Goal: Task Accomplishment & Management: Manage account settings

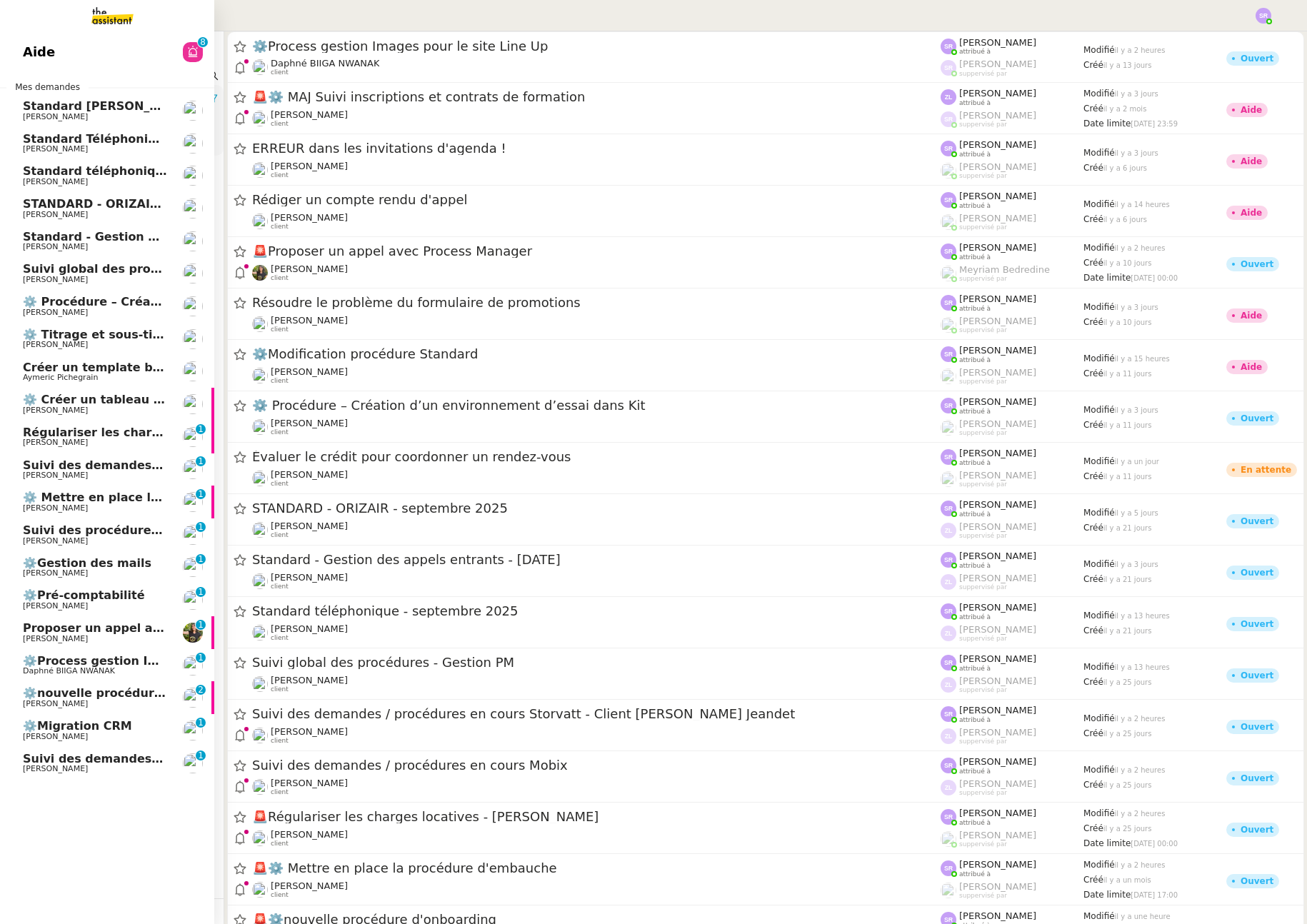
drag, startPoint x: 65, startPoint y: 178, endPoint x: 91, endPoint y: 181, distance: 26.2
click at [65, 178] on span "Standard téléphonique - septembre 2025" at bounding box center [156, 170] width 267 height 14
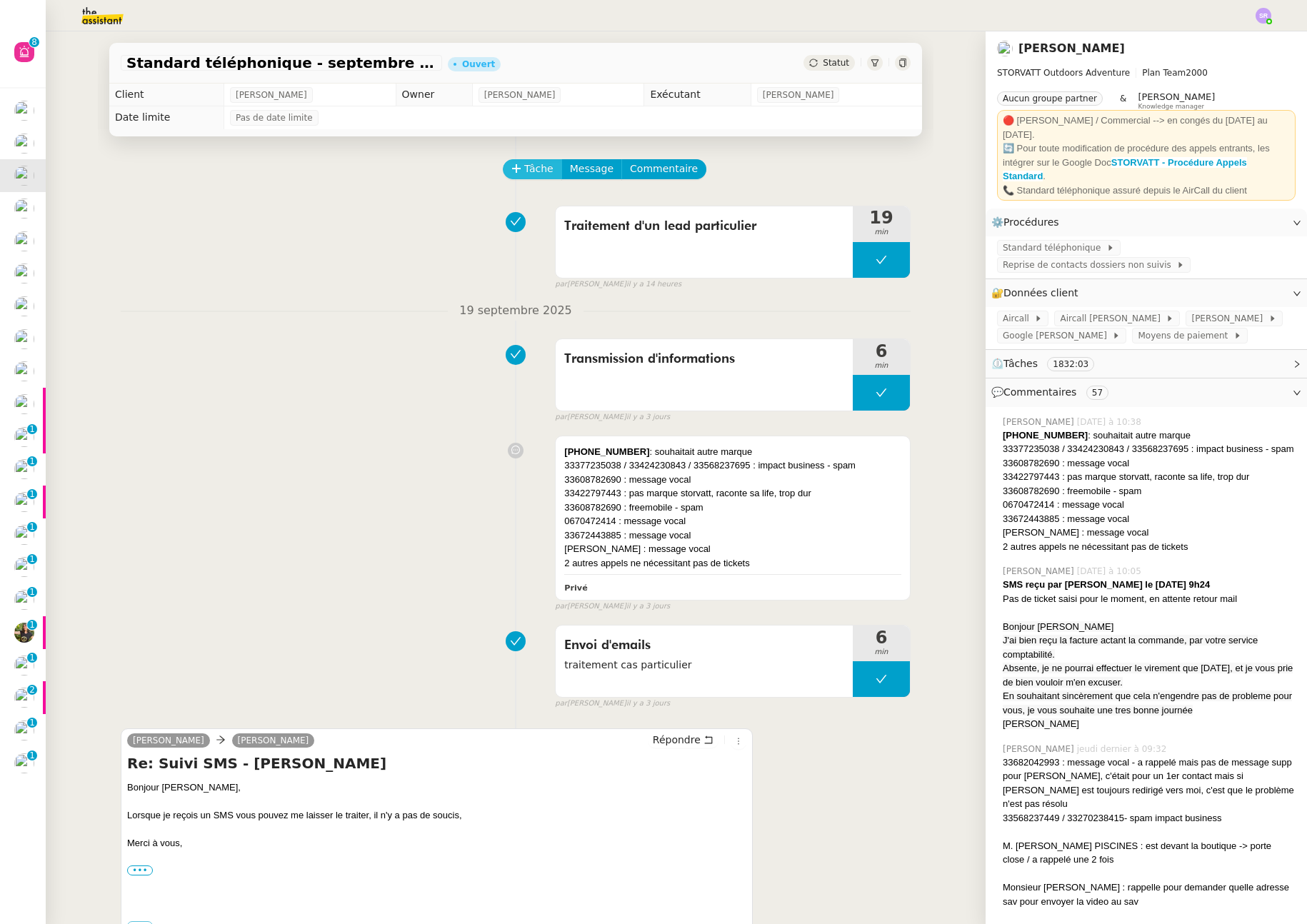
click at [539, 166] on span "Tâche" at bounding box center [539, 169] width 29 height 16
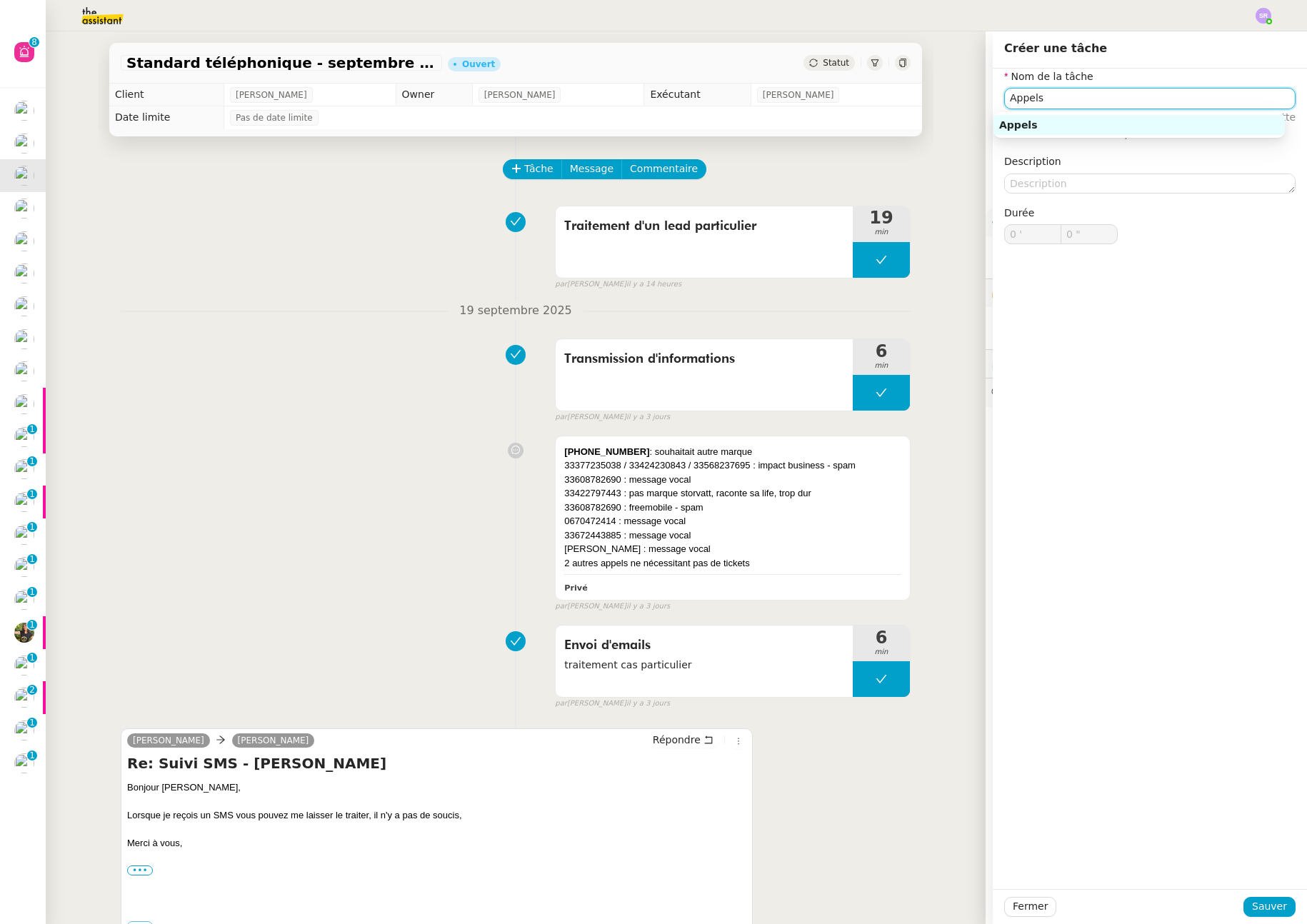
click at [1024, 128] on div "Appels" at bounding box center [1140, 125] width 280 height 13
type input "Appels"
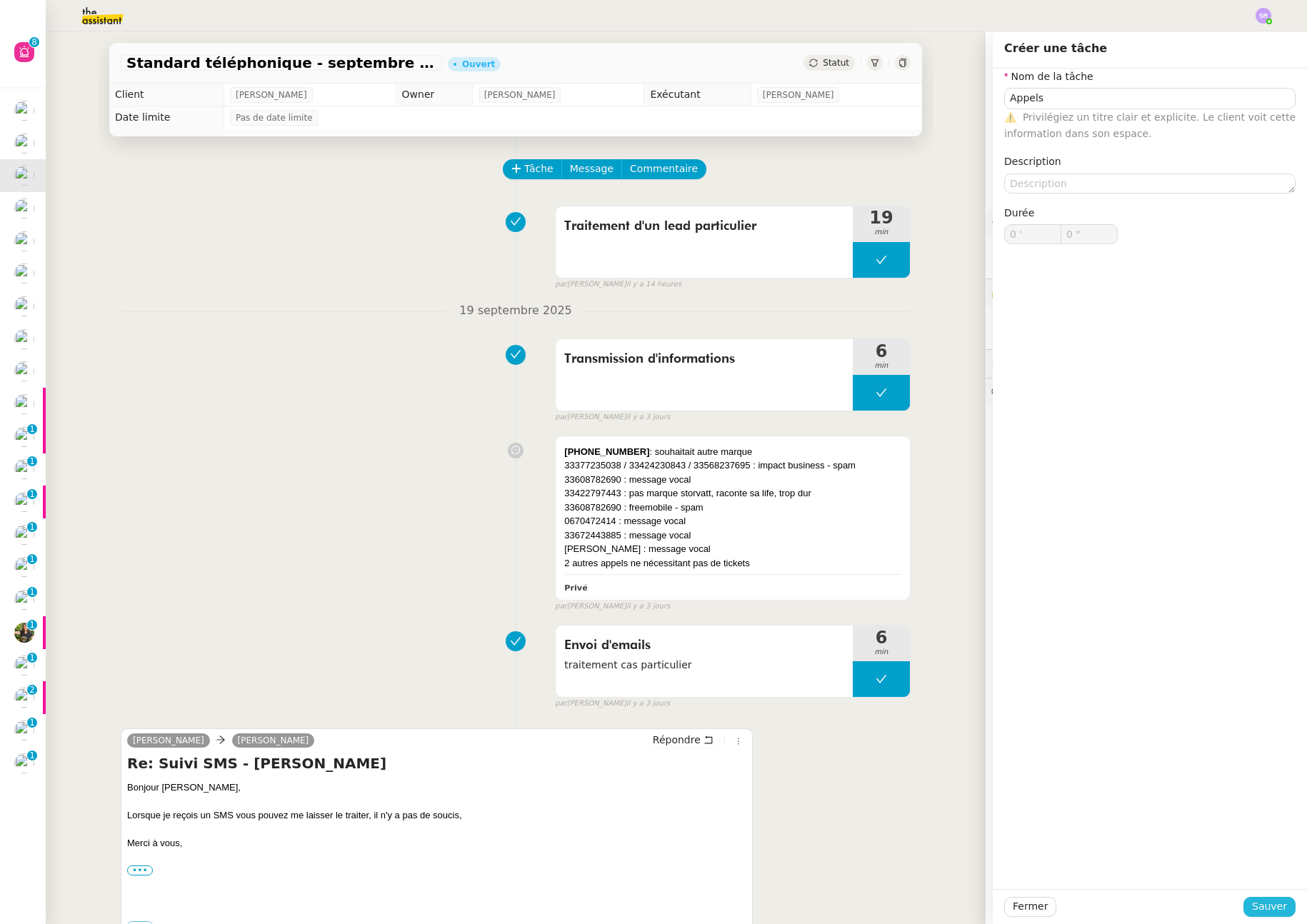
click at [1252, 902] on span "Sauver" at bounding box center [1270, 907] width 35 height 16
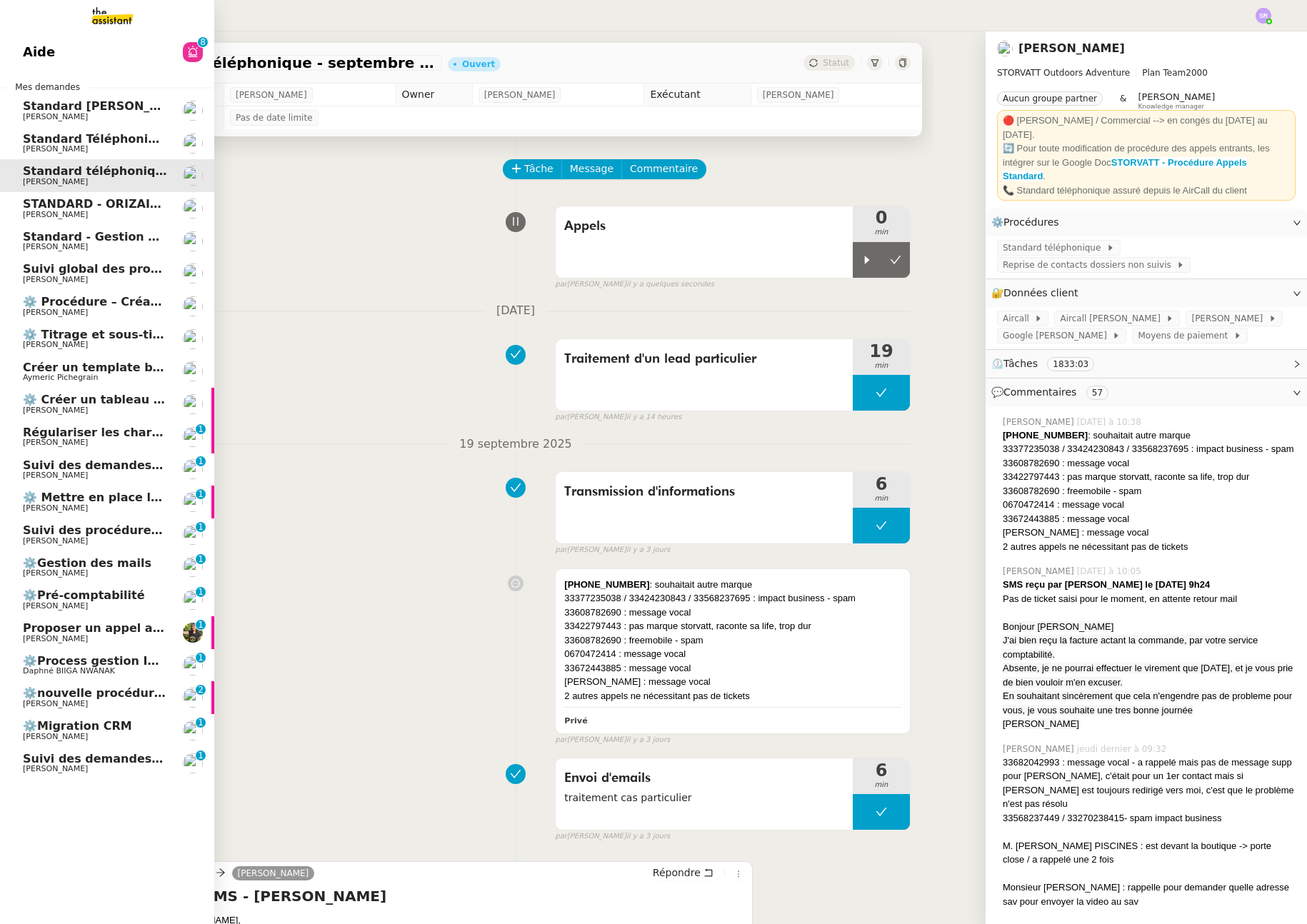
click at [139, 305] on span "⚙️ Procédure – Création d’un environnement d’essai dans Kit" at bounding box center [219, 301] width 394 height 14
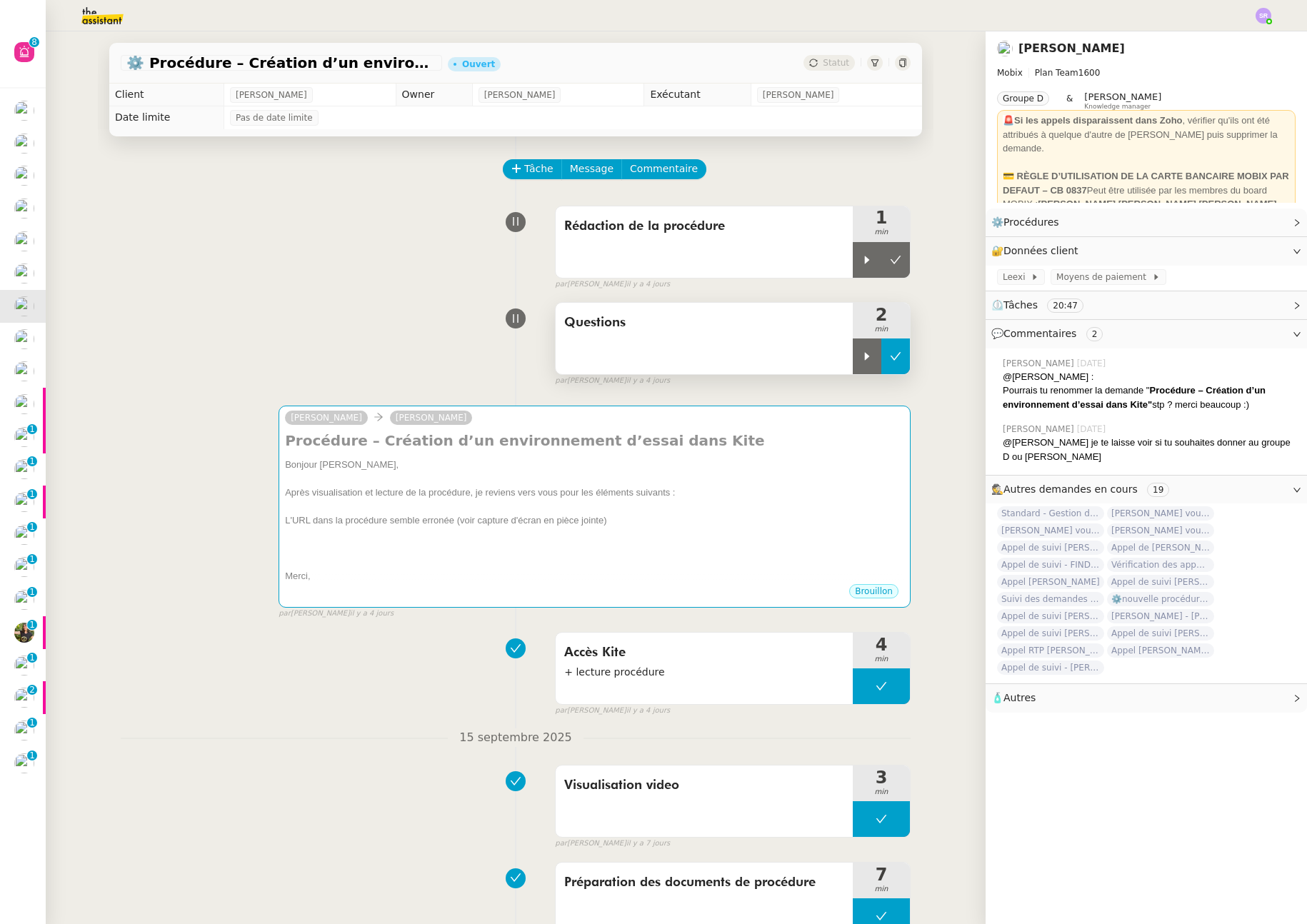
click at [890, 358] on icon at bounding box center [896, 356] width 12 height 12
drag, startPoint x: 891, startPoint y: 266, endPoint x: 855, endPoint y: 276, distance: 37.4
click at [891, 266] on button at bounding box center [895, 259] width 28 height 36
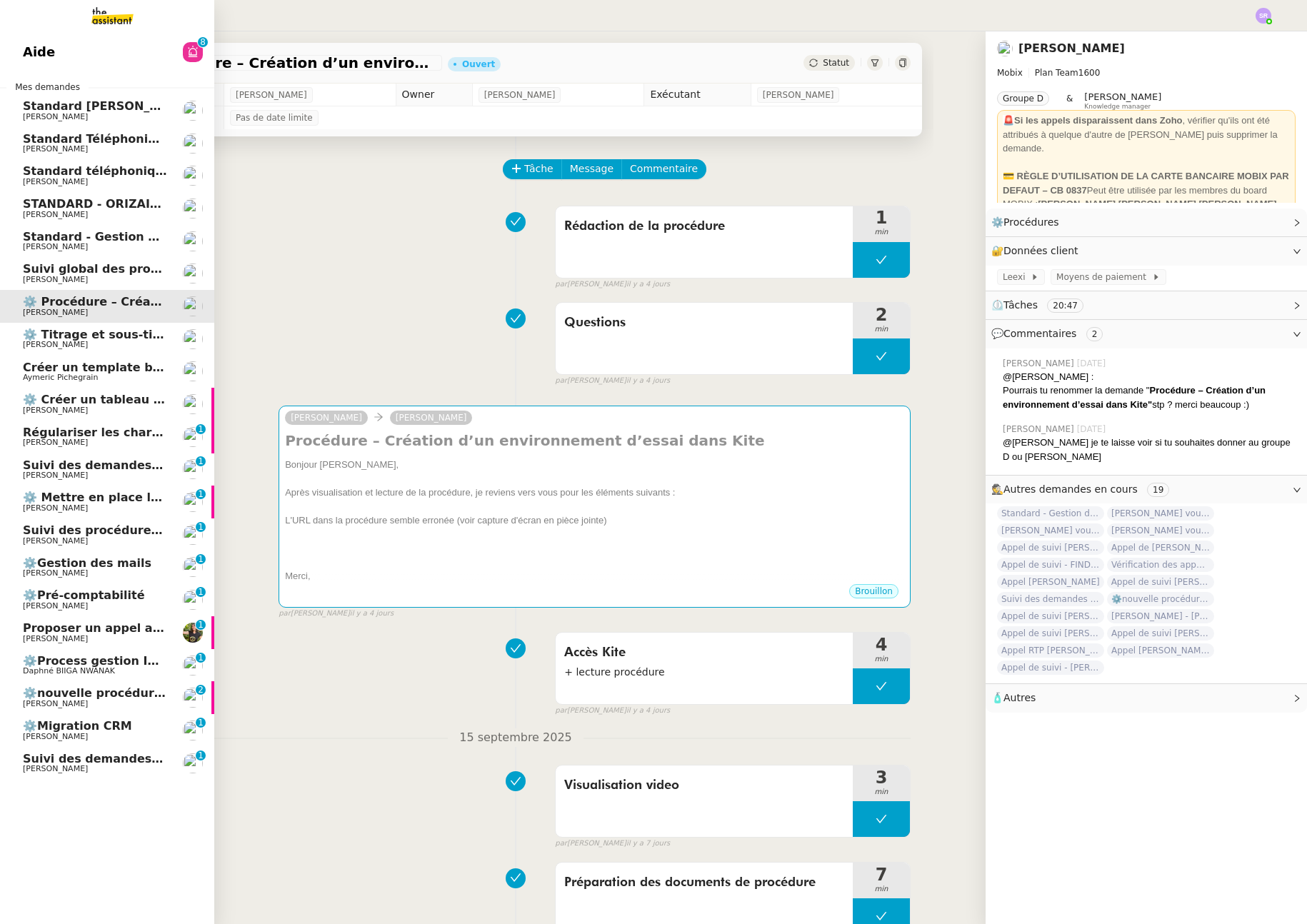
click at [131, 342] on span "[PERSON_NAME]" at bounding box center [95, 344] width 145 height 8
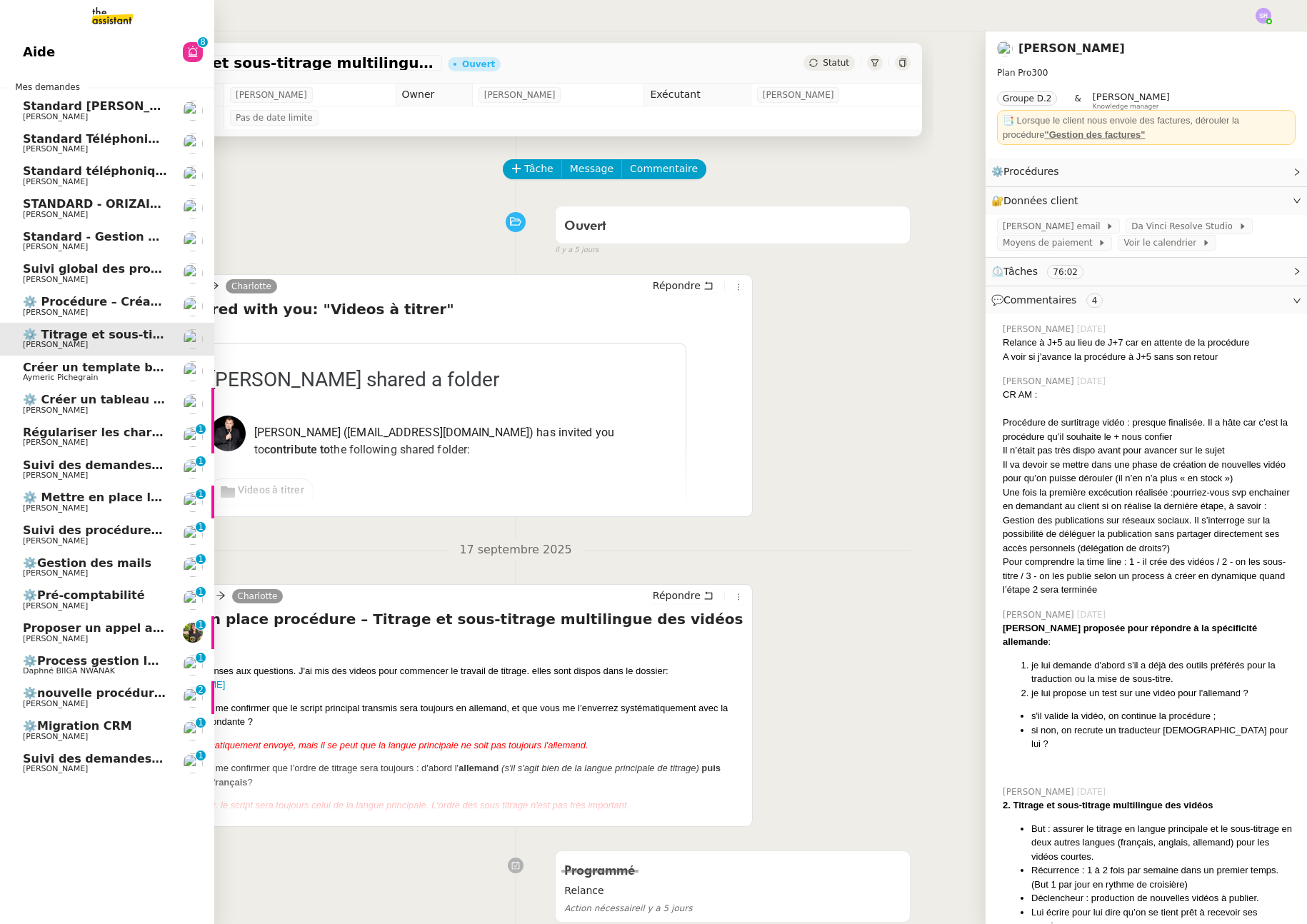
click at [130, 380] on span "Aymeric Pichegrain" at bounding box center [95, 377] width 145 height 8
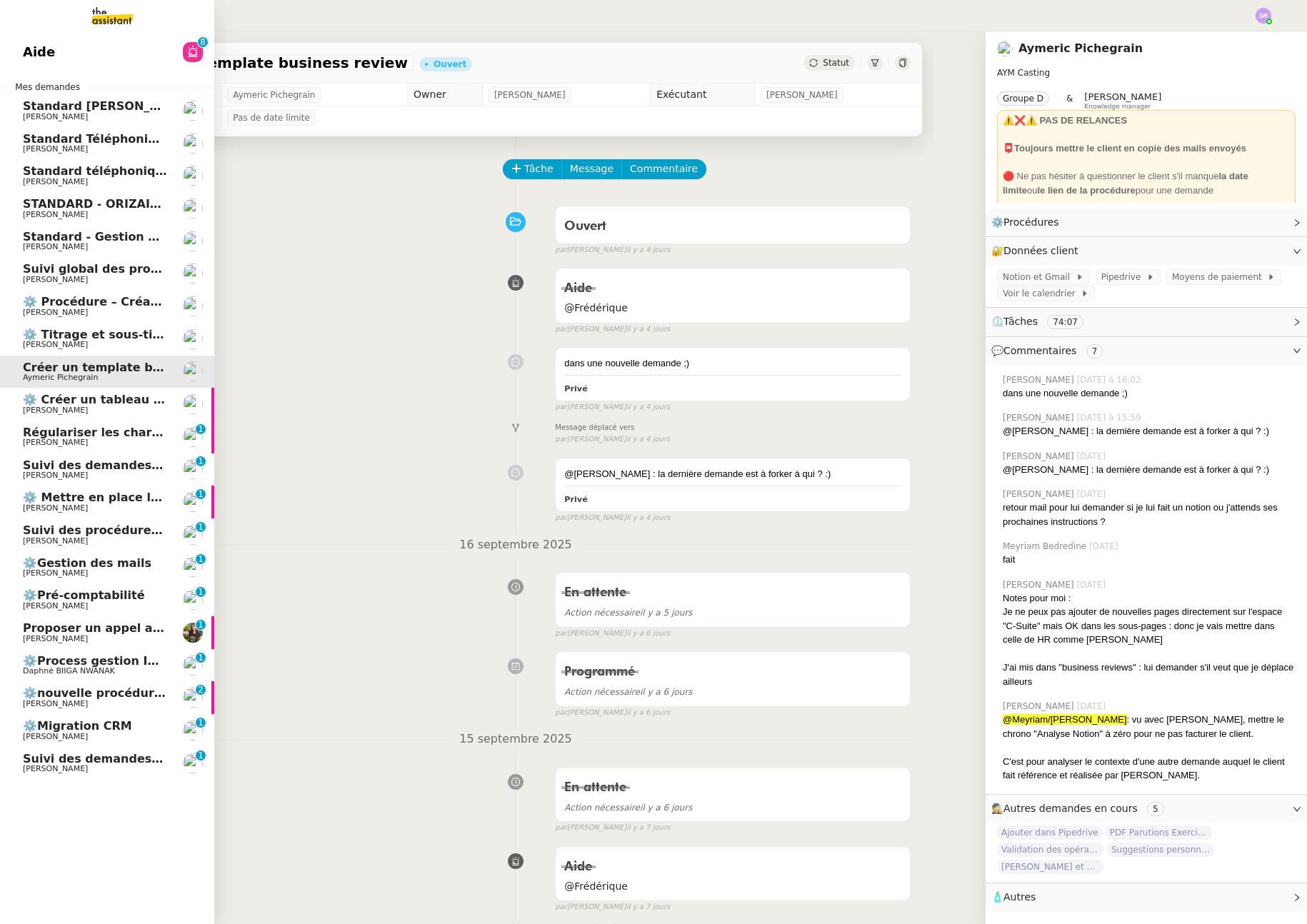
click at [127, 400] on span "⚙️ Créer un tableau de bord mensuel" at bounding box center [142, 400] width 238 height 14
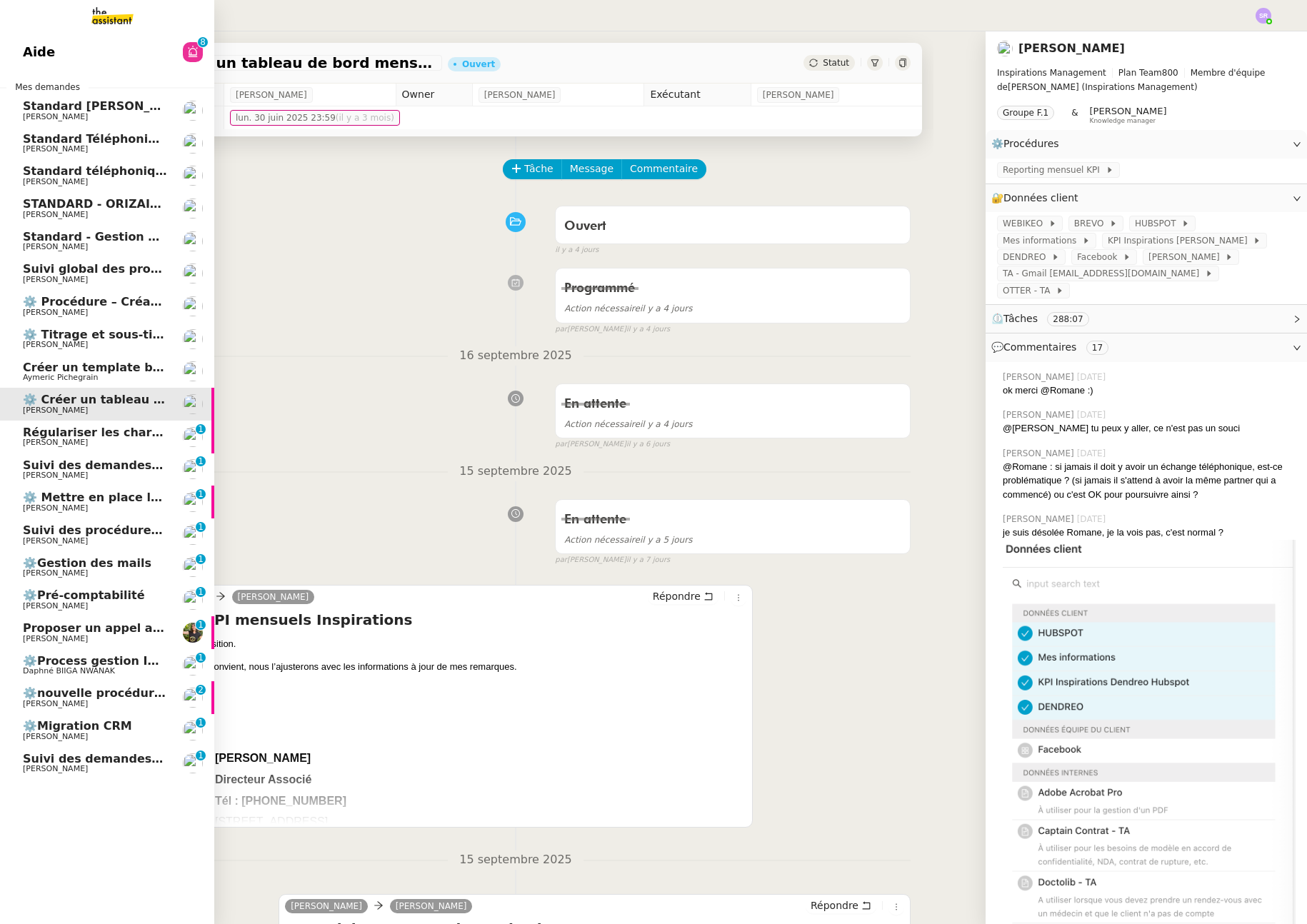
click at [151, 302] on span "⚙️ Procédure – Création d’un environnement d’essai dans Kit" at bounding box center [219, 301] width 394 height 14
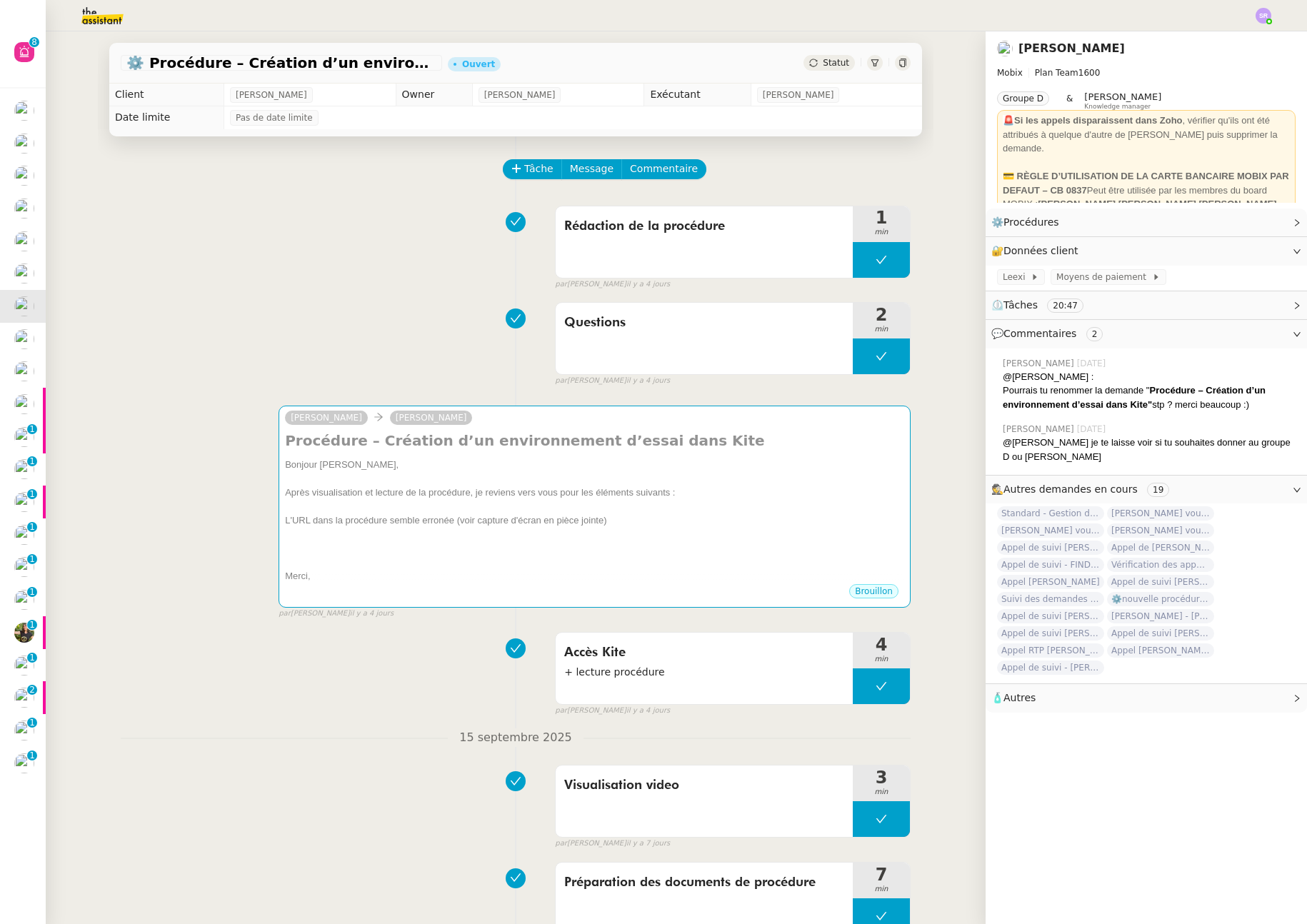
click at [1250, 31] on div at bounding box center [654, 15] width 1236 height 32
click at [1270, 16] on img at bounding box center [1263, 15] width 15 height 15
click at [1241, 46] on li "Suivi" at bounding box center [1225, 41] width 93 height 20
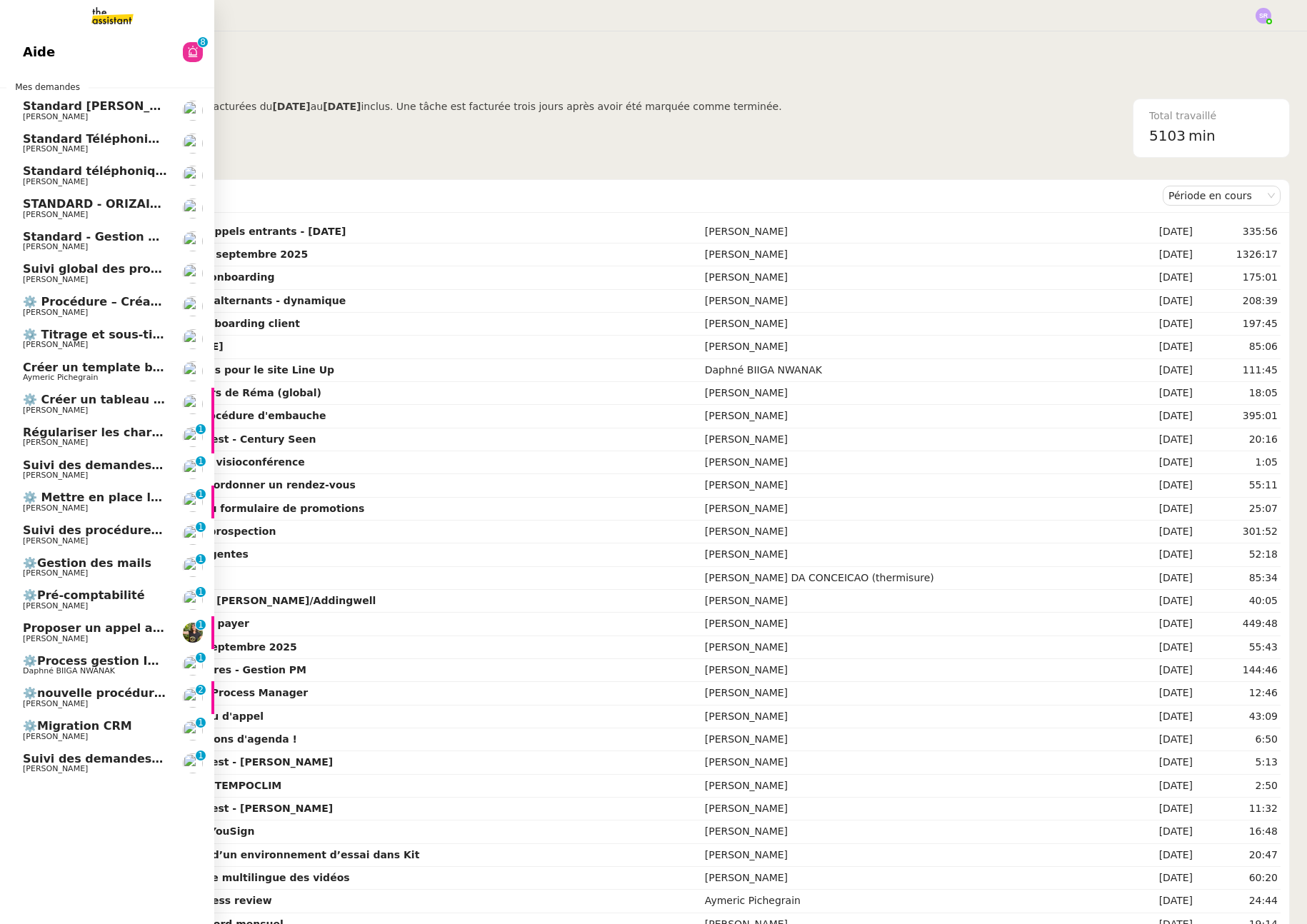
click at [55, 309] on span "[PERSON_NAME]" at bounding box center [55, 312] width 65 height 9
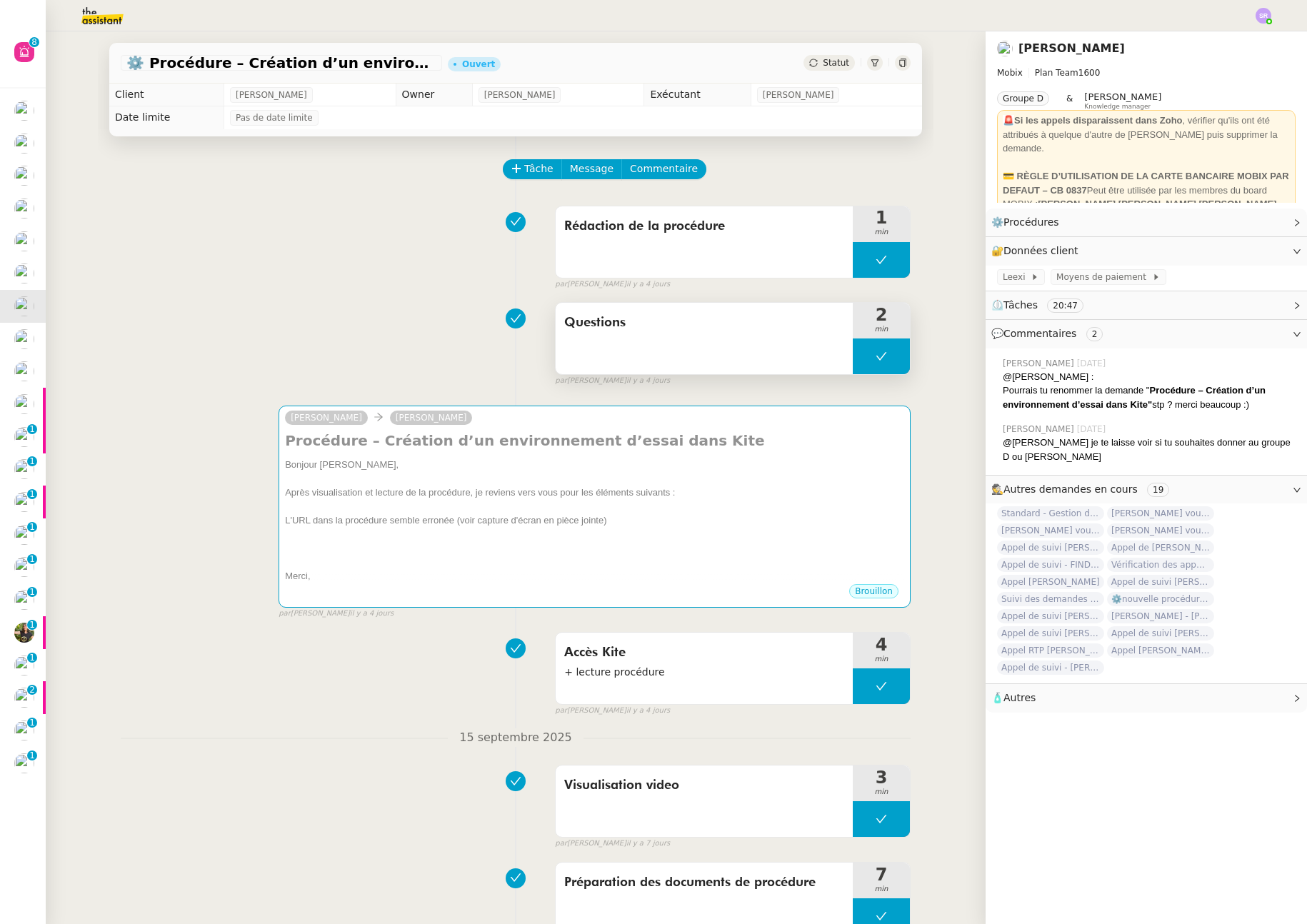
click at [867, 350] on button at bounding box center [881, 356] width 57 height 36
click at [858, 263] on button at bounding box center [881, 259] width 57 height 36
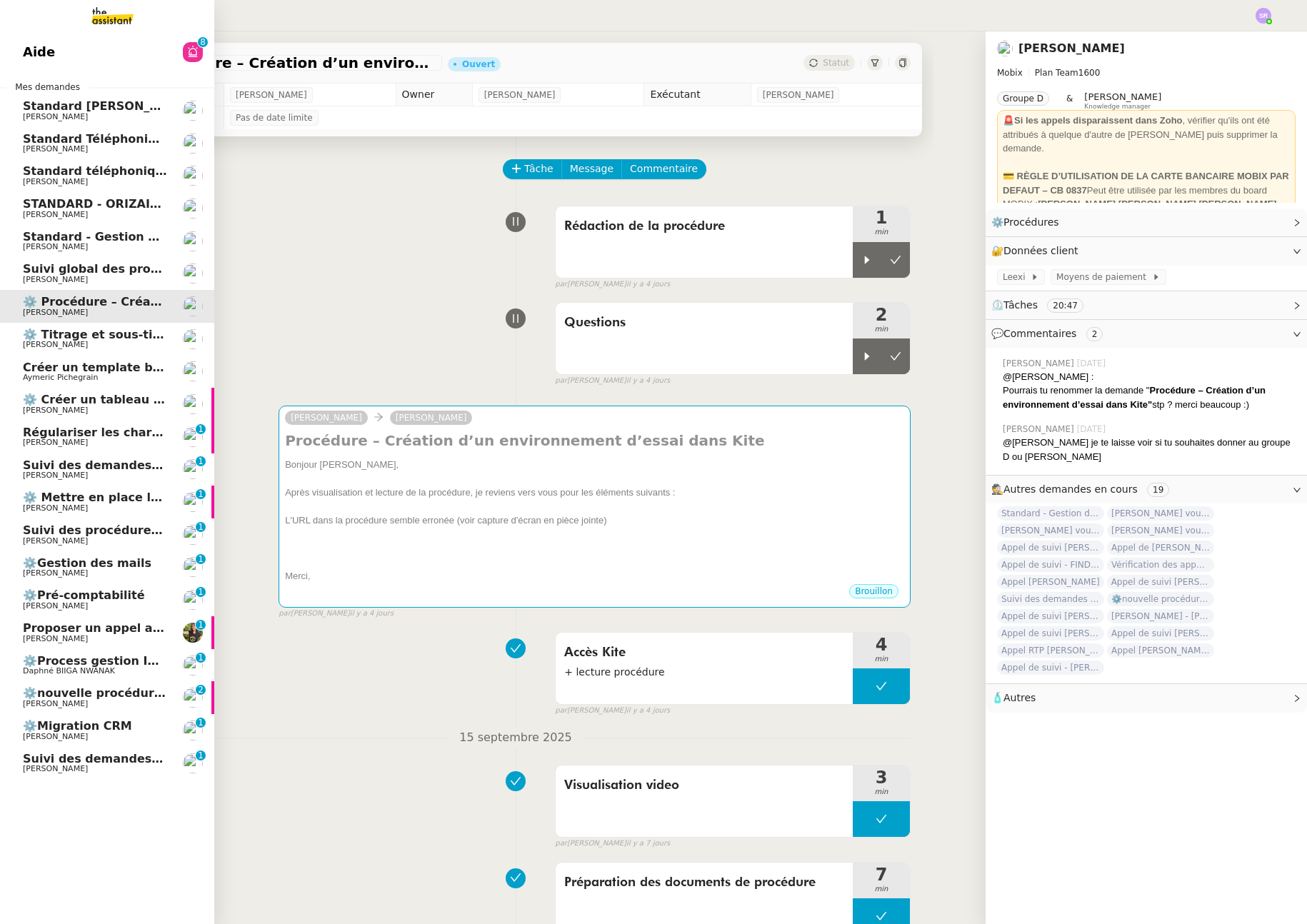
click at [26, 174] on span "Standard téléphonique - septembre 2025" at bounding box center [156, 170] width 267 height 14
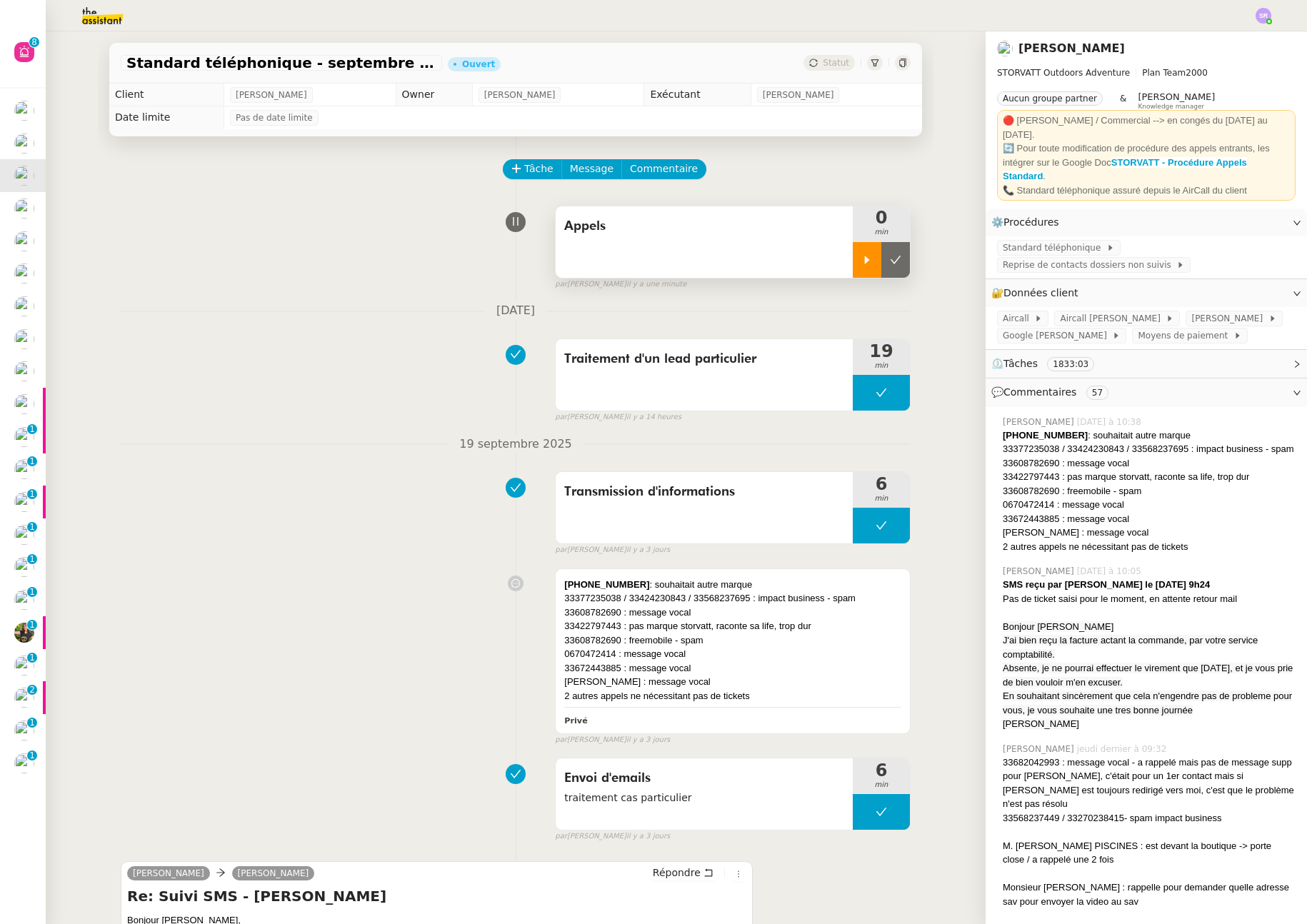
click at [861, 262] on icon at bounding box center [866, 259] width 12 height 12
click at [881, 266] on div at bounding box center [881, 259] width 57 height 36
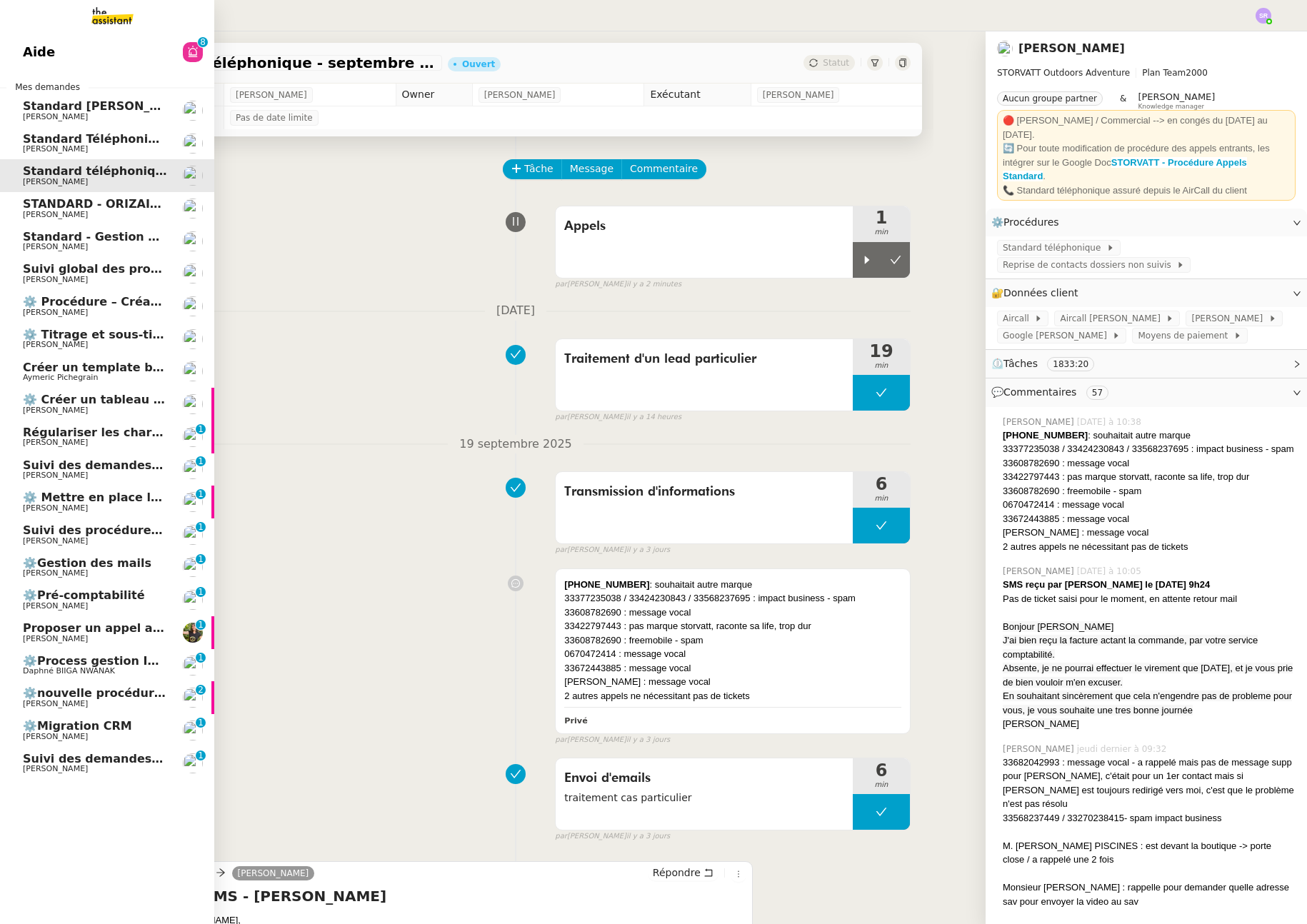
click at [88, 252] on link "Standard - Gestion des appels entrants - septembre 2025 Florian Parant" at bounding box center [106, 241] width 214 height 33
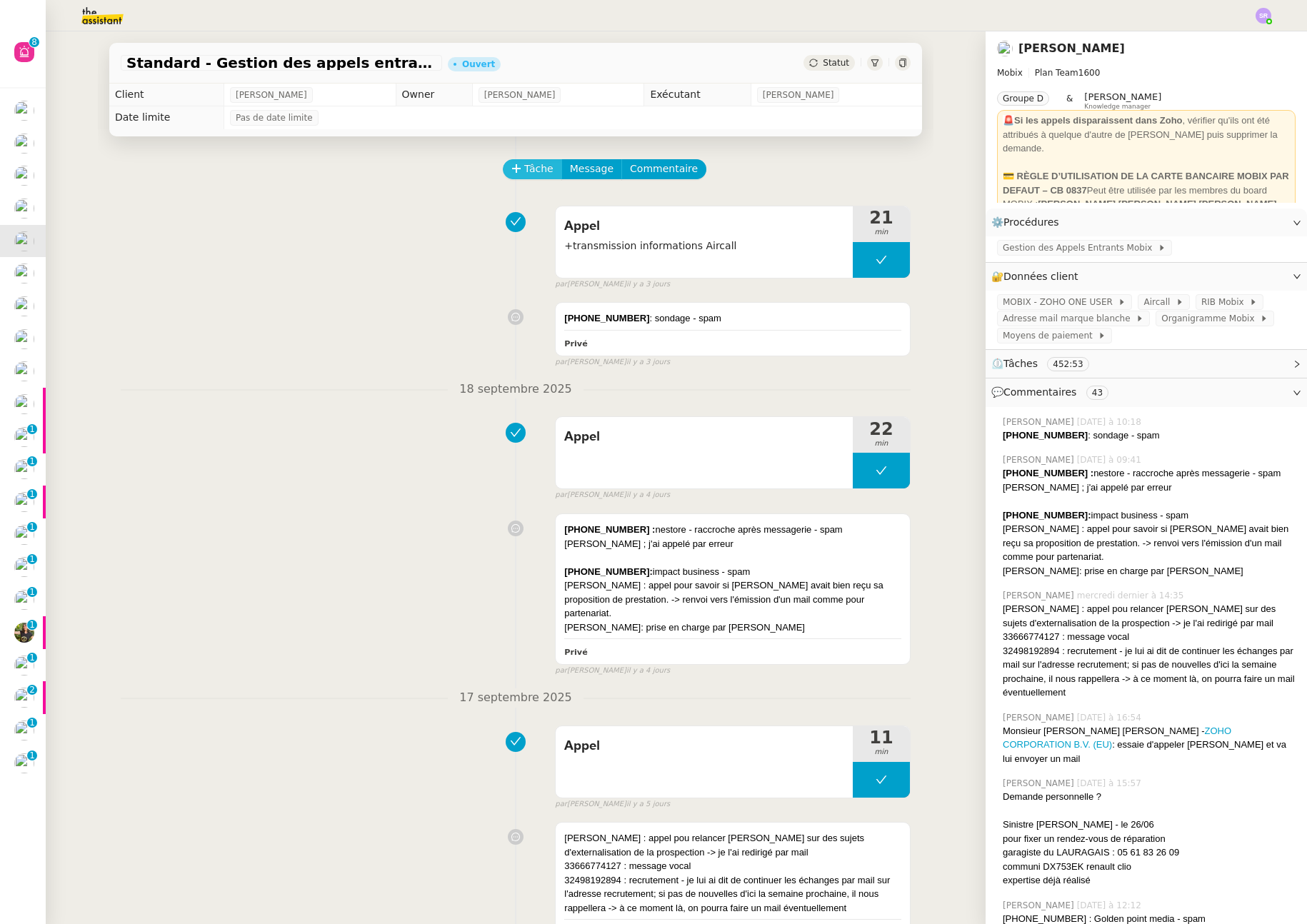
click at [514, 170] on icon at bounding box center [516, 168] width 10 height 10
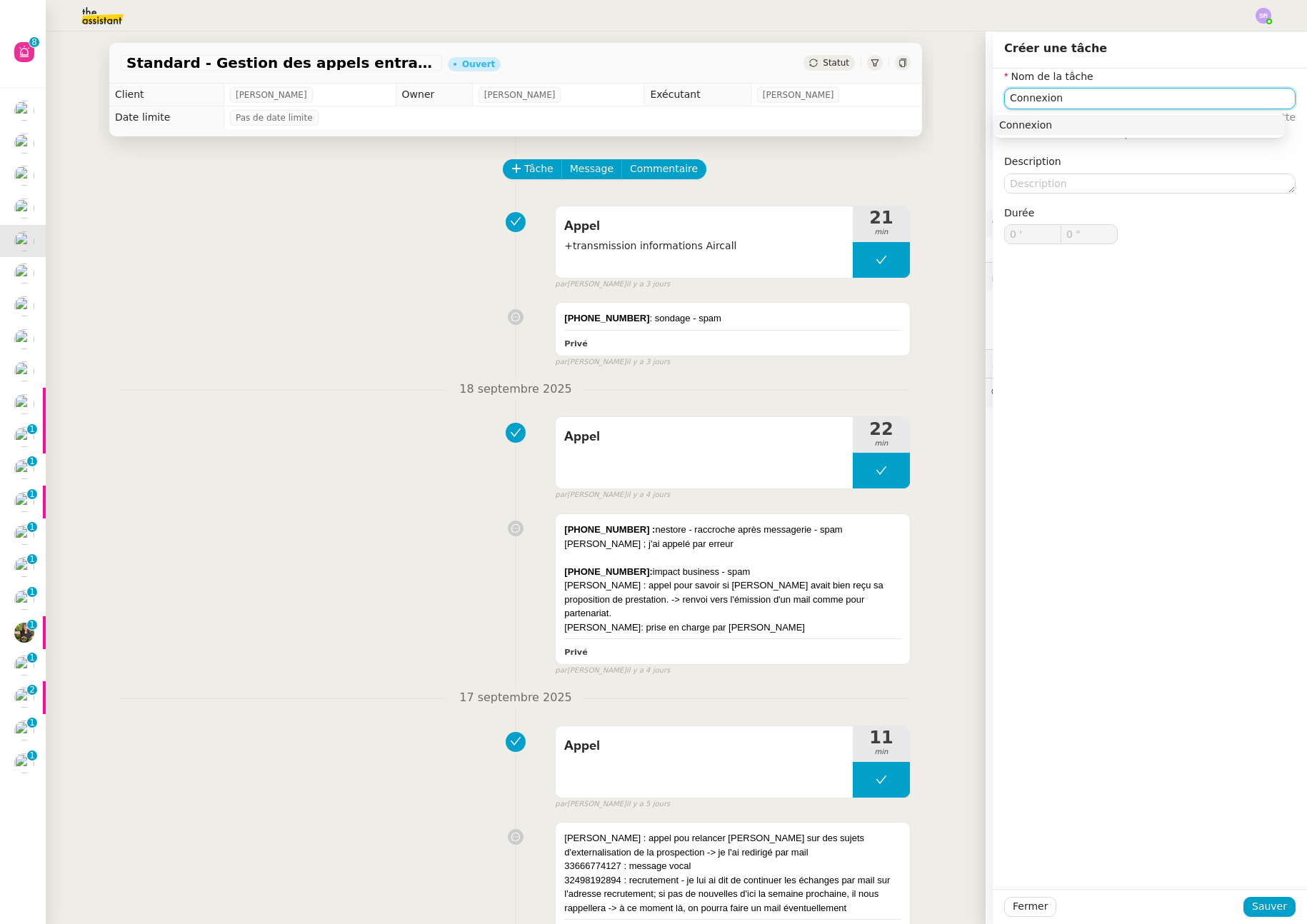
click at [1039, 125] on div "Connexion" at bounding box center [1140, 125] width 280 height 13
type input "Connexion"
click at [1252, 901] on span "Sauver" at bounding box center [1270, 907] width 35 height 16
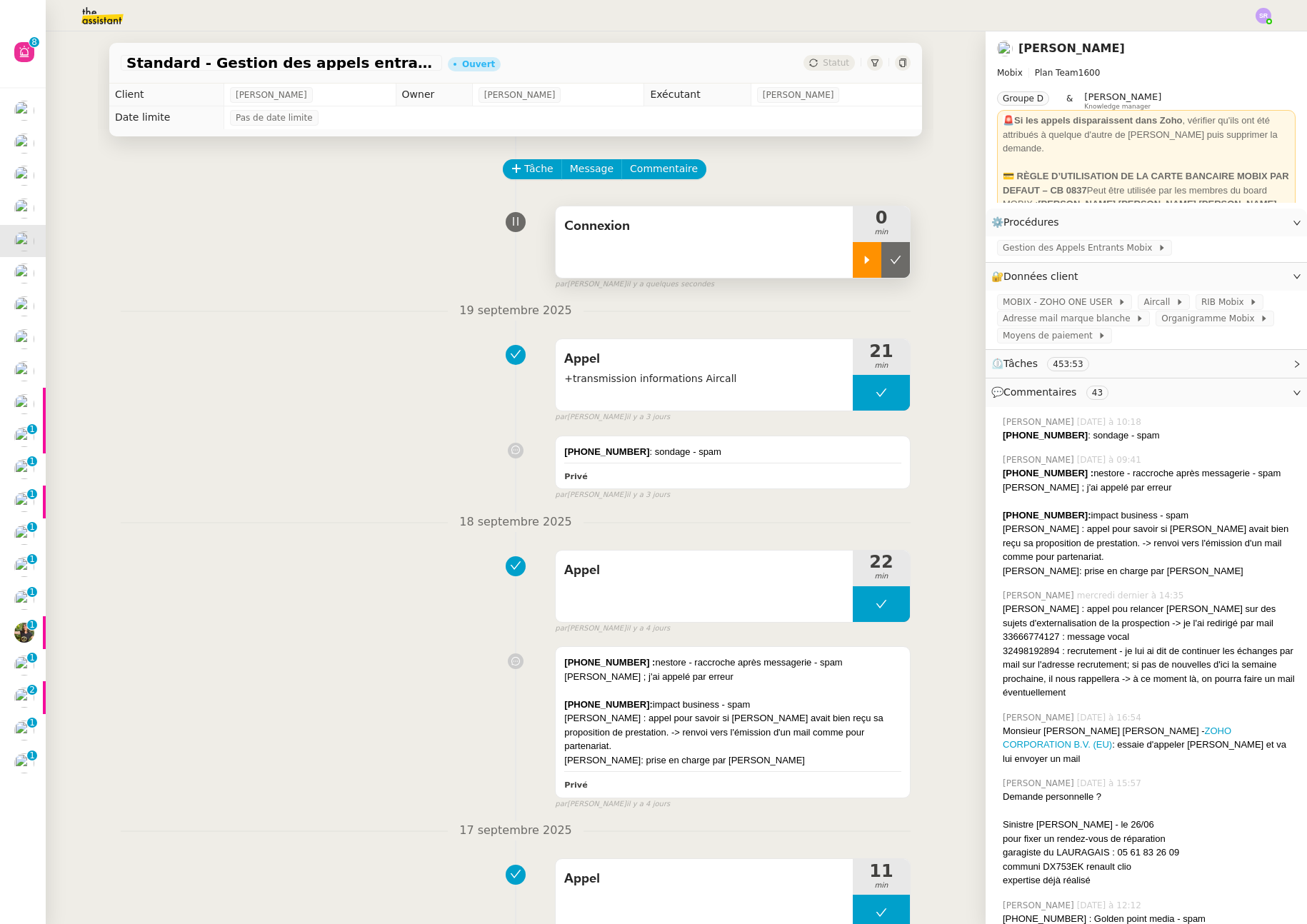
click at [861, 256] on icon at bounding box center [866, 259] width 12 height 12
click at [876, 261] on icon at bounding box center [881, 259] width 12 height 12
click at [861, 262] on icon at bounding box center [866, 259] width 12 height 12
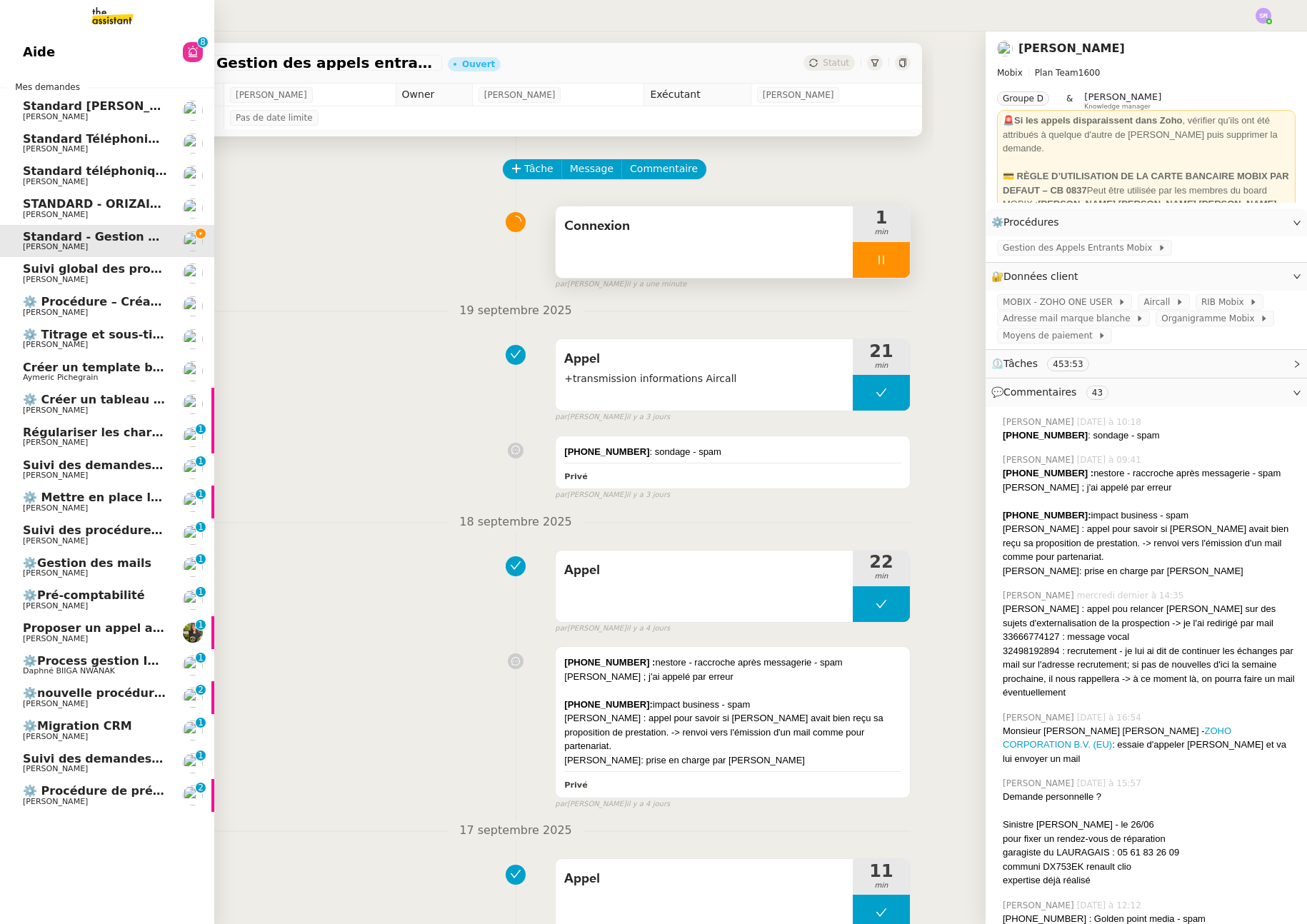
click at [144, 213] on span "[PERSON_NAME]" at bounding box center [95, 215] width 145 height 8
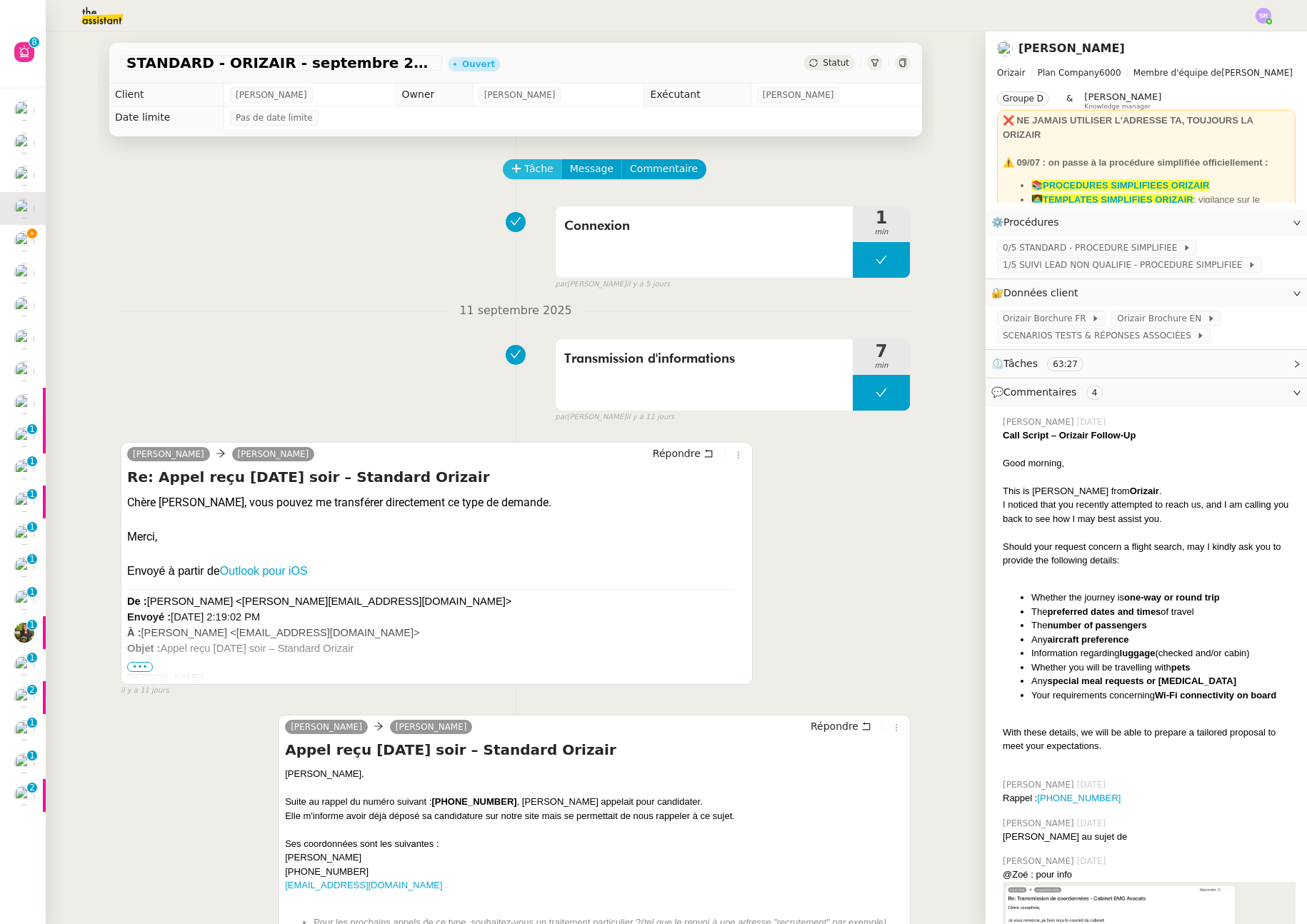
click at [532, 164] on span "Tâche" at bounding box center [539, 169] width 29 height 16
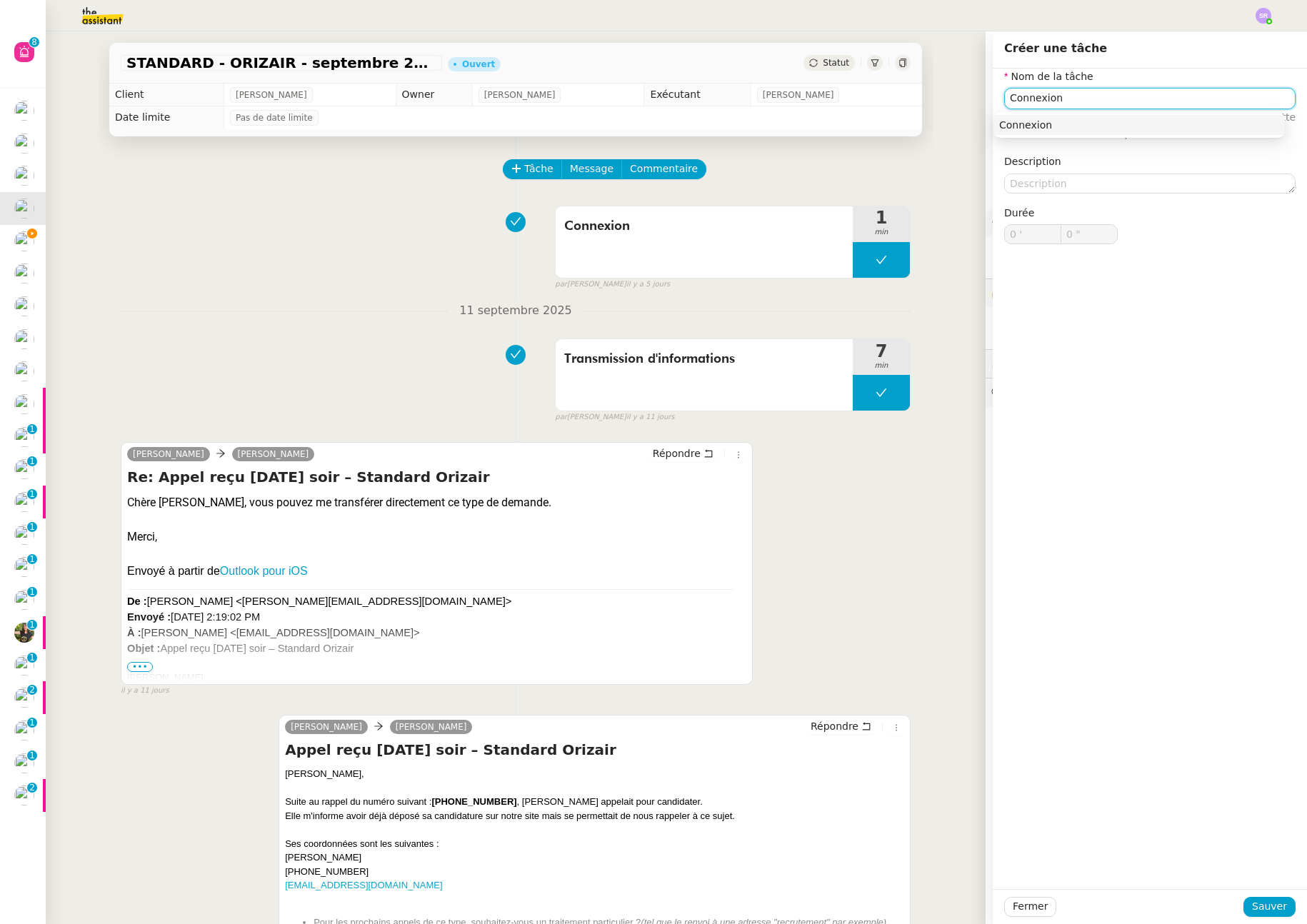
click at [1077, 126] on div "Connexion" at bounding box center [1140, 125] width 280 height 13
type input "Connexion"
drag, startPoint x: 1255, startPoint y: 905, endPoint x: 1163, endPoint y: 802, distance: 138.1
click at [1255, 905] on span "Sauver" at bounding box center [1270, 907] width 35 height 16
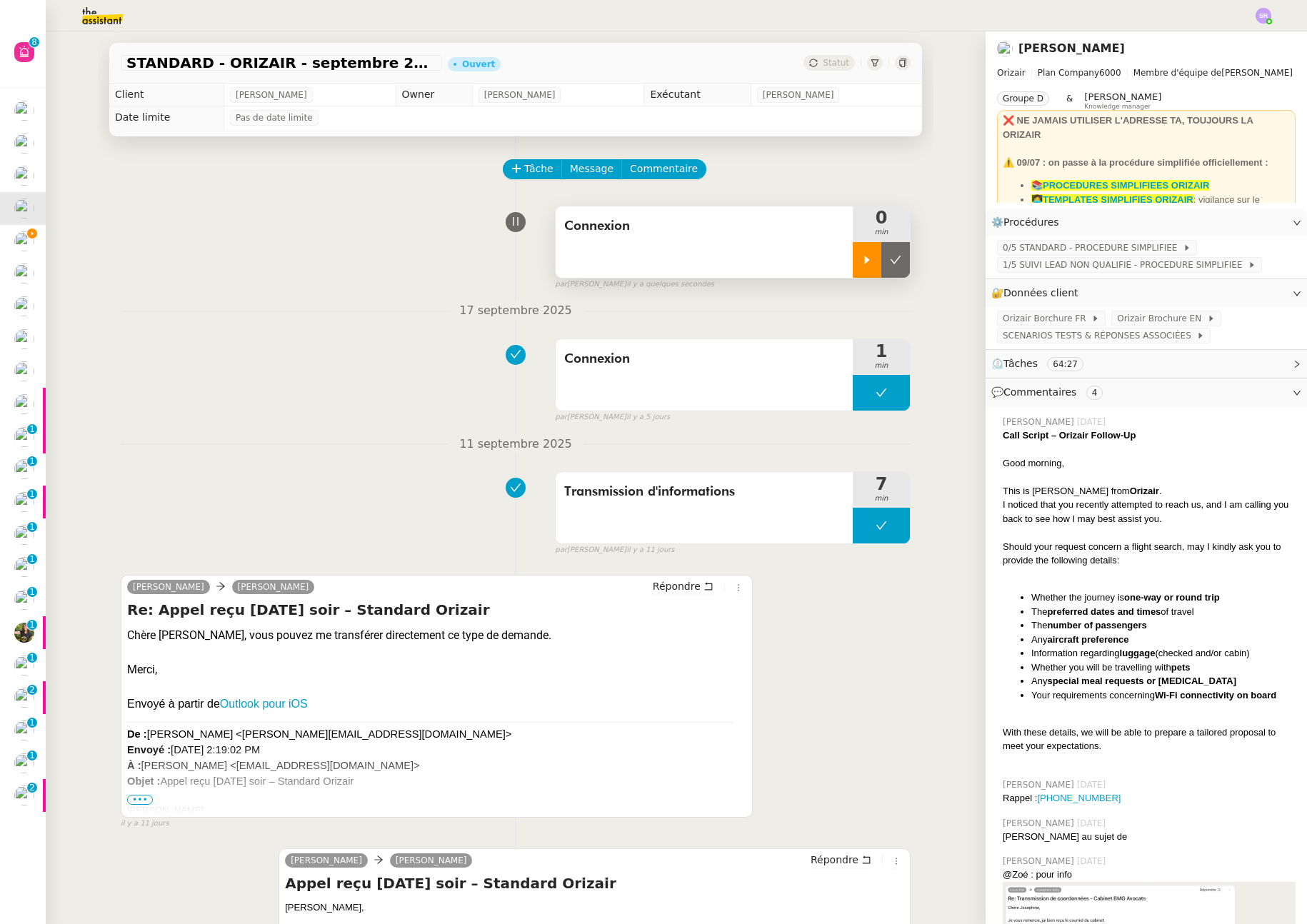
click at [861, 258] on icon at bounding box center [866, 259] width 12 height 12
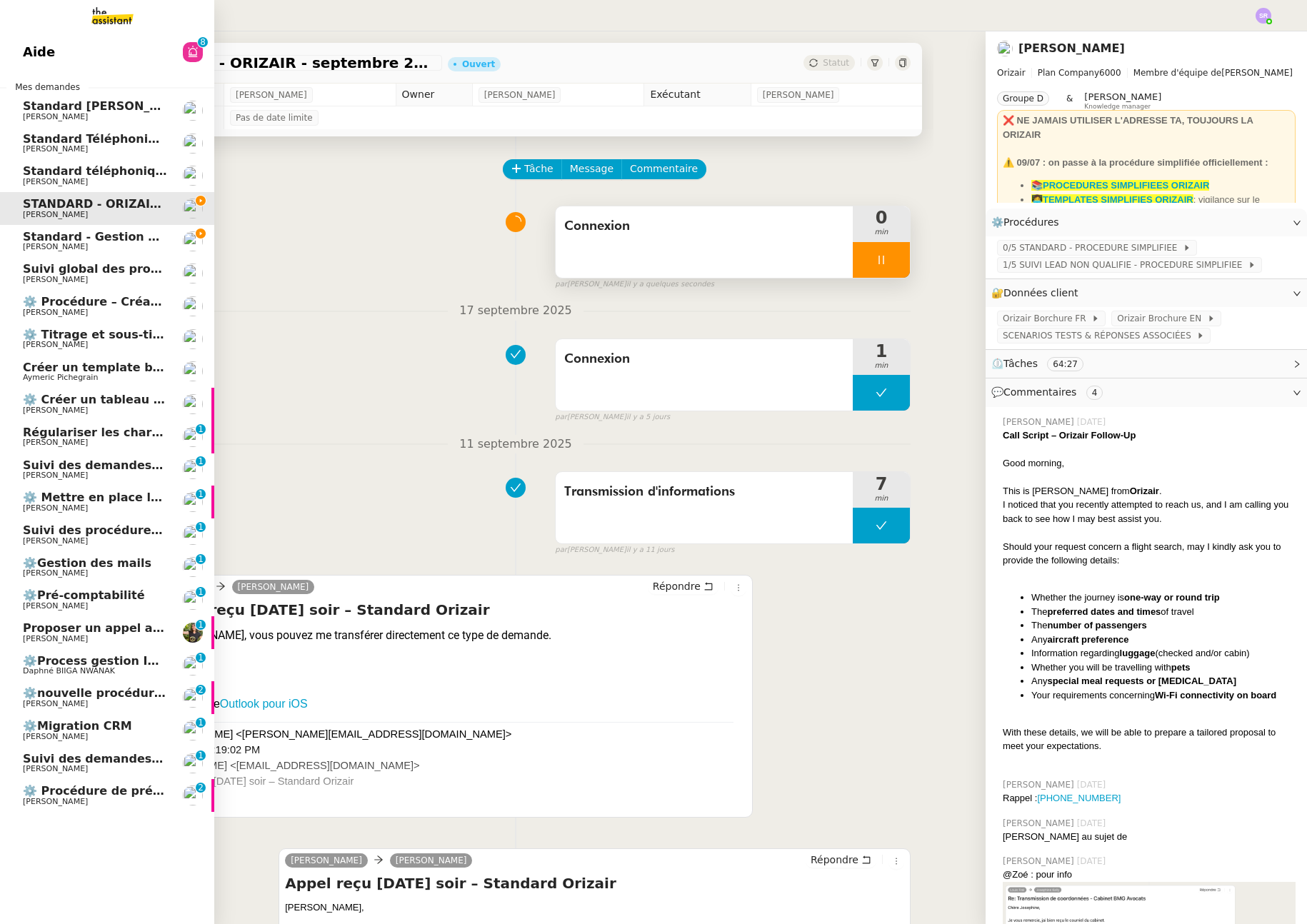
drag, startPoint x: 22, startPoint y: 236, endPoint x: 35, endPoint y: 236, distance: 13.0
click at [23, 236] on span "Standard - Gestion des appels entrants - septembre 2025" at bounding box center [177, 237] width 310 height 14
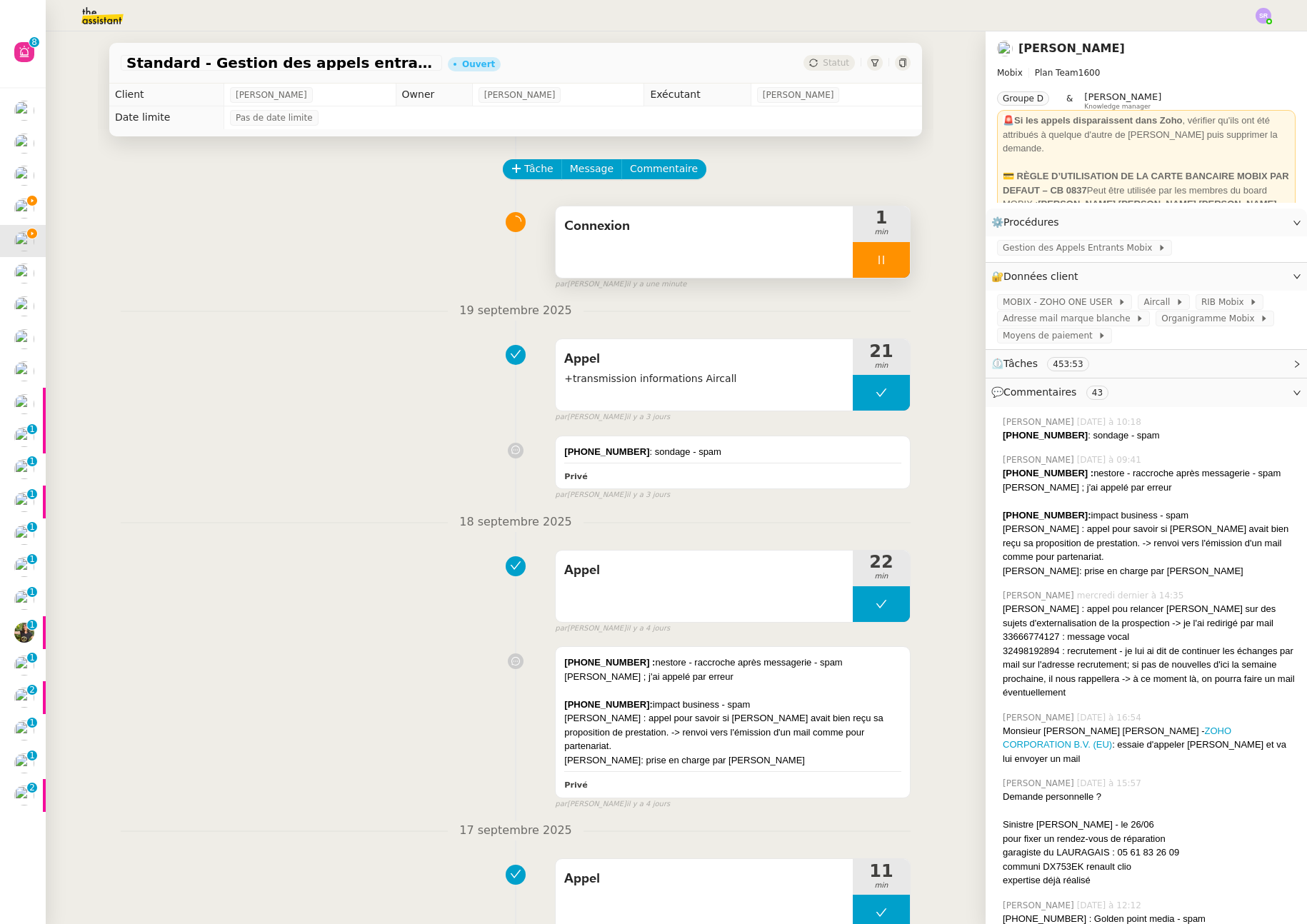
click at [876, 254] on icon at bounding box center [881, 259] width 12 height 12
click at [890, 263] on icon at bounding box center [896, 259] width 12 height 12
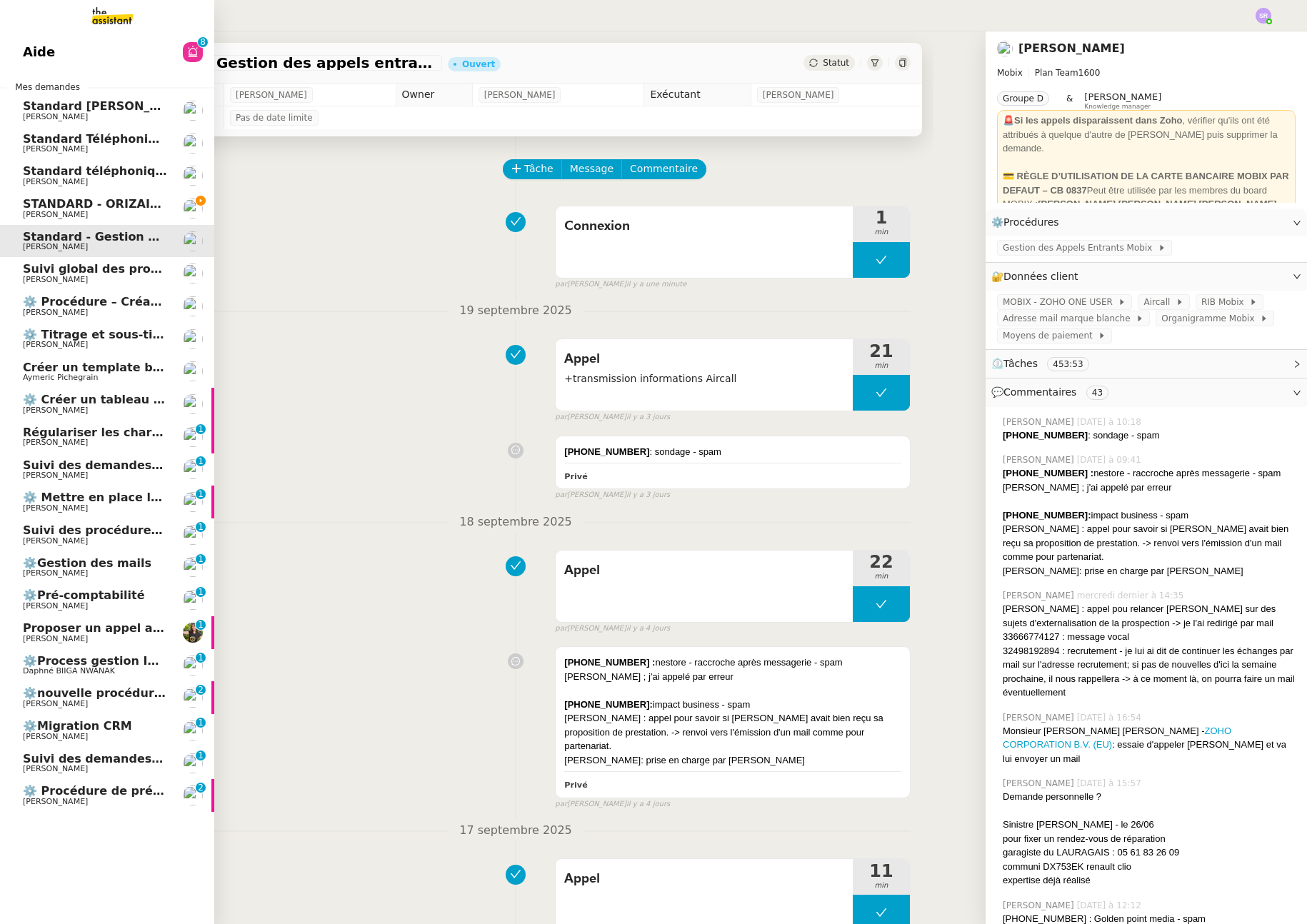
drag, startPoint x: 91, startPoint y: 214, endPoint x: 127, endPoint y: 204, distance: 37.4
click at [91, 214] on span "[PERSON_NAME]" at bounding box center [95, 215] width 145 height 8
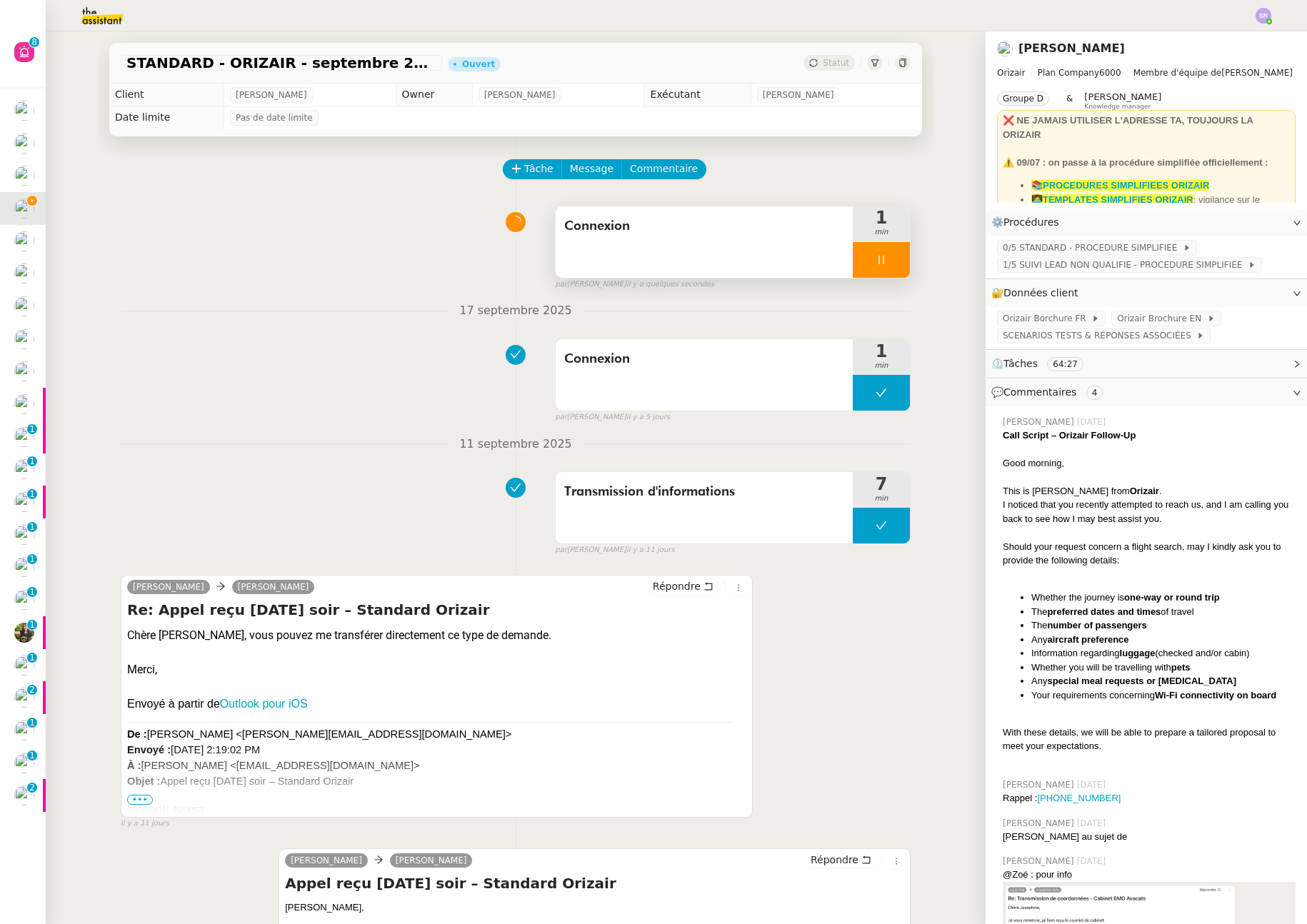
click at [876, 262] on icon at bounding box center [881, 259] width 12 height 12
click at [890, 258] on icon at bounding box center [896, 259] width 12 height 12
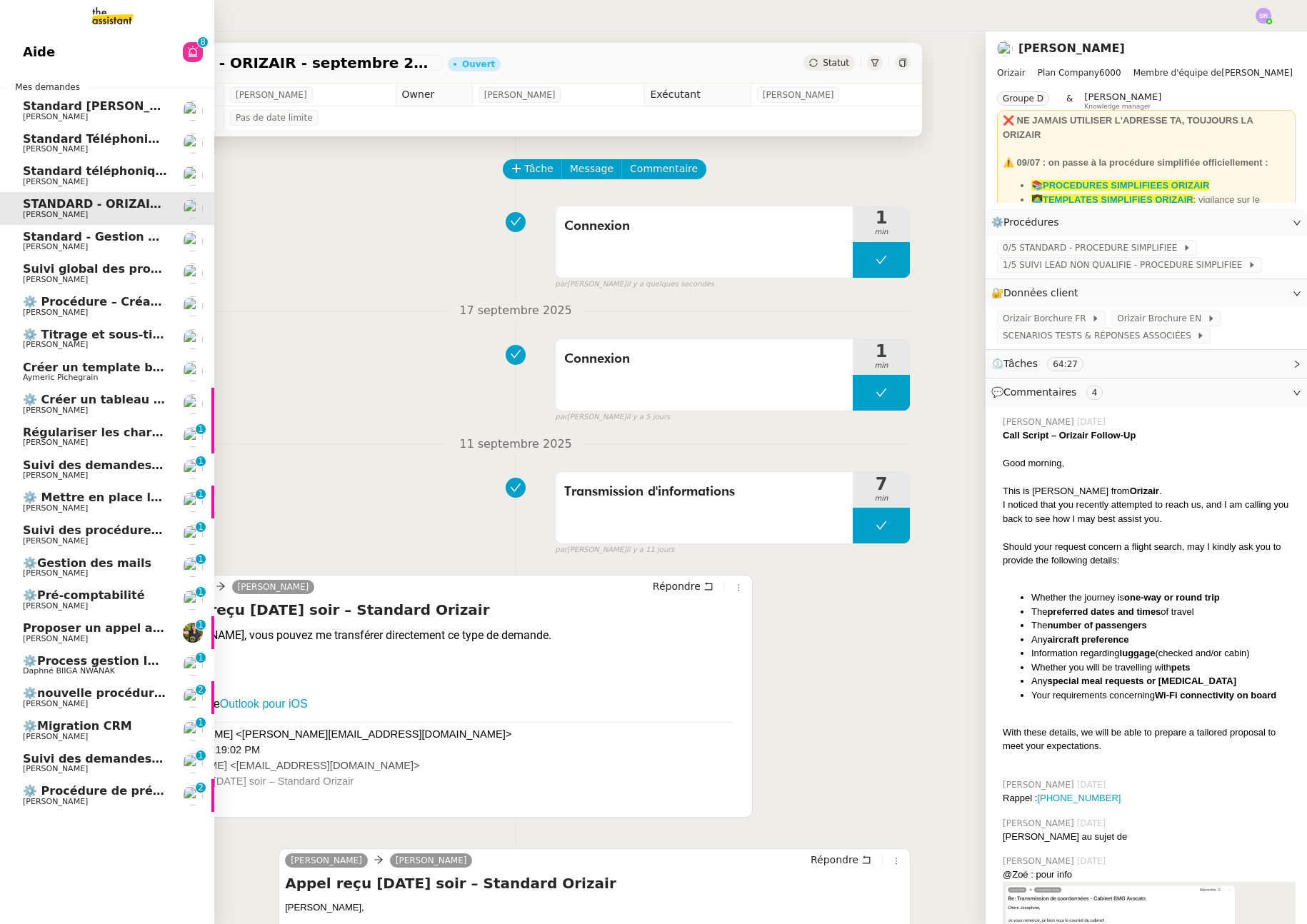
click at [21, 238] on link "Standard - Gestion des appels entrants - [DATE] [PERSON_NAME]" at bounding box center [106, 241] width 214 height 33
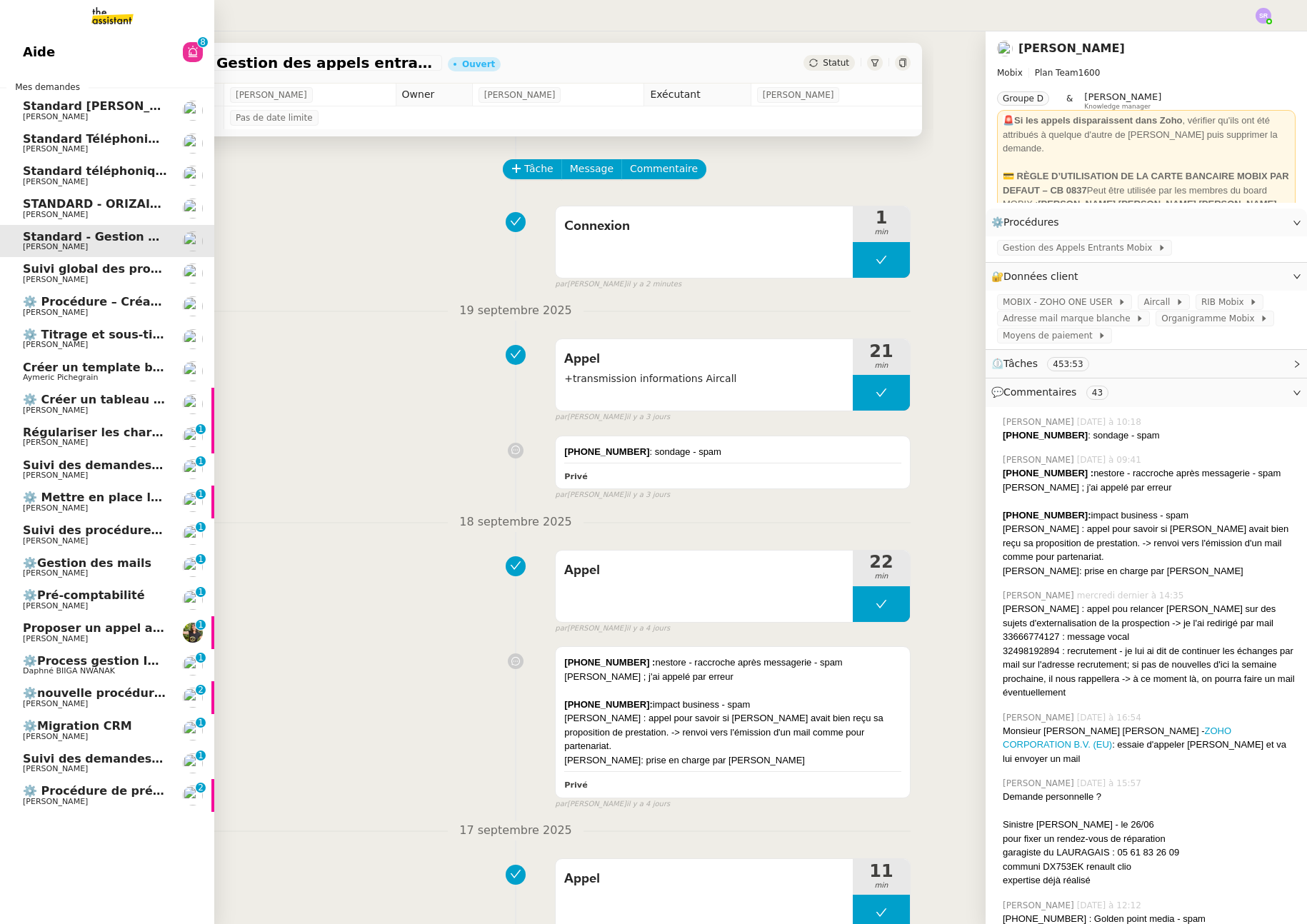
click at [88, 179] on span "[PERSON_NAME]" at bounding box center [55, 182] width 65 height 9
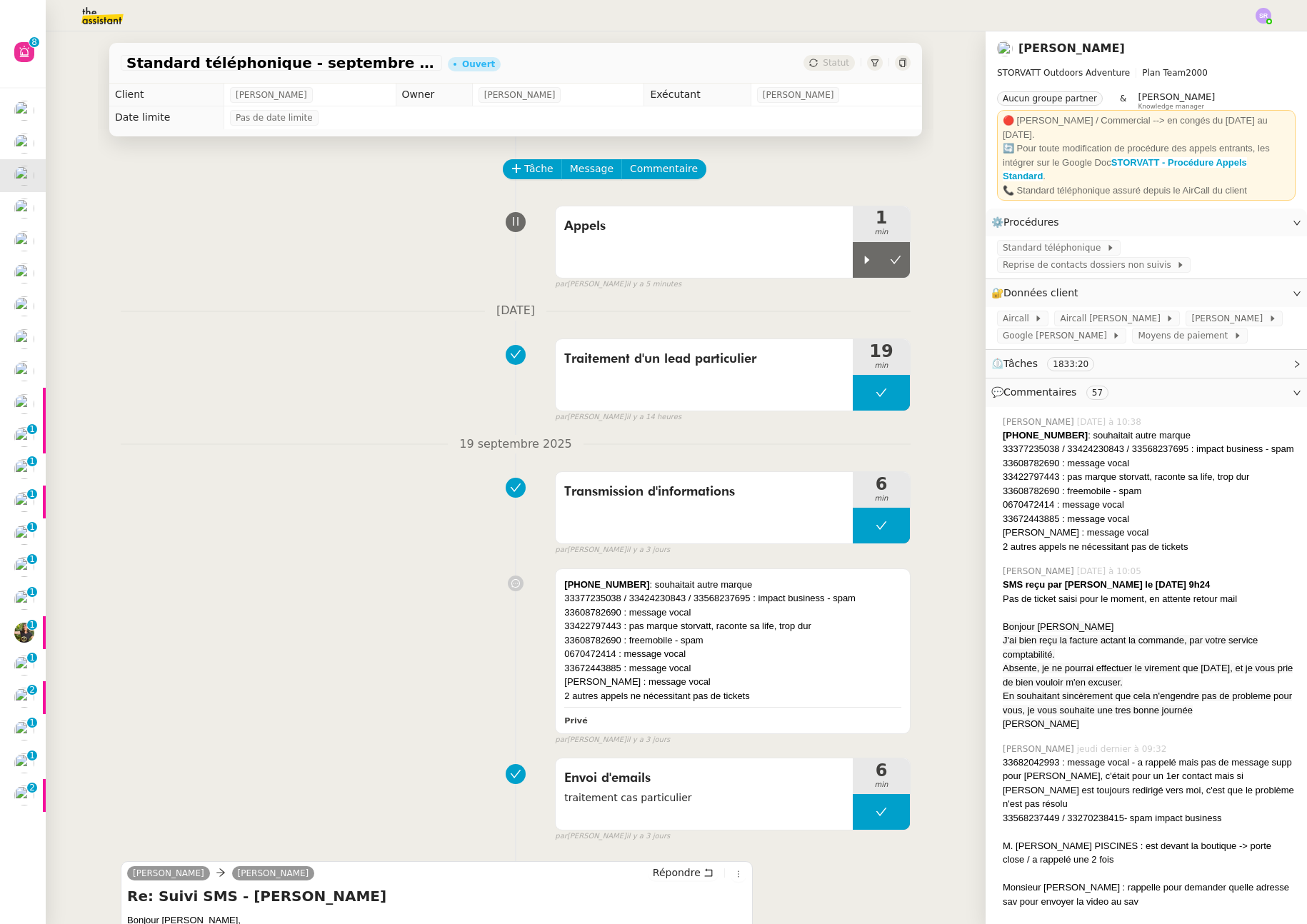
click at [141, 274] on div "Appels 1 min false par Stéphanie R. il y a 5 minutes" at bounding box center [516, 245] width 790 height 91
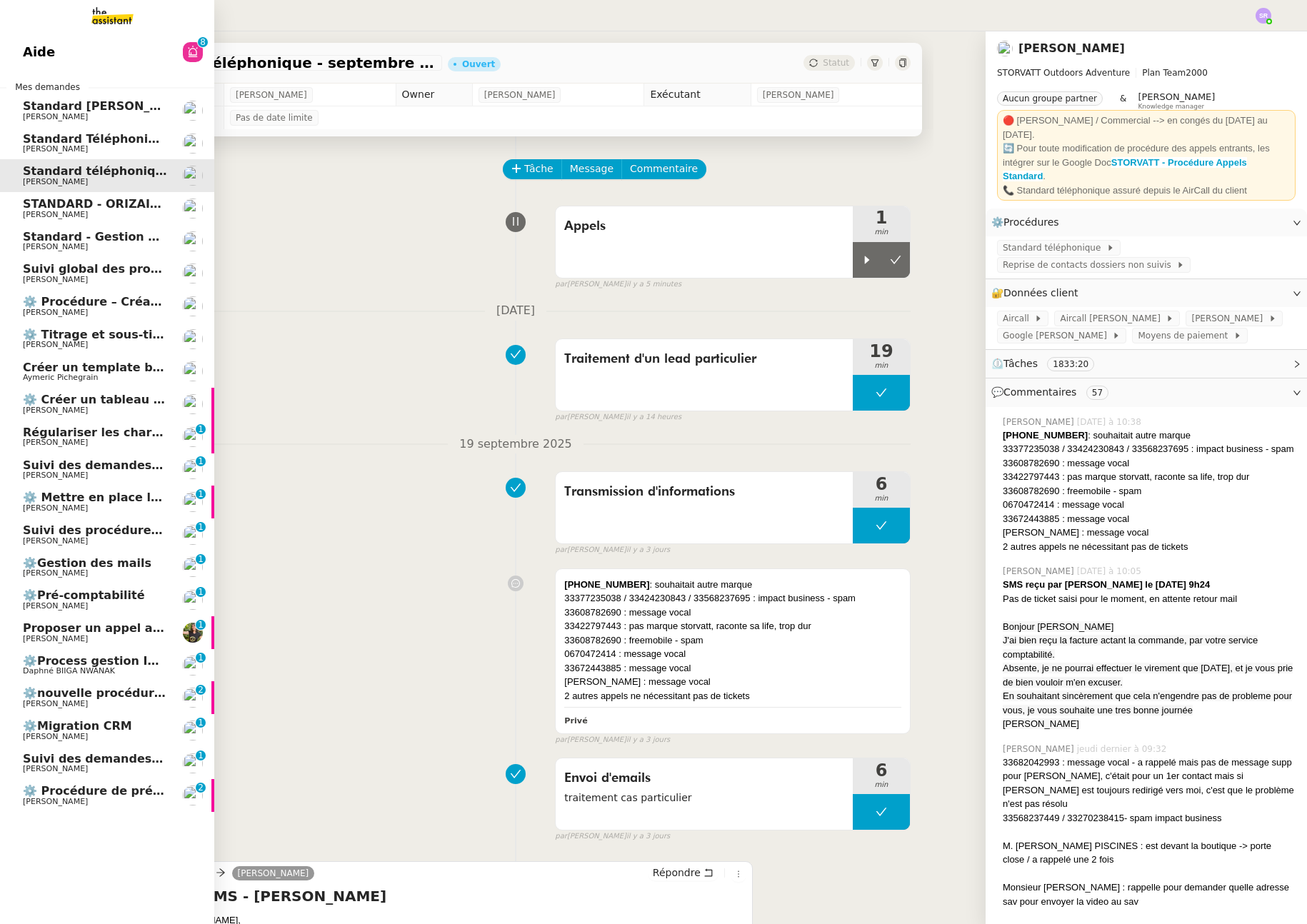
click at [87, 209] on span "STANDARD - ORIZAIR - septembre 2025" at bounding box center [149, 204] width 254 height 14
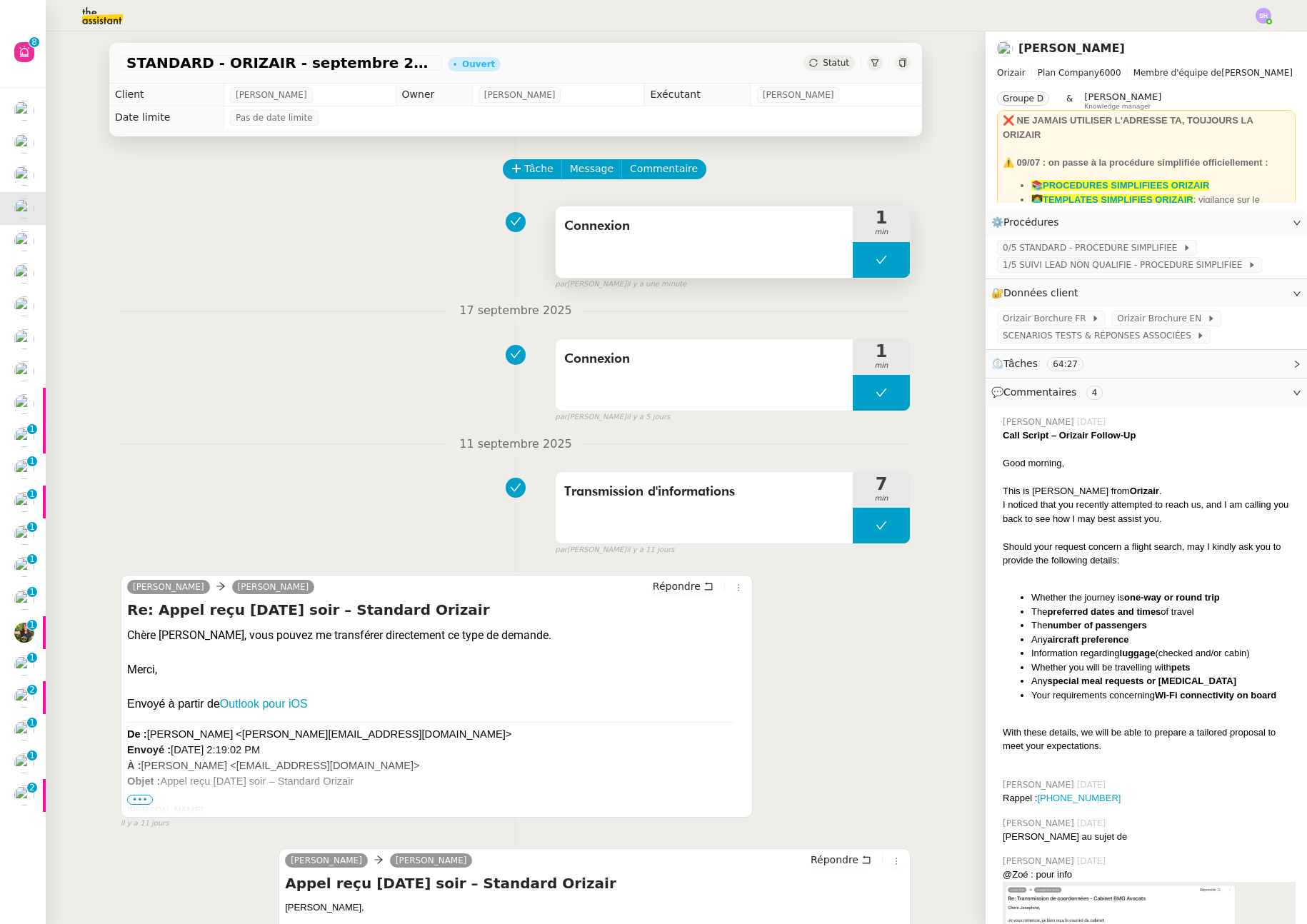
click at [853, 254] on button at bounding box center [881, 259] width 57 height 36
click at [854, 259] on div at bounding box center [866, 259] width 28 height 36
click at [876, 260] on icon at bounding box center [881, 259] width 12 height 12
click at [860, 259] on div at bounding box center [866, 259] width 28 height 36
click at [701, 247] on div "Connexion" at bounding box center [704, 242] width 297 height 71
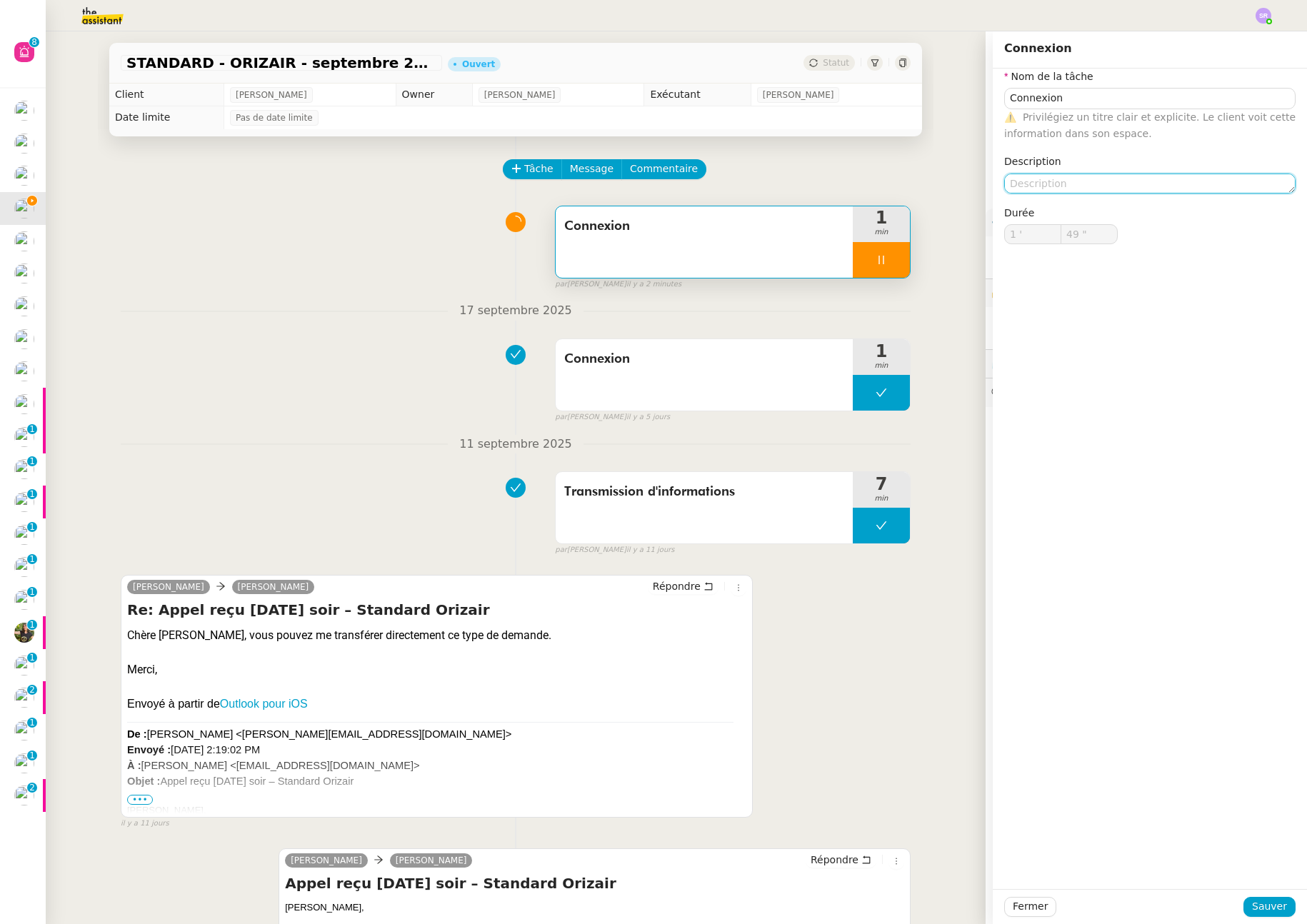
click at [1065, 178] on textarea at bounding box center [1150, 184] width 291 height 20
type input "52 ""
type textarea "+s"
type input "53 ""
type textarea "+suivi a"
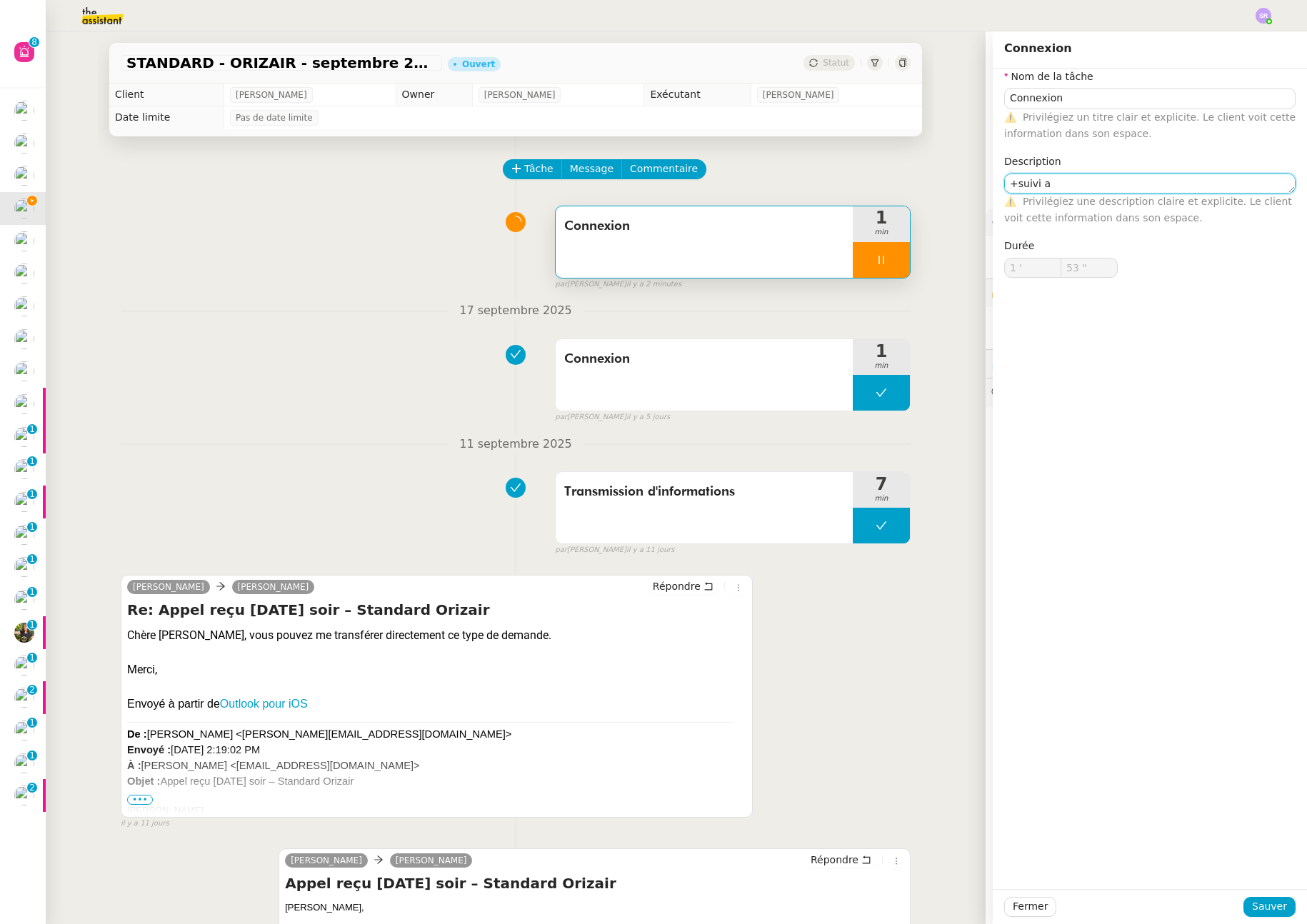
type input "54 ""
type textarea "+suivi appels"
type input "55 ""
type textarea "+suivi appels"
click at [1275, 903] on span "Sauver" at bounding box center [1270, 907] width 35 height 16
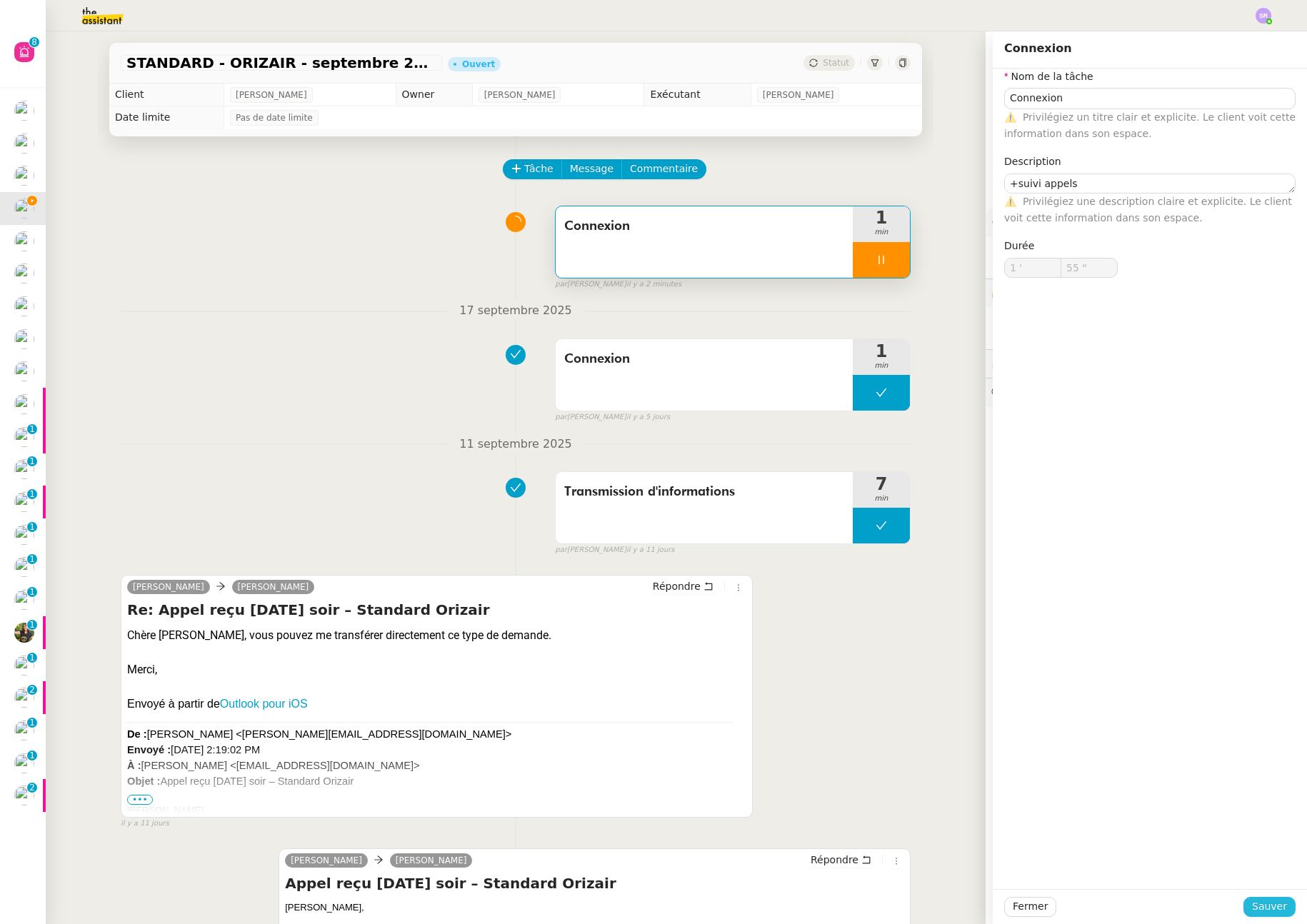
type input "56 ""
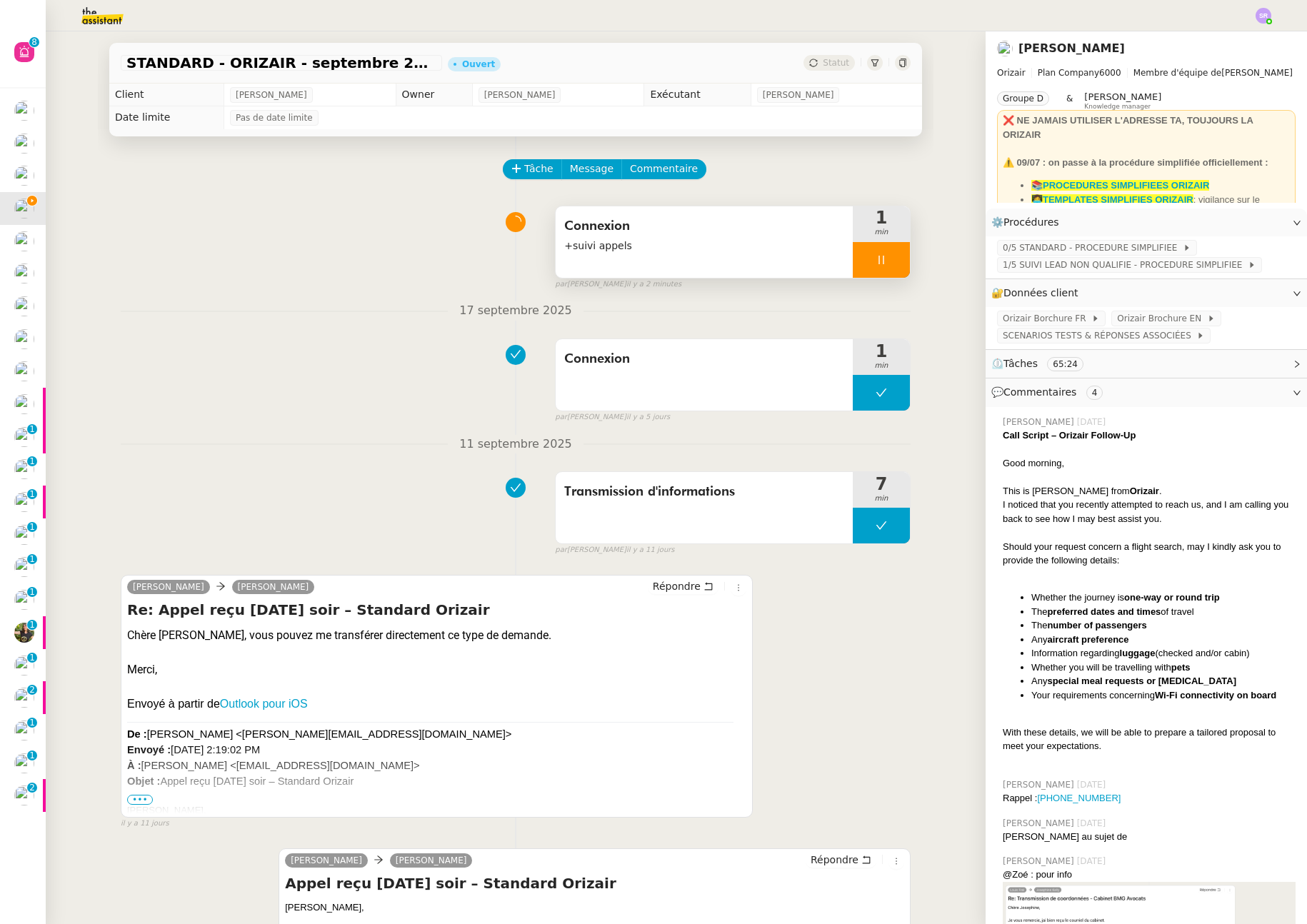
click at [876, 257] on icon at bounding box center [881, 259] width 12 height 12
click at [881, 259] on button at bounding box center [895, 259] width 28 height 36
click at [858, 263] on button at bounding box center [881, 259] width 57 height 36
click at [861, 262] on icon at bounding box center [866, 259] width 12 height 12
click at [682, 168] on button "Commentaire" at bounding box center [664, 169] width 85 height 20
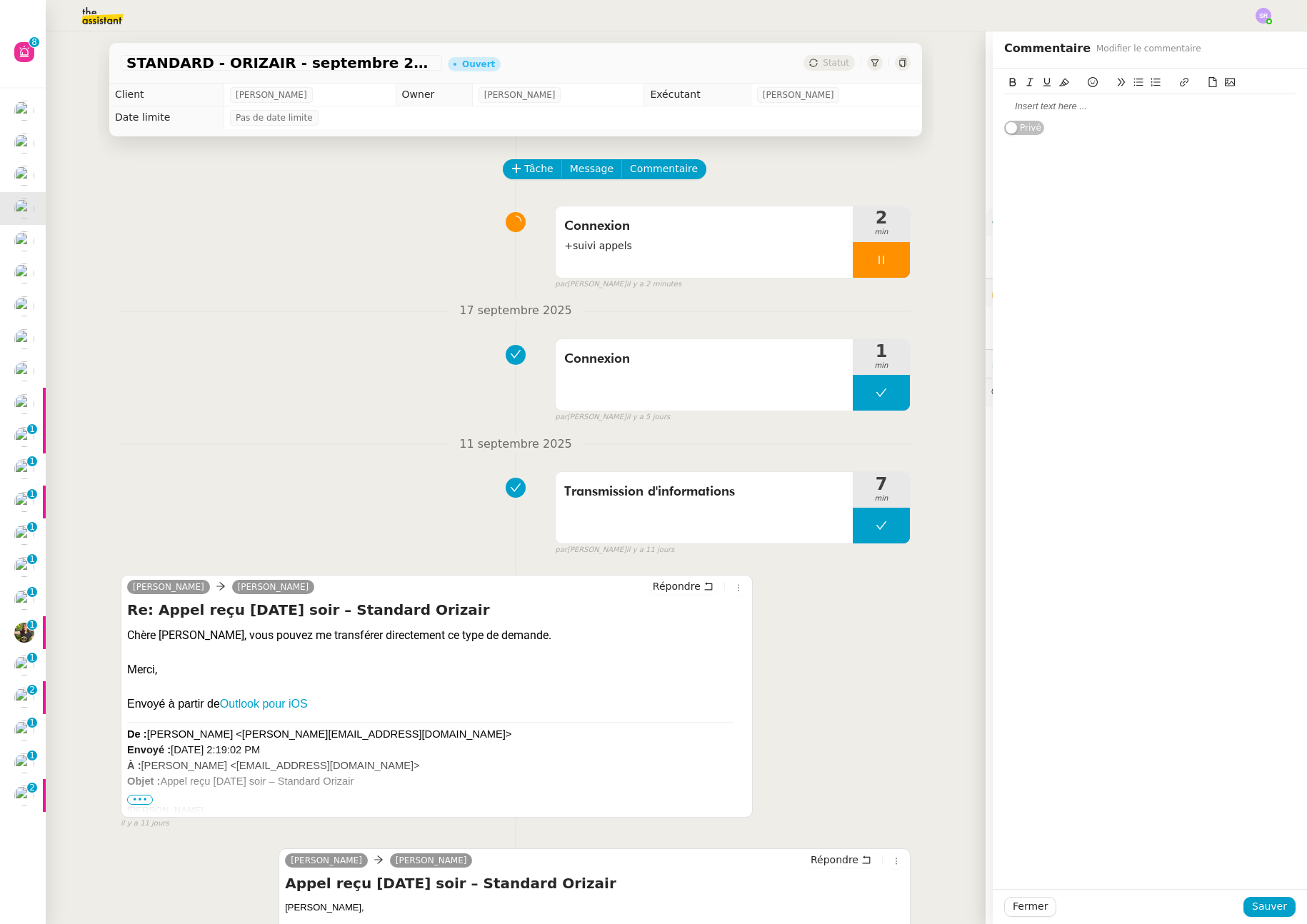
click at [1160, 112] on div "❌ NE JAMAIS UTILISER L'ADRESSE TA, TOUJOURS LA ORIZAIR ⚠️ 09/07 : on passe à la…" at bounding box center [1147, 392] width 299 height 564
click at [1018, 107] on div at bounding box center [1150, 107] width 291 height 13
click at [1256, 903] on span "Sauver" at bounding box center [1270, 907] width 35 height 16
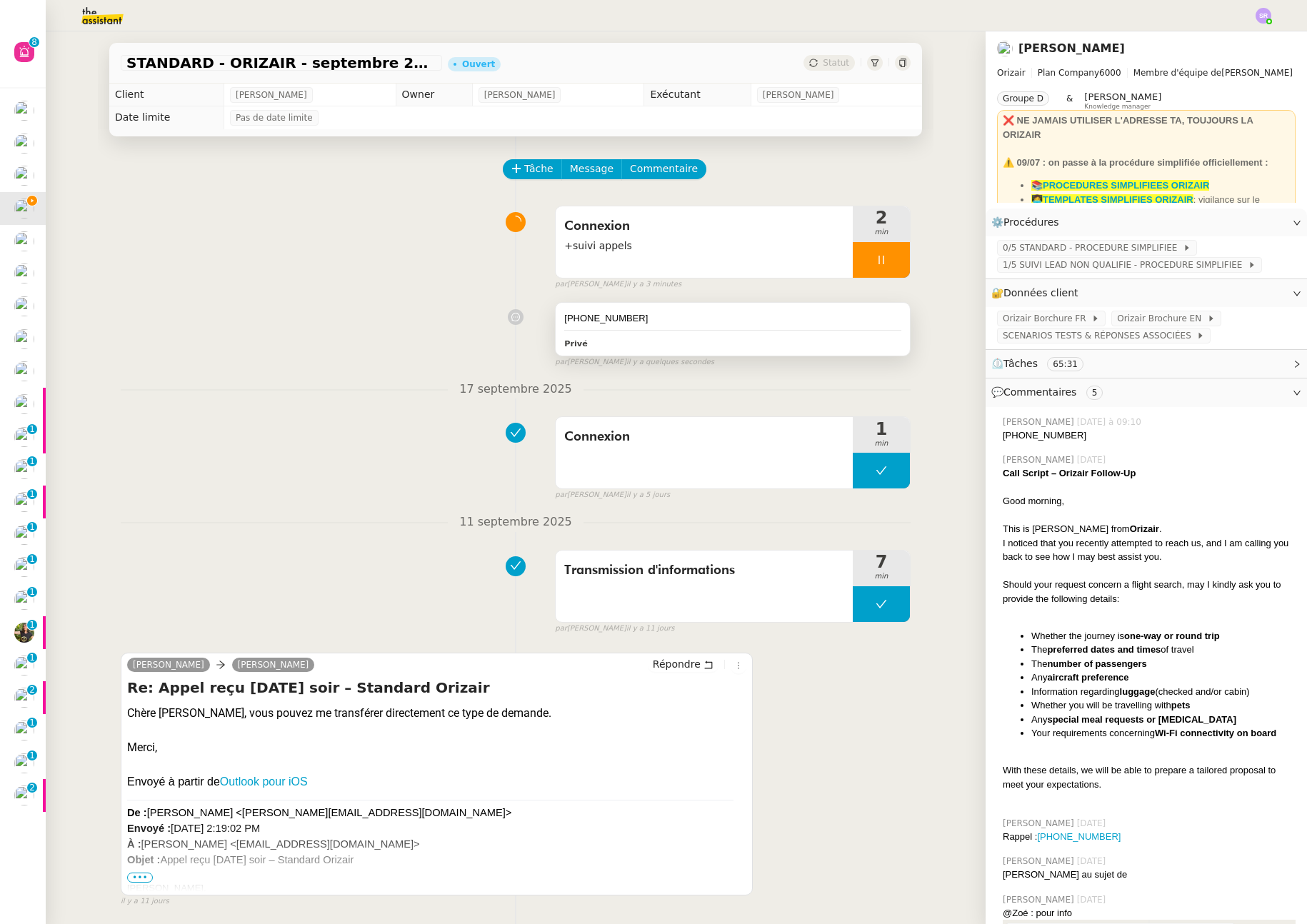
click at [786, 330] on div at bounding box center [733, 330] width 337 height 1
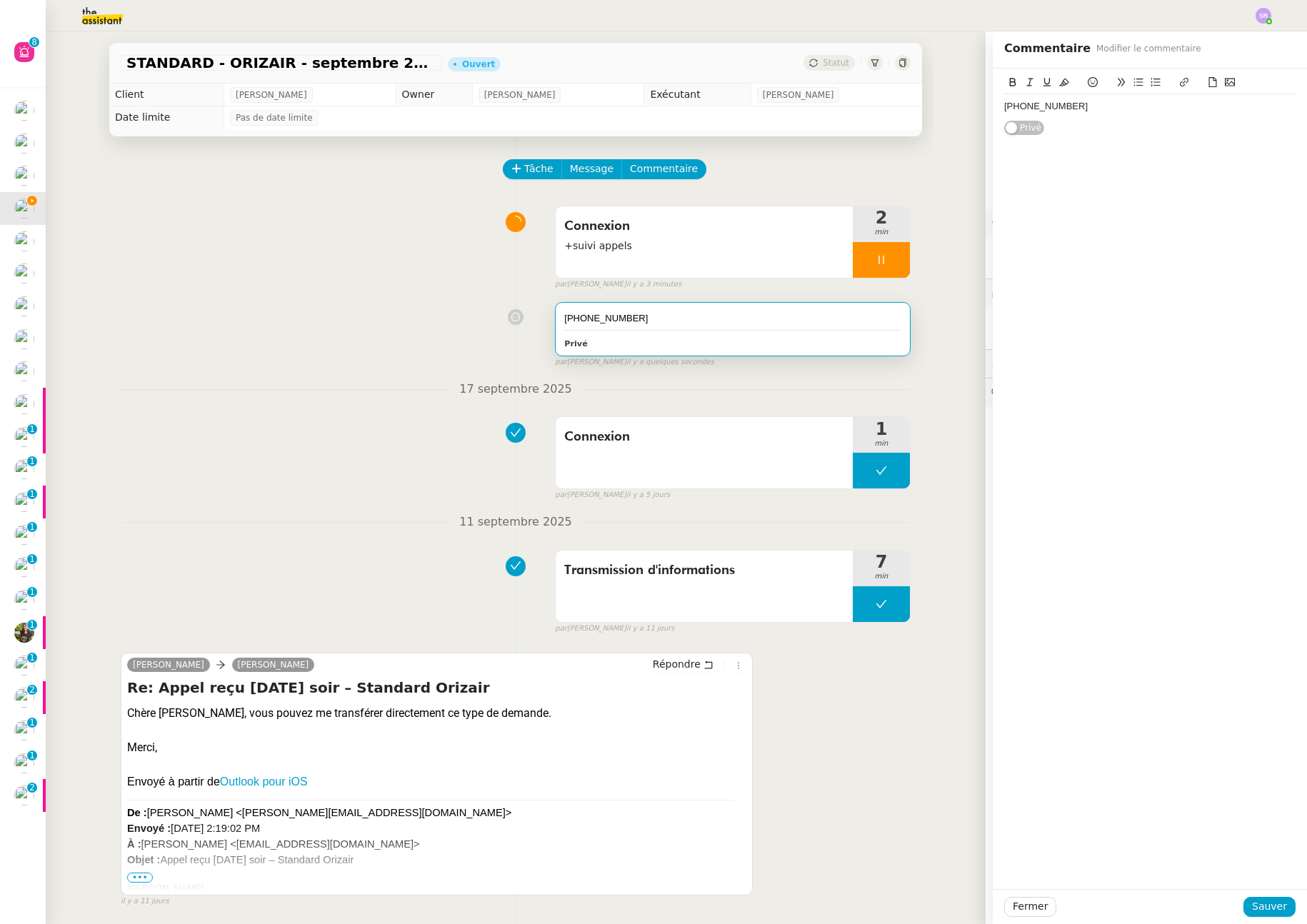
click at [1004, 107] on div "+353 89 975 7308" at bounding box center [1150, 107] width 291 height 13
click at [1004, 107] on div "le 21/09 (WE) : +353 89 975 7308" at bounding box center [1150, 107] width 291 height 13
click at [1004, 109] on div "le 21/09 (WE) : +353 89 975 7308" at bounding box center [1150, 107] width 291 height 13
click at [1263, 911] on span "Sauver" at bounding box center [1270, 907] width 35 height 16
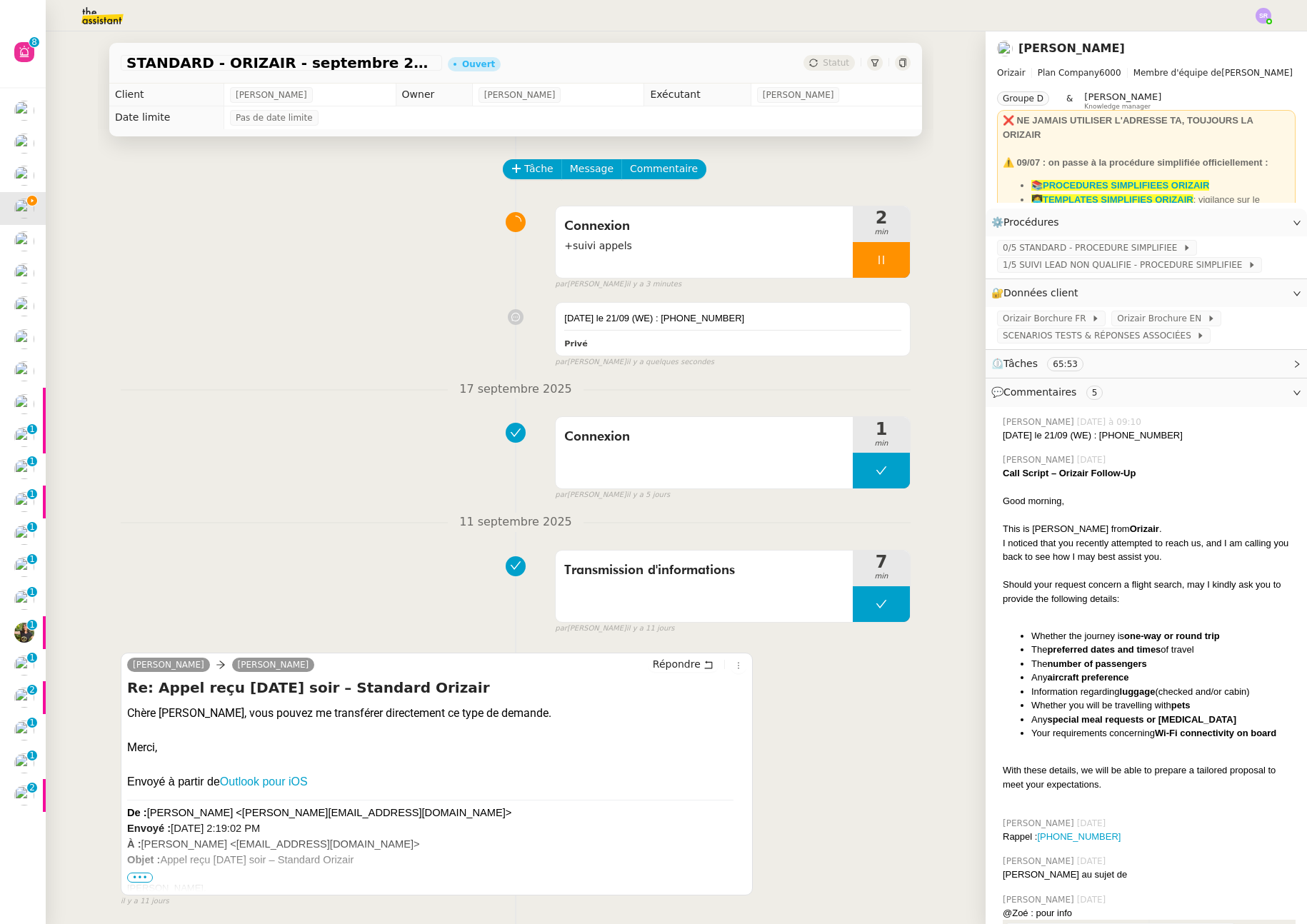
click at [878, 260] on icon at bounding box center [880, 259] width 5 height 8
click at [890, 258] on icon at bounding box center [896, 259] width 12 height 12
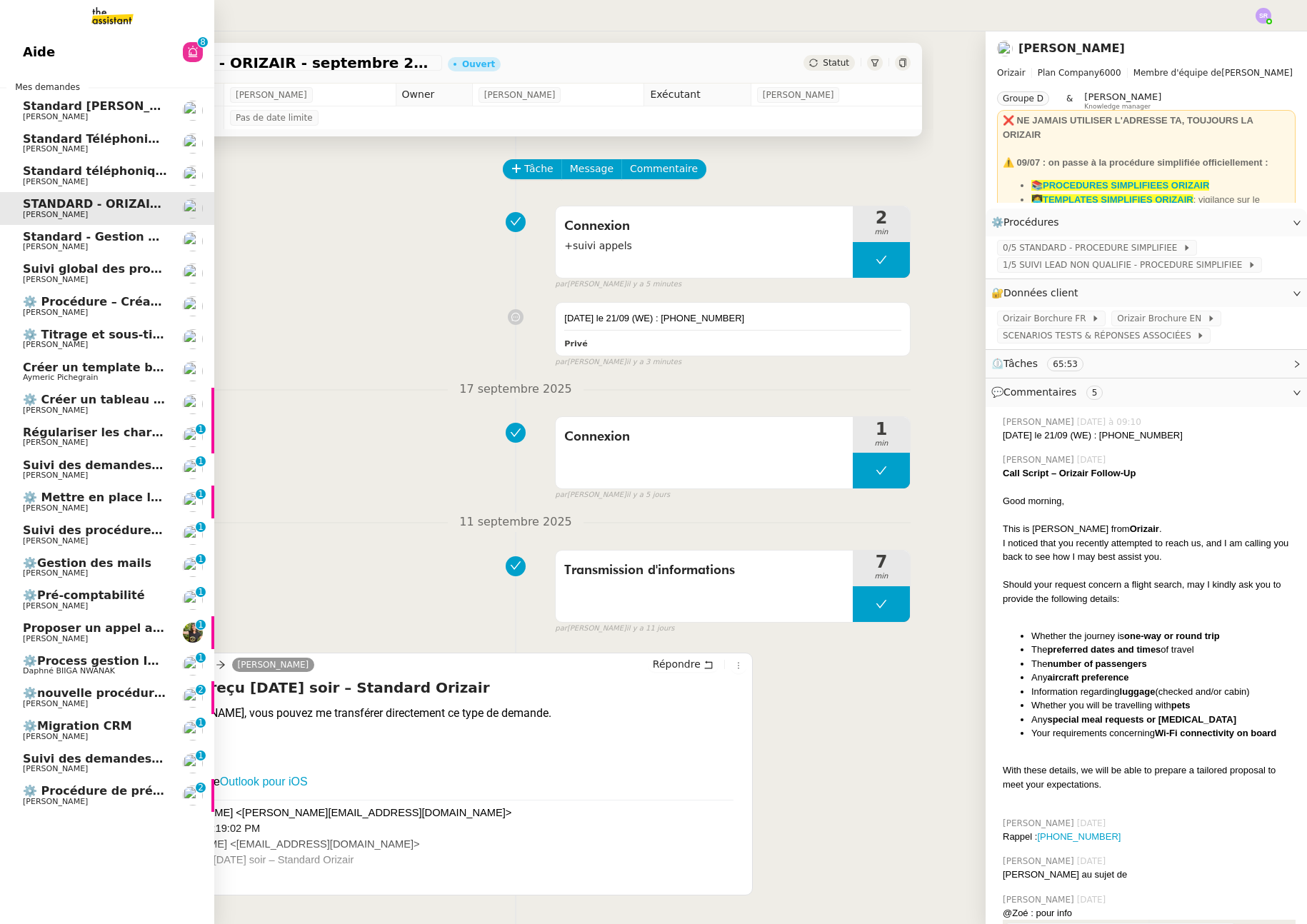
click at [71, 272] on span "Suivi global des procédures - Gestion PM" at bounding box center [155, 269] width 264 height 14
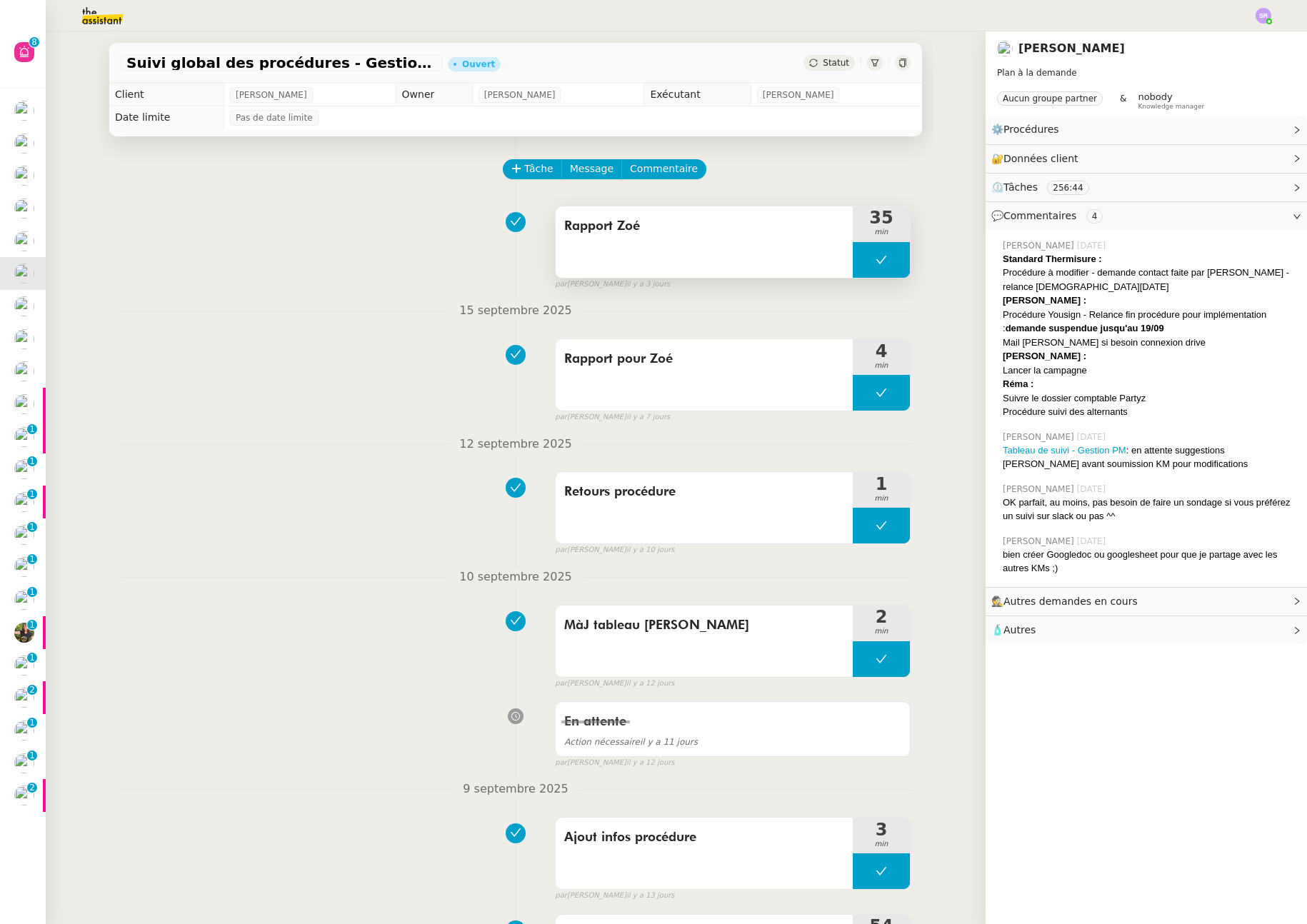
click at [853, 260] on button at bounding box center [881, 259] width 57 height 36
click at [861, 264] on icon at bounding box center [866, 259] width 12 height 12
click at [858, 258] on div at bounding box center [881, 259] width 57 height 36
click at [890, 254] on icon at bounding box center [896, 259] width 12 height 12
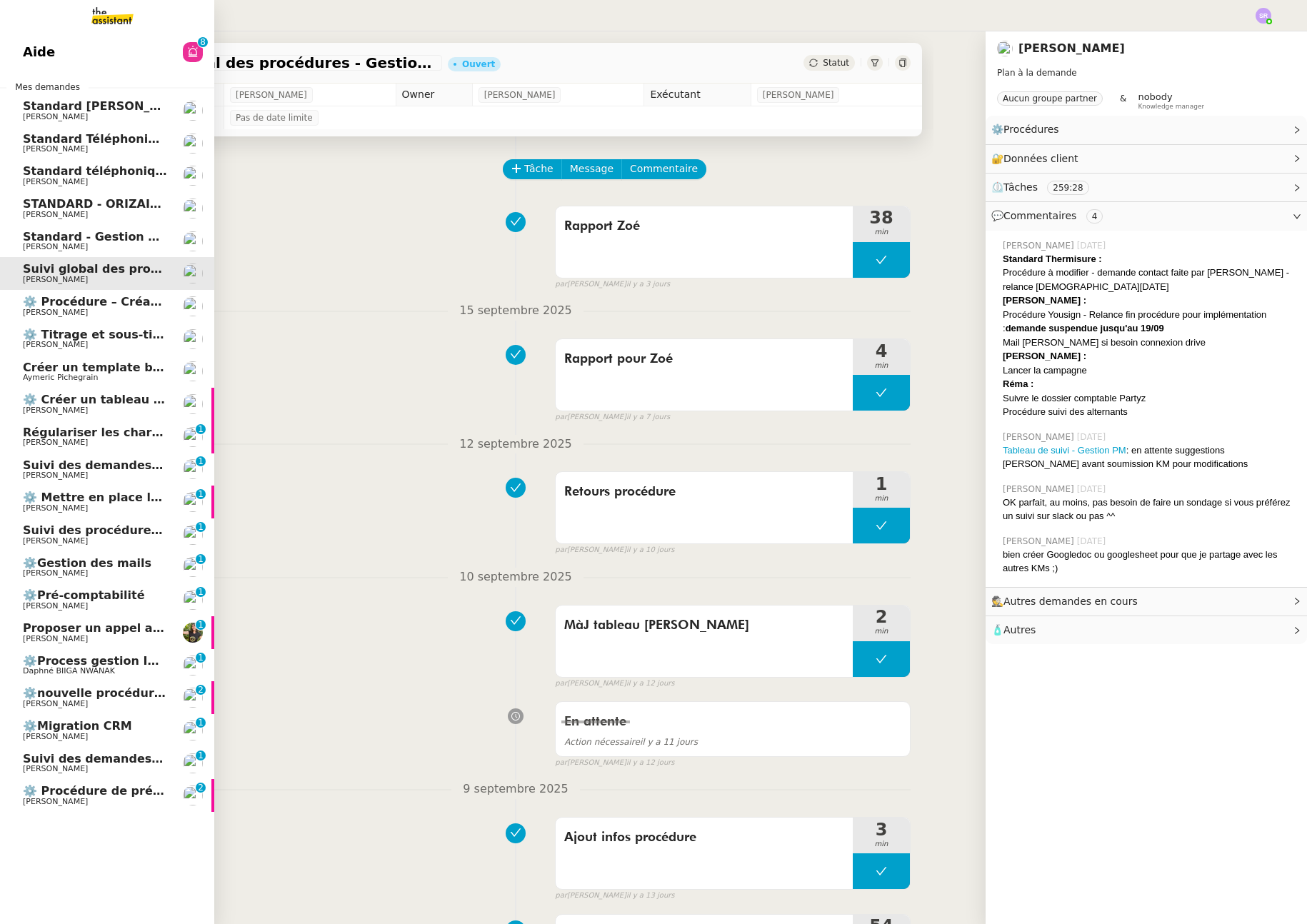
click at [55, 178] on span "[PERSON_NAME]" at bounding box center [55, 182] width 65 height 9
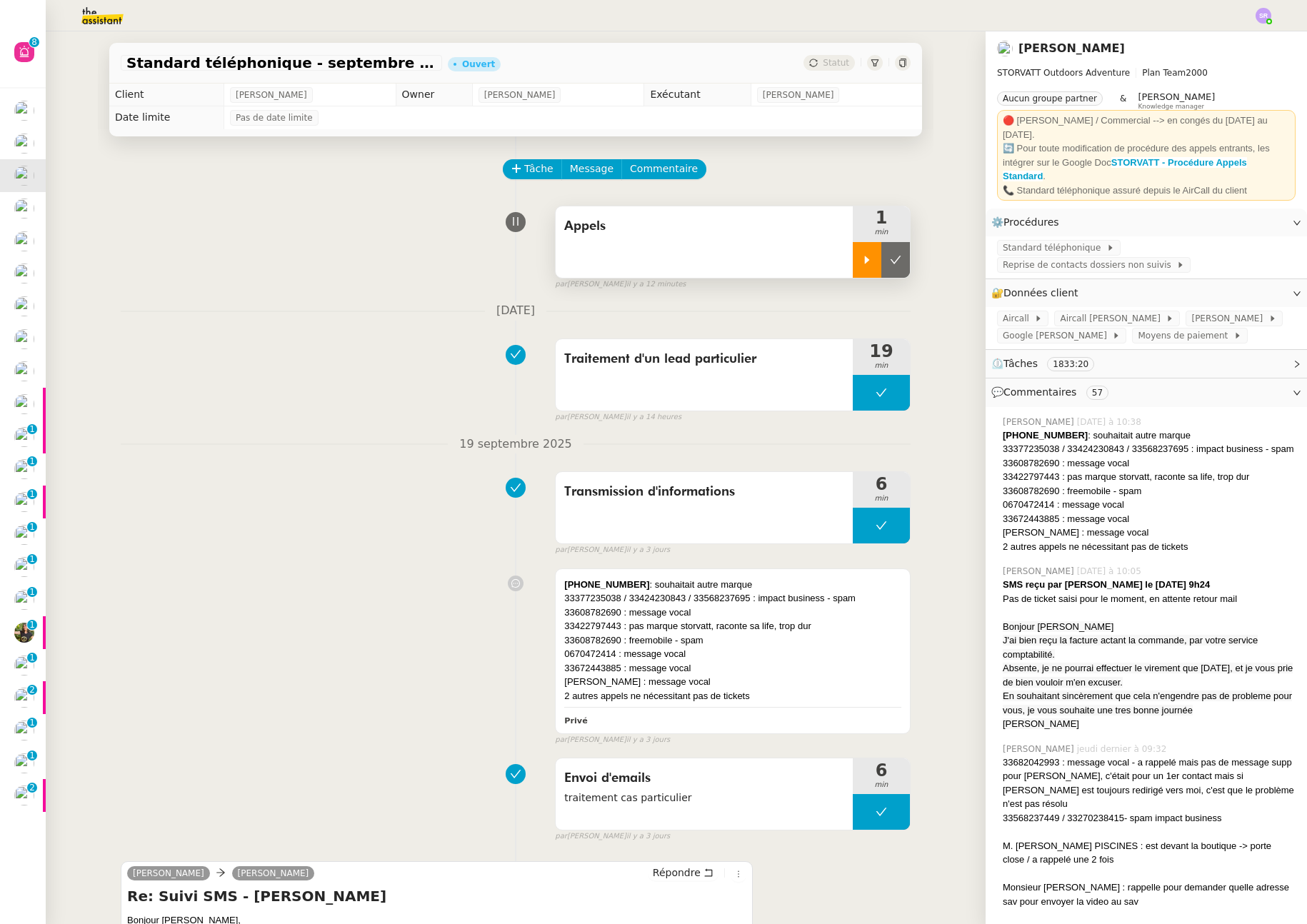
click at [855, 266] on div at bounding box center [866, 259] width 28 height 36
click at [1058, 240] on span "Standard téléphonique" at bounding box center [1055, 248] width 104 height 15
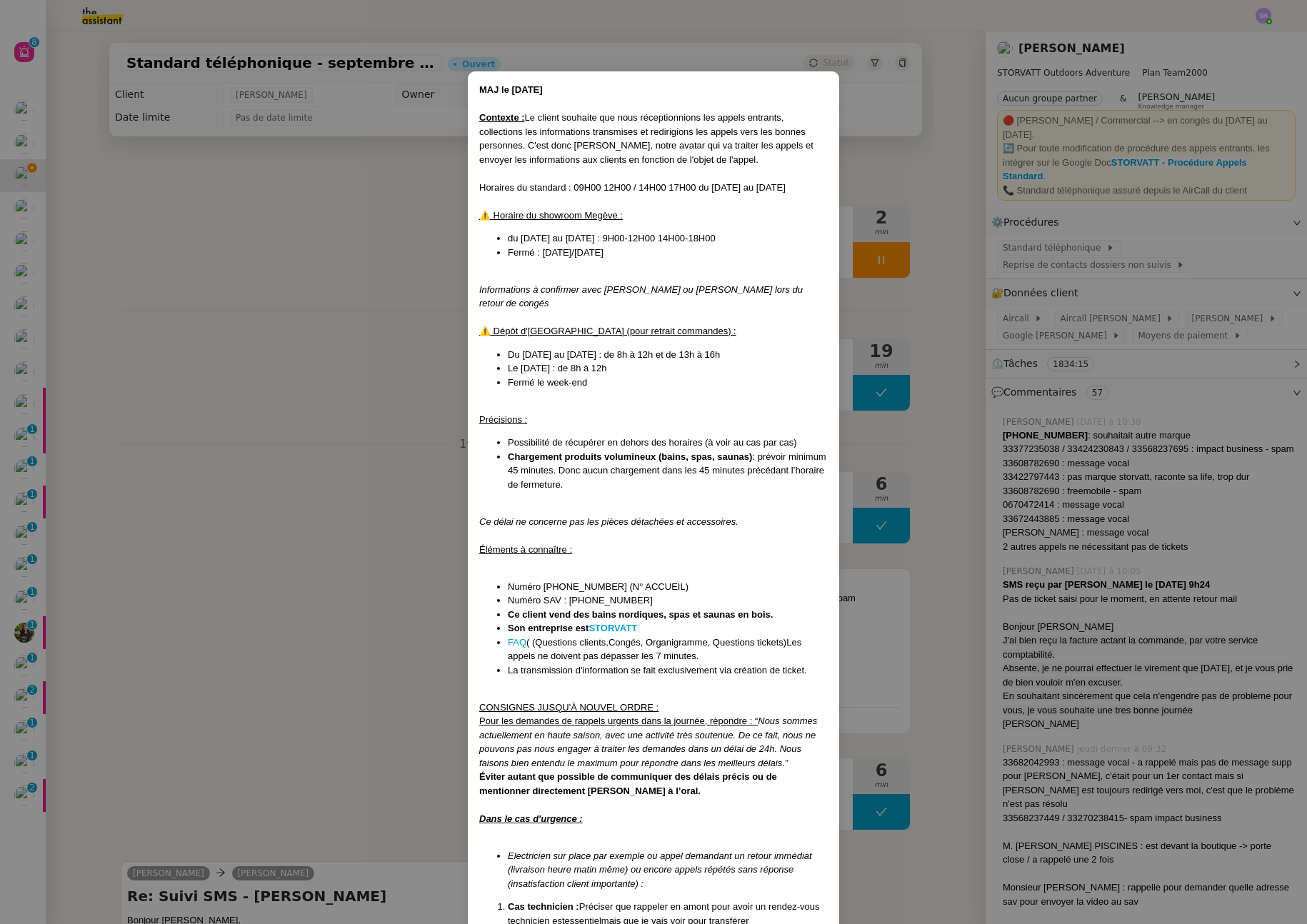
click at [391, 267] on nz-modal-container "MAJ le 22/08/2025 Contexte : Le client souhaite que nous réceptionnions les app…" at bounding box center [654, 462] width 1307 height 924
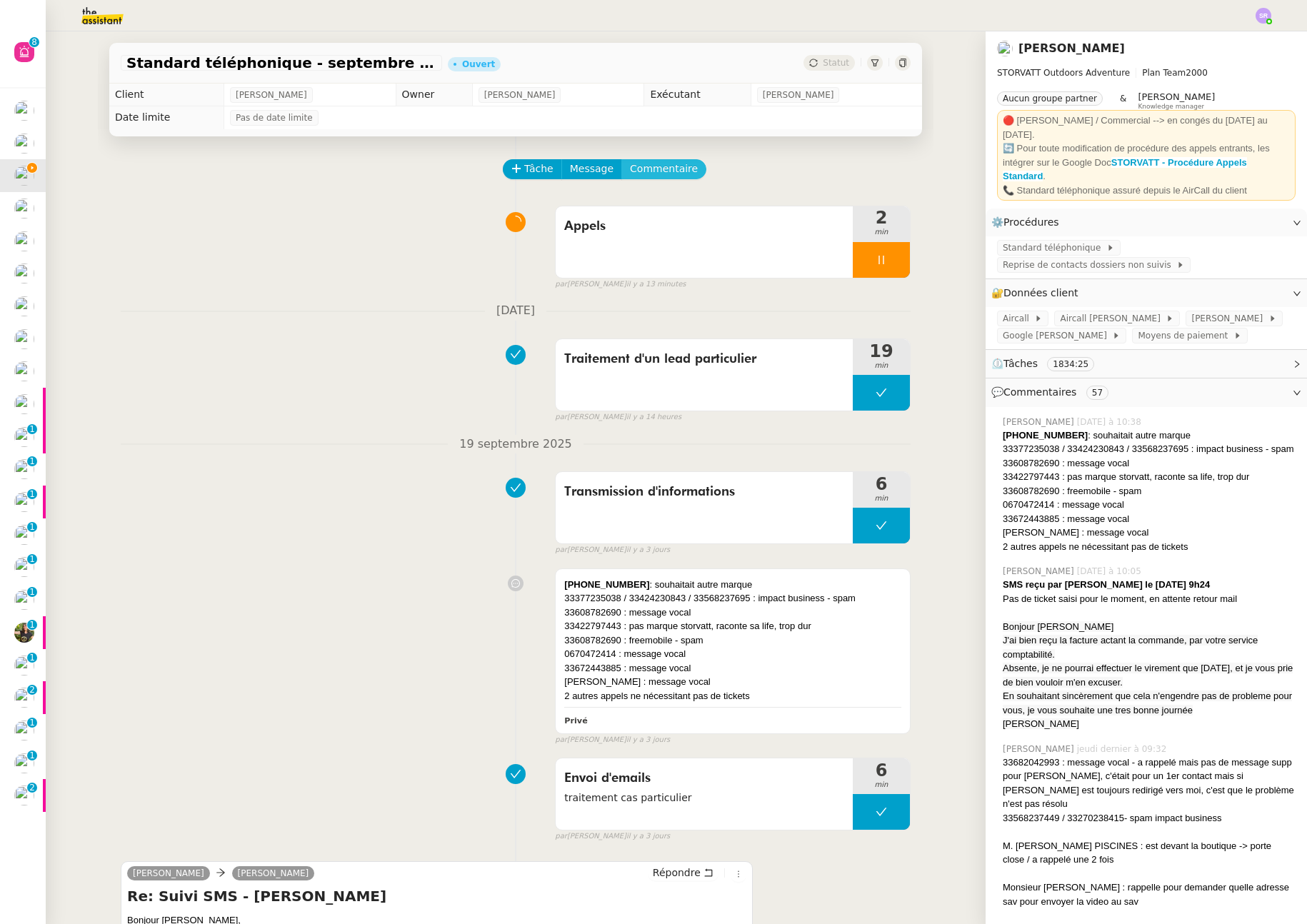
click at [650, 169] on span "Commentaire" at bounding box center [664, 169] width 68 height 16
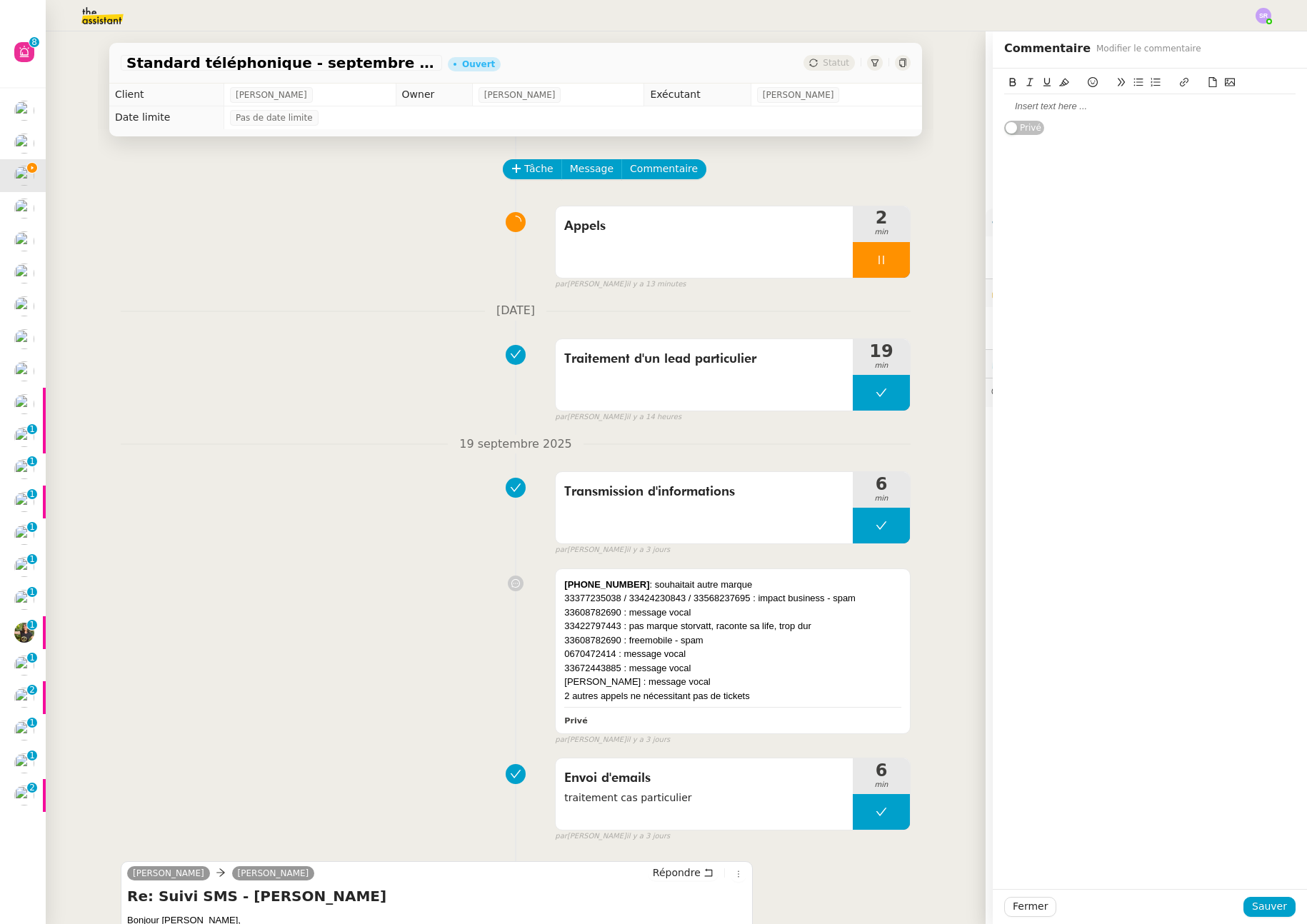
click at [1025, 109] on div at bounding box center [1150, 107] width 291 height 13
click at [1270, 909] on span "Sauver" at bounding box center [1270, 907] width 35 height 16
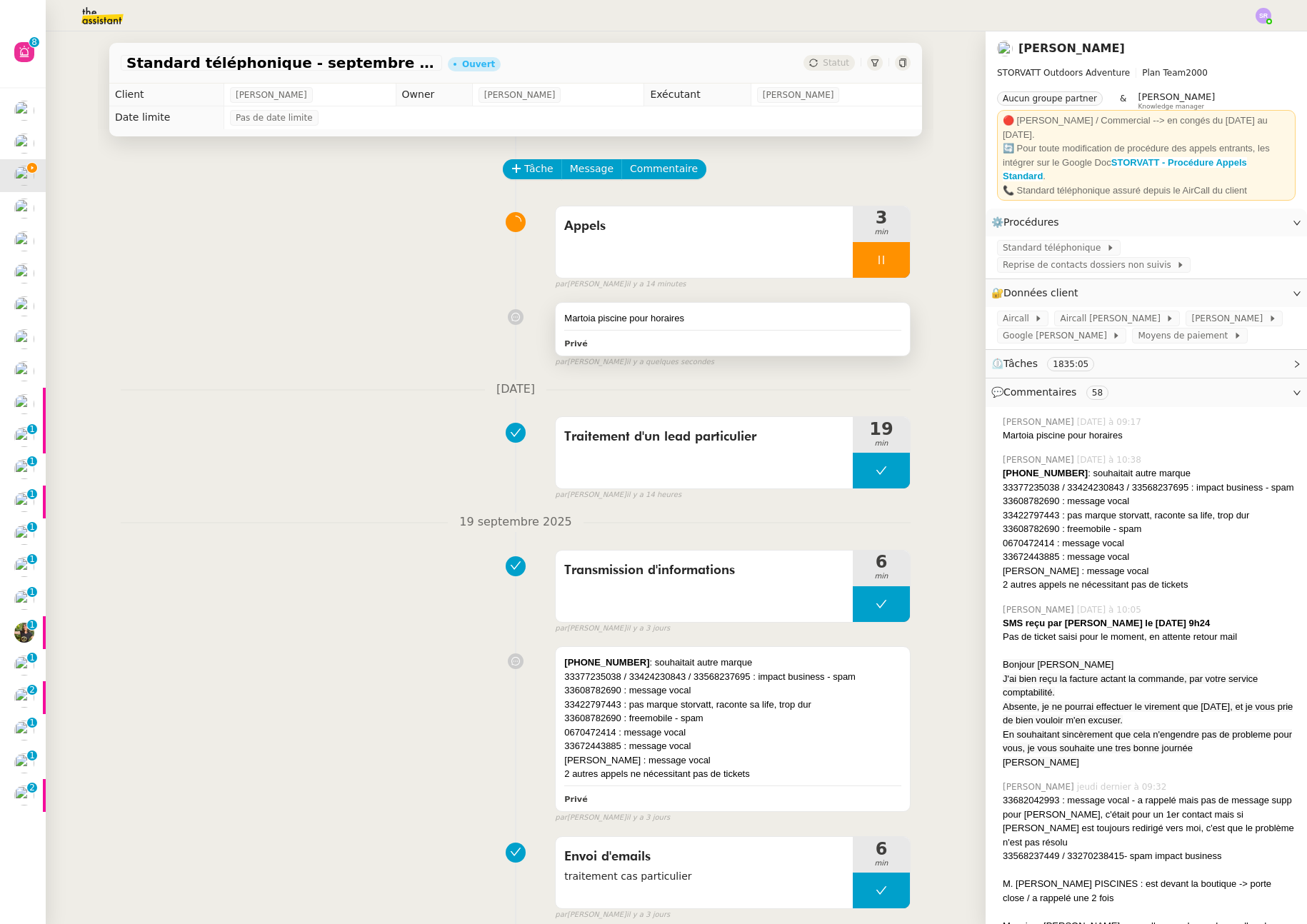
click at [802, 324] on div "Martoia piscine pour horaires" at bounding box center [733, 319] width 337 height 15
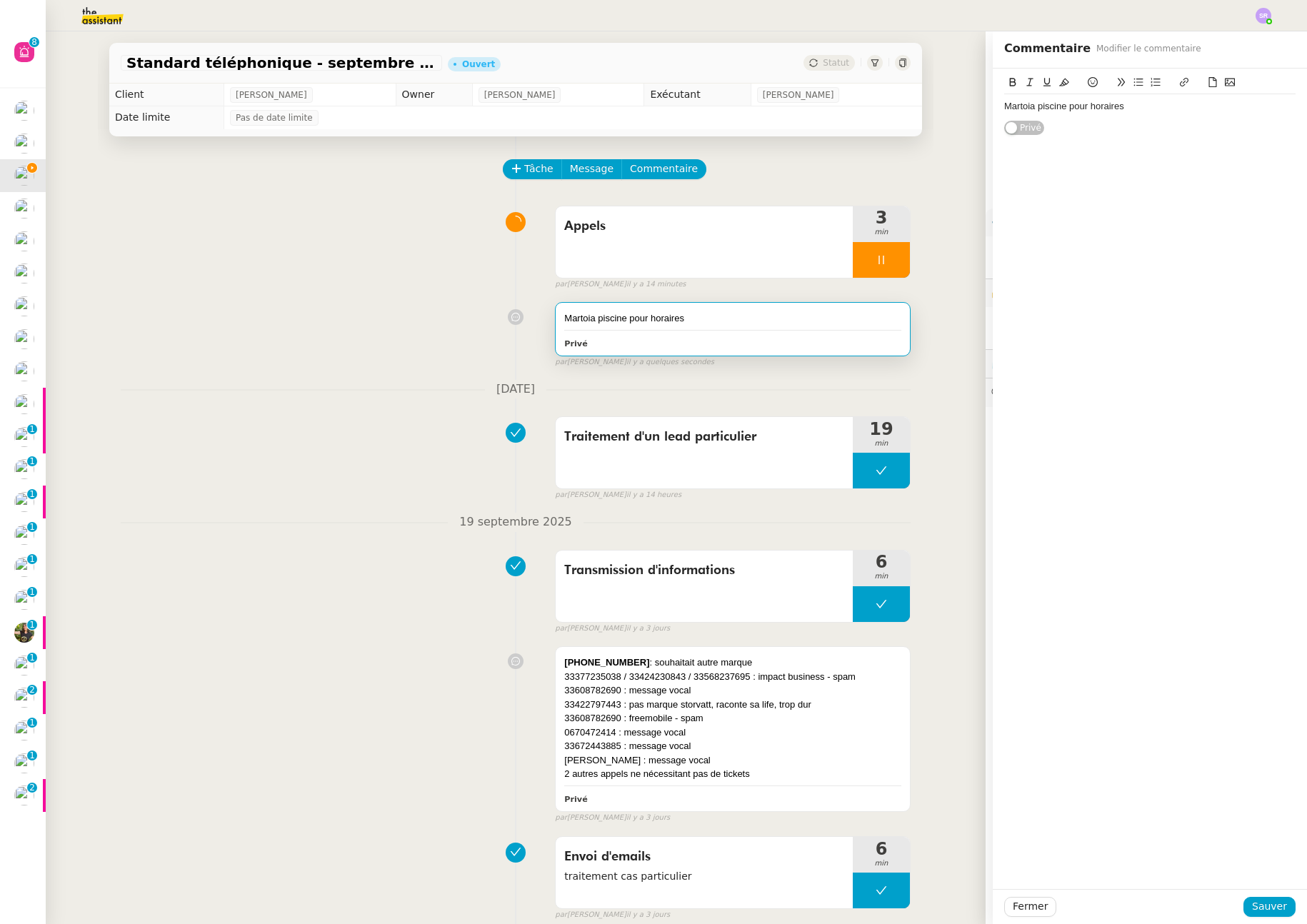
click at [1130, 108] on div "Martoia piscine pour horaires" at bounding box center [1150, 107] width 291 height 13
click at [1261, 903] on span "Sauver" at bounding box center [1270, 907] width 35 height 16
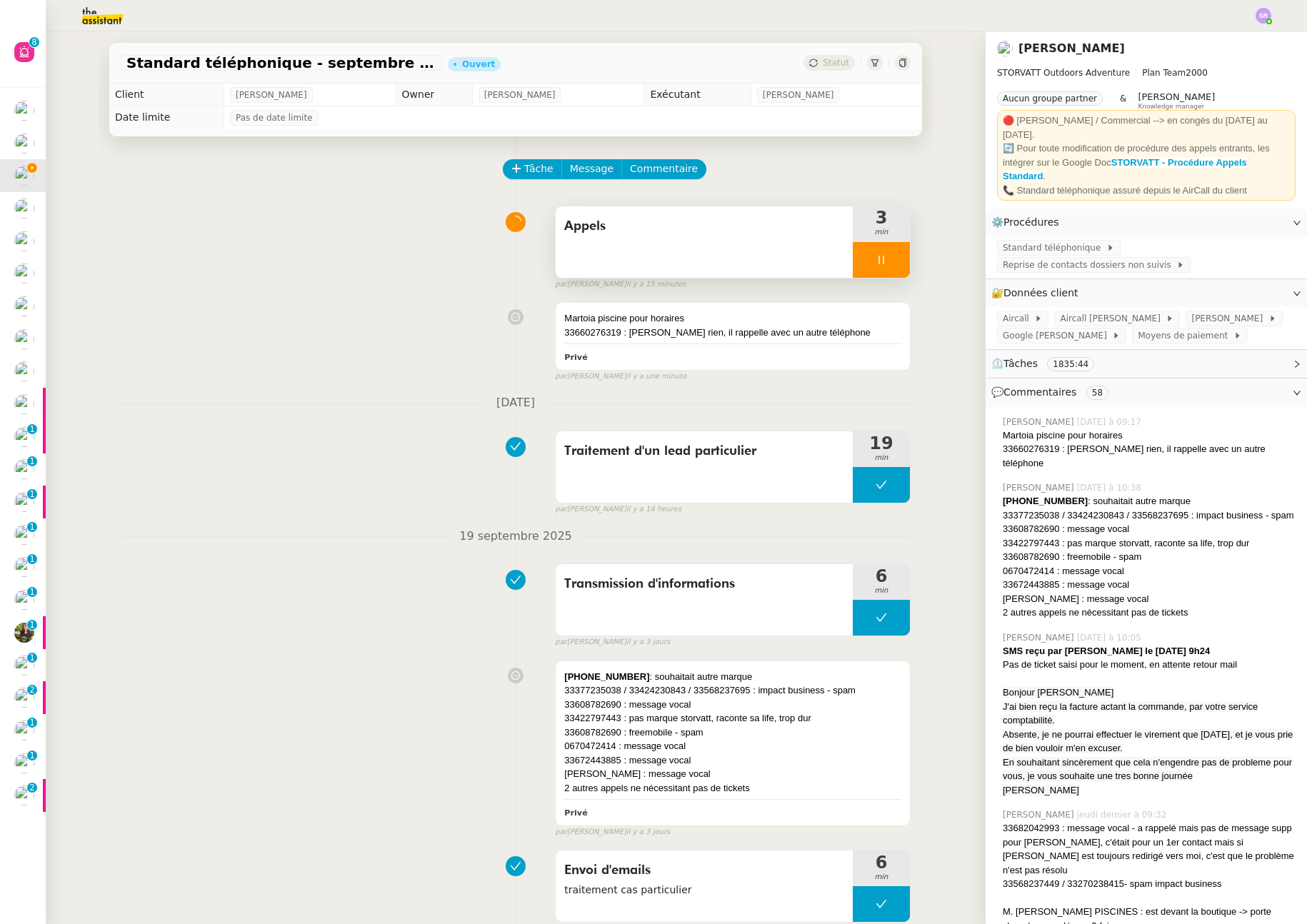
click at [876, 260] on icon at bounding box center [881, 259] width 12 height 12
click at [861, 263] on icon at bounding box center [866, 259] width 12 height 12
click at [676, 333] on div "33660276319 : jentends rien, il rappelle avec un autre téléphone" at bounding box center [733, 333] width 337 height 15
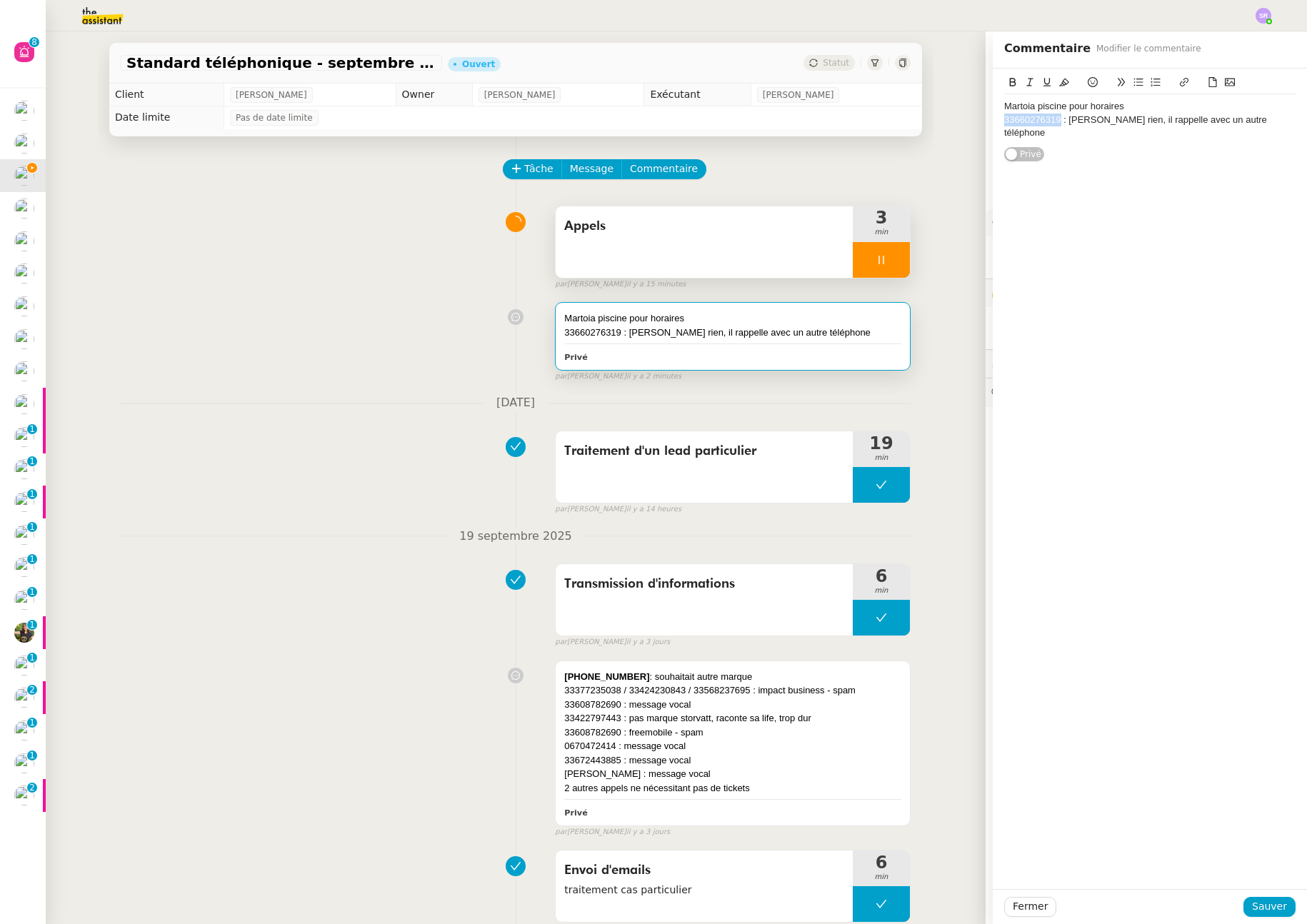
drag, startPoint x: 1048, startPoint y: 125, endPoint x: 974, endPoint y: 121, distance: 74.1
click at [974, 121] on app-ticket "Standard téléphonique - septembre 2025 Ouvert Statut Client Franck MUFFAT-JEAND…" at bounding box center [676, 478] width 1261 height 893
copy div "33660276319"
click at [1024, 909] on span "Fermer" at bounding box center [1030, 907] width 35 height 16
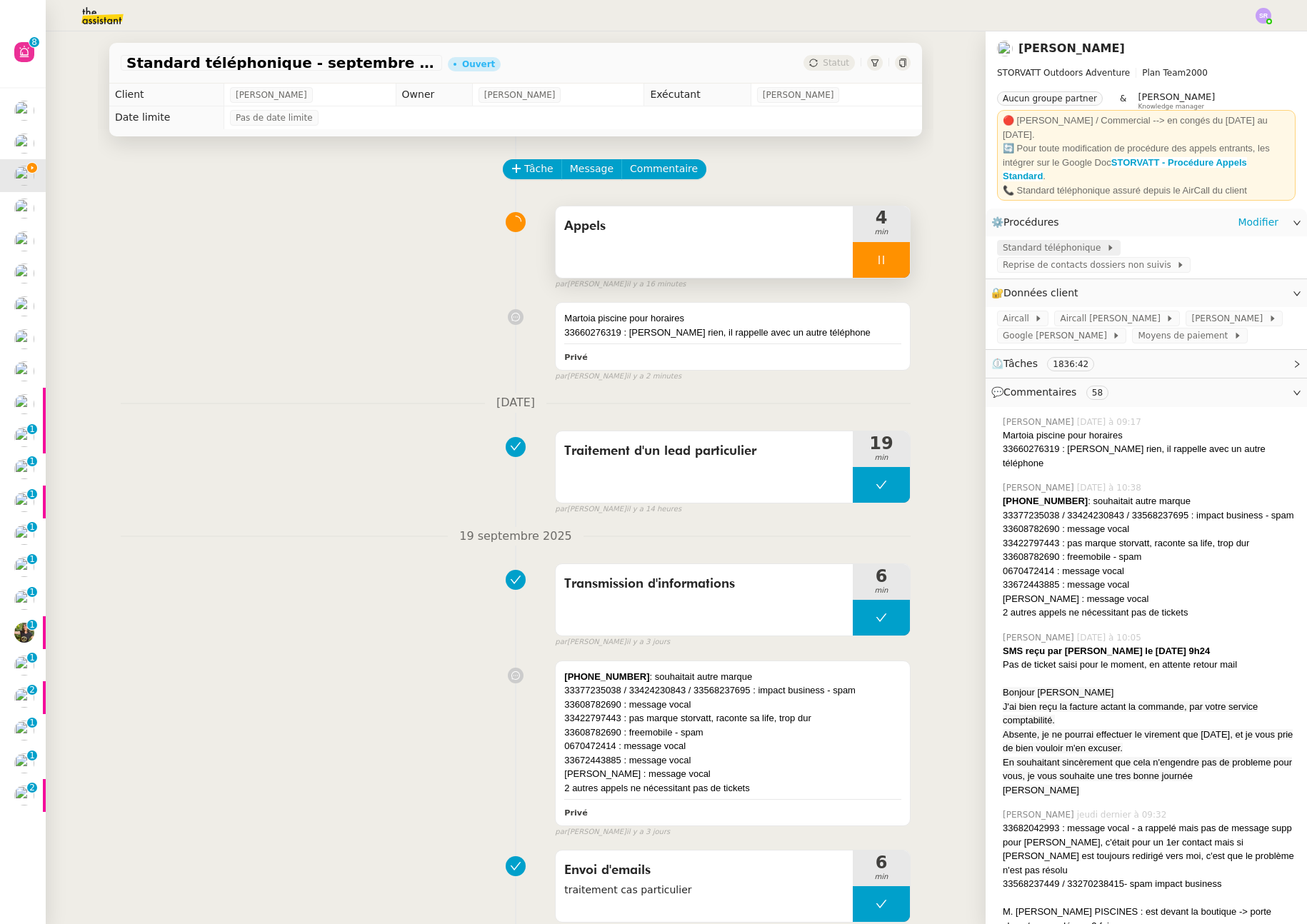
click at [1049, 240] on span "Standard téléphonique" at bounding box center [1055, 248] width 104 height 15
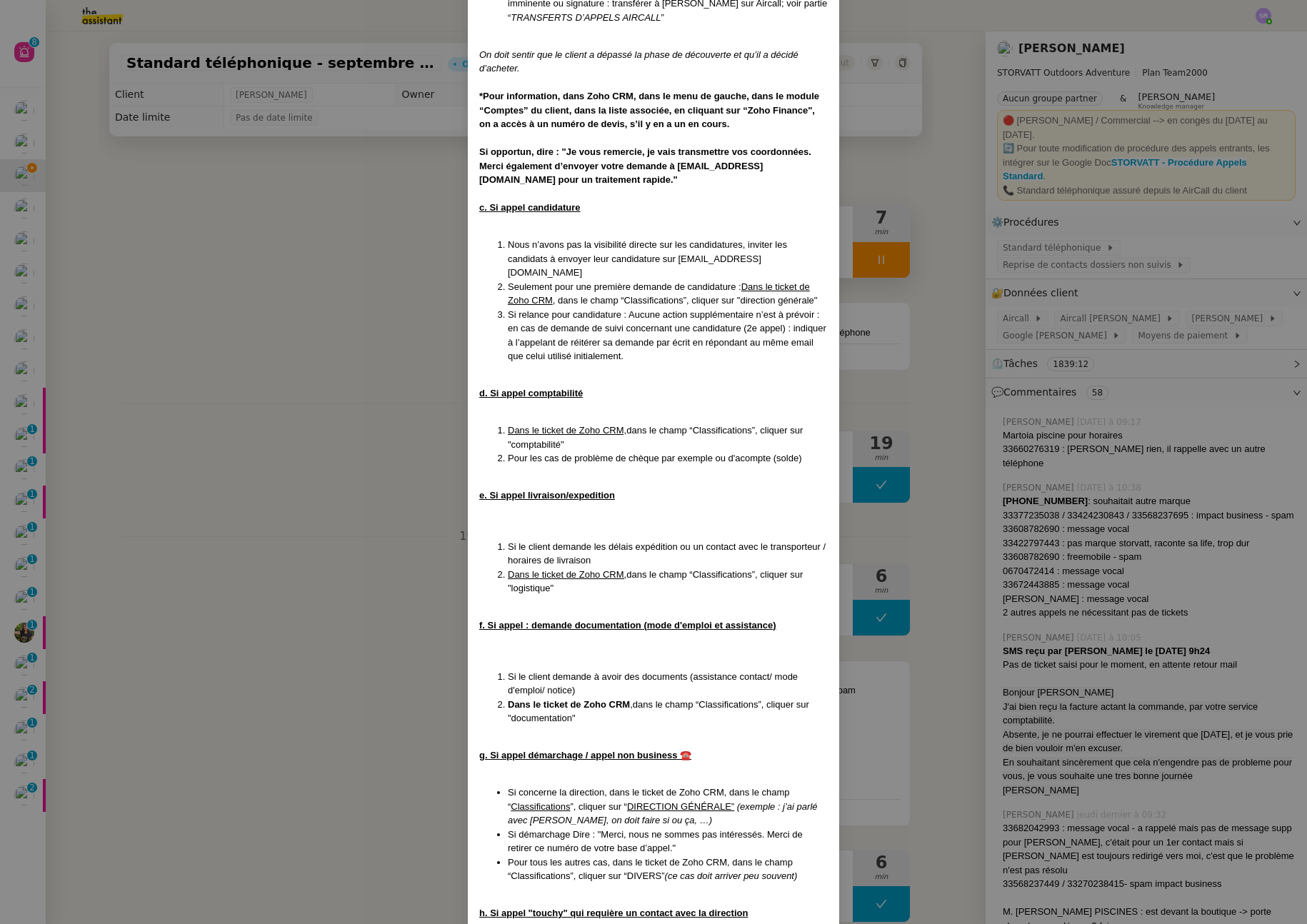
scroll to position [3086, 0]
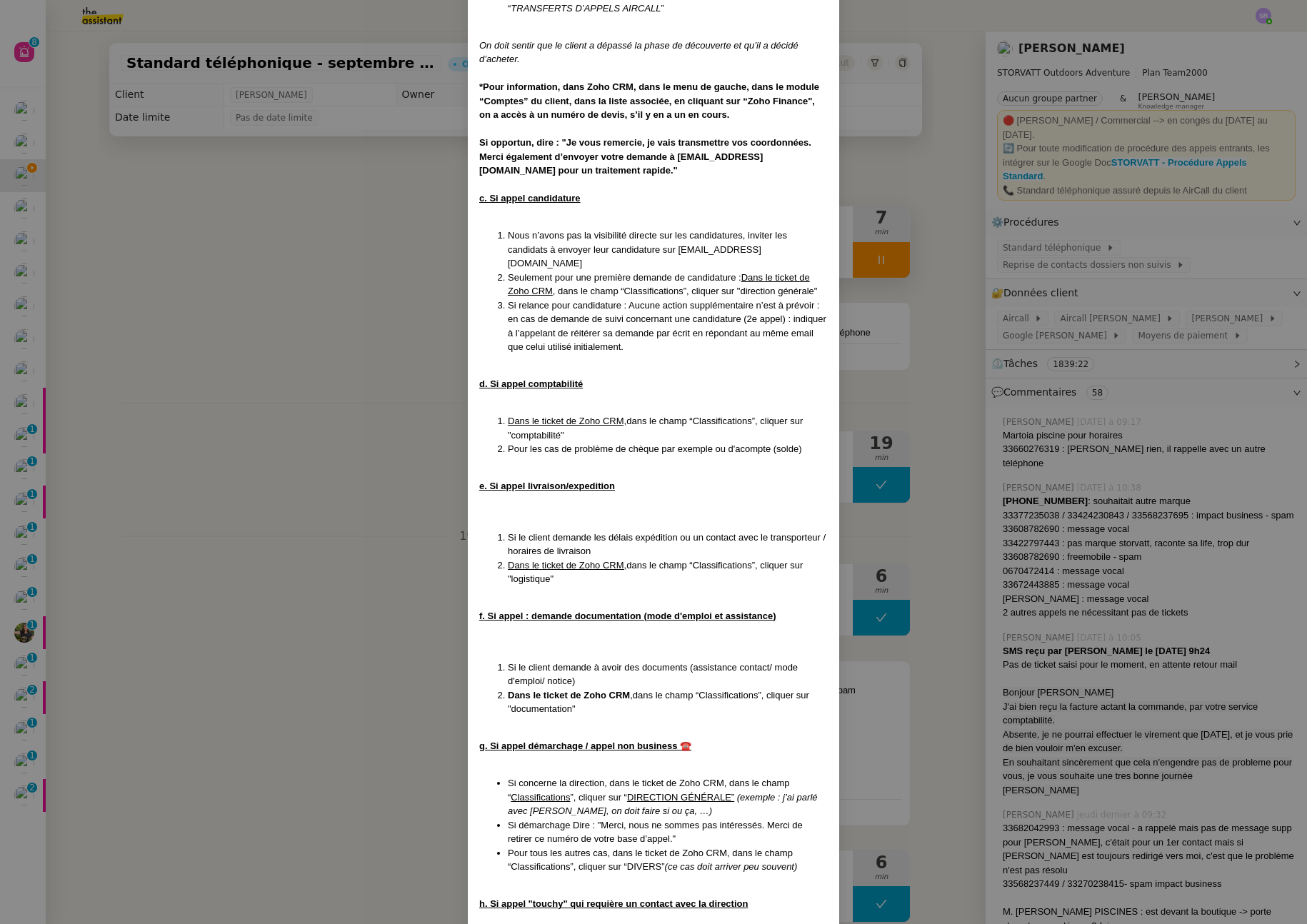
click at [907, 297] on nz-modal-container "MAJ le 22/08/2025 Contexte : Le client souhaite que nous réceptionnions les app…" at bounding box center [654, 462] width 1307 height 924
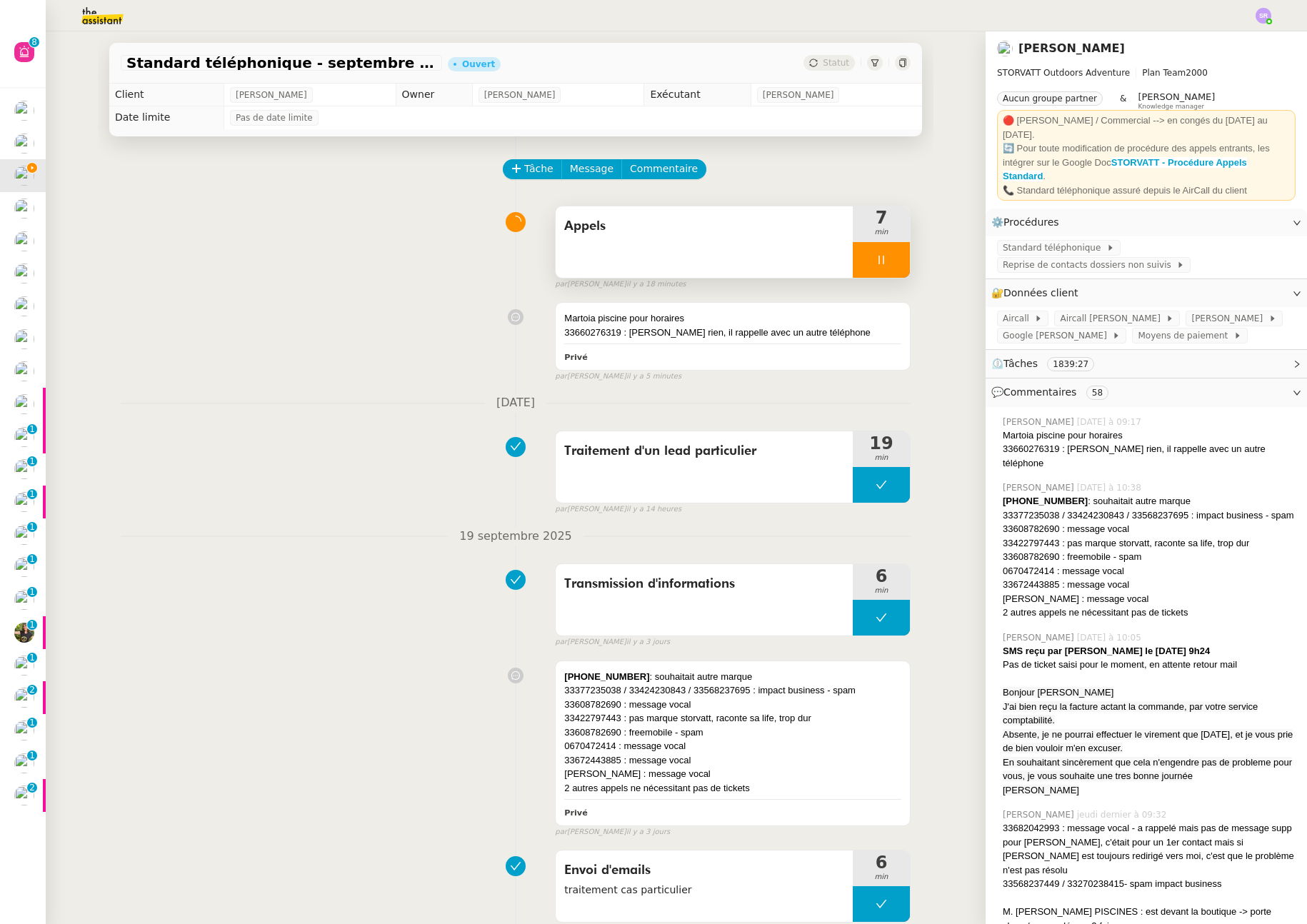
click at [876, 263] on icon at bounding box center [881, 259] width 12 height 12
click at [865, 262] on icon at bounding box center [866, 259] width 5 height 8
click at [1061, 240] on span "Standard téléphonique" at bounding box center [1055, 248] width 104 height 15
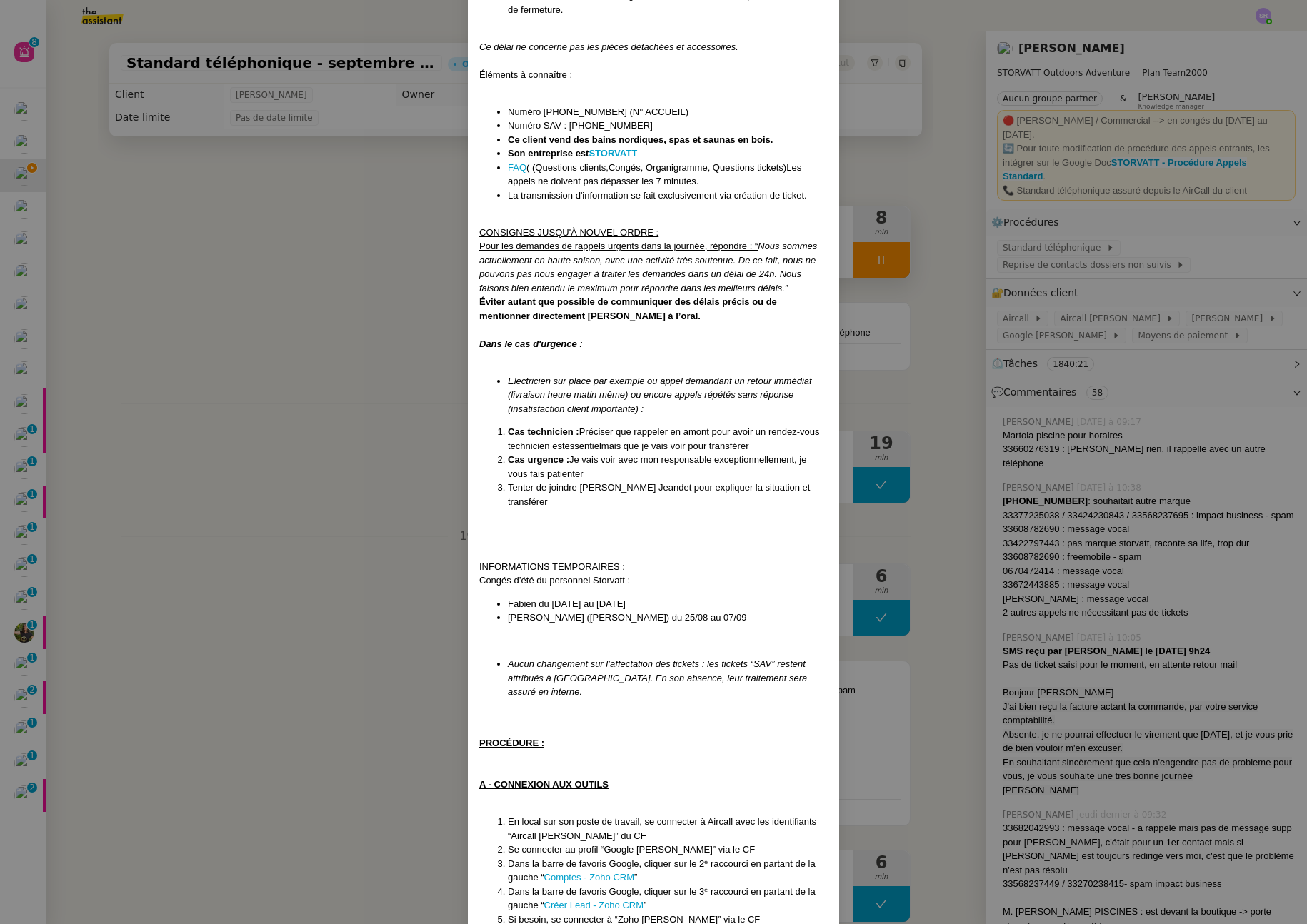
scroll to position [0, 0]
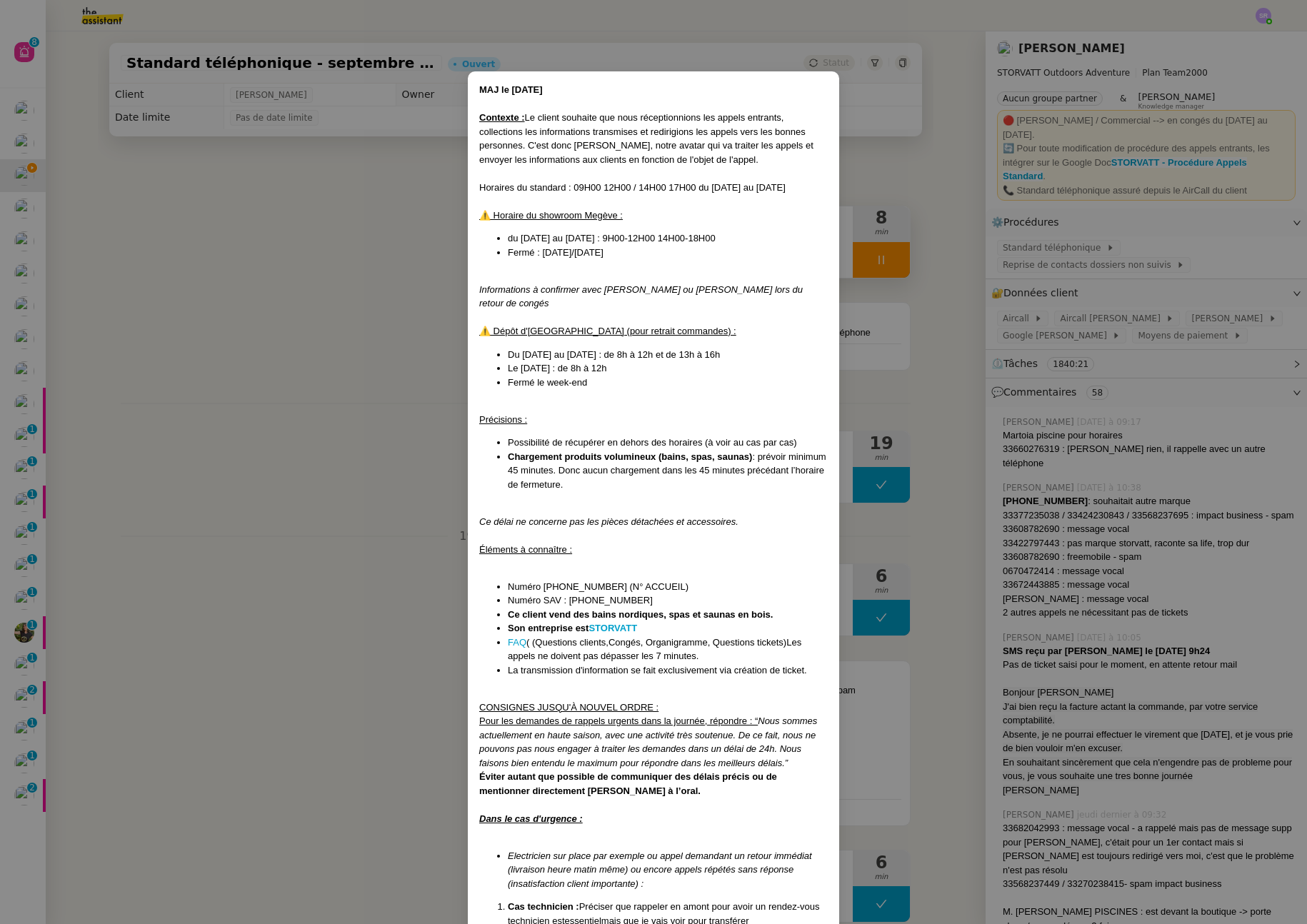
click at [506, 106] on div at bounding box center [654, 105] width 349 height 15
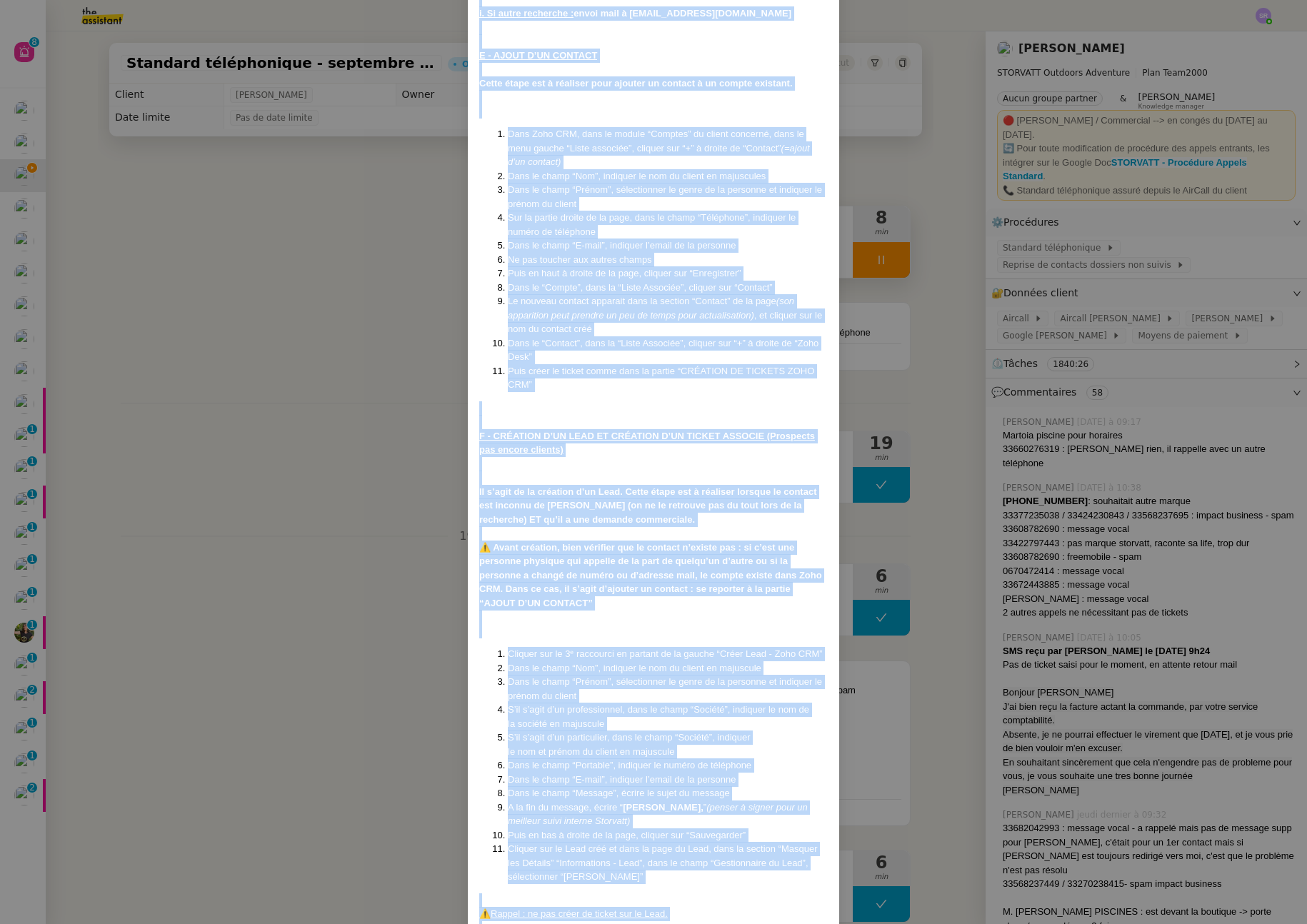
scroll to position [4555, 0]
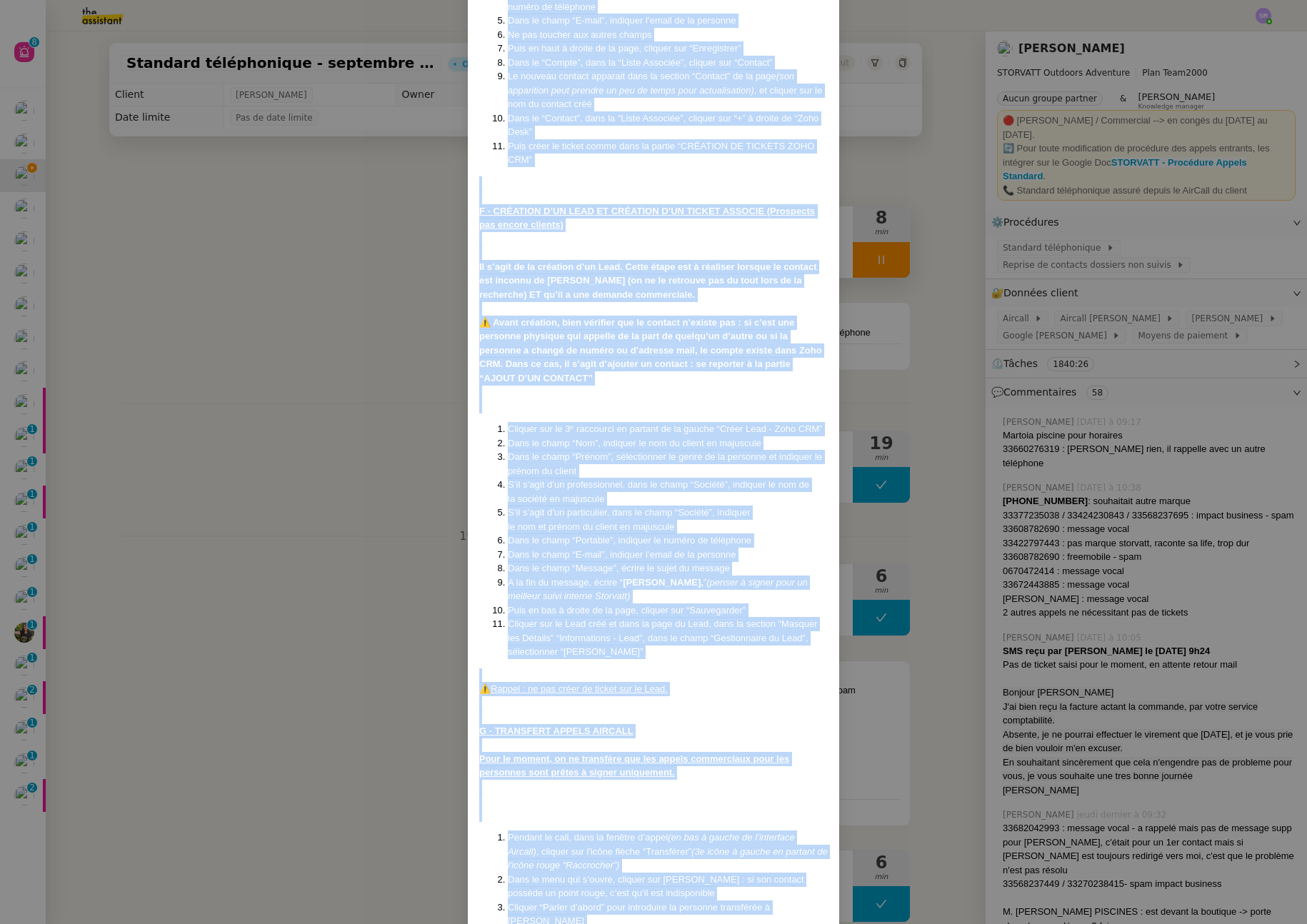
drag, startPoint x: 476, startPoint y: 91, endPoint x: 684, endPoint y: 876, distance: 812.1
copy div "MAJ le 22/08/2025 Contexte : Le client souhaite que nous réceptionnions les app…"
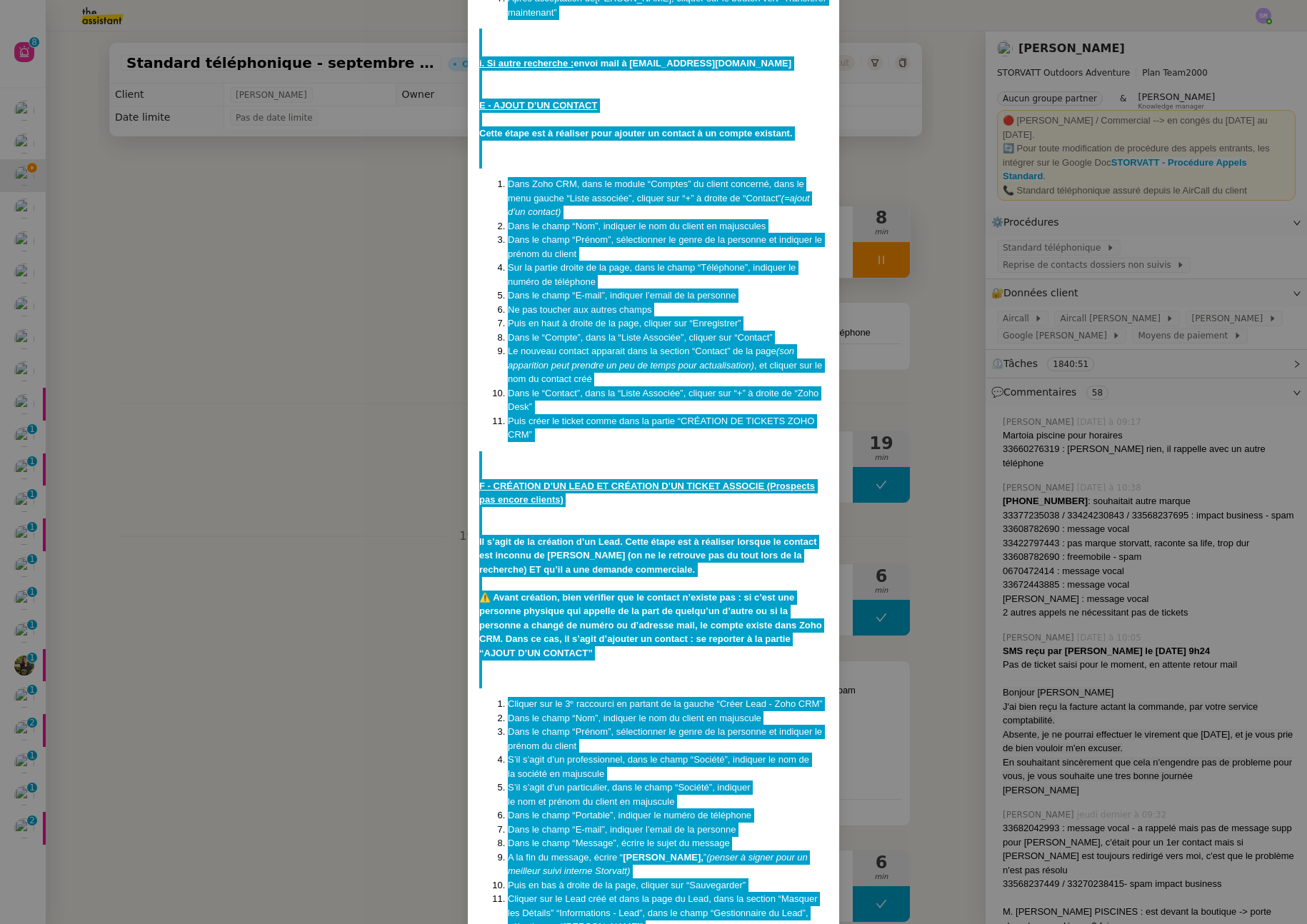
scroll to position [4113, 0]
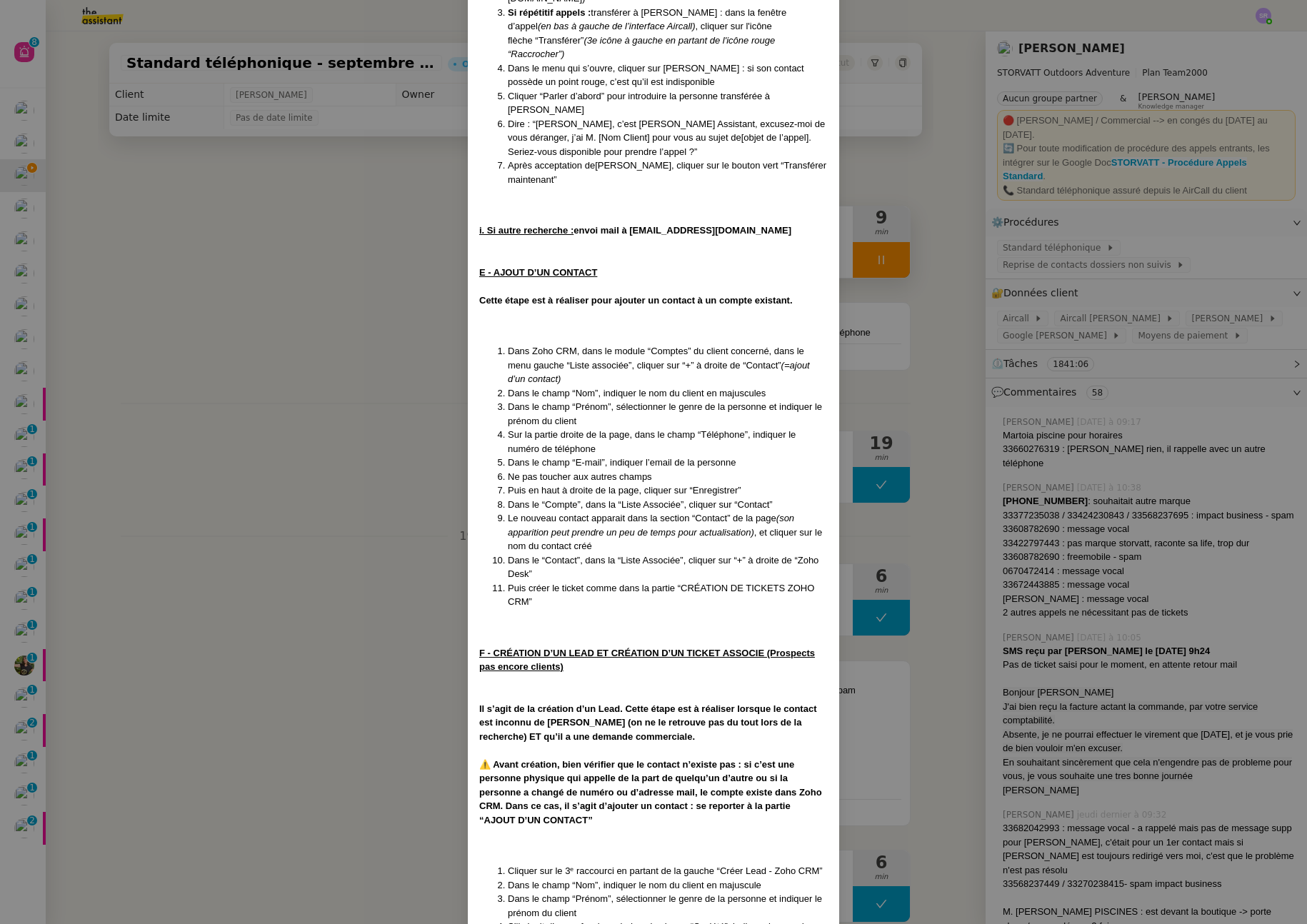
click at [869, 264] on nz-modal-container "MAJ le 22/08/2025 Contexte : Le client souhaite que nous réceptionnions les app…" at bounding box center [654, 462] width 1307 height 924
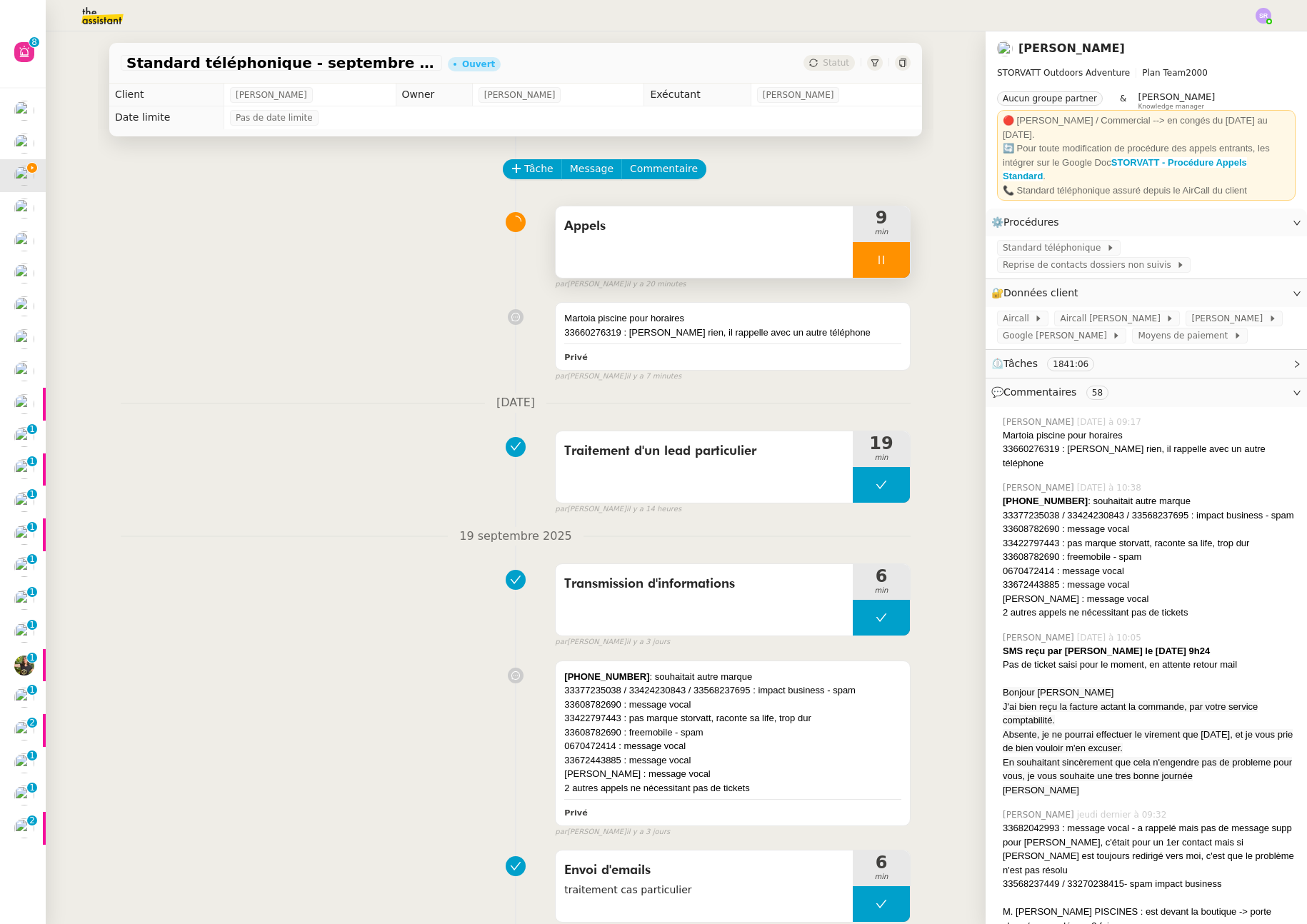
click at [876, 264] on icon at bounding box center [881, 259] width 12 height 12
click at [594, 174] on span "Message" at bounding box center [592, 169] width 44 height 16
click at [639, 212] on span "Nouvelle conversation" at bounding box center [645, 209] width 126 height 12
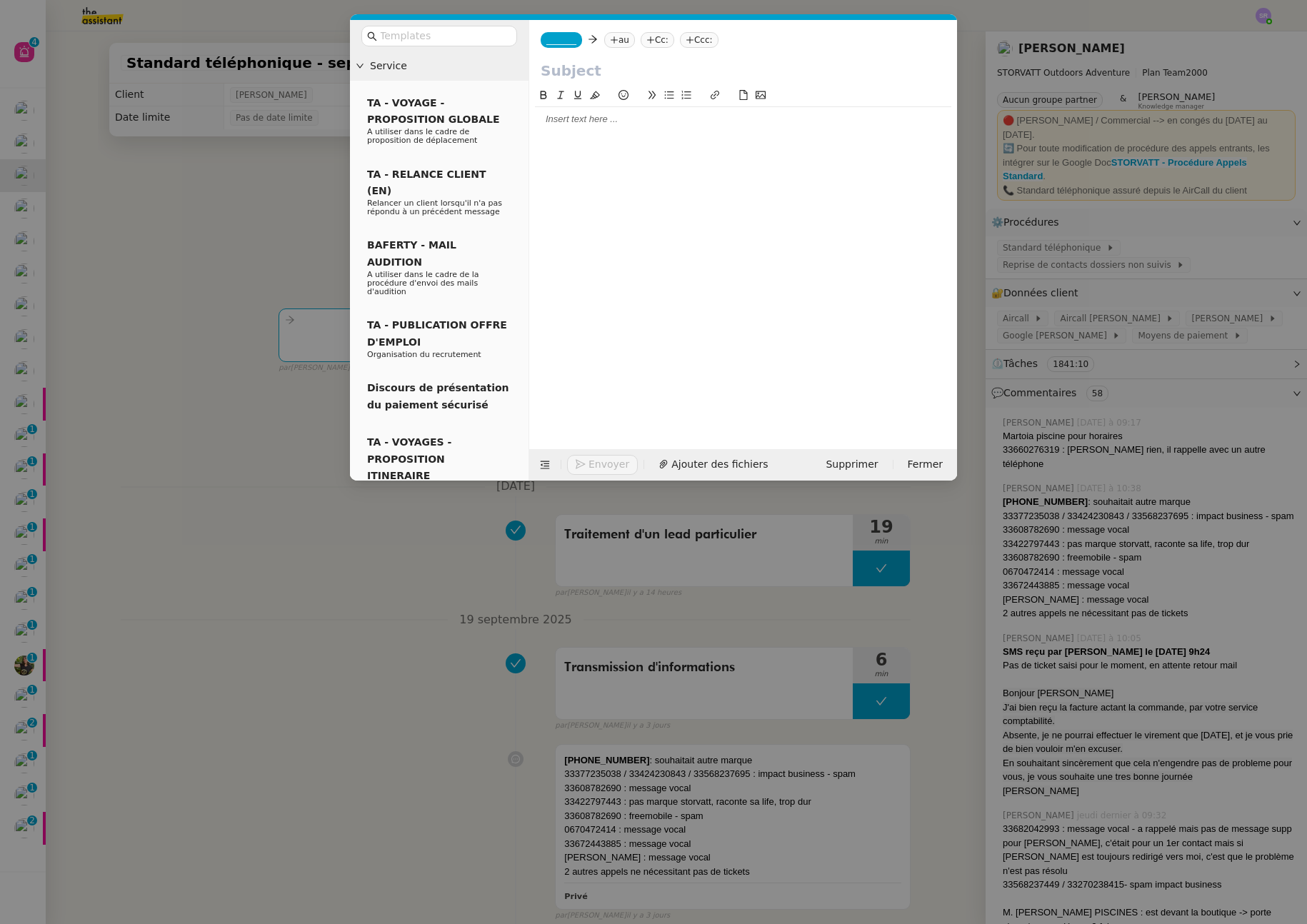
click at [562, 33] on nz-tag "_______" at bounding box center [562, 39] width 42 height 15
drag, startPoint x: 699, startPoint y: 208, endPoint x: 691, endPoint y: 208, distance: 8.0
click at [698, 208] on div at bounding box center [744, 258] width 417 height 340
click at [869, 462] on span "Supprimer" at bounding box center [851, 464] width 52 height 16
click at [971, 430] on button "OK" at bounding box center [984, 426] width 25 height 15
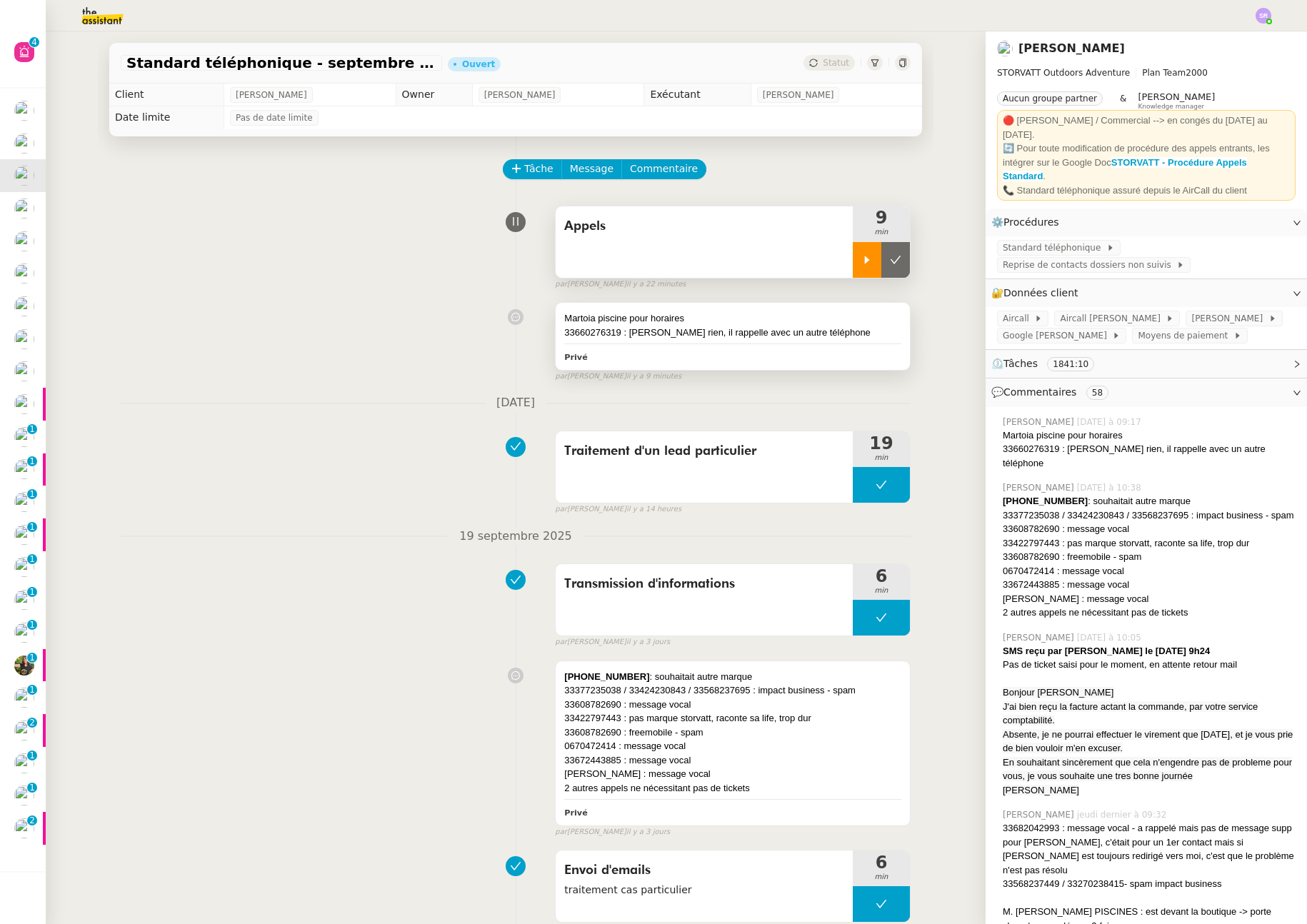
drag, startPoint x: 709, startPoint y: 343, endPoint x: 725, endPoint y: 340, distance: 16.3
click at [710, 343] on div "Martoia piscine pour horaires 33660276319 : jentends rien, il rappelle avec un …" at bounding box center [733, 336] width 354 height 66
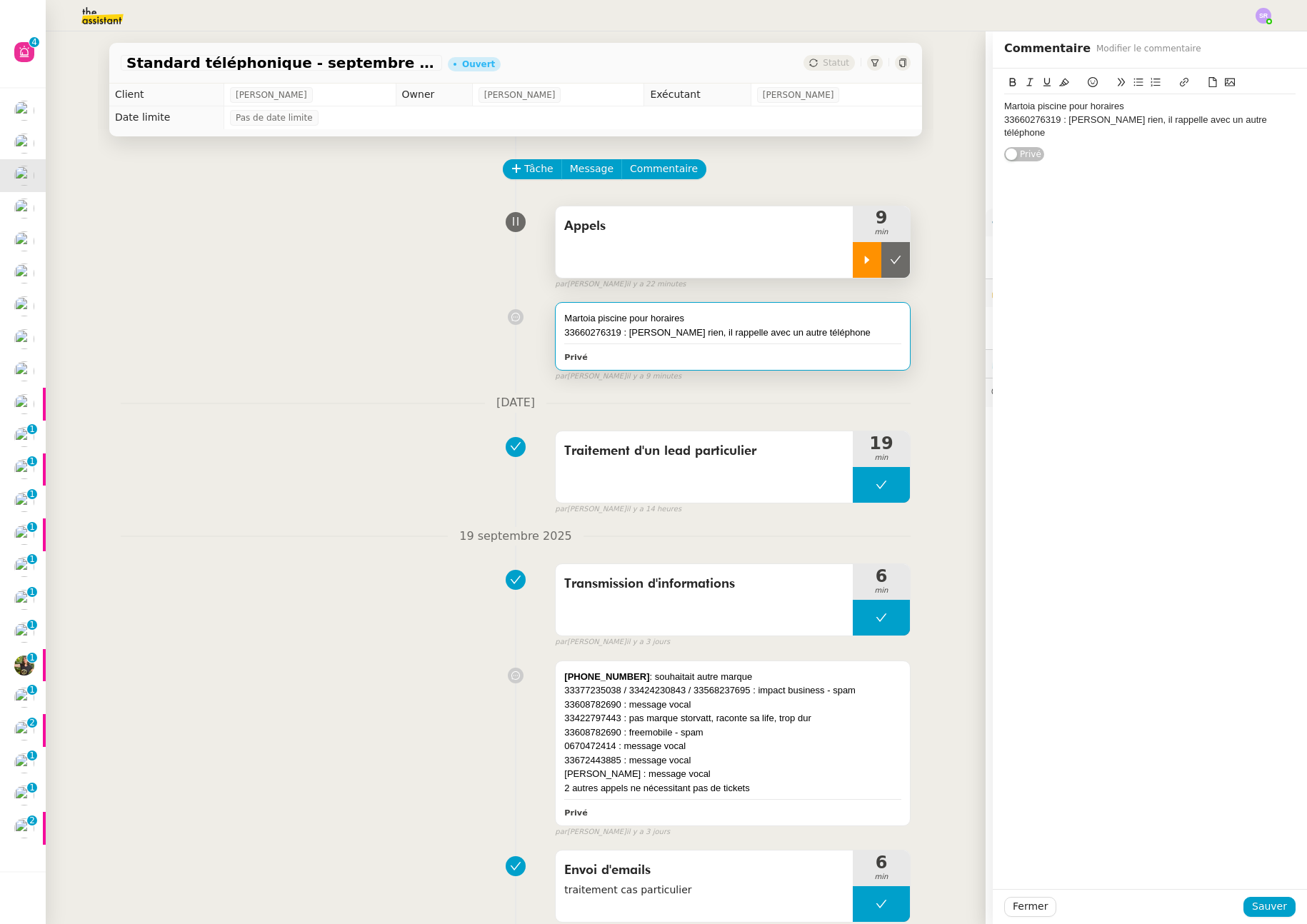
click at [1269, 125] on div "33660276319 : jentends rien, il rappelle avec un autre téléphone" at bounding box center [1150, 127] width 291 height 26
drag, startPoint x: 1077, startPoint y: 183, endPoint x: 990, endPoint y: 188, distance: 87.1
click at [993, 188] on div "Martoia piscine pour horaires 33660276319 : jentends rien, il rappelle avec un …" at bounding box center [1150, 188] width 314 height 239
click at [1068, 153] on div "33660276319" at bounding box center [1150, 159] width 291 height 13
drag, startPoint x: 1112, startPoint y: 218, endPoint x: 988, endPoint y: 214, distance: 124.1
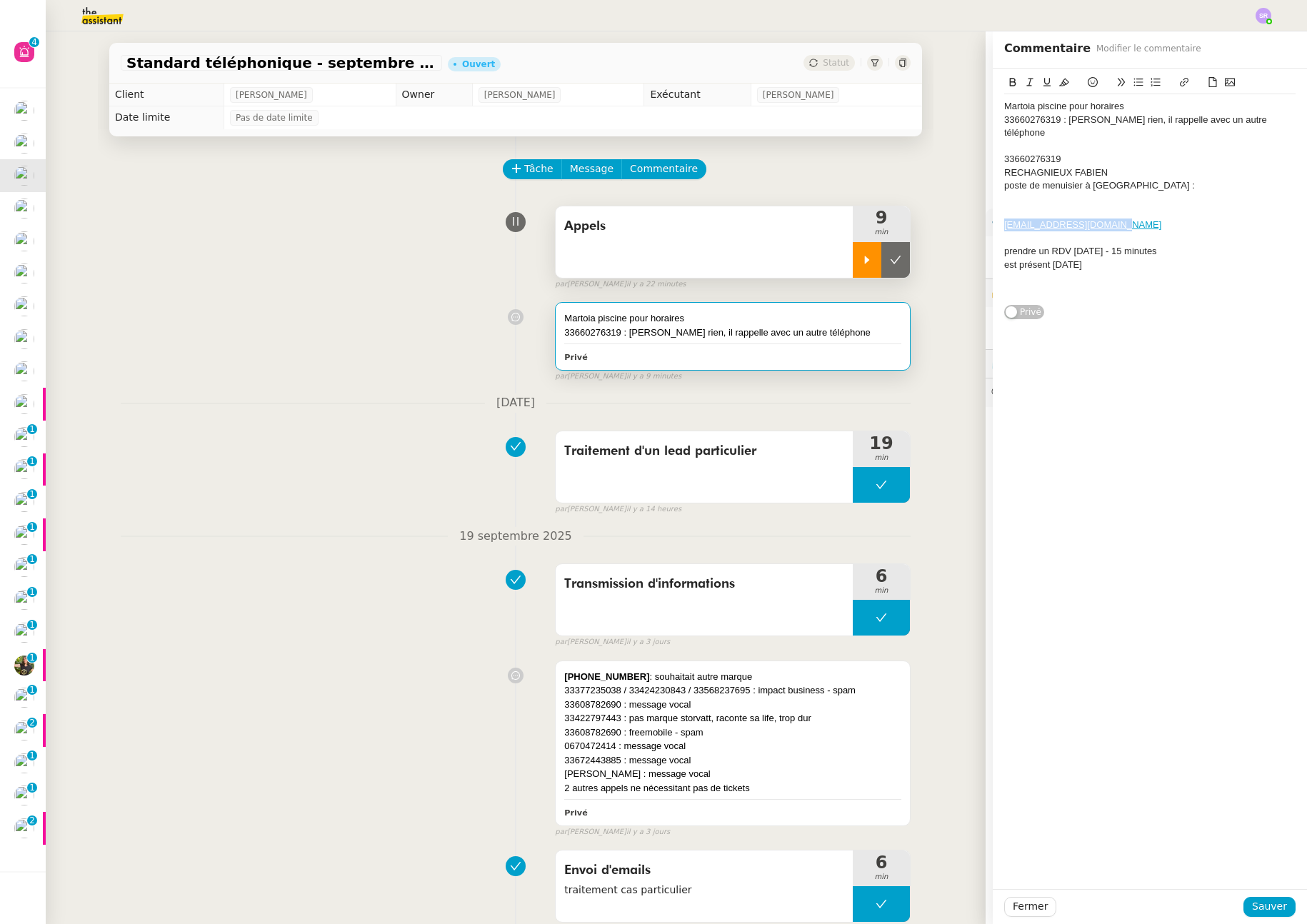
click at [993, 214] on div "Martoia piscine pour horaires 33660276319 : jentends rien, il rappelle avec un …" at bounding box center [1150, 194] width 314 height 251
click at [1123, 167] on div "RECHAGNIEUX FABIEN" at bounding box center [1150, 173] width 291 height 13
click at [1104, 206] on div at bounding box center [1150, 212] width 291 height 13
click at [1004, 207] on span "prendre un RDV aujourd’hui - 15 minutes" at bounding box center [1080, 212] width 153 height 11
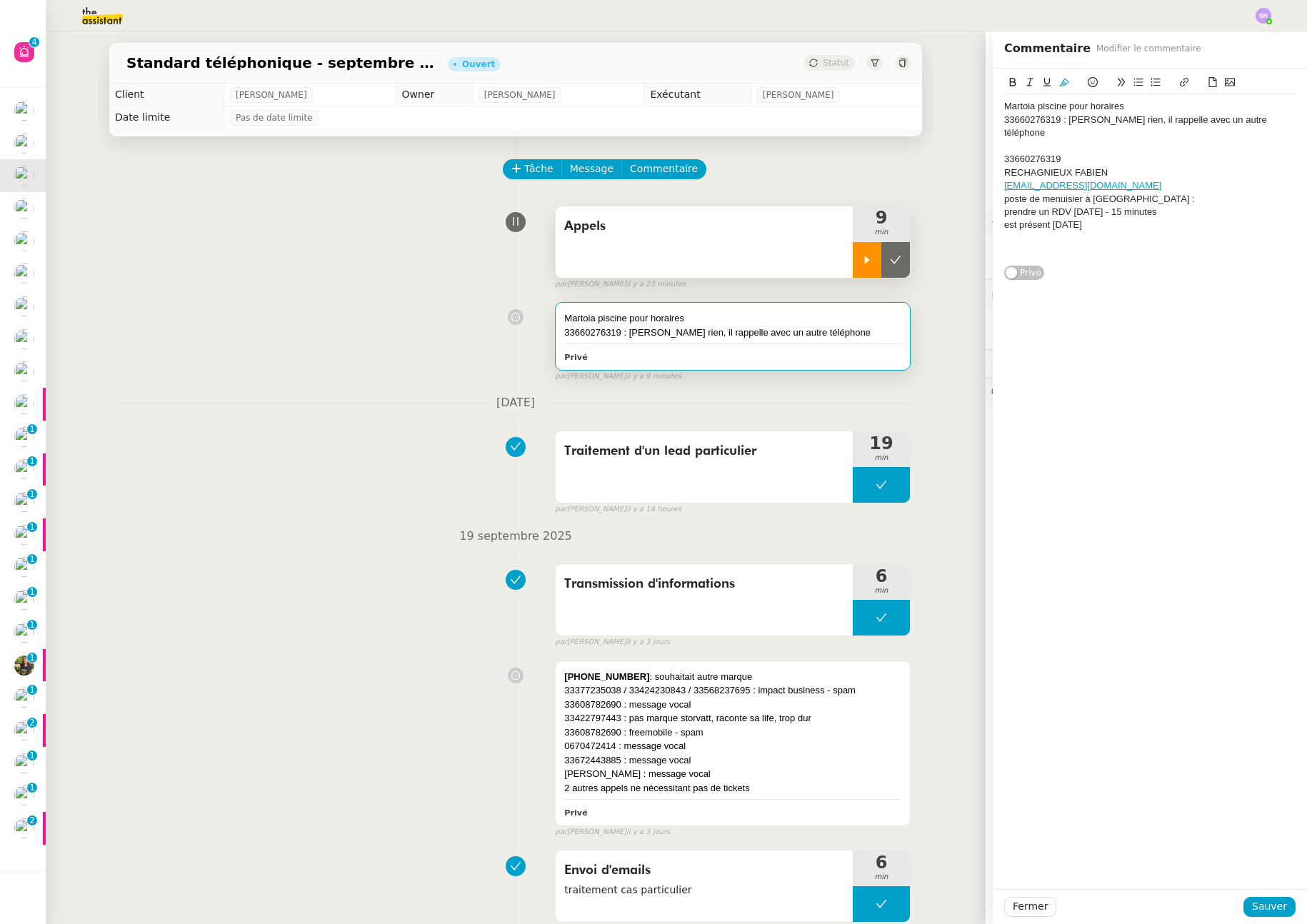
click at [1004, 193] on div "poste de menuisier à albertville :" at bounding box center [1150, 199] width 291 height 13
click at [1148, 193] on div "a vu poste de menuisier à albertville :" at bounding box center [1150, 199] width 291 height 13
click at [1004, 207] on span "prendre un RDV aujourd’hui - 15 minutes" at bounding box center [1080, 212] width 153 height 11
click at [1005, 232] on div at bounding box center [1150, 239] width 291 height 13
click at [1258, 899] on span "Sauver" at bounding box center [1270, 907] width 35 height 16
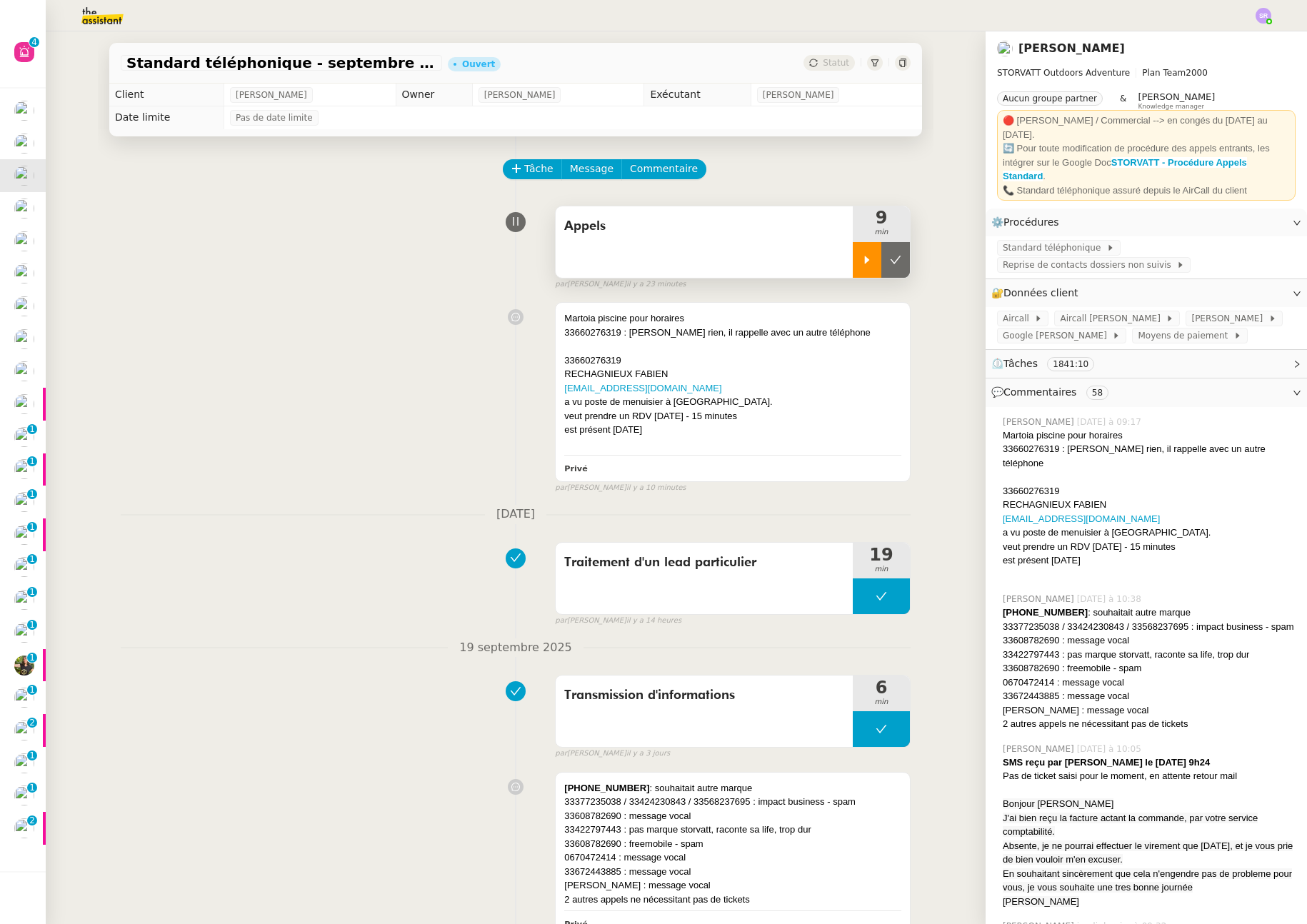
click at [865, 259] on icon at bounding box center [866, 259] width 5 height 8
click at [651, 431] on div "est présent [DATE]" at bounding box center [733, 431] width 337 height 15
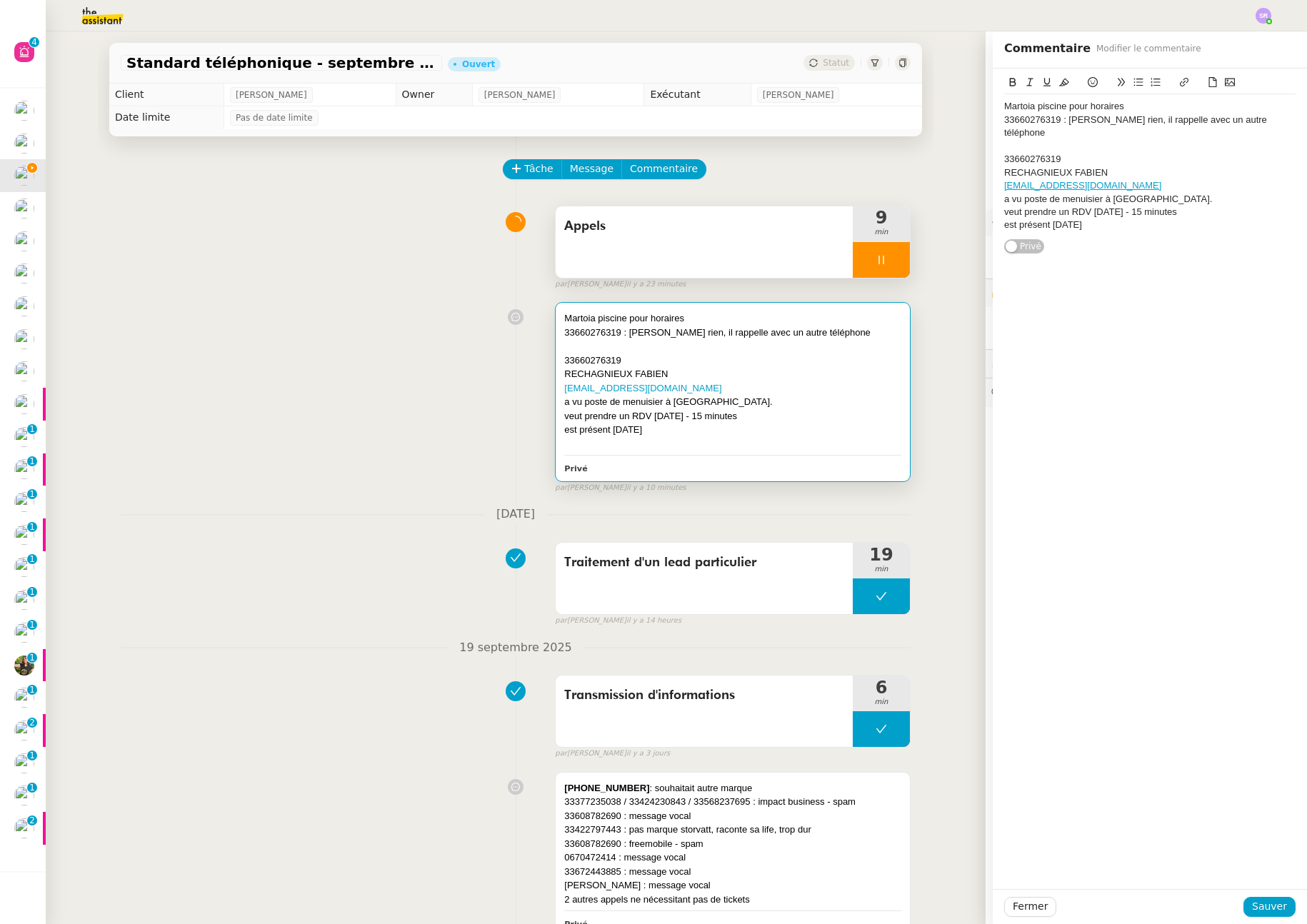
click at [1086, 218] on div "est présent [DATE]" at bounding box center [1150, 225] width 291 height 13
click at [1018, 263] on span "pour le moment, je lui ai dit de prendre contact avec" at bounding box center [1115, 275] width 194 height 24
click at [1004, 262] on blockquote "pour le moment, je lui ai dit de prendre contact avec recrutement@storvatt.fr" at bounding box center [1150, 275] width 291 height 26
click at [1261, 911] on span "Sauver" at bounding box center [1270, 907] width 35 height 16
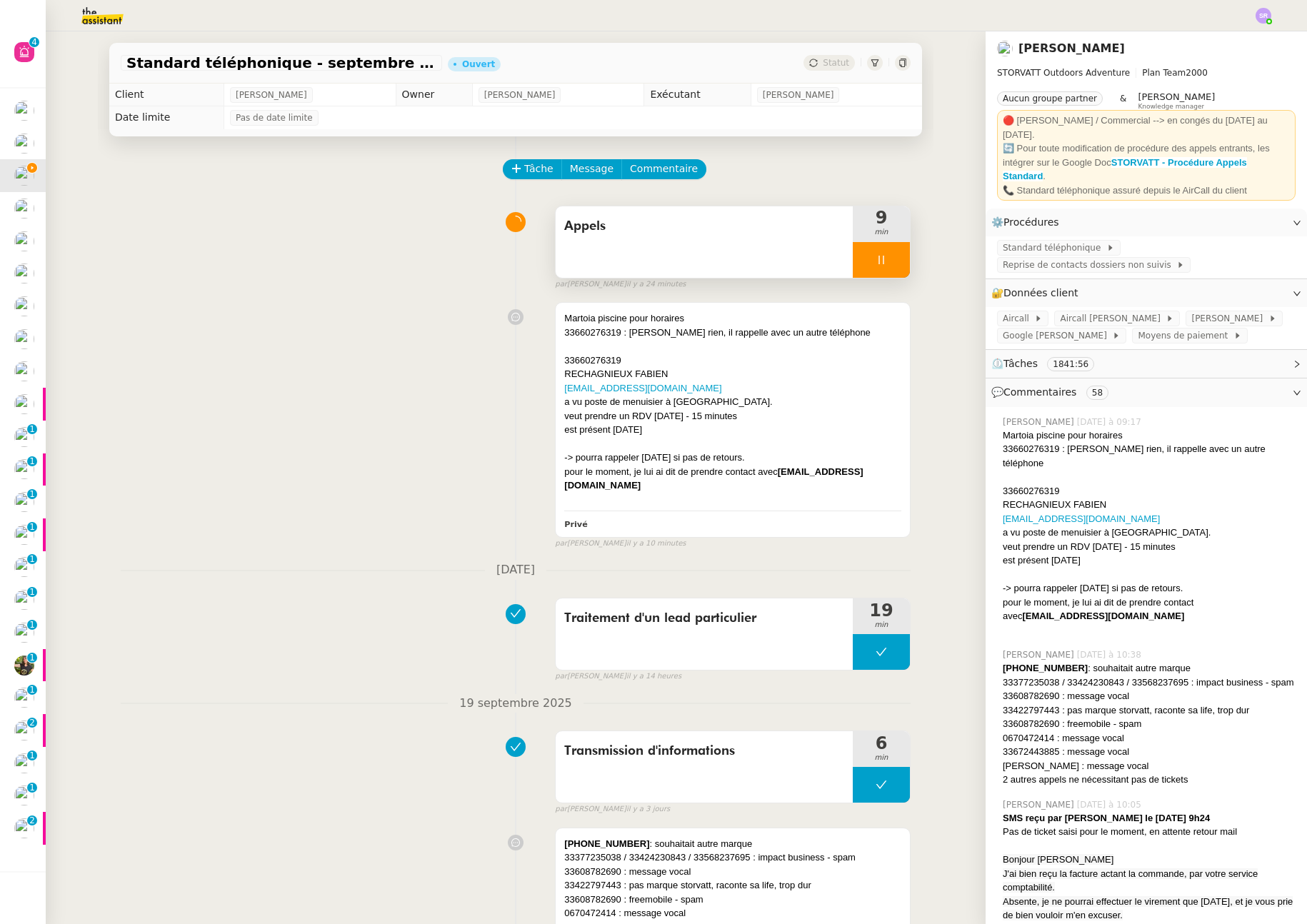
click at [855, 255] on div at bounding box center [881, 259] width 57 height 36
click at [891, 260] on icon at bounding box center [897, 259] width 11 height 8
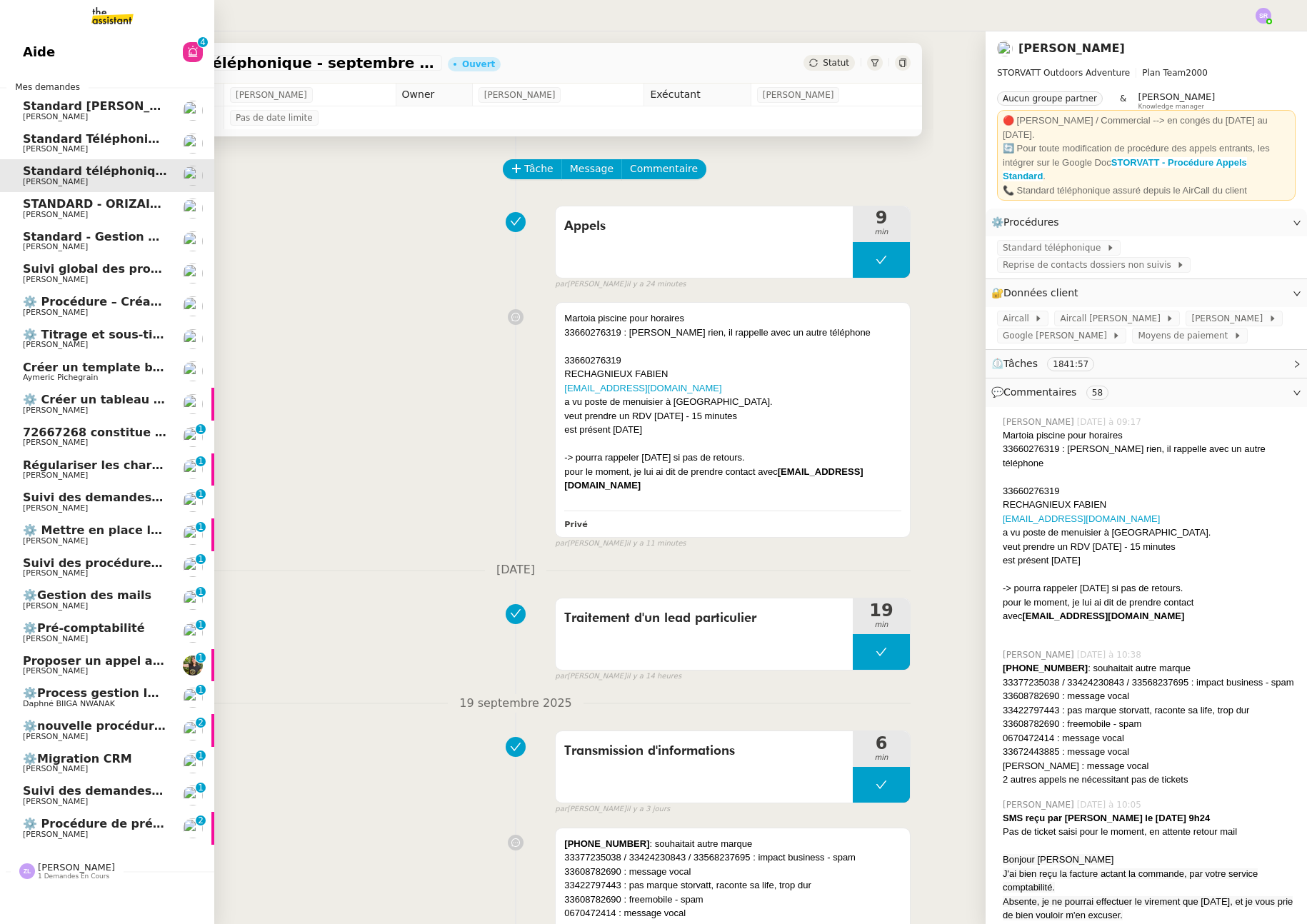
click at [55, 831] on span "[PERSON_NAME]" at bounding box center [55, 835] width 65 height 9
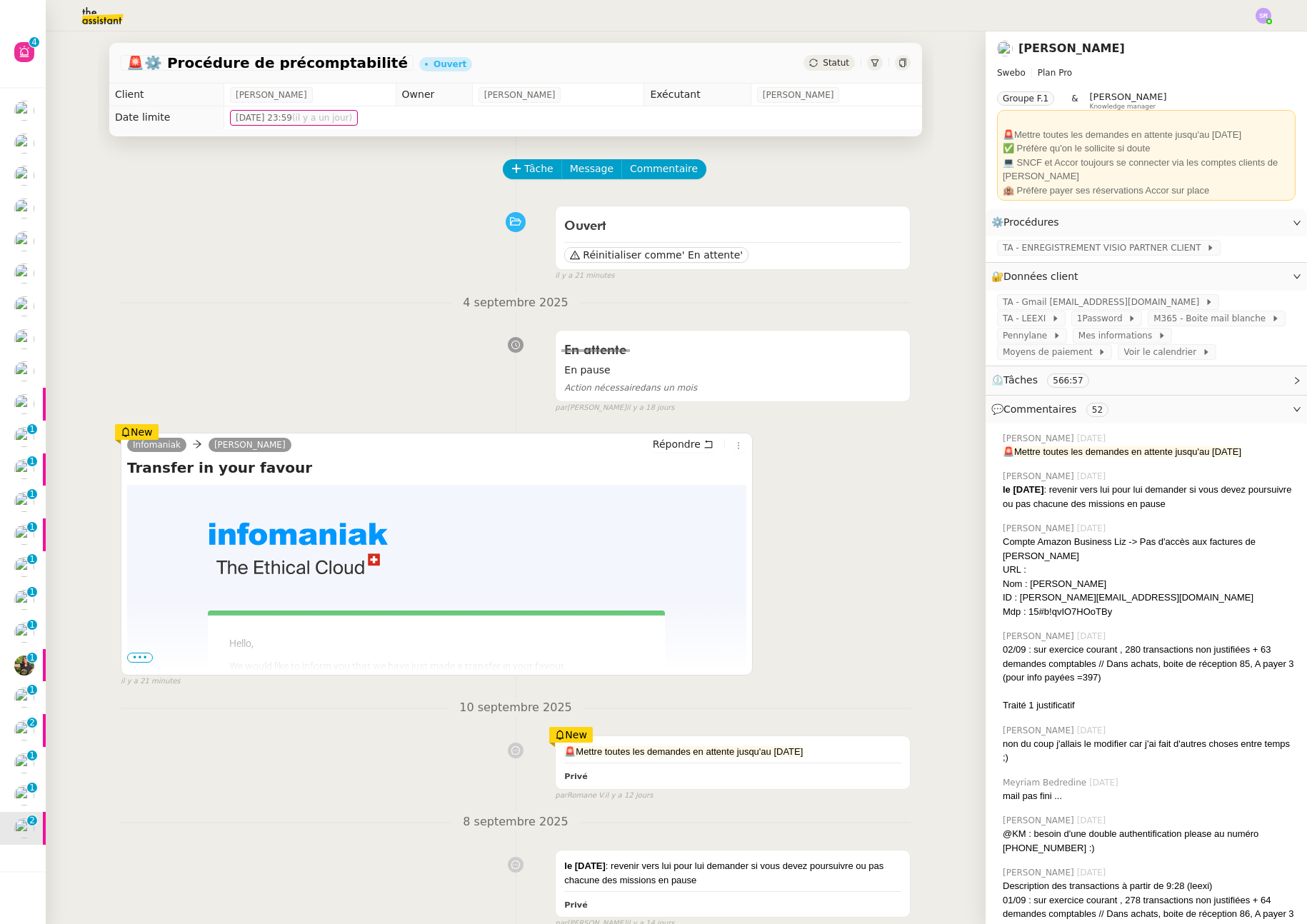
scroll to position [56, 0]
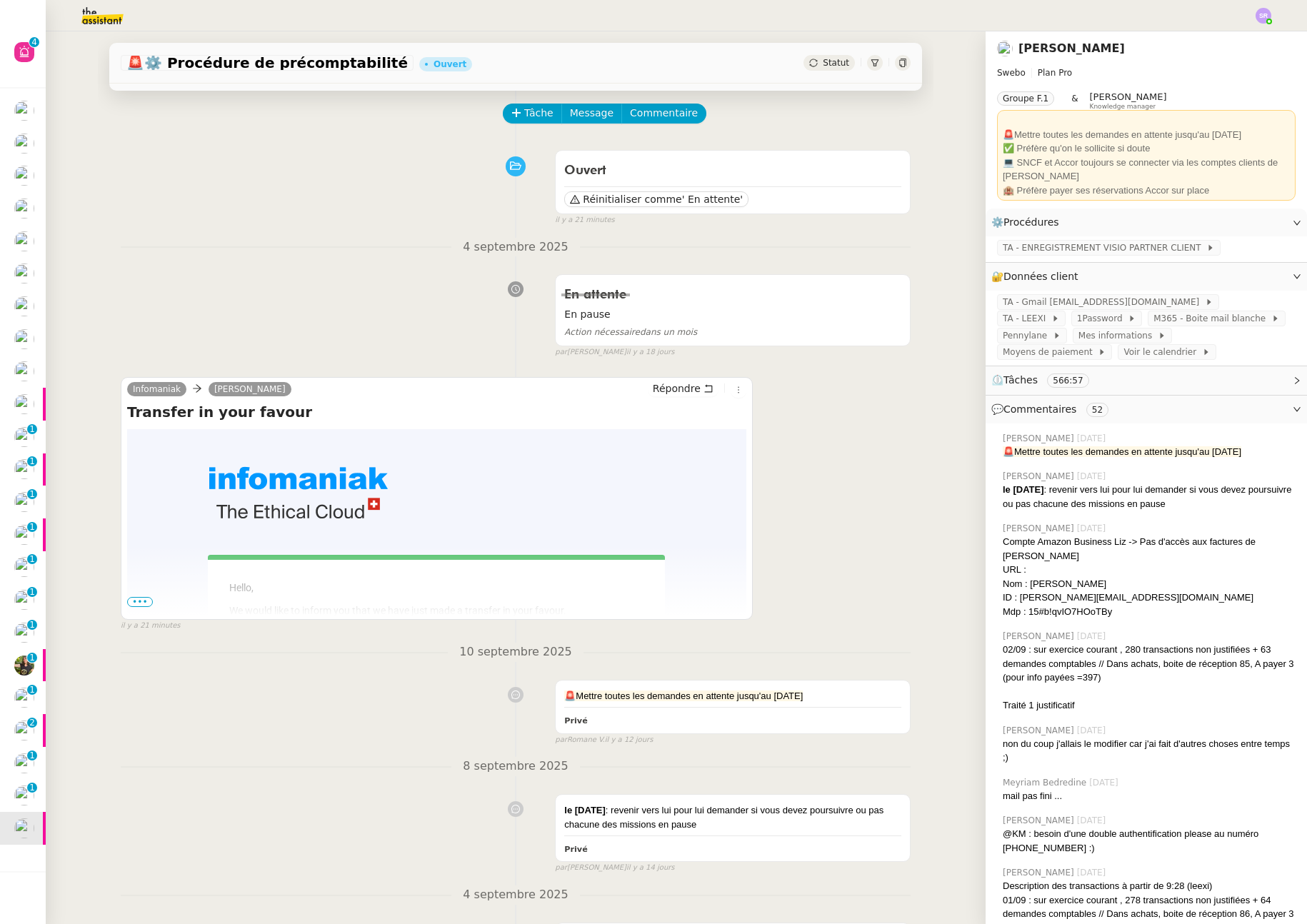
click at [823, 63] on span "Statut" at bounding box center [836, 63] width 26 height 10
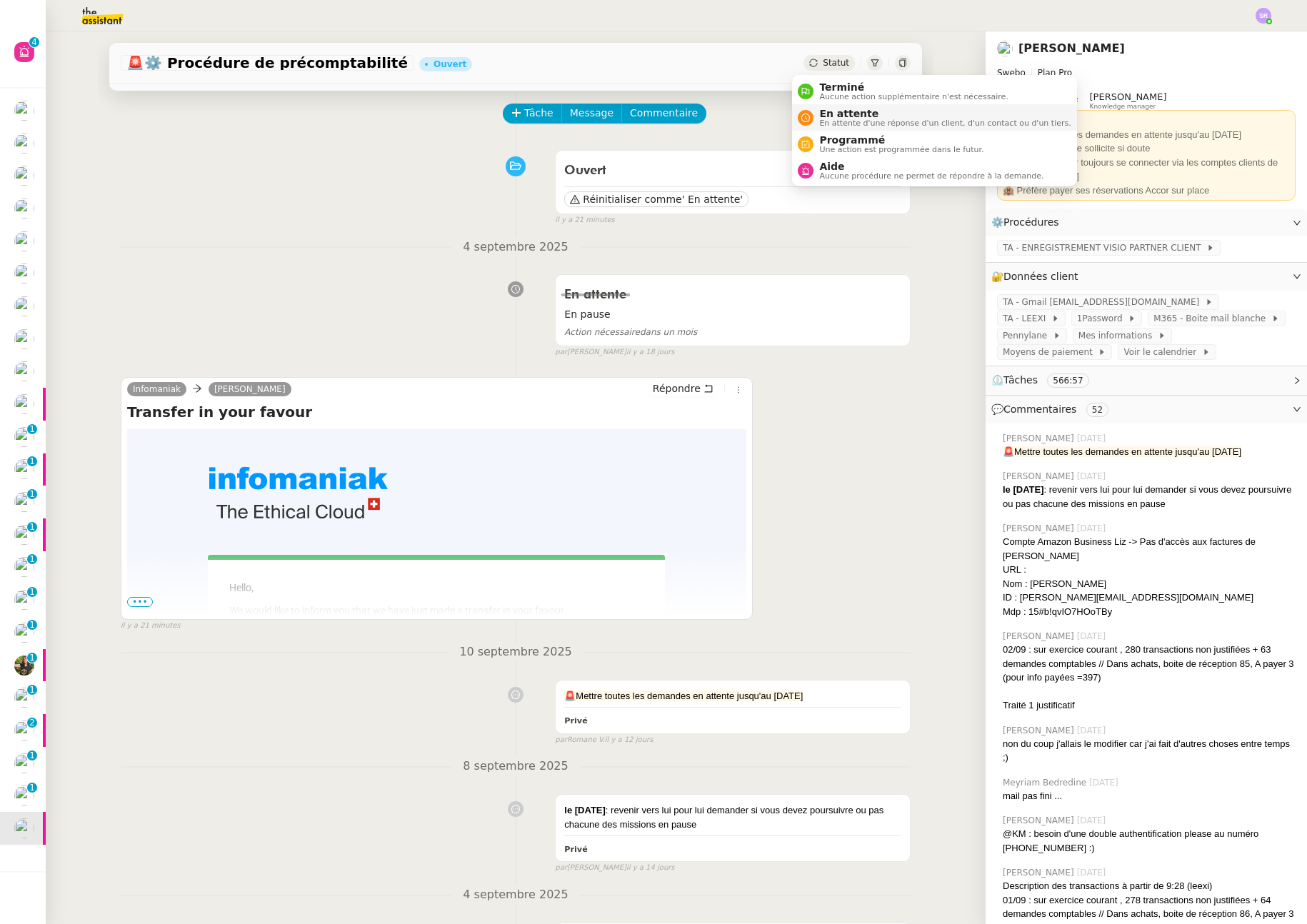
click at [857, 121] on span "En attente d'une réponse d'un client, d'un contact ou d'un tiers." at bounding box center [945, 123] width 251 height 8
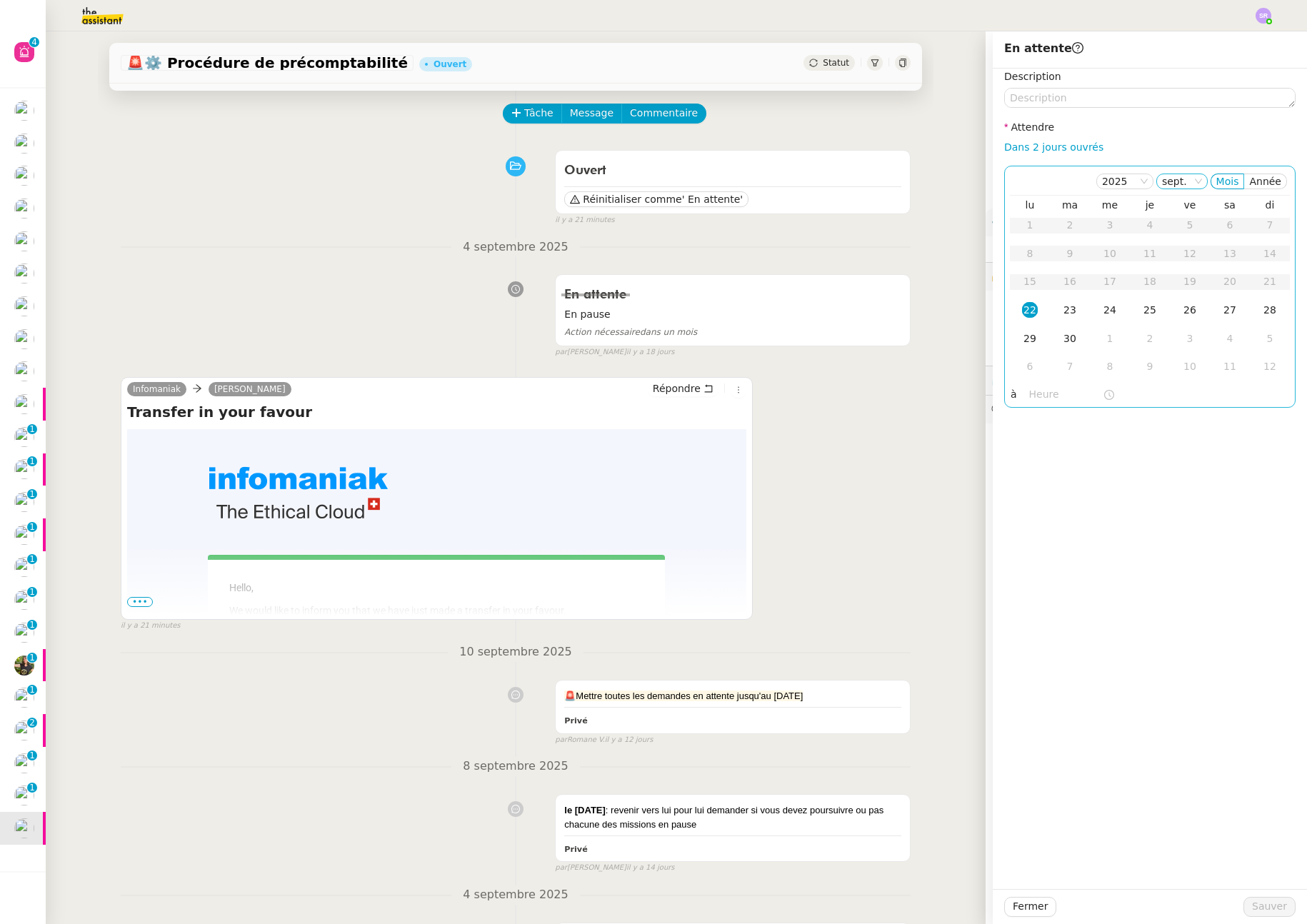
click at [1180, 179] on nz-select-item "sept." at bounding box center [1182, 181] width 40 height 15
click at [1175, 290] on div "oct." at bounding box center [1175, 293] width 38 height 13
click at [1062, 310] on div "21" at bounding box center [1069, 310] width 15 height 15
click at [1050, 151] on link "Dans 2 jours ouvrés" at bounding box center [1053, 147] width 99 height 12
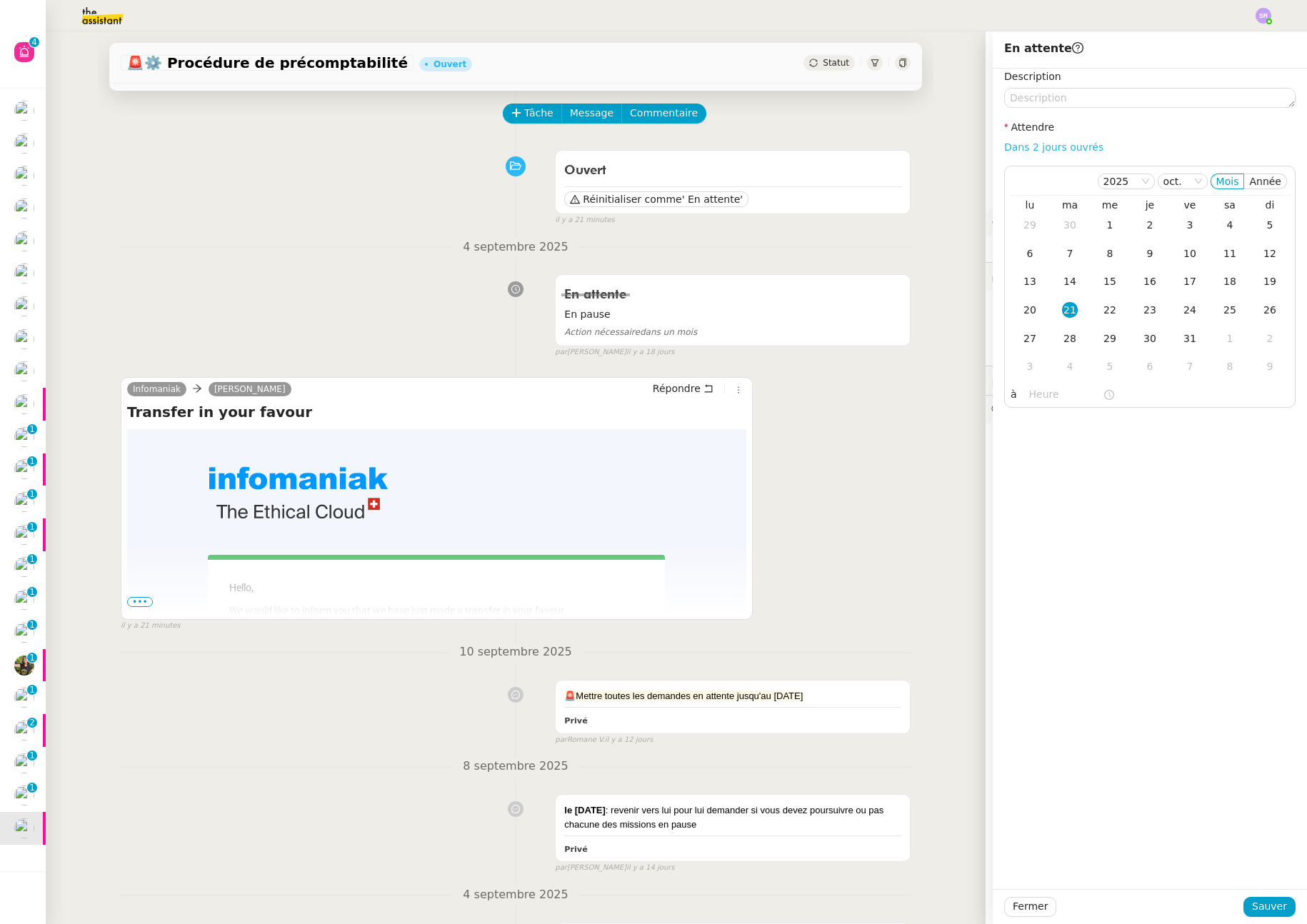
type input "07:00"
drag, startPoint x: 1170, startPoint y: 181, endPoint x: 1170, endPoint y: 188, distance: 7.0
click at [1170, 181] on nz-select-item "sept." at bounding box center [1182, 181] width 40 height 15
click at [1173, 295] on div "oct." at bounding box center [1175, 293] width 38 height 13
click at [1066, 312] on div "21" at bounding box center [1069, 310] width 15 height 15
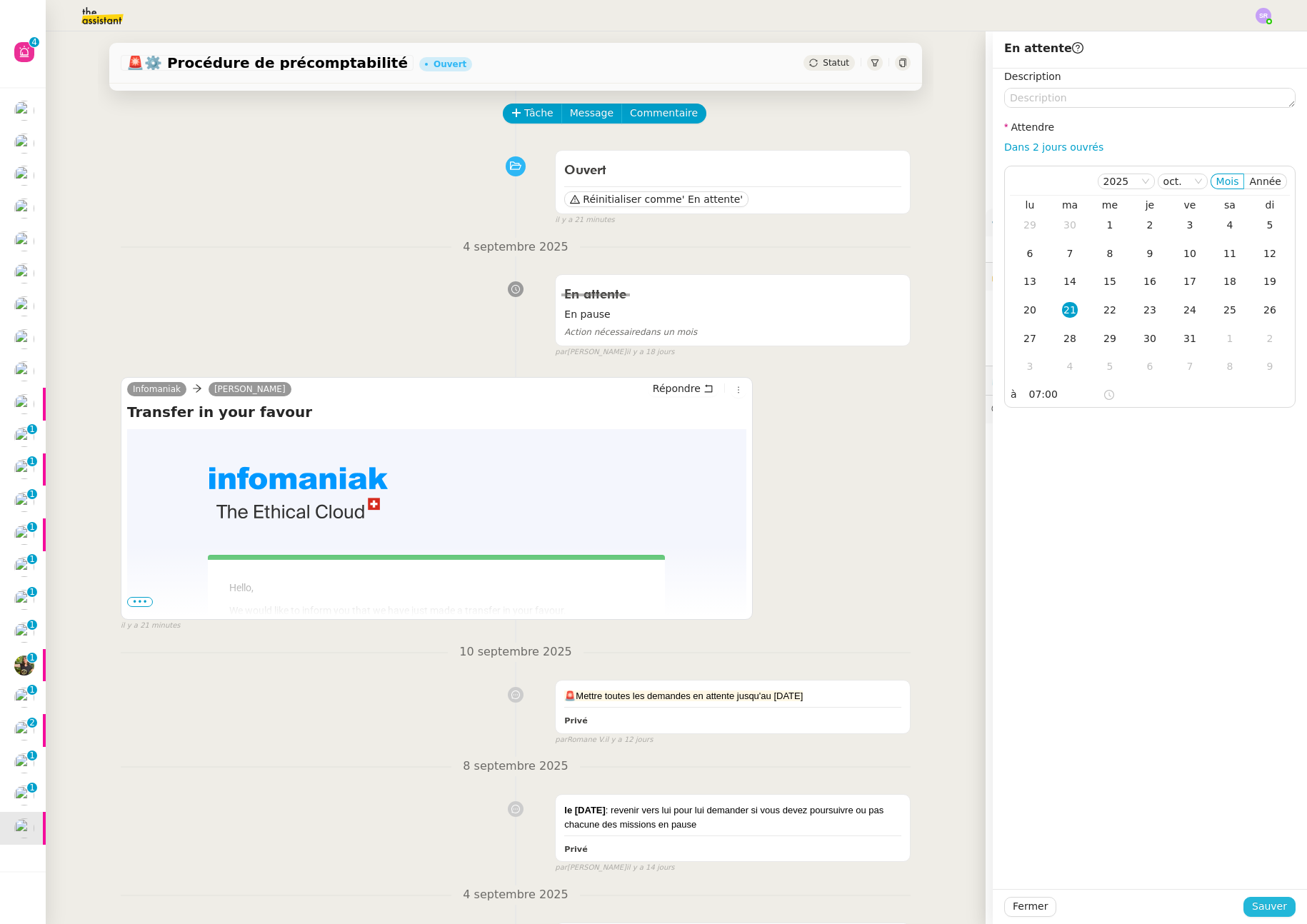
click at [1252, 906] on span "Sauver" at bounding box center [1270, 907] width 35 height 16
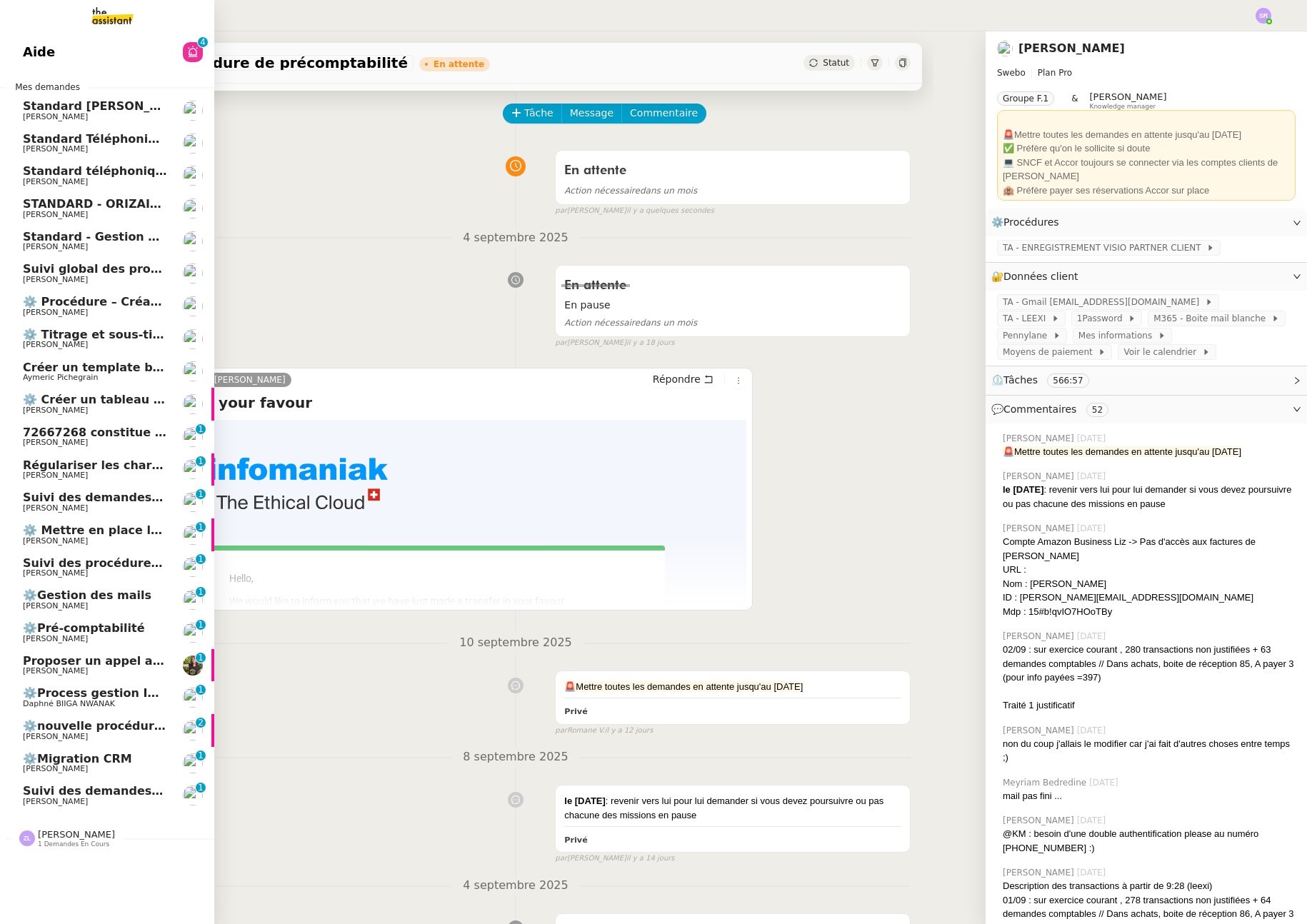
click at [112, 669] on span "[PERSON_NAME]" at bounding box center [95, 671] width 145 height 8
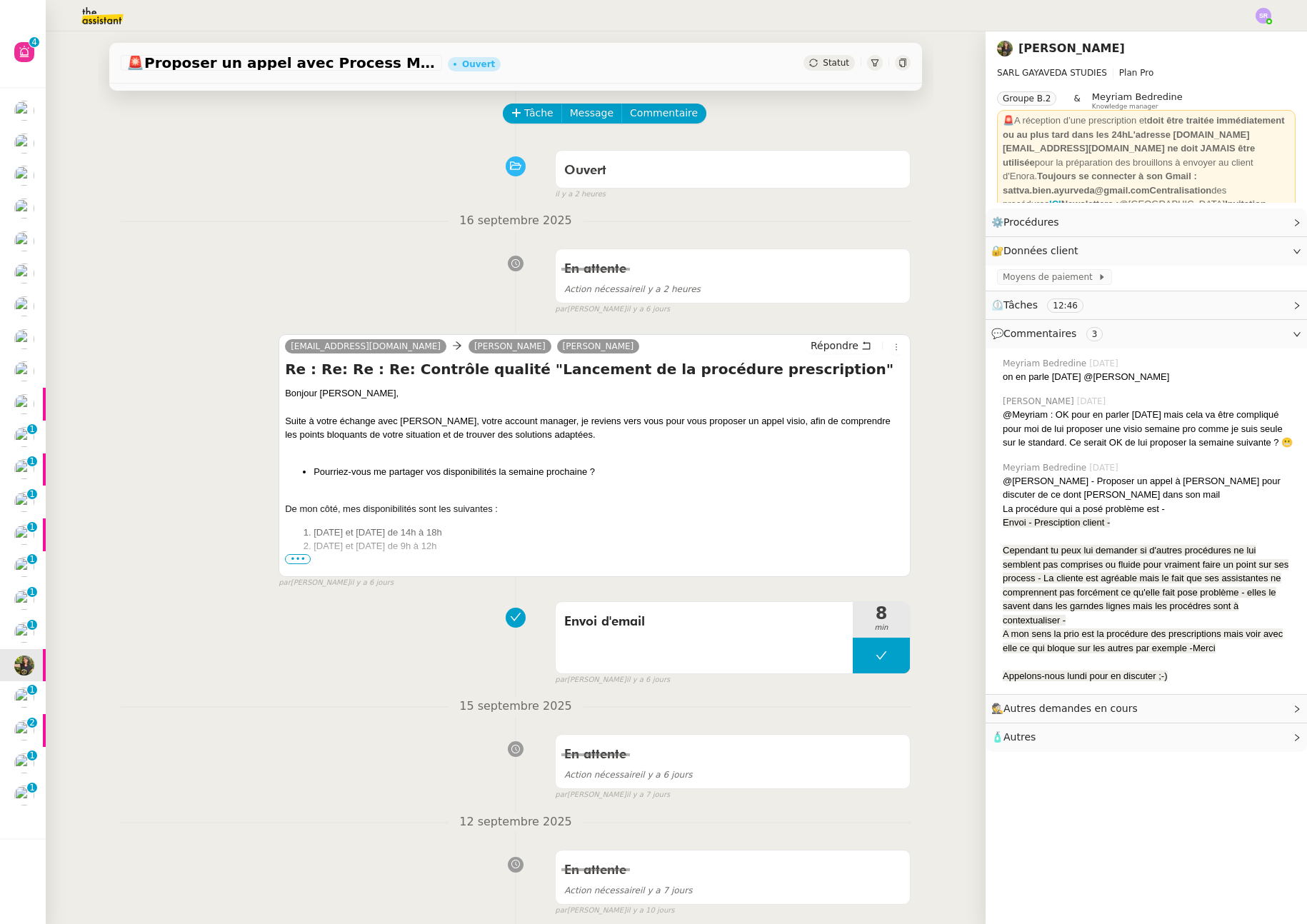
click at [294, 556] on span "•••" at bounding box center [298, 559] width 25 height 10
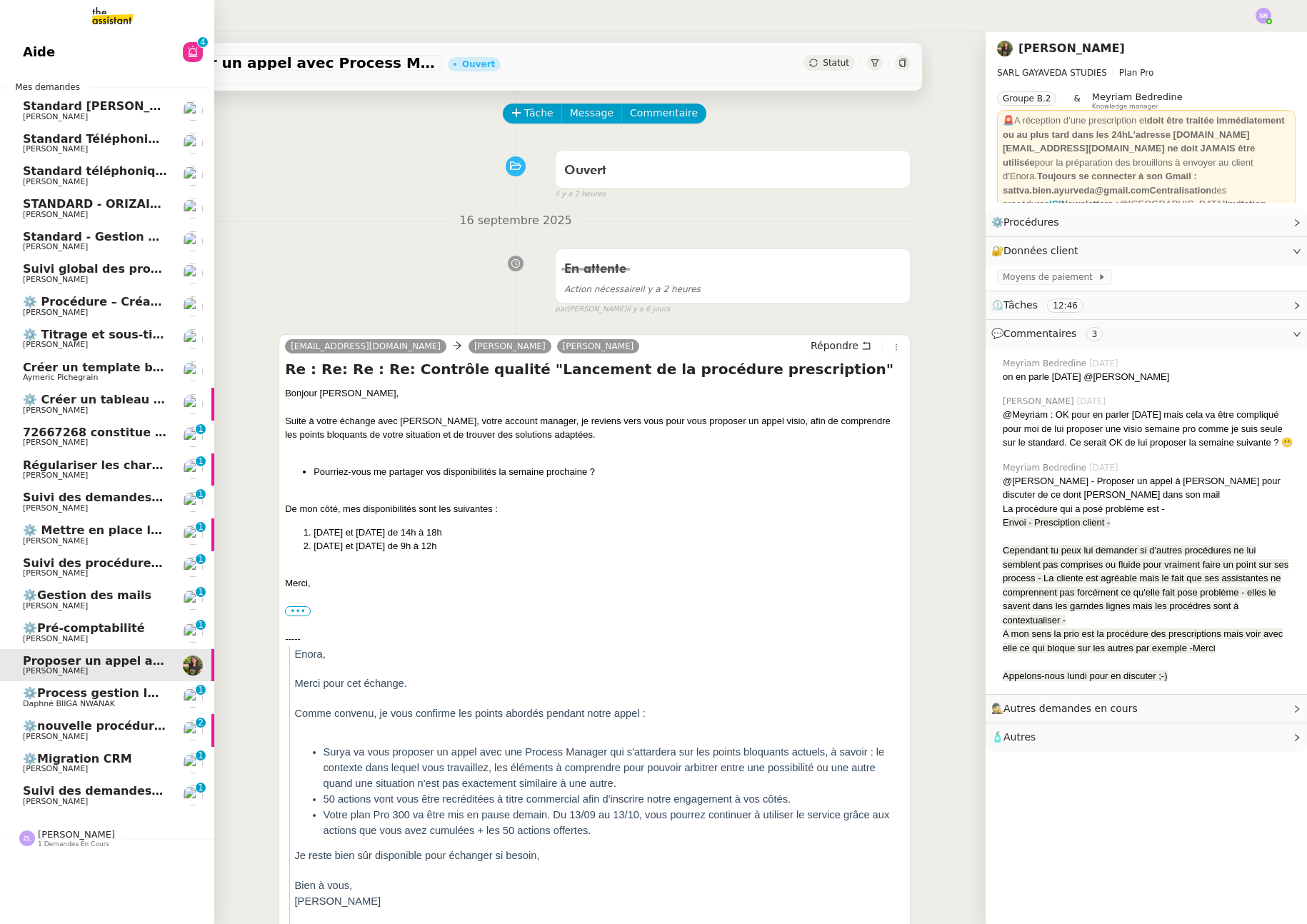
click at [90, 687] on span "⚙️Process gestion Images pour le site Line Up" at bounding box center [171, 693] width 297 height 14
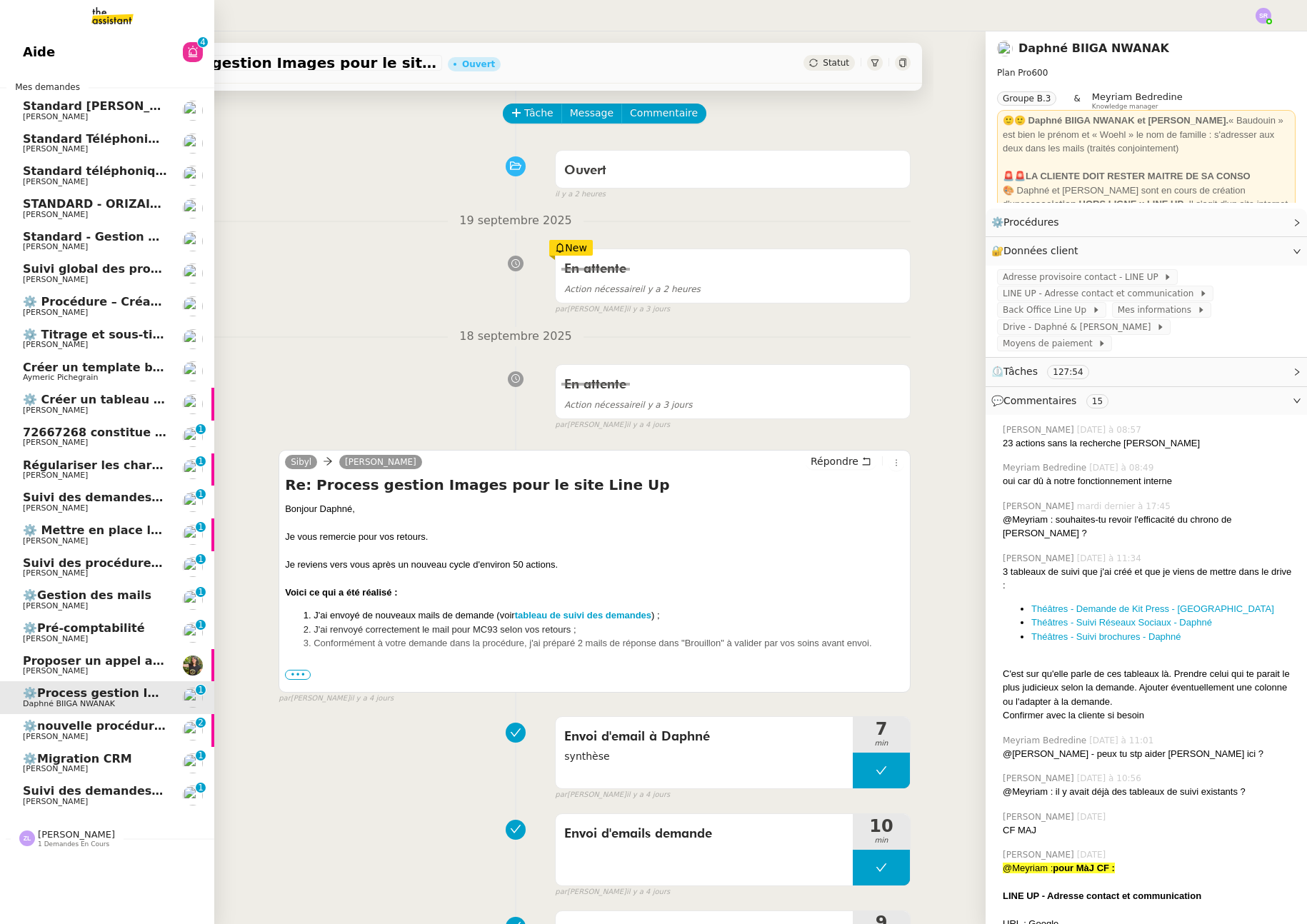
click at [103, 735] on span "[PERSON_NAME]" at bounding box center [95, 736] width 145 height 8
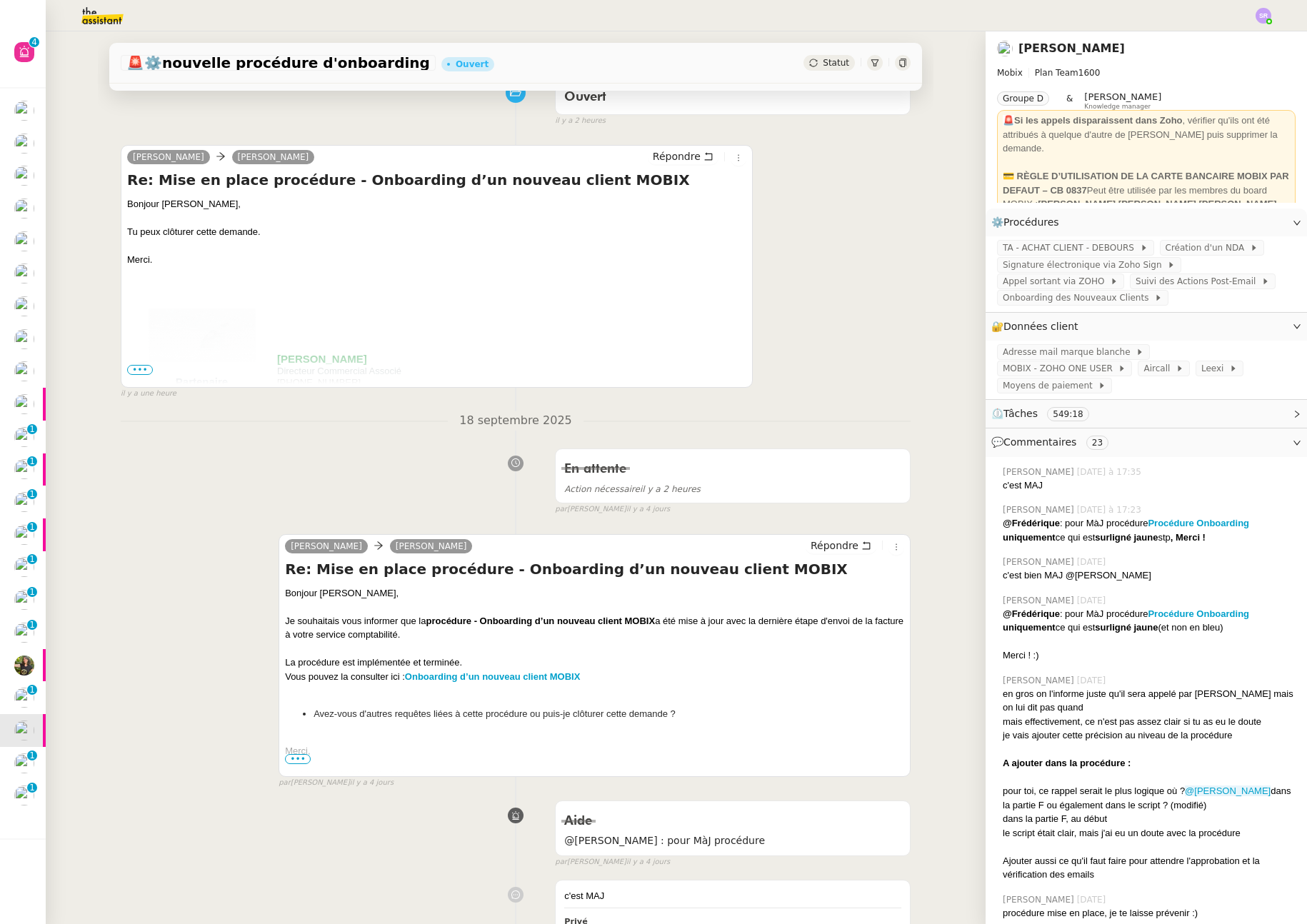
scroll to position [56, 0]
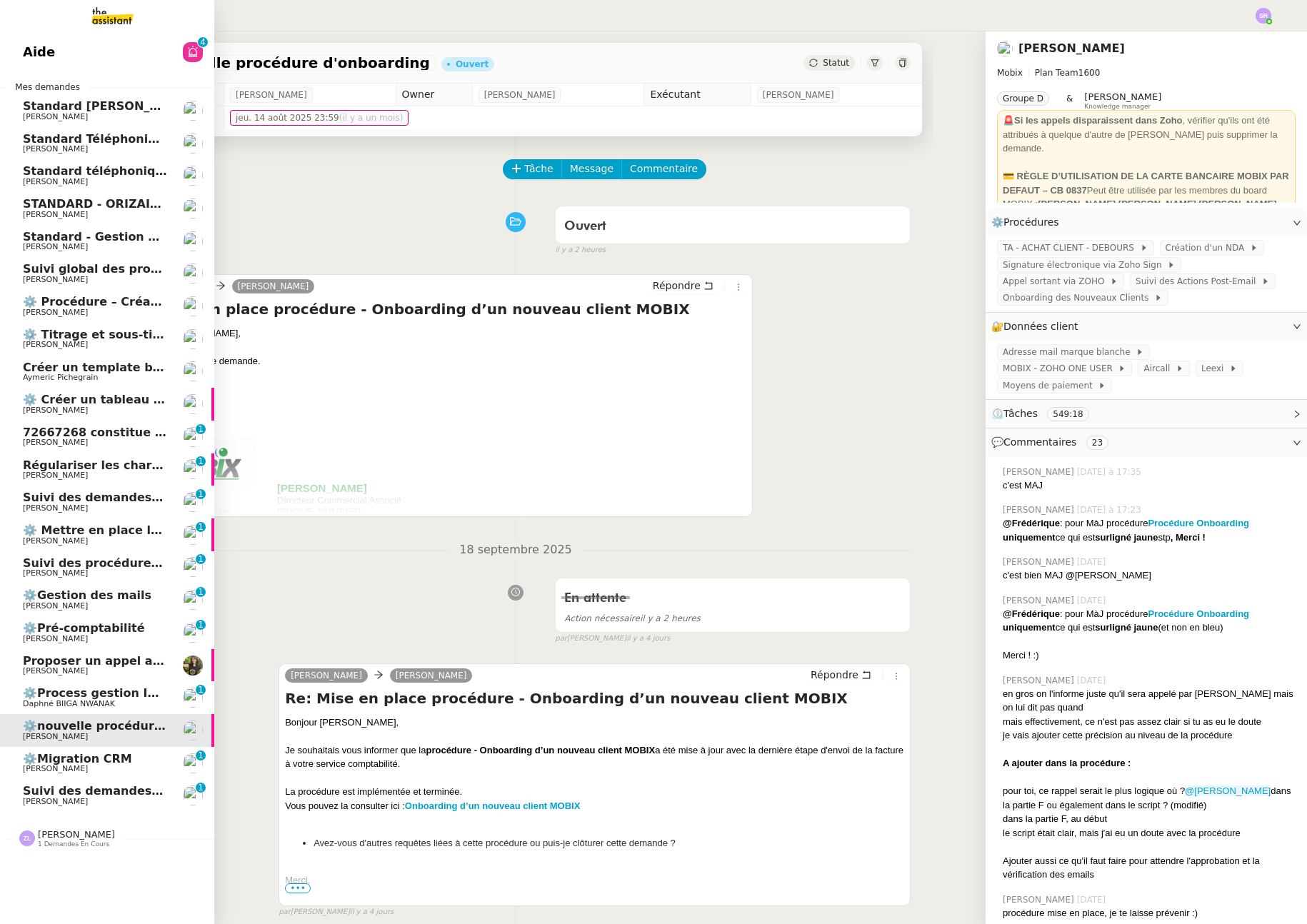
scroll to position [56, 0]
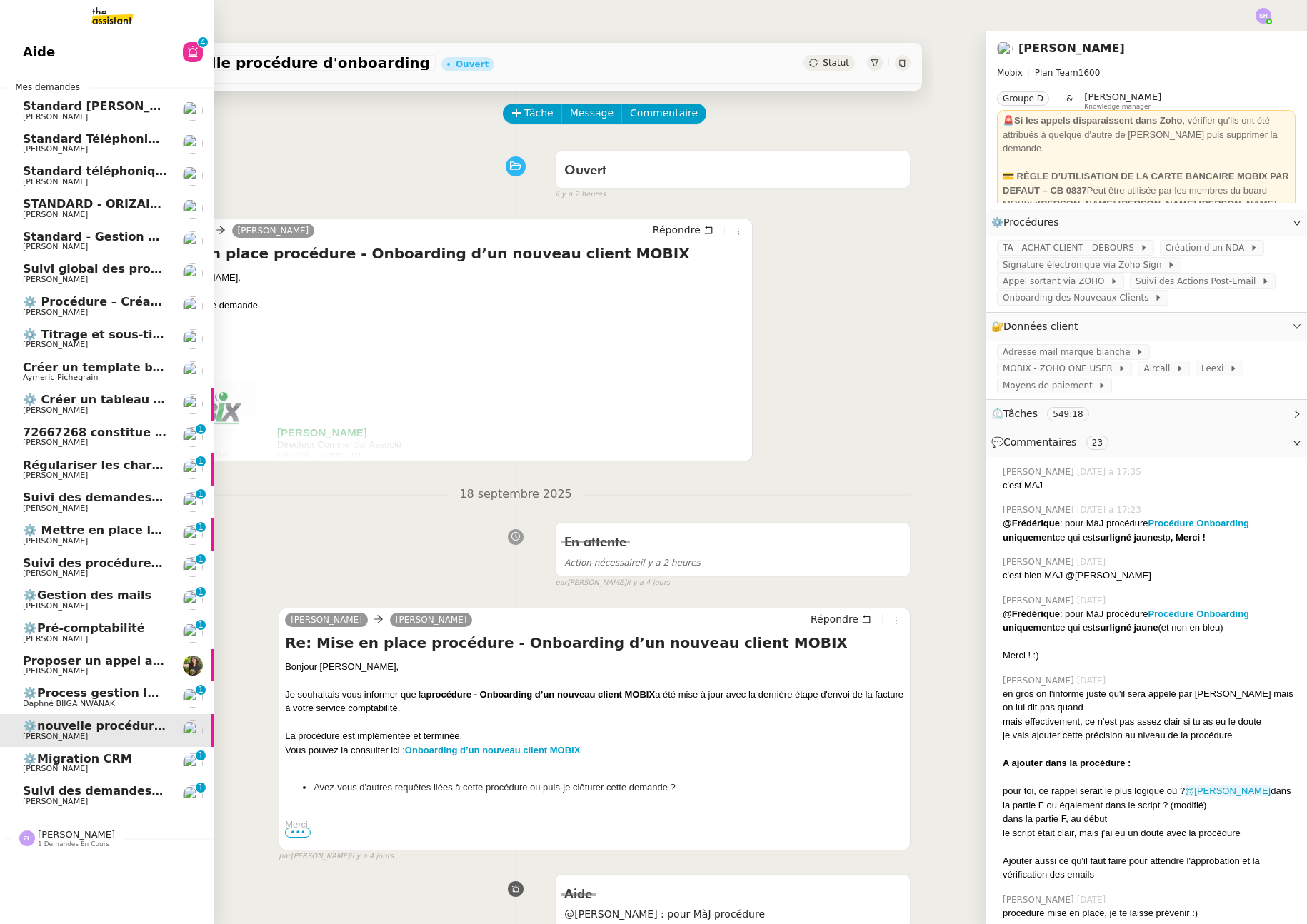
click at [130, 169] on span "Standard téléphonique - septembre 2025" at bounding box center [156, 170] width 267 height 14
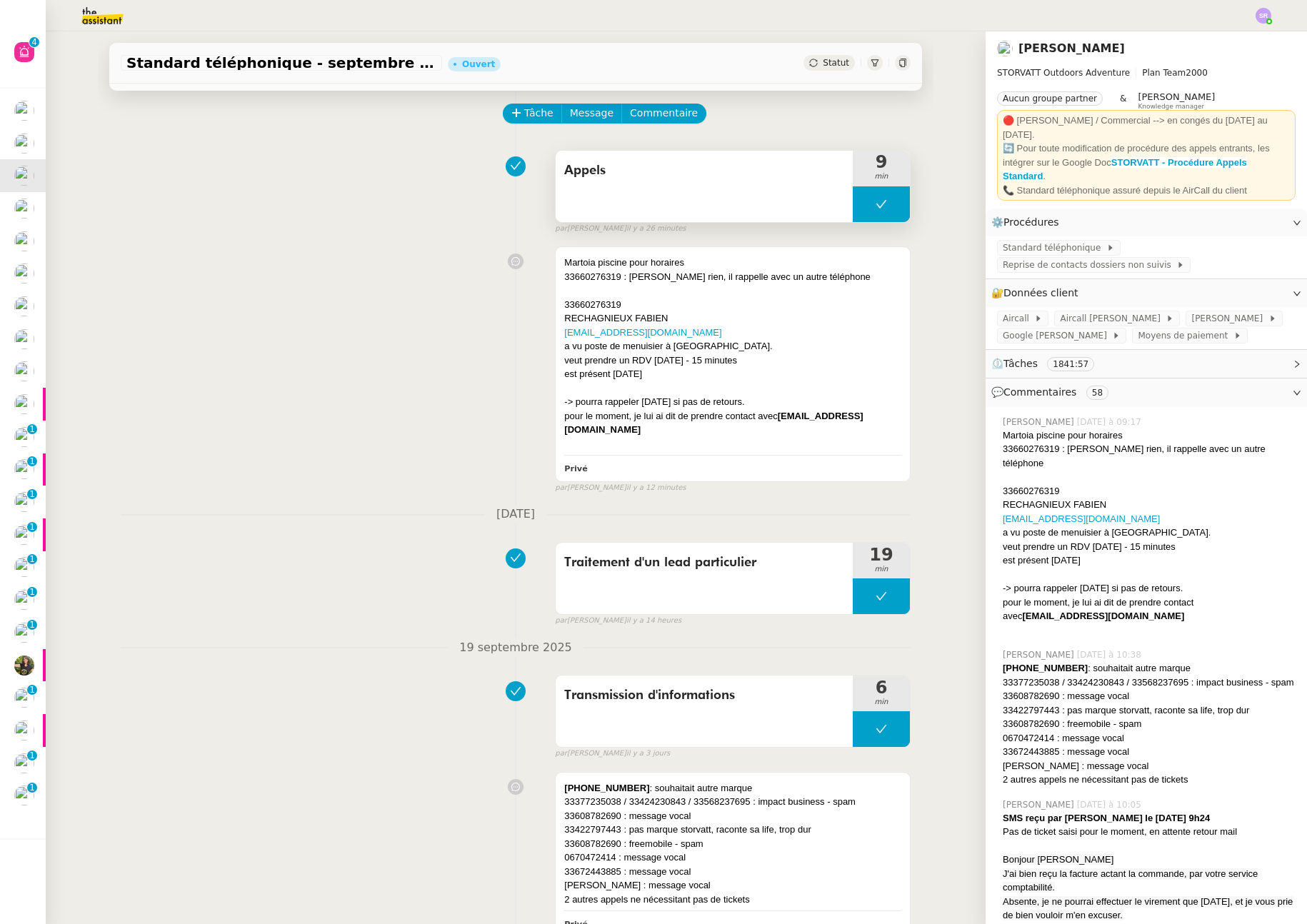
click at [853, 214] on button at bounding box center [881, 204] width 57 height 36
click at [853, 206] on div at bounding box center [866, 204] width 28 height 36
click at [877, 204] on div at bounding box center [881, 204] width 57 height 36
click at [524, 117] on span "Tâche" at bounding box center [539, 113] width 29 height 16
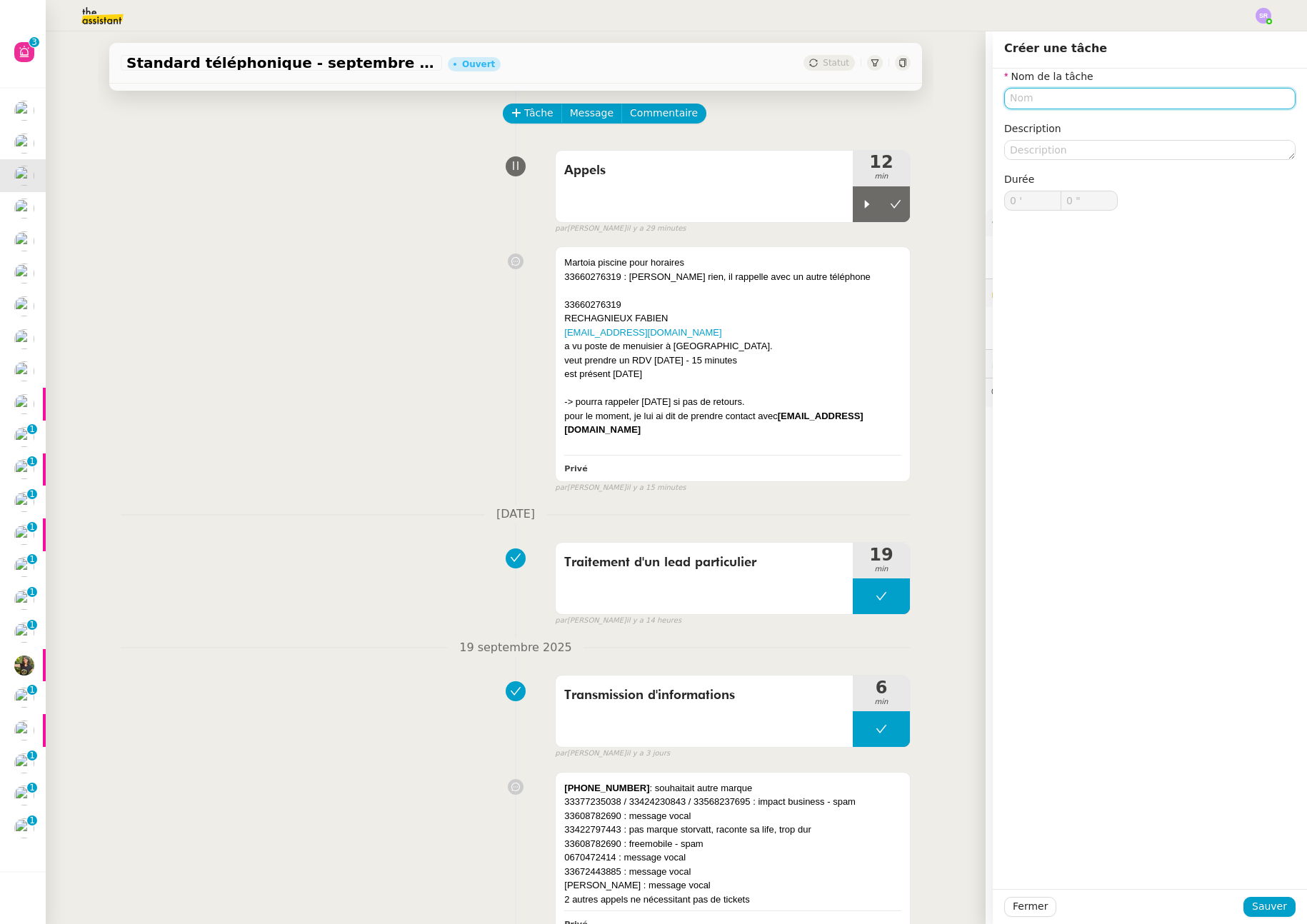
click at [1043, 102] on input "text" at bounding box center [1150, 98] width 291 height 21
click at [1074, 123] on div "Transmission d'informations" at bounding box center [1140, 125] width 280 height 13
type input "Transmission d'informations"
click at [1255, 908] on span "Sauver" at bounding box center [1270, 907] width 35 height 16
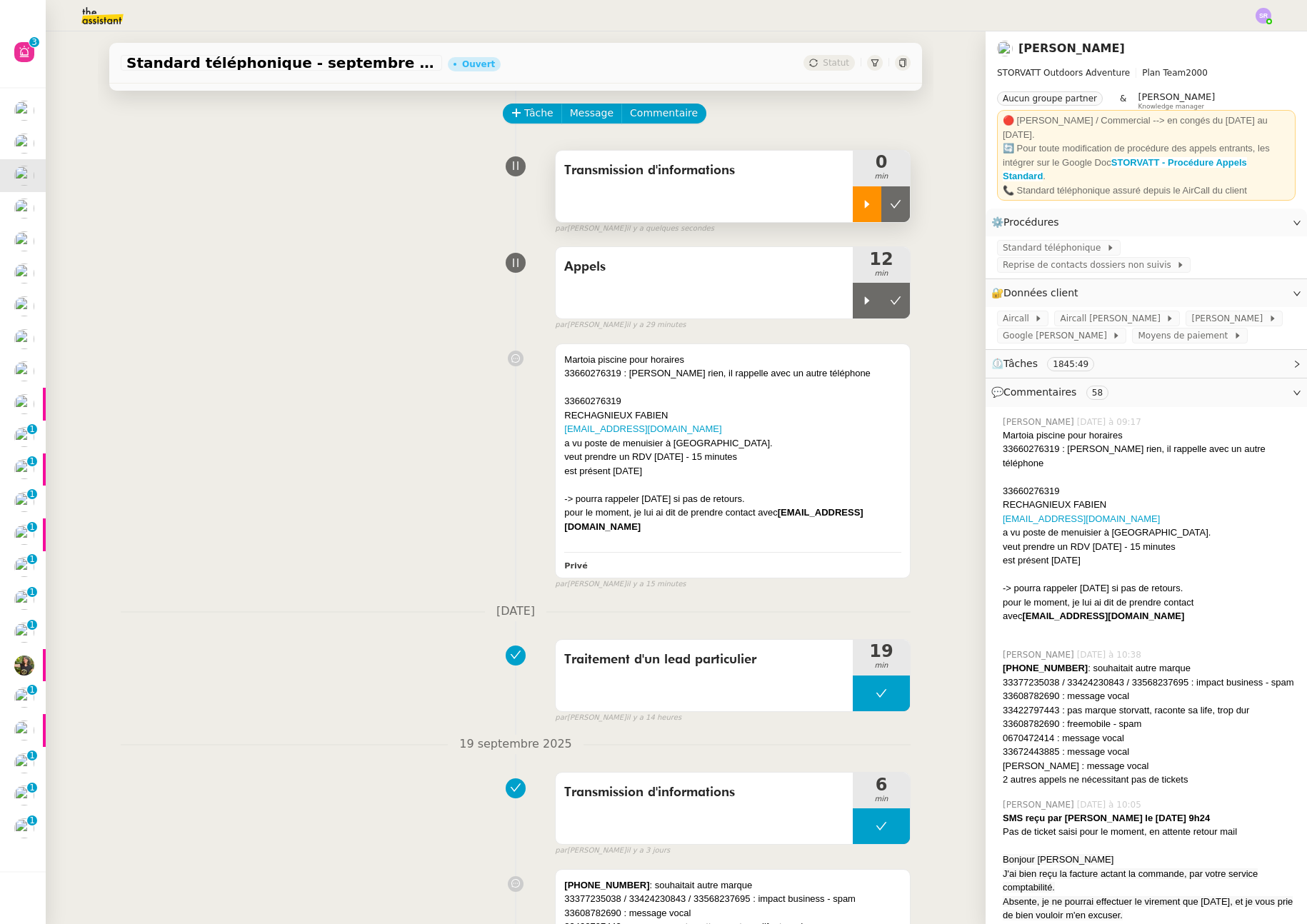
click at [861, 208] on icon at bounding box center [866, 204] width 12 height 12
drag, startPoint x: 871, startPoint y: 193, endPoint x: 869, endPoint y: 208, distance: 15.1
click at [871, 193] on div at bounding box center [881, 204] width 57 height 36
drag, startPoint x: 848, startPoint y: 201, endPoint x: 776, endPoint y: 204, distance: 72.1
click at [853, 201] on div at bounding box center [866, 204] width 28 height 36
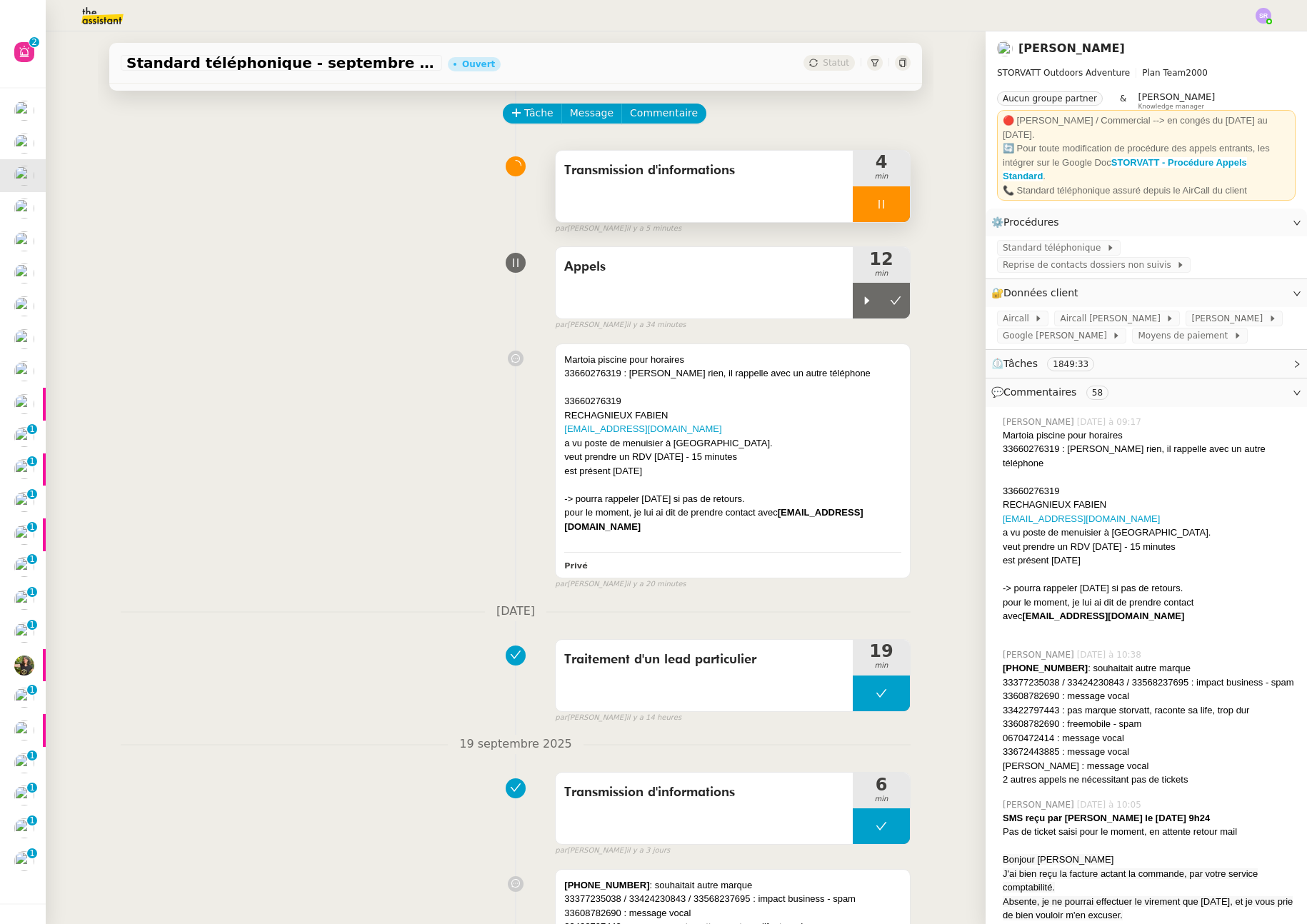
click at [714, 208] on div "Transmission d'informations" at bounding box center [704, 187] width 297 height 71
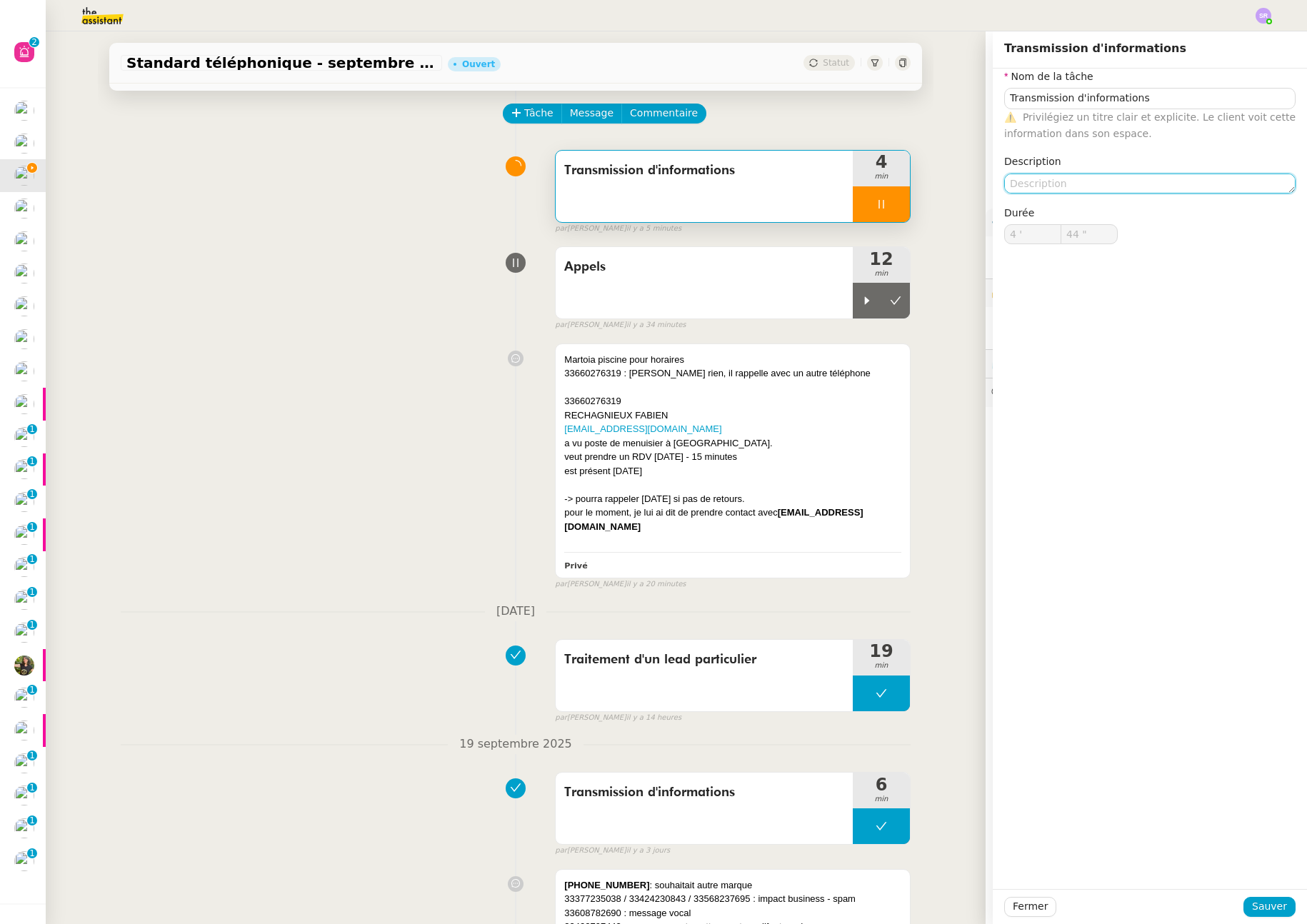
click at [1113, 181] on textarea at bounding box center [1150, 184] width 291 height 20
type input "45 ""
type textarea "c"
type input "46 ""
type textarea "constat"
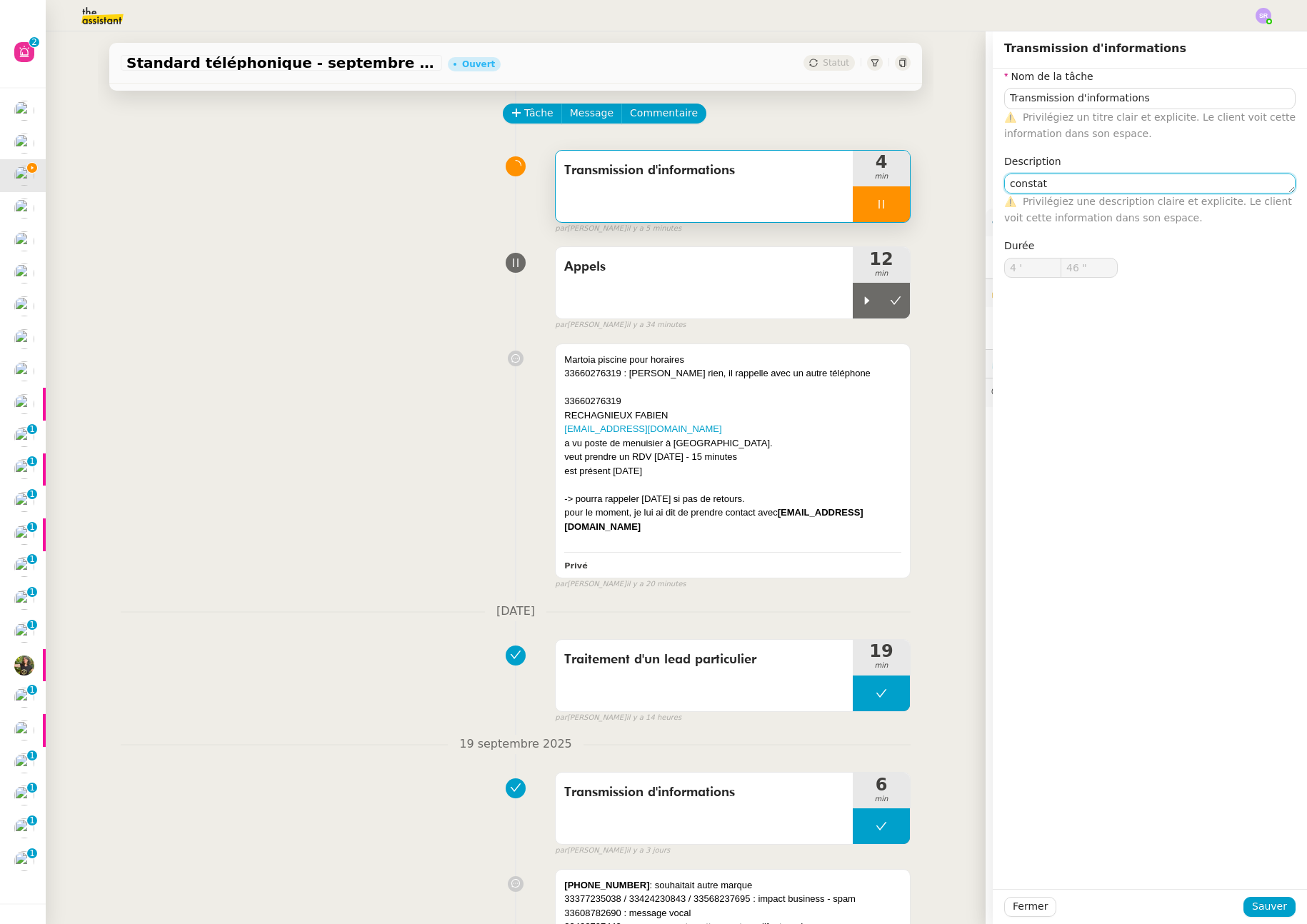
type input "47 ""
type textarea "constat"
type input "48 ""
type textarea "constat de"
type input "49 ""
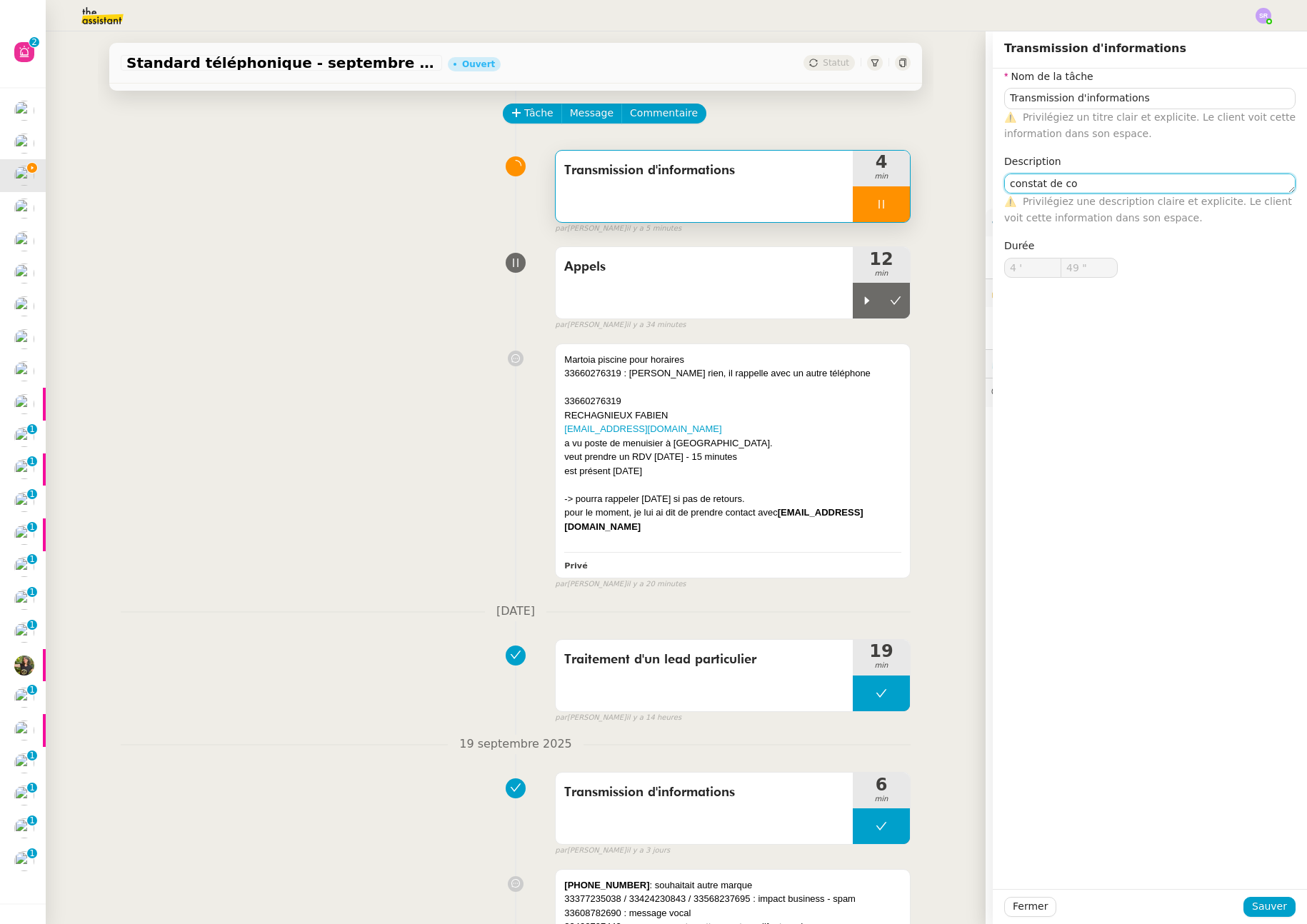
type textarea "constat de cop"
type input "50 ""
type textarea "constat de cons"
type input "51 ""
type textarea "constat de consigne"
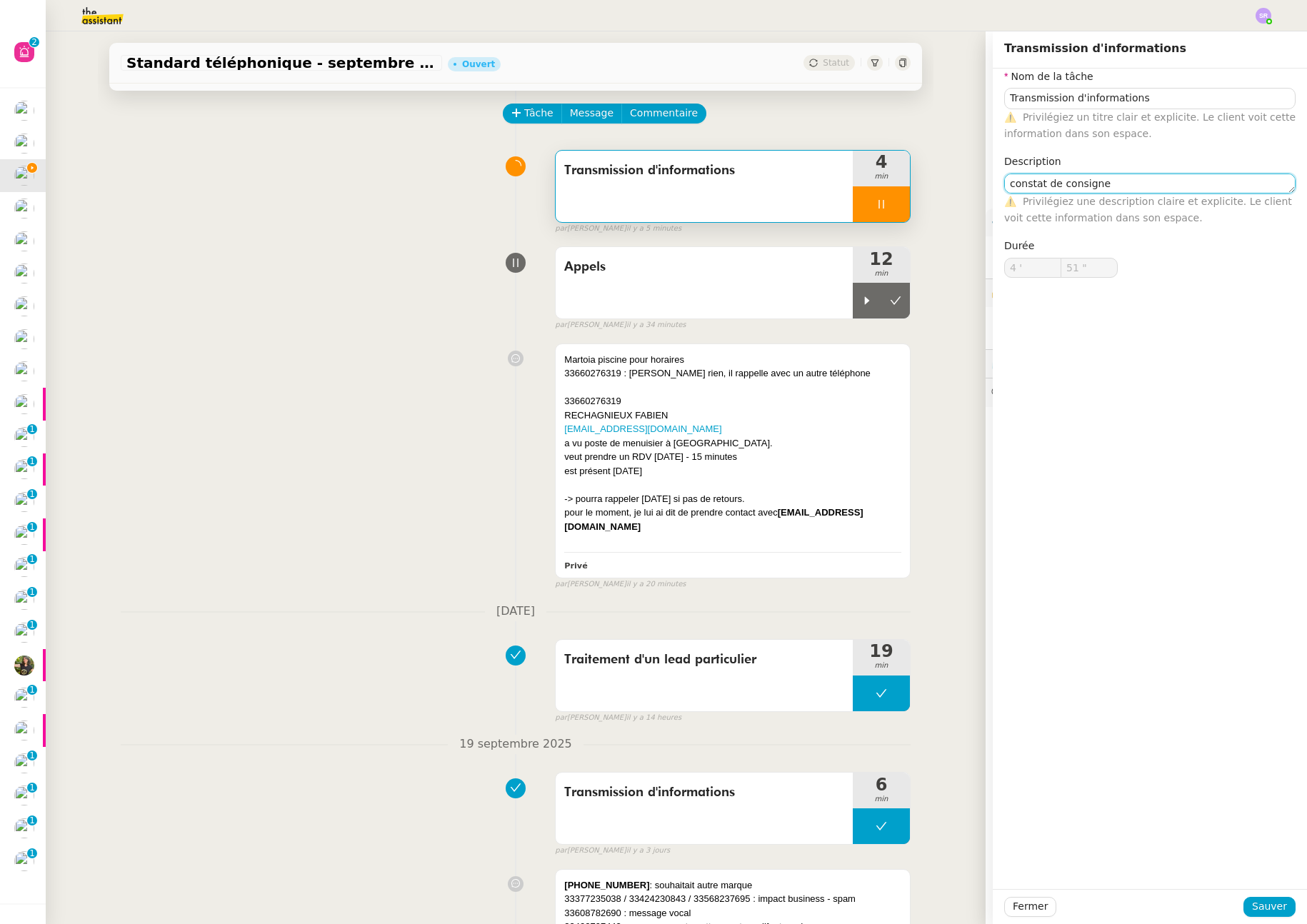
type input "52 ""
type textarea "constat de consignes dans"
type input "53 ""
type textarea "constat de consignes dans les"
type input "54 ""
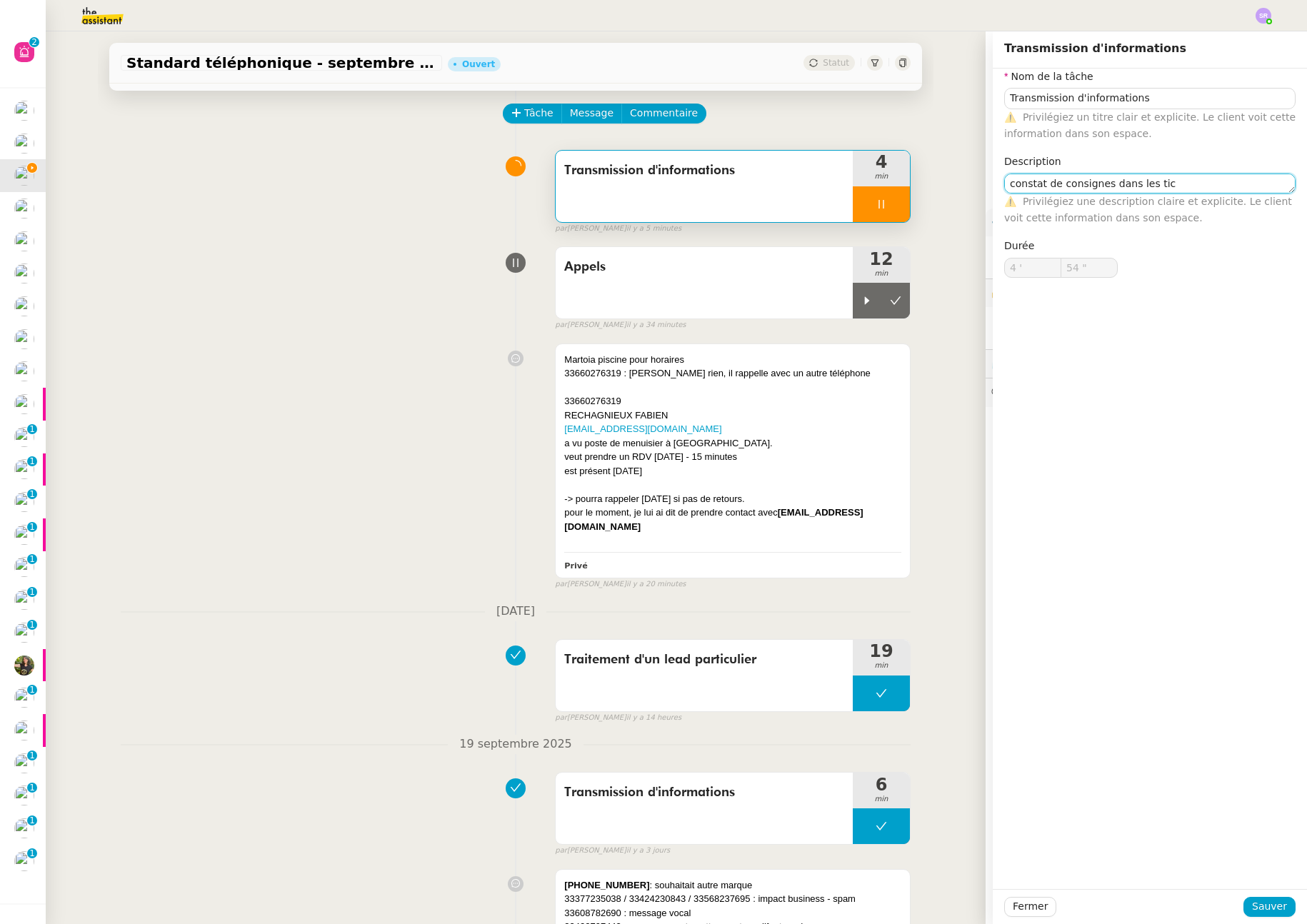
type textarea "constat de consignes dans les tick"
type input "55 ""
type textarea "constat de consignes dans les tickets"
type input "59 ""
type input "5 '"
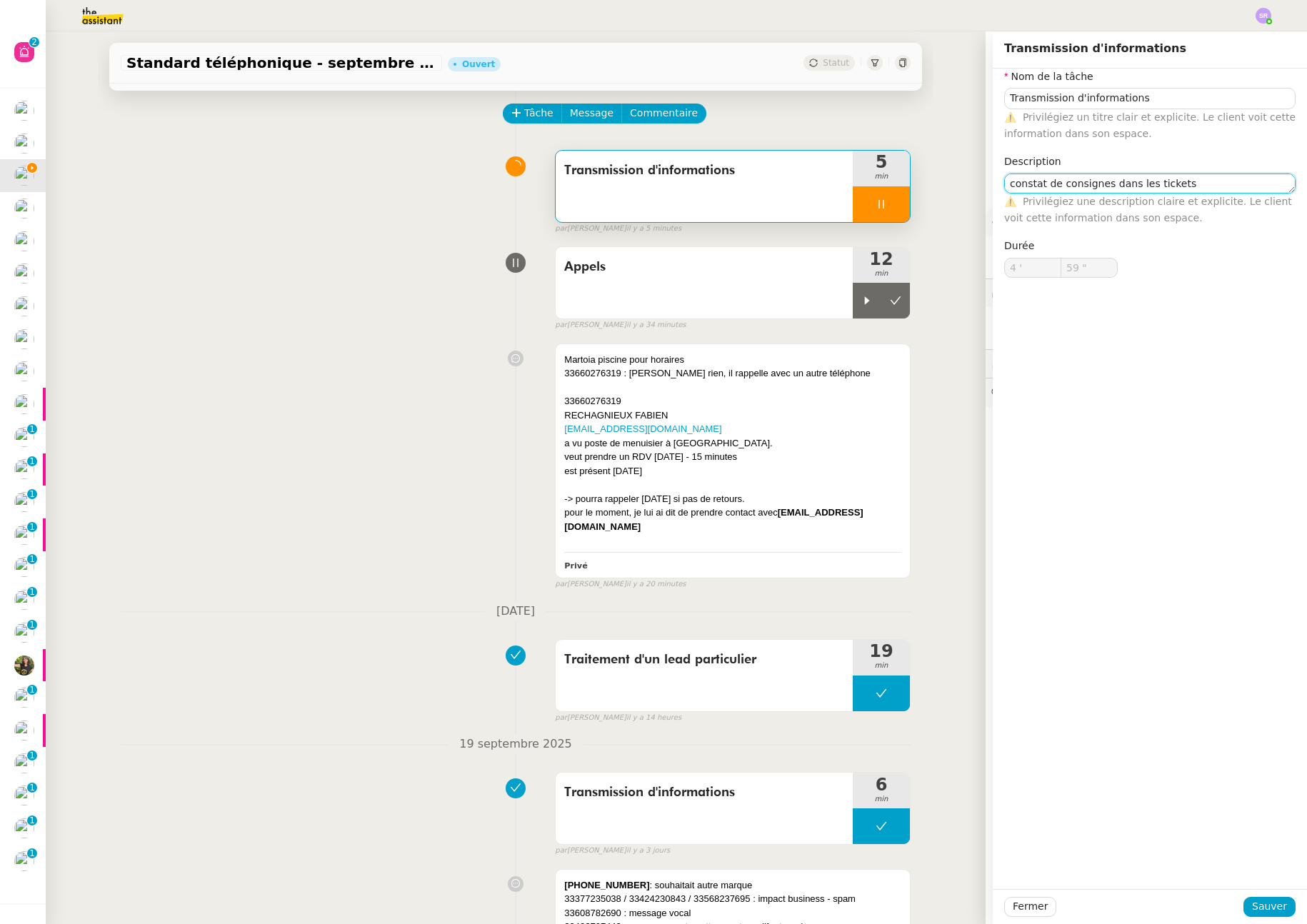
type input "0 ""
type textarea "constat de consignes dans les tickets"
click at [1252, 912] on span "Sauver" at bounding box center [1270, 907] width 35 height 16
type input "1 ""
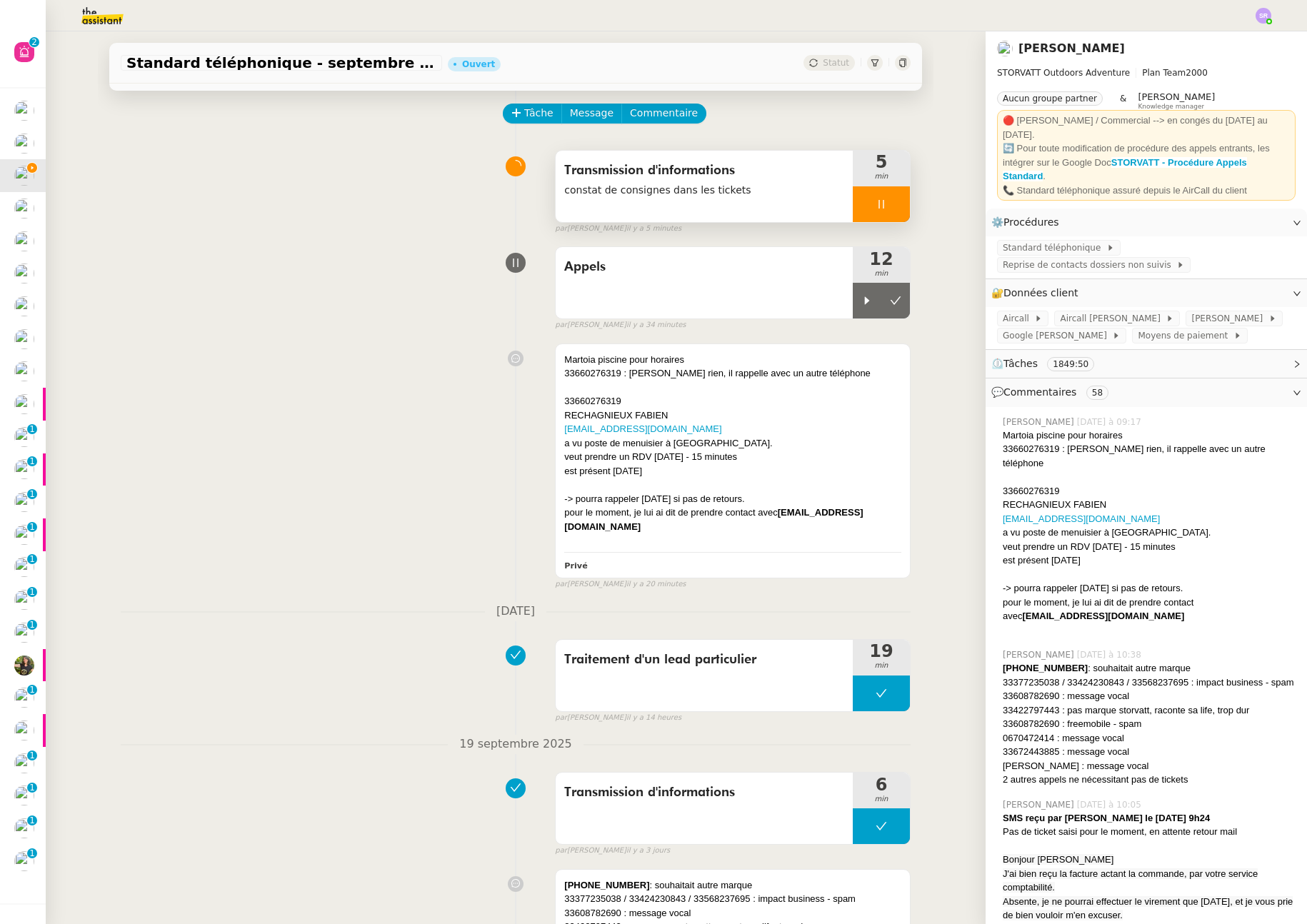
click at [865, 198] on div at bounding box center [881, 204] width 57 height 36
click at [890, 201] on icon at bounding box center [896, 204] width 12 height 12
click at [865, 301] on icon at bounding box center [866, 300] width 5 height 8
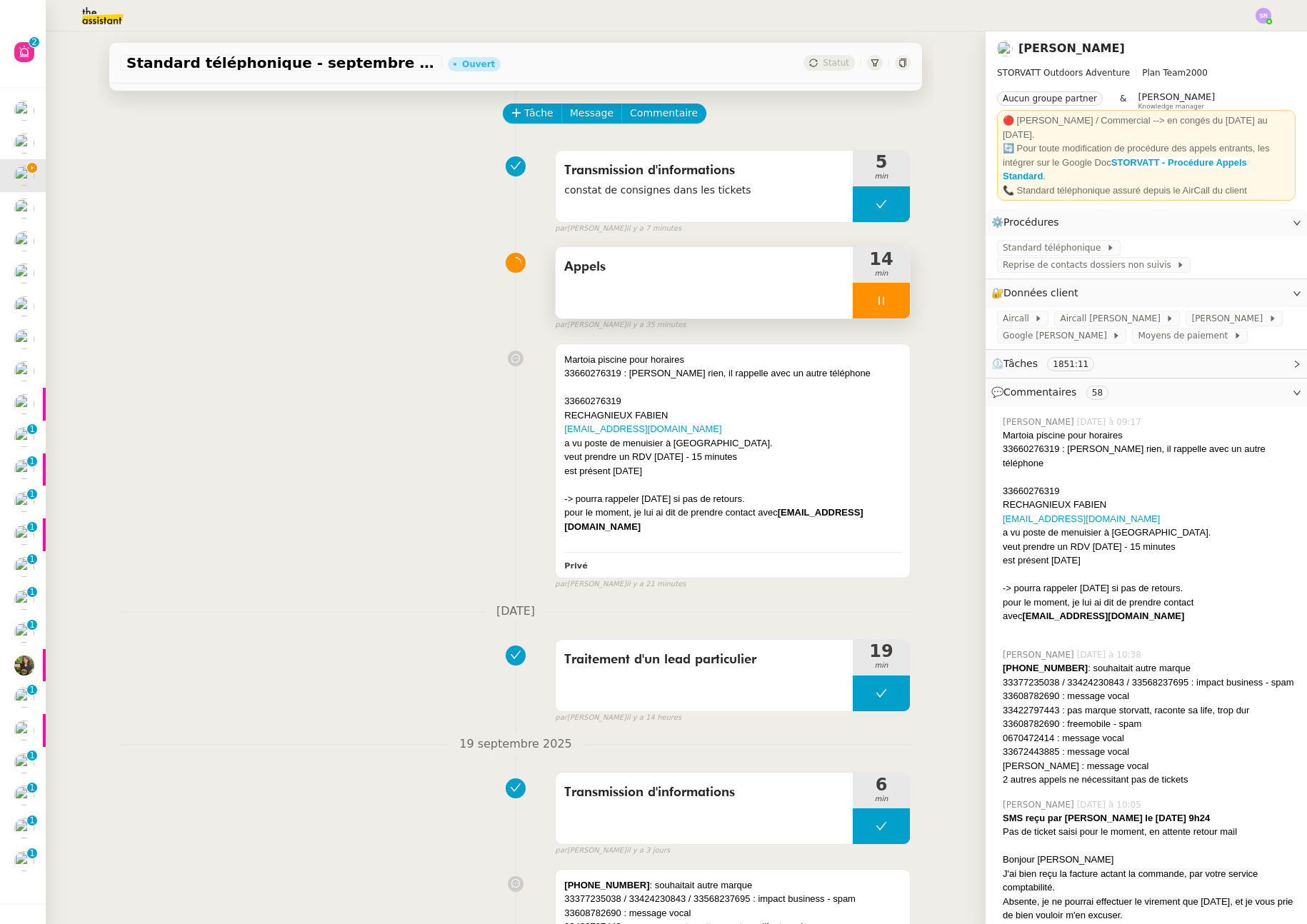
click at [876, 300] on icon at bounding box center [881, 300] width 12 height 12
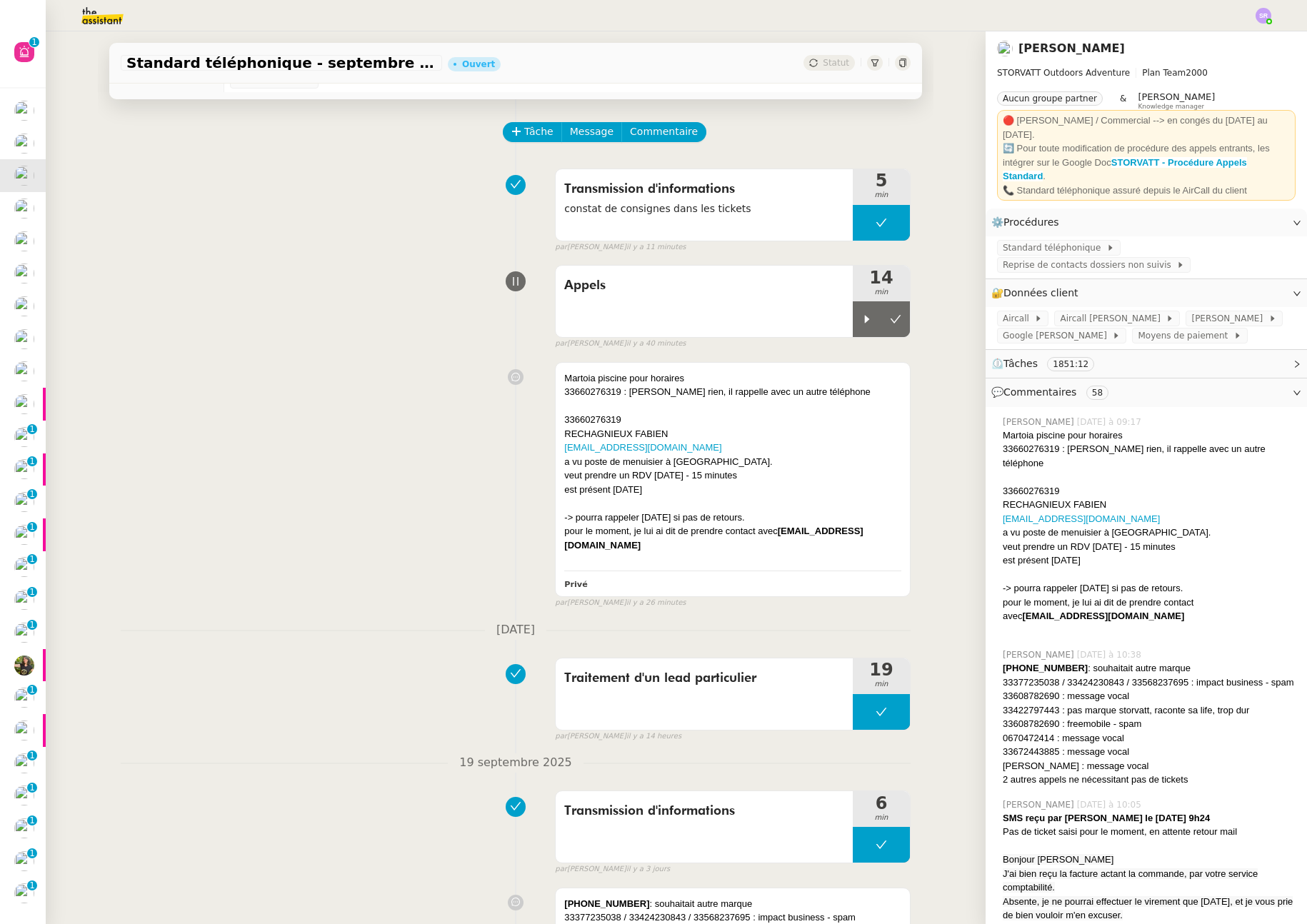
drag, startPoint x: 852, startPoint y: 324, endPoint x: 803, endPoint y: 308, distance: 51.5
click at [861, 324] on icon at bounding box center [866, 320] width 12 height 12
click at [876, 318] on icon at bounding box center [881, 320] width 12 height 12
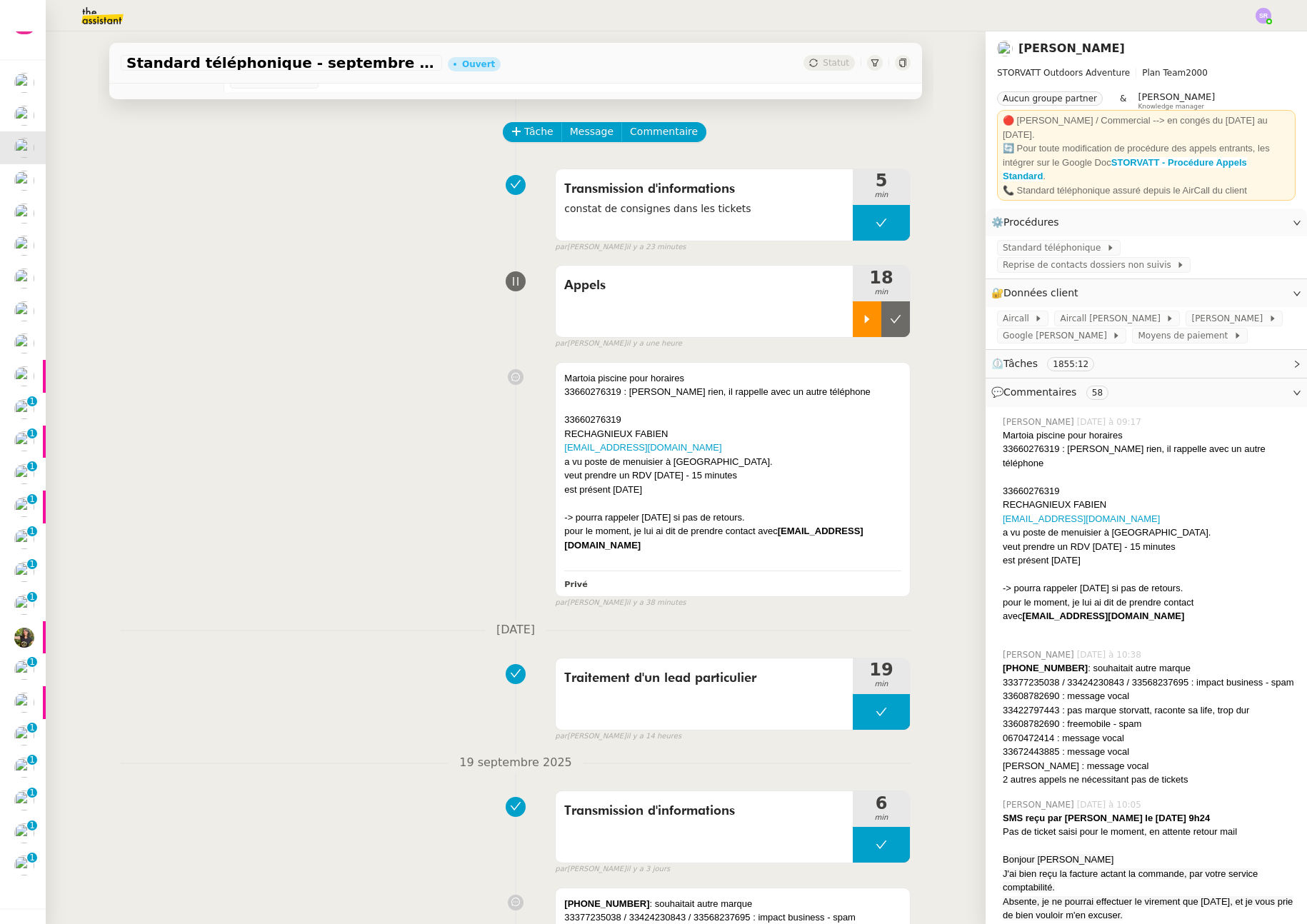
scroll to position [0, 0]
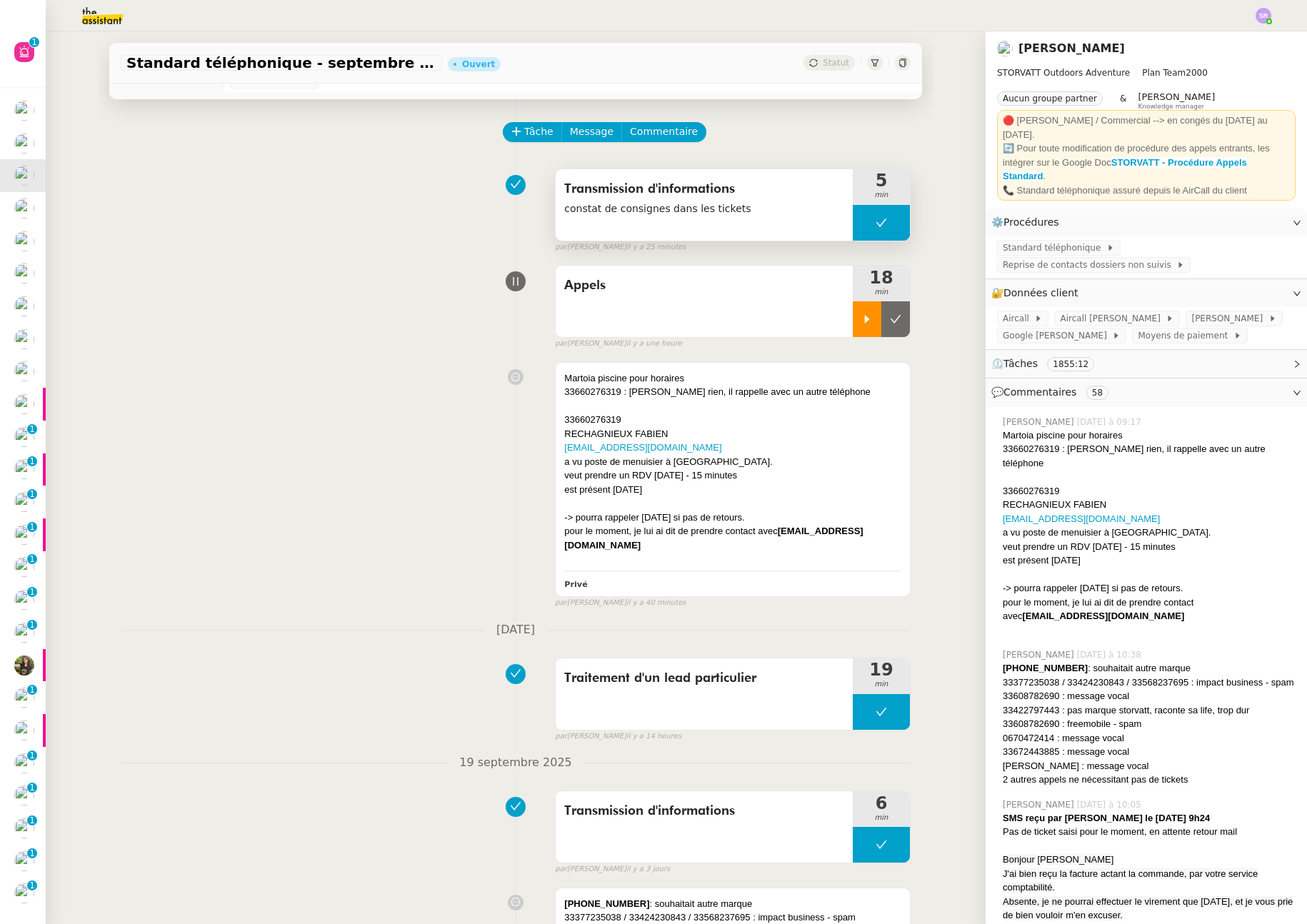
click at [854, 228] on button at bounding box center [881, 222] width 57 height 36
click at [861, 224] on icon at bounding box center [866, 223] width 12 height 12
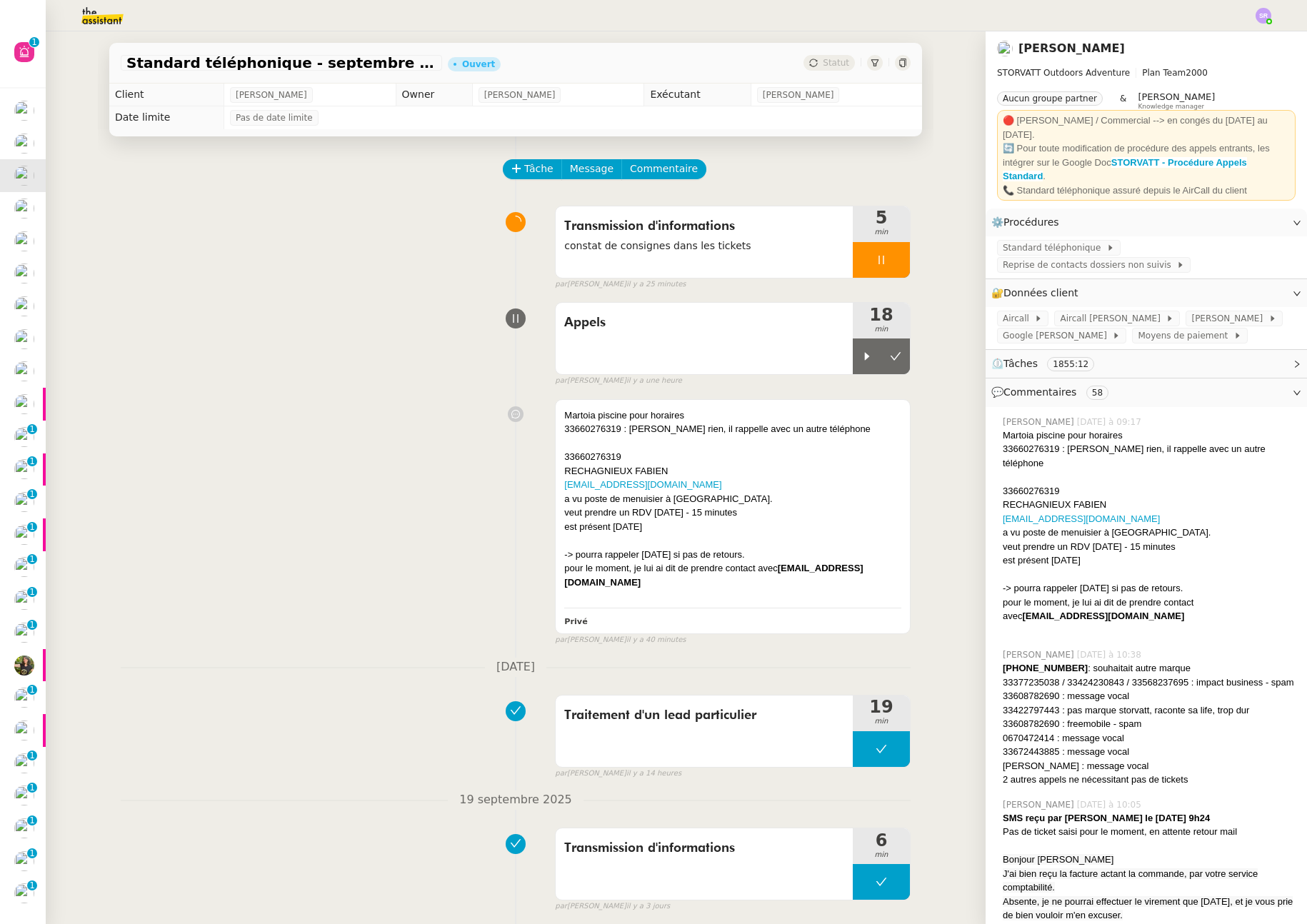
scroll to position [37, 0]
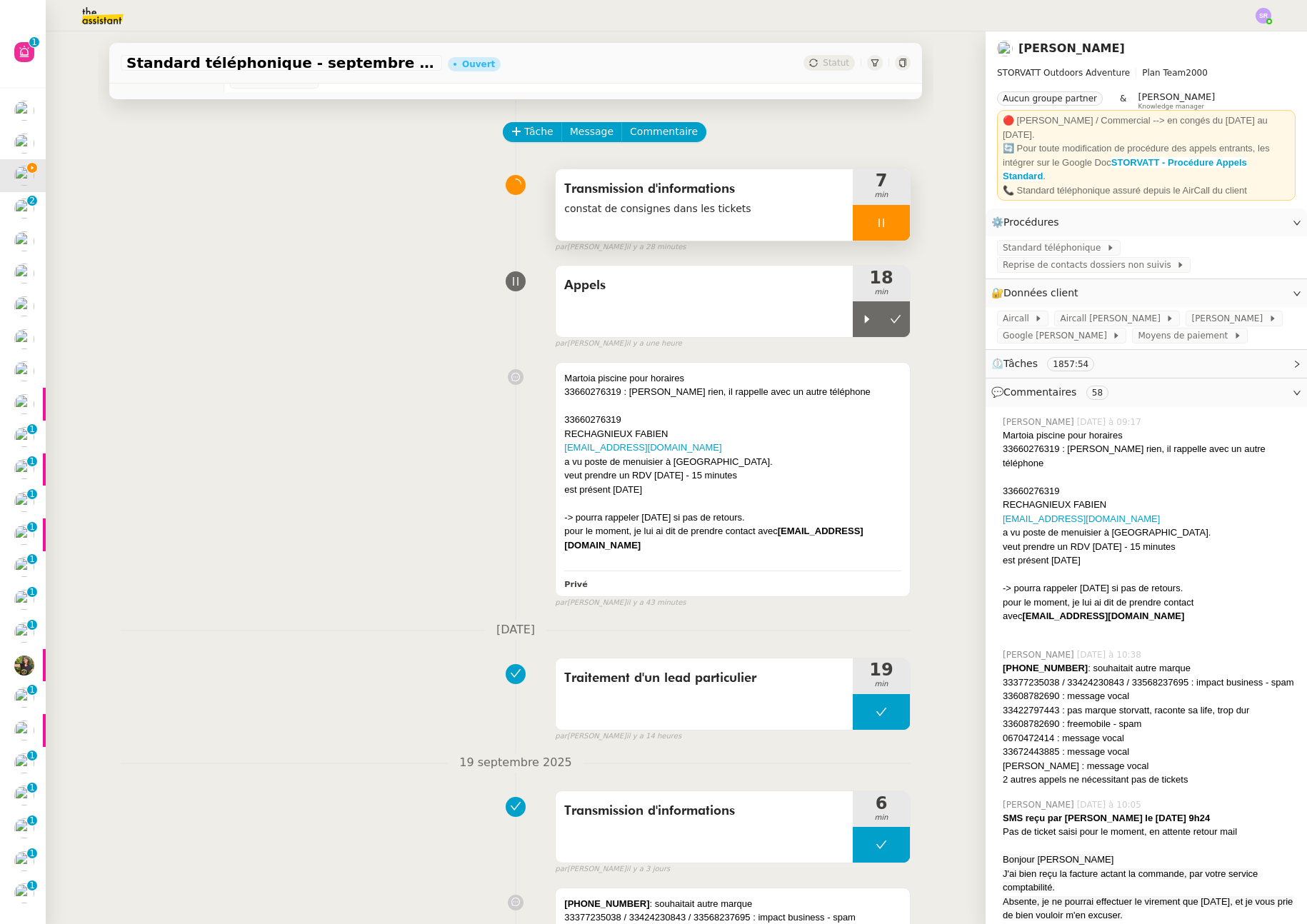
click at [856, 208] on div at bounding box center [881, 222] width 57 height 36
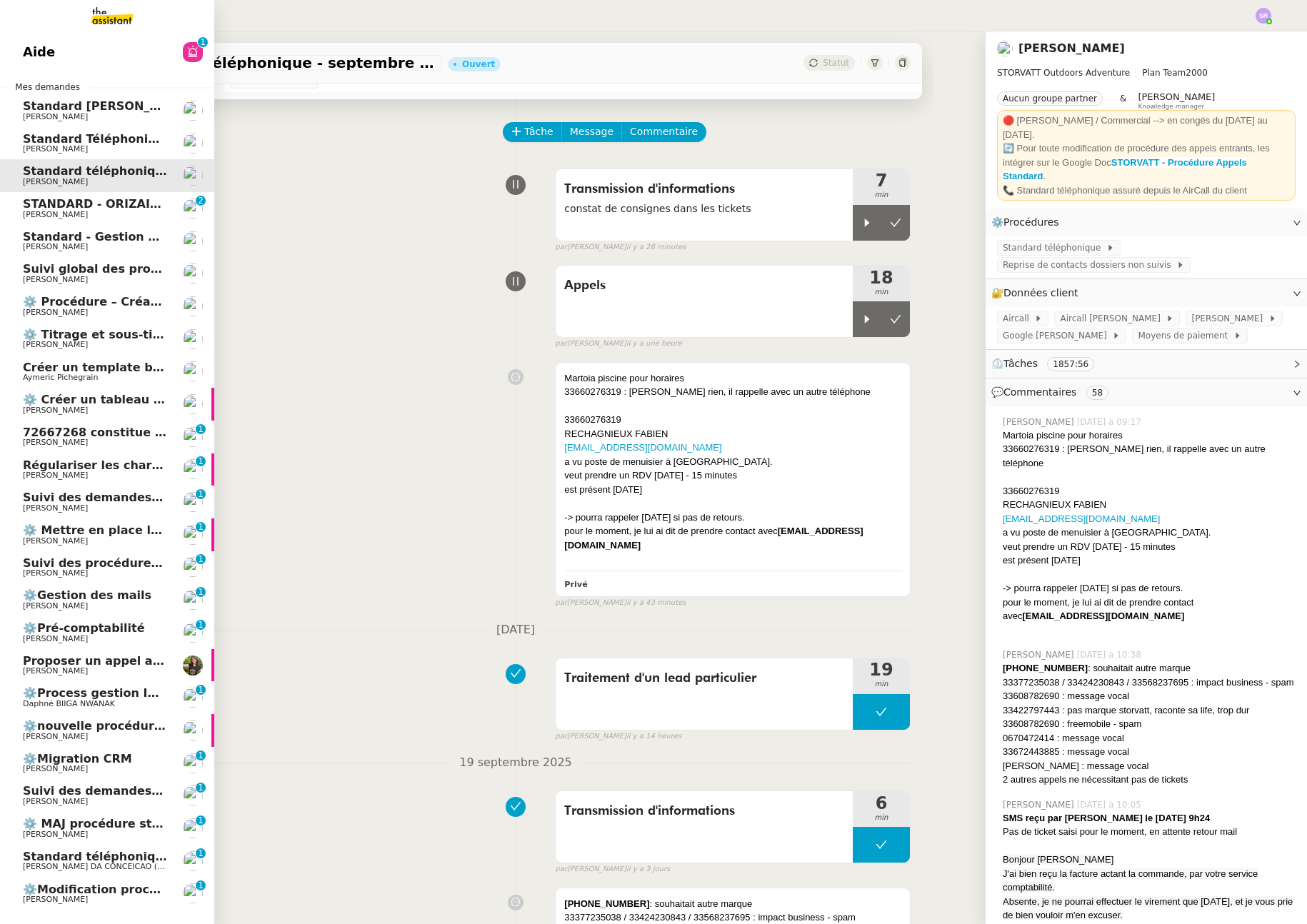
click at [60, 209] on span "STANDARD - ORIZAIR - septembre 2025" at bounding box center [149, 204] width 254 height 14
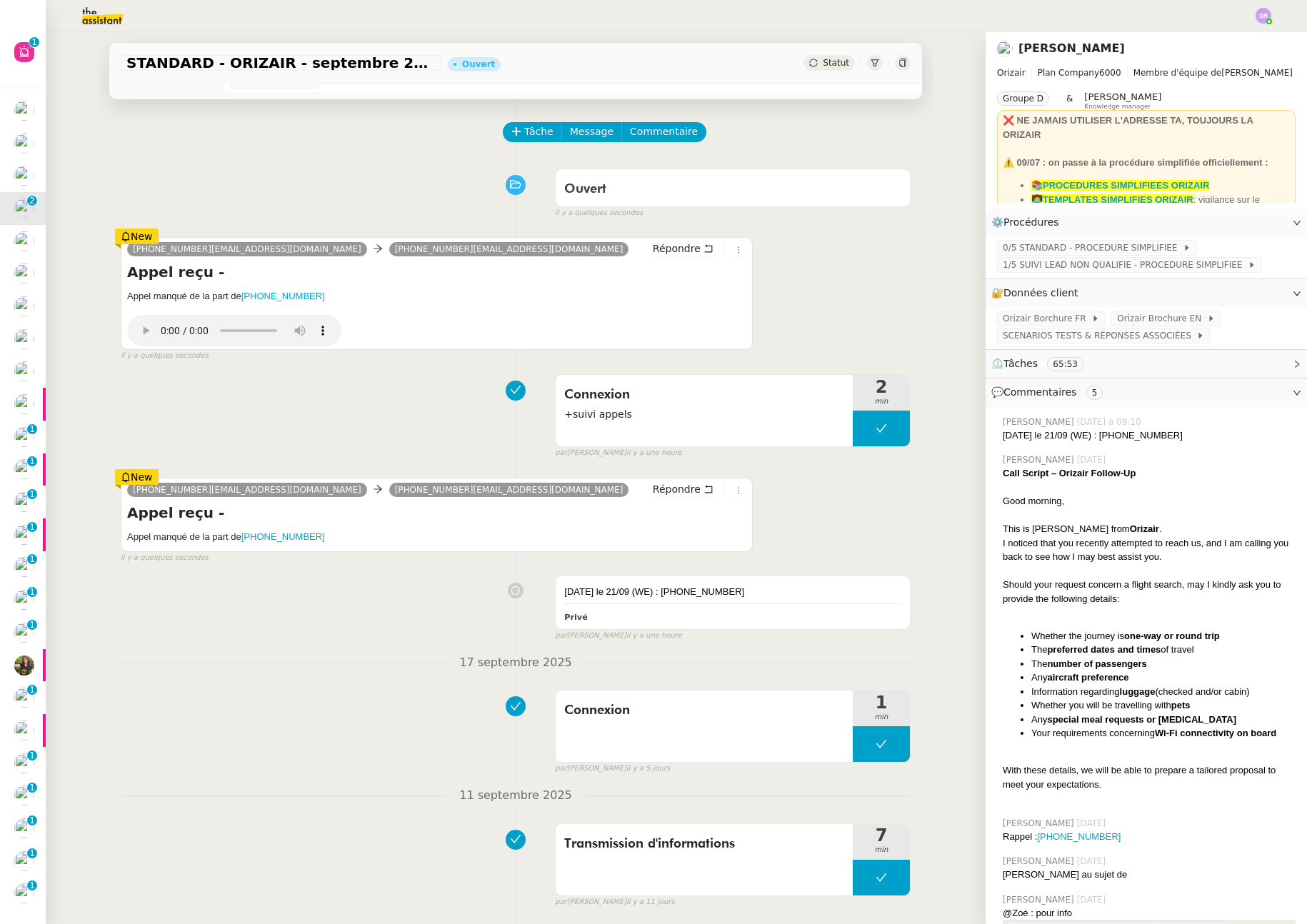
click at [332, 603] on div "dimanche le 21/09 (WE) : +353 89 975 7308 Privé false par Stéphanie R. il y a u…" at bounding box center [516, 604] width 790 height 72
click at [297, 605] on div "dimanche le 21/09 (WE) : +353 89 975 7308 Privé false par Stéphanie R. il y a u…" at bounding box center [516, 604] width 790 height 72
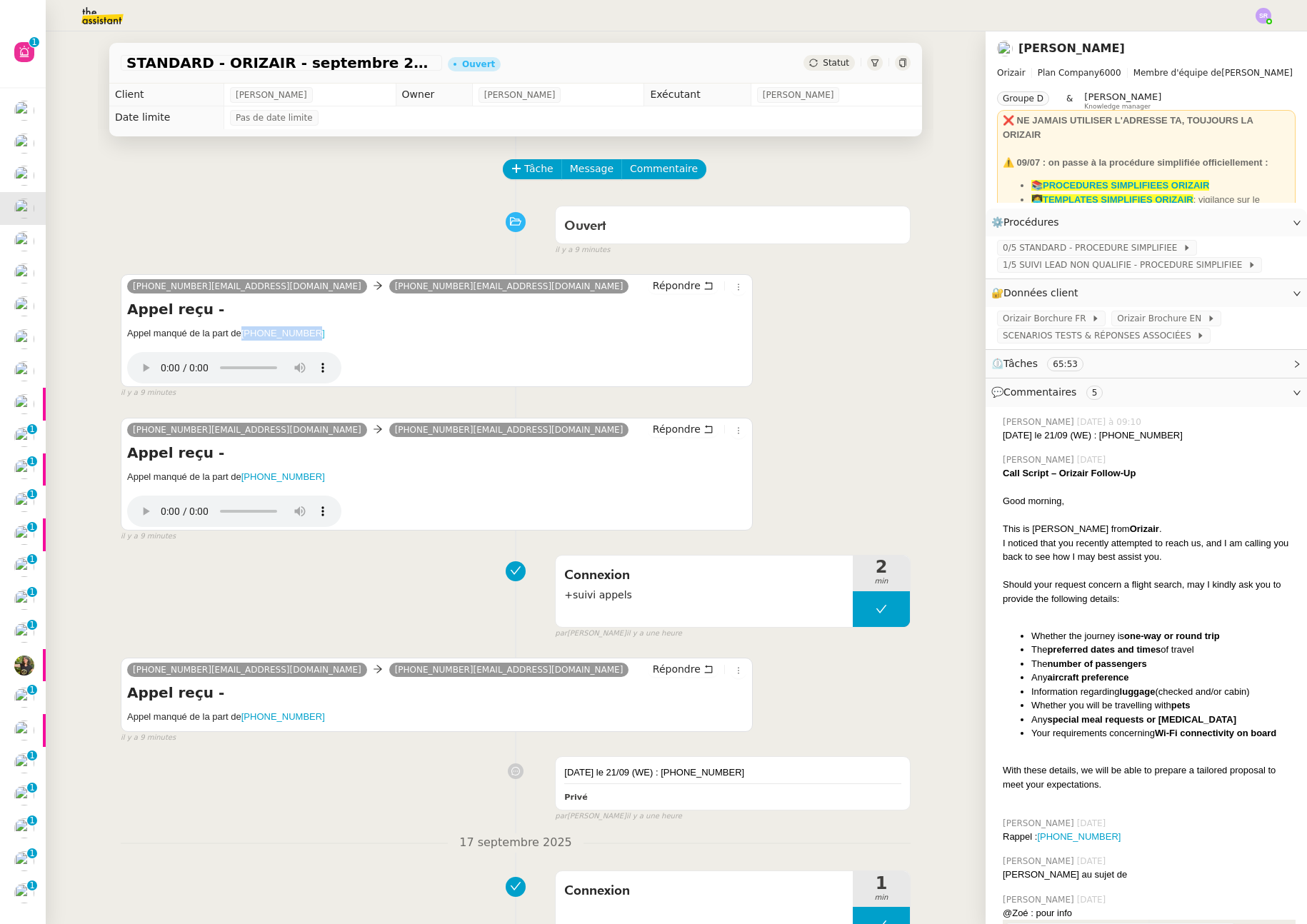
drag, startPoint x: 309, startPoint y: 336, endPoint x: 239, endPoint y: 332, distance: 70.1
click at [239, 332] on h5 "Appel manqué de la part de +353899757308" at bounding box center [437, 334] width 619 height 15
copy link "+353899757308"
click at [804, 392] on div "353899757308@phone.theassistant.com 33184806646@phone.theassistant.com Répondre…" at bounding box center [516, 330] width 790 height 137
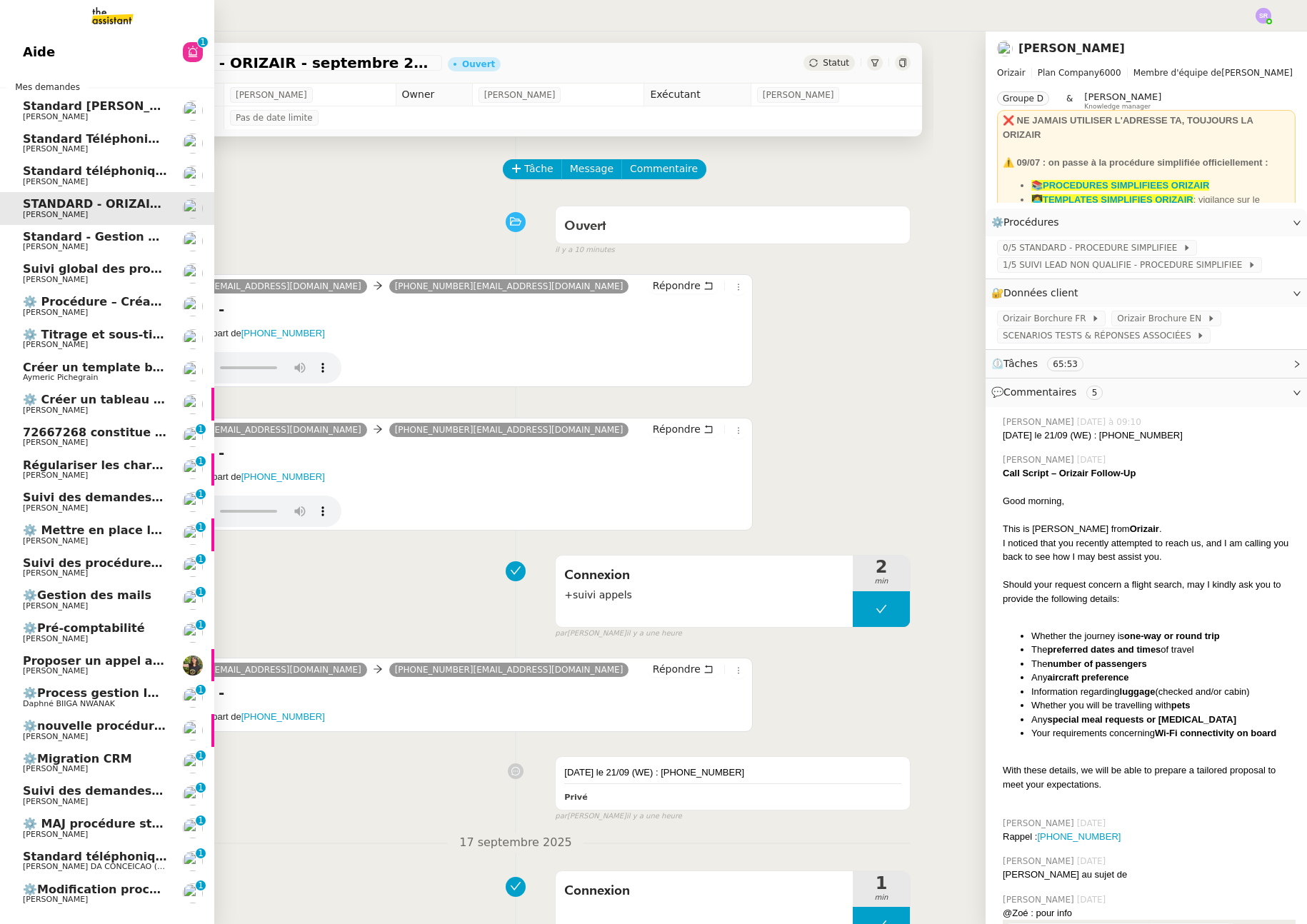
click at [68, 176] on span "Standard téléphonique - septembre 2025" at bounding box center [156, 170] width 267 height 14
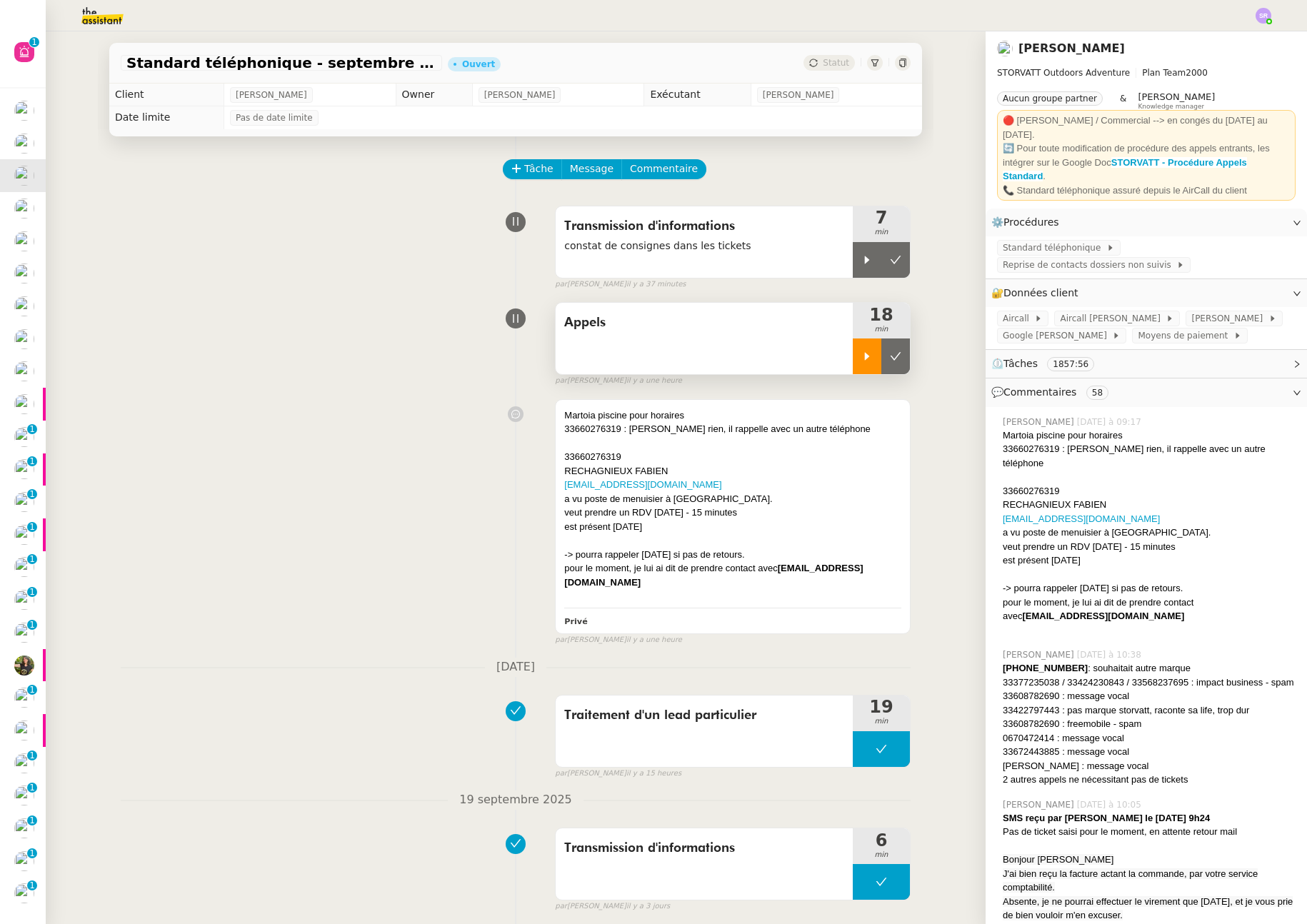
click at [861, 357] on icon at bounding box center [866, 356] width 12 height 12
click at [656, 165] on span "Commentaire" at bounding box center [664, 169] width 68 height 16
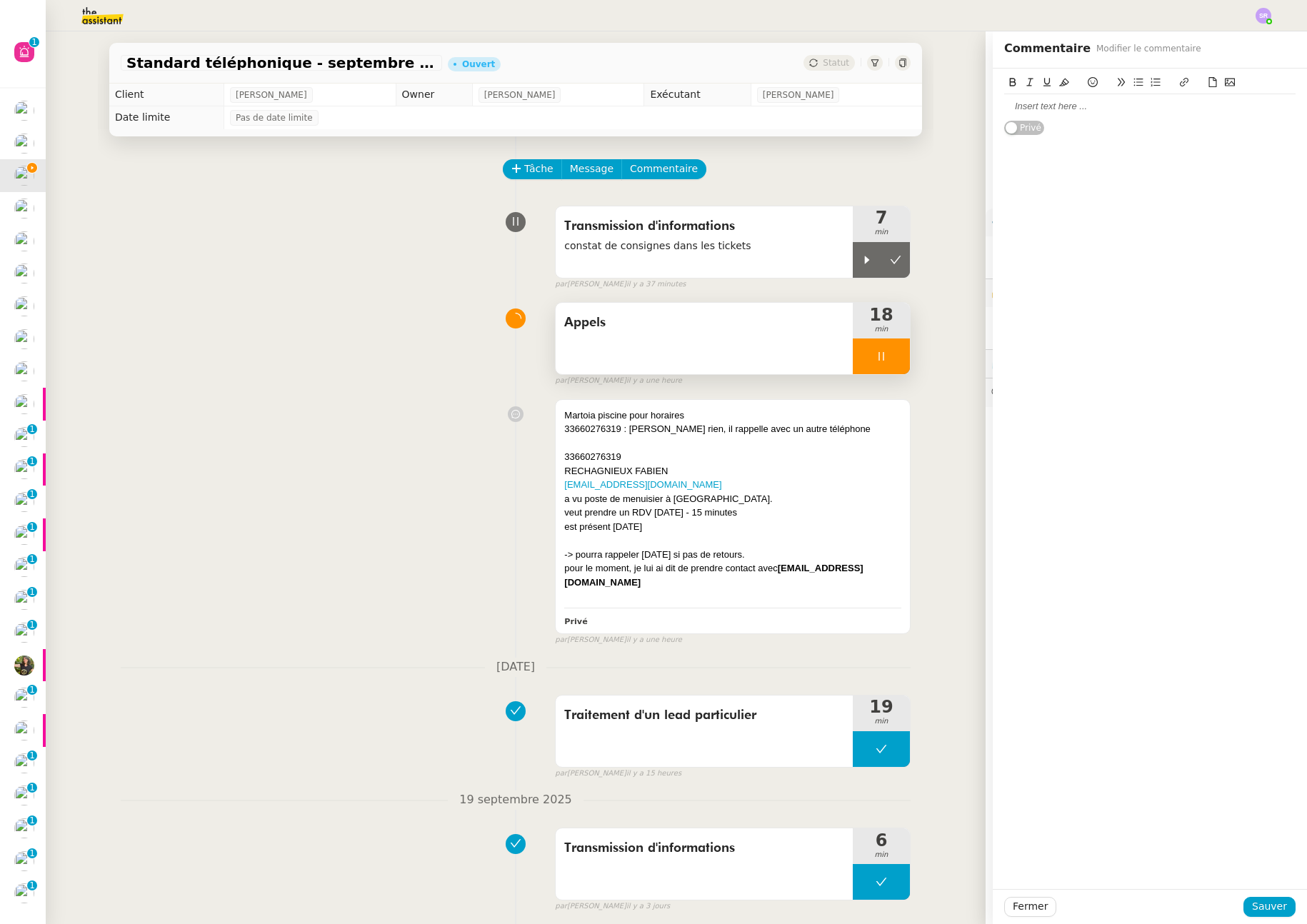
click at [1050, 111] on div at bounding box center [1150, 107] width 291 height 13
click at [1256, 901] on span "Sauver" at bounding box center [1270, 907] width 35 height 16
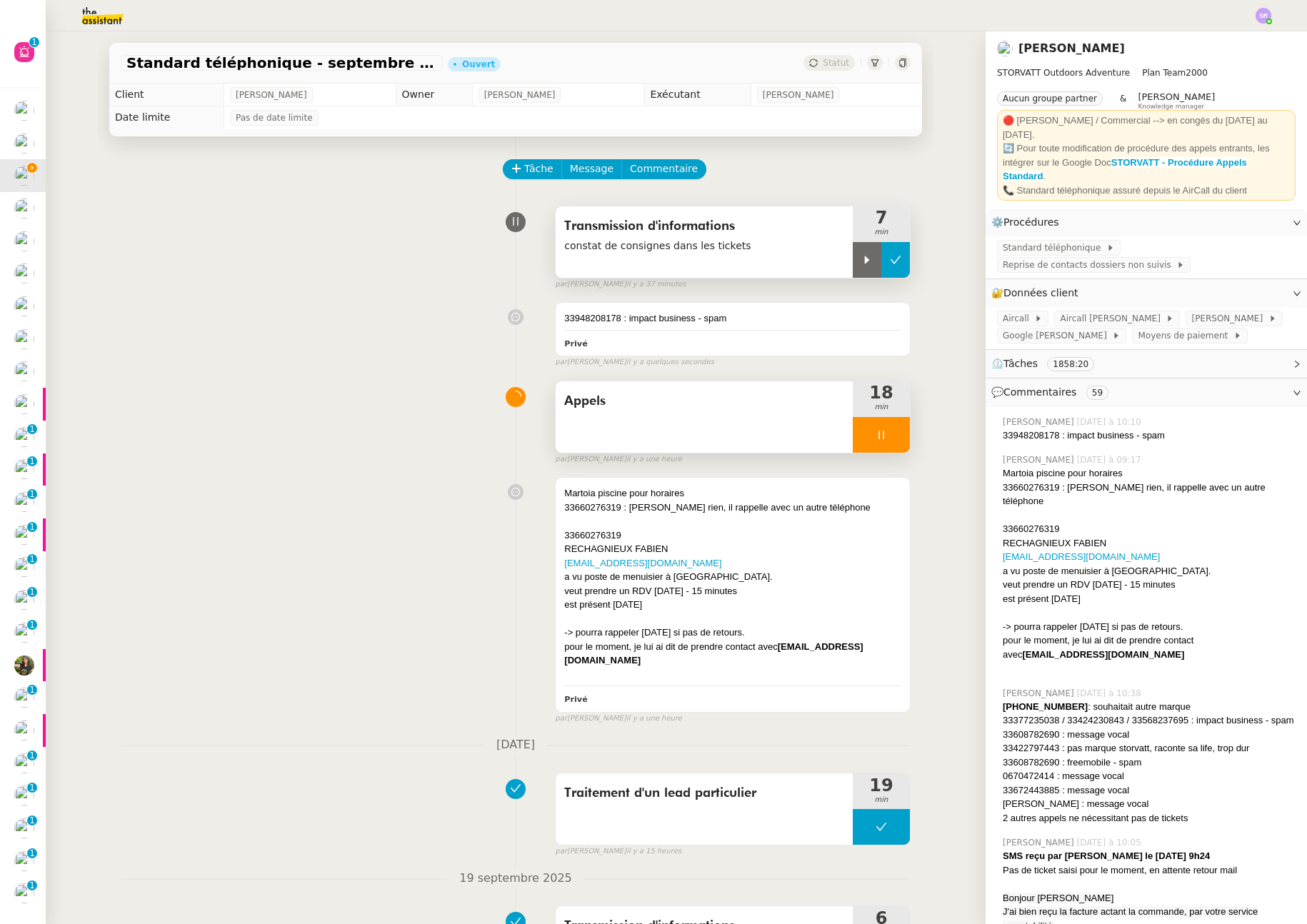
click at [890, 257] on icon at bounding box center [896, 259] width 12 height 12
drag, startPoint x: 881, startPoint y: 425, endPoint x: 891, endPoint y: 446, distance: 23.3
click at [881, 425] on div at bounding box center [881, 434] width 57 height 36
click at [861, 432] on icon at bounding box center [866, 435] width 12 height 12
click at [737, 589] on span "veut prendre un RDV [DATE] - 15 minutes" at bounding box center [651, 592] width 173 height 11
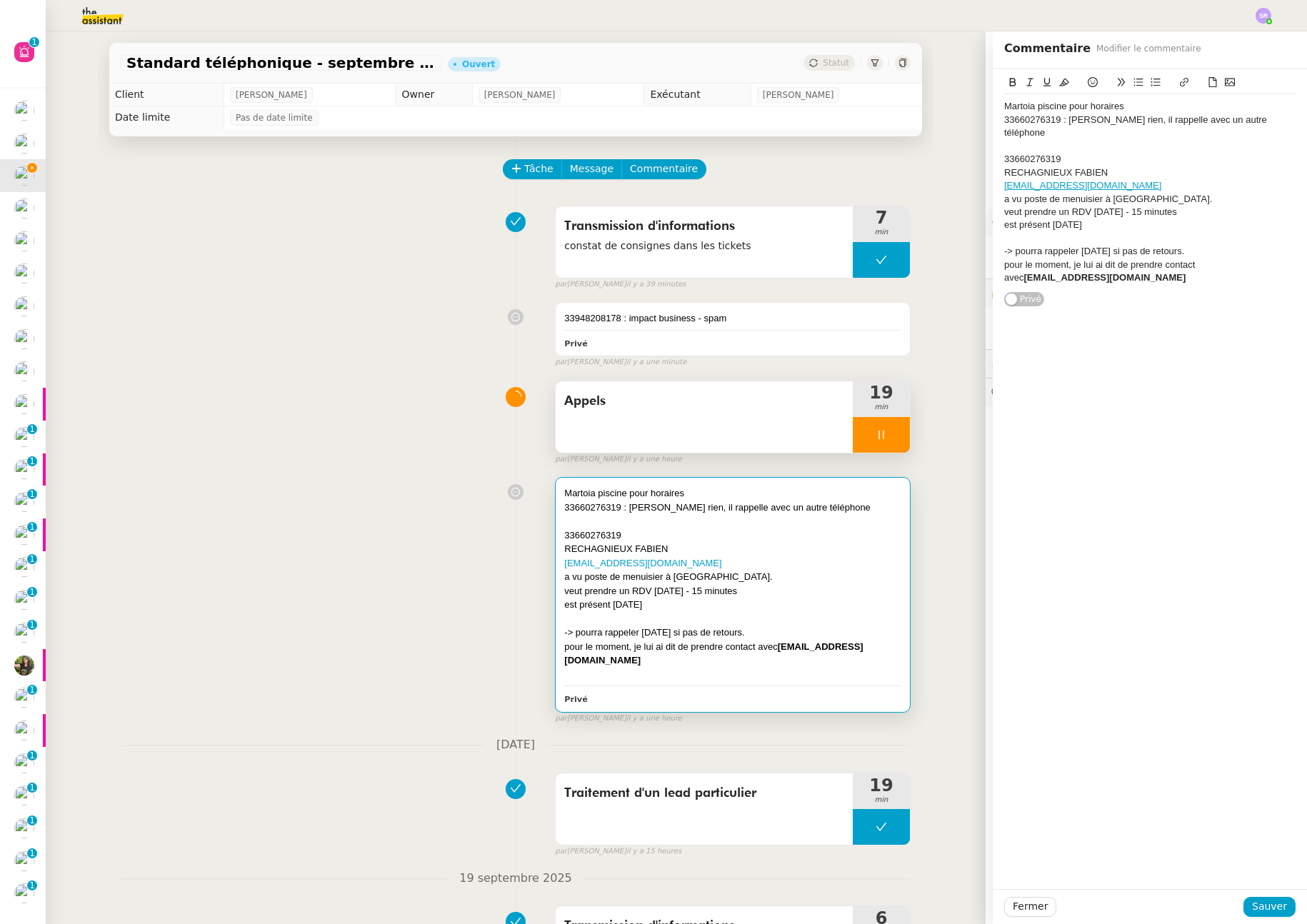
click at [564, 493] on div "Martoia piscine pour horaires" at bounding box center [733, 493] width 337 height 15
click at [1004, 107] on div "Martoia piscine pour horaires" at bounding box center [1150, 107] width 291 height 13
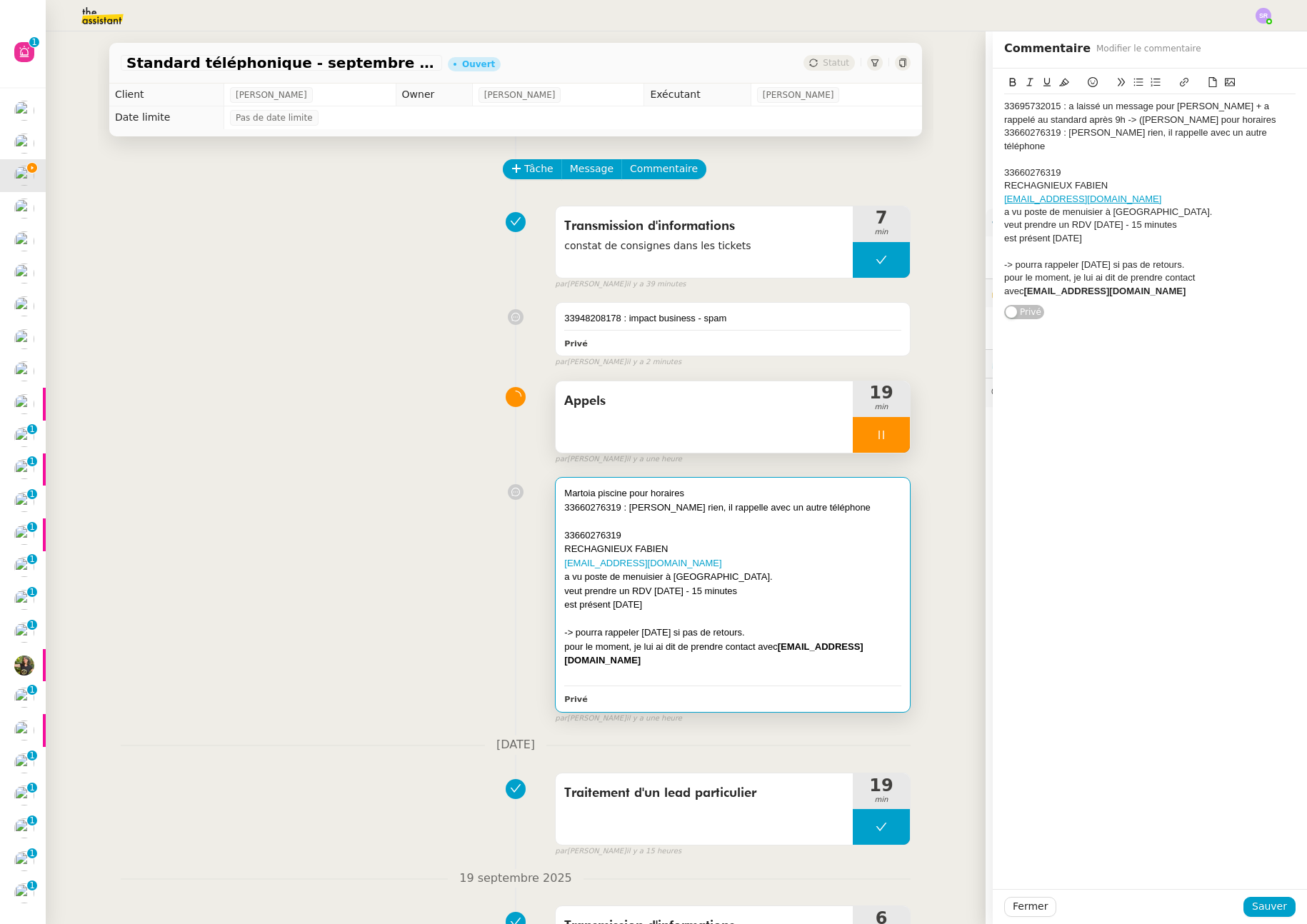
click at [1146, 119] on div "33695732015 : a laissé un message pour Armand + a rappelé au standard après 9h …" at bounding box center [1150, 113] width 291 height 26
click at [1220, 118] on div "33695732015 : a laissé un message pour Armand + a rappelé au standard après 9h …" at bounding box center [1150, 113] width 291 height 26
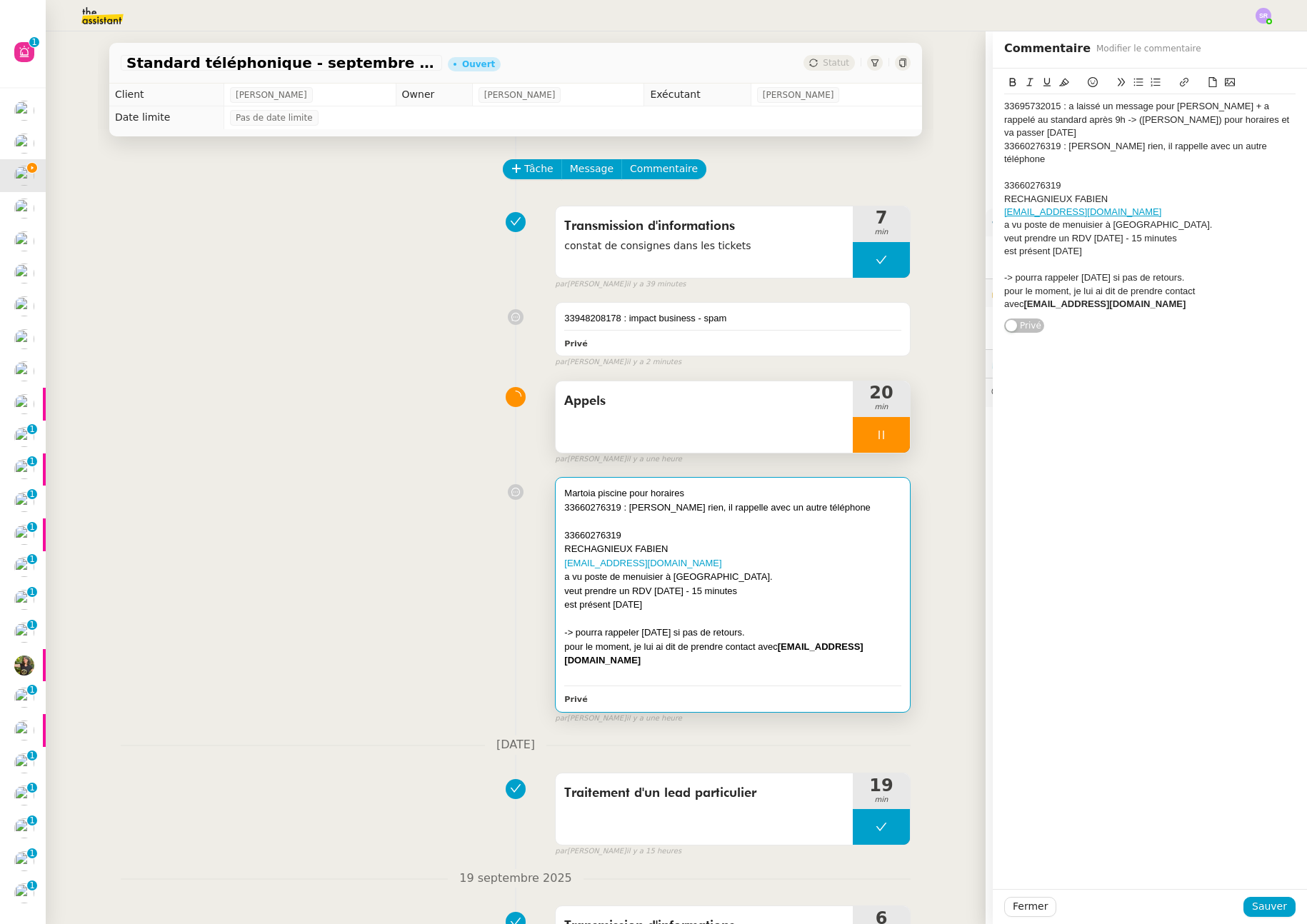
click at [1059, 143] on div "33660276319 : [PERSON_NAME] rien, il rappelle avec un autre téléphone" at bounding box center [1150, 153] width 291 height 26
click at [0, 0] on lt-strong "j'e" at bounding box center [0, 0] width 0 height 0
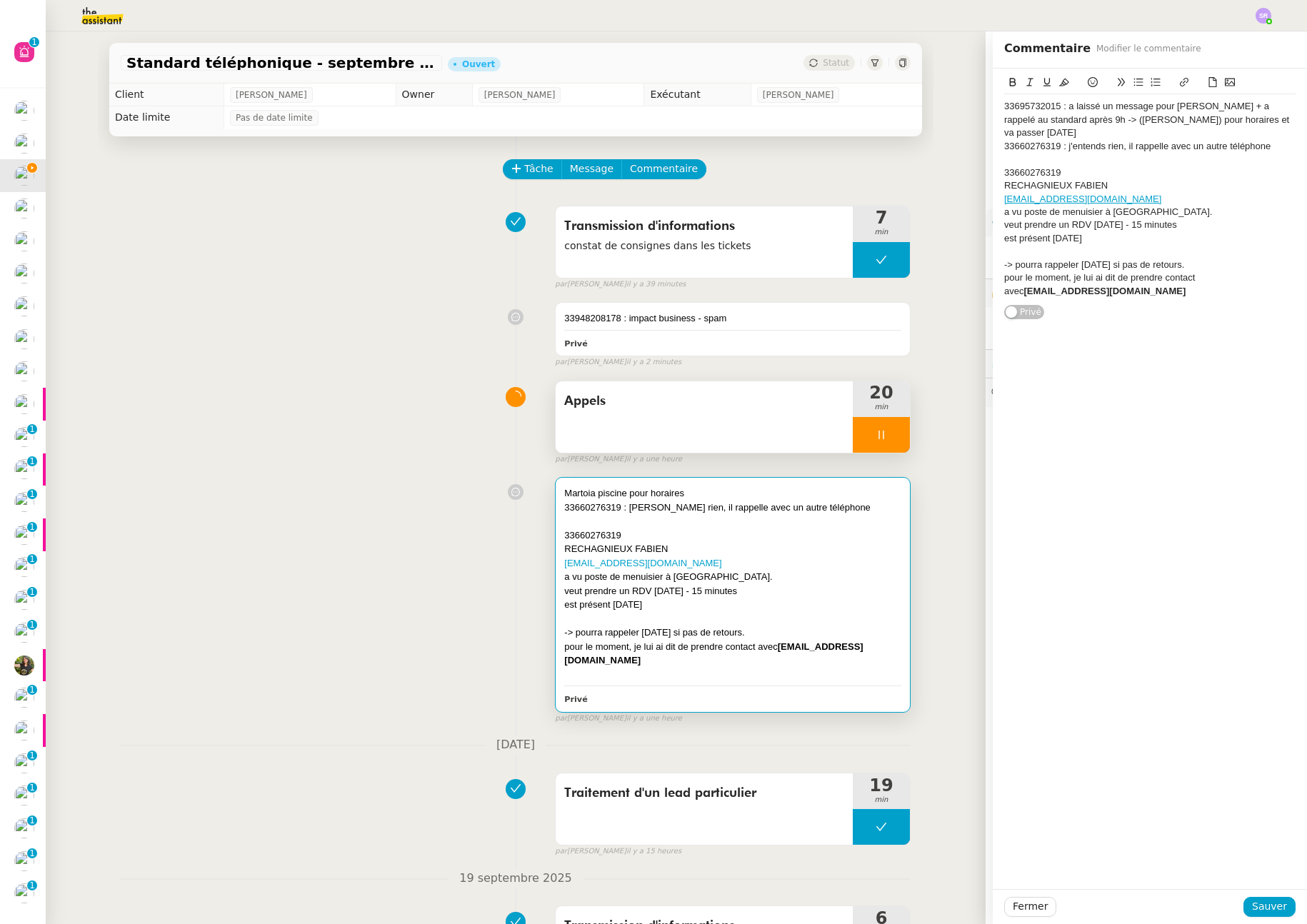
click at [1256, 919] on div "Fermer Sauver" at bounding box center [1150, 907] width 314 height 35
click at [1256, 914] on span "Sauver" at bounding box center [1270, 907] width 35 height 16
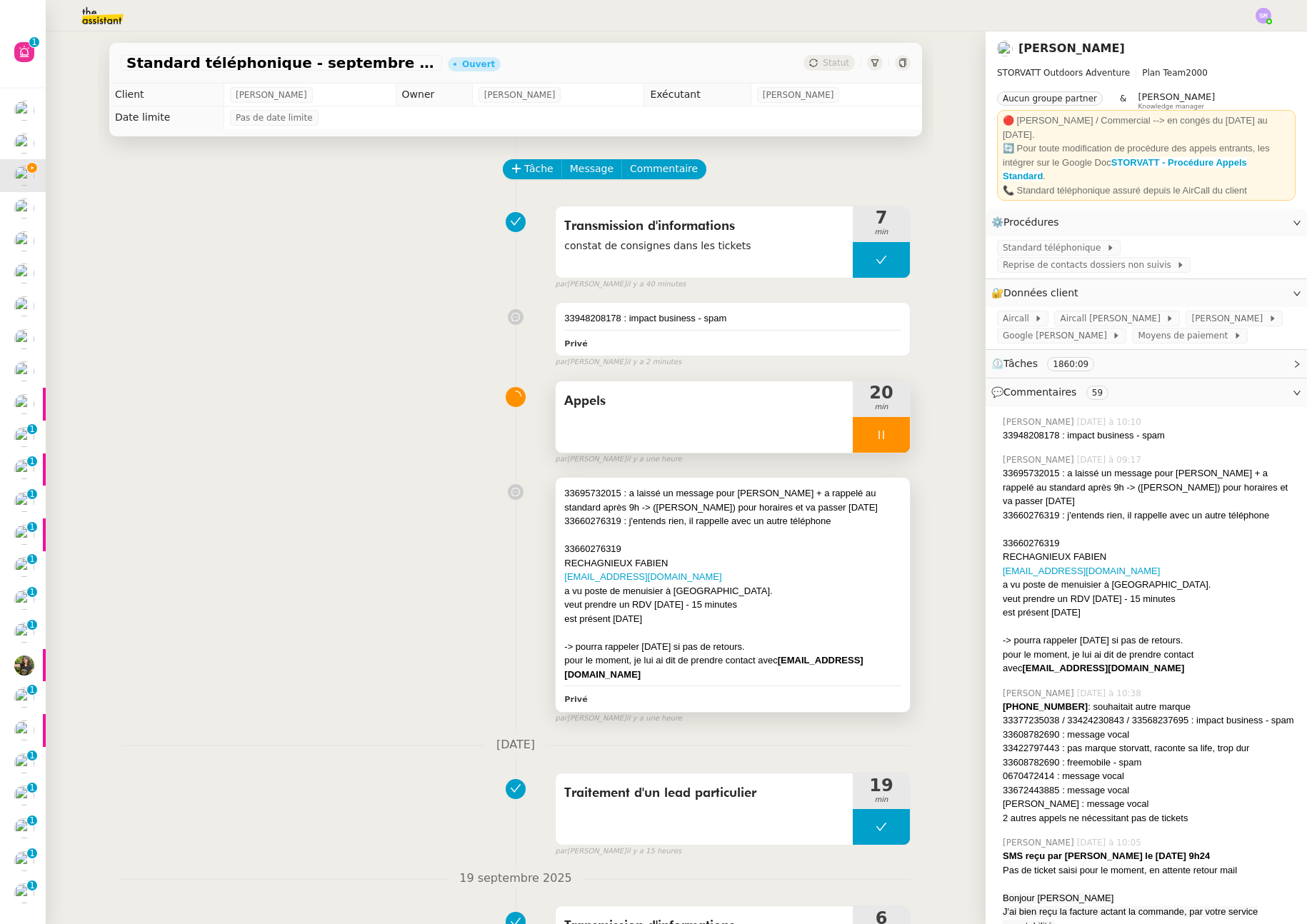
click at [730, 509] on div "33695732015 : a laissé un message pour Armand + a rappelé au standard après 9h …" at bounding box center [733, 500] width 337 height 28
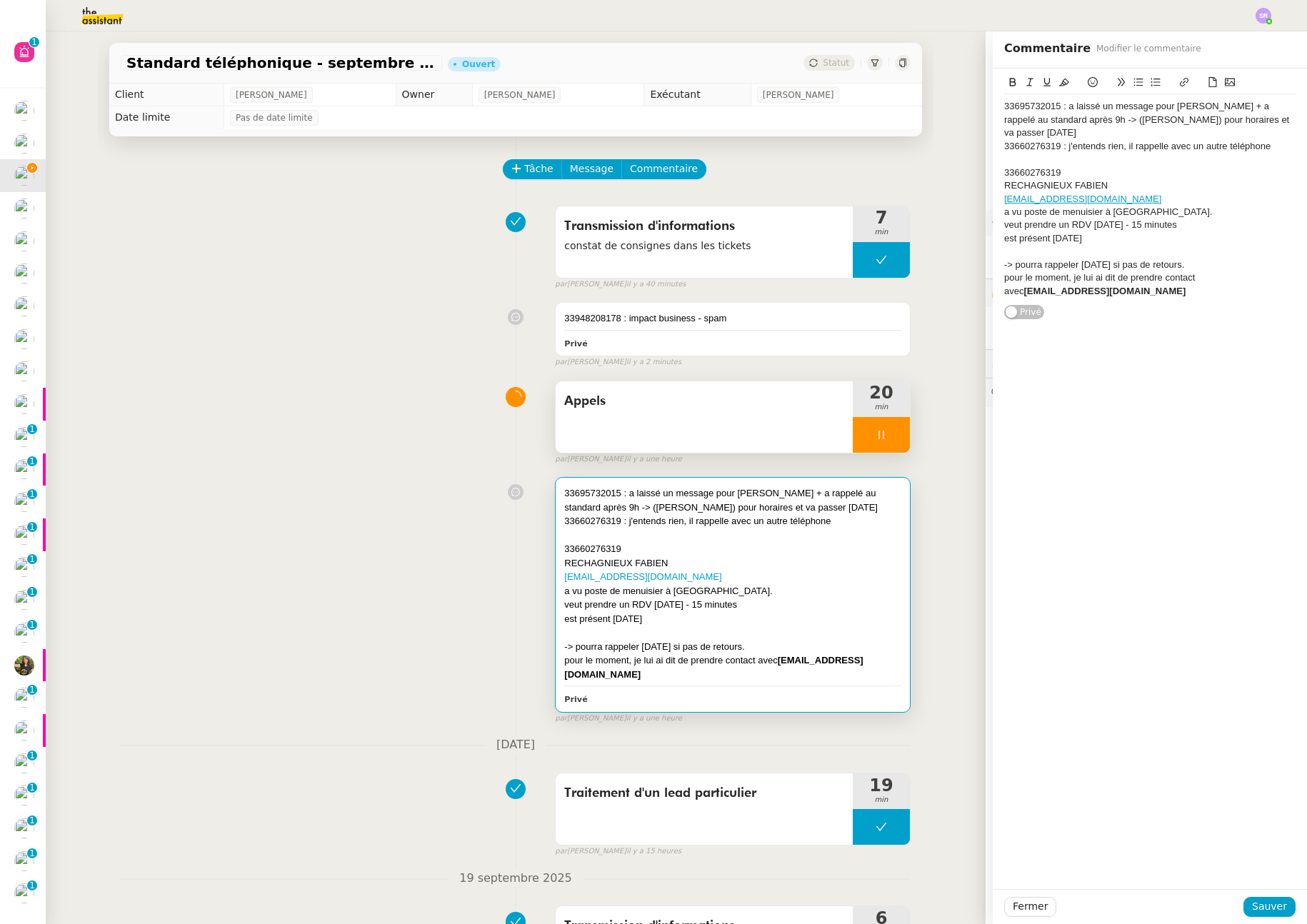
click at [1145, 107] on div "33695732015 : a laissé un message pour Armand + a rappelé au standard après 9h …" at bounding box center [1150, 119] width 291 height 39
click at [1197, 131] on div "33695732015 : a laissé un message vocal pour Armand + a rappelé au standard apr…" at bounding box center [1150, 119] width 291 height 39
click at [1255, 901] on span "Sauver" at bounding box center [1270, 907] width 35 height 16
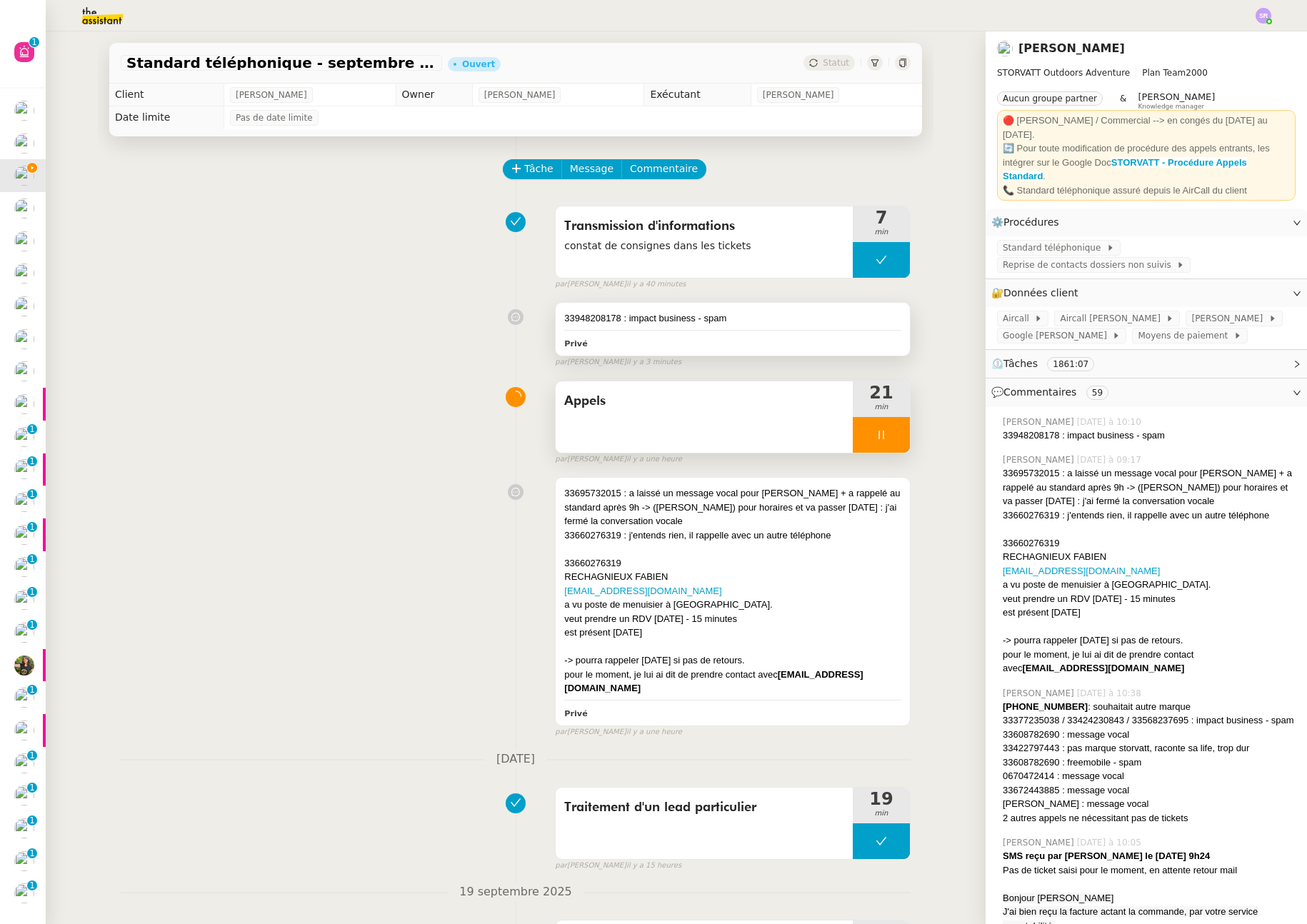
click at [685, 317] on div "33948208178 : impact business - spam" at bounding box center [733, 319] width 337 height 15
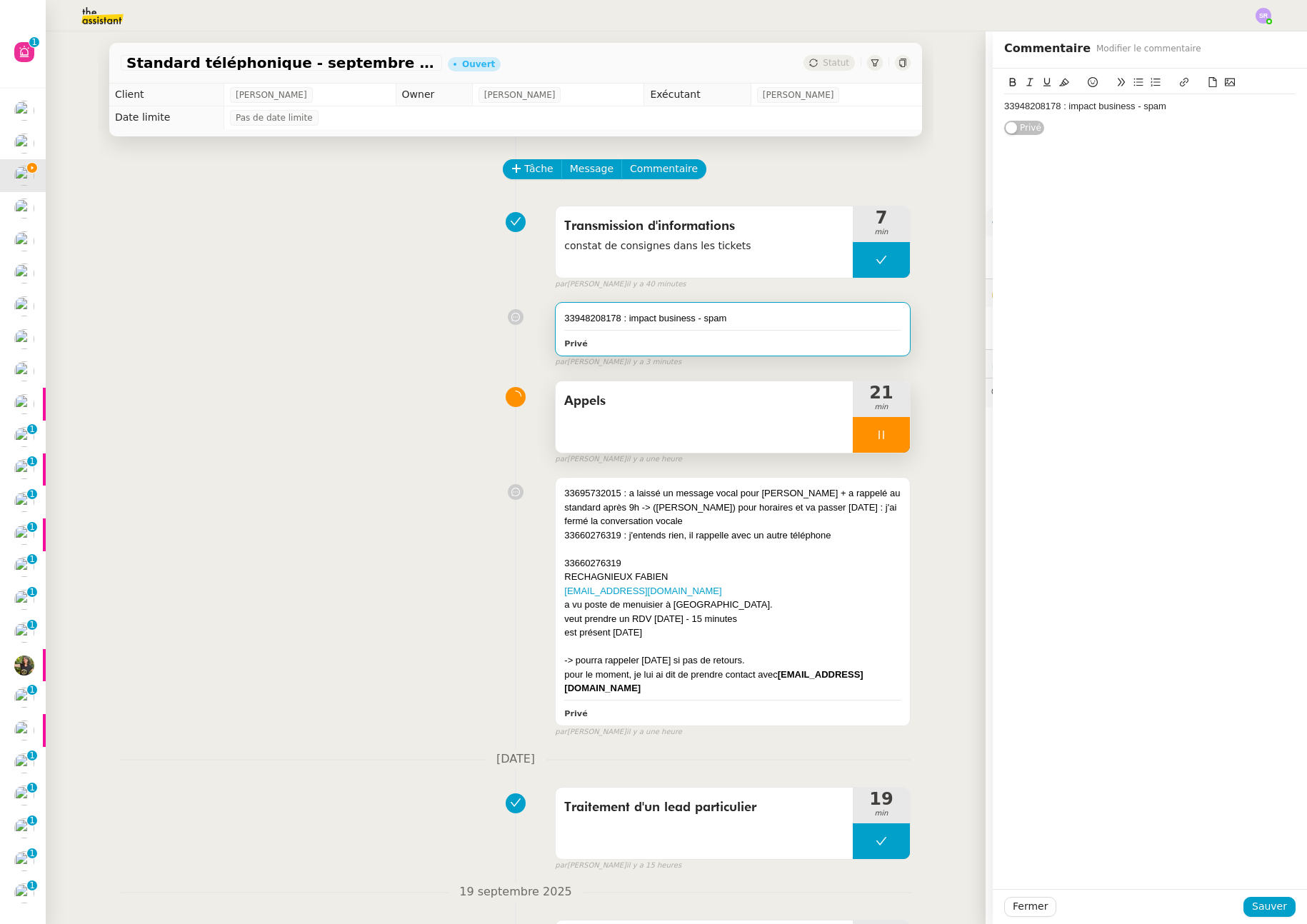
click at [1183, 102] on div "33948208178 : impact business - spam" at bounding box center [1150, 107] width 291 height 13
drag, startPoint x: 1254, startPoint y: 911, endPoint x: 1304, endPoint y: 858, distance: 72.9
click at [1254, 911] on span "Sauver" at bounding box center [1270, 907] width 35 height 16
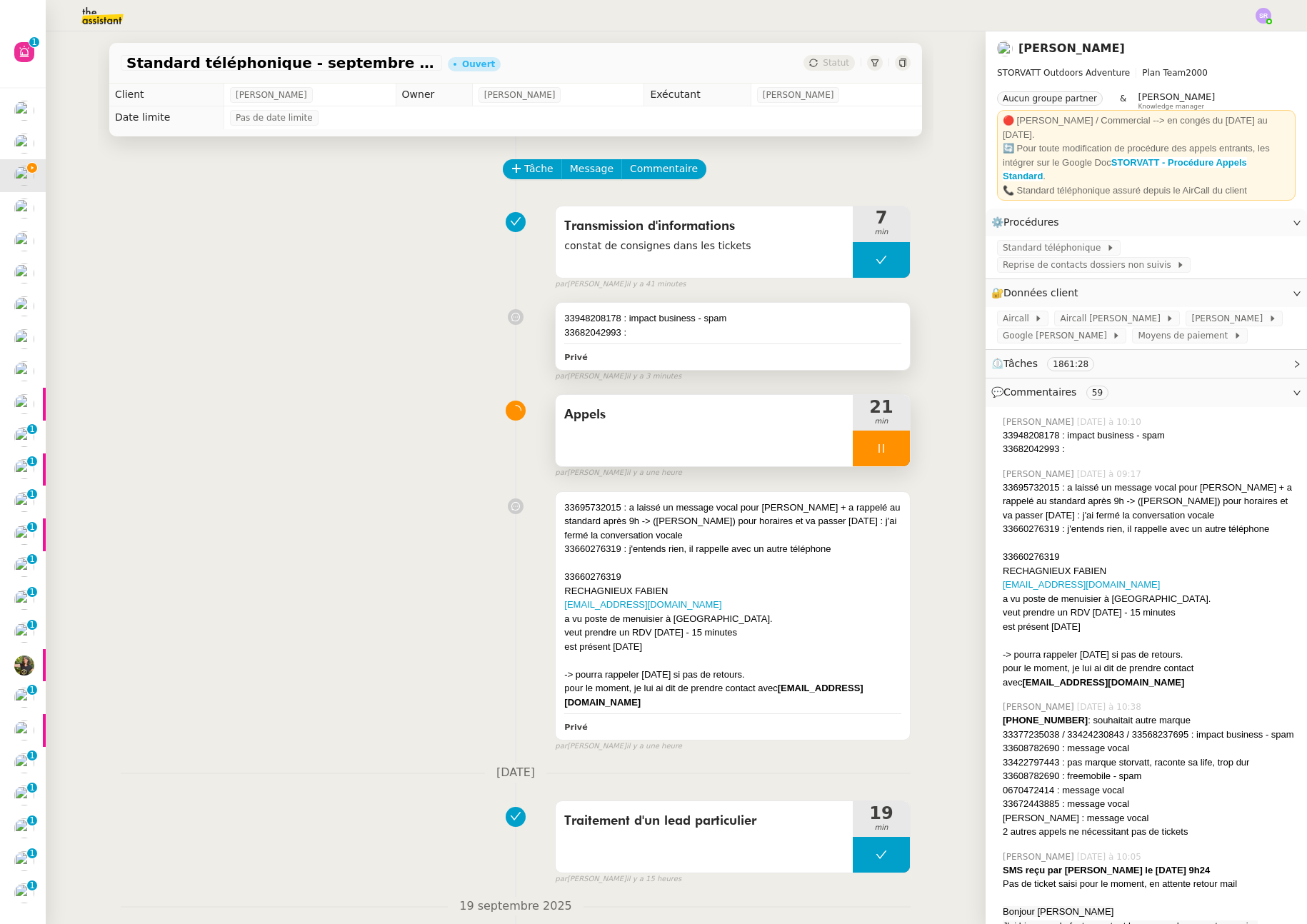
click at [735, 336] on div "33682042993 :" at bounding box center [733, 333] width 337 height 15
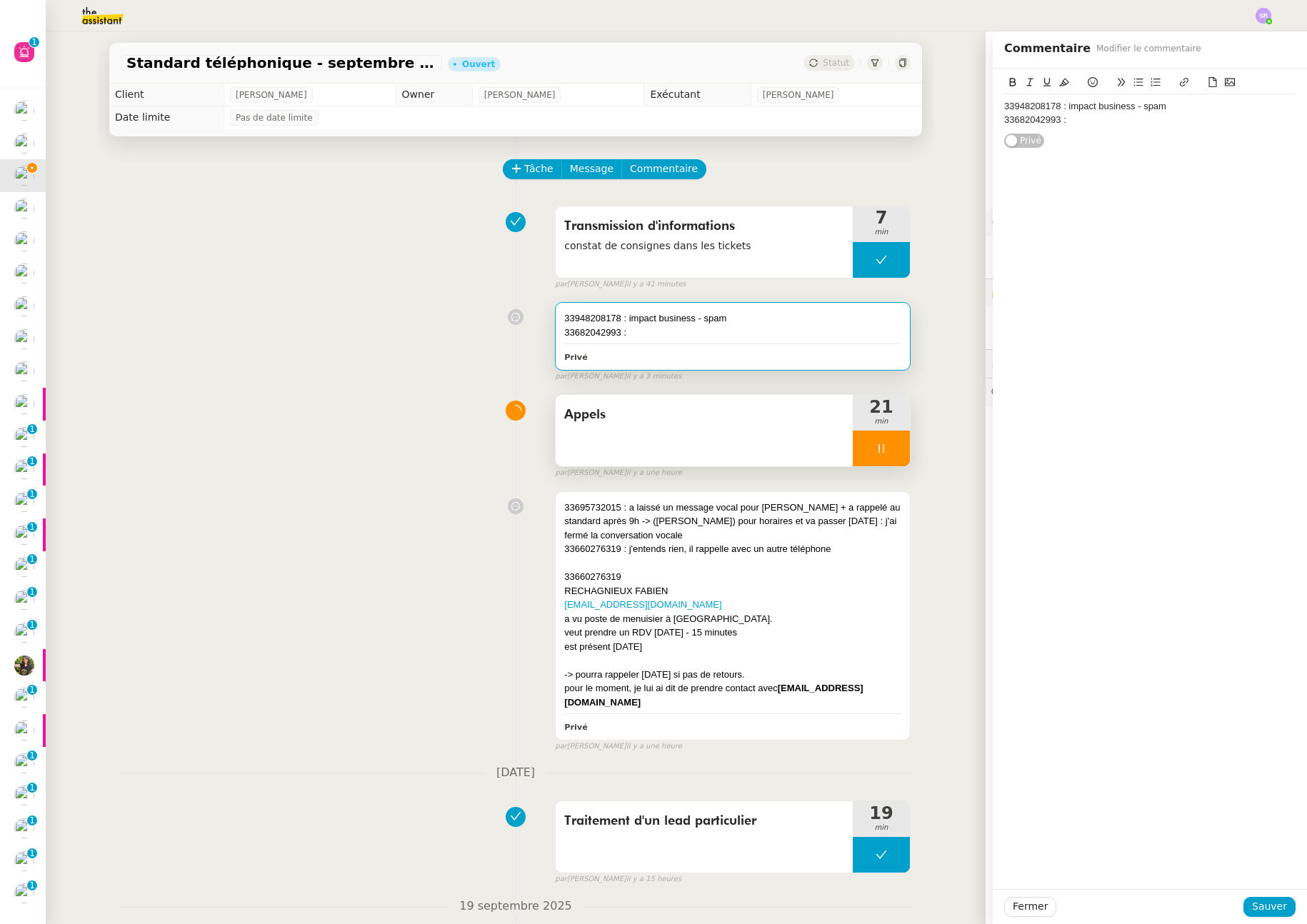
click at [1134, 118] on div "33682042993 :" at bounding box center [1150, 120] width 291 height 13
click at [1074, 122] on div "33682042993 : signat" at bounding box center [1150, 120] width 291 height 13
drag, startPoint x: 1083, startPoint y: 119, endPoint x: 946, endPoint y: 119, distance: 137.0
click at [946, 119] on app-ticket "Standard téléphonique - septembre 2025 Ouvert Statut Client Franck MUFFAT-JEAND…" at bounding box center [676, 478] width 1261 height 893
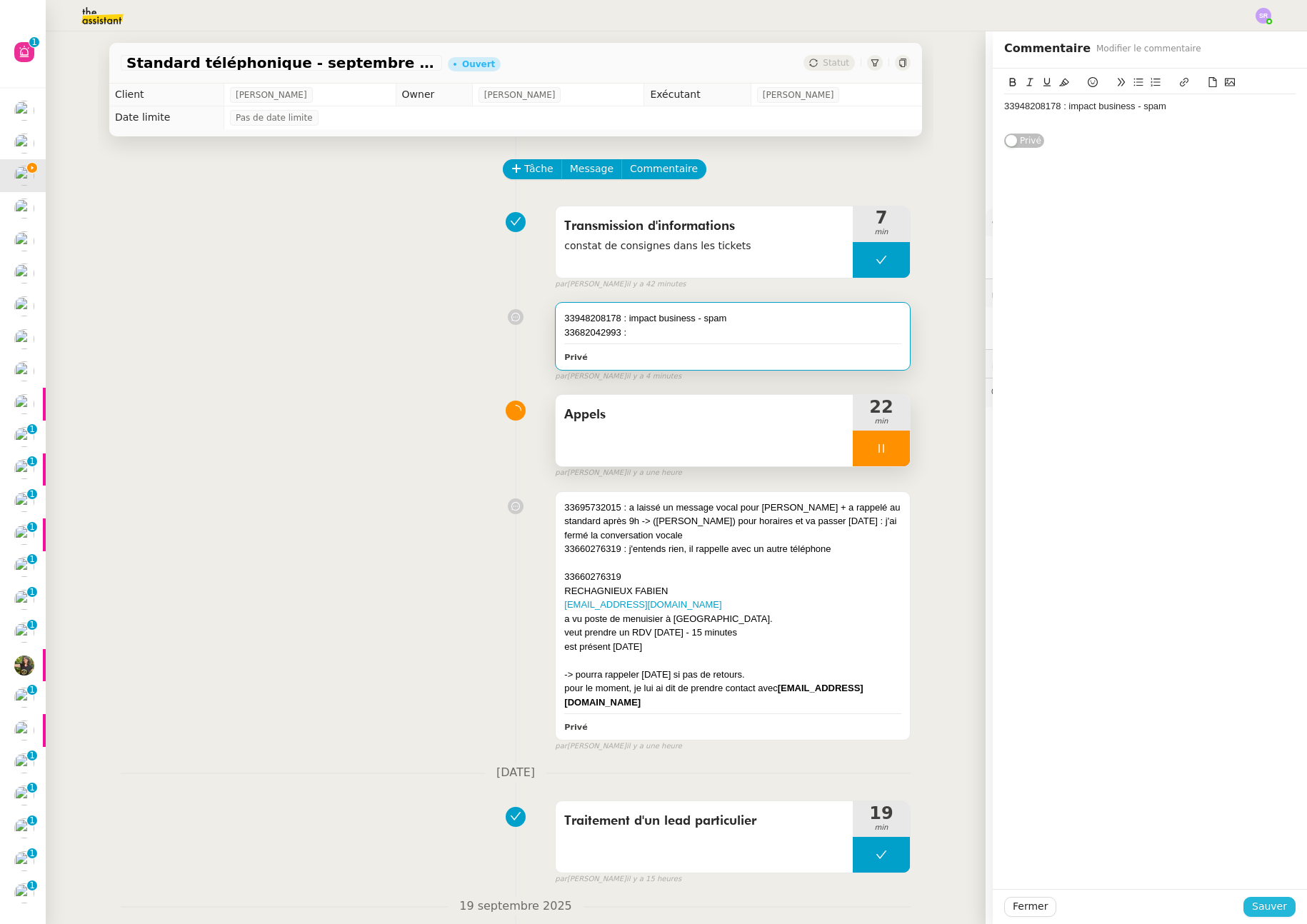
click at [1269, 911] on span "Sauver" at bounding box center [1270, 907] width 35 height 16
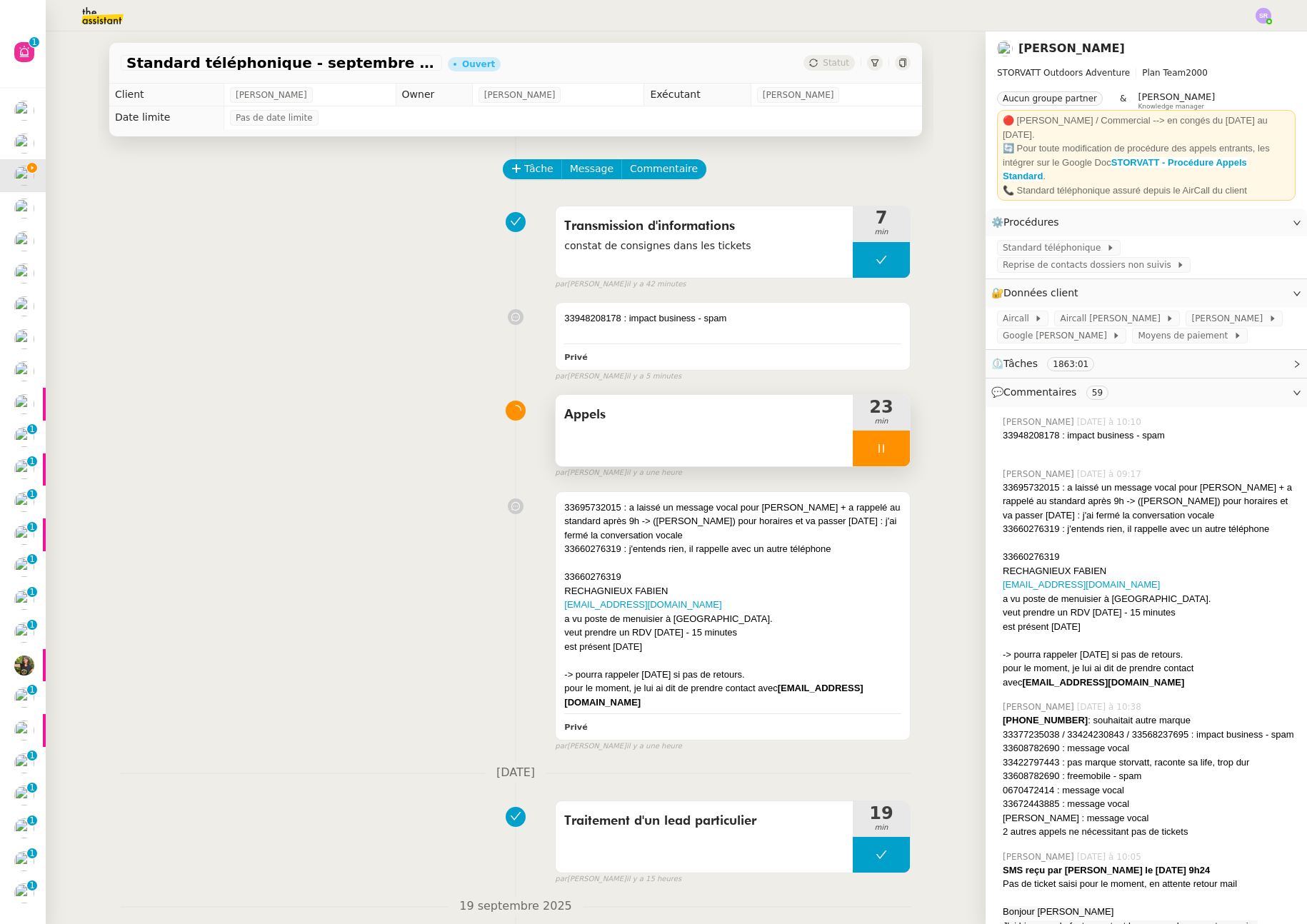
click at [876, 452] on icon at bounding box center [881, 449] width 12 height 12
drag, startPoint x: 255, startPoint y: 428, endPoint x: 194, endPoint y: 428, distance: 61.0
click at [255, 428] on div "Appels 23 min false par Stéphanie R. il y a une heure" at bounding box center [516, 433] width 790 height 91
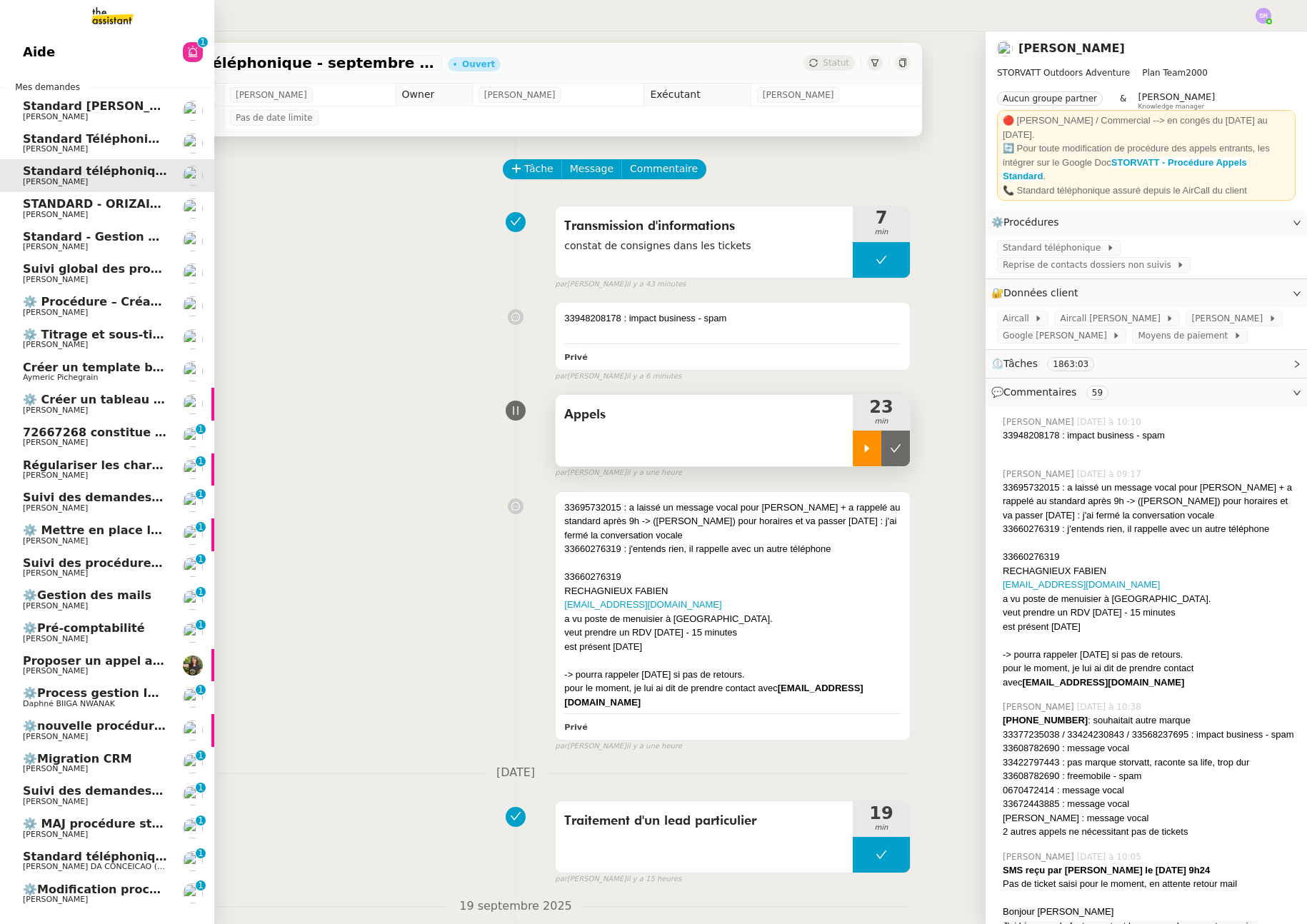
drag, startPoint x: 25, startPoint y: 209, endPoint x: 36, endPoint y: 210, distance: 11.0
click at [25, 210] on span "STANDARD - ORIZAIR - septembre 2025" at bounding box center [149, 204] width 254 height 14
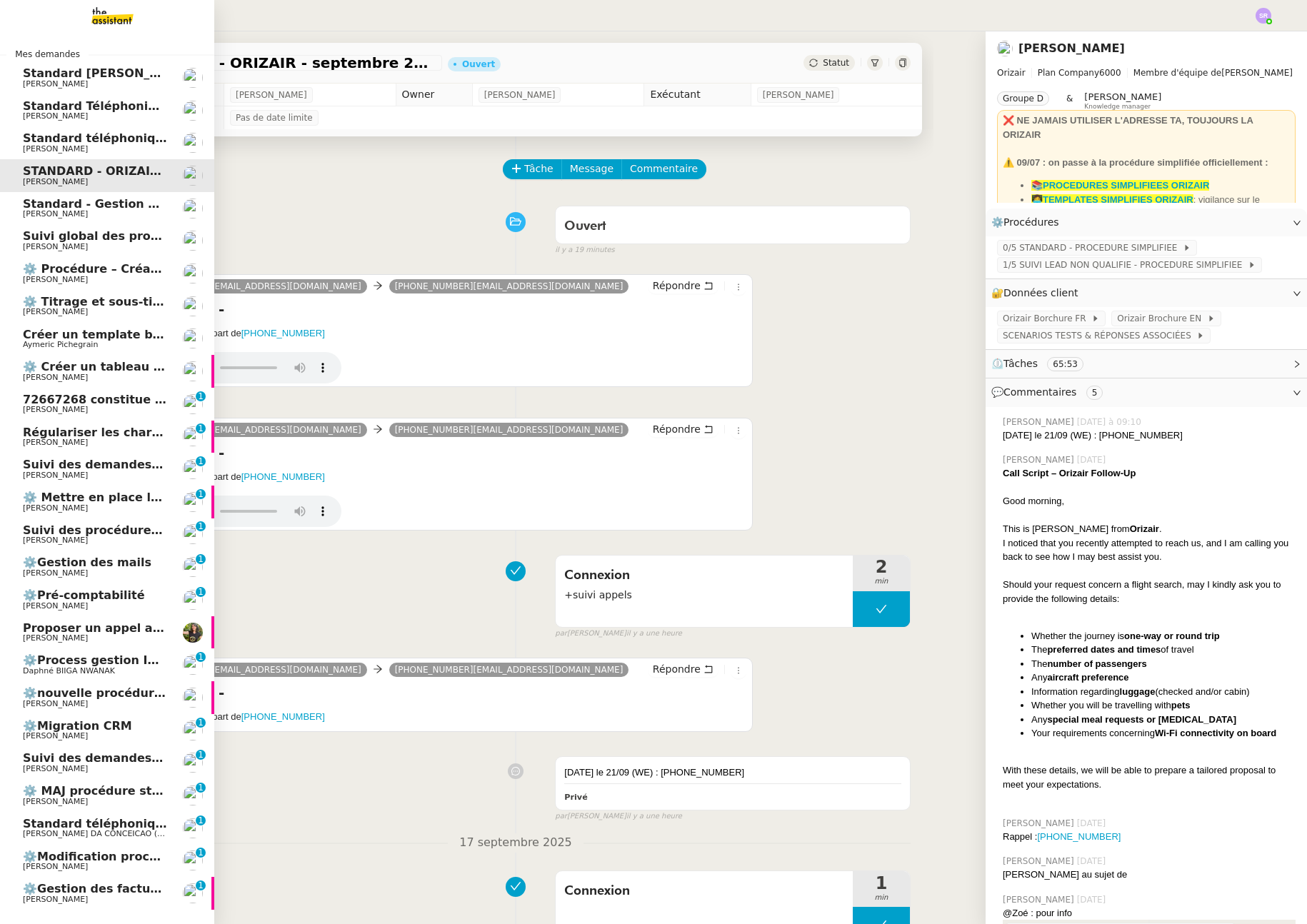
click at [25, 148] on span "[PERSON_NAME]" at bounding box center [55, 149] width 65 height 9
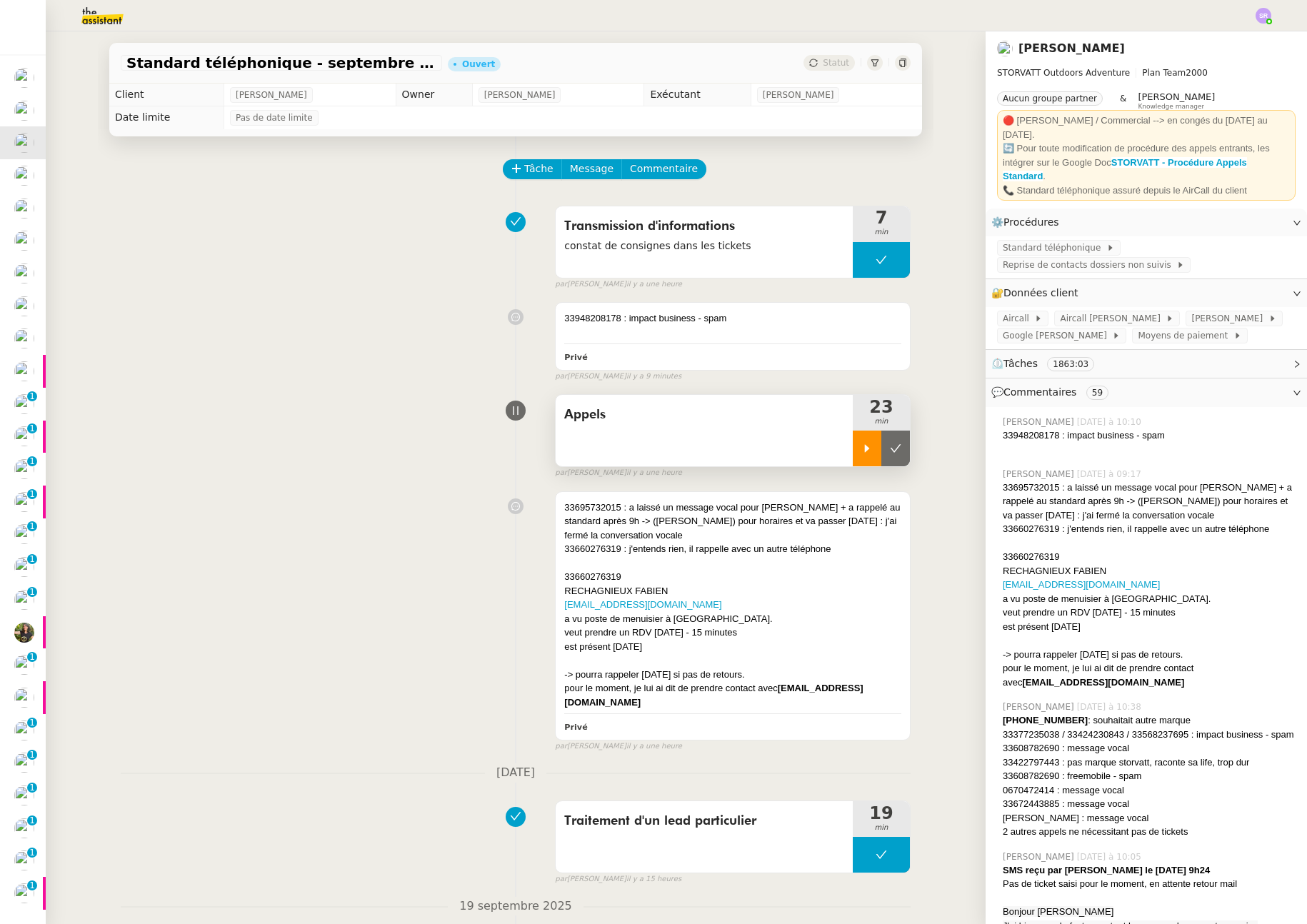
click at [861, 449] on icon at bounding box center [866, 449] width 12 height 12
click at [876, 446] on icon at bounding box center [881, 449] width 12 height 12
click at [861, 452] on icon at bounding box center [866, 449] width 12 height 12
click at [685, 655] on div at bounding box center [733, 661] width 337 height 15
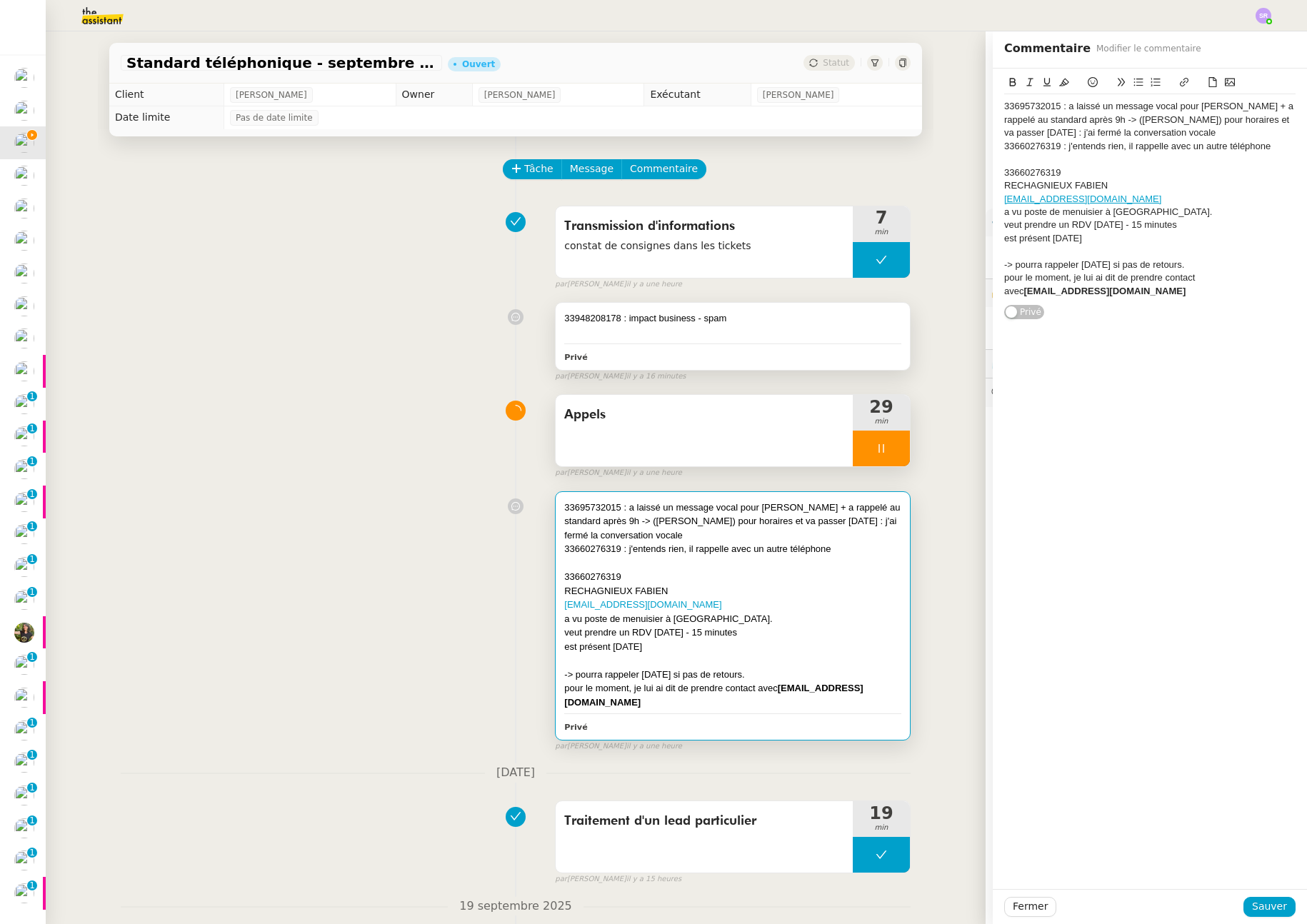
click at [744, 357] on div "Privé" at bounding box center [733, 357] width 337 height 16
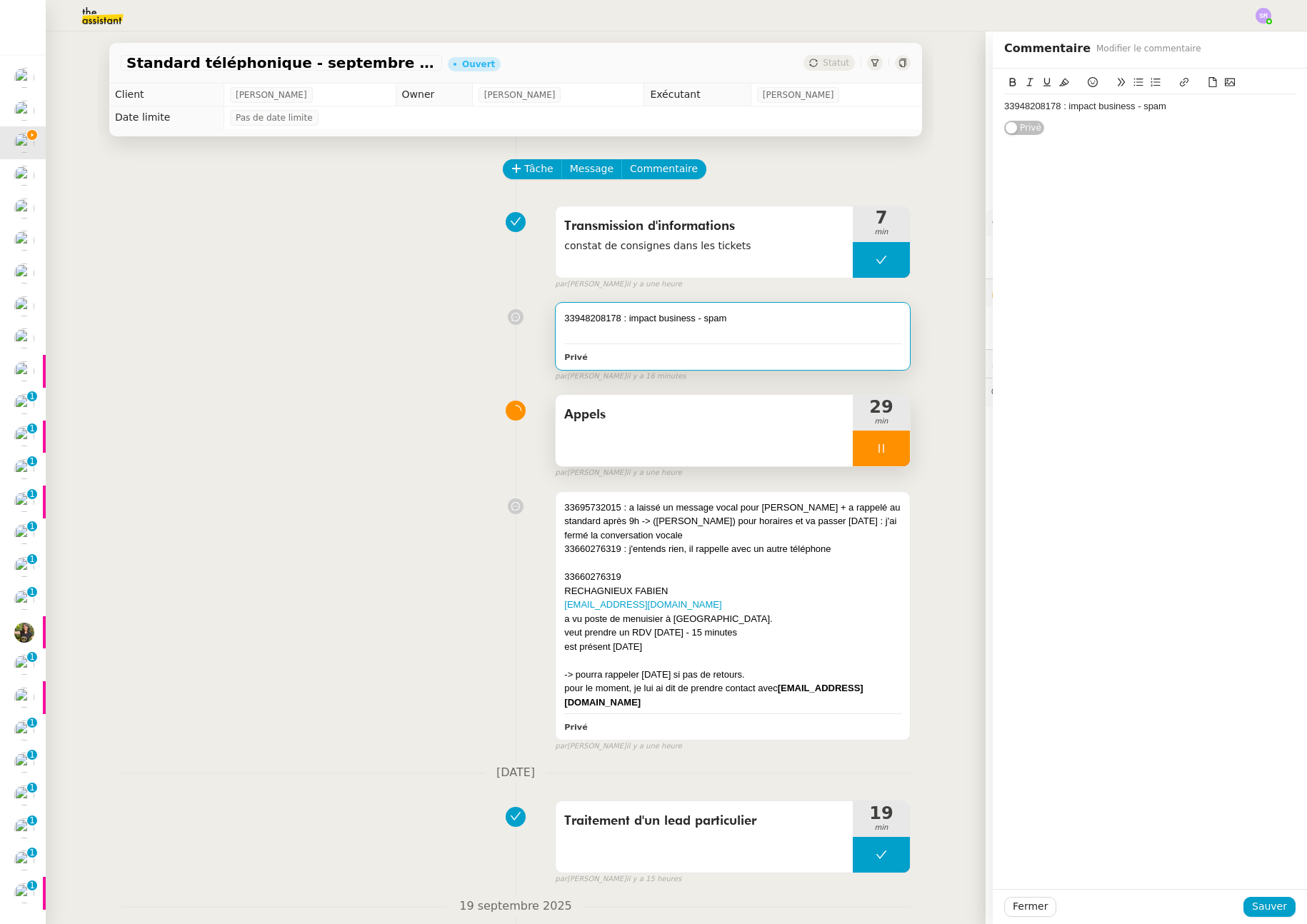
click at [1175, 109] on div "33948208178 : impact business - spam" at bounding box center [1150, 107] width 291 height 13
click at [1260, 914] on span "Sauver" at bounding box center [1270, 907] width 35 height 16
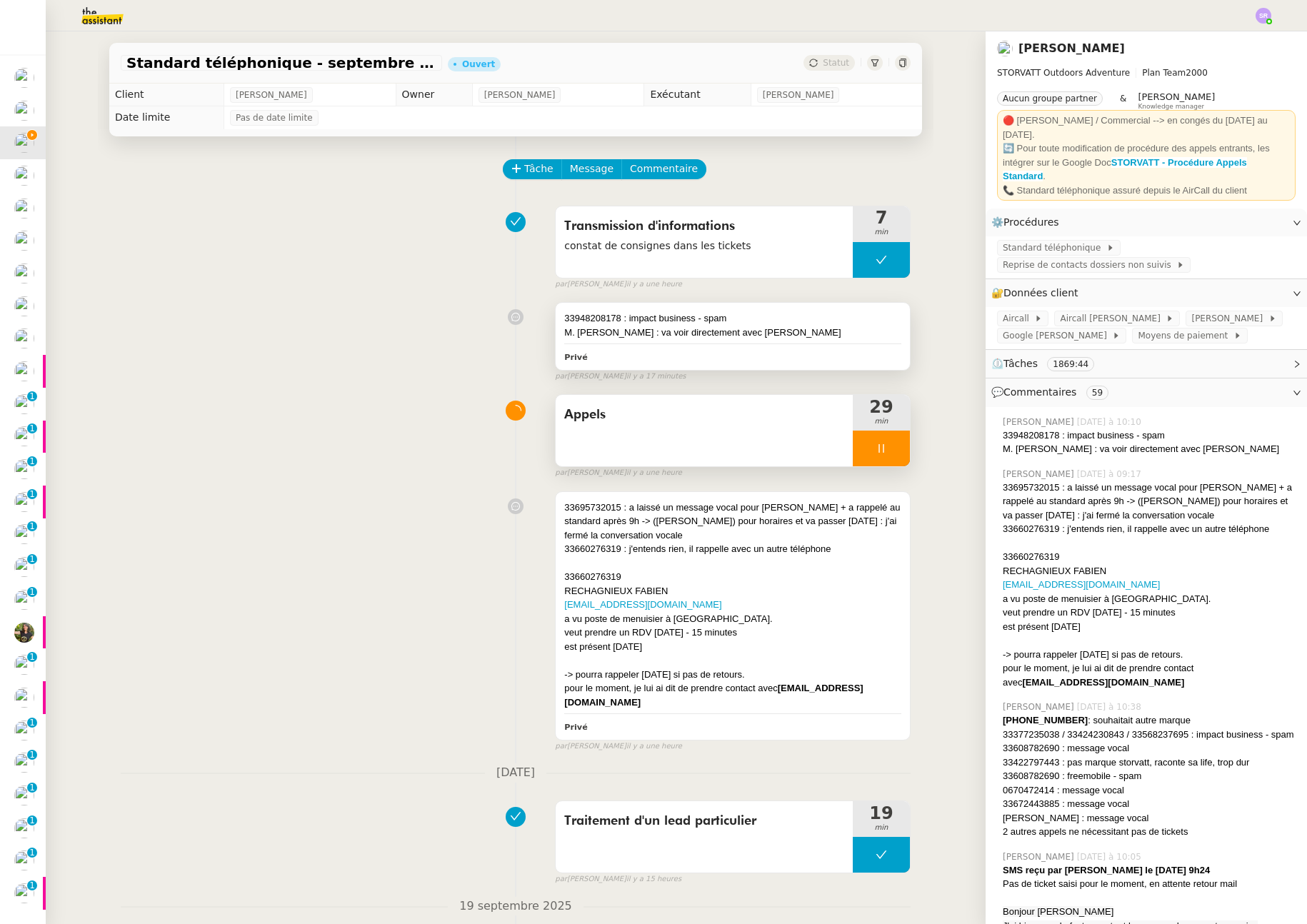
click at [774, 345] on div "33948208178 : impact business - spam M. Edouard Chavent : va voir directement a…" at bounding box center [733, 336] width 354 height 66
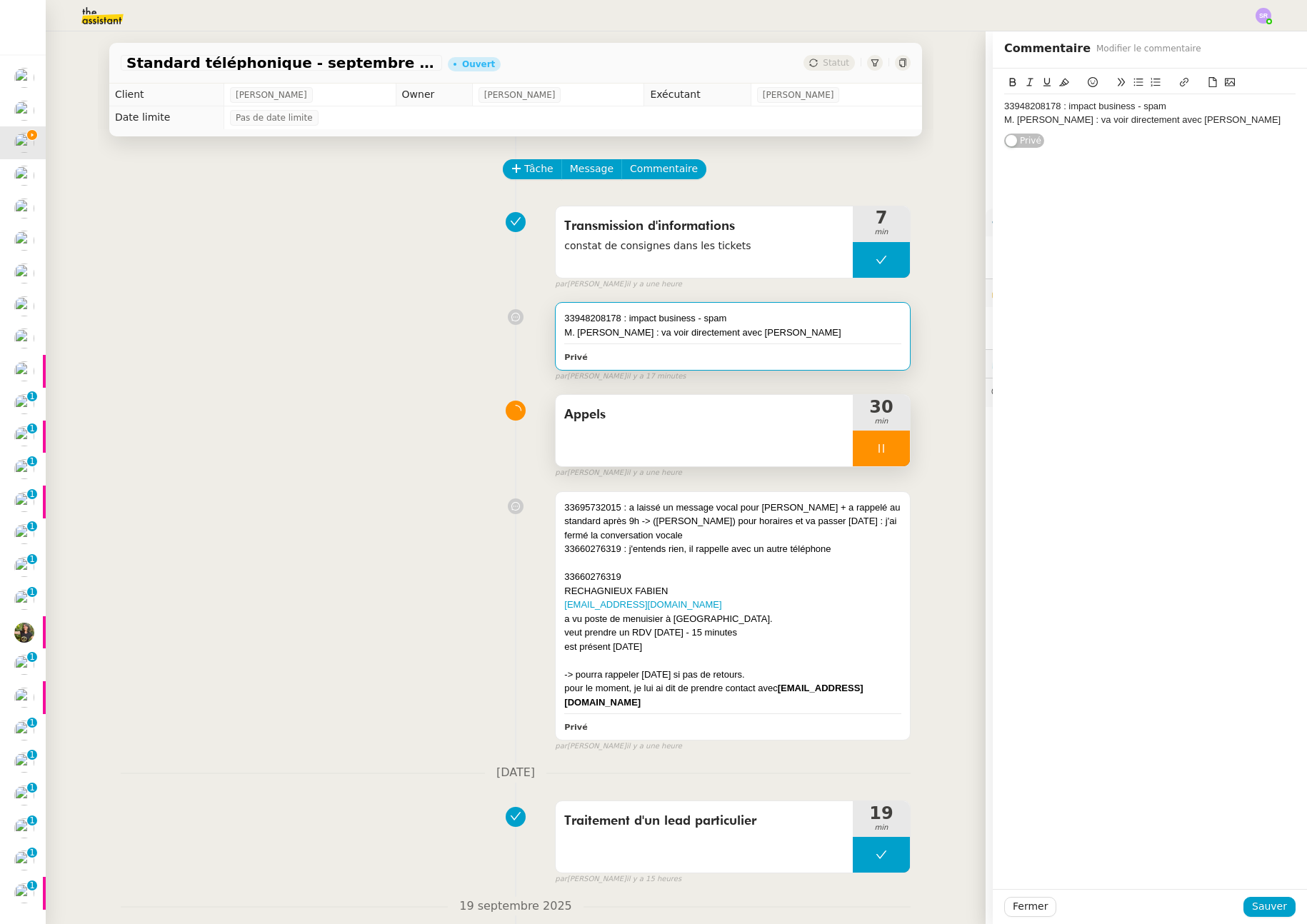
click at [1244, 120] on div "M. Edouard Chavent : va voir directement avec Armand" at bounding box center [1150, 120] width 291 height 13
click at [1274, 910] on span "Sauver" at bounding box center [1270, 907] width 35 height 16
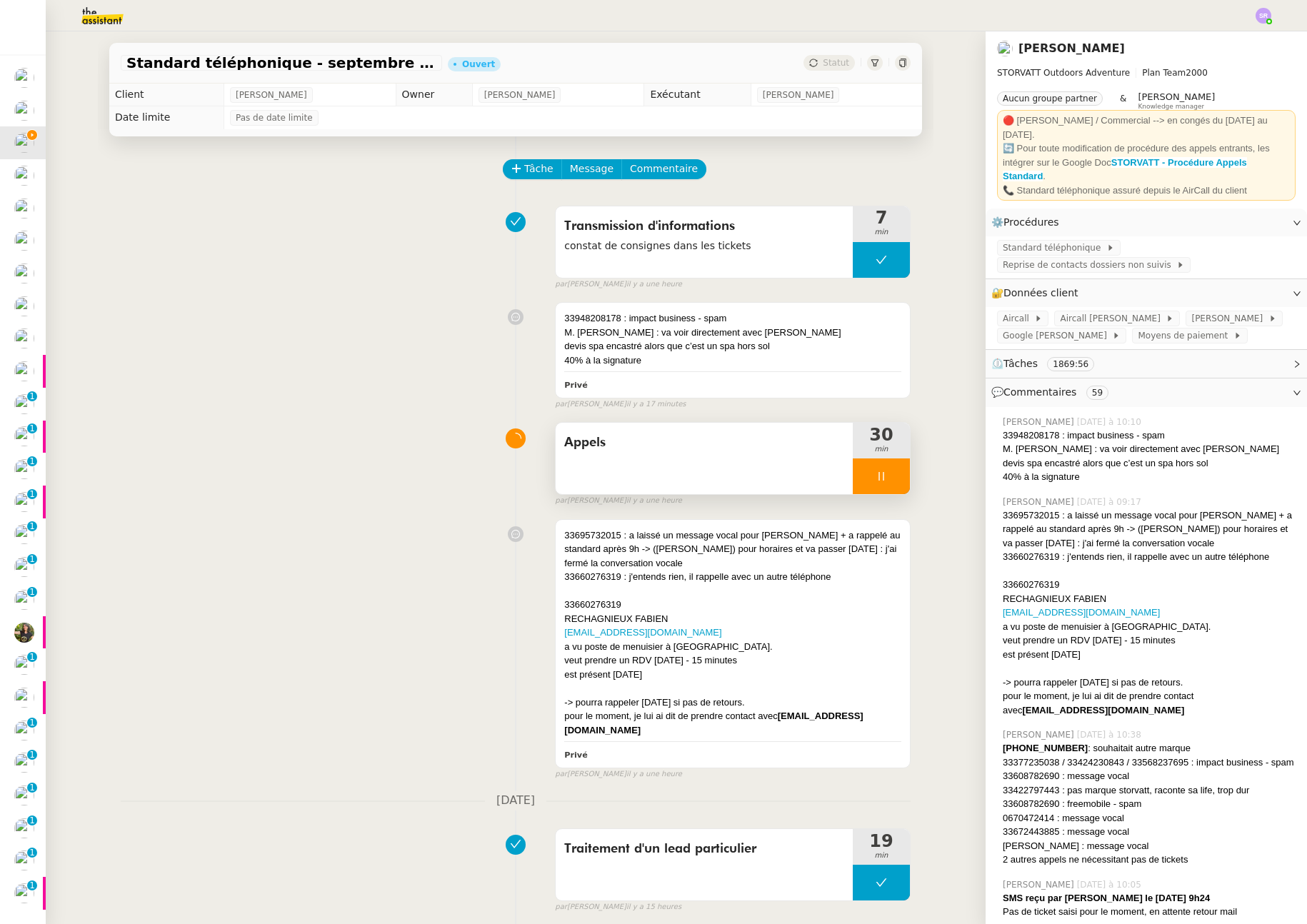
click at [881, 483] on div at bounding box center [881, 476] width 57 height 36
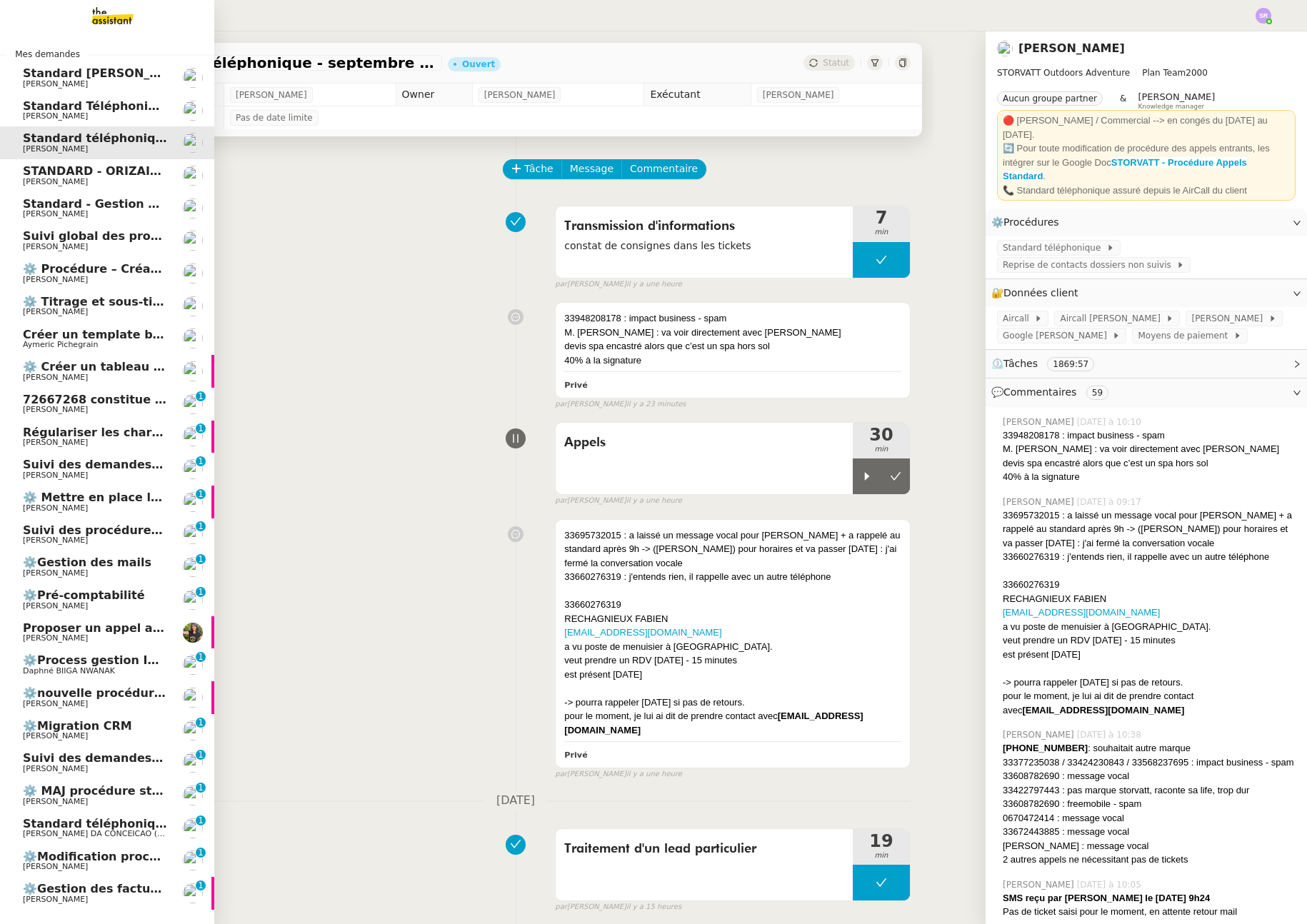
click at [46, 894] on span "⚙️Gestion des factures à payer" at bounding box center [122, 888] width 199 height 14
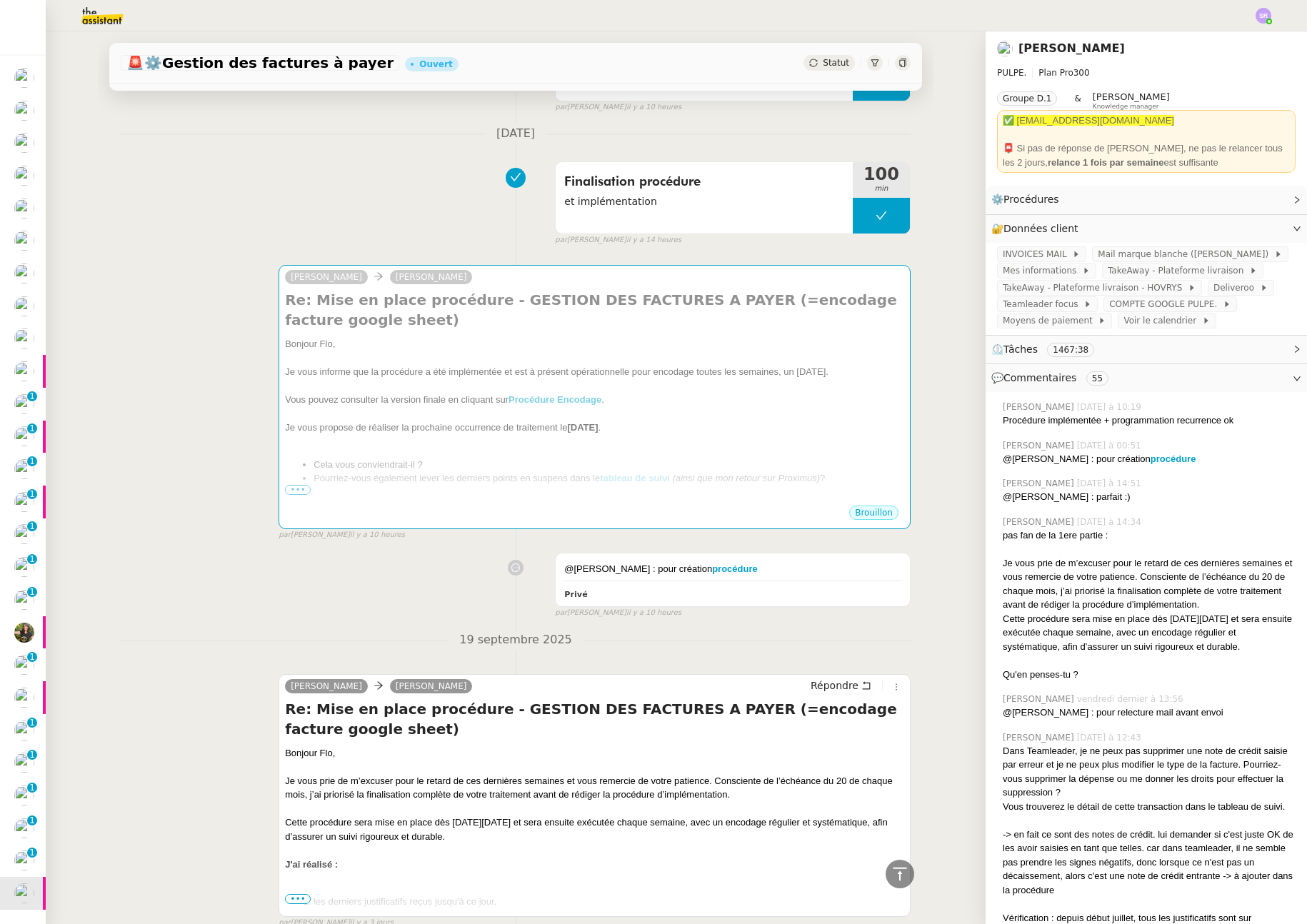
scroll to position [518, 0]
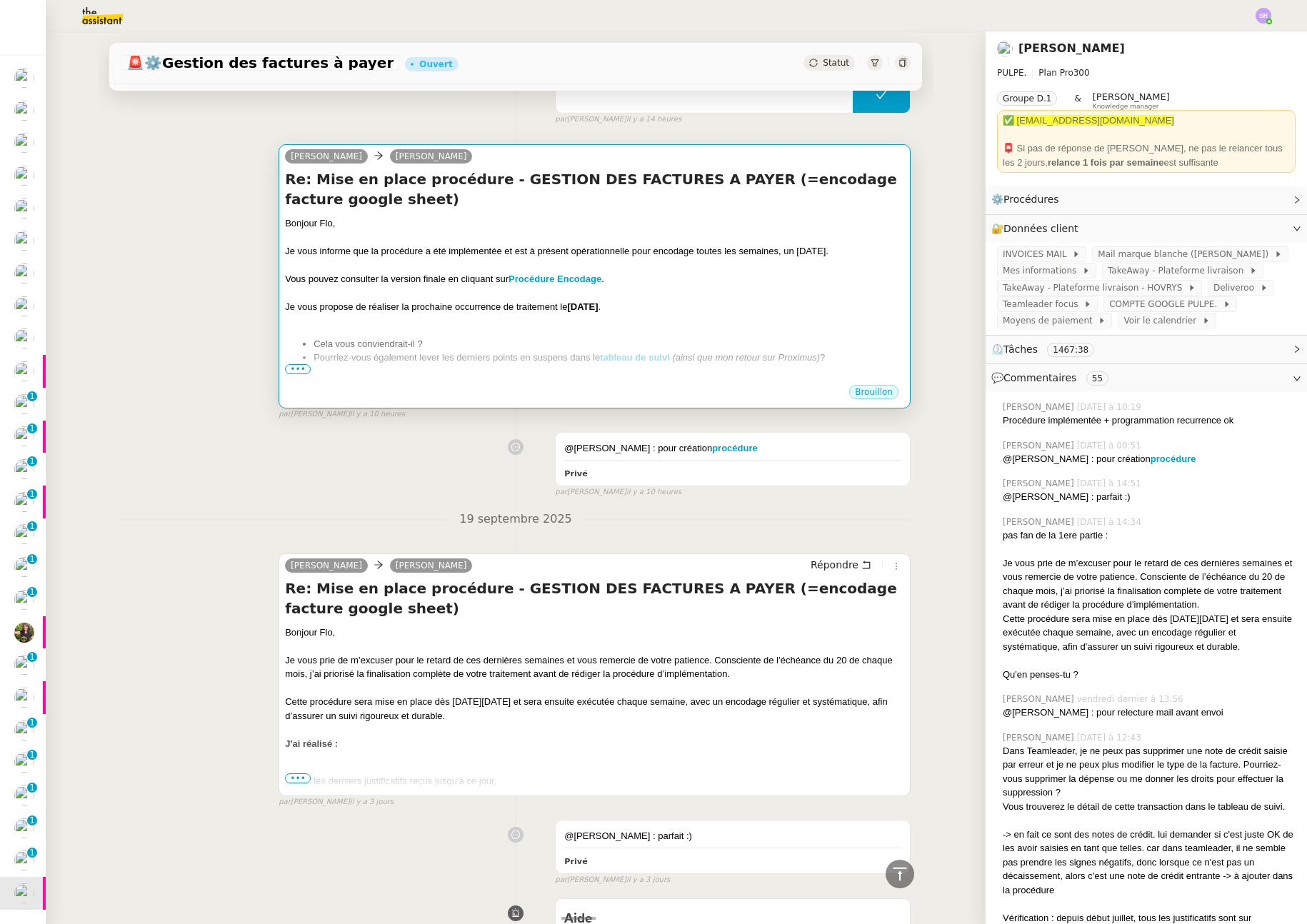
click at [584, 380] on div at bounding box center [594, 381] width 619 height 15
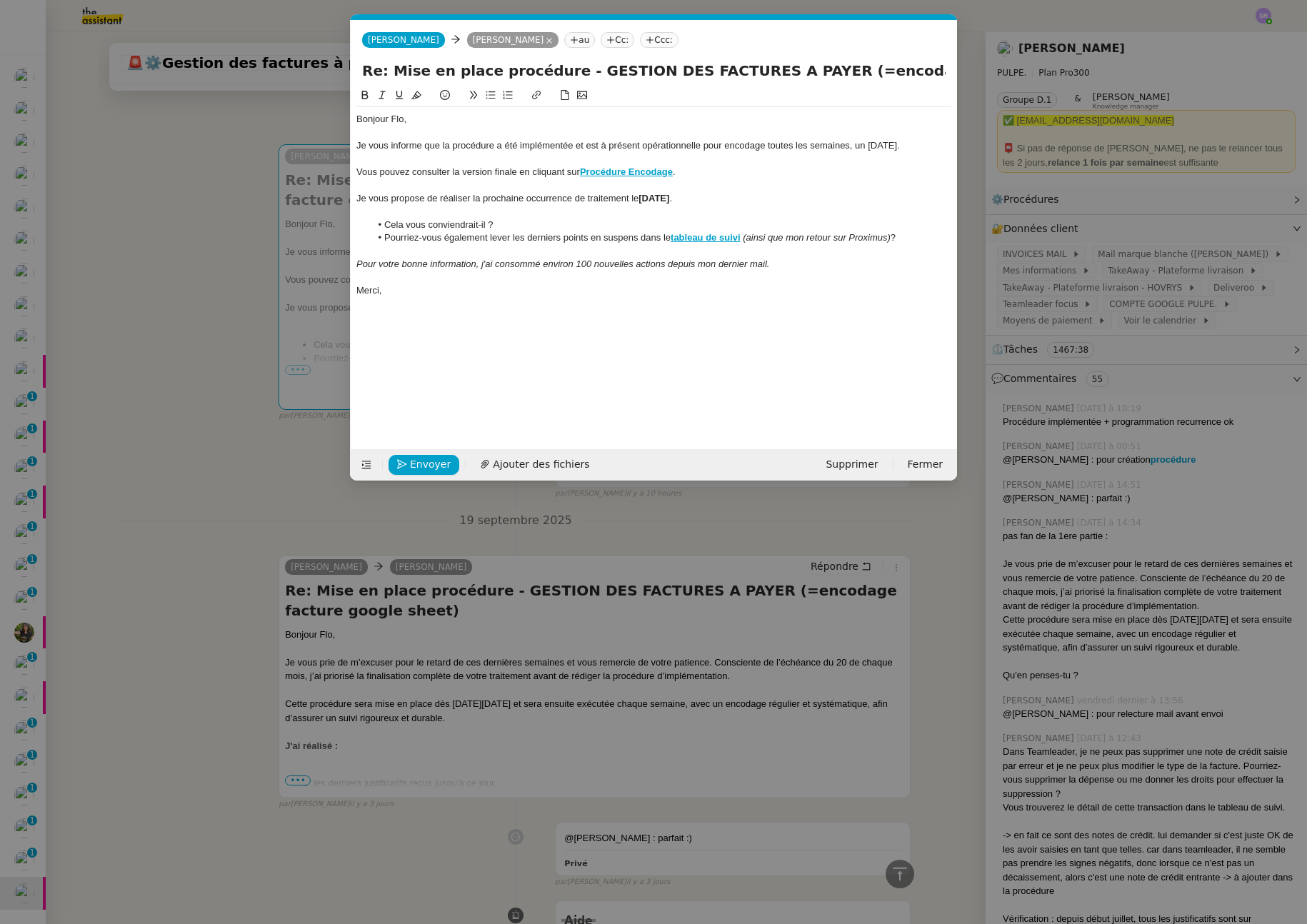
scroll to position [0, 30]
click at [524, 238] on li "Pourriez-vous également lever les derniers points en suspens dans le tableau de…" at bounding box center [661, 238] width 582 height 13
click at [758, 240] on em "(ainsi que mon retour sur Proximus)" at bounding box center [816, 238] width 147 height 11
click at [138, 519] on nz-modal-container "Service TA - VOYAGE - PROPOSITION GLOBALE A utiliser dans le cadre de propositi…" at bounding box center [654, 462] width 1307 height 924
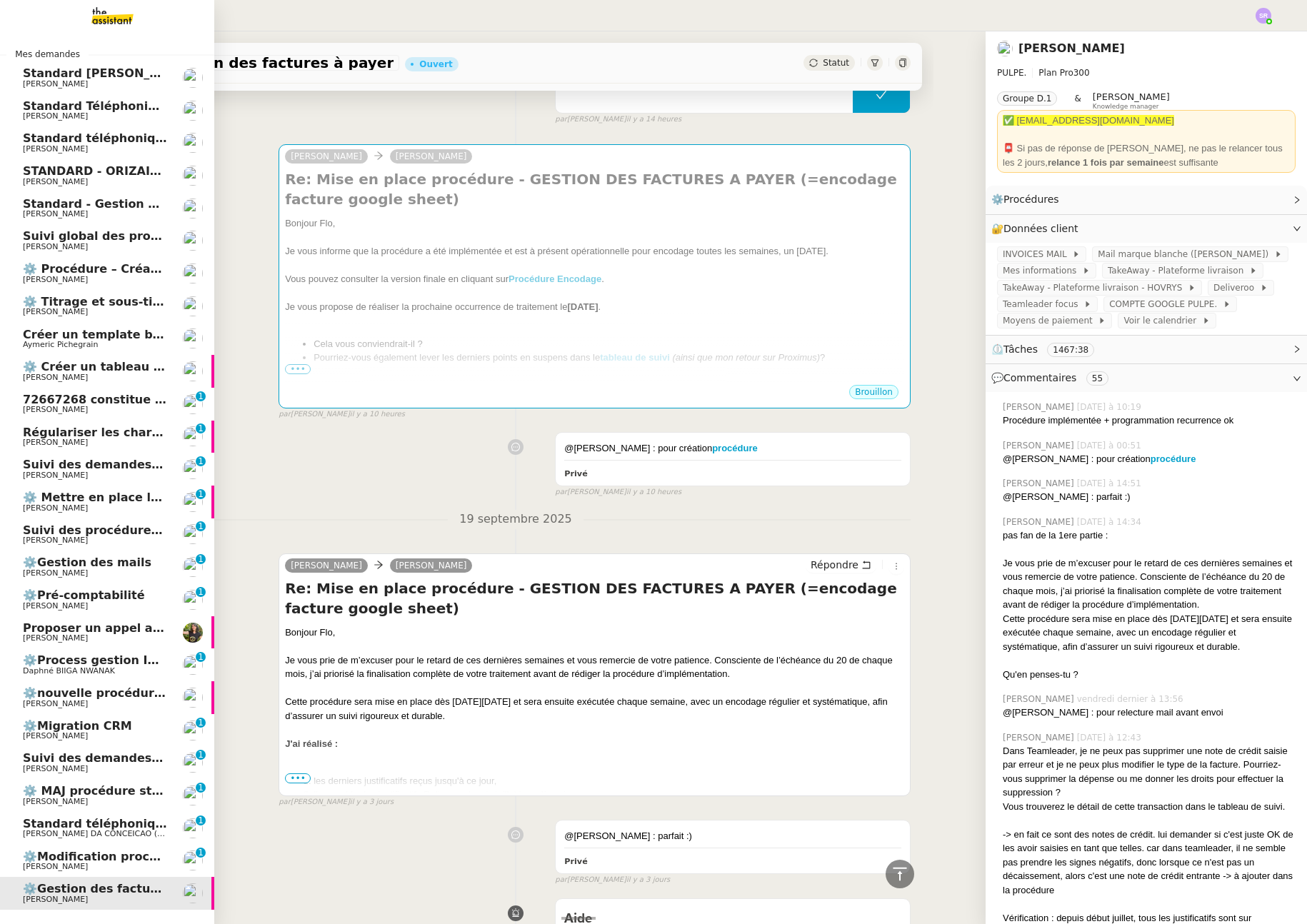
click at [65, 179] on span "[PERSON_NAME]" at bounding box center [95, 181] width 145 height 8
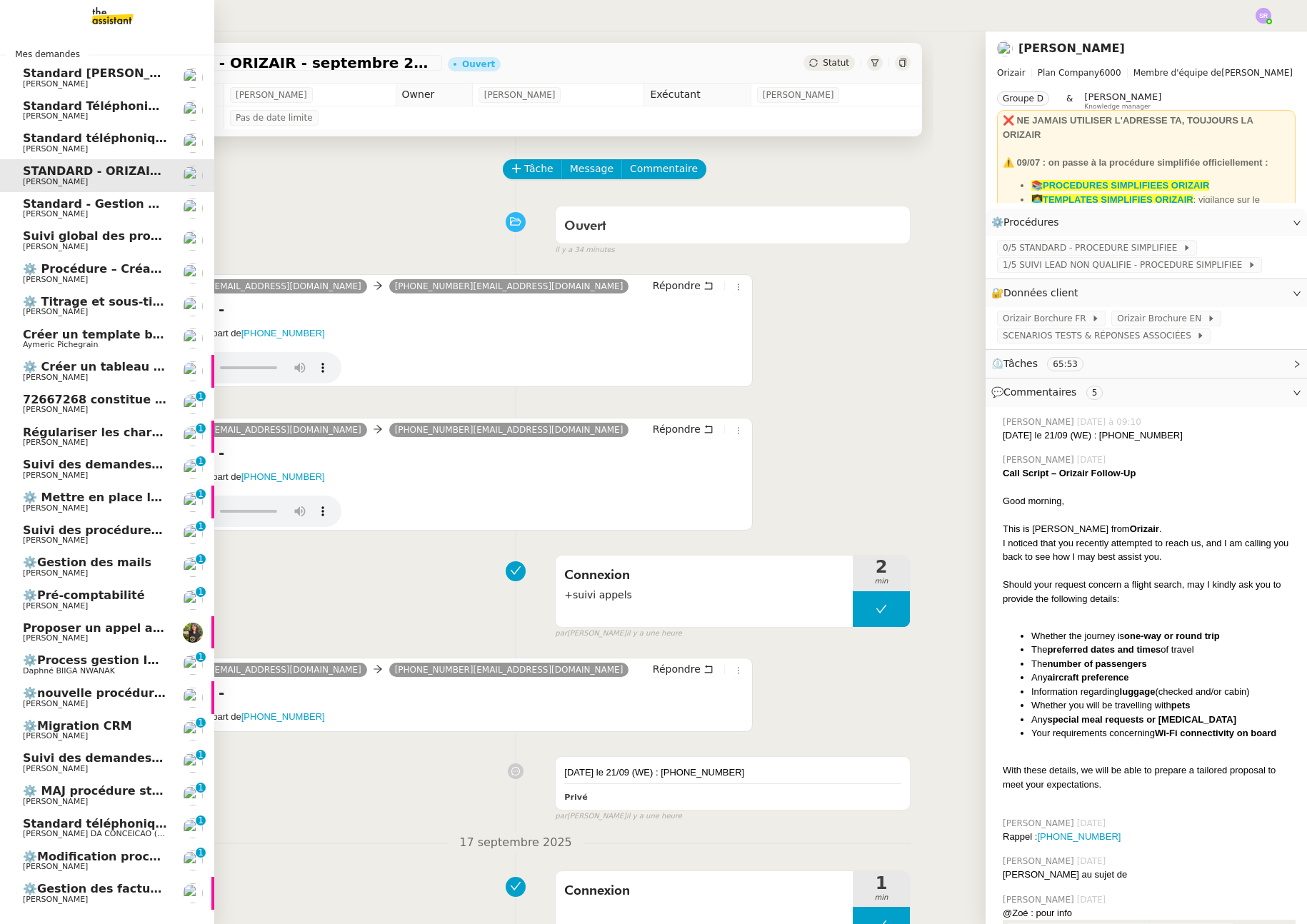
click at [78, 798] on span "[PERSON_NAME]" at bounding box center [55, 802] width 65 height 9
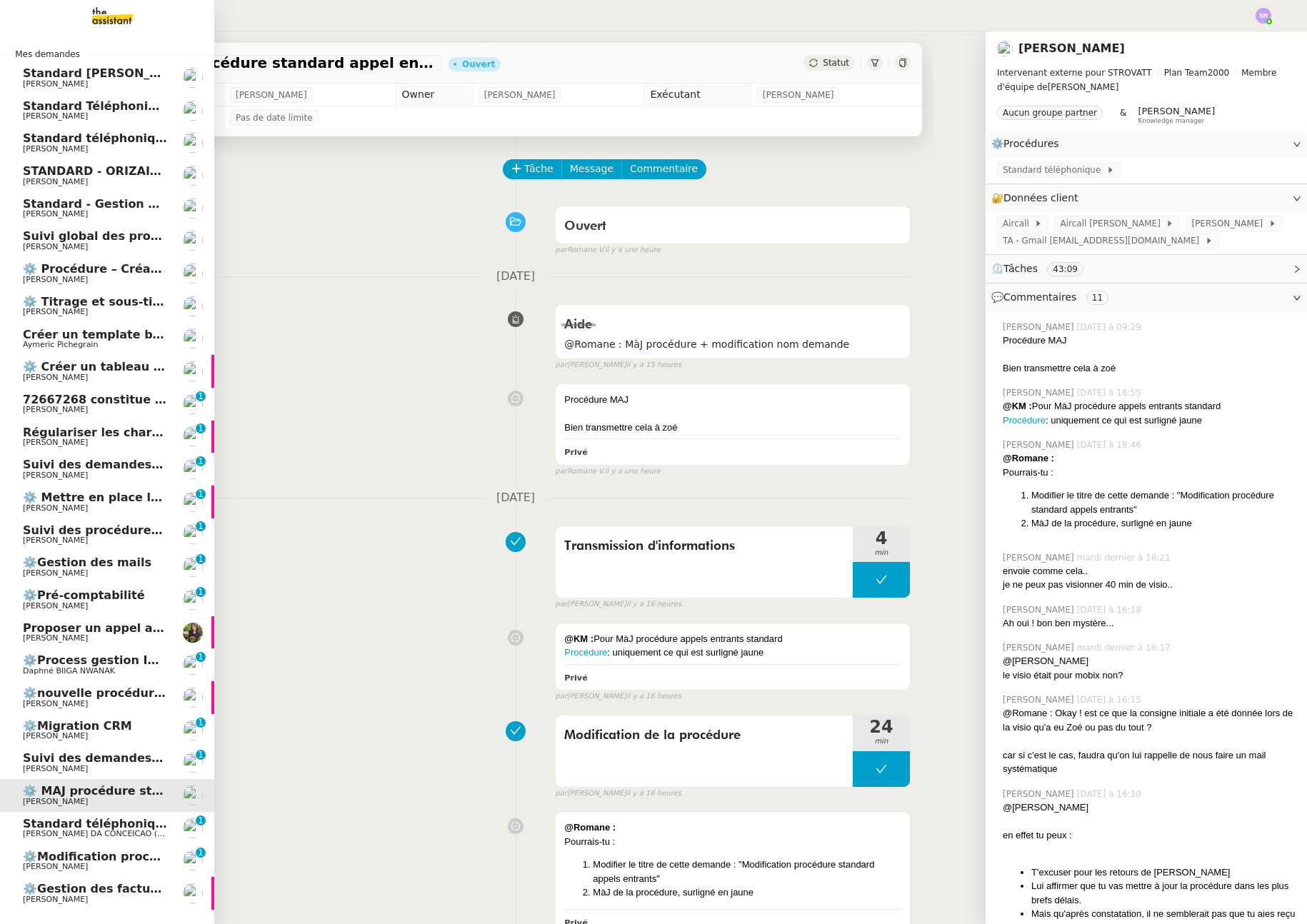
click at [144, 795] on span "⚙️ MAJ procédure standard appel entrant" at bounding box center [156, 791] width 267 height 14
click at [101, 731] on span "⚙️Migration CRM" at bounding box center [77, 726] width 109 height 14
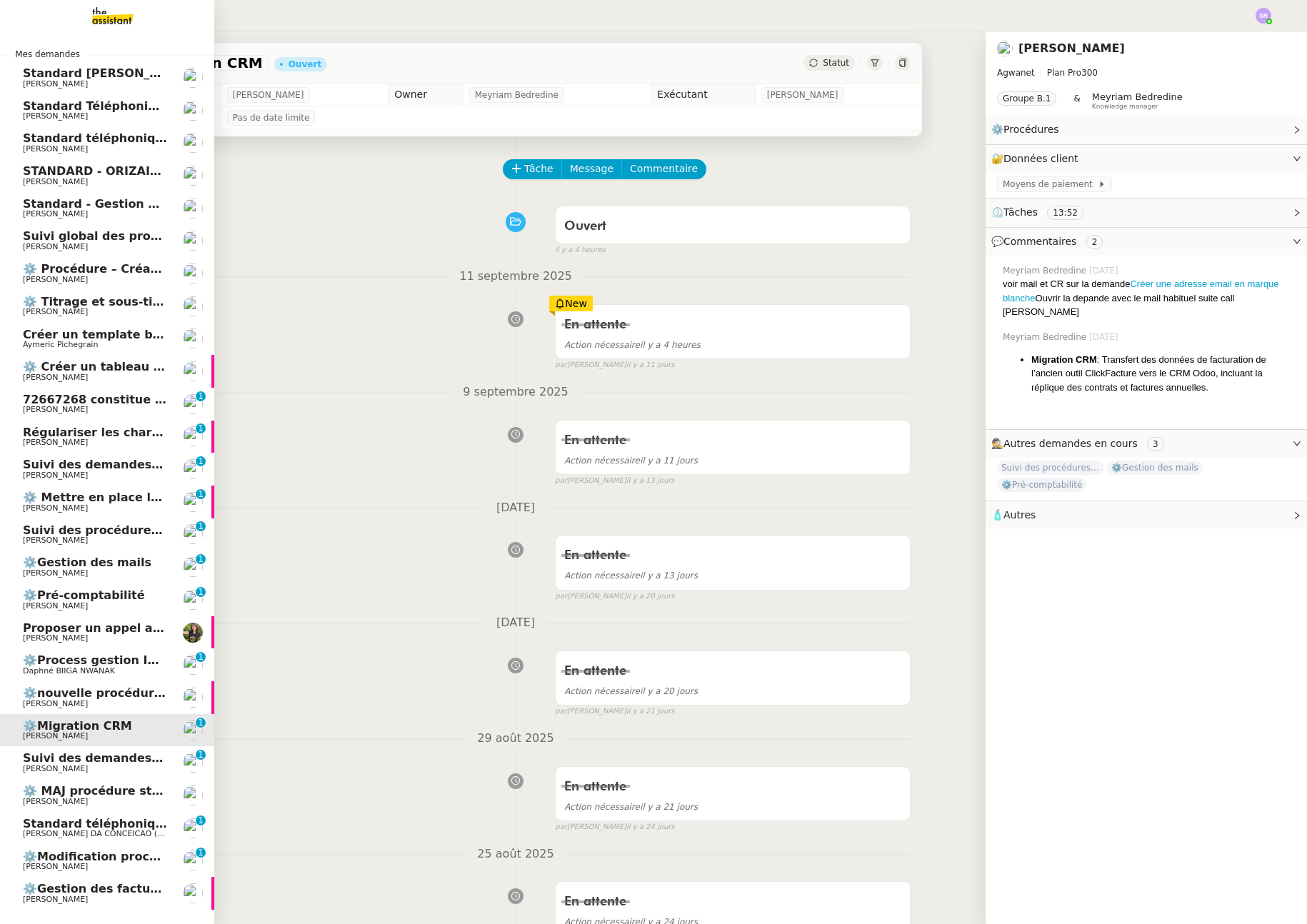
click at [71, 535] on span "Suivi des procédures en cours" at bounding box center [119, 530] width 194 height 14
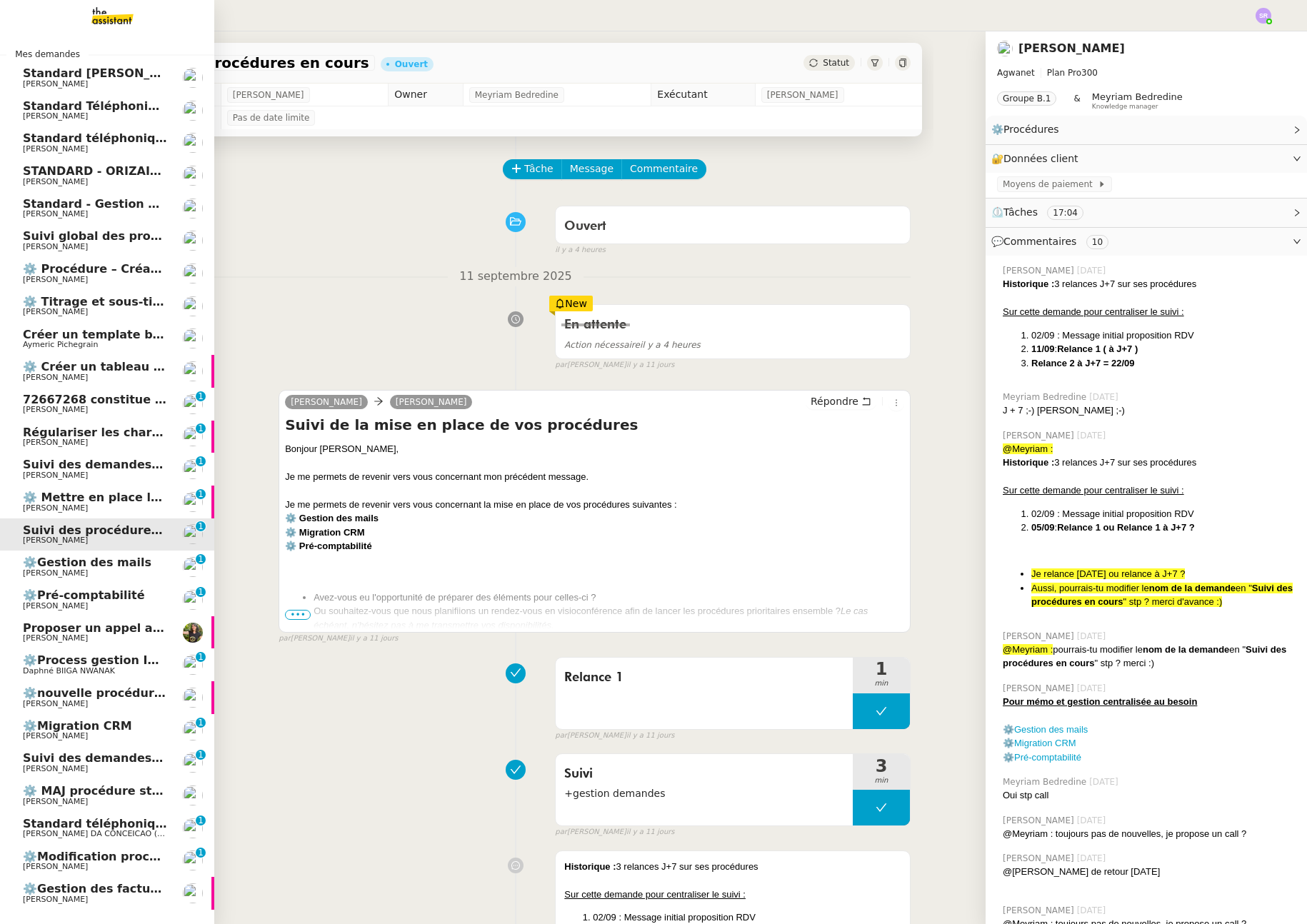
click at [88, 506] on span "[PERSON_NAME]" at bounding box center [95, 508] width 145 height 8
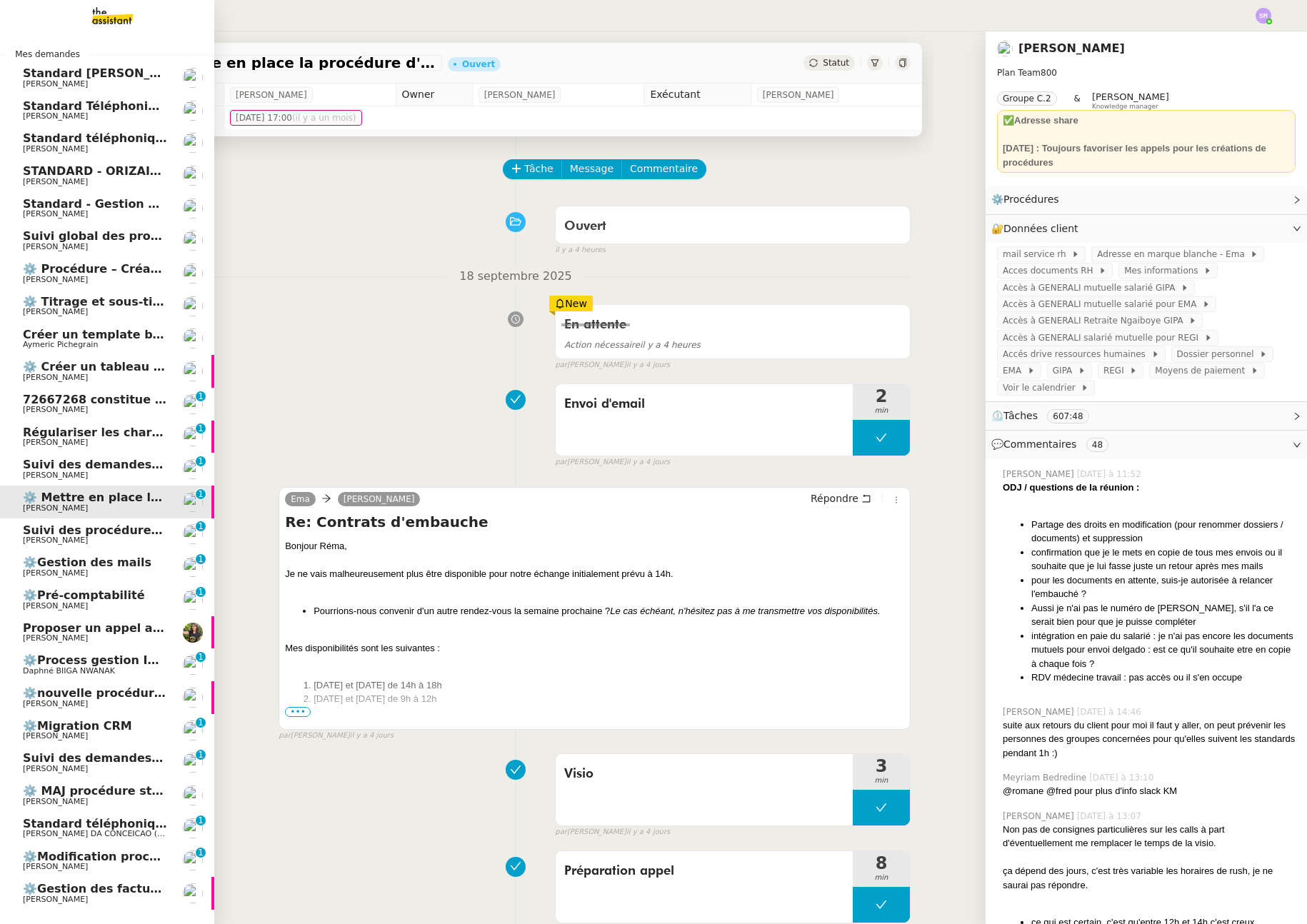
click at [95, 534] on span "Suivi des procédures en cours" at bounding box center [119, 530] width 194 height 14
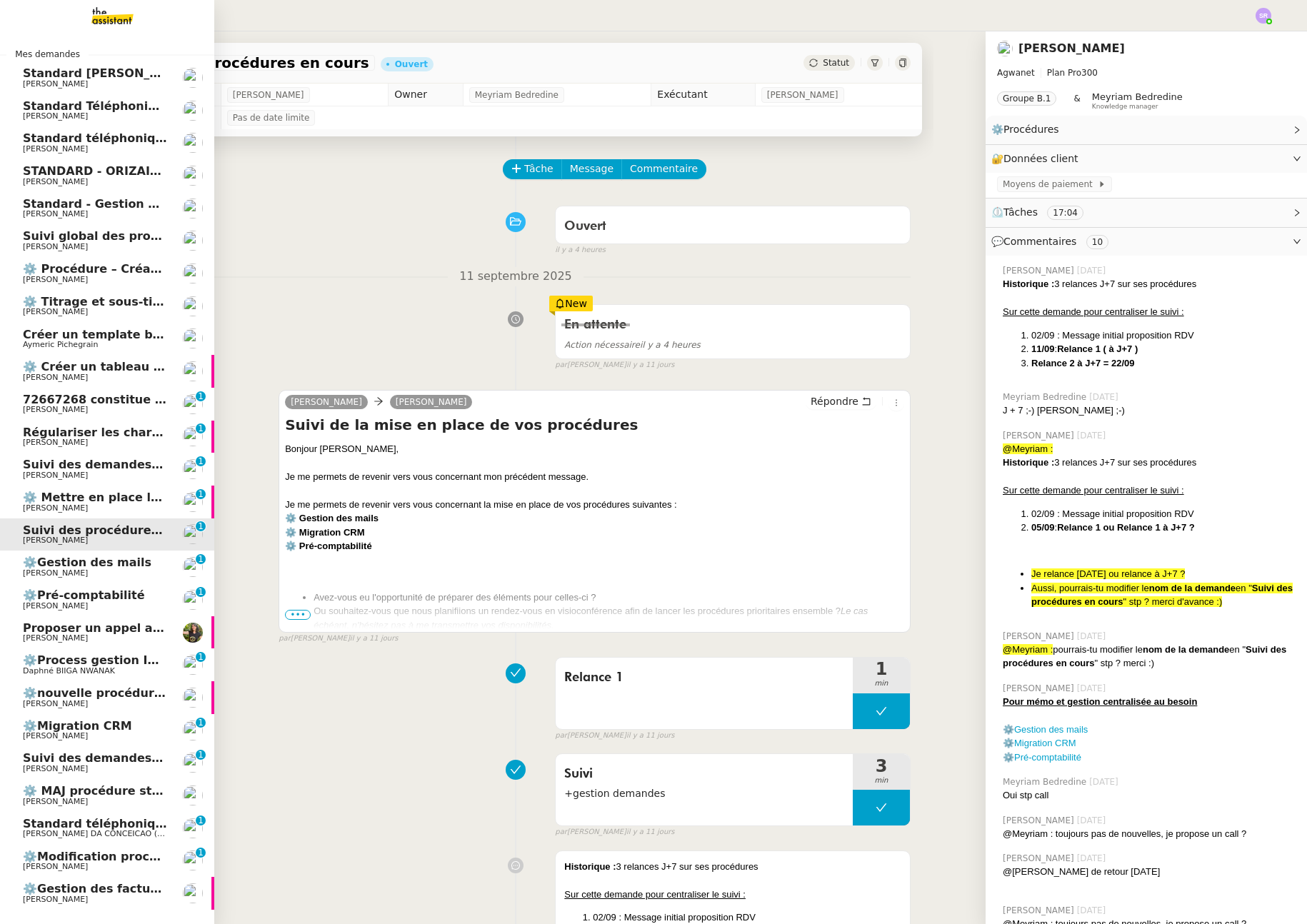
click at [59, 667] on span "Daphné BIIGA NWANAK" at bounding box center [68, 671] width 92 height 9
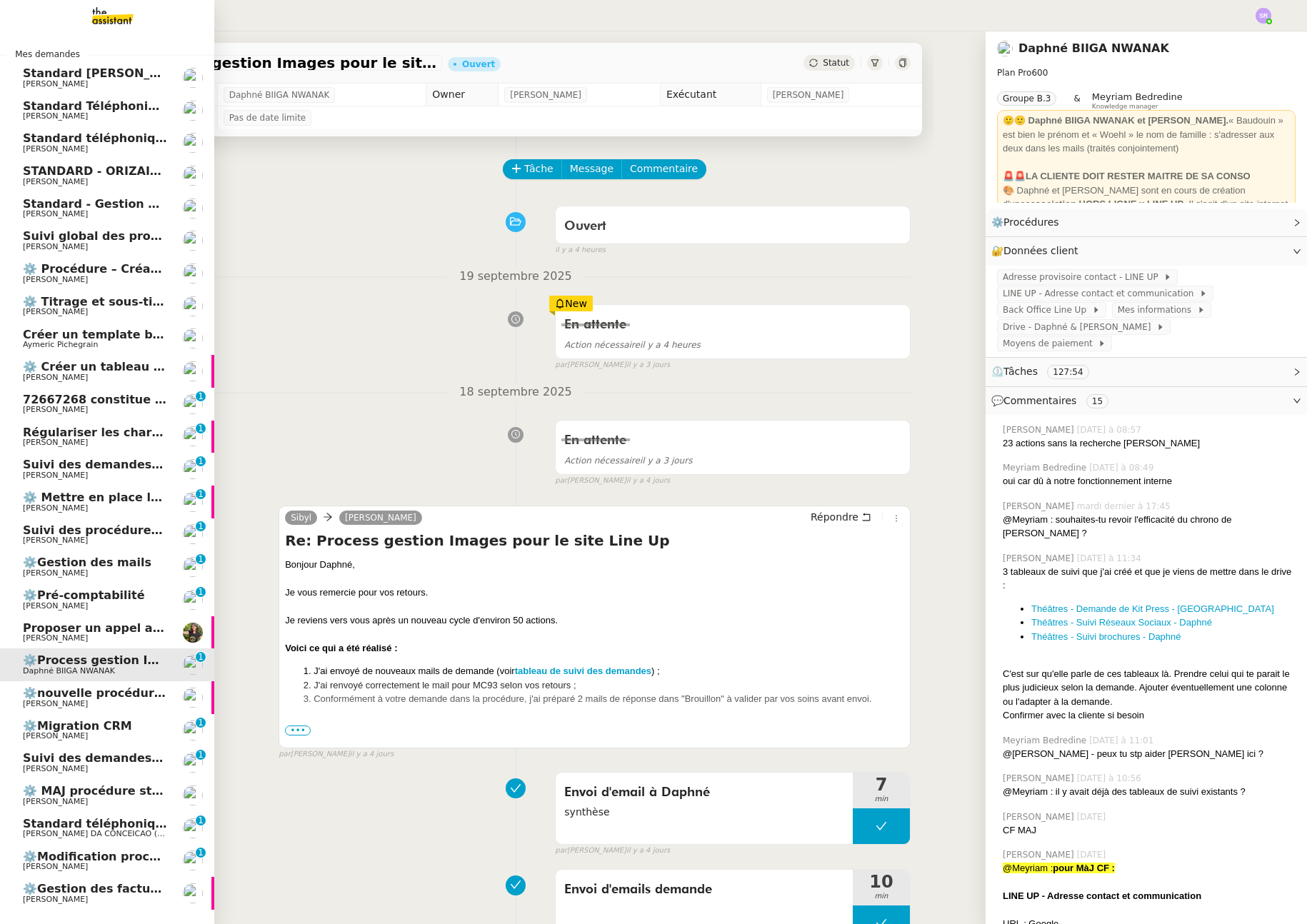
click at [133, 530] on span "Suivi des procédures en cours" at bounding box center [119, 530] width 194 height 14
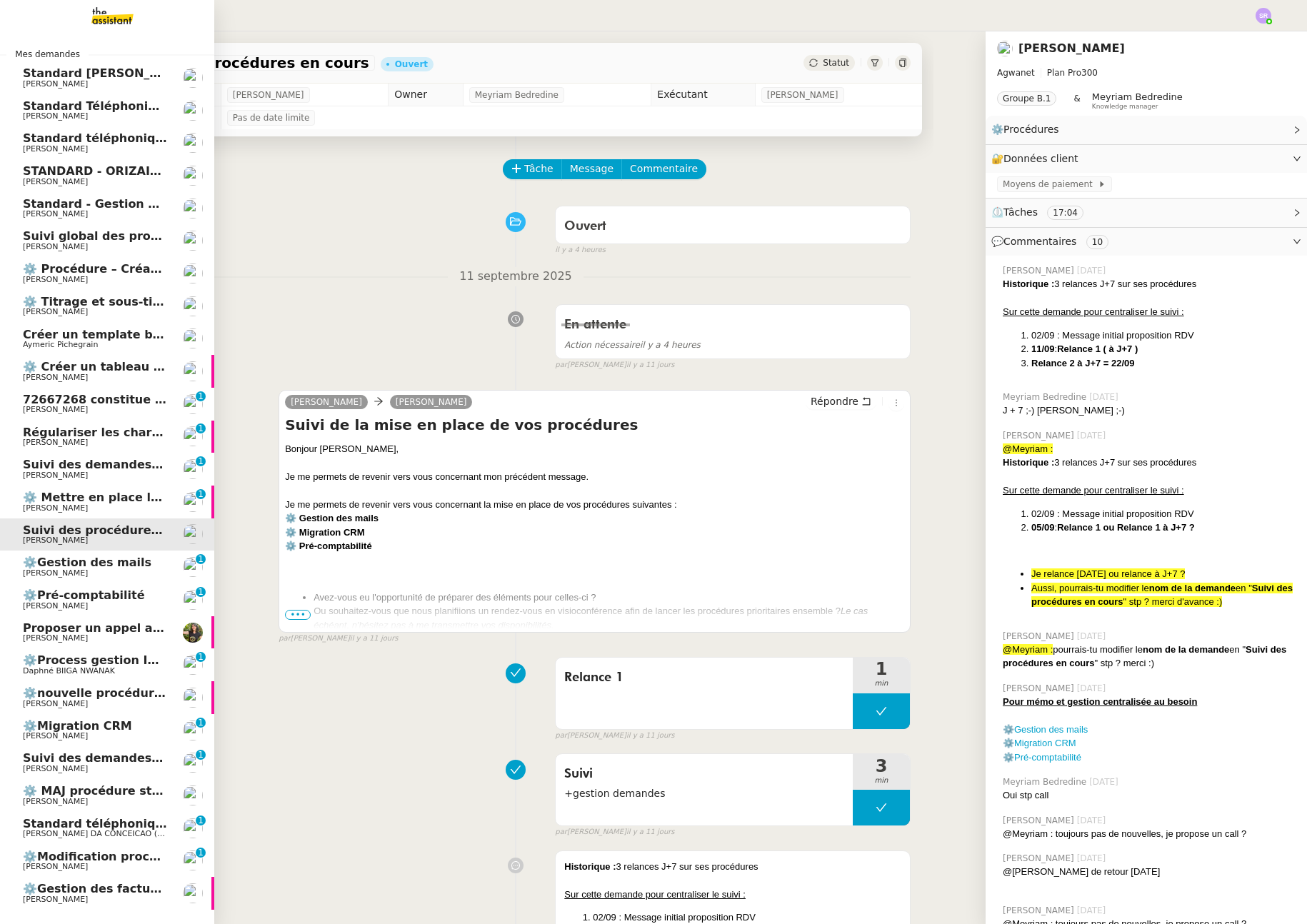
click at [145, 439] on span "[PERSON_NAME]" at bounding box center [95, 442] width 145 height 8
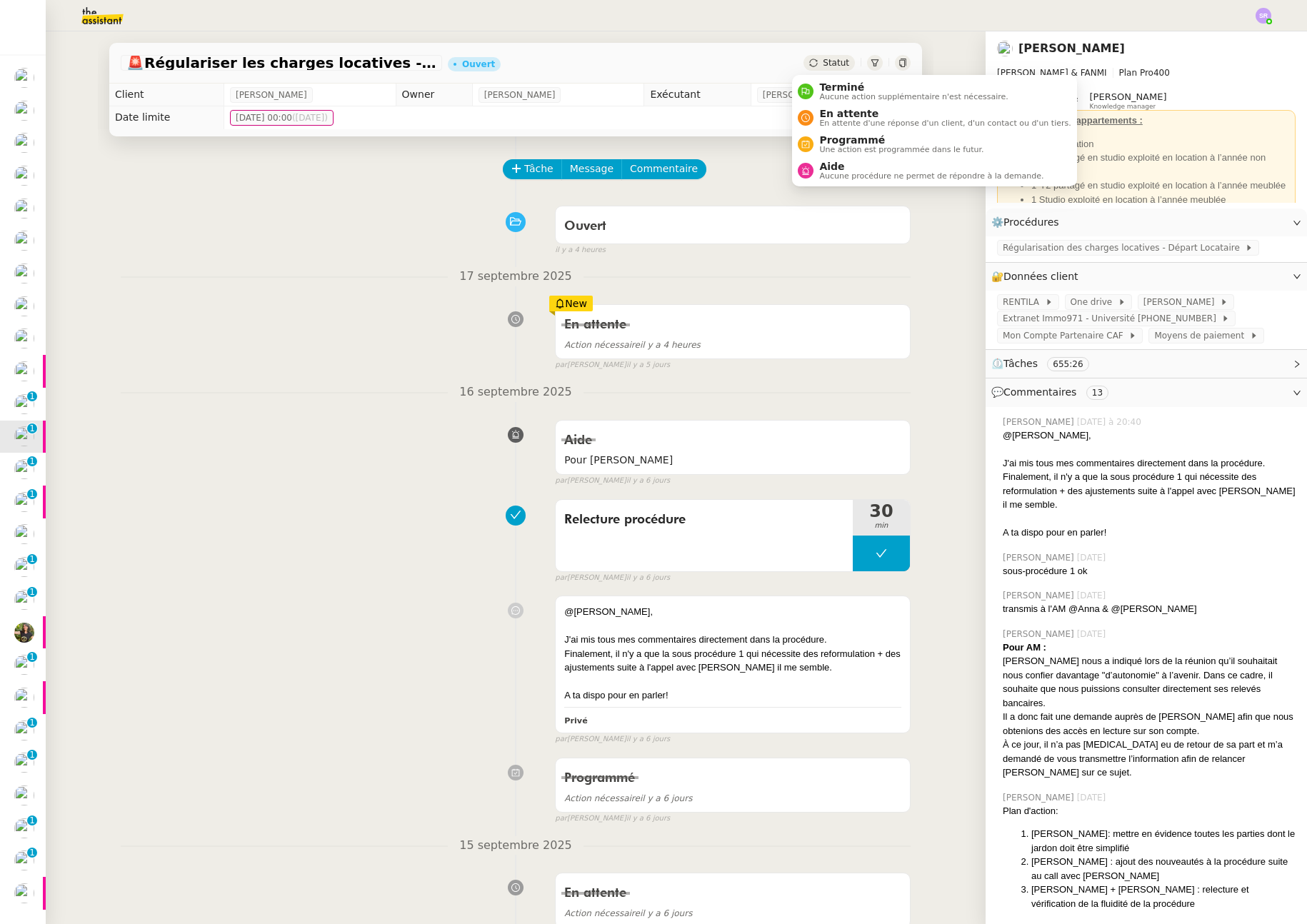
click at [823, 65] on span "Statut" at bounding box center [836, 63] width 26 height 10
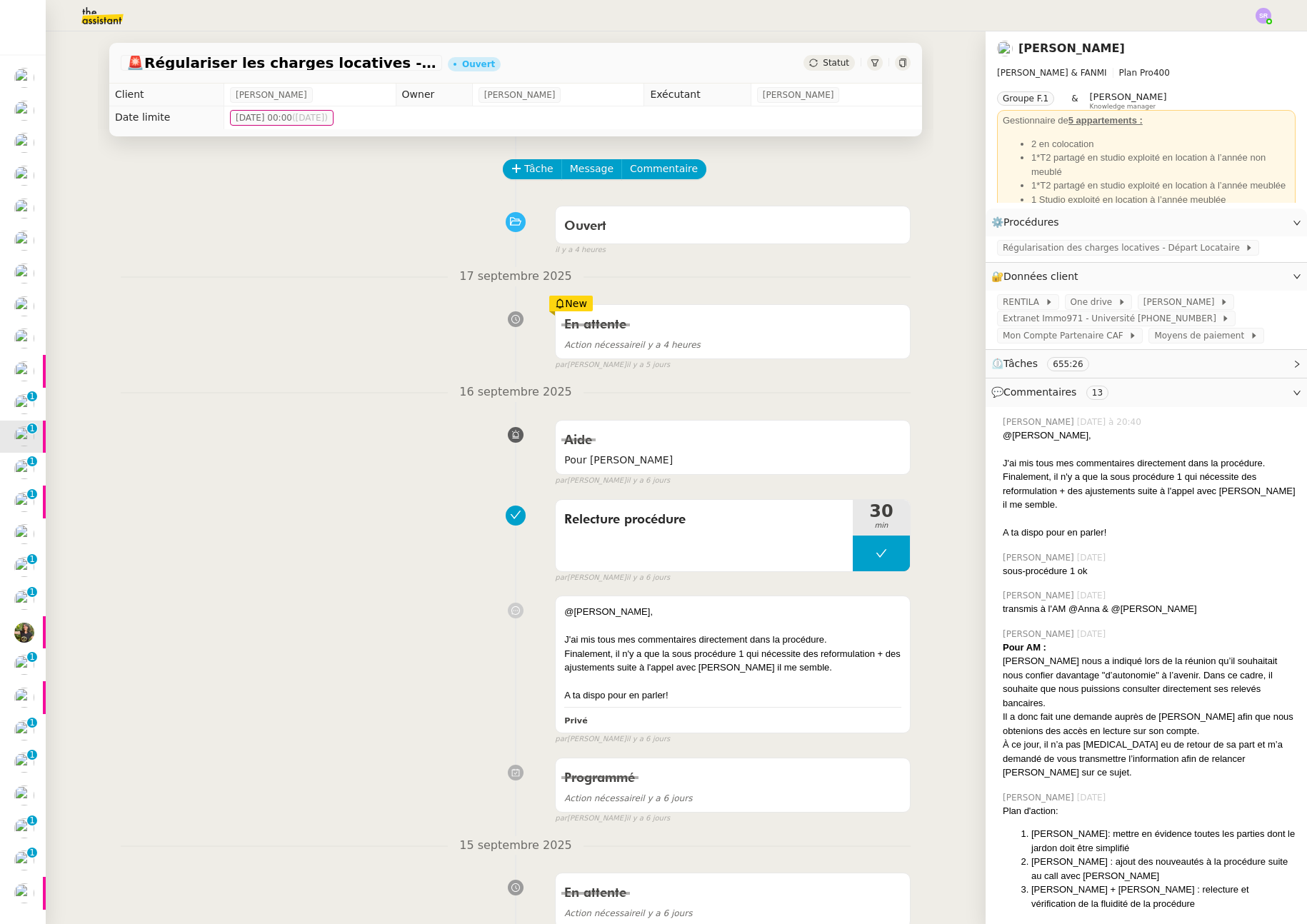
click at [821, 70] on div "Statut" at bounding box center [829, 62] width 52 height 15
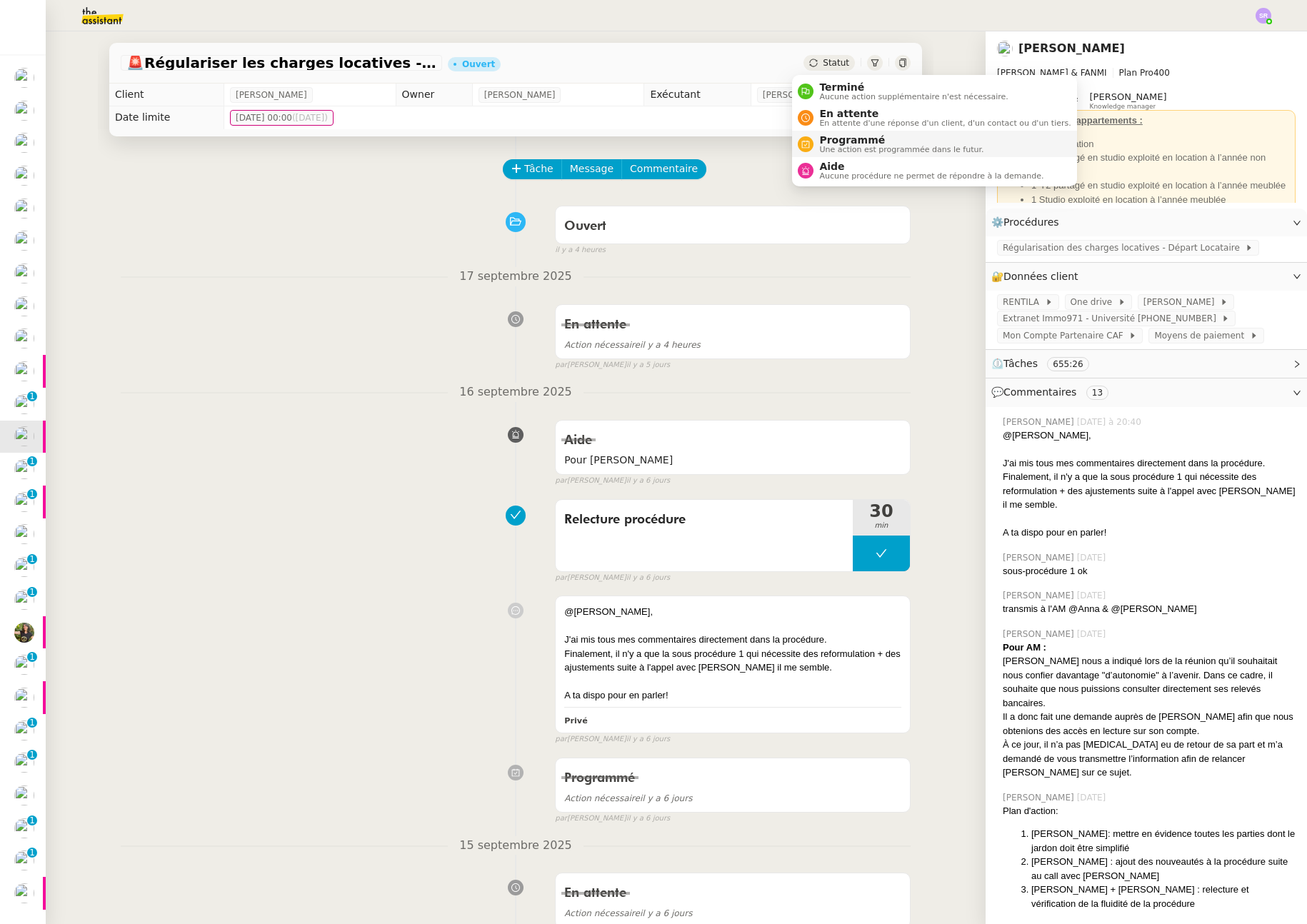
click at [860, 154] on span "Une action est programmée dans le futur." at bounding box center [901, 149] width 164 height 8
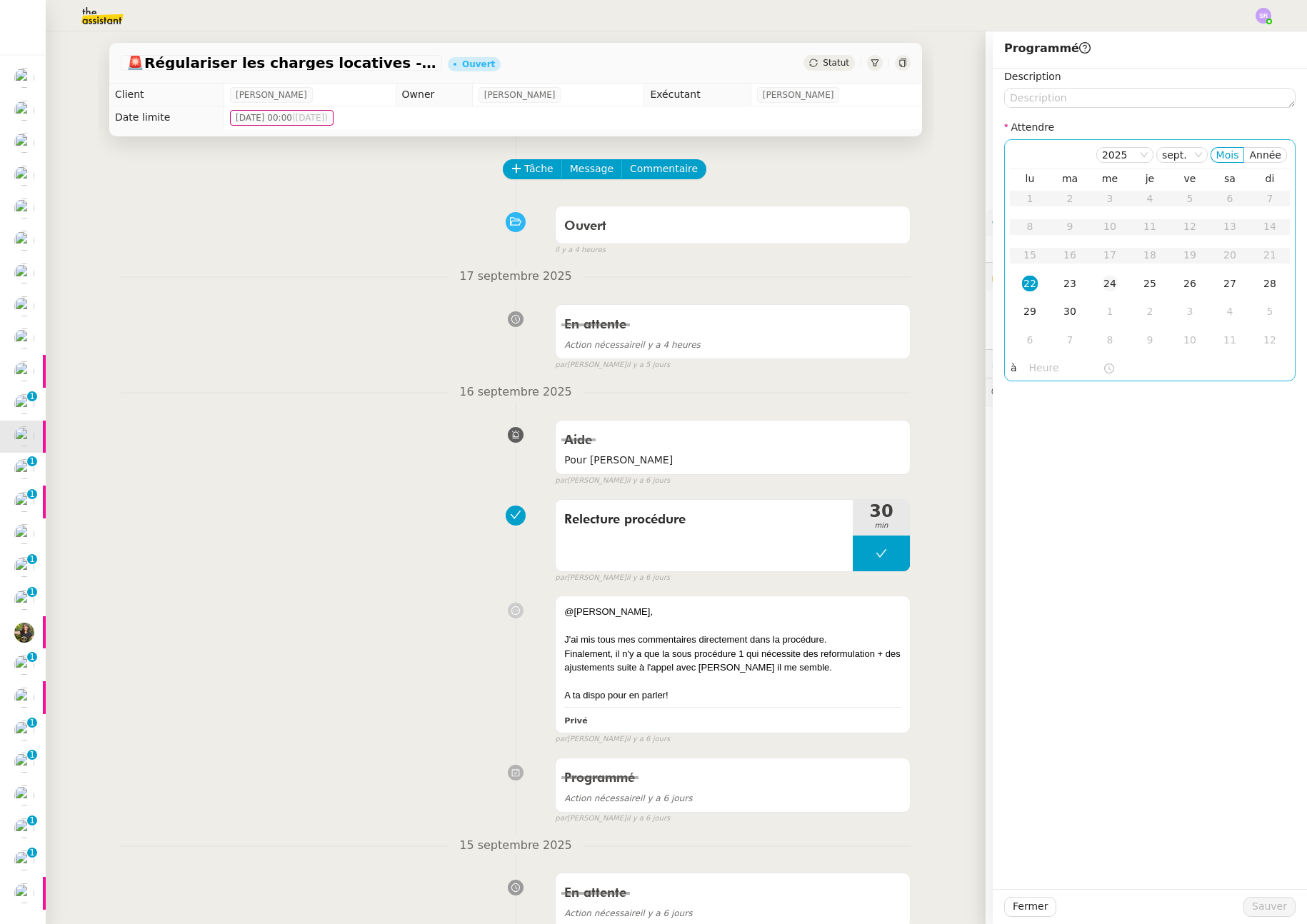
click at [1106, 279] on div "24" at bounding box center [1109, 283] width 15 height 15
click at [1030, 370] on input "text" at bounding box center [1066, 369] width 74 height 16
click at [1030, 510] on div "07" at bounding box center [1030, 511] width 40 height 17
click at [1064, 391] on div "00" at bounding box center [1070, 391] width 39 height 17
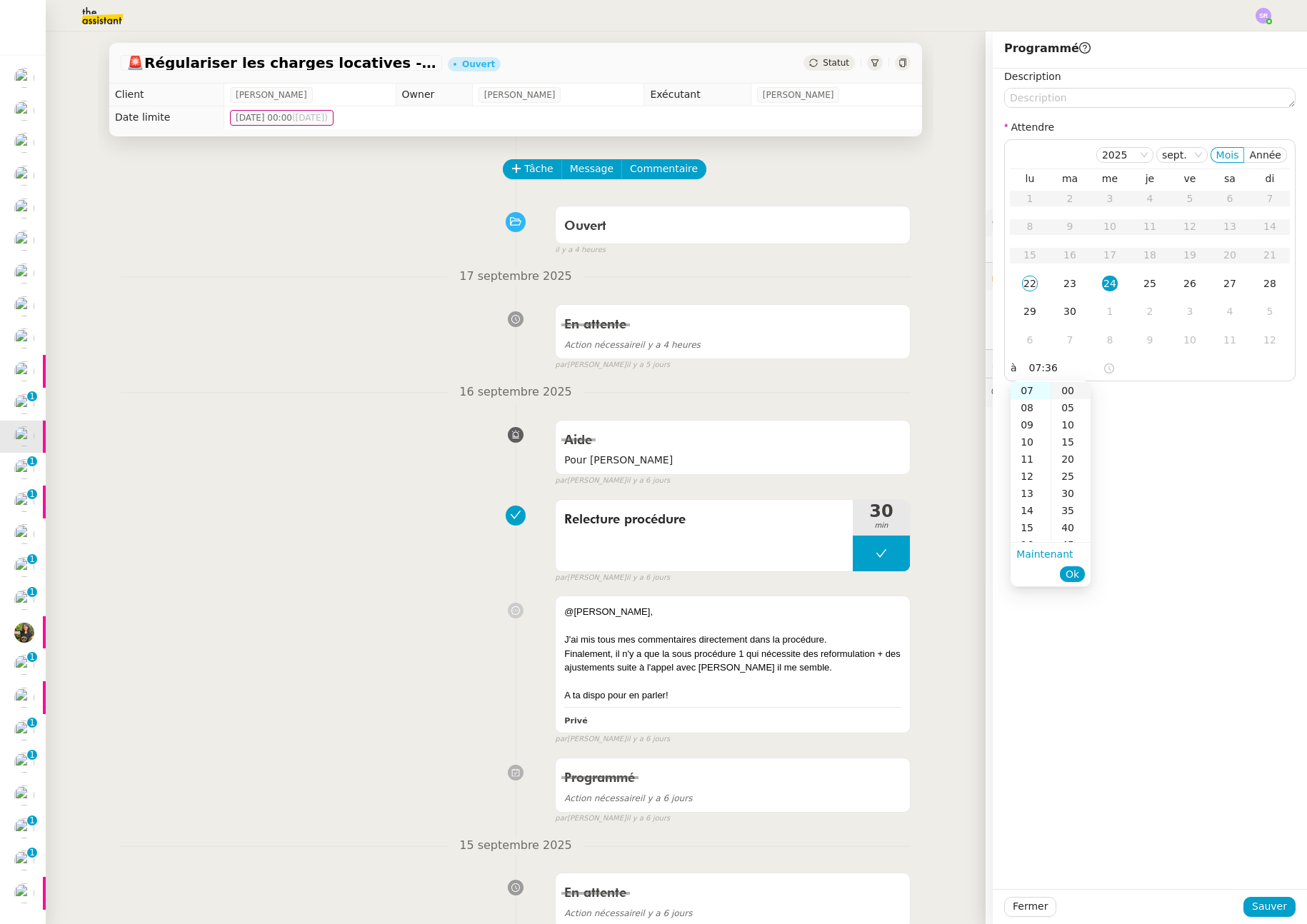
type input "07:00"
click at [1075, 569] on span "Ok" at bounding box center [1072, 574] width 14 height 15
click at [1253, 909] on span "Sauver" at bounding box center [1270, 907] width 35 height 16
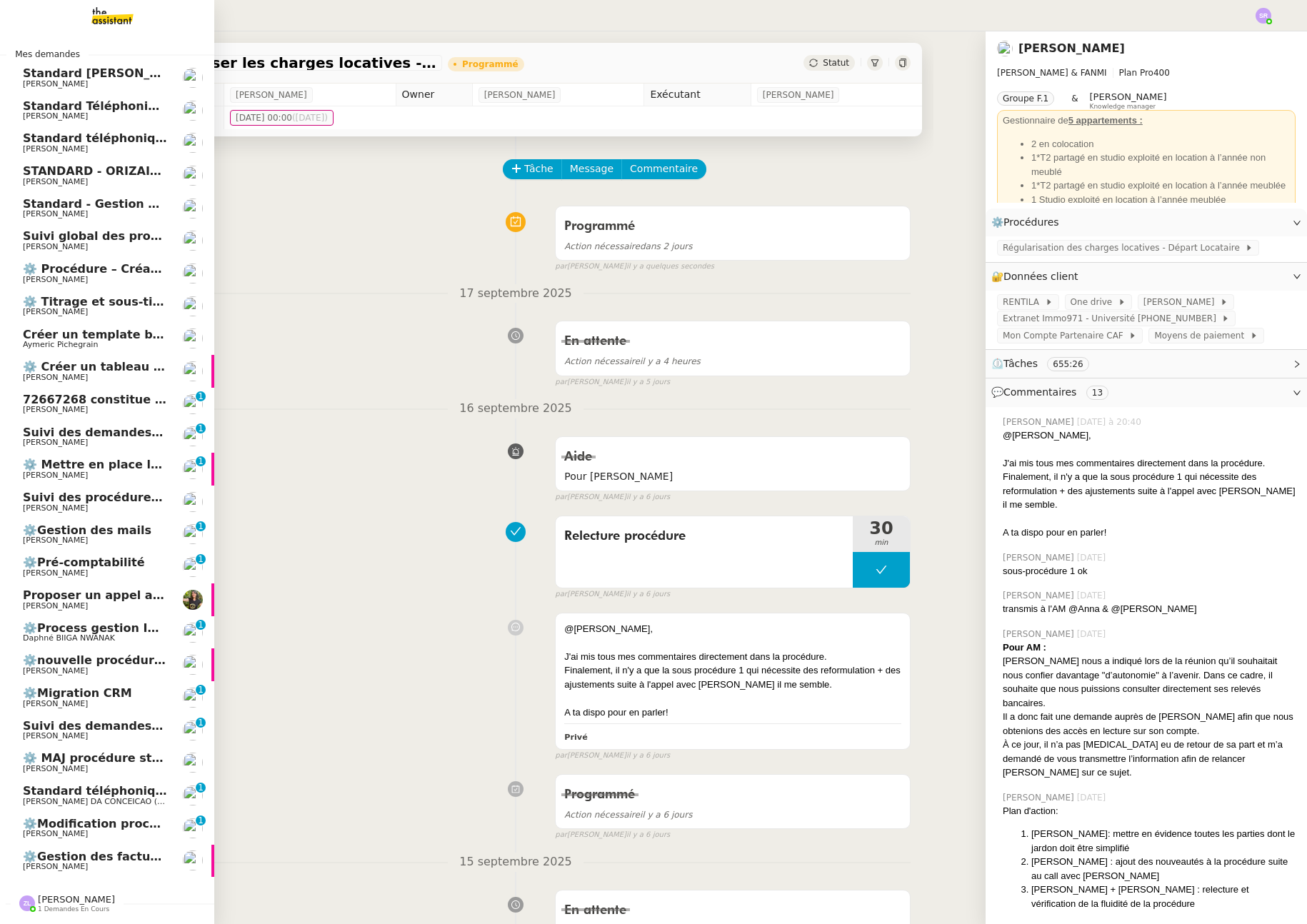
click at [111, 403] on span "72667268 constitue votre code de vérification Microsoft OneDrive." at bounding box center [238, 400] width 430 height 14
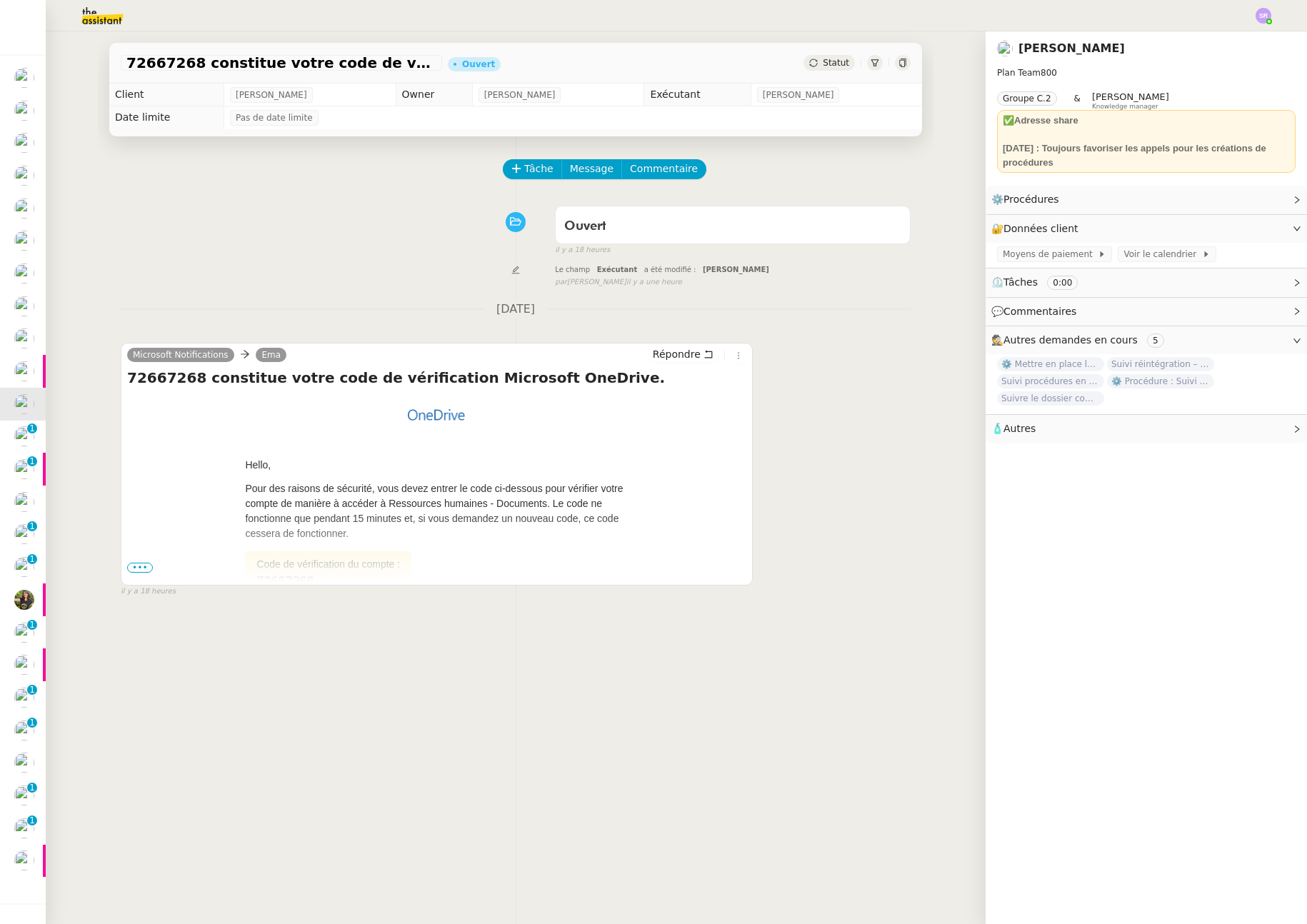
click at [137, 565] on span "•••" at bounding box center [140, 567] width 25 height 10
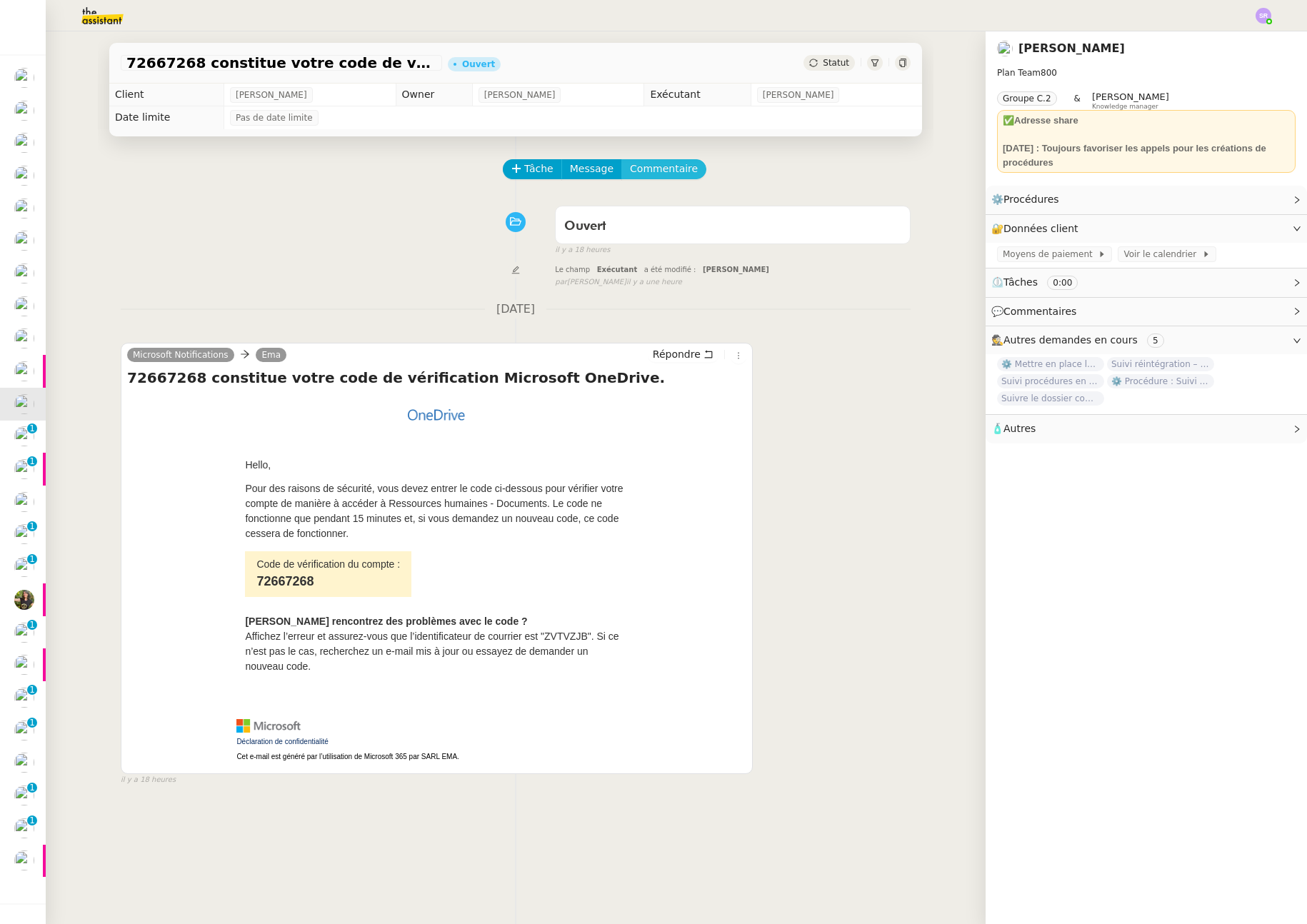
click at [655, 169] on span "Commentaire" at bounding box center [664, 169] width 68 height 16
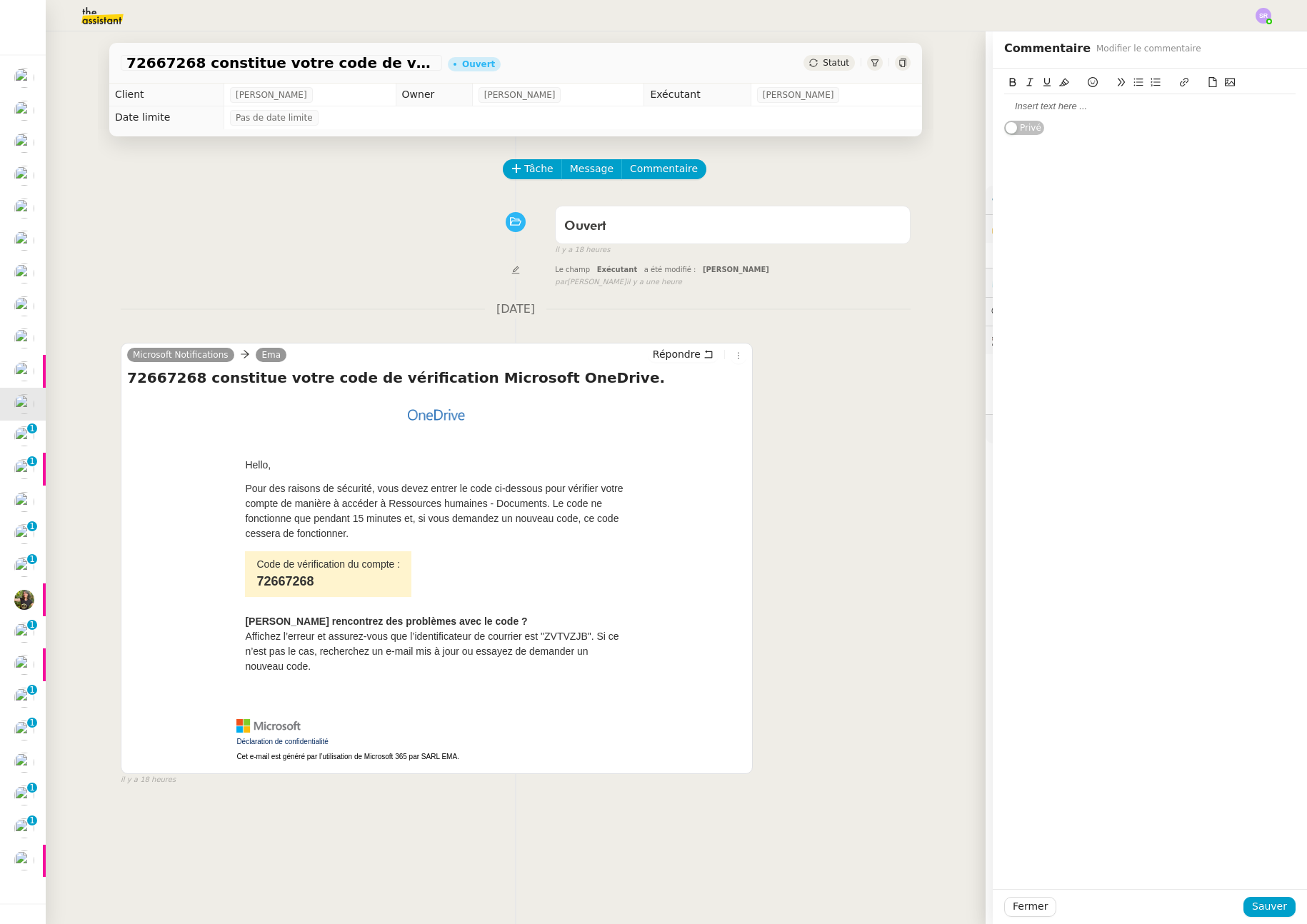
click at [1055, 105] on div at bounding box center [1150, 107] width 291 height 13
click at [1270, 900] on button "Sauver" at bounding box center [1269, 908] width 52 height 20
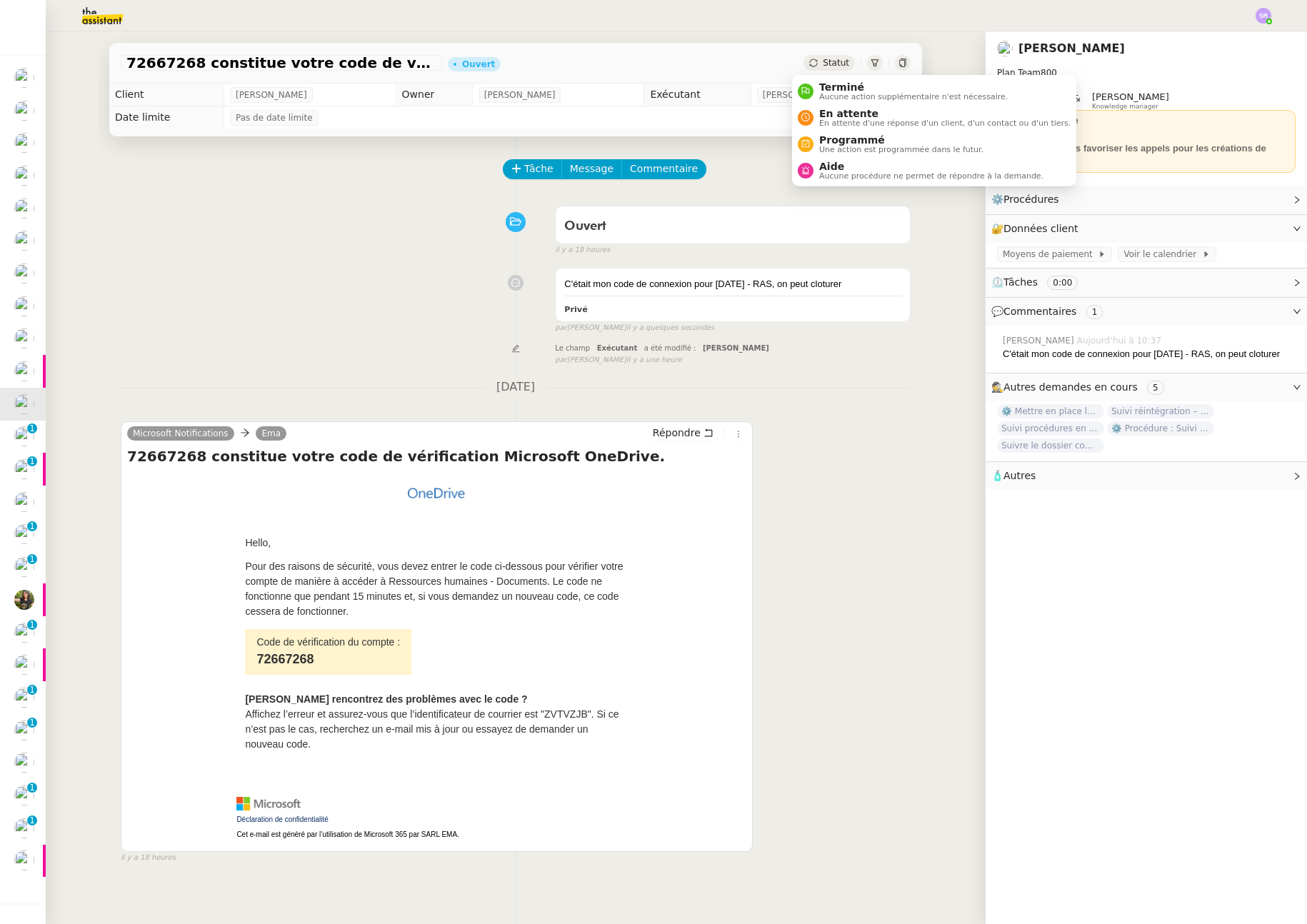
click at [823, 63] on span "Statut" at bounding box center [836, 63] width 26 height 10
click at [866, 91] on span "Terminé" at bounding box center [913, 86] width 188 height 12
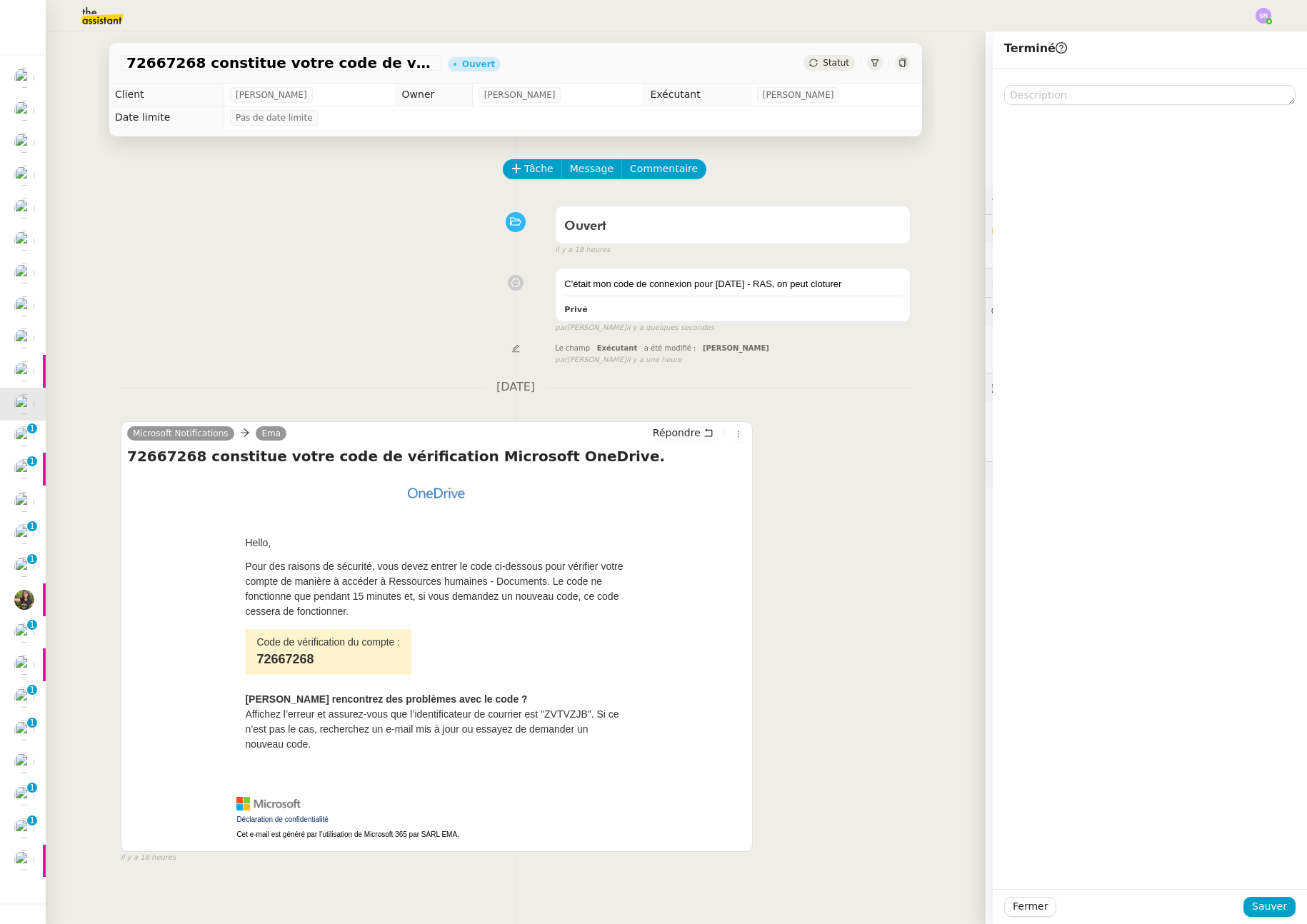
click at [1268, 919] on div "Fermer Sauver" at bounding box center [1150, 907] width 314 height 35
click at [1266, 905] on span "Sauver" at bounding box center [1270, 907] width 35 height 16
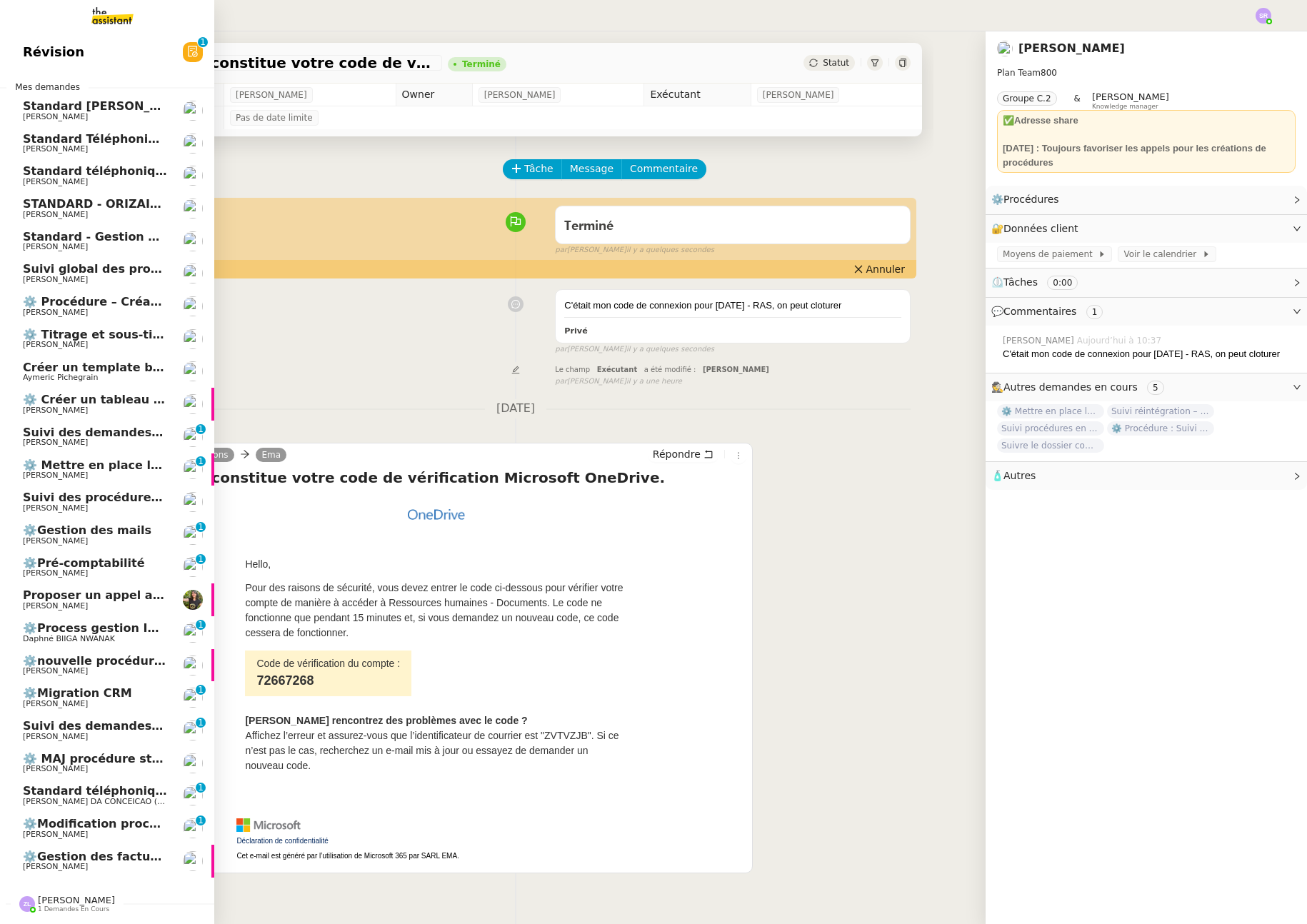
click at [137, 435] on span "Suivi des demandes / procédures en cours Mobix" at bounding box center [180, 432] width 315 height 14
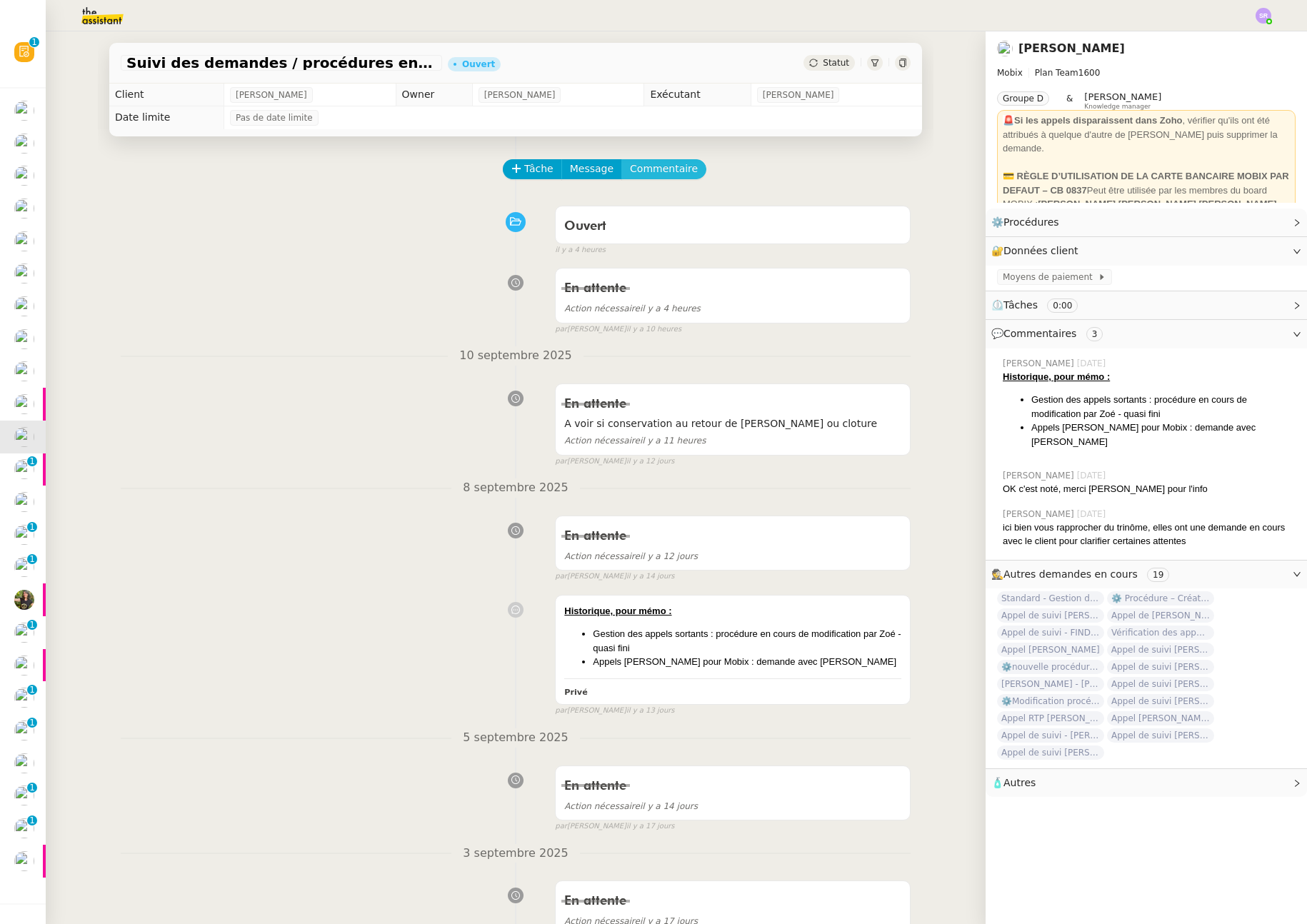
click at [666, 169] on span "Commentaire" at bounding box center [664, 169] width 68 height 16
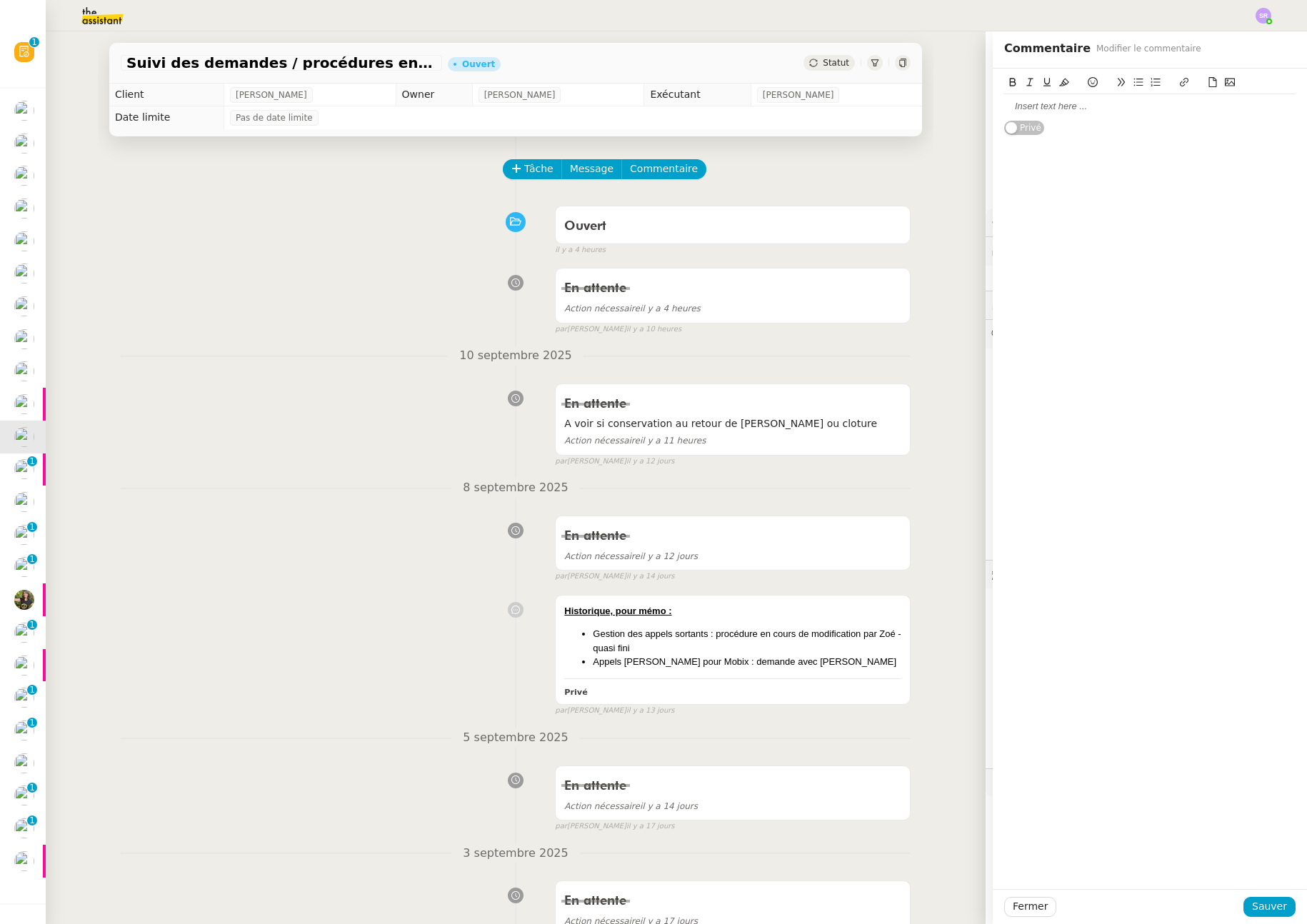
click at [1063, 107] on div at bounding box center [1150, 107] width 291 height 13
drag, startPoint x: 1067, startPoint y: 125, endPoint x: 989, endPoint y: 138, distance: 79.1
click at [993, 107] on div "@Frédérique : maintient-on cette demande ou n'est-elle plus nécessaire ? Privé" at bounding box center [1150, 108] width 314 height 81
click at [1025, 901] on span "Fermer" at bounding box center [1030, 907] width 35 height 16
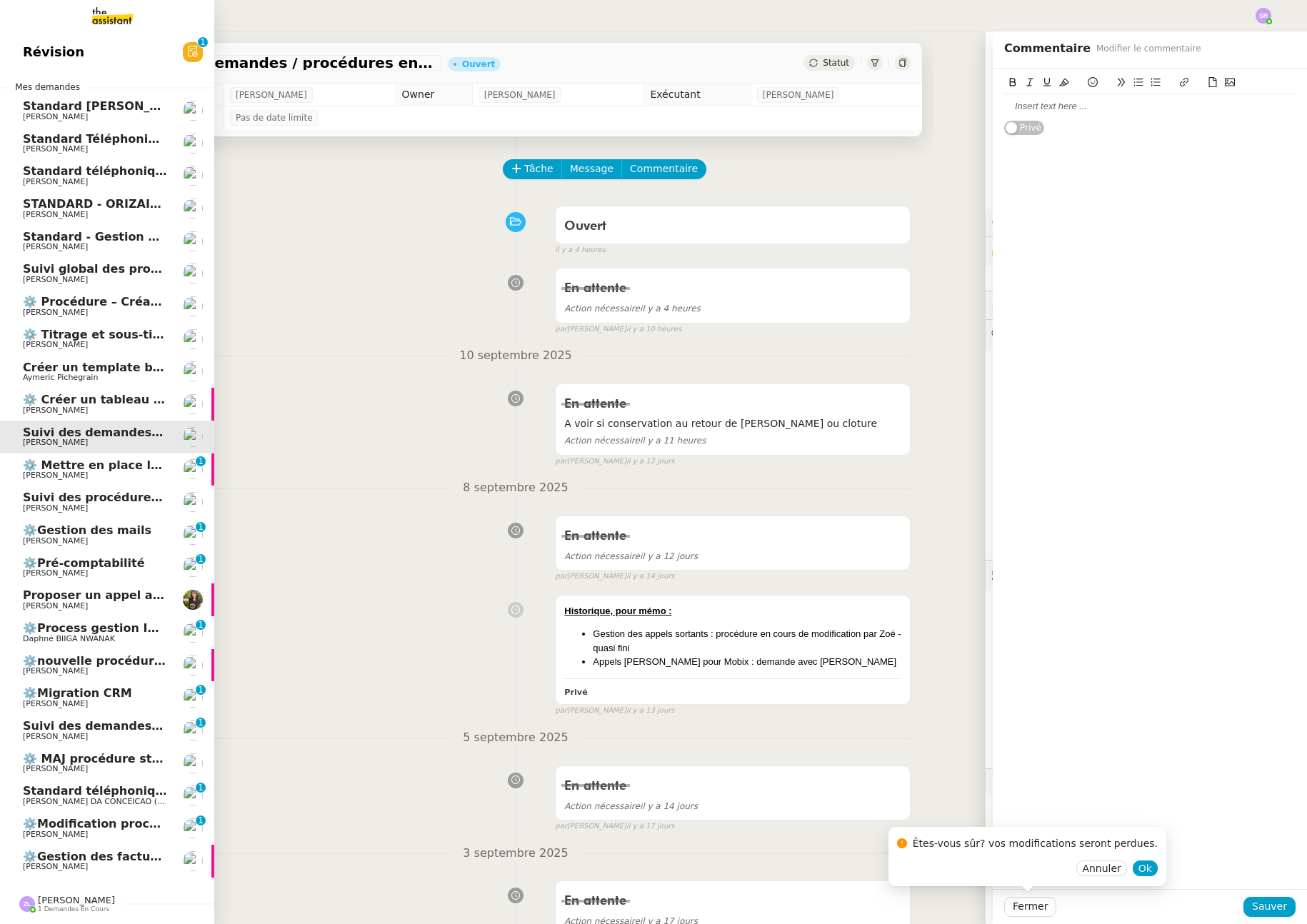
click at [58, 278] on span "[PERSON_NAME]" at bounding box center [55, 279] width 65 height 9
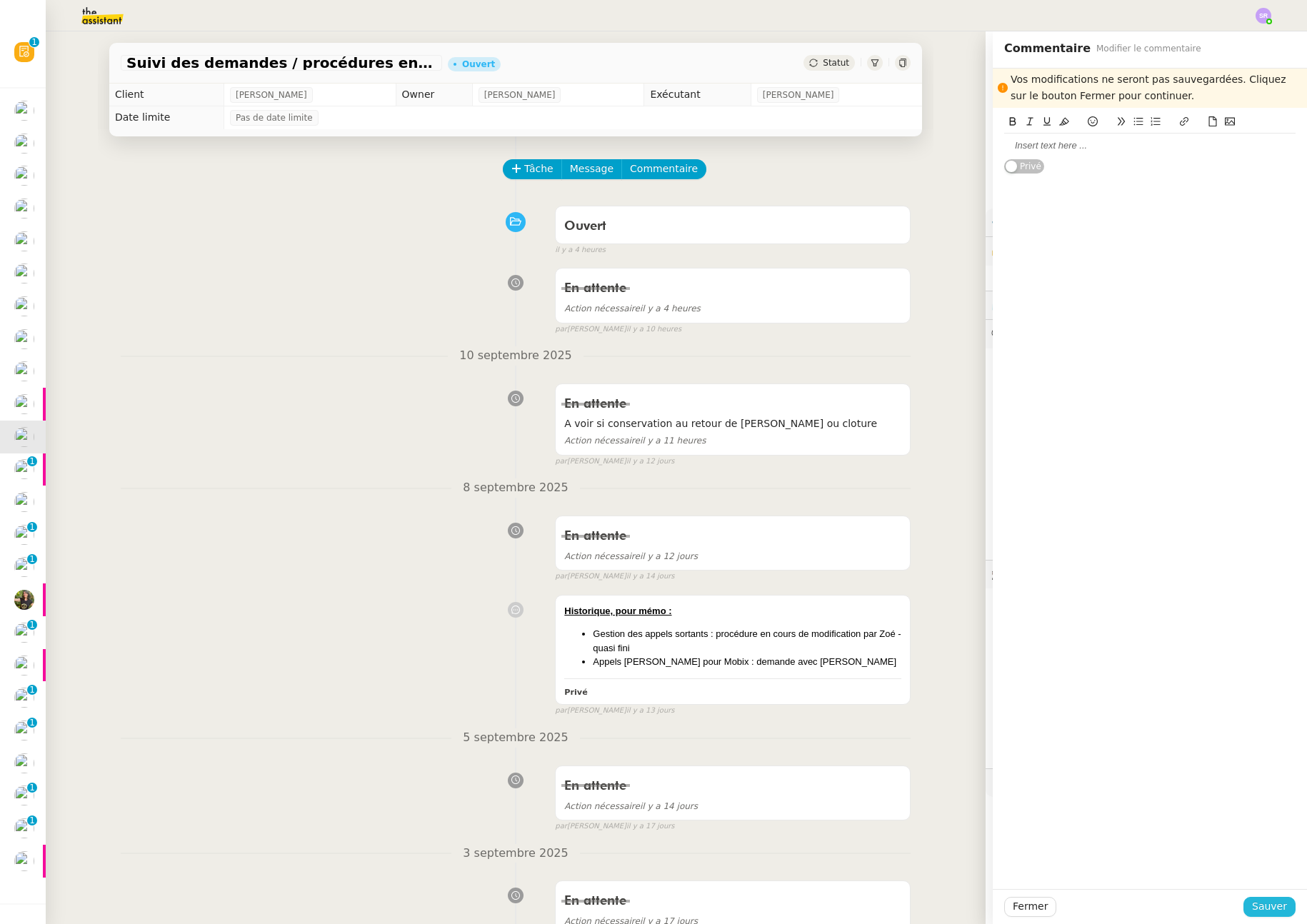
click at [1261, 908] on span "Sauver" at bounding box center [1270, 907] width 35 height 16
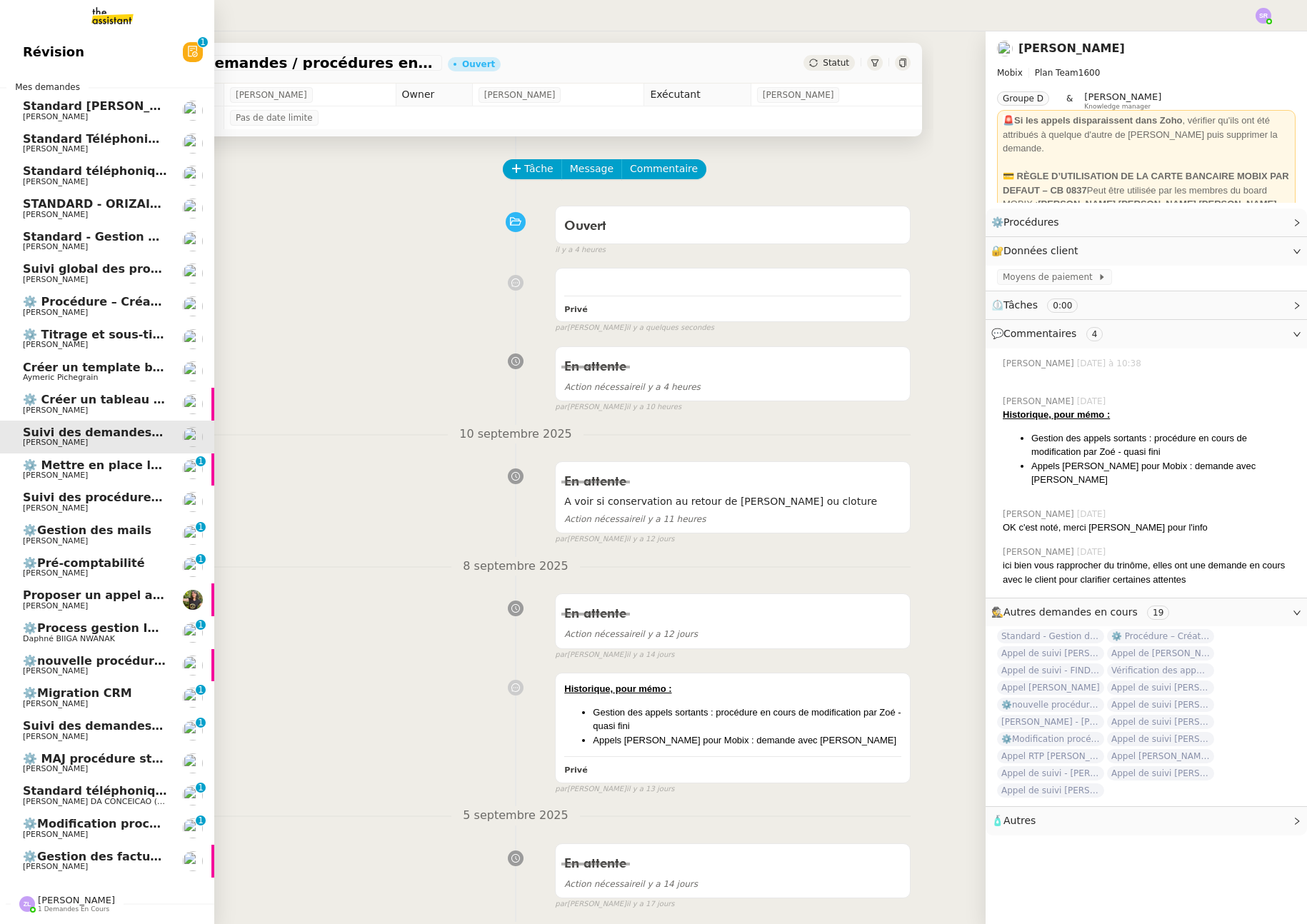
click at [132, 269] on span "Suivi global des procédures - Gestion PM" at bounding box center [155, 269] width 264 height 14
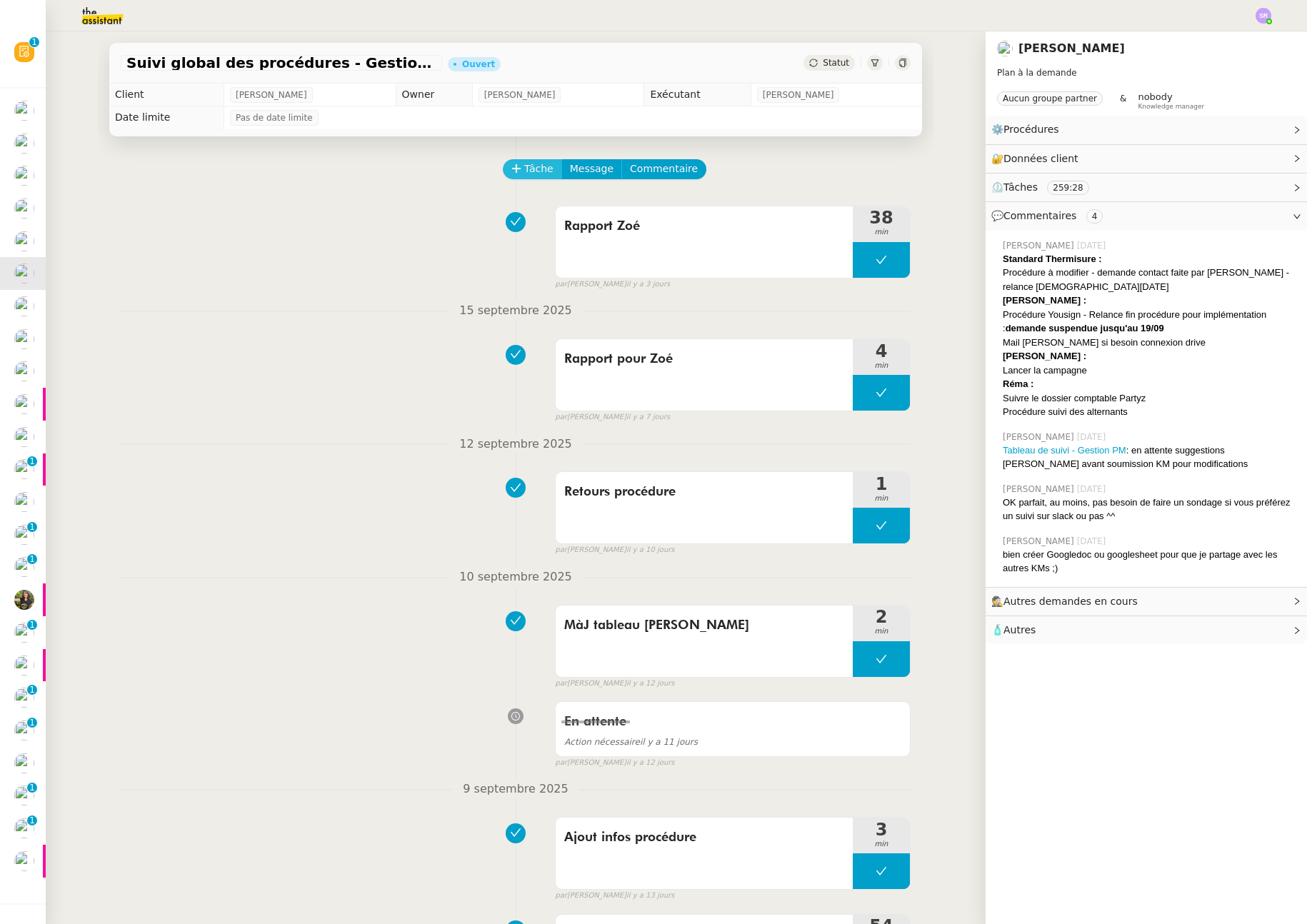
click at [532, 170] on span "Tâche" at bounding box center [539, 169] width 29 height 16
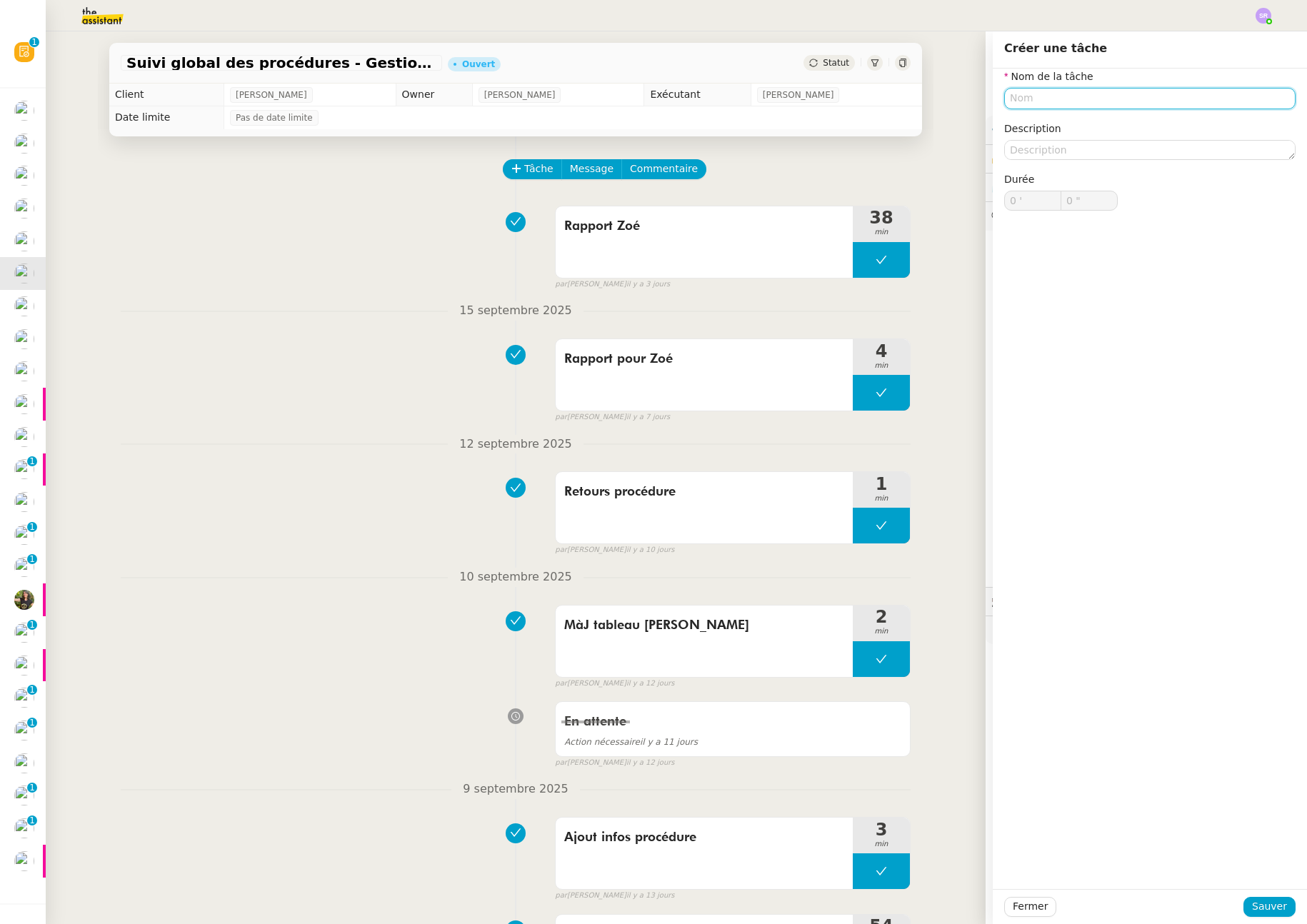
click at [1075, 102] on input "text" at bounding box center [1150, 98] width 291 height 21
click at [1097, 122] on div "Suivi demandes" at bounding box center [1140, 125] width 280 height 13
type input "Suivi demandes"
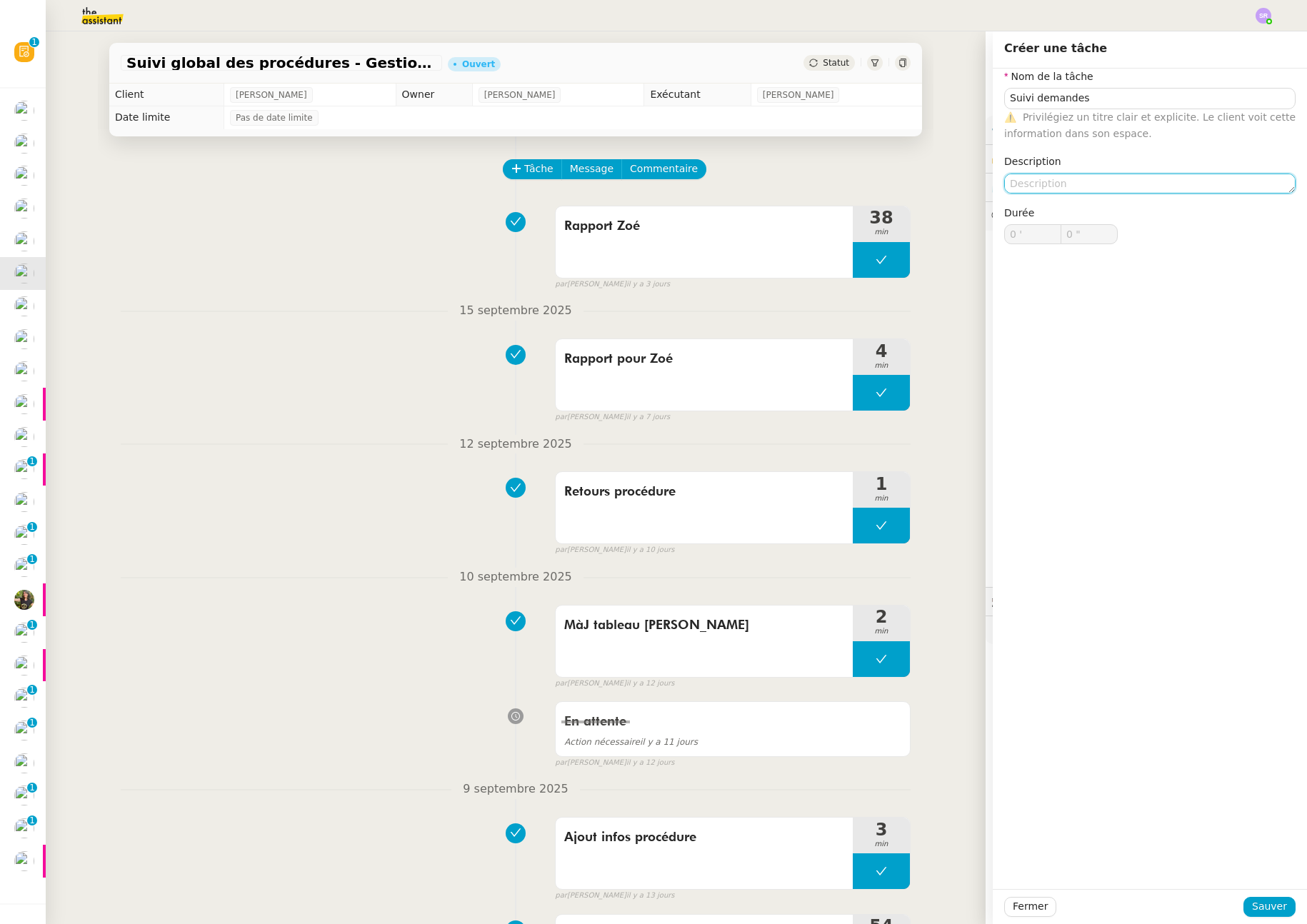
click at [1089, 180] on textarea at bounding box center [1150, 184] width 291 height 20
drag, startPoint x: 1087, startPoint y: 183, endPoint x: 1218, endPoint y: 184, distance: 131.0
click at [1218, 184] on textarea "cloture ou pas des tableaux de" at bounding box center [1150, 184] width 291 height 20
type textarea "cloture ou pas des tableaux de"
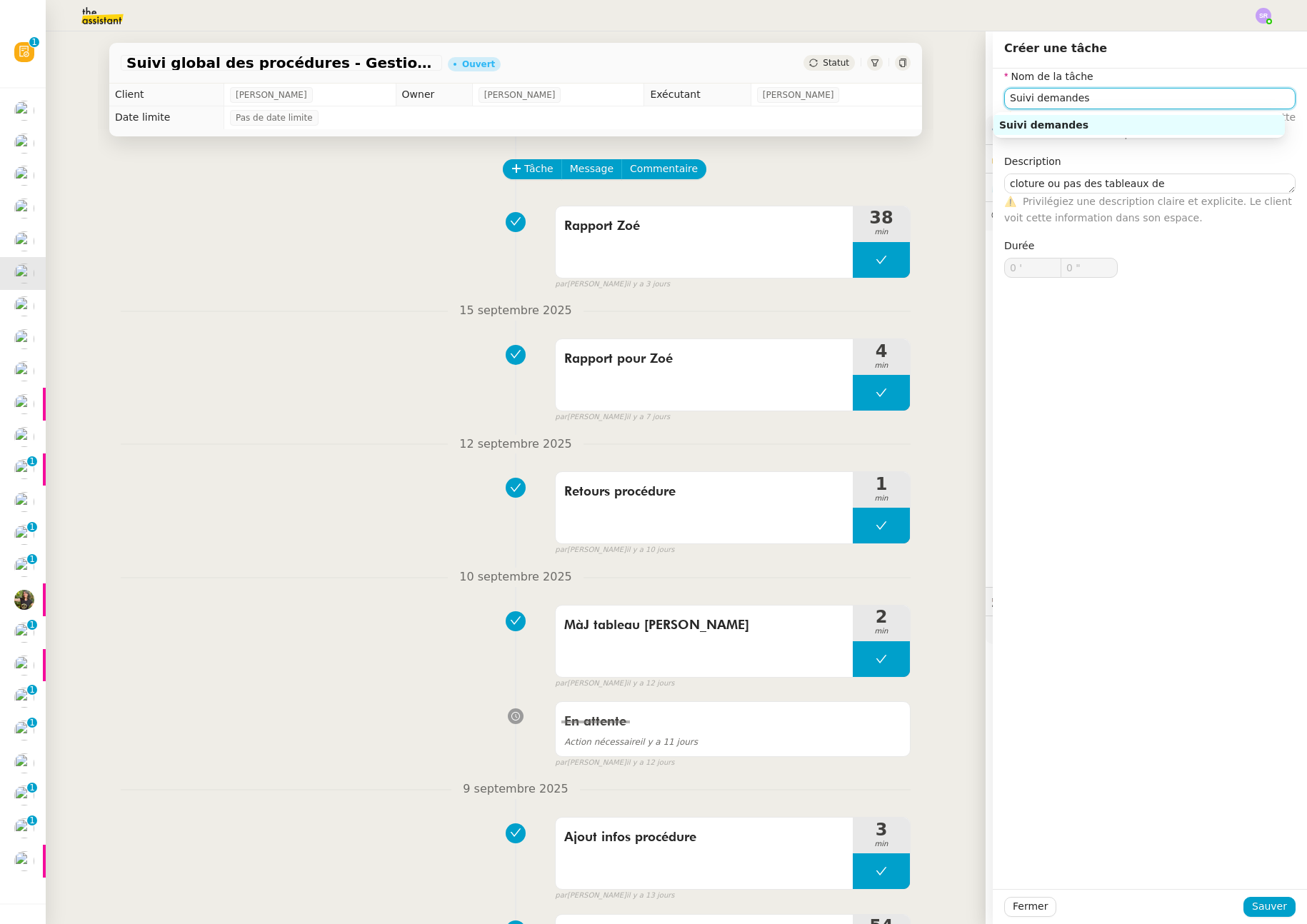
drag, startPoint x: 1026, startPoint y: 99, endPoint x: 1089, endPoint y: 102, distance: 63.1
click at [1089, 102] on input "Suivi demandes" at bounding box center [1150, 98] width 291 height 21
paste input "tableaux de"
type input "Suivi tableaux de suivi"
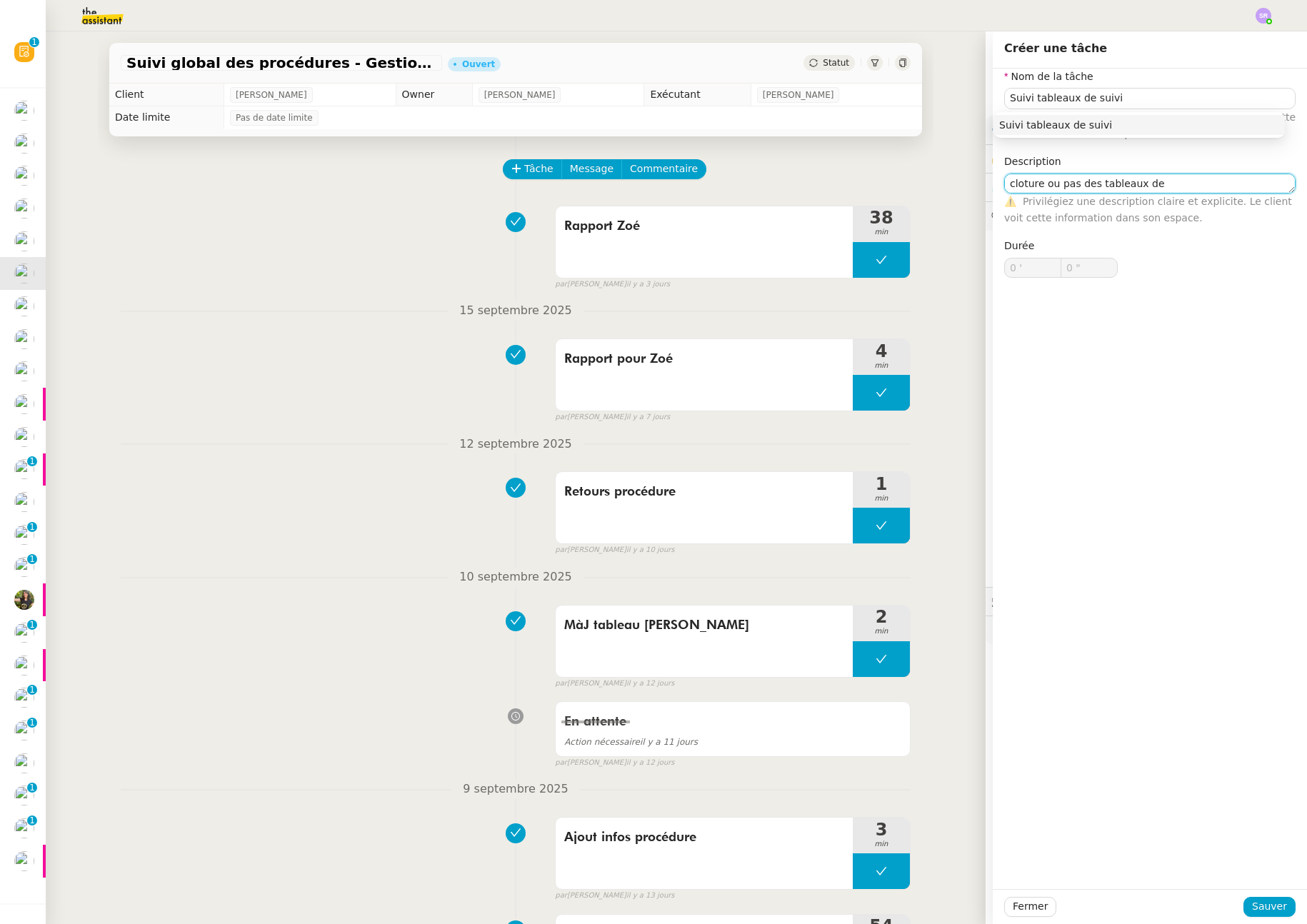
click at [1140, 184] on textarea "cloture ou pas des tableaux de" at bounding box center [1150, 184] width 291 height 20
drag, startPoint x: 1127, startPoint y: 184, endPoint x: 1151, endPoint y: 183, distance: 24.0
click at [1151, 183] on textarea "cloture ou pas des tableaux de" at bounding box center [1150, 184] width 291 height 20
type textarea "cloture ou pas des tableaux pour storvatt et mobix"
click at [1262, 911] on span "Sauver" at bounding box center [1270, 907] width 35 height 16
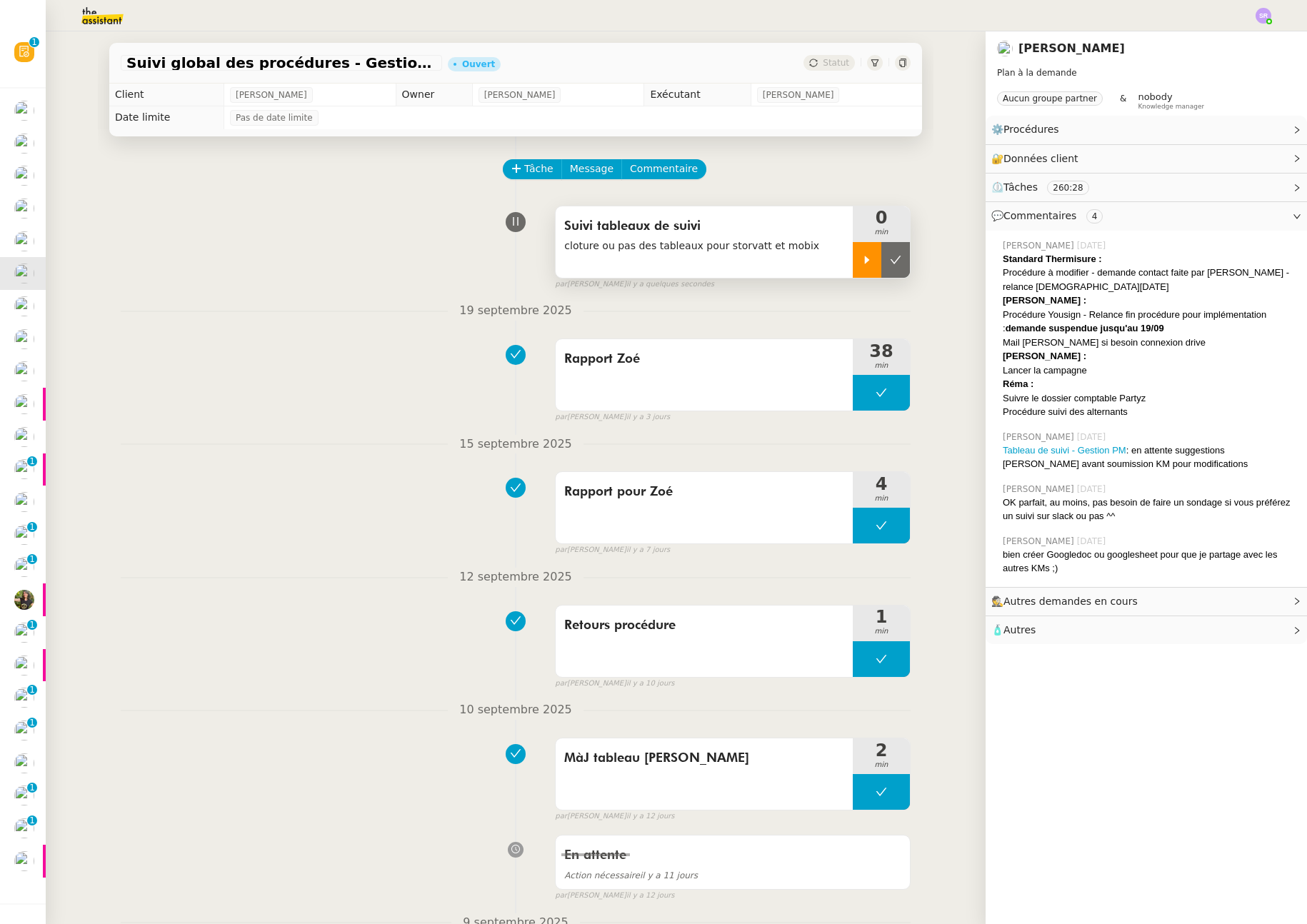
click at [861, 259] on icon at bounding box center [866, 259] width 12 height 12
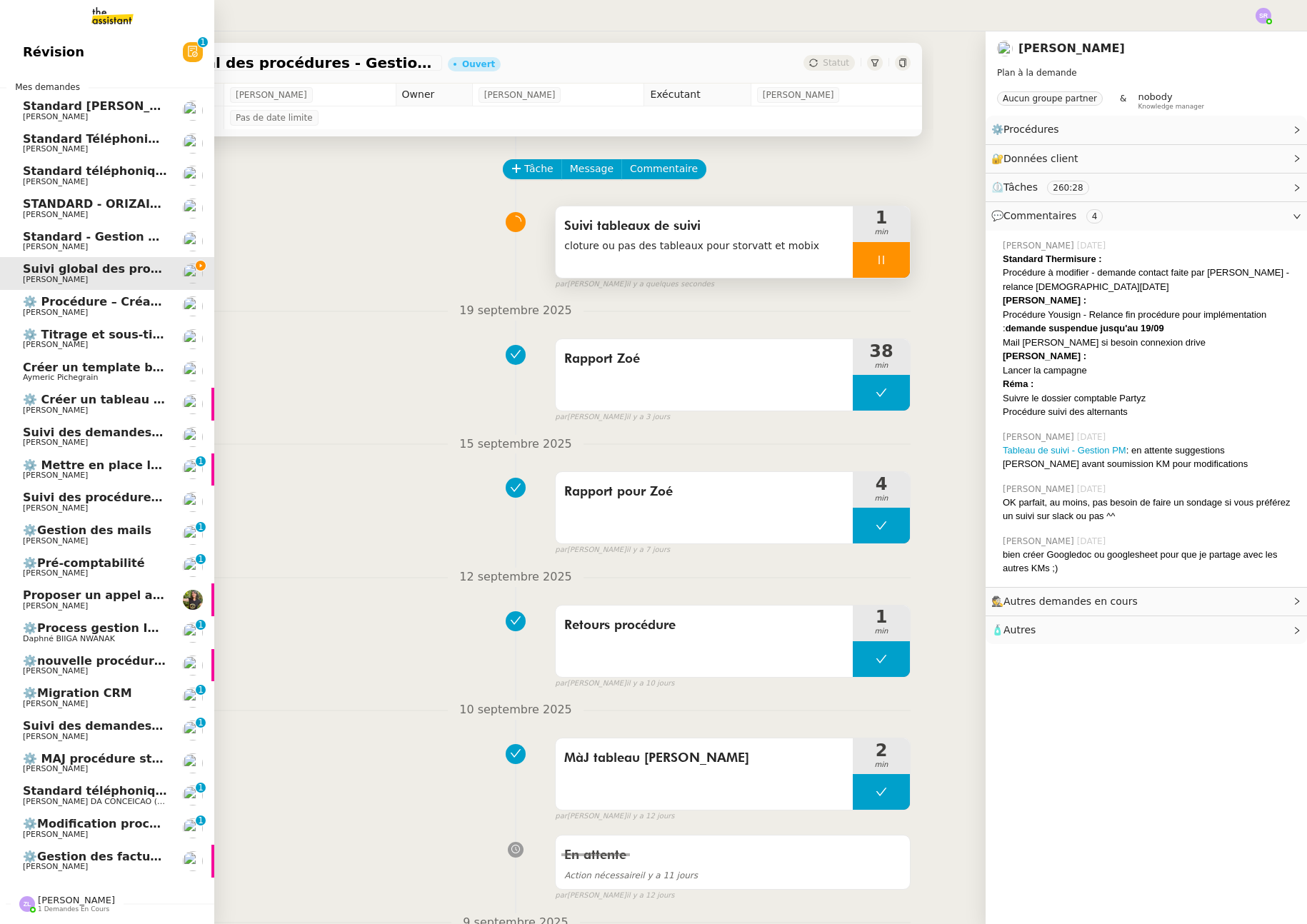
click at [95, 169] on span "Standard téléphonique - septembre 2025" at bounding box center [156, 170] width 267 height 14
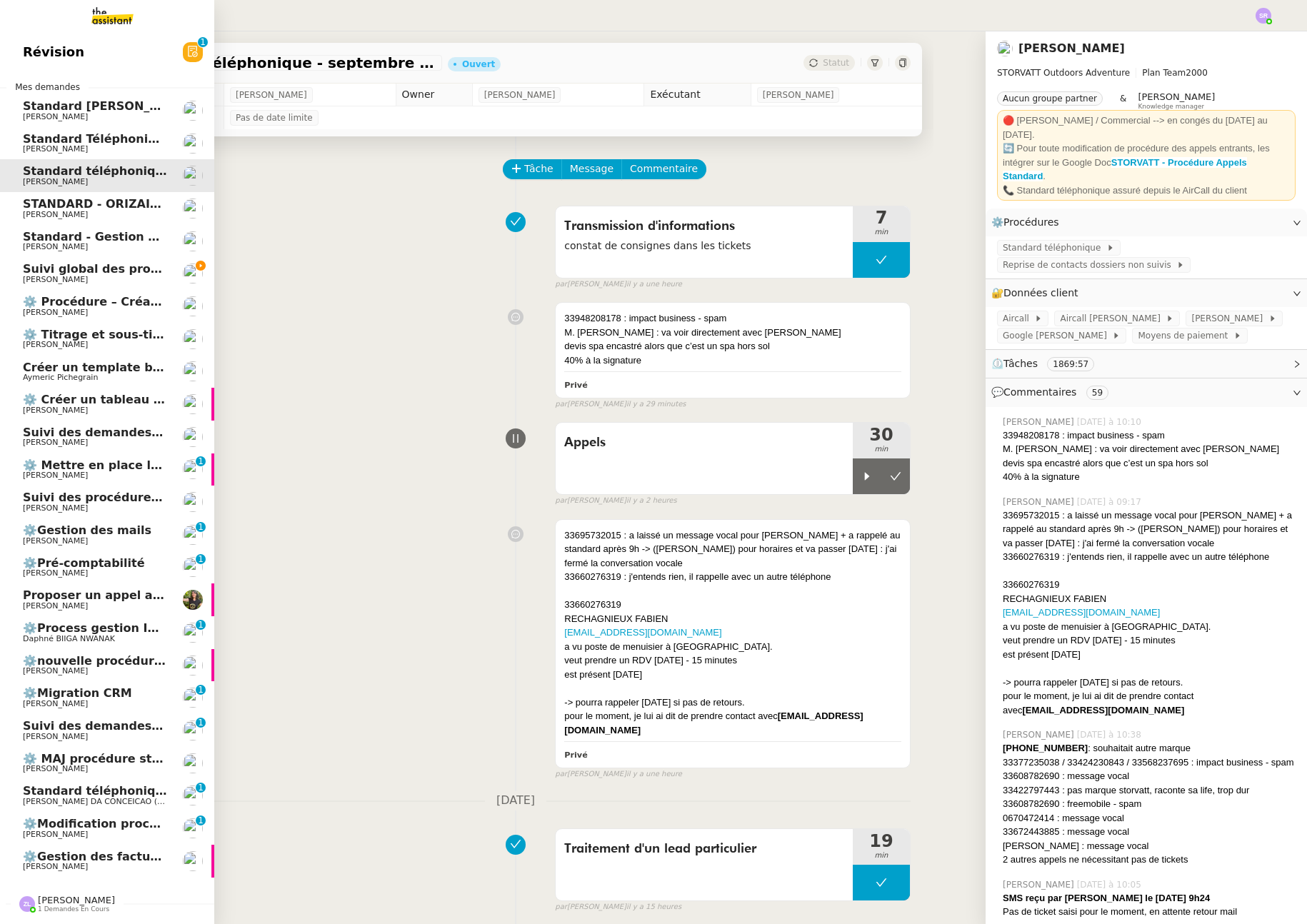
click at [127, 431] on span "Suivi des demandes / procédures en cours Mobix" at bounding box center [180, 432] width 315 height 14
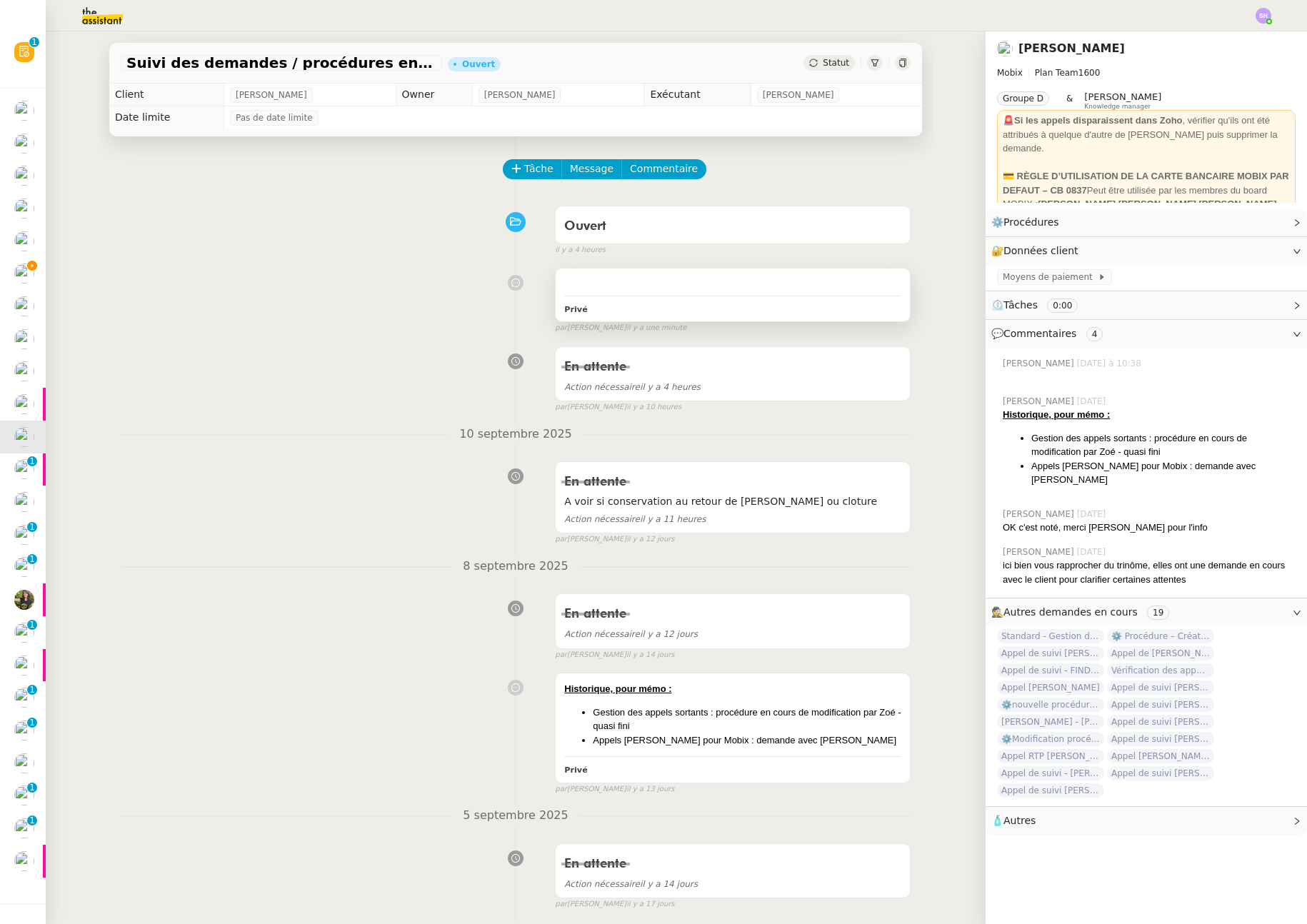
click at [611, 274] on div "Privé" at bounding box center [733, 295] width 354 height 53
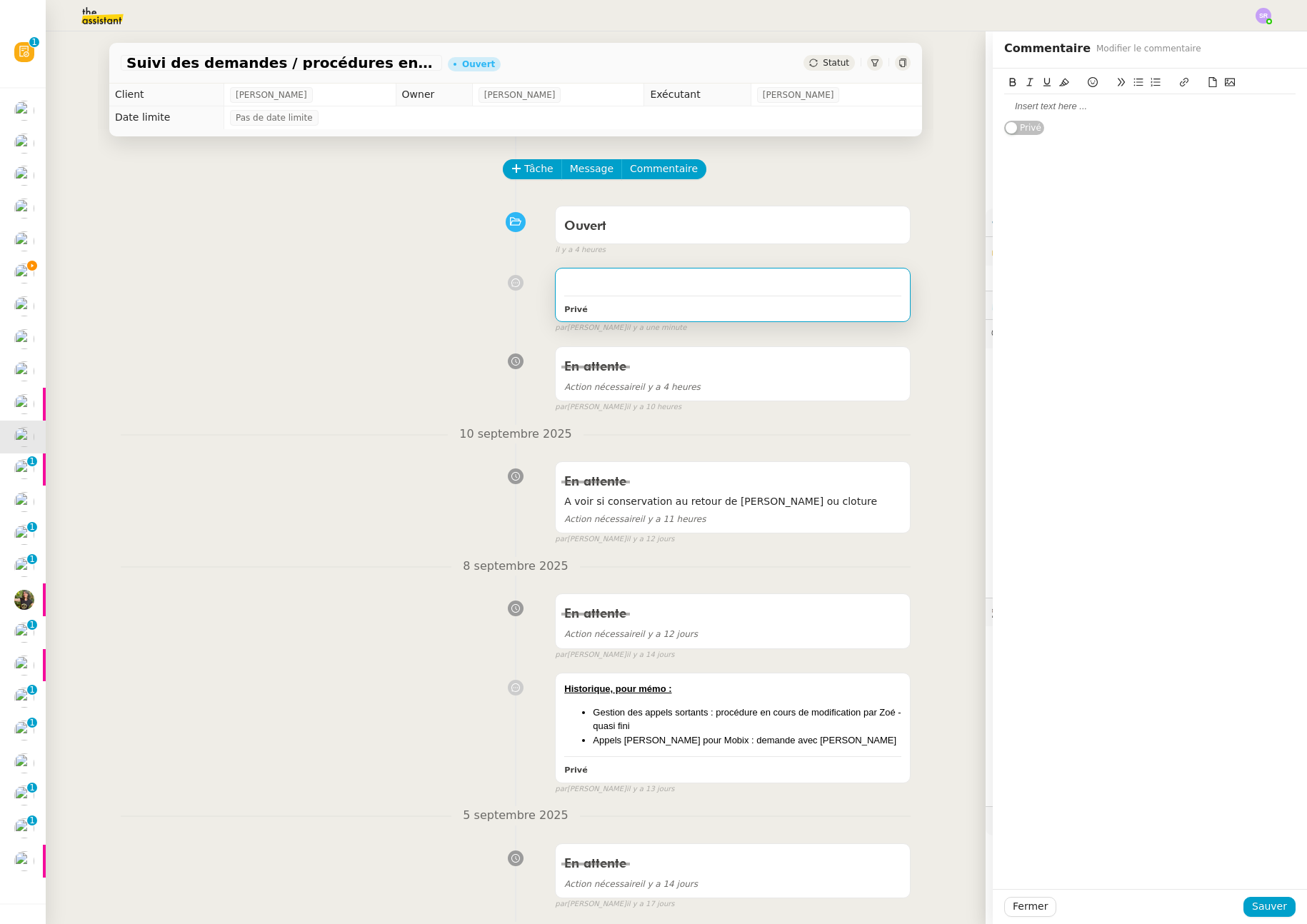
click at [1077, 105] on div at bounding box center [1150, 107] width 291 height 13
drag, startPoint x: 1064, startPoint y: 103, endPoint x: 947, endPoint y: 100, distance: 117.0
click at [947, 100] on app-ticket "Suivi des demandes / procédures en cours Mobix Ouvert Statut Client Florian Par…" at bounding box center [676, 478] width 1261 height 893
click at [1069, 108] on div "@Frédérique : est ce qu'on a encore besoin de cette demande ou je peux cloturer…" at bounding box center [1150, 113] width 291 height 26
click at [0, 0] on lt-em "est-ce" at bounding box center [0, 0] width 0 height 0
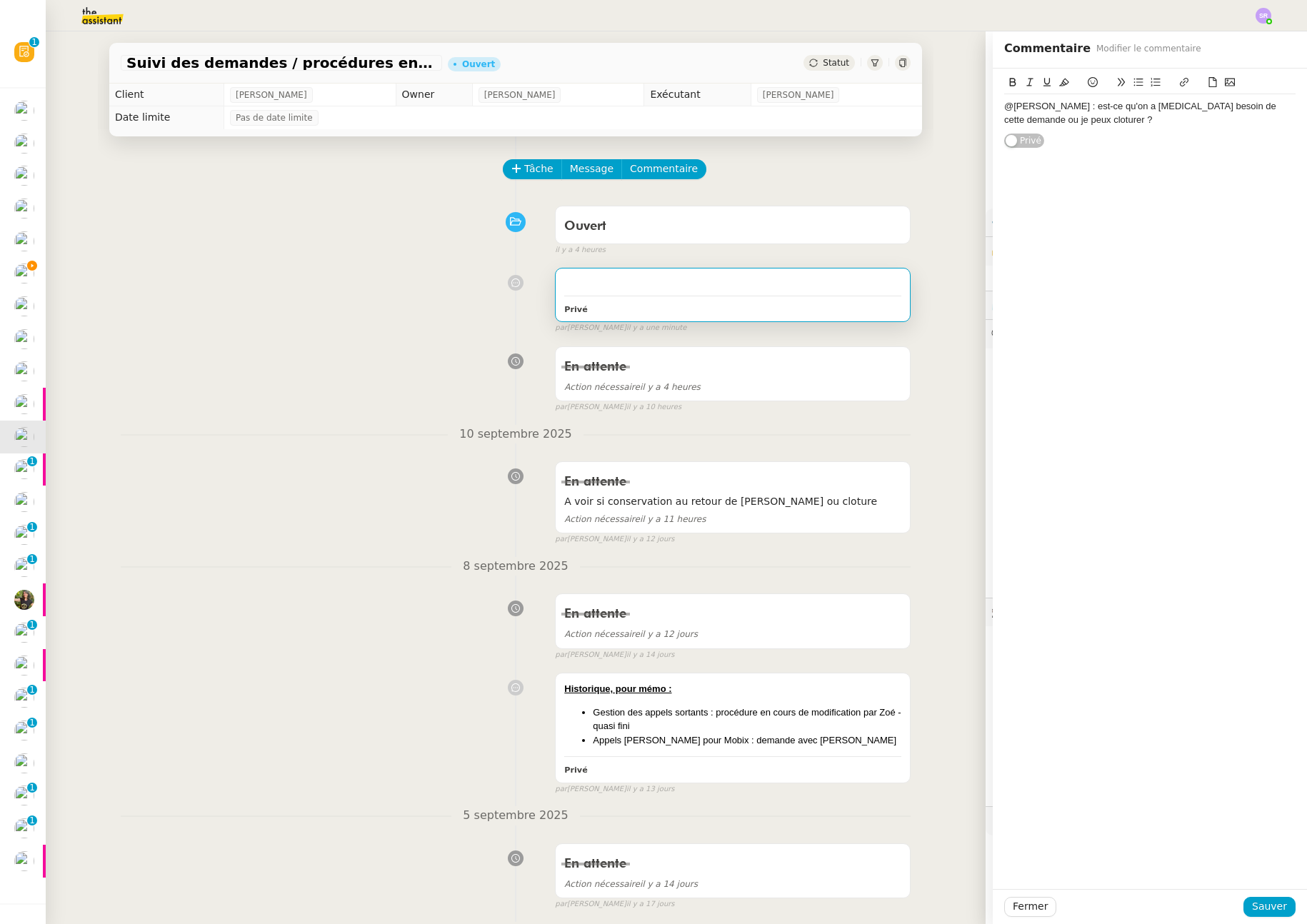
click at [1044, 123] on div "@Frédérique : est-ce qu'on a encore besoin de cette demande ou je peux cloturer…" at bounding box center [1150, 113] width 291 height 26
click at [0, 0] on lt-span "clôturer" at bounding box center [0, 0] width 0 height 0
drag, startPoint x: 1083, startPoint y: 118, endPoint x: 961, endPoint y: 105, distance: 122.7
click at [961, 105] on app-ticket "Suivi des demandes / procédures en cours Mobix Ouvert Statut Client Florian Par…" at bounding box center [676, 478] width 1261 height 893
copy div "@Frédérique : est-ce qu'on a encore besoin de cette demande ou je peux clôturer…"
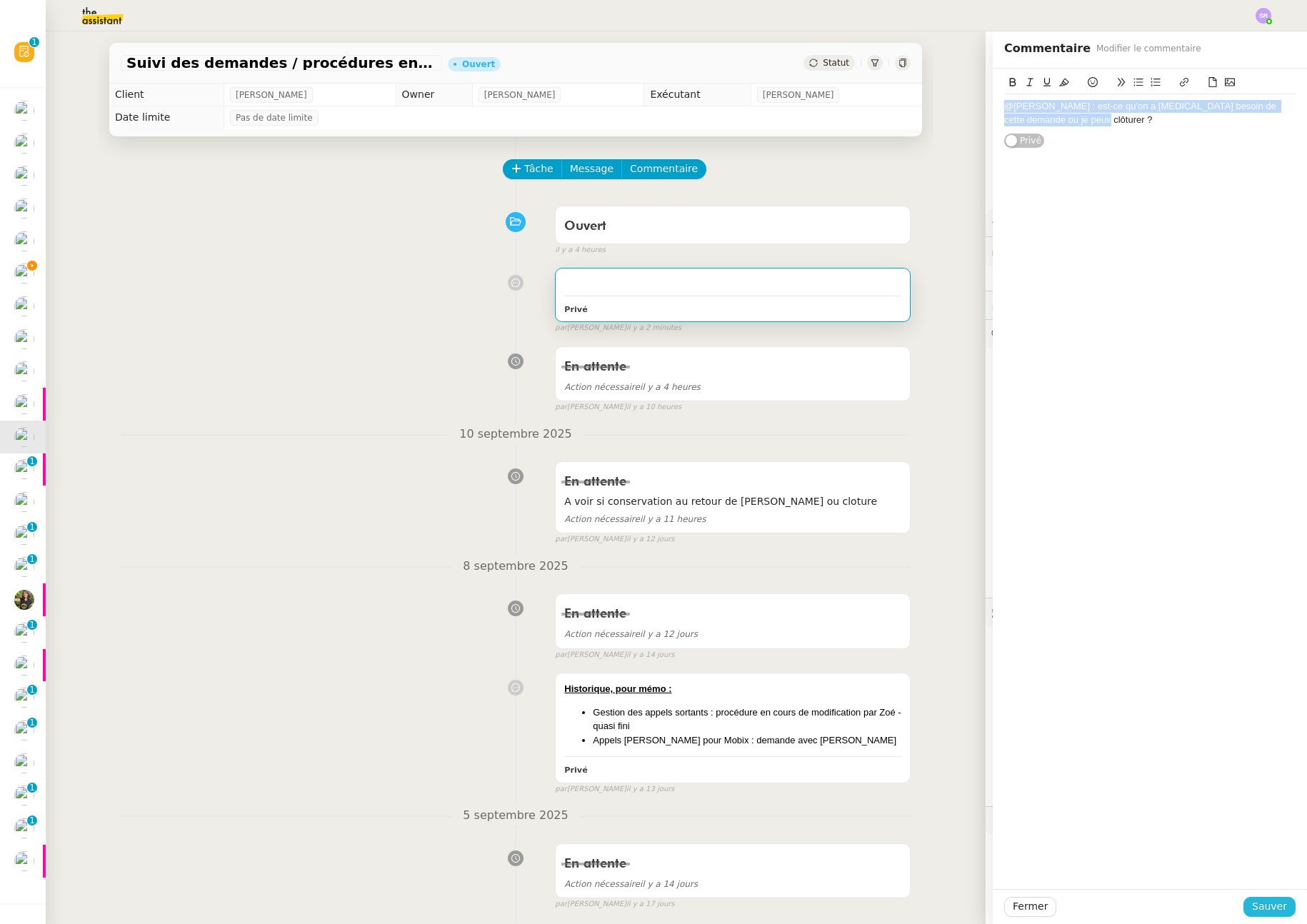
click at [1276, 902] on button "Sauver" at bounding box center [1269, 908] width 52 height 20
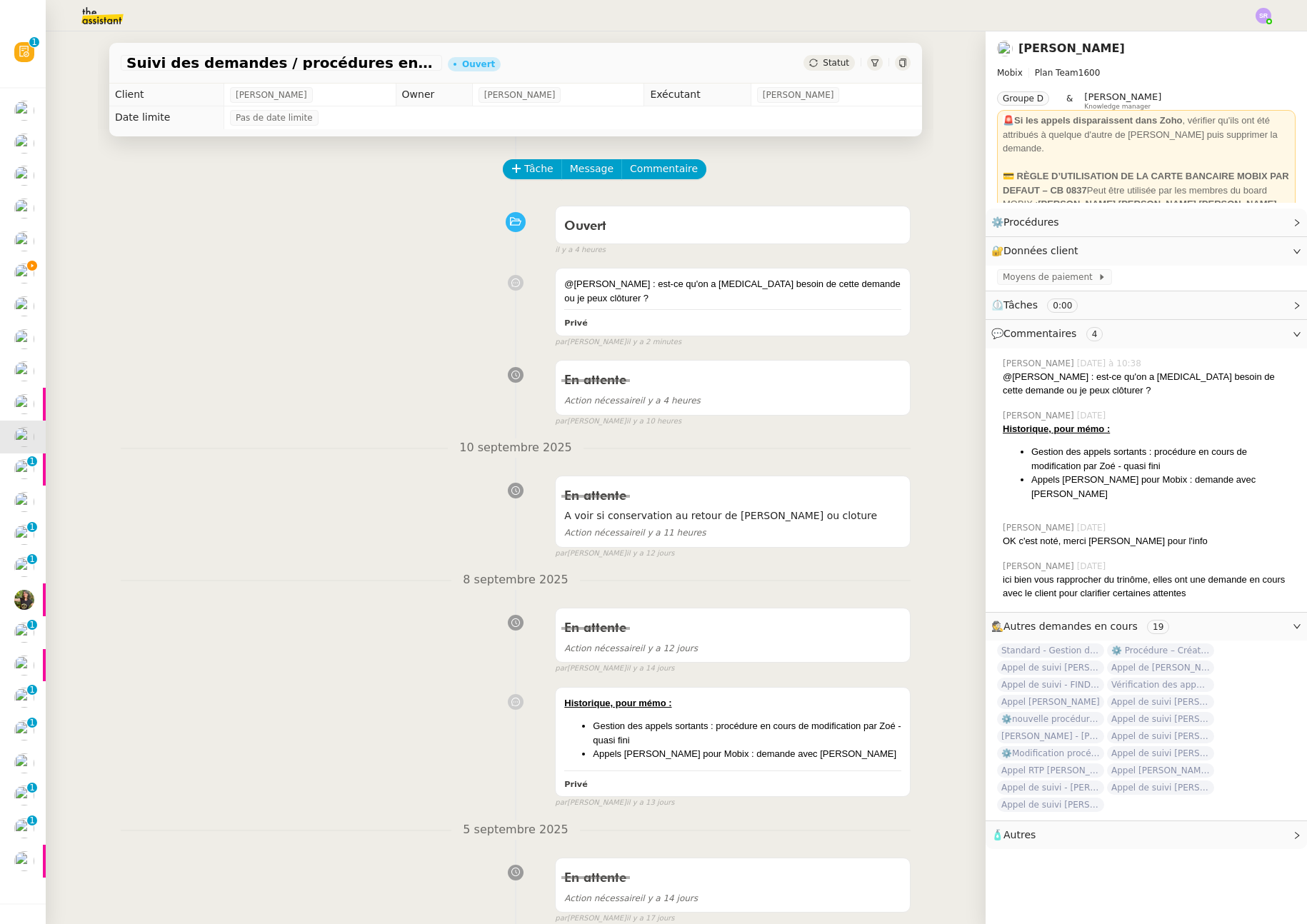
click at [814, 70] on div "Statut" at bounding box center [829, 62] width 52 height 15
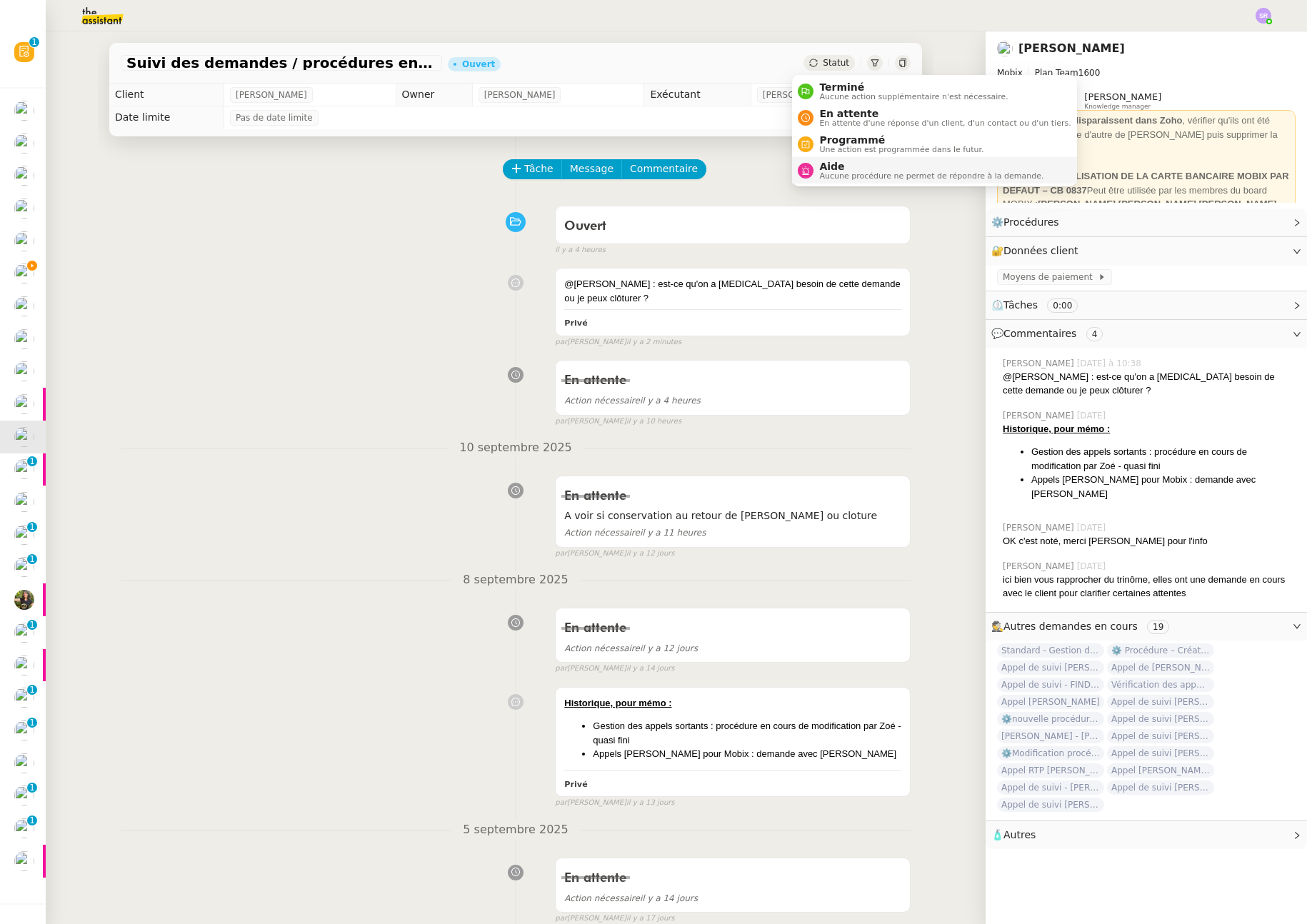
click at [833, 168] on span "Aide" at bounding box center [931, 167] width 224 height 12
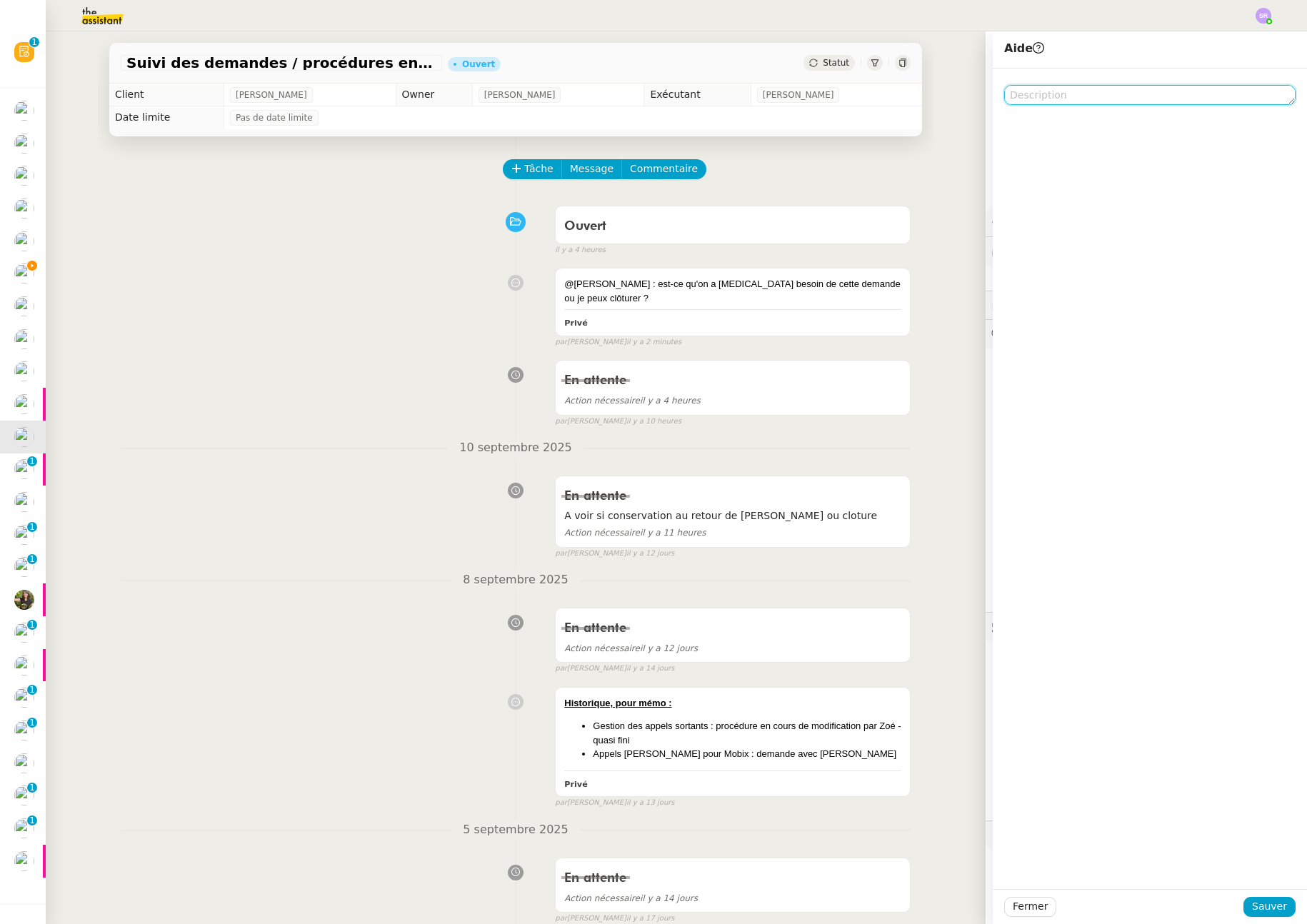
click at [1030, 95] on textarea at bounding box center [1150, 95] width 291 height 20
paste textarea "@Frédérique : est-ce qu'on a encore besoin de cette demande ou je peux clôturer…"
drag, startPoint x: 1060, startPoint y: 98, endPoint x: 1163, endPoint y: 137, distance: 110.1
click at [1163, 137] on nz-form-control "@Frédérique : est-ce qu'on a encore besoin de cette demande ou je peux clôturer…" at bounding box center [1150, 117] width 291 height 66
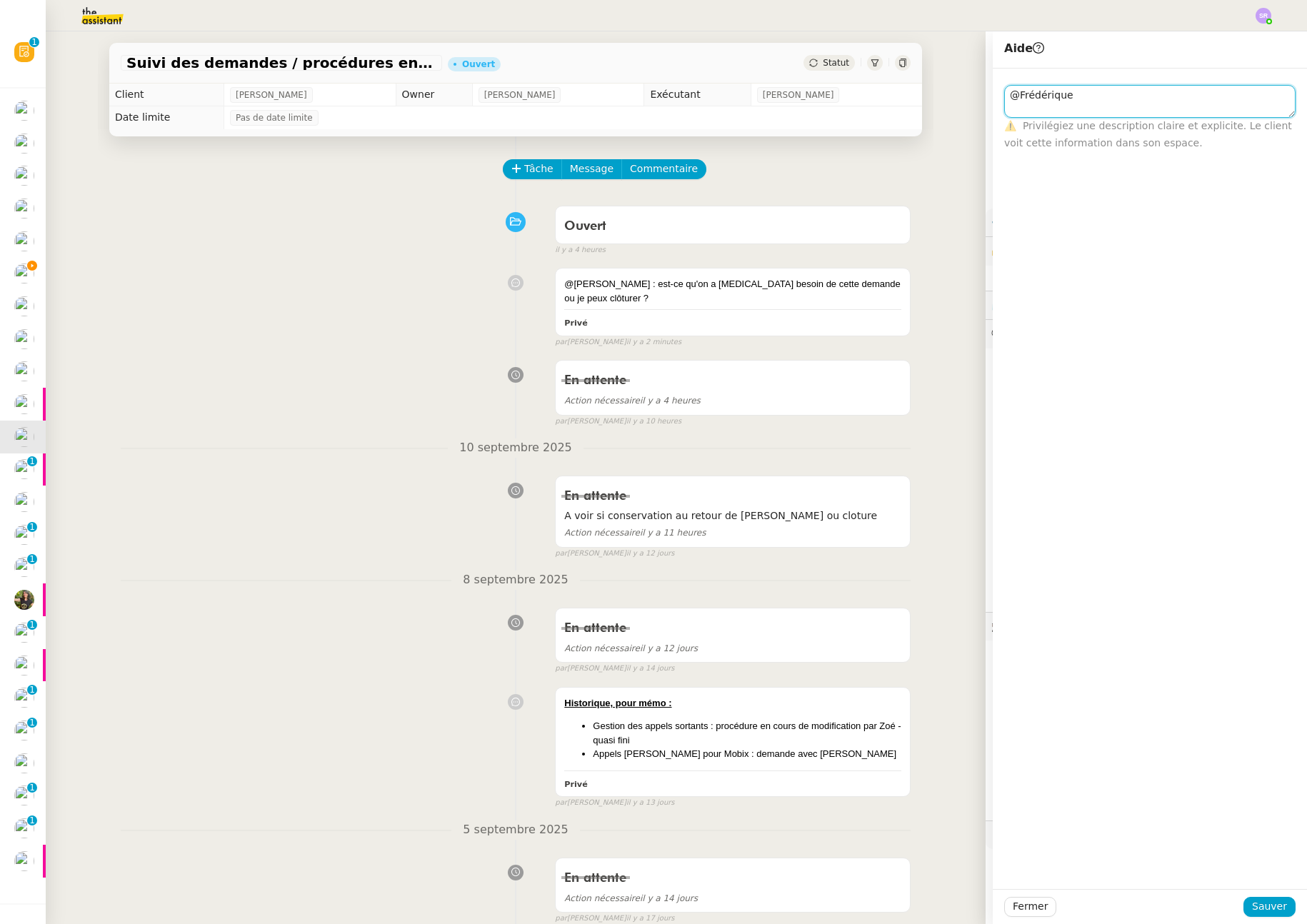
scroll to position [0, 0]
type textarea "@Frédérique"
click at [1268, 905] on span "Sauver" at bounding box center [1270, 907] width 35 height 16
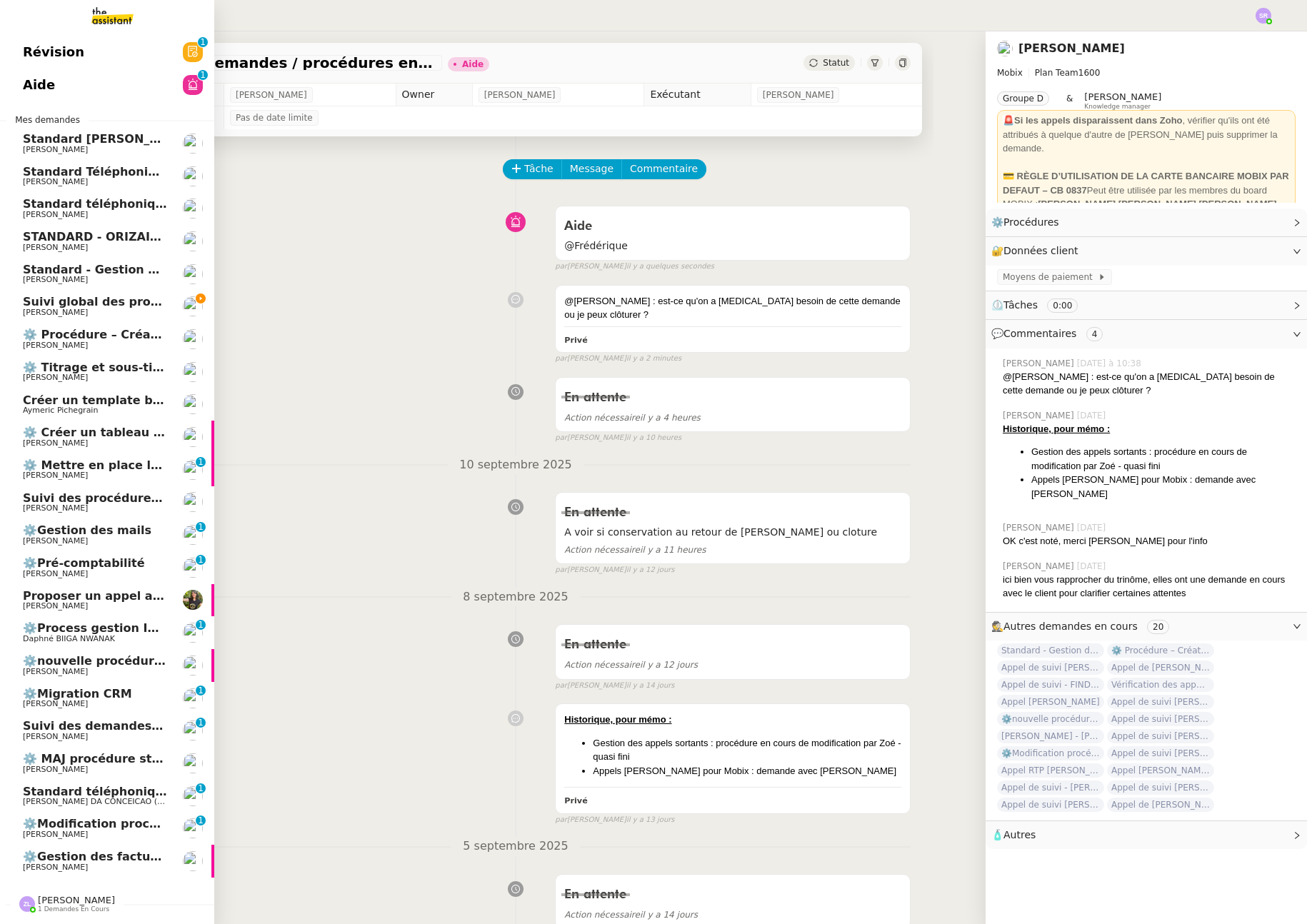
click at [141, 736] on span "[PERSON_NAME]" at bounding box center [95, 736] width 145 height 8
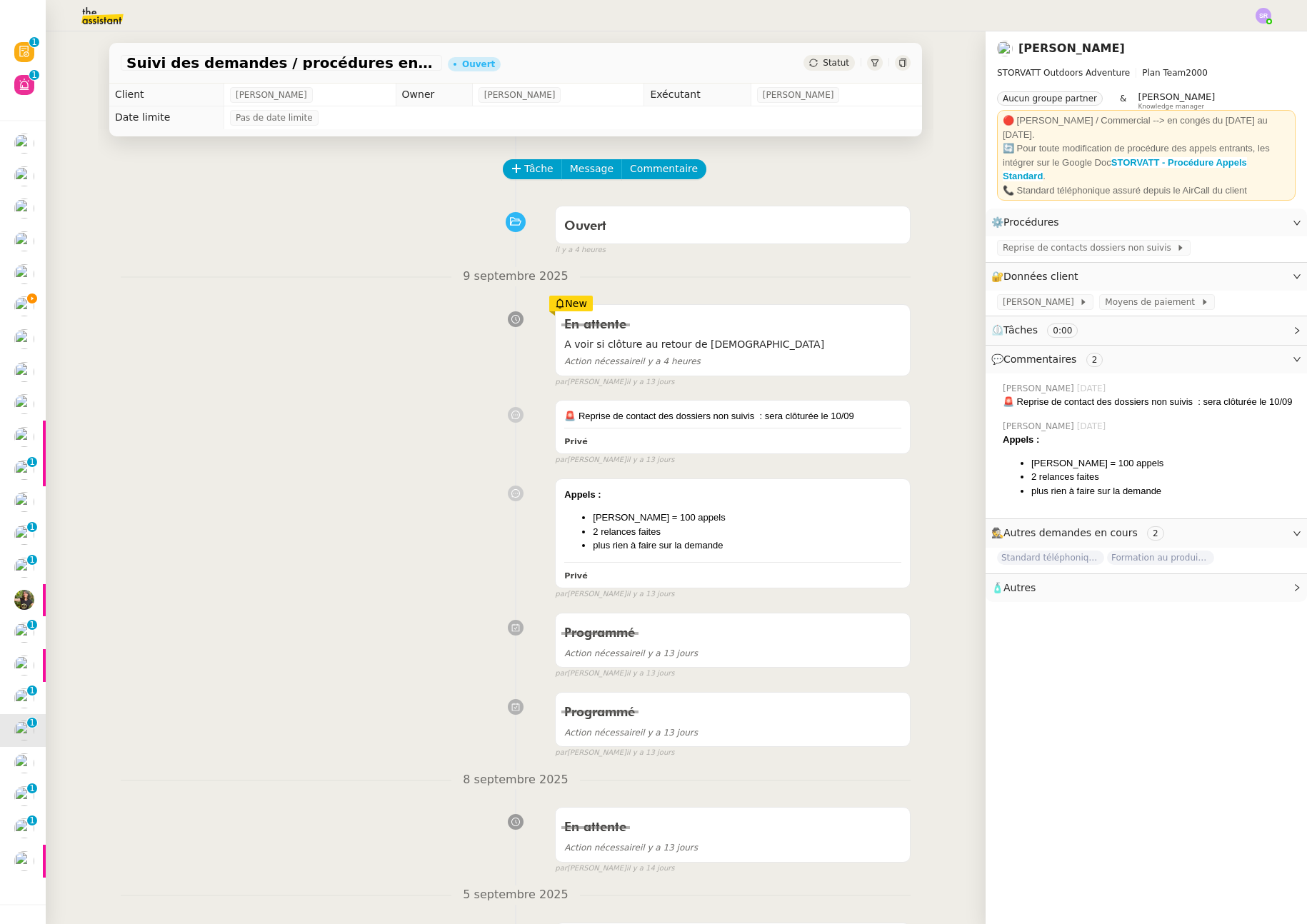
click at [366, 383] on div "En attente A voir si clôture au retour de Zoé Action nécessaire il y a 4 heures…" at bounding box center [516, 342] width 790 height 90
click at [670, 166] on span "Commentaire" at bounding box center [664, 169] width 68 height 16
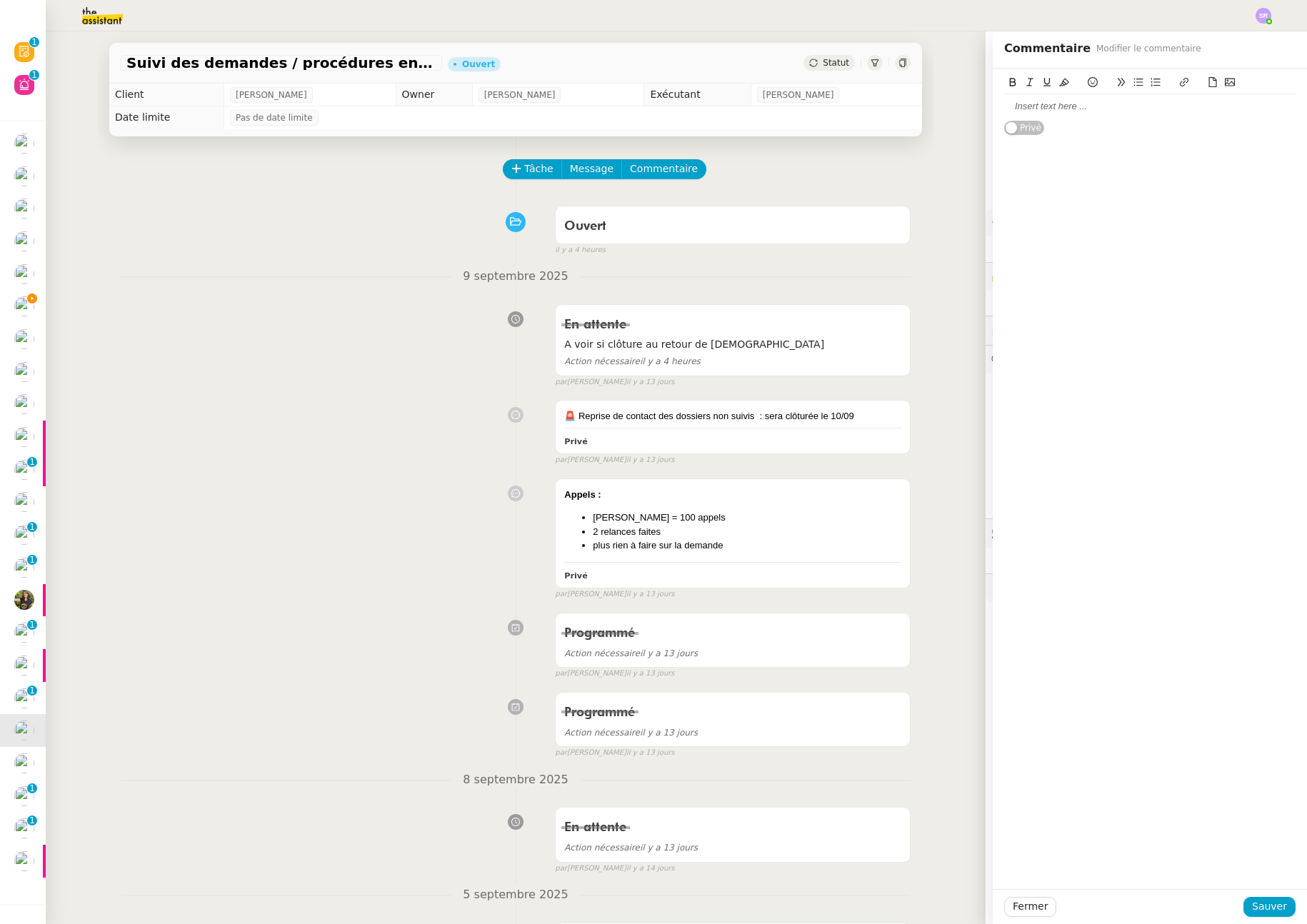
click at [1062, 104] on div at bounding box center [1150, 107] width 291 height 13
click at [1040, 108] on div "@Frédérique : est-ce qu'on a encore besoin de cette demande ou je peux clôturer…" at bounding box center [1150, 113] width 291 height 26
click at [1111, 114] on div "@Romane : est-ce qu'on a encore besoin de cette demande ou je peux clôturer ?" at bounding box center [1150, 113] width 291 height 26
click at [1252, 909] on span "Sauver" at bounding box center [1270, 907] width 35 height 16
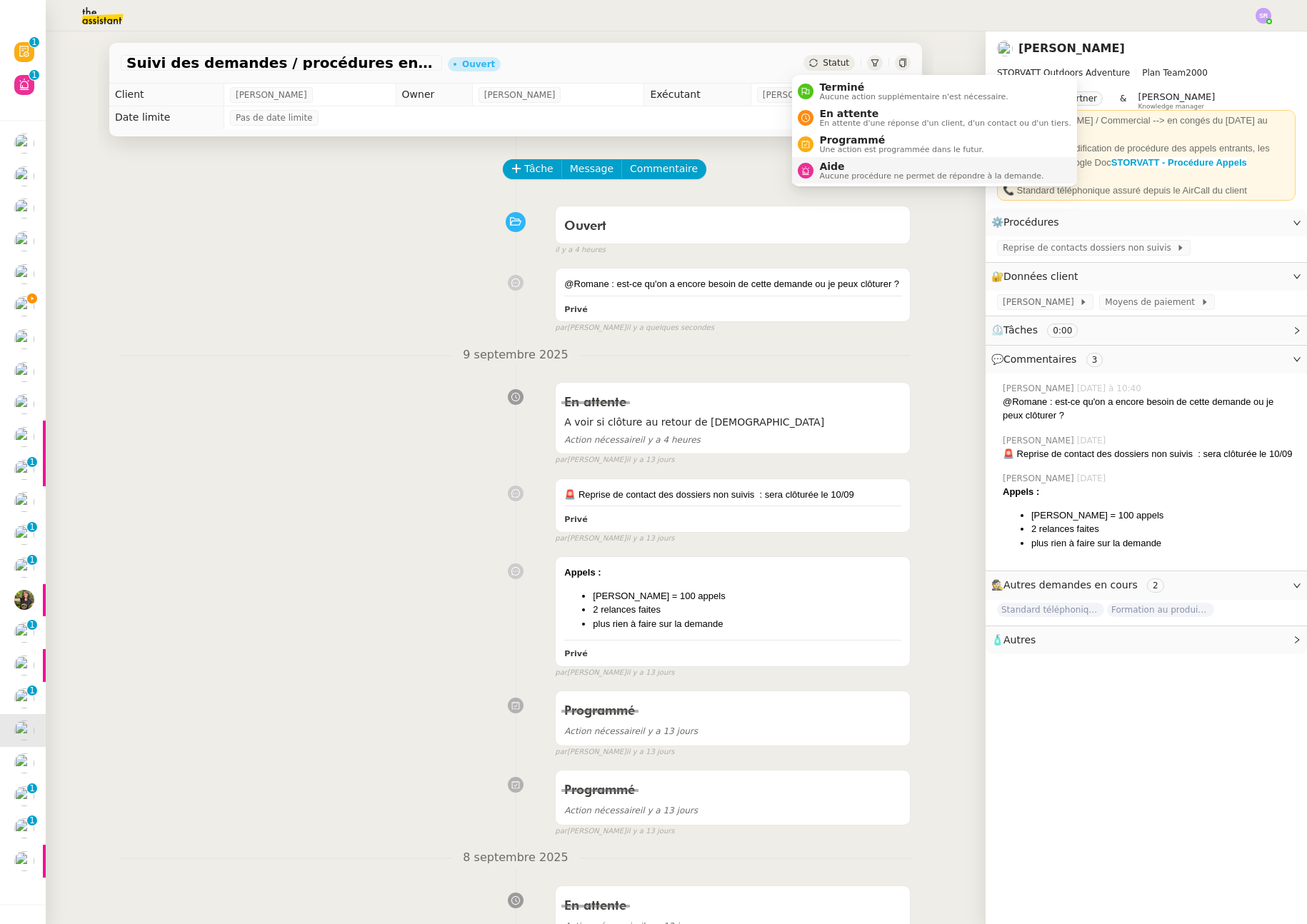
click at [830, 172] on span "Aucune procédure ne permet de répondre à la demande." at bounding box center [931, 176] width 224 height 8
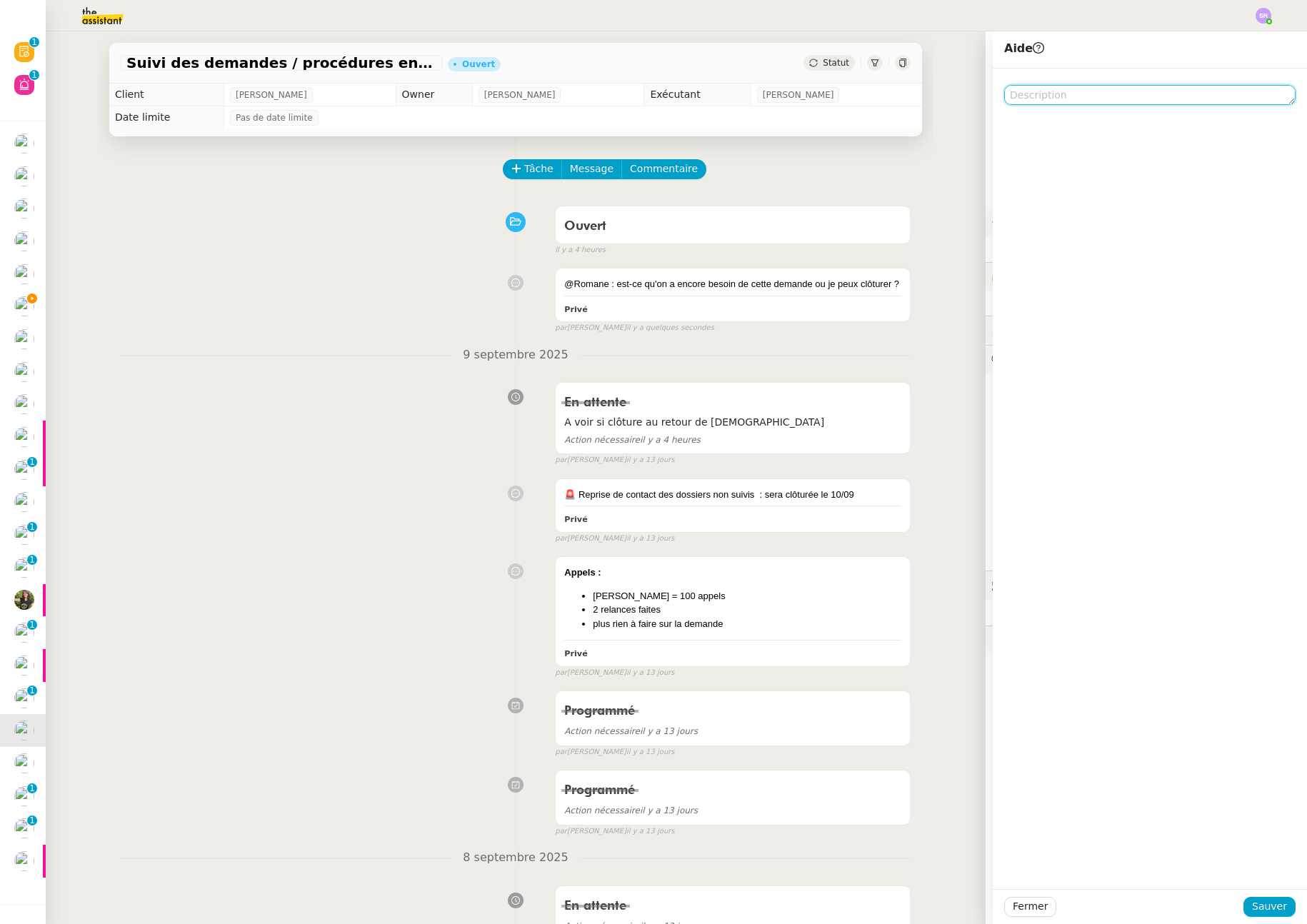
click at [1018, 99] on textarea at bounding box center [1150, 95] width 291 height 20
paste textarea "@Frédérique : est-ce qu'on a encore besoin de cette demande ou je peux clôturer…"
drag, startPoint x: 1008, startPoint y: 95, endPoint x: 1227, endPoint y: 115, distance: 219.9
click at [1227, 115] on textarea "@Frédérique : est-ce qu'on a encore besoin de cette demande ou je peux clôturer…" at bounding box center [1150, 101] width 291 height 33
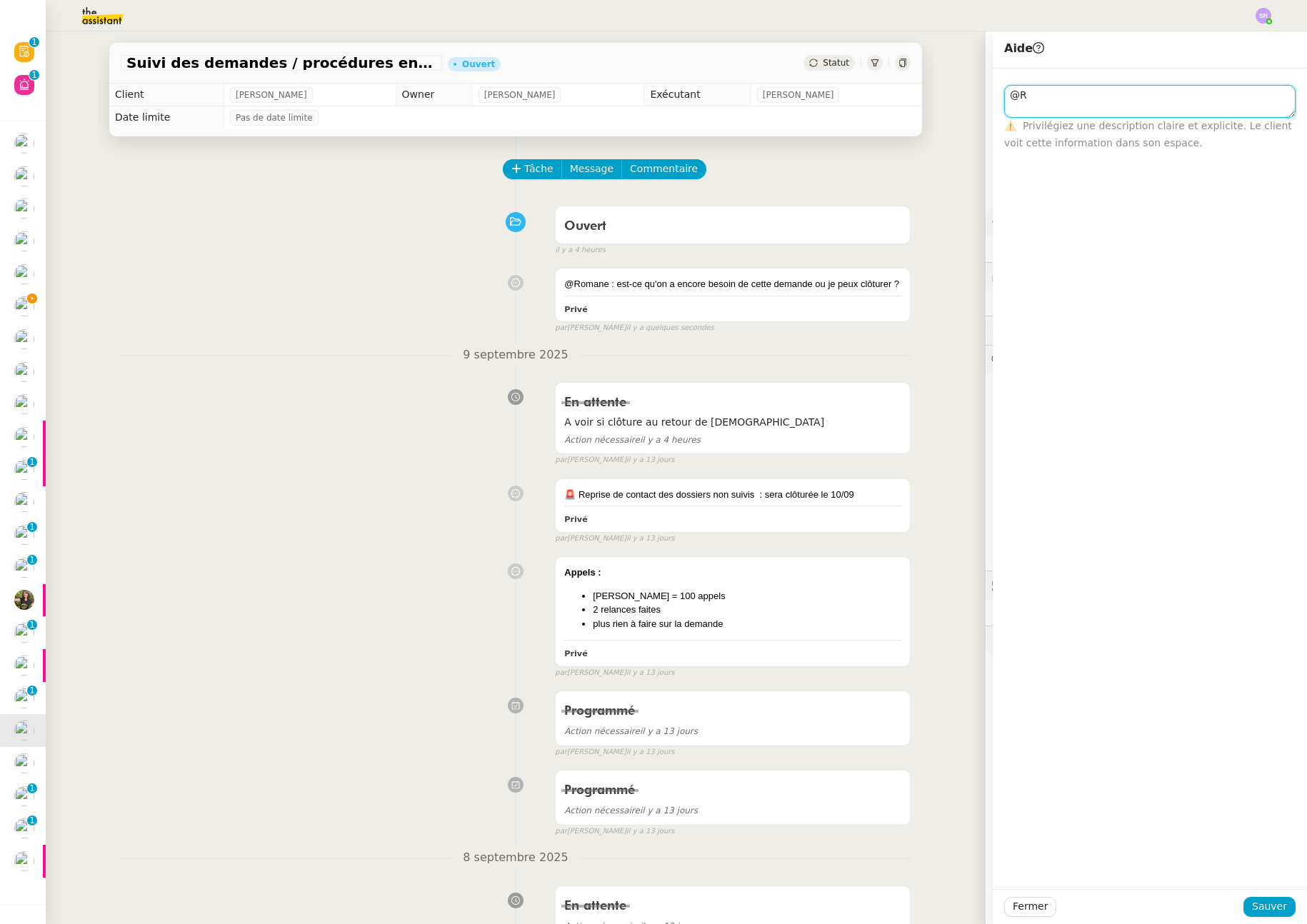
scroll to position [0, 0]
type textarea "@Romane"
click at [1270, 904] on span "Sauver" at bounding box center [1270, 907] width 35 height 16
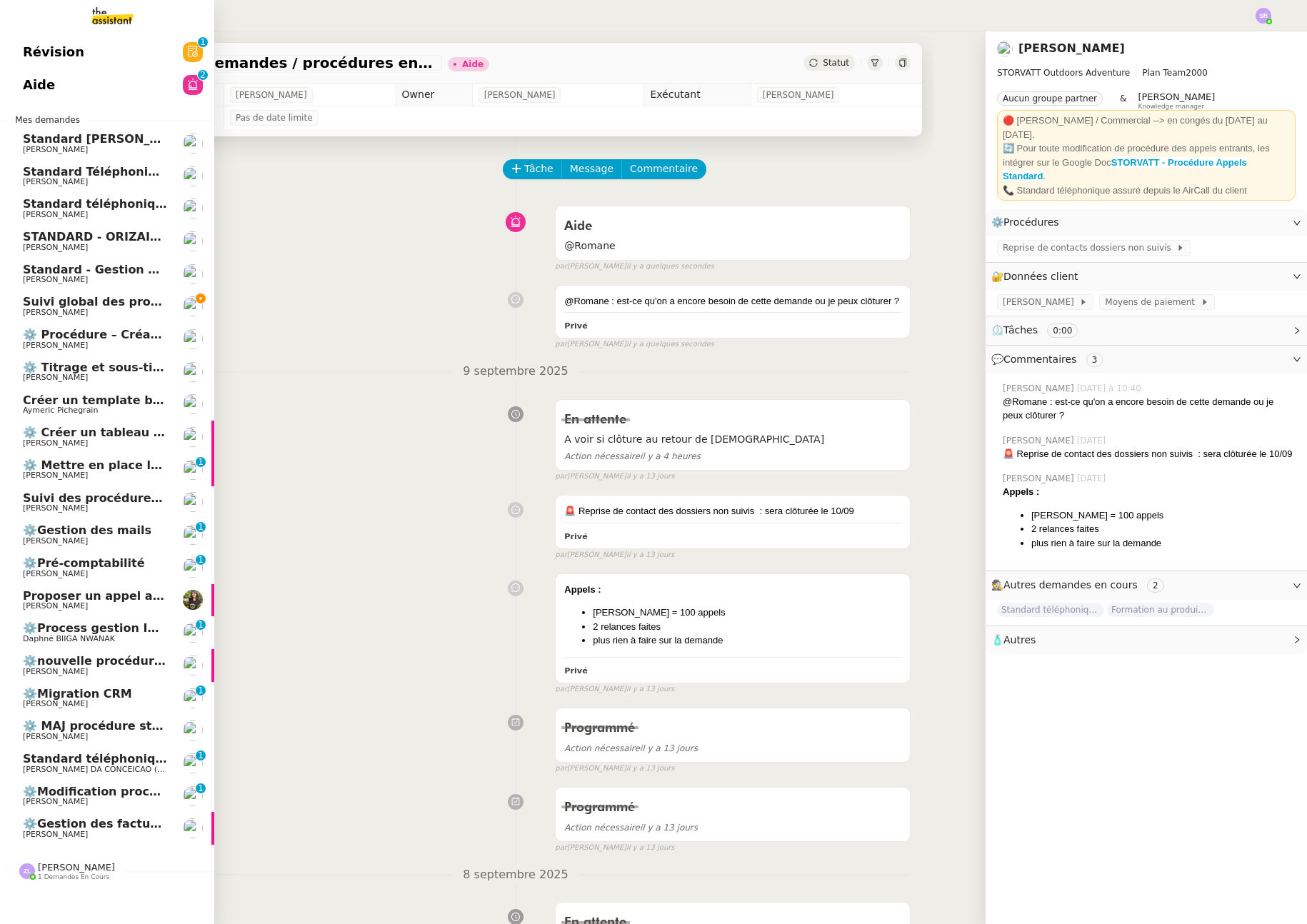
click at [119, 310] on span "[PERSON_NAME]" at bounding box center [95, 312] width 145 height 8
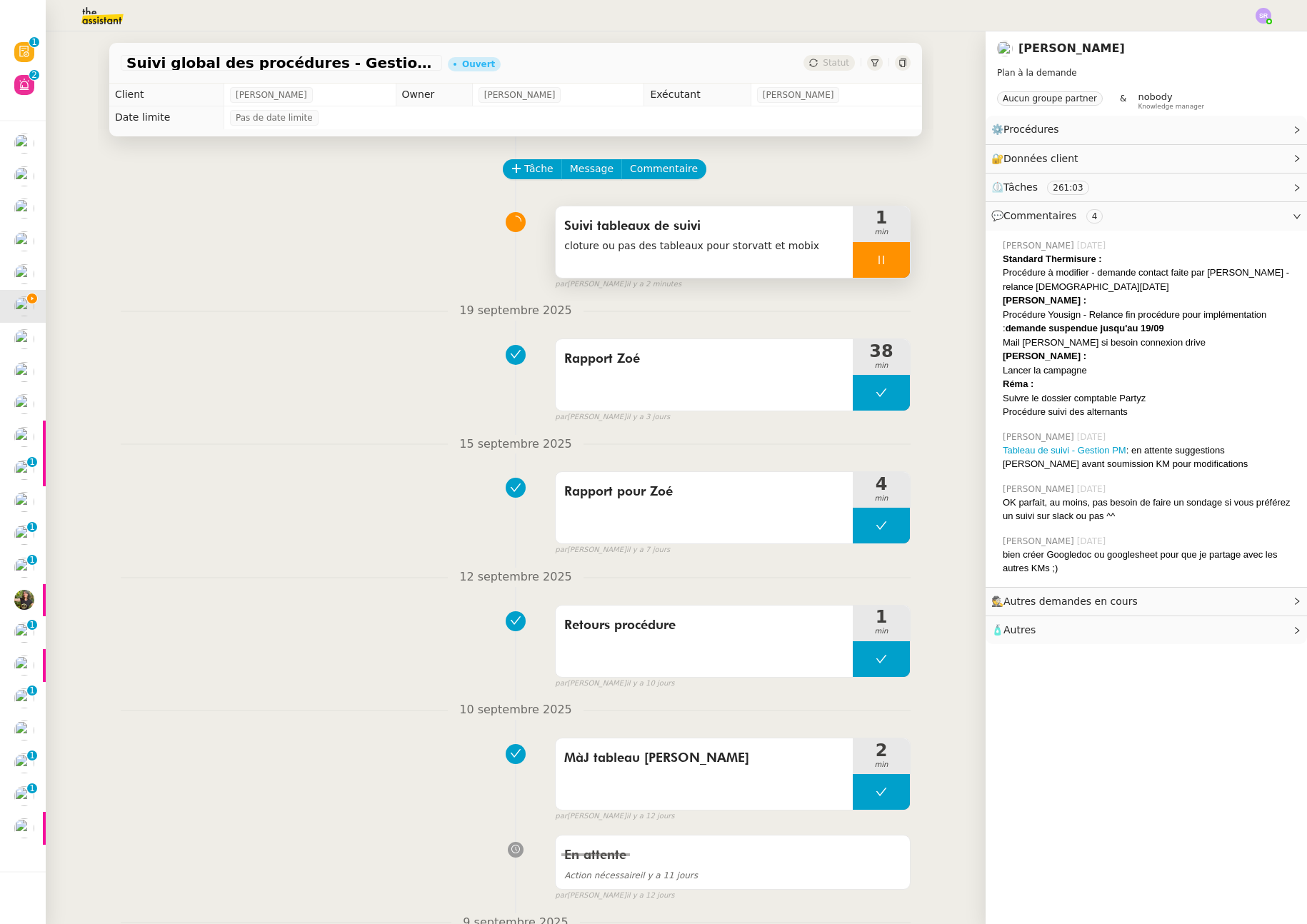
click at [876, 259] on div at bounding box center [881, 259] width 57 height 36
click at [890, 260] on icon at bounding box center [896, 259] width 12 height 12
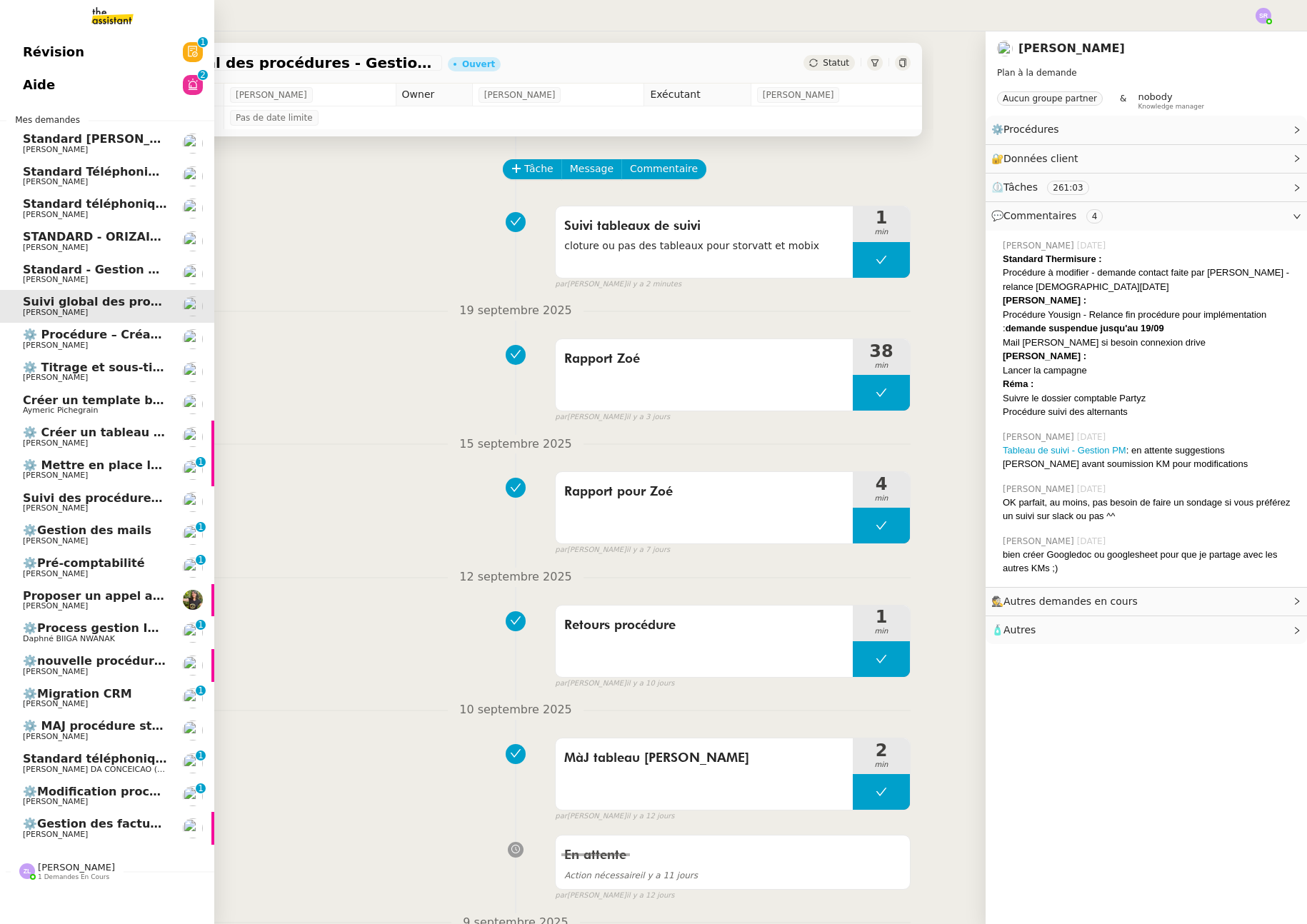
click at [115, 496] on span "Suivi des procédures en cours" at bounding box center [119, 498] width 194 height 14
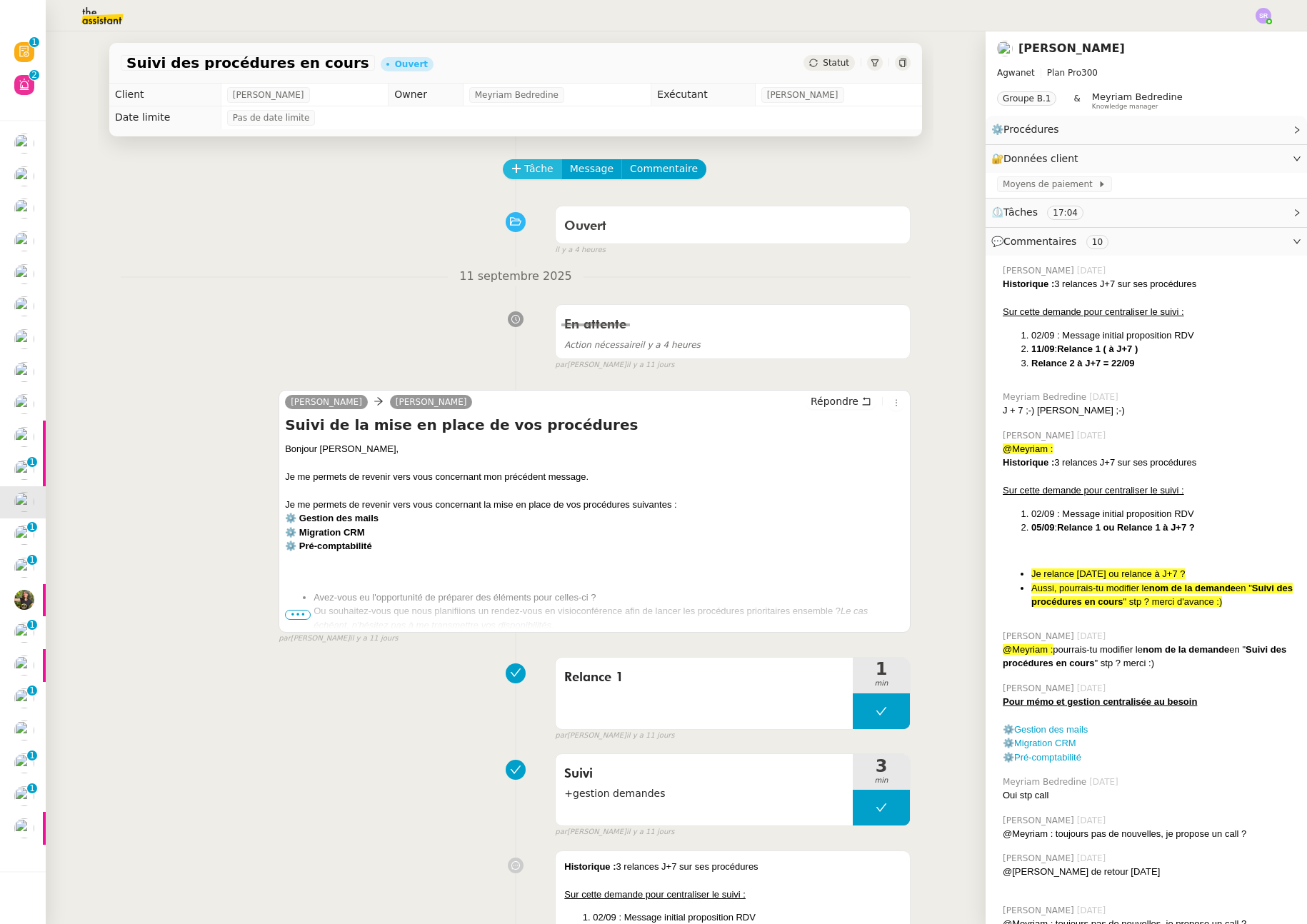
click at [526, 161] on span "Tâche" at bounding box center [539, 169] width 29 height 16
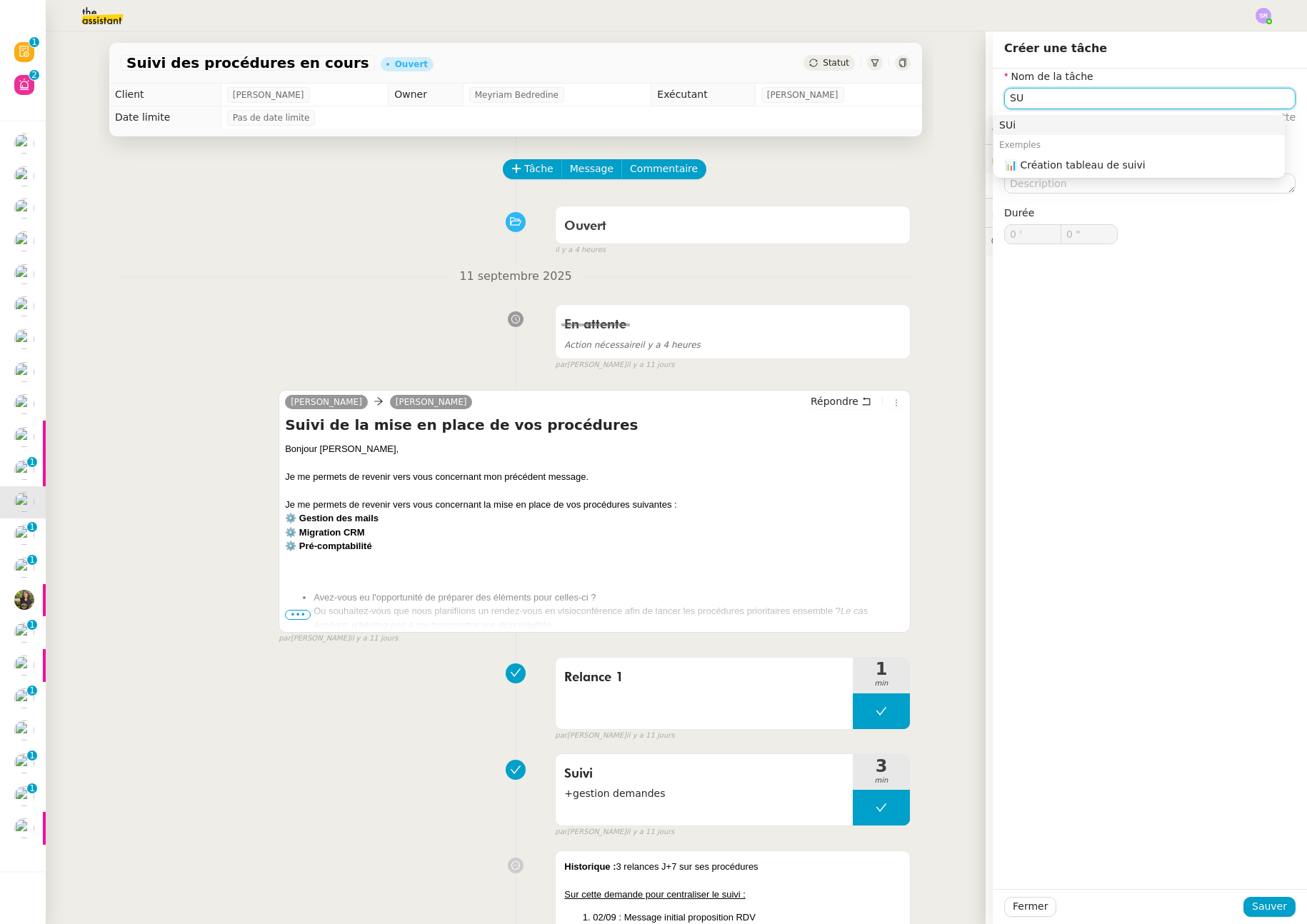
type input "S"
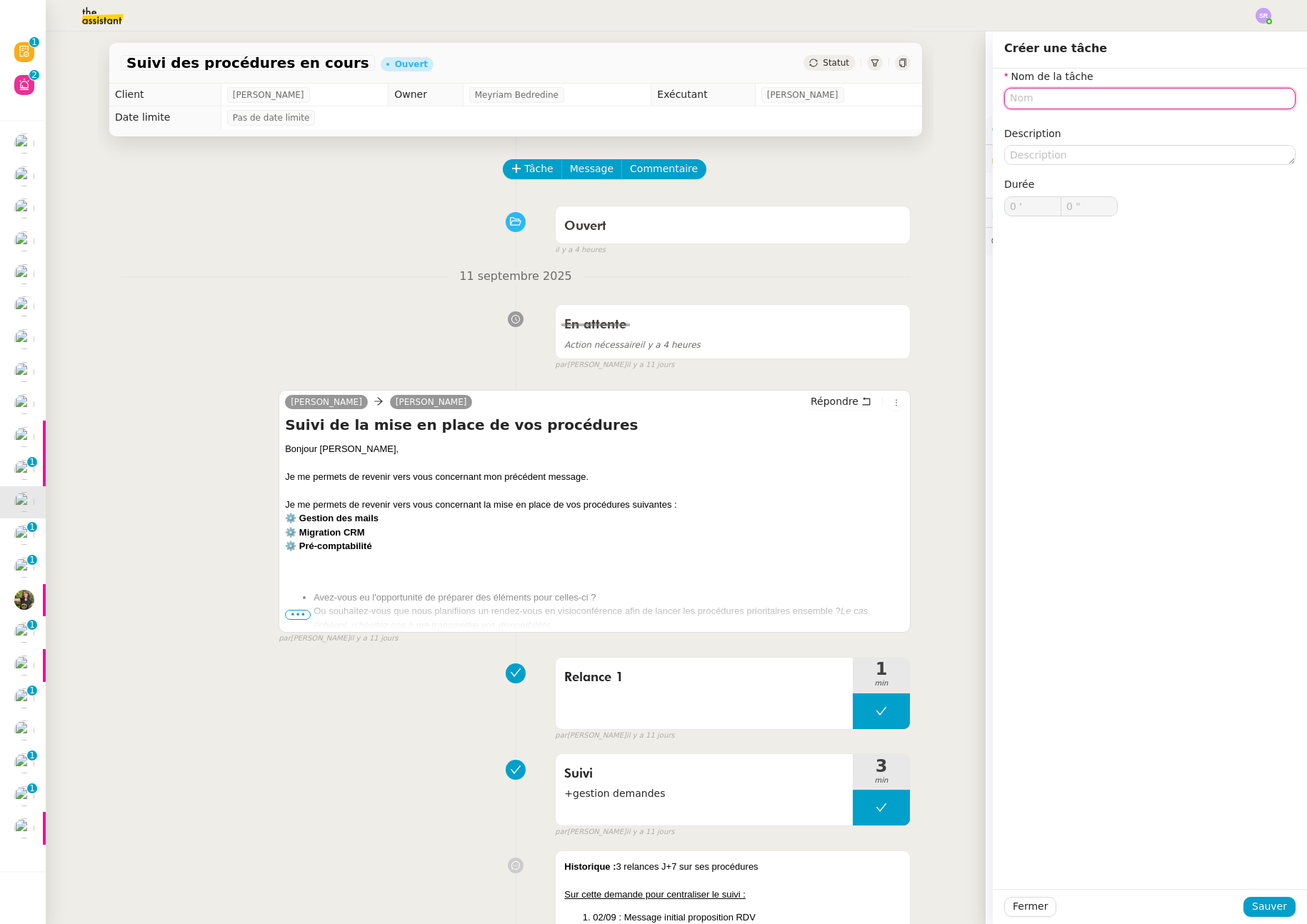
type input "S"
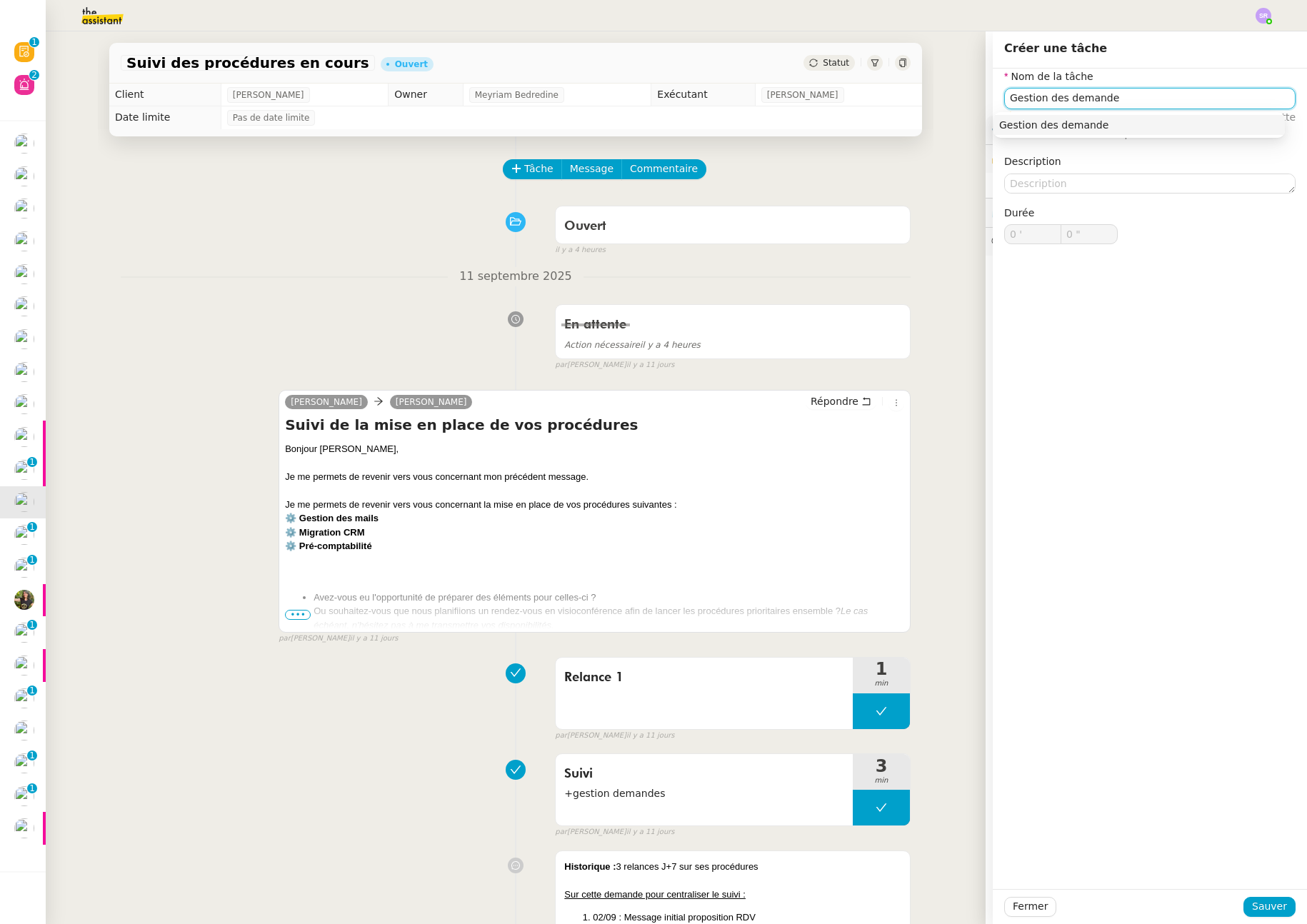
type input "Gestion des demandes"
click at [1153, 121] on div "Gestion des demandes" at bounding box center [1140, 125] width 280 height 13
drag, startPoint x: 1124, startPoint y: 95, endPoint x: 986, endPoint y: 97, distance: 138.0
click at [993, 97] on div "Nom de la tâche Gestion des demandes ⚠️ Privilégiez un titre clair et explicite…" at bounding box center [1150, 168] width 314 height 198
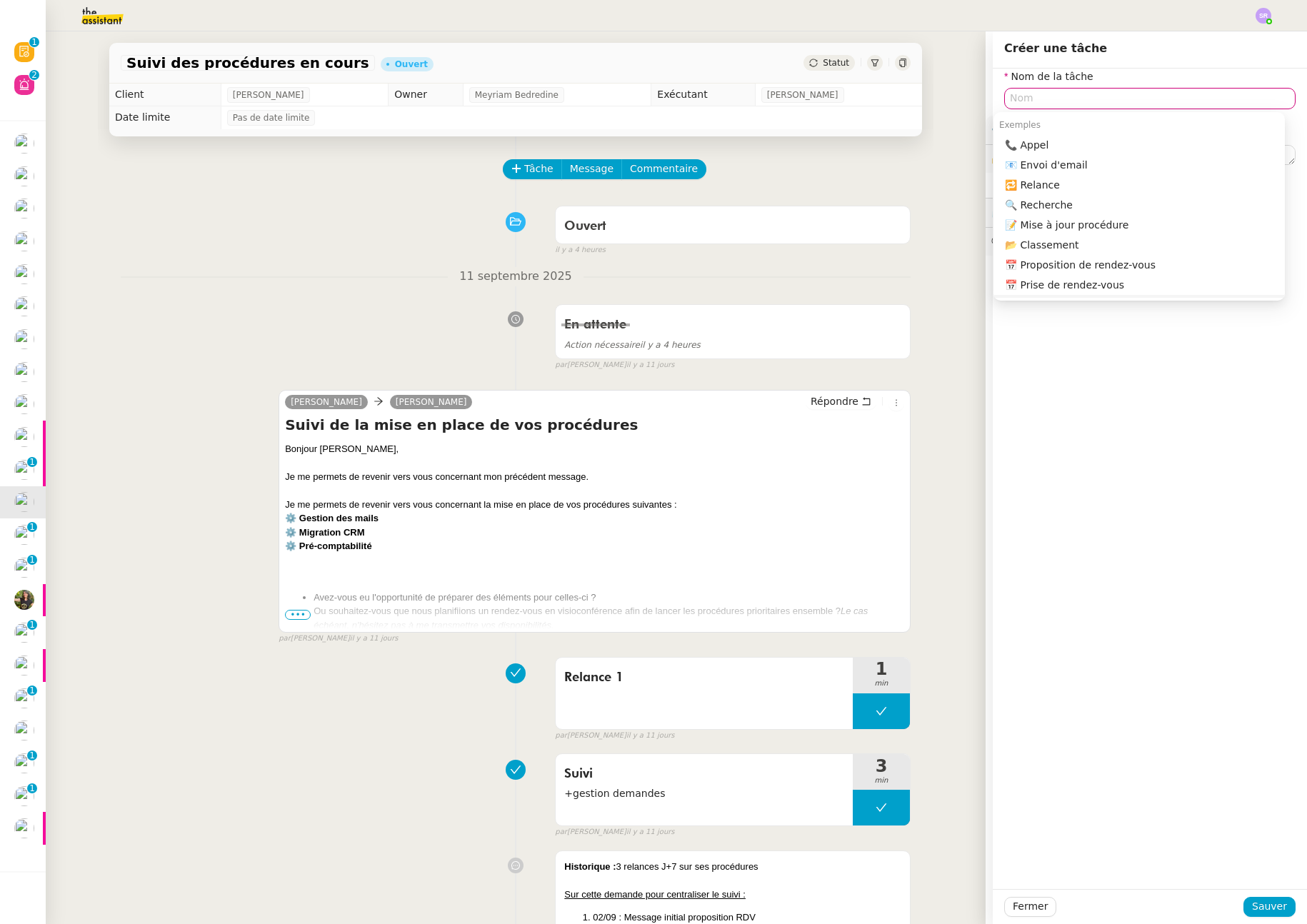
click at [1103, 339] on div "Nom de la tâche Veuillez nommer la tâche. Description Durée 0 ' 0 "" at bounding box center [1150, 479] width 314 height 821
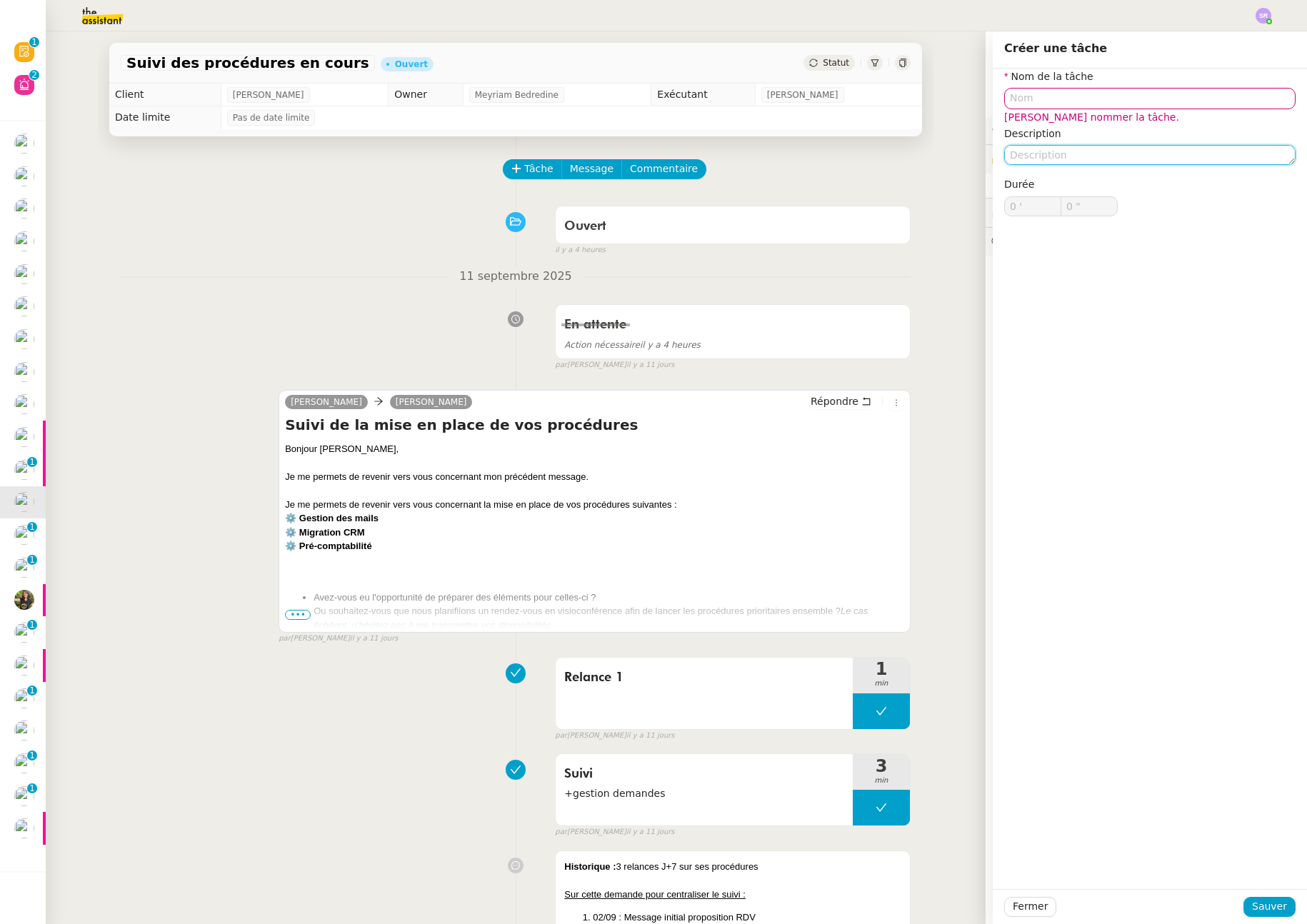
click at [1066, 162] on textarea at bounding box center [1150, 155] width 291 height 20
paste textarea "Gestion des demandes"
click at [1004, 157] on textarea "Gestion des demandes" at bounding box center [1150, 155] width 291 height 20
type textarea "+Gestion des demandes"
click at [1030, 101] on input "text" at bounding box center [1150, 98] width 291 height 21
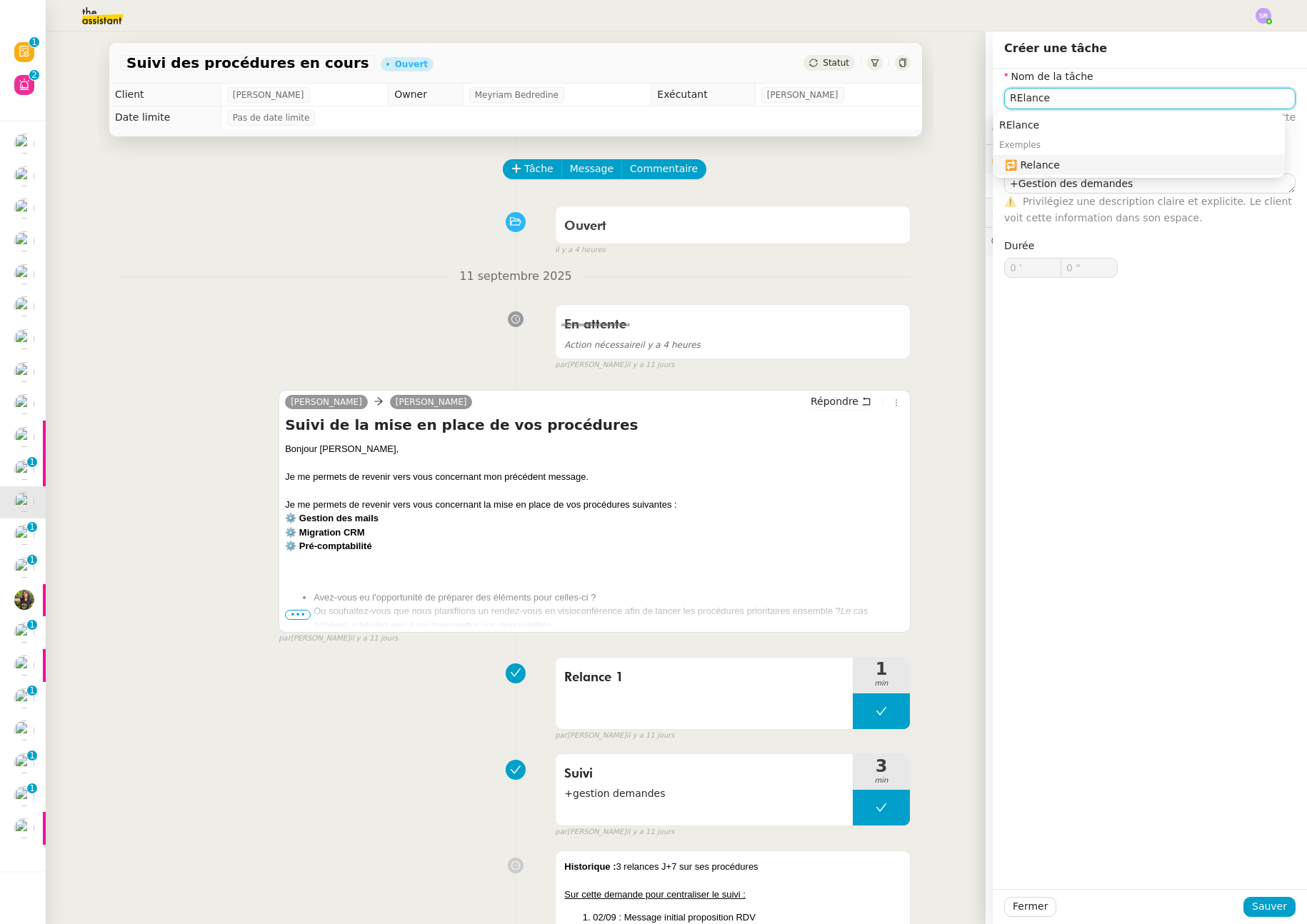
click at [1049, 161] on div "🔁 Relance" at bounding box center [1141, 165] width 274 height 13
type input "Relance"
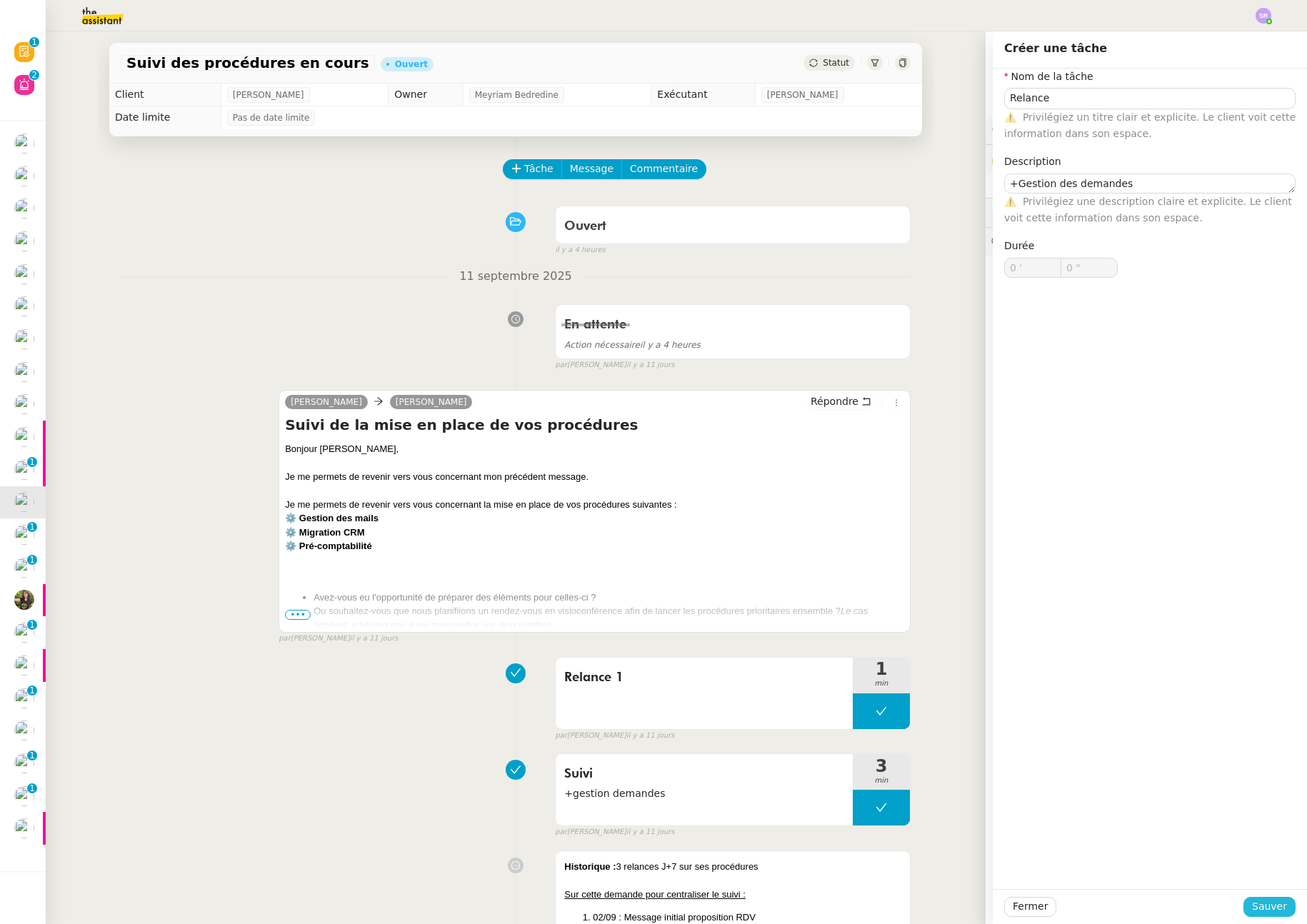
click at [1252, 913] on span "Sauver" at bounding box center [1270, 907] width 35 height 16
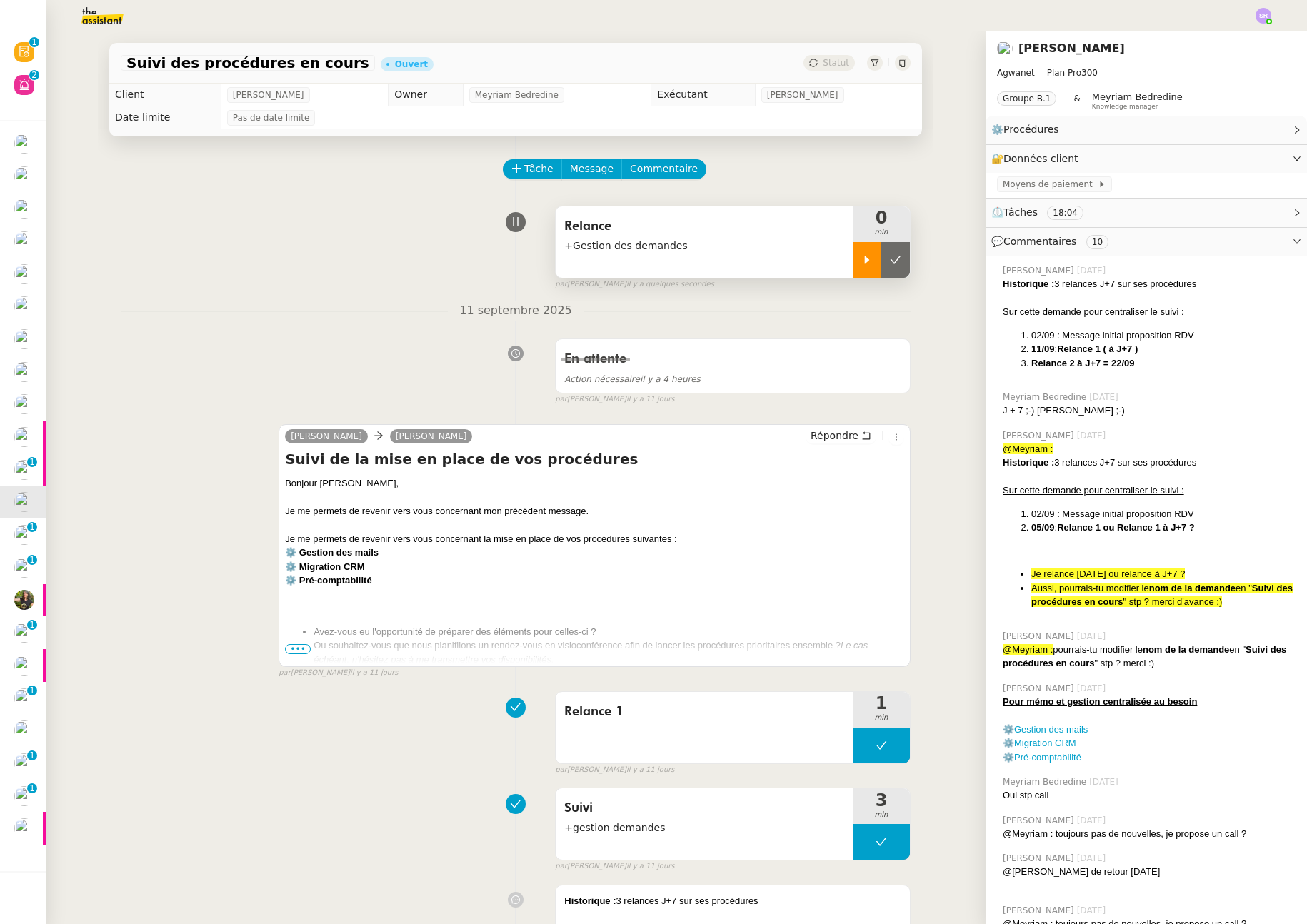
click at [853, 253] on div at bounding box center [866, 259] width 28 height 36
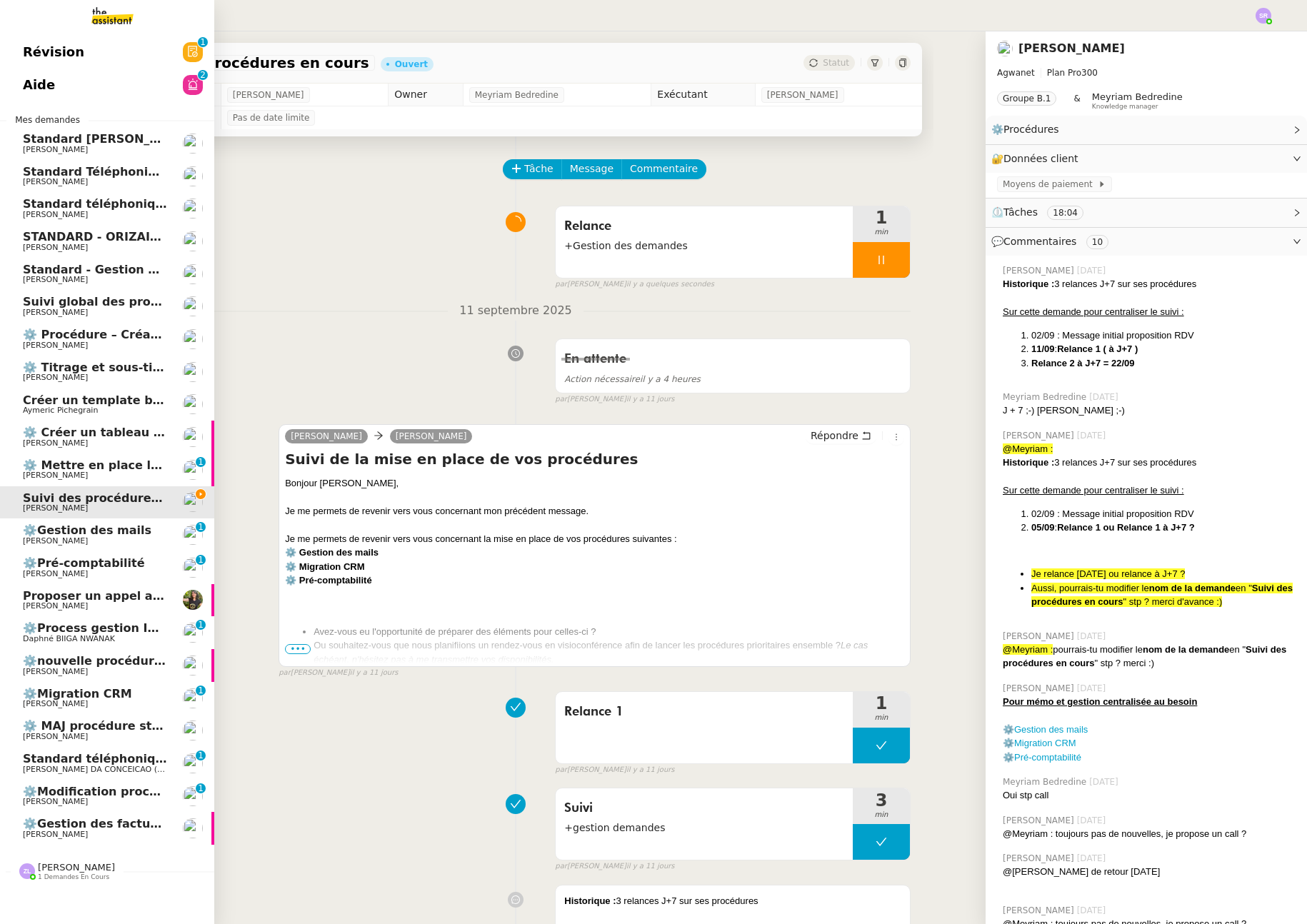
click at [121, 537] on span "Mathieu MORDIER" at bounding box center [95, 541] width 145 height 8
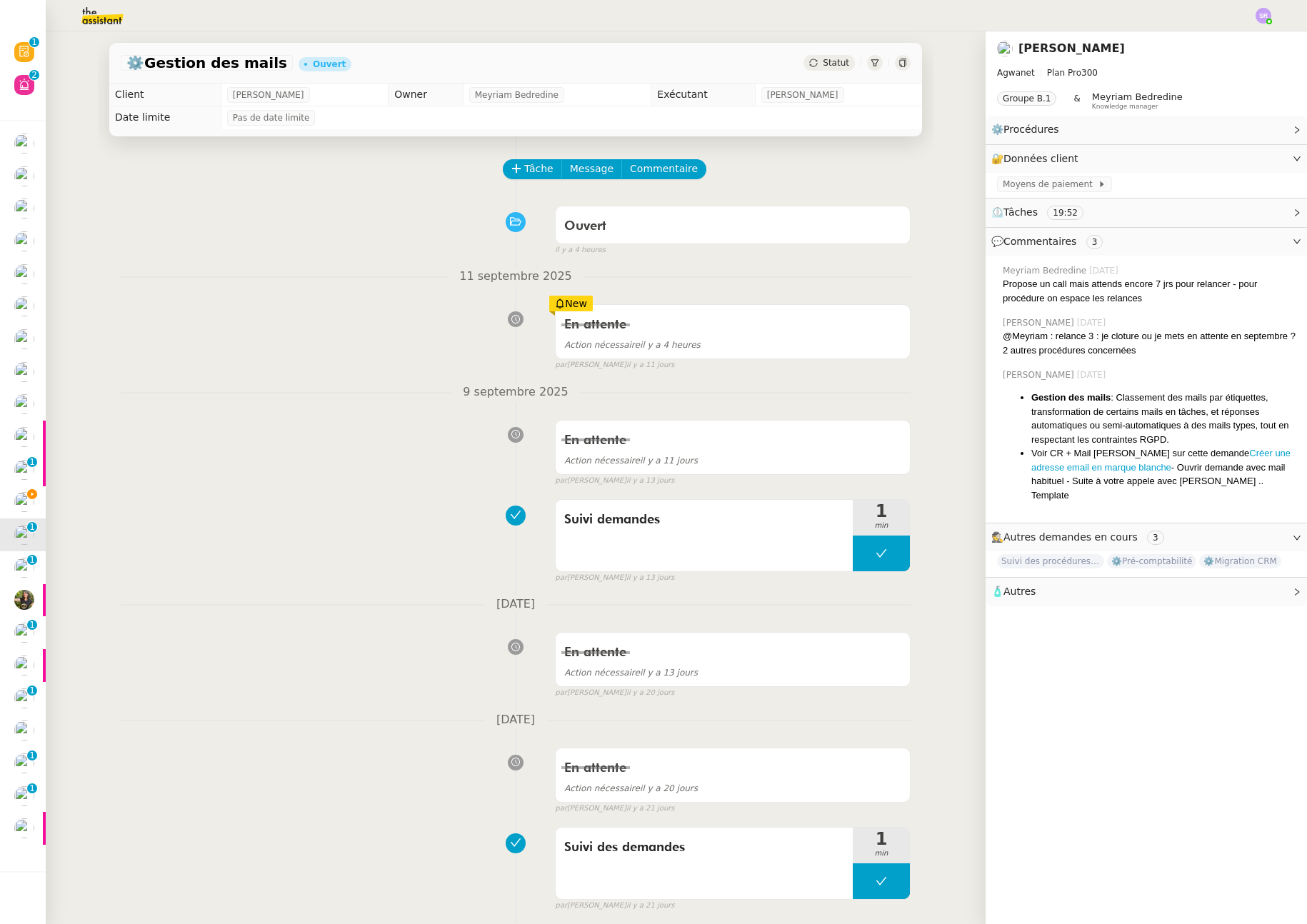
click at [831, 58] on span "Statut" at bounding box center [836, 63] width 26 height 10
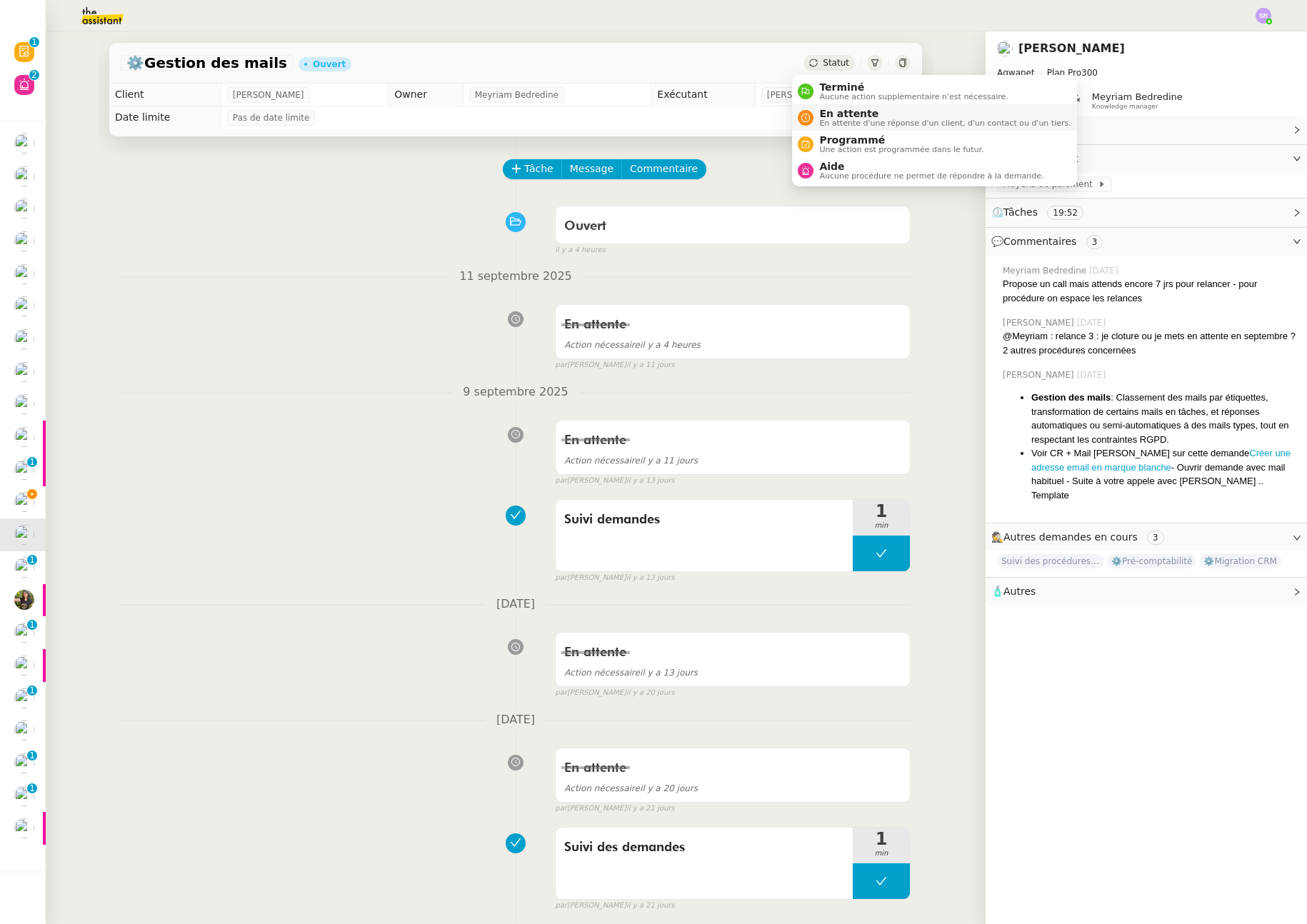
click at [877, 116] on span "En attente" at bounding box center [945, 113] width 251 height 12
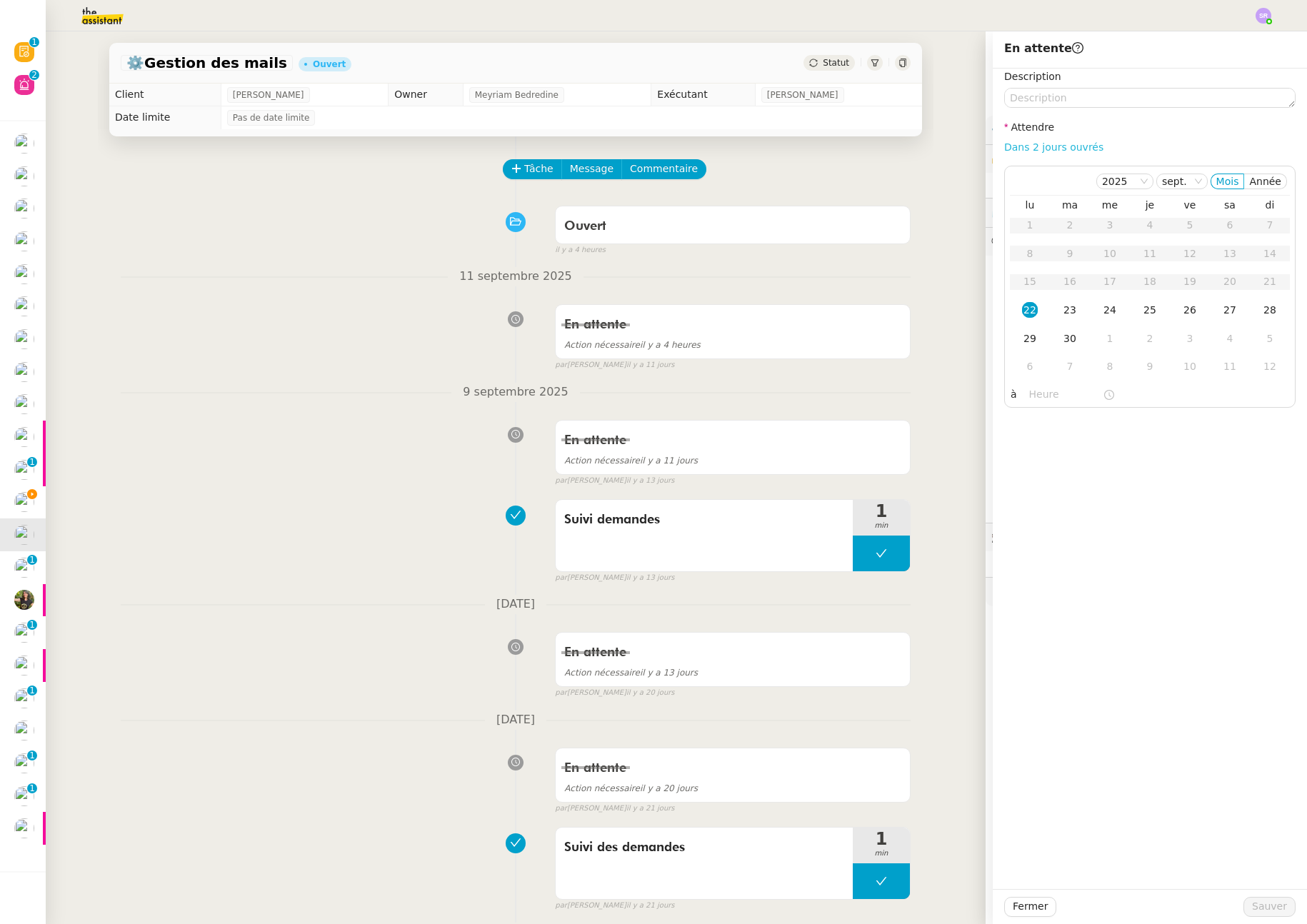
click at [1075, 147] on link "Dans 2 jours ouvrés" at bounding box center [1053, 147] width 99 height 12
type input "07:00"
click at [1024, 337] on div "29" at bounding box center [1029, 338] width 15 height 15
click at [1254, 905] on span "Sauver" at bounding box center [1270, 907] width 35 height 16
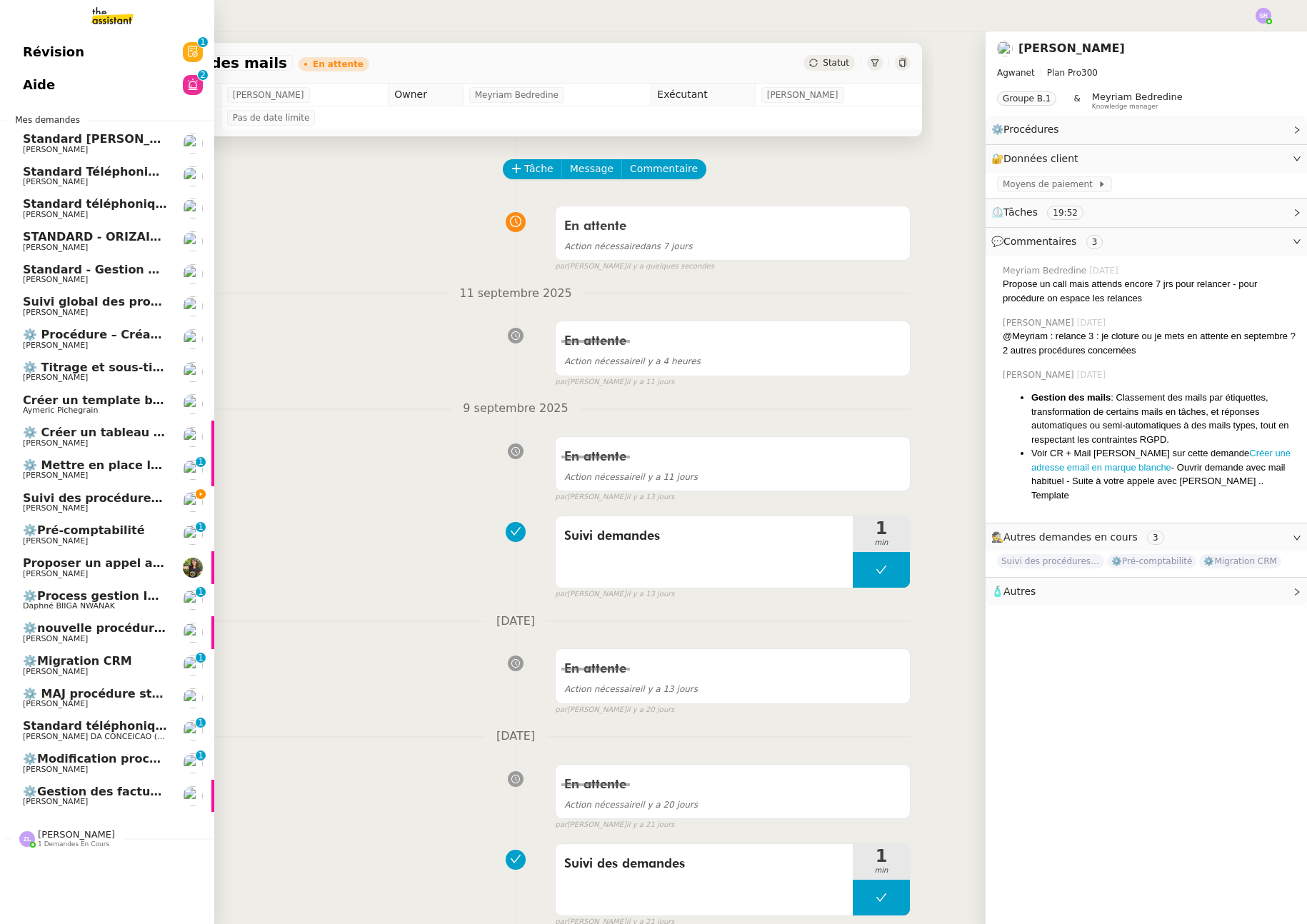
click at [75, 536] on span "Mathieu MORDIER" at bounding box center [55, 541] width 65 height 9
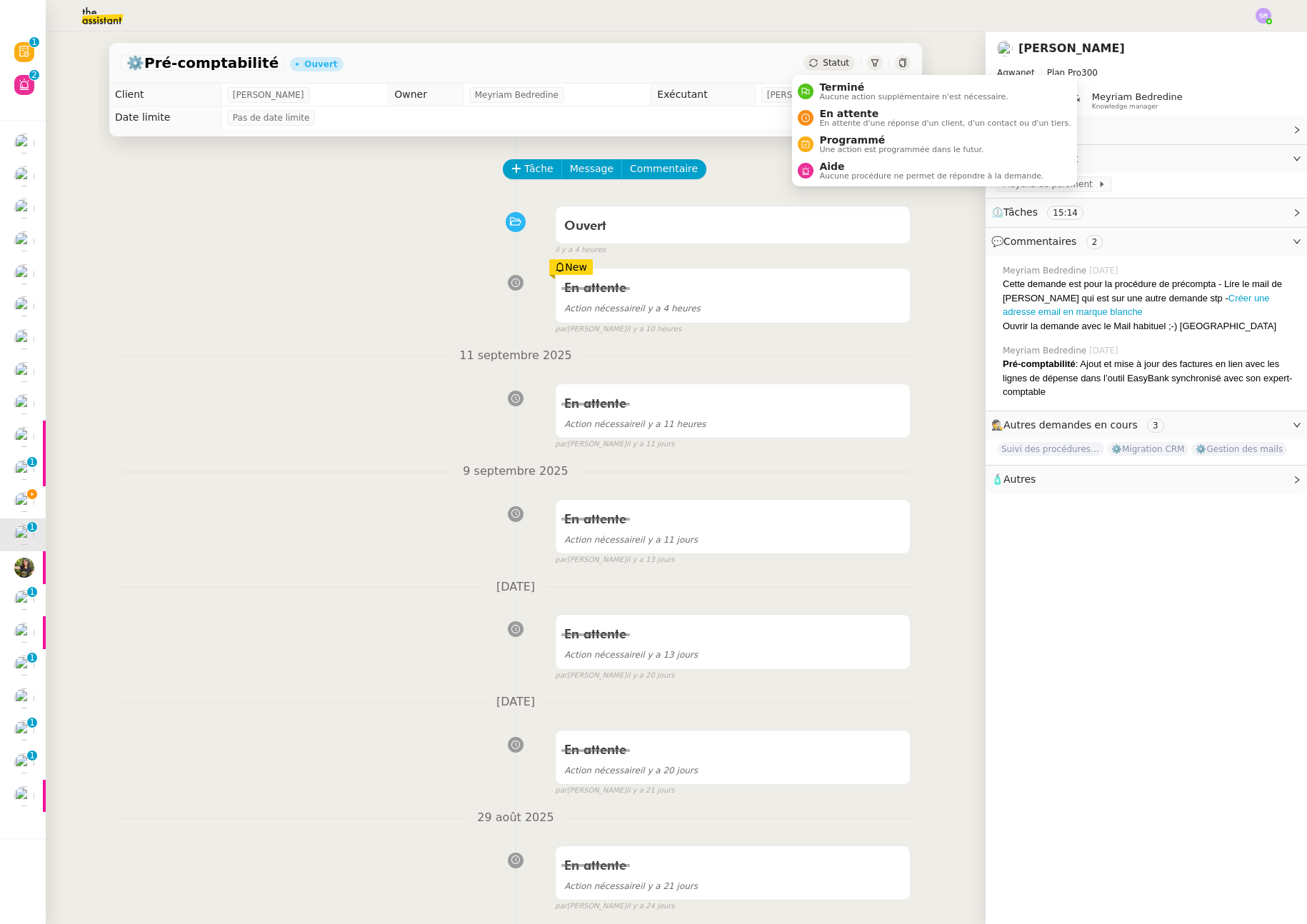
click at [804, 68] on div "Statut" at bounding box center [829, 62] width 52 height 15
click at [841, 115] on span "En attente" at bounding box center [945, 113] width 251 height 12
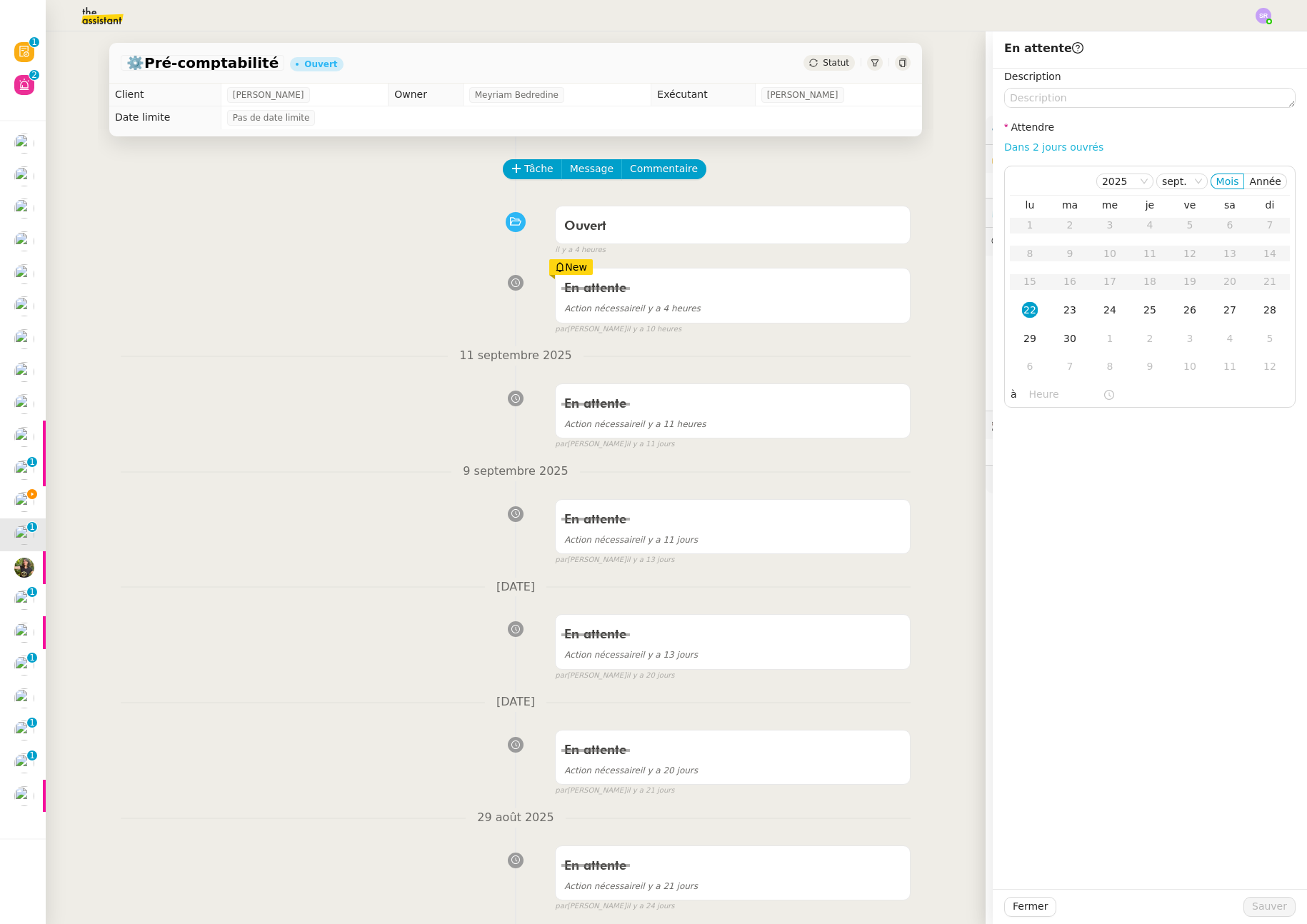
click at [1040, 149] on link "Dans 2 jours ouvrés" at bounding box center [1053, 147] width 99 height 12
type input "07:00"
click at [1024, 341] on div "29" at bounding box center [1029, 338] width 15 height 15
click at [1258, 902] on span "Sauver" at bounding box center [1270, 907] width 35 height 16
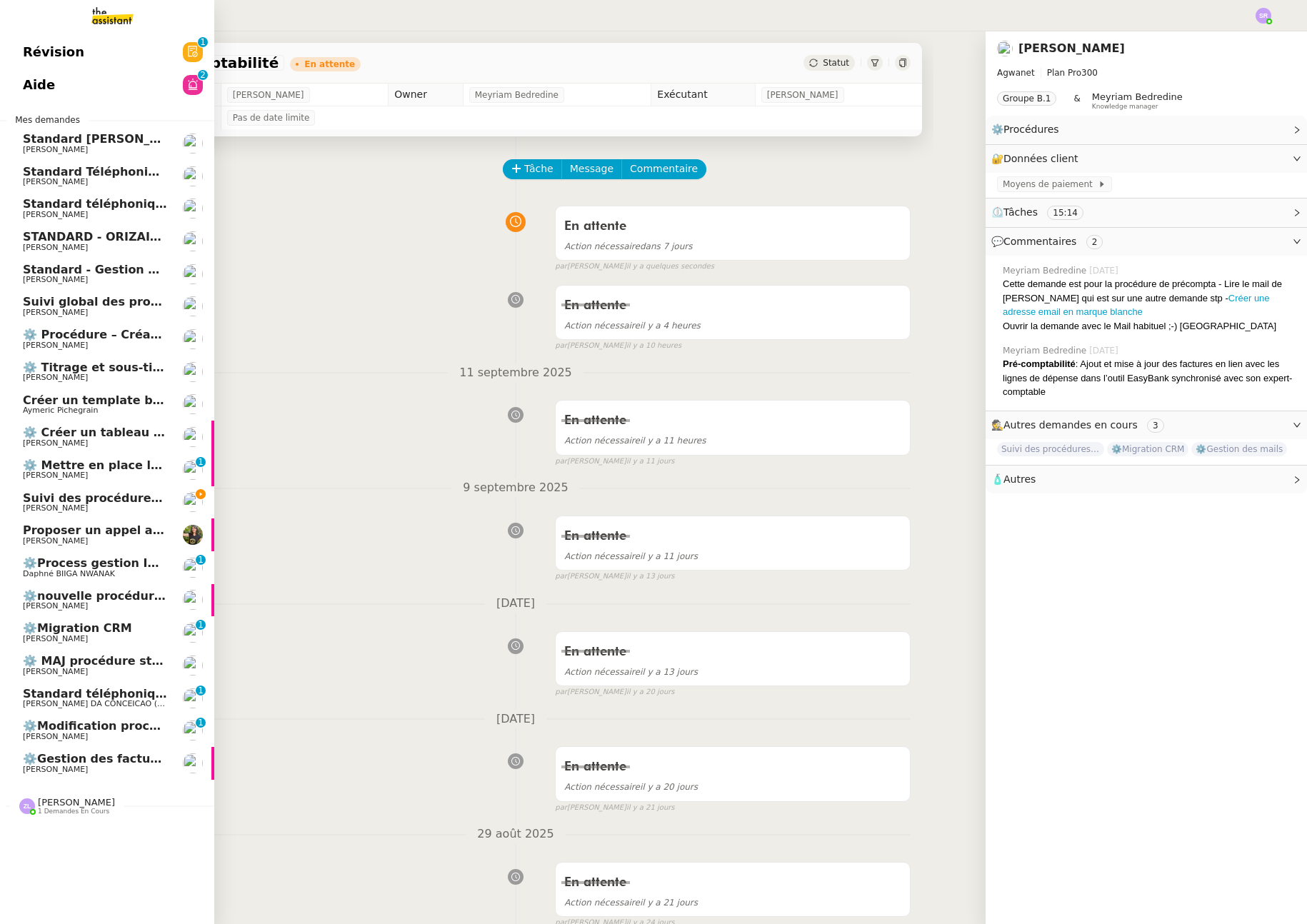
click at [113, 632] on span "⚙️Migration CRM" at bounding box center [95, 629] width 145 height 13
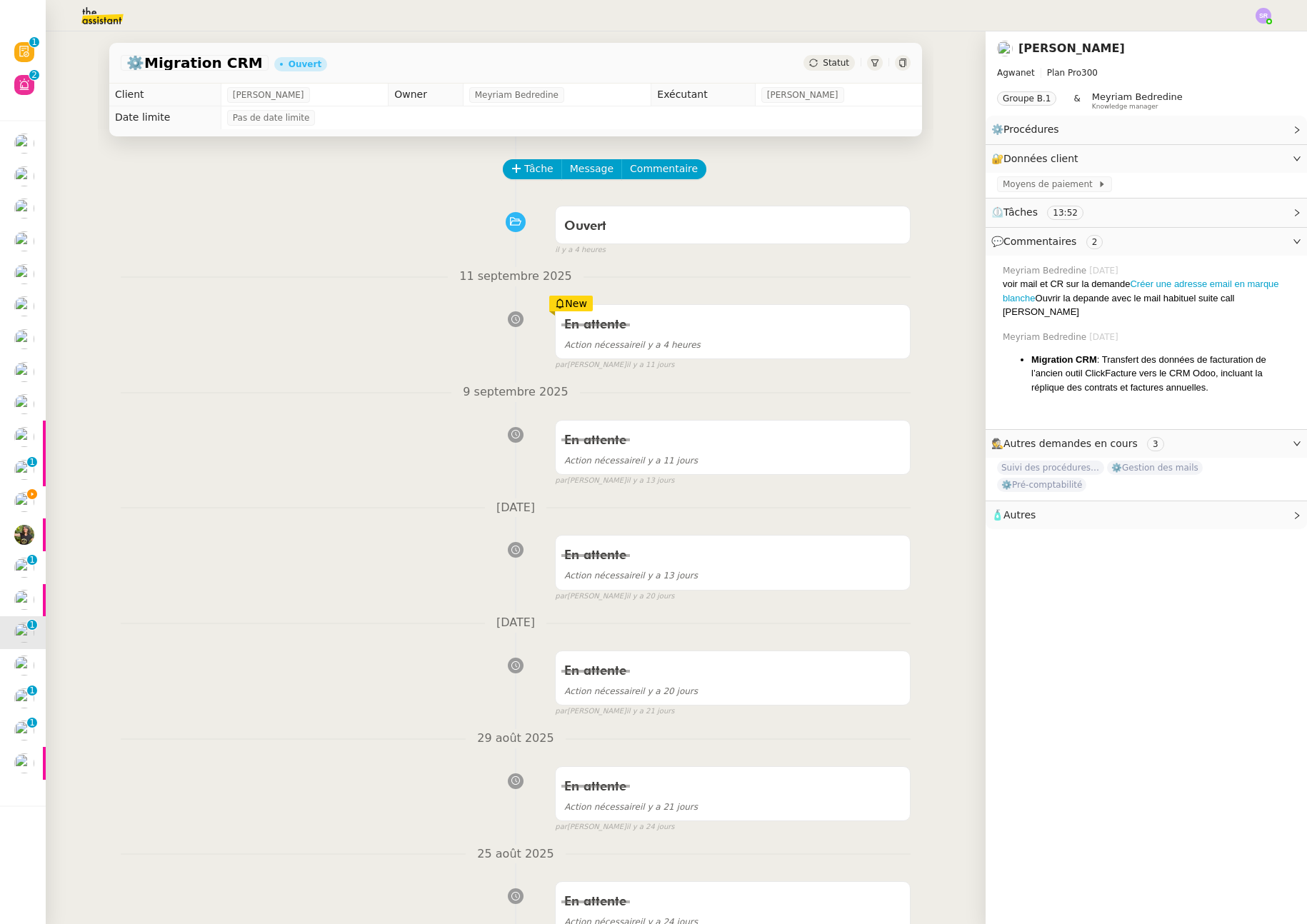
click at [823, 58] on span "Statut" at bounding box center [836, 63] width 26 height 10
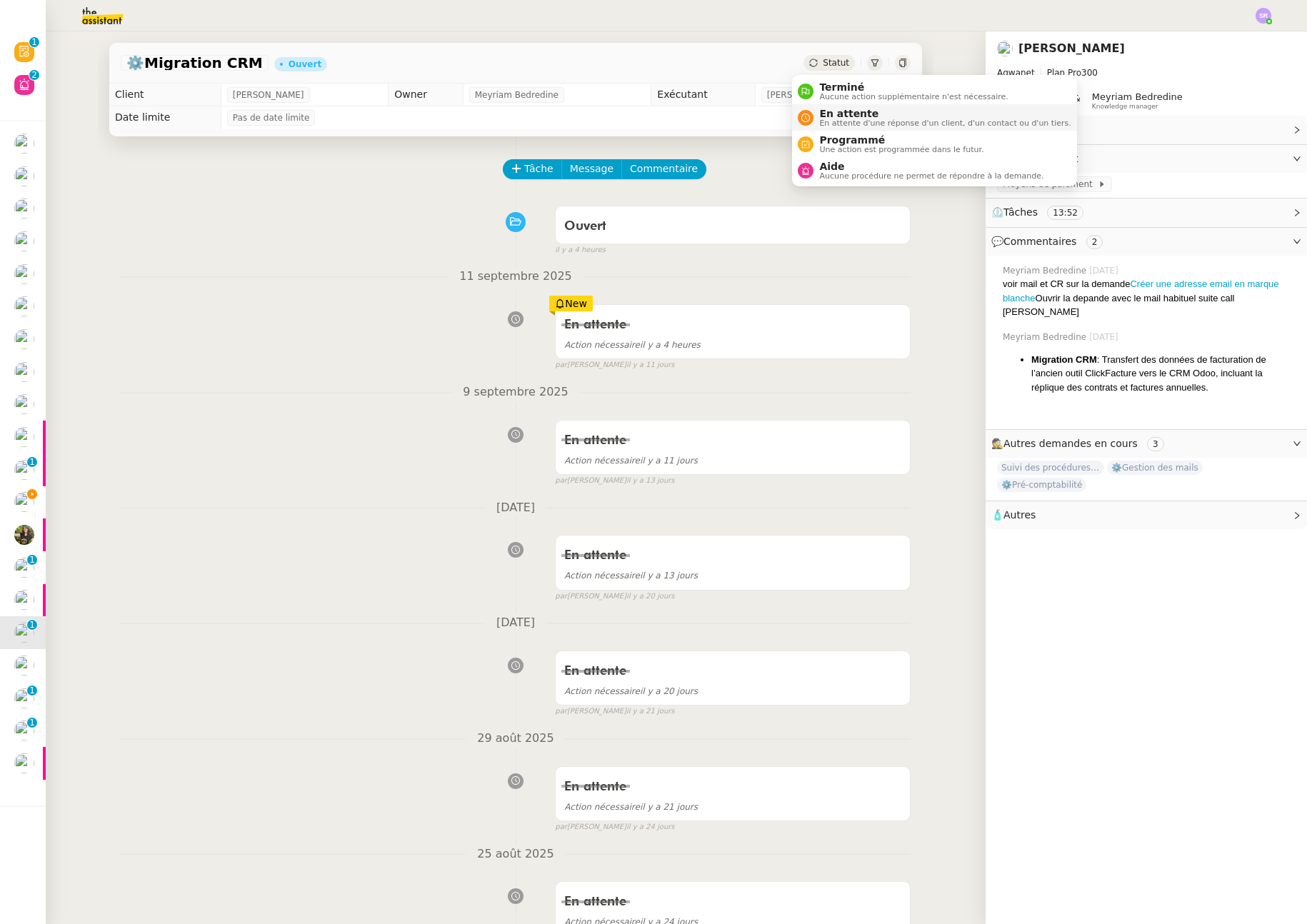
click at [820, 114] on span "En attente" at bounding box center [945, 113] width 251 height 12
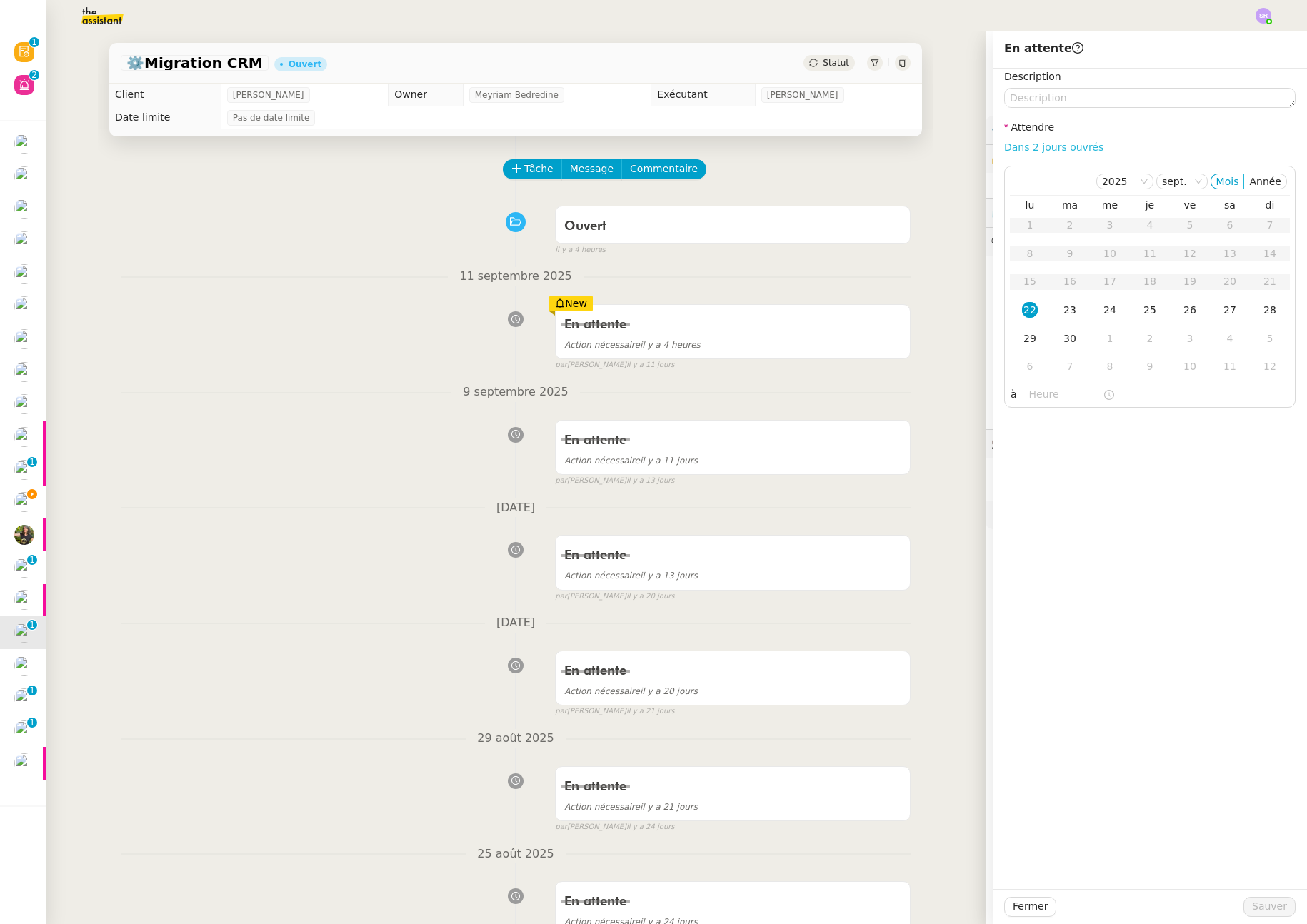
click at [1065, 144] on link "Dans 2 jours ouvrés" at bounding box center [1053, 147] width 99 height 12
type input "07:00"
click at [1022, 343] on div "29" at bounding box center [1029, 338] width 15 height 15
click at [1252, 912] on span "Sauver" at bounding box center [1270, 907] width 35 height 16
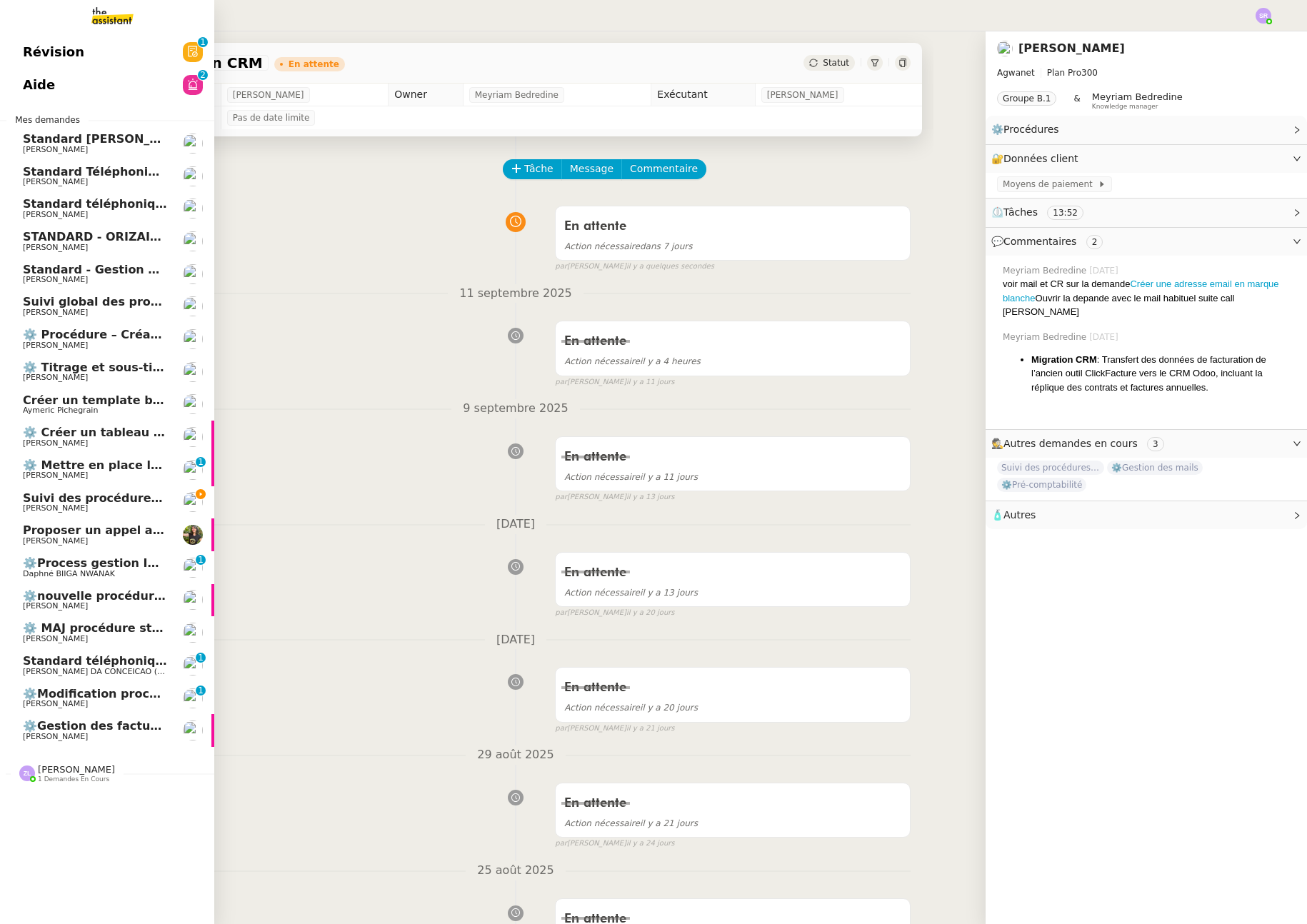
click at [140, 484] on link "⚙️ Mettre en place la procédure d'embauche Réma Ngaiboye 0 1 2 3 4 5 6 7 8 9" at bounding box center [106, 470] width 214 height 33
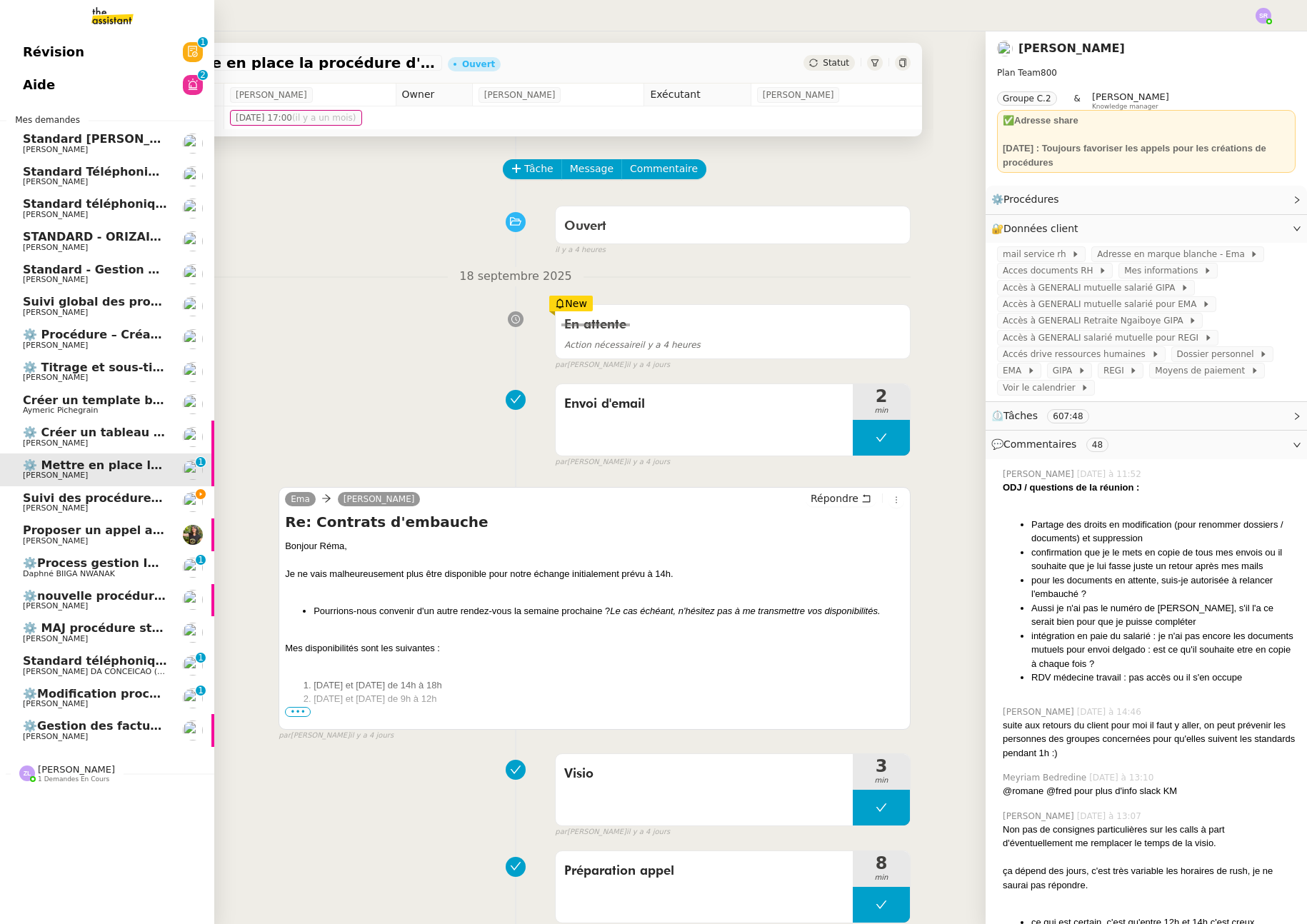
click at [133, 503] on span "Suivi des procédures en cours" at bounding box center [119, 498] width 194 height 14
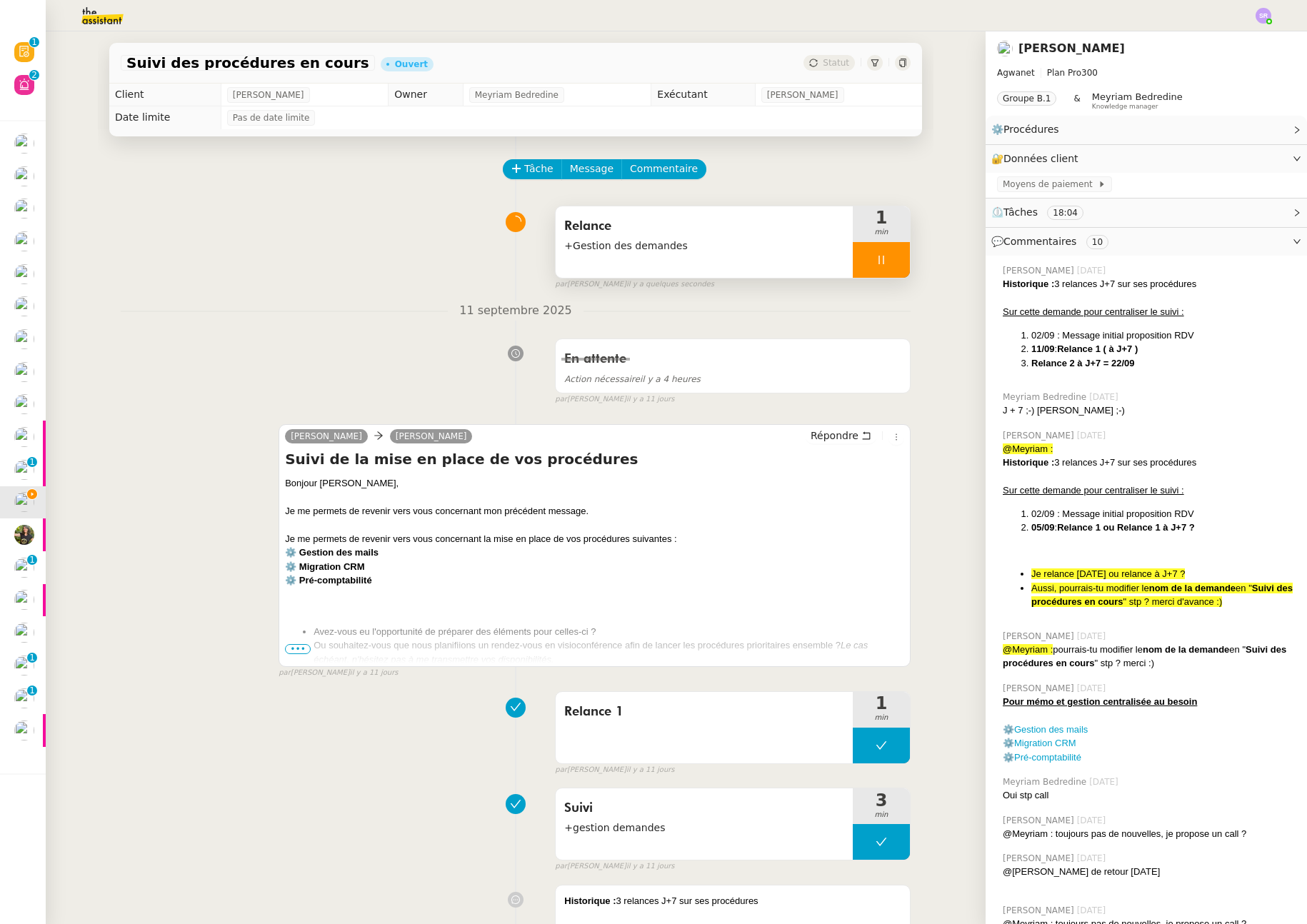
click at [653, 259] on div "Relance +Gestion des demandes" at bounding box center [704, 242] width 297 height 71
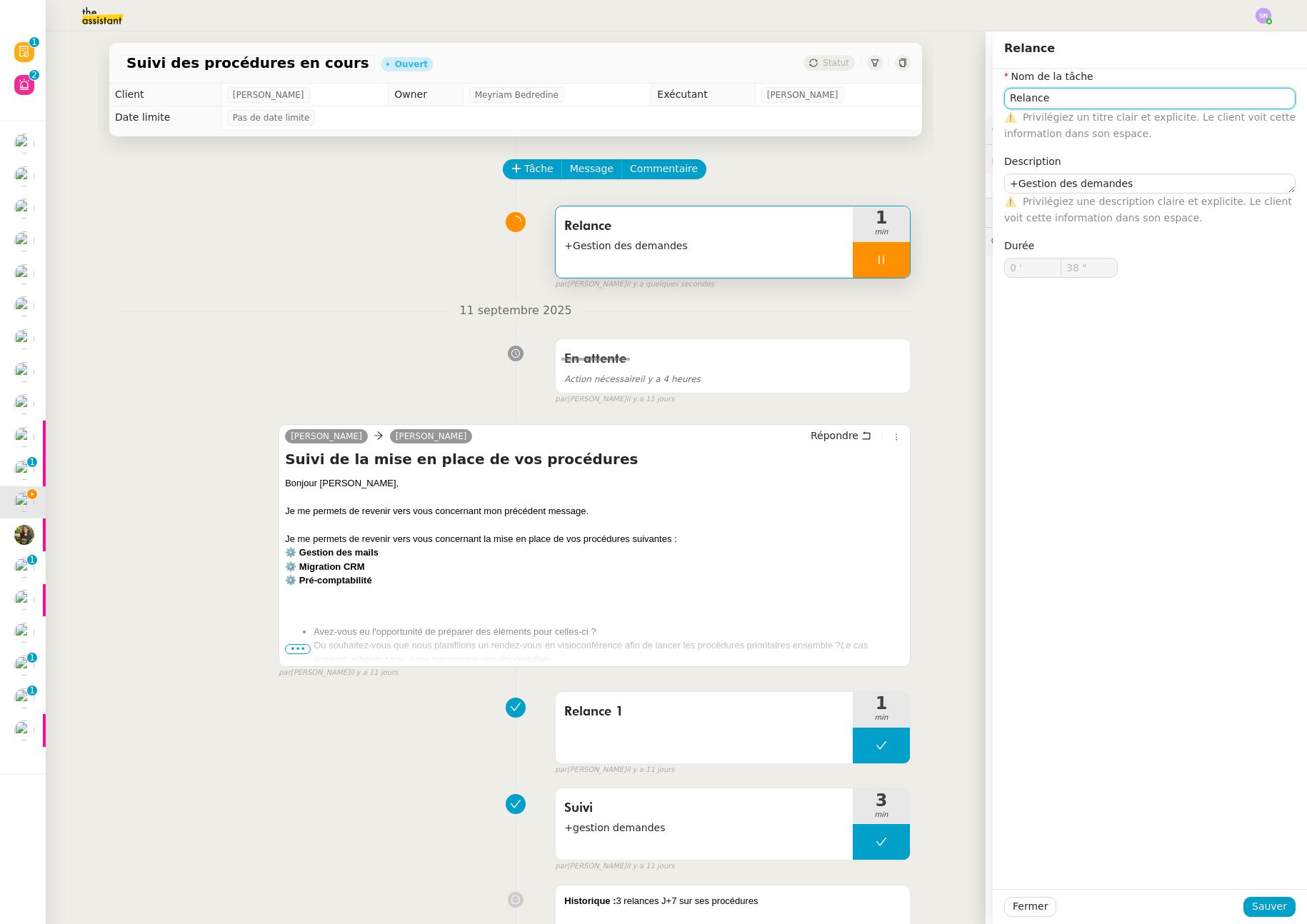
click at [1098, 89] on input "Relance" at bounding box center [1150, 98] width 291 height 21
type input "Relance"
type input "39 ""
type input "Relance"
type input "40 ""
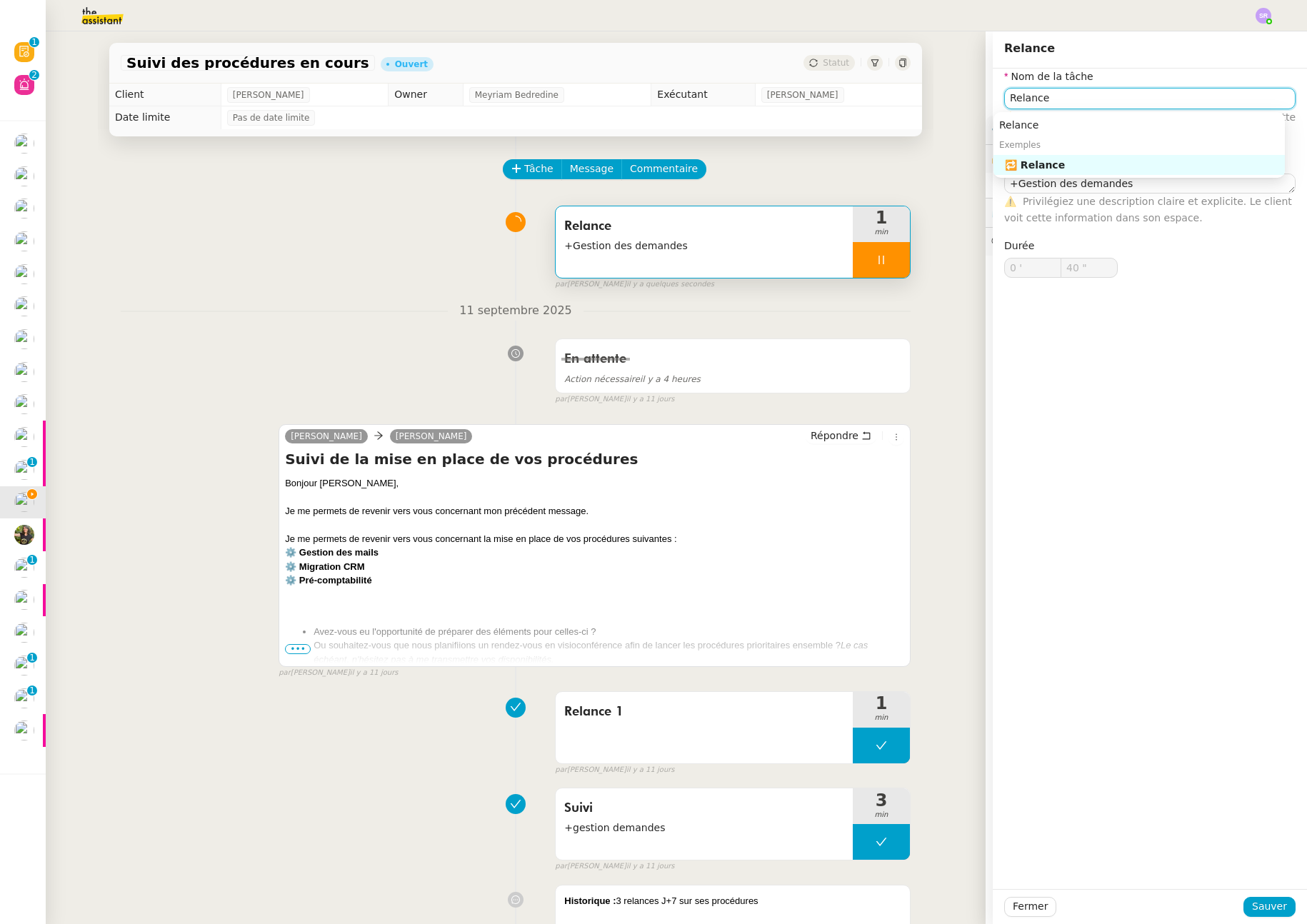
click at [1044, 97] on input "Relance" at bounding box center [1150, 98] width 291 height 21
type input "Relance"
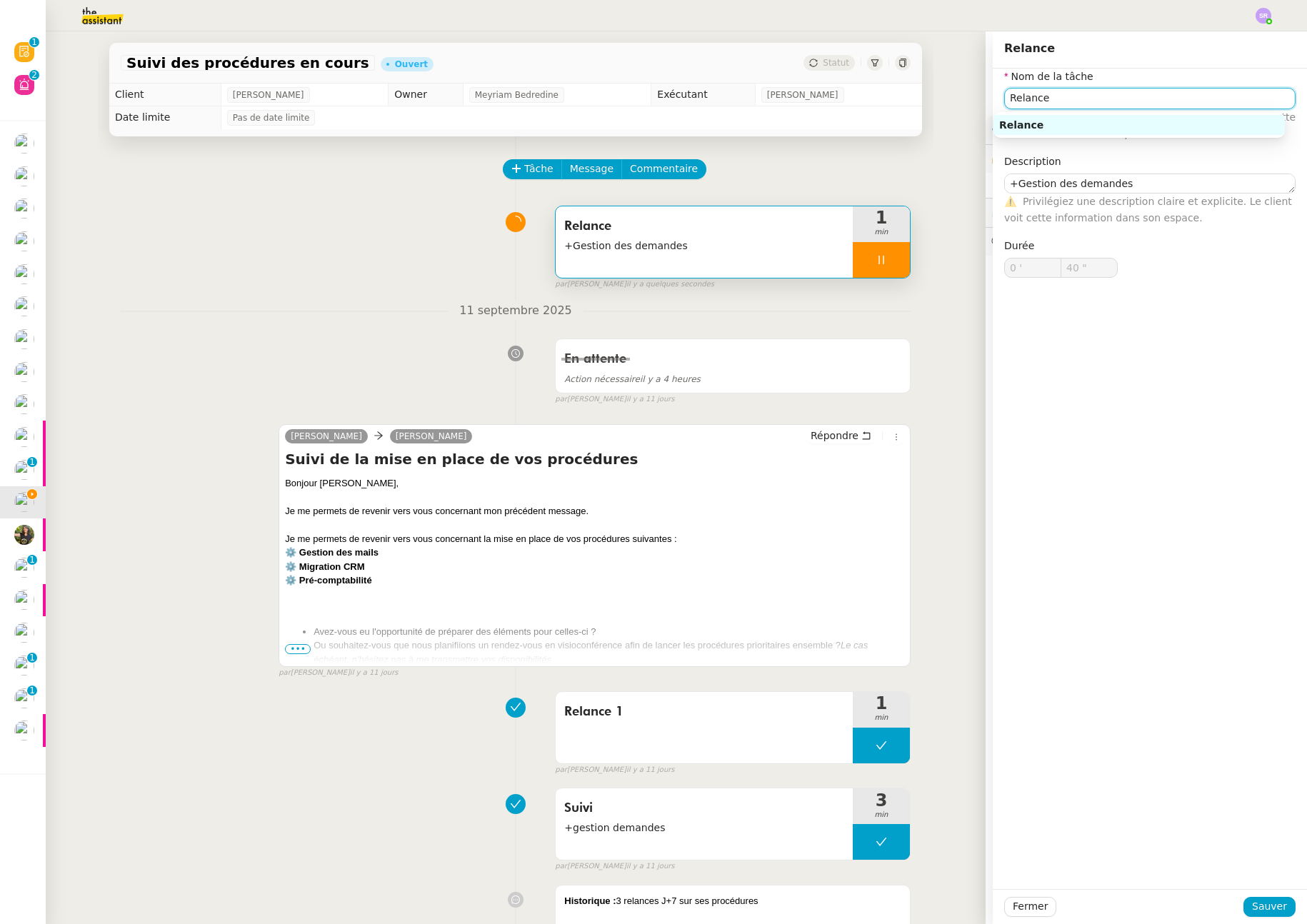
type input "41 ""
type input "Relance 2"
click at [1060, 116] on nz-auto-option "Relance 2" at bounding box center [1140, 125] width 291 height 20
type input "43 ""
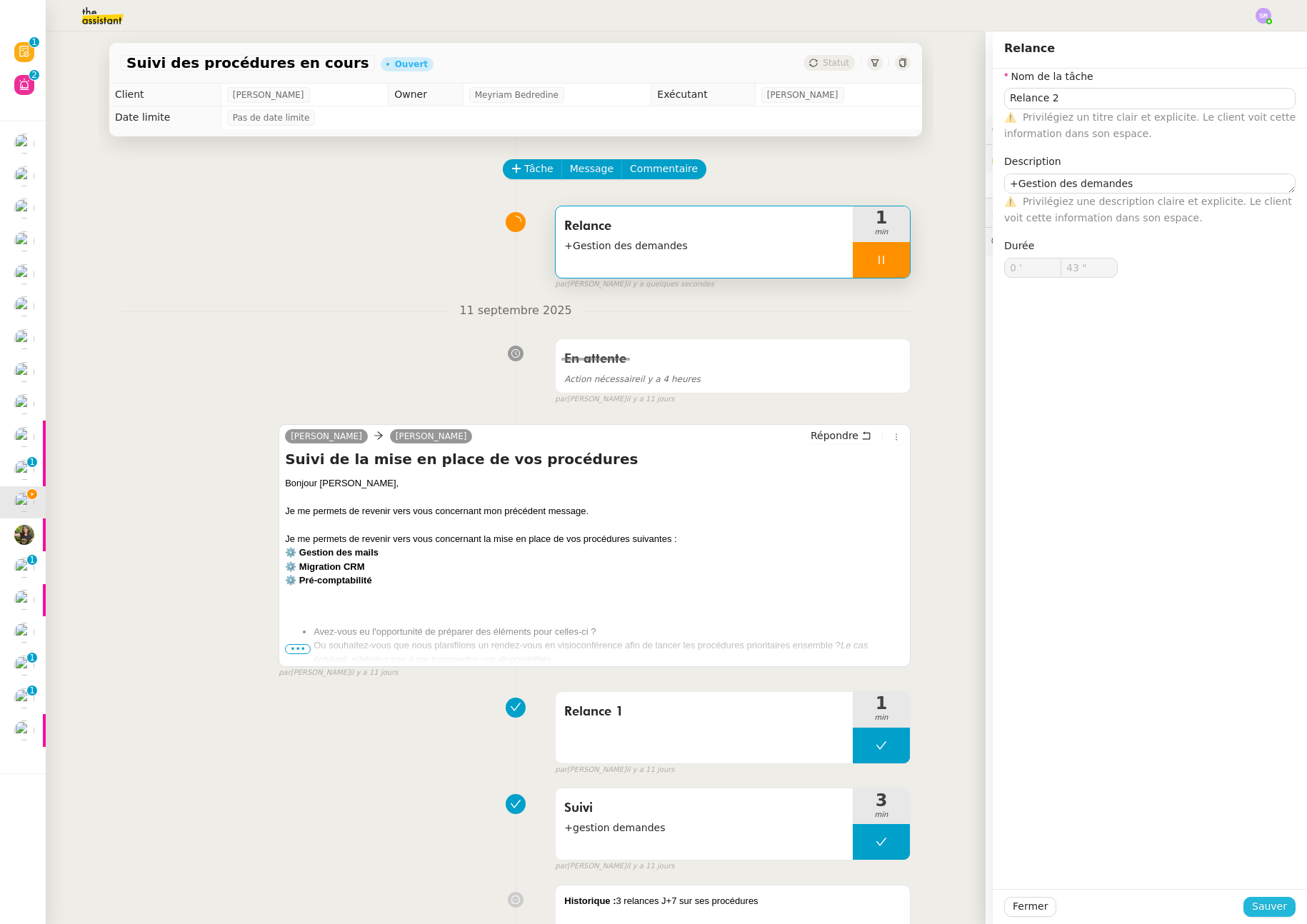
click at [1253, 914] on span "Sauver" at bounding box center [1270, 907] width 35 height 16
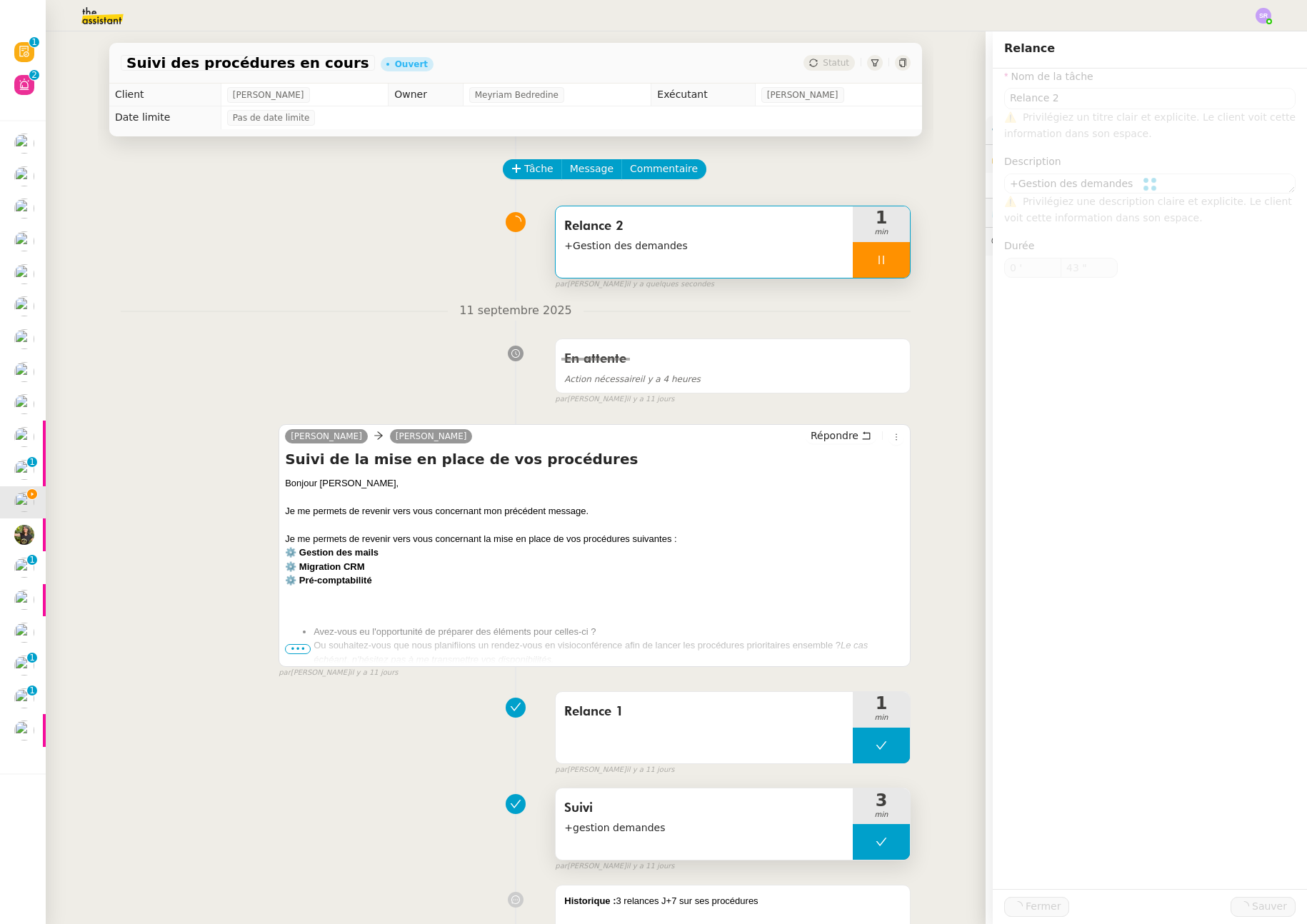
type input "Relance 2"
type textarea "+Gestion des demandes"
type input "0 '"
type input "44 ""
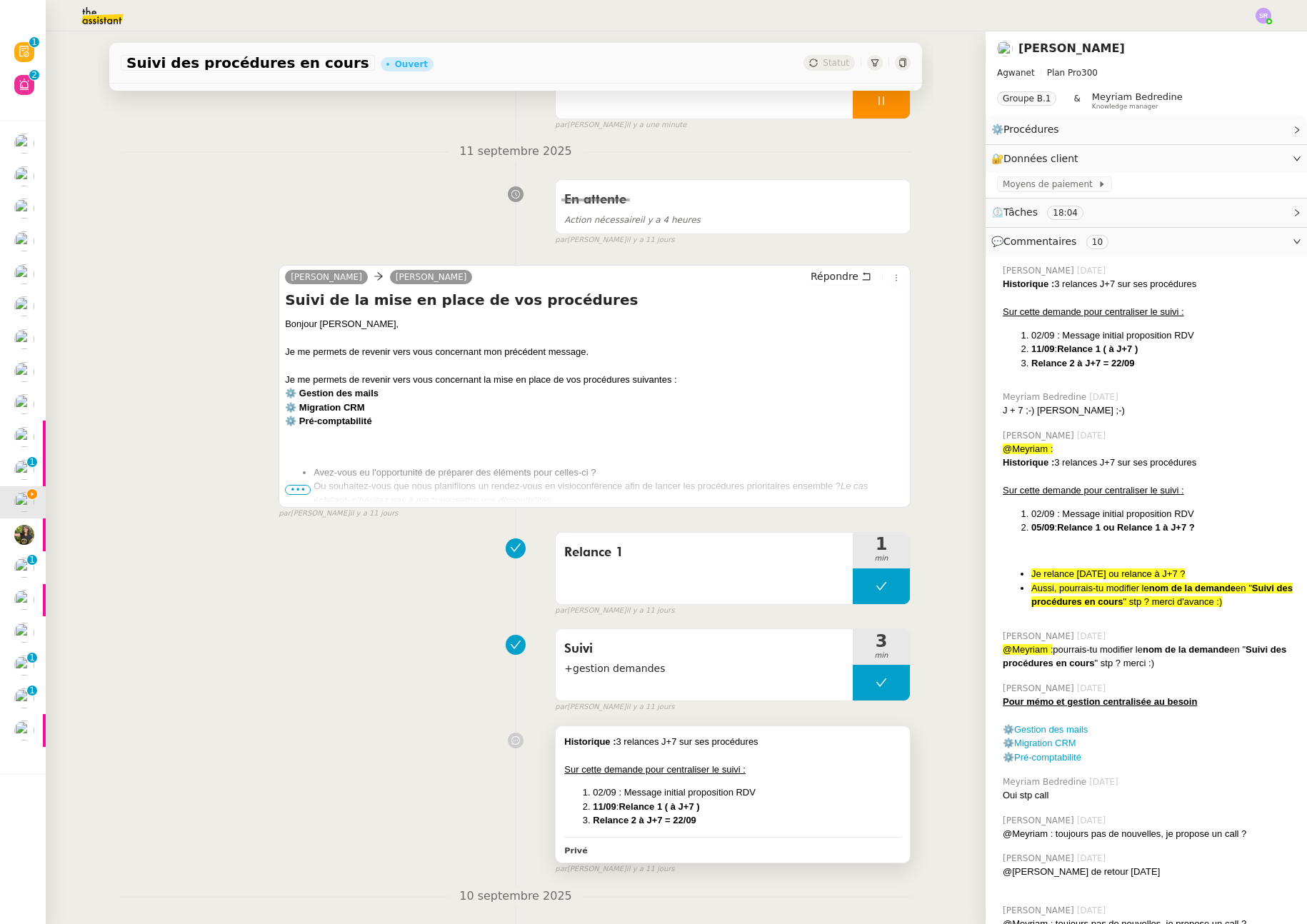
scroll to position [178, 0]
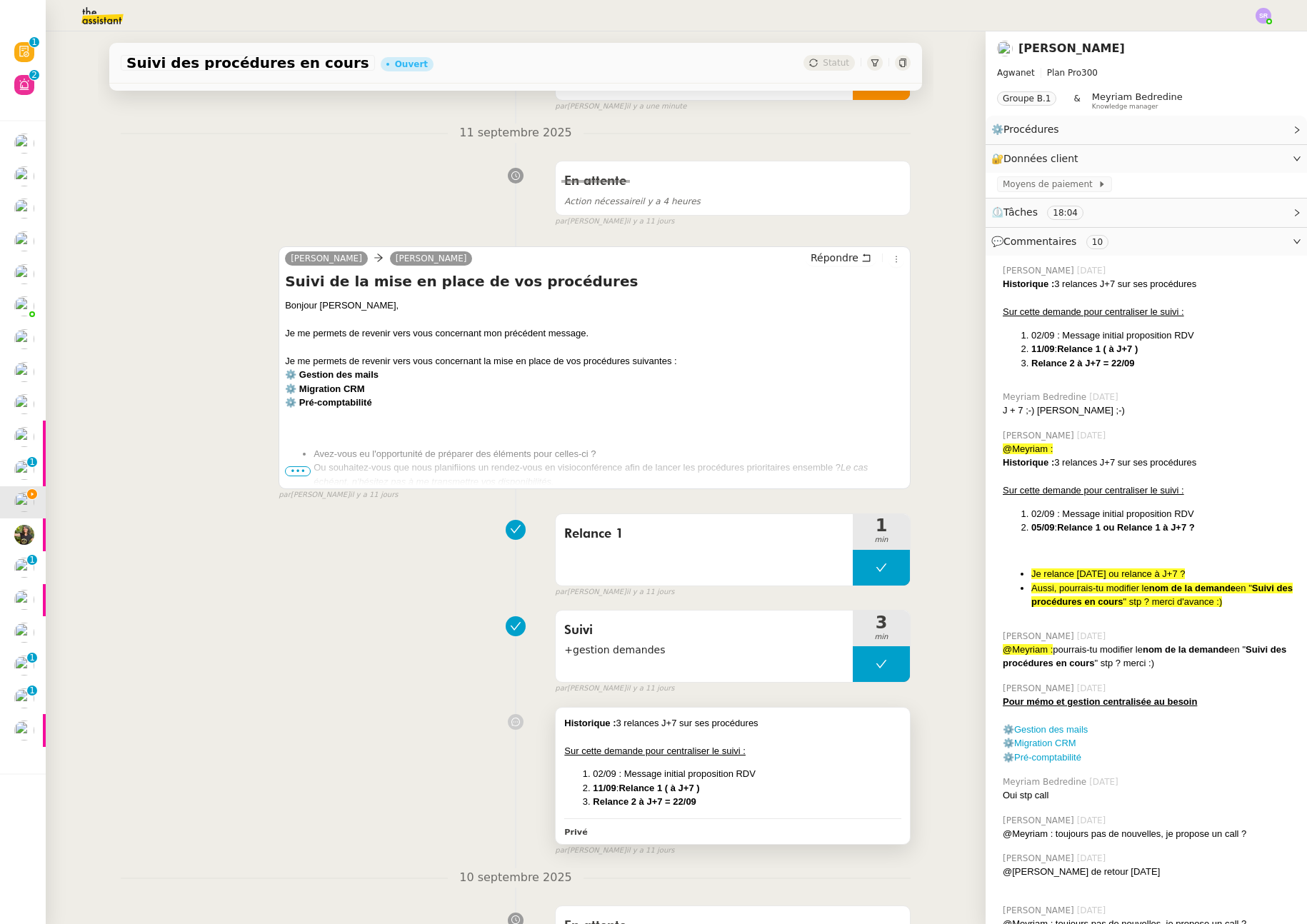
click at [700, 796] on li "Relance 2 à J+7 = 22/09" at bounding box center [746, 802] width 309 height 15
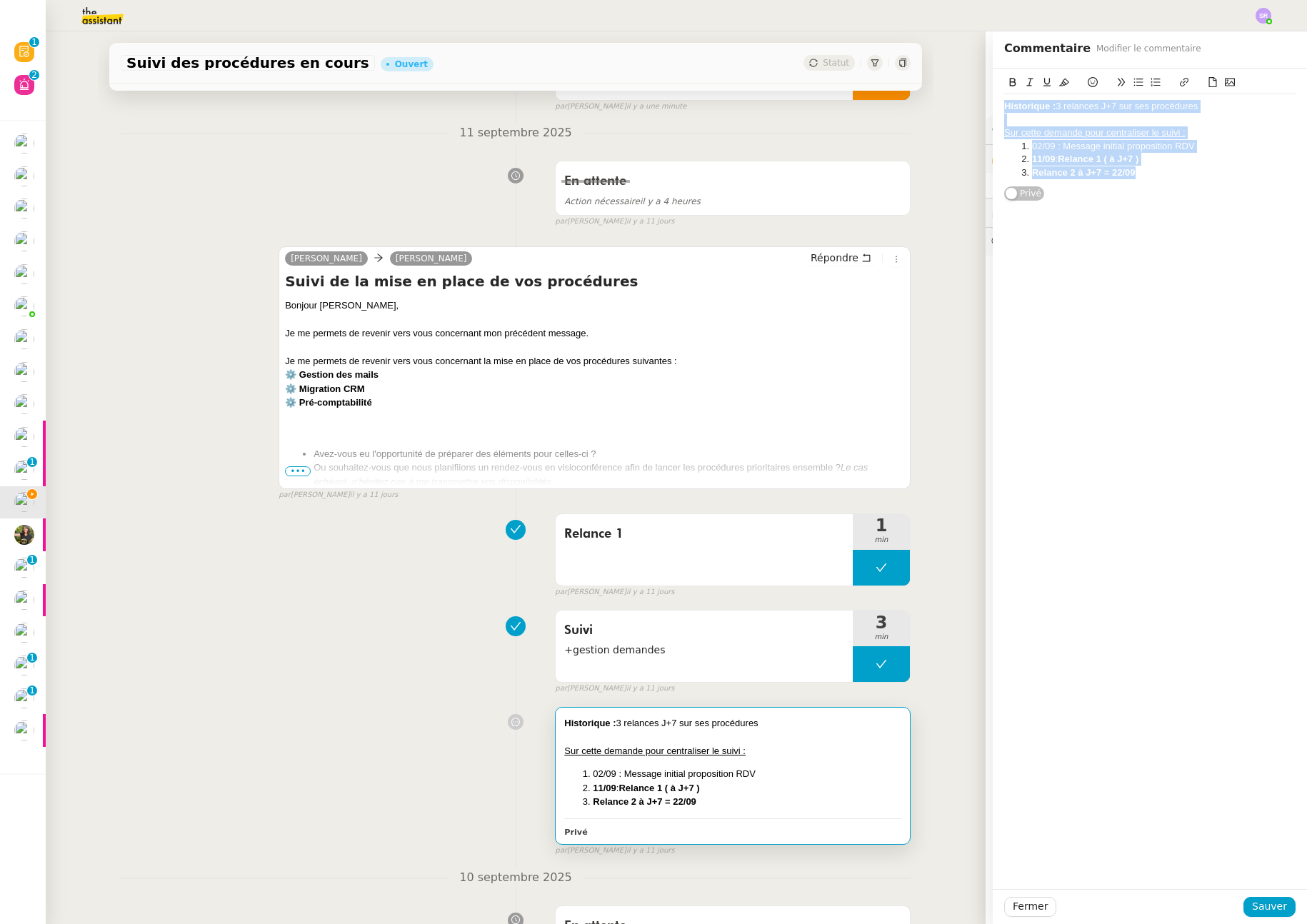
drag, startPoint x: 1137, startPoint y: 175, endPoint x: 997, endPoint y: 105, distance: 156.5
click at [1004, 105] on div "Historique : 3 relances J+7 sur ses procédures Sur cette demande pour centralis…" at bounding box center [1150, 140] width 291 height 91
copy div "Historique : 3 relances J+7 sur ses procédures Sur cette demande pour centralis…"
click at [1012, 918] on div "Fermer Sauver" at bounding box center [1150, 907] width 314 height 35
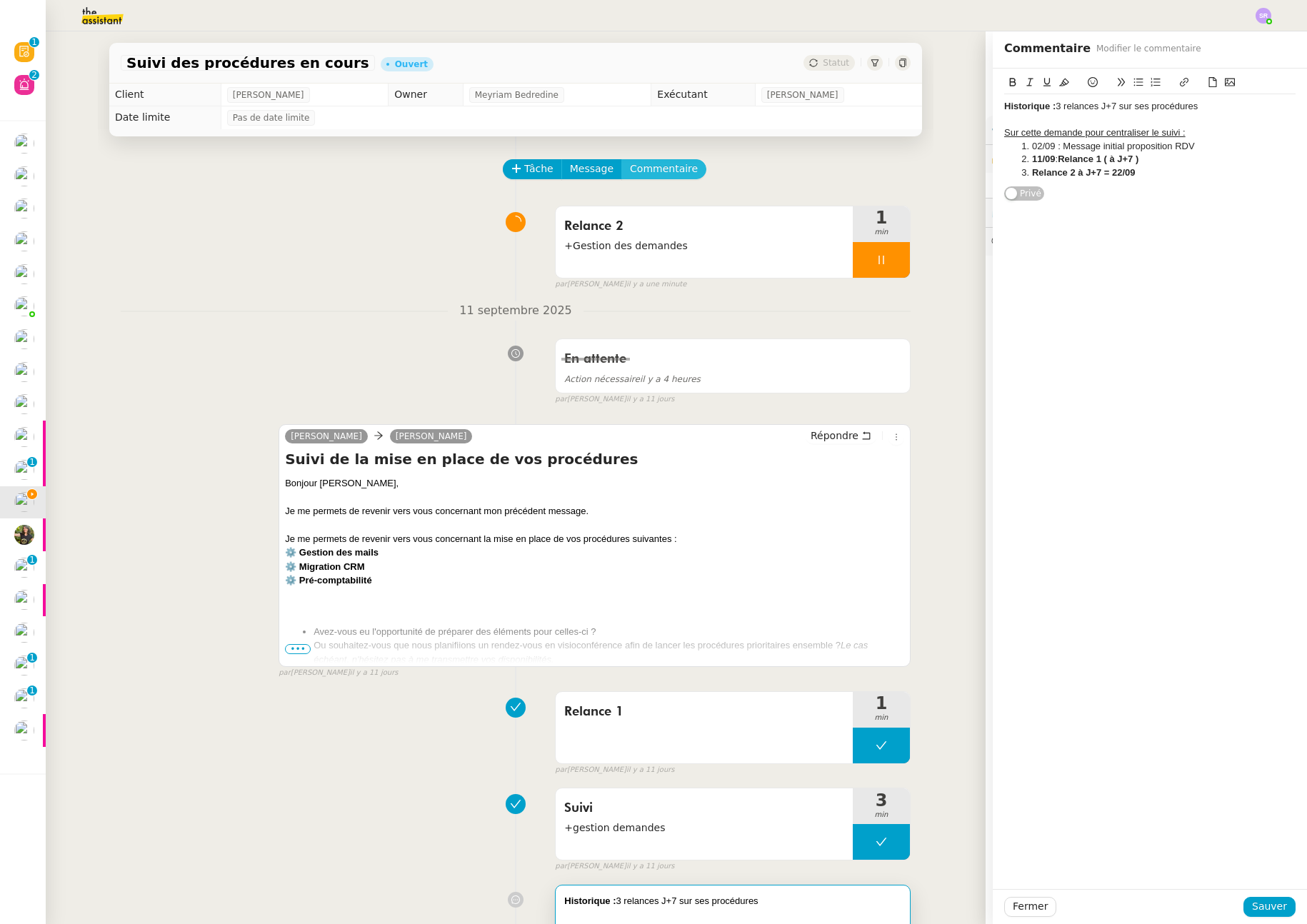
click at [649, 165] on span "Commentaire" at bounding box center [664, 169] width 68 height 16
click at [1046, 104] on div at bounding box center [1150, 107] width 291 height 13
click at [1032, 172] on strong "Relance 2 à J+7 = 22/09" at bounding box center [1084, 173] width 104 height 11
drag, startPoint x: 1130, startPoint y: 174, endPoint x: 1103, endPoint y: 173, distance: 27.0
click at [1103, 173] on li "Relance 2 à J+7 = 22/09" at bounding box center [1157, 173] width 278 height 13
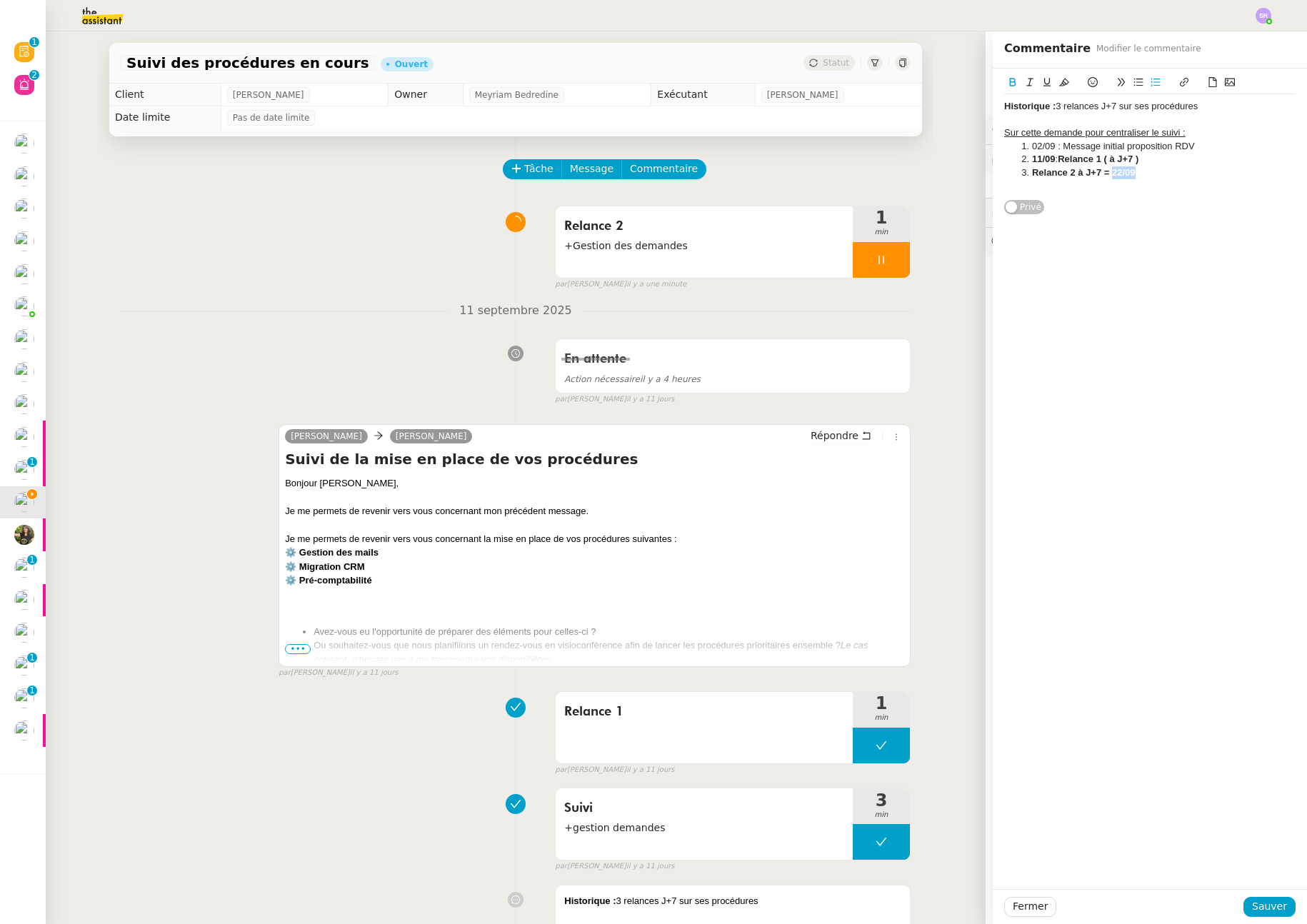
copy strong "22/09"
click at [1032, 170] on strong "Relance 2 à J+7 = 22/09" at bounding box center [1084, 173] width 104 height 11
drag, startPoint x: 1124, startPoint y: 176, endPoint x: 1159, endPoint y: 172, distance: 35.2
click at [1159, 172] on li "22/09 : Relance 2 à J+7 = 22/09" at bounding box center [1157, 173] width 278 height 13
drag, startPoint x: 1127, startPoint y: 168, endPoint x: 1055, endPoint y: 178, distance: 72.7
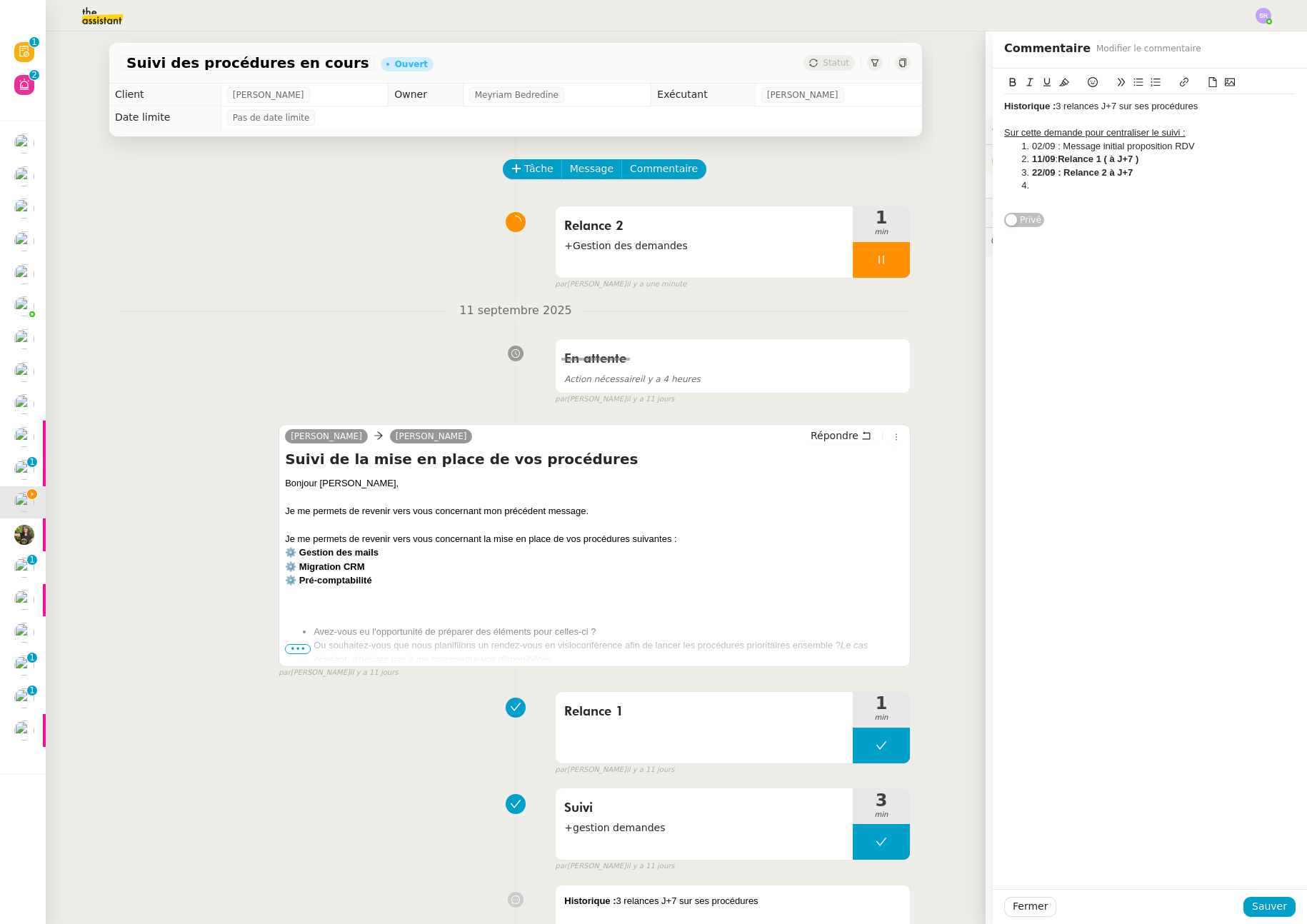
click at [1055, 178] on li "22/09 : Relance 2 à J+7" at bounding box center [1157, 173] width 278 height 13
copy strong "Relance 2 à J+7"
click at [1054, 185] on li "﻿" at bounding box center [1157, 186] width 278 height 13
drag, startPoint x: 1067, startPoint y: 188, endPoint x: 1059, endPoint y: 189, distance: 8.1
click at [1059, 189] on strong "Relance 2 à J+7" at bounding box center [1067, 186] width 69 height 11
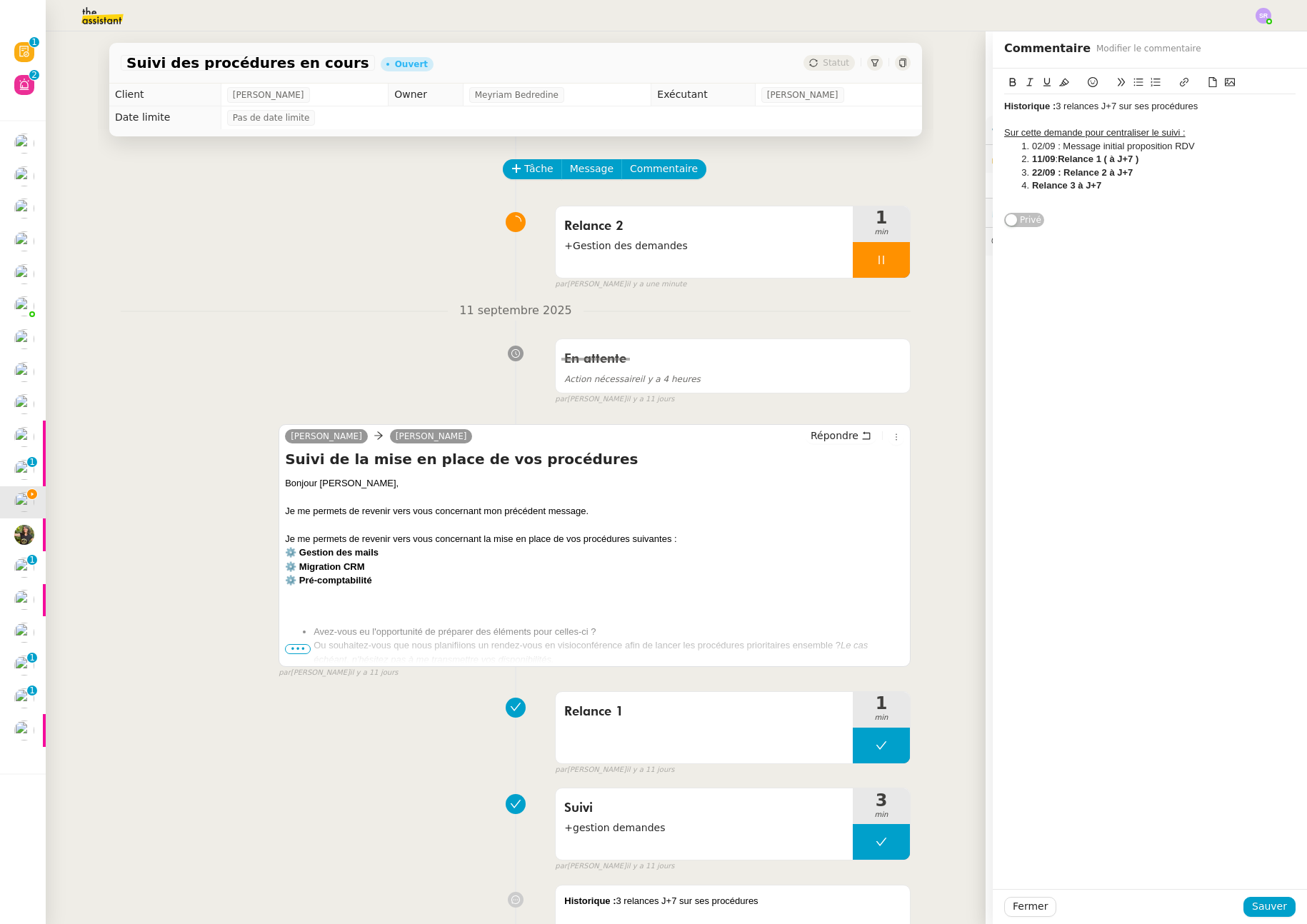
click at [1139, 184] on li "Relance 3 à J+7" at bounding box center [1157, 186] width 278 height 13
drag, startPoint x: 1051, startPoint y: 161, endPoint x: 1147, endPoint y: 161, distance: 96.0
click at [1147, 161] on li "11/09 : Relance 1 ( à J+7 )" at bounding box center [1157, 159] width 278 height 13
drag, startPoint x: 1049, startPoint y: 176, endPoint x: 1134, endPoint y: 178, distance: 85.0
click at [1134, 178] on li "22/09 : Relance 2 à J+7" at bounding box center [1157, 173] width 278 height 13
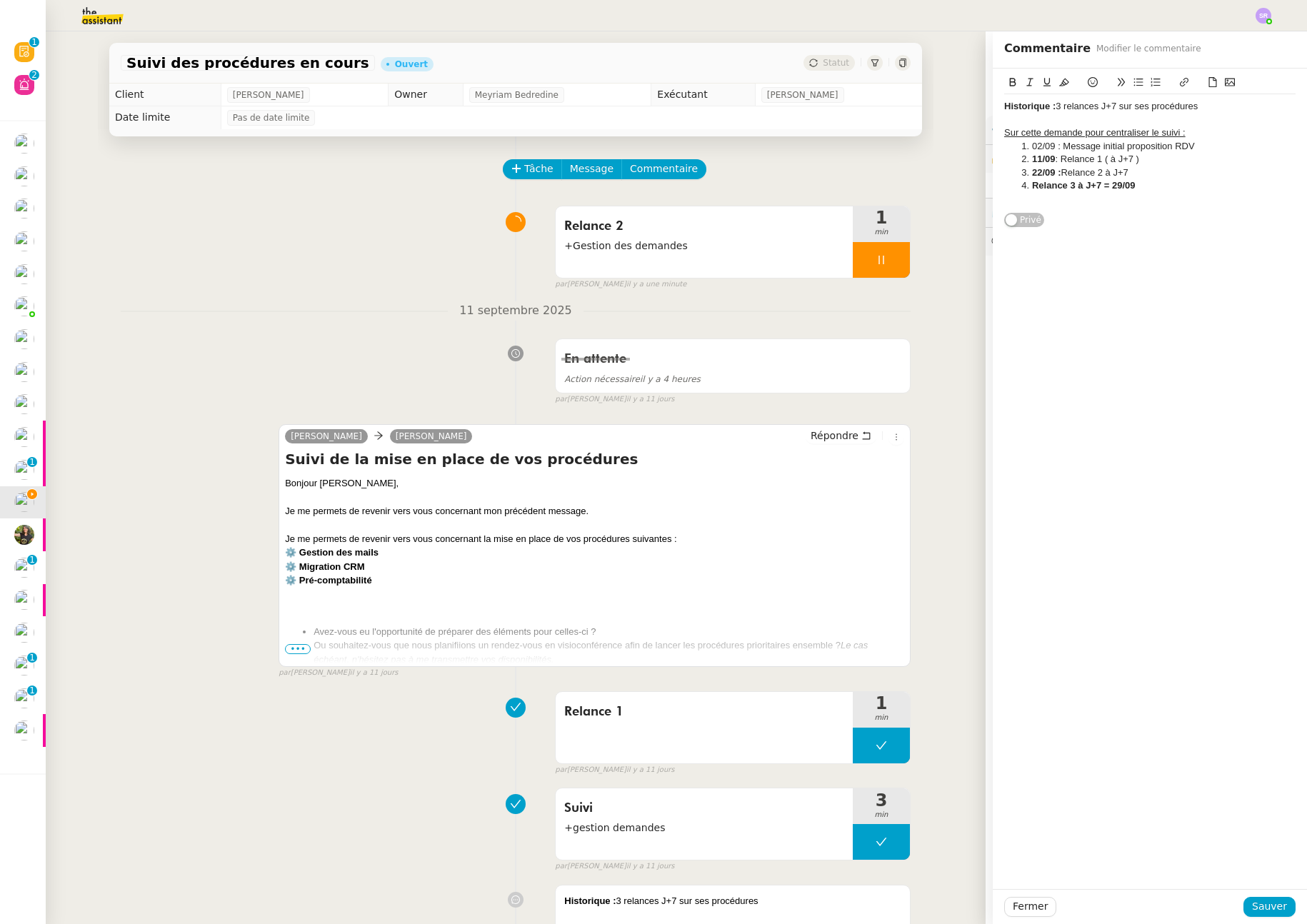
click at [1137, 190] on li "Relance 3 à J+7 = 29/09" at bounding box center [1157, 186] width 278 height 13
click at [1265, 908] on span "Sauver" at bounding box center [1270, 907] width 35 height 16
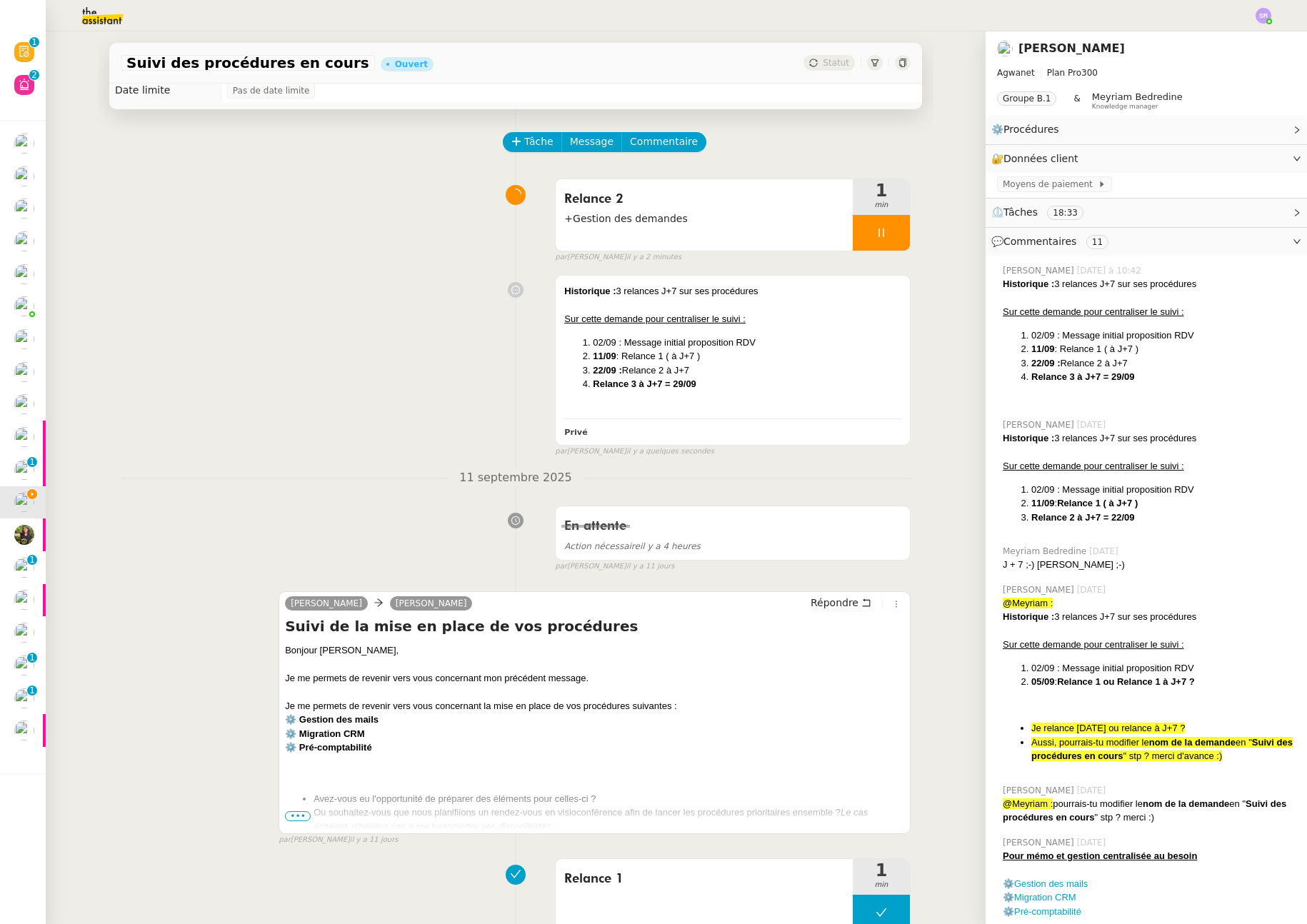
scroll to position [169, 0]
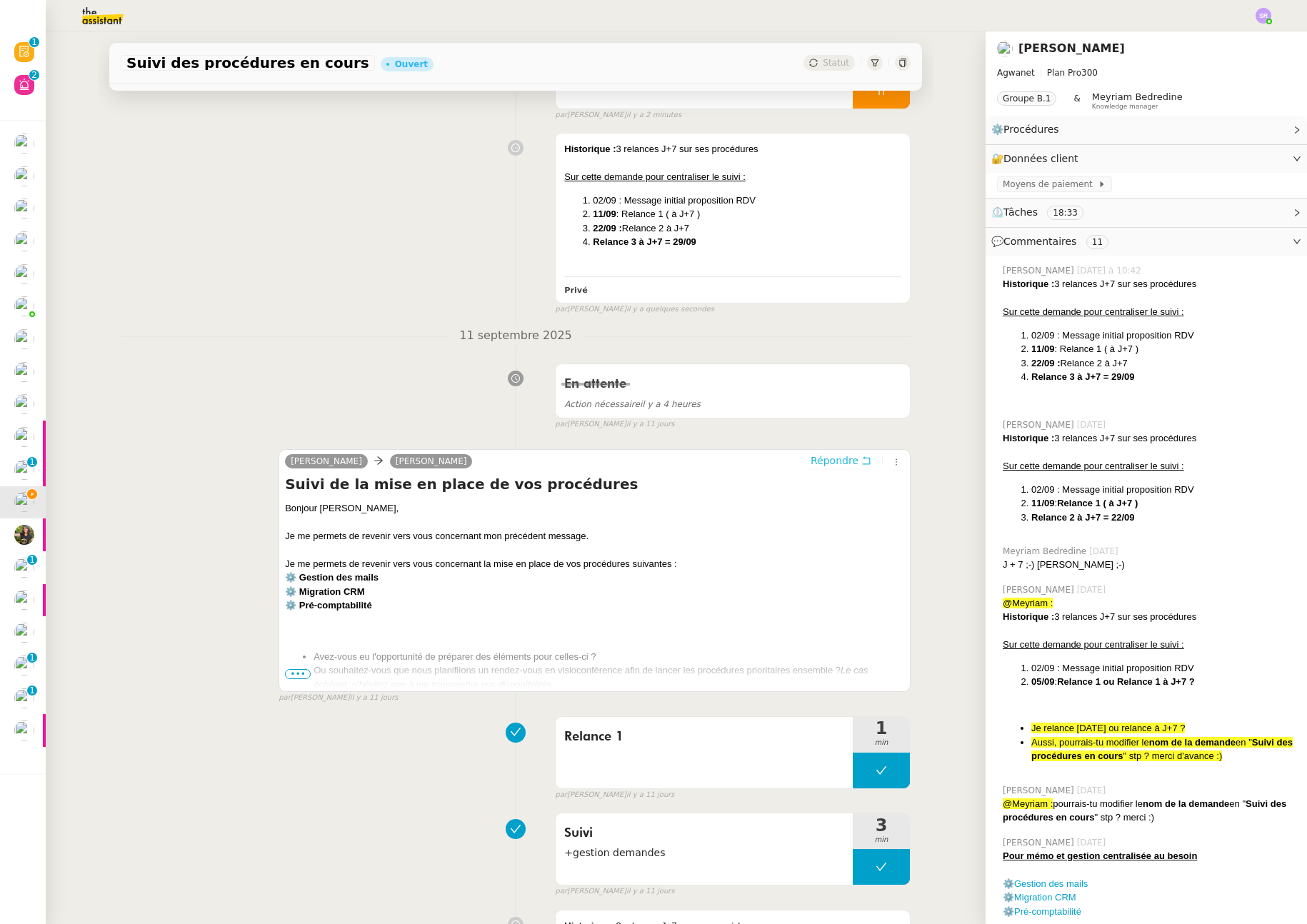
click at [832, 461] on span "Répondre" at bounding box center [835, 461] width 48 height 15
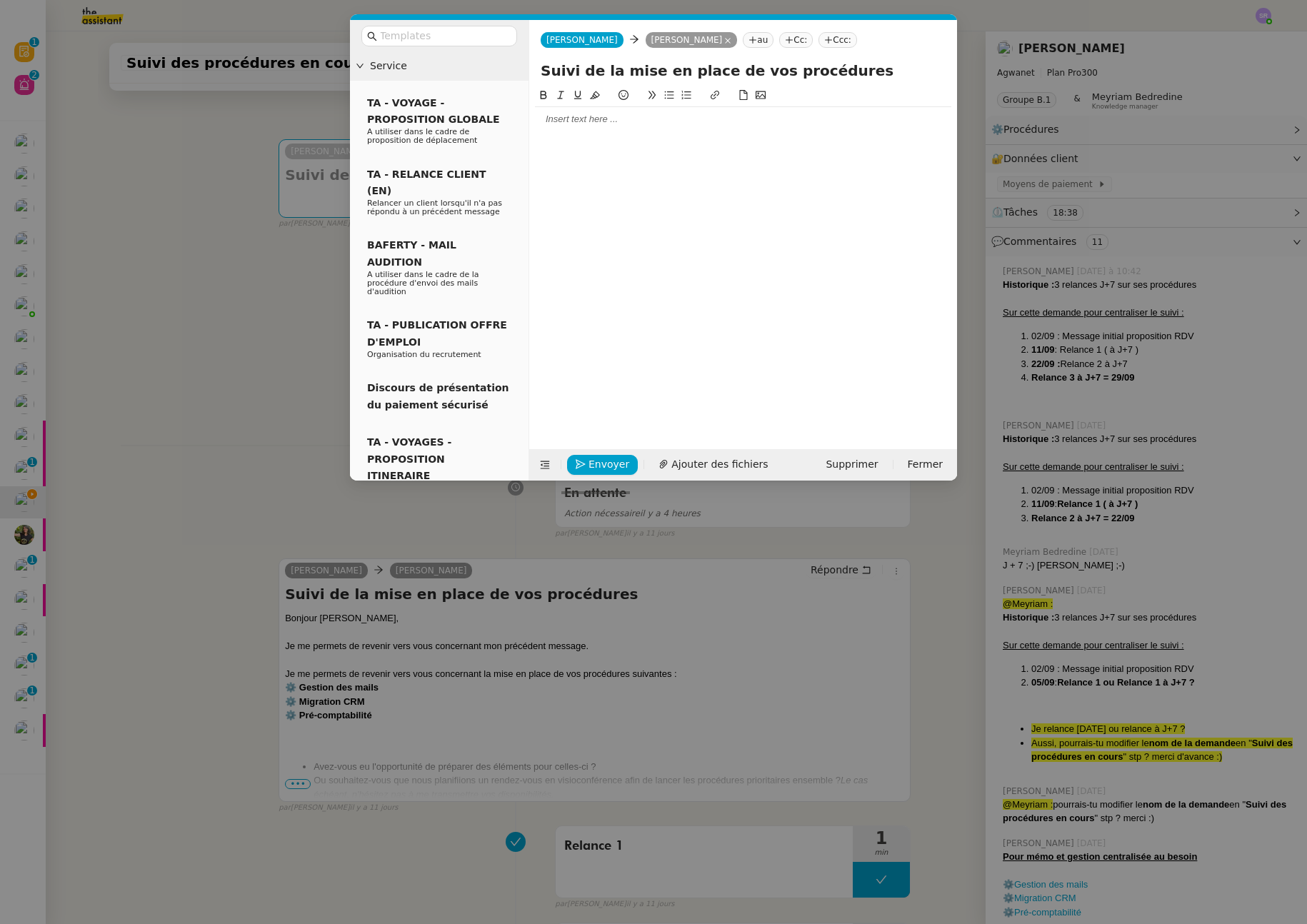
click at [303, 786] on nz-modal-container "Service TA - VOYAGE - PROPOSITION GLOBALE A utiliser dans le cadre de propositi…" at bounding box center [654, 462] width 1307 height 924
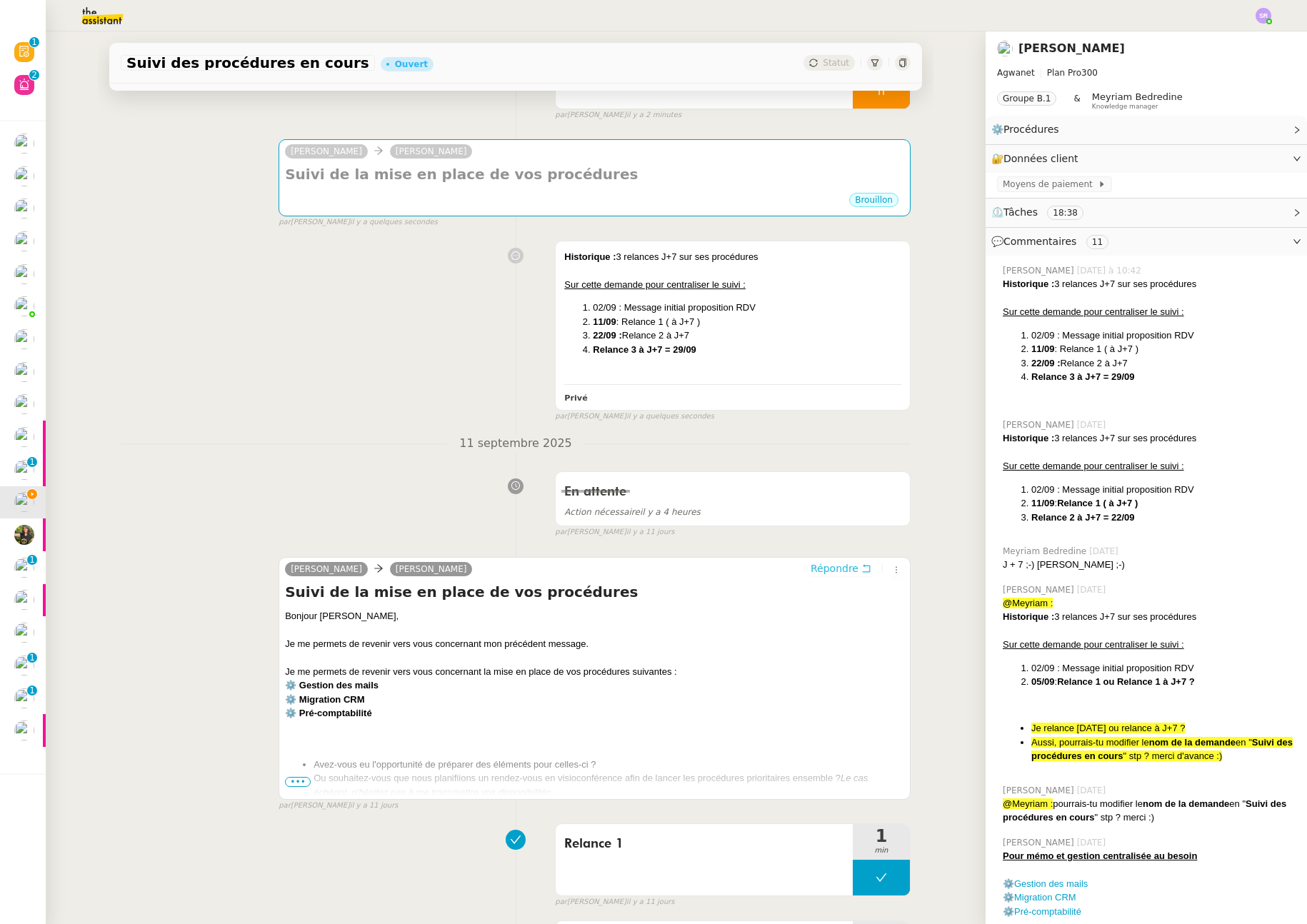
scroll to position [313, 0]
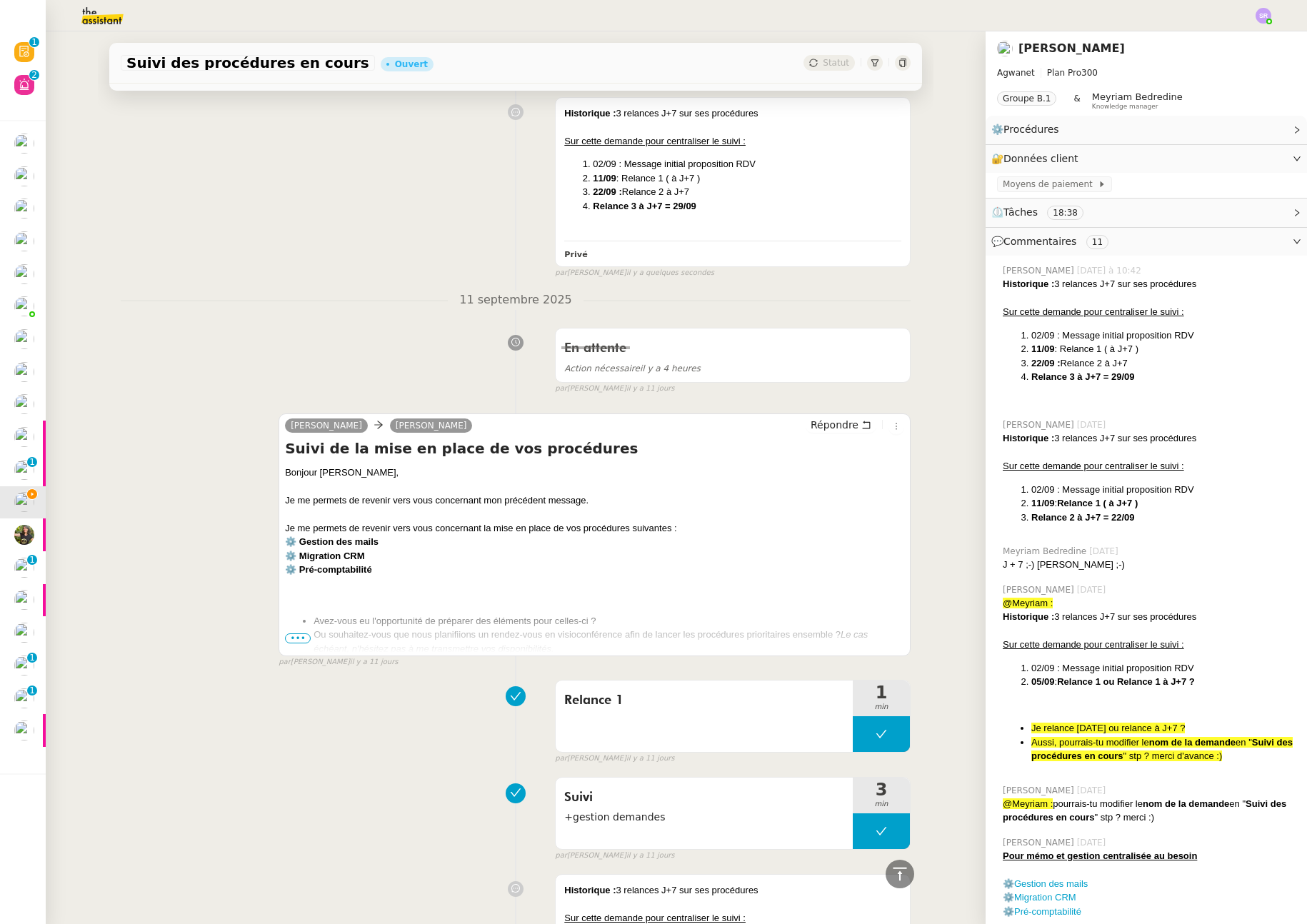
click at [296, 635] on span "•••" at bounding box center [298, 638] width 25 height 10
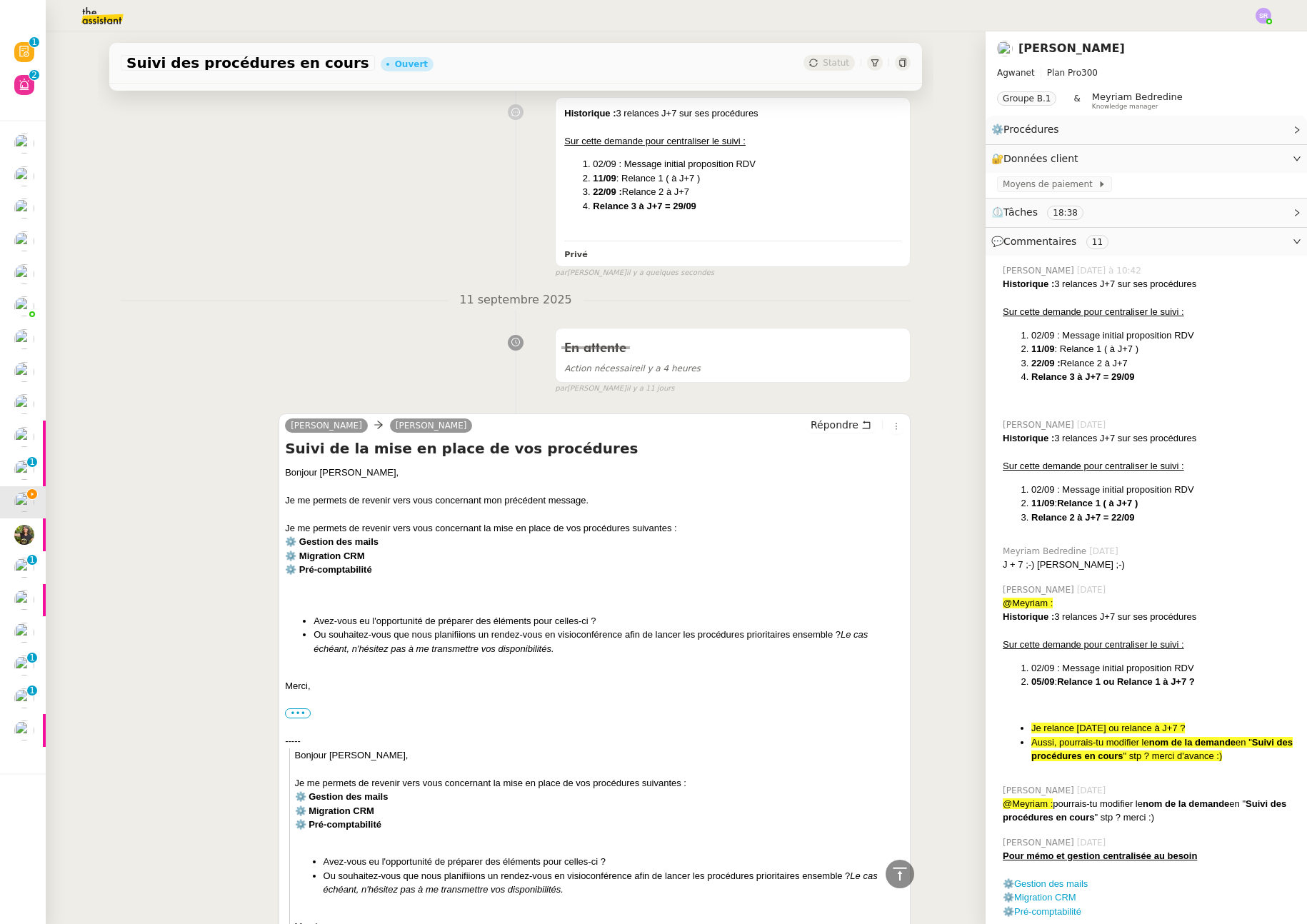
scroll to position [331, 0]
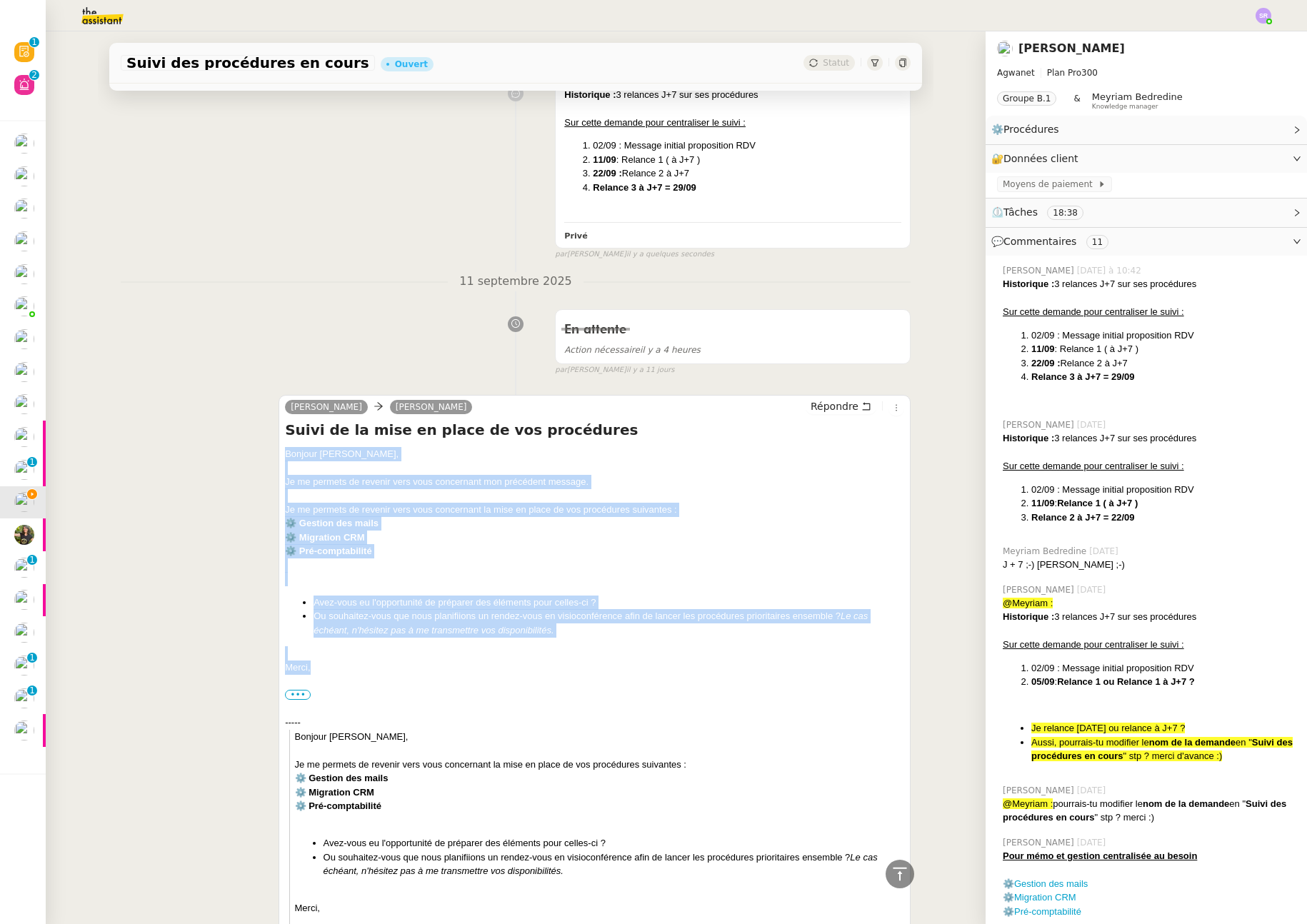
drag, startPoint x: 311, startPoint y: 665, endPoint x: 271, endPoint y: 453, distance: 215.7
click at [279, 453] on div "Claude Mathieu MORDIER Répondre Suivi de la mise en place de vos procédures Bon…" at bounding box center [594, 671] width 633 height 553
copy div "Bonjour Mathieu﻿, Je me permets de revenir vers vous concernant mon précédent m…"
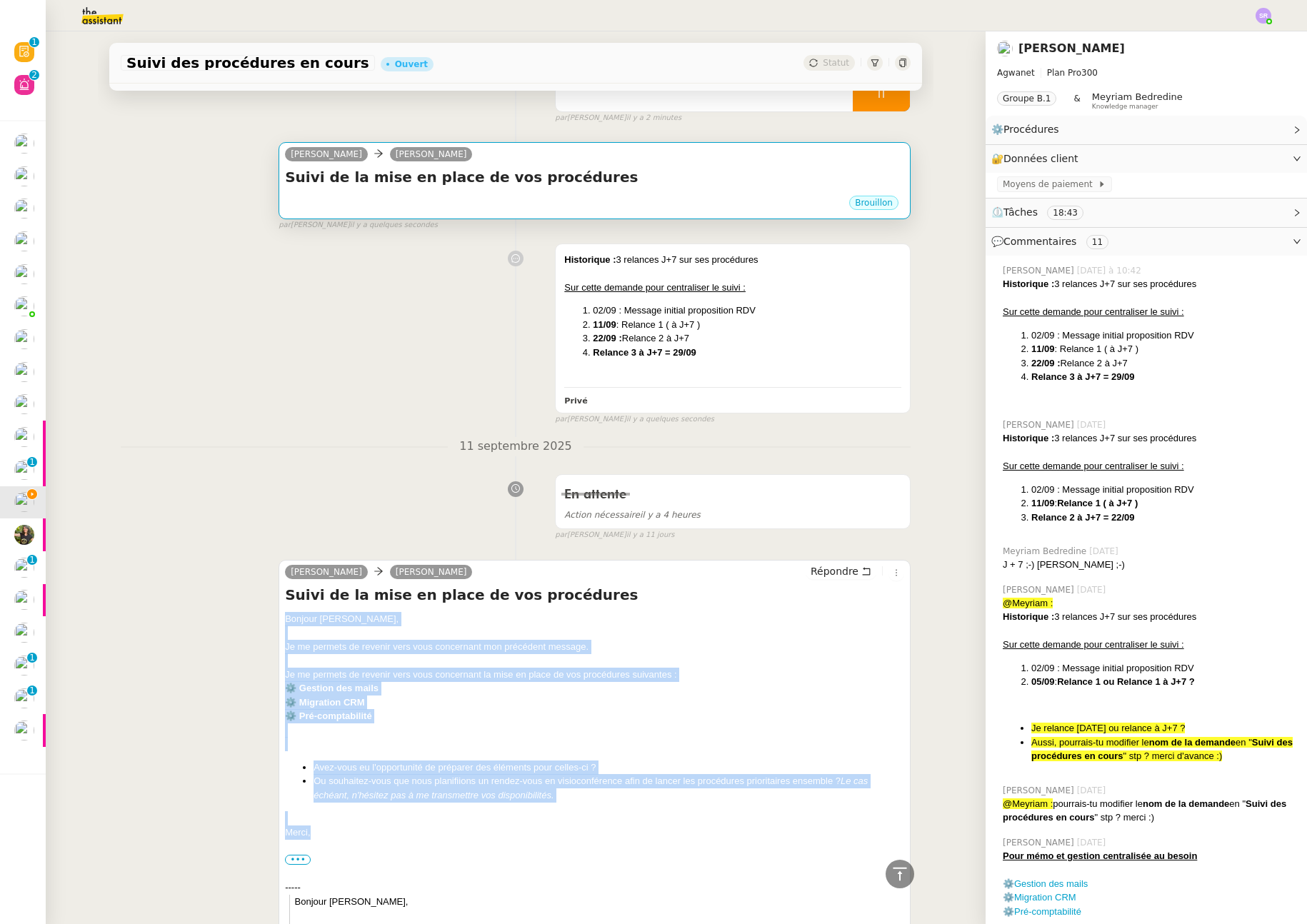
scroll to position [0, 0]
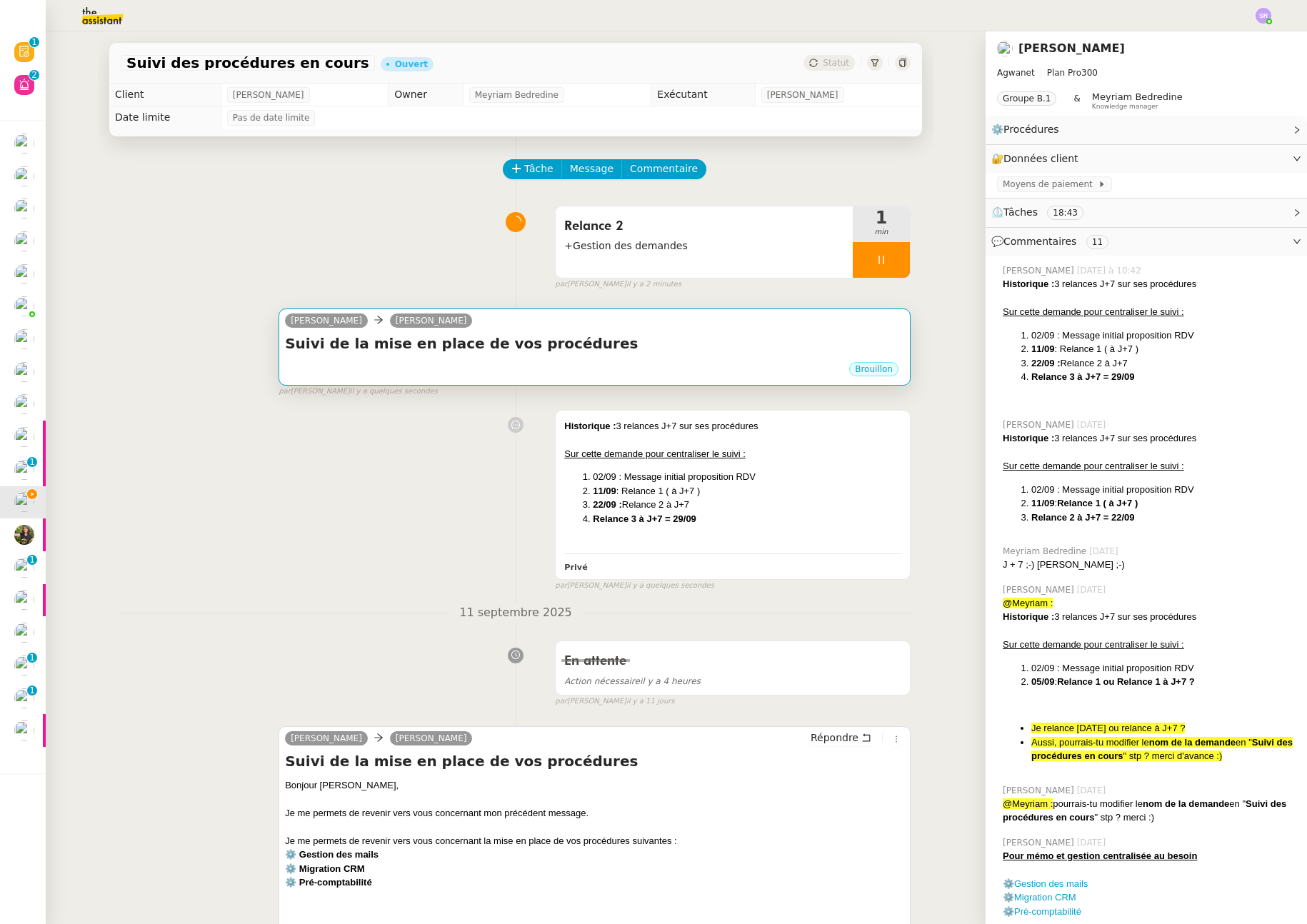
click at [598, 364] on div "Brouillon" at bounding box center [594, 371] width 619 height 22
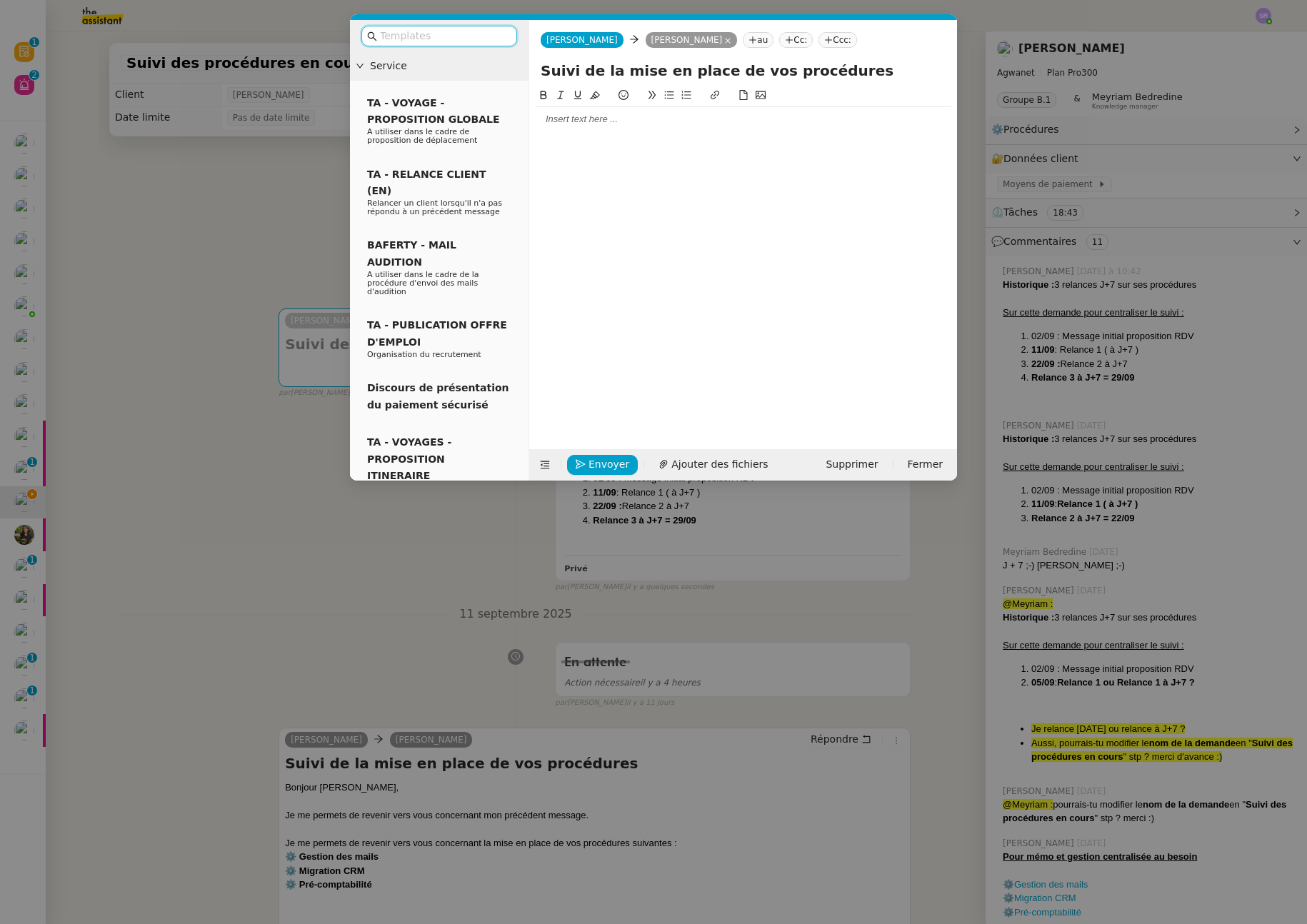
click at [625, 173] on div at bounding box center [744, 258] width 417 height 340
click at [662, 125] on div at bounding box center [744, 119] width 417 height 13
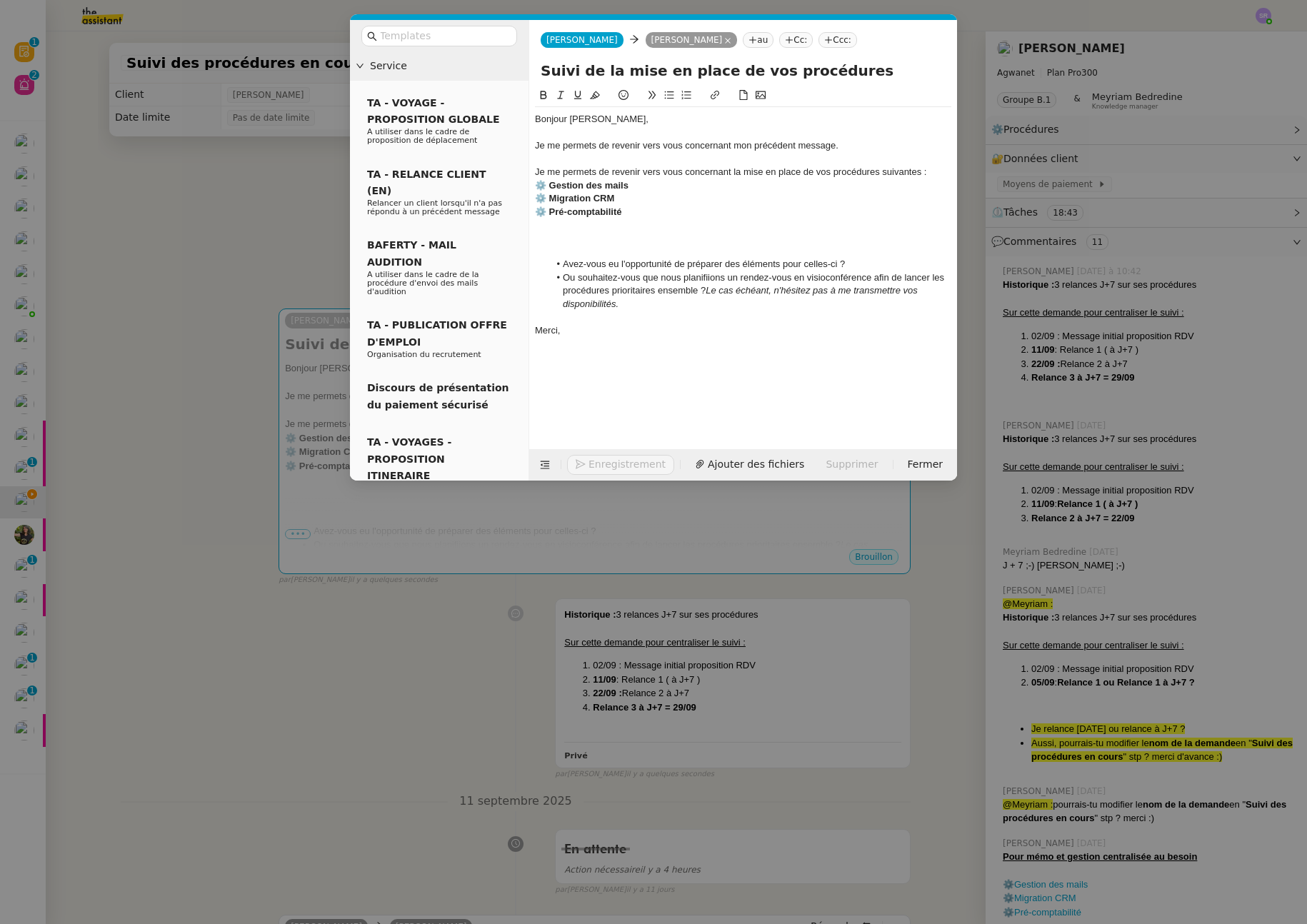
click at [593, 246] on div at bounding box center [744, 251] width 417 height 13
click at [565, 228] on div at bounding box center [744, 225] width 417 height 13
click at [562, 235] on div at bounding box center [744, 238] width 417 height 13
click at [563, 224] on div at bounding box center [744, 225] width 417 height 13
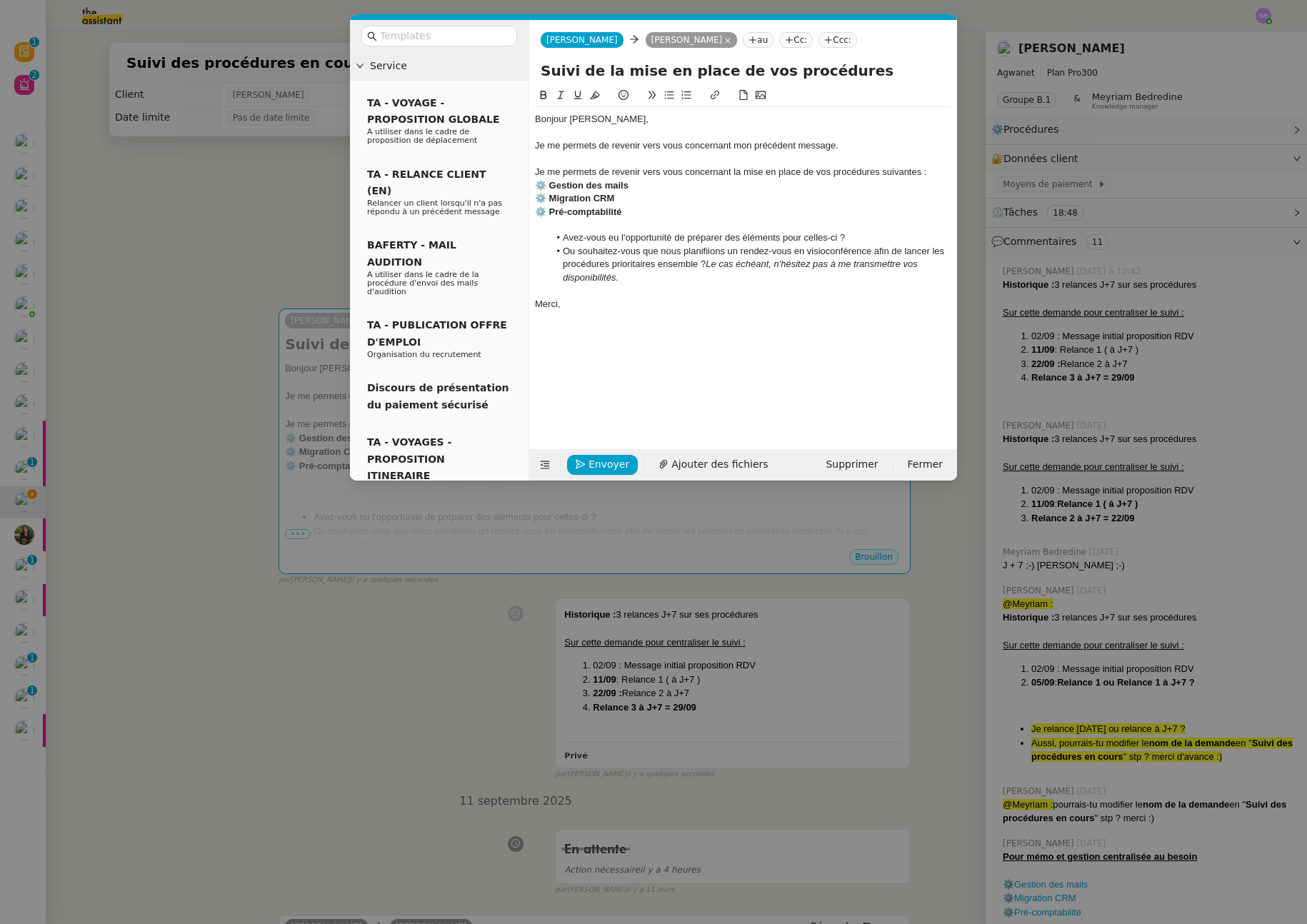
click at [546, 289] on div at bounding box center [744, 290] width 417 height 13
click at [598, 470] on span "Envoyer" at bounding box center [609, 464] width 41 height 16
click at [600, 453] on span "Confirmer l'envoi" at bounding box center [632, 444] width 86 height 16
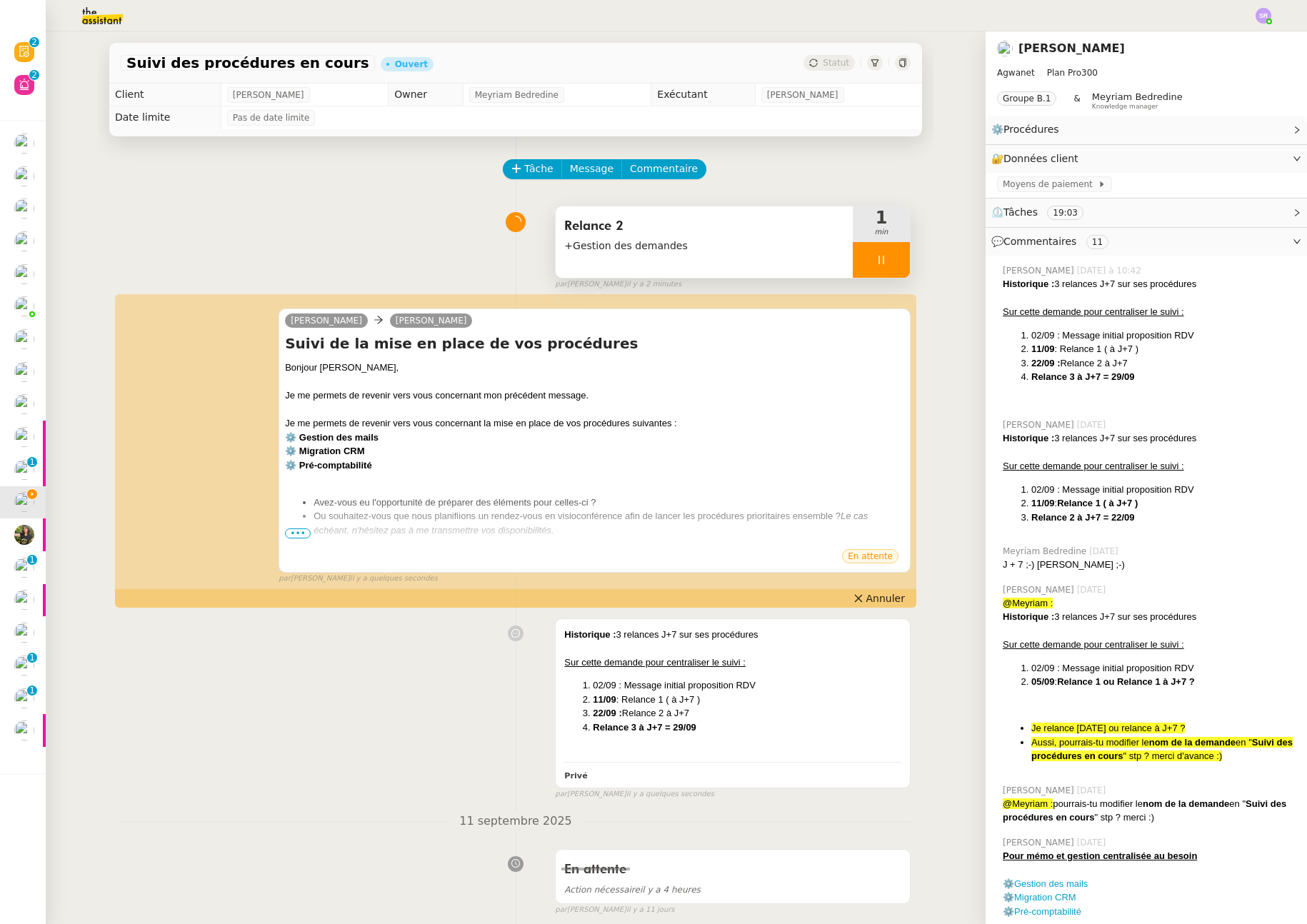
click at [876, 258] on icon at bounding box center [881, 259] width 12 height 12
click at [890, 262] on icon at bounding box center [896, 259] width 12 height 12
click at [823, 61] on span "Statut" at bounding box center [836, 63] width 26 height 10
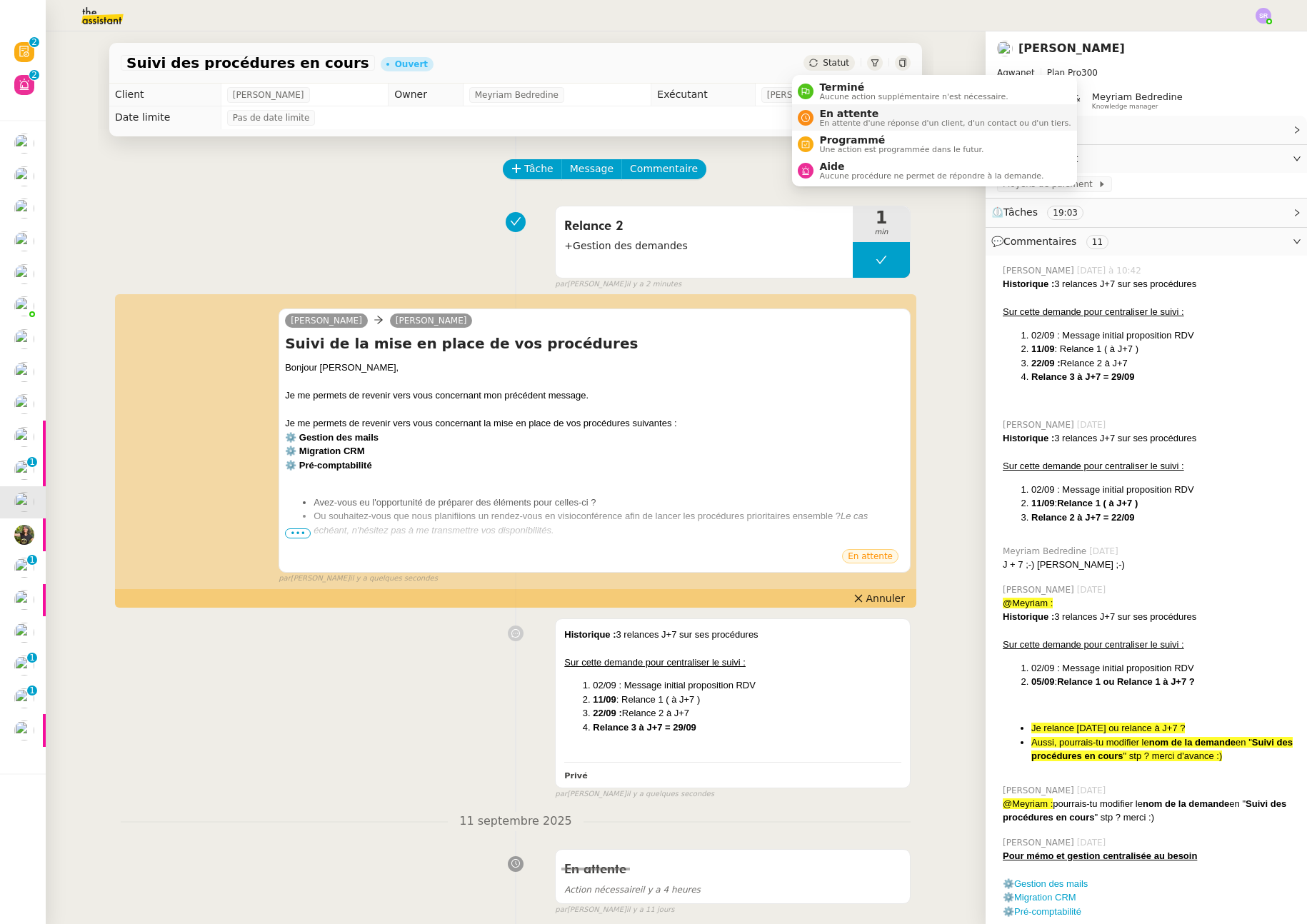
click at [846, 123] on span "En attente d'une réponse d'un client, d'un contact ou d'un tiers." at bounding box center [945, 123] width 251 height 8
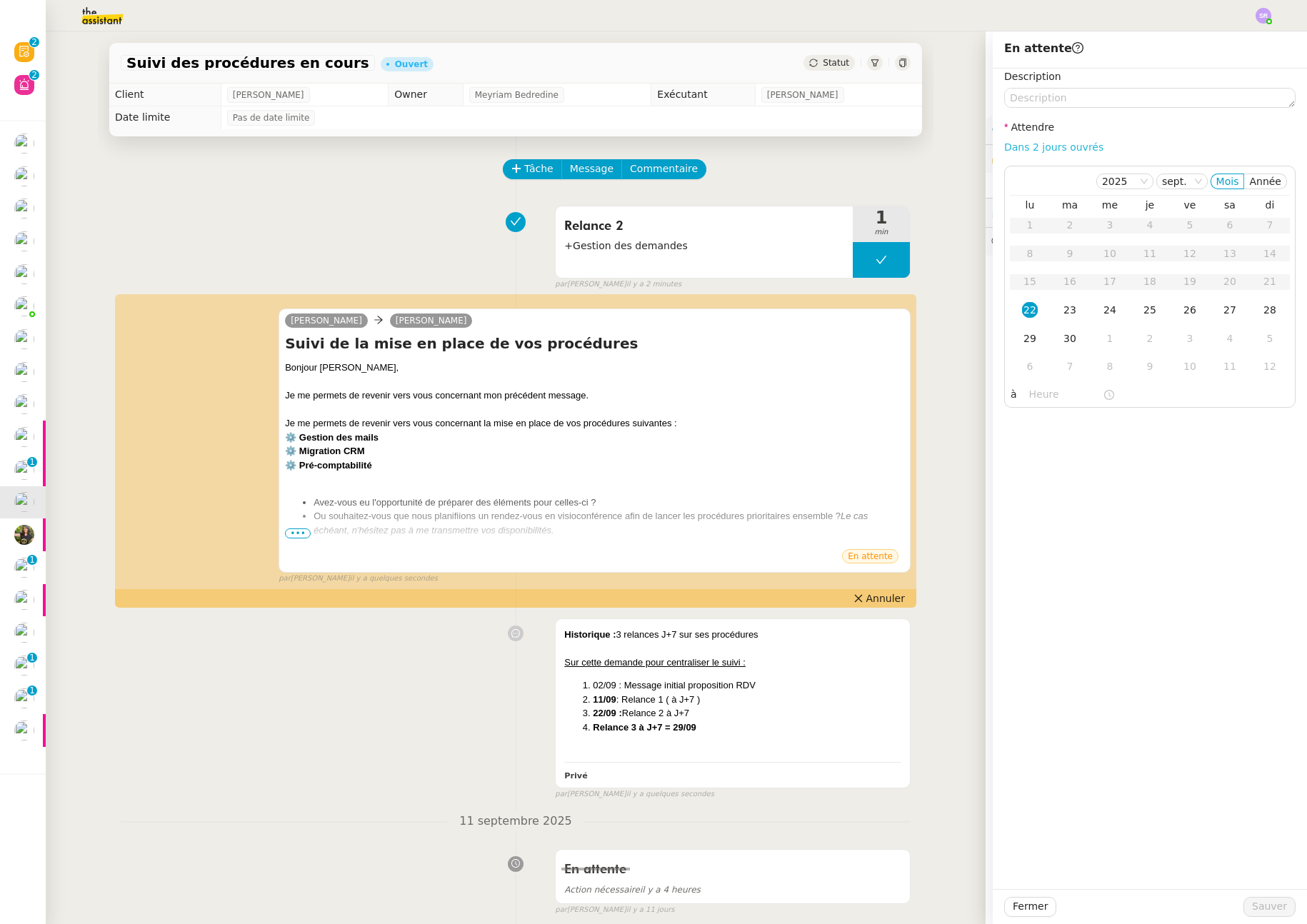
click at [1037, 145] on link "Dans 2 jours ouvrés" at bounding box center [1053, 147] width 99 height 12
type input "07:00"
click at [1024, 343] on div "29" at bounding box center [1029, 338] width 15 height 15
click at [1252, 911] on span "Sauver" at bounding box center [1270, 907] width 35 height 16
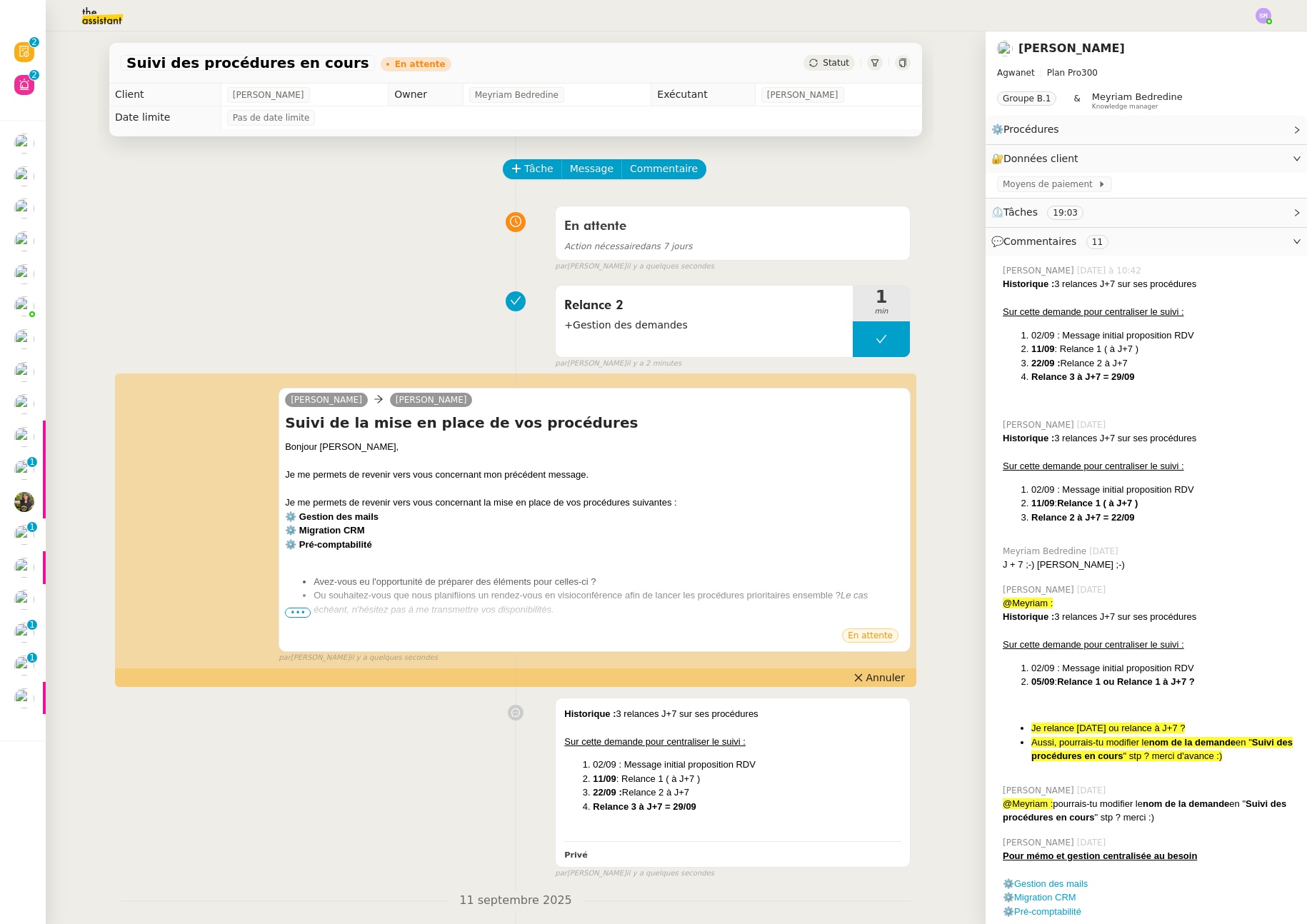
click at [466, 811] on div "Historique : 3 relances J+7 sur ses procédures Sur cette demande pour centralis…" at bounding box center [516, 786] width 790 height 188
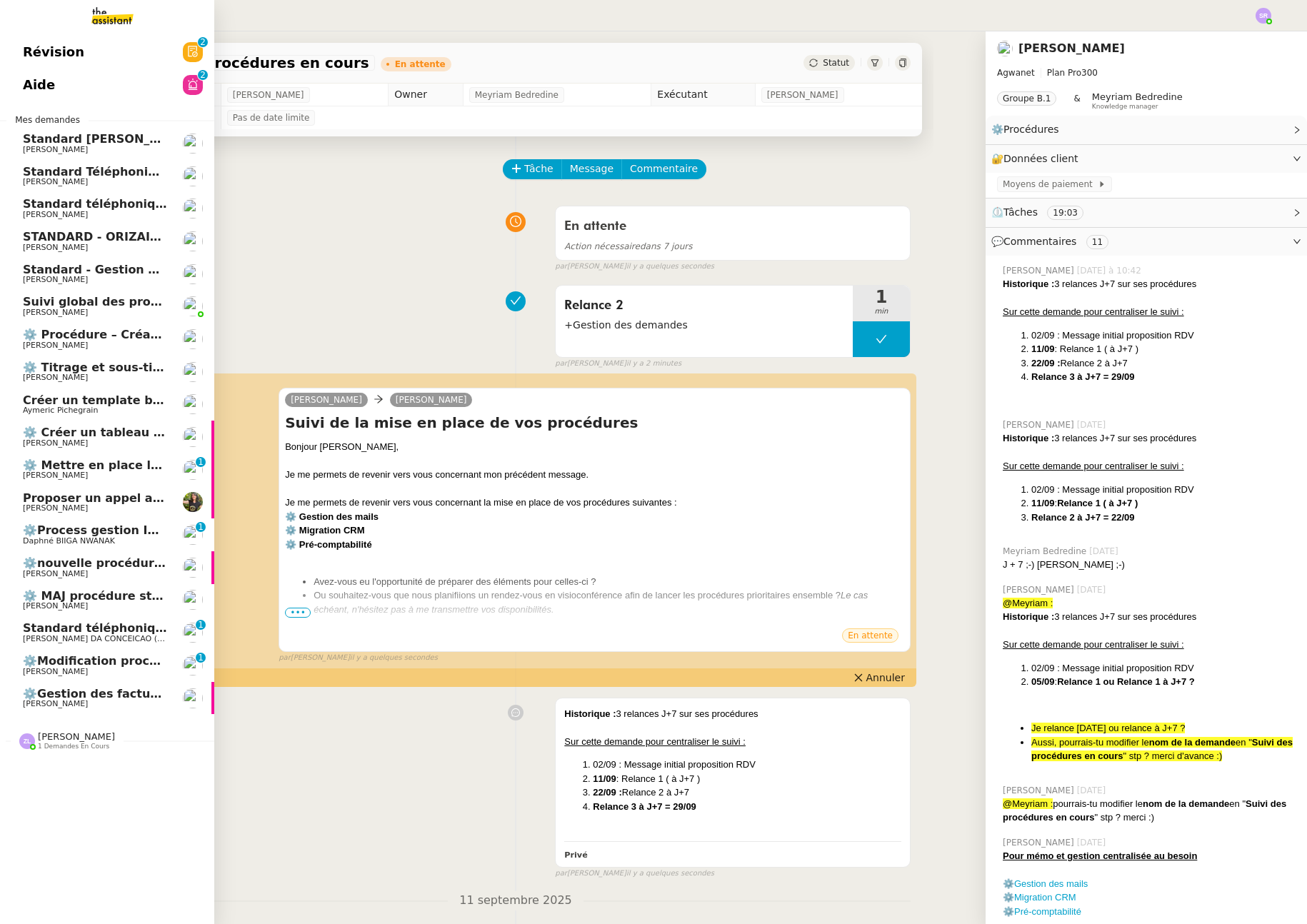
click at [139, 633] on span "Standard téléphonique" at bounding box center [96, 628] width 148 height 14
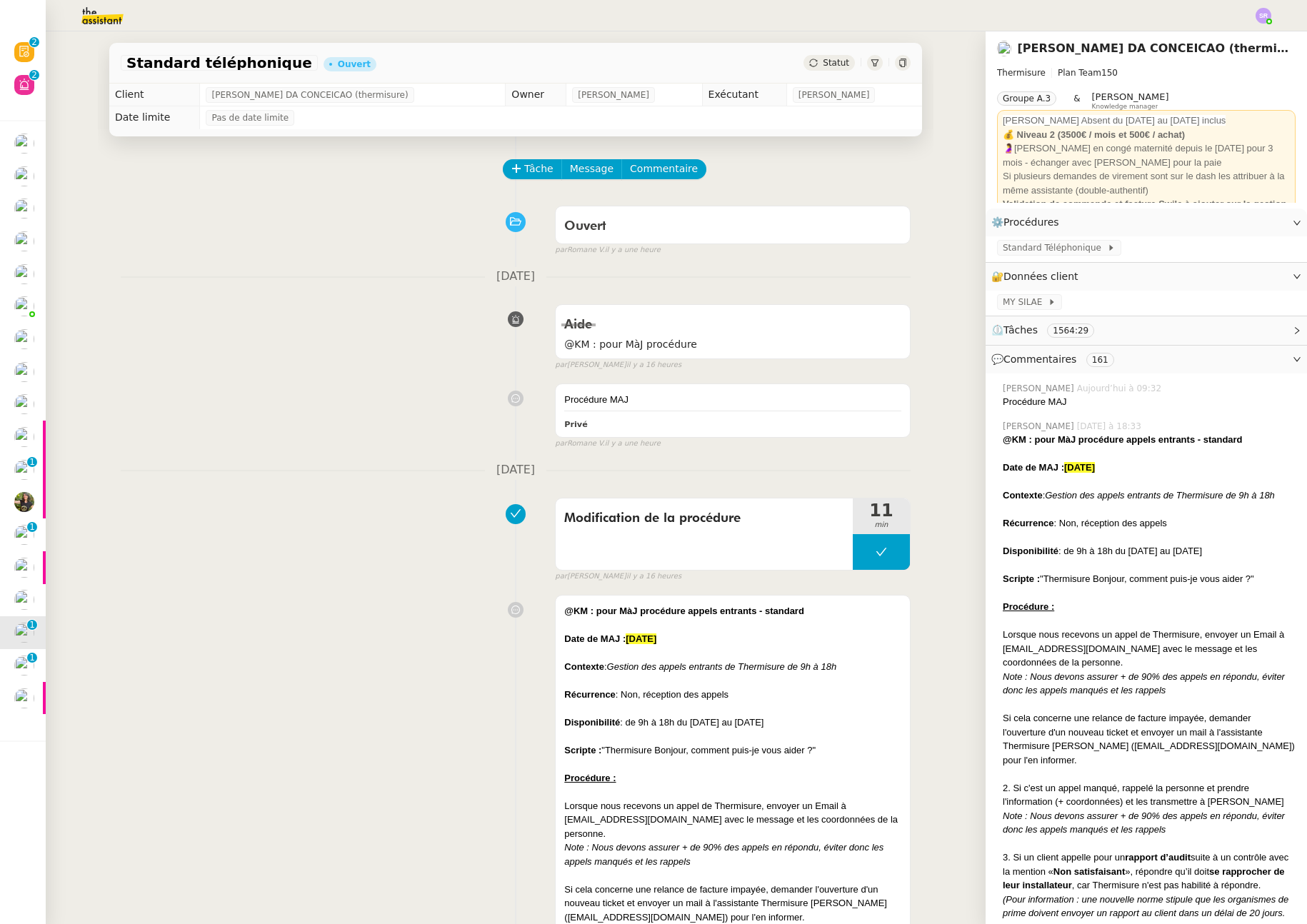
click at [436, 333] on div "Aide @KM : pour MàJ procédure false par Stéphanie R. il y a 16 heures" at bounding box center [516, 334] width 790 height 74
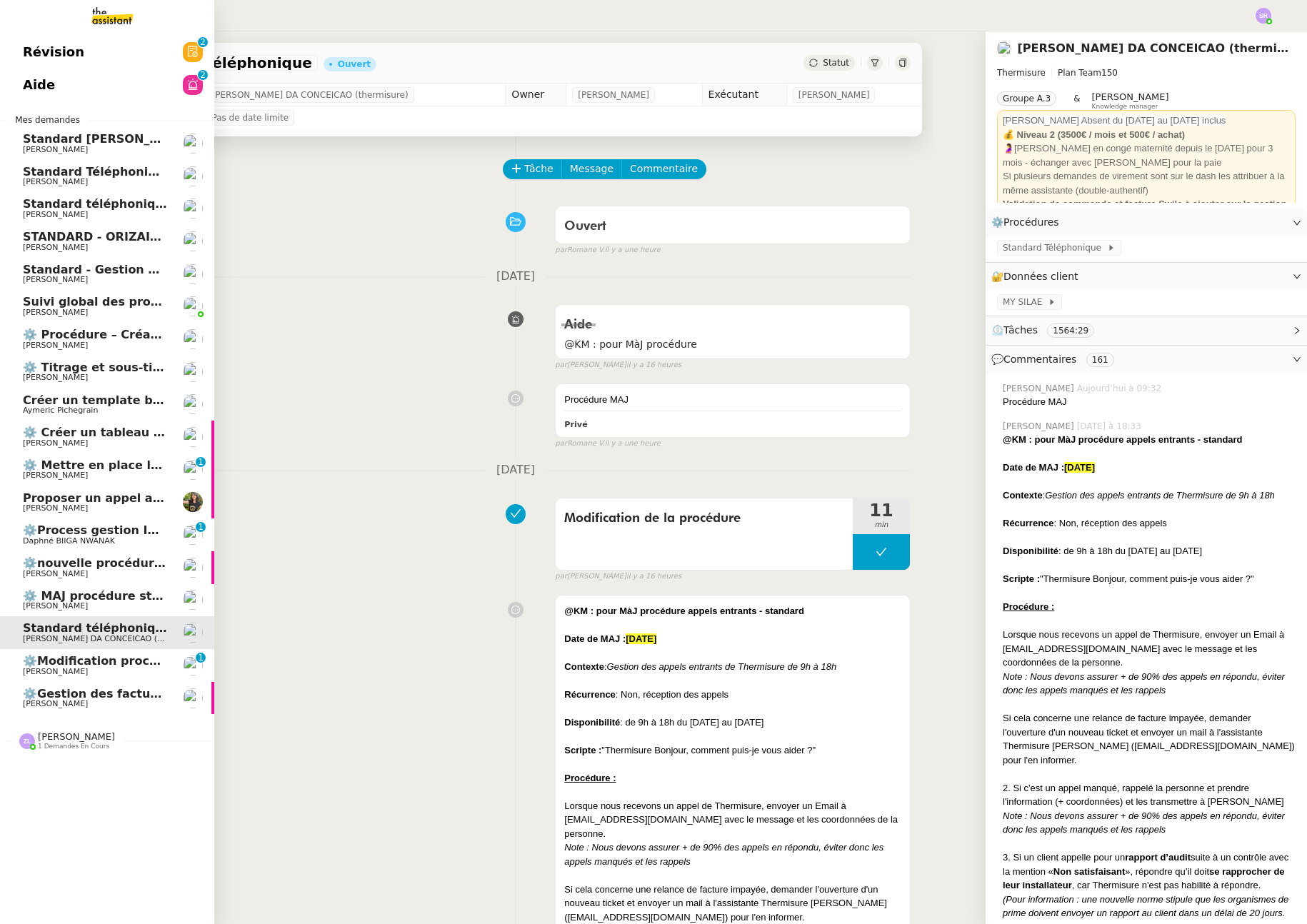
click at [38, 662] on span "⚙️Modification procédure Standard" at bounding box center [137, 661] width 228 height 14
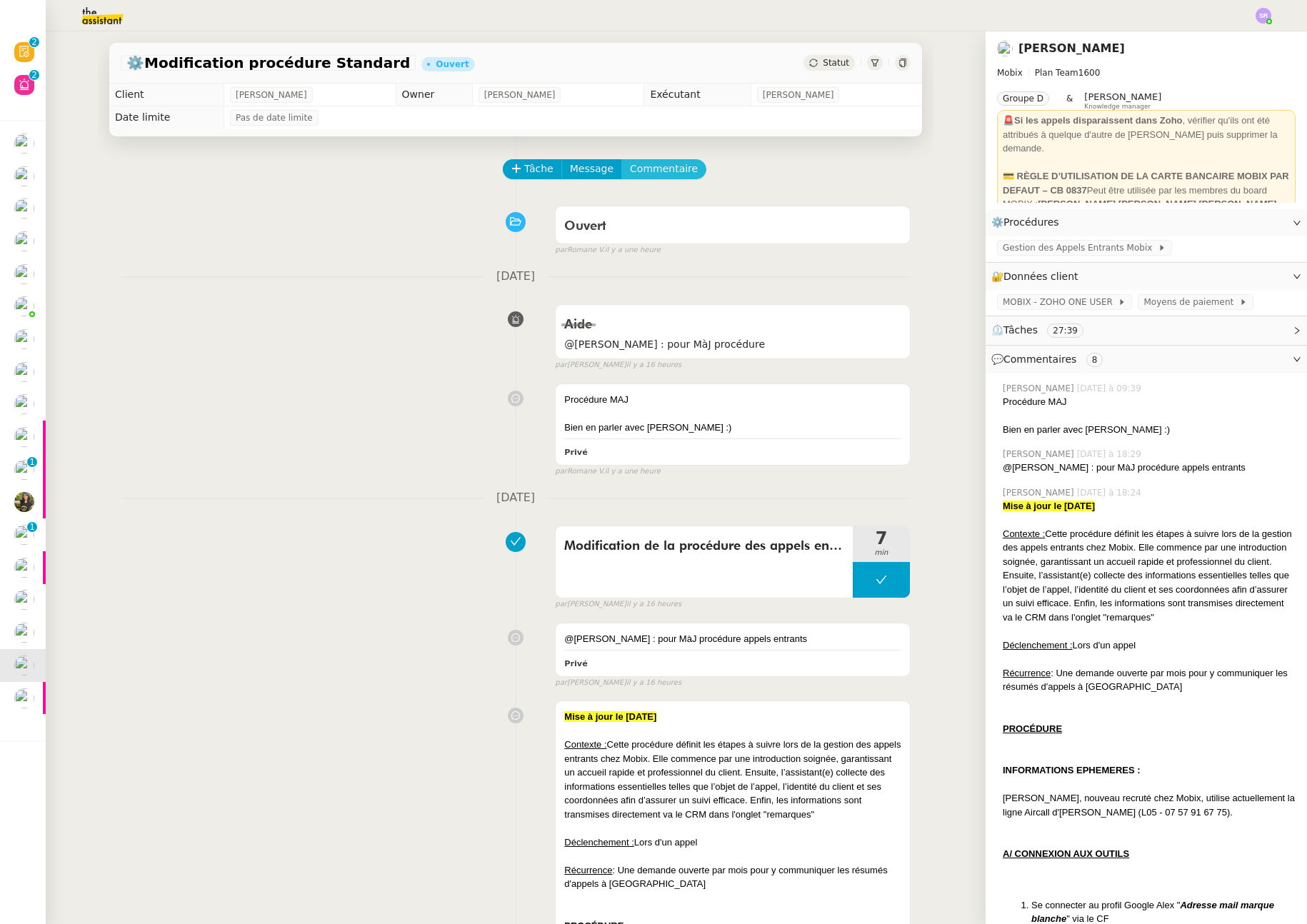
click at [644, 171] on span "Commentaire" at bounding box center [664, 169] width 68 height 16
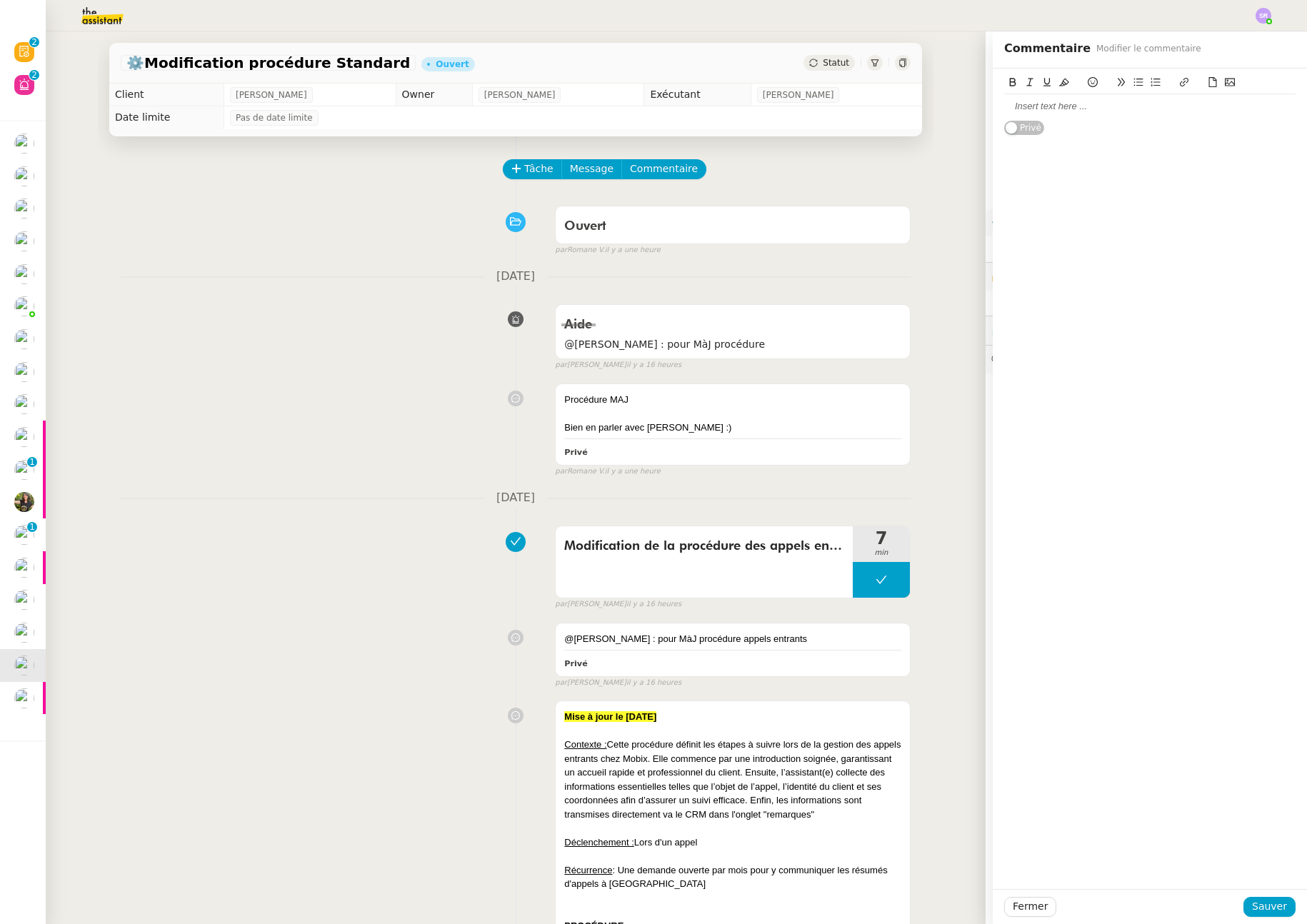
click at [1035, 107] on div at bounding box center [1150, 107] width 291 height 13
drag, startPoint x: 1206, startPoint y: 115, endPoint x: 968, endPoint y: 107, distance: 238.1
click at [968, 107] on app-ticket "⚙️Modification procédure Standard Ouvert Statut Client Florian Parant Owner Fré…" at bounding box center [676, 478] width 1261 height 893
click at [280, 277] on nz-divider "21 septembre 2025" at bounding box center [516, 277] width 790 height 19
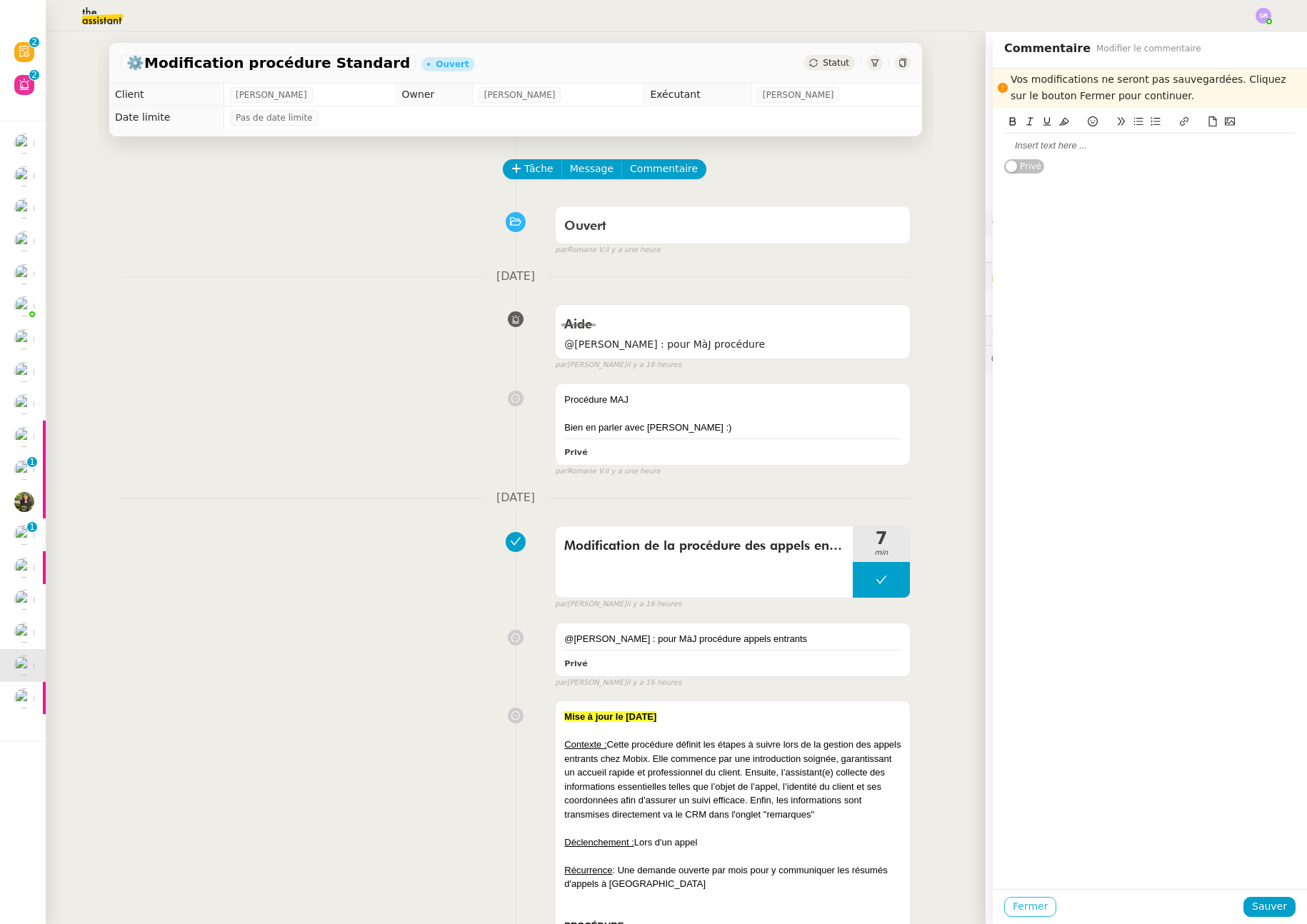
click at [1018, 904] on span "Fermer" at bounding box center [1030, 907] width 35 height 16
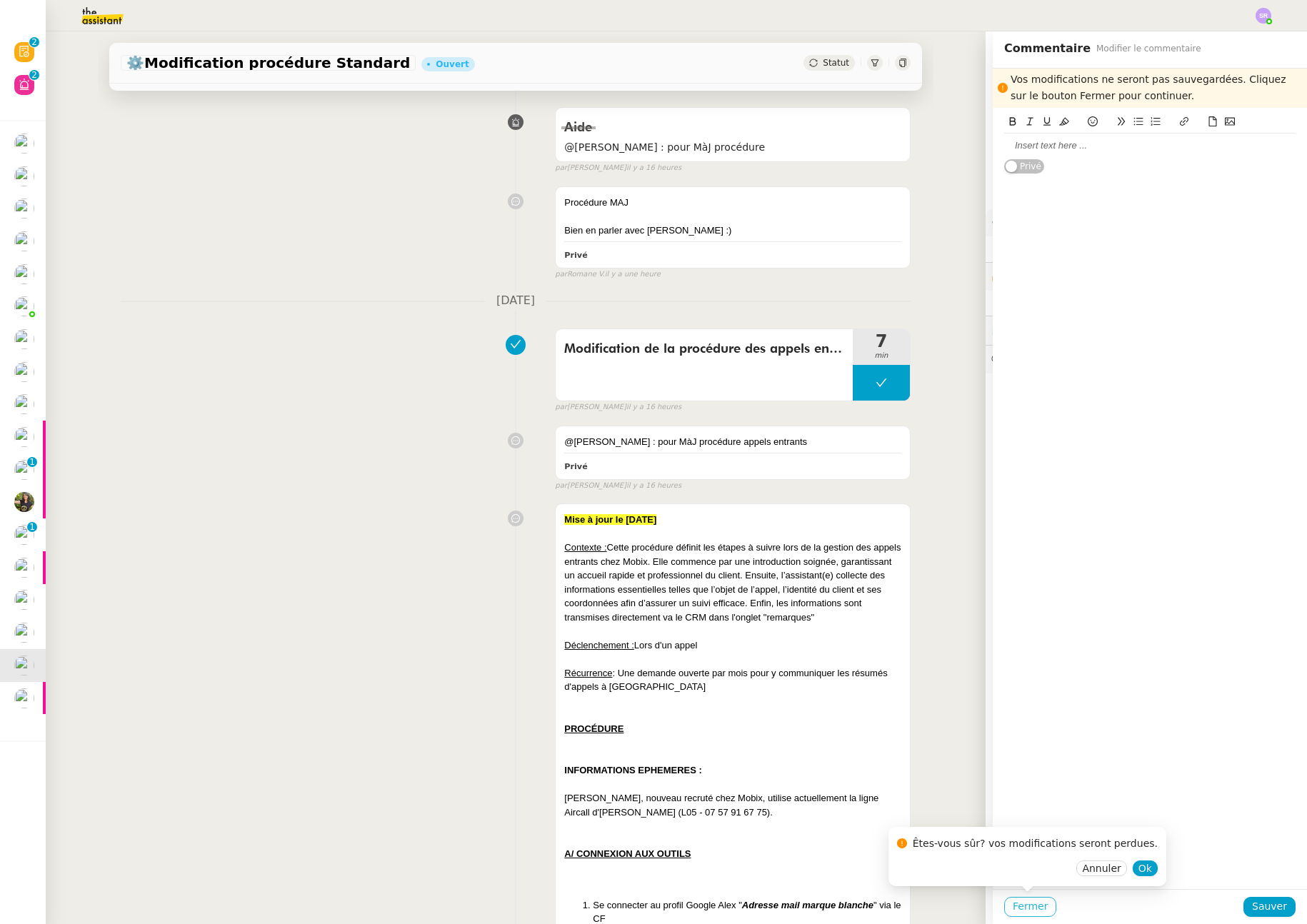
scroll to position [270, 0]
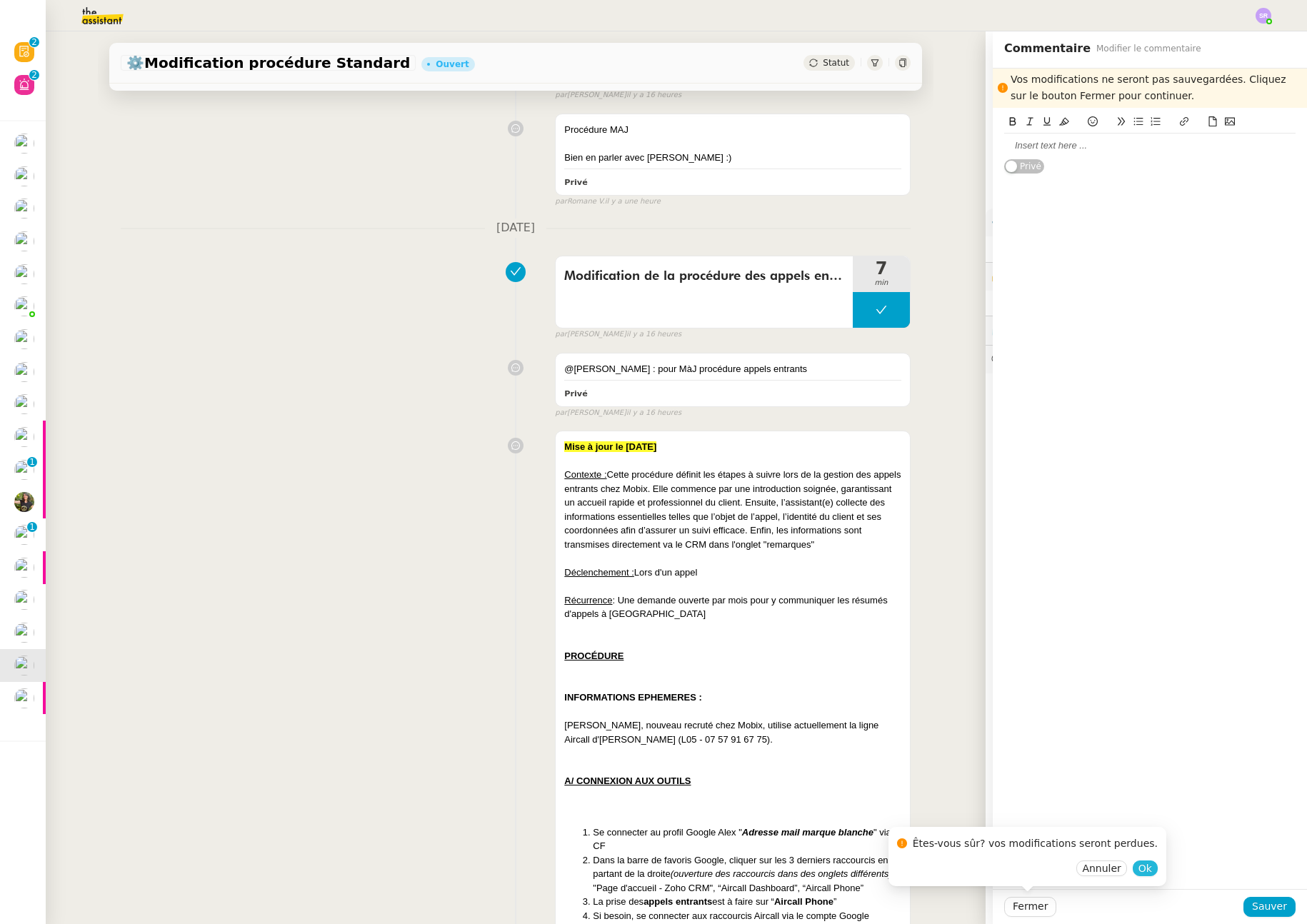
click at [1137, 868] on button "Ok" at bounding box center [1145, 868] width 25 height 15
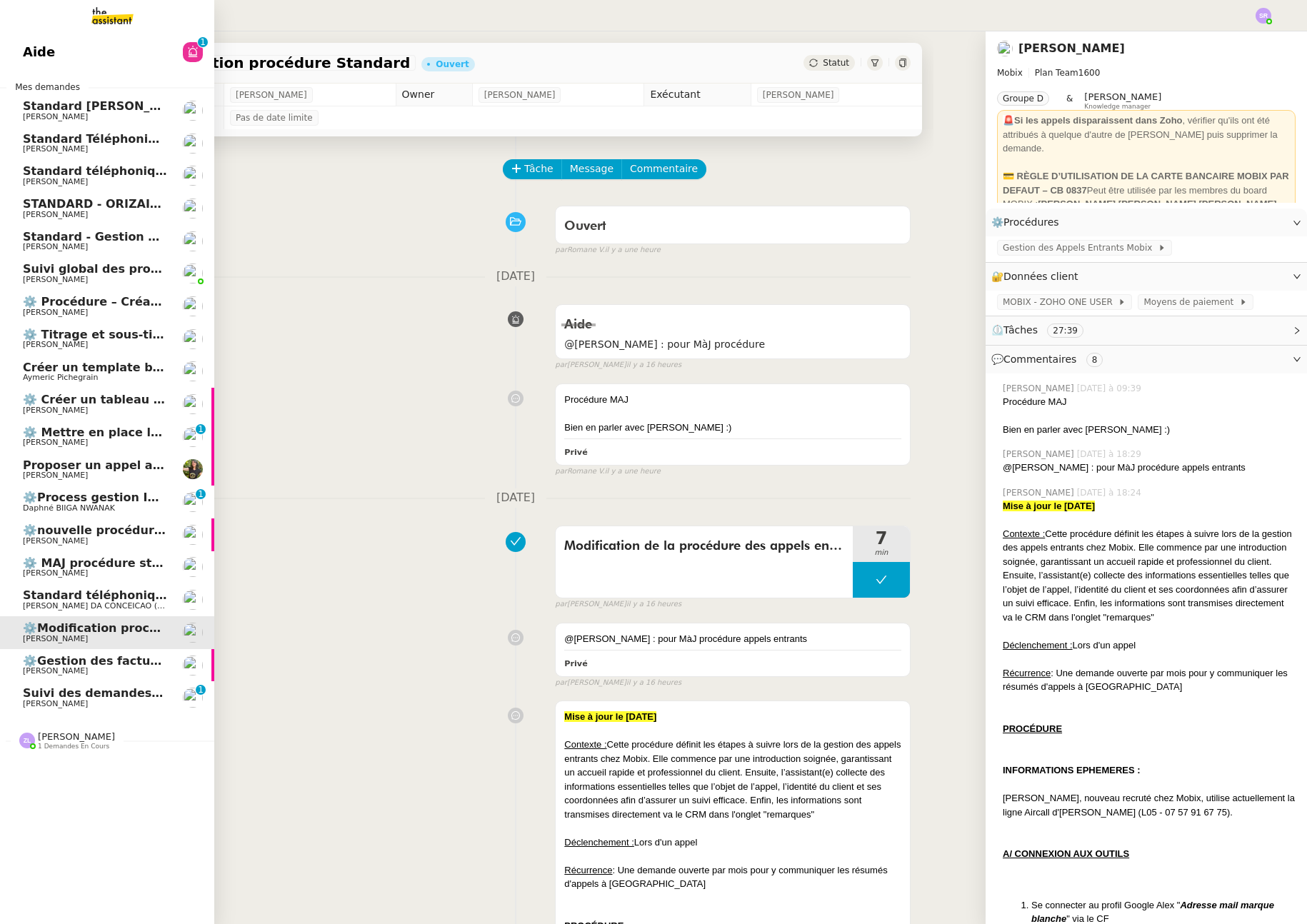
click at [88, 700] on span "[PERSON_NAME]" at bounding box center [55, 704] width 65 height 9
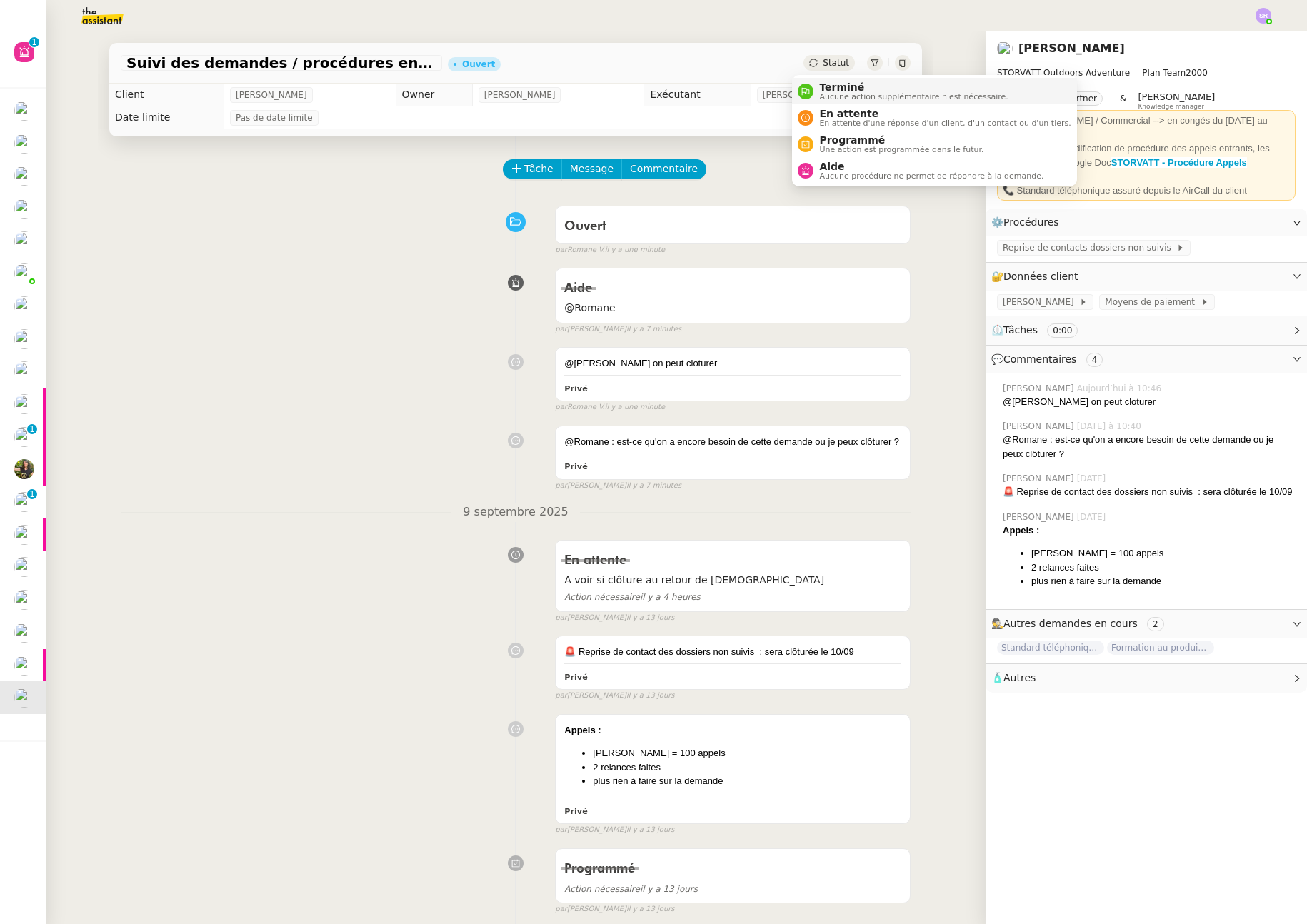
click at [833, 98] on span "Aucune action supplémentaire n'est nécessaire." at bounding box center [913, 96] width 188 height 8
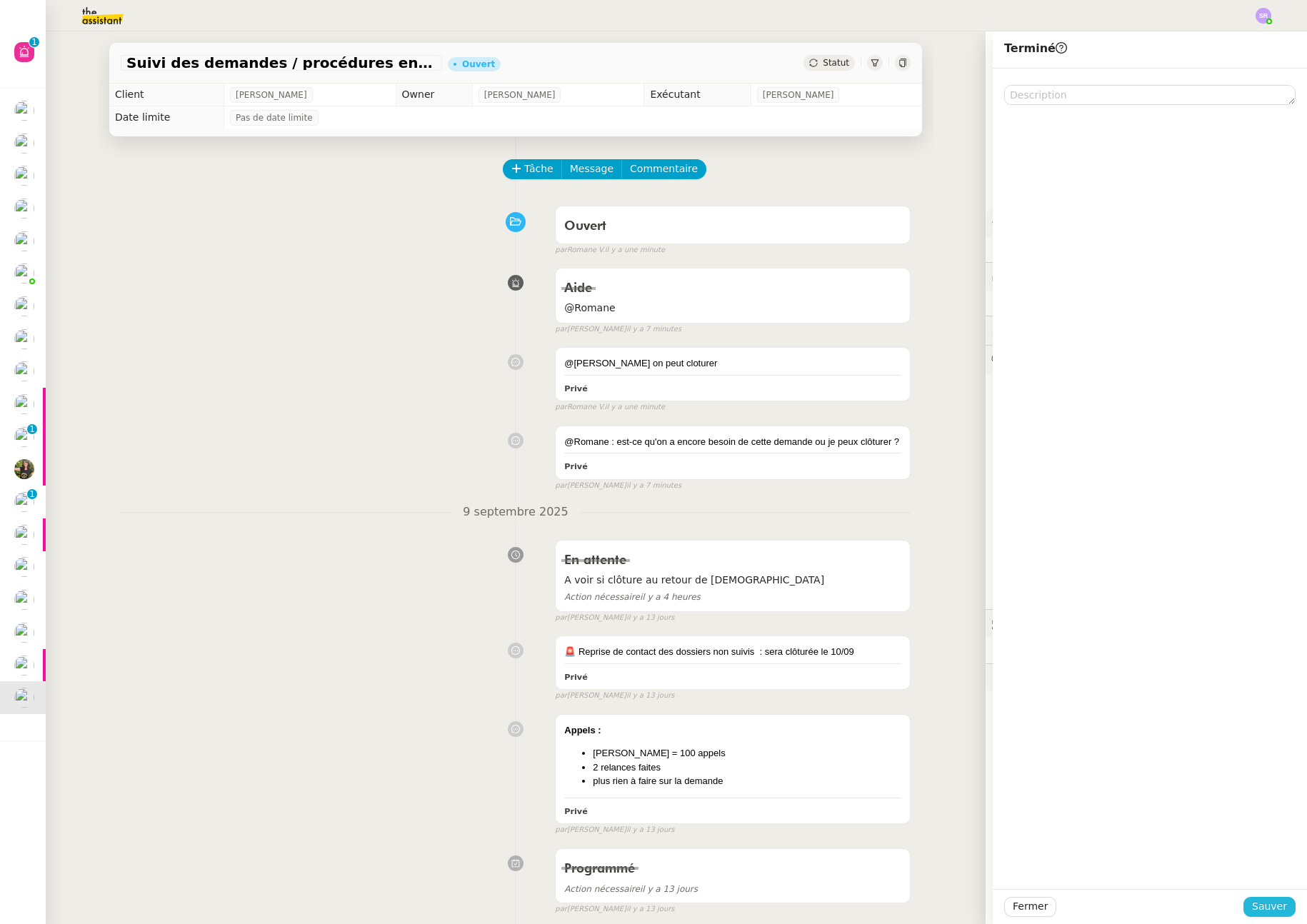
click at [1267, 905] on span "Sauver" at bounding box center [1270, 907] width 35 height 16
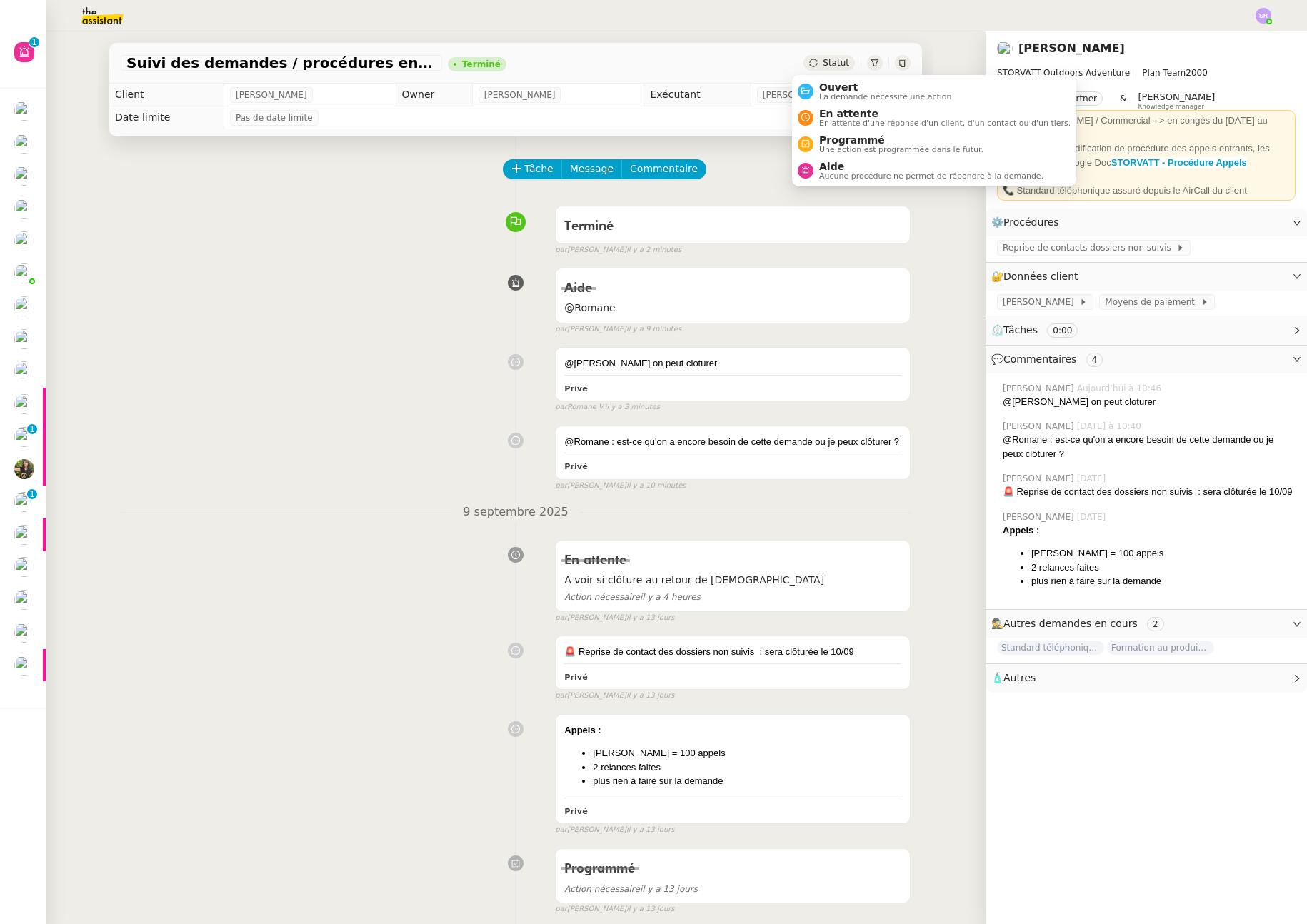
click at [823, 63] on span "Statut" at bounding box center [836, 63] width 26 height 10
click at [831, 93] on span "La demande nécessite une action" at bounding box center [886, 96] width 133 height 8
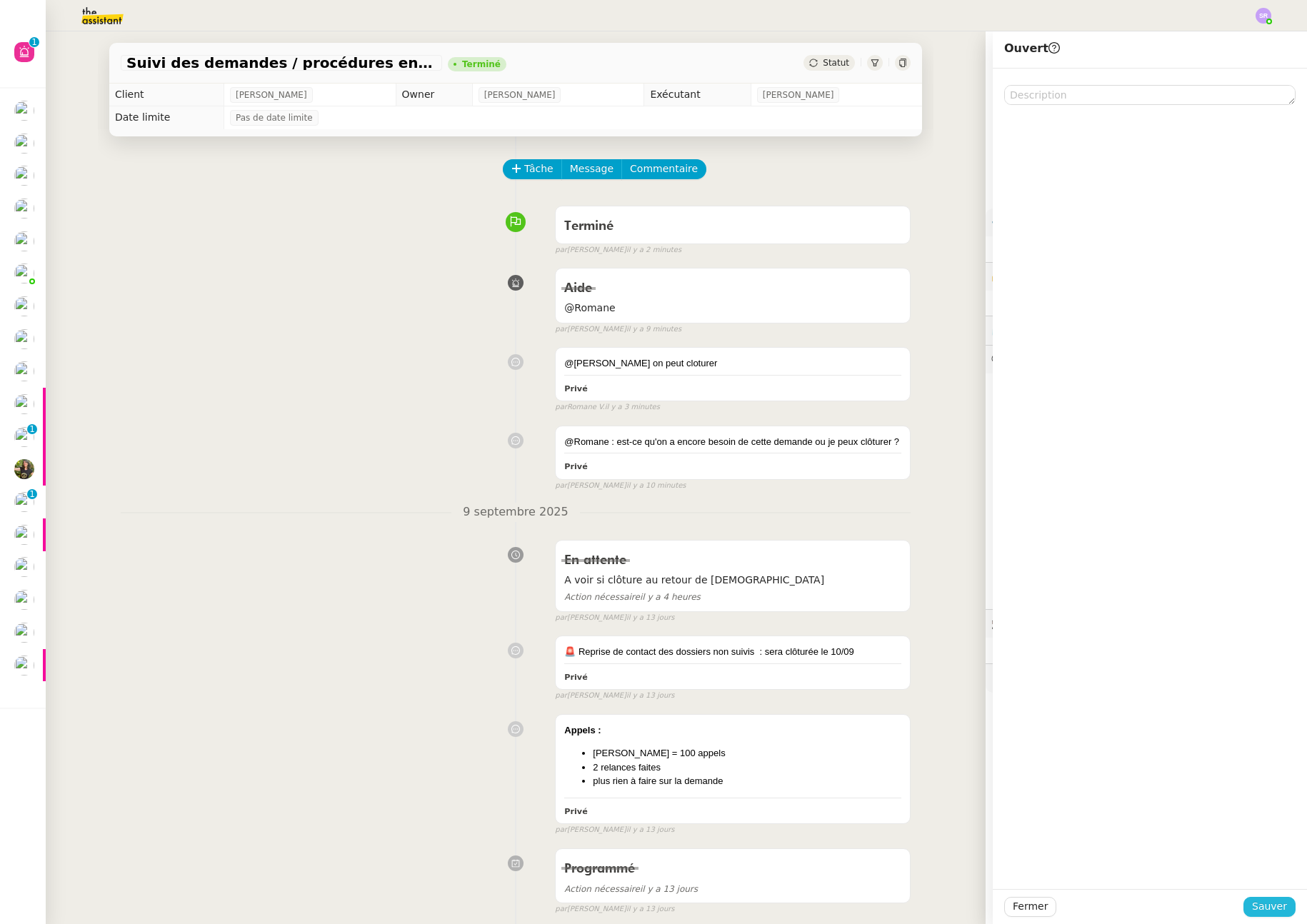
click at [1252, 899] on span "Sauver" at bounding box center [1270, 907] width 35 height 16
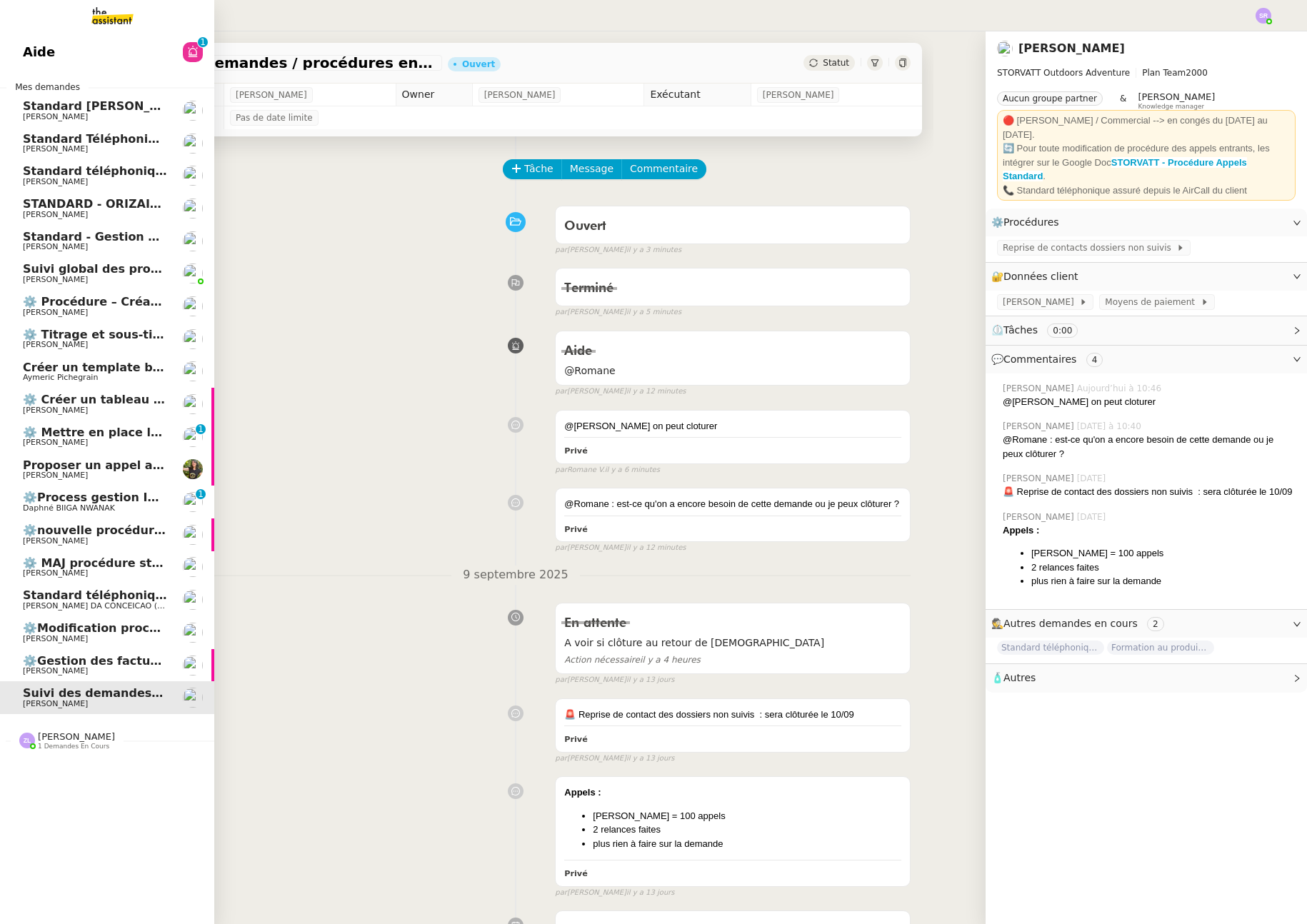
click at [91, 634] on span "⚙️Modification procédure Standard" at bounding box center [137, 628] width 228 height 14
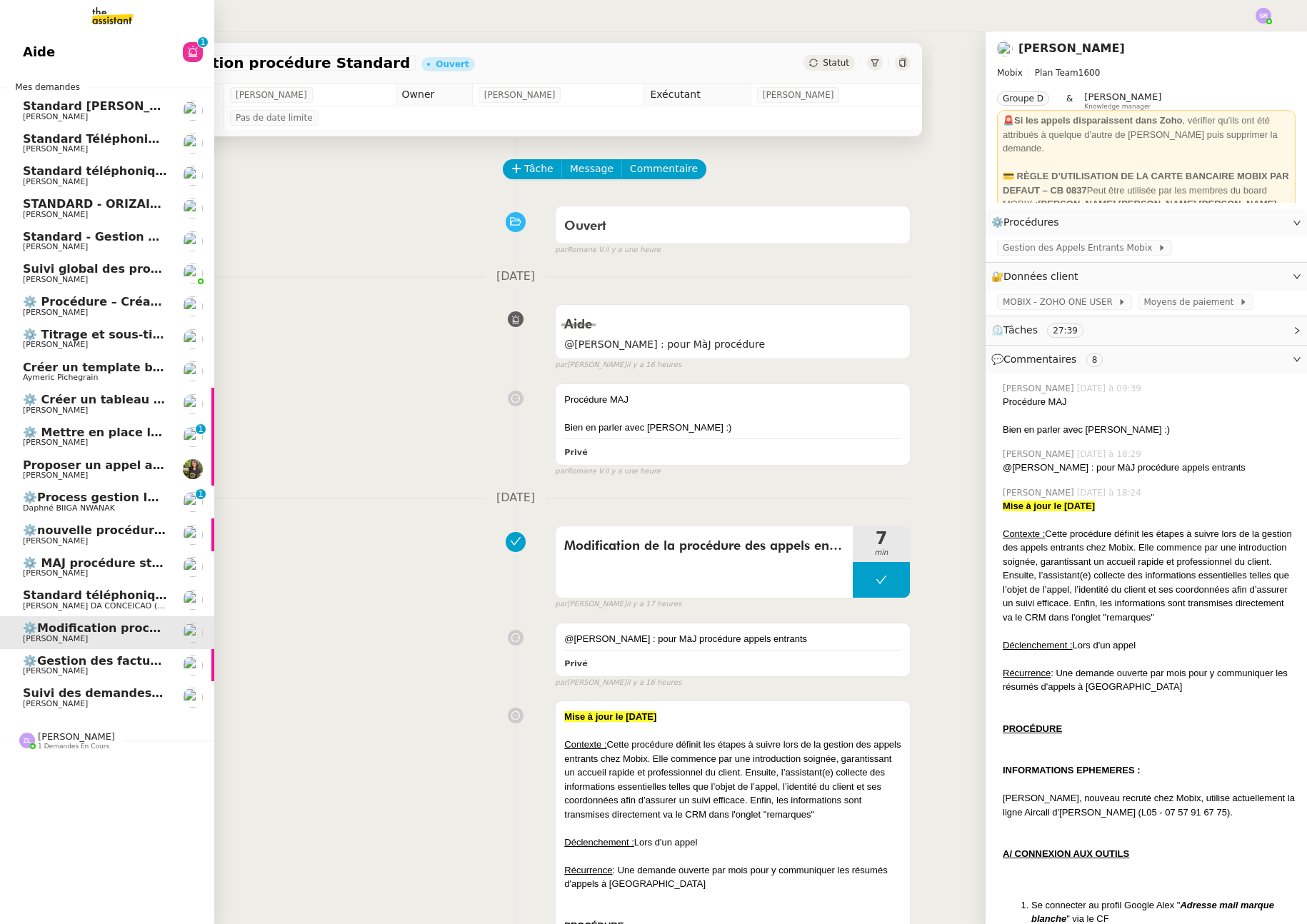
click at [117, 614] on link "Standard téléphonique Charles DA CONCEICAO (thermisure)" at bounding box center [106, 600] width 214 height 33
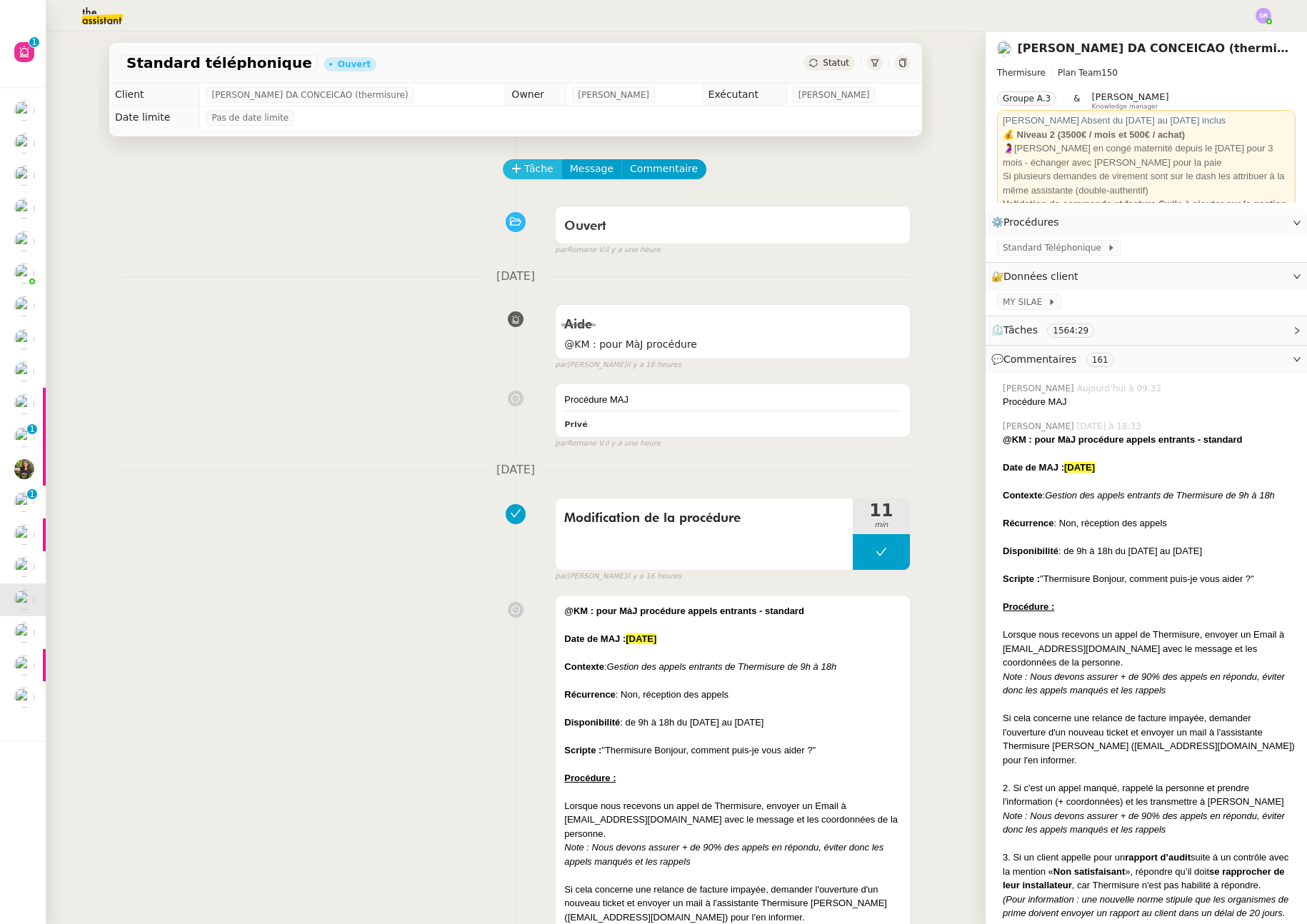
click at [532, 169] on span "Tâche" at bounding box center [539, 169] width 29 height 16
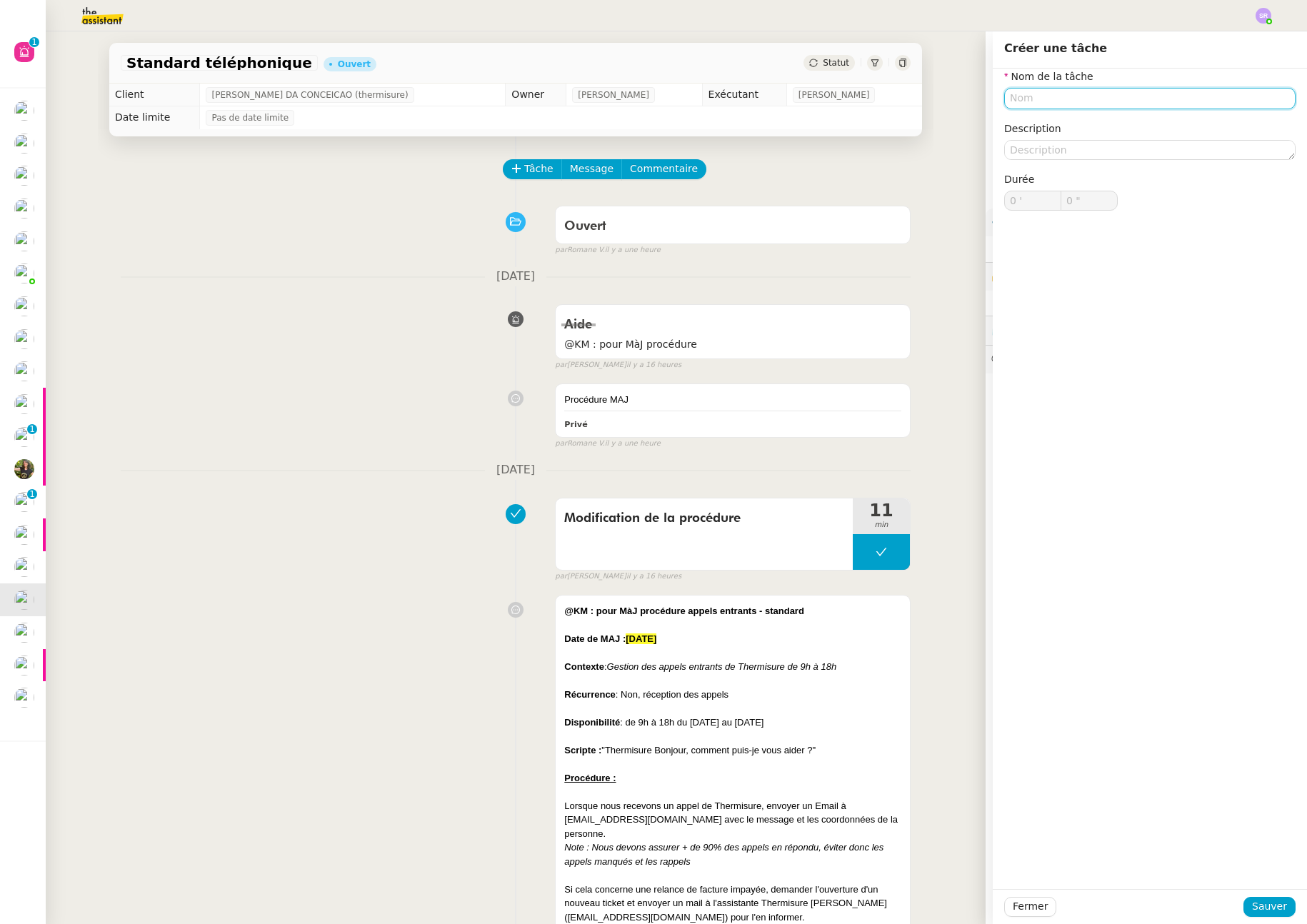
click at [1028, 104] on input "text" at bounding box center [1150, 98] width 291 height 21
click at [1191, 127] on div "Transmission d'informations" at bounding box center [1140, 125] width 280 height 13
type input "Transmission d'informations"
click at [1253, 906] on span "Sauver" at bounding box center [1270, 907] width 35 height 16
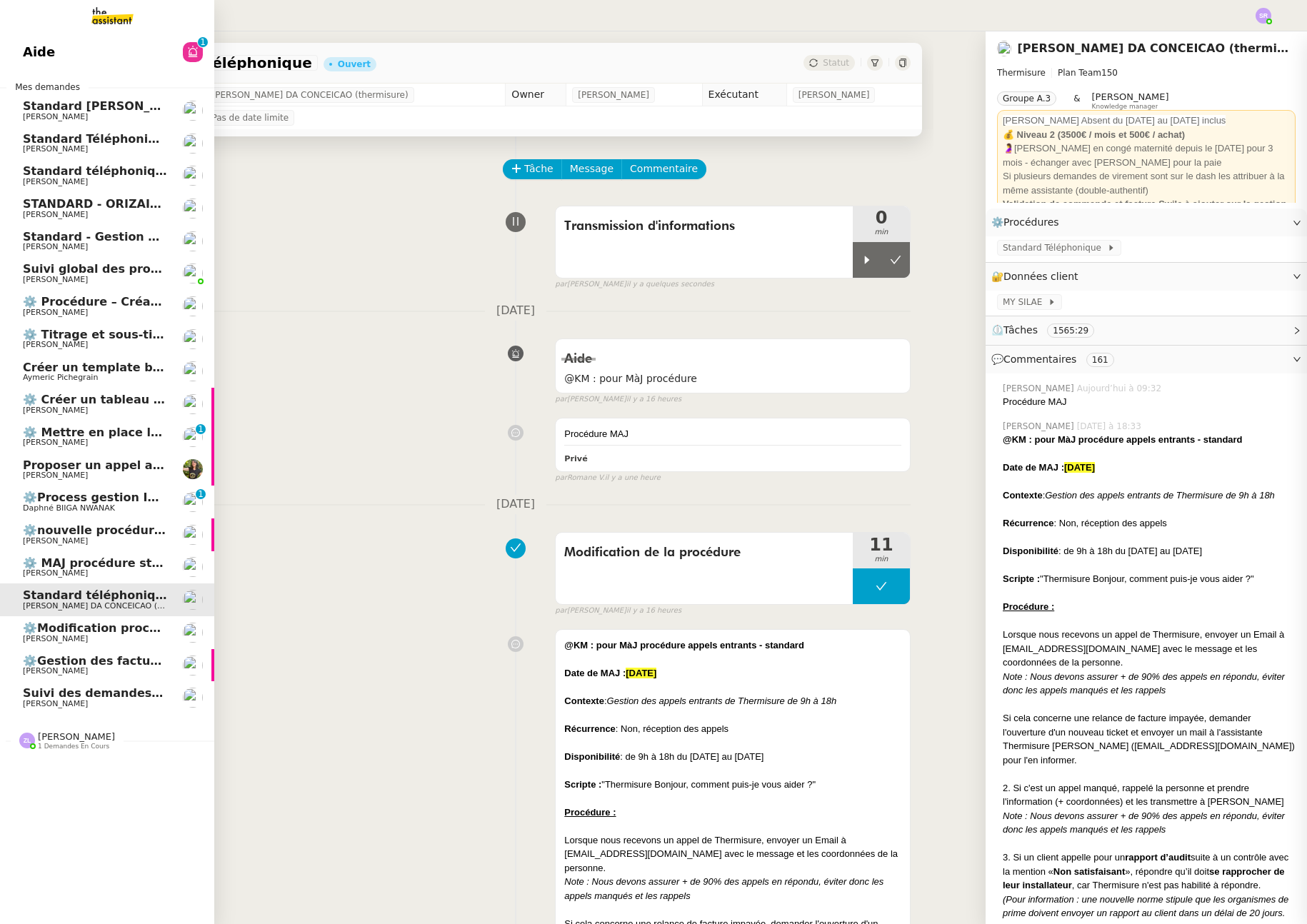
click at [58, 643] on span "[PERSON_NAME]" at bounding box center [55, 639] width 65 height 9
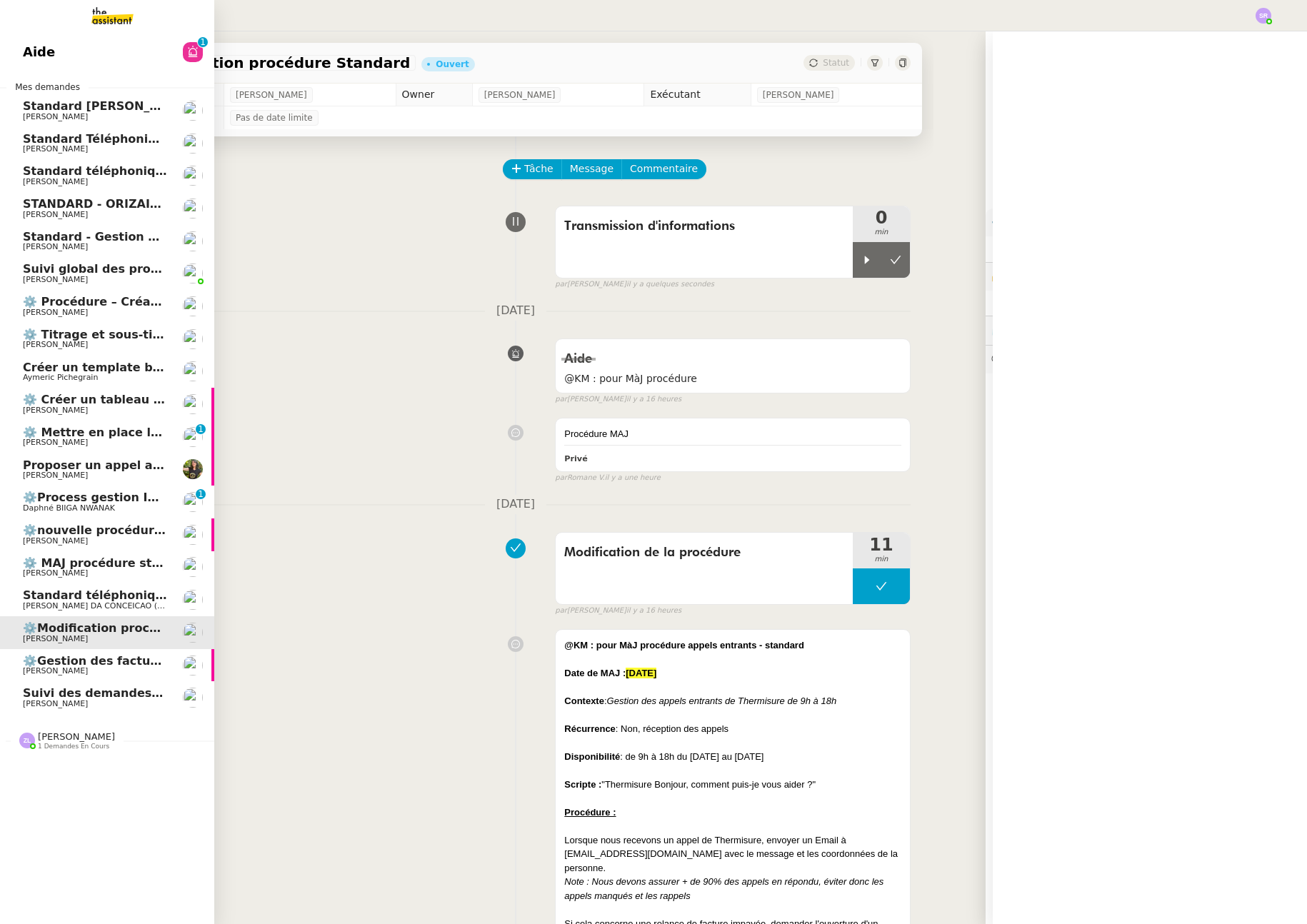
click at [160, 627] on link "⚙️Modification procédure Standard Florian Parant" at bounding box center [106, 633] width 214 height 33
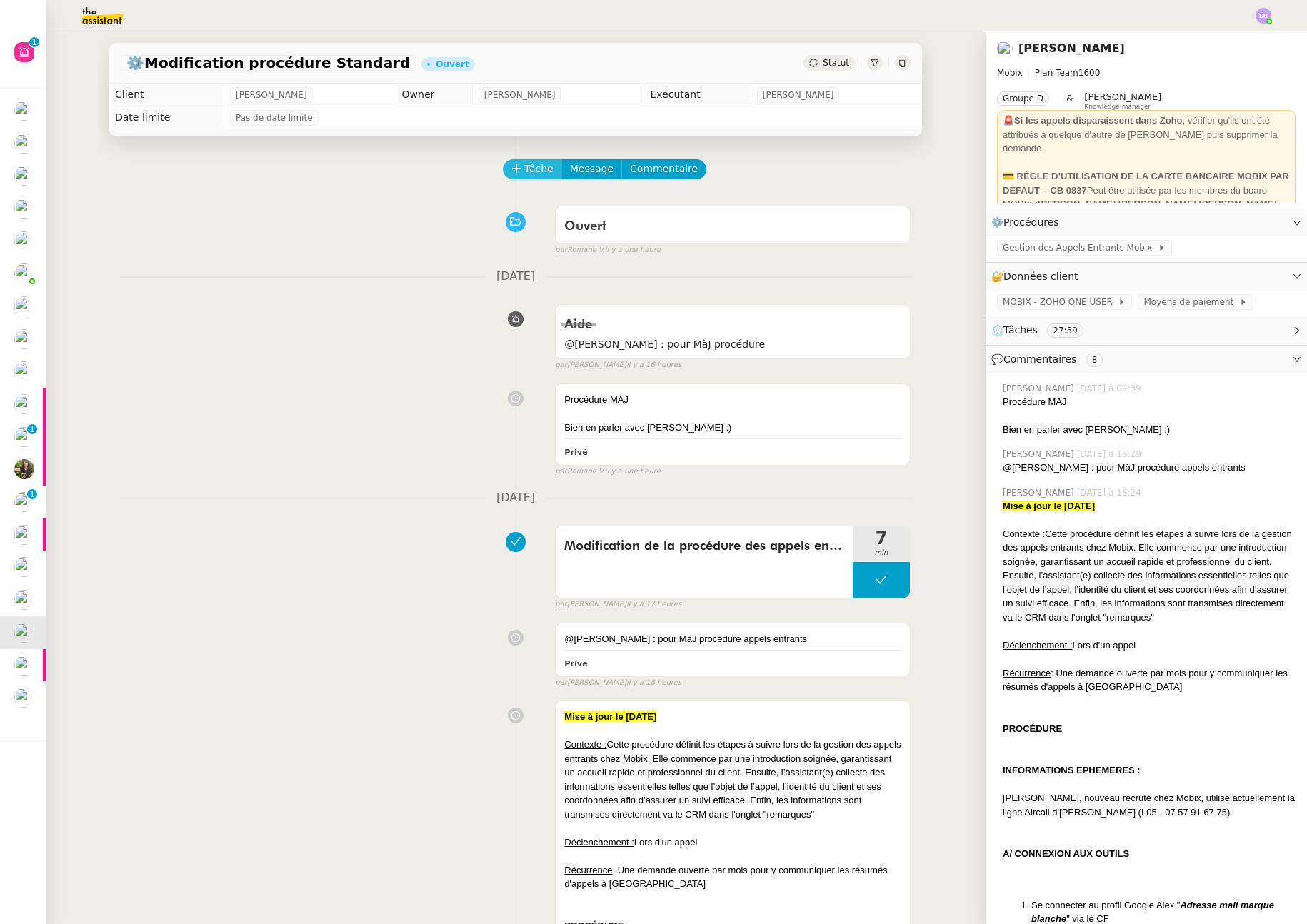
click at [539, 174] on span "Tâche" at bounding box center [539, 169] width 29 height 16
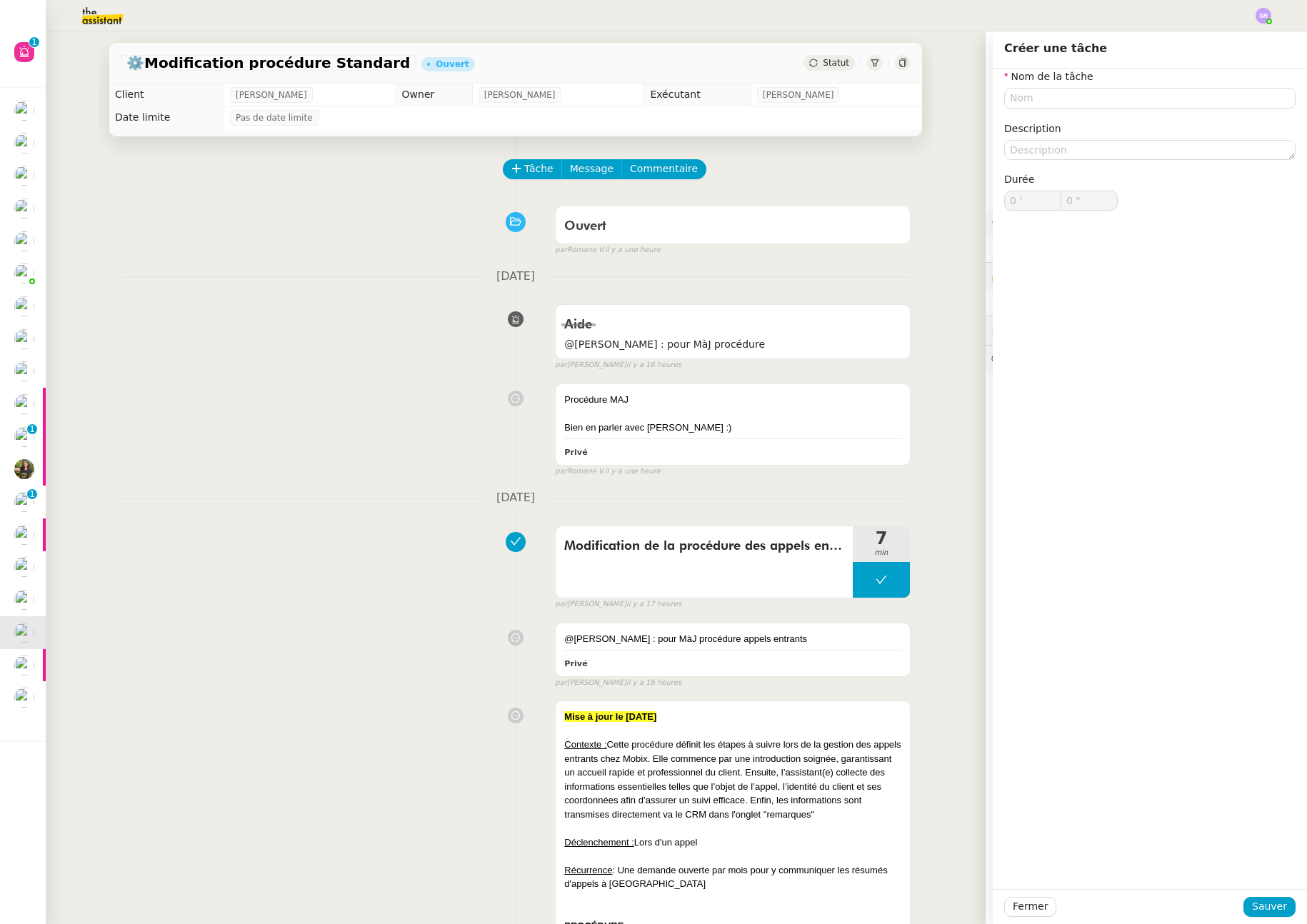
drag, startPoint x: 1095, startPoint y: 81, endPoint x: 1123, endPoint y: 112, distance: 41.8
click at [1095, 81] on nz-form-item "Nom de la tâche" at bounding box center [1150, 88] width 291 height 41
click at [1123, 112] on div "Nom de la tâche Description Durée 0 ' 0 "" at bounding box center [1150, 150] width 291 height 165
click at [1136, 101] on input "text" at bounding box center [1150, 98] width 291 height 21
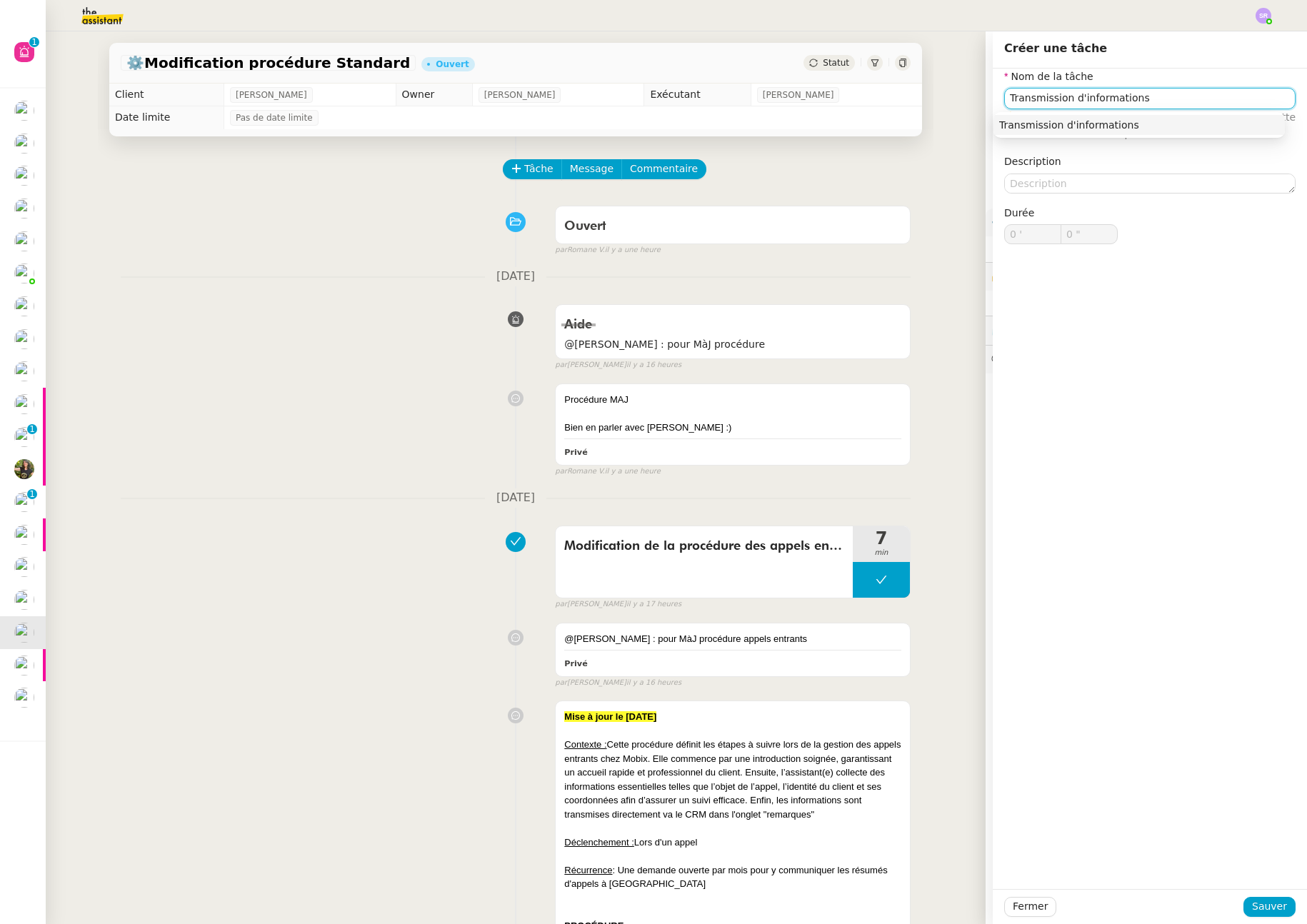
click at [1180, 125] on div "Transmission d'informations" at bounding box center [1140, 125] width 280 height 13
type input "Transmission d'informations"
click at [1252, 901] on span "Sauver" at bounding box center [1270, 907] width 35 height 16
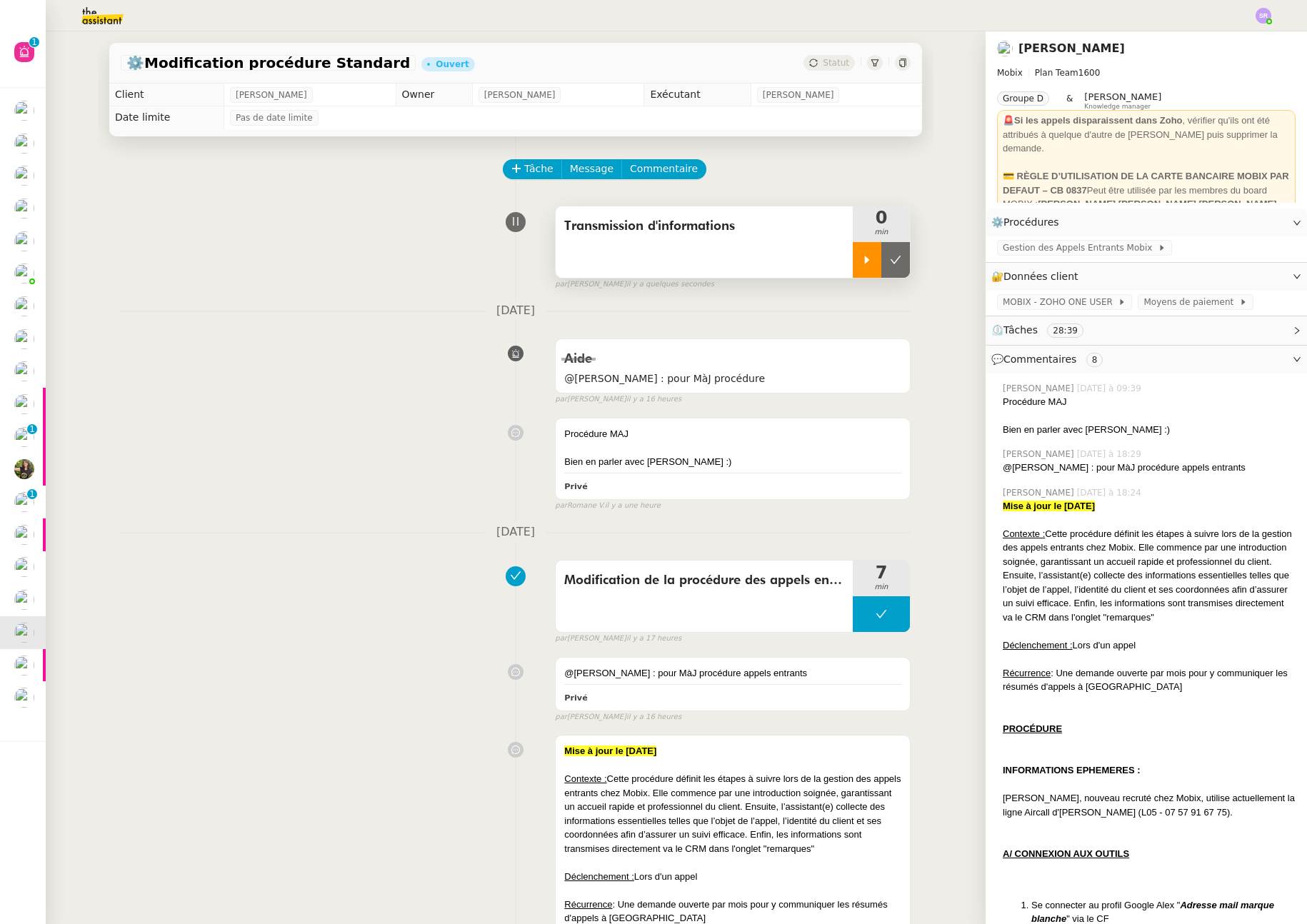
click at [861, 262] on div at bounding box center [866, 259] width 28 height 36
click at [876, 264] on icon at bounding box center [881, 259] width 12 height 12
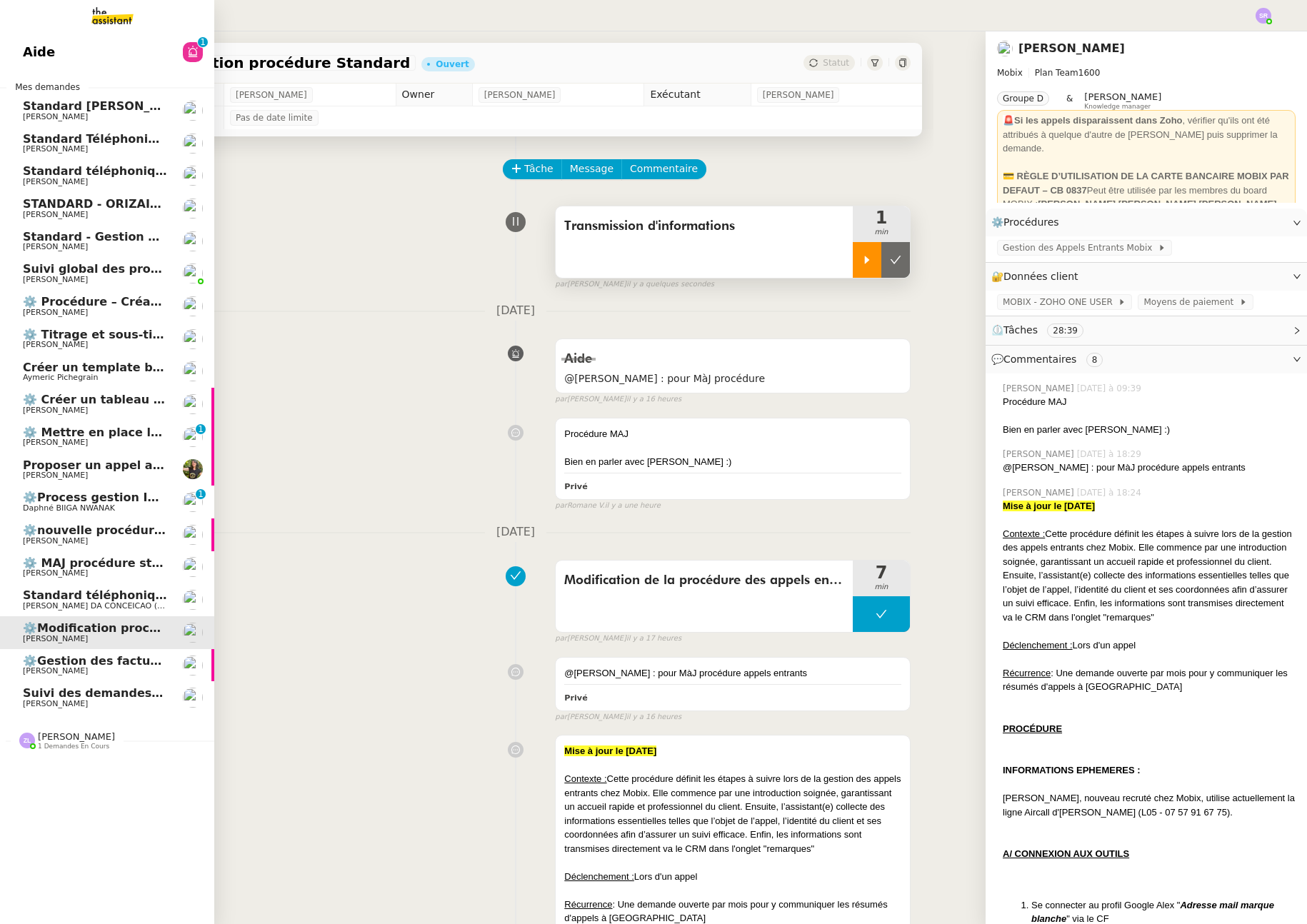
click at [25, 176] on span "Standard téléphonique - septembre 2025" at bounding box center [156, 170] width 267 height 14
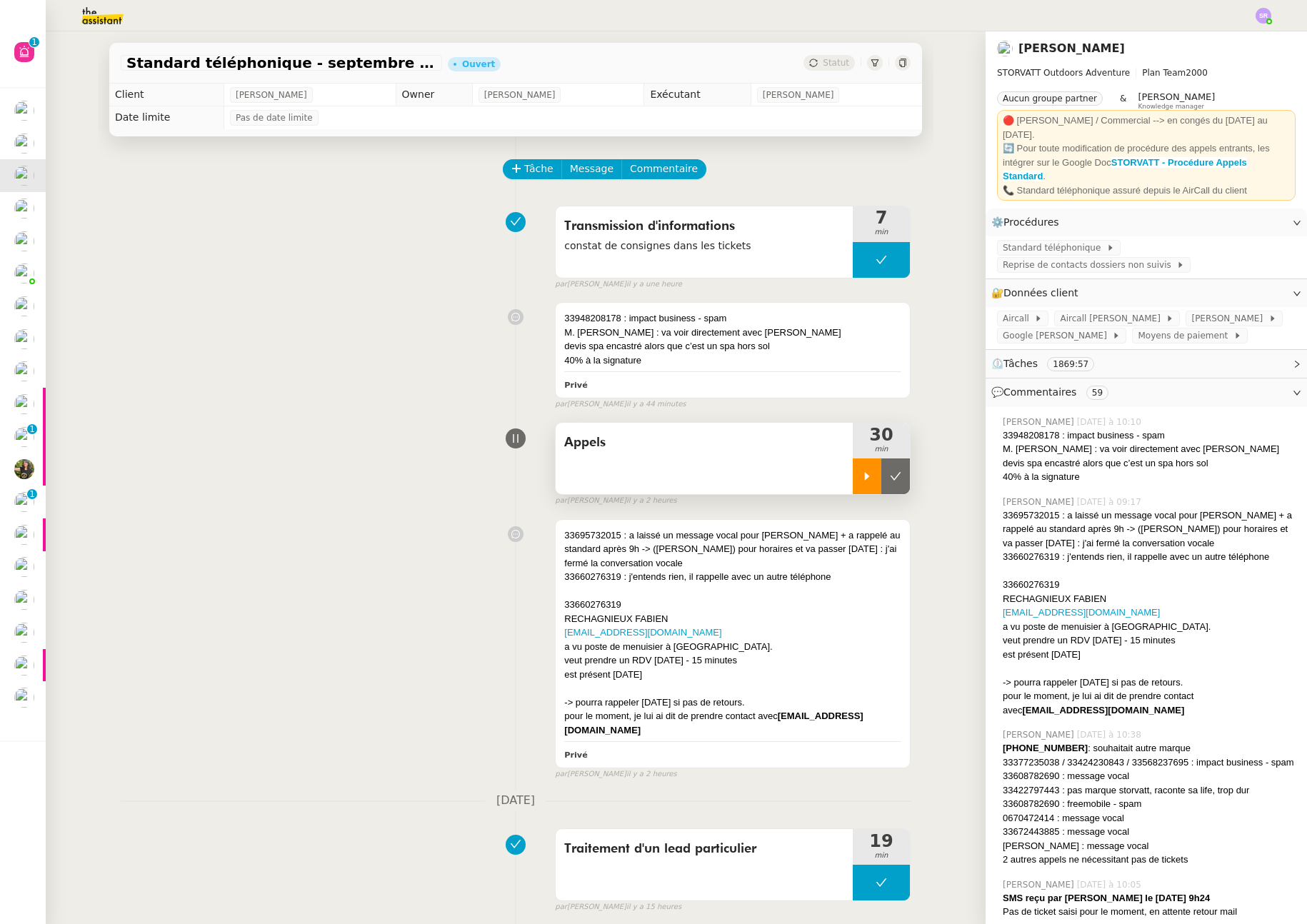
click at [861, 473] on icon at bounding box center [866, 476] width 12 height 12
click at [876, 473] on icon at bounding box center [881, 476] width 12 height 12
click at [853, 478] on div at bounding box center [866, 476] width 28 height 36
click at [861, 483] on div at bounding box center [881, 476] width 57 height 36
click at [865, 480] on icon at bounding box center [866, 477] width 5 height 8
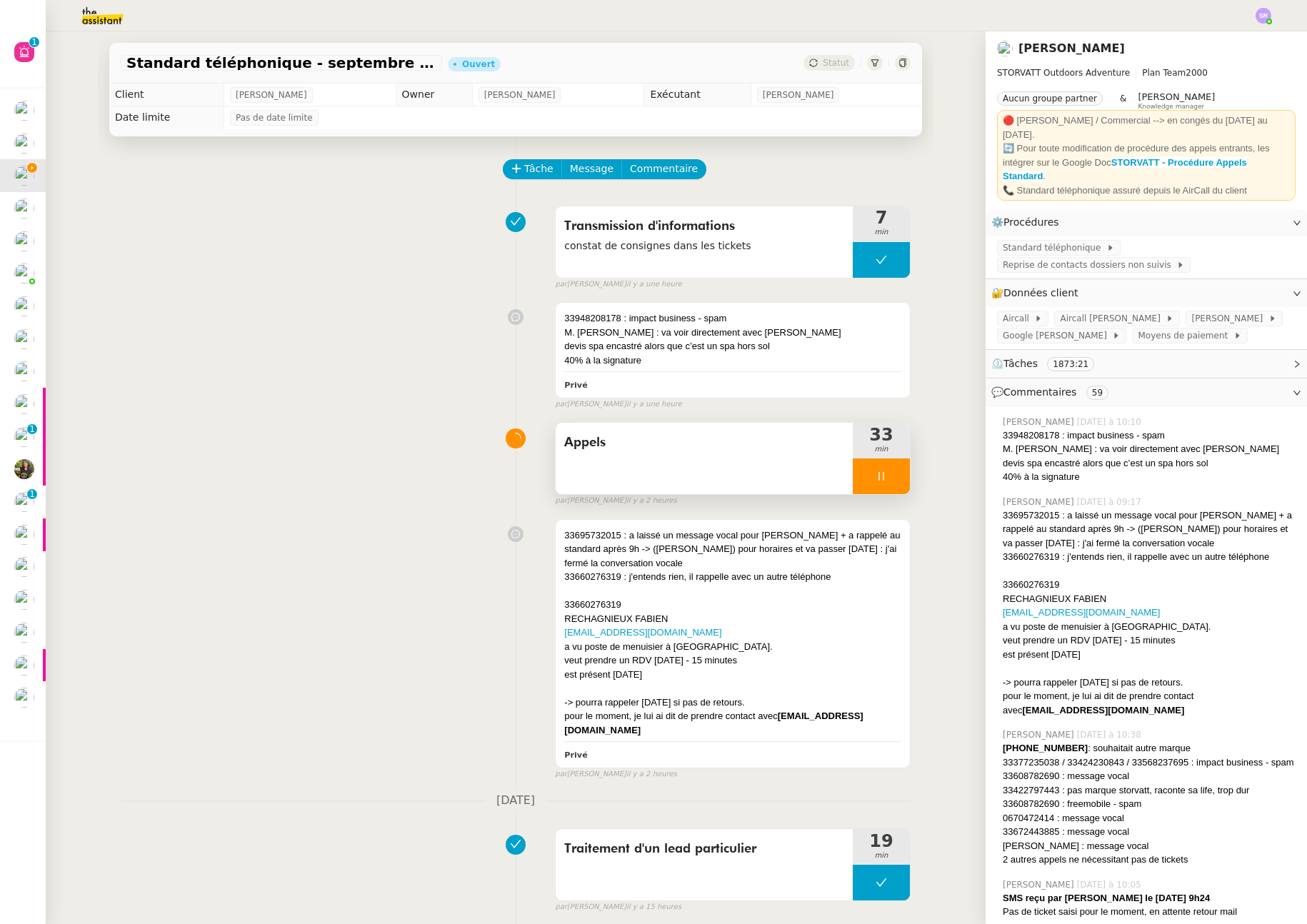
click at [876, 481] on icon at bounding box center [881, 476] width 12 height 12
click at [856, 483] on div at bounding box center [866, 476] width 28 height 36
click at [878, 478] on icon at bounding box center [880, 476] width 5 height 8
click at [861, 480] on icon at bounding box center [866, 476] width 12 height 12
click at [876, 475] on icon at bounding box center [881, 476] width 12 height 12
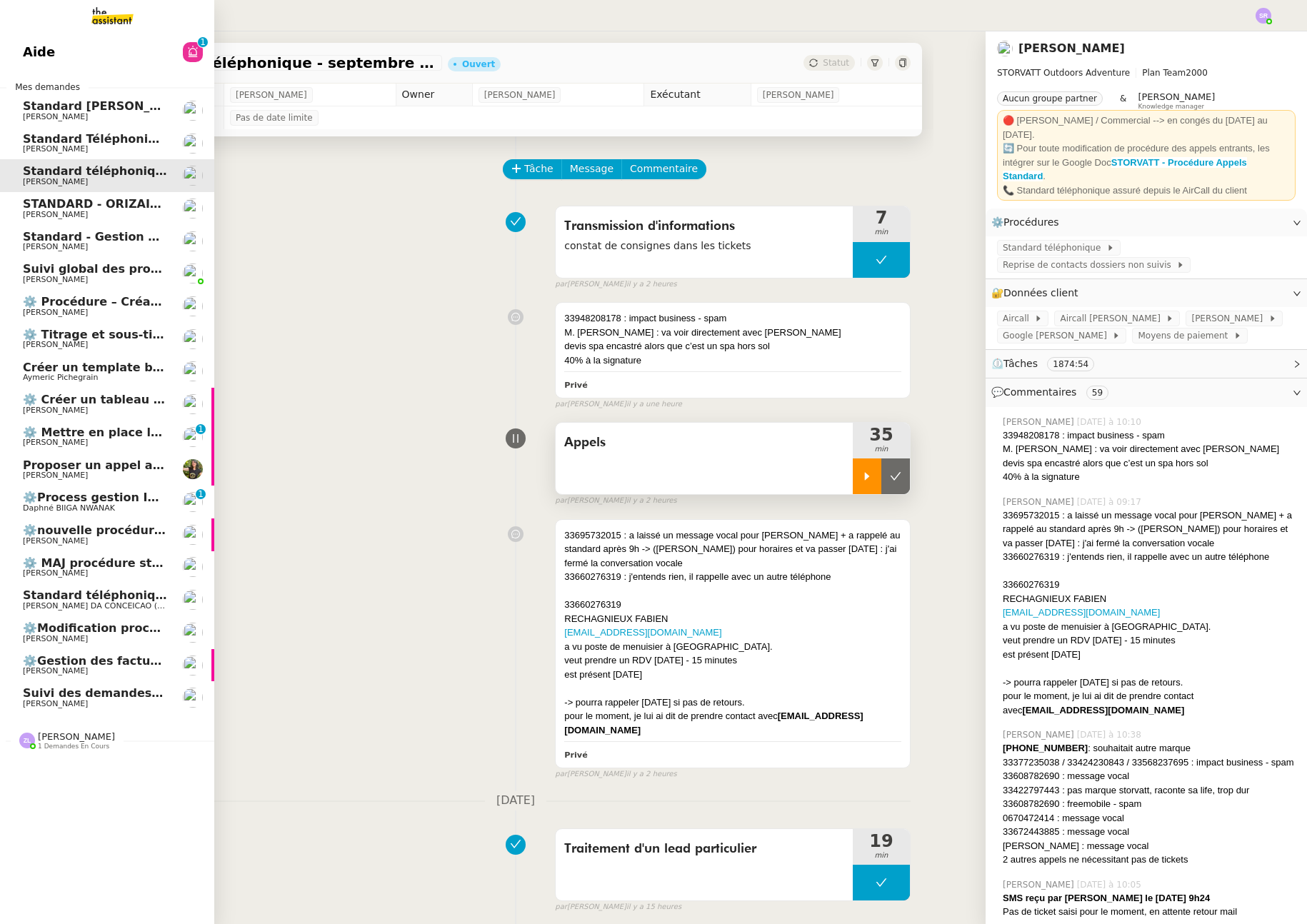
click at [88, 700] on span "[PERSON_NAME]" at bounding box center [55, 704] width 65 height 9
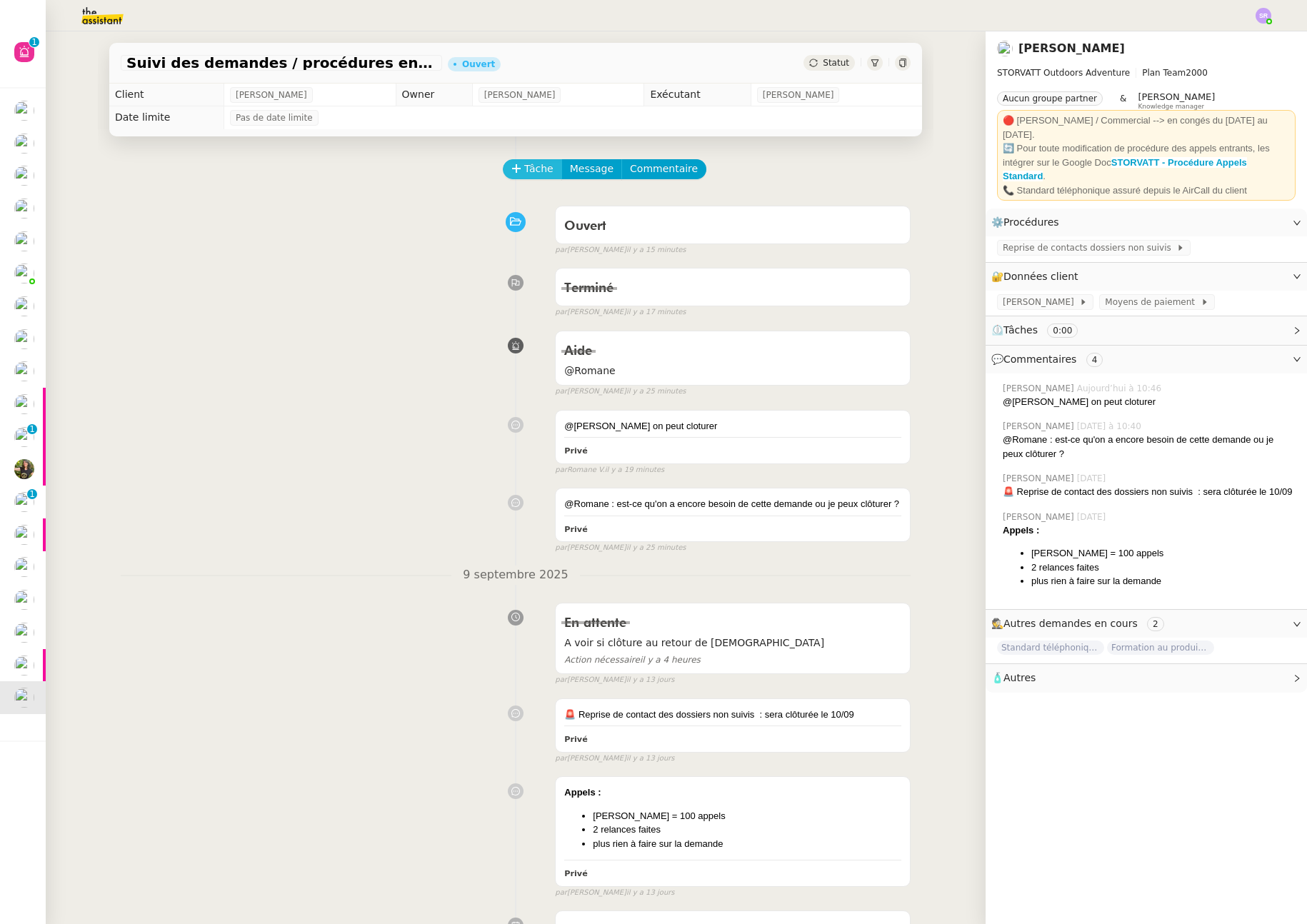
click at [512, 171] on button "Tâche" at bounding box center [532, 169] width 59 height 20
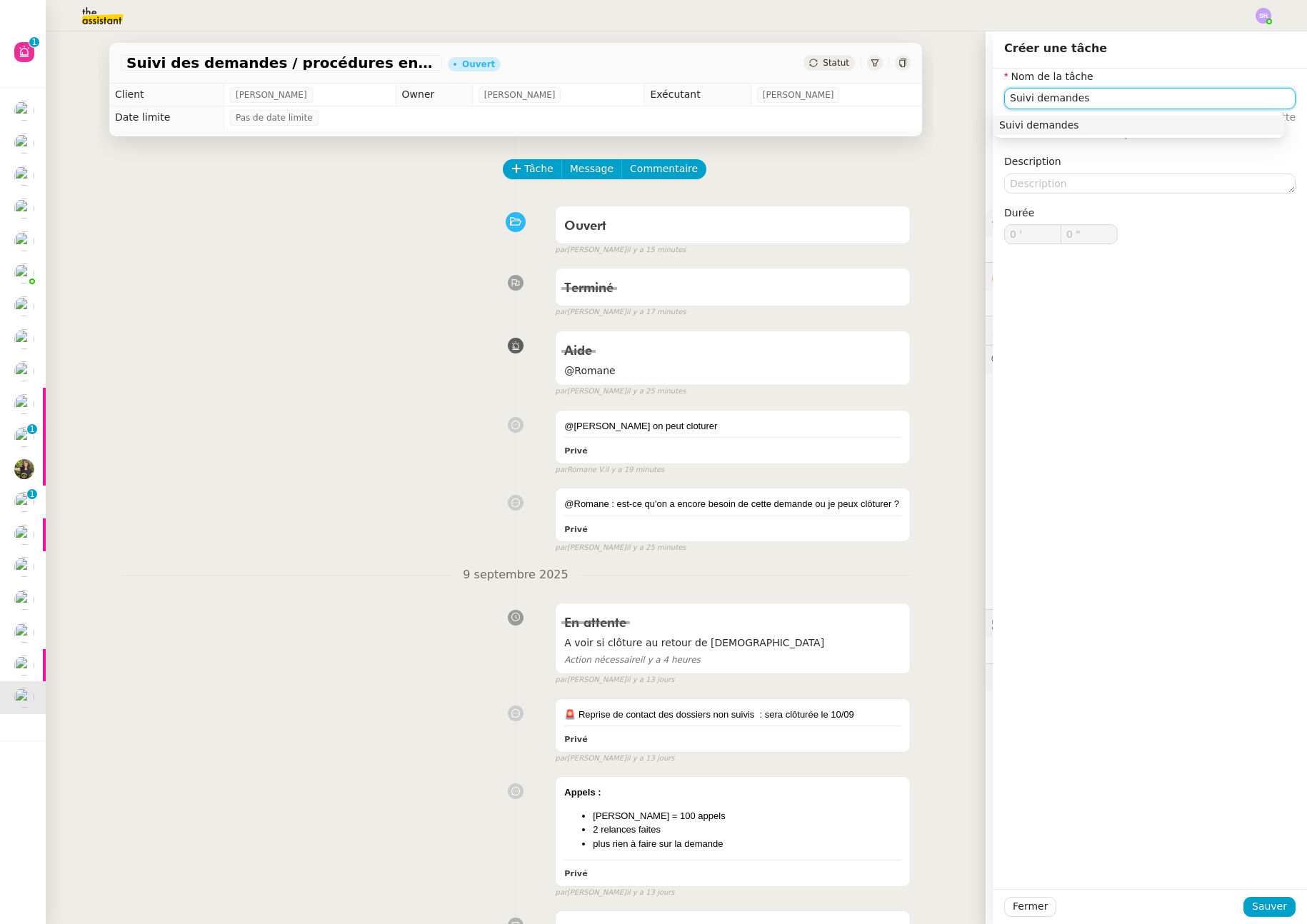
click at [1069, 126] on div "Suivi demandes" at bounding box center [1140, 125] width 280 height 13
type input "Suivi demandes"
drag, startPoint x: 1272, startPoint y: 905, endPoint x: 1220, endPoint y: 855, distance: 72.1
click at [1272, 905] on span "Sauver" at bounding box center [1270, 907] width 35 height 16
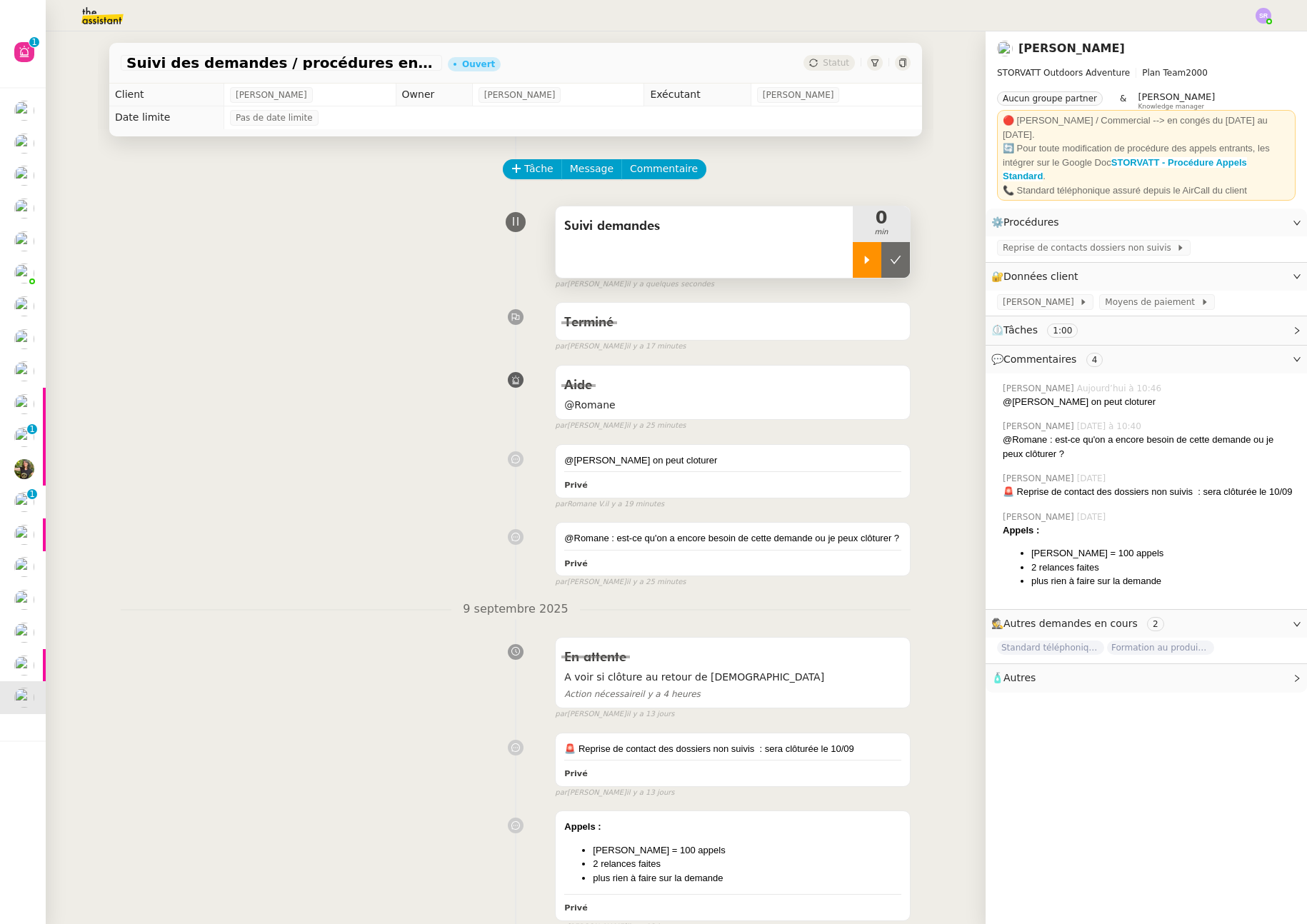
click at [861, 259] on icon at bounding box center [866, 259] width 12 height 12
click at [876, 258] on icon at bounding box center [881, 259] width 12 height 12
click at [853, 262] on div at bounding box center [866, 259] width 28 height 36
click at [876, 262] on icon at bounding box center [881, 259] width 12 height 12
click at [861, 260] on icon at bounding box center [866, 259] width 12 height 12
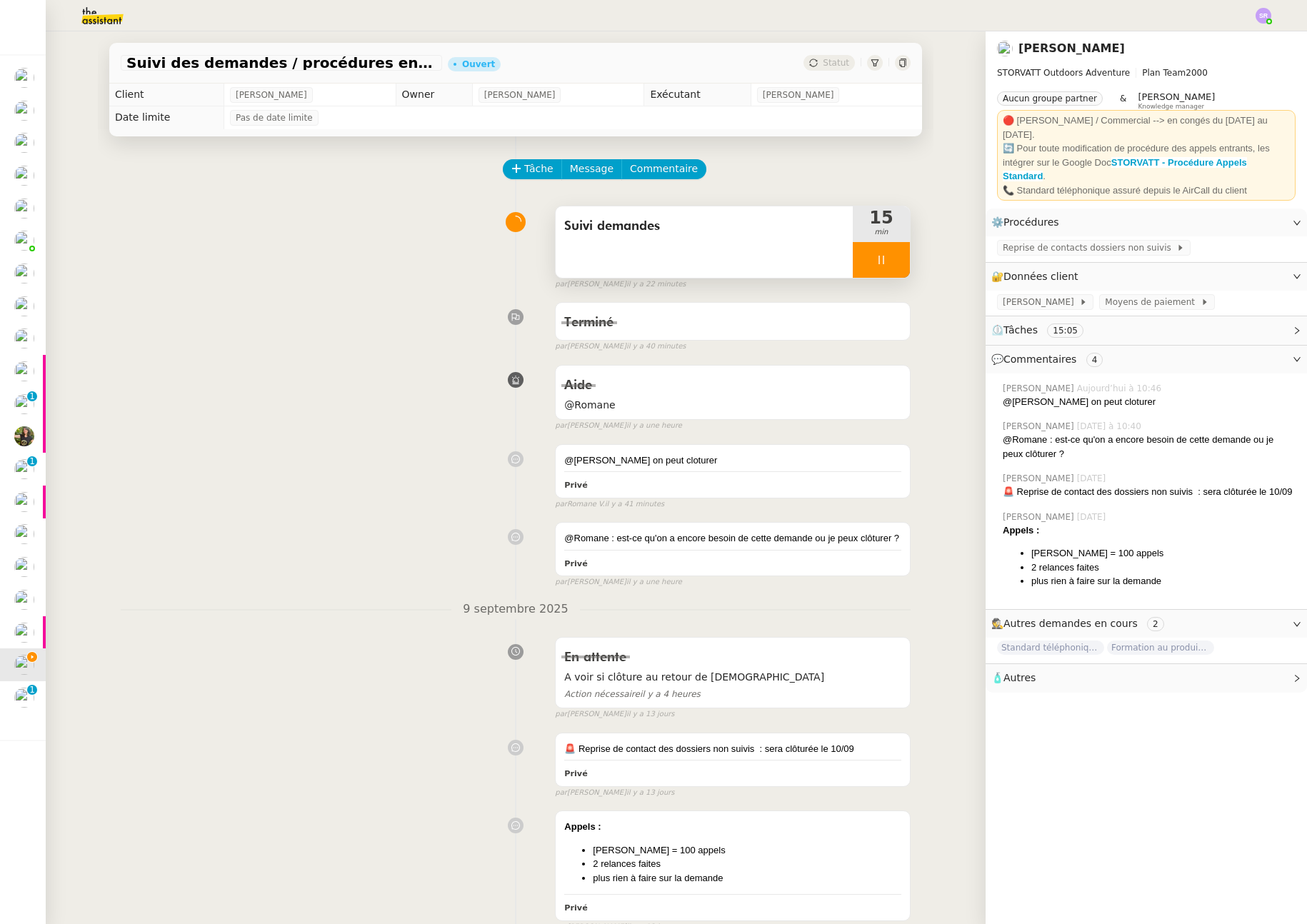
click at [858, 260] on div at bounding box center [881, 259] width 57 height 36
click at [890, 259] on icon at bounding box center [896, 259] width 12 height 12
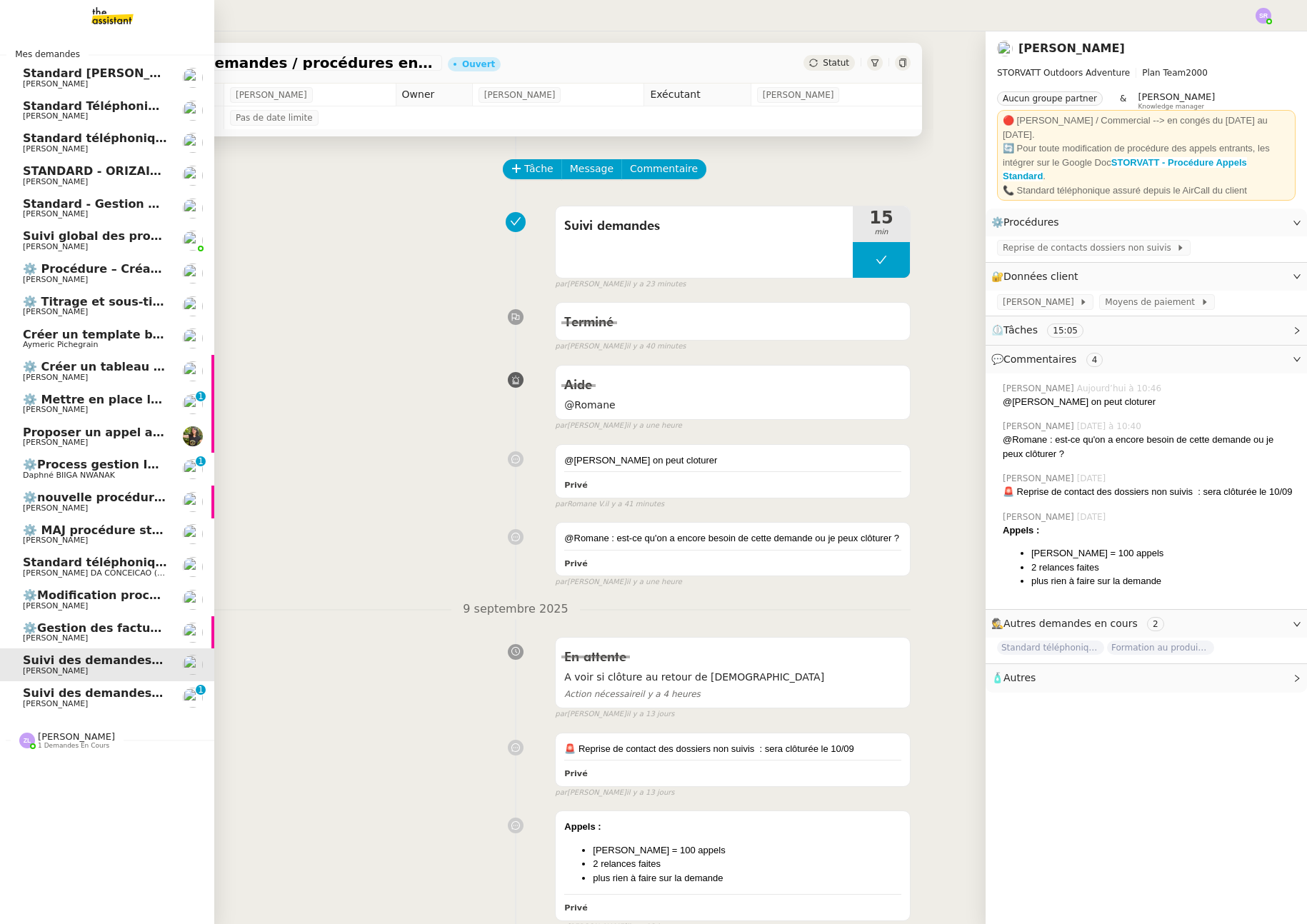
click at [105, 693] on span "Suivi des demandes / procédures en cours Mobix" at bounding box center [180, 693] width 315 height 14
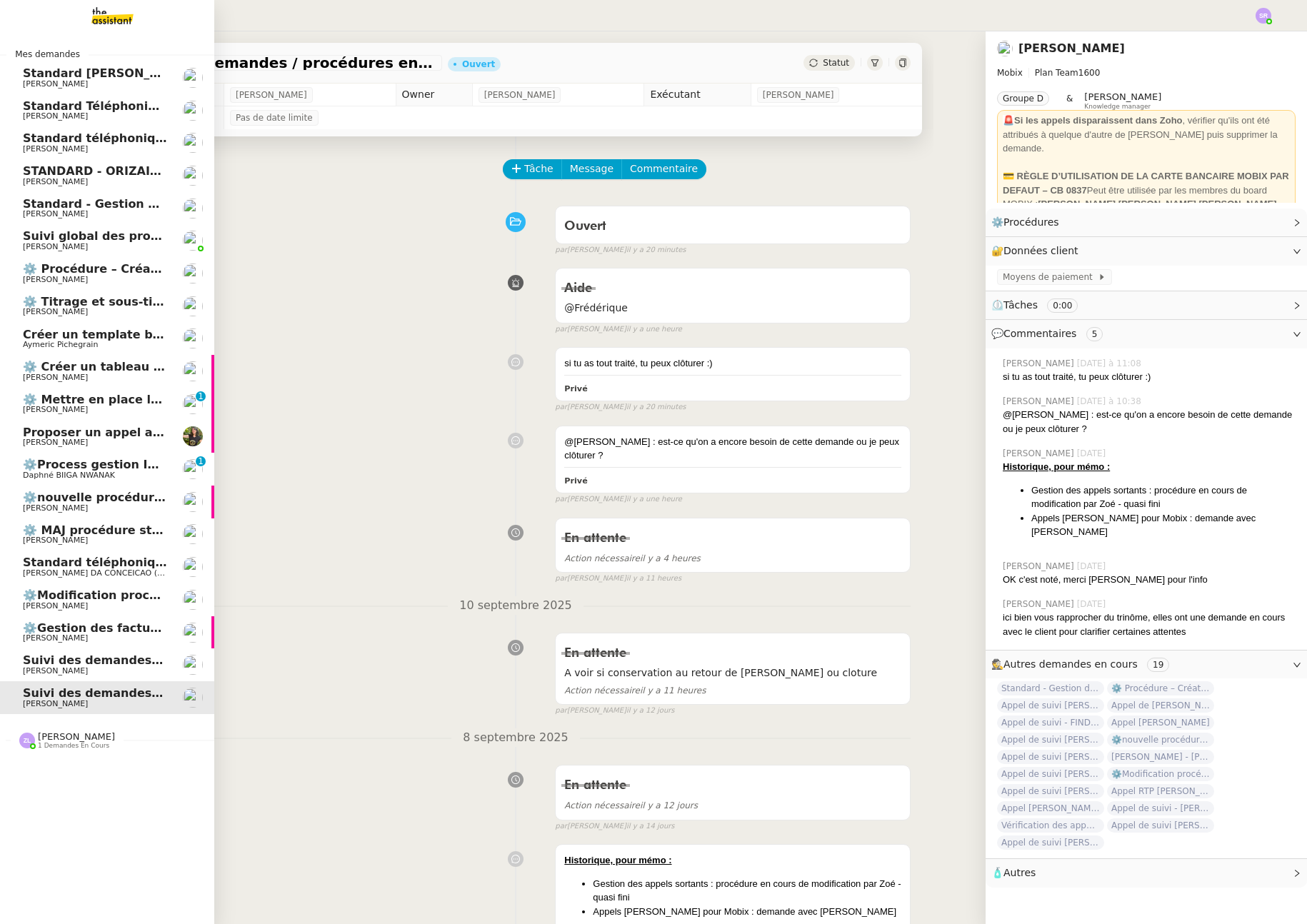
click at [85, 249] on span "[PERSON_NAME]" at bounding box center [95, 247] width 145 height 8
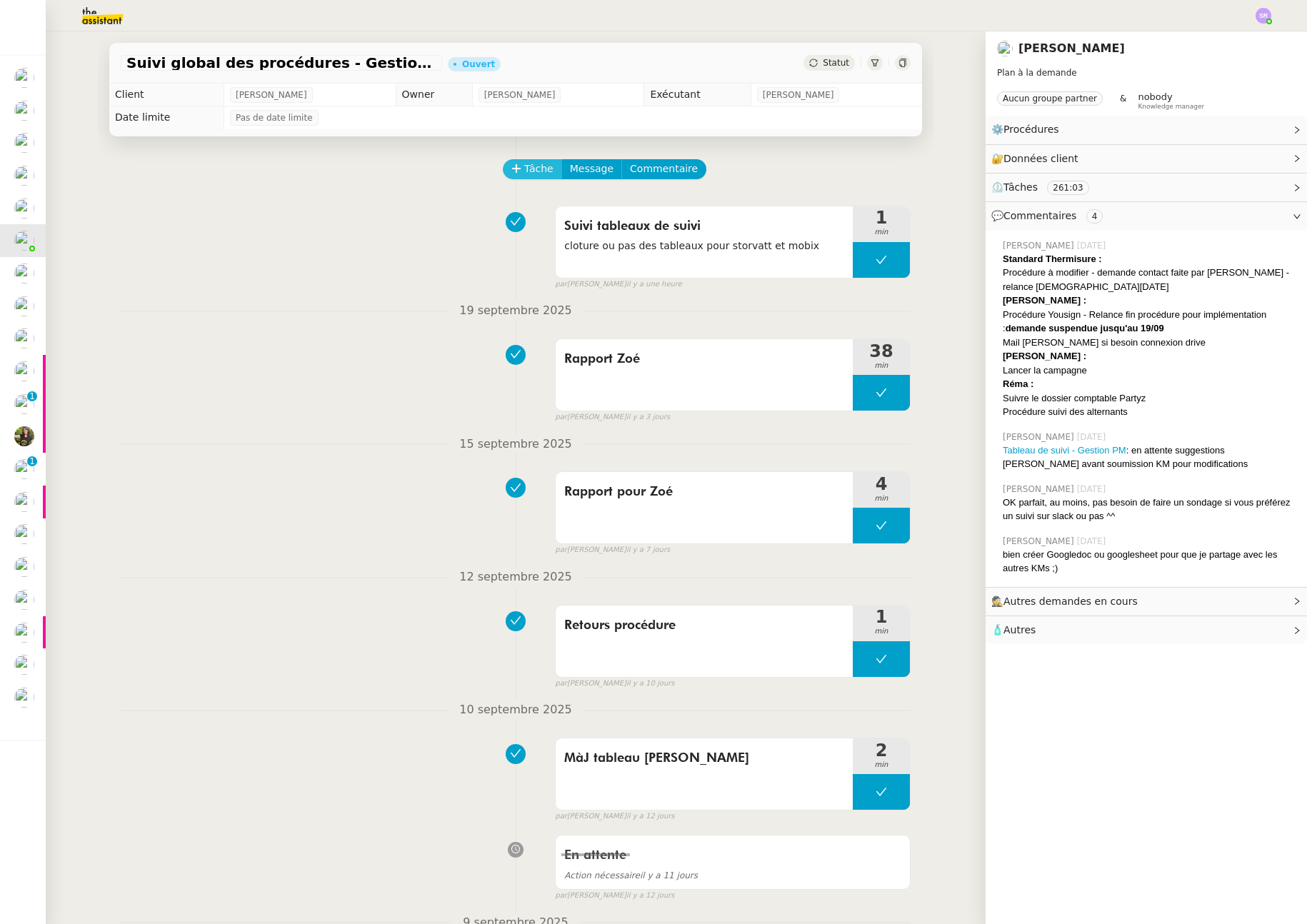
click at [524, 168] on span "Tâche" at bounding box center [539, 169] width 29 height 16
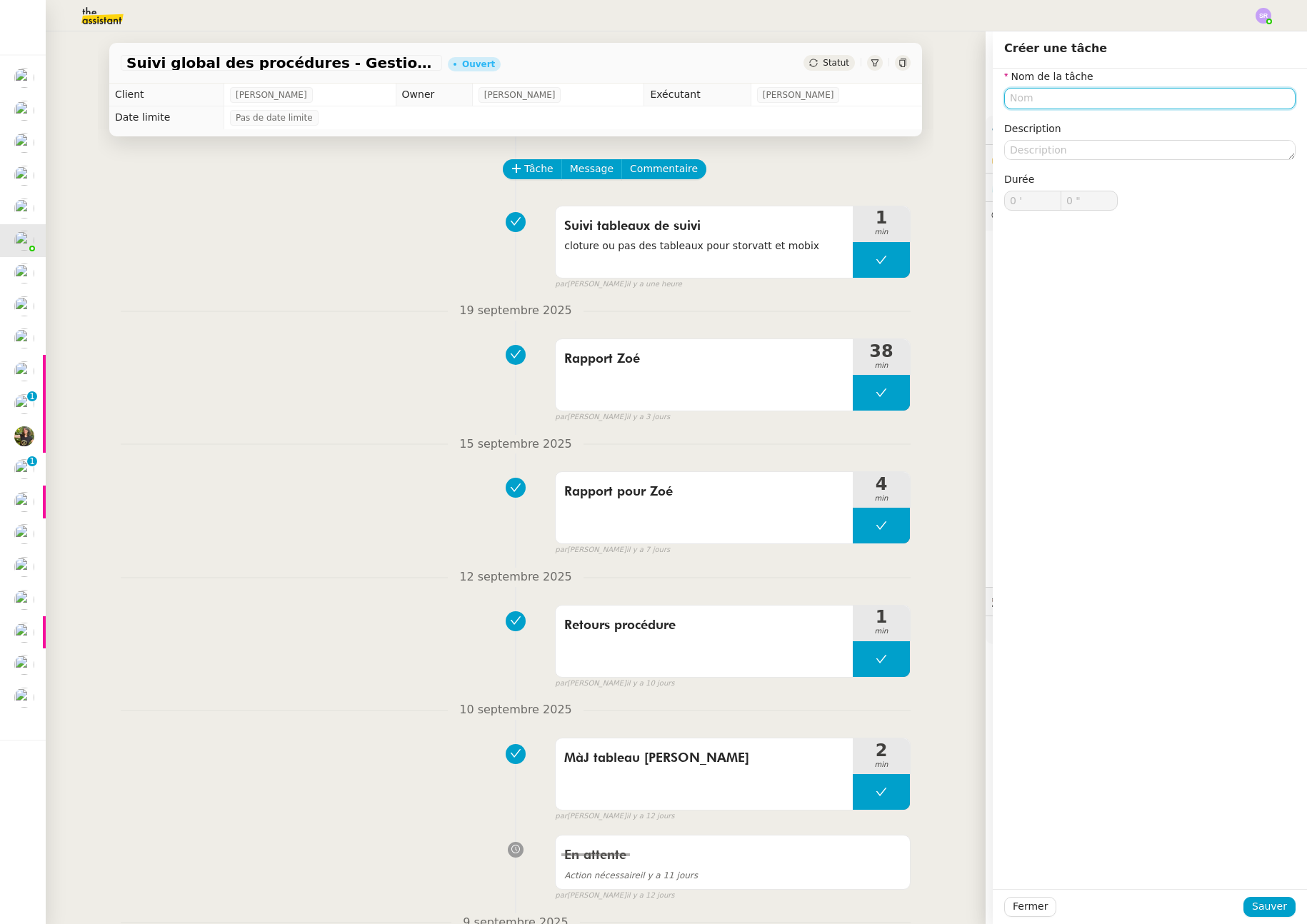
click at [1044, 100] on input "text" at bounding box center [1150, 98] width 291 height 21
drag, startPoint x: 1050, startPoint y: 102, endPoint x: 1090, endPoint y: 102, distance: 40.0
click at [1051, 102] on input "Echange ZOé" at bounding box center [1150, 98] width 291 height 21
click at [1140, 122] on div "Echange Zoé" at bounding box center [1140, 125] width 280 height 13
type input "Echange Zoé"
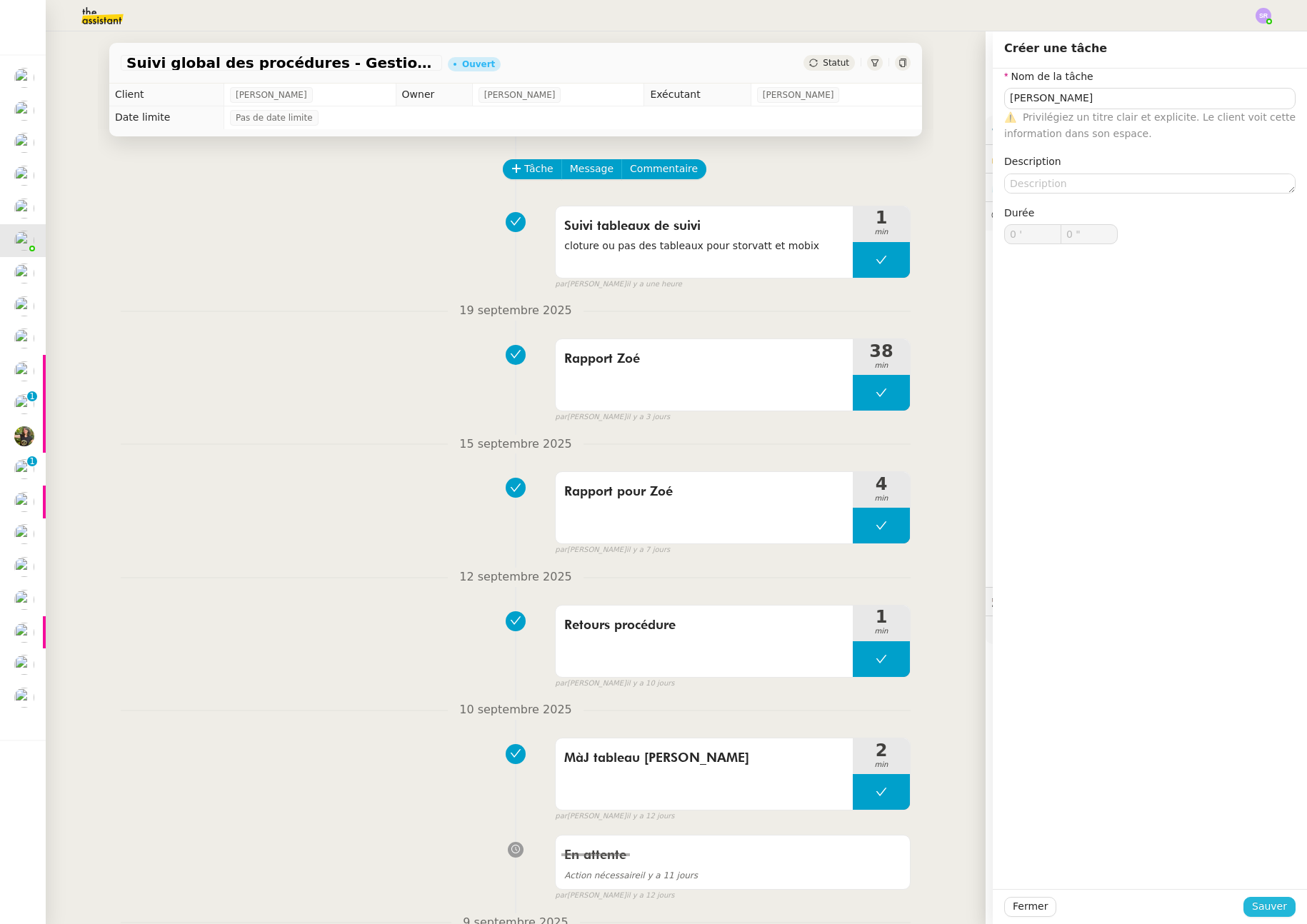
click at [1280, 905] on button "Sauver" at bounding box center [1269, 908] width 52 height 20
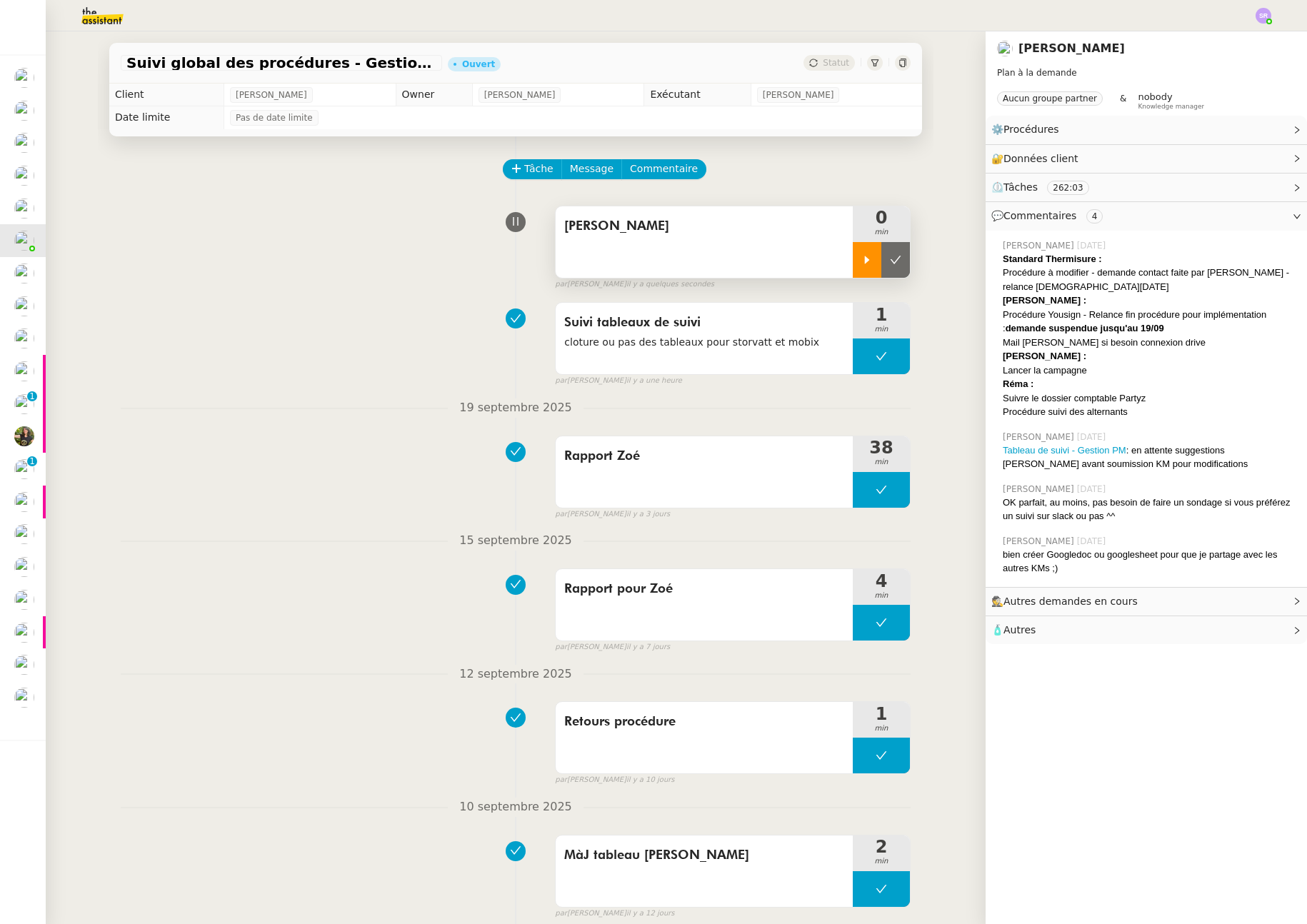
click at [853, 266] on div at bounding box center [866, 259] width 28 height 36
click at [858, 264] on div at bounding box center [881, 259] width 57 height 36
click at [890, 264] on icon at bounding box center [896, 259] width 12 height 12
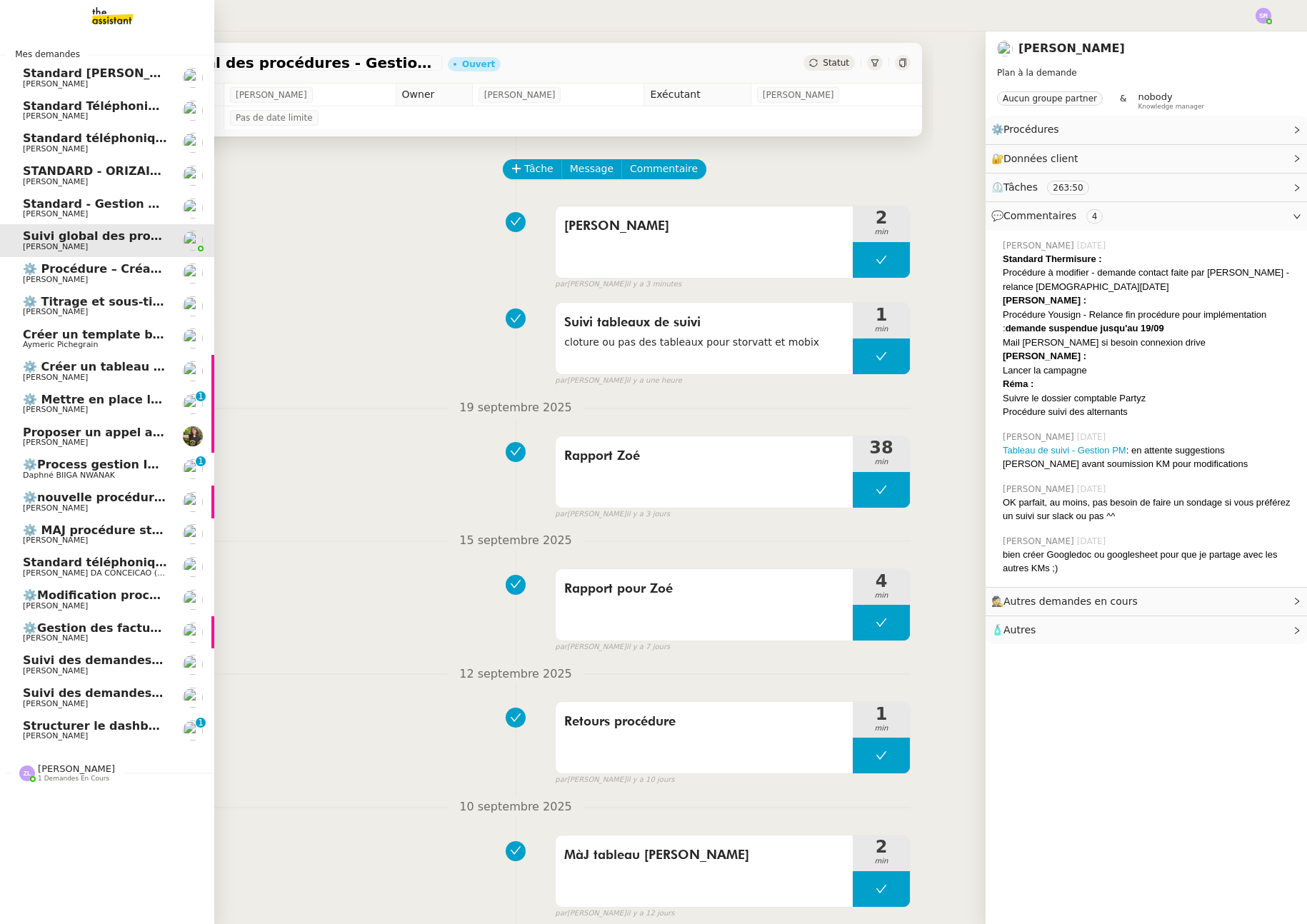
click at [73, 728] on span "Structurer le dashboard Notion" at bounding box center [123, 726] width 201 height 14
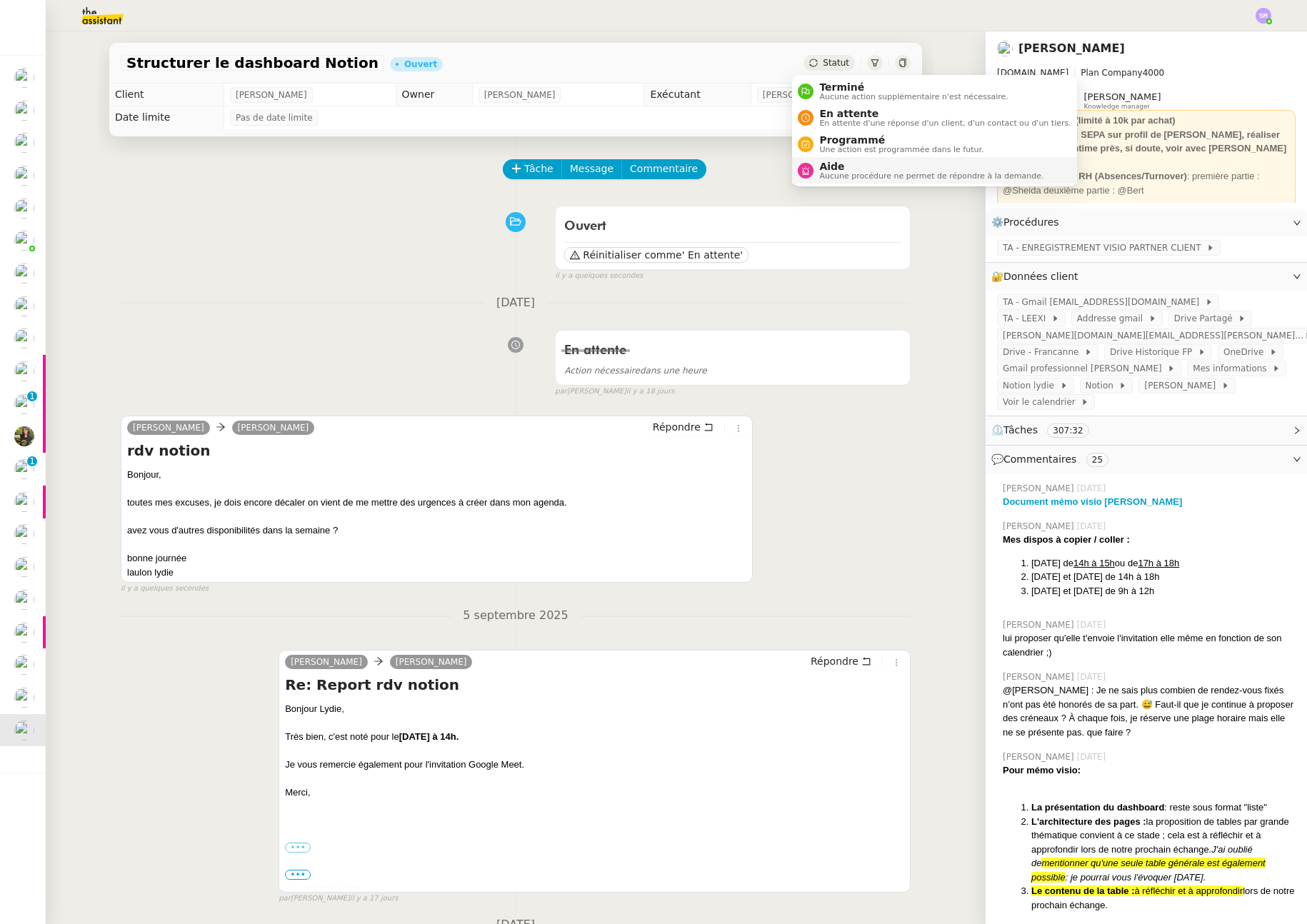
click at [845, 178] on span "Aucune procédure ne permet de répondre à la demande." at bounding box center [931, 176] width 224 height 8
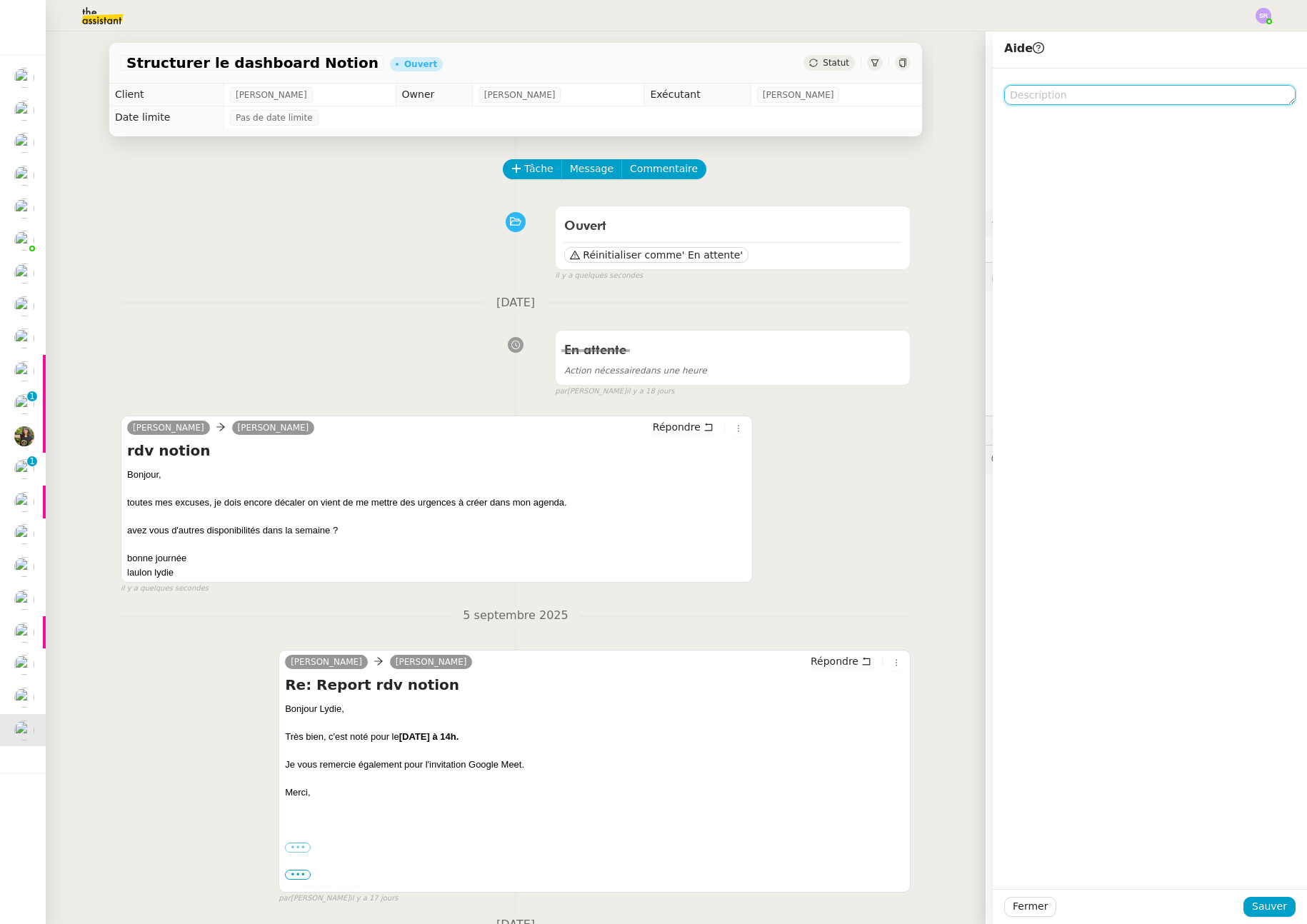
click at [1063, 95] on textarea at bounding box center [1150, 95] width 291 height 20
type textarea "@Frédérique"
click at [1263, 904] on span "Sauver" at bounding box center [1270, 907] width 35 height 16
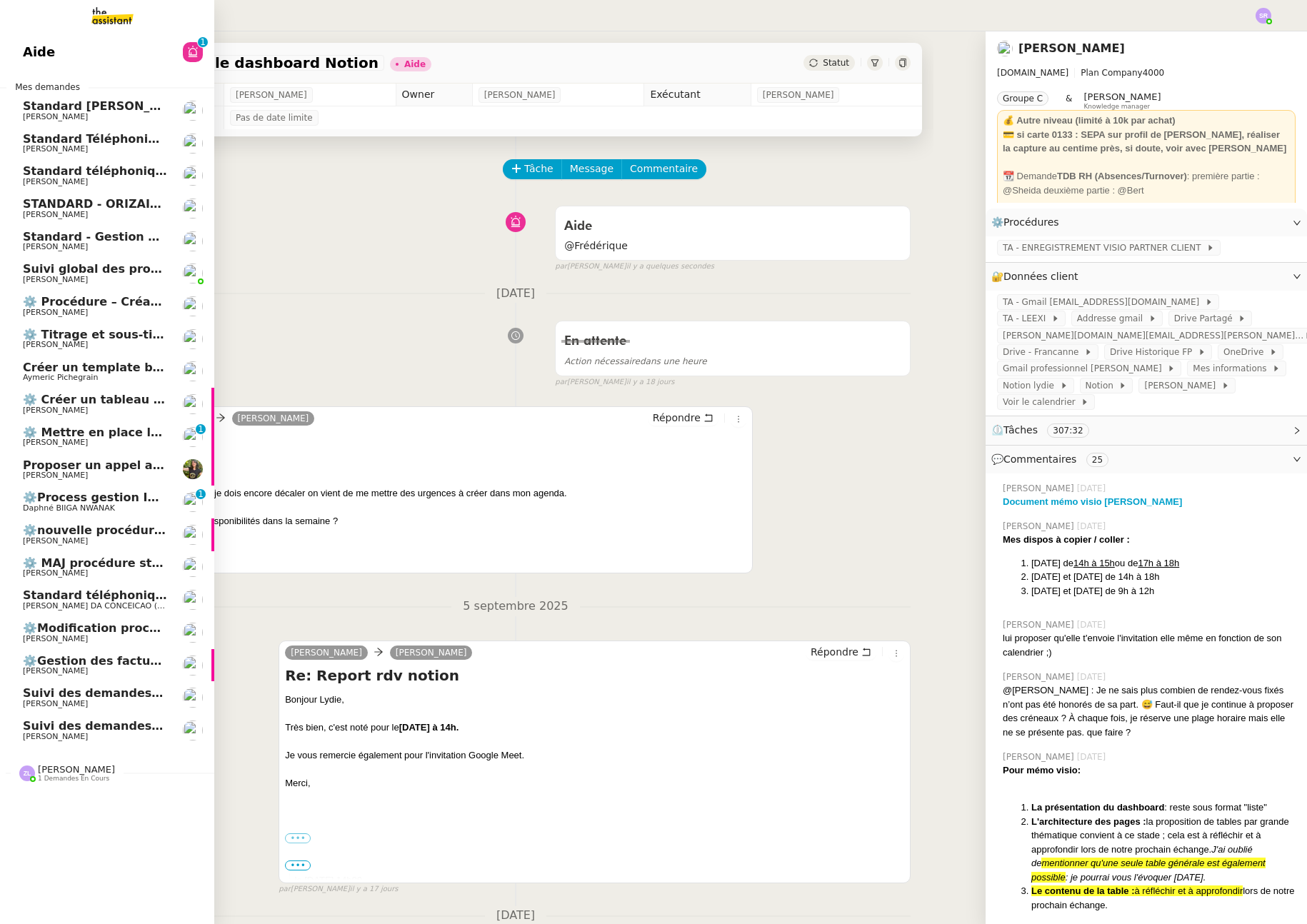
click at [52, 273] on span "Suivi global des procédures - Gestion PM" at bounding box center [155, 269] width 264 height 14
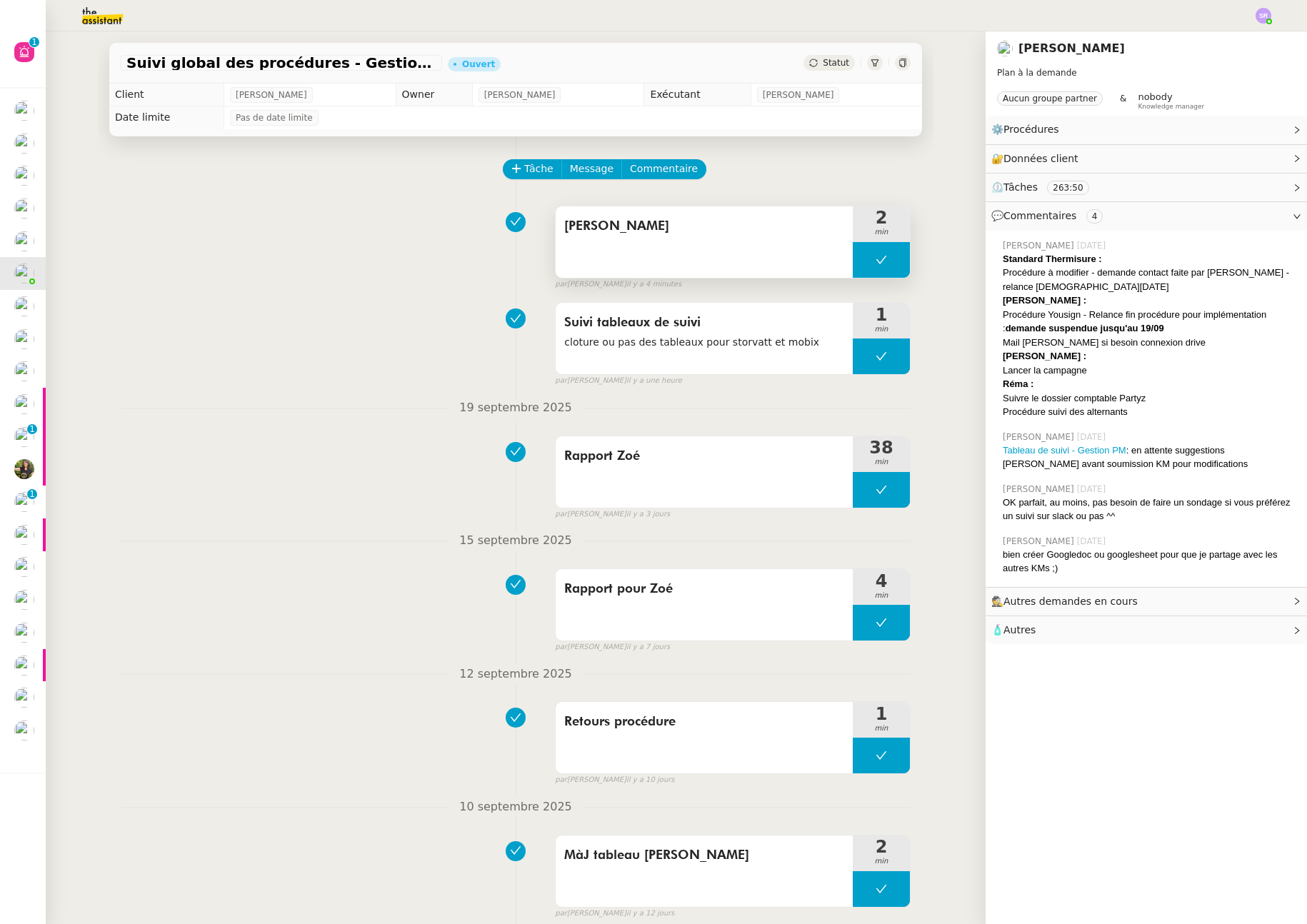
click at [855, 260] on button at bounding box center [881, 259] width 57 height 36
click at [861, 264] on icon at bounding box center [866, 259] width 12 height 12
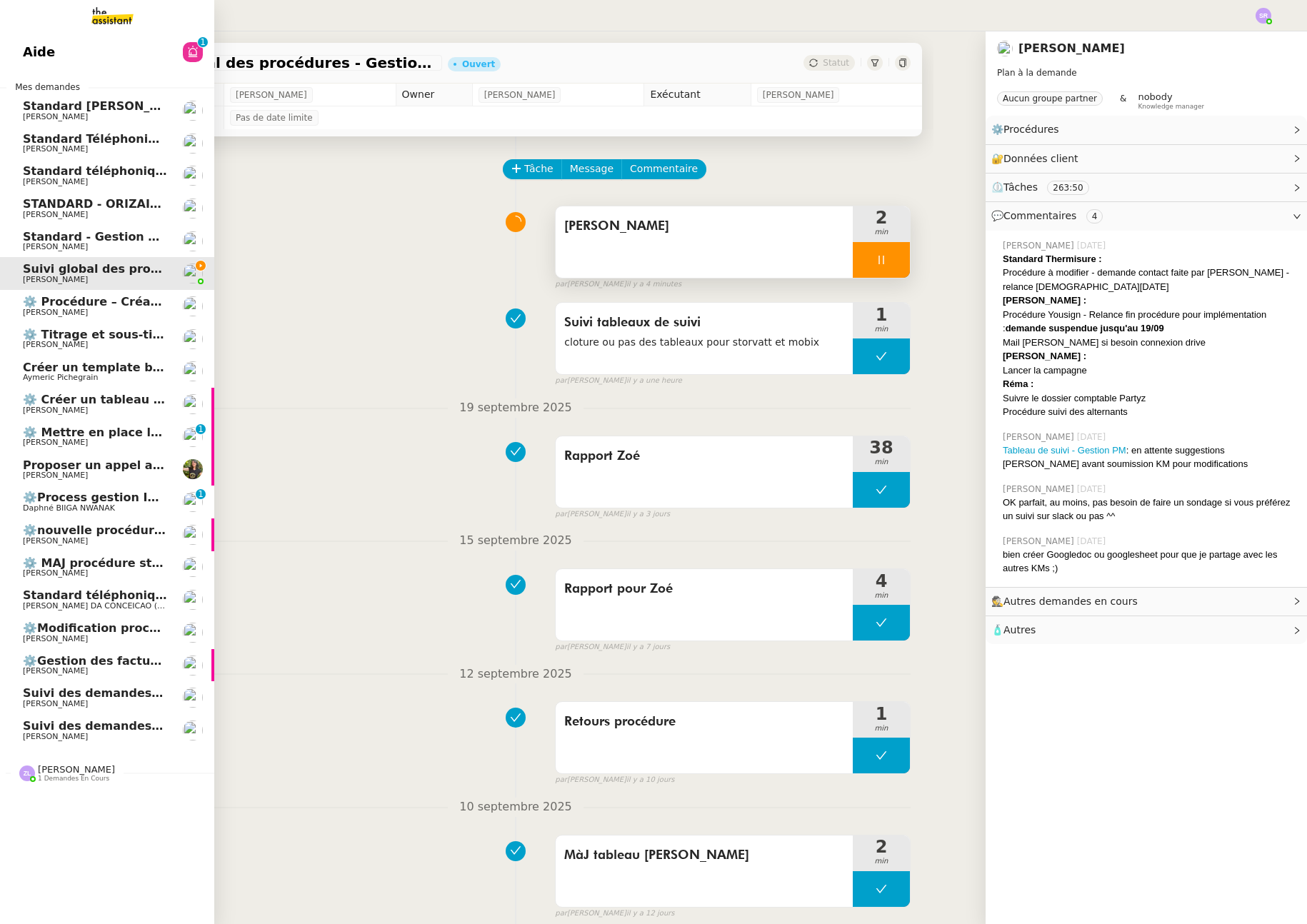
click at [107, 61] on link "Aide 0 1 2 3 4 5 6 7 8 9" at bounding box center [106, 52] width 214 height 33
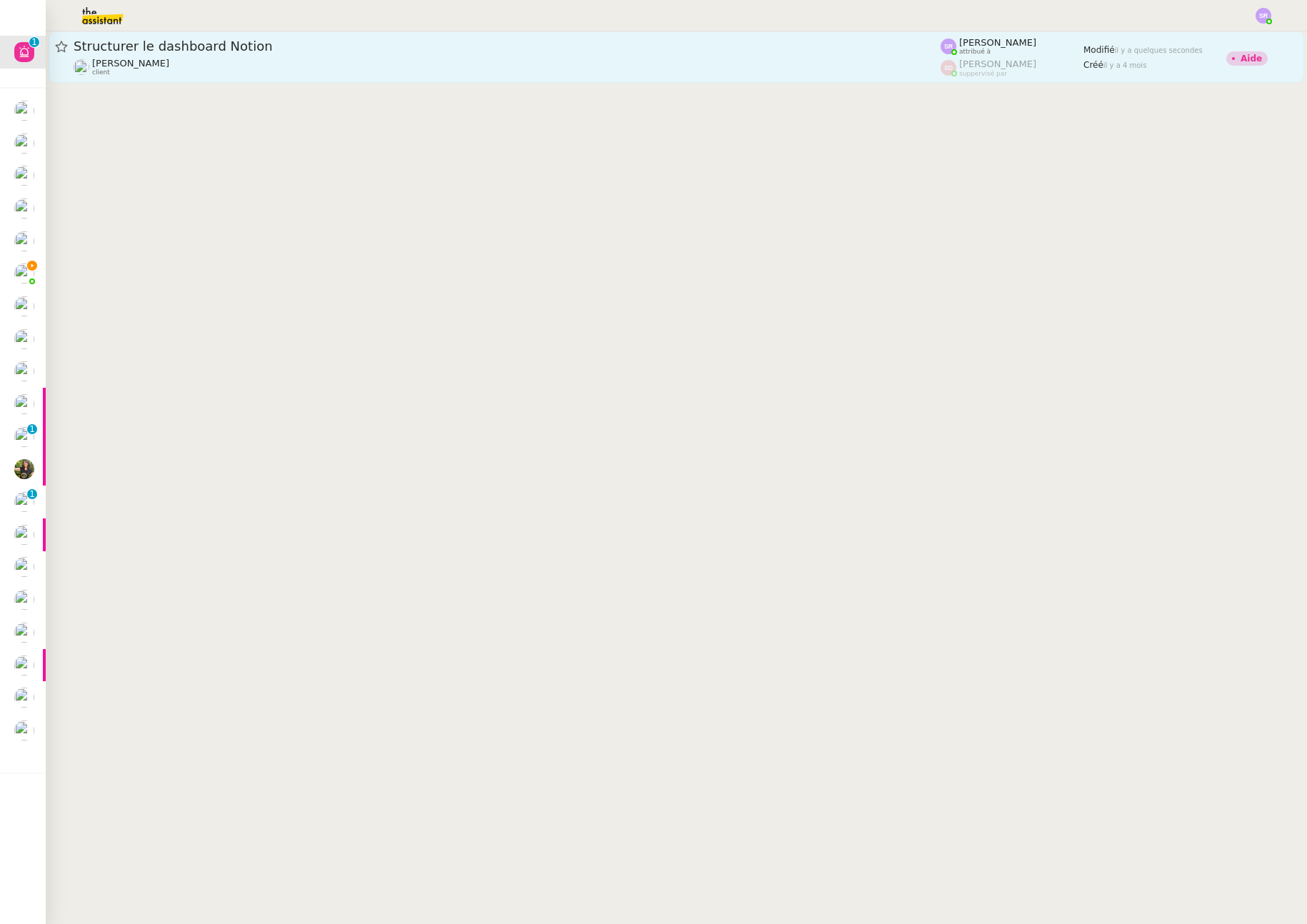
click at [458, 61] on div "Lydie Laulon client" at bounding box center [507, 67] width 867 height 18
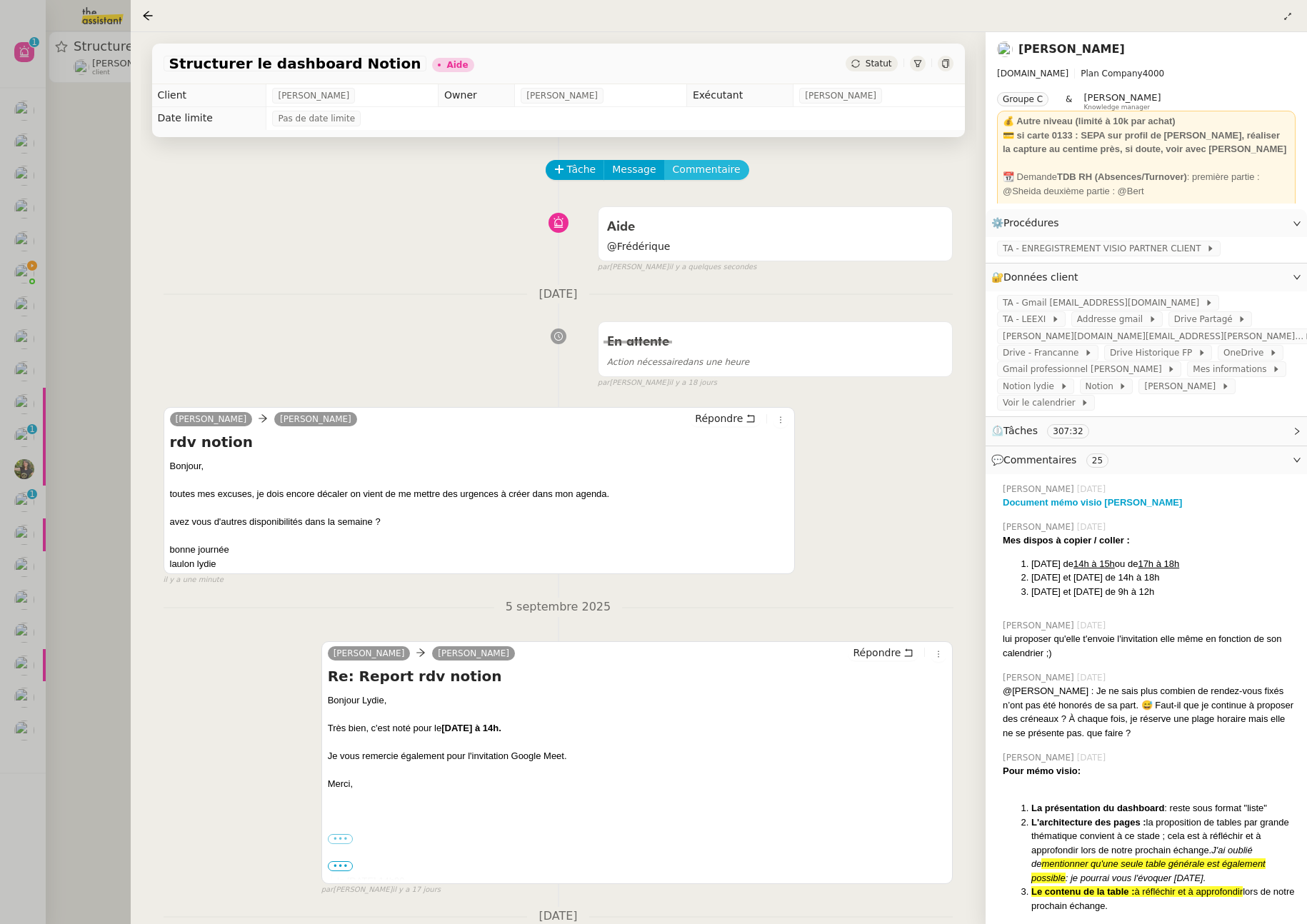
click at [715, 164] on span "Commentaire" at bounding box center [706, 169] width 68 height 16
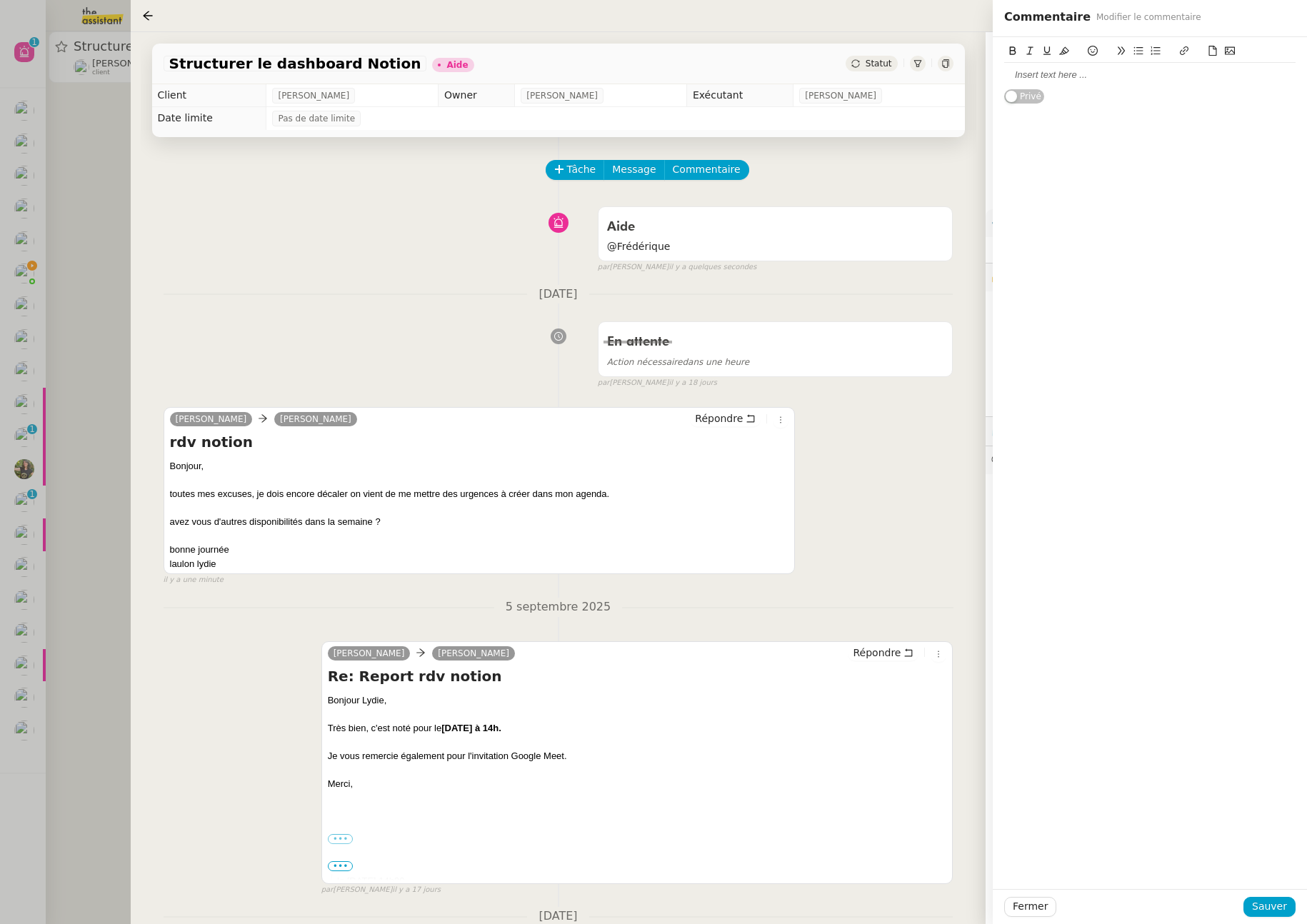
click at [1088, 79] on div at bounding box center [1150, 75] width 291 height 13
click at [1216, 78] on div "je ne suis pas censée lui répondre vu que plus d'actions ?" at bounding box center [1150, 75] width 291 height 13
click at [1286, 911] on span "Sauver" at bounding box center [1270, 907] width 35 height 16
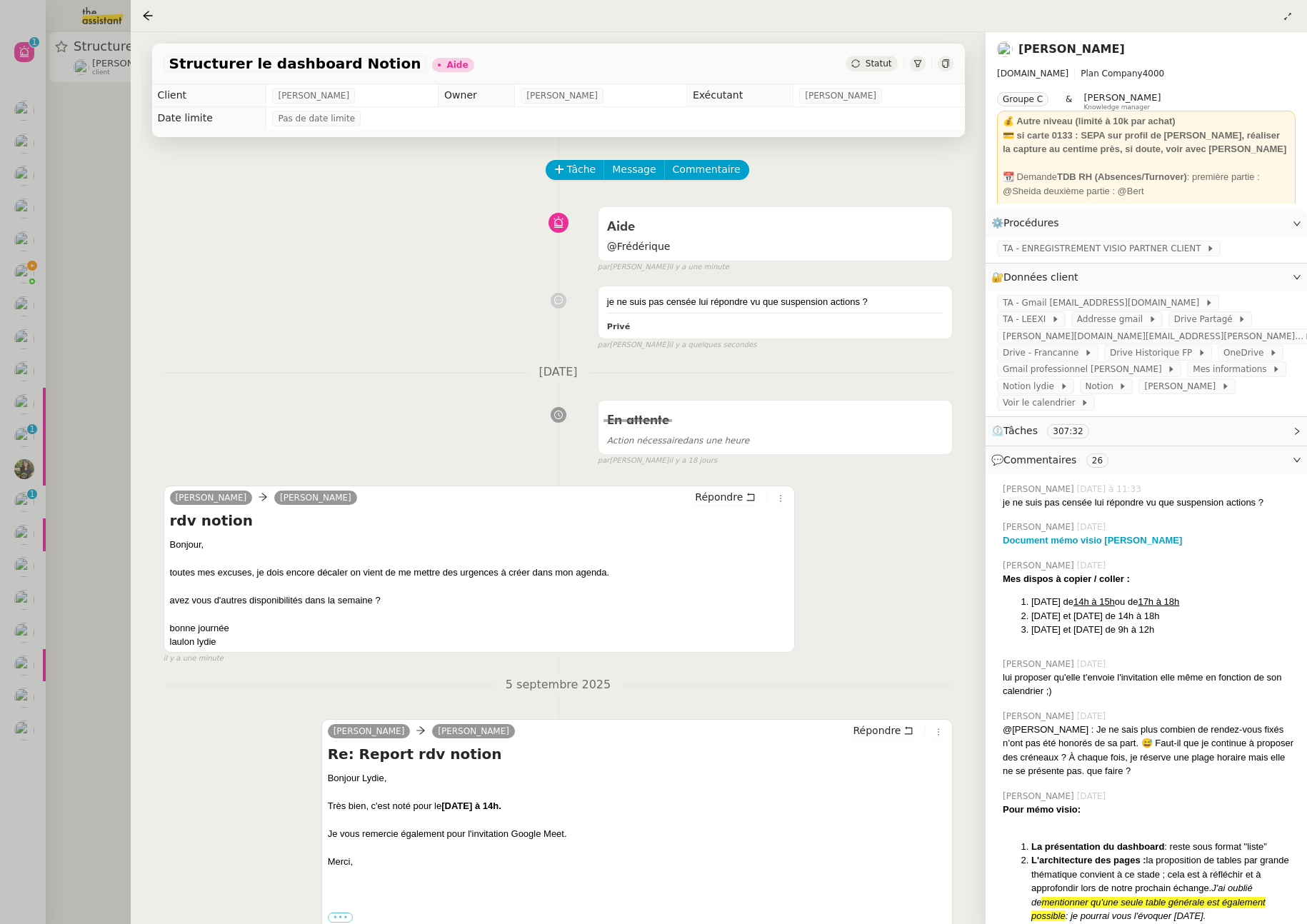
click at [95, 302] on div at bounding box center [654, 462] width 1307 height 924
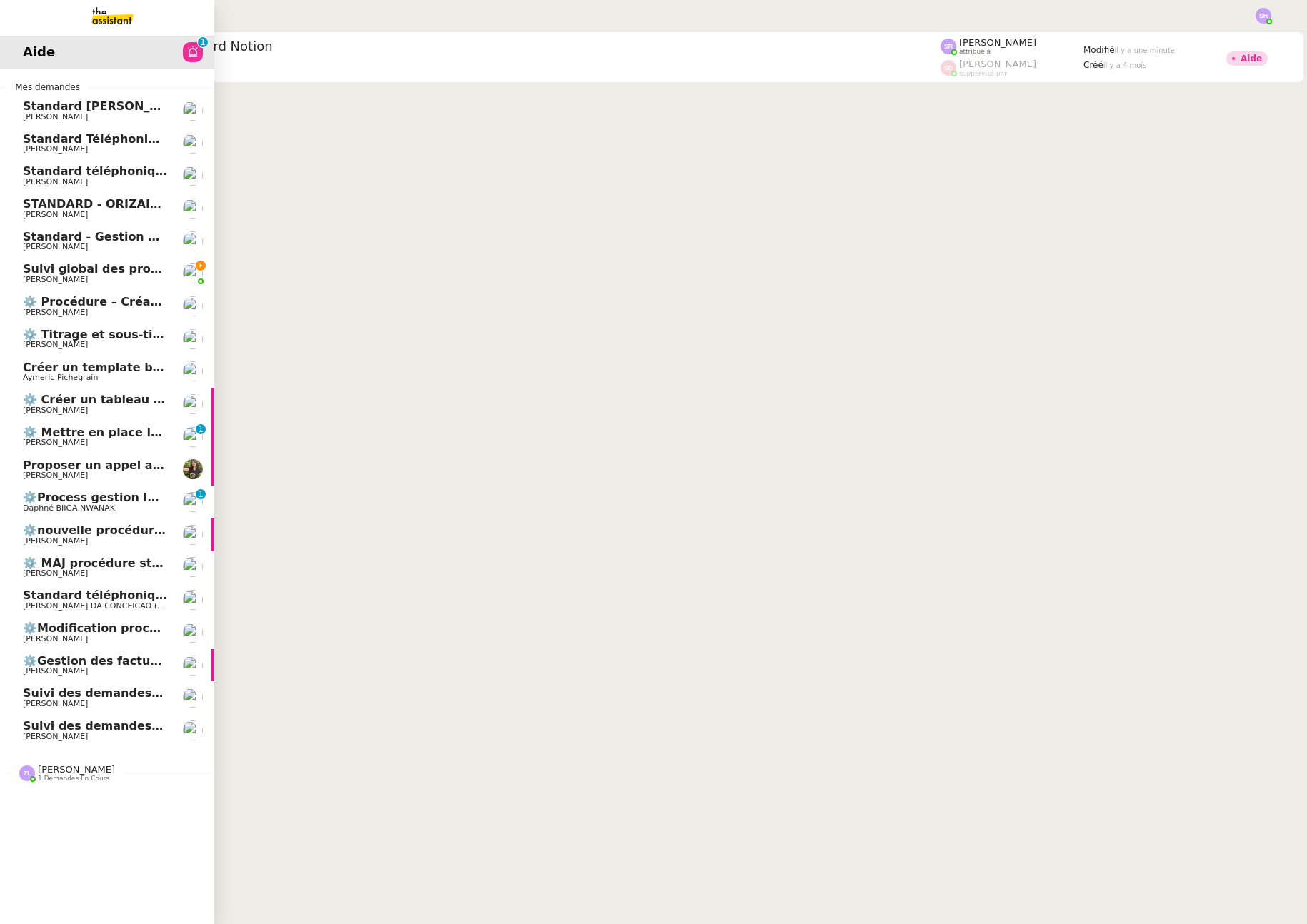
click at [27, 277] on span "[PERSON_NAME]" at bounding box center [55, 279] width 65 height 9
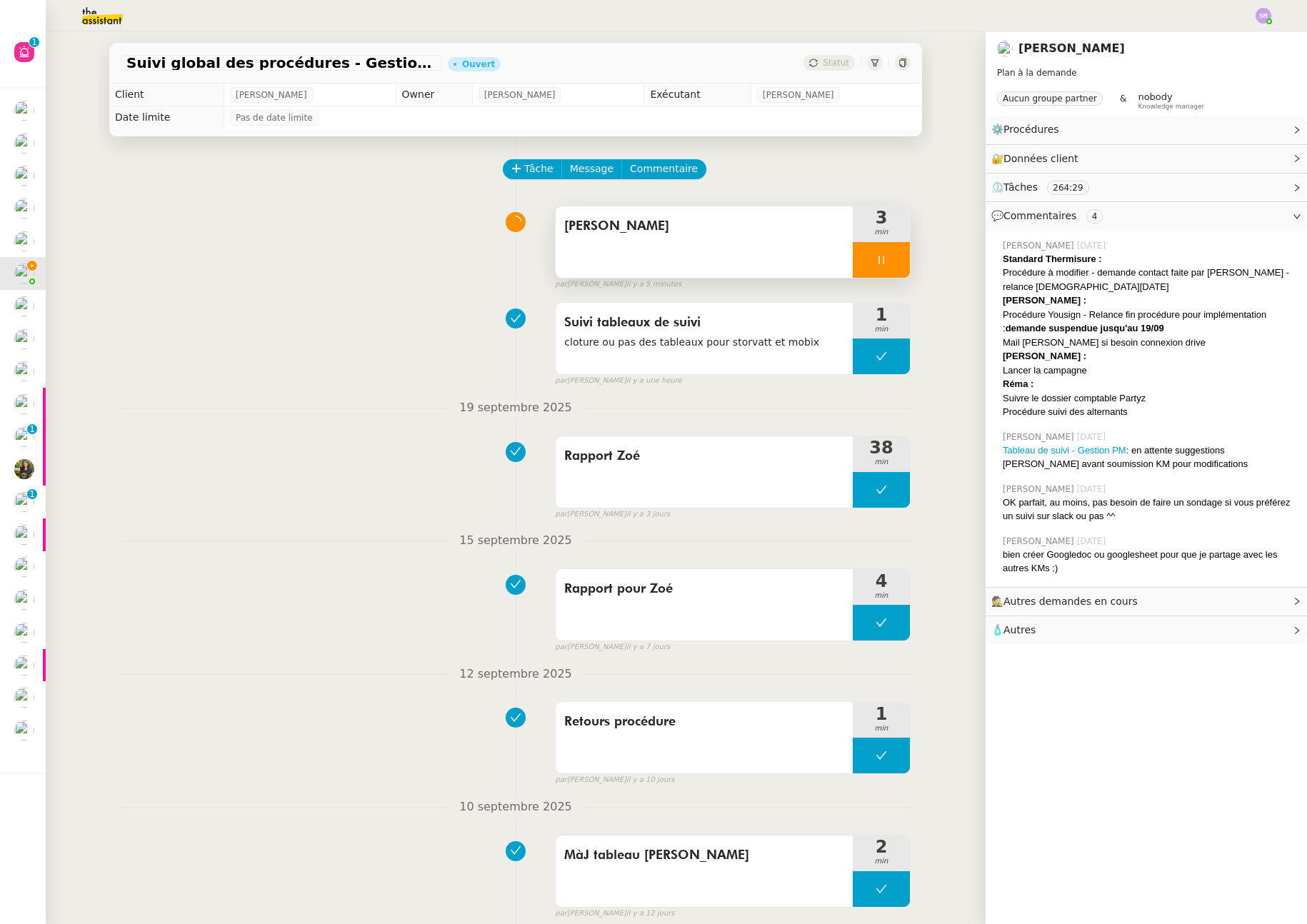
click at [887, 262] on div at bounding box center [881, 259] width 57 height 36
click at [891, 262] on icon at bounding box center [897, 259] width 11 height 8
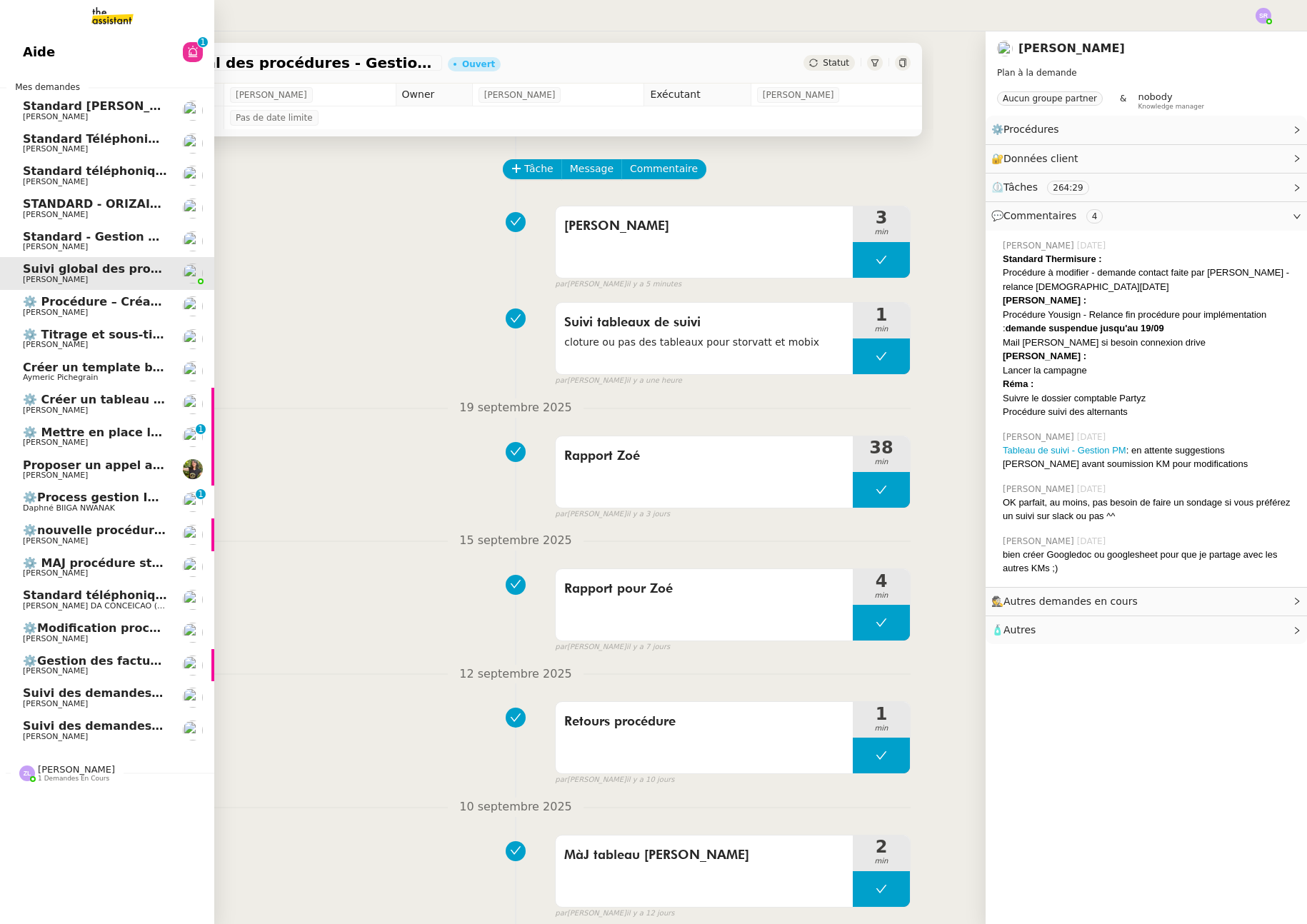
click at [35, 696] on span "Suivi des demandes / procédures en cours Storvatt - Client [PERSON_NAME] Jeandet" at bounding box center [294, 693] width 543 height 14
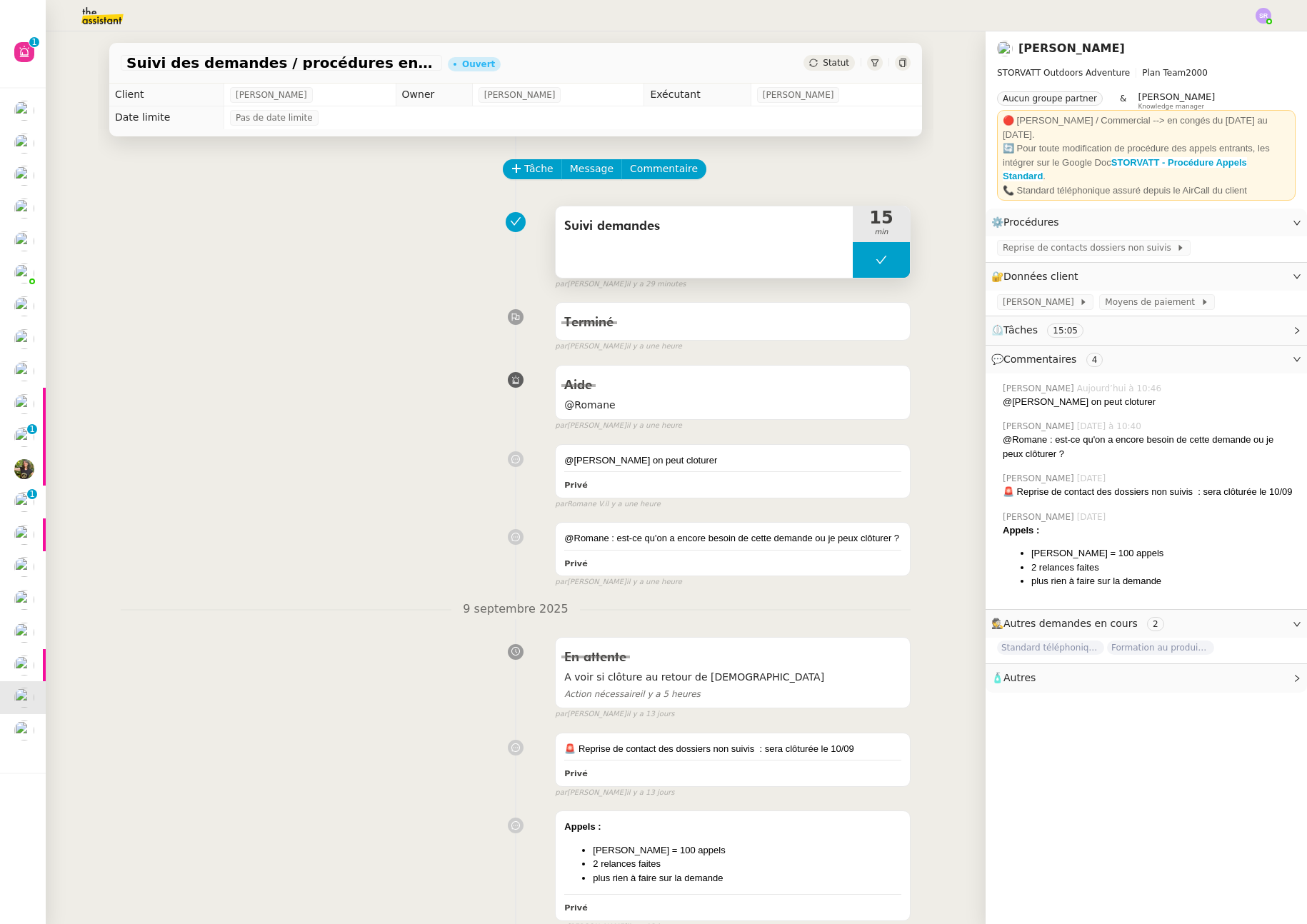
click at [865, 257] on button at bounding box center [881, 259] width 57 height 36
click at [861, 261] on icon at bounding box center [866, 259] width 12 height 12
click at [883, 258] on div at bounding box center [881, 259] width 57 height 36
click at [895, 262] on icon at bounding box center [896, 259] width 12 height 12
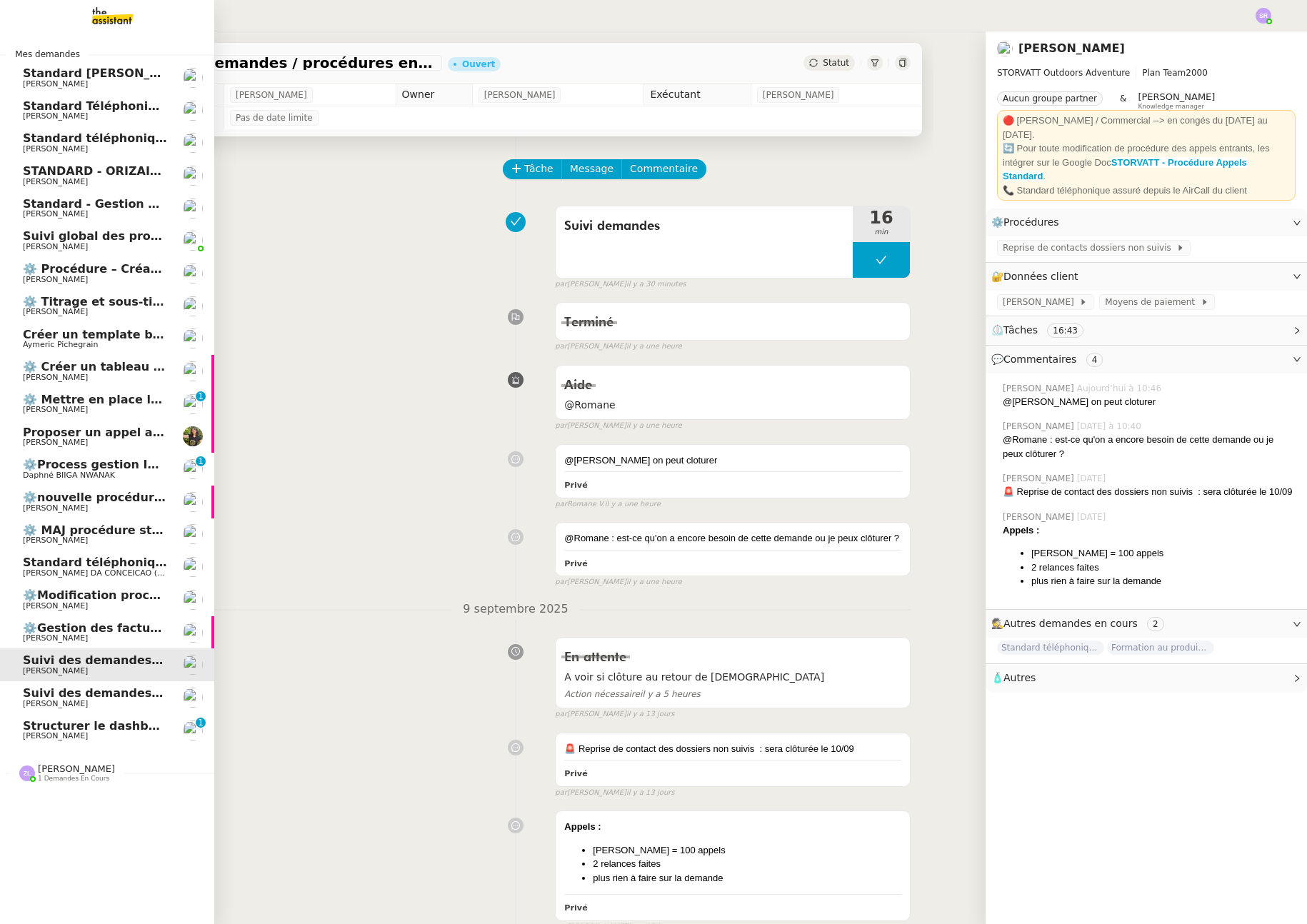
click at [141, 147] on span "[PERSON_NAME]" at bounding box center [95, 148] width 145 height 8
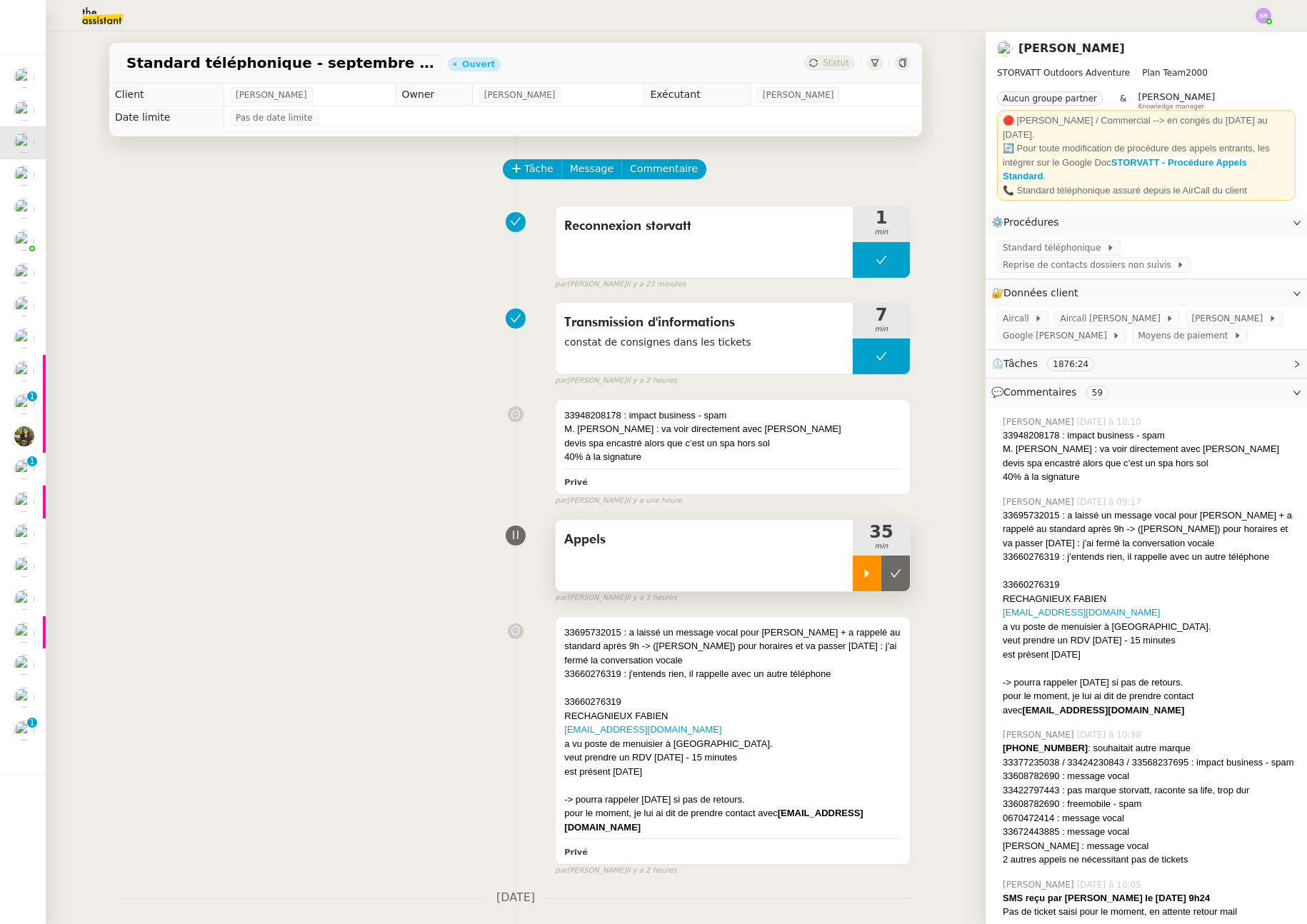
click at [861, 568] on icon at bounding box center [866, 574] width 12 height 12
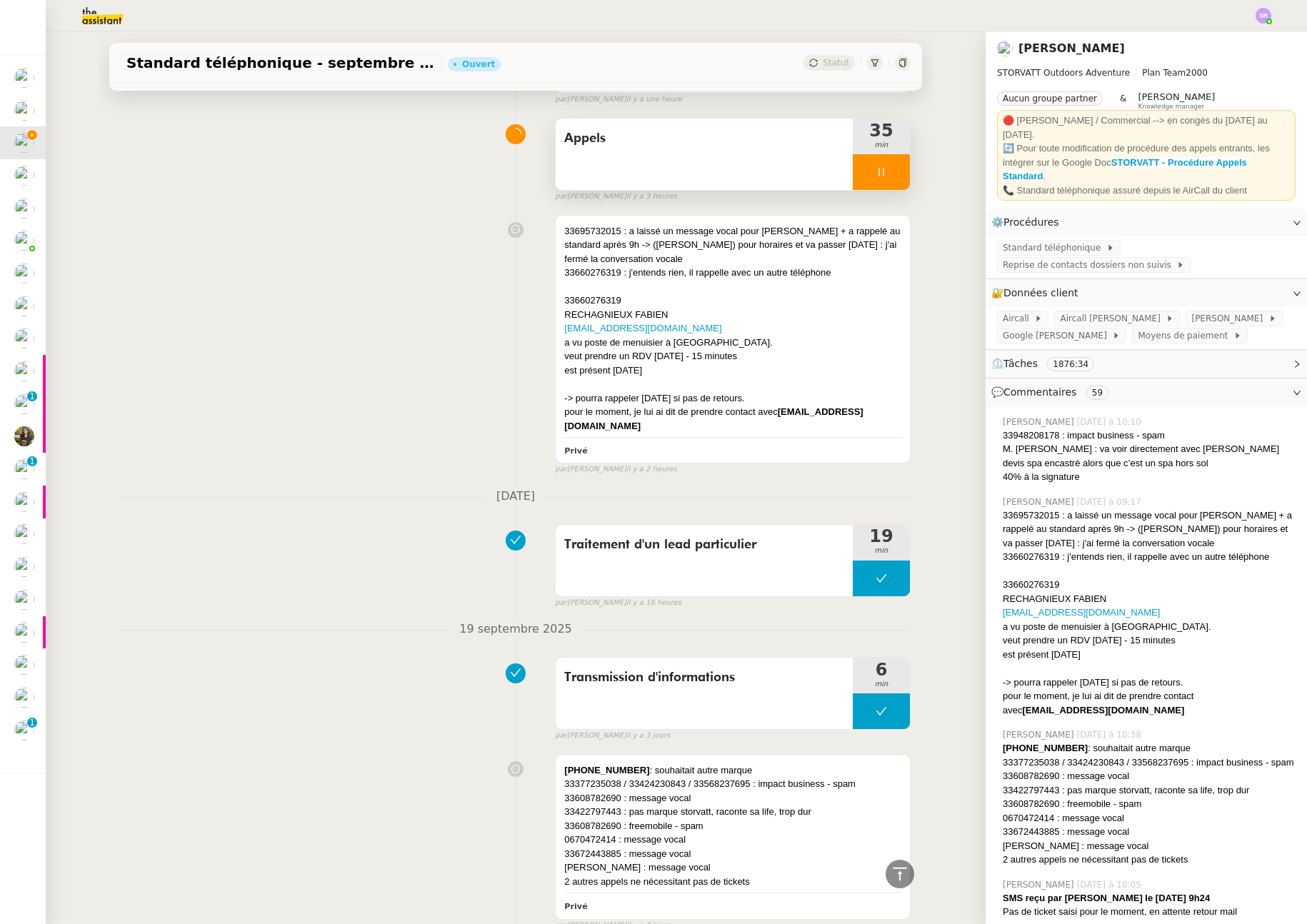
scroll to position [475, 0]
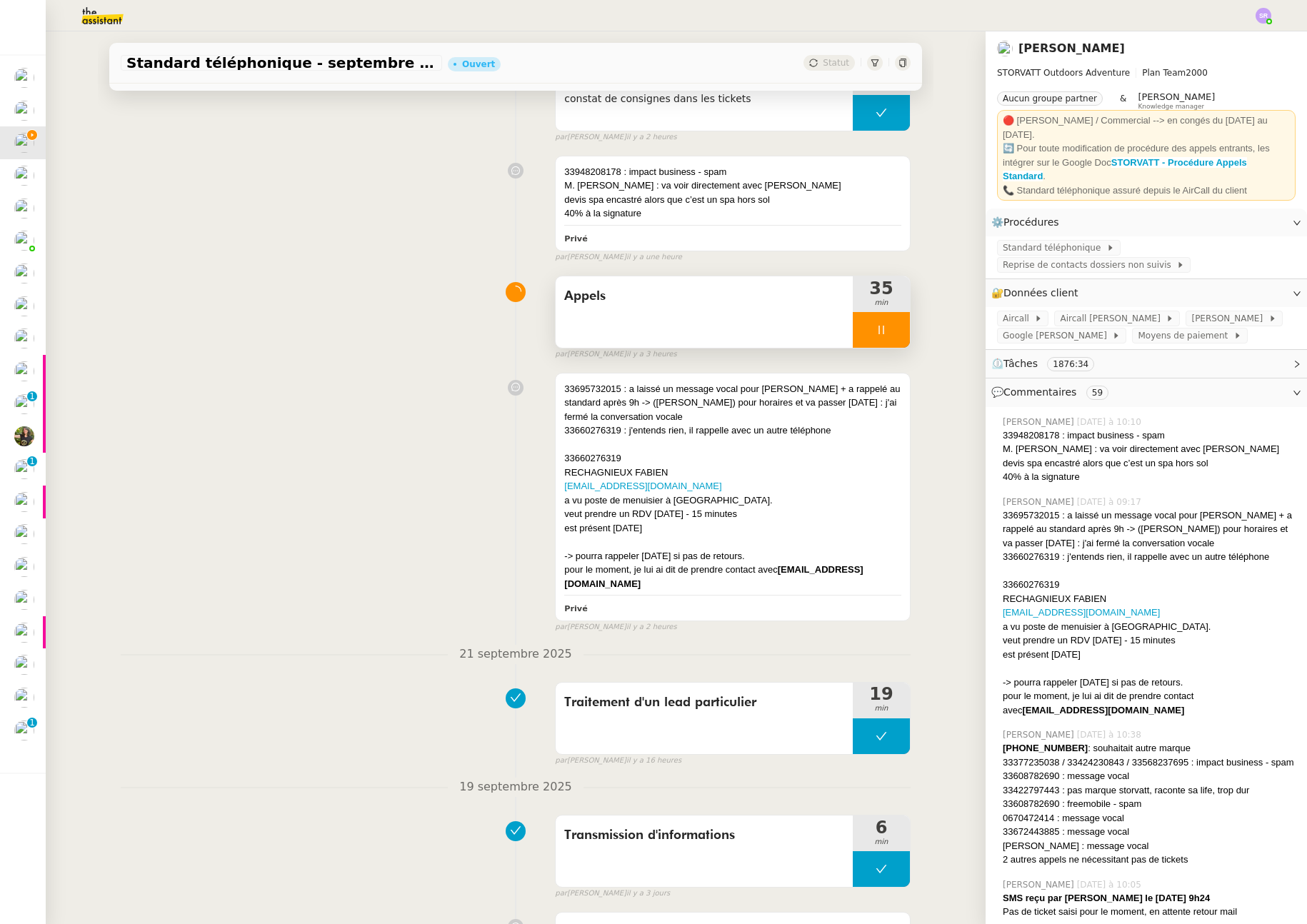
scroll to position [85, 0]
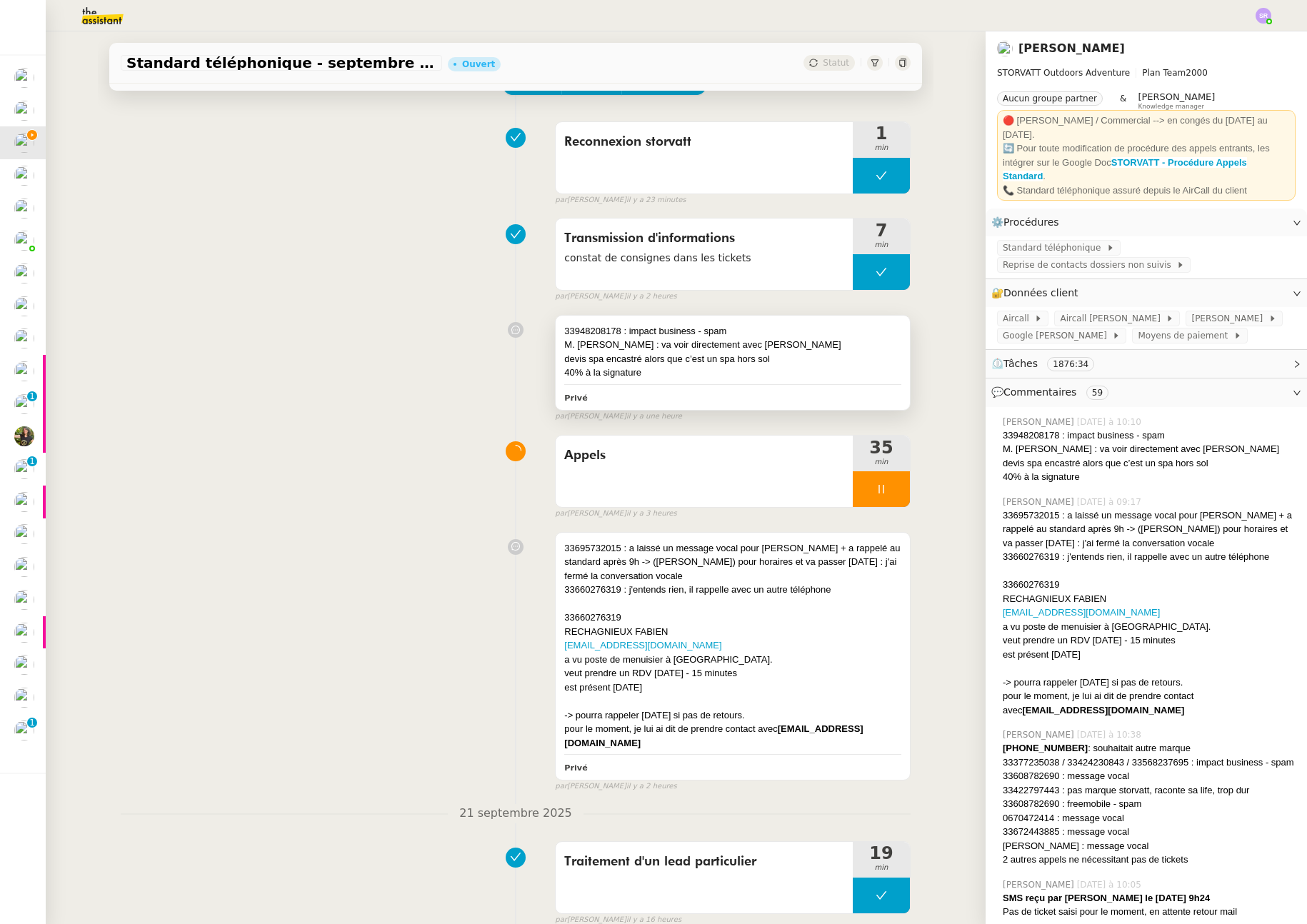
click at [707, 375] on div "40% à la signature" at bounding box center [733, 373] width 337 height 15
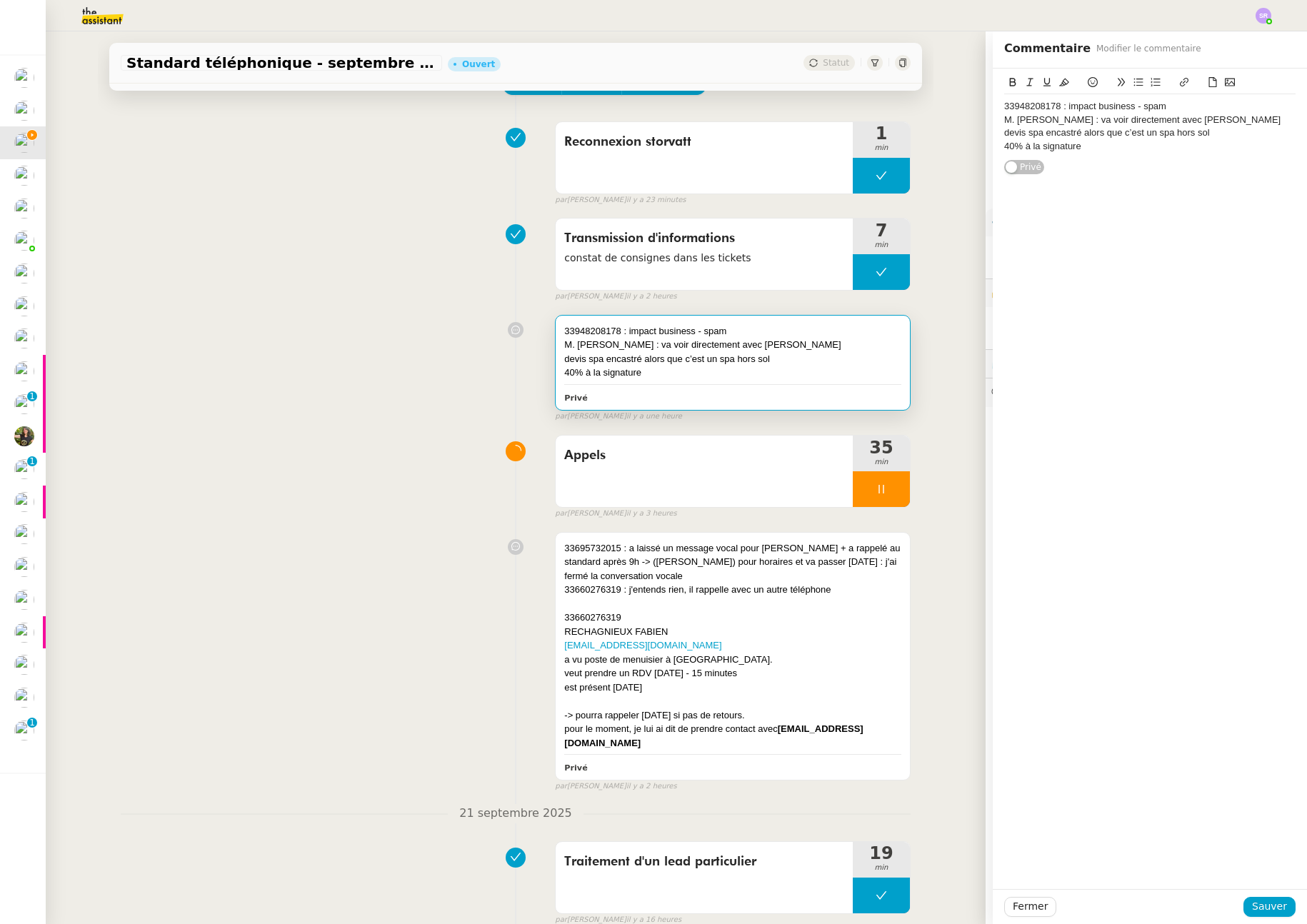
click at [1049, 105] on div "33948208178 : impact business - spam" at bounding box center [1150, 107] width 291 height 13
click at [1266, 908] on span "Sauver" at bounding box center [1270, 907] width 35 height 16
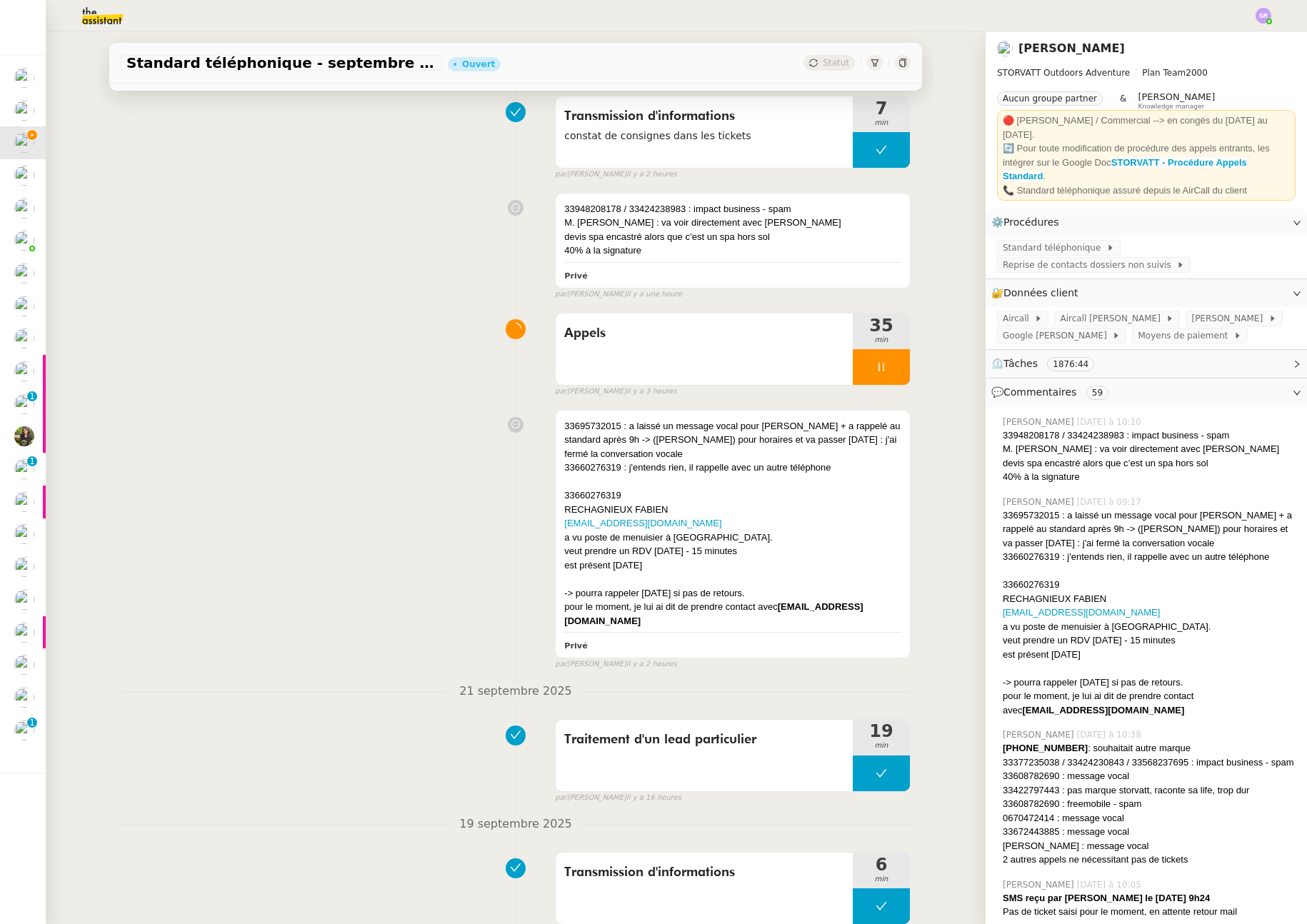
scroll to position [188, 0]
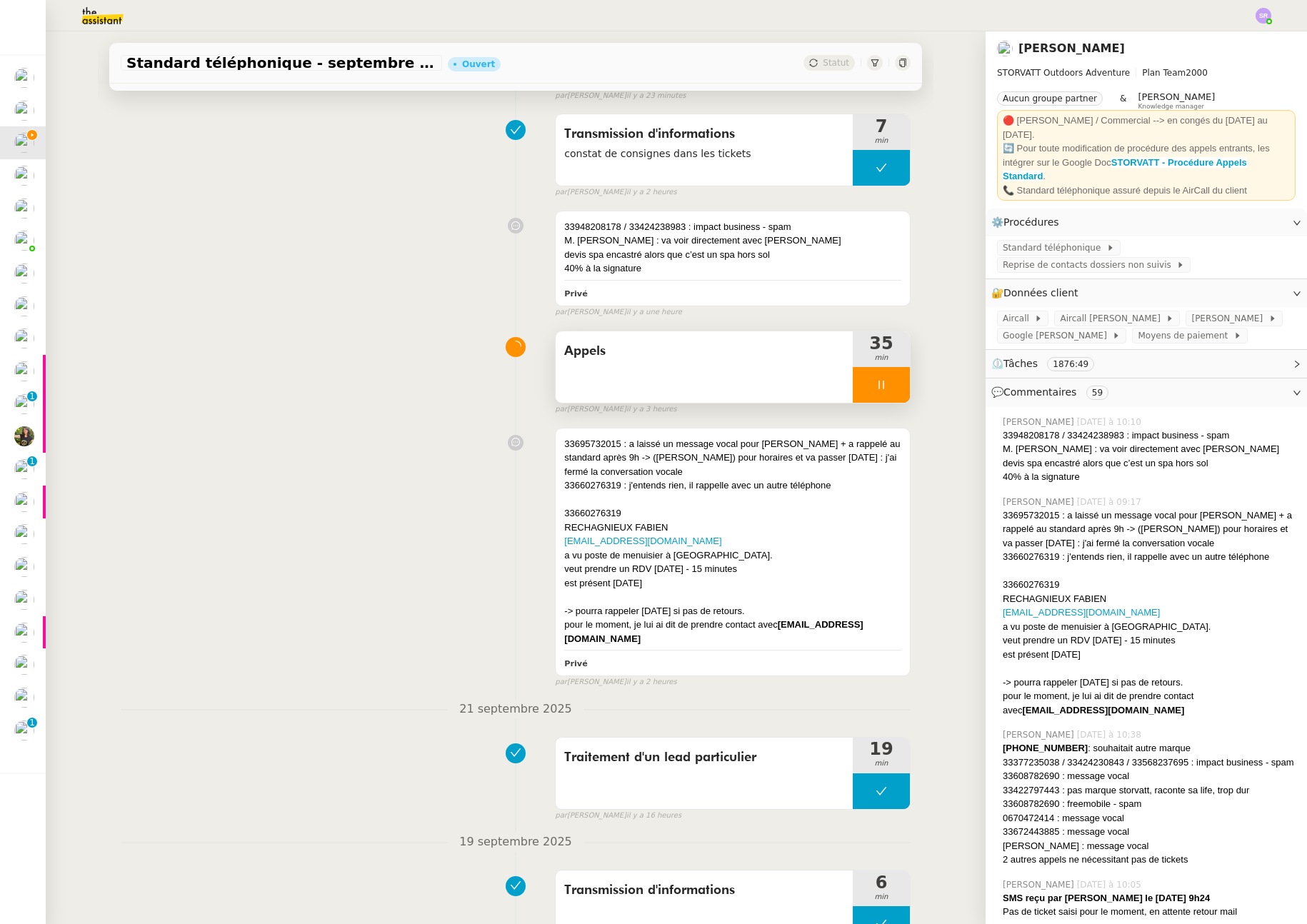
click at [876, 387] on icon at bounding box center [881, 385] width 12 height 12
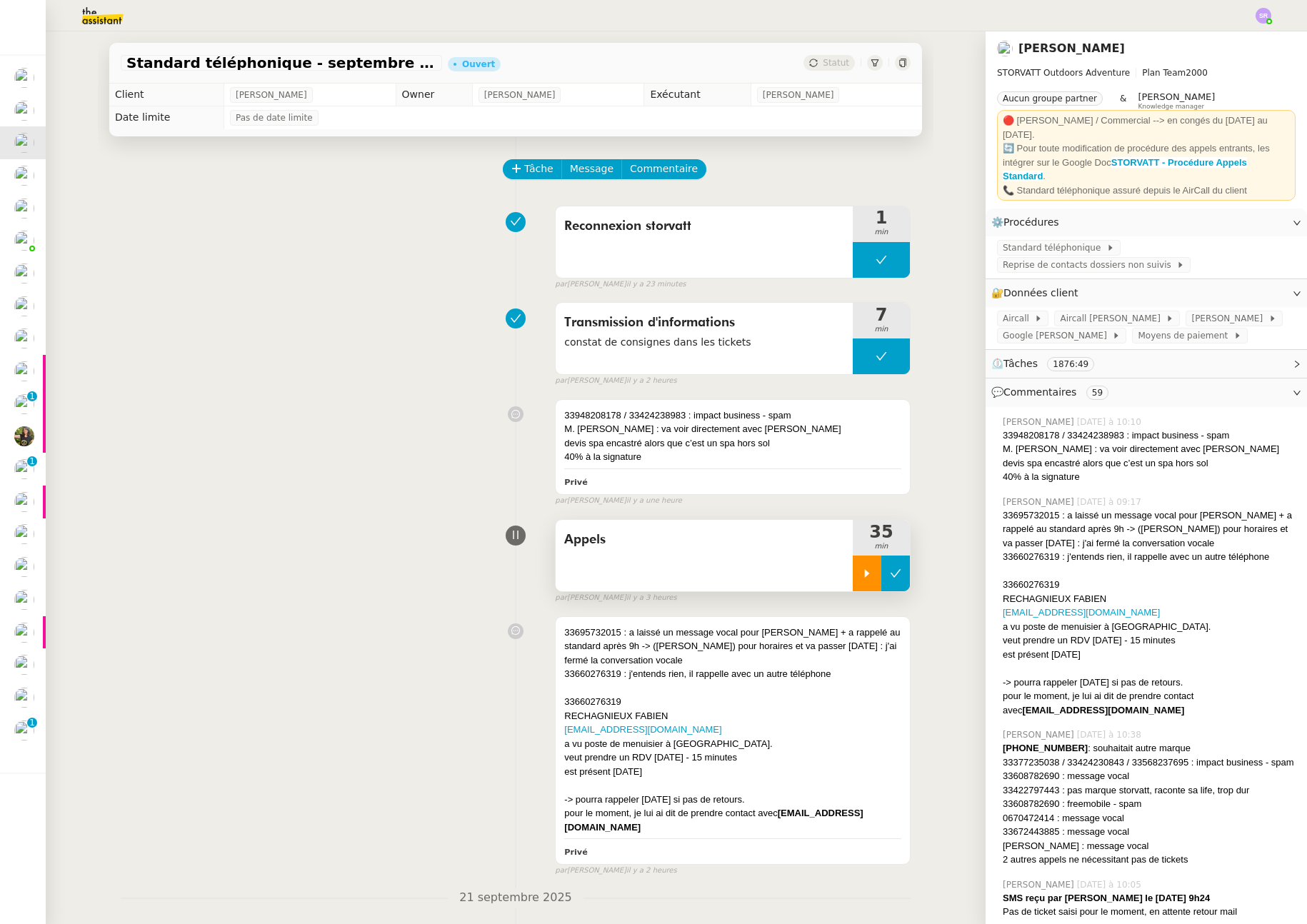
click at [885, 582] on button at bounding box center [895, 574] width 28 height 36
click at [856, 357] on button at bounding box center [881, 356] width 57 height 36
click at [861, 358] on icon at bounding box center [866, 356] width 12 height 12
click at [878, 359] on div at bounding box center [881, 356] width 57 height 36
click at [890, 357] on icon at bounding box center [896, 356] width 12 height 12
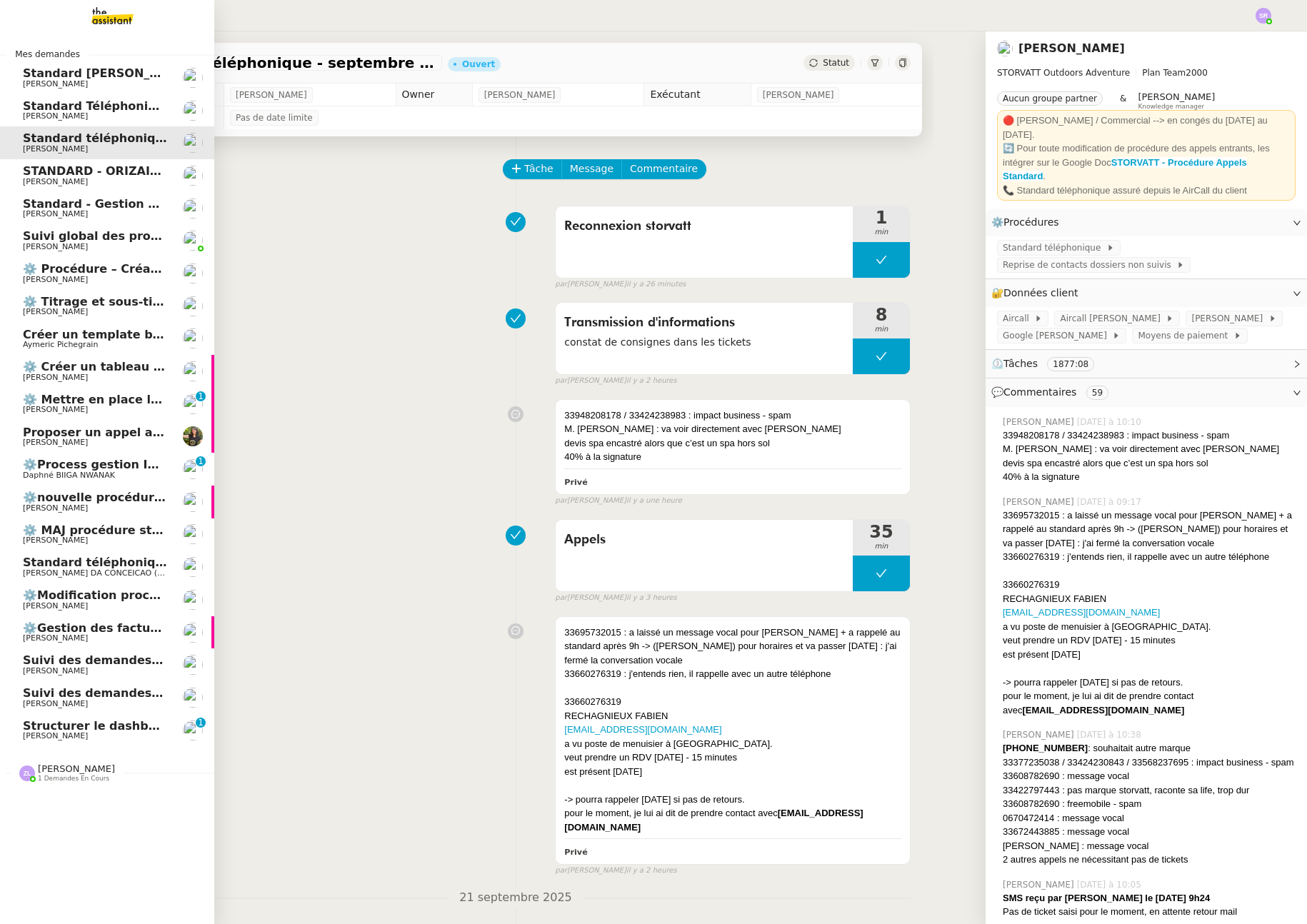
click at [76, 727] on span "Structurer le dashboard Notion" at bounding box center [123, 726] width 201 height 14
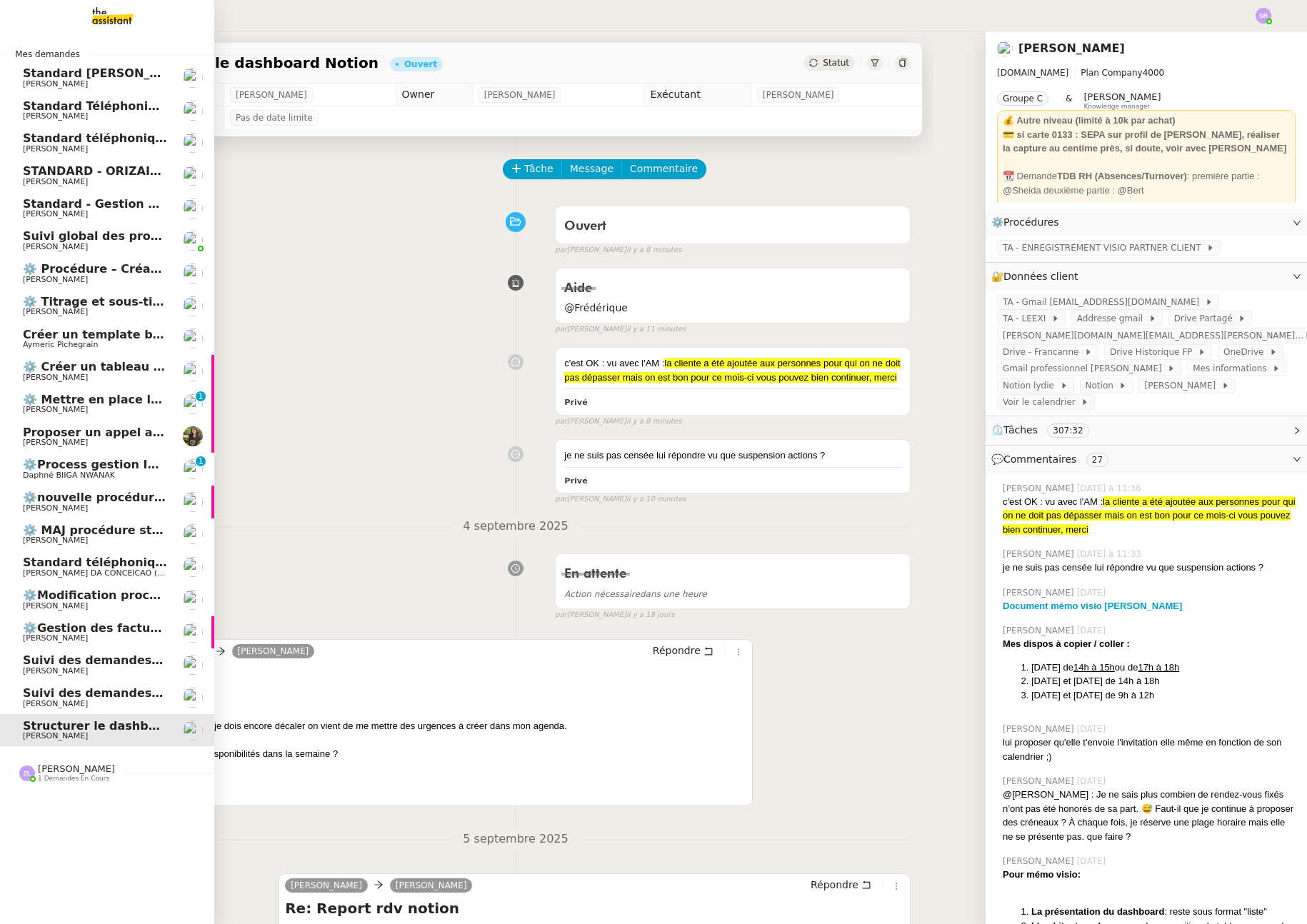
click at [64, 241] on span "Suivi global des procédures - Gestion PM" at bounding box center [155, 236] width 264 height 14
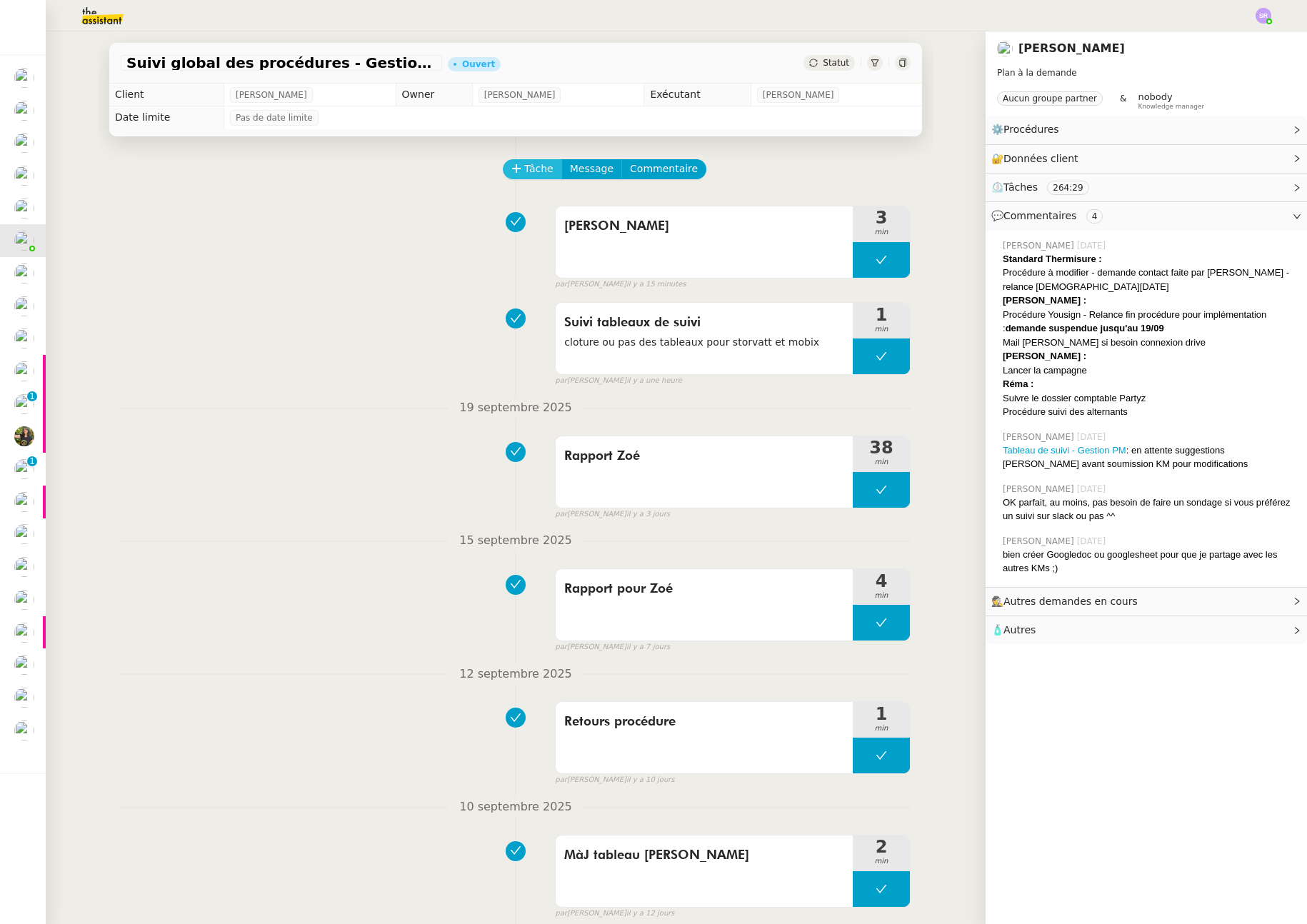
click at [526, 174] on span "Tâche" at bounding box center [539, 169] width 29 height 16
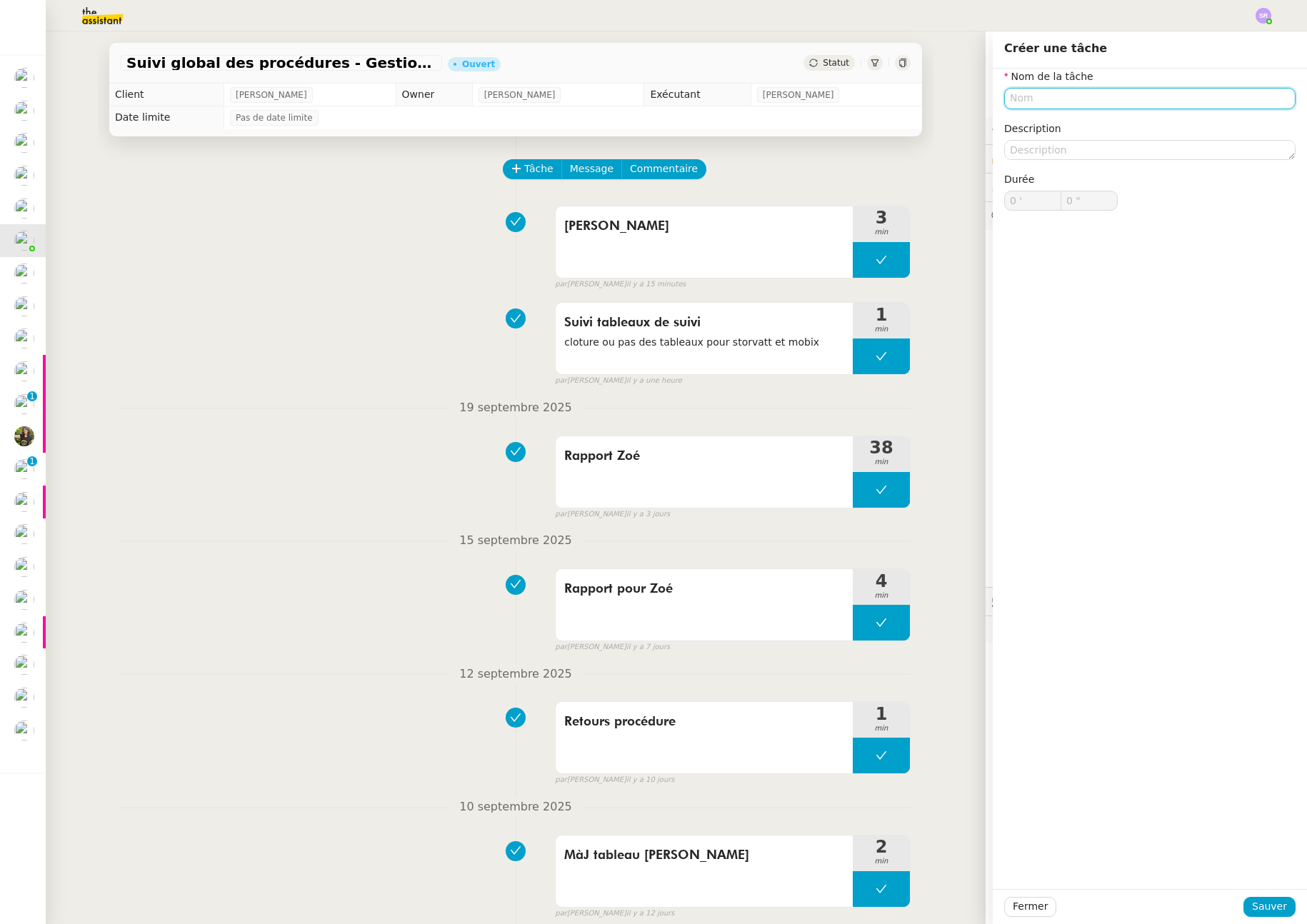
click at [1117, 107] on input "text" at bounding box center [1150, 98] width 291 height 21
click at [1064, 98] on input "Mise à jour de tableau" at bounding box center [1150, 98] width 291 height 21
click at [1113, 99] on input "Mise à jour tableau" at bounding box center [1150, 98] width 291 height 21
click at [1154, 130] on nz-auto-option "Mise à jour tableau de suivi" at bounding box center [1140, 125] width 291 height 20
type input "Mise à jour tableau de suivi"
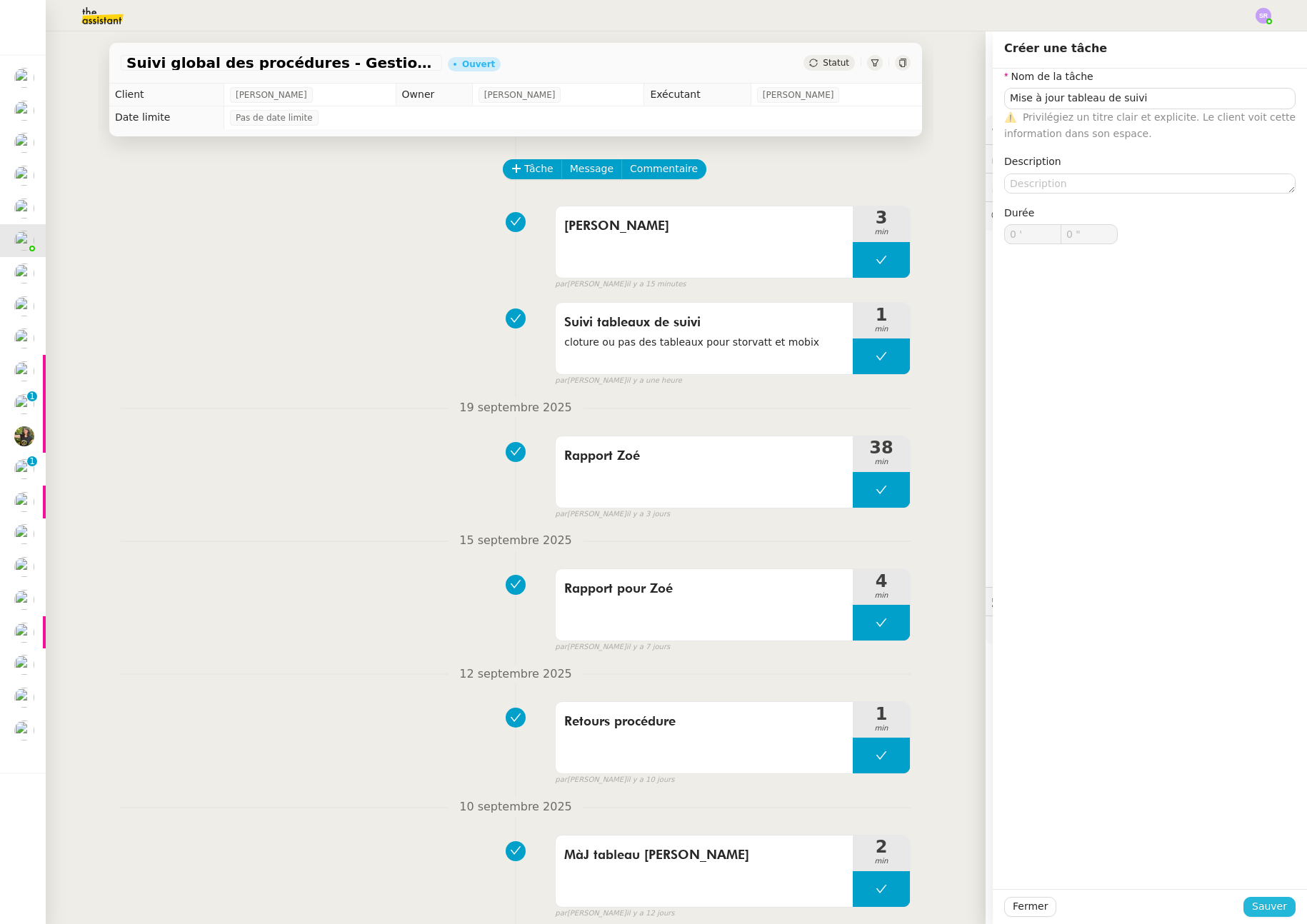
click at [1252, 904] on span "Sauver" at bounding box center [1270, 907] width 35 height 16
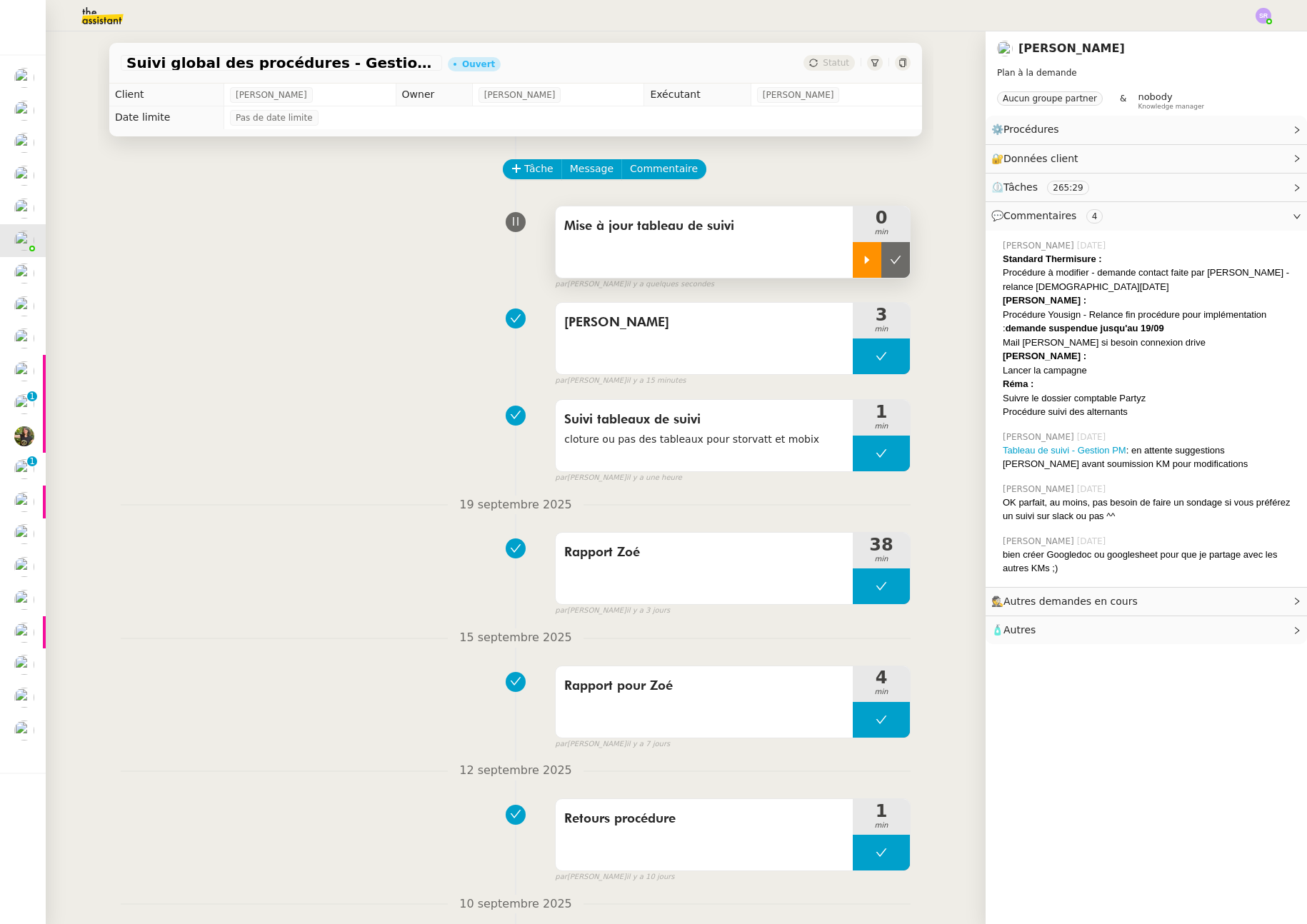
click at [861, 257] on icon at bounding box center [866, 259] width 12 height 12
click at [107, 20] on img at bounding box center [91, 15] width 111 height 32
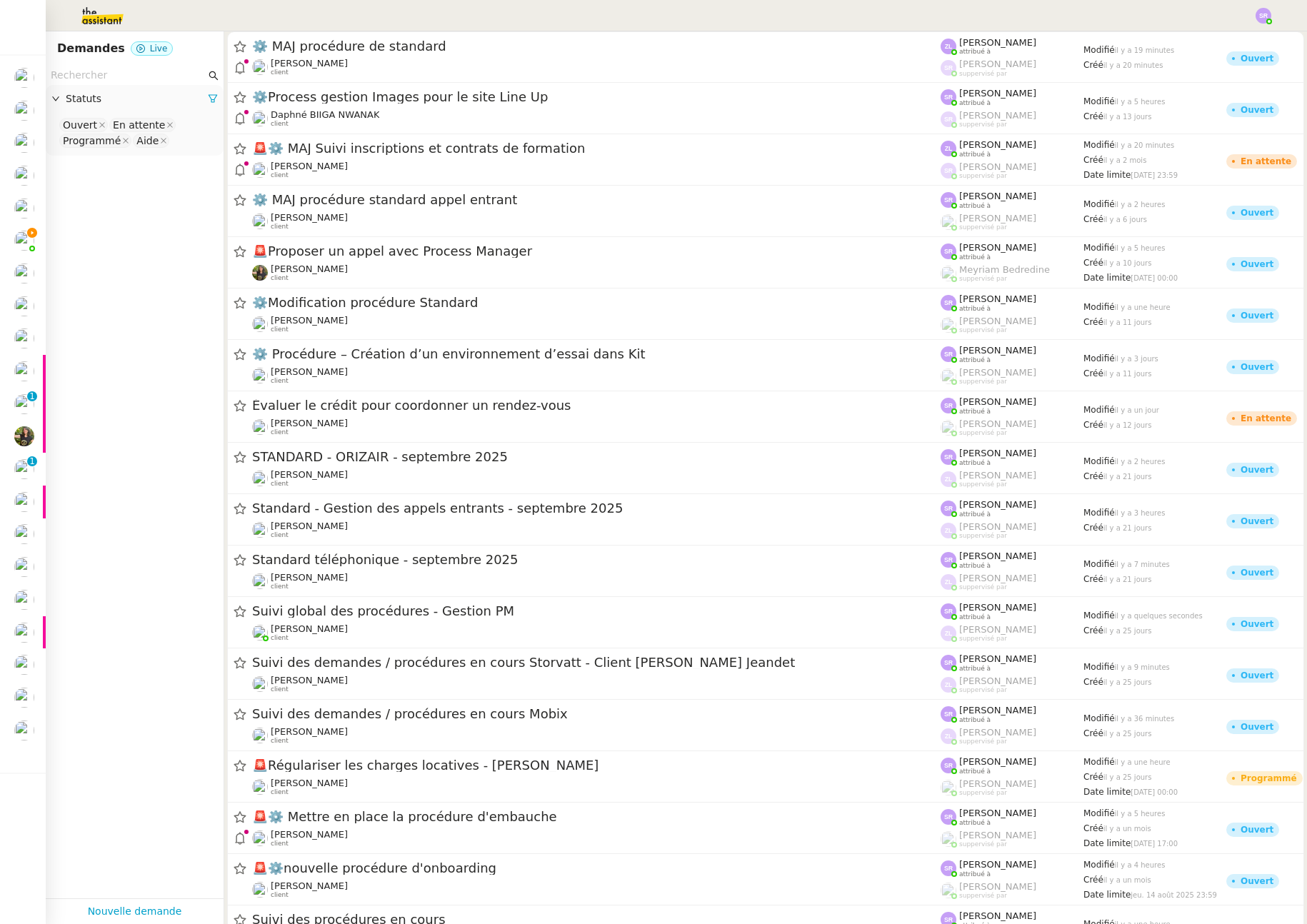
click at [1262, 18] on img at bounding box center [1263, 15] width 15 height 15
click at [1239, 44] on li "Suivi" at bounding box center [1225, 41] width 93 height 20
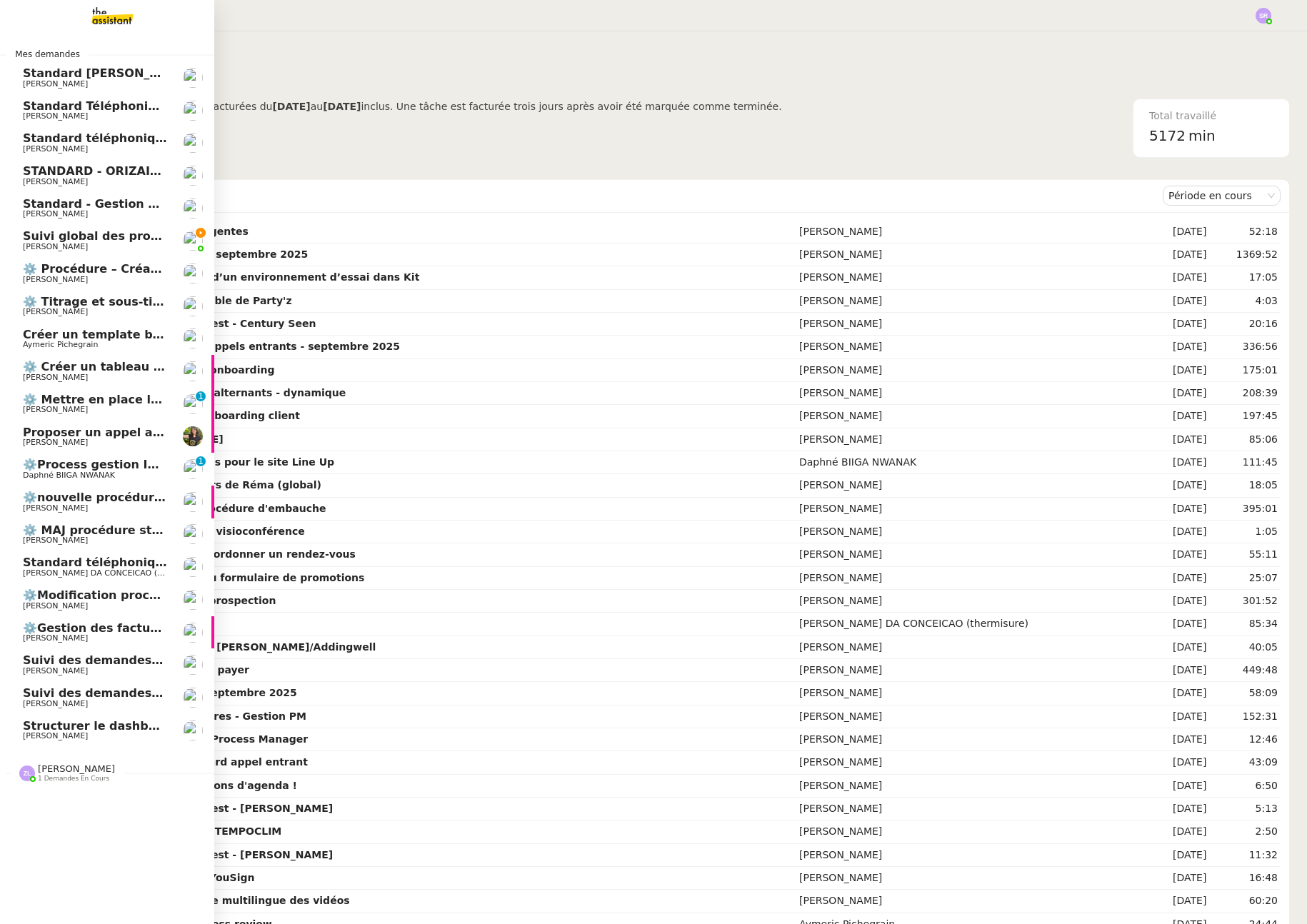
click at [35, 242] on span "[PERSON_NAME]" at bounding box center [55, 247] width 65 height 9
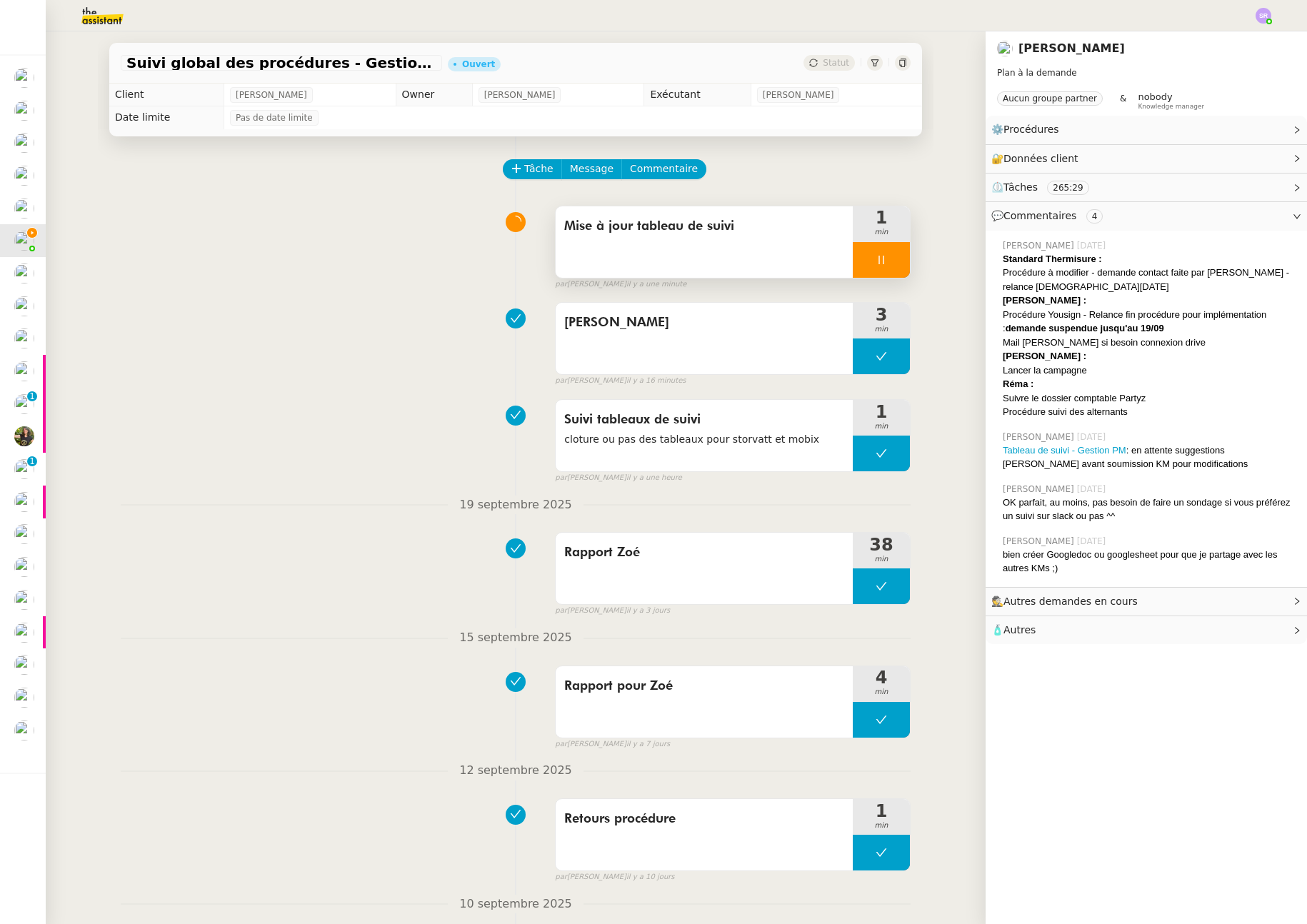
click at [876, 256] on icon at bounding box center [881, 259] width 12 height 12
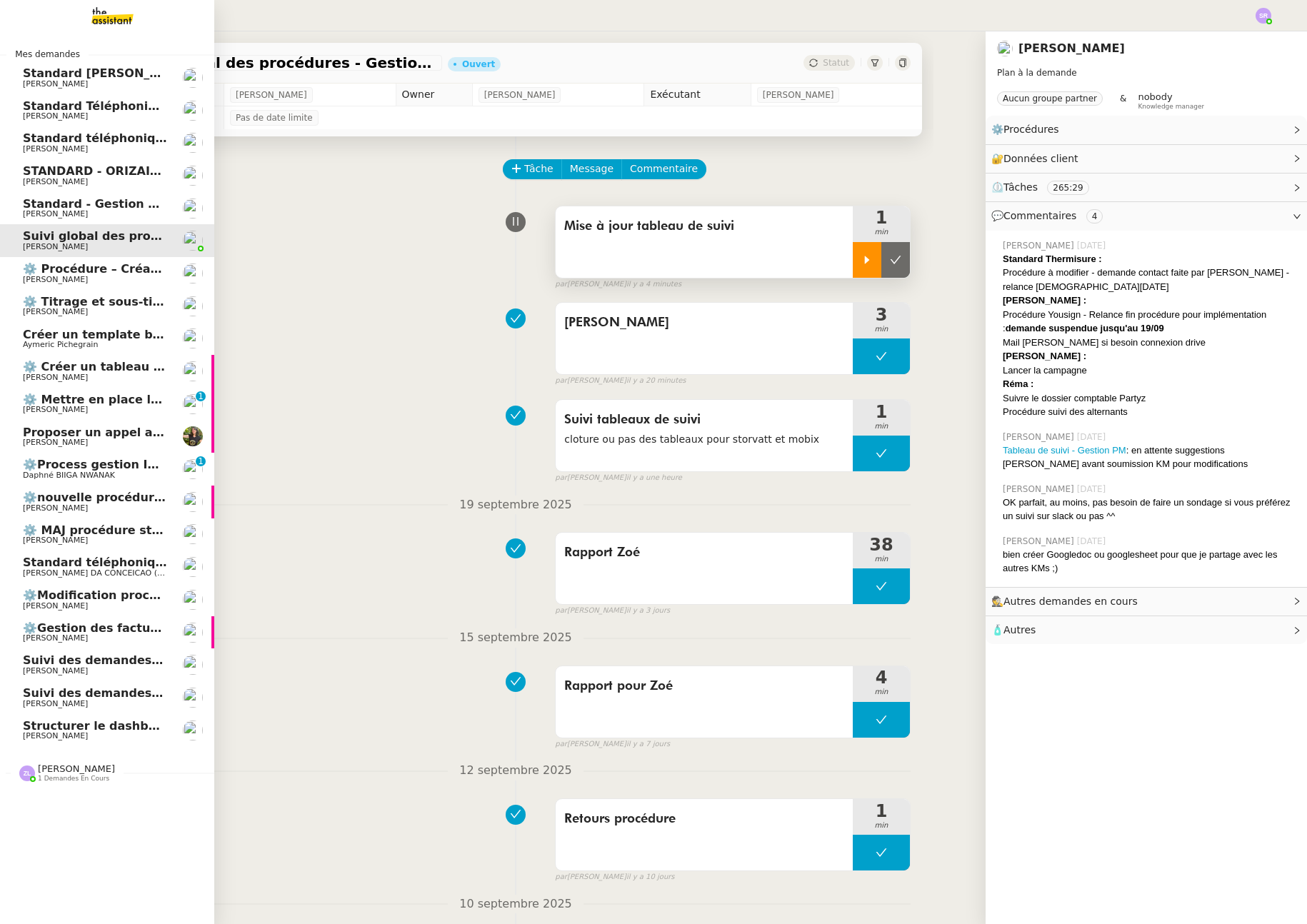
click at [88, 408] on span "[PERSON_NAME]" at bounding box center [95, 410] width 145 height 8
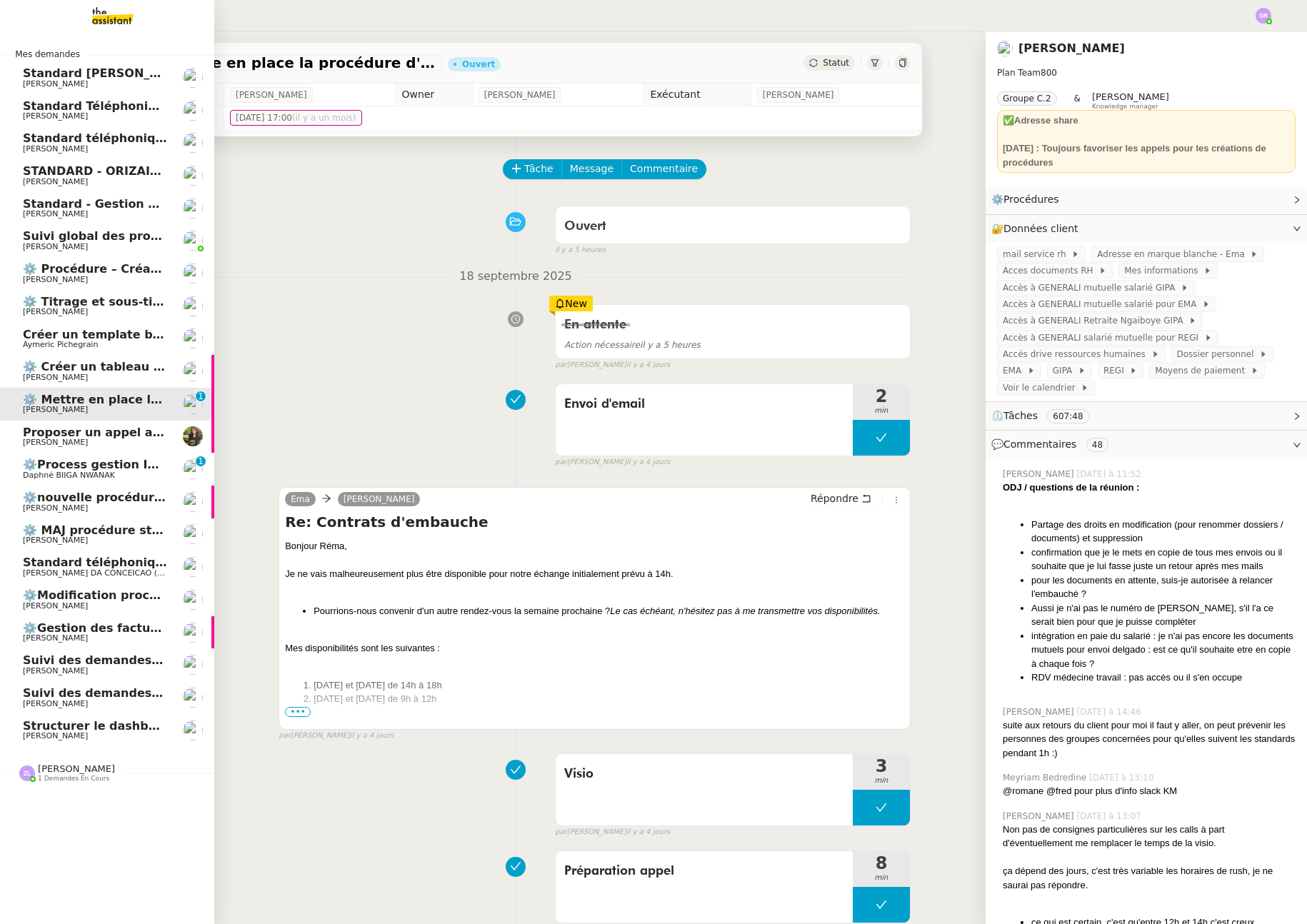
click at [111, 502] on span "⚙️nouvelle procédure d'onboarding" at bounding box center [137, 497] width 228 height 14
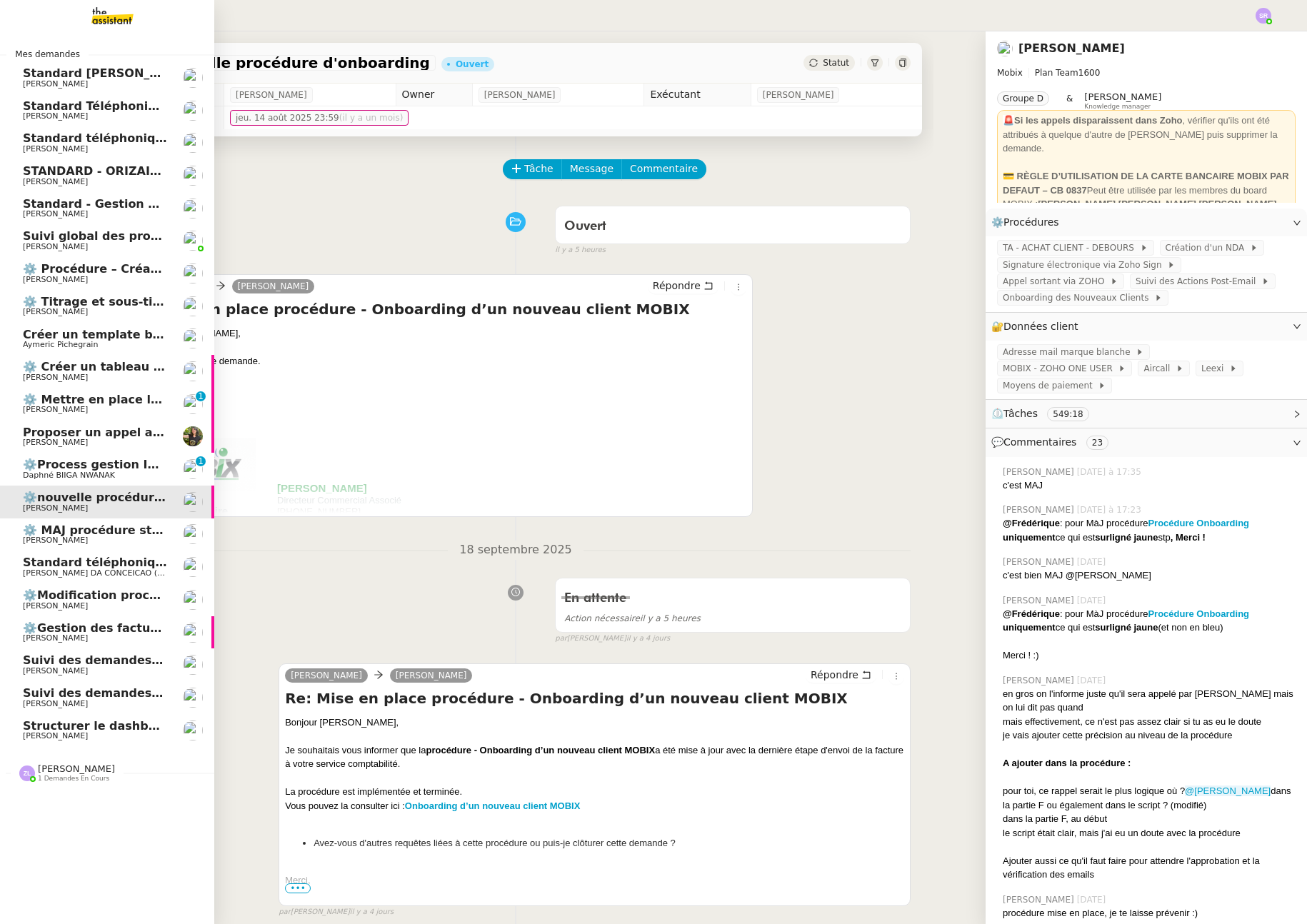
click at [108, 466] on span "⚙️Process gestion Images pour le site Line Up" at bounding box center [171, 464] width 297 height 14
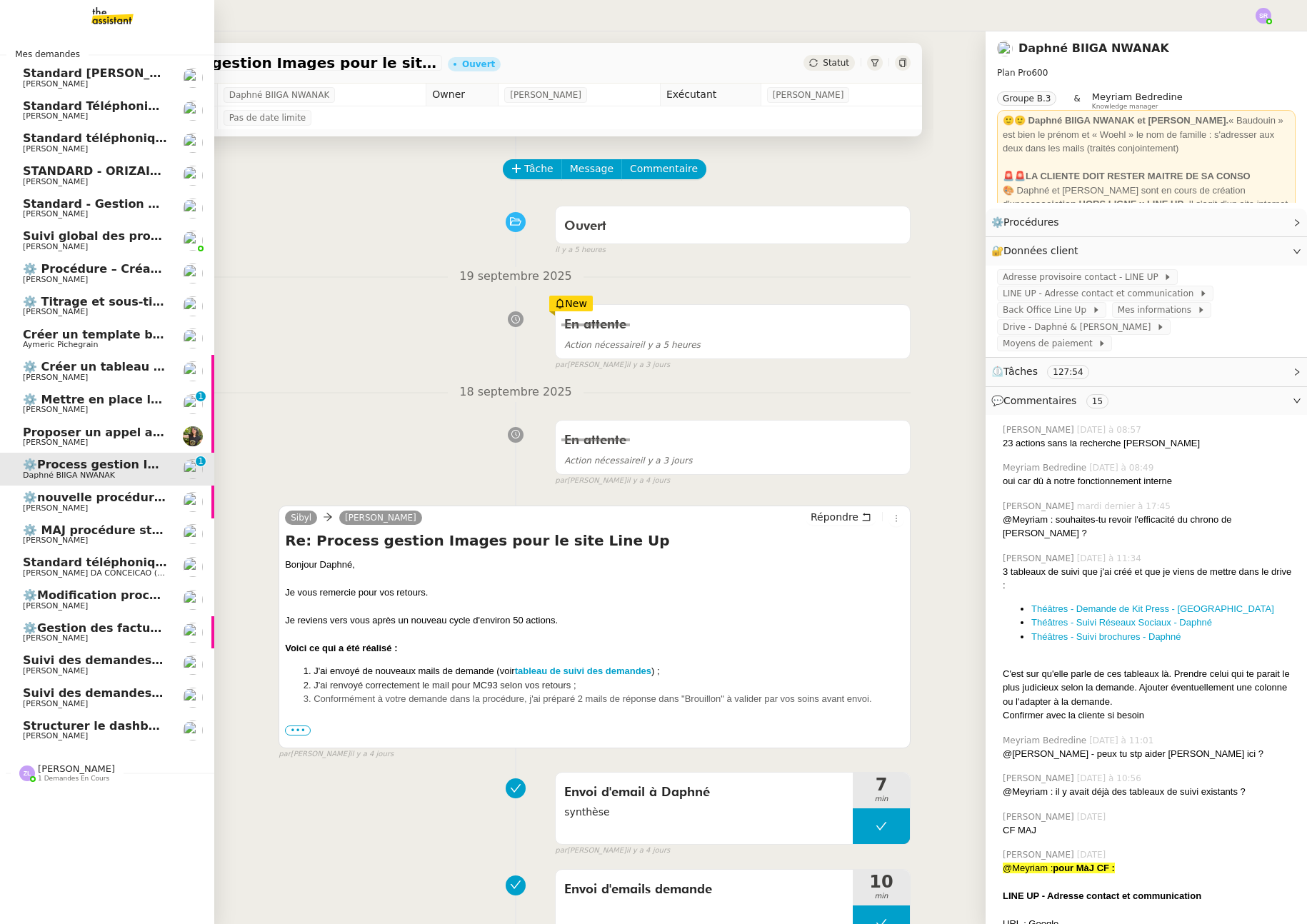
click at [108, 240] on span "Suivi global des procédures - Gestion PM" at bounding box center [155, 236] width 264 height 14
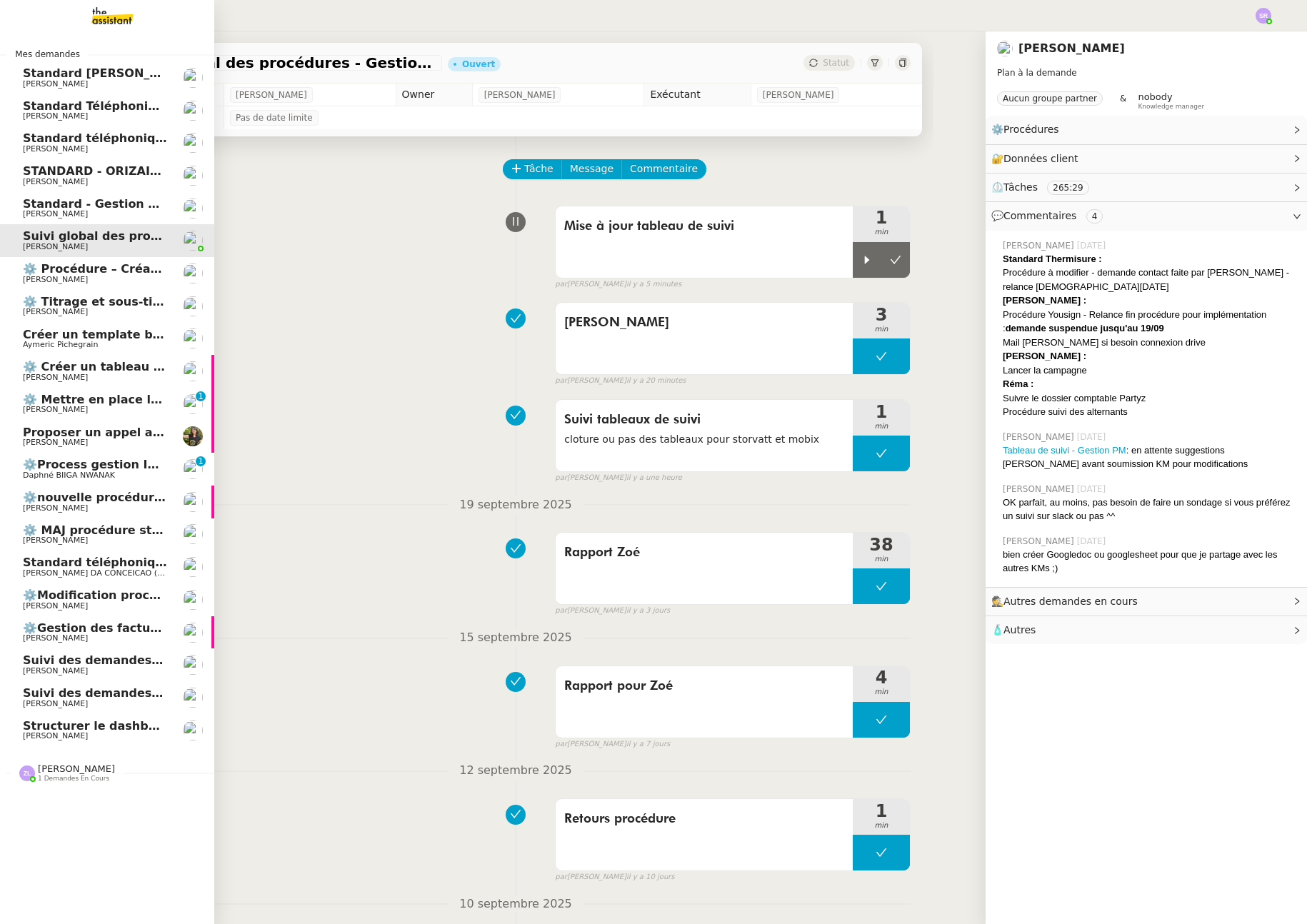
click at [23, 168] on span "STANDARD - ORIZAIR - septembre 2025" at bounding box center [149, 170] width 254 height 14
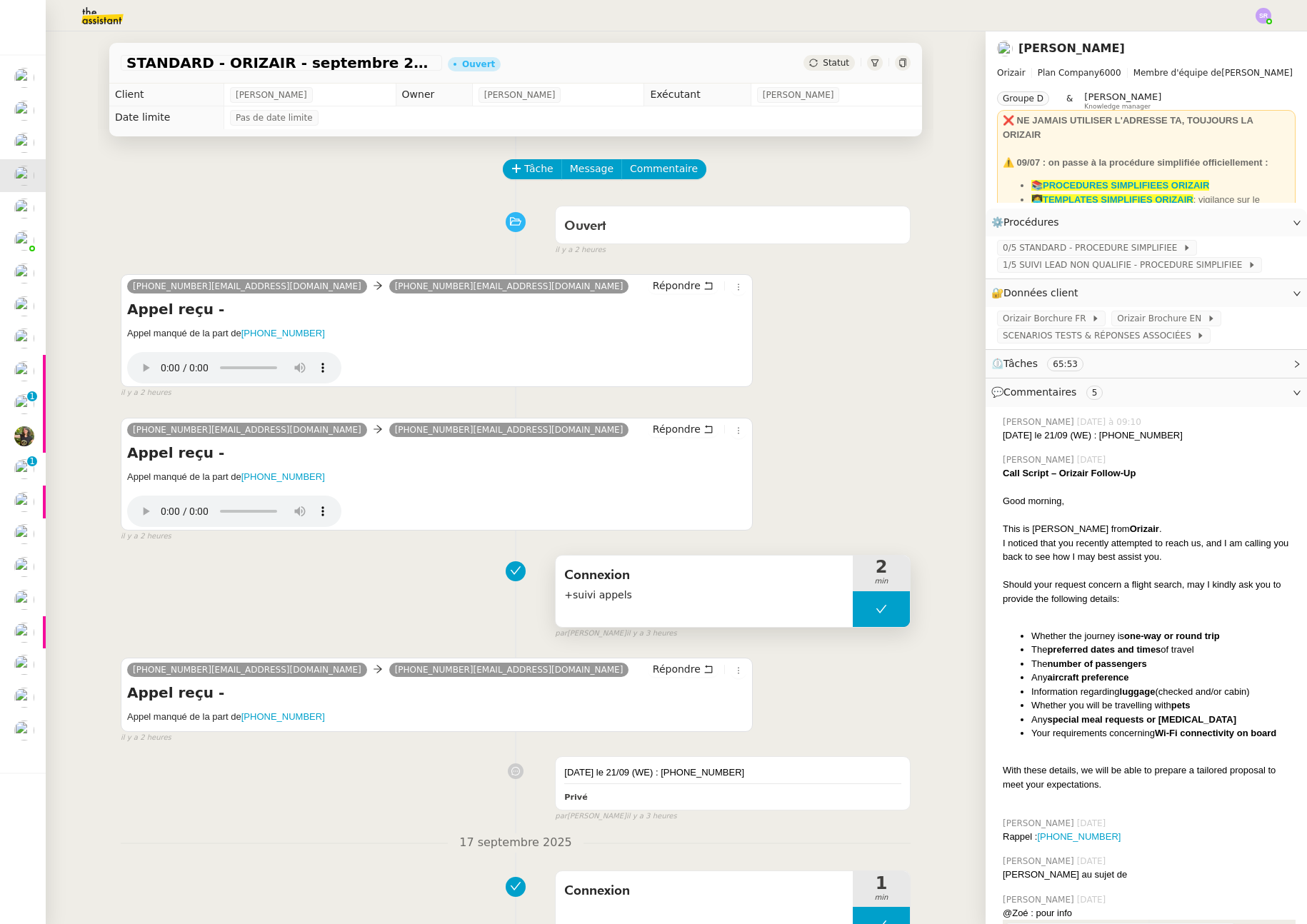
click at [861, 605] on button at bounding box center [881, 609] width 57 height 36
click at [865, 608] on icon at bounding box center [866, 609] width 5 height 8
click at [881, 615] on div at bounding box center [881, 609] width 57 height 36
click at [867, 614] on div at bounding box center [866, 609] width 28 height 36
click at [649, 584] on span "Connexion" at bounding box center [704, 576] width 280 height 22
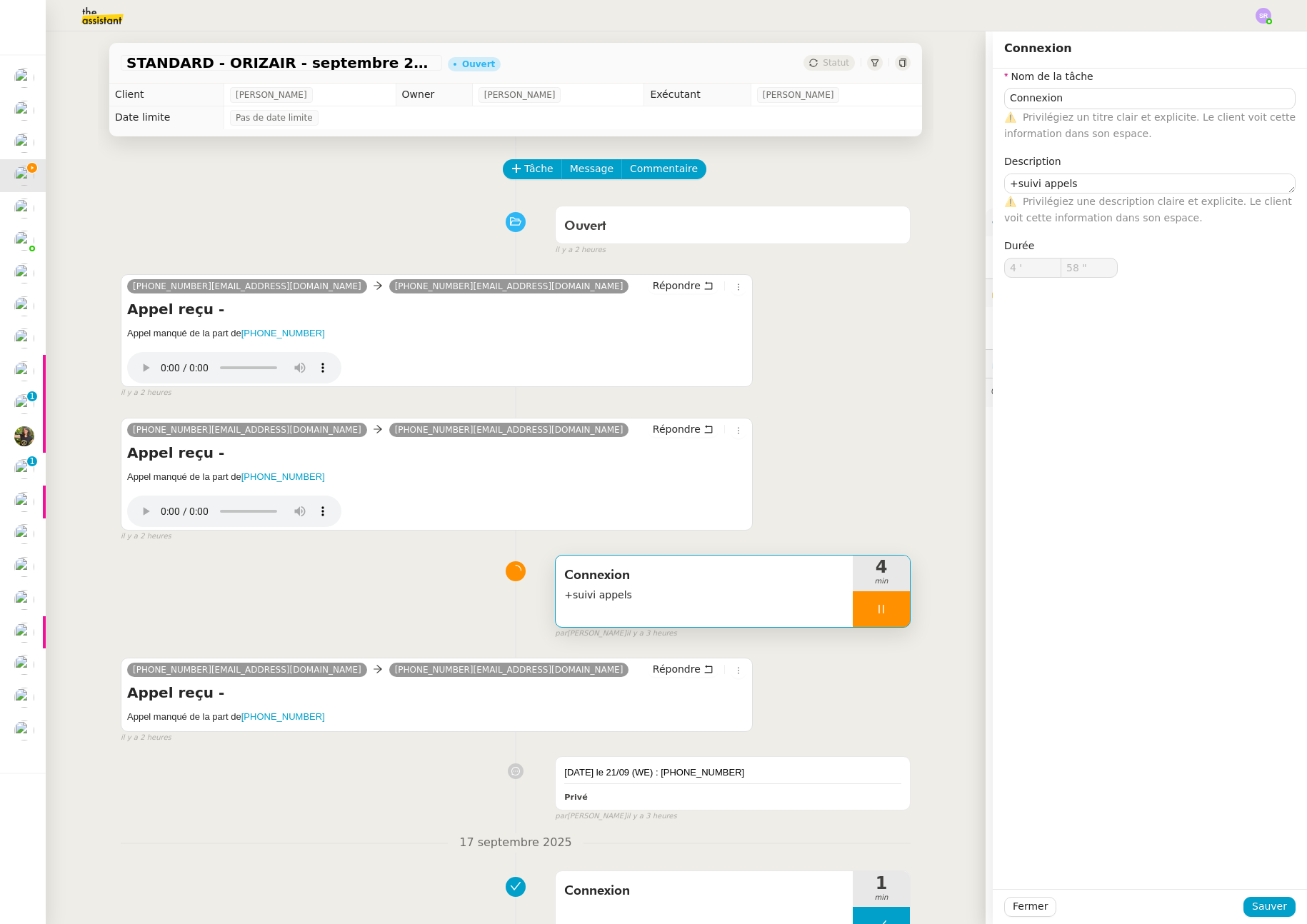
type input "59 ""
type input "5 '"
type input "23 ""
click at [881, 605] on icon at bounding box center [881, 609] width 12 height 12
type input "Connexion"
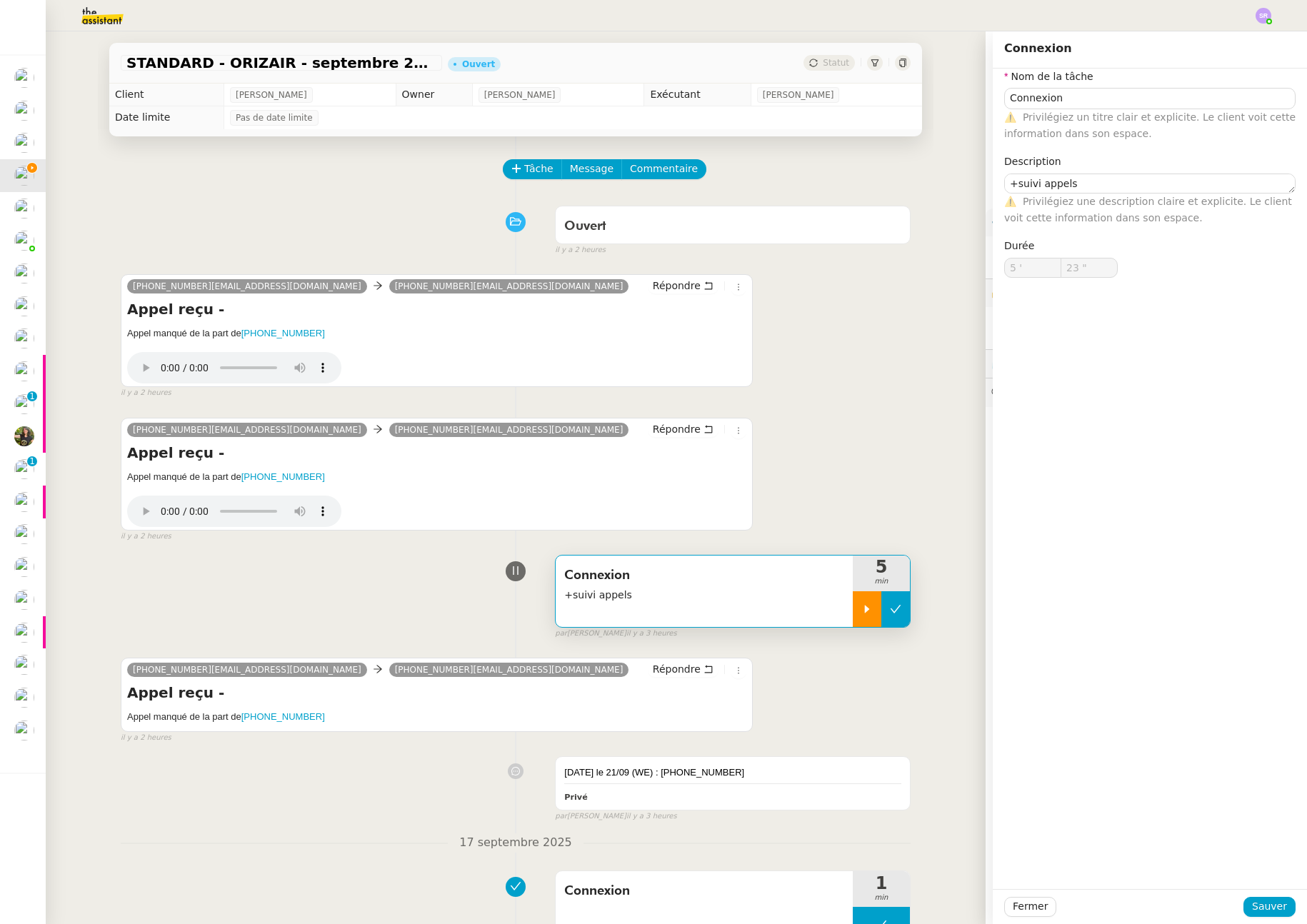
type textarea "+suivi appels"
type input "5 '"
type input "23 ""
type input "Connexion"
type textarea "+suivi appels"
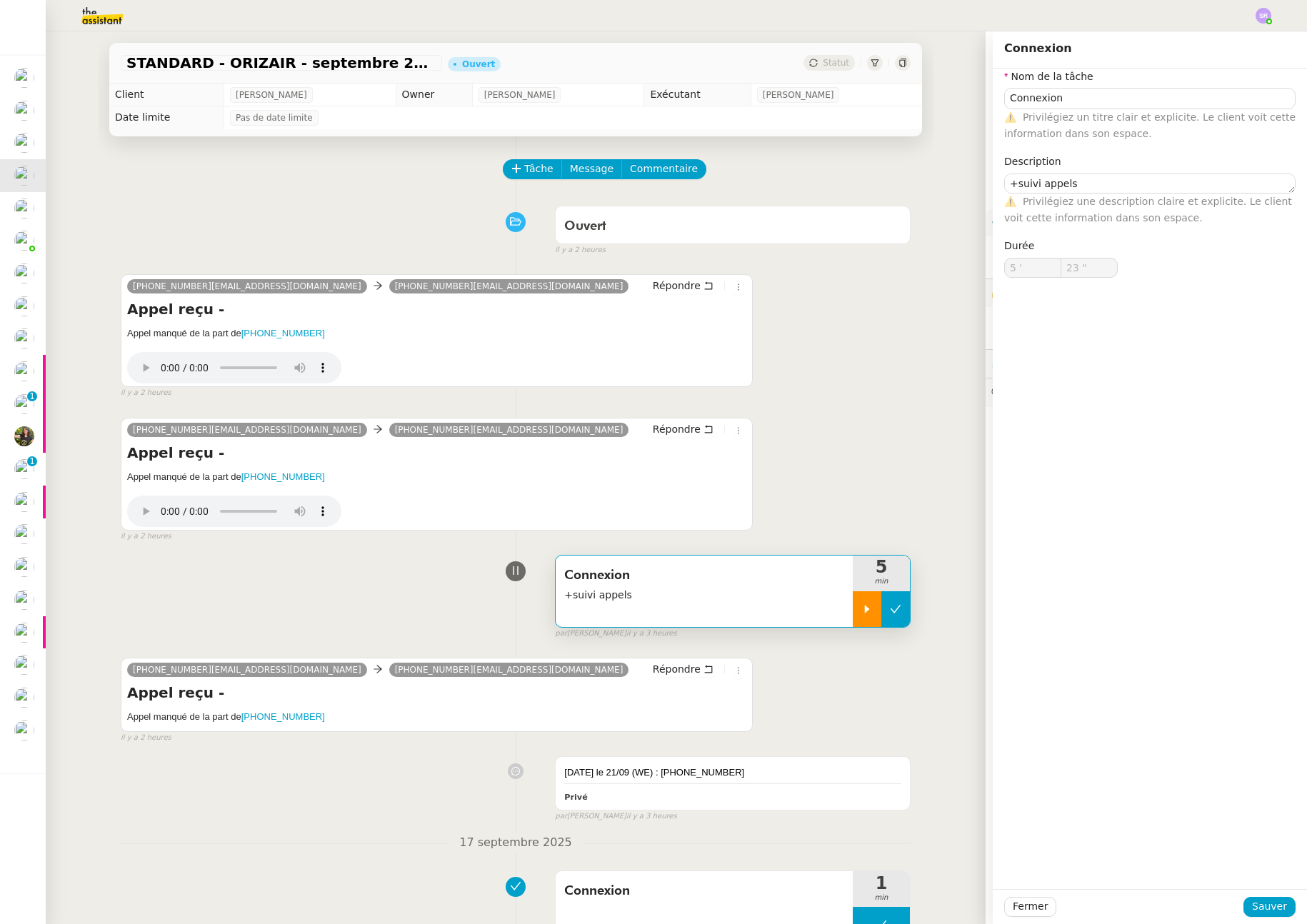
type input "5 '"
type input "23 ""
click at [891, 615] on button at bounding box center [895, 609] width 28 height 36
type input "Connexion"
type textarea "+suivi appels"
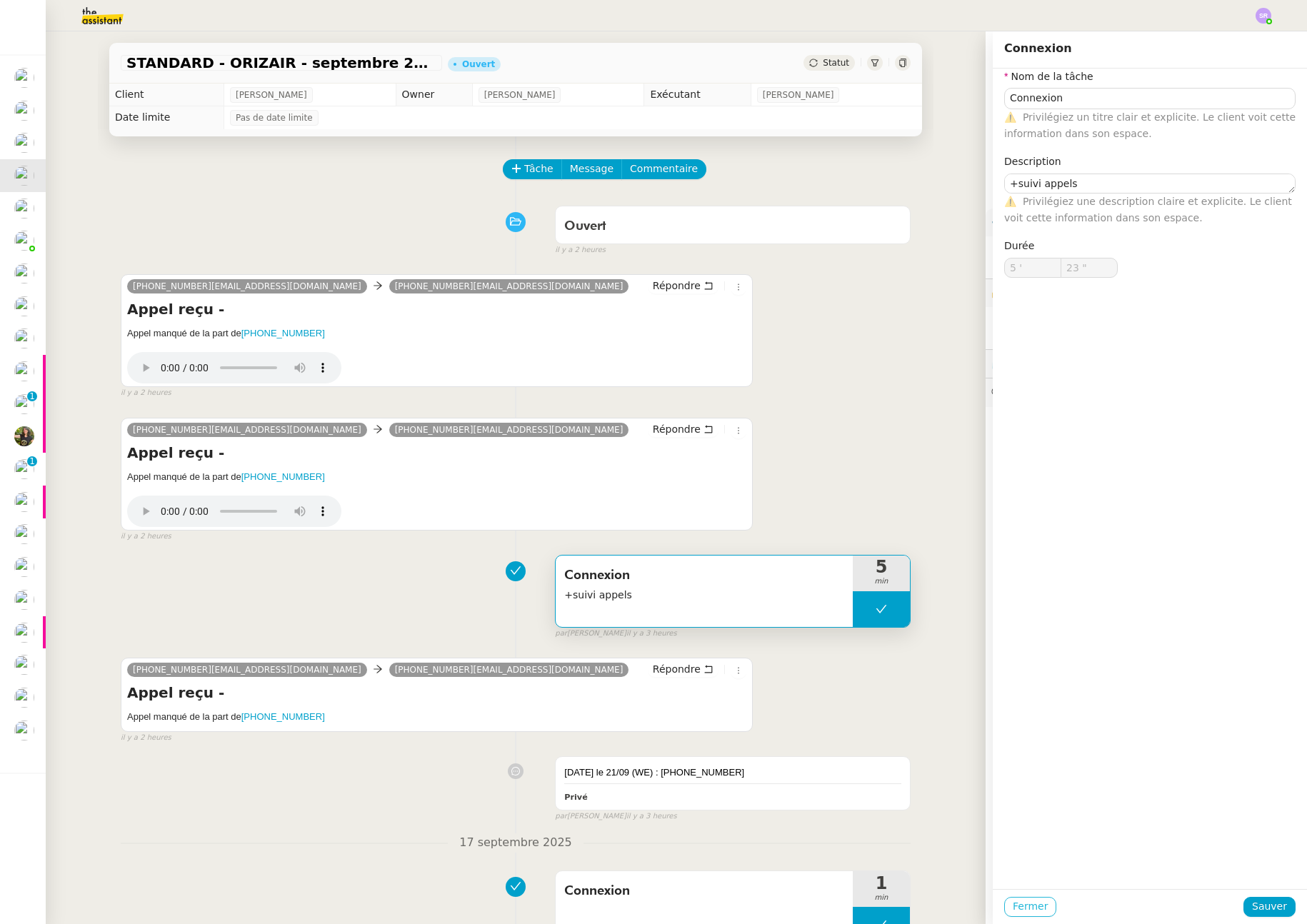
type input "5 '"
type input "23 ""
type input "Connexion"
type textarea "+suivi appels"
type input "5 '"
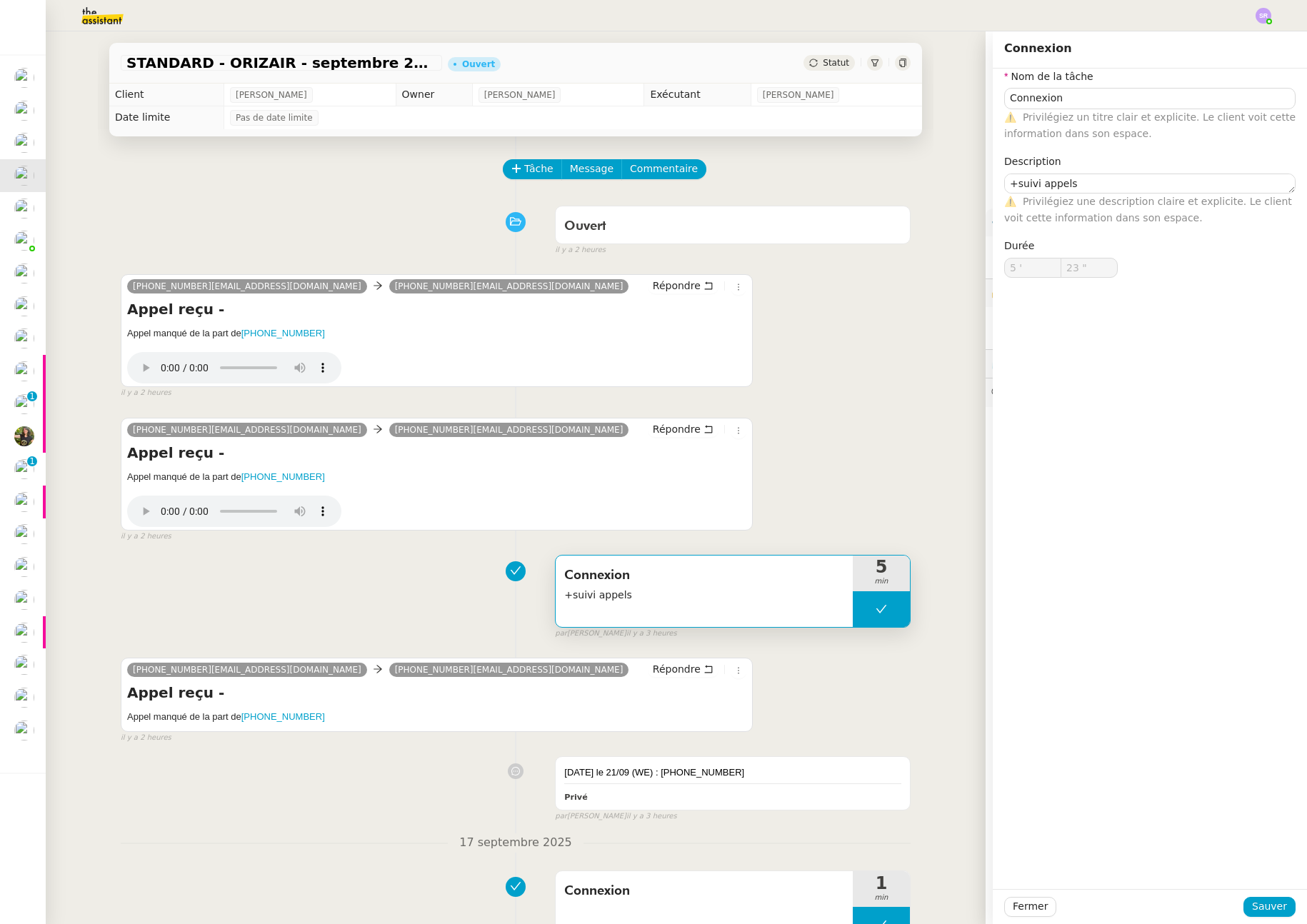
type input "23 ""
click at [879, 614] on icon at bounding box center [881, 609] width 12 height 12
type input "Connexion"
type textarea "+suivi appels"
type input "5 '"
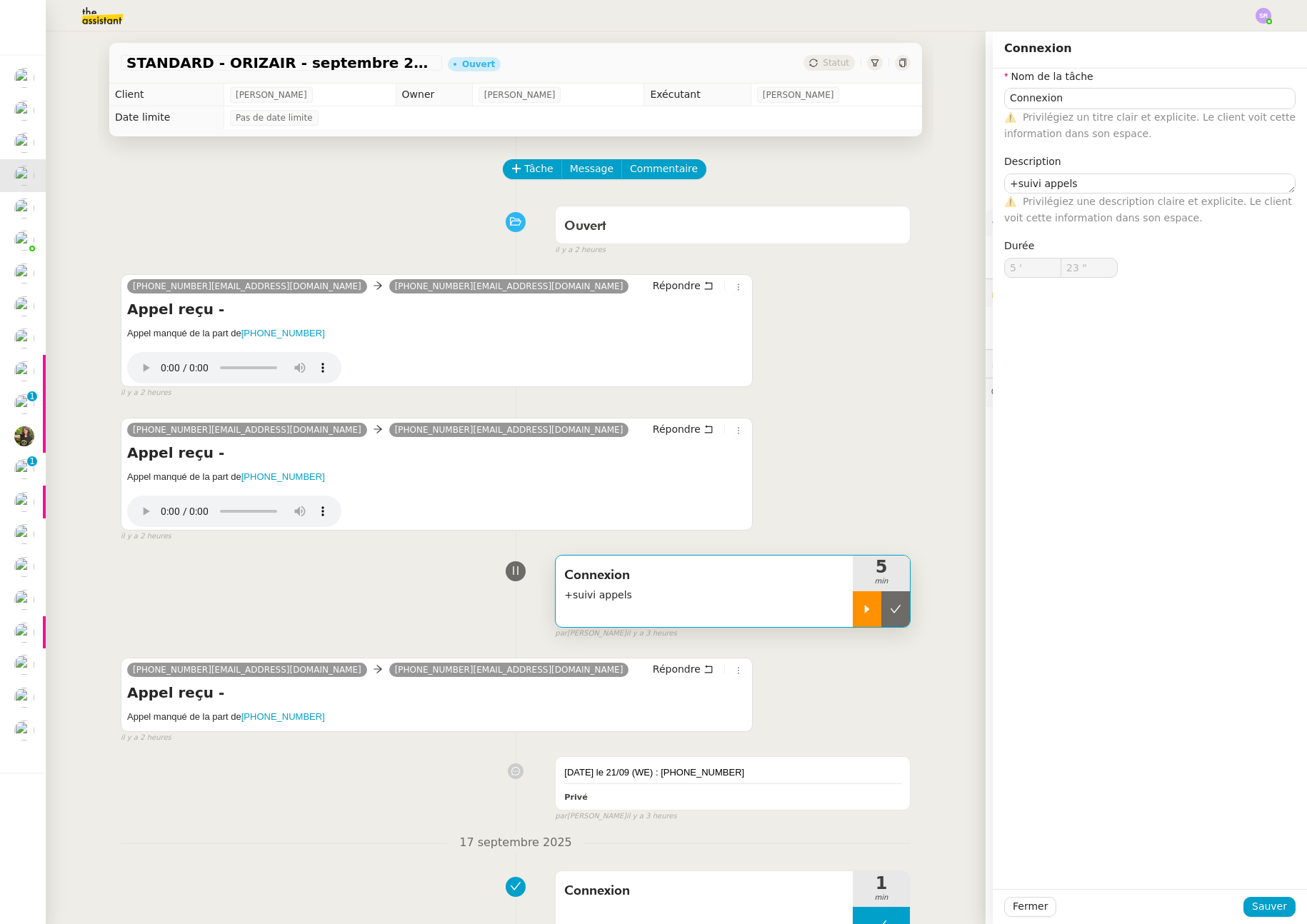
type input "23 ""
click at [866, 609] on icon at bounding box center [866, 609] width 12 height 12
type input "Connexion"
type textarea "+suivi appels"
type input "5 '"
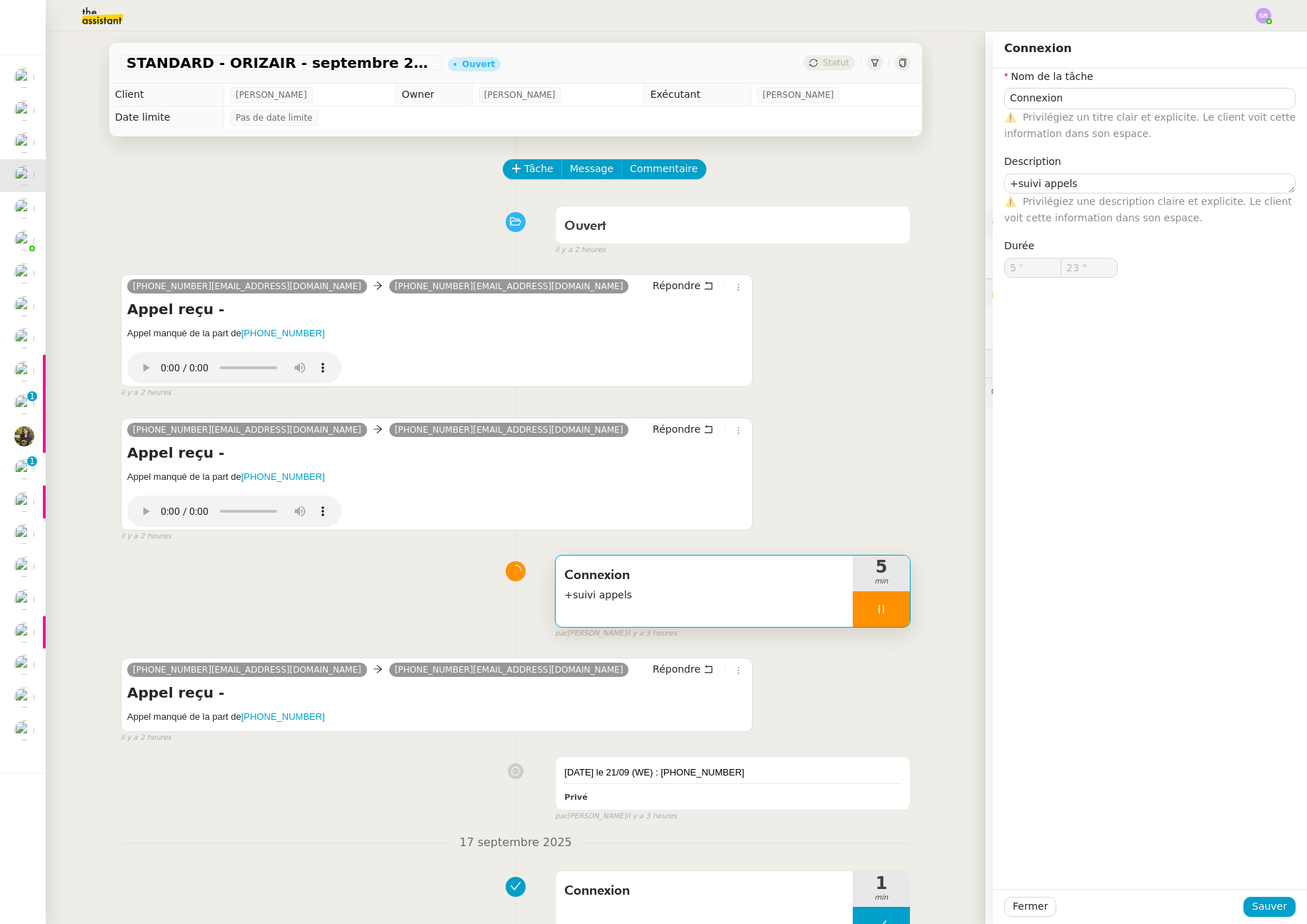
type input "23 ""
click at [727, 587] on span "+suivi appels" at bounding box center [704, 595] width 280 height 16
type input "Connexion"
type textarea "+suivi appels"
type input "5 '"
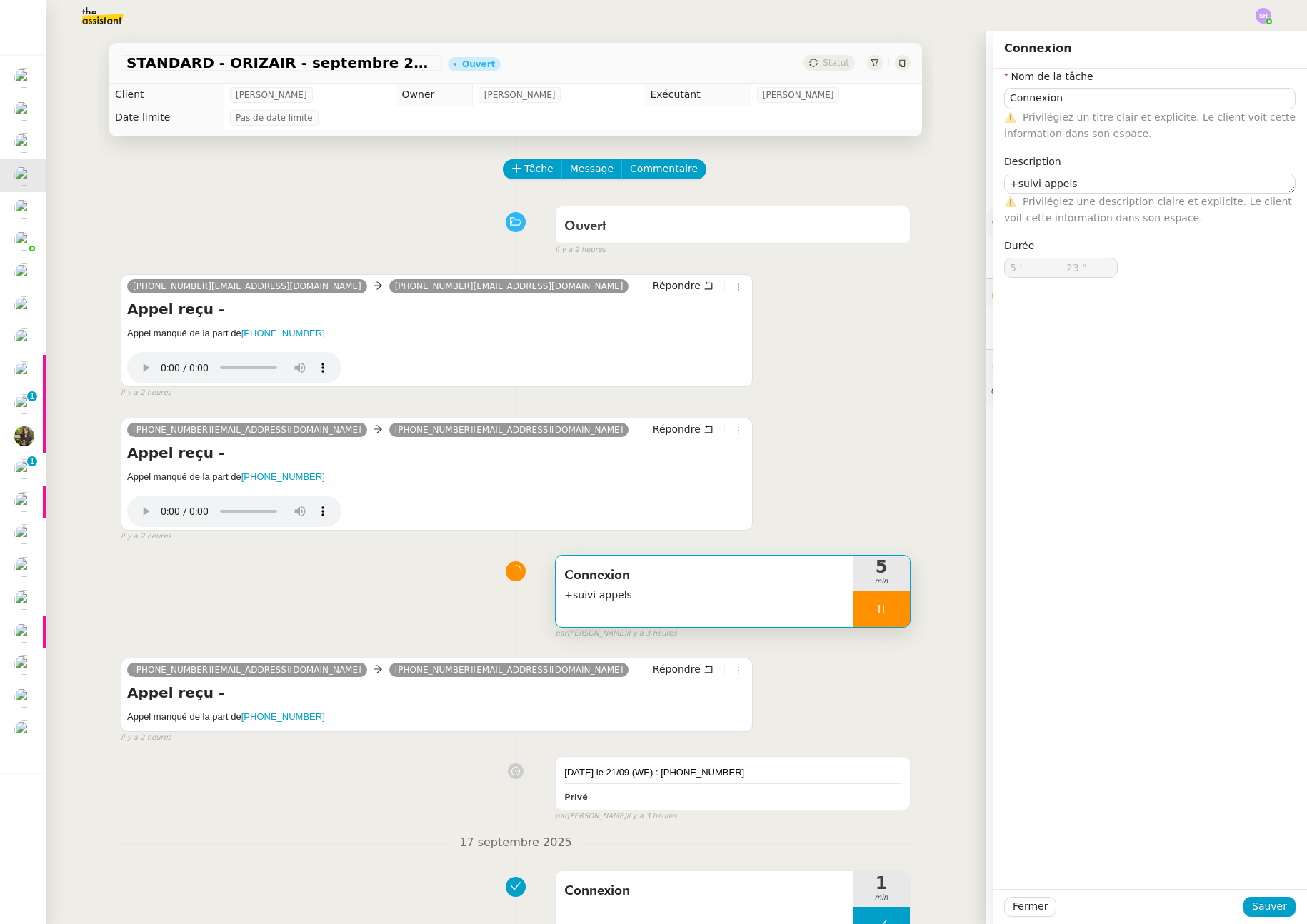
type input "23 ""
type input "Connexion"
type textarea "+suivi appels"
type input "5 '"
type input "24 ""
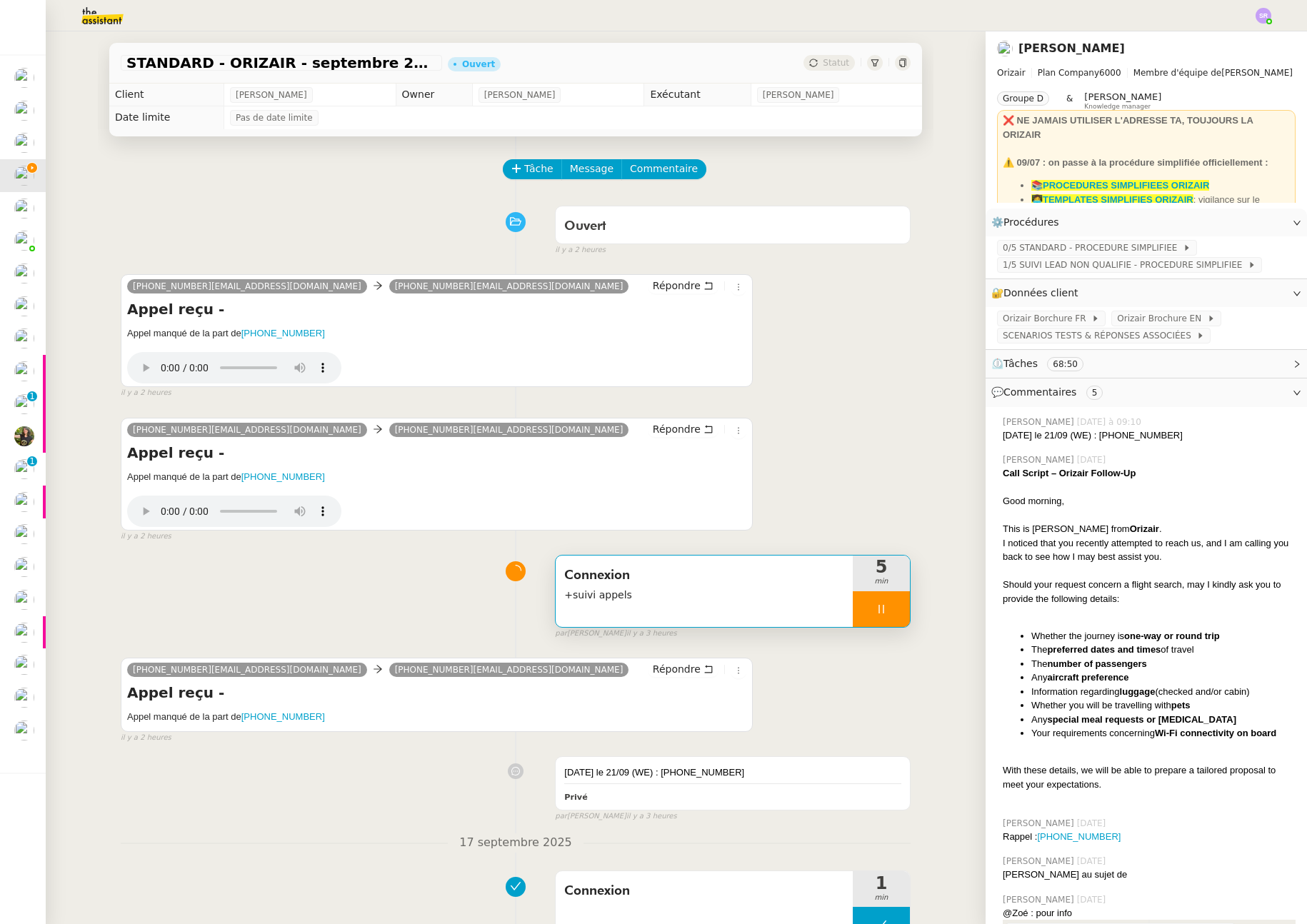
drag, startPoint x: 1050, startPoint y: 94, endPoint x: 924, endPoint y: 93, distance: 126.0
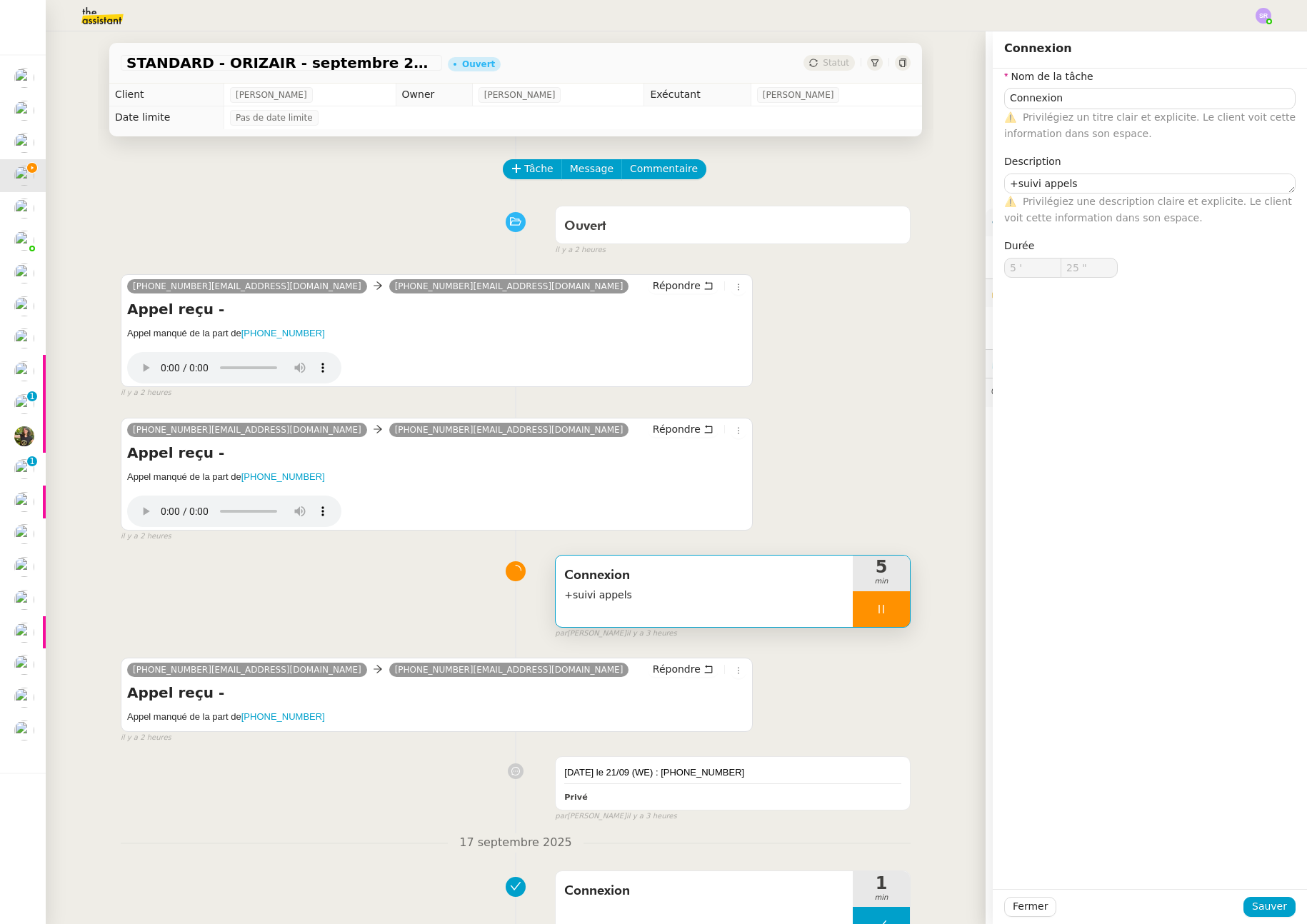
click at [705, 579] on span "Connexion" at bounding box center [704, 576] width 280 height 22
type input "26 ""
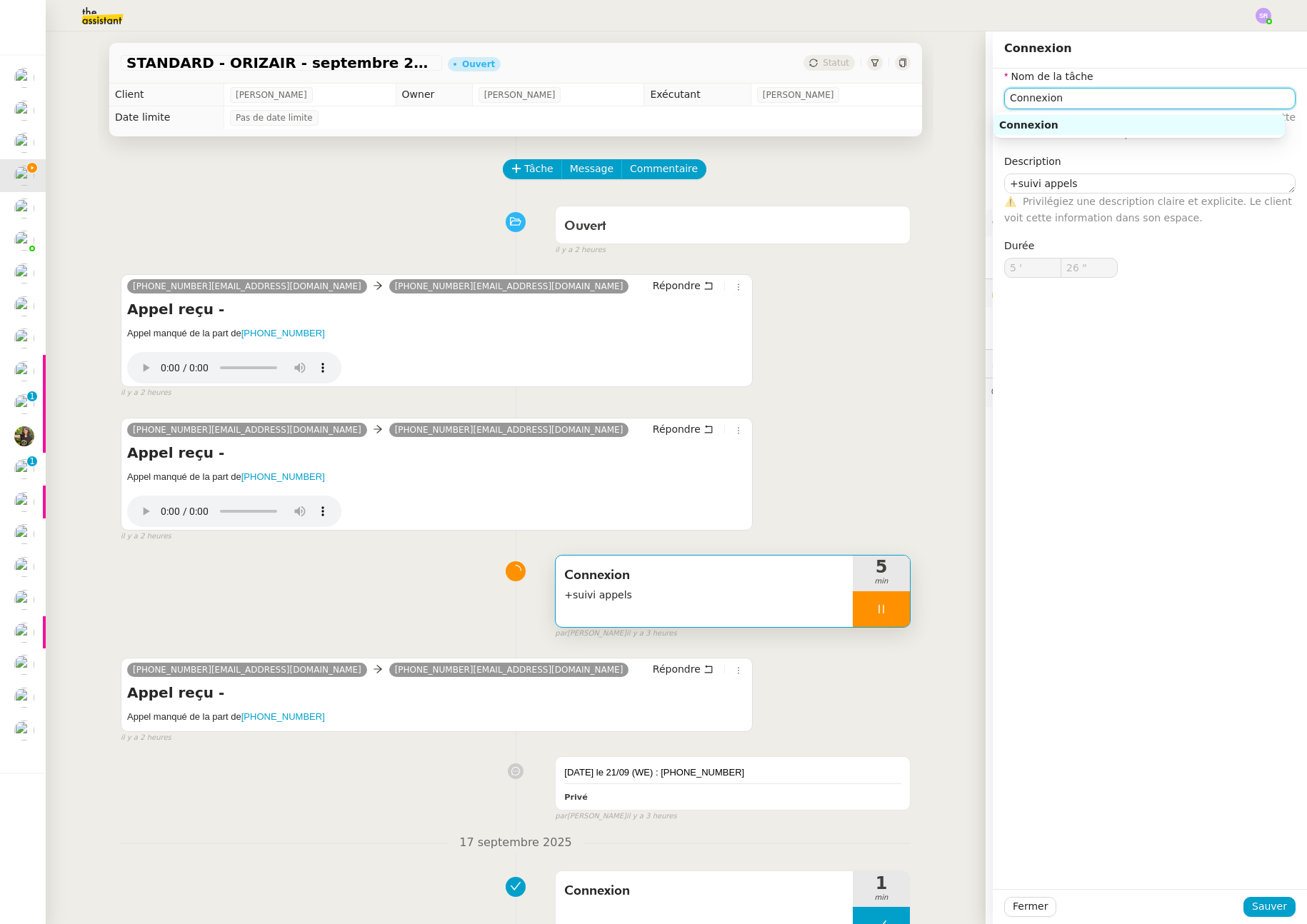
drag, startPoint x: 1062, startPoint y: 101, endPoint x: 966, endPoint y: 95, distance: 96.2
click at [966, 95] on app-ticket "STANDARD - ORIZAIR - septembre 2025 Ouvert Statut Client Louis Frei Owner Zoé L…" at bounding box center [676, 478] width 1261 height 893
type input "A"
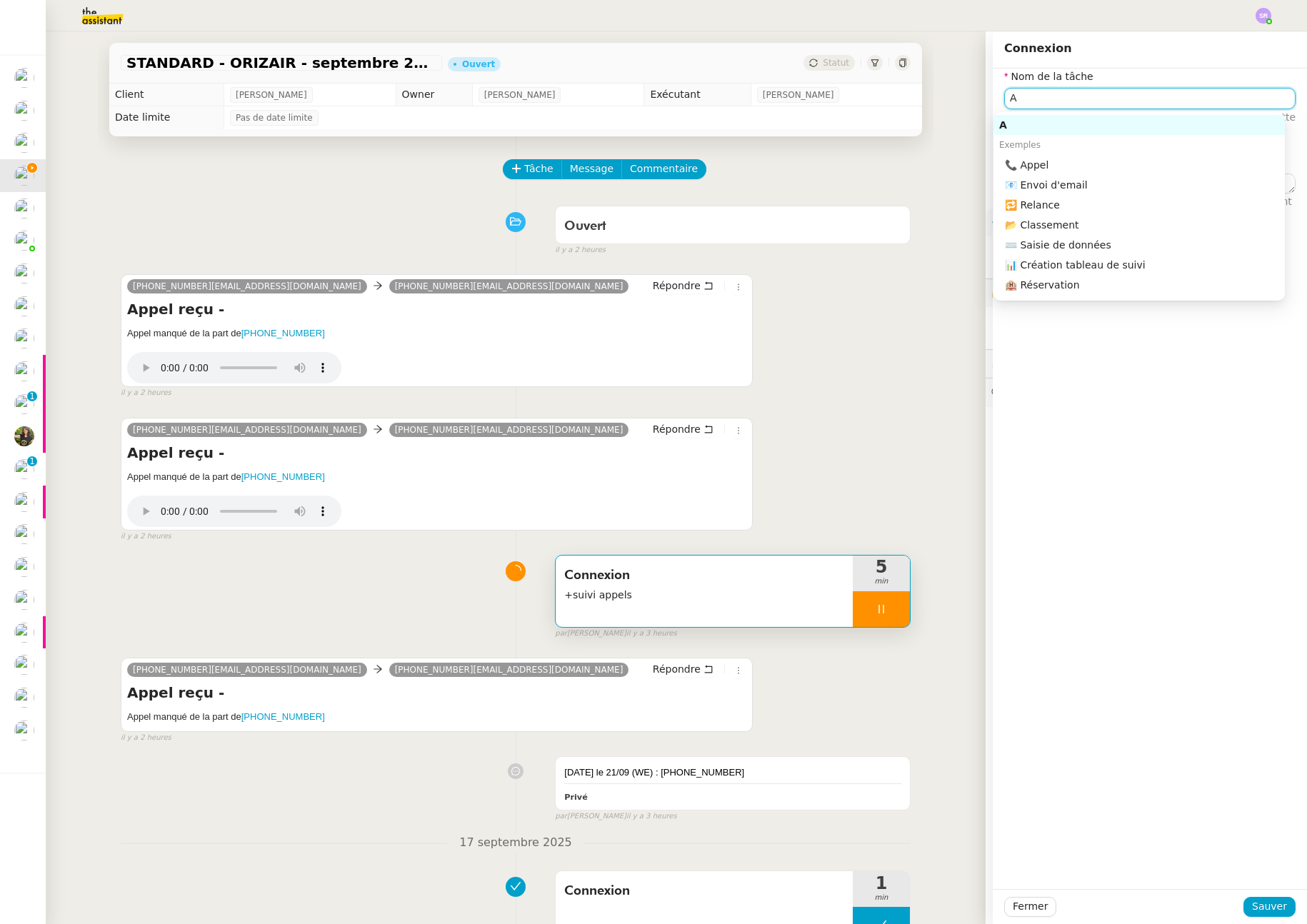
type input "27 ""
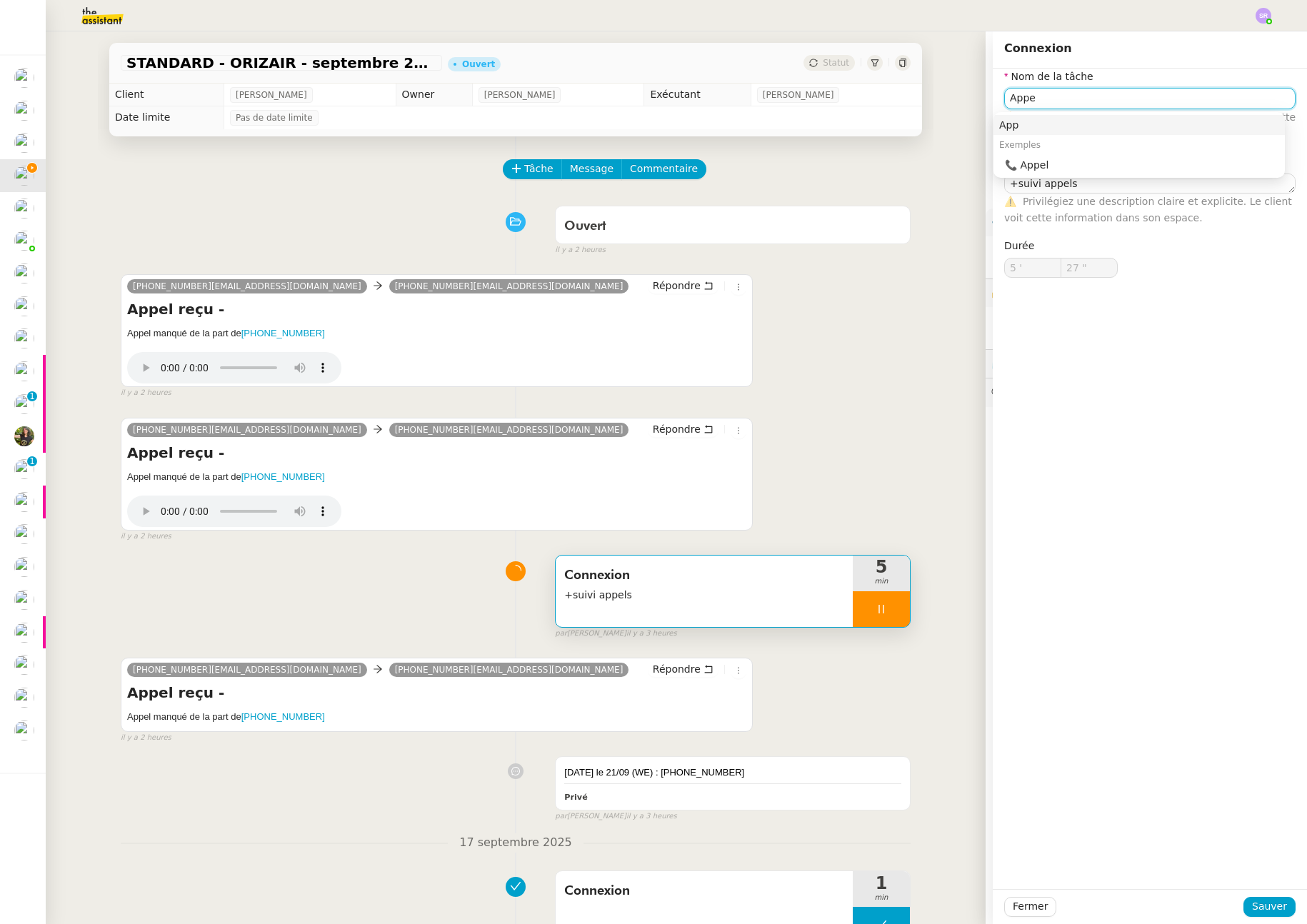
type input "Appel"
click at [1019, 173] on nz-auto-option "📞 Appel" at bounding box center [1140, 165] width 291 height 20
type input "30 ""
type input "Appel"
click at [1261, 907] on span "Sauver" at bounding box center [1270, 907] width 35 height 16
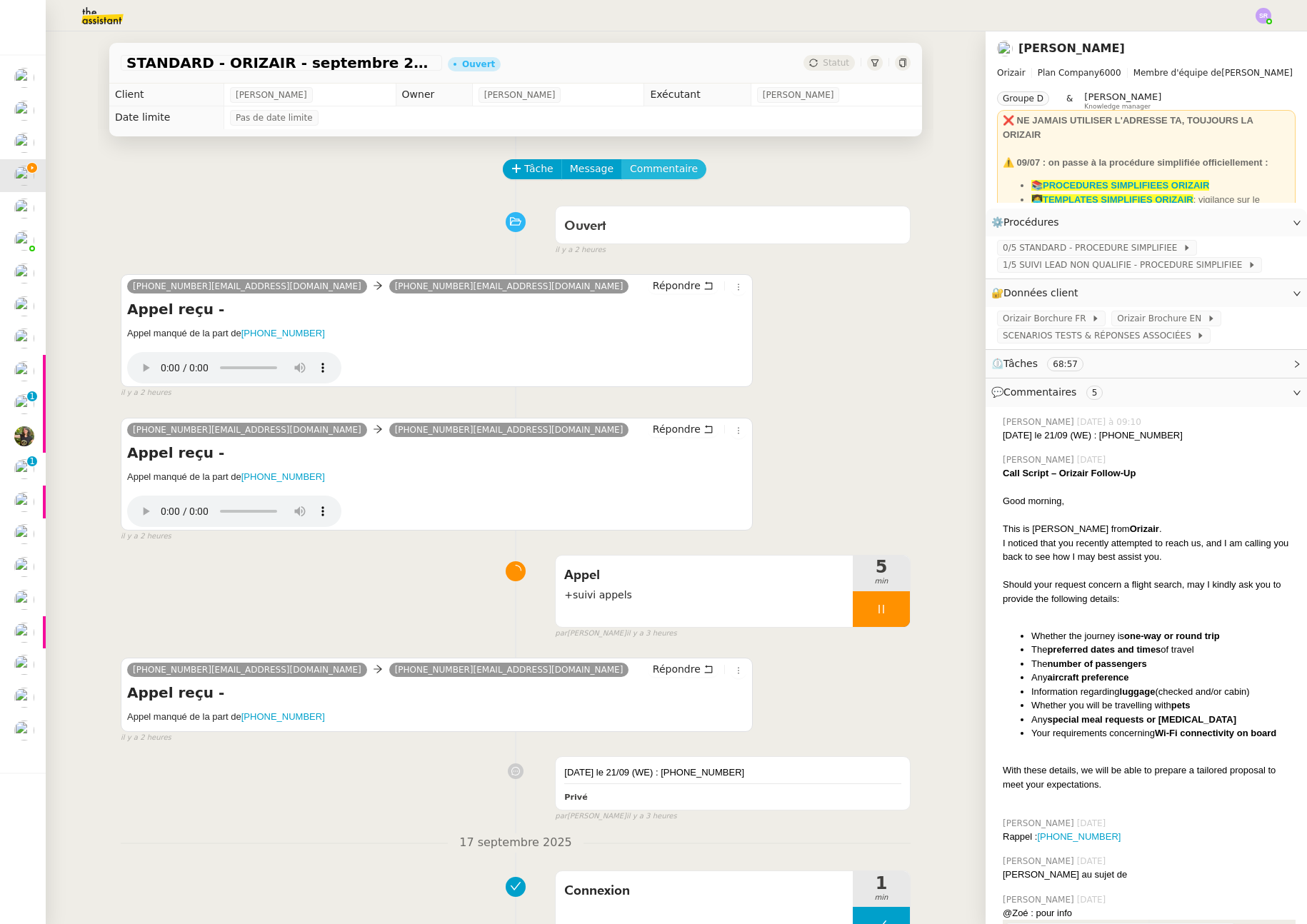
click at [666, 168] on span "Commentaire" at bounding box center [664, 169] width 68 height 16
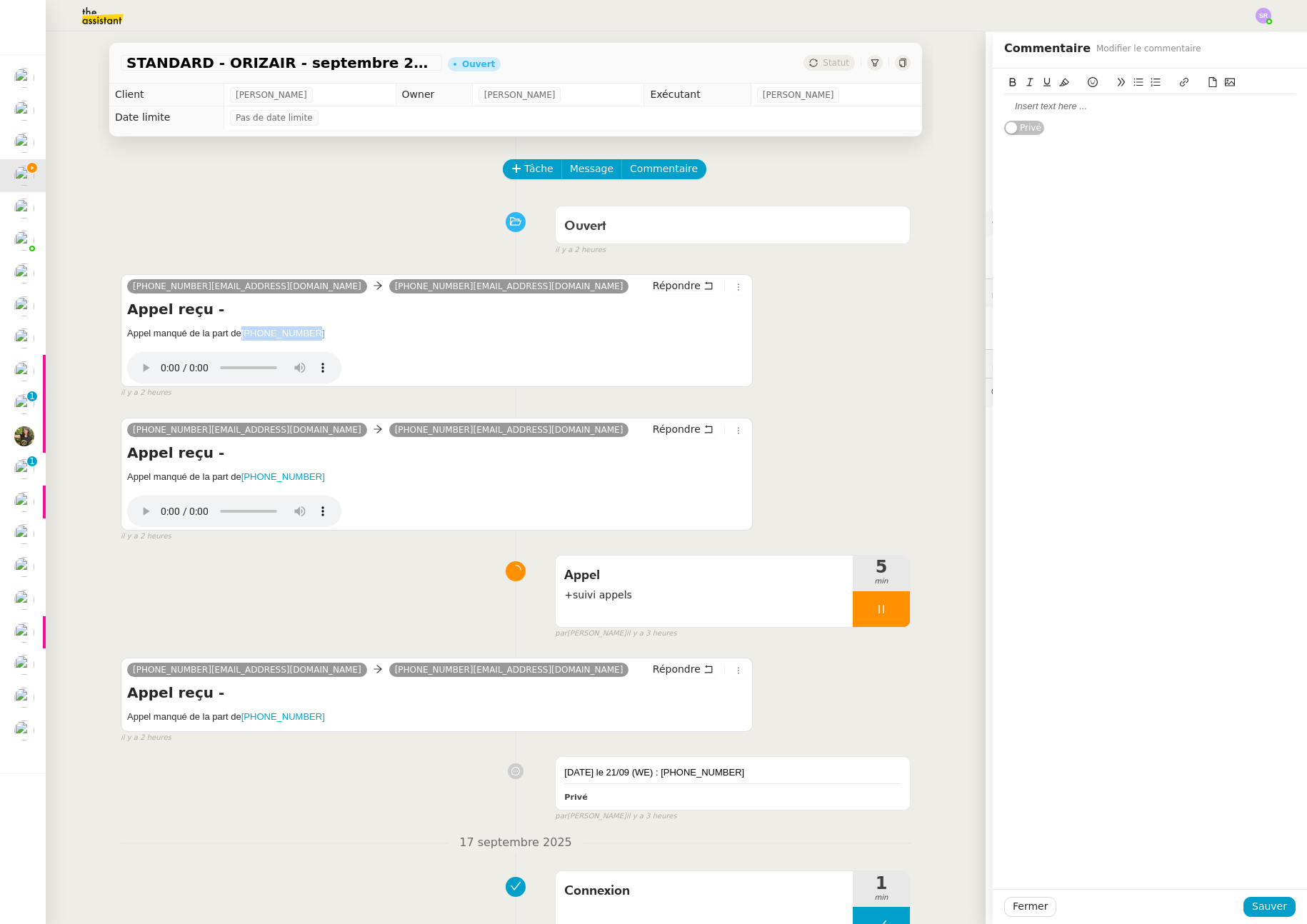
drag, startPoint x: 301, startPoint y: 333, endPoint x: 239, endPoint y: 332, distance: 62.0
click at [239, 332] on h5 "Appel manqué de la part de +353899757308" at bounding box center [437, 334] width 619 height 15
copy link "+353899757308"
click at [1097, 108] on div at bounding box center [1150, 107] width 291 height 13
paste div
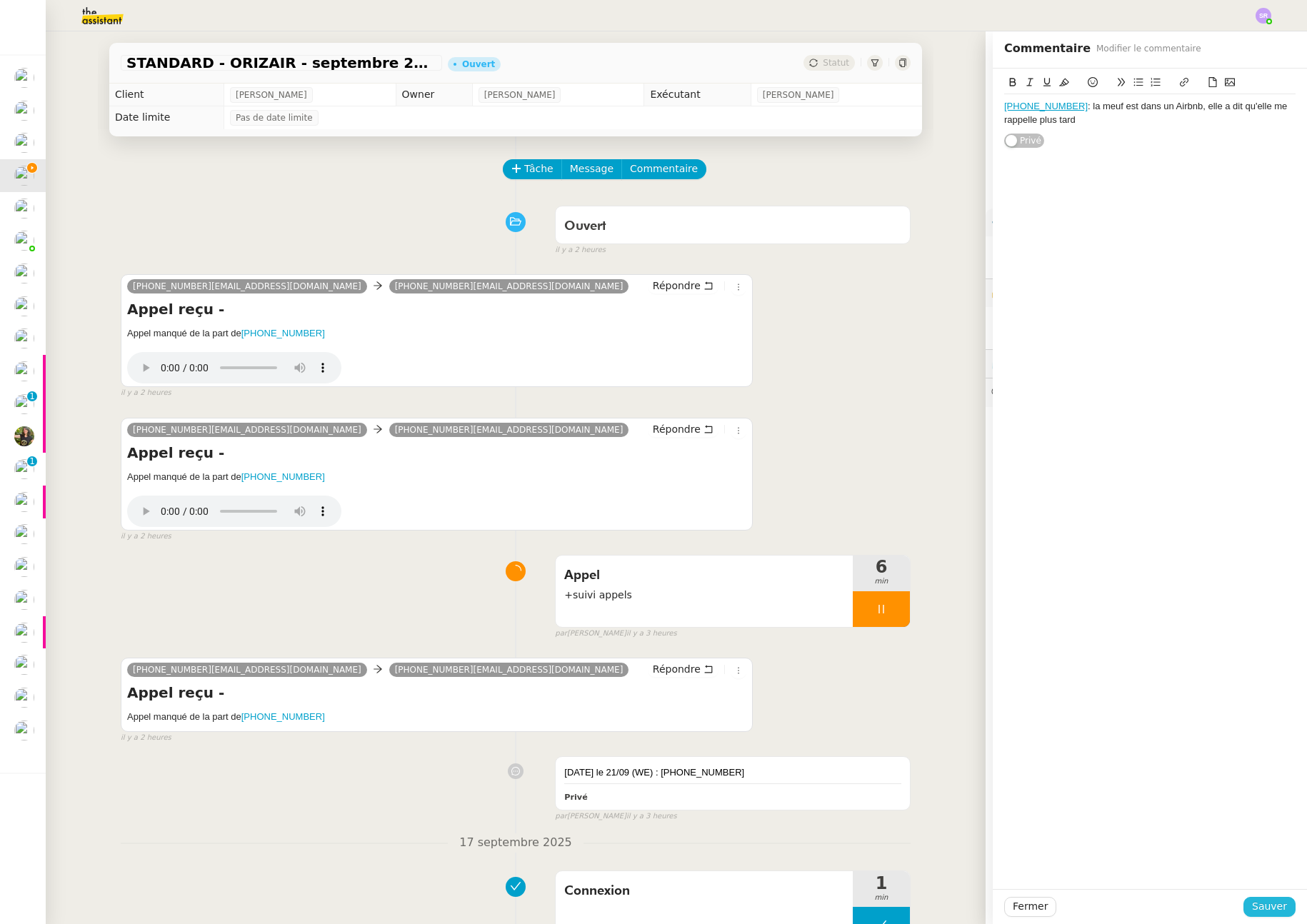
click at [1270, 904] on span "Sauver" at bounding box center [1270, 907] width 35 height 16
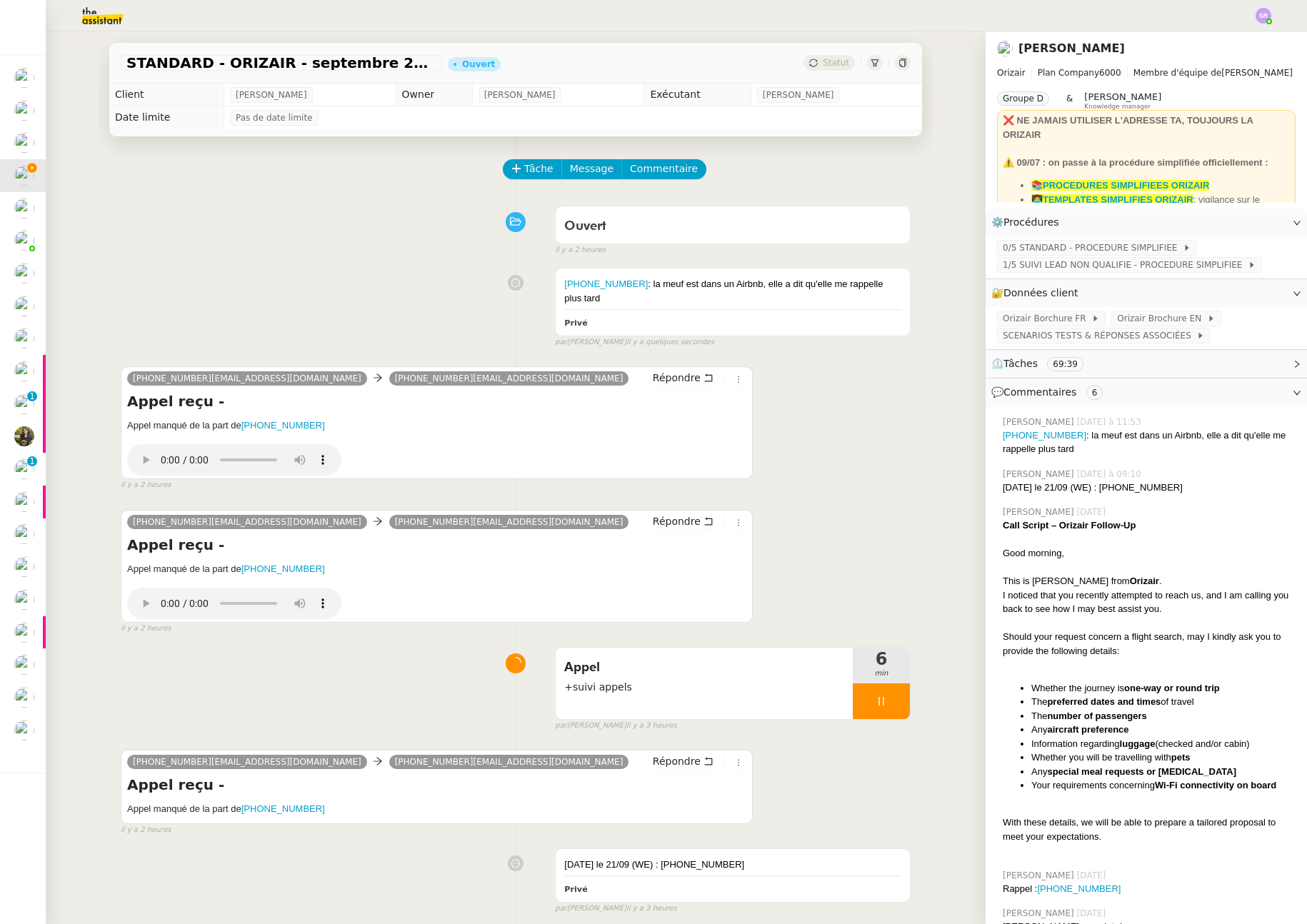
click at [878, 703] on icon at bounding box center [880, 701] width 5 height 8
drag, startPoint x: 865, startPoint y: 703, endPoint x: 841, endPoint y: 639, distance: 68.4
click at [865, 703] on icon at bounding box center [866, 701] width 12 height 12
click at [794, 317] on div "Privé" at bounding box center [733, 322] width 337 height 16
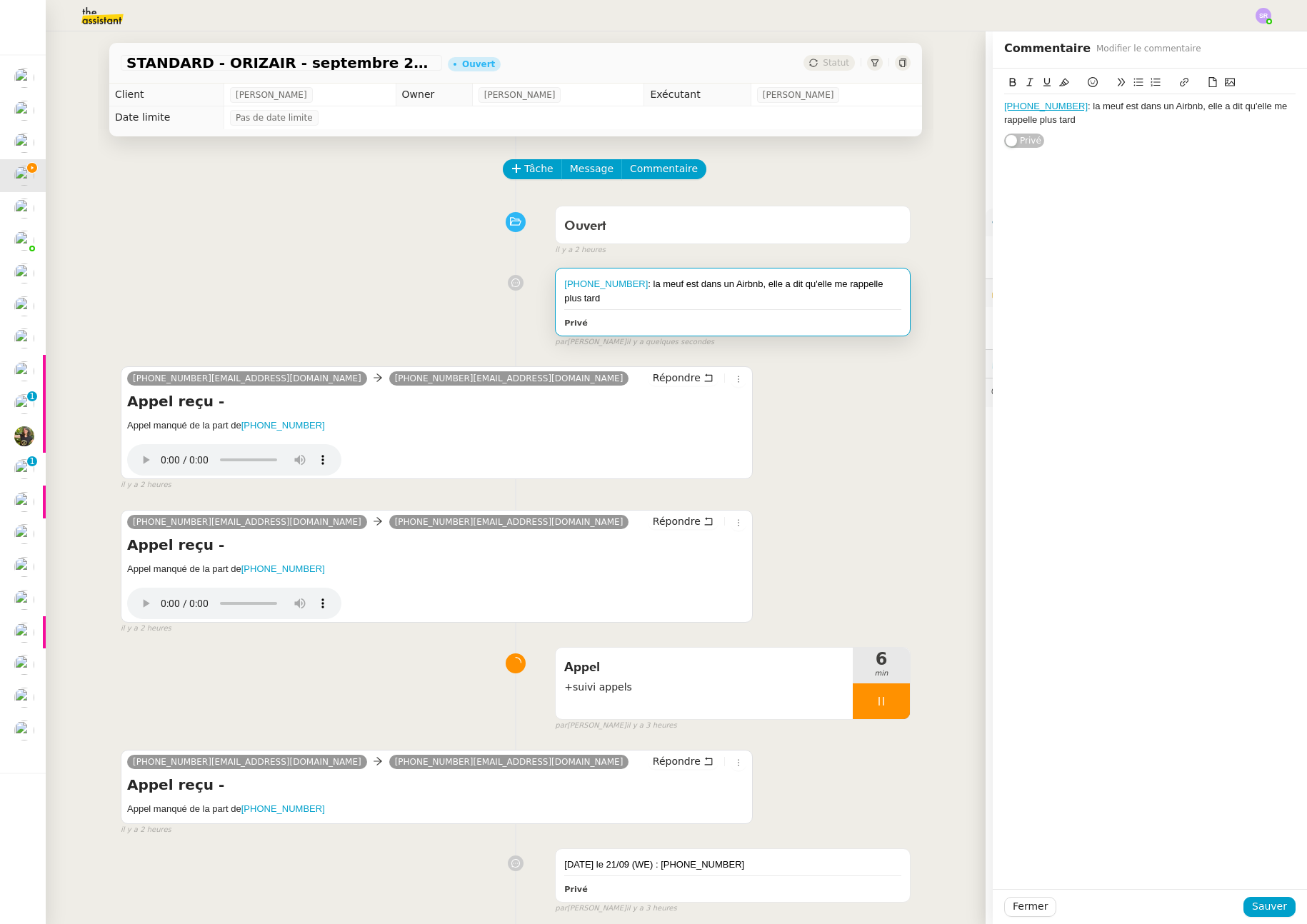
click at [1146, 121] on div "+353899757308 : la meuf est dans un Airbnb, elle a dit qu'elle me rappelle plus…" at bounding box center [1150, 113] width 291 height 26
click at [1113, 121] on div "+353899757308 : la meuf est dans un Airbnb, elle a dit qu'elle me rappelle plus…" at bounding box center [1150, 119] width 291 height 39
click at [1125, 121] on div "+353899757308 : la meuf est dans un Airbnb, elle a dit qu'elle me rappelle plus…" at bounding box center [1150, 119] width 291 height 39
click at [0, 0] on lt-span "même" at bounding box center [0, 0] width 0 height 0
click at [1268, 909] on span "Sauver" at bounding box center [1270, 907] width 35 height 16
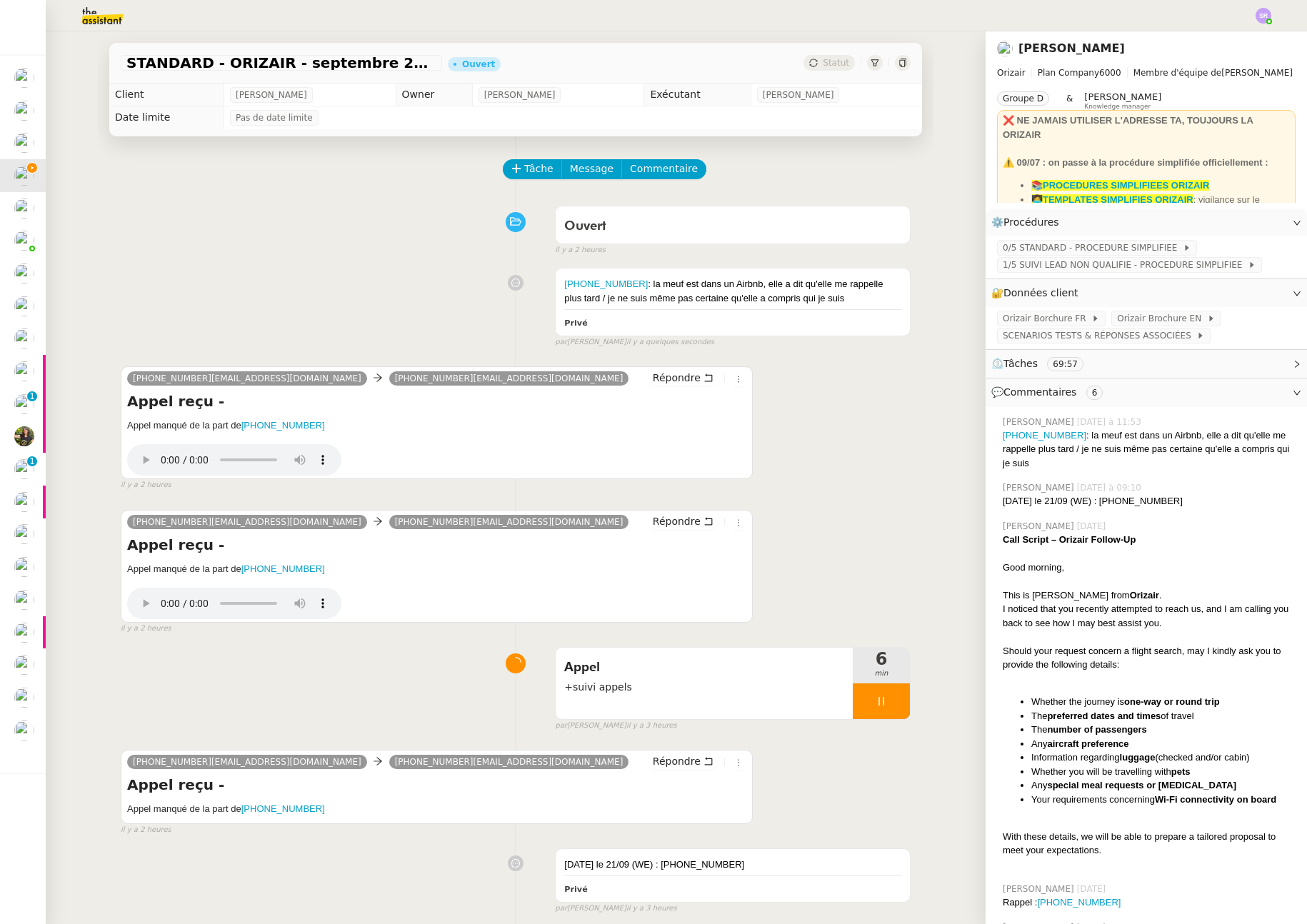
click at [880, 703] on icon at bounding box center [881, 701] width 12 height 12
click at [883, 705] on button at bounding box center [895, 701] width 28 height 36
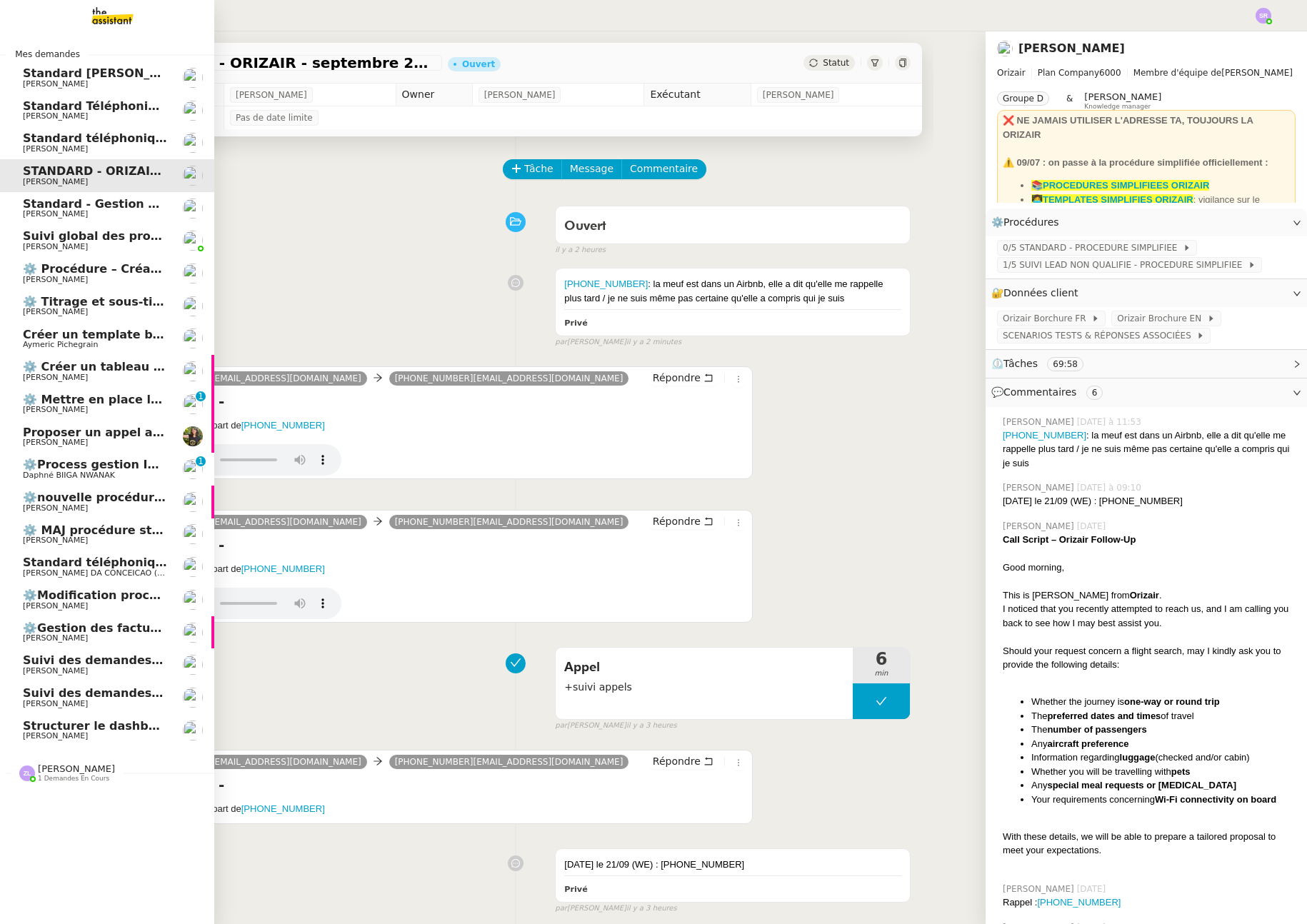
click at [56, 140] on span "Standard téléphonique - septembre 2025" at bounding box center [156, 137] width 267 height 14
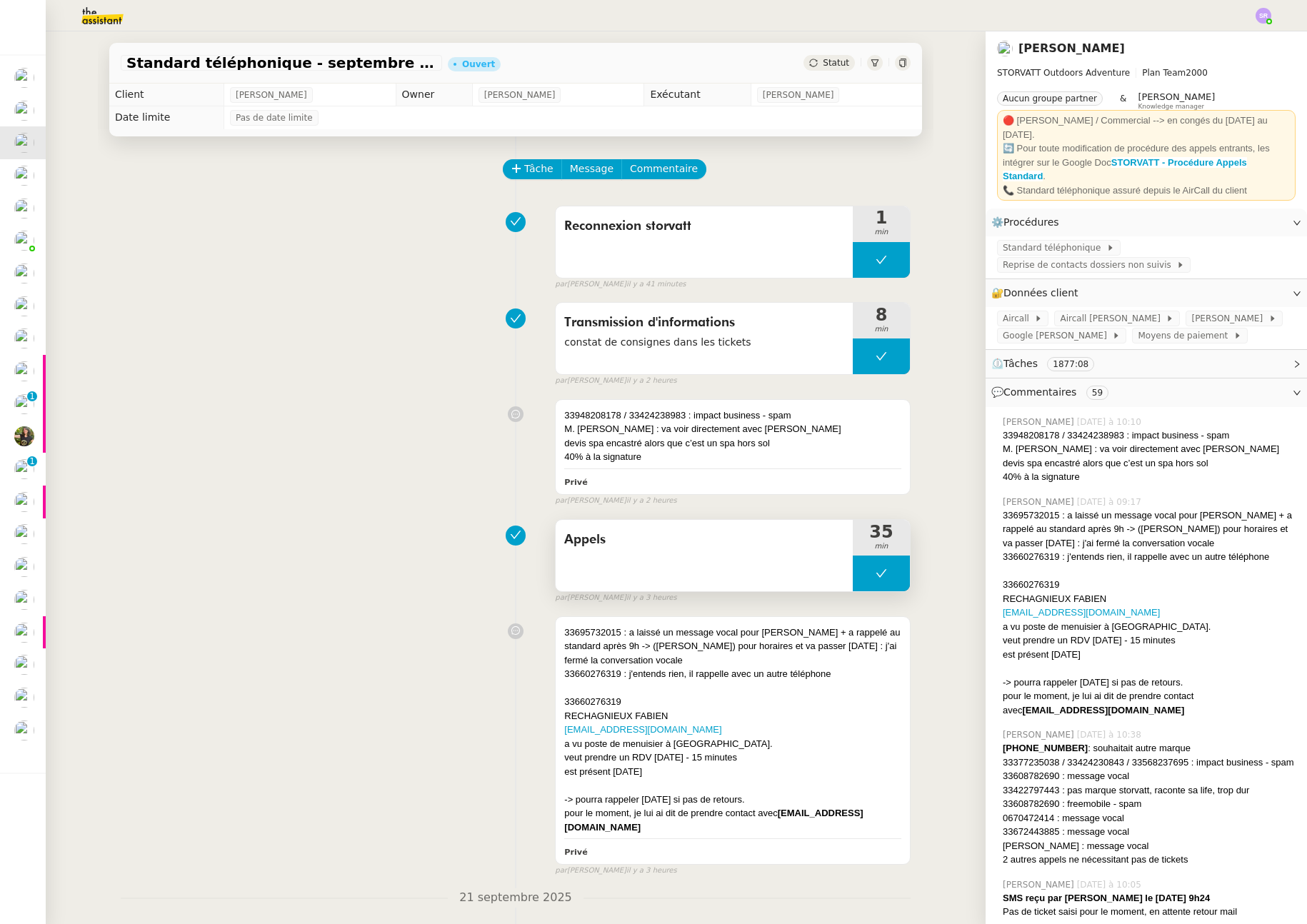
click at [865, 576] on button at bounding box center [881, 574] width 57 height 36
drag, startPoint x: 861, startPoint y: 579, endPoint x: 872, endPoint y: 587, distance: 13.6
click at [861, 579] on div at bounding box center [866, 574] width 28 height 36
click at [717, 448] on span "devis spa encastré alors que c’est un spa hors sol" at bounding box center [667, 443] width 206 height 11
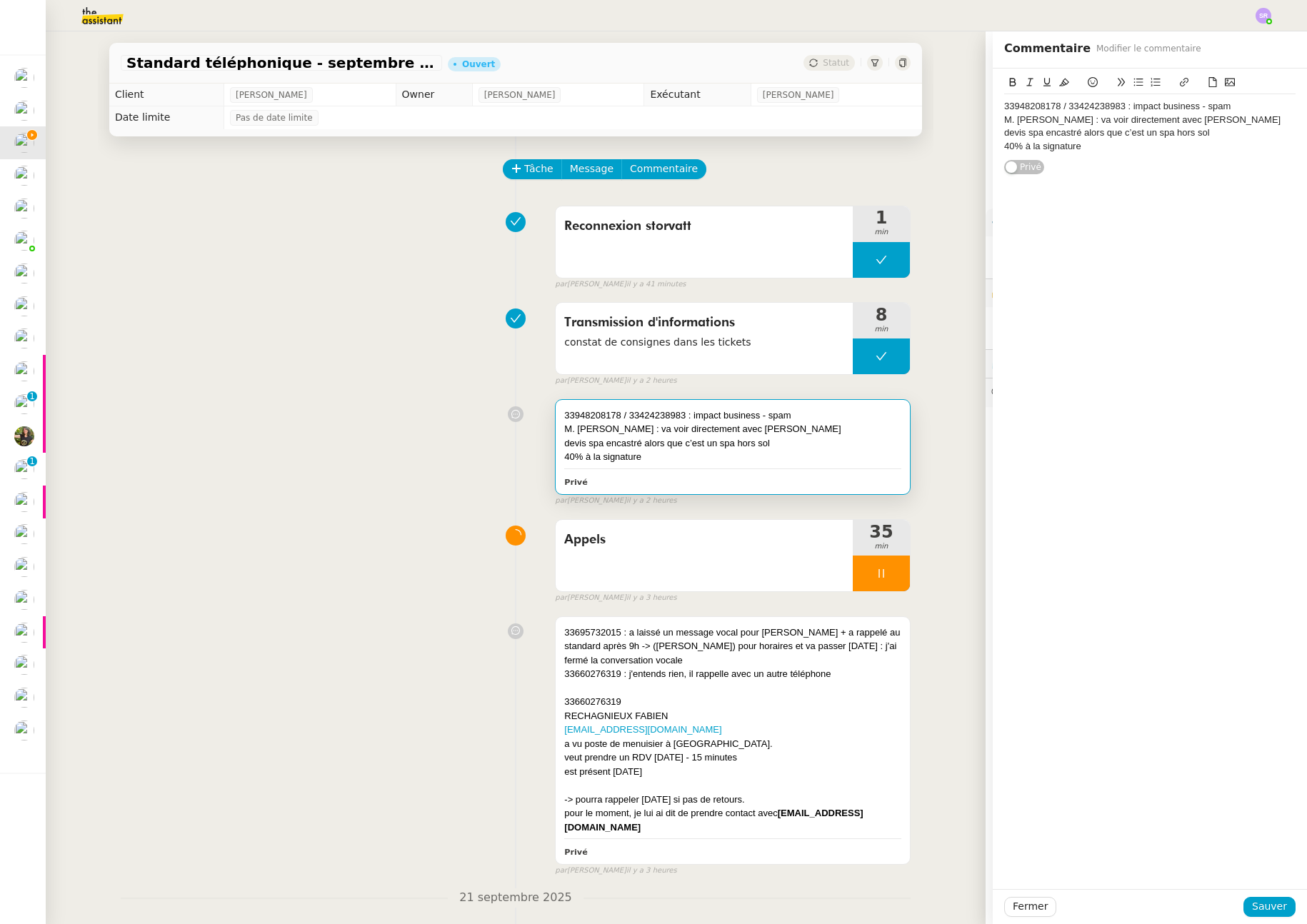
click at [1096, 150] on div "40% à la signature" at bounding box center [1150, 147] width 291 height 13
drag, startPoint x: 1079, startPoint y: 175, endPoint x: 984, endPoint y: 169, distance: 95.2
click at [993, 169] on div "33948208178 / 33424238983 : impact business - spam M. Edouard Chavent : va voir…" at bounding box center [1150, 135] width 314 height 133
copy link "+35389975730"
click at [1261, 908] on span "Sauver" at bounding box center [1270, 907] width 35 height 16
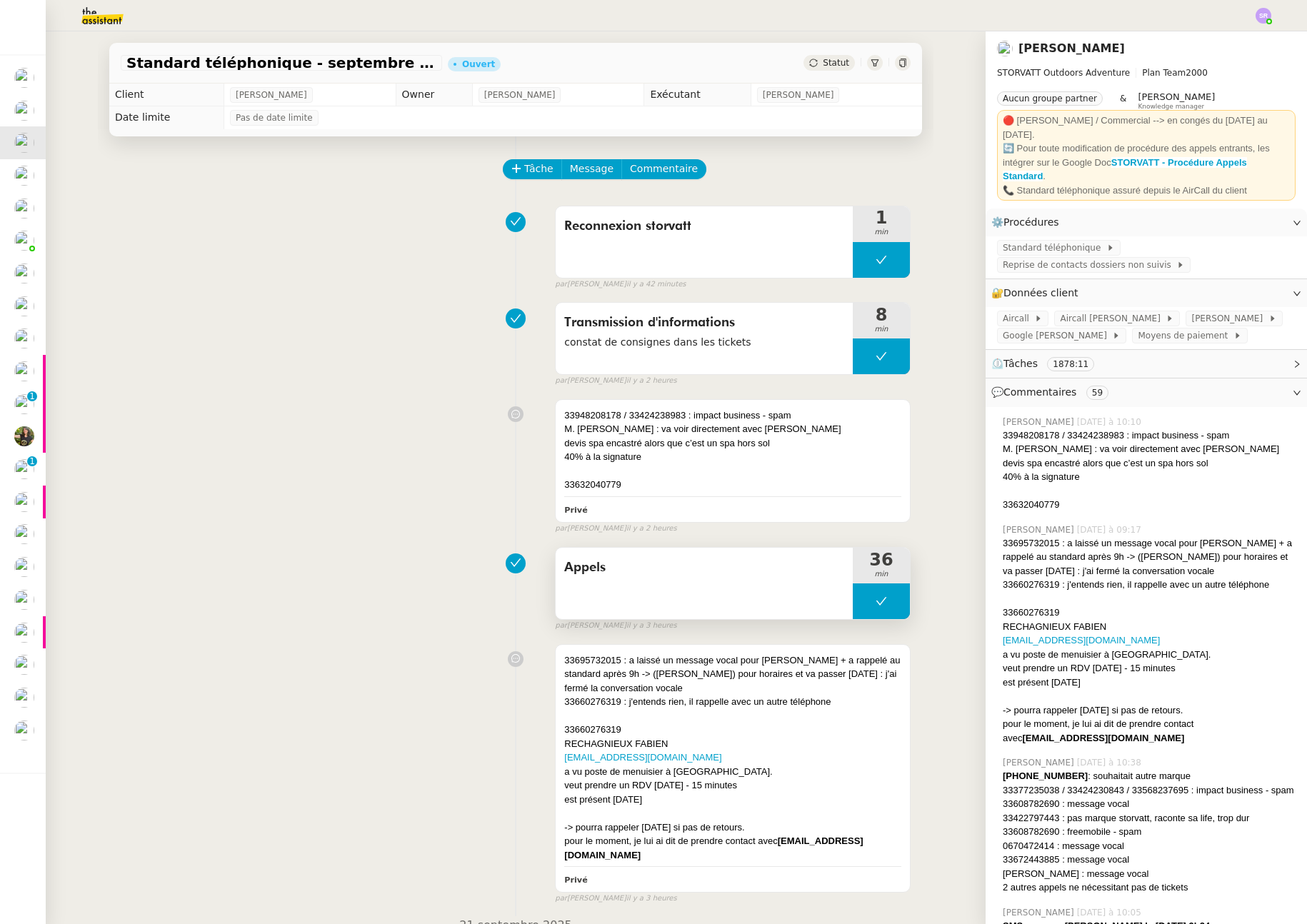
click at [901, 617] on button at bounding box center [881, 601] width 57 height 36
click at [866, 603] on icon at bounding box center [866, 601] width 12 height 12
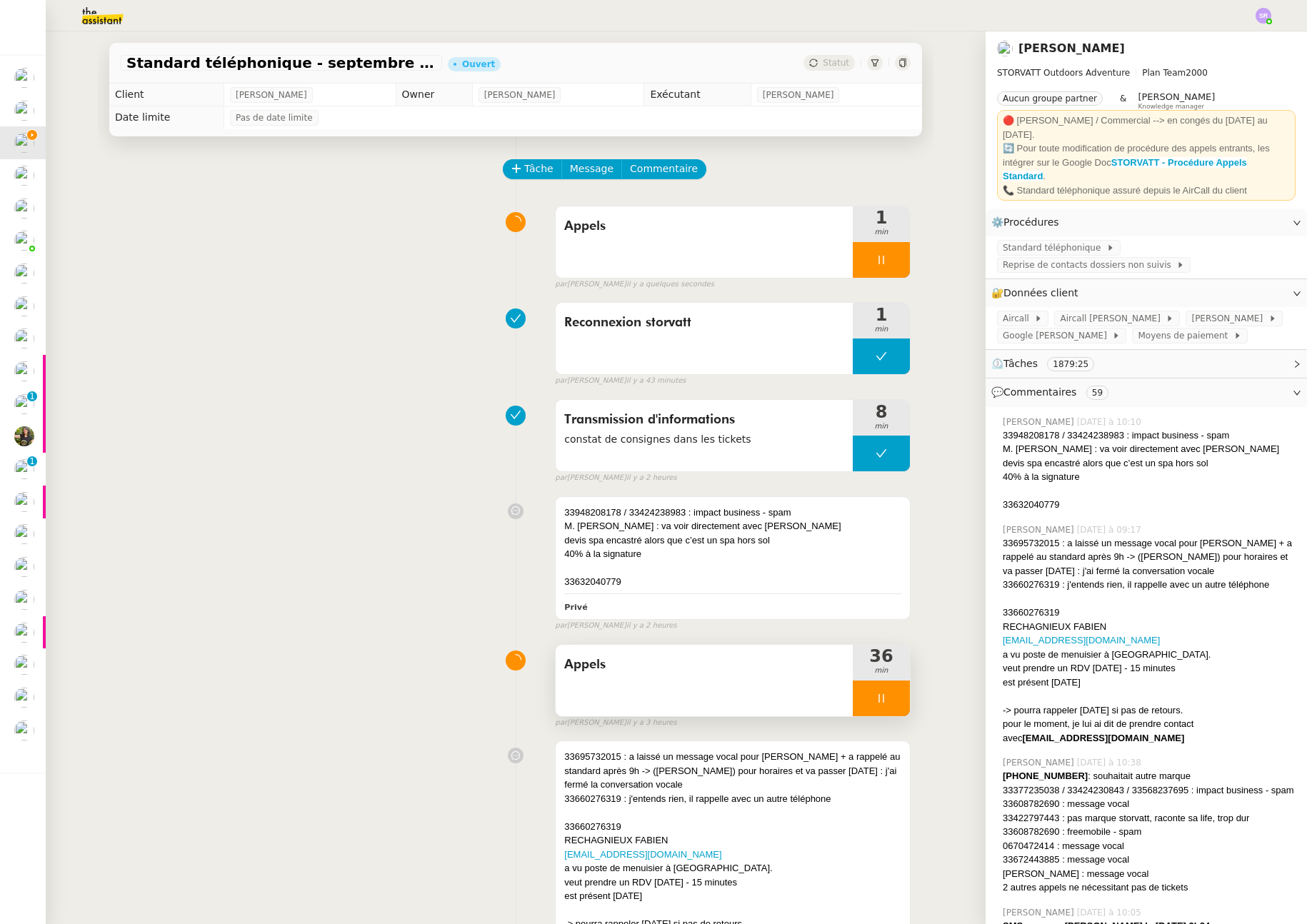
click at [876, 697] on icon at bounding box center [881, 698] width 12 height 12
click at [891, 699] on icon at bounding box center [897, 698] width 11 height 8
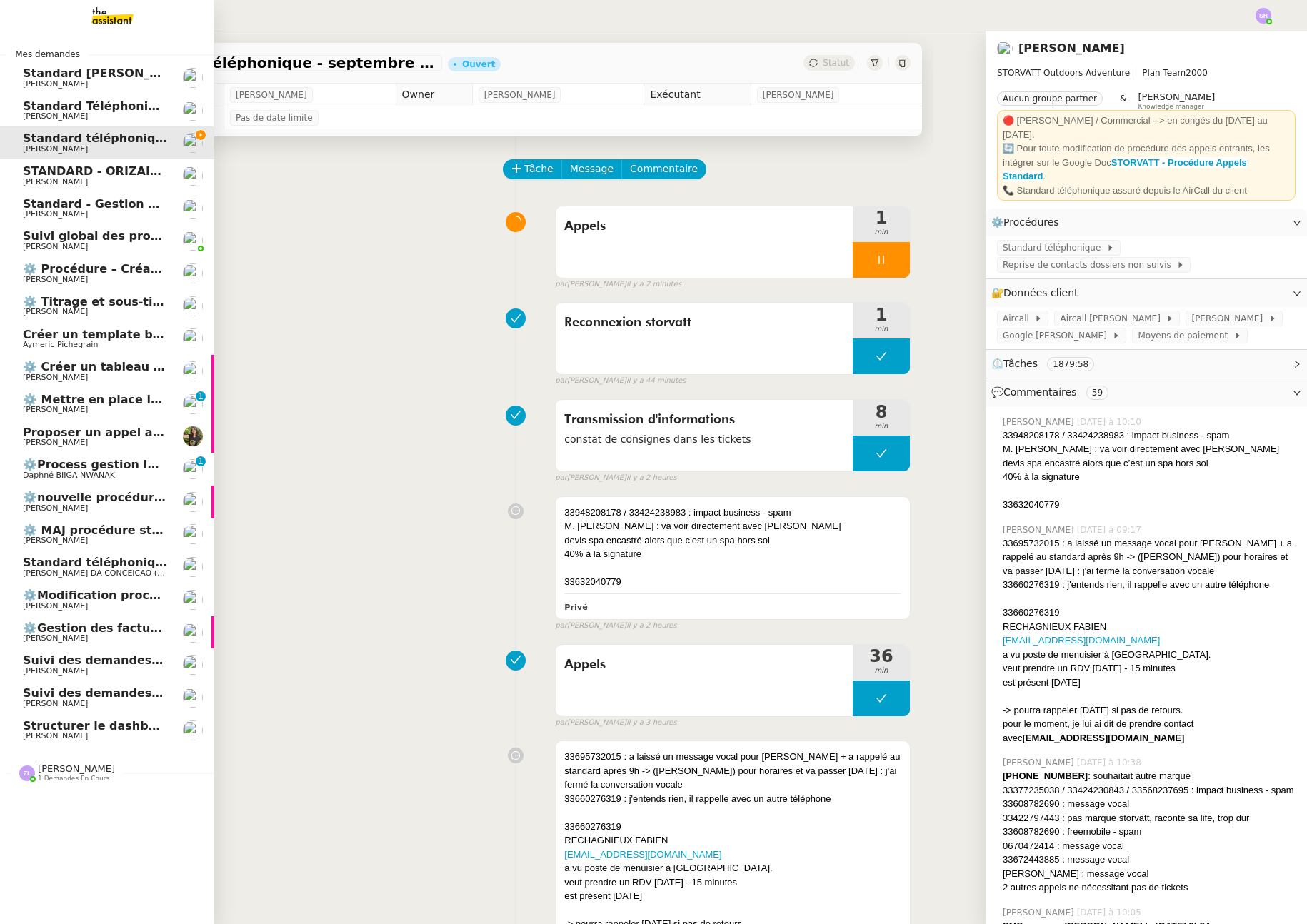
click at [71, 214] on span "[PERSON_NAME]" at bounding box center [95, 214] width 145 height 8
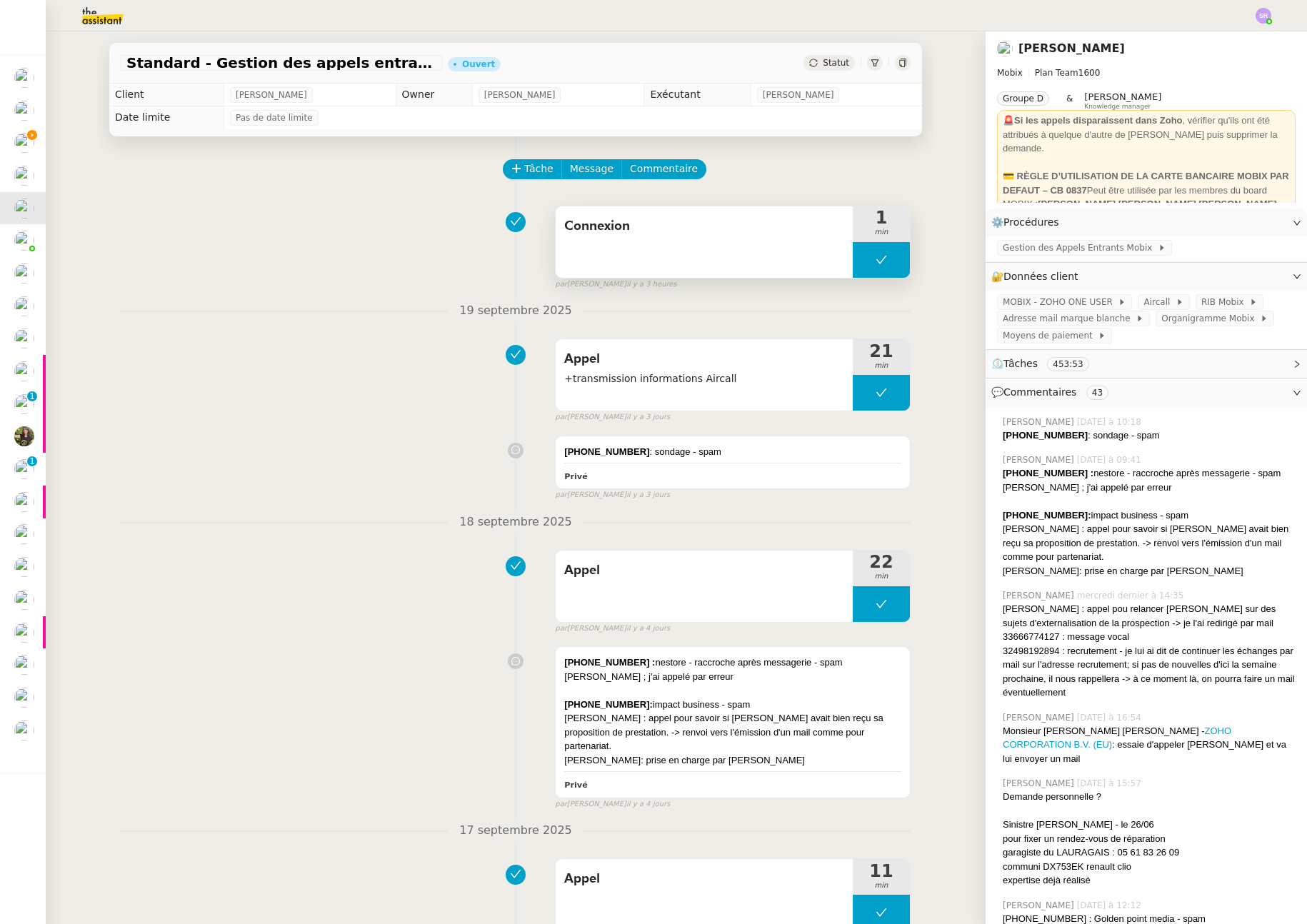
click at [846, 258] on div "Connexion" at bounding box center [704, 242] width 297 height 71
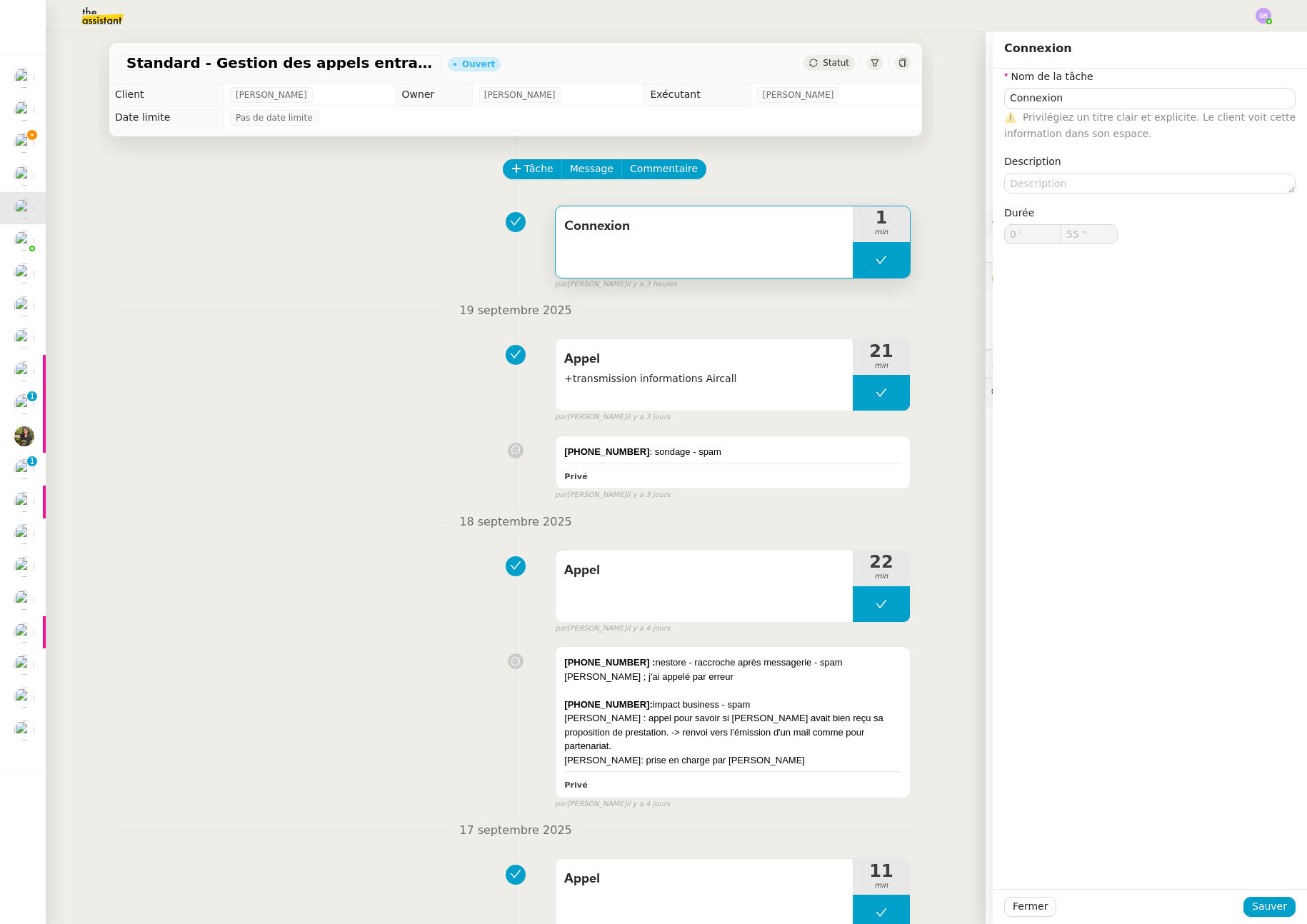
click at [858, 261] on button at bounding box center [881, 259] width 57 height 36
type input "Connexion"
type input "0 '"
type input "55 ""
type input "Connexion"
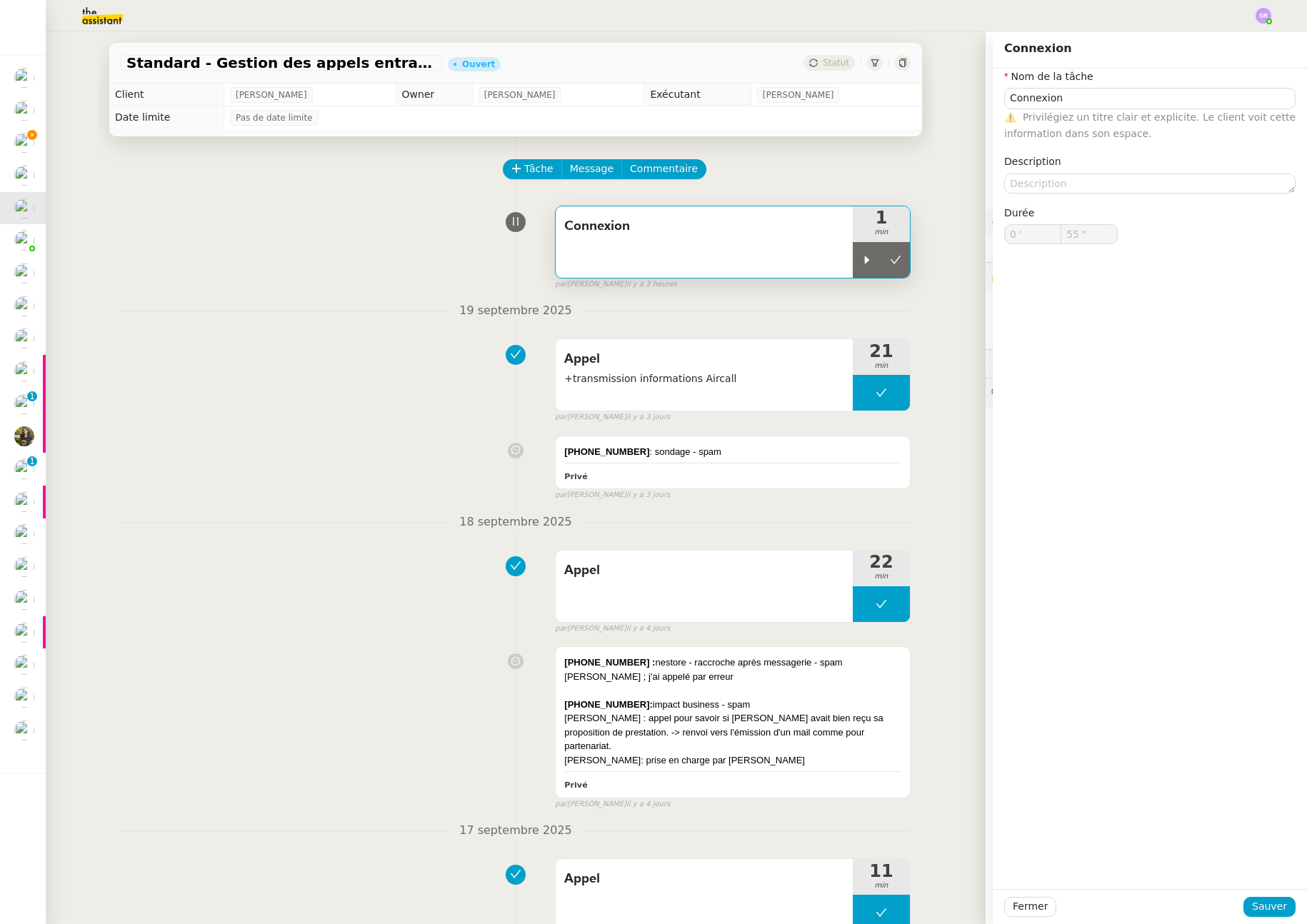
type input "0 '"
type input "55 ""
click at [1022, 900] on span "Fermer" at bounding box center [1030, 907] width 35 height 16
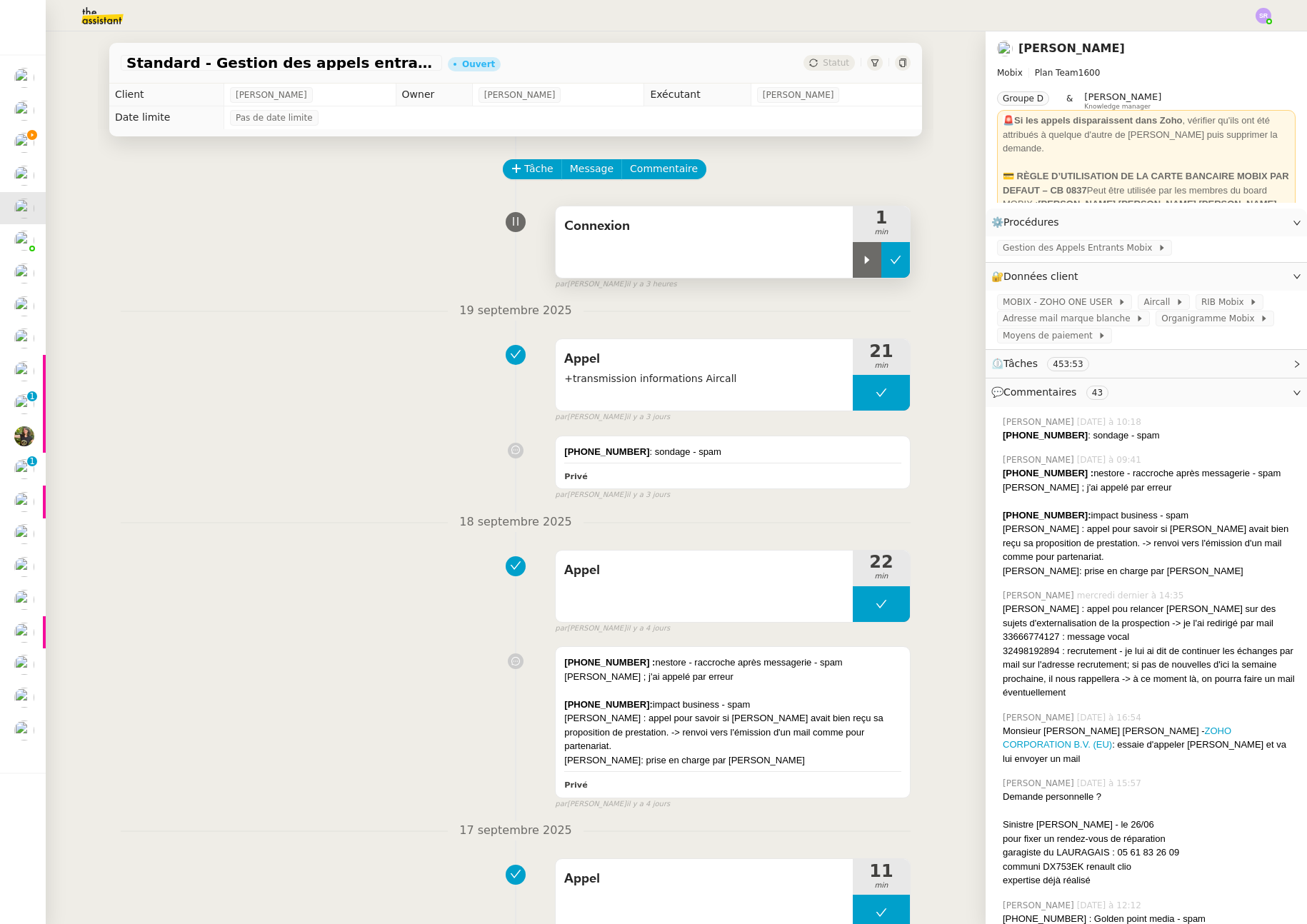
click at [895, 268] on button at bounding box center [895, 259] width 28 height 36
click at [858, 262] on button at bounding box center [881, 259] width 57 height 36
click at [892, 258] on icon at bounding box center [896, 259] width 12 height 12
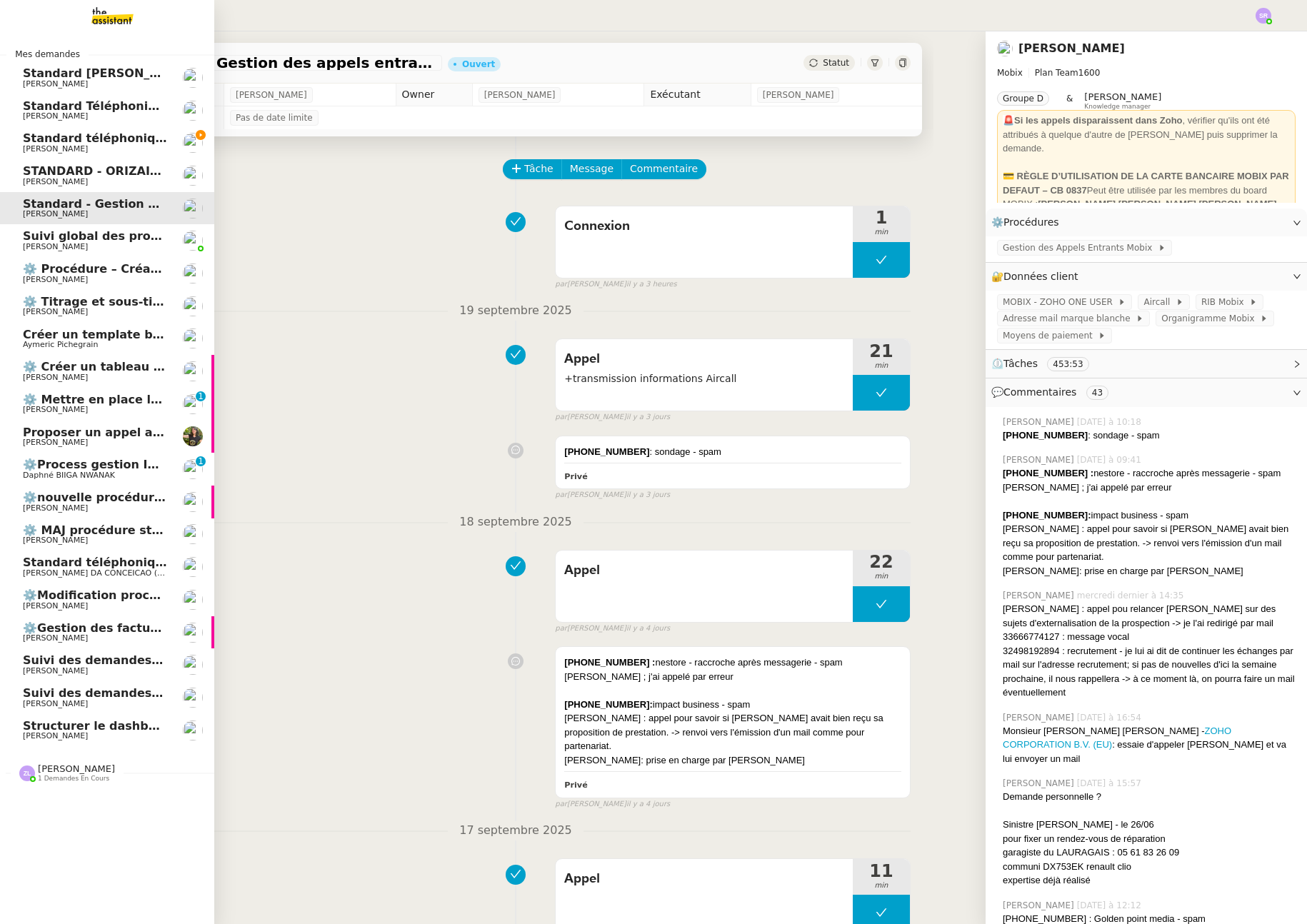
click at [125, 139] on span "Standard téléphonique - septembre 2025" at bounding box center [156, 137] width 267 height 14
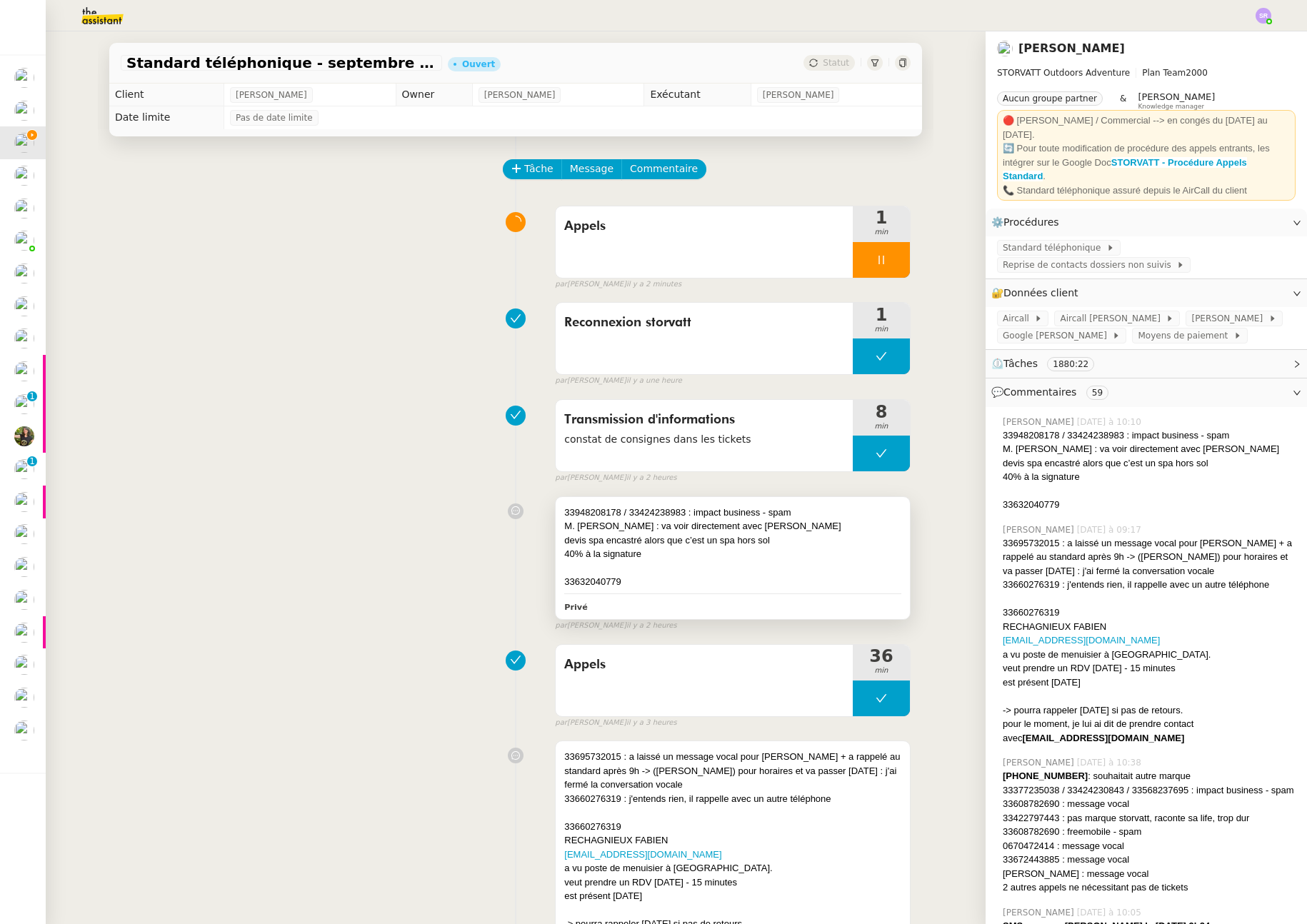
click at [708, 583] on div "33632040779" at bounding box center [733, 583] width 337 height 15
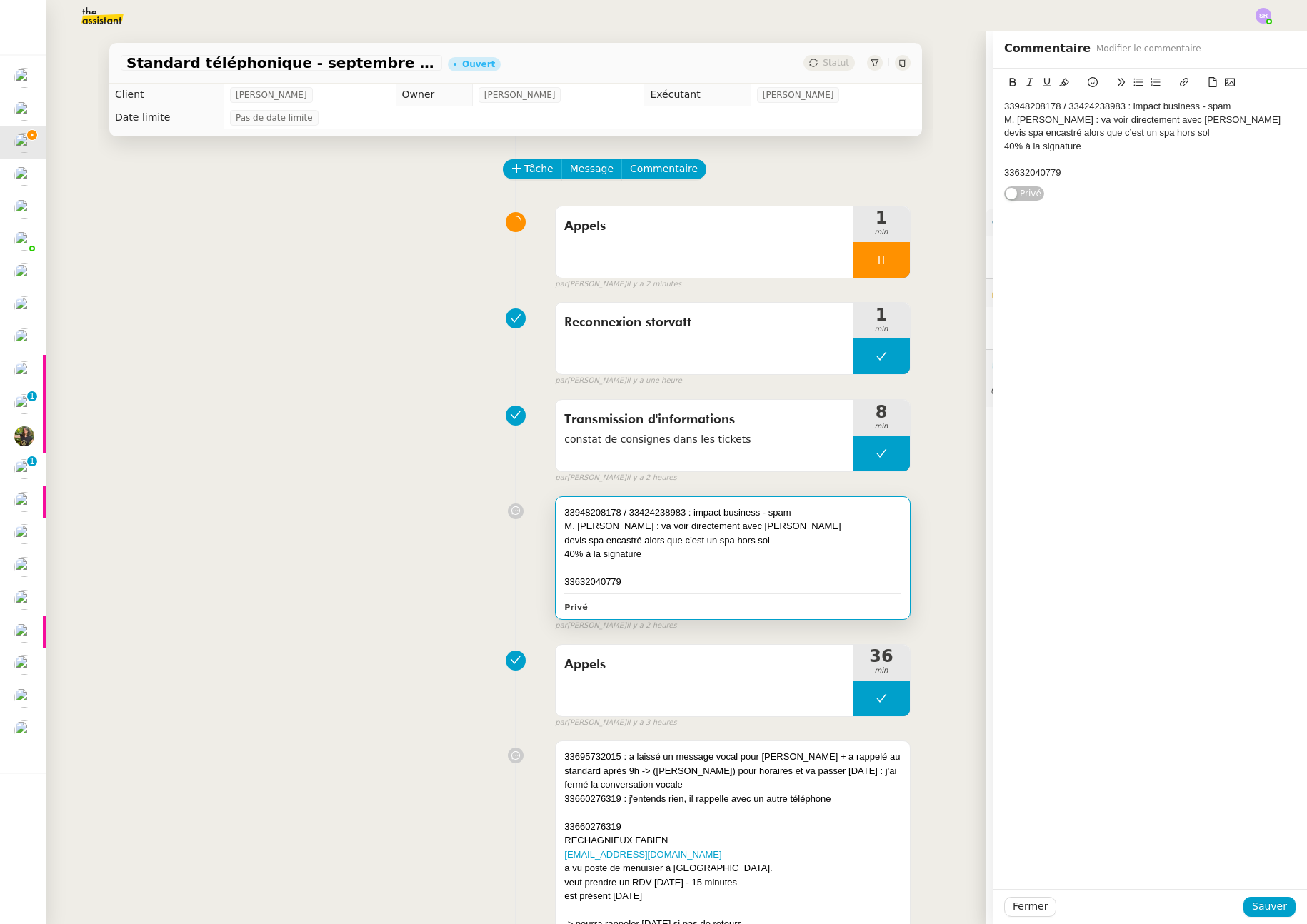
click at [1157, 182] on div "33948208178 / 33424238983 : impact business - spam M. Edouard Chavent : va voir…" at bounding box center [1150, 140] width 291 height 91
click at [864, 704] on button at bounding box center [881, 698] width 57 height 36
click at [865, 700] on icon at bounding box center [866, 698] width 5 height 8
click at [1109, 168] on div "33632040779 : dé" at bounding box center [1150, 173] width 291 height 13
click at [1067, 171] on div "33632040779" at bounding box center [1150, 173] width 291 height 13
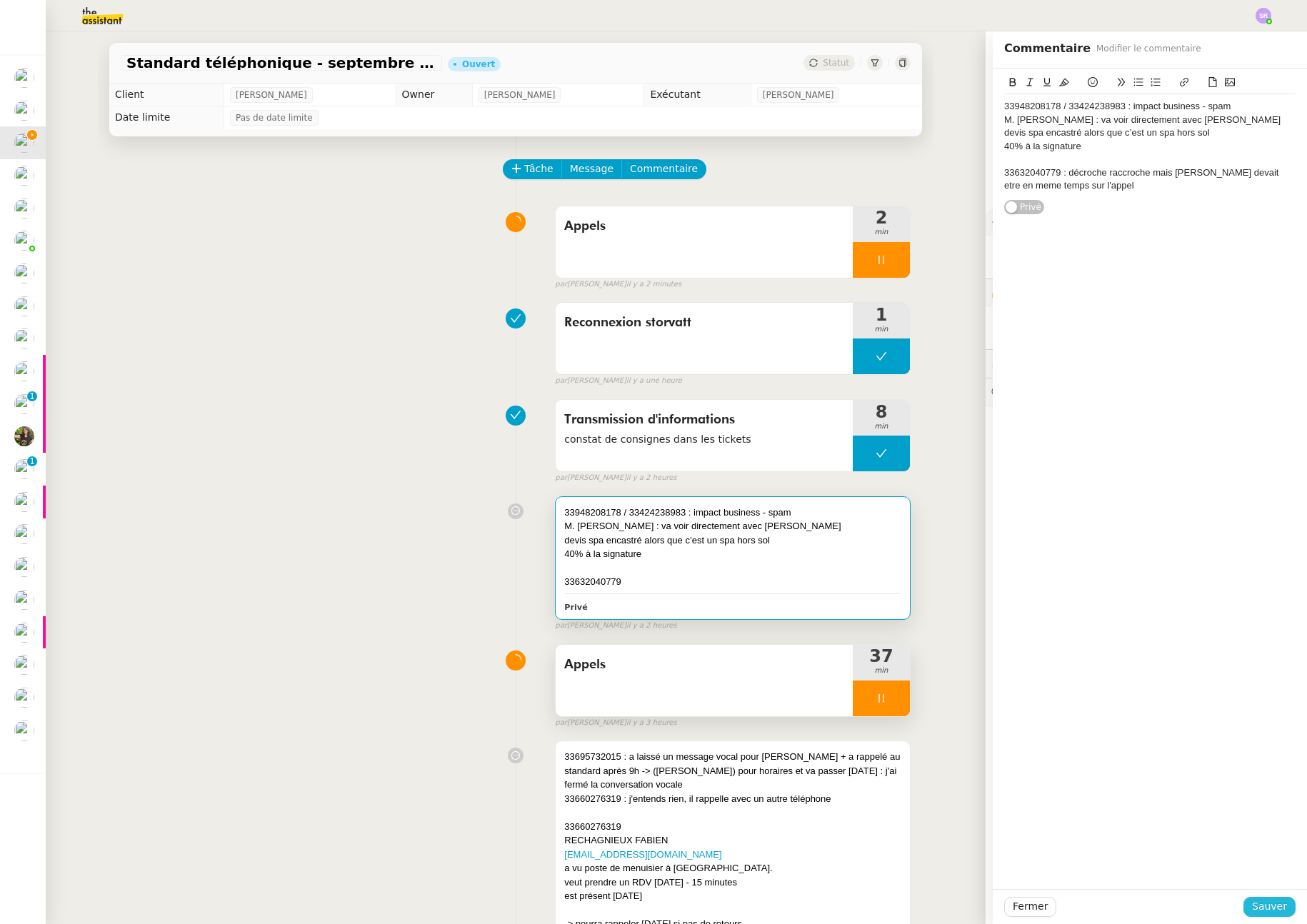
click at [1252, 912] on span "Sauver" at bounding box center [1270, 907] width 35 height 16
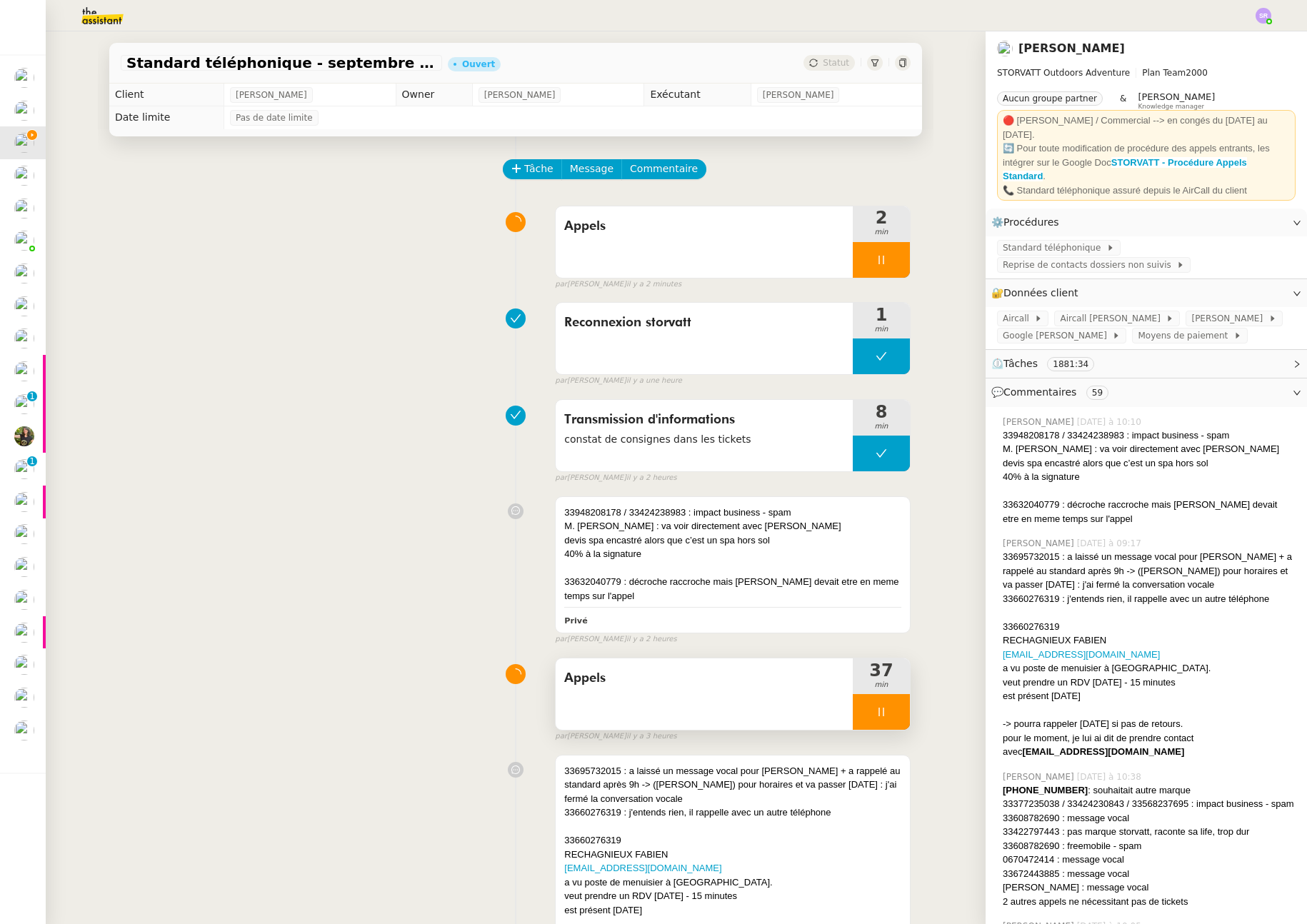
click at [881, 712] on icon at bounding box center [881, 712] width 12 height 12
click at [890, 715] on icon at bounding box center [896, 712] width 12 height 12
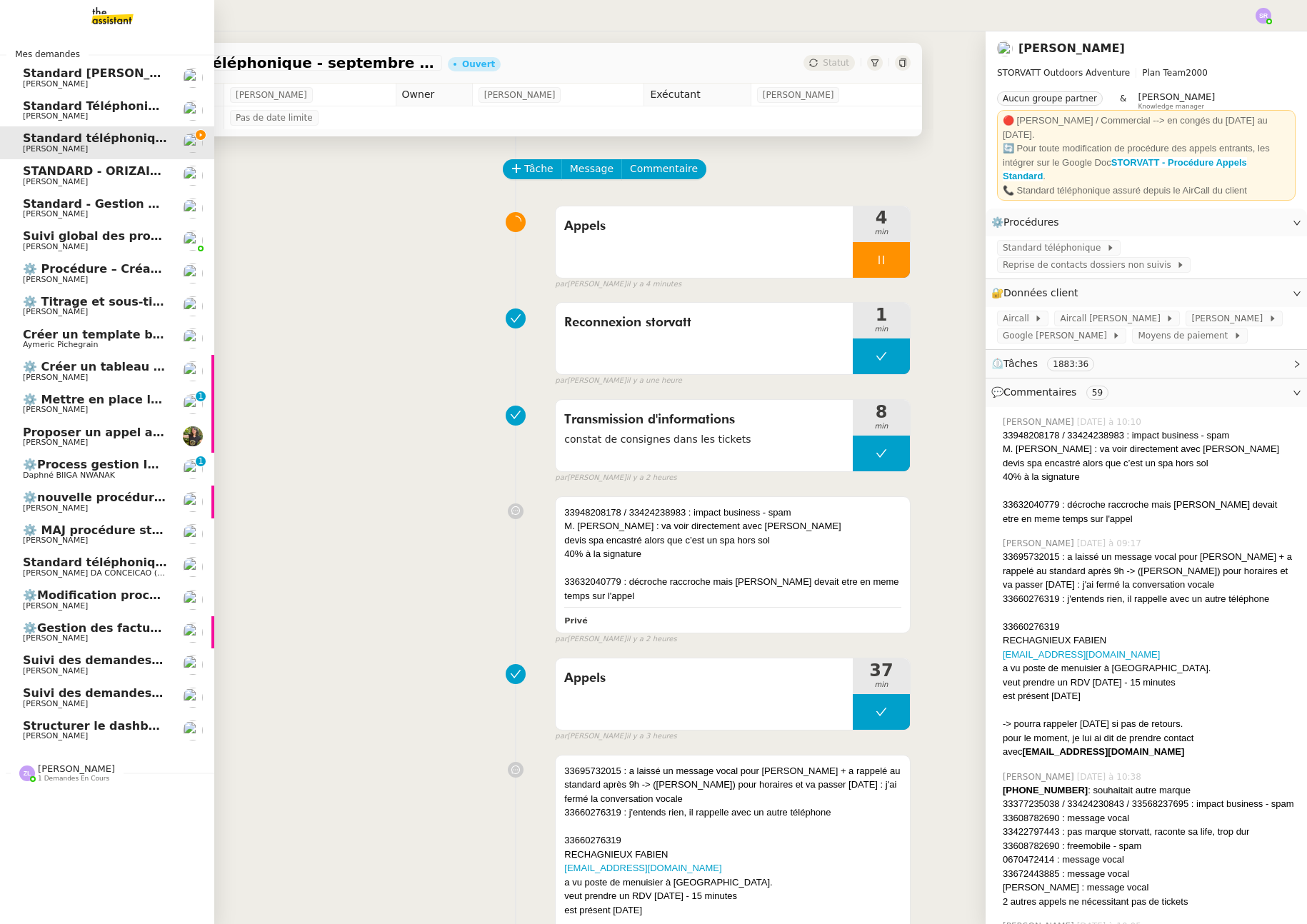
click at [23, 178] on span "[PERSON_NAME]" at bounding box center [55, 182] width 65 height 9
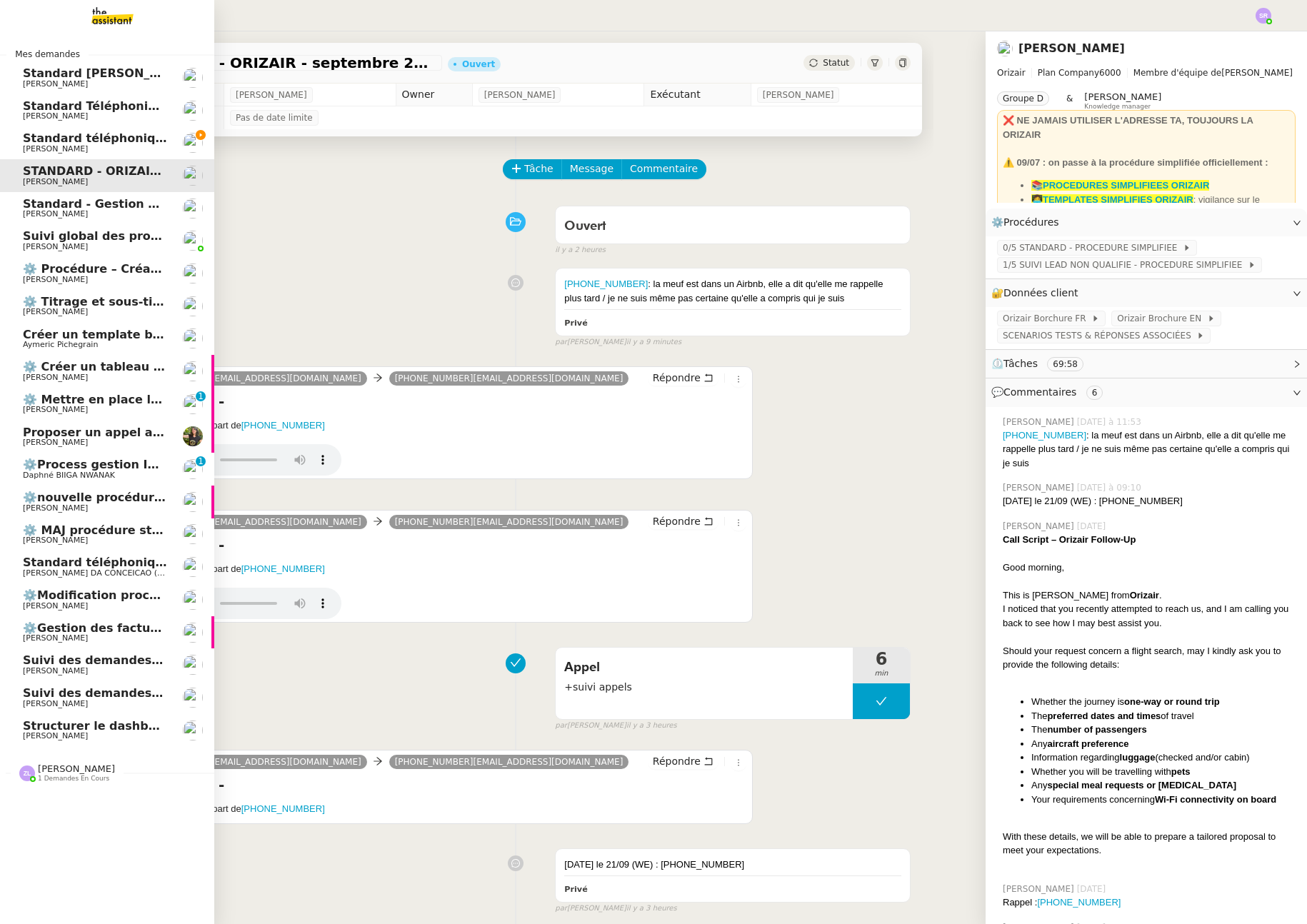
click at [106, 402] on span "⚙️ Mettre en place la procédure d'embauche" at bounding box center [166, 400] width 287 height 14
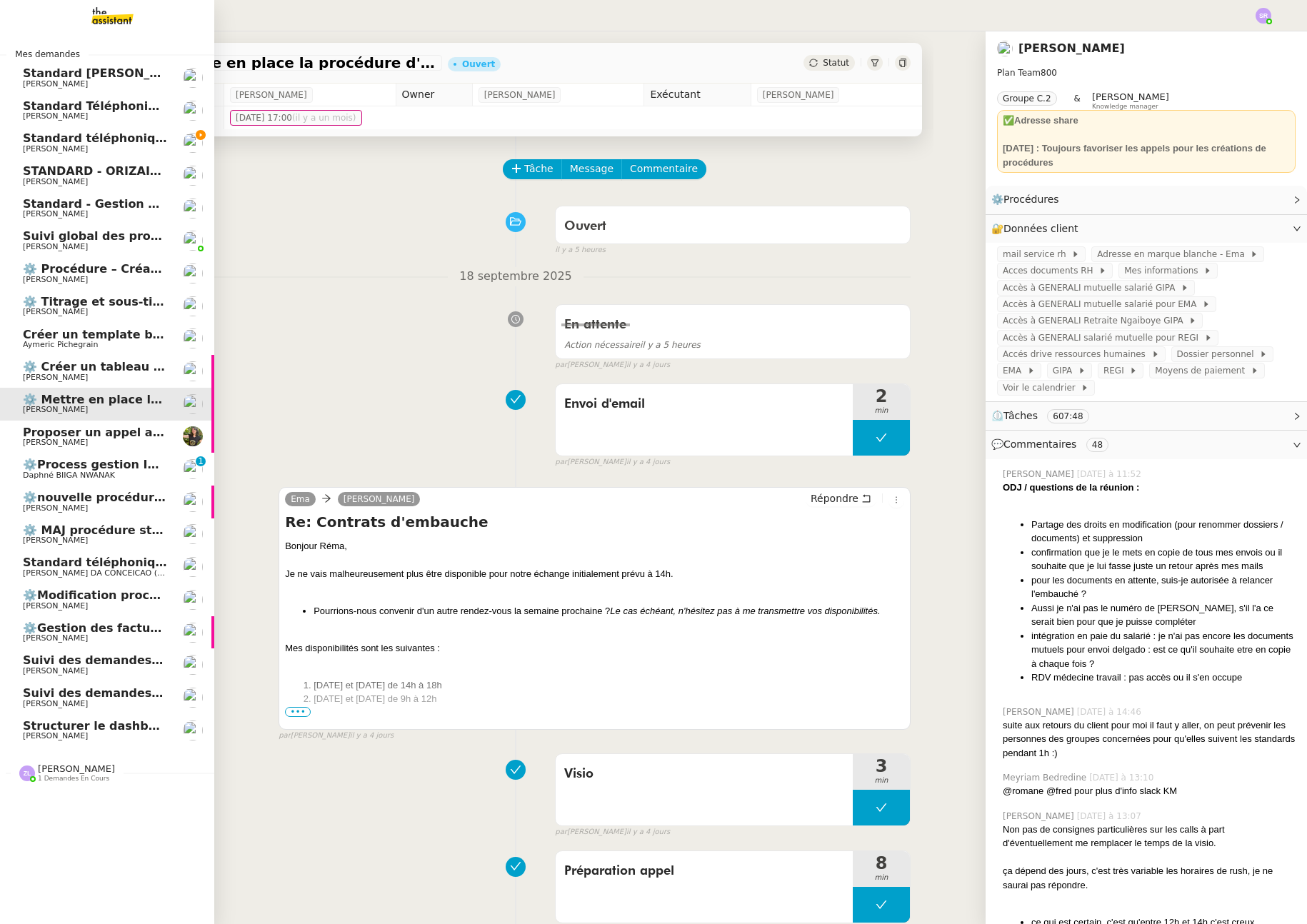
click at [23, 655] on span "Suivi des demandes / procédures en cours Storvatt - Client [PERSON_NAME] Jeandet" at bounding box center [294, 660] width 543 height 14
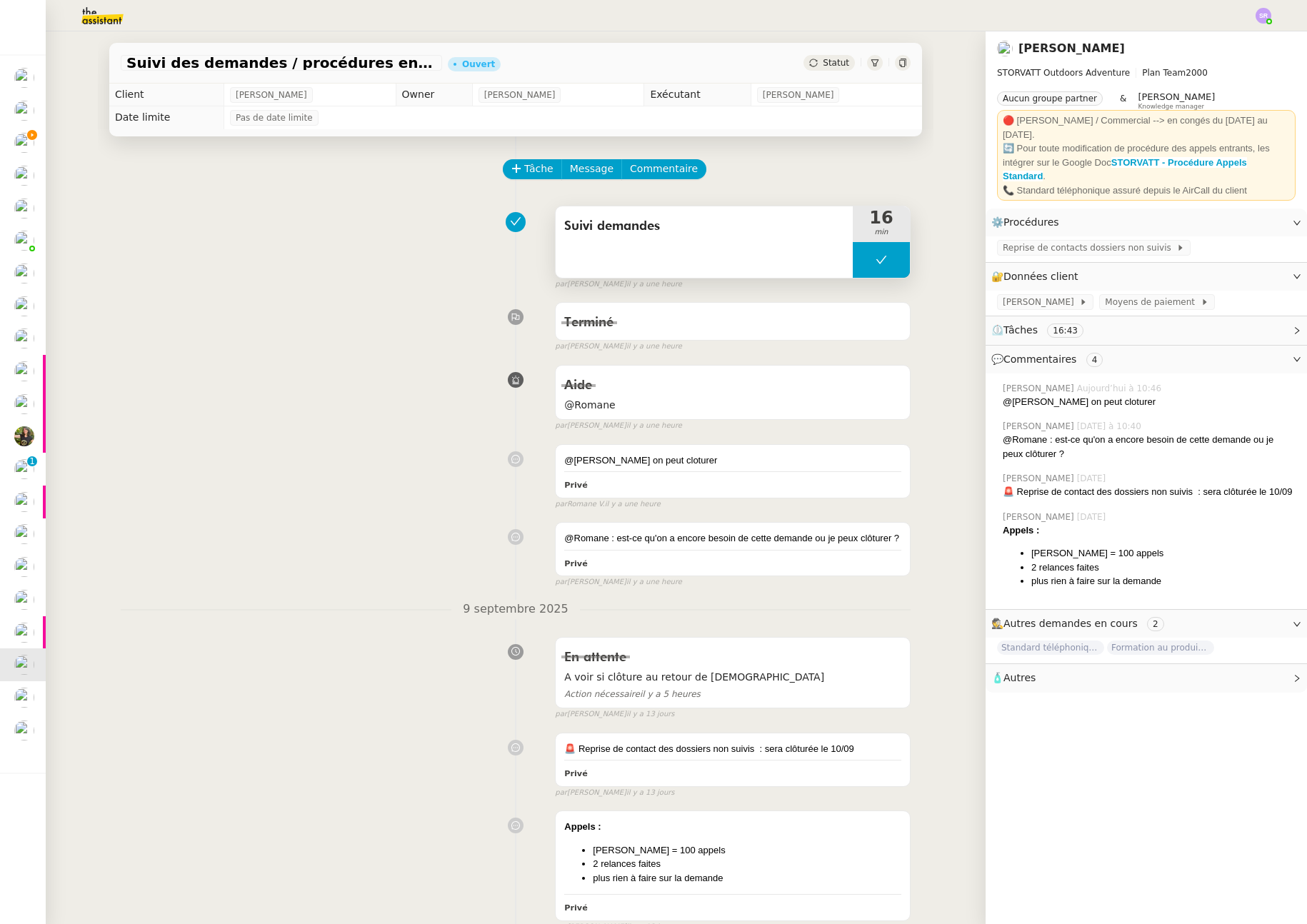
click at [869, 266] on button at bounding box center [881, 259] width 57 height 36
click at [861, 260] on icon at bounding box center [866, 259] width 12 height 12
click at [669, 161] on span "Commentaire" at bounding box center [664, 169] width 68 height 16
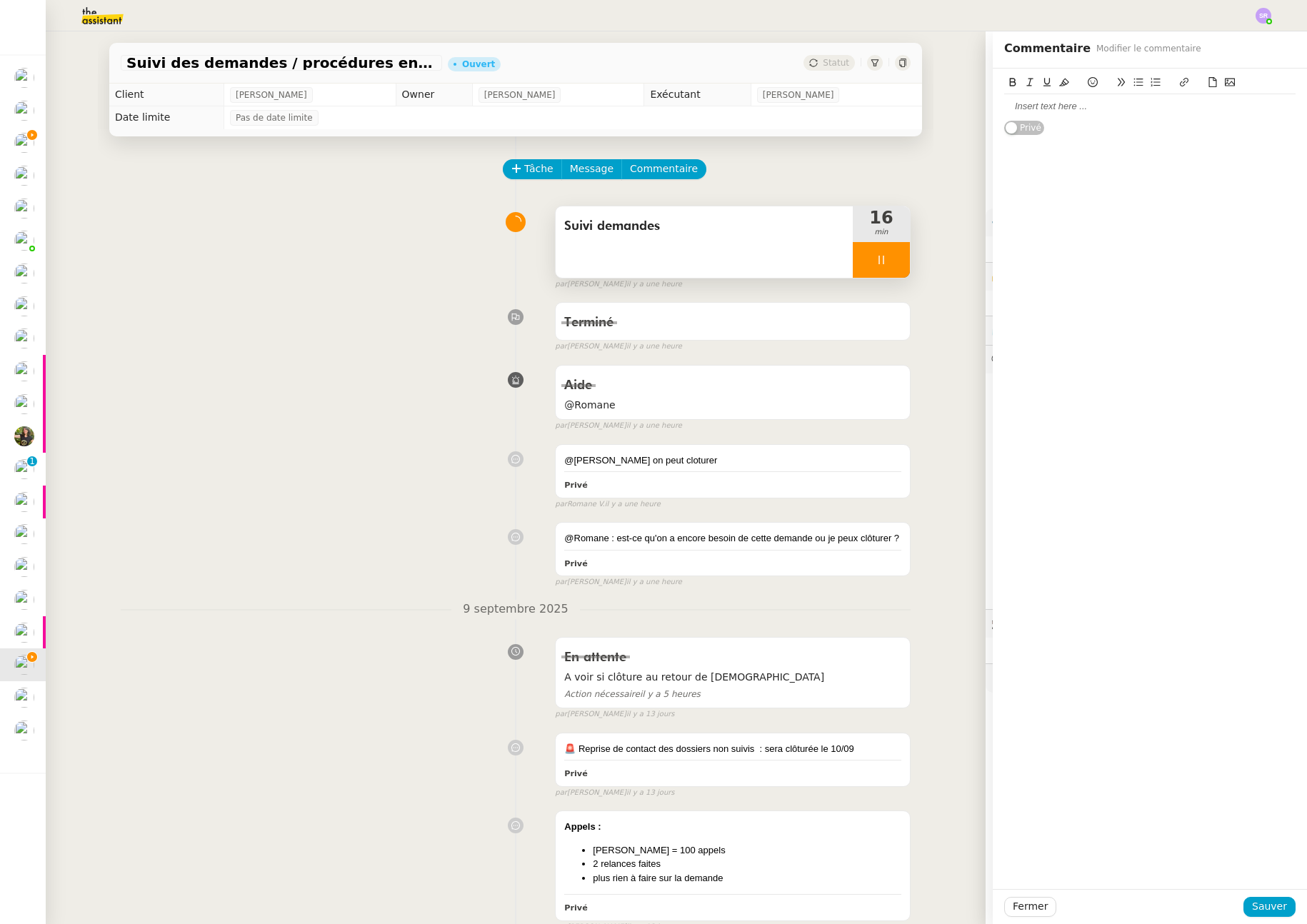
click at [876, 262] on icon at bounding box center [881, 259] width 12 height 12
click at [1038, 905] on button "Fermer" at bounding box center [1029, 908] width 52 height 20
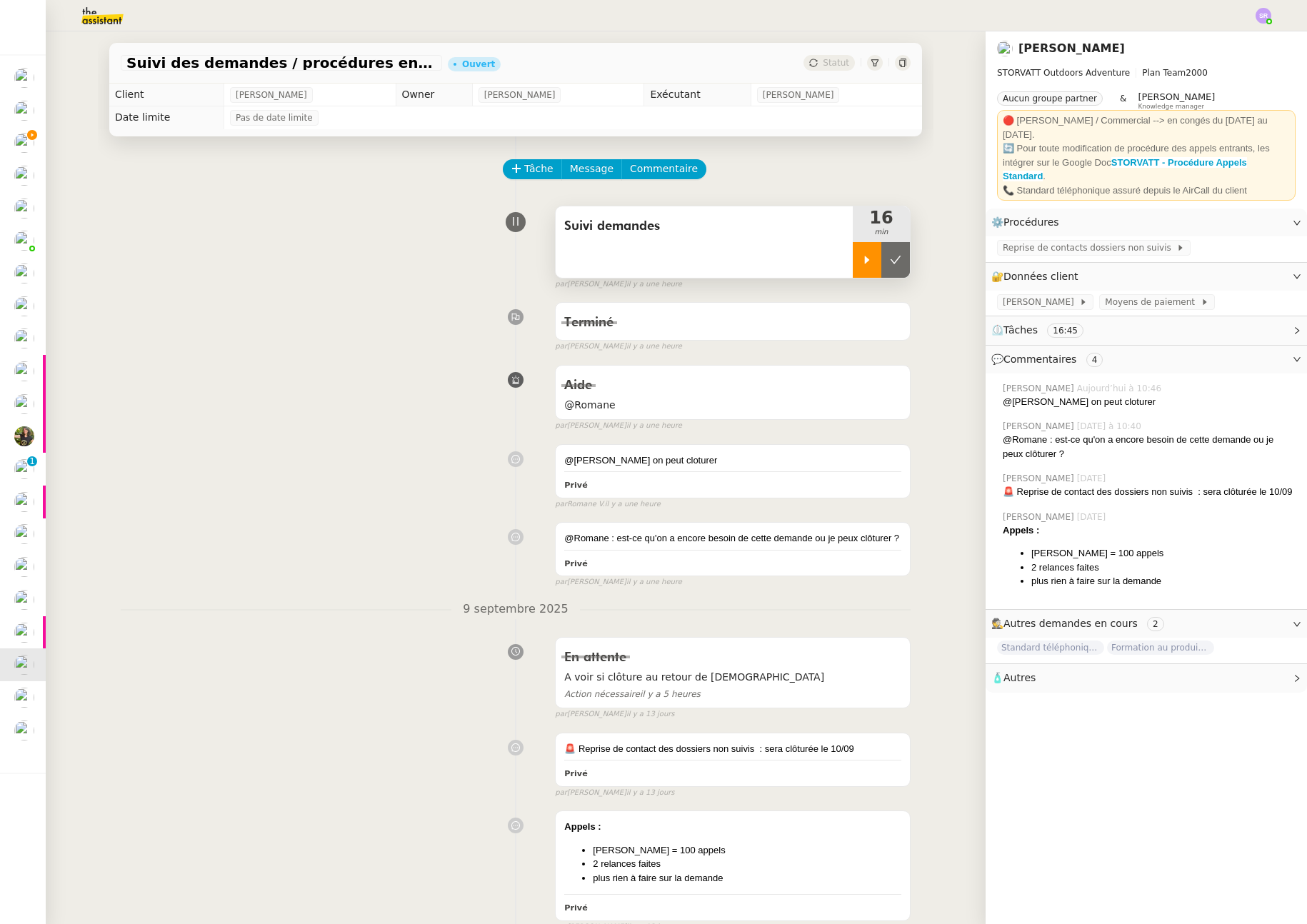
click at [861, 265] on icon at bounding box center [866, 259] width 12 height 12
click at [639, 166] on span "Commentaire" at bounding box center [664, 169] width 68 height 16
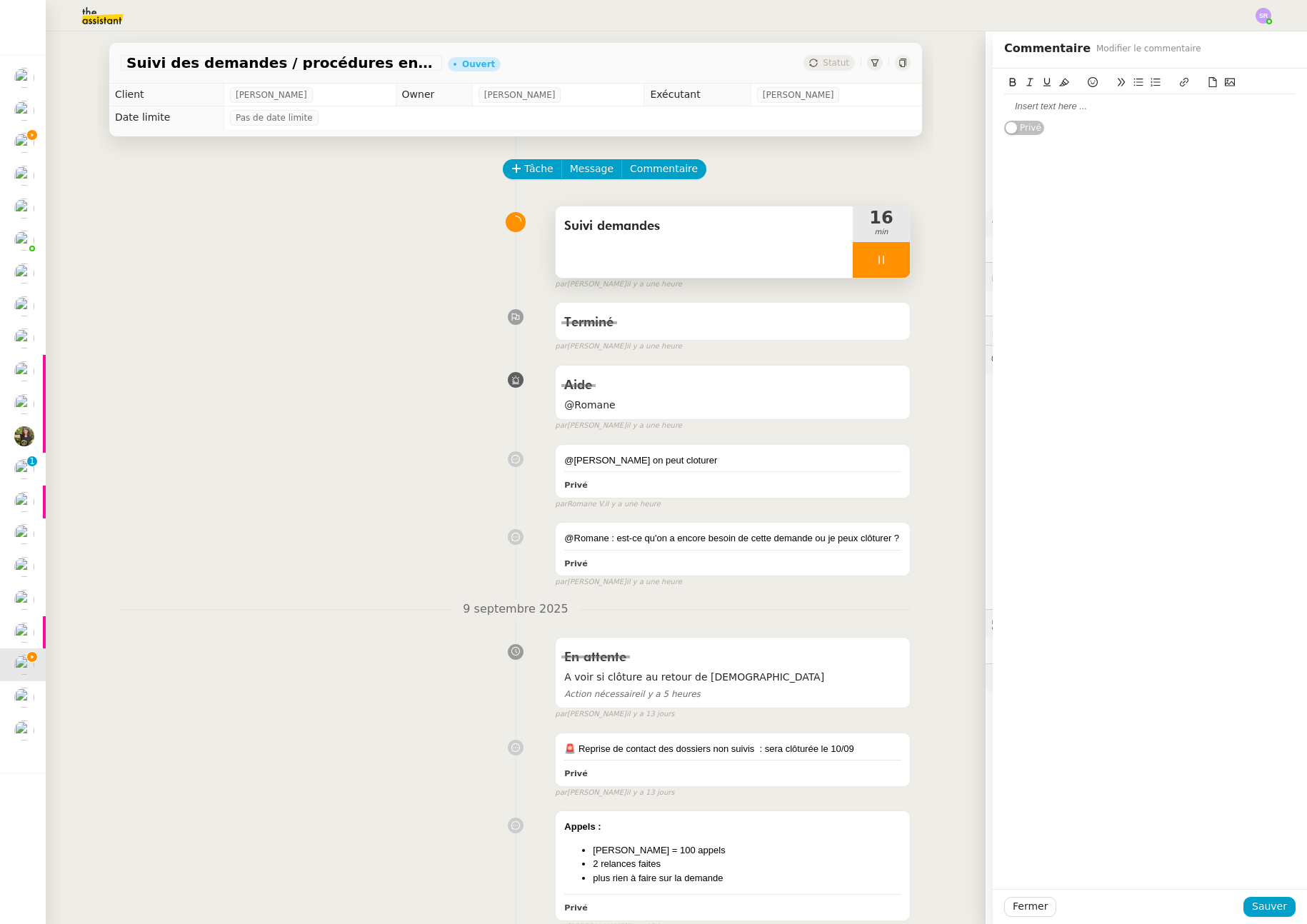
click at [1100, 108] on div at bounding box center [1150, 107] width 291 height 13
click at [694, 253] on div "Suivi demandes" at bounding box center [704, 242] width 297 height 71
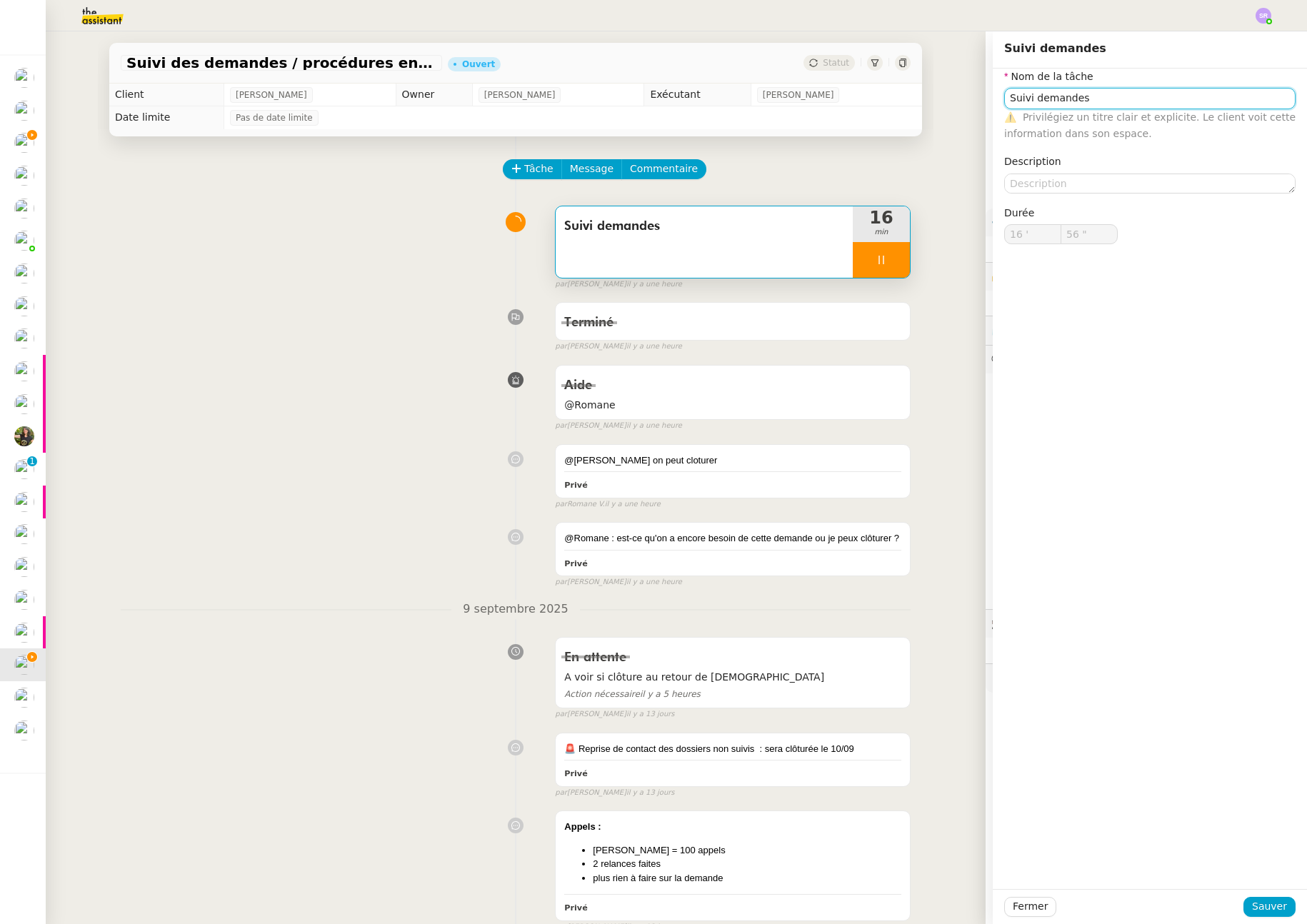
type input "57 ""
drag, startPoint x: 1095, startPoint y: 97, endPoint x: 942, endPoint y: 97, distance: 153.0
click at [942, 97] on app-ticket "Suivi des demandes / procédures en cours Storvatt - Client Franck Muffat Jeande…" at bounding box center [676, 478] width 1261 height 893
type input "P"
type input "58 ""
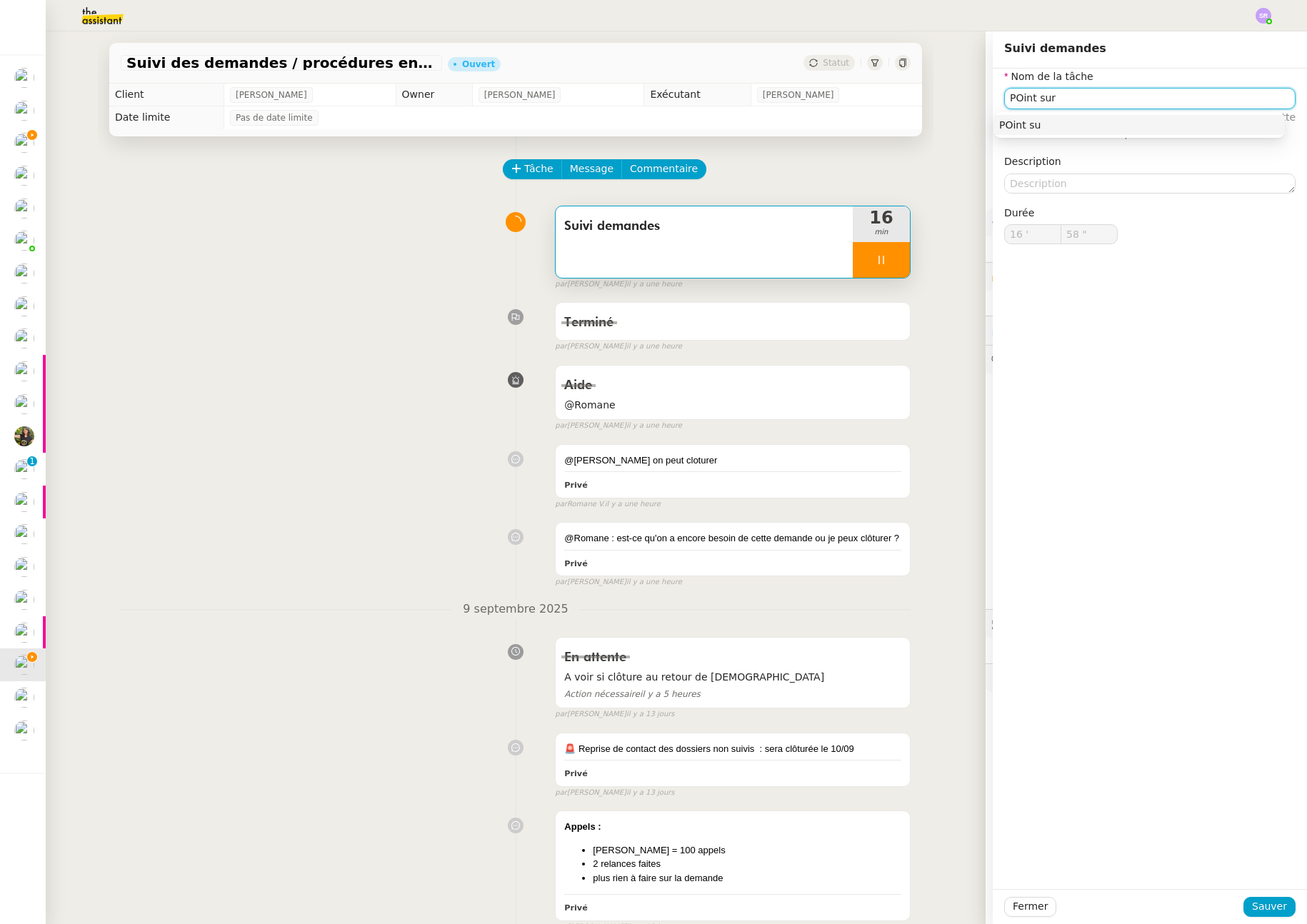
type input "POint sur l"
type input "59 ""
type input "POint sur les"
type input "17 '"
type input "0 ""
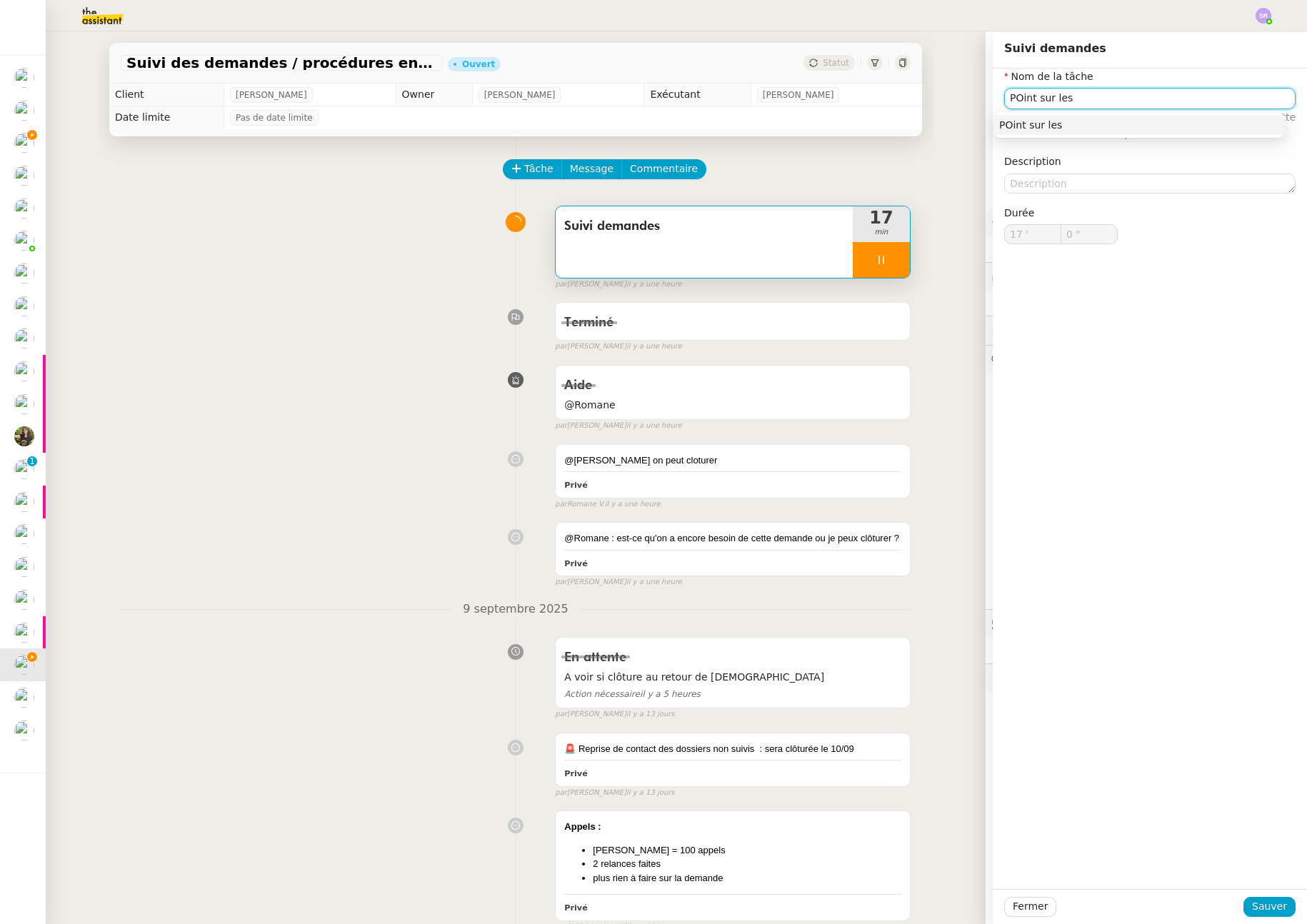
type input "POint sur les"
type input "1 ""
type input "POint sur le s"
type input "2 ""
type input "POint sur le standar"
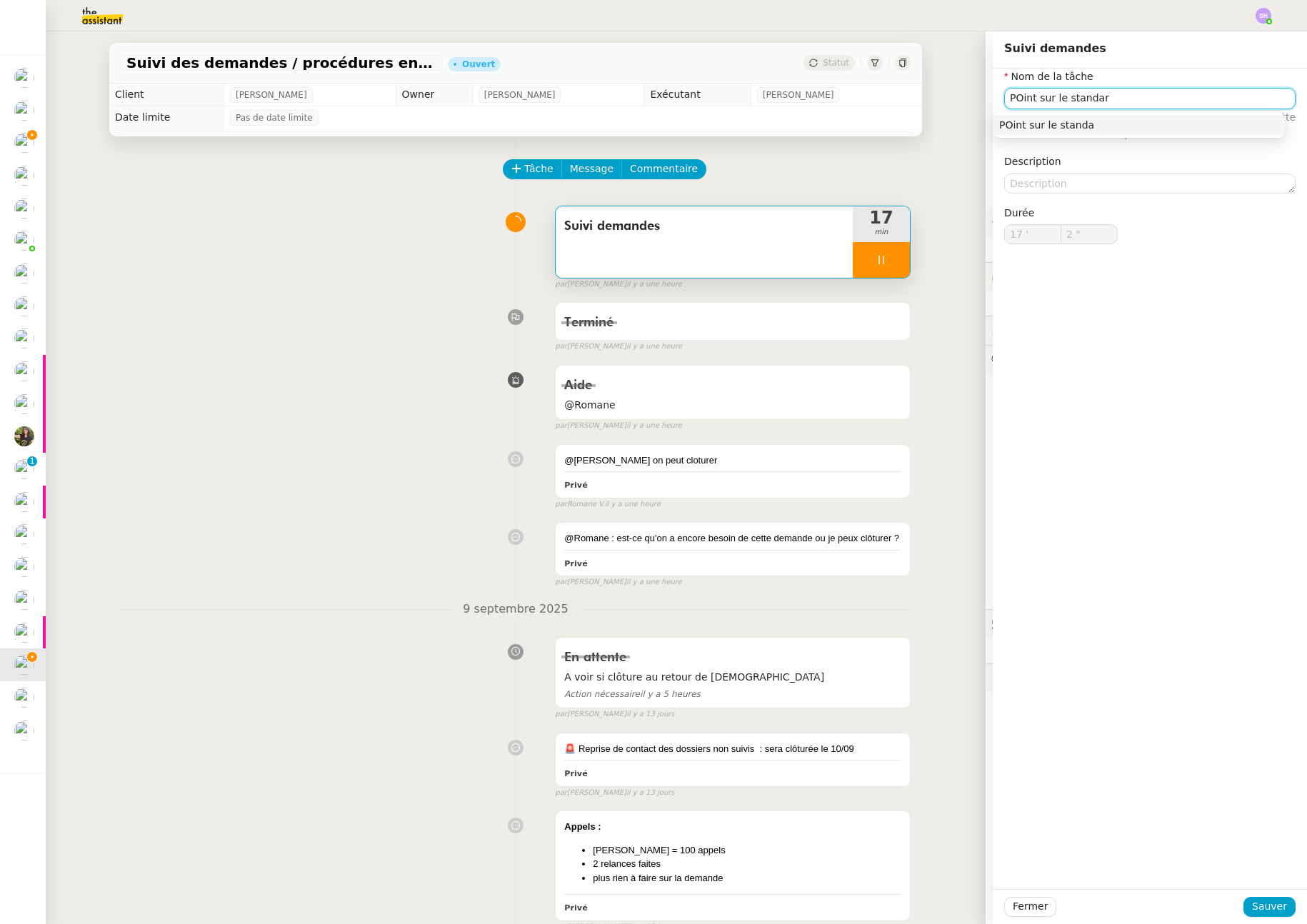
type input "3 ""
type input "POint sur le standard"
drag, startPoint x: 1010, startPoint y: 101, endPoint x: 1019, endPoint y: 101, distance: 9.0
click at [1010, 101] on input "POint sur le standard" at bounding box center [1150, 98] width 291 height 21
type input "5 ""
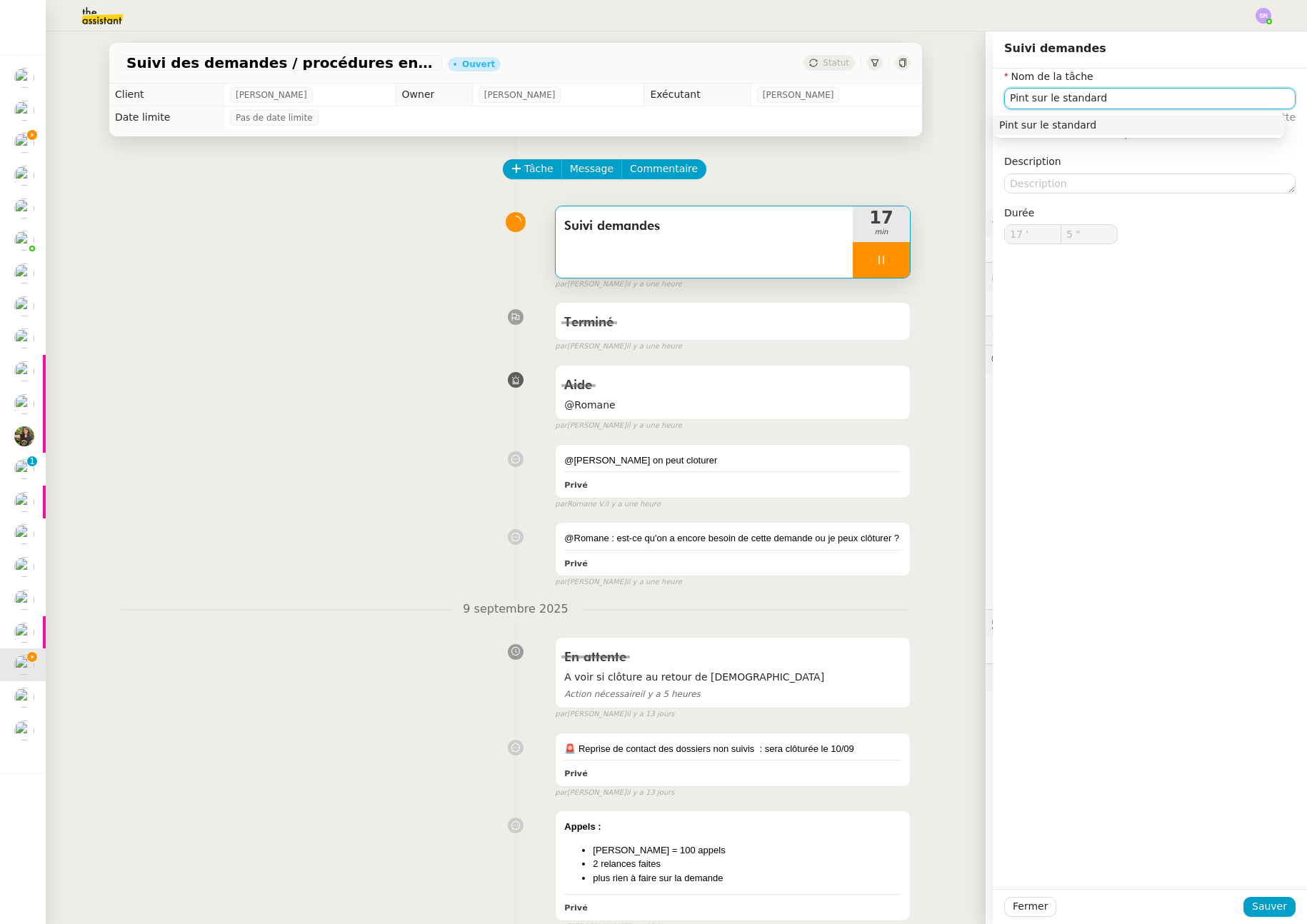
type input "Point sur le standard"
click at [1044, 121] on div "Point sur le standard" at bounding box center [1140, 125] width 280 height 13
type input "8 ""
type input "Point sur le standard"
click at [1259, 908] on span "Sauver" at bounding box center [1270, 907] width 35 height 16
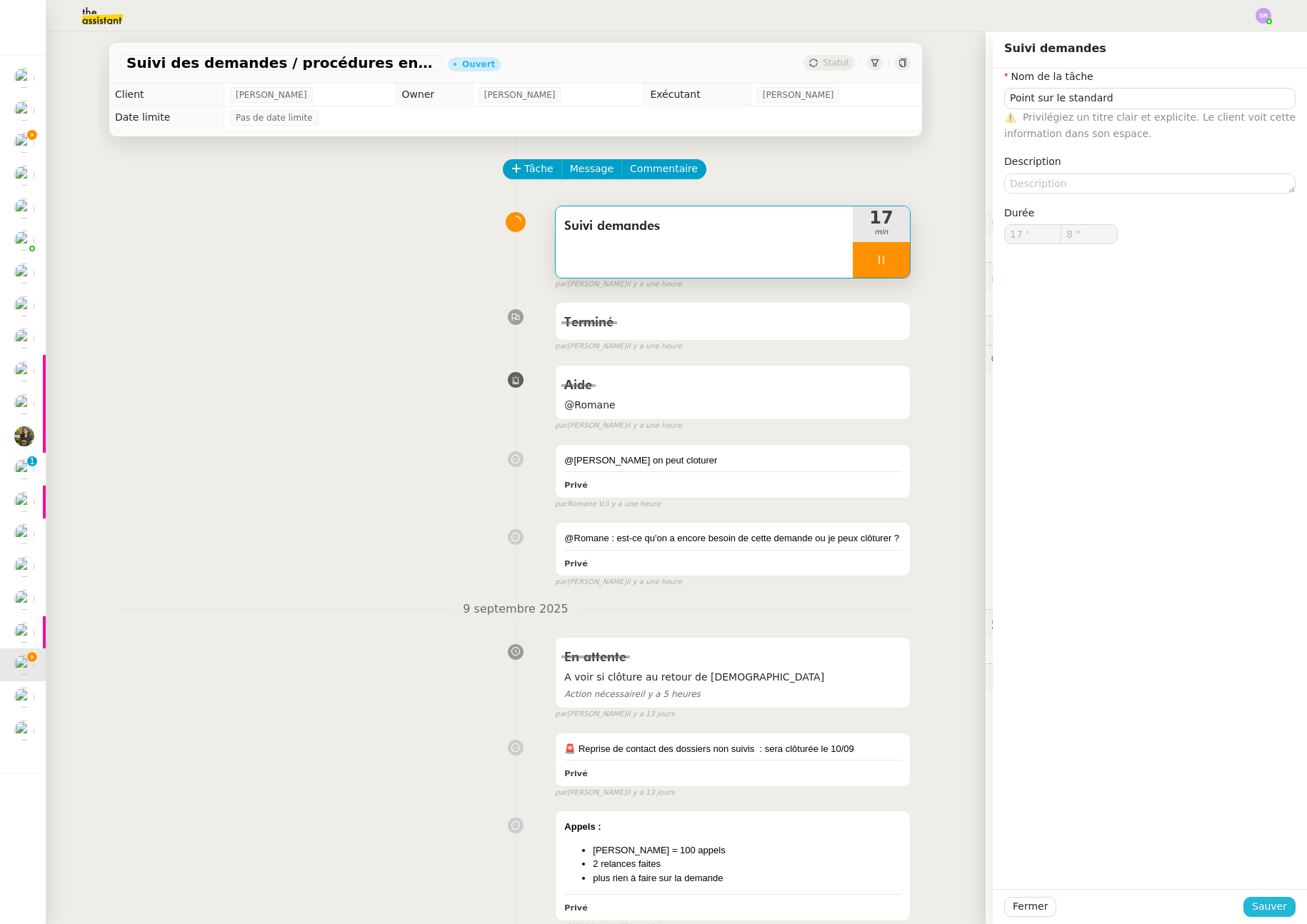
type input "9 ""
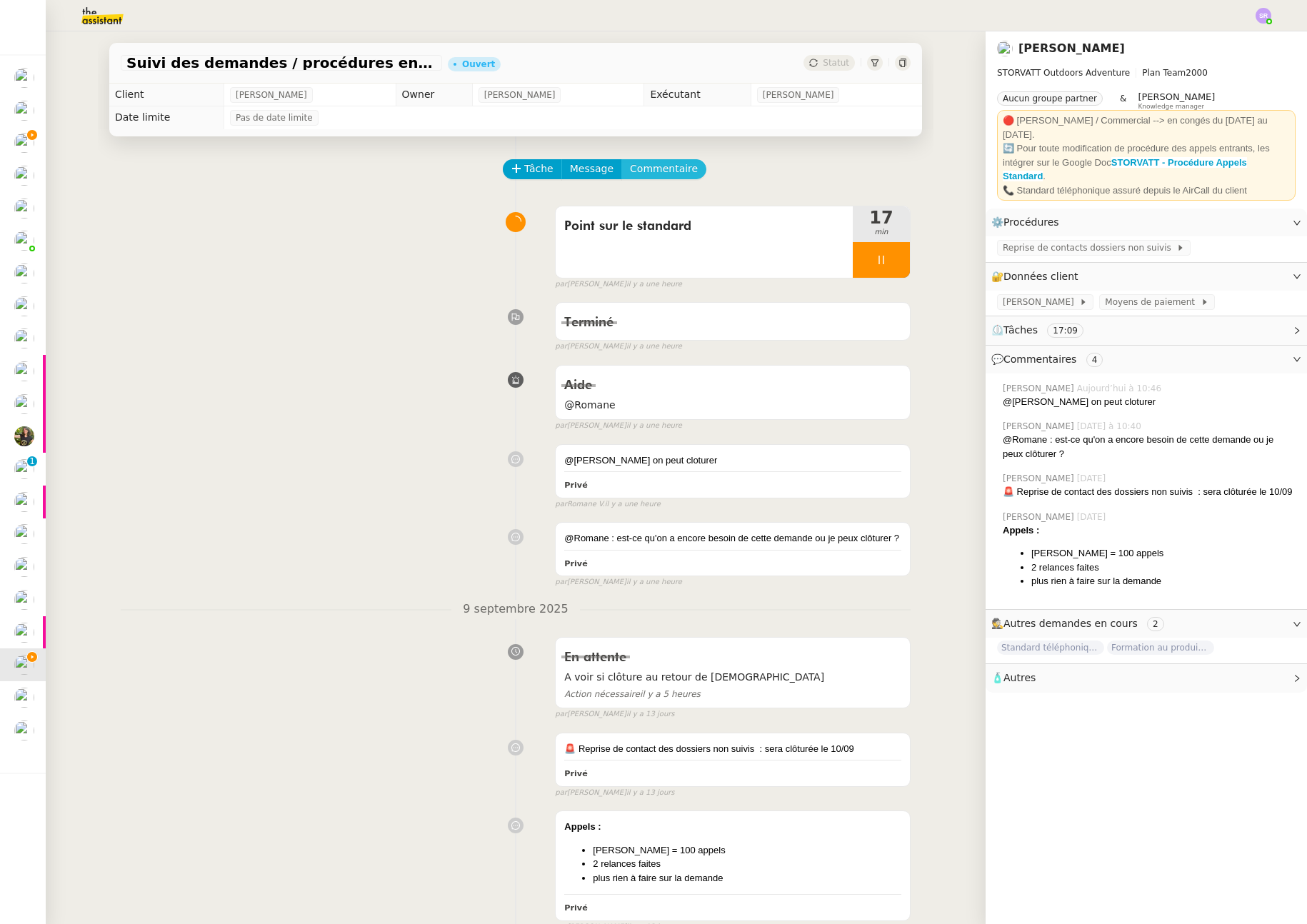
click at [661, 167] on span "Commentaire" at bounding box center [664, 169] width 68 height 16
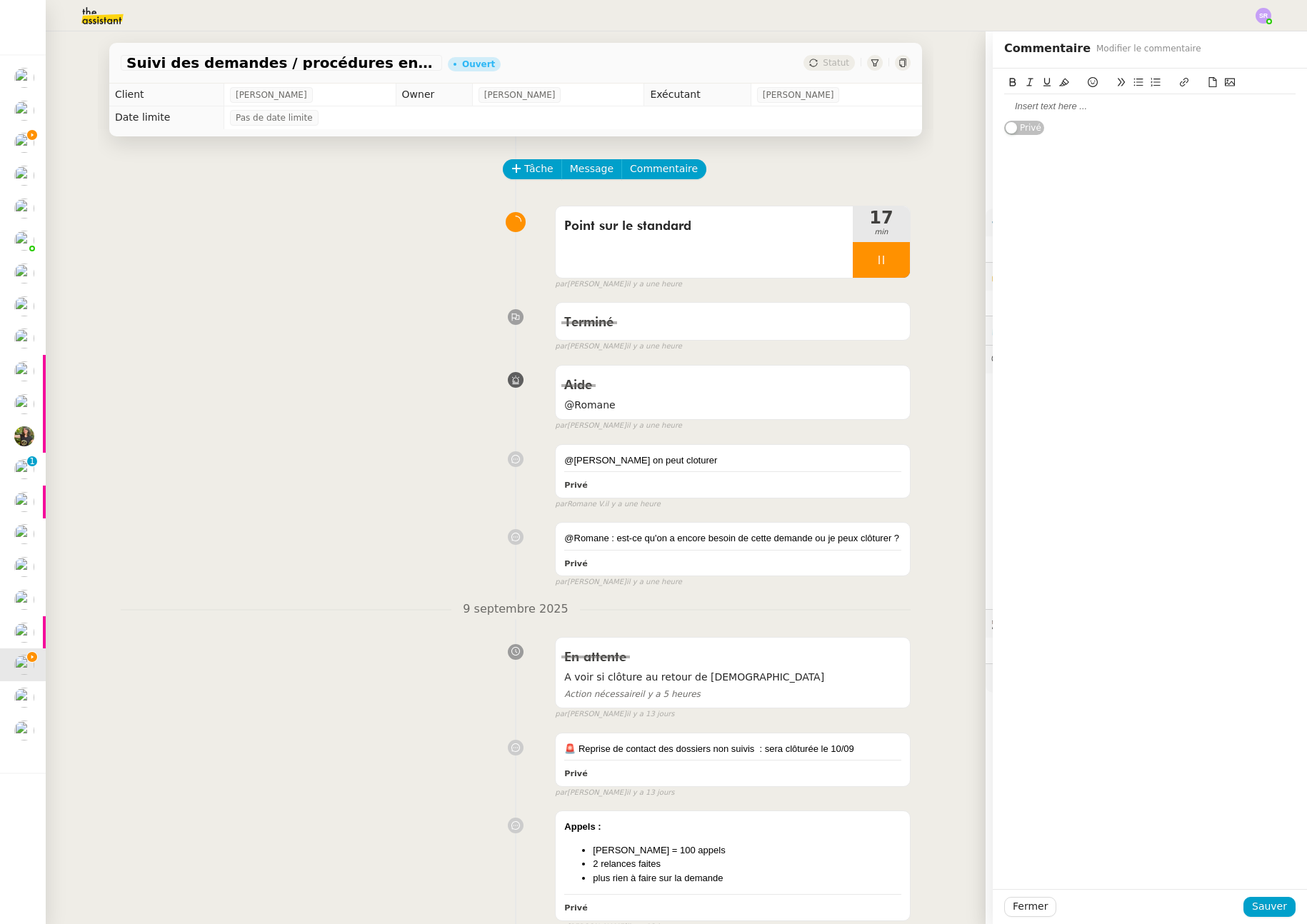
click at [1160, 127] on div "Privé" at bounding box center [1150, 102] width 291 height 67
click at [1162, 124] on div "Privé" at bounding box center [1150, 102] width 291 height 67
click at [1171, 114] on div at bounding box center [1150, 107] width 291 height 25
click at [1144, 133] on div "Plusieurs standards peuvensonner en meme temps ou déjà en ligne suyr le même st…" at bounding box center [1150, 127] width 291 height 26
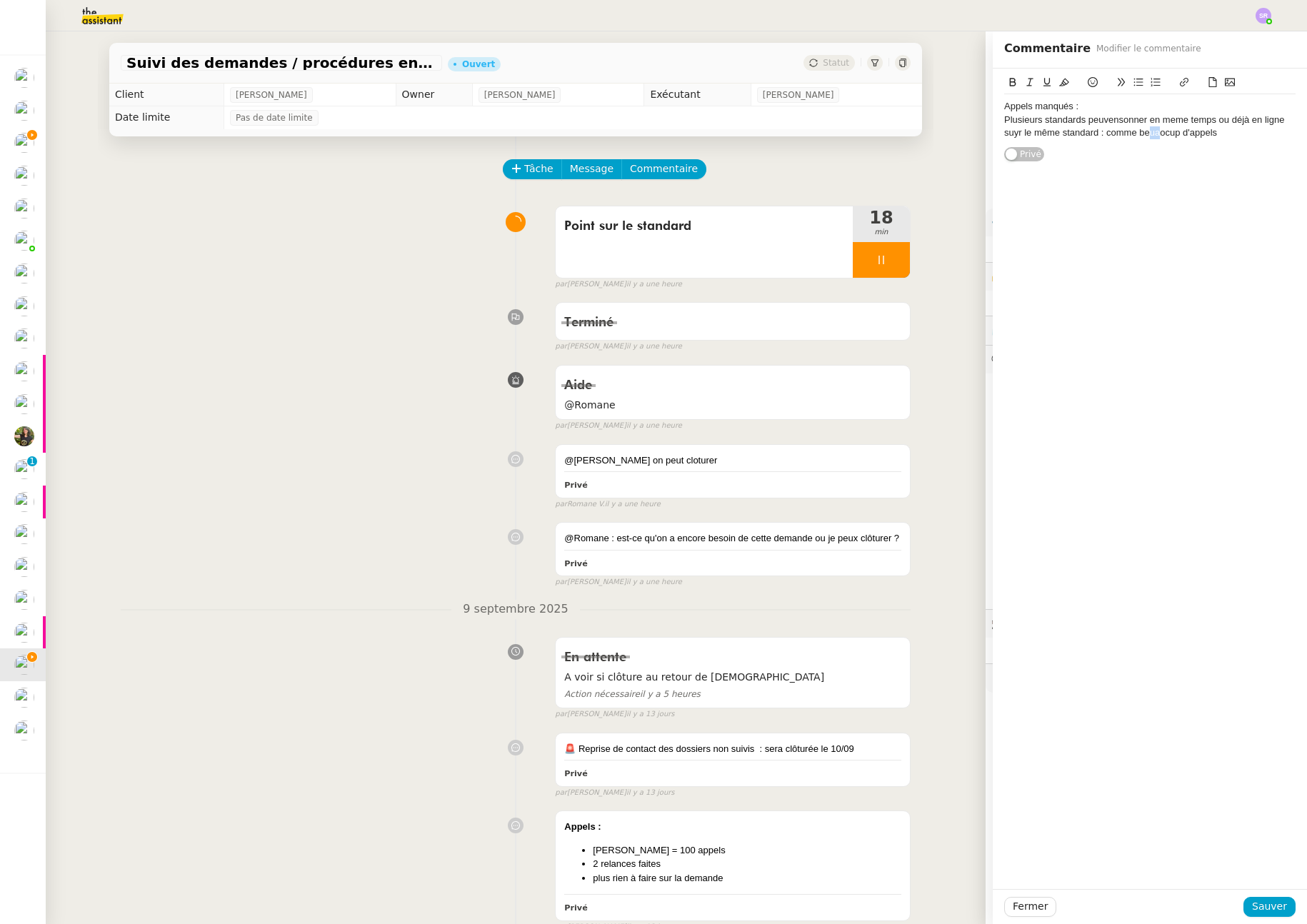
drag, startPoint x: 1149, startPoint y: 132, endPoint x: 1140, endPoint y: 133, distance: 9.1
click at [1140, 133] on div "Plusieurs standards peuvensonner en meme temps ou déjà en ligne suyr le même st…" at bounding box center [1150, 127] width 291 height 26
click at [1149, 135] on div "Plusieurs standards peuvensonner en meme temps ou déjà en ligne suyr le même st…" at bounding box center [1150, 127] width 291 height 26
click at [0, 0] on lt-strong "aucoup" at bounding box center [0, 0] width 0 height 0
click at [1102, 125] on div "Plusieurs standards peuvensonner en meme temps ou déjà en ligne suyr le même st…" at bounding box center [1150, 127] width 291 height 26
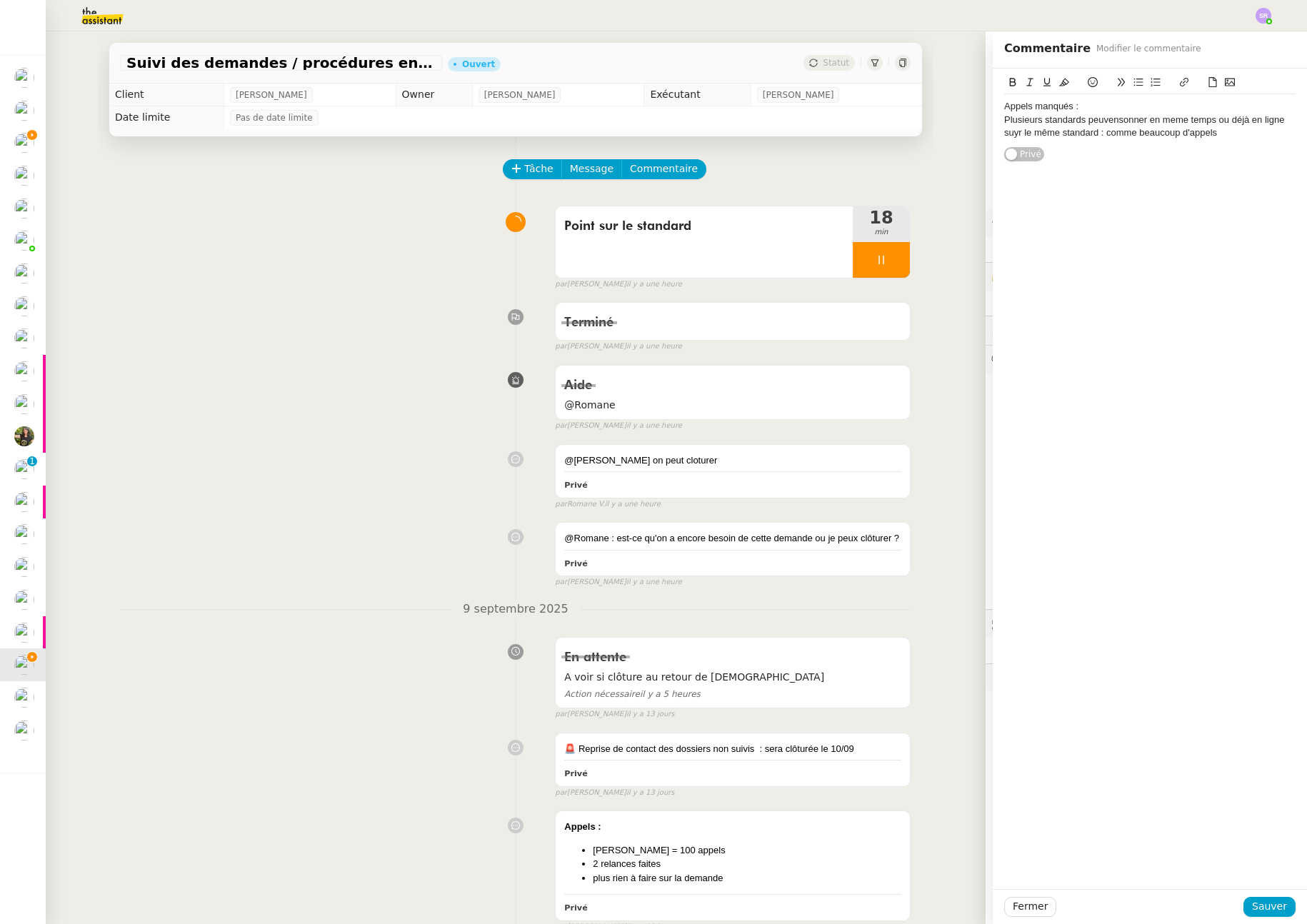
click at [1121, 121] on div "Plusieurs standards peuvensonner en meme temps ou déjà en ligne suyr le même st…" at bounding box center [1150, 127] width 291 height 26
click at [1107, 120] on div "Plusieurs standards peuvensonner en meme temps ou déjà en ligne suyr le même st…" at bounding box center [1150, 127] width 291 height 26
click at [1173, 122] on div "Plusieurs standards peuvent sonner en meme temps ou déjà en ligne suyr le même …" at bounding box center [1150, 127] width 291 height 26
click at [0, 0] on lt-span "même" at bounding box center [0, 0] width 0 height 0
click at [1005, 134] on div "Plusieurs standards peuvent sonner en même temps ou déjà en ligne suyr le même …" at bounding box center [1150, 127] width 291 height 26
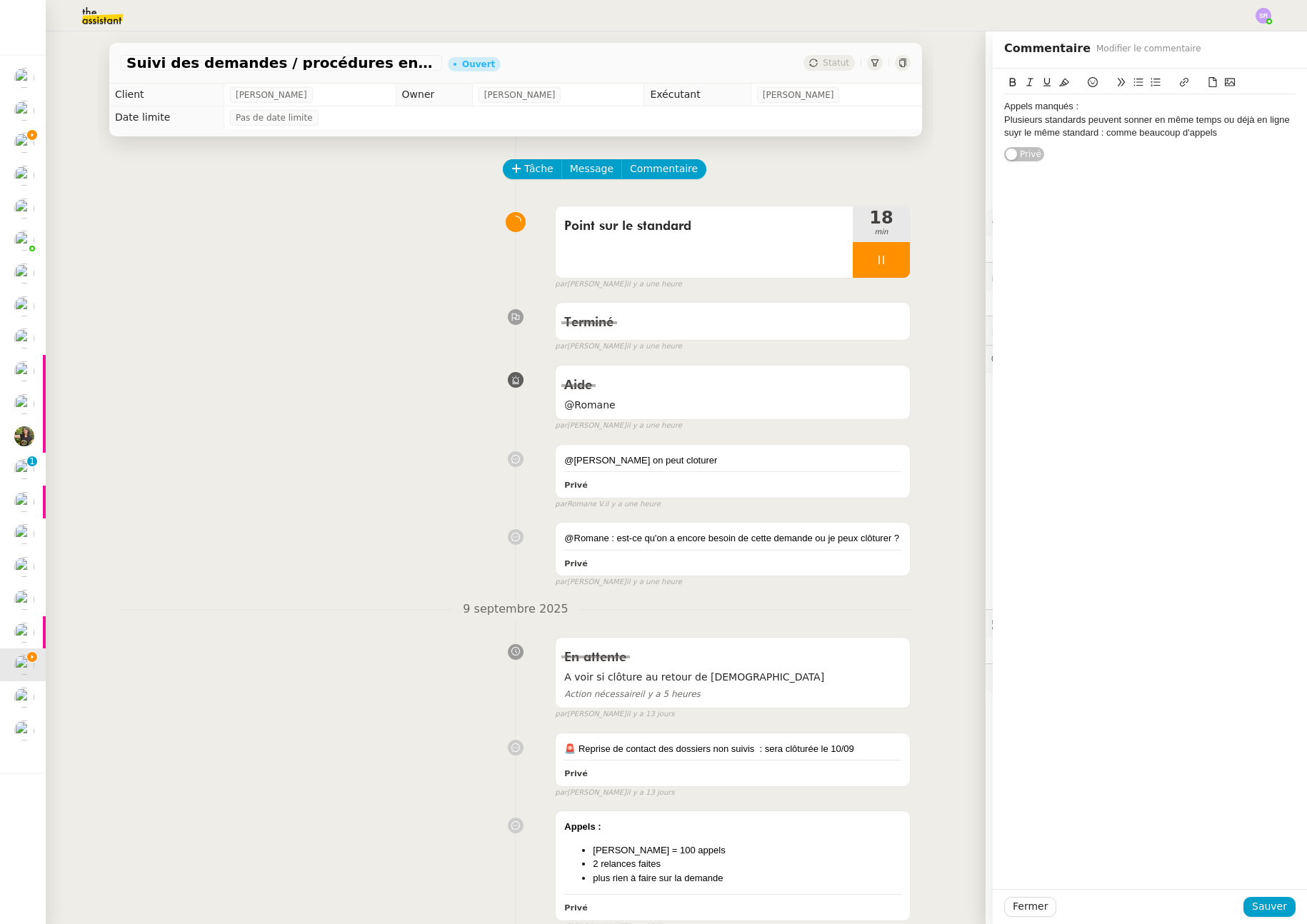
click at [0, 0] on lt-span "sur" at bounding box center [0, 0] width 0 height 0
click at [1226, 131] on div "Plusieurs standards peuvent sonner en même temps ou déjà en ligne sur le même s…" at bounding box center [1150, 127] width 291 height 26
drag, startPoint x: 1046, startPoint y: 127, endPoint x: 1050, endPoint y: 122, distance: 6.4
click at [1045, 127] on div "Plusieurs standards peuvent sonner en même temps ou déjà en ligne sur le même s…" at bounding box center [1150, 133] width 291 height 39
click at [1134, 85] on icon at bounding box center [1139, 82] width 9 height 8
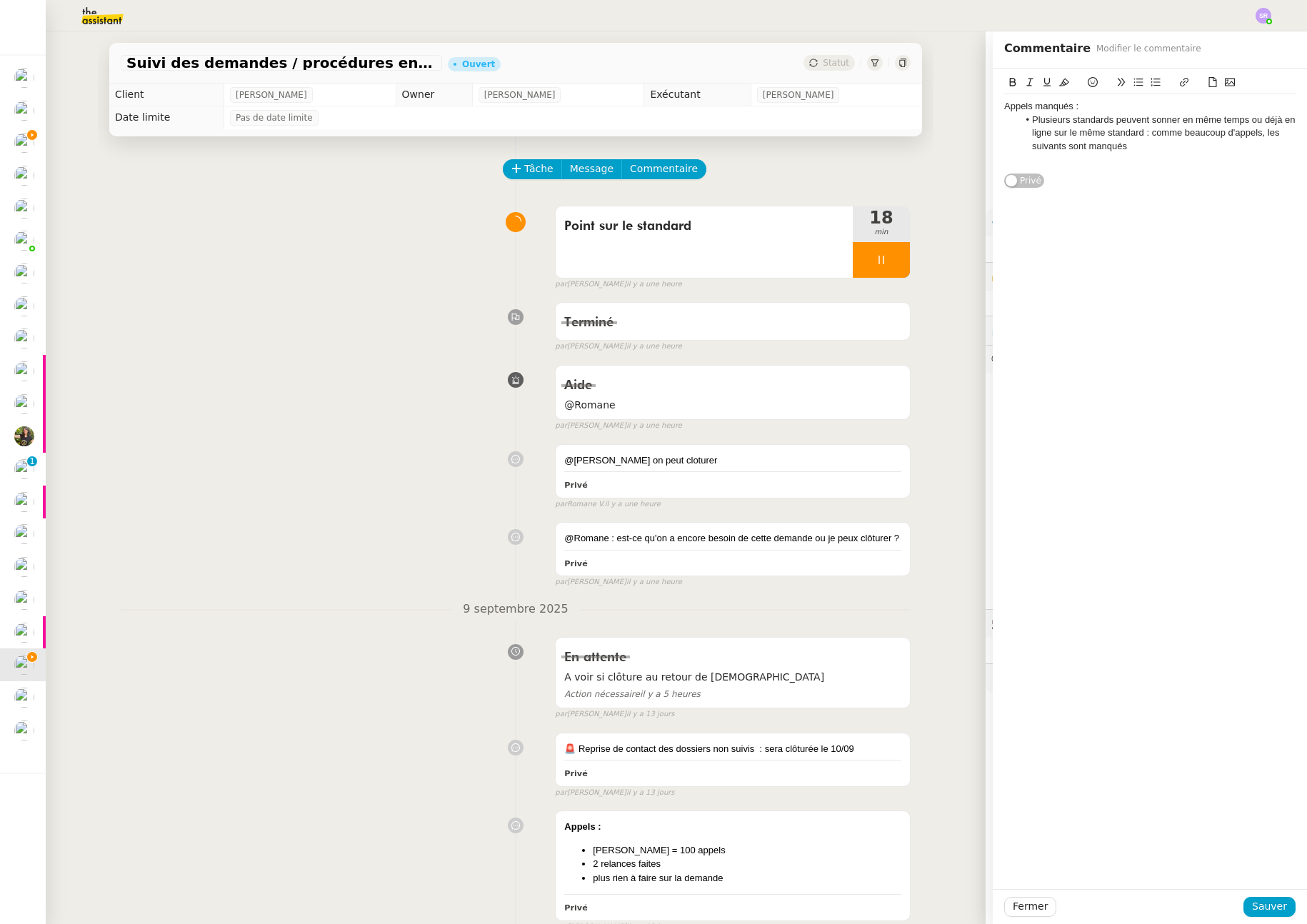
click at [1141, 137] on li "Plusieurs standards peuvent sonner en même temps ou déjà en ligne sur le même s…" at bounding box center [1157, 133] width 278 height 39
drag, startPoint x: 1046, startPoint y: 105, endPoint x: 978, endPoint y: 105, distance: 68.0
click at [978, 106] on app-ticket "Suivi des demandes / procédures en cours Storvatt - Client Franck Muffat Jeande…" at bounding box center [676, 478] width 1261 height 893
click at [1008, 82] on icon at bounding box center [1012, 82] width 10 height 10
click at [1139, 147] on li "Plusieurs standards peuvent sonner en même temps ou déjà en ligne sur le même s…" at bounding box center [1157, 133] width 278 height 39
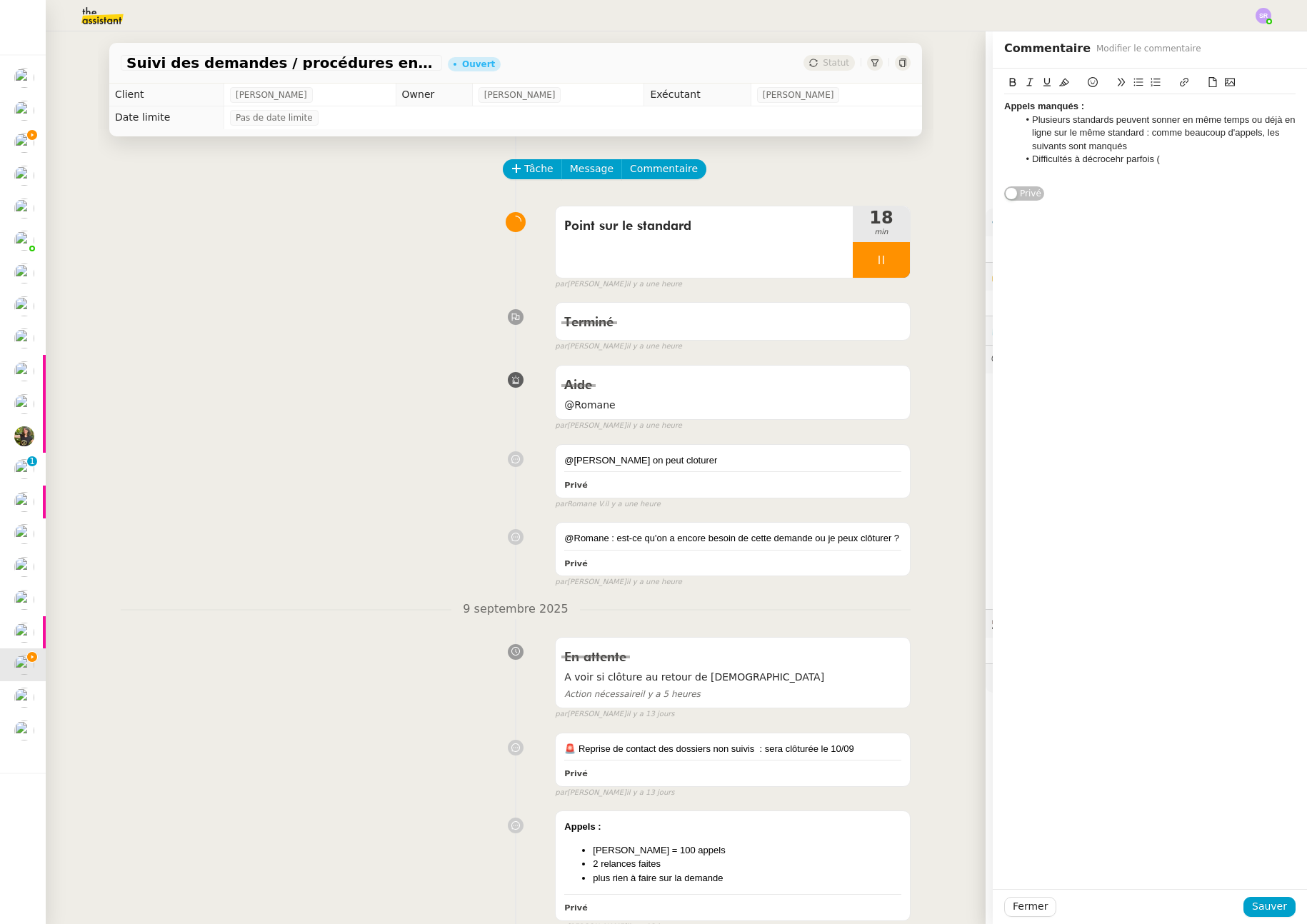
drag, startPoint x: 1110, startPoint y: 161, endPoint x: 1193, endPoint y: 236, distance: 111.9
click at [1110, 161] on li "Difficultés à décrocehr parfois (" at bounding box center [1157, 159] width 278 height 13
click at [1261, 905] on span "Sauver" at bounding box center [1270, 907] width 35 height 16
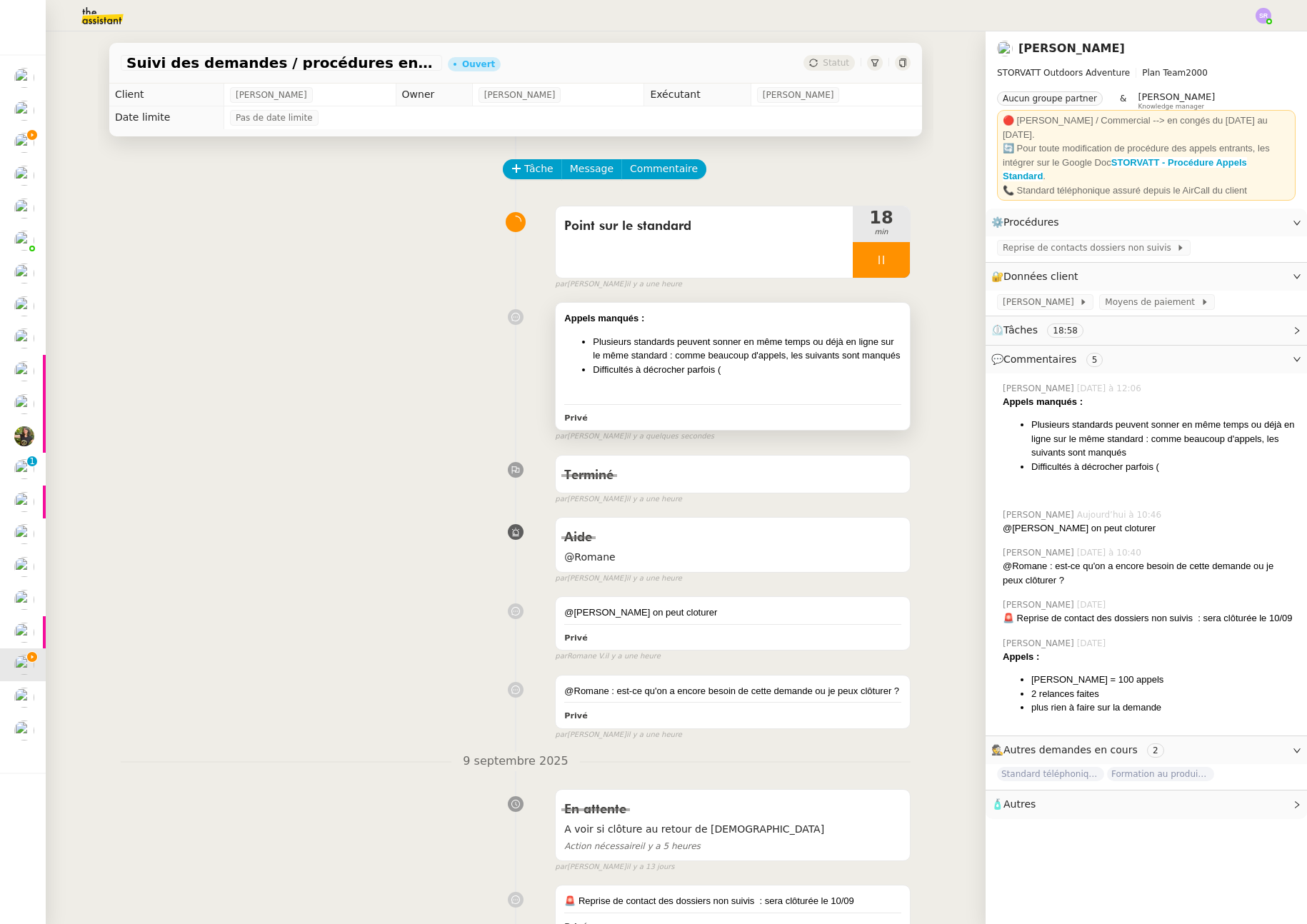
click at [765, 402] on div "Appels manqués : Plusieurs standards peuvent sonner en même temps ou déjà en li…" at bounding box center [733, 367] width 354 height 127
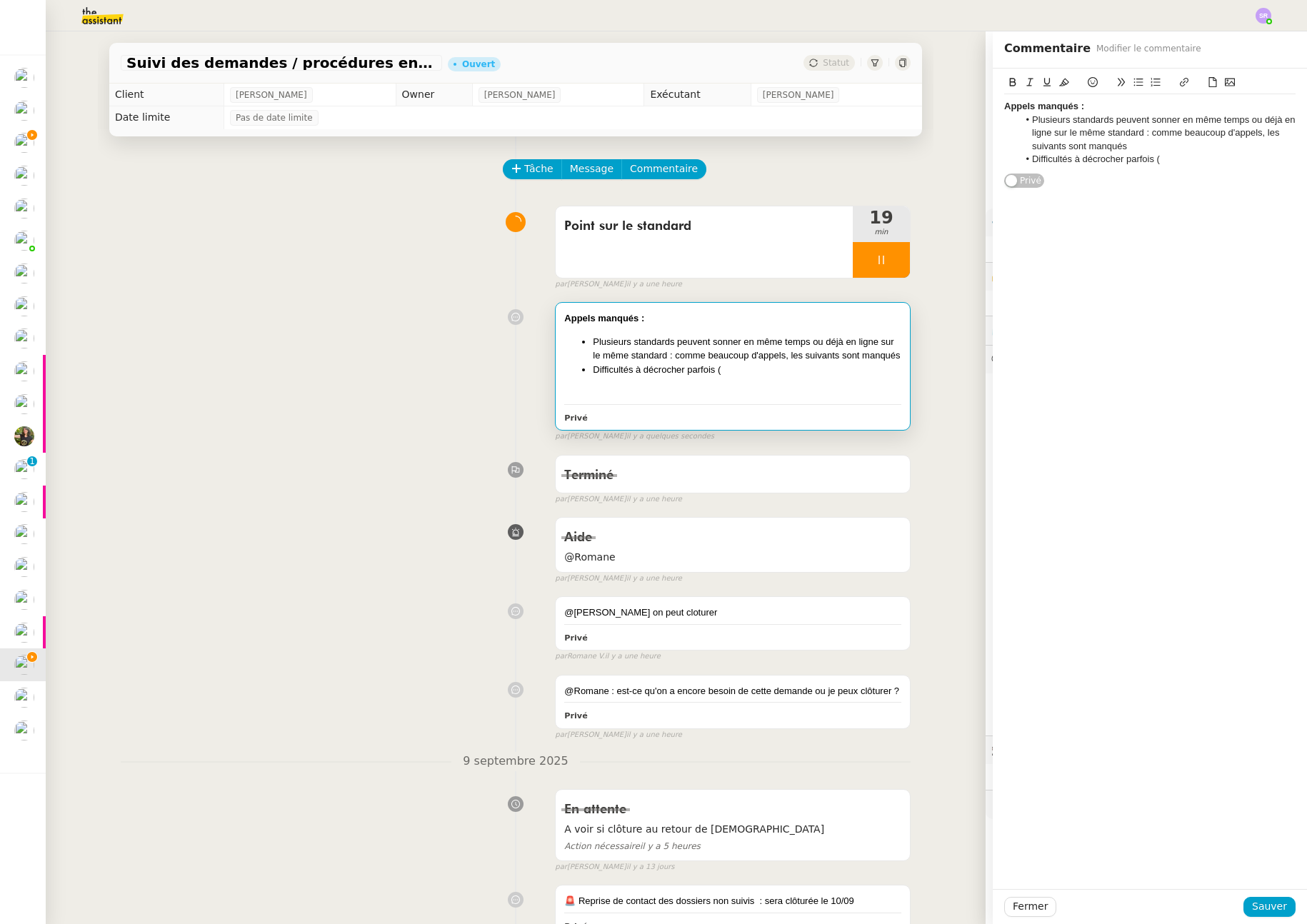
click at [1151, 159] on li "Difficultés à décrocher parfois (" at bounding box center [1157, 159] width 278 height 13
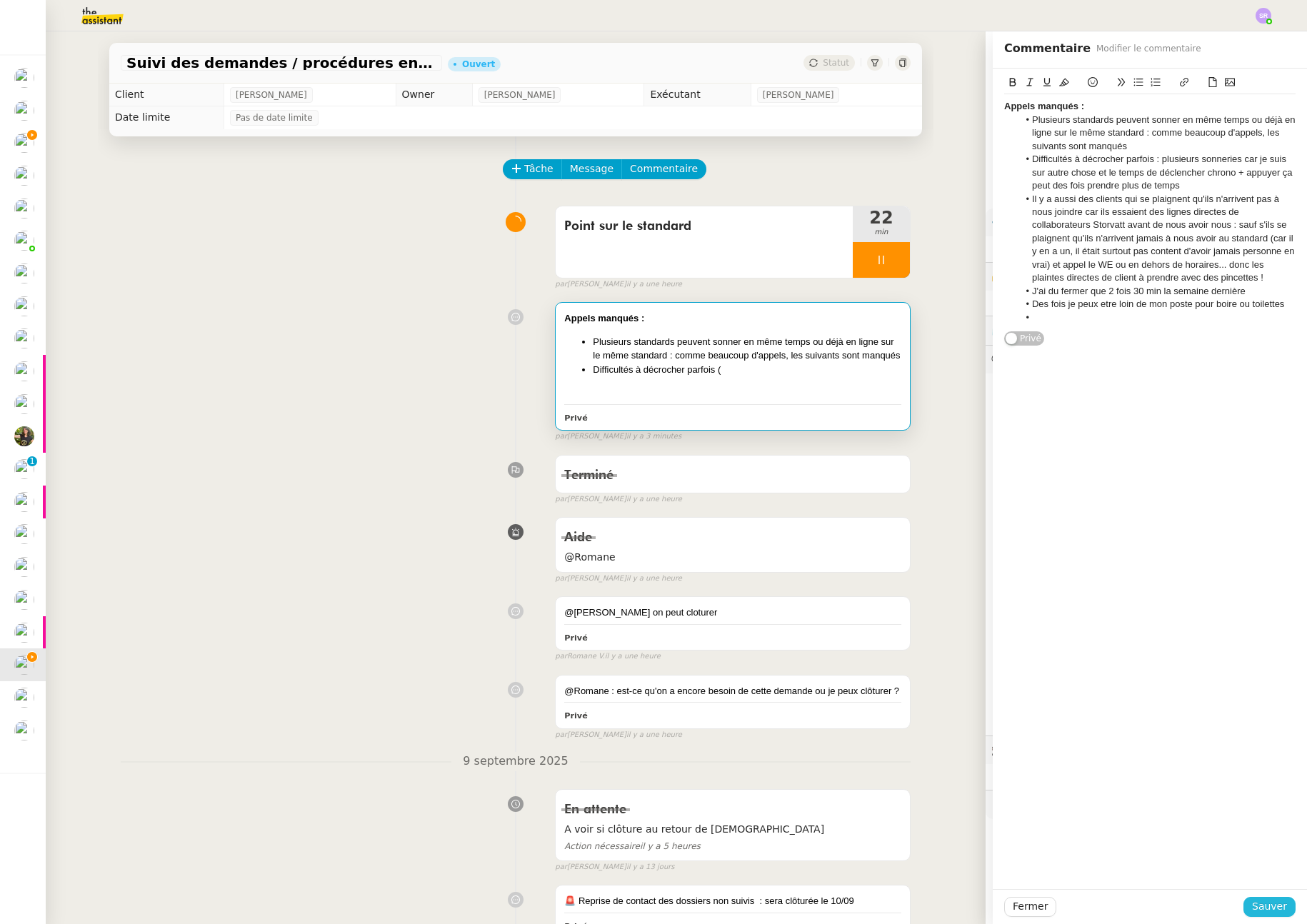
click at [1266, 908] on span "Sauver" at bounding box center [1270, 907] width 35 height 16
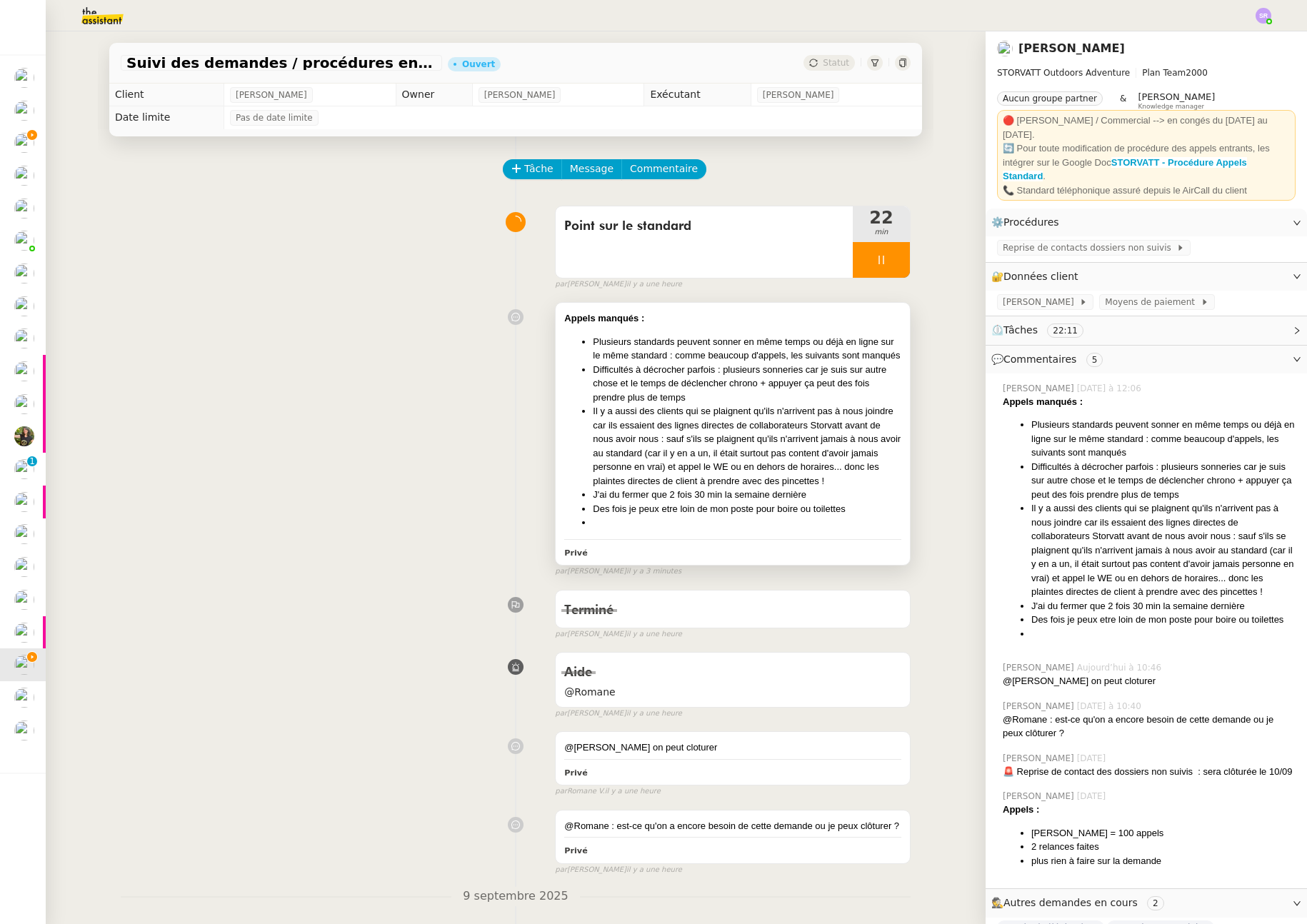
click at [772, 513] on li "Des fois je peux etre loin de mon poste pour boire ou toilettes" at bounding box center [746, 510] width 309 height 15
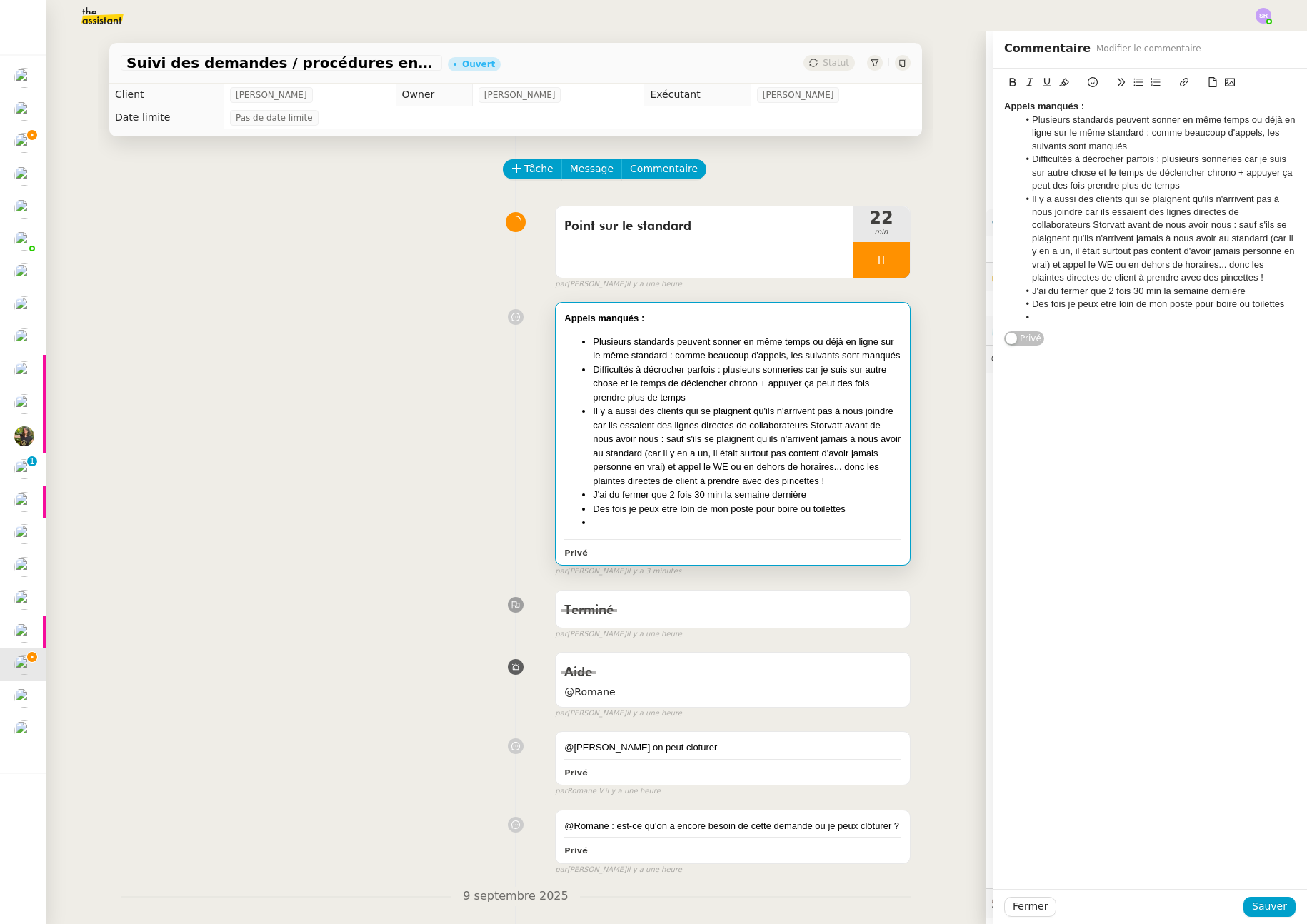
click at [1097, 316] on li at bounding box center [1157, 318] width 278 height 13
click at [1268, 911] on span "Sauver" at bounding box center [1270, 907] width 35 height 16
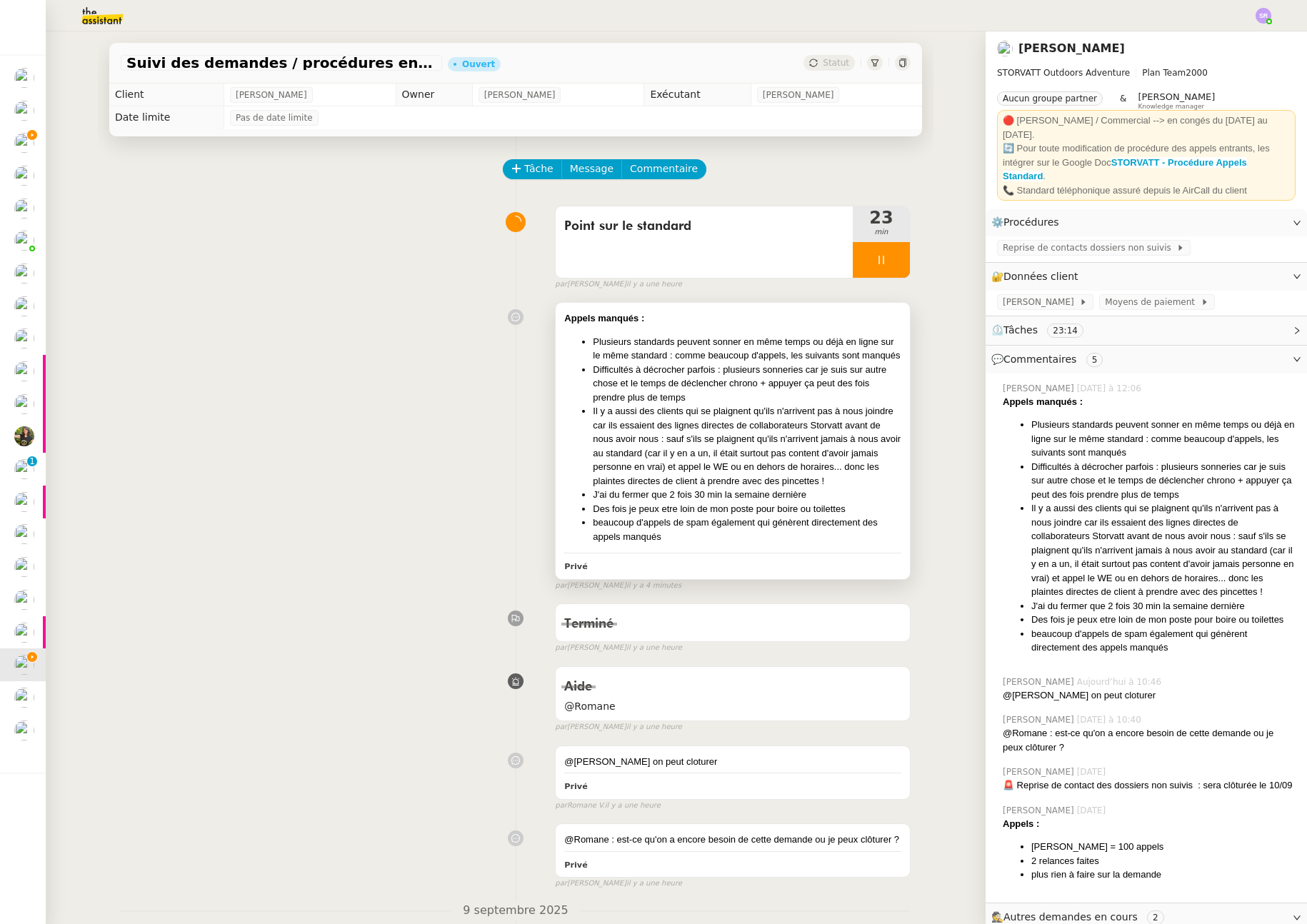
click at [643, 554] on div "Appels manqués : Plusieurs standards peuvent sonner en même temps ou déjà en li…" at bounding box center [733, 441] width 354 height 276
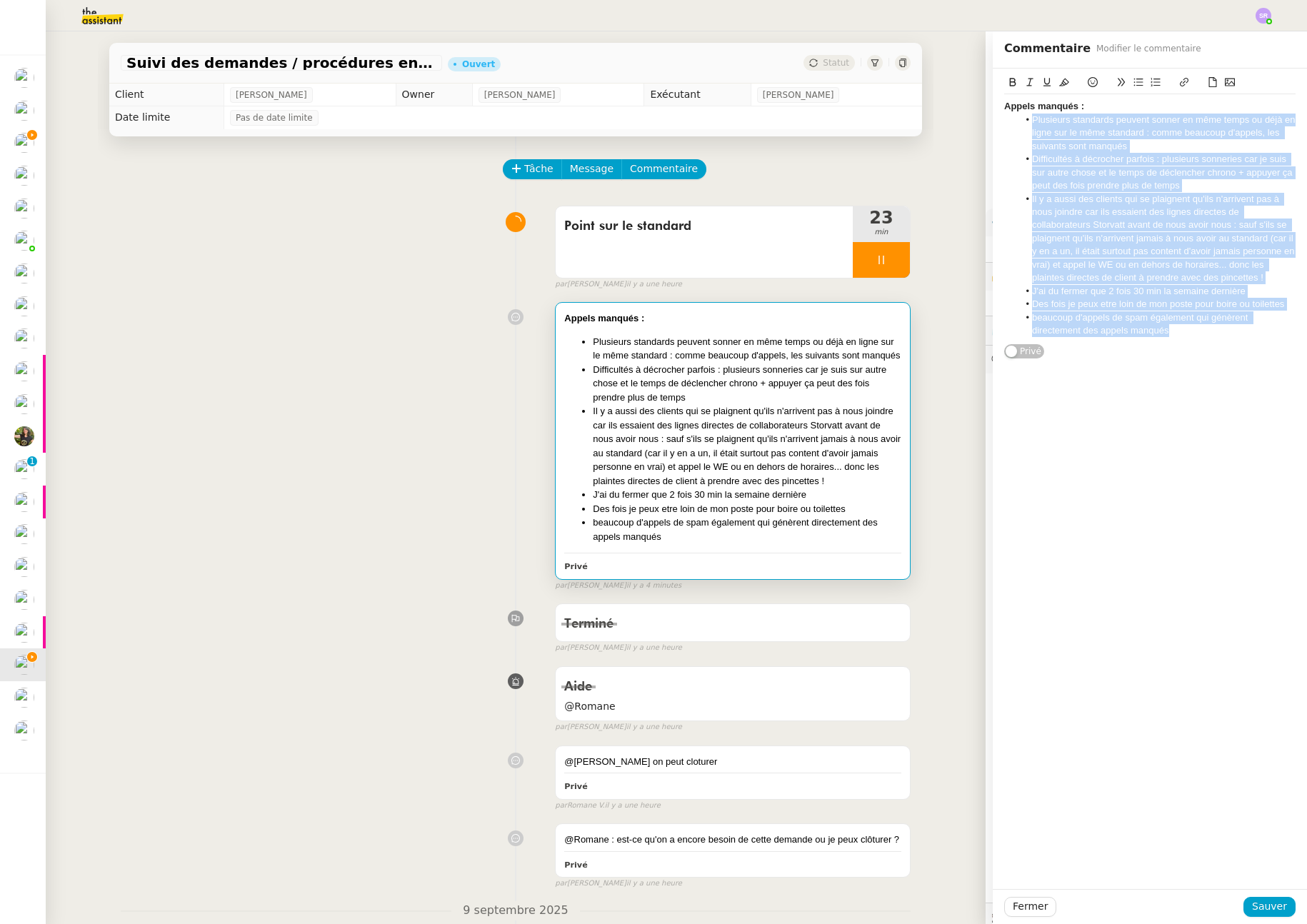
drag, startPoint x: 1169, startPoint y: 323, endPoint x: 1003, endPoint y: 122, distance: 260.7
click at [1004, 122] on ul "Plusieurs standards peuvent sonner en même temps ou déjà en ligne sur le même s…" at bounding box center [1150, 226] width 291 height 224
copy ul "Plusieurs standards peuvent sonner en même temps ou déjà en ligne sur le même s…"
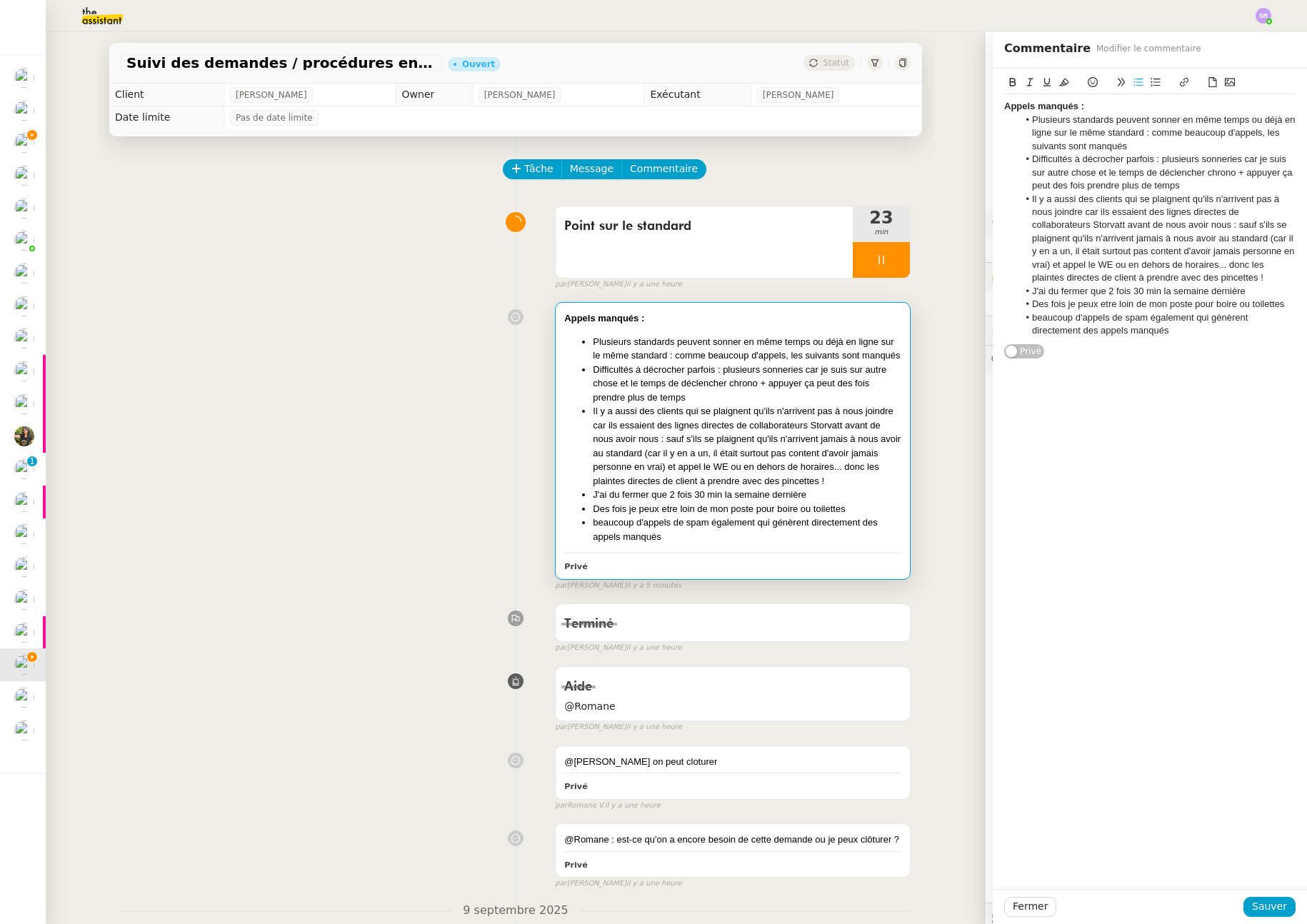
click at [1168, 335] on li "beaucoup d'appels de spam également qui génèrent directement des appels manqués" at bounding box center [1157, 324] width 278 height 26
drag, startPoint x: 1249, startPoint y: 400, endPoint x: 968, endPoint y: 373, distance: 282.3
click at [968, 373] on app-ticket "Suivi des demandes / procédures en cours Storvatt - Client Franck Muffat Jeande…" at bounding box center [676, 478] width 1261 height 893
copy div "Rappel : quand on est 2 au standard, on est pas forcément derrière notre pc tou…"
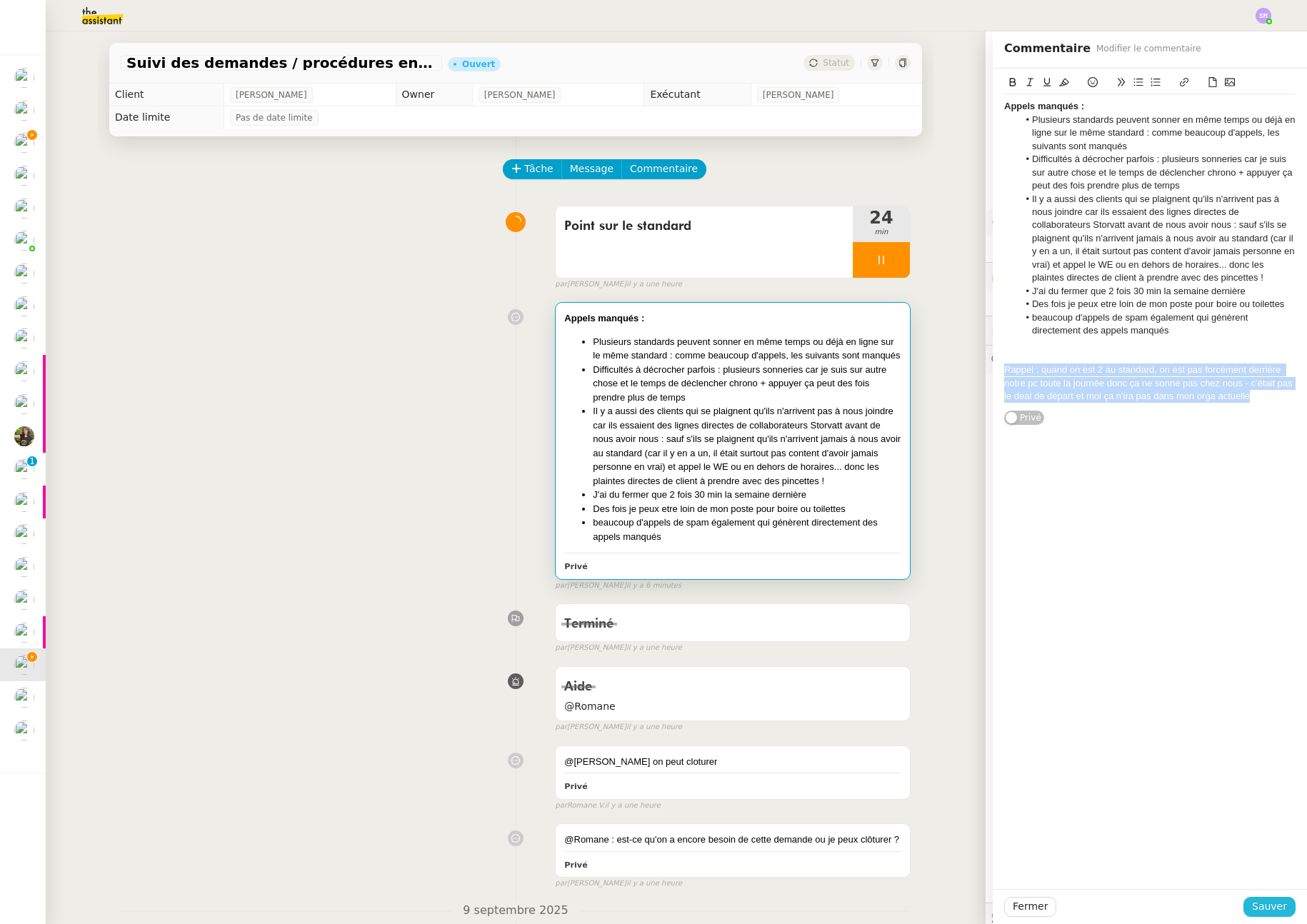
click at [1270, 907] on span "Sauver" at bounding box center [1270, 907] width 35 height 16
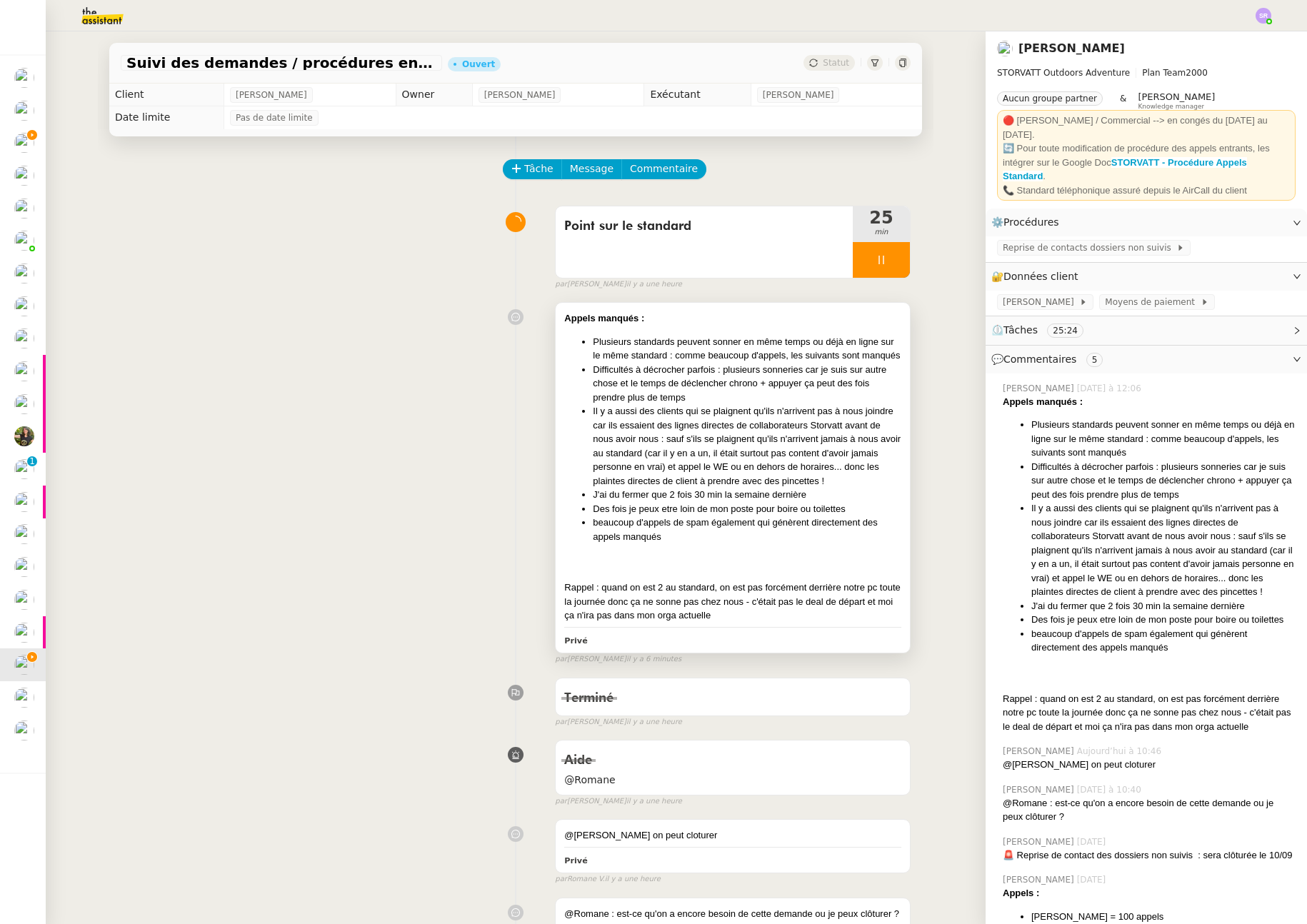
click at [787, 531] on li "beaucoup d'appels de spam également qui génèrent directement des appels manqués" at bounding box center [746, 530] width 309 height 28
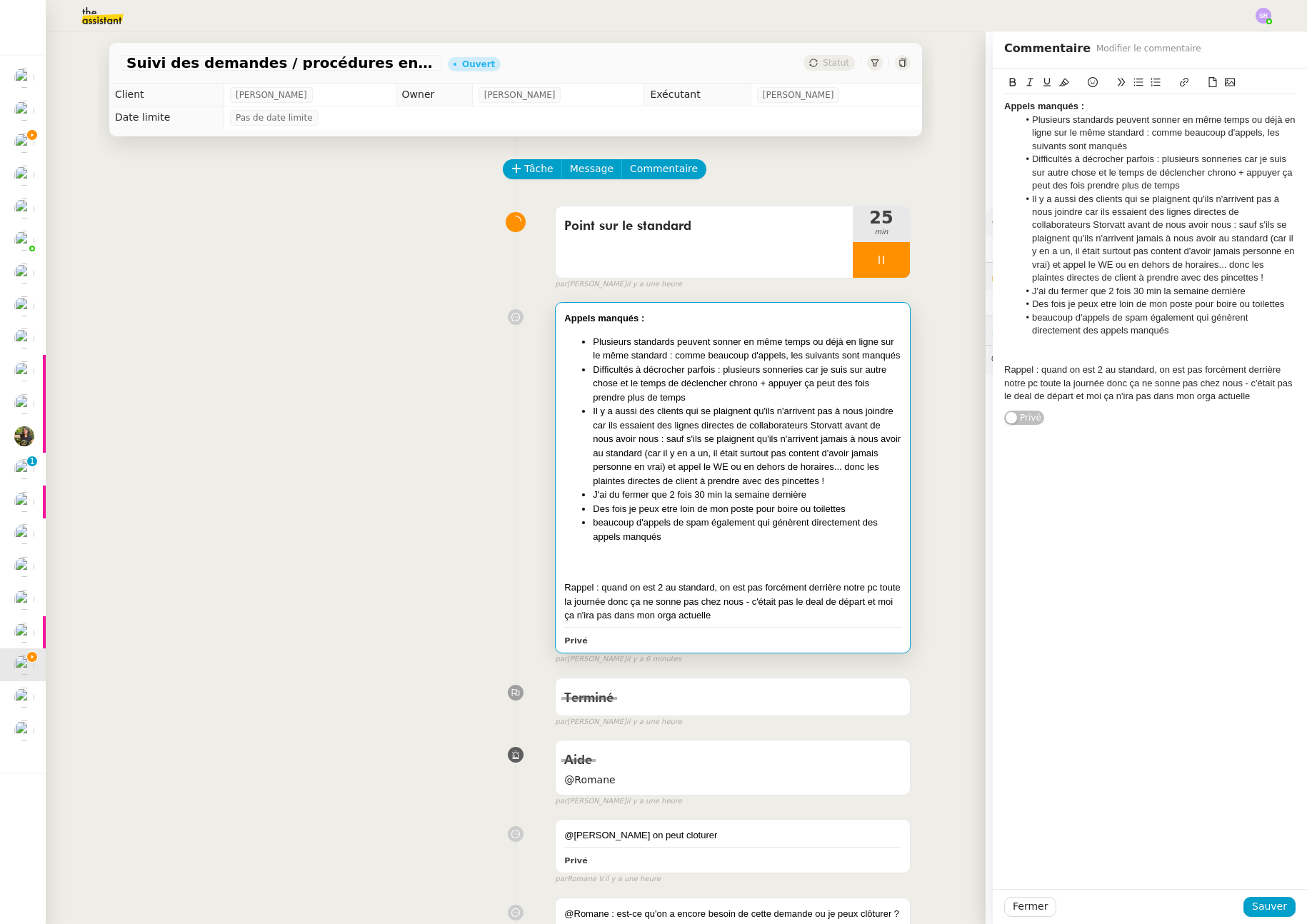
click at [1083, 360] on div at bounding box center [1150, 357] width 291 height 13
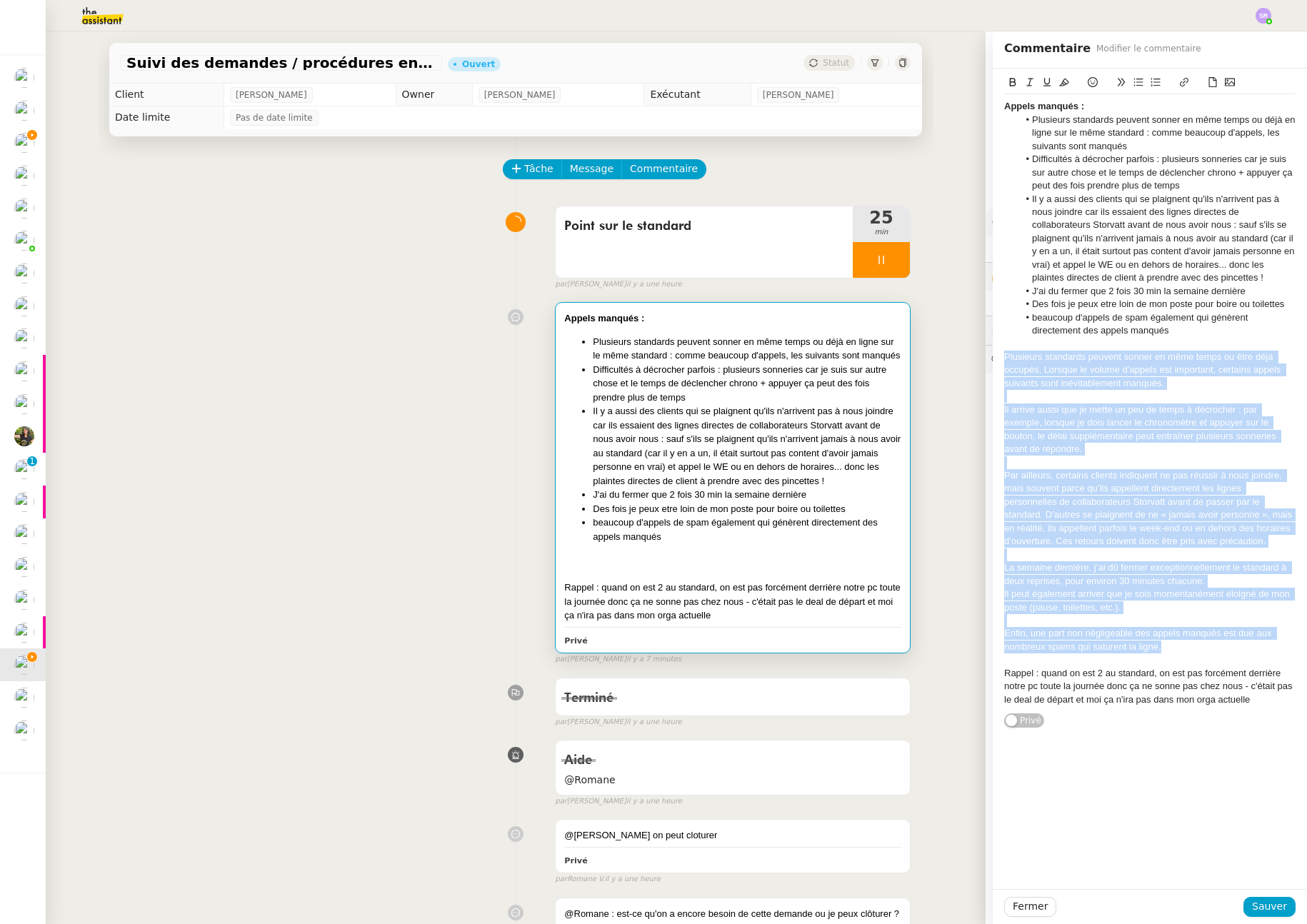
drag, startPoint x: 1157, startPoint y: 644, endPoint x: 975, endPoint y: 351, distance: 344.9
click at [975, 351] on app-ticket "Suivi des demandes / procédures en cours Storvatt - Client Franck Muffat Jeande…" at bounding box center [676, 478] width 1261 height 893
click at [1134, 79] on icon at bounding box center [1139, 82] width 9 height 8
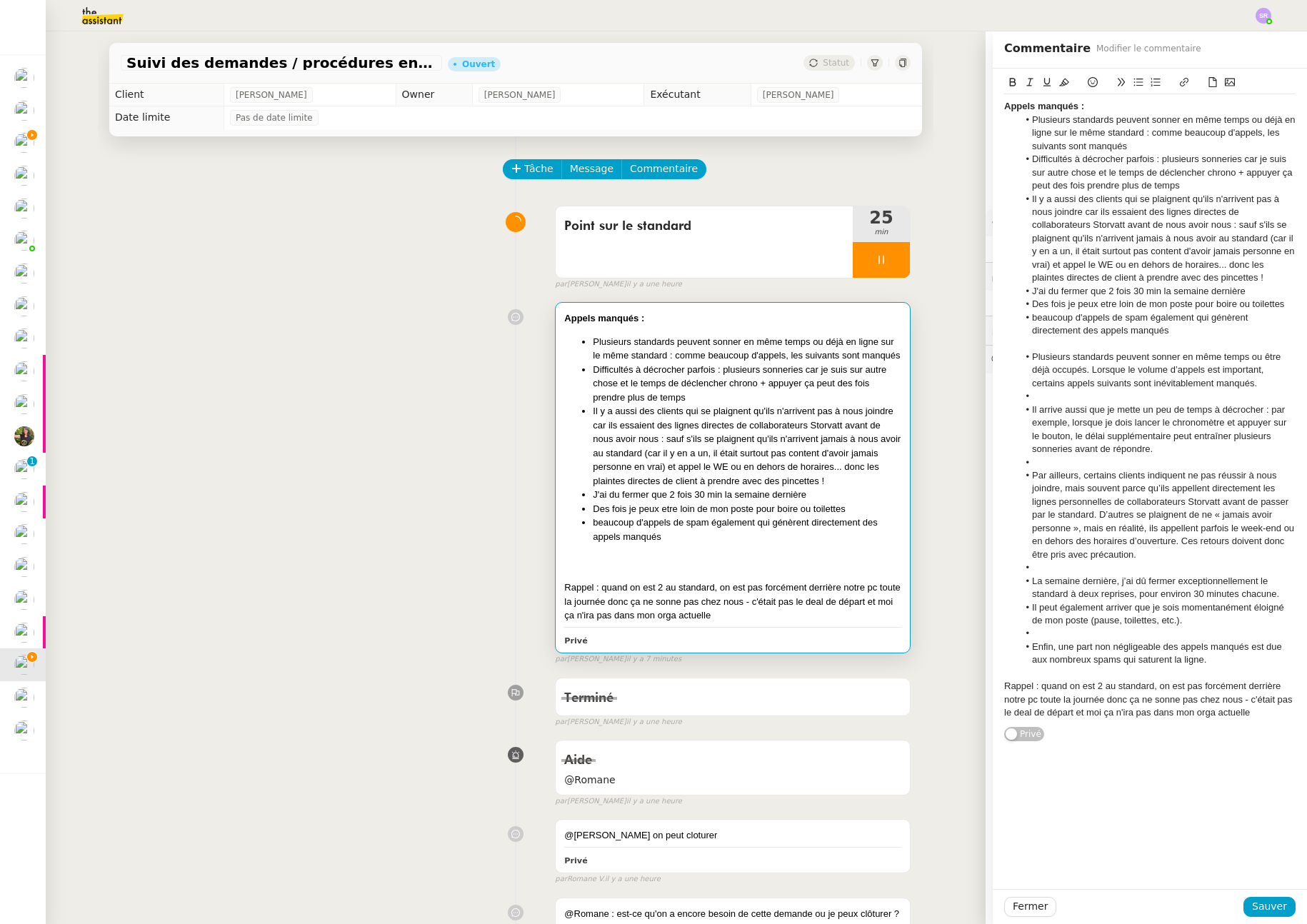
click at [1060, 393] on li at bounding box center [1157, 396] width 278 height 13
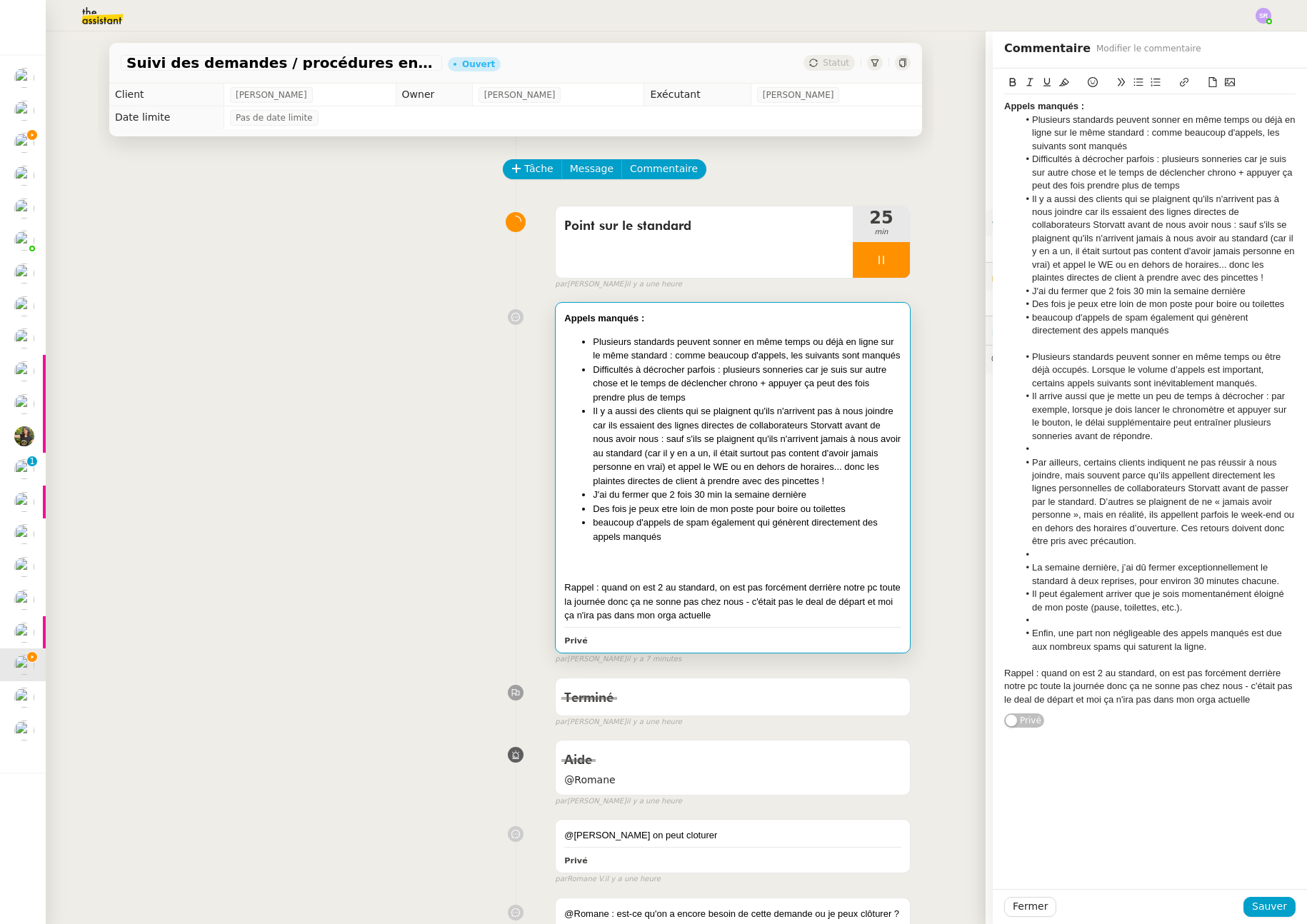
click at [1087, 462] on li "Par ailleurs, certains clients indiquent ne pas réussir à nous joindre, mais so…" at bounding box center [1157, 502] width 278 height 92
click at [1076, 450] on li at bounding box center [1157, 450] width 278 height 13
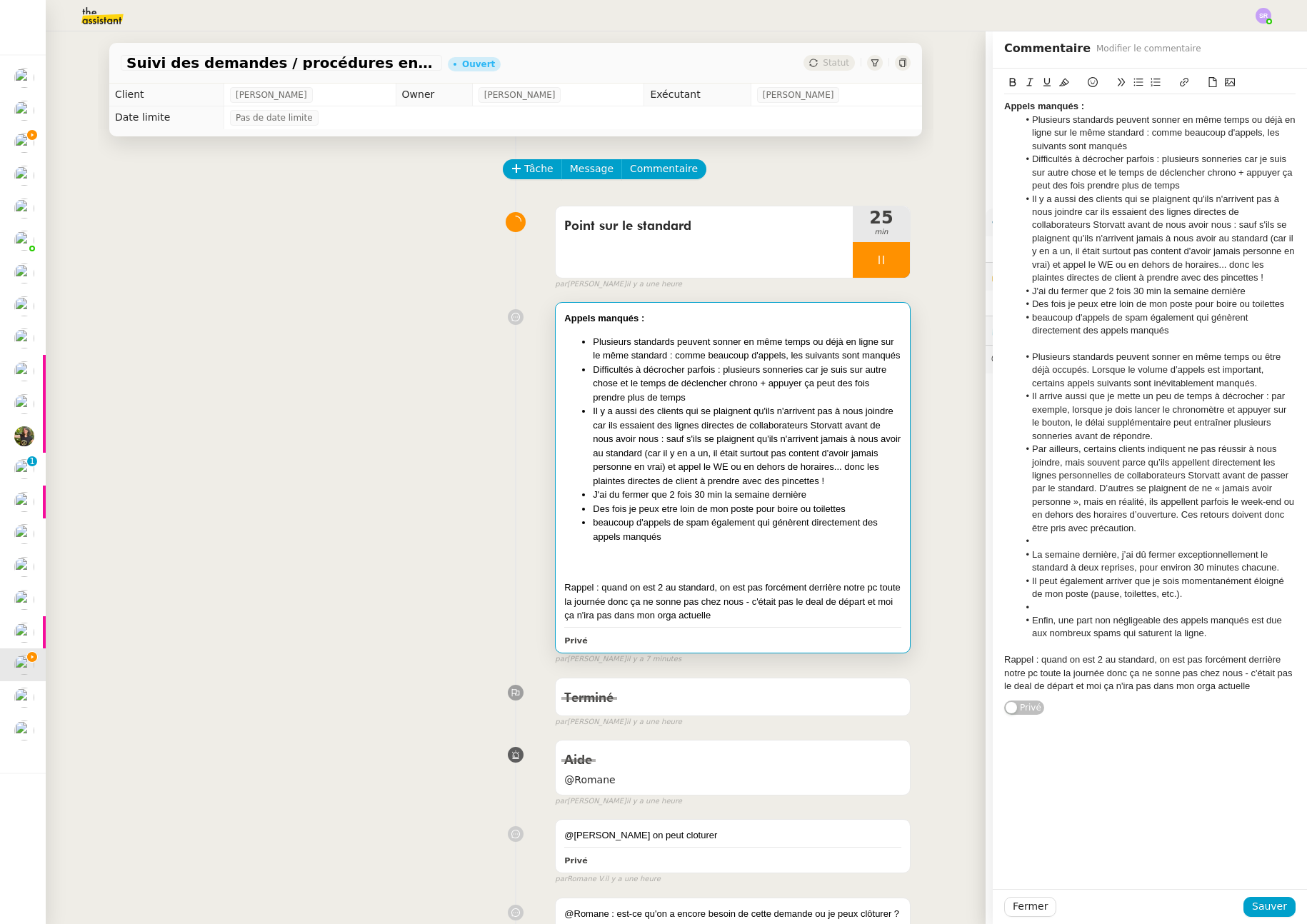
click at [1037, 546] on li at bounding box center [1157, 542] width 278 height 13
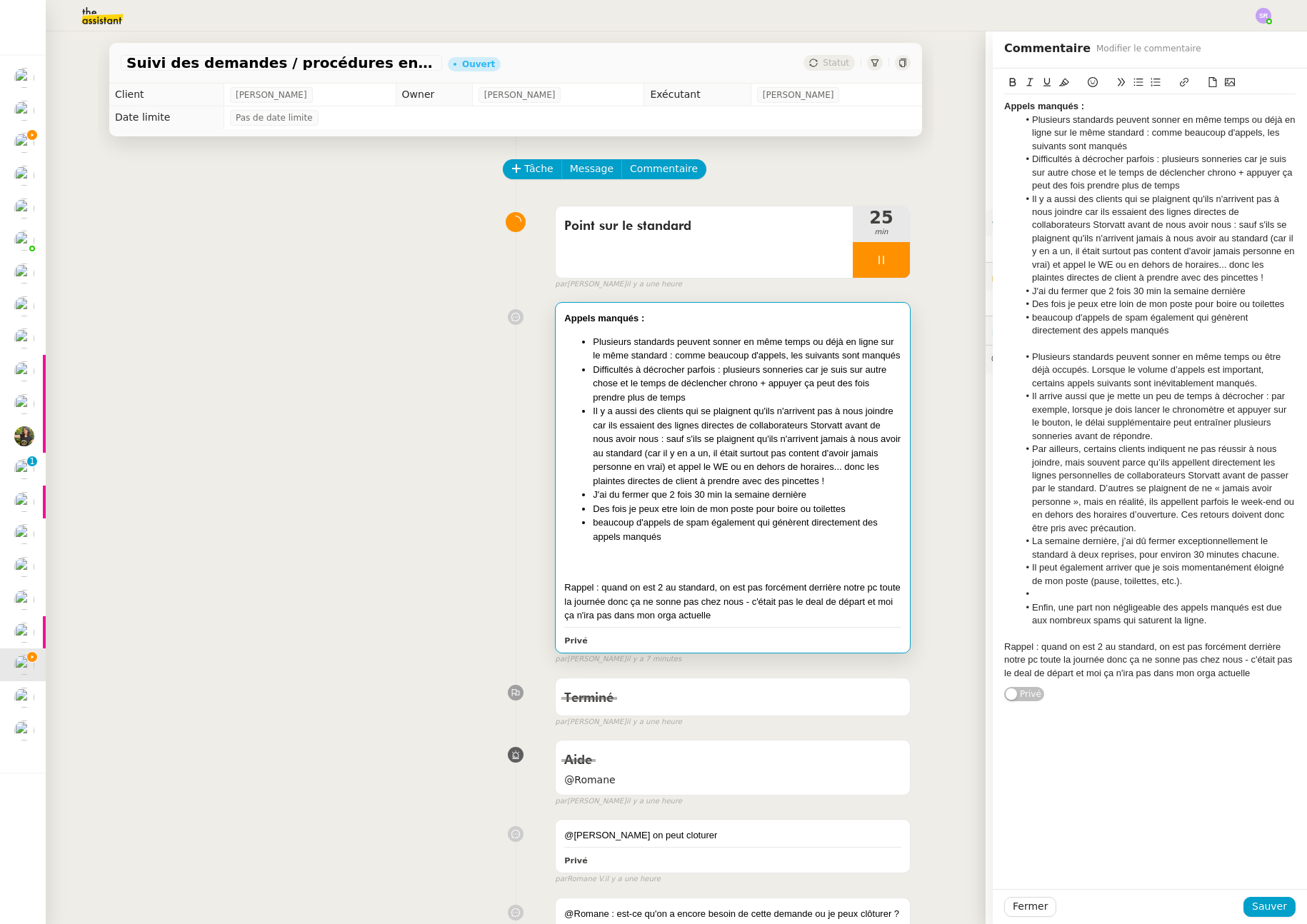
click at [1046, 595] on li at bounding box center [1157, 594] width 278 height 13
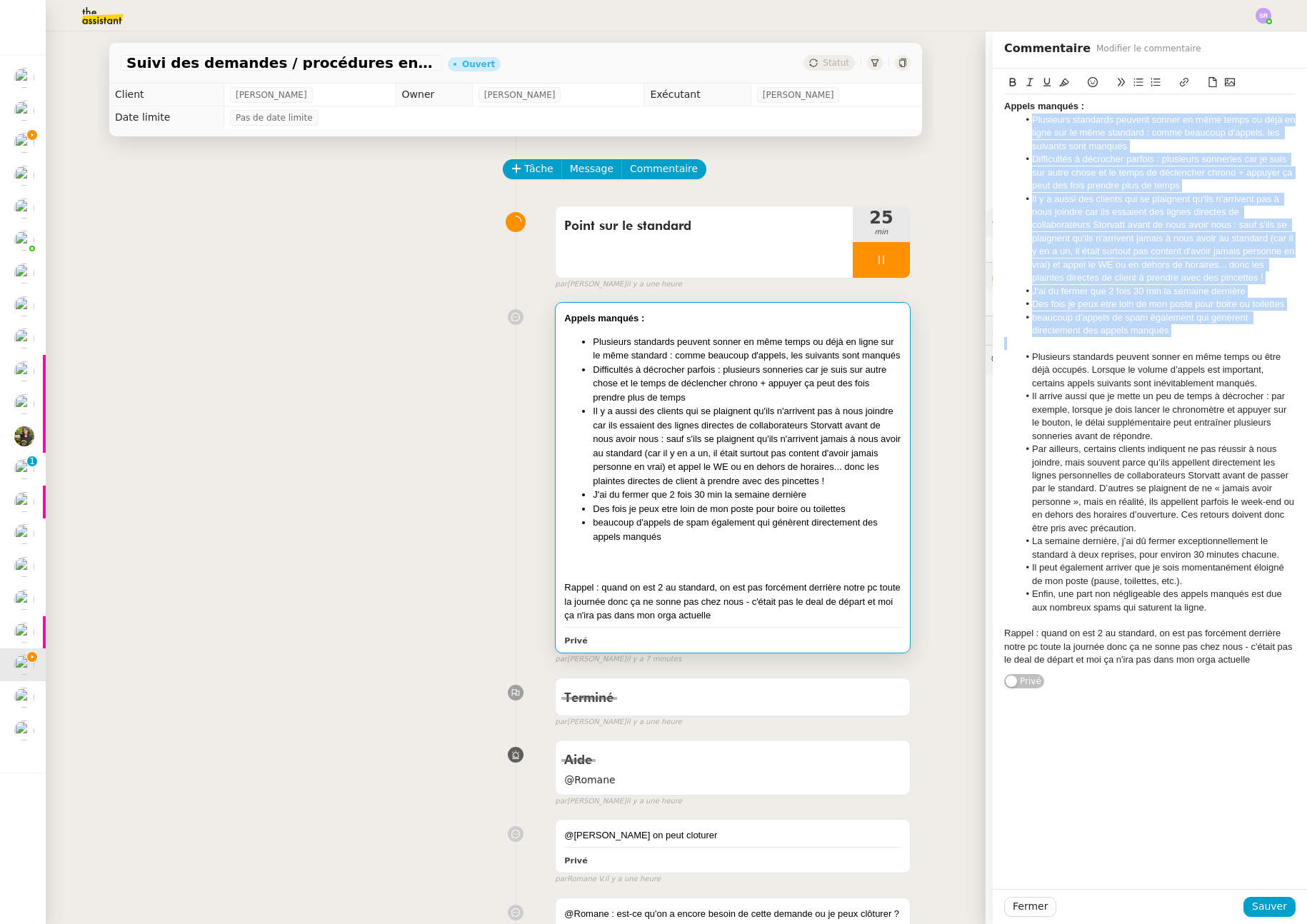
drag, startPoint x: 1160, startPoint y: 328, endPoint x: 1009, endPoint y: 118, distance: 258.7
click at [1009, 118] on div "Appels manqués : Plusieurs standards peuvent sonner en même temps ou déjà en li…" at bounding box center [1150, 383] width 291 height 578
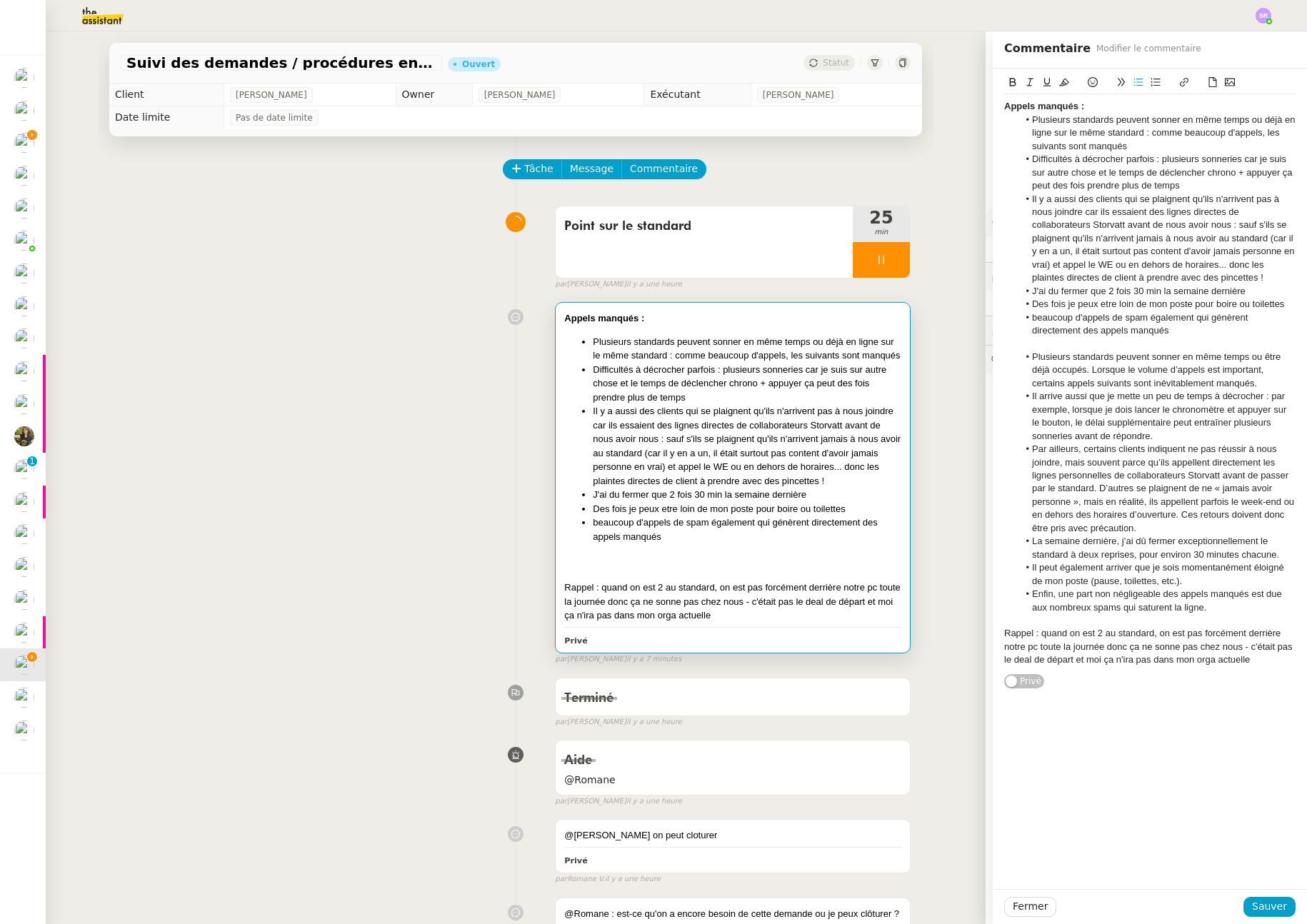
click at [1264, 357] on li "Plusieurs standards peuvent sonner en même temps ou être déjà occupés. Lorsque …" at bounding box center [1157, 370] width 278 height 39
drag, startPoint x: 1256, startPoint y: 359, endPoint x: 1077, endPoint y: 373, distance: 179.5
click at [1077, 373] on li "Plusieurs standards peuvent sonner en même temps ou être déjà occupés. Lorsque …" at bounding box center [1157, 370] width 278 height 39
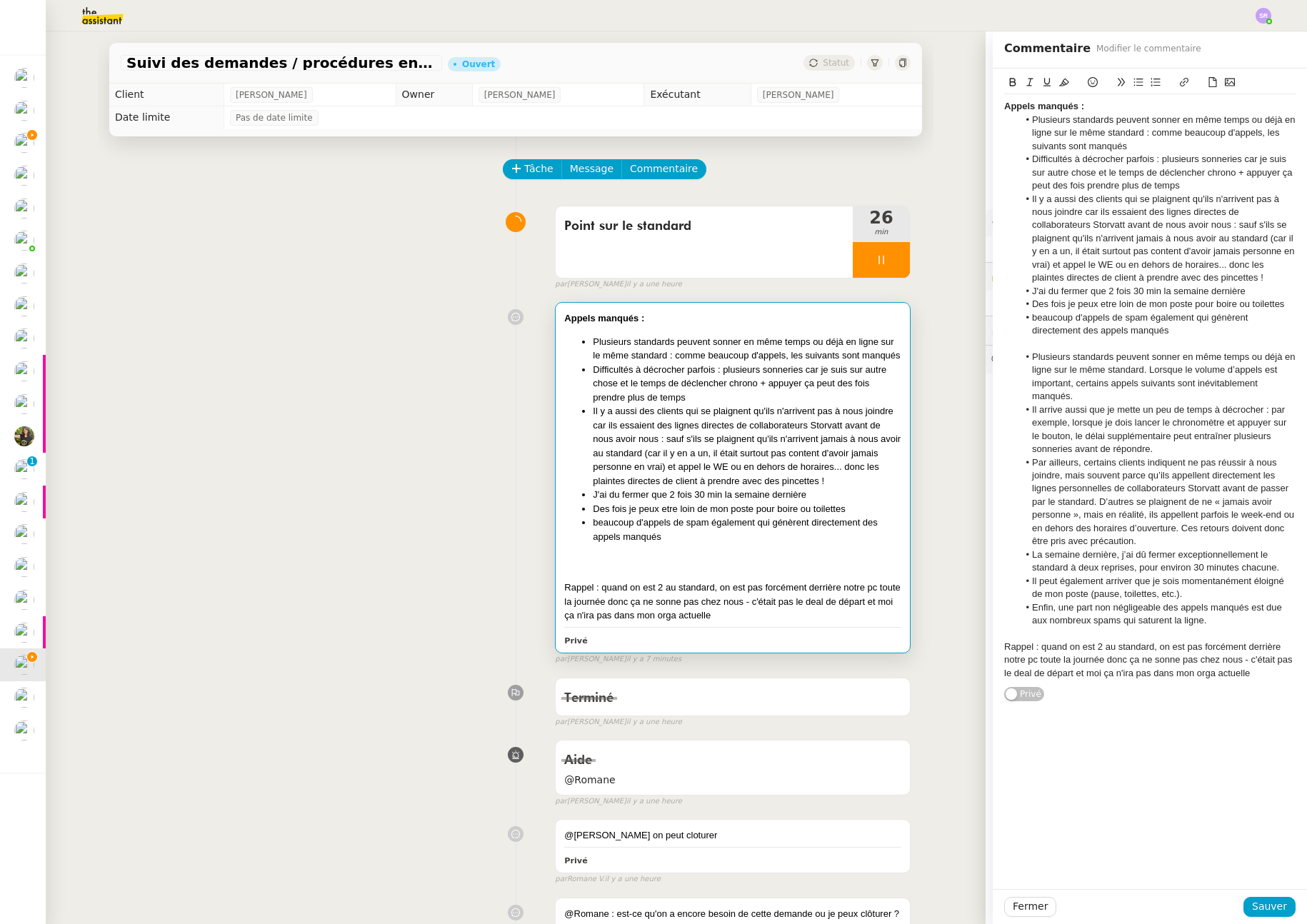
click at [1144, 451] on li "Il arrive aussi que je mette un peu de temps à décrocher : par exemple, lorsque…" at bounding box center [1157, 430] width 278 height 53
click at [1140, 447] on li "Il arrive aussi que je mette un peu de temps à décrocher : par exemple, lorsque…" at bounding box center [1157, 430] width 278 height 53
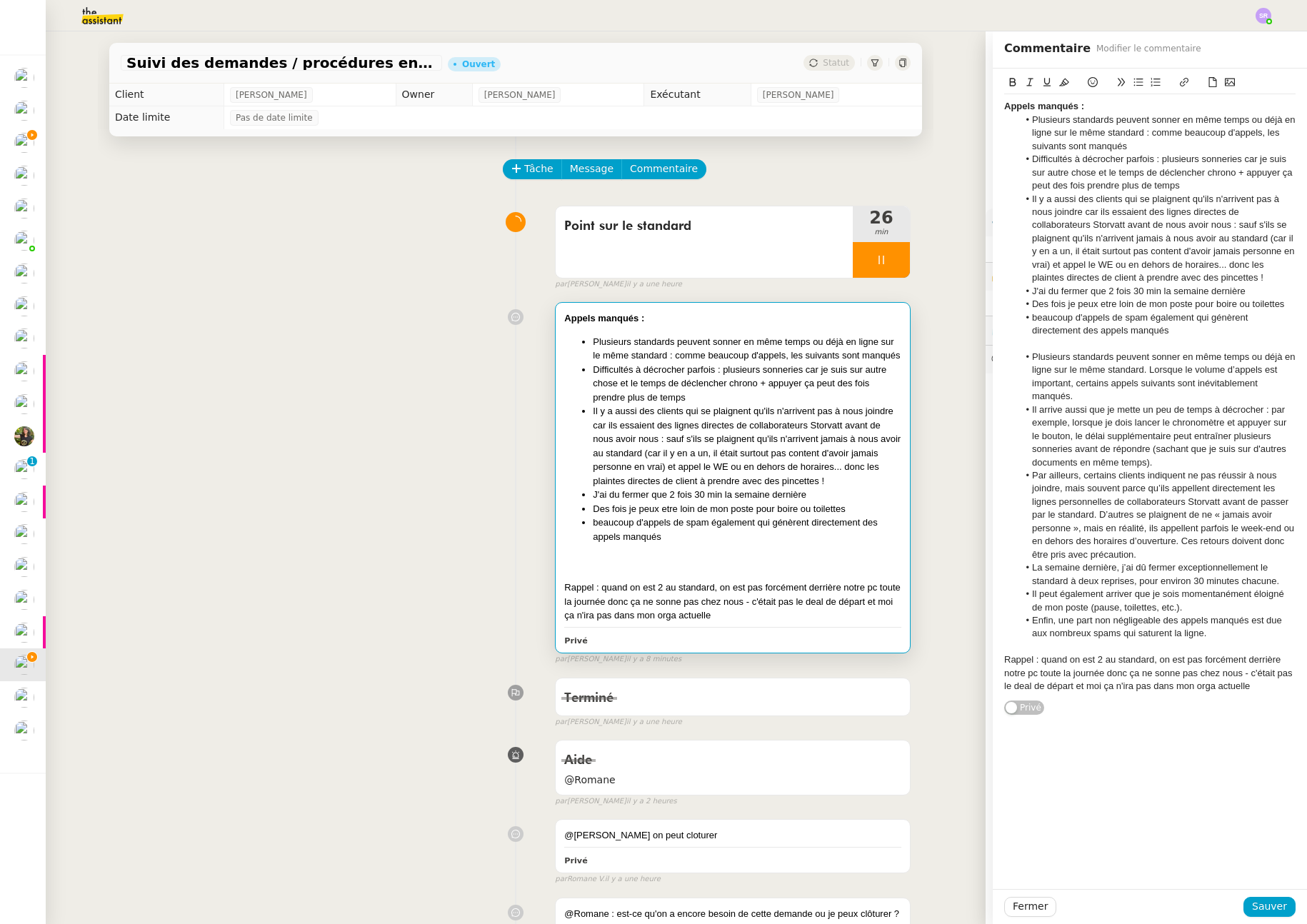
click at [1090, 556] on li "Par ailleurs, certains clients indiquent ne pas réussir à nous joindre, mais so…" at bounding box center [1157, 515] width 278 height 92
click at [1079, 579] on li "La semaine dernière, j’ai dû fermer exceptionnellement le standard à deux repri…" at bounding box center [1157, 574] width 278 height 26
click at [1080, 579] on li "La semaine dernière, j’ai dû fermer exceptionnellement le standard à deux repri…" at bounding box center [1157, 574] width 278 height 26
click at [1182, 606] on li "Il peut également arriver que je sois momentanément éloigné de mon poste (pause…" at bounding box center [1157, 601] width 278 height 26
drag, startPoint x: 1084, startPoint y: 624, endPoint x: 1170, endPoint y: 624, distance: 86.0
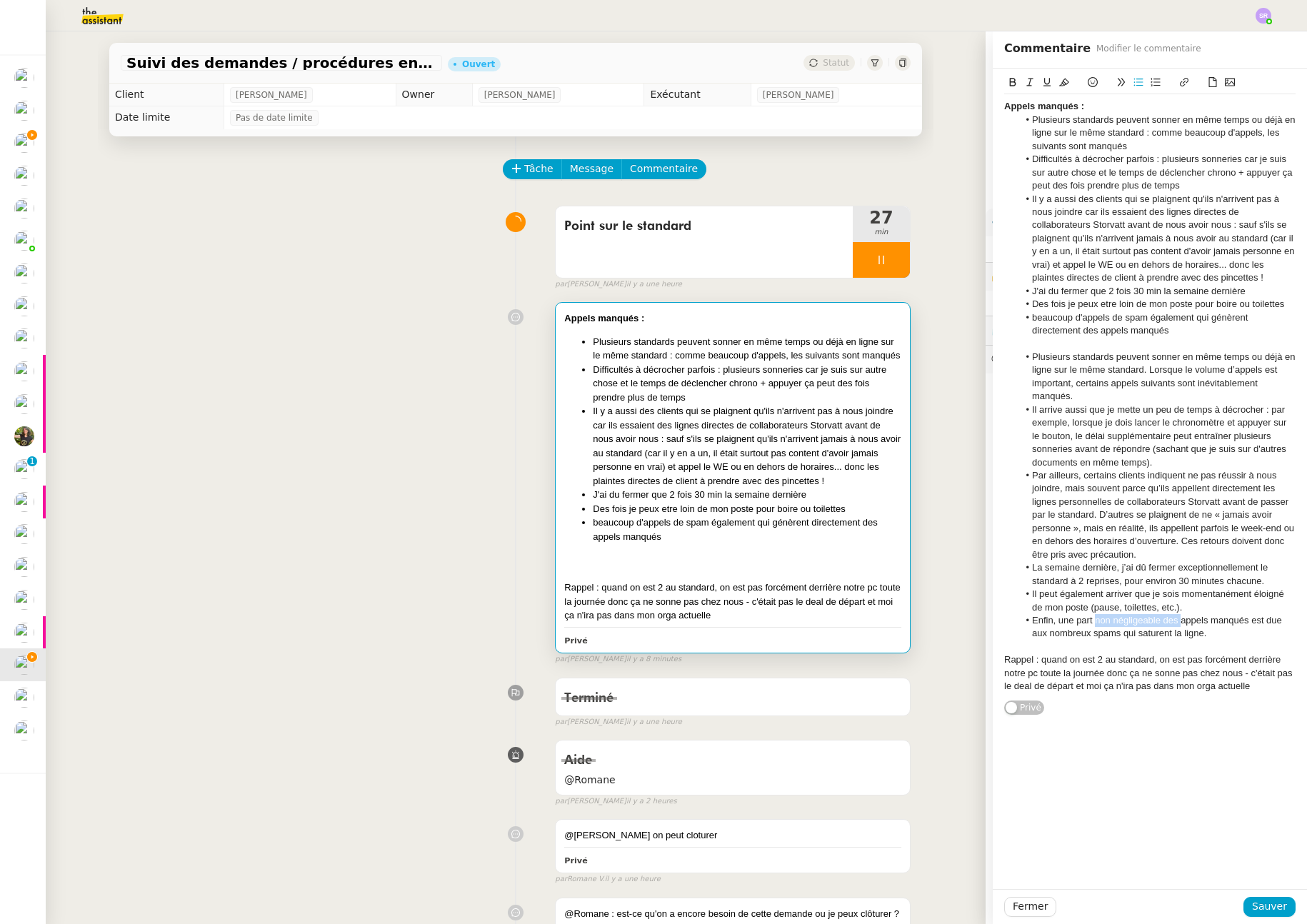
click at [1170, 624] on li "Enfin, une part non négligeable des appels manqués est due aux nombreux spams q…" at bounding box center [1157, 627] width 278 height 26
drag, startPoint x: 1026, startPoint y: 637, endPoint x: 1101, endPoint y: 635, distance: 75.0
click at [1101, 635] on li "Enfin, une part d'appels manqués est due aux nombreux spams qui saturent la lig…" at bounding box center [1157, 627] width 278 height 26
drag, startPoint x: 1252, startPoint y: 686, endPoint x: 1029, endPoint y: 661, distance: 224.4
click at [1029, 661] on div "Rappel : quand on est 2 au standard, on est pas forcément derrière notre pc tou…" at bounding box center [1150, 673] width 291 height 39
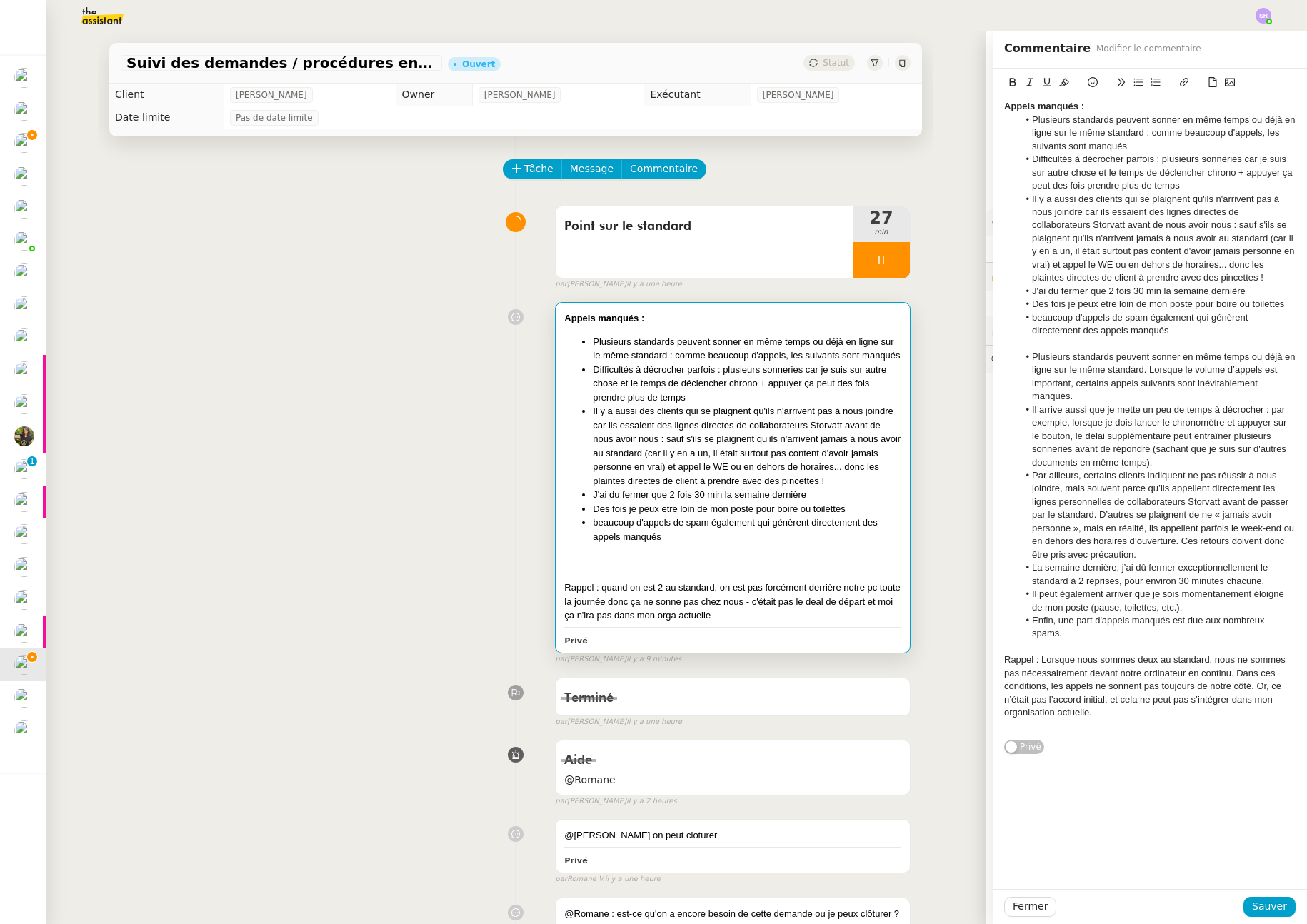
click at [1227, 679] on div "Rappel : Lorsque nous sommes deux au standard, nous ne sommes pas nécessairemen…" at bounding box center [1150, 686] width 291 height 66
drag, startPoint x: 1011, startPoint y: 702, endPoint x: 990, endPoint y: 690, distance: 24.2
click at [993, 690] on div "Appels manqués : Plusieurs standards peuvent sonner en même temps ou déjà en li…" at bounding box center [1150, 411] width 314 height 686
click at [1079, 687] on div "Ce n’était pas l’accord initial, et cela ne peut pas s’intégrer dans mon organi…" at bounding box center [1150, 693] width 291 height 26
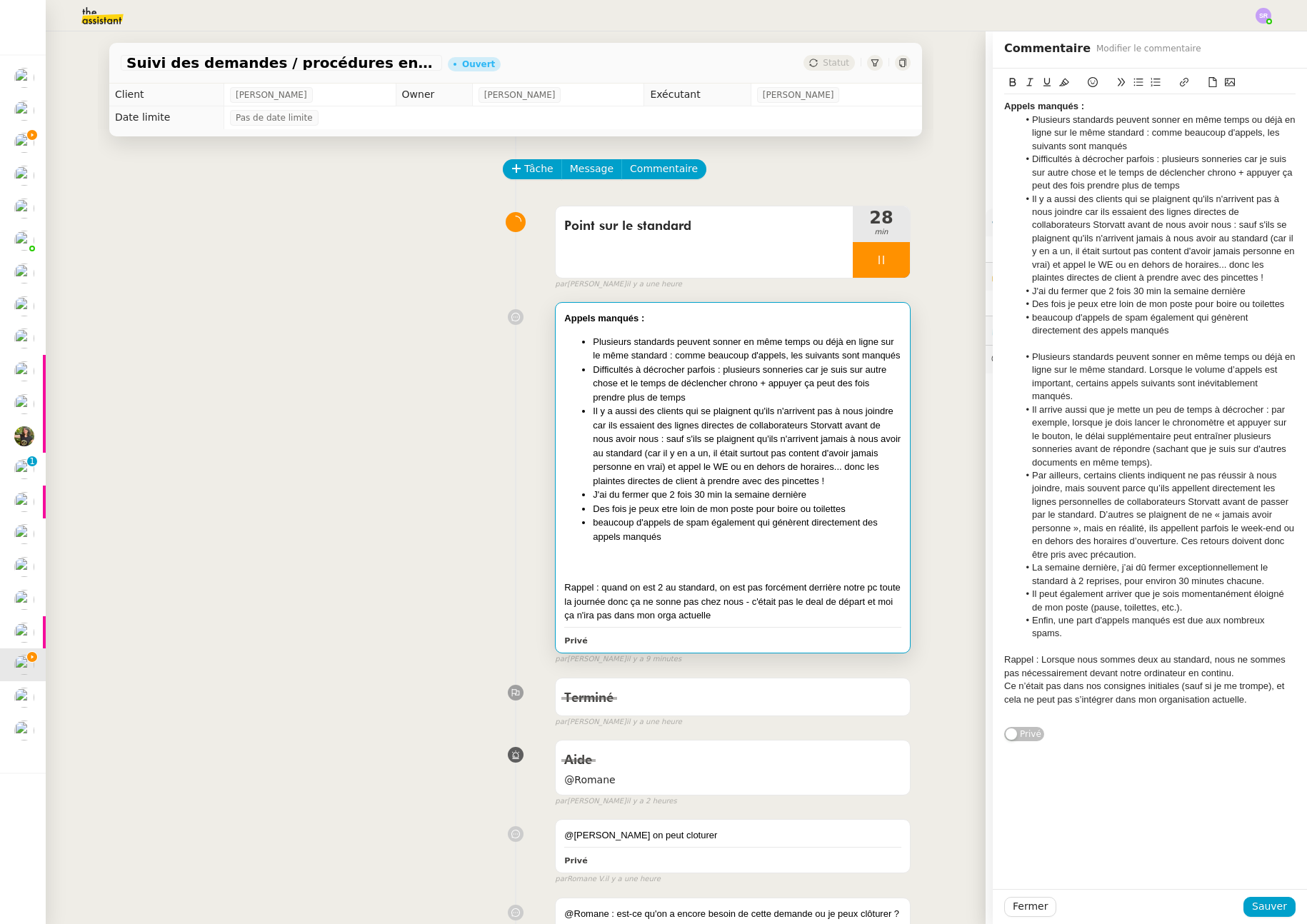
click at [1269, 689] on div "Ce n’était pas dans nos consignes initiales (sauf si je me trompe), et cela ne …" at bounding box center [1150, 693] width 291 height 26
click at [1058, 704] on div "Ce n’était pas dans nos consignes initiales (sauf si je me trompe), et cela ne …" at bounding box center [1150, 693] width 291 height 26
click at [1245, 703] on div "Ce n’était pas dans nos consignes initiales (sauf si je me trompe), et cela ne …" at bounding box center [1150, 693] width 291 height 26
click at [1054, 717] on div "Ce n’était pas dans nos consignes initiales (sauf si je me trompe), et cela ne …" at bounding box center [1150, 699] width 291 height 39
click at [0, 0] on lt-em "bien sur" at bounding box center [0, 0] width 0 height 0
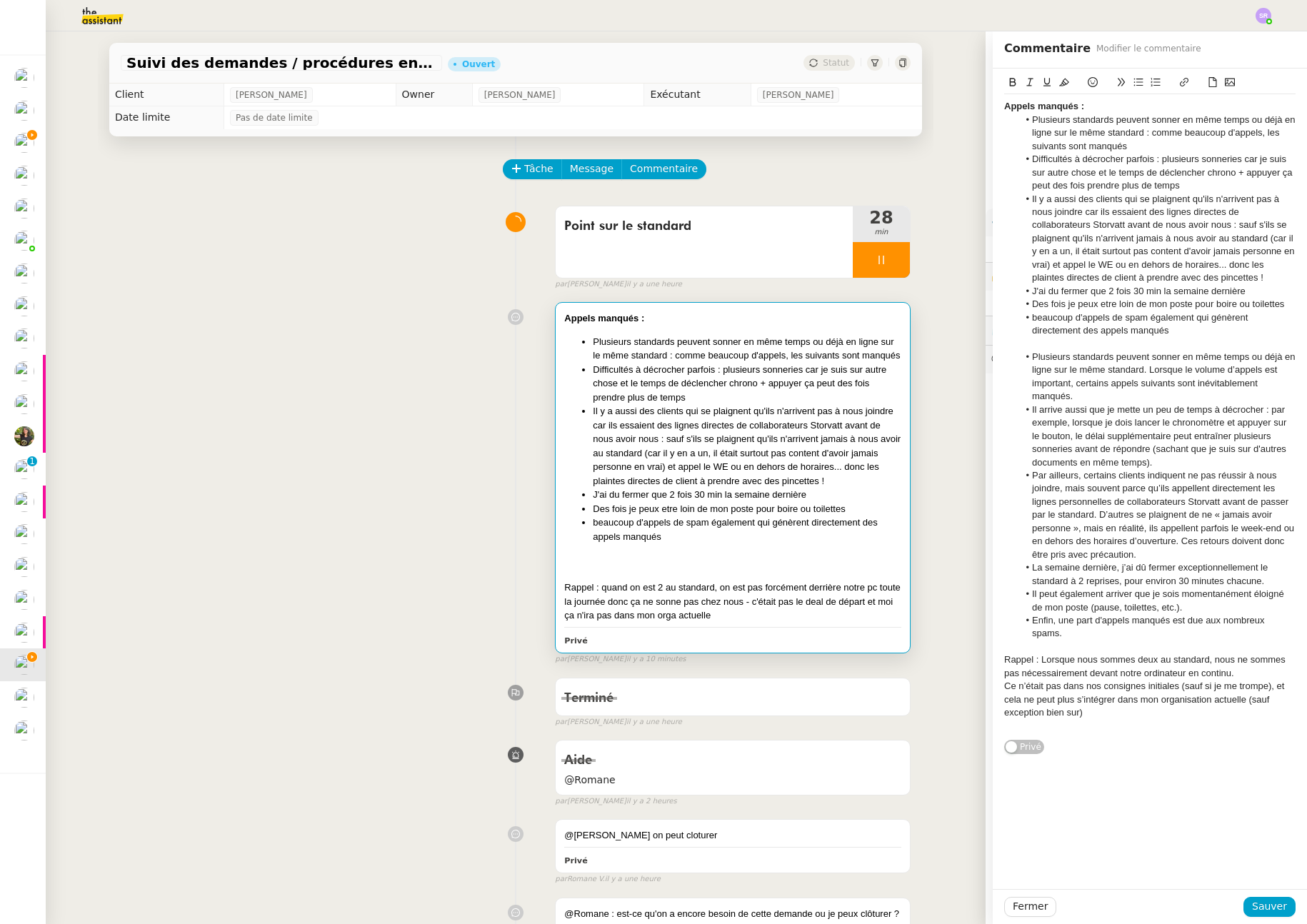
click at [1194, 723] on div at bounding box center [1150, 726] width 291 height 13
click at [1194, 720] on div at bounding box center [1150, 726] width 291 height 13
click at [1092, 717] on div "Ce n’était pas dans nos consignes initiales (sauf si je me trompe), et cela ne …" at bounding box center [1150, 699] width 291 height 39
click at [1093, 713] on div "Ce n’était pas dans nos consignes initiales (sauf si je me trompe), et cela ne …" at bounding box center [1150, 699] width 291 height 39
click at [1261, 908] on span "Sauver" at bounding box center [1270, 907] width 35 height 16
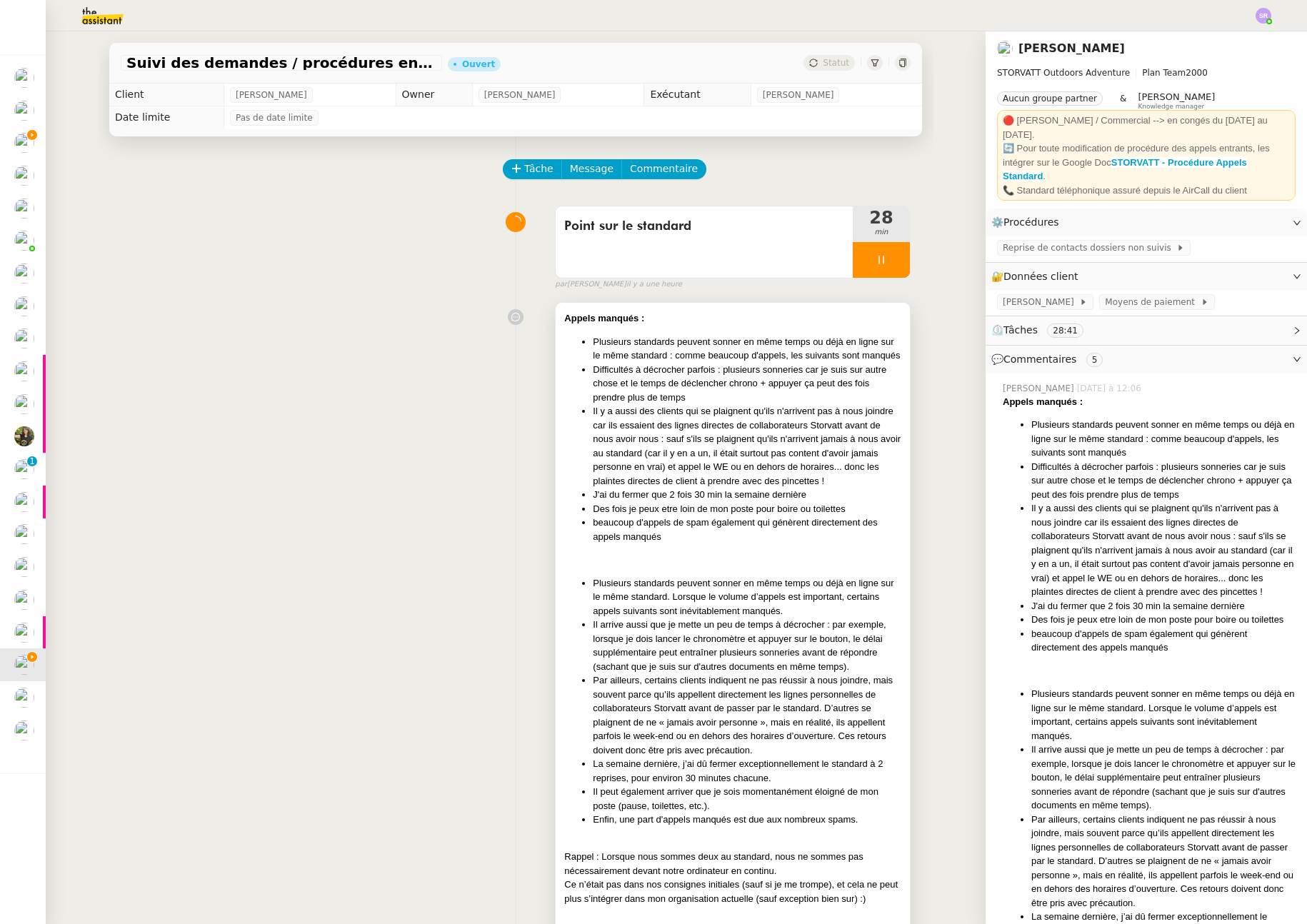
click at [774, 556] on div at bounding box center [733, 560] width 337 height 15
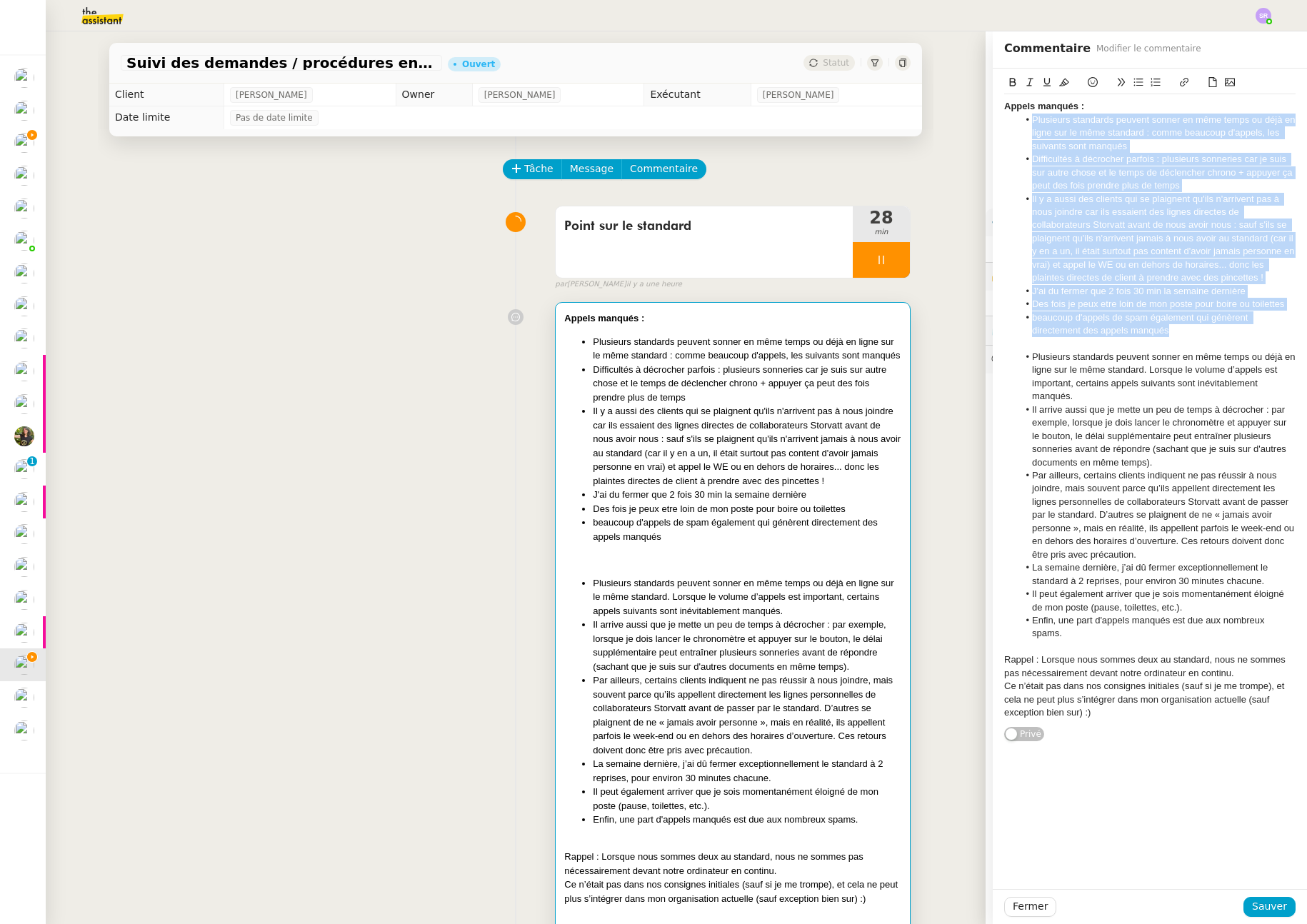
drag, startPoint x: 1161, startPoint y: 327, endPoint x: 989, endPoint y: 120, distance: 269.1
click at [993, 120] on div "Appels manqués : Plusieurs standards peuvent sonner en même temps ou déjà en li…" at bounding box center [1150, 405] width 314 height 674
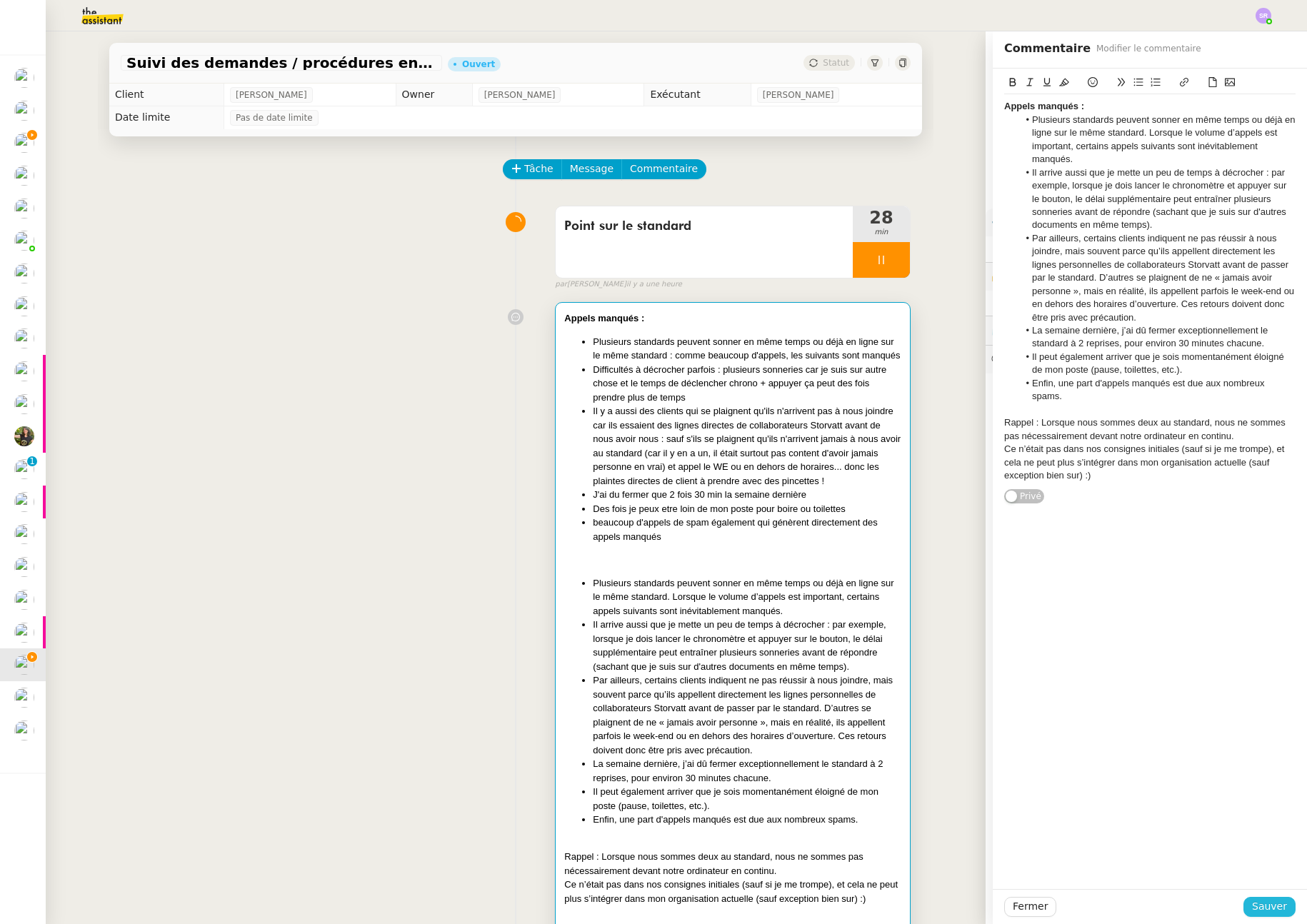
click at [1266, 911] on span "Sauver" at bounding box center [1270, 907] width 35 height 16
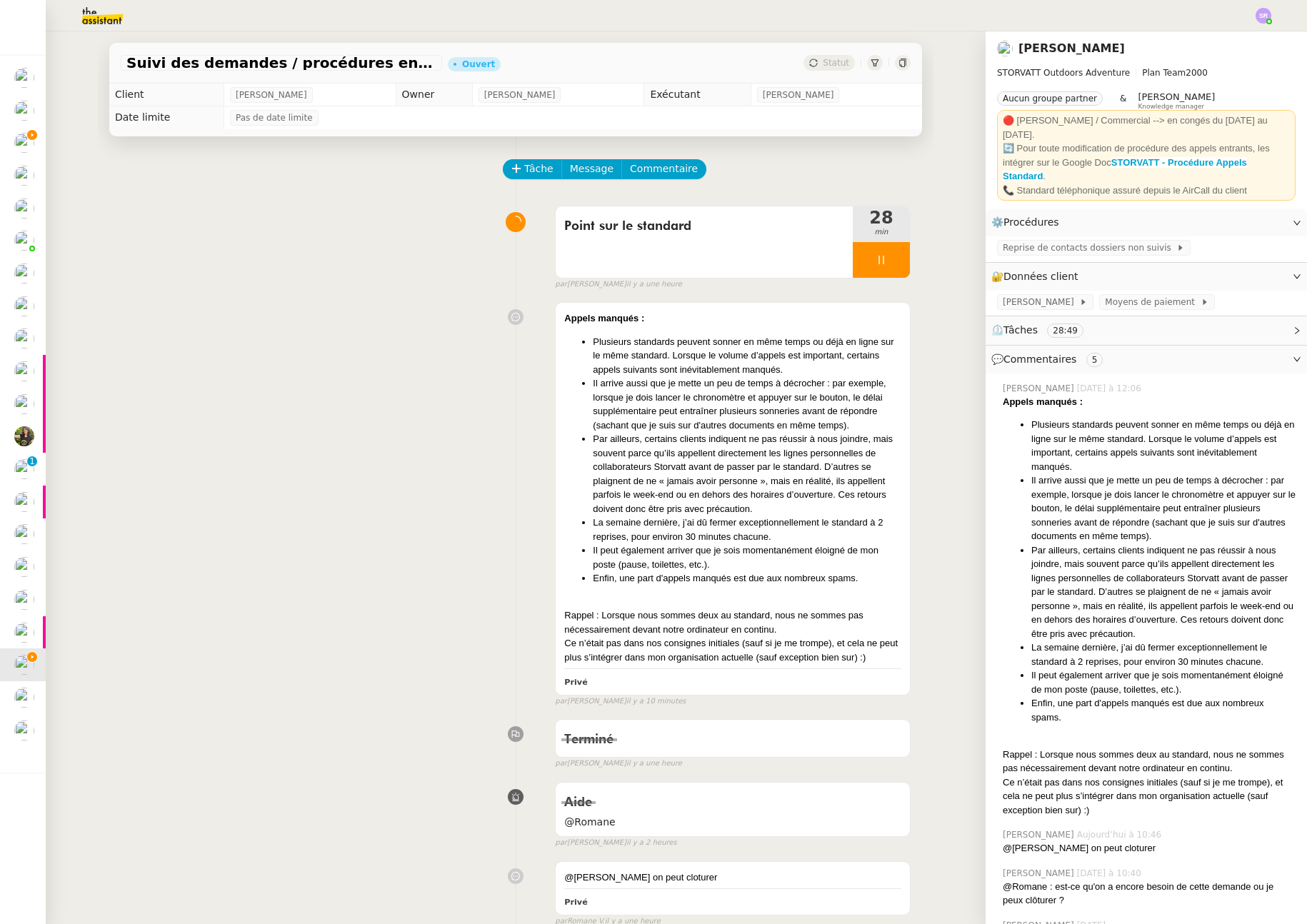
click at [873, 270] on div at bounding box center [881, 259] width 57 height 36
click at [896, 255] on button at bounding box center [895, 259] width 28 height 36
click at [865, 260] on button at bounding box center [881, 259] width 57 height 36
click at [865, 261] on icon at bounding box center [866, 259] width 5 height 8
click at [786, 483] on li "Par ailleurs, certains clients indiquent ne pas réussir à nous joindre, mais so…" at bounding box center [746, 474] width 309 height 84
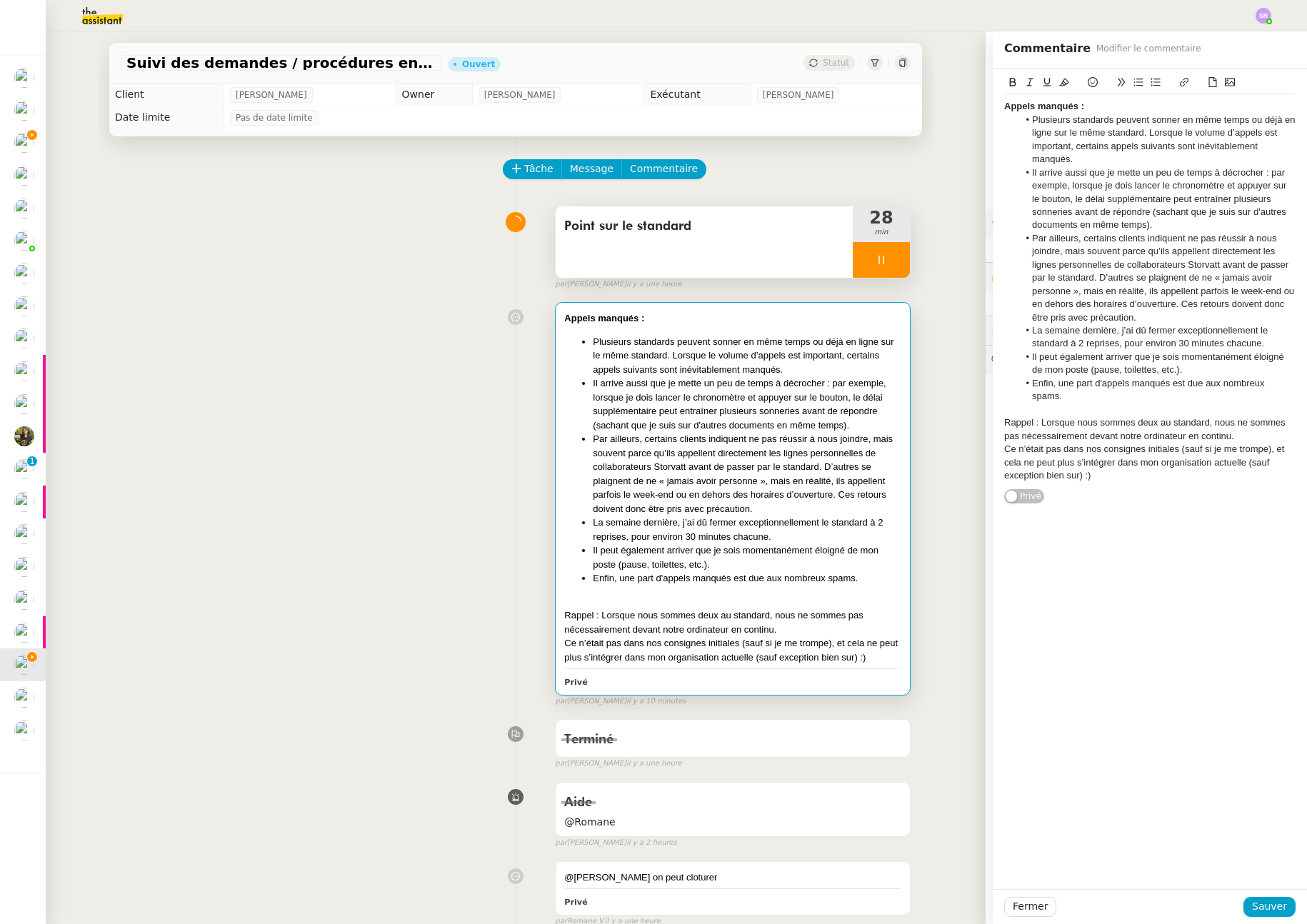
click at [1233, 439] on div "Rappel : Lorsque nous sommes deux au standard, nous ne sommes pas nécessairemen…" at bounding box center [1150, 430] width 291 height 26
click at [1004, 477] on div "Ce n’était pas dans nos consignes initiales (sauf si je me trompe), et cela ne …" at bounding box center [1150, 489] width 291 height 39
click at [1025, 479] on div "Ce n’était pas dans nos consignes initiales (sauf si je me trompe), et cela ne …" at bounding box center [1150, 489] width 291 height 39
click at [1087, 475] on div "Ce n’était pas dans nos consignes initiales (sauf si je me trompe), et cela ne …" at bounding box center [1150, 489] width 291 height 39
drag, startPoint x: 1203, startPoint y: 479, endPoint x: 1258, endPoint y: 476, distance: 55.1
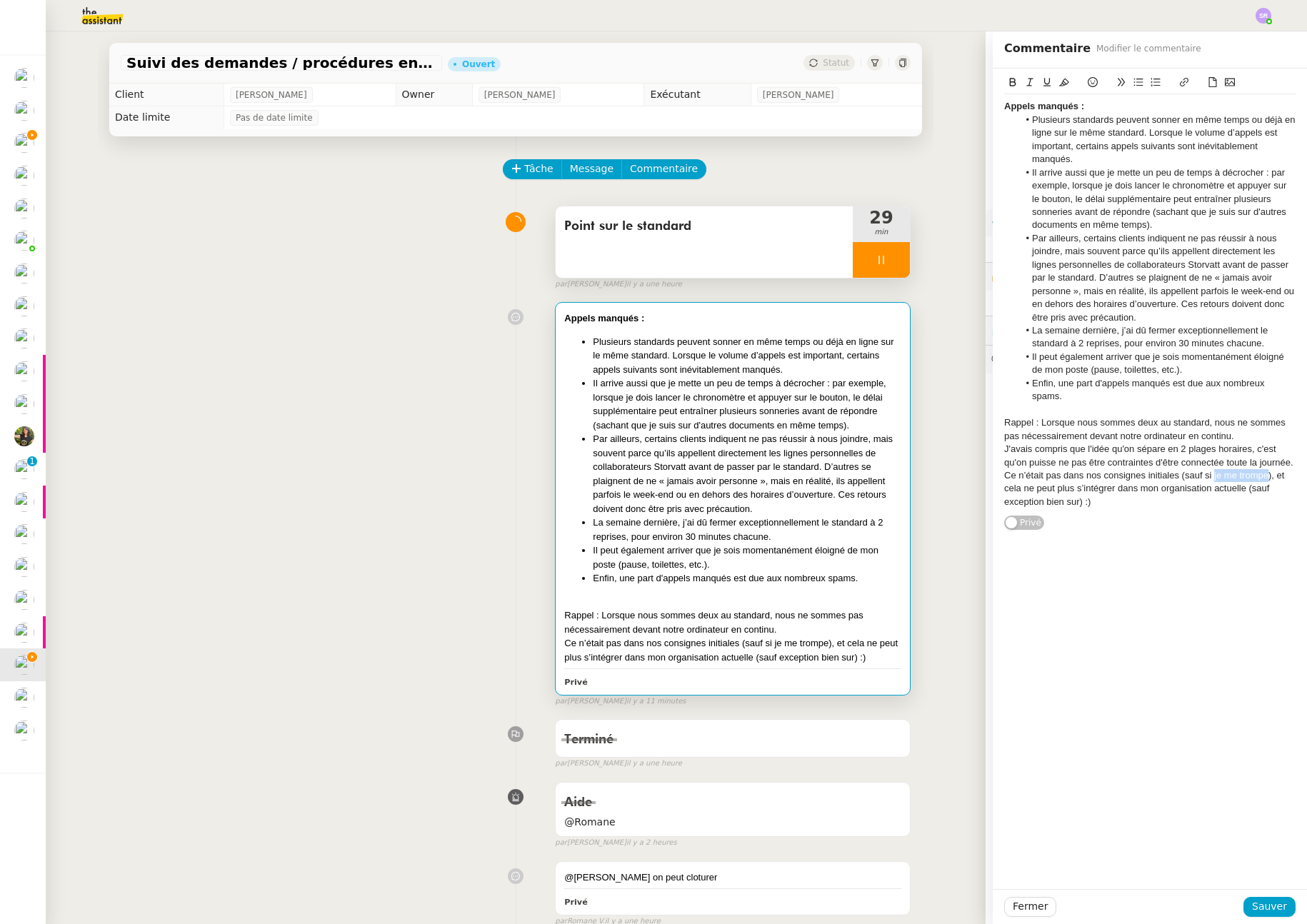
click at [1258, 476] on div "Ce n’était pas dans nos consignes initiales (sauf si je me trompe), et cela ne …" at bounding box center [1150, 489] width 291 height 39
click at [1266, 906] on span "Sauver" at bounding box center [1270, 907] width 35 height 16
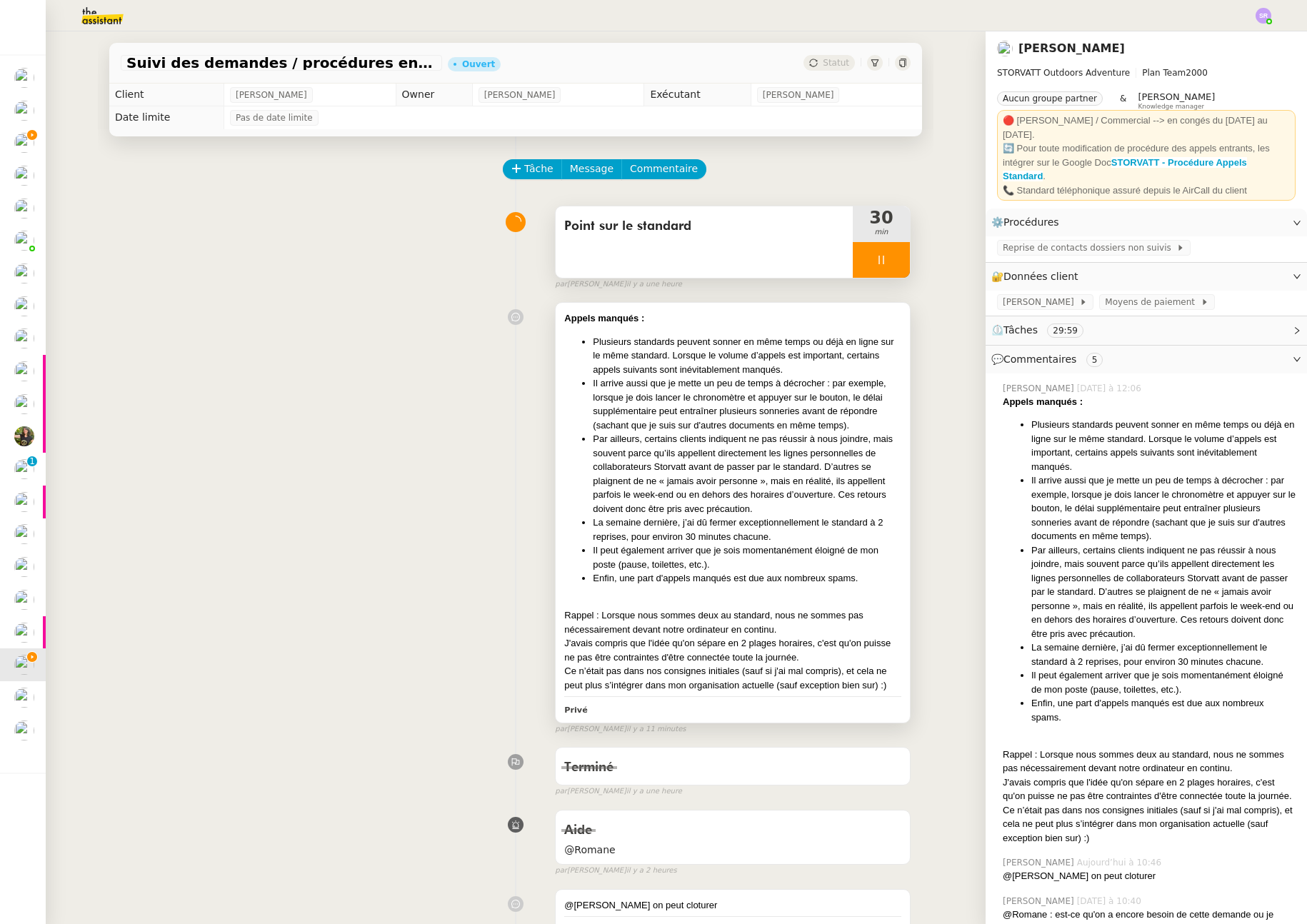
click at [697, 624] on div "Rappel : Lorsque nous sommes deux au standard, nous ne sommes pas nécessairemen…" at bounding box center [733, 623] width 337 height 28
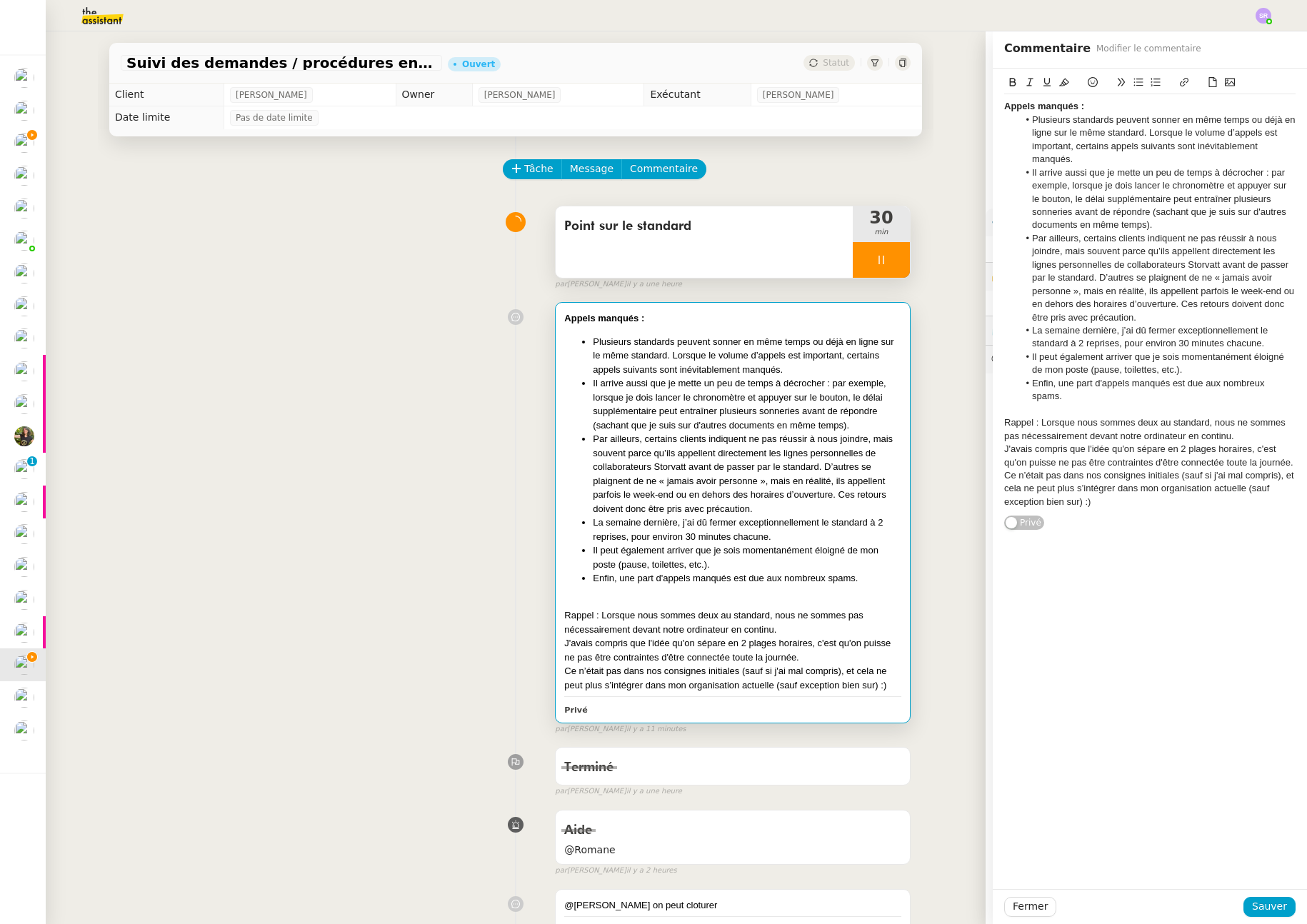
click at [1141, 420] on div "Rappel : Lorsque nous sommes deux au standard, nous ne sommes pas nécessairemen…" at bounding box center [1150, 430] width 291 height 26
click at [1269, 909] on span "Sauver" at bounding box center [1270, 907] width 35 height 16
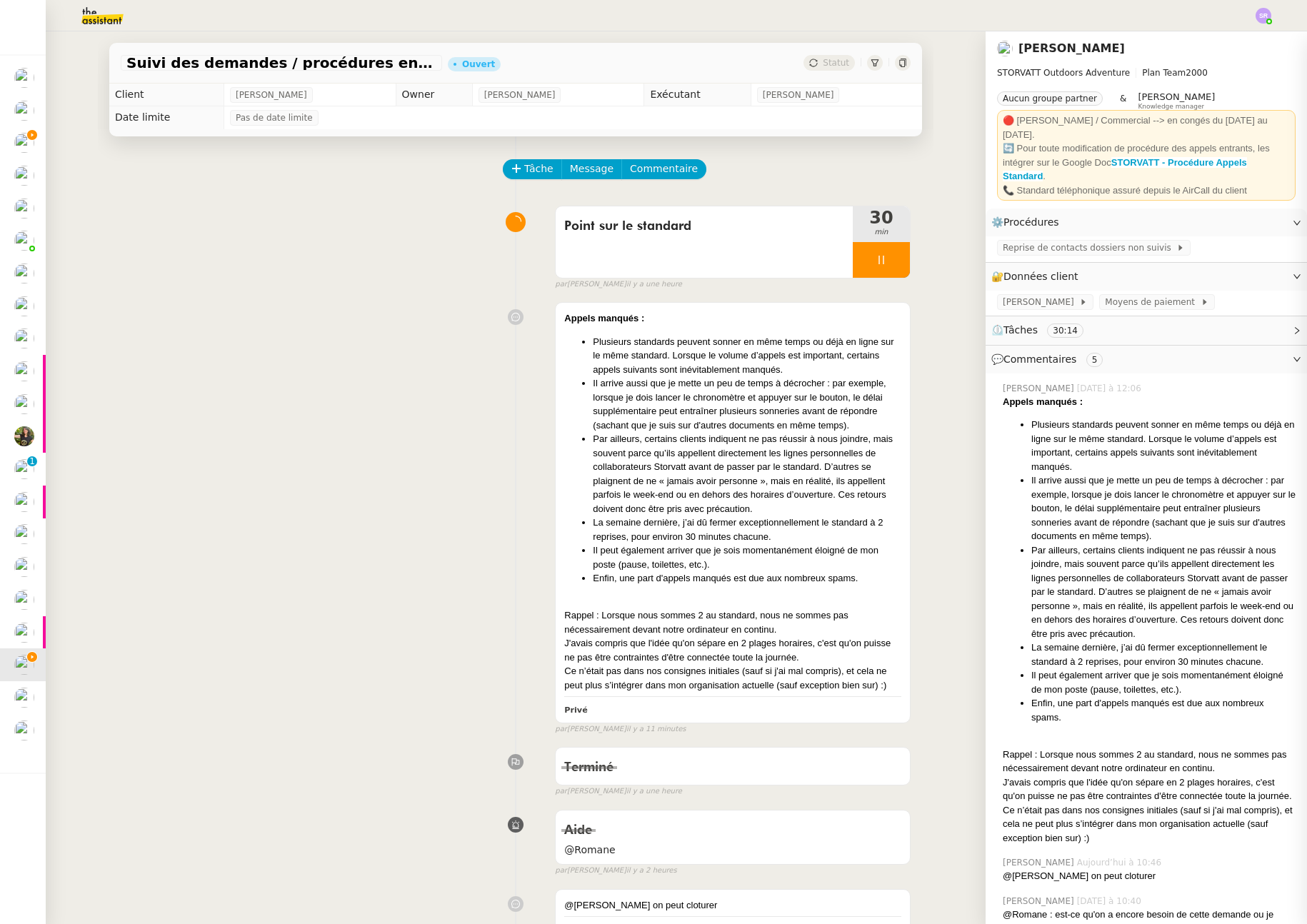
click at [853, 264] on div at bounding box center [881, 259] width 57 height 36
click at [897, 264] on button at bounding box center [895, 259] width 28 height 36
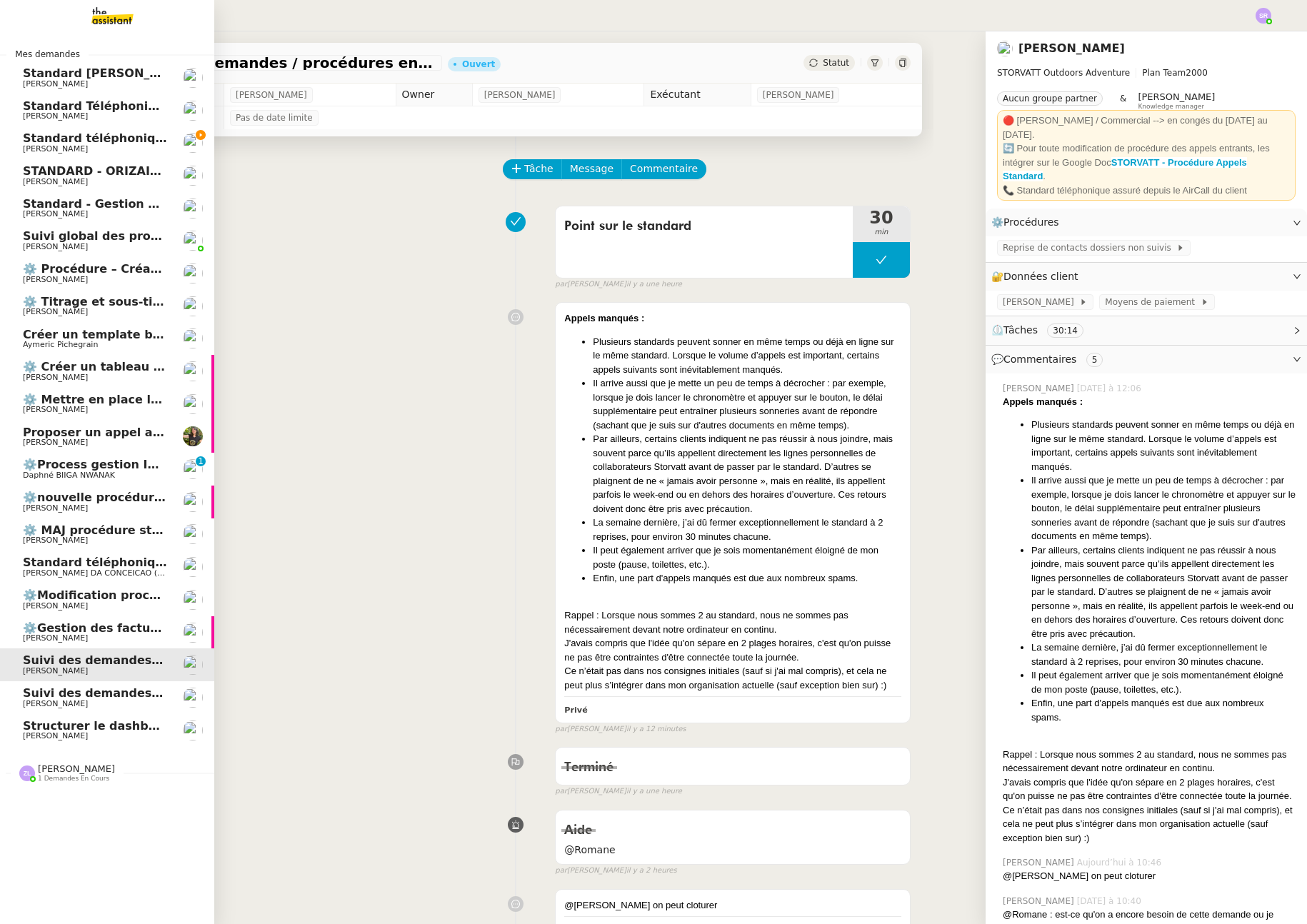
click at [101, 240] on span "Suivi global des procédures - Gestion PM" at bounding box center [155, 236] width 264 height 14
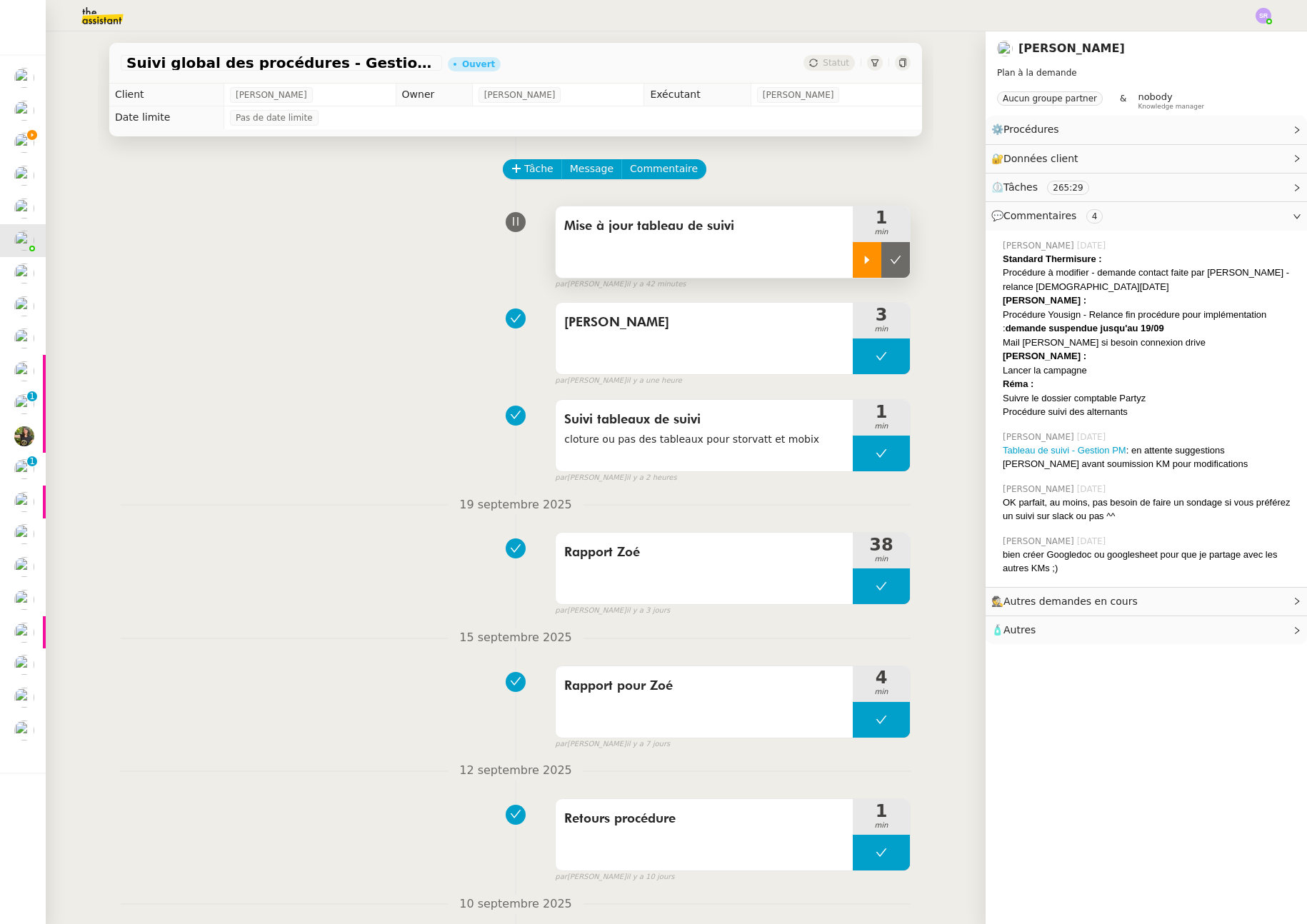
click at [861, 263] on icon at bounding box center [866, 259] width 12 height 12
click at [876, 264] on icon at bounding box center [881, 259] width 12 height 12
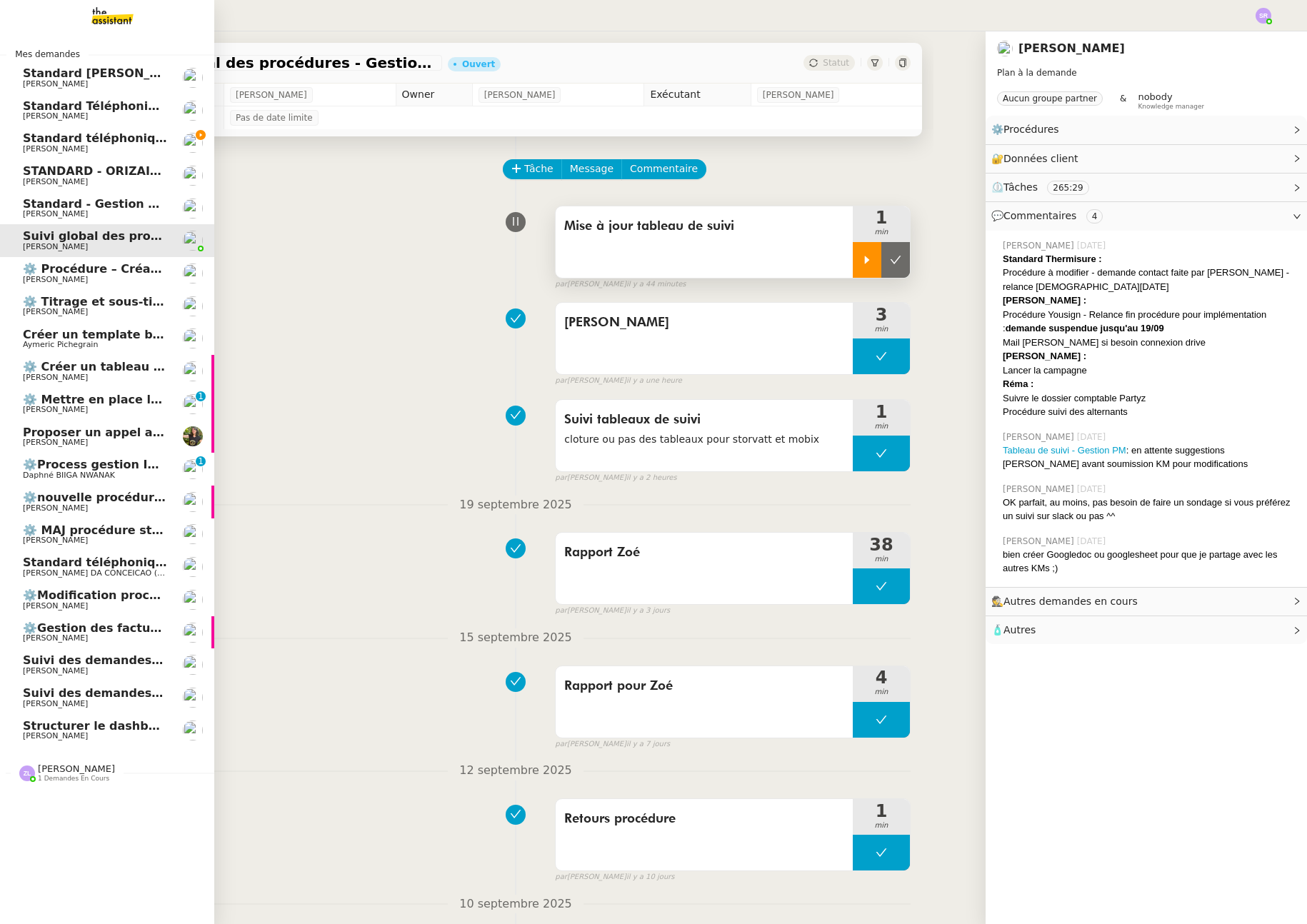
click at [121, 149] on span "[PERSON_NAME]" at bounding box center [95, 148] width 145 height 8
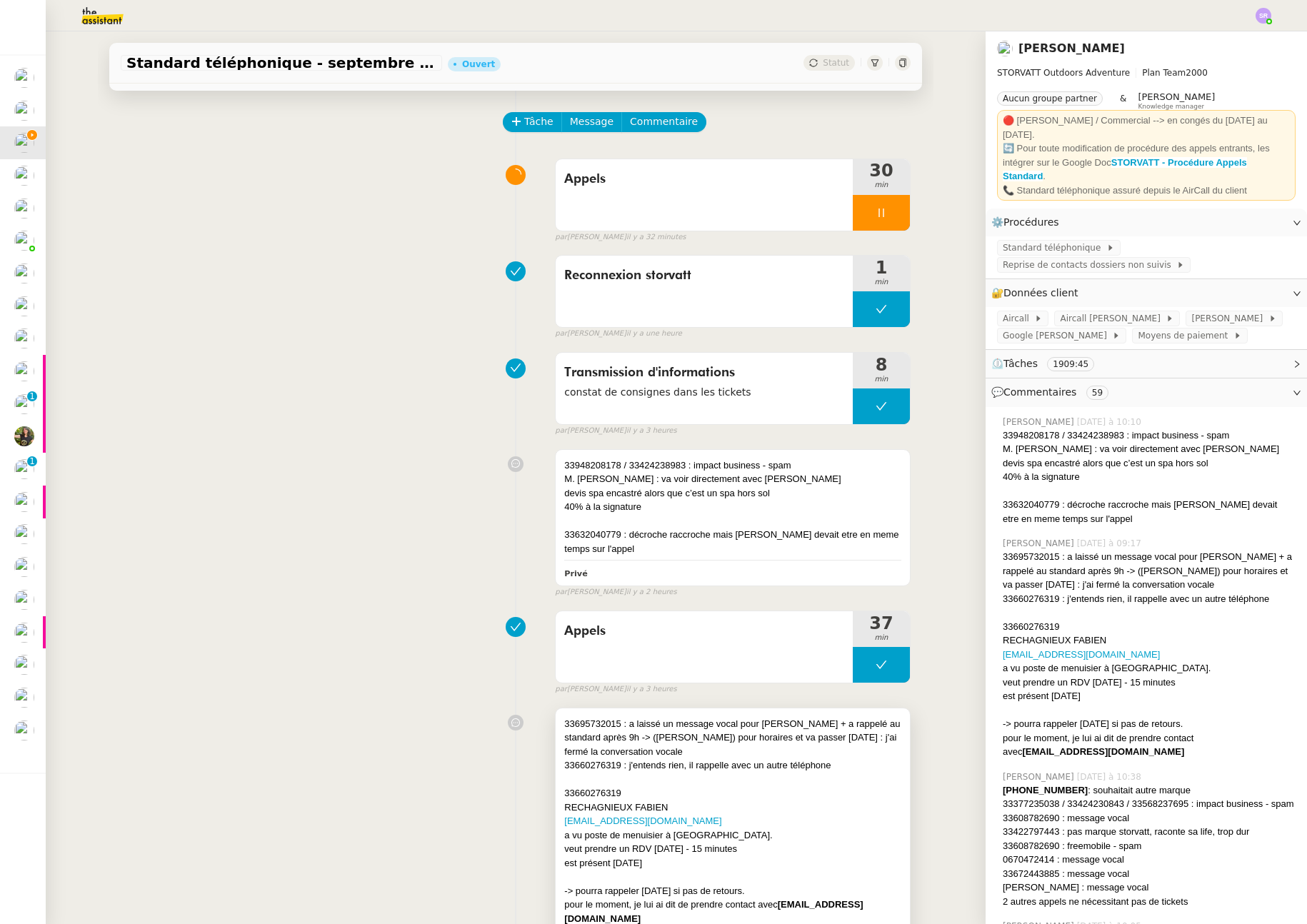
scroll to position [286, 0]
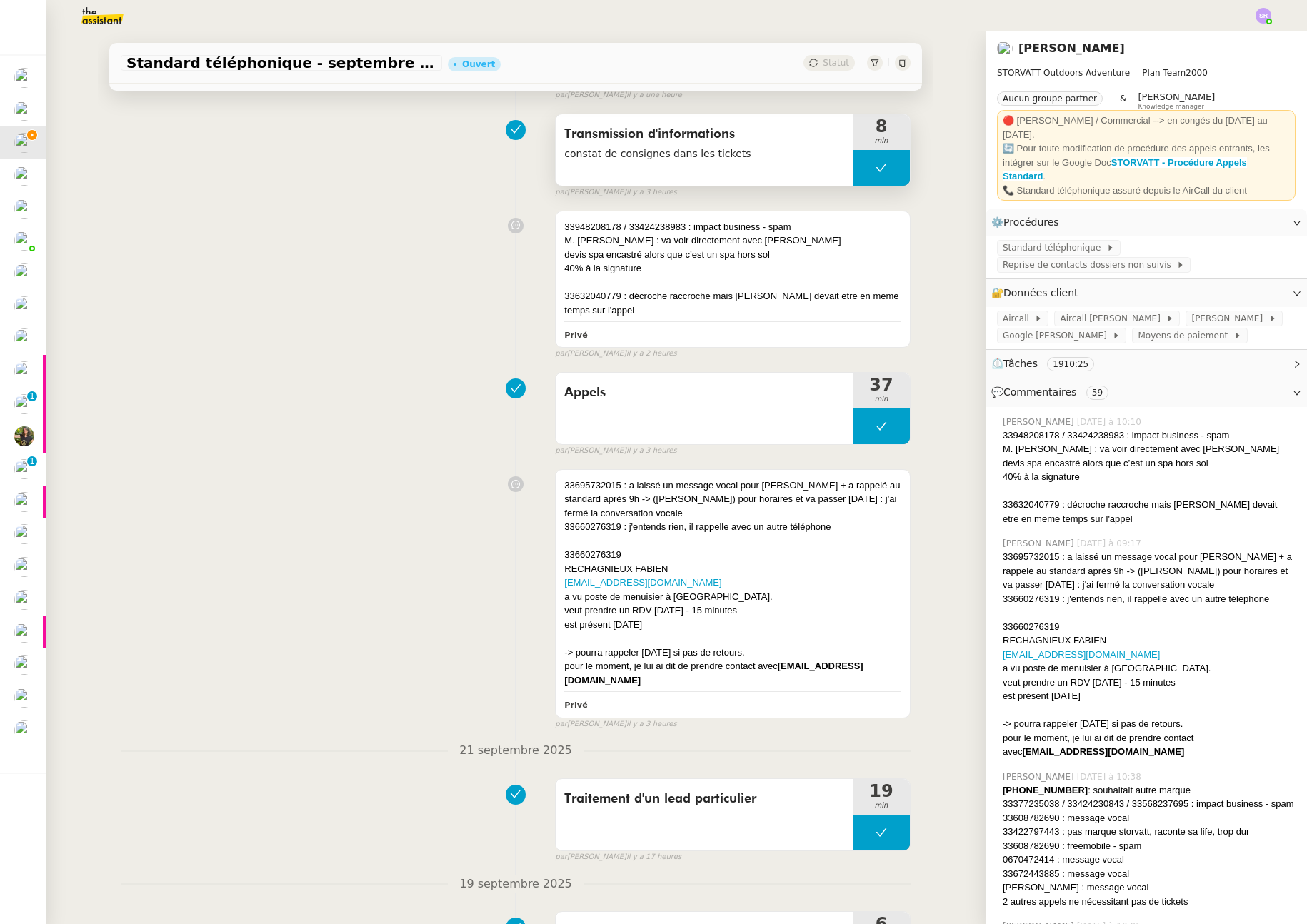
click at [853, 171] on button at bounding box center [881, 168] width 57 height 36
click at [861, 171] on icon at bounding box center [866, 168] width 12 height 12
click at [879, 167] on div at bounding box center [881, 168] width 57 height 36
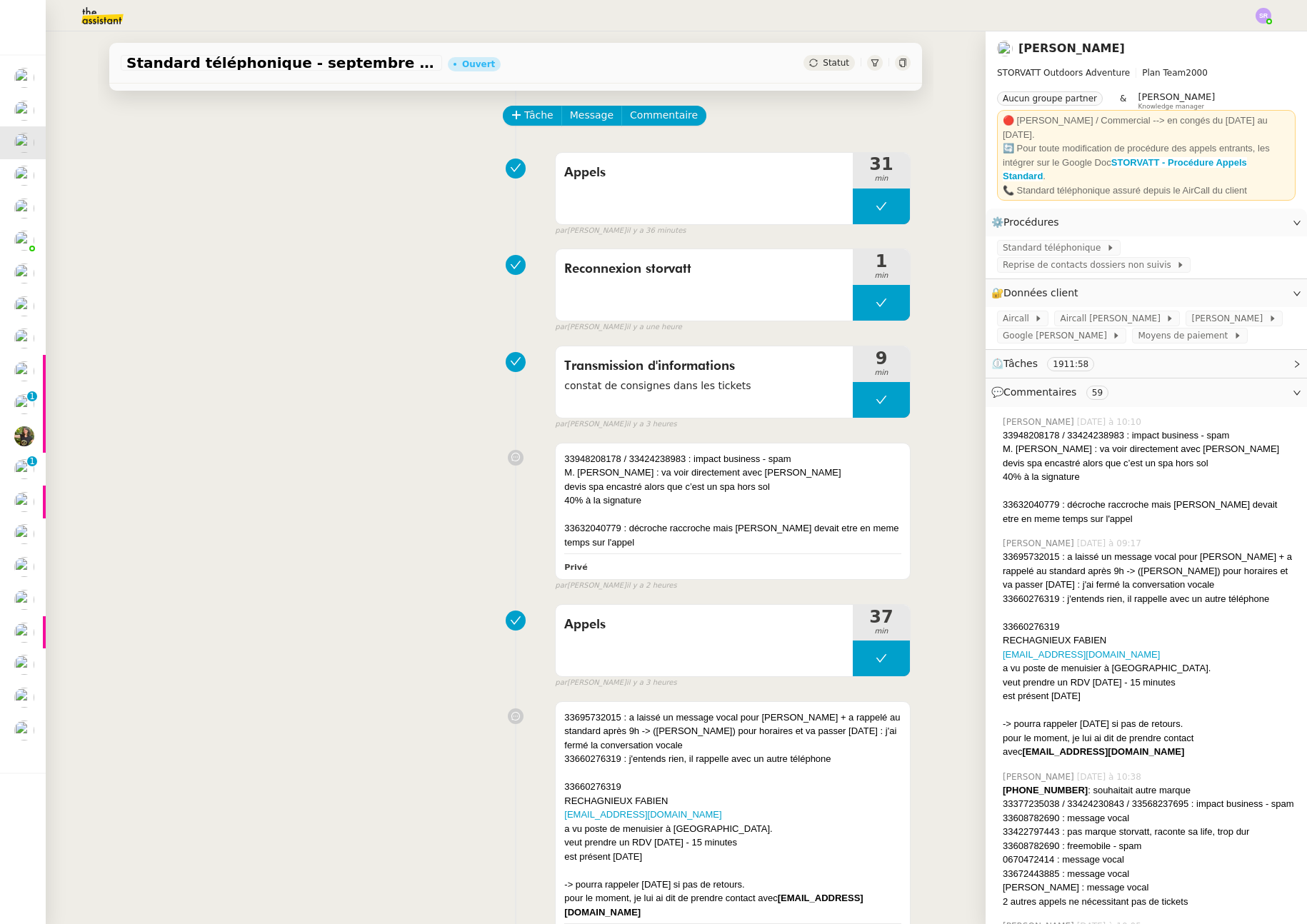
scroll to position [0, 0]
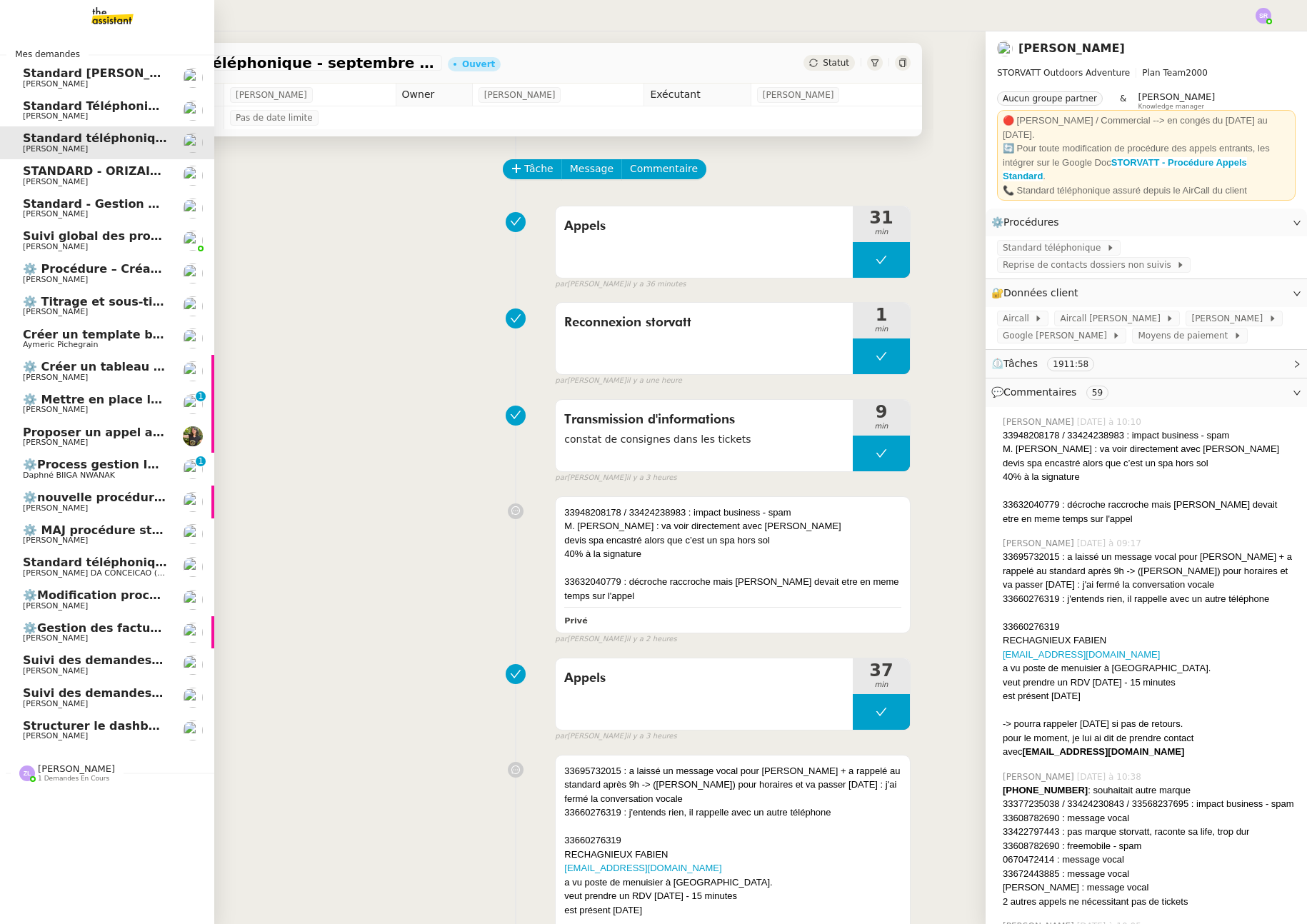
click at [23, 436] on span "Proposer un appel avec Process Manager" at bounding box center [156, 432] width 267 height 14
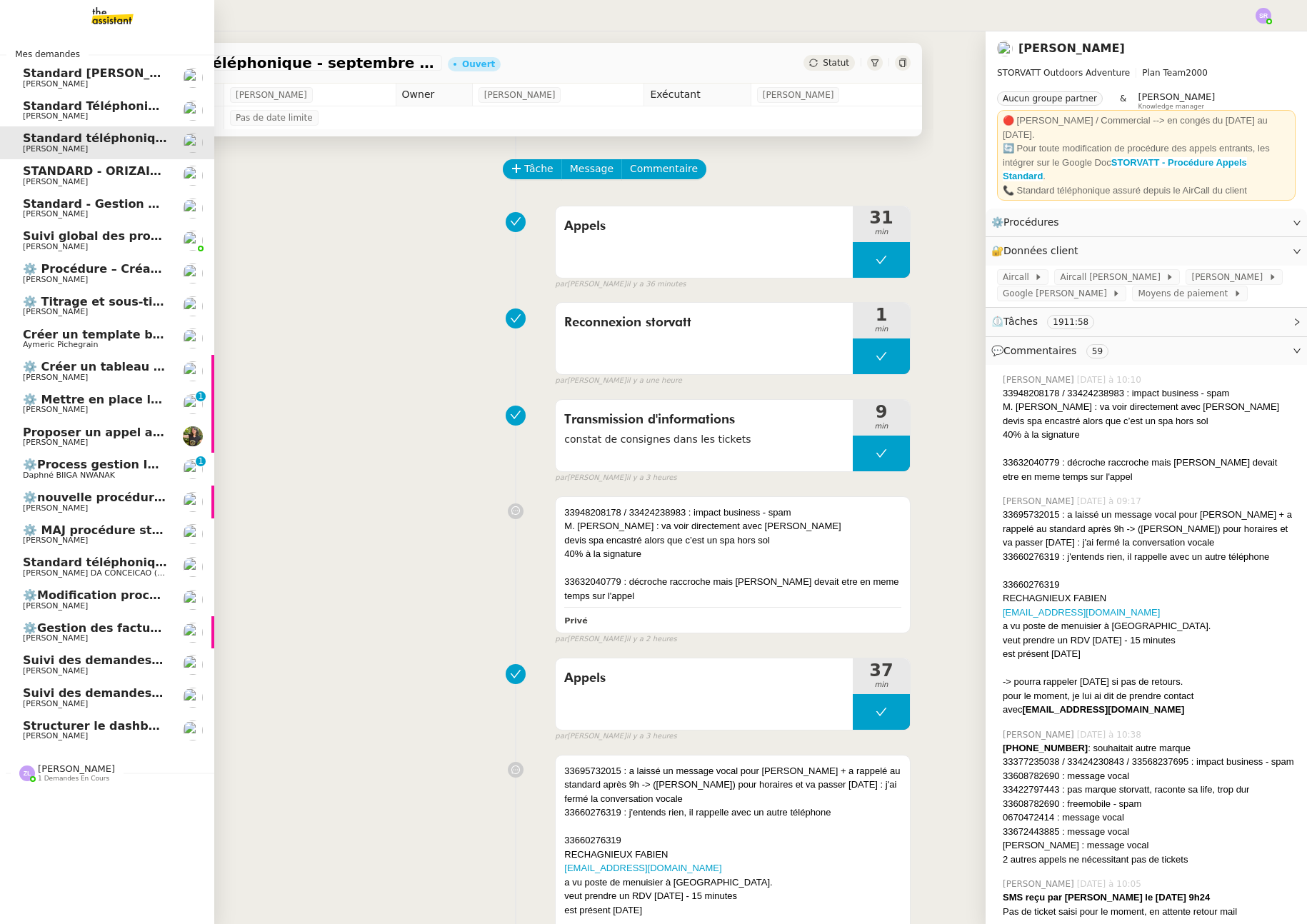
click at [23, 436] on span "Proposer un appel avec Process Manager" at bounding box center [156, 432] width 267 height 14
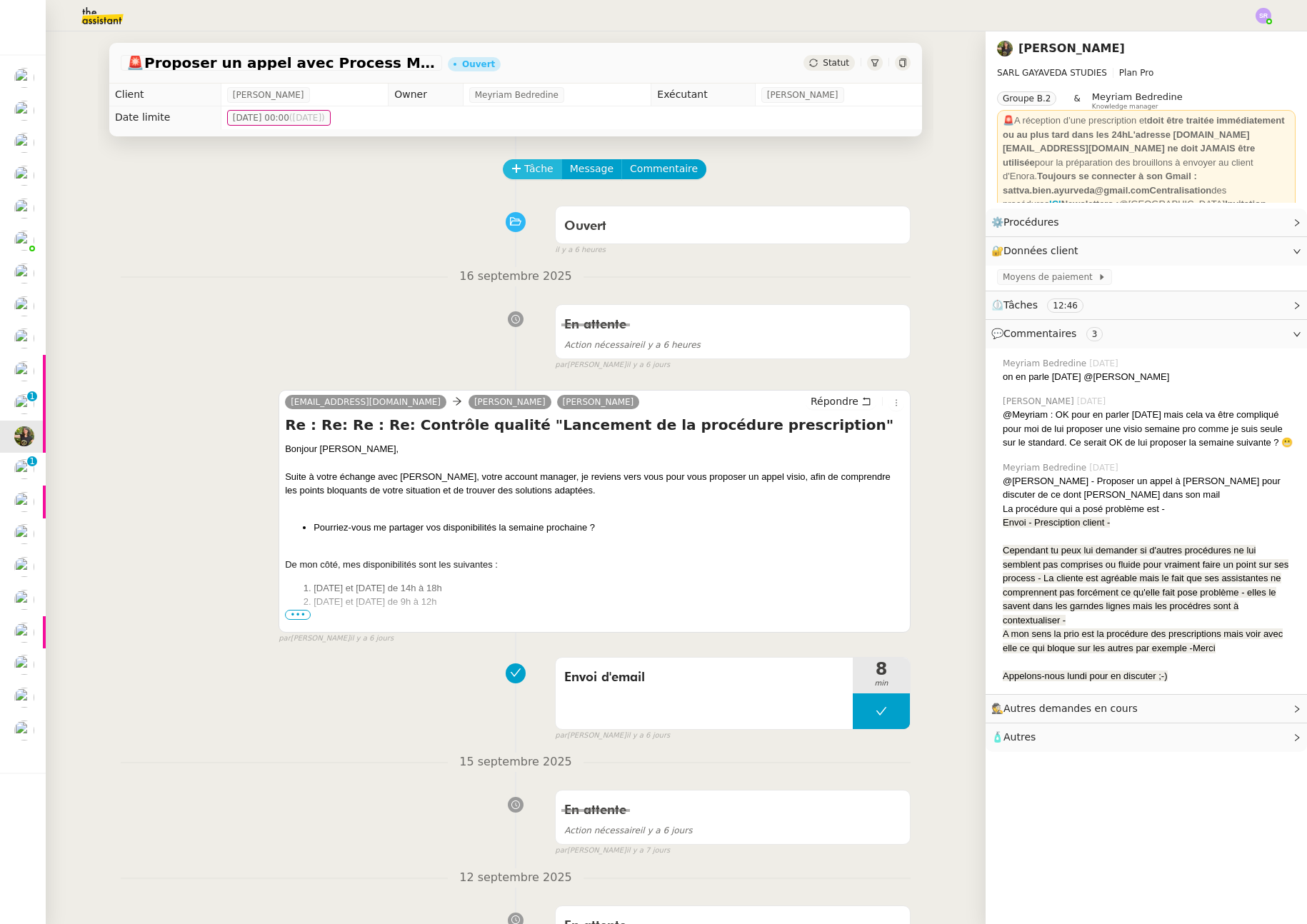
click at [528, 167] on span "Tâche" at bounding box center [539, 169] width 29 height 16
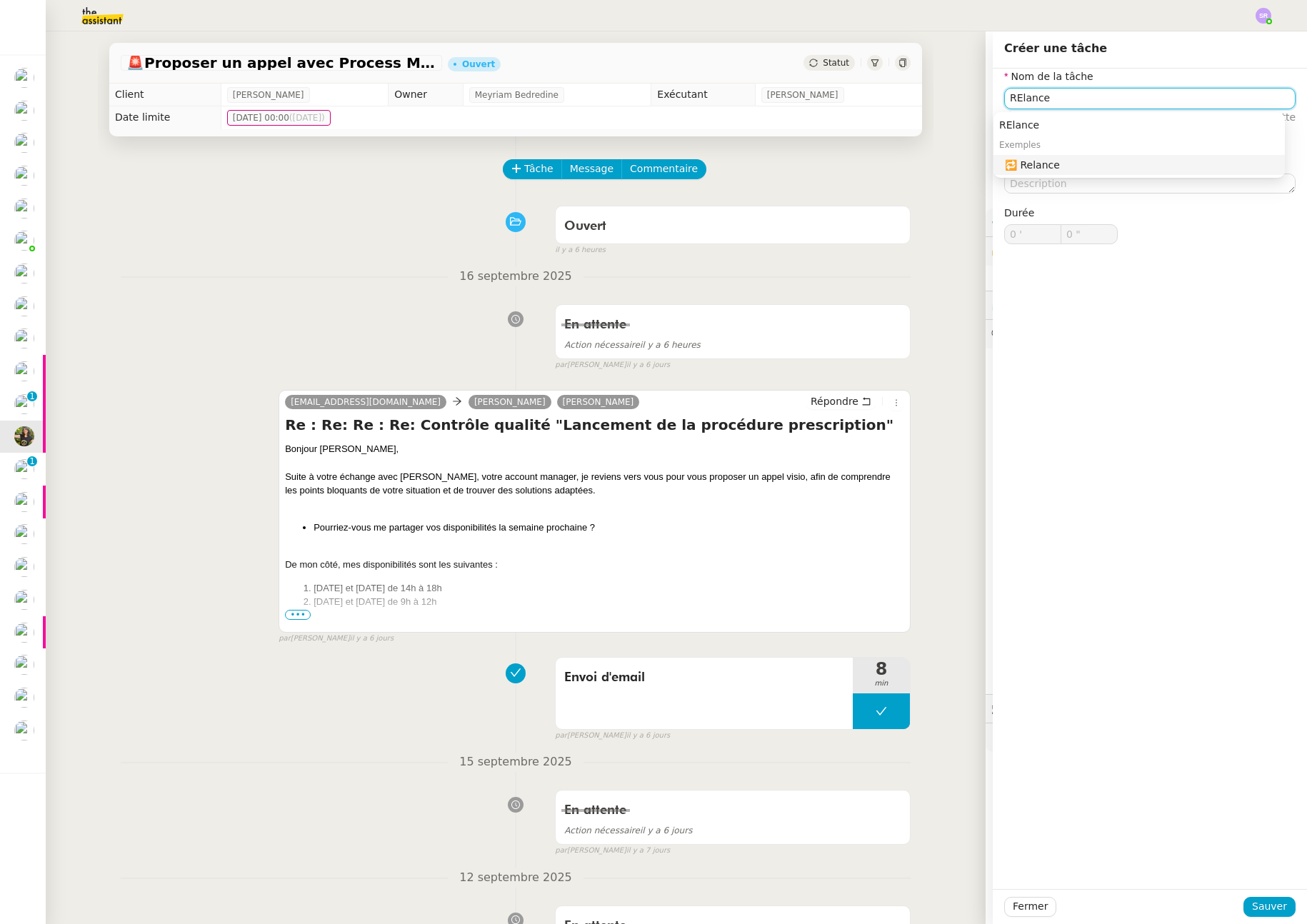
click at [1201, 161] on div "🔁 Relance" at bounding box center [1141, 165] width 274 height 13
type input "Relance"
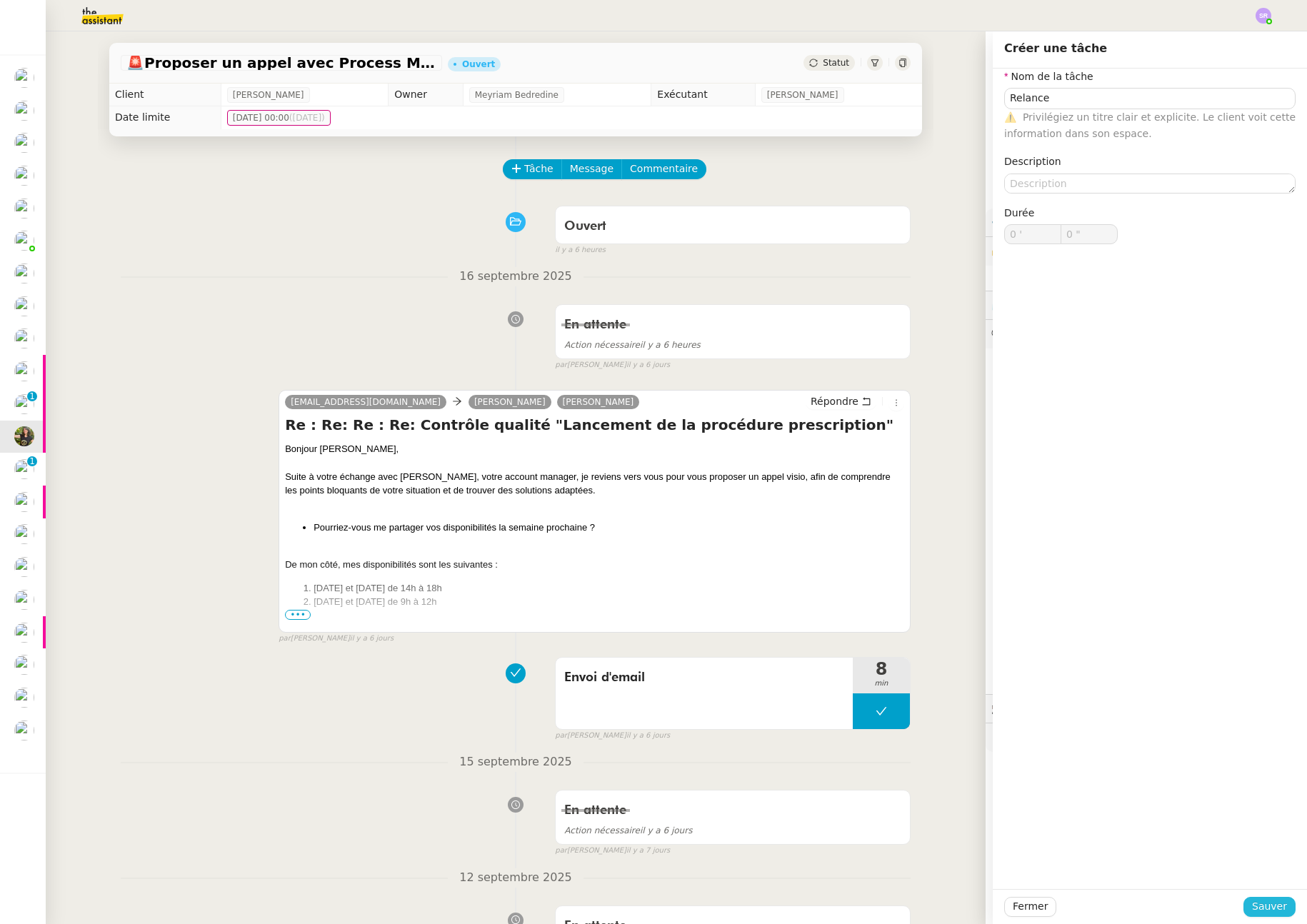
click at [1272, 903] on span "Sauver" at bounding box center [1270, 907] width 35 height 16
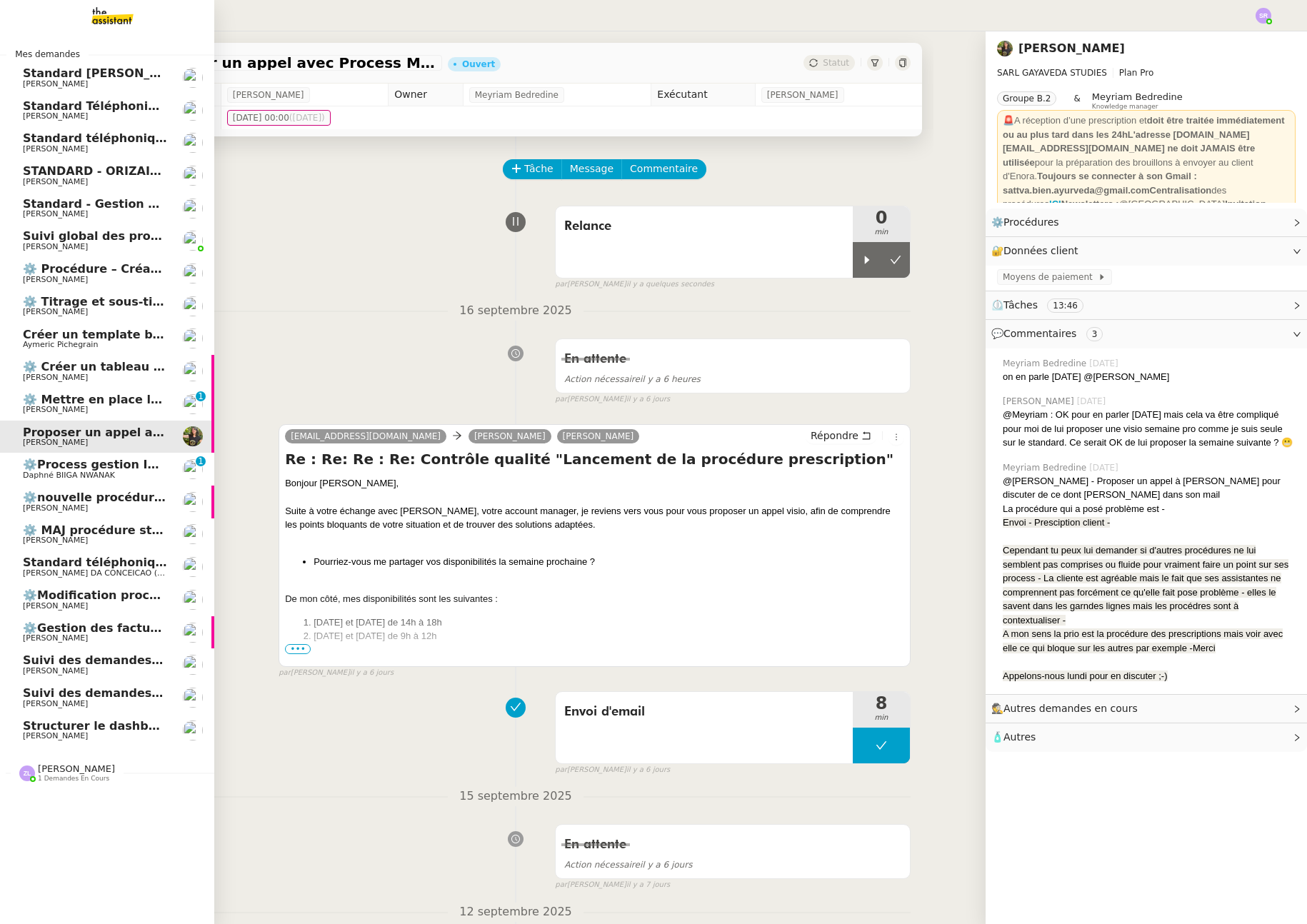
click at [100, 246] on span "[PERSON_NAME]" at bounding box center [95, 247] width 145 height 8
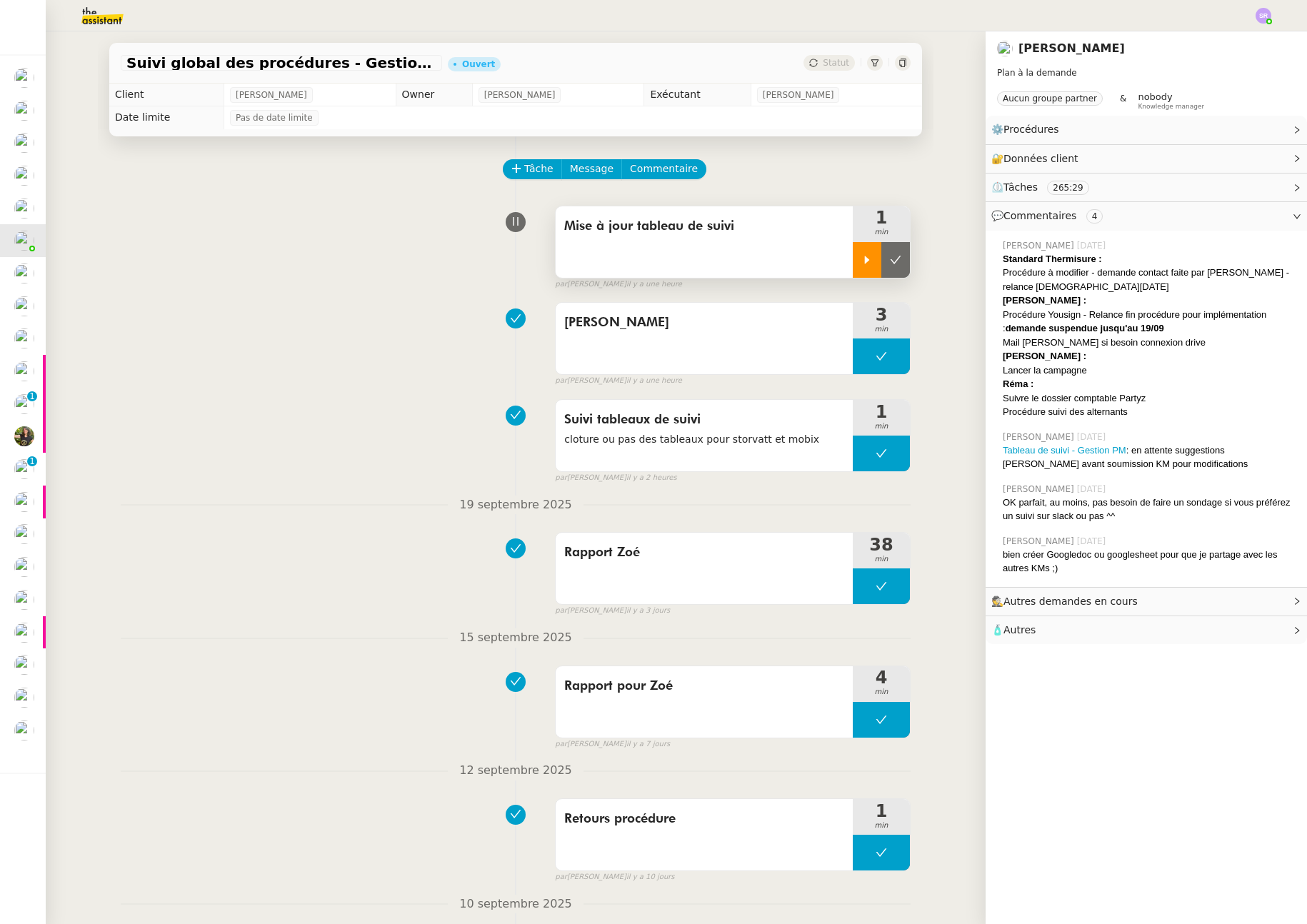
click at [861, 262] on icon at bounding box center [866, 259] width 12 height 12
drag, startPoint x: 865, startPoint y: 262, endPoint x: 898, endPoint y: 259, distance: 33.1
click at [876, 262] on icon at bounding box center [881, 259] width 12 height 12
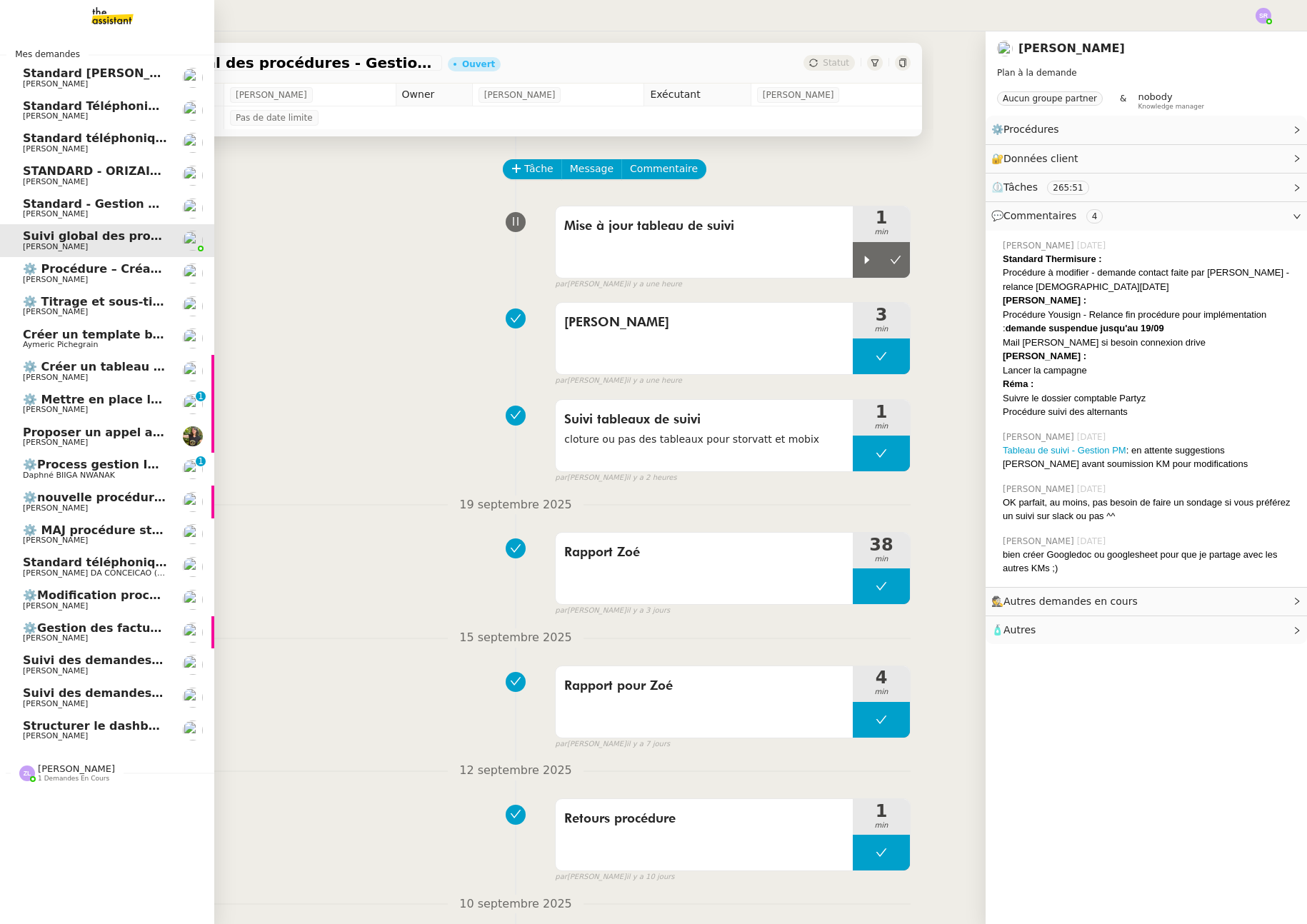
click at [25, 148] on span "[PERSON_NAME]" at bounding box center [55, 149] width 65 height 9
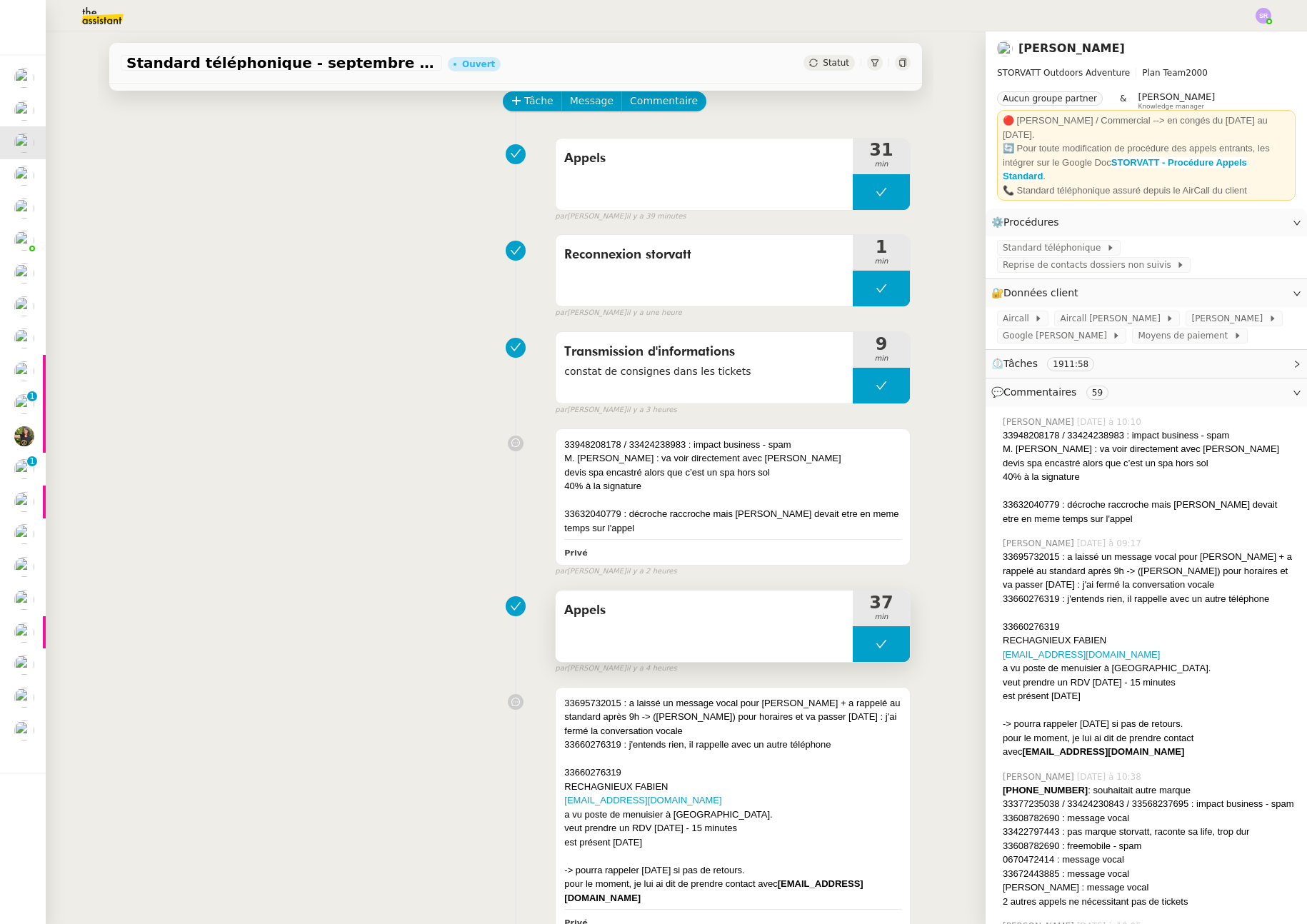
scroll to position [230, 0]
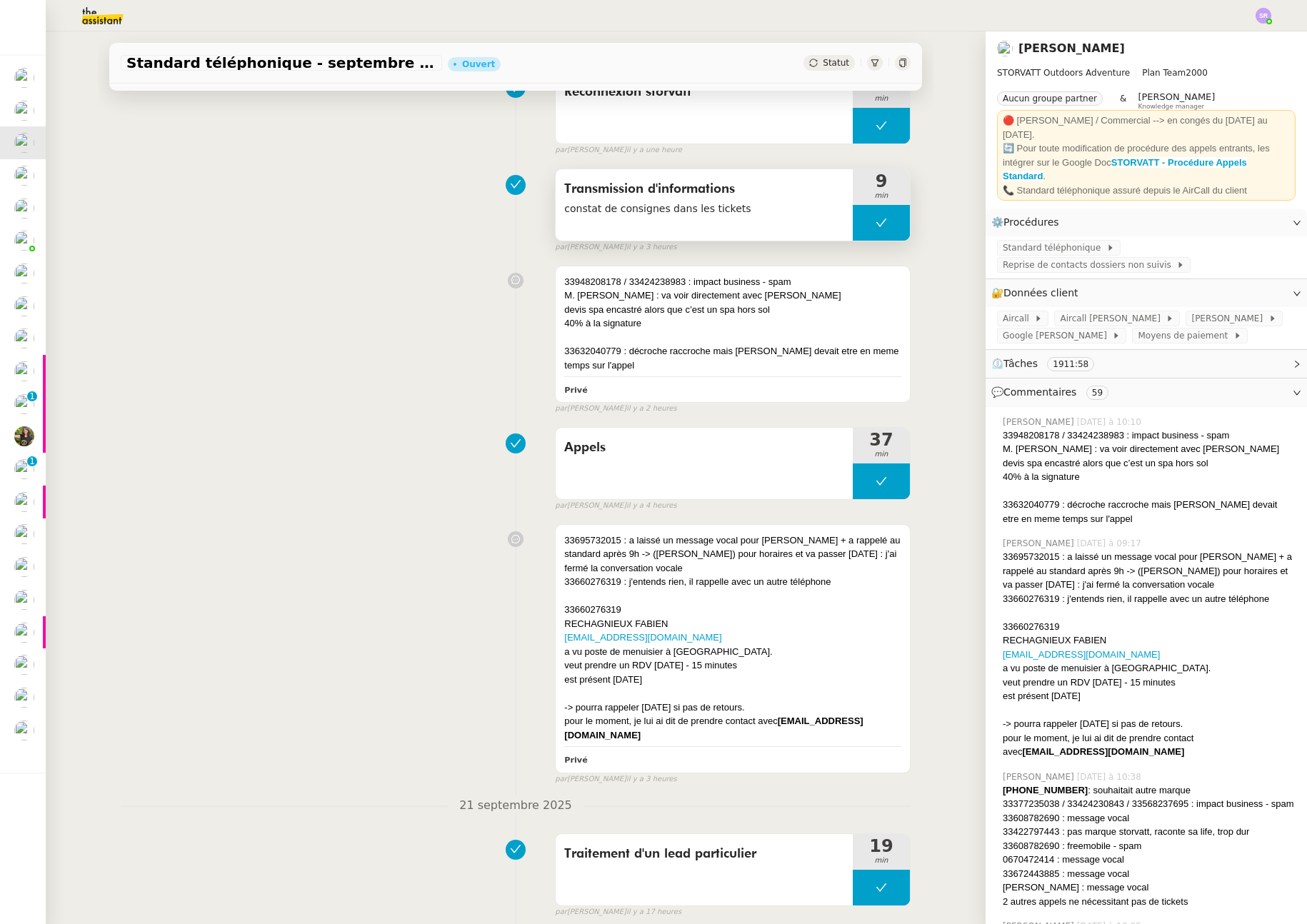
click at [855, 229] on button at bounding box center [881, 222] width 57 height 36
click at [861, 226] on icon at bounding box center [866, 223] width 12 height 12
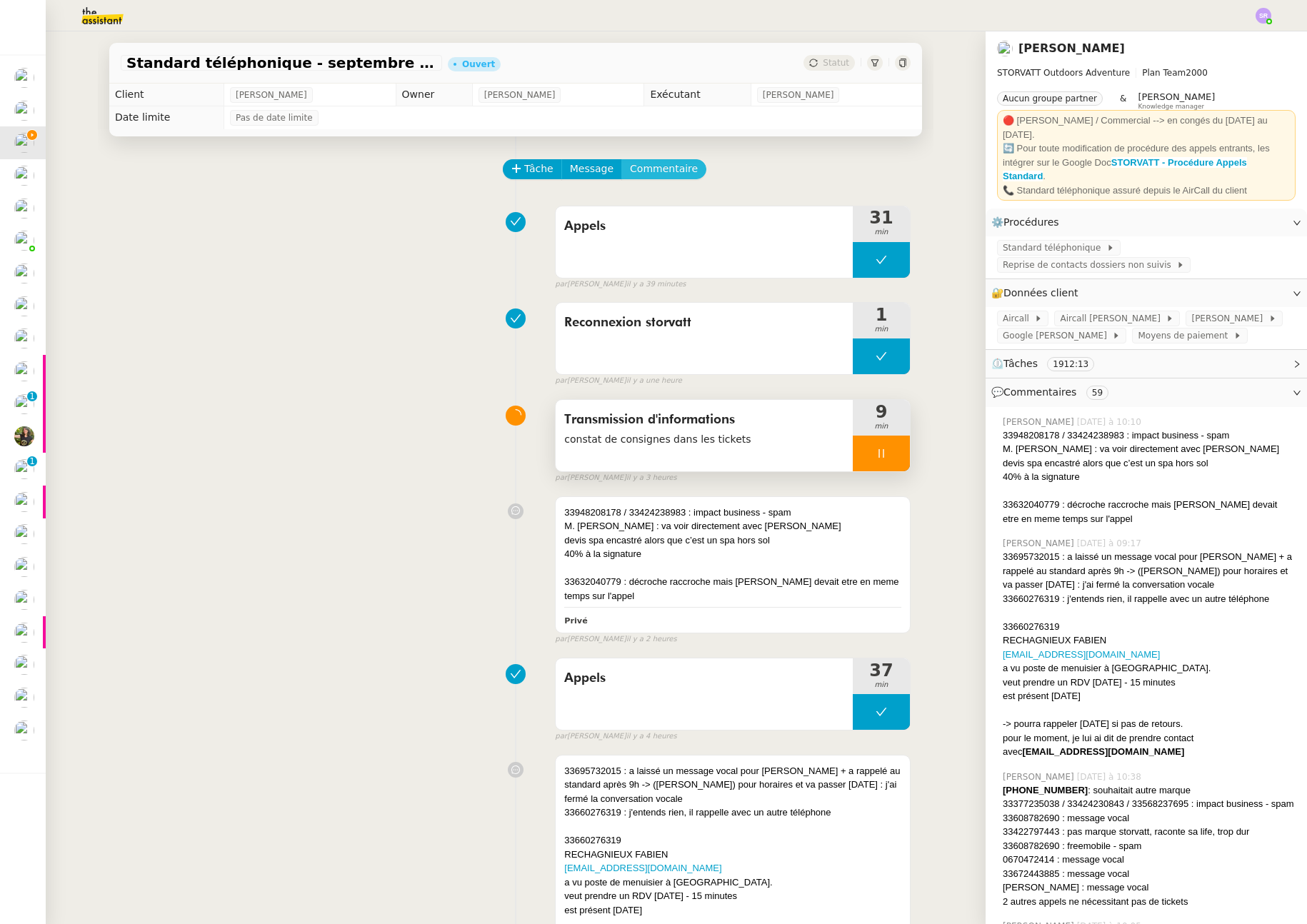
drag, startPoint x: 645, startPoint y: 173, endPoint x: 654, endPoint y: 174, distance: 9.1
click at [645, 172] on span "Commentaire" at bounding box center [664, 169] width 68 height 16
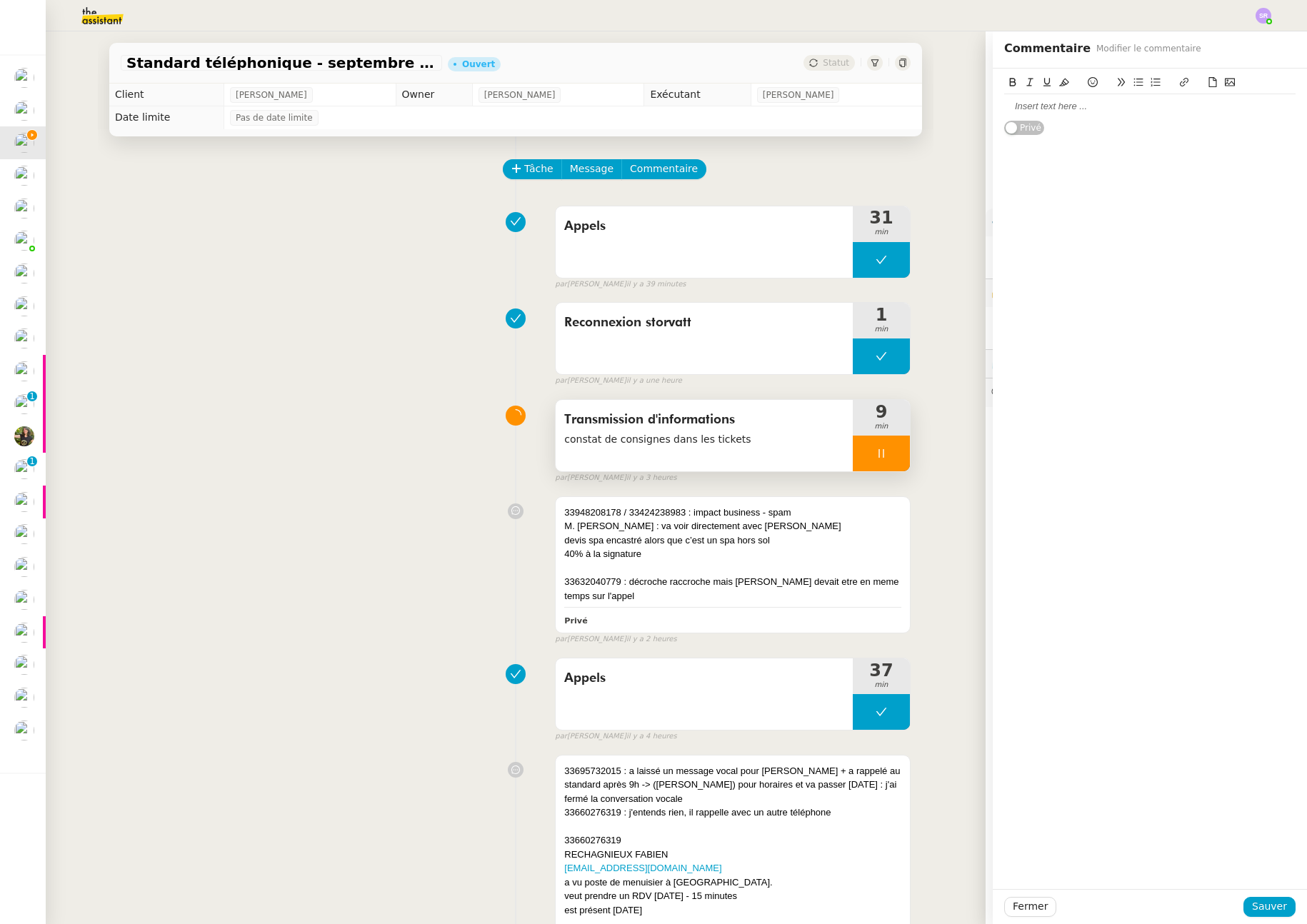
click at [1021, 111] on div at bounding box center [1150, 107] width 291 height 13
click at [993, 107] on div "je me suis trompée, j’ai pris toutes ses coordonnées au lieu de le renvoyer dir…" at bounding box center [1150, 128] width 314 height 120
click at [1004, 107] on div "je me suis trompée, j’ai pris toutes ses coordonnées au lieu de le renvoyer dir…" at bounding box center [1150, 119] width 291 height 39
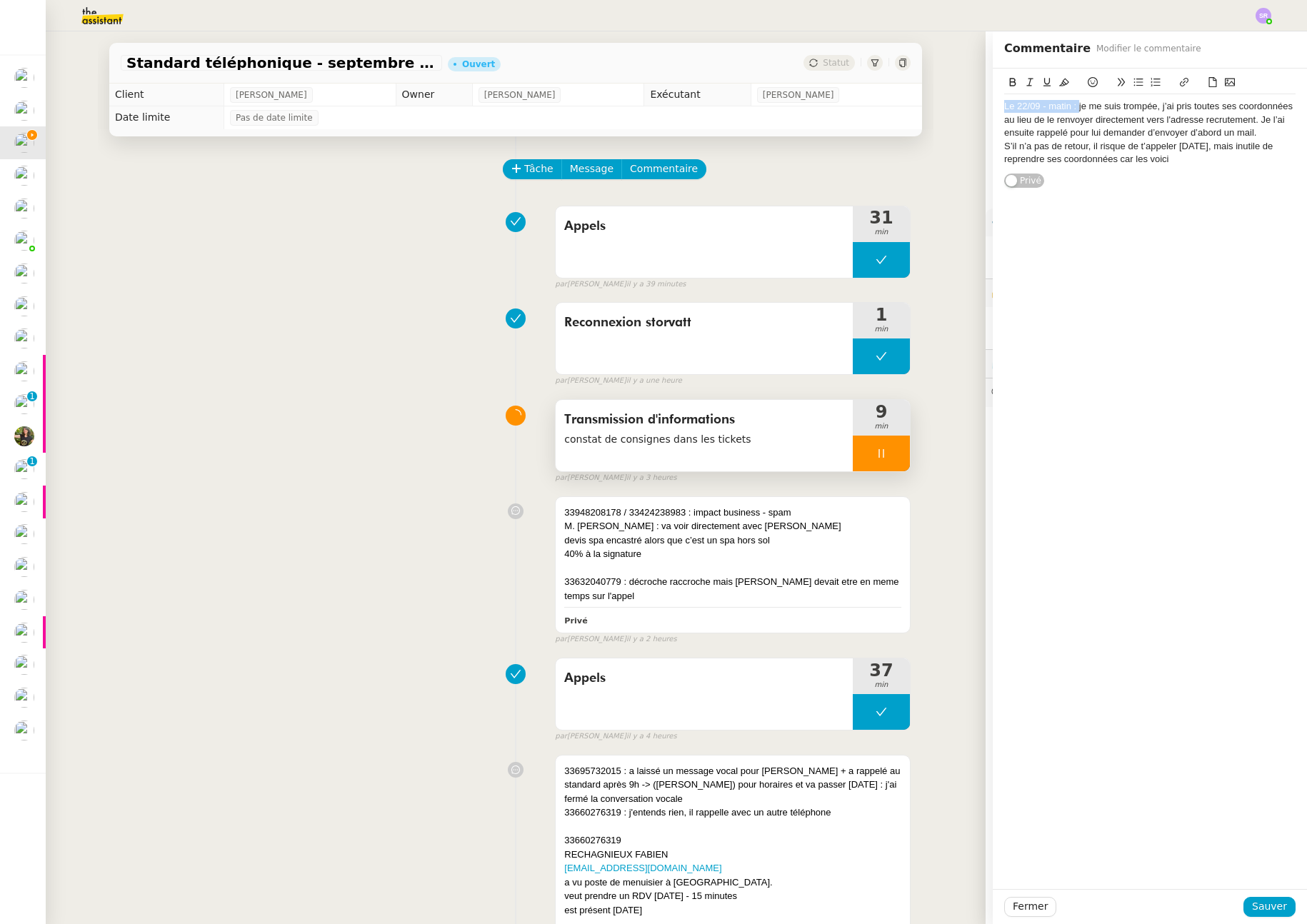
drag, startPoint x: 1067, startPoint y: 107, endPoint x: 947, endPoint y: 106, distance: 120.0
click at [947, 106] on app-ticket "Standard téléphonique - septembre 2025 Ouvert Statut Client Franck MUFFAT-JEAND…" at bounding box center [676, 478] width 1261 height 893
drag, startPoint x: 1004, startPoint y: 77, endPoint x: 1004, endPoint y: 89, distance: 12.0
click at [1008, 77] on icon at bounding box center [1012, 82] width 10 height 10
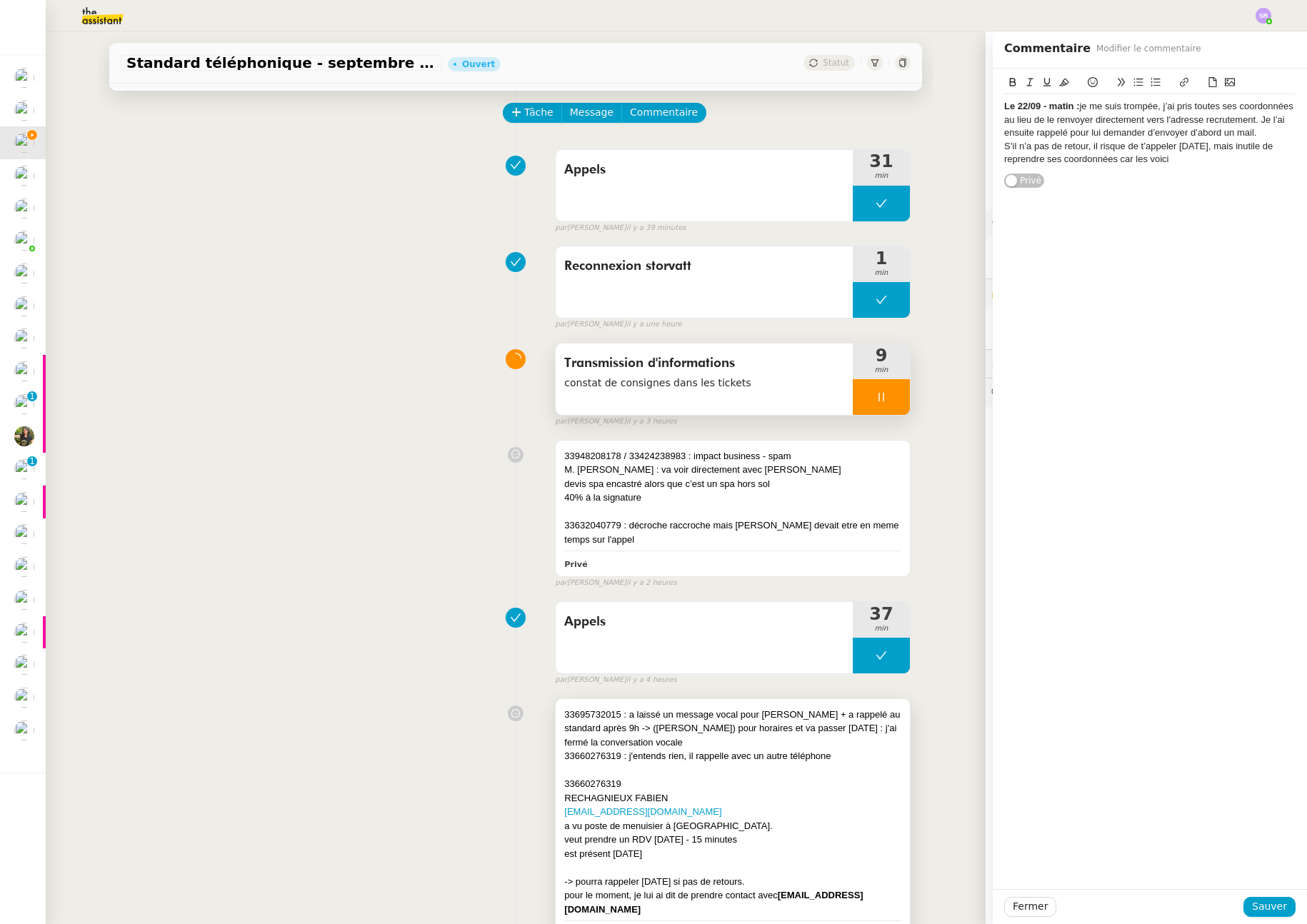
scroll to position [86, 0]
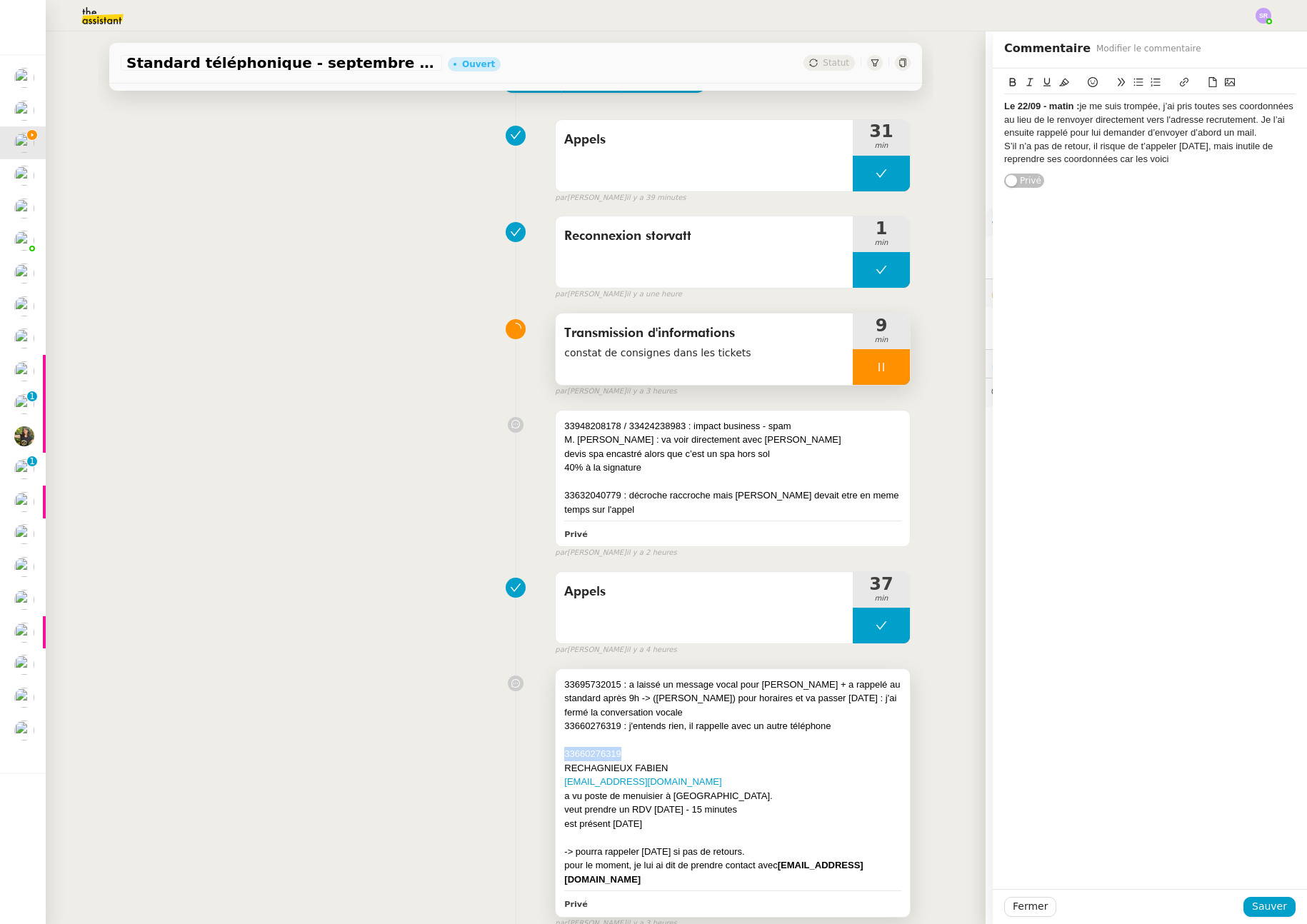
drag, startPoint x: 619, startPoint y: 753, endPoint x: 583, endPoint y: 735, distance: 40.2
click at [564, 755] on div "33660276319" at bounding box center [733, 755] width 337 height 15
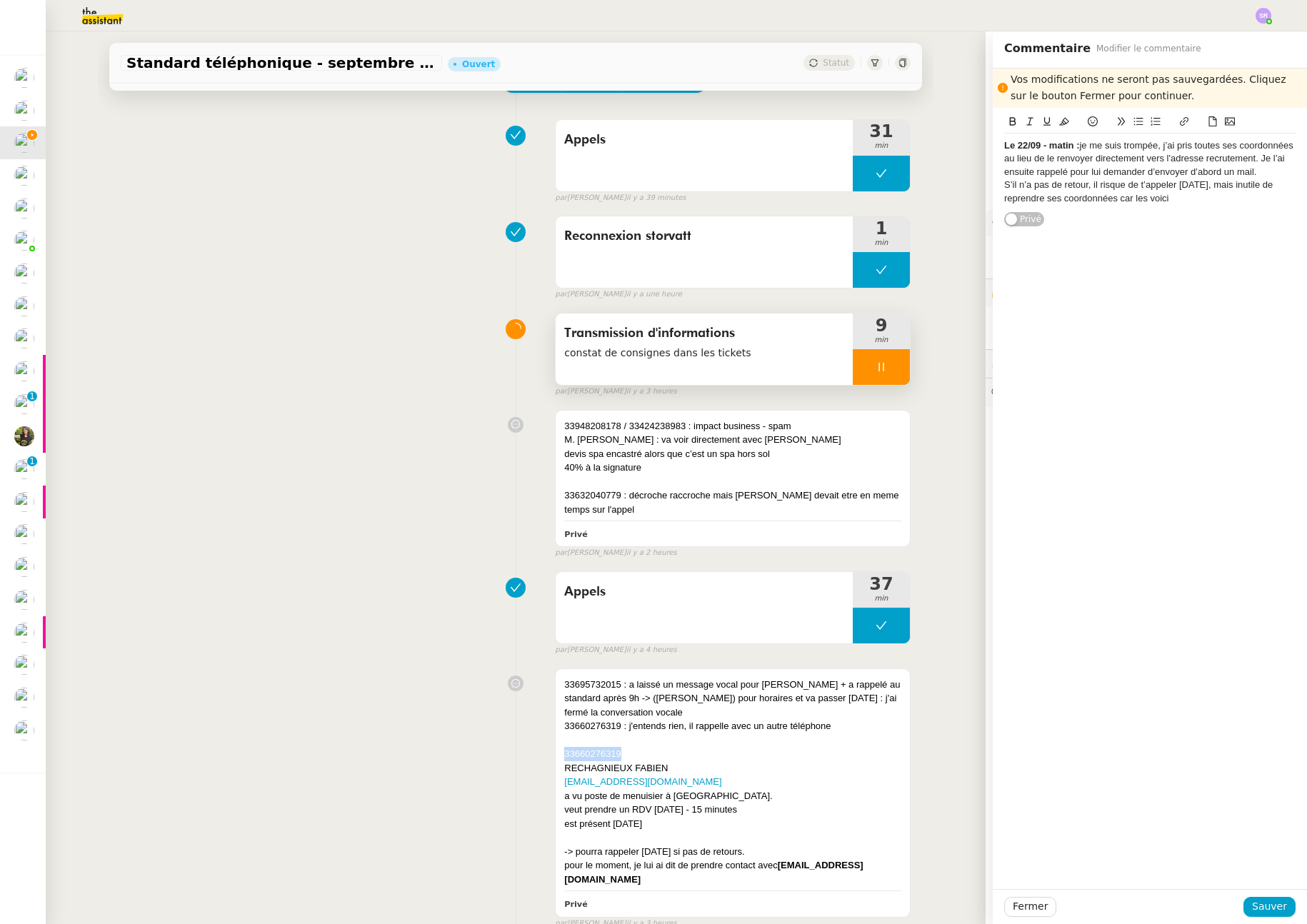
copy div "33660276319"
click at [1063, 108] on div "Le 22/09 - matin : je me suis trompée, j’ai pris toutes ses coordonnées au lieu…" at bounding box center [1150, 159] width 291 height 104
click at [1068, 152] on div "Le 22/09 - matin : je me suis trompée, j’ai pris toutes ses coordonnées au lieu…" at bounding box center [1150, 158] width 291 height 39
click at [1066, 147] on strong "Le 22/09 - matin :" at bounding box center [1041, 146] width 75 height 11
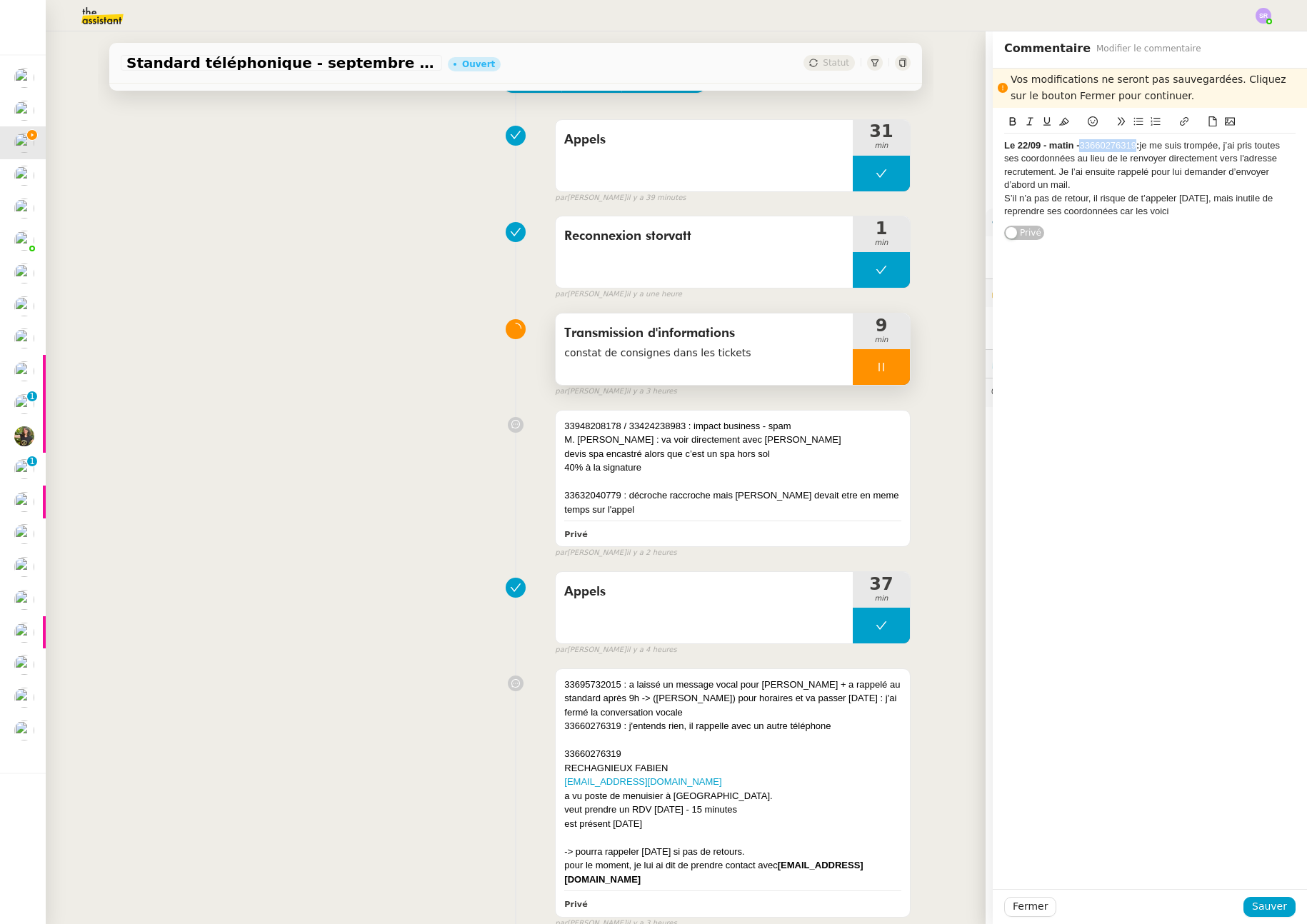
drag, startPoint x: 1123, startPoint y: 145, endPoint x: 1070, endPoint y: 147, distance: 53.0
click at [1070, 147] on div "Le 22/09 - matin - 33660276319 : je me suis trompée, j’ai pris toutes ses coord…" at bounding box center [1150, 166] width 291 height 53
click at [1164, 178] on div "Le 22/09 - matin - 33660276319 : je me suis trompée, j’ai pris toutes ses coord…" at bounding box center [1150, 166] width 291 height 53
click at [1190, 214] on div "S’il n’a pas de retour, il risque de t’appeler [DATE], mais inutile de reprendr…" at bounding box center [1150, 205] width 291 height 26
click at [577, 785] on link "[EMAIL_ADDRESS][DOMAIN_NAME]" at bounding box center [643, 782] width 157 height 11
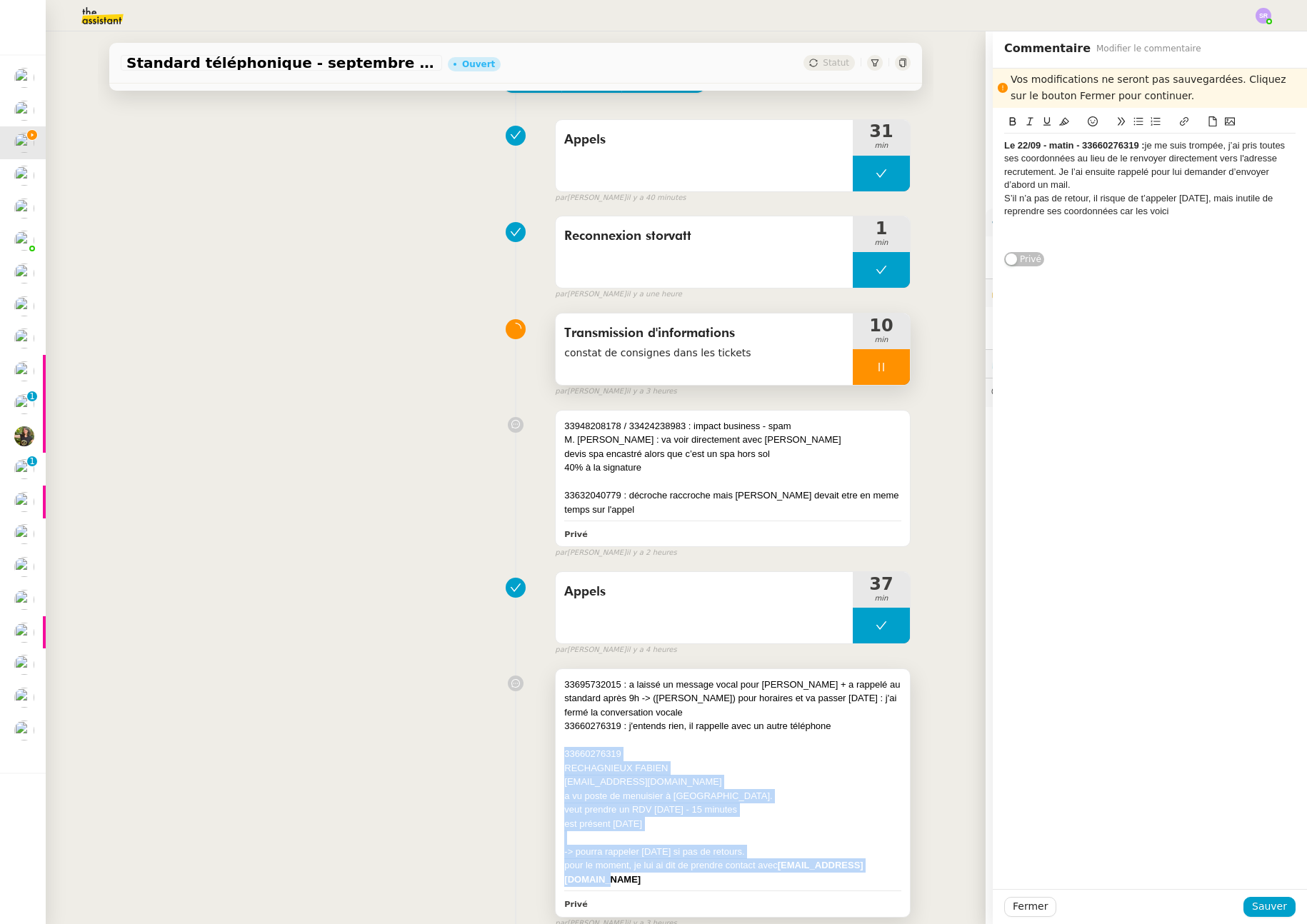
drag, startPoint x: 881, startPoint y: 866, endPoint x: 549, endPoint y: 751, distance: 351.4
click at [556, 751] on div "33695732015 : a laissé un message vocal pour Armand + a rappelé au standard apr…" at bounding box center [733, 793] width 354 height 248
copy div "33660276319 RECHAGNIEUX FABIEN f.rechagnieux@gmail.com a vu poste de menuisier …"
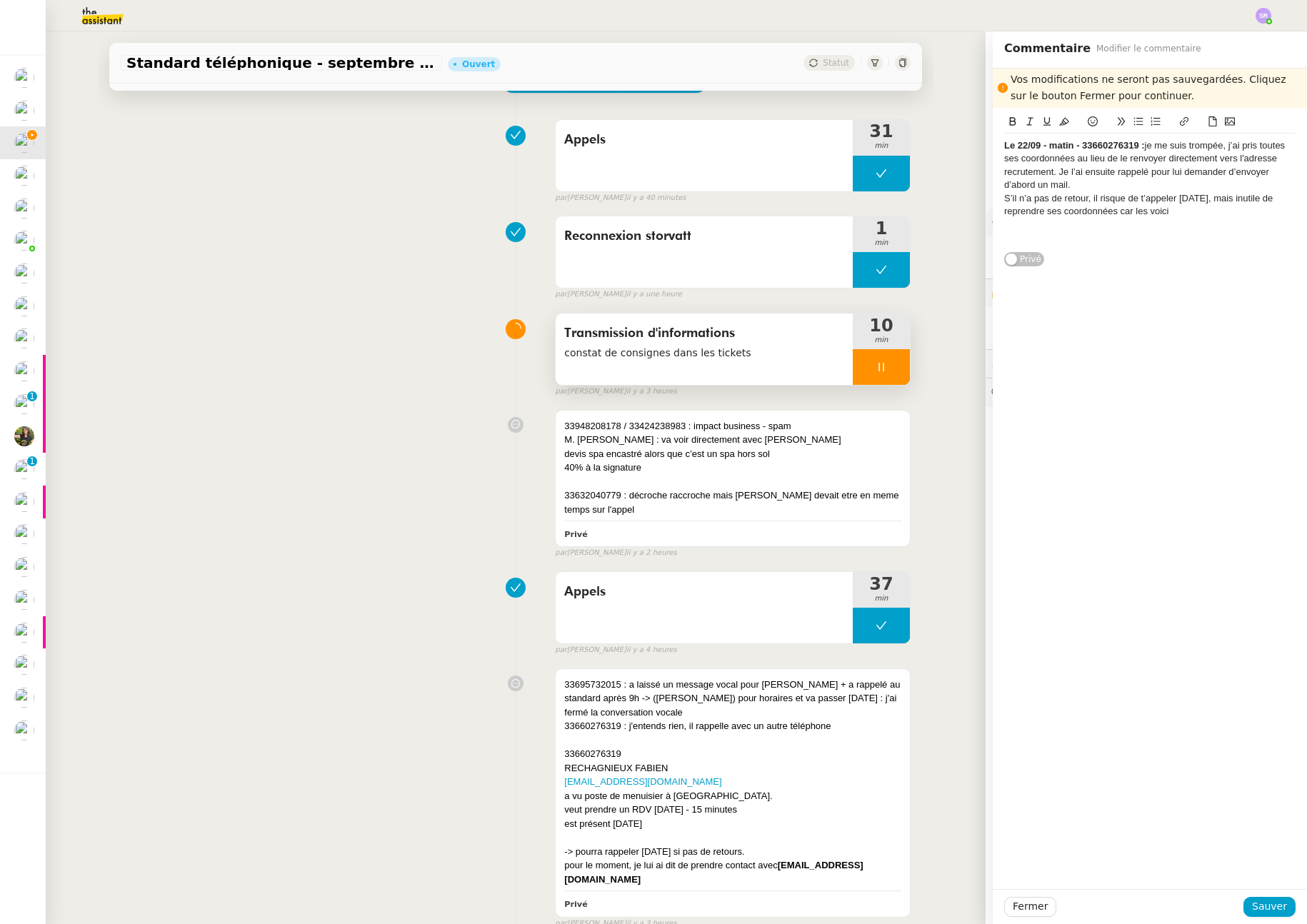
click at [1085, 244] on div "Le 22/09 - matin - 33660276319 : je me suis trompée, j’ai pris toutes ses coord…" at bounding box center [1150, 192] width 291 height 117
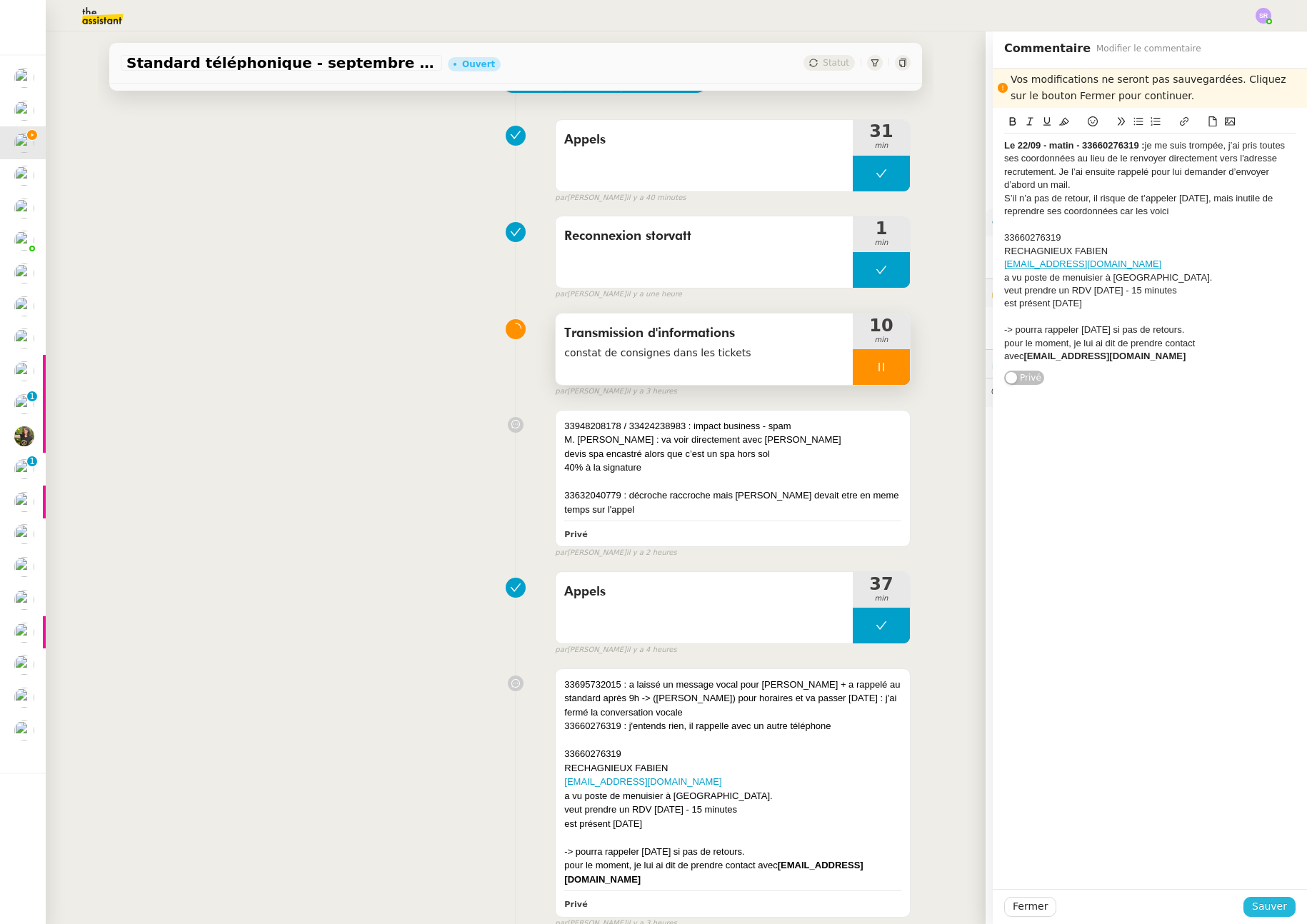
click at [1255, 910] on span "Sauver" at bounding box center [1270, 907] width 35 height 16
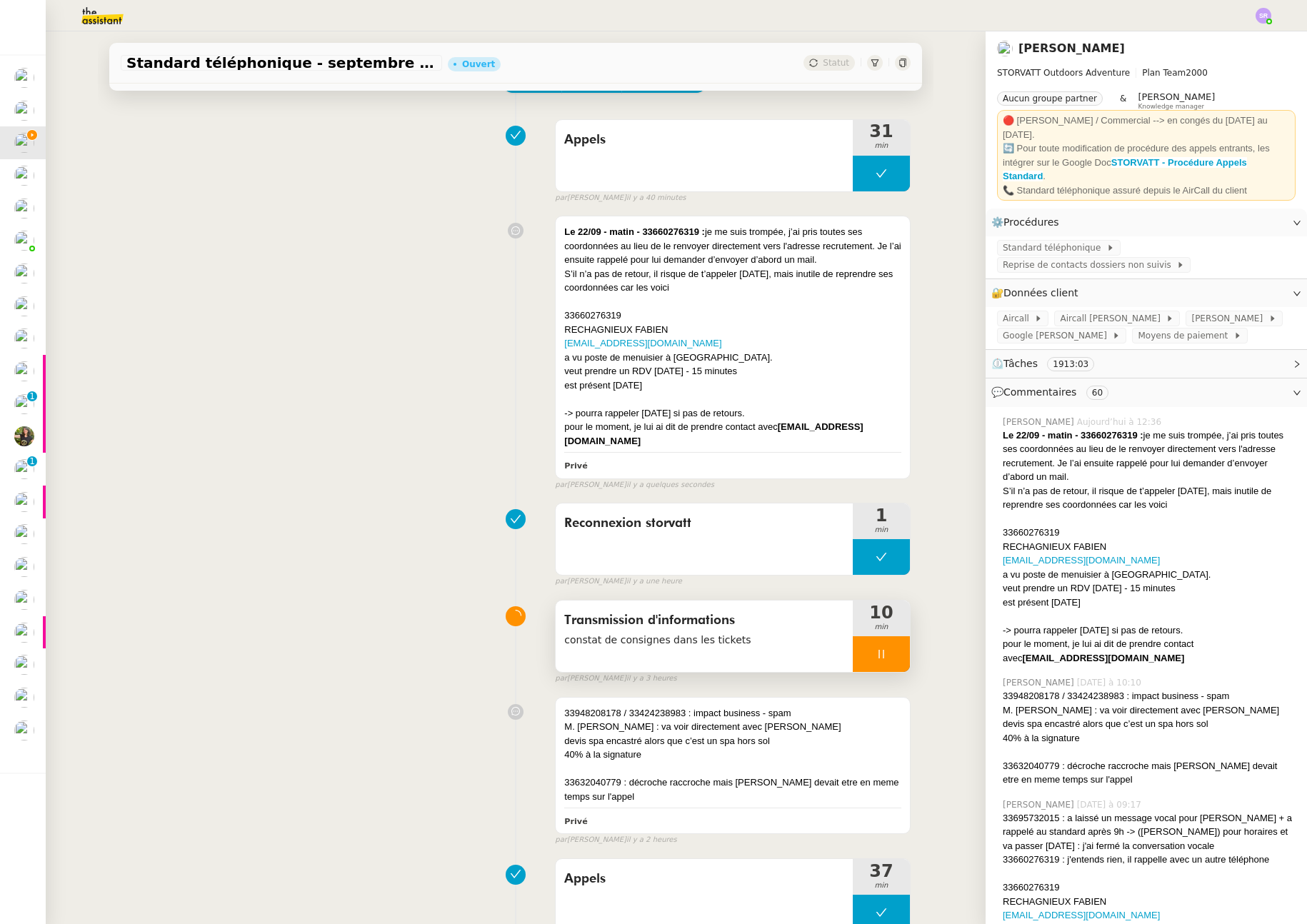
click at [869, 650] on div at bounding box center [881, 654] width 57 height 36
drag, startPoint x: 882, startPoint y: 645, endPoint x: 876, endPoint y: 639, distance: 8.5
click at [890, 649] on icon at bounding box center [896, 655] width 12 height 12
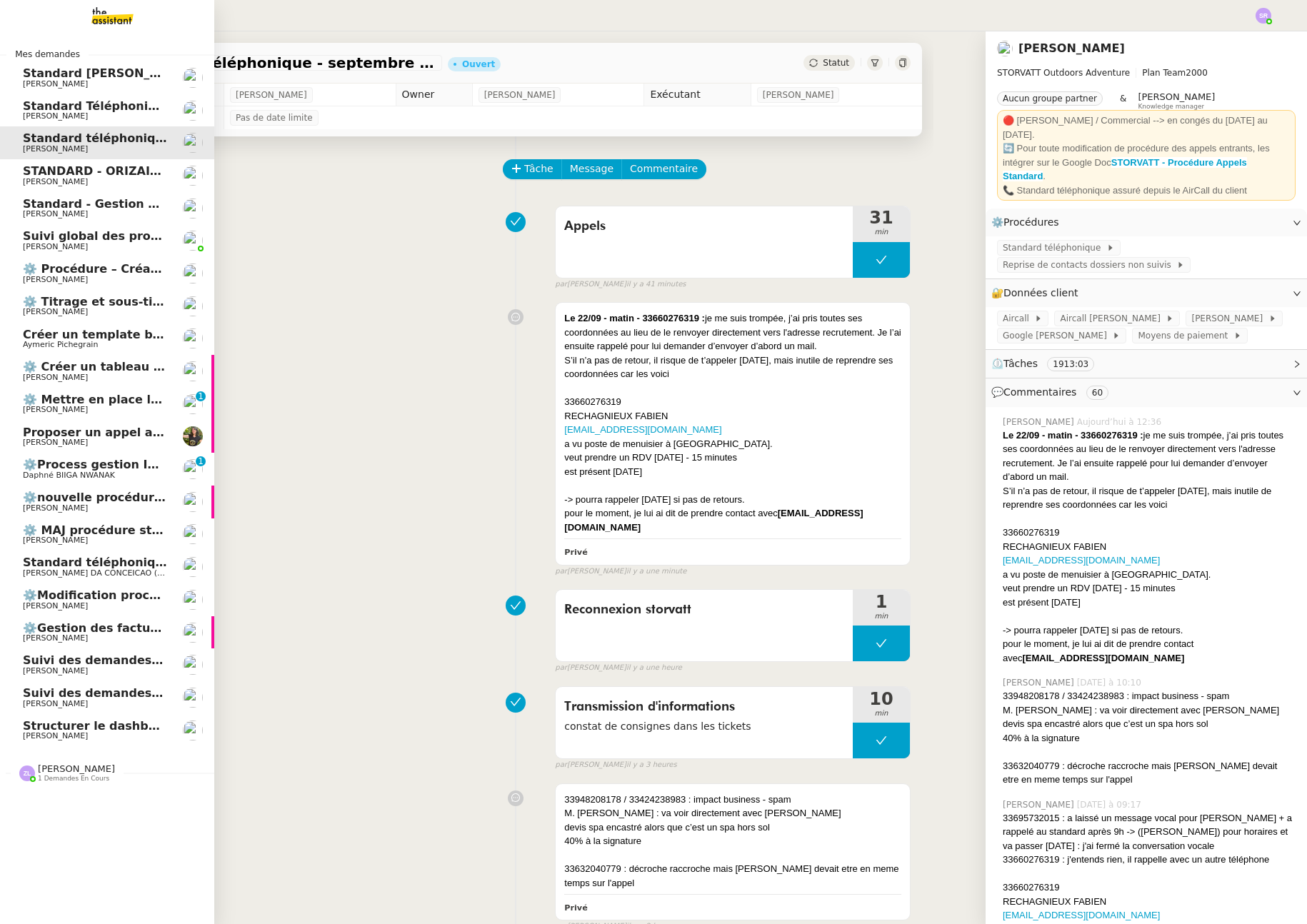
click at [26, 244] on span "[PERSON_NAME]" at bounding box center [55, 247] width 65 height 9
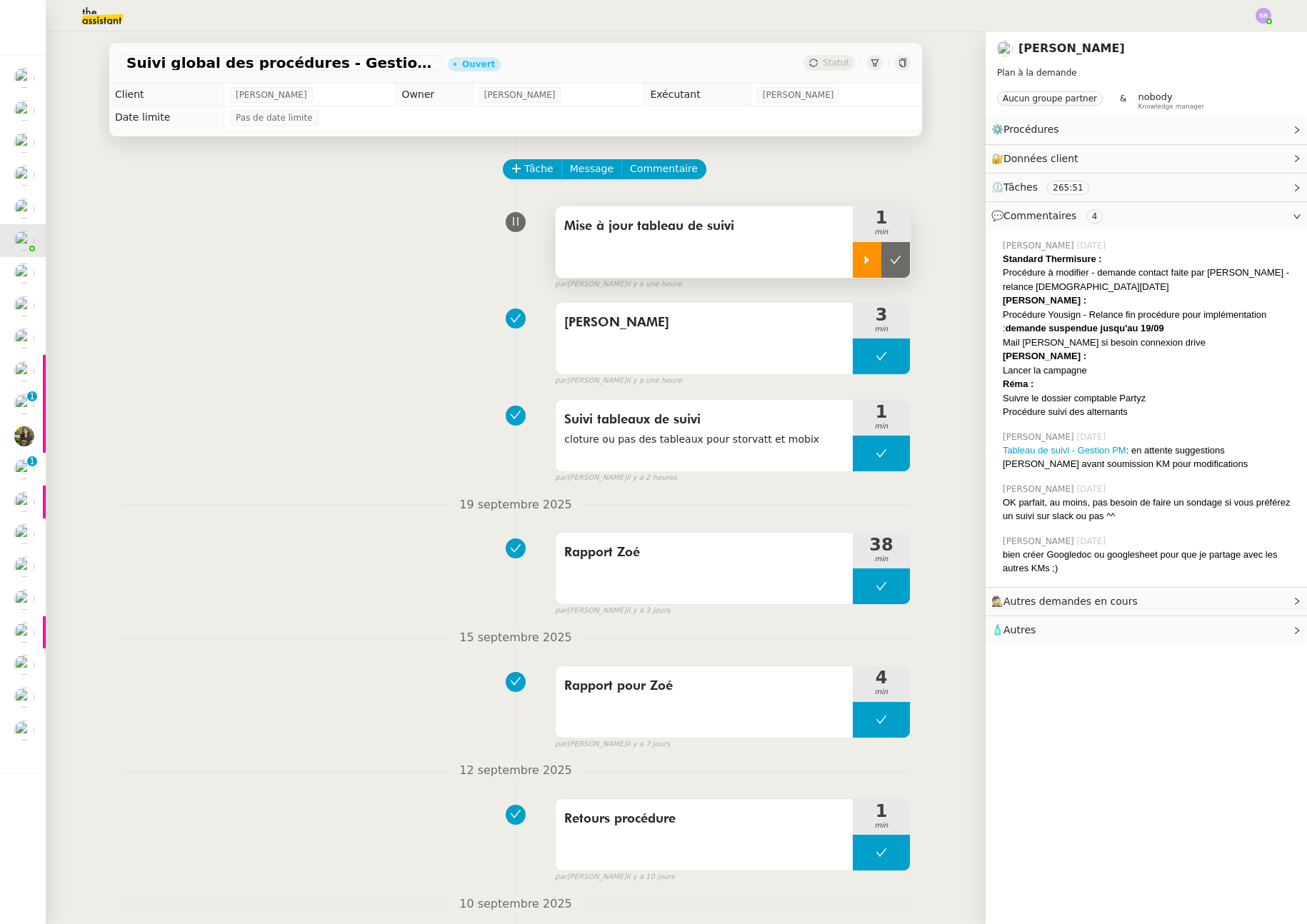
click at [856, 270] on div at bounding box center [866, 259] width 28 height 36
click at [1273, 17] on nz-header at bounding box center [654, 15] width 1307 height 32
click at [1269, 18] on div at bounding box center [1263, 15] width 15 height 15
click at [1241, 38] on li "Suivi" at bounding box center [1225, 41] width 93 height 20
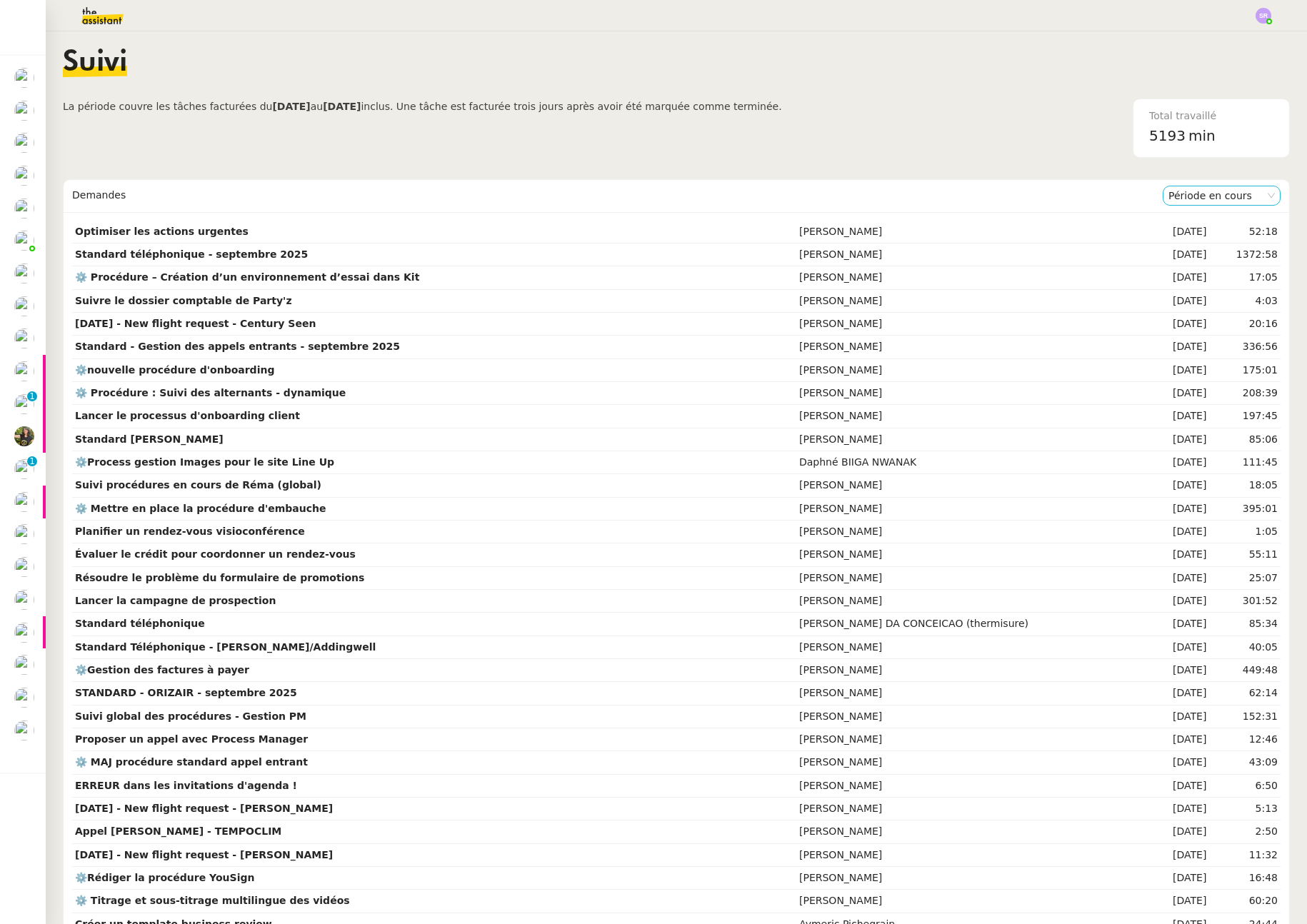
click at [1220, 191] on nz-select-item "Période en cours" at bounding box center [1221, 196] width 106 height 18
drag, startPoint x: 1208, startPoint y: 244, endPoint x: 1213, endPoint y: 224, distance: 20.6
click at [1213, 224] on div "Période en cours Période précédente" at bounding box center [1200, 231] width 117 height 40
click at [1213, 224] on div "Période en cours" at bounding box center [1200, 221] width 106 height 13
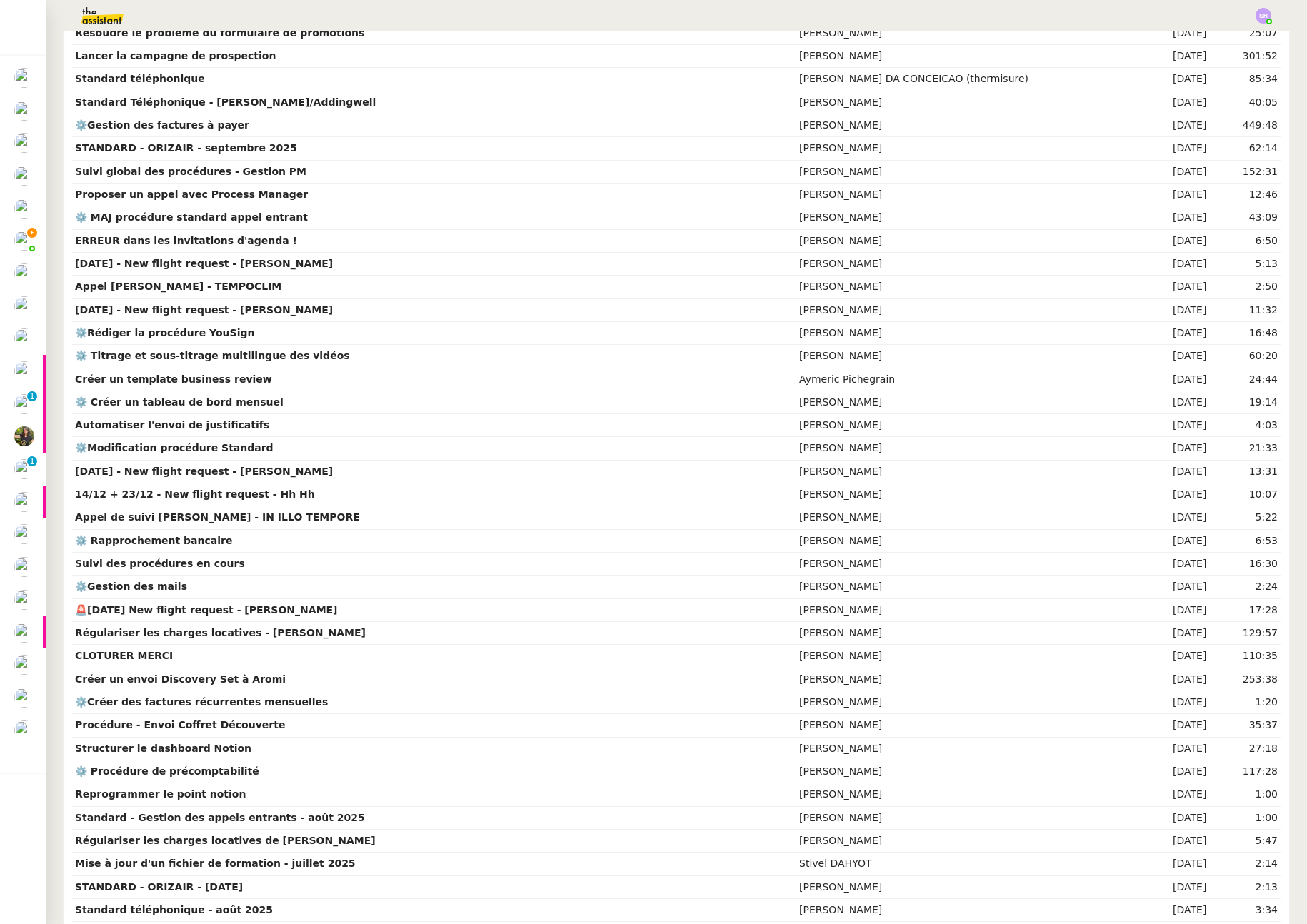
scroll to position [499, 0]
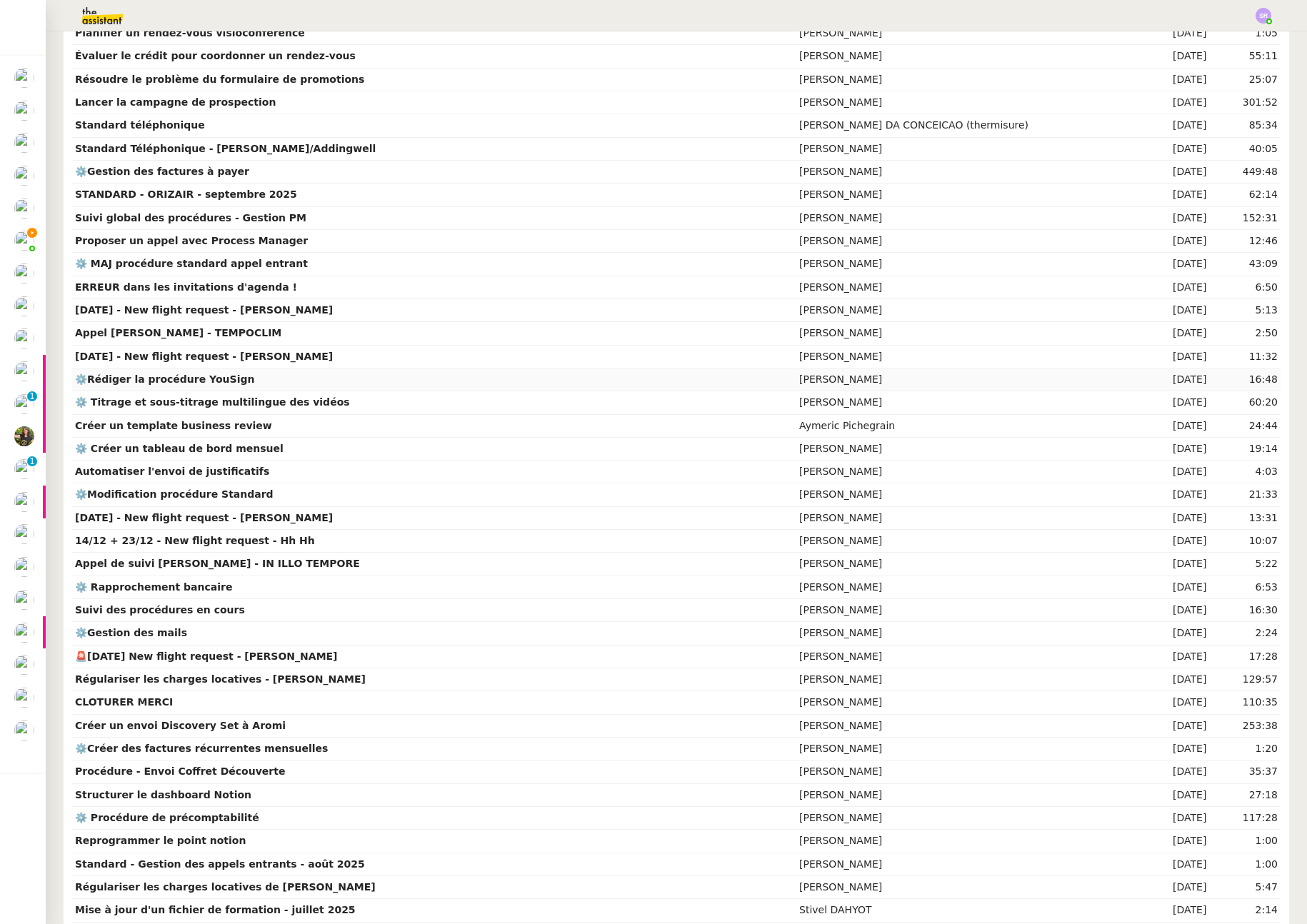
click at [825, 380] on td "[PERSON_NAME]" at bounding box center [973, 380] width 353 height 23
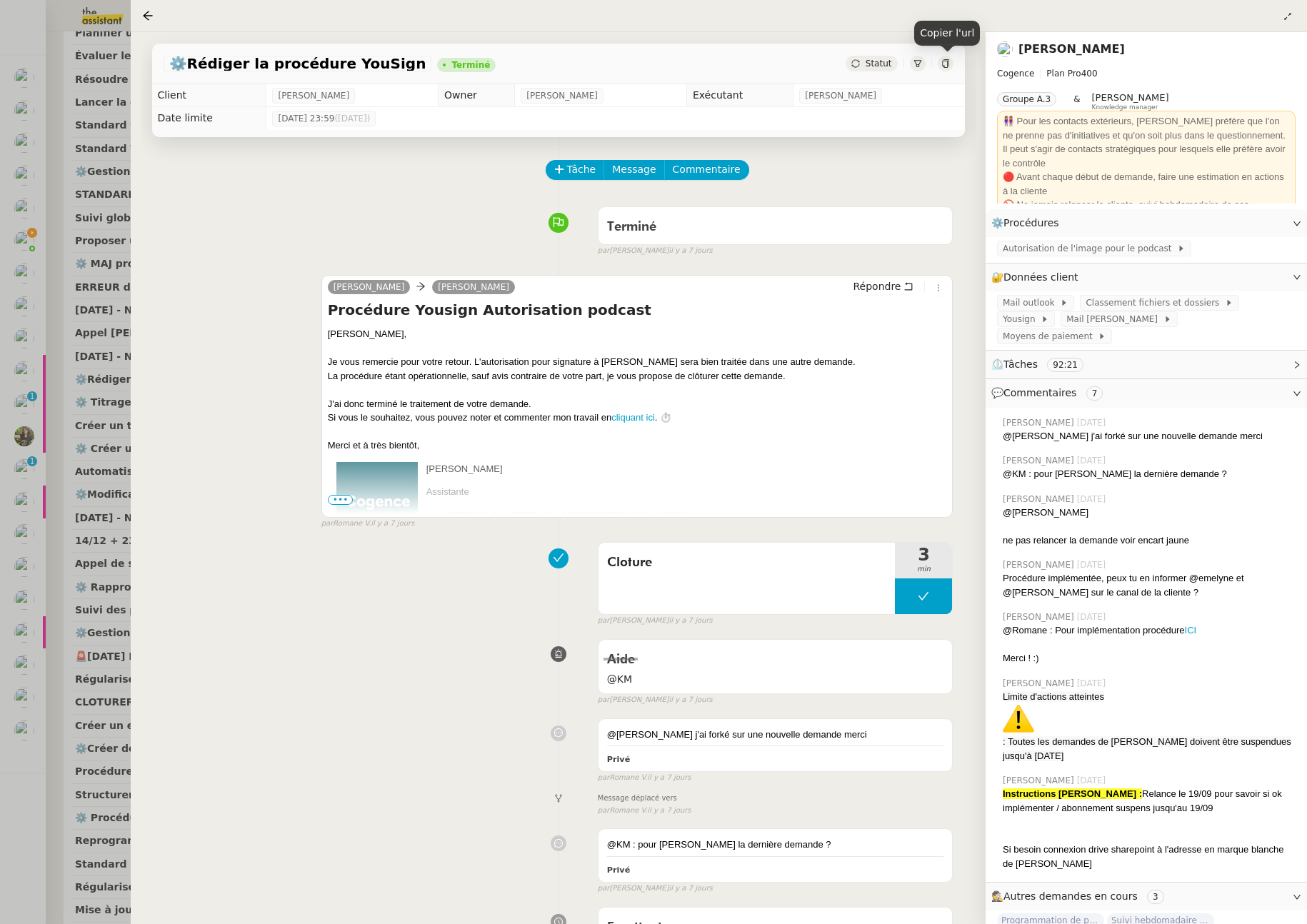
click at [944, 65] on icon at bounding box center [945, 63] width 8 height 8
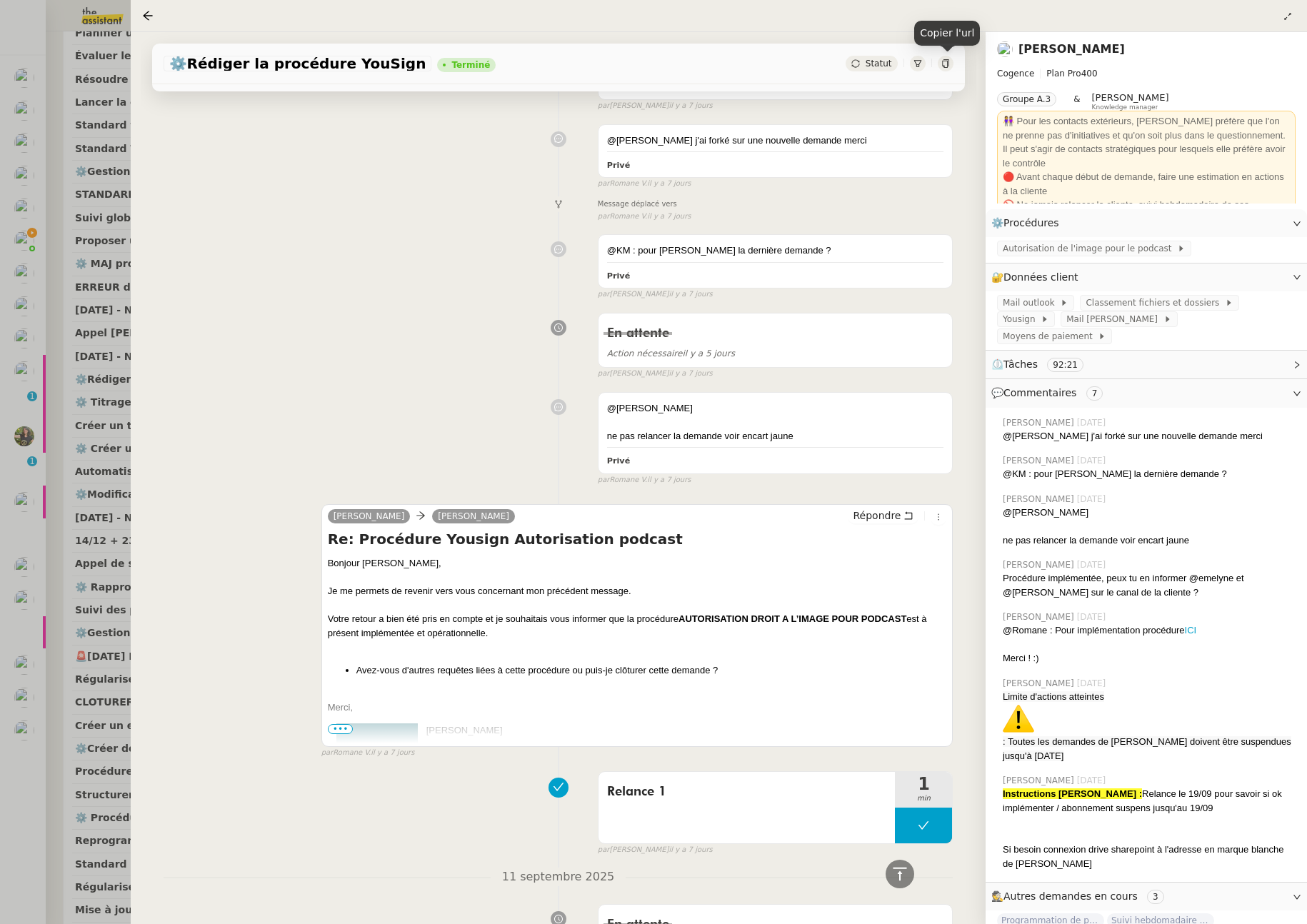
scroll to position [417, 0]
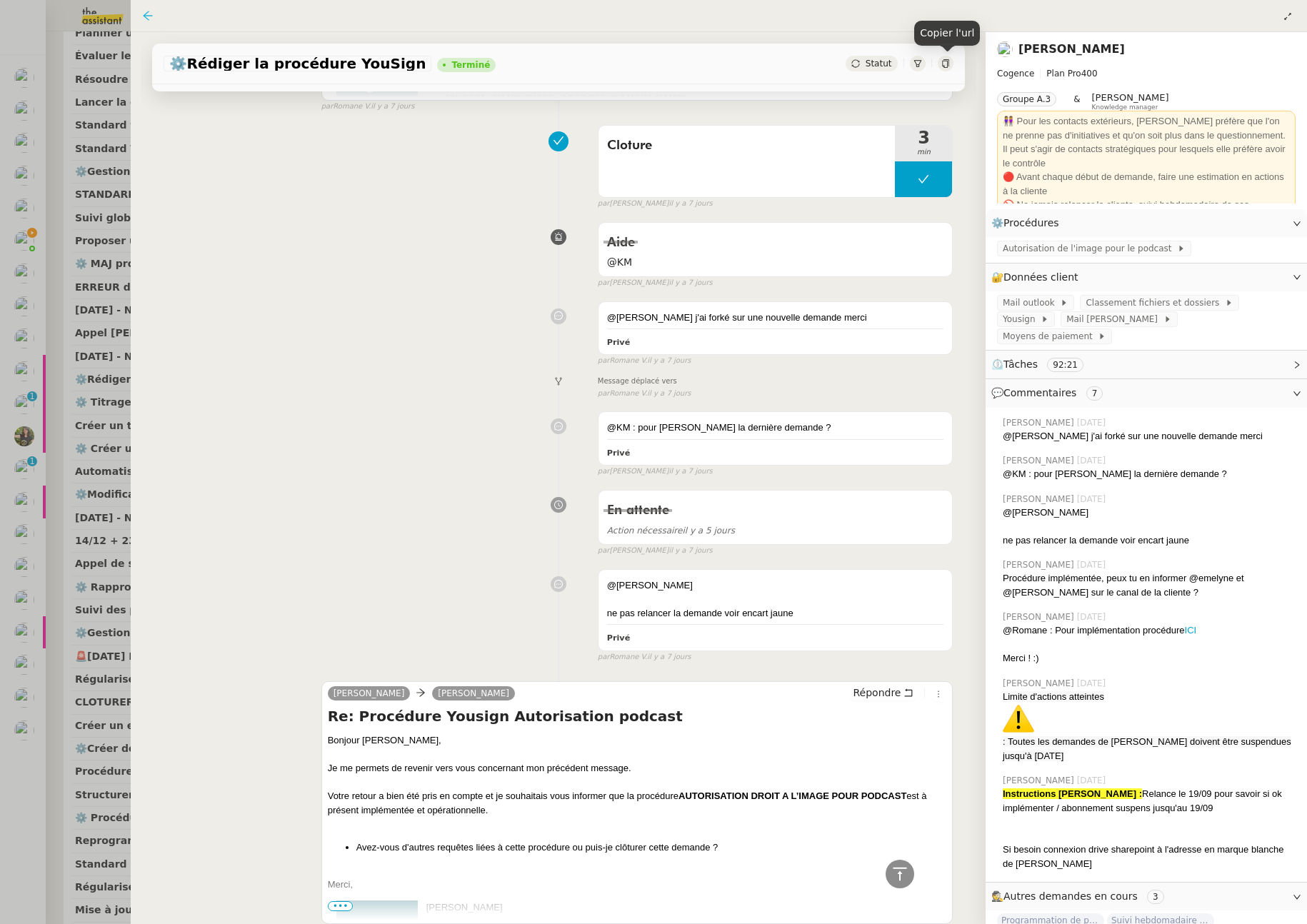
click at [142, 15] on icon at bounding box center [147, 15] width 12 height 12
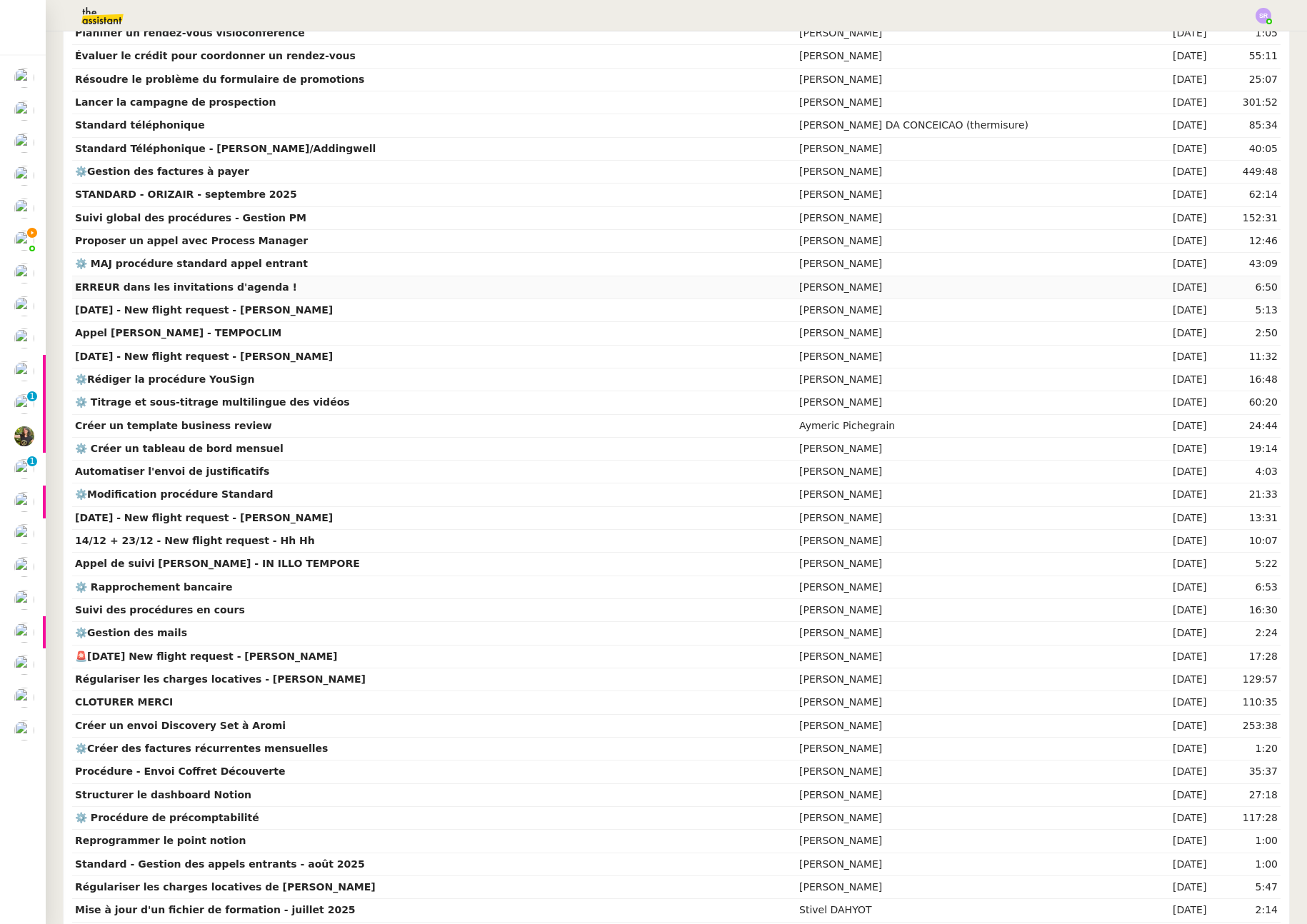
click at [280, 287] on td "ERREUR dans les invitations d'agenda !" at bounding box center [434, 288] width 724 height 23
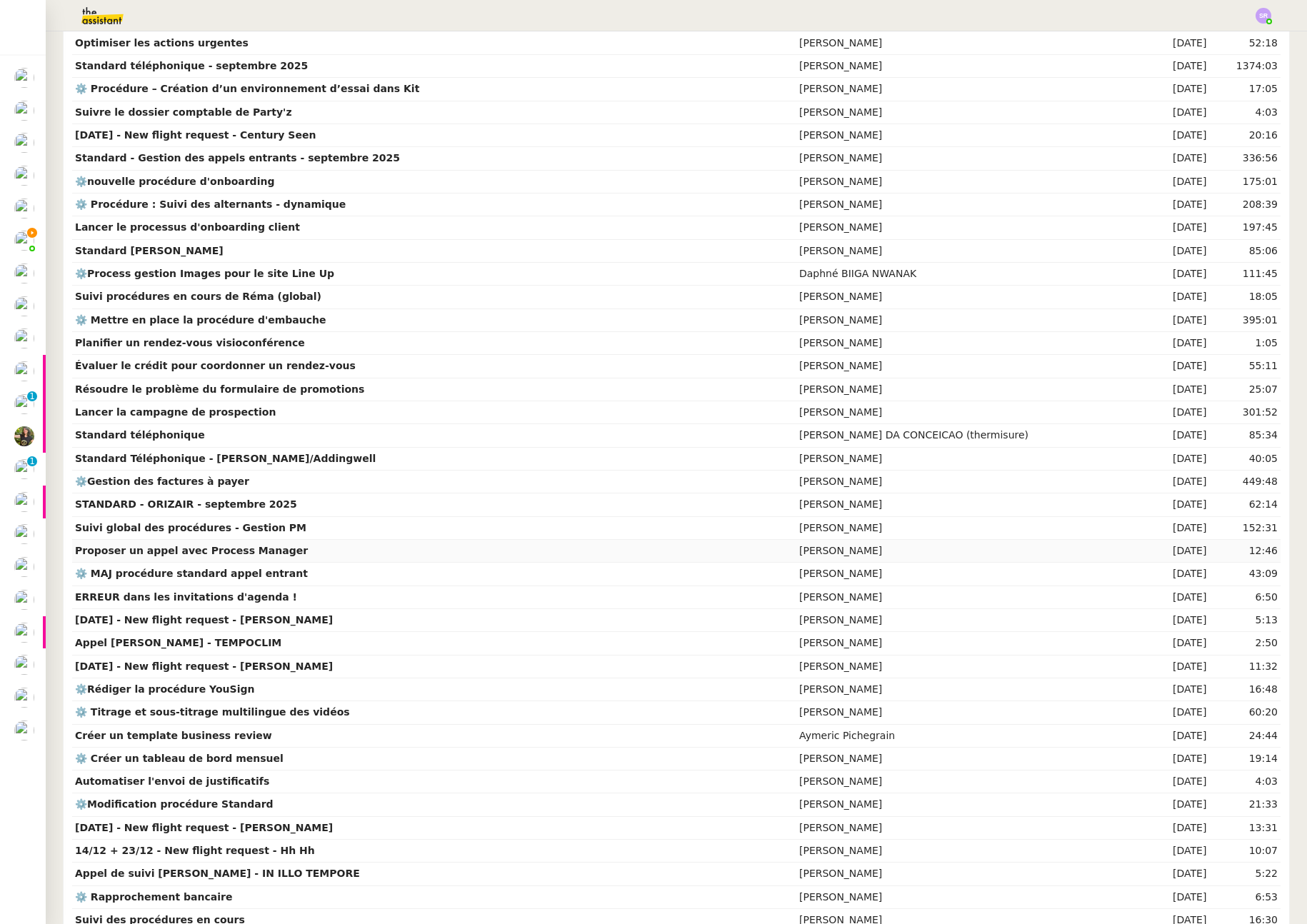
scroll to position [230, 0]
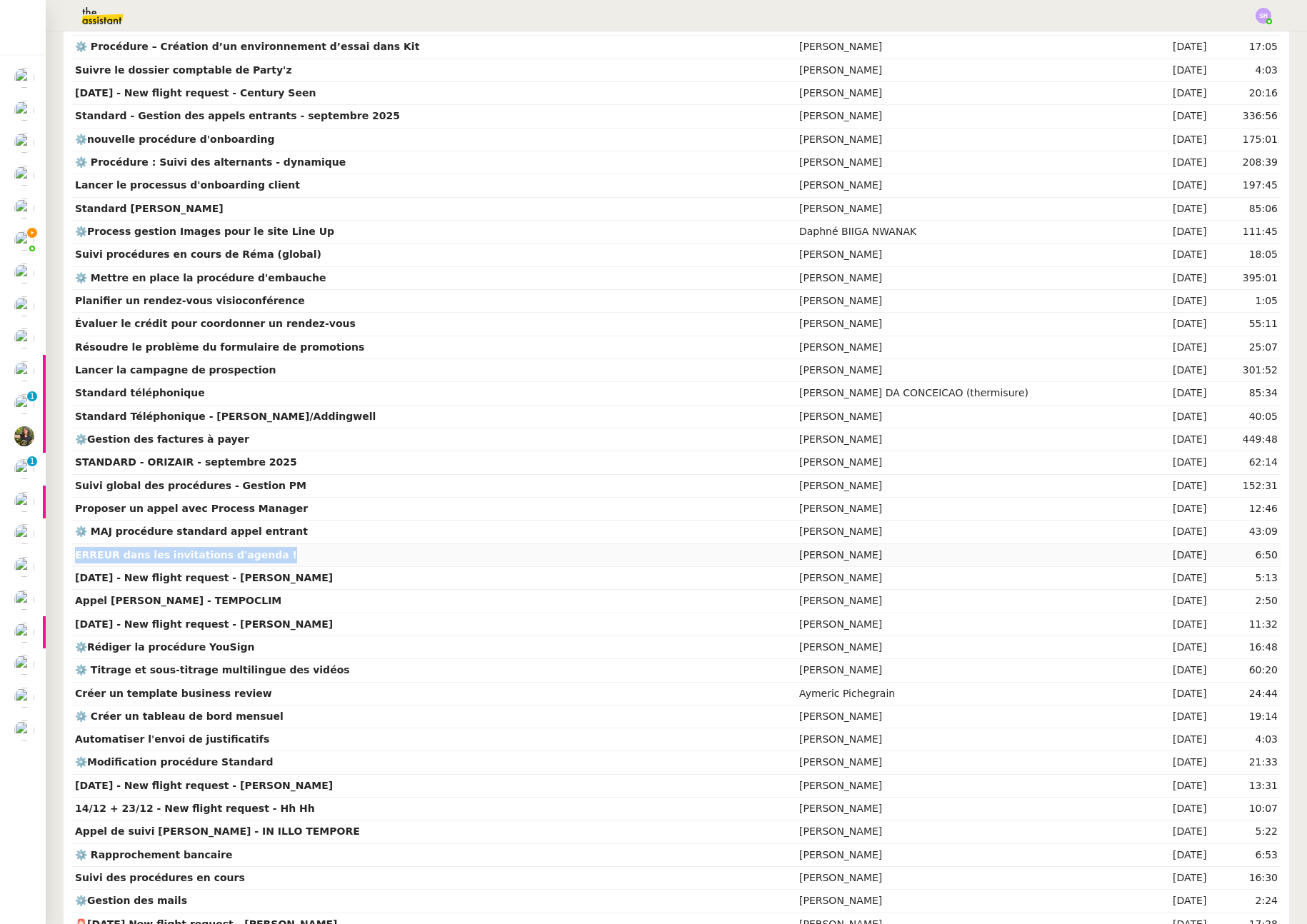
drag, startPoint x: 320, startPoint y: 549, endPoint x: 76, endPoint y: 557, distance: 244.1
click at [76, 557] on td "ERREUR dans les invitations d'agenda !" at bounding box center [434, 555] width 724 height 23
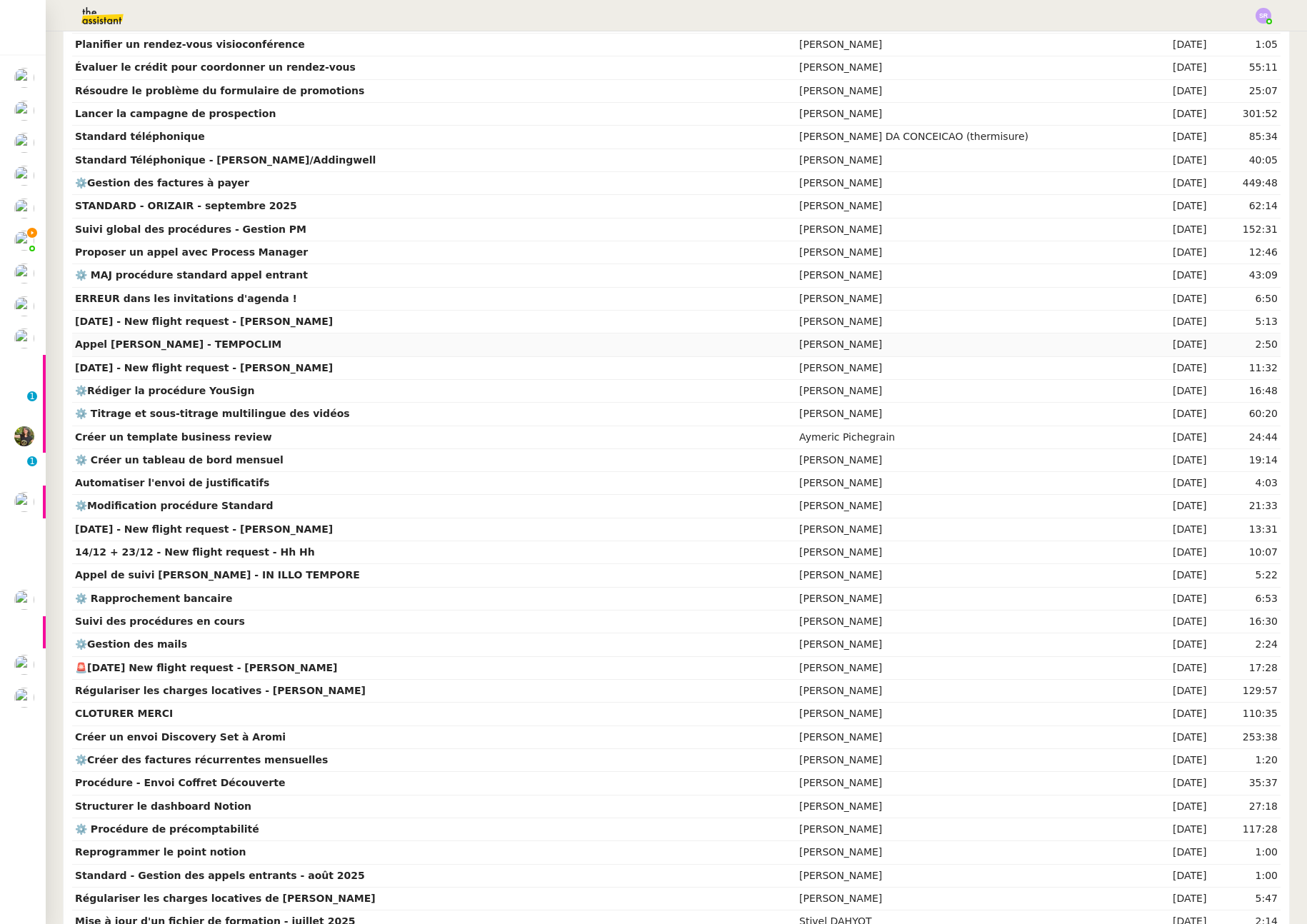
scroll to position [478, 0]
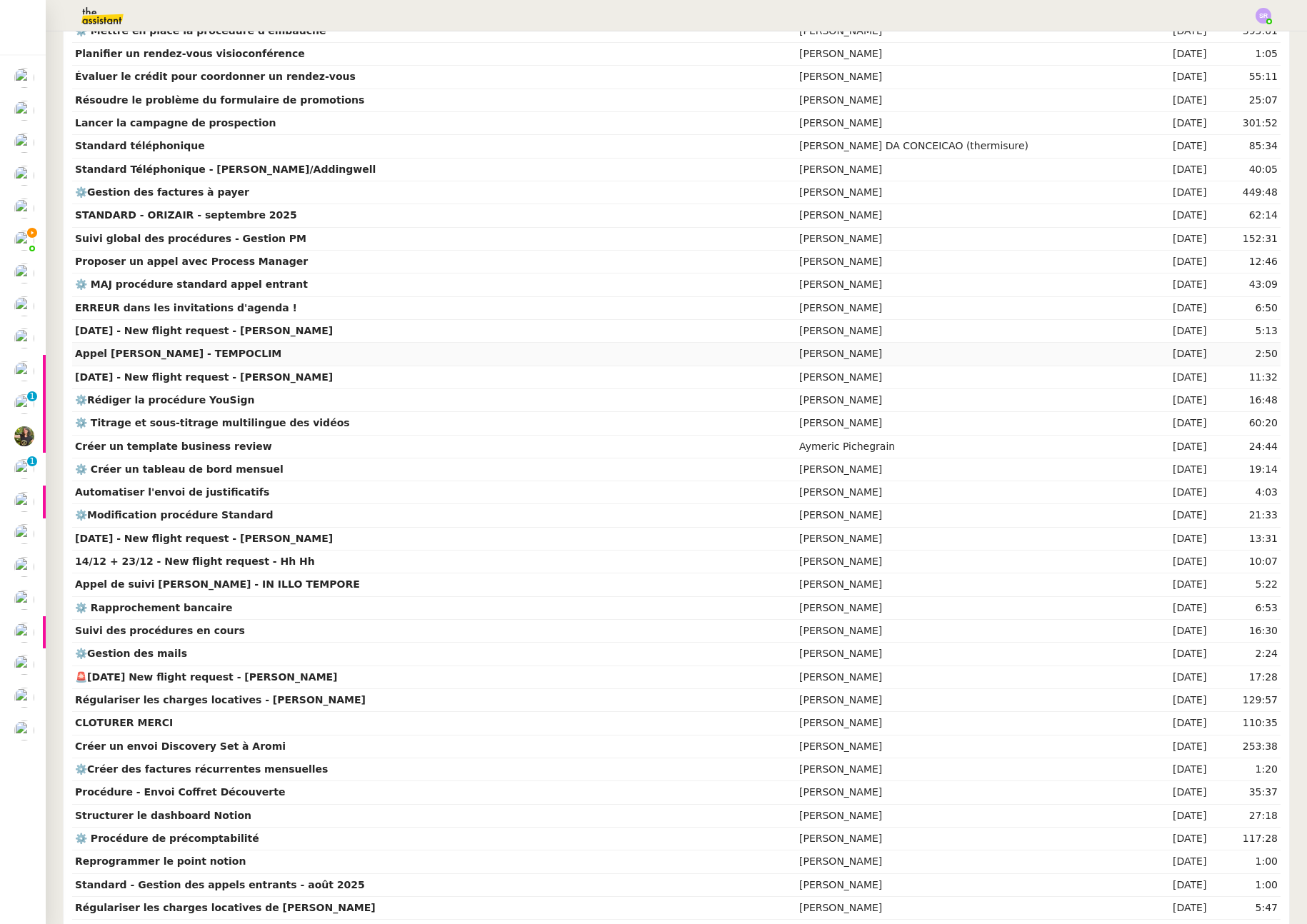
click at [847, 358] on td "[PERSON_NAME]" at bounding box center [973, 354] width 353 height 23
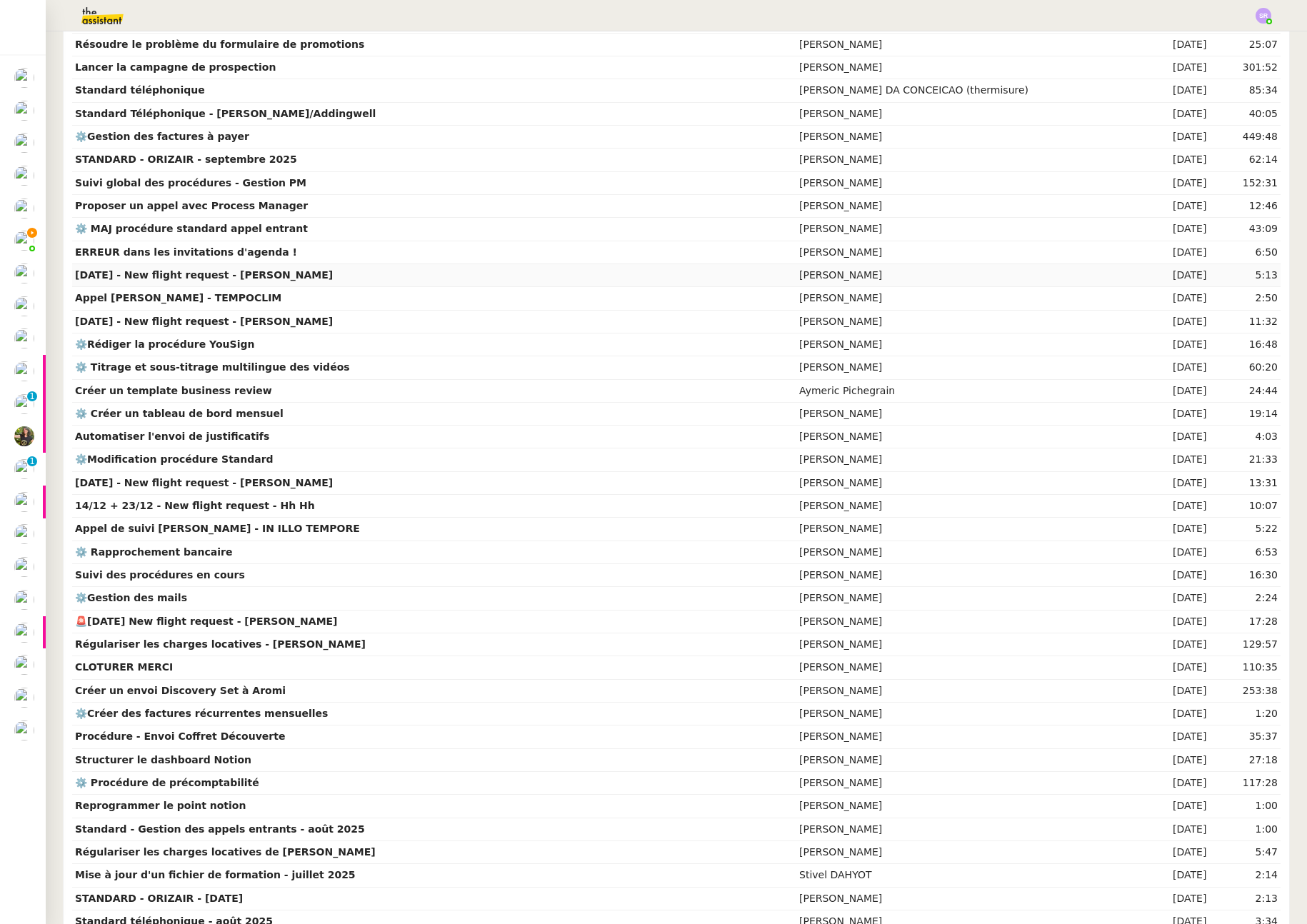
scroll to position [368, 0]
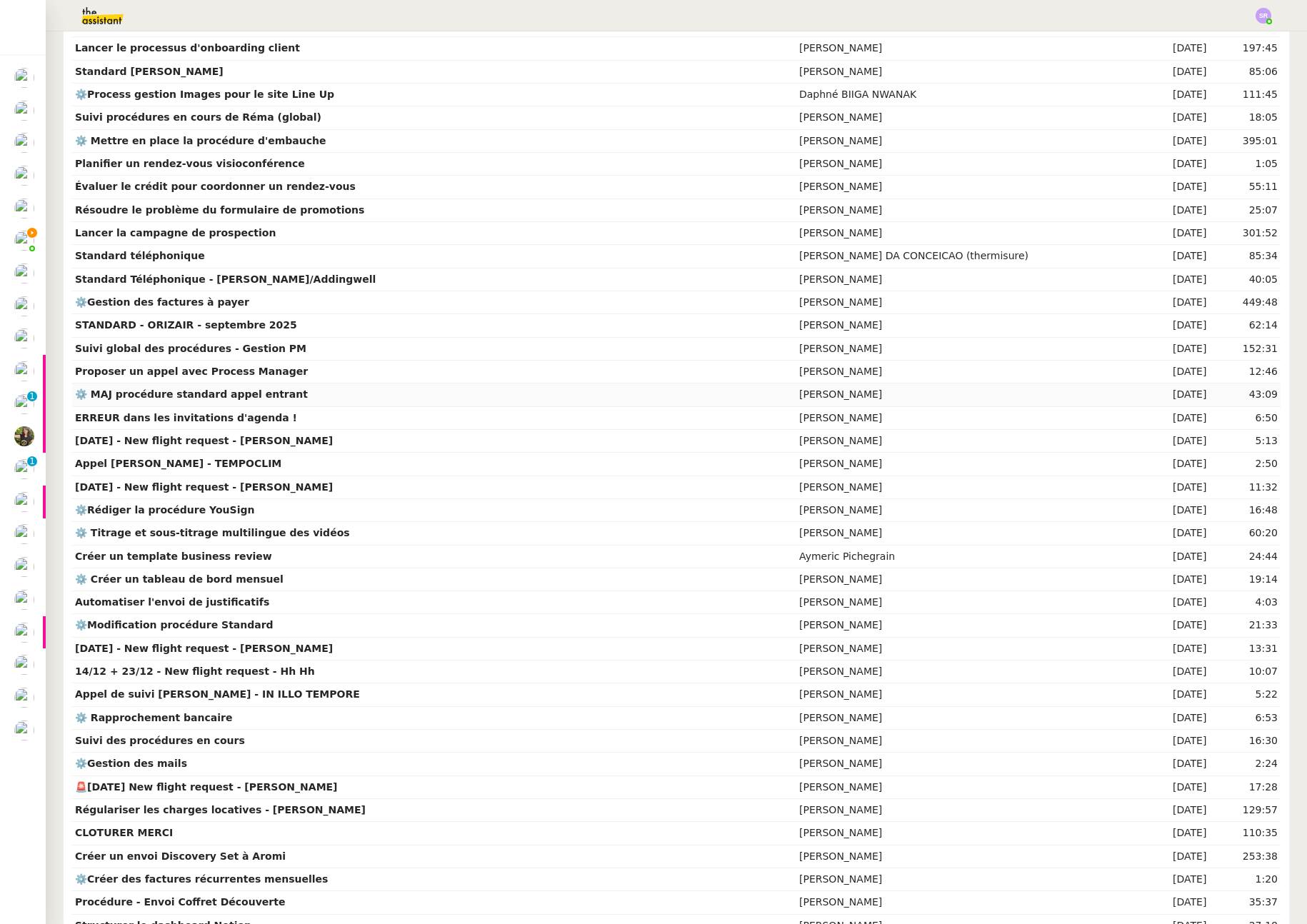
click at [845, 394] on td "[PERSON_NAME]" at bounding box center [973, 394] width 353 height 23
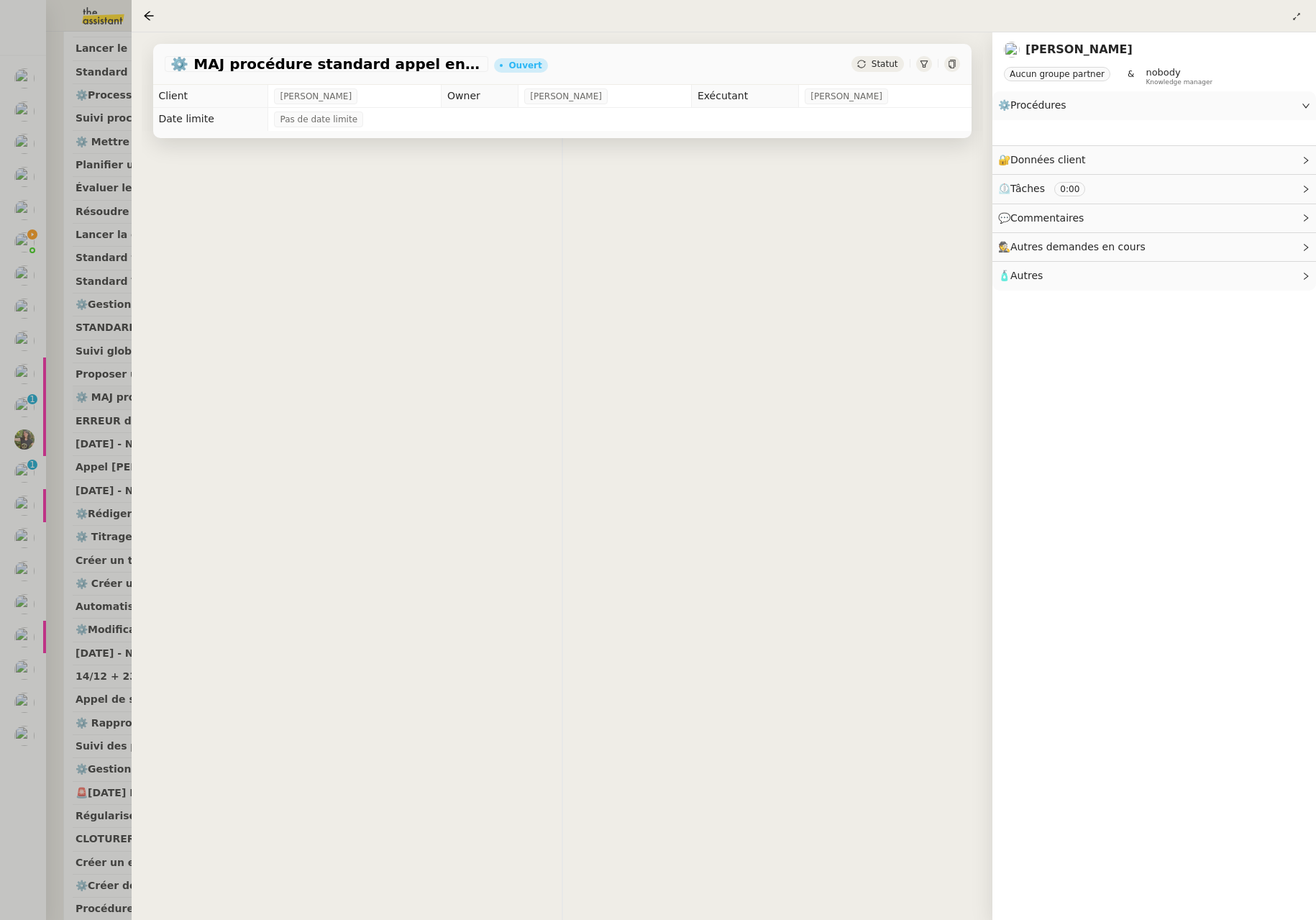
click at [850, 397] on nz-layout "Mes demandes Standard [PERSON_NAME] [PERSON_NAME] Standard Téléphonique - [PERS…" at bounding box center [658, 460] width 1316 height 920
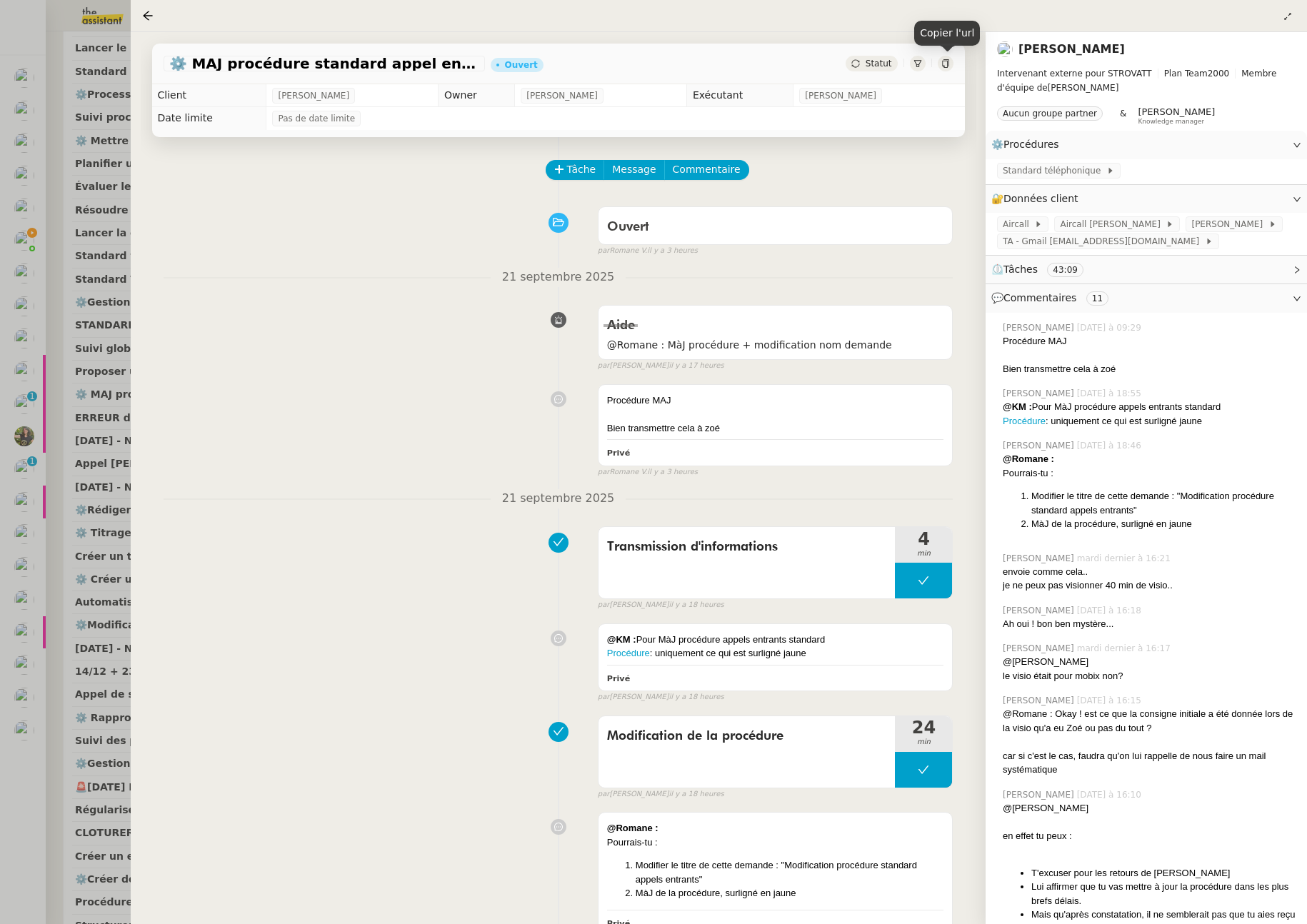
click at [941, 61] on icon at bounding box center [945, 63] width 8 height 8
click at [946, 65] on icon at bounding box center [945, 63] width 8 height 8
click at [151, 17] on icon at bounding box center [147, 15] width 12 height 12
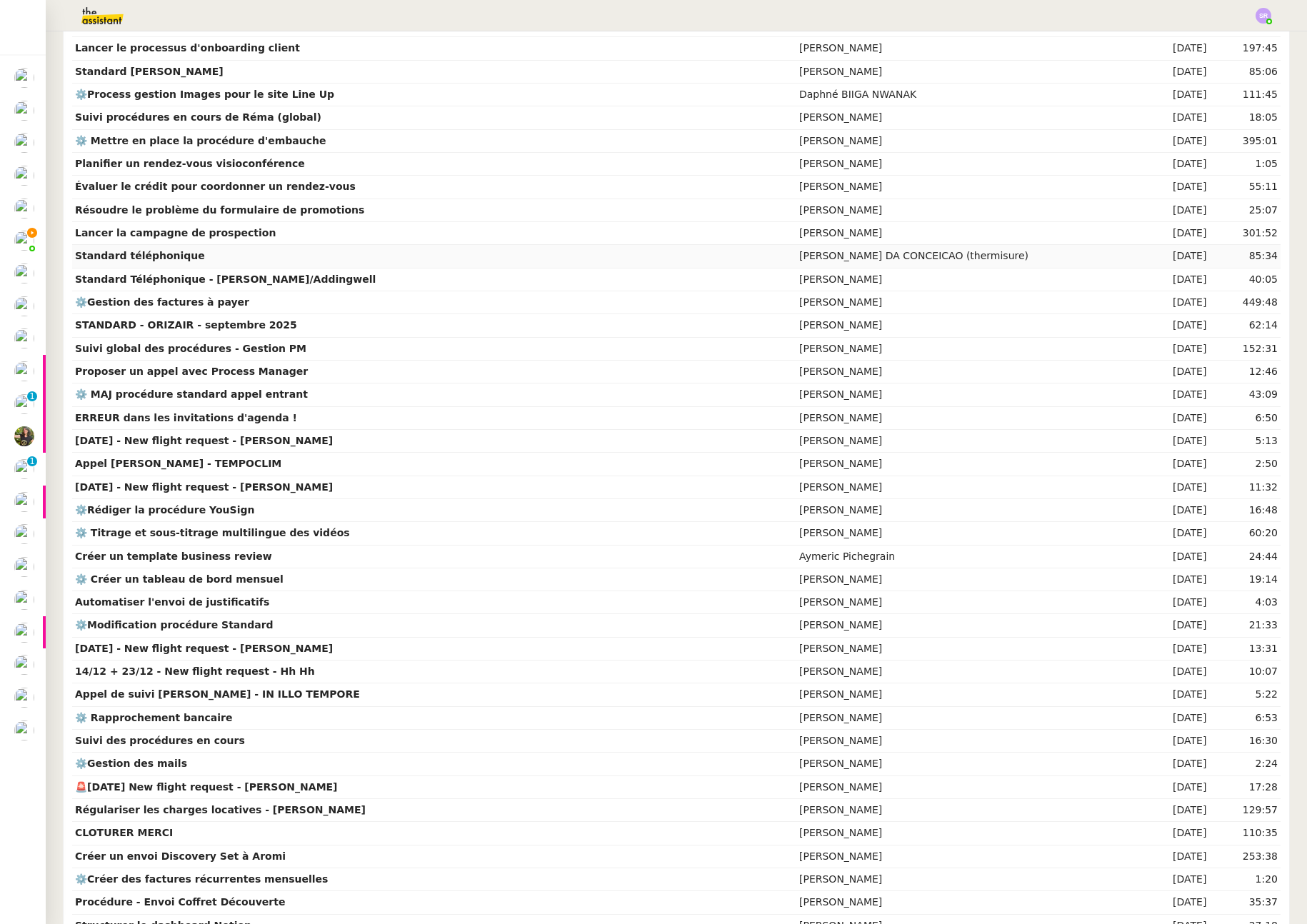
scroll to position [359, 0]
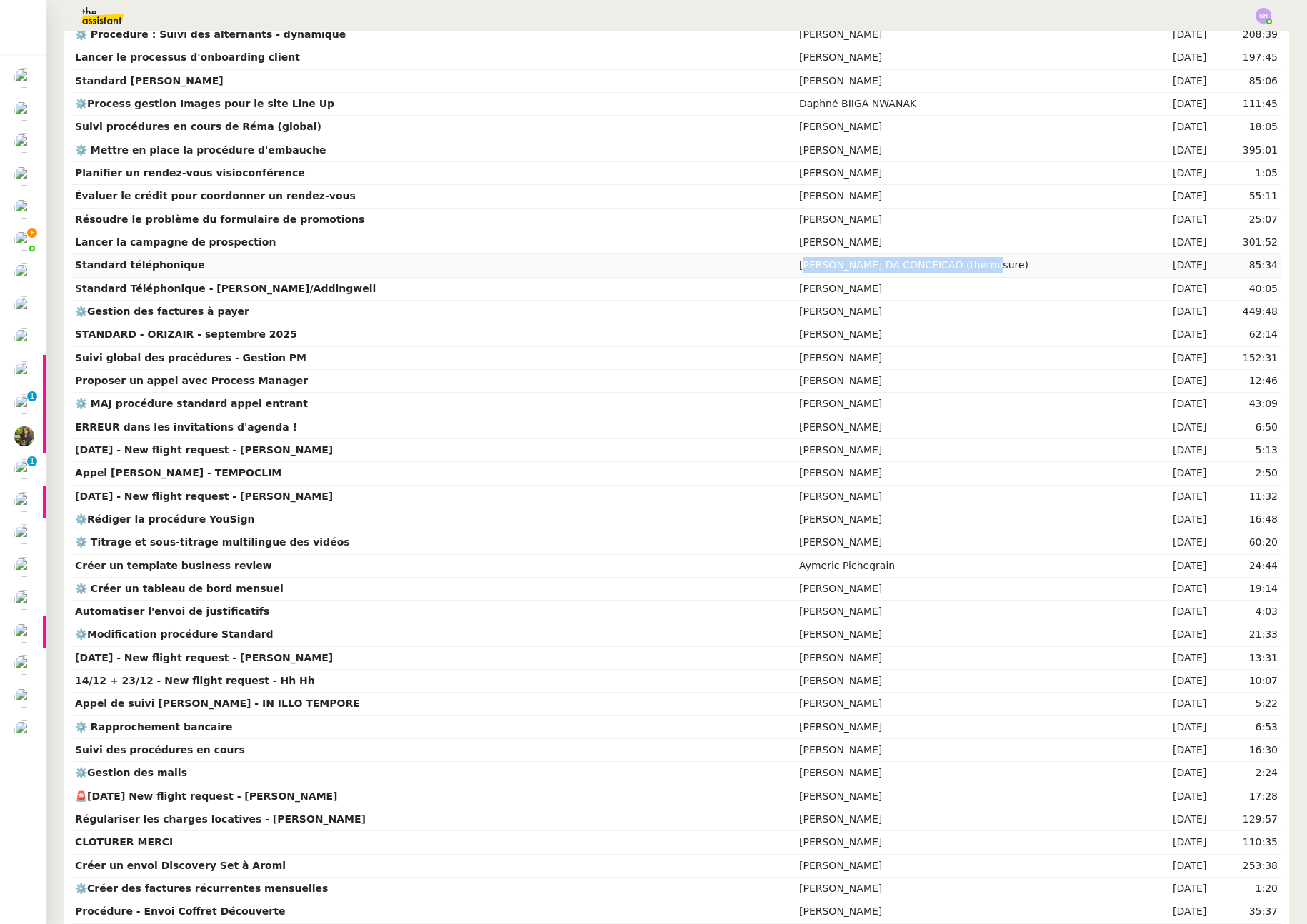
drag, startPoint x: 964, startPoint y: 261, endPoint x: 775, endPoint y: 267, distance: 189.1
click at [796, 267] on td "[PERSON_NAME] DA CONCEICAO (thermisure)" at bounding box center [973, 265] width 353 height 23
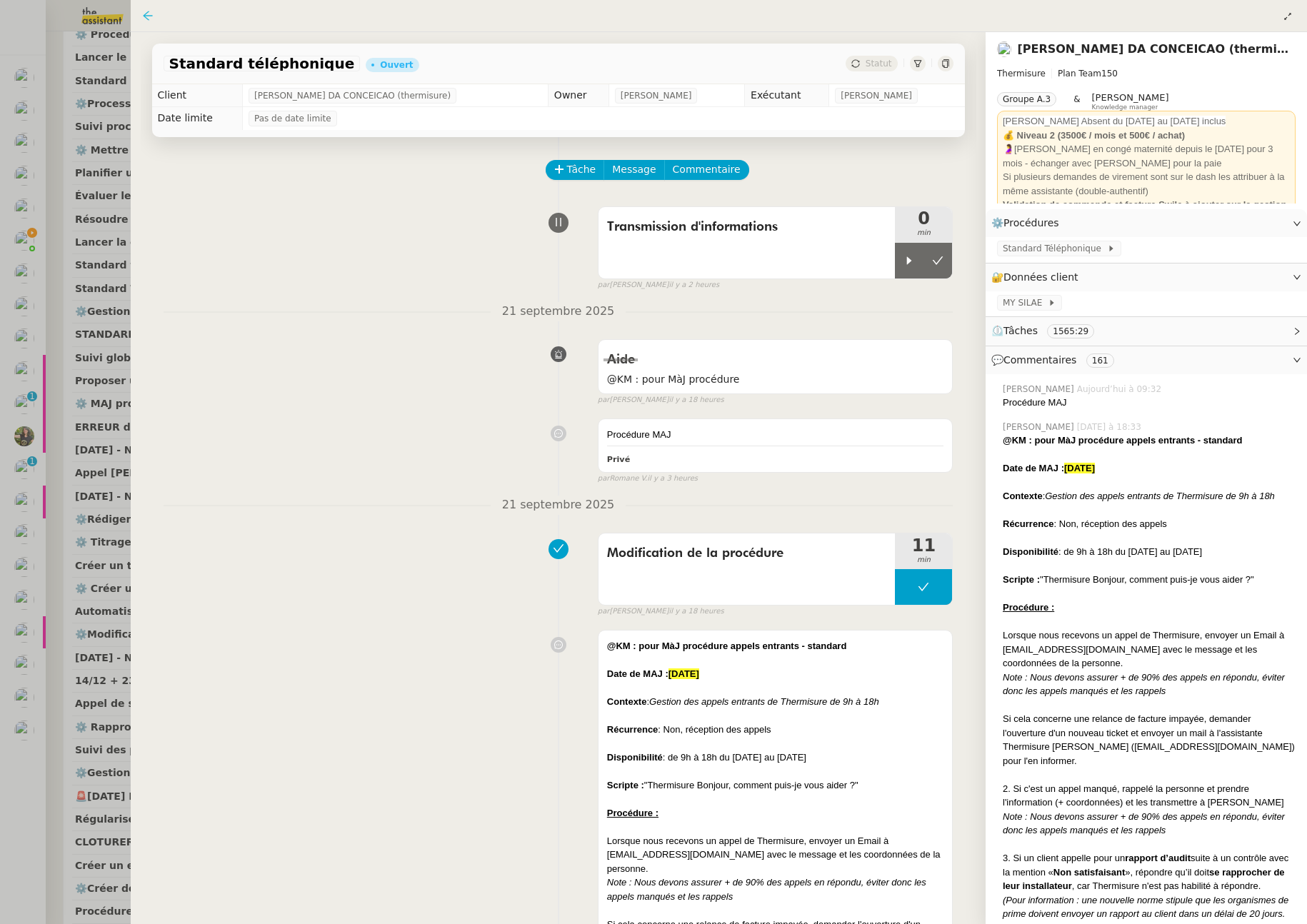
click at [146, 12] on icon at bounding box center [147, 15] width 12 height 12
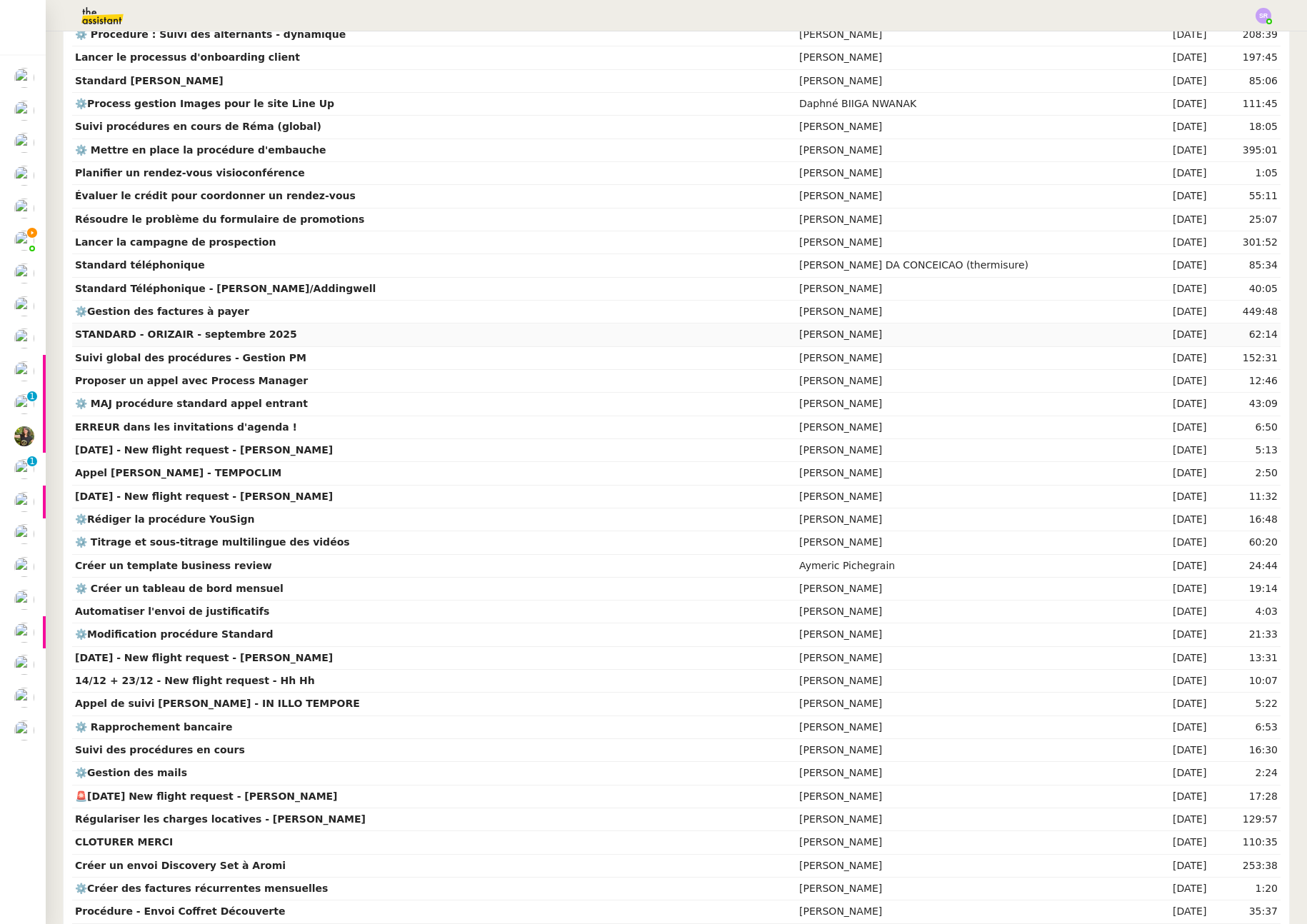
scroll to position [350, 0]
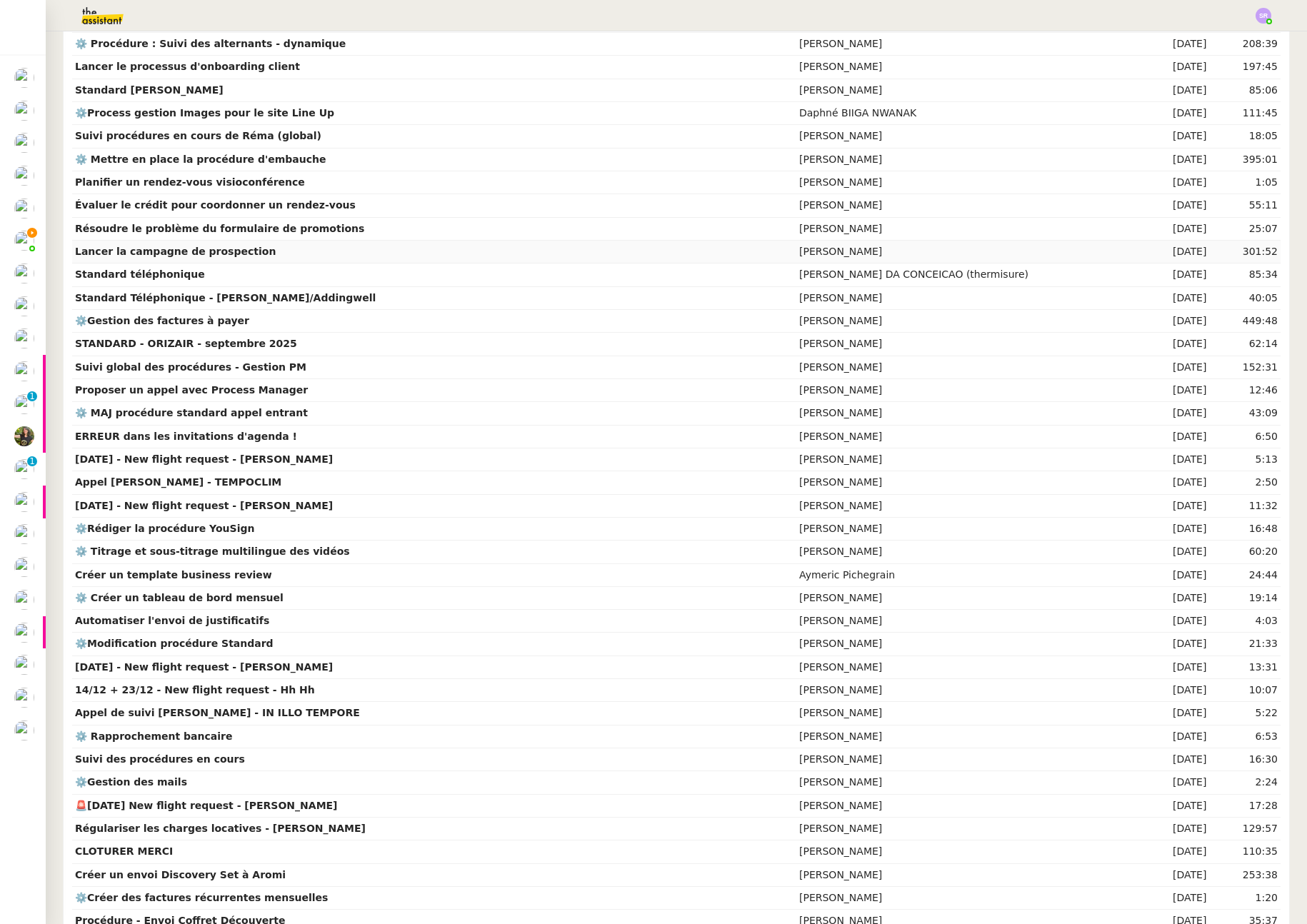
drag, startPoint x: 854, startPoint y: 252, endPoint x: 782, endPoint y: 254, distance: 72.0
click at [796, 252] on td "[PERSON_NAME]" at bounding box center [973, 251] width 353 height 23
copy td "[PERSON_NAME]"
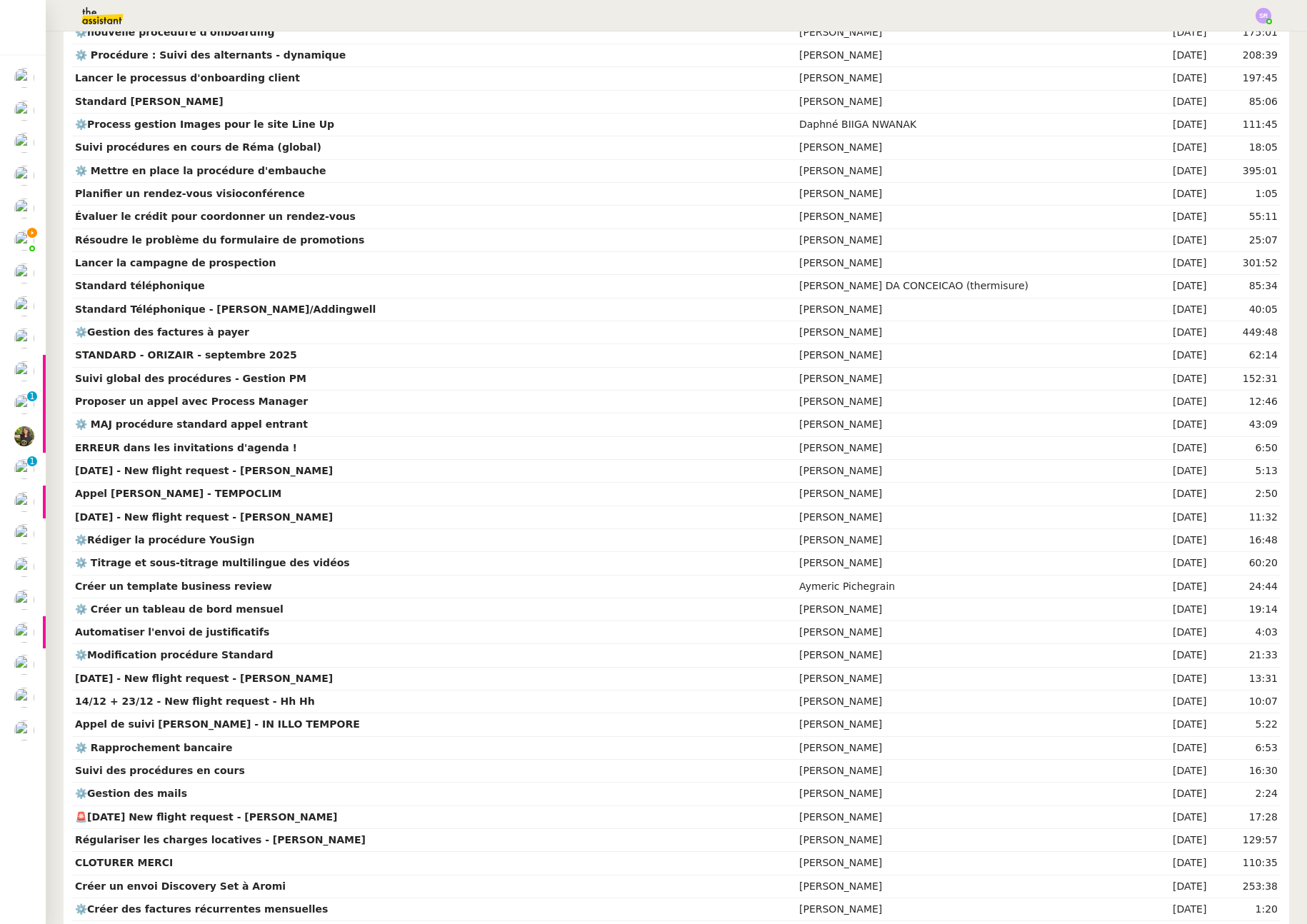
scroll to position [411, 0]
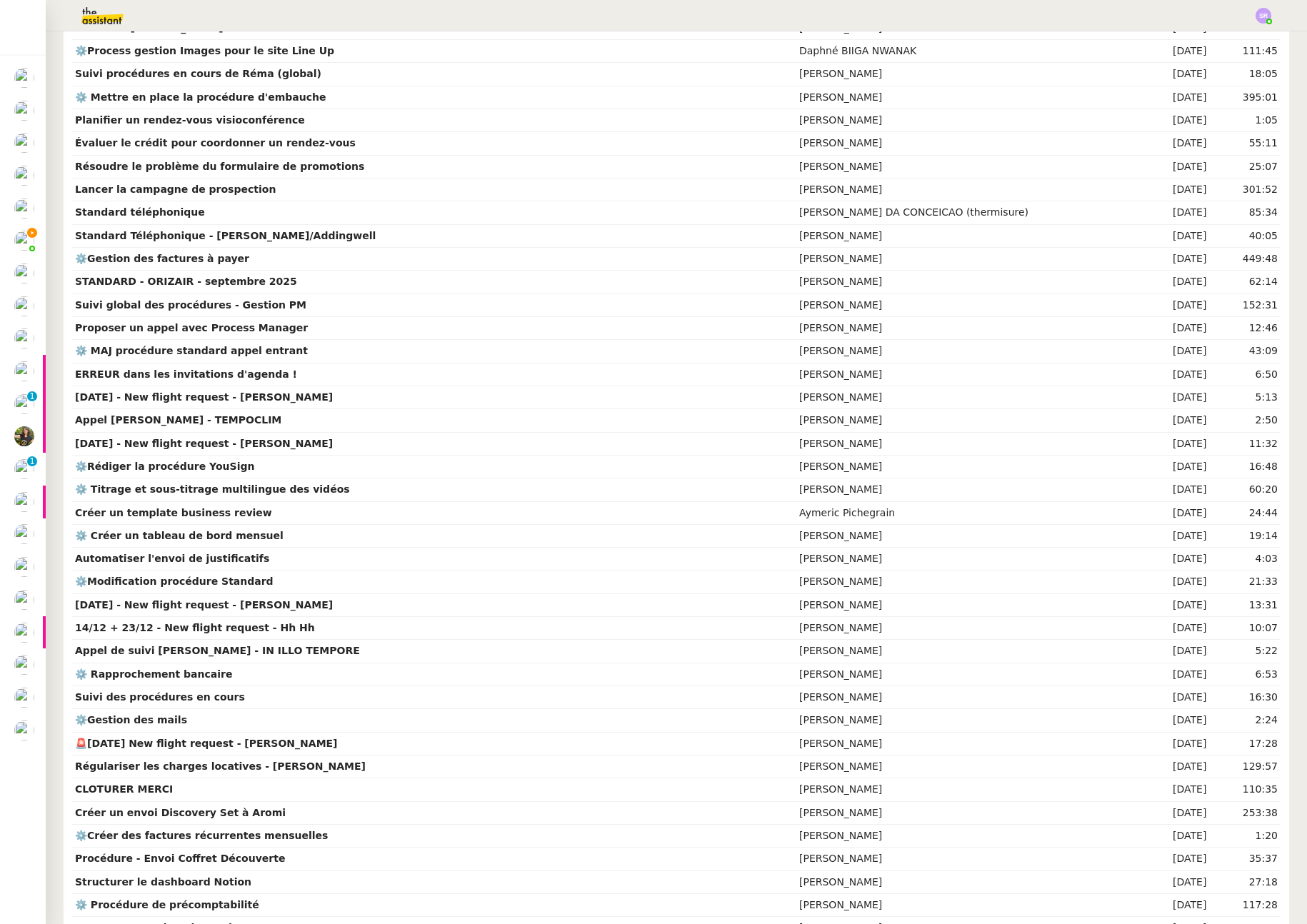
click at [111, 14] on img at bounding box center [91, 15] width 111 height 32
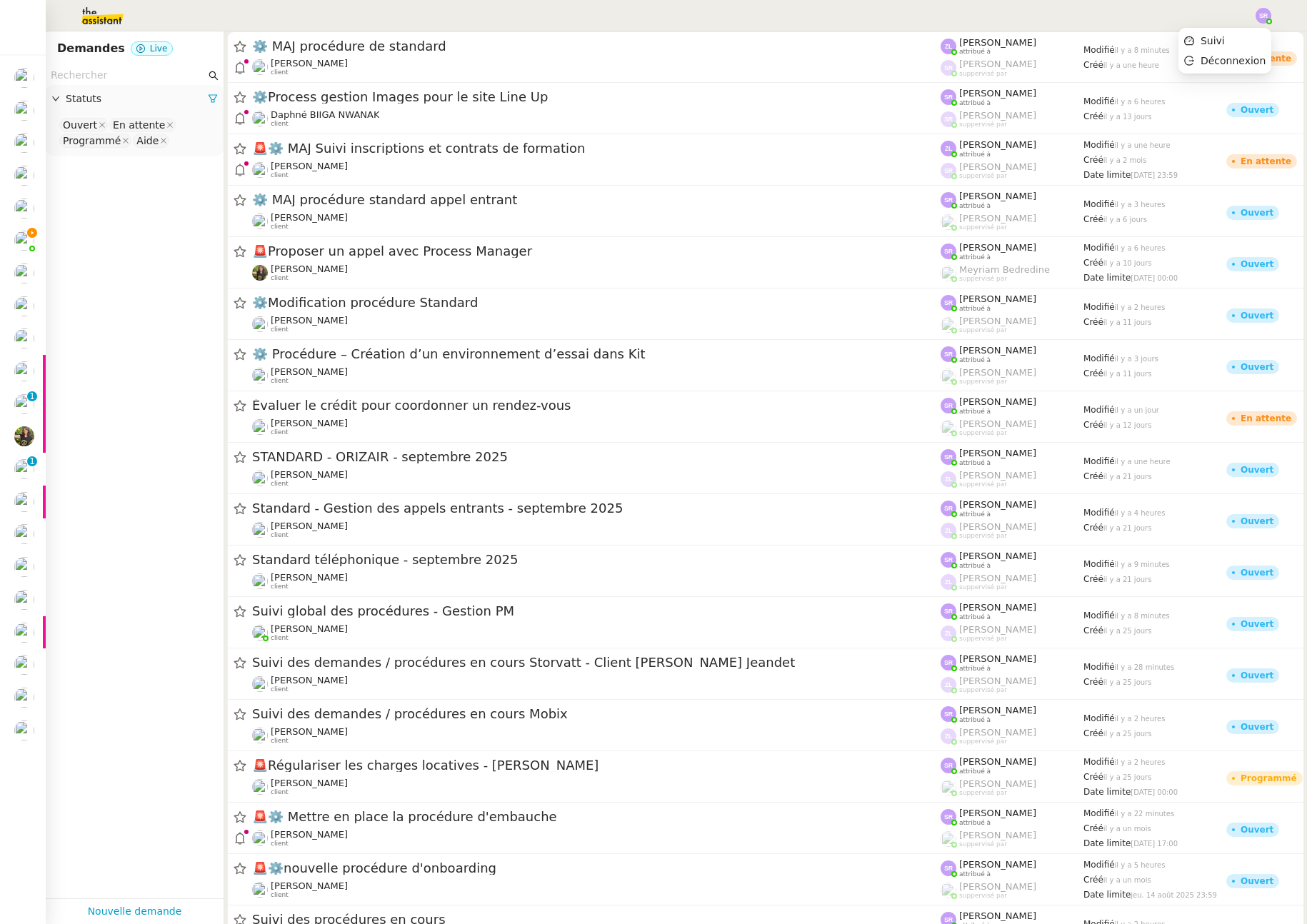
click at [1256, 15] on img at bounding box center [1263, 15] width 15 height 15
click at [1263, 18] on img at bounding box center [1263, 15] width 15 height 15
click at [1232, 39] on li "Suivi" at bounding box center [1225, 41] width 93 height 20
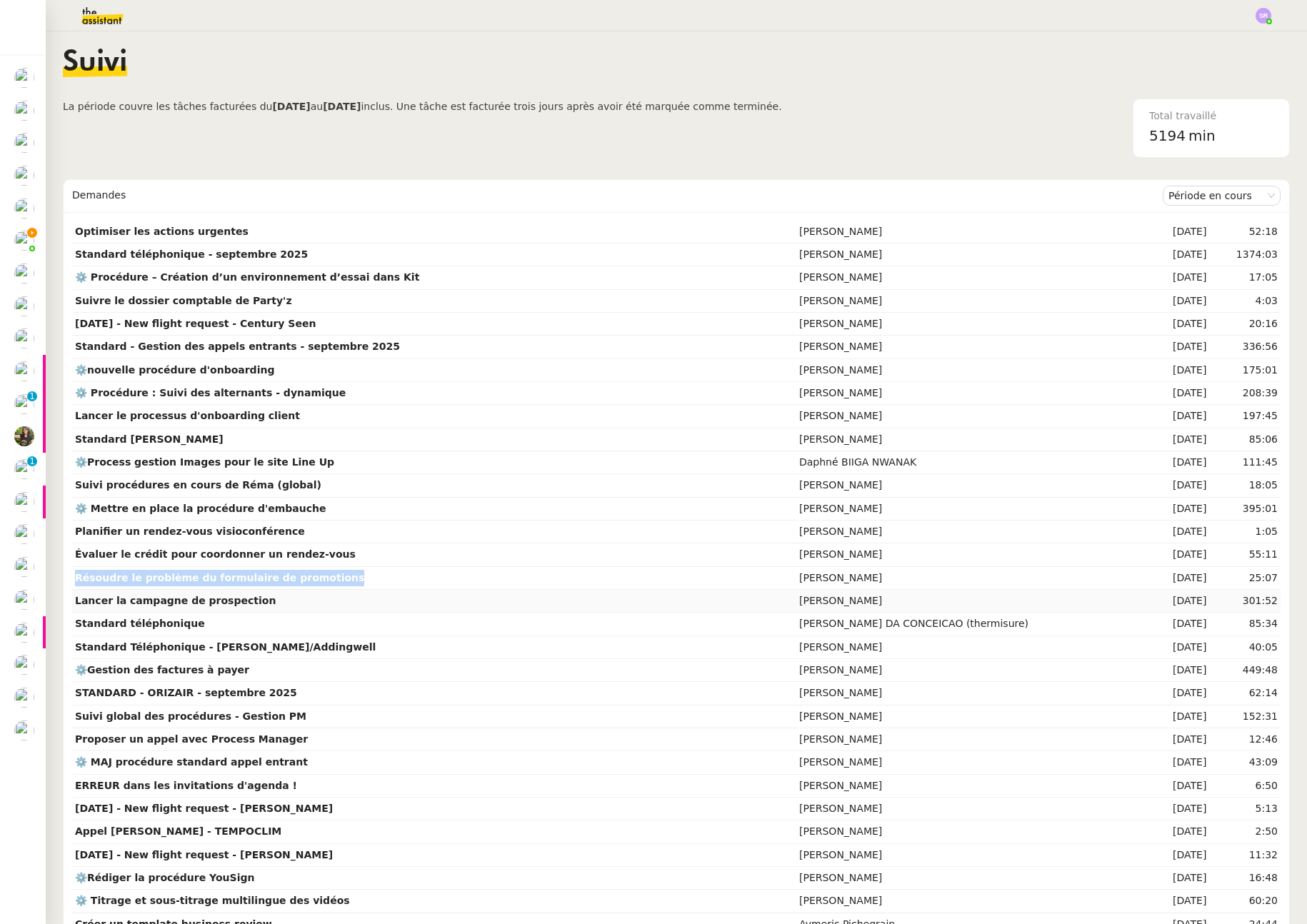
drag, startPoint x: 340, startPoint y: 577, endPoint x: 107, endPoint y: 600, distance: 234.1
click at [78, 583] on td "Résoudre le problème du formulaire de promotions" at bounding box center [434, 578] width 724 height 23
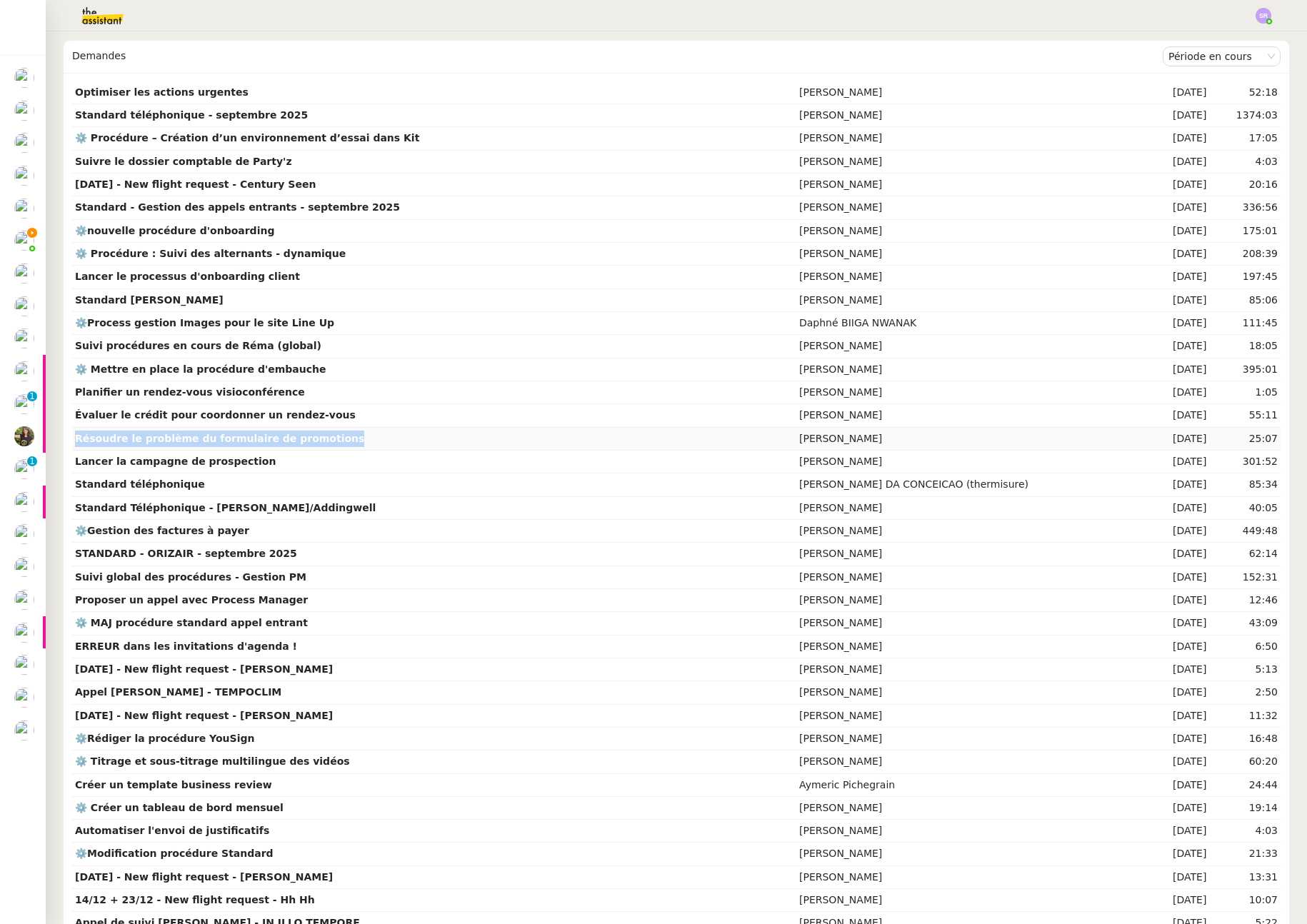
drag, startPoint x: 78, startPoint y: 437, endPoint x: 342, endPoint y: 434, distance: 264.0
click at [342, 434] on td "Résoudre le problème du formulaire de promotions" at bounding box center [434, 439] width 724 height 23
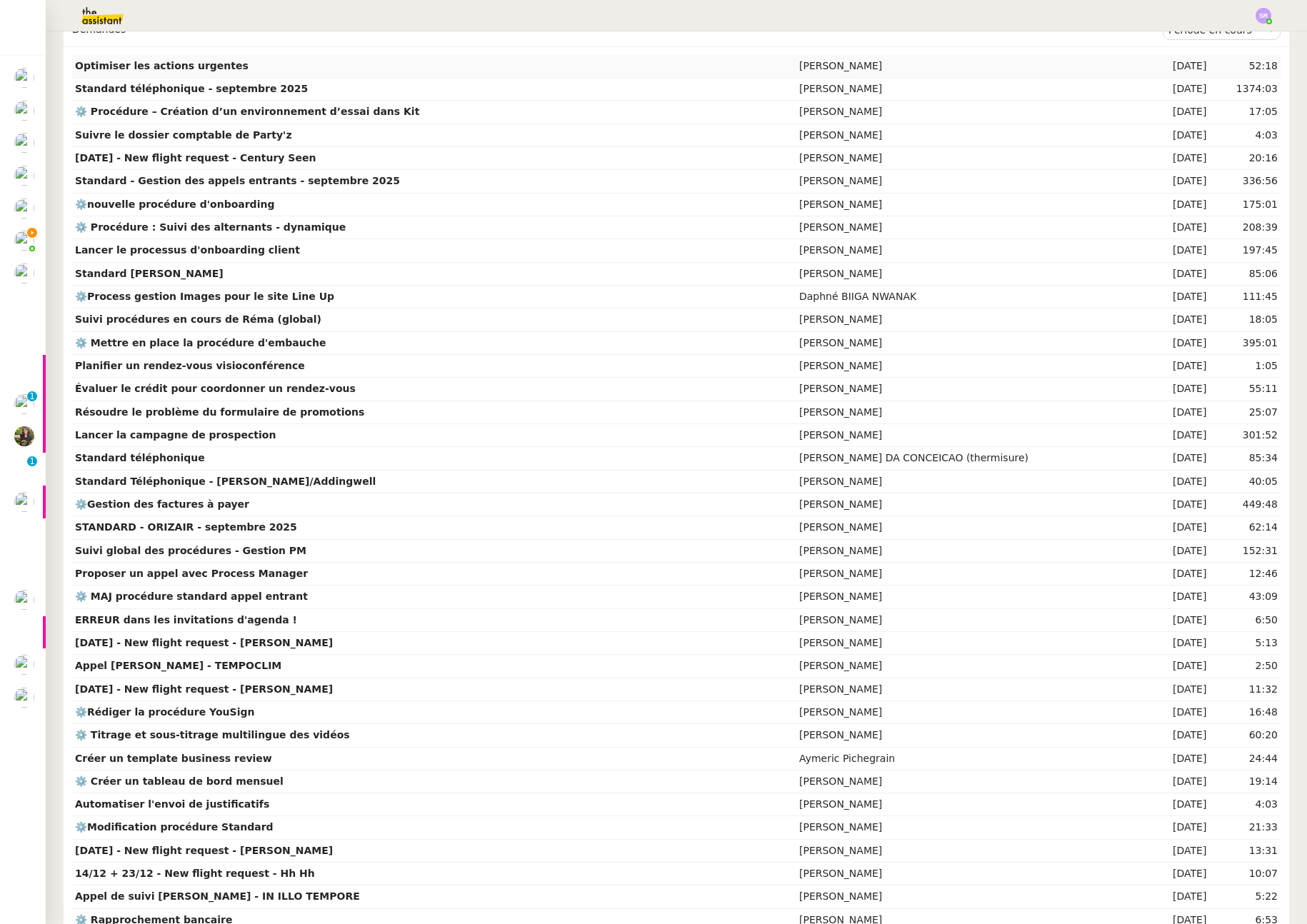
scroll to position [157, 0]
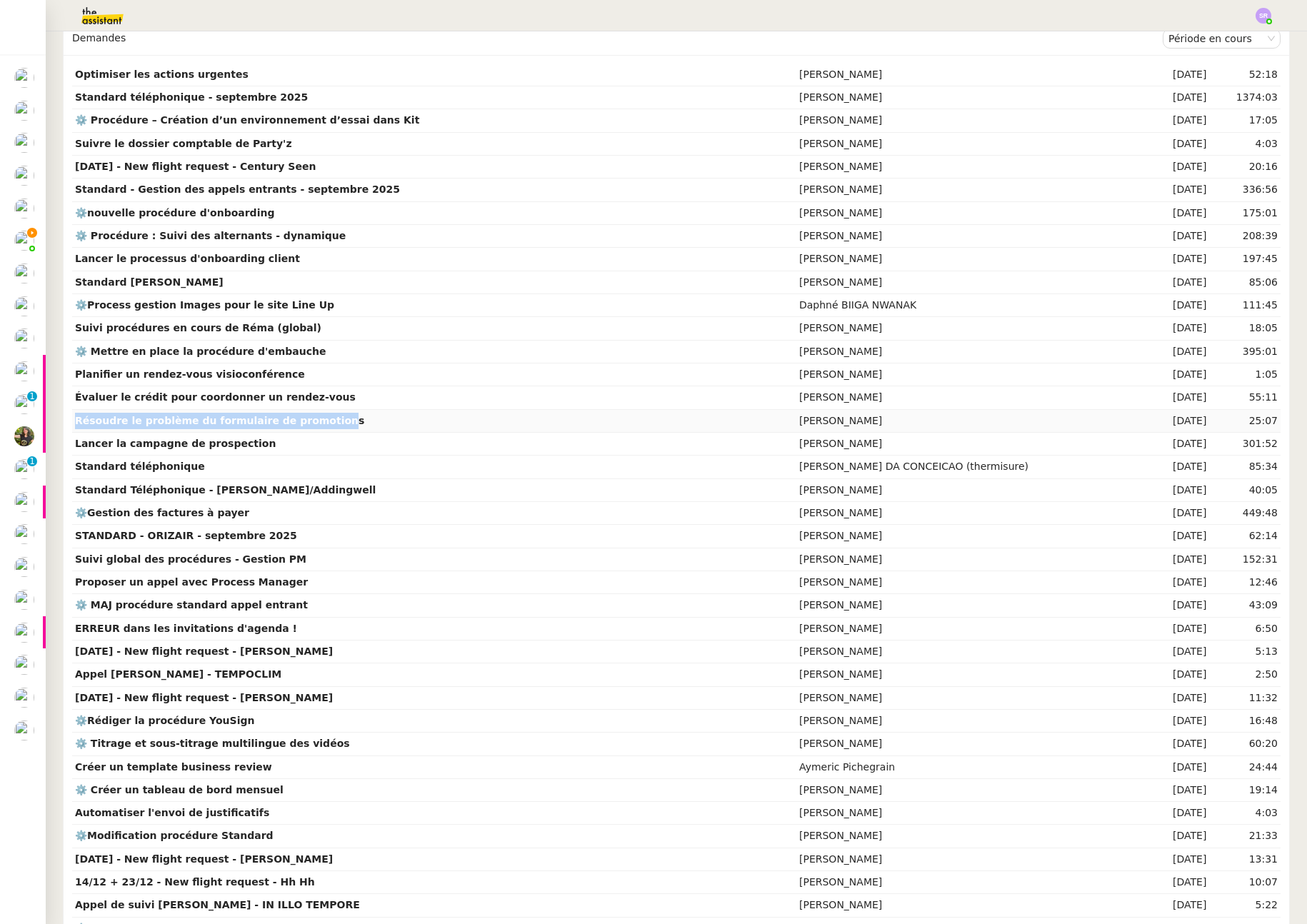
drag, startPoint x: 76, startPoint y: 417, endPoint x: 319, endPoint y: 424, distance: 243.1
click at [319, 424] on strong "Résoudre le problème du formulaire de promotions" at bounding box center [219, 421] width 289 height 12
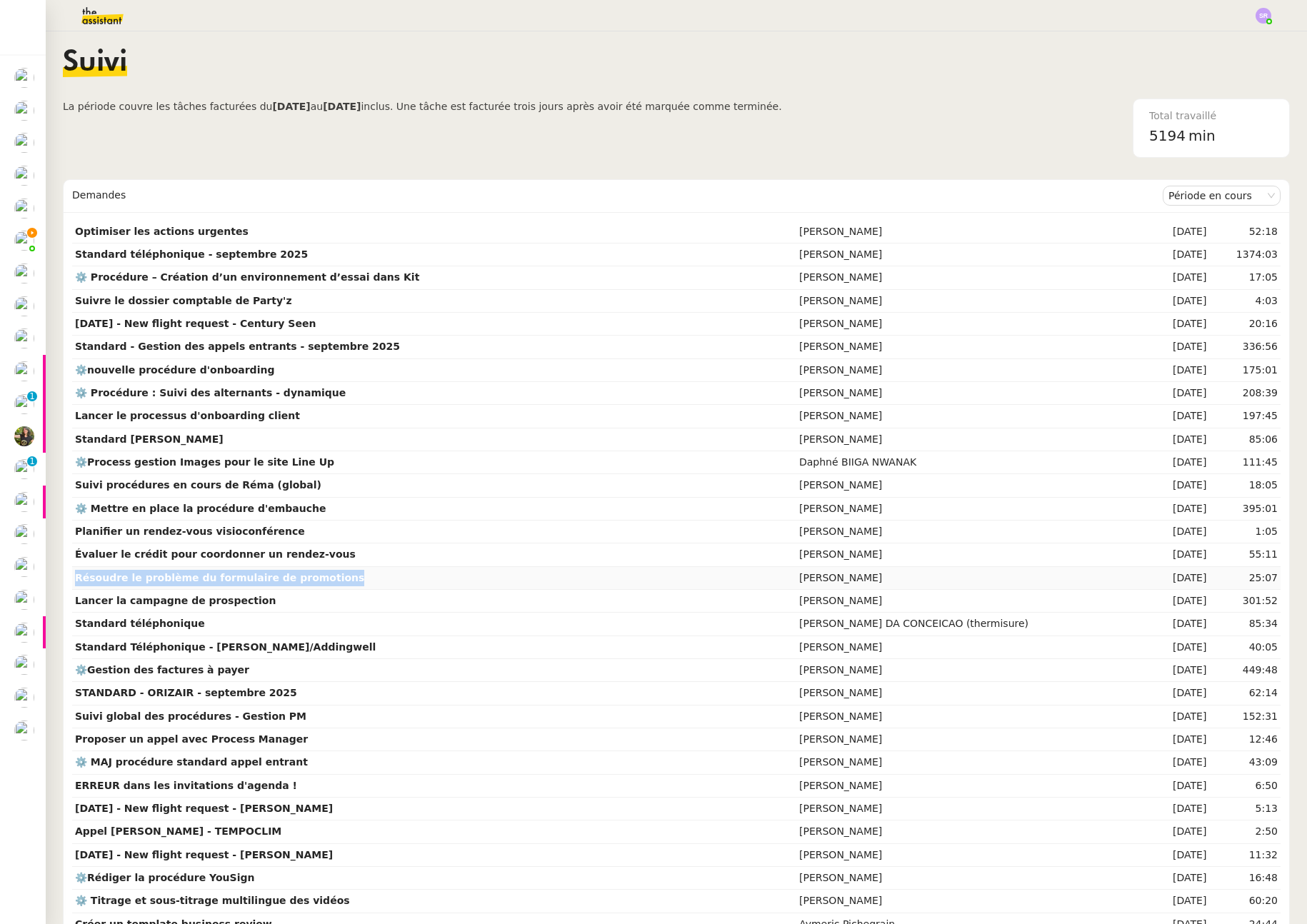
copy strong "Résoudre le problème du formulaire de promotions"
drag, startPoint x: 341, startPoint y: 576, endPoint x: 142, endPoint y: 584, distance: 199.2
click at [78, 582] on td "Résoudre le problème du formulaire de promotions" at bounding box center [434, 578] width 724 height 23
copy strong "Lancer la campagne de prospection"
drag, startPoint x: 268, startPoint y: 599, endPoint x: 75, endPoint y: 600, distance: 193.0
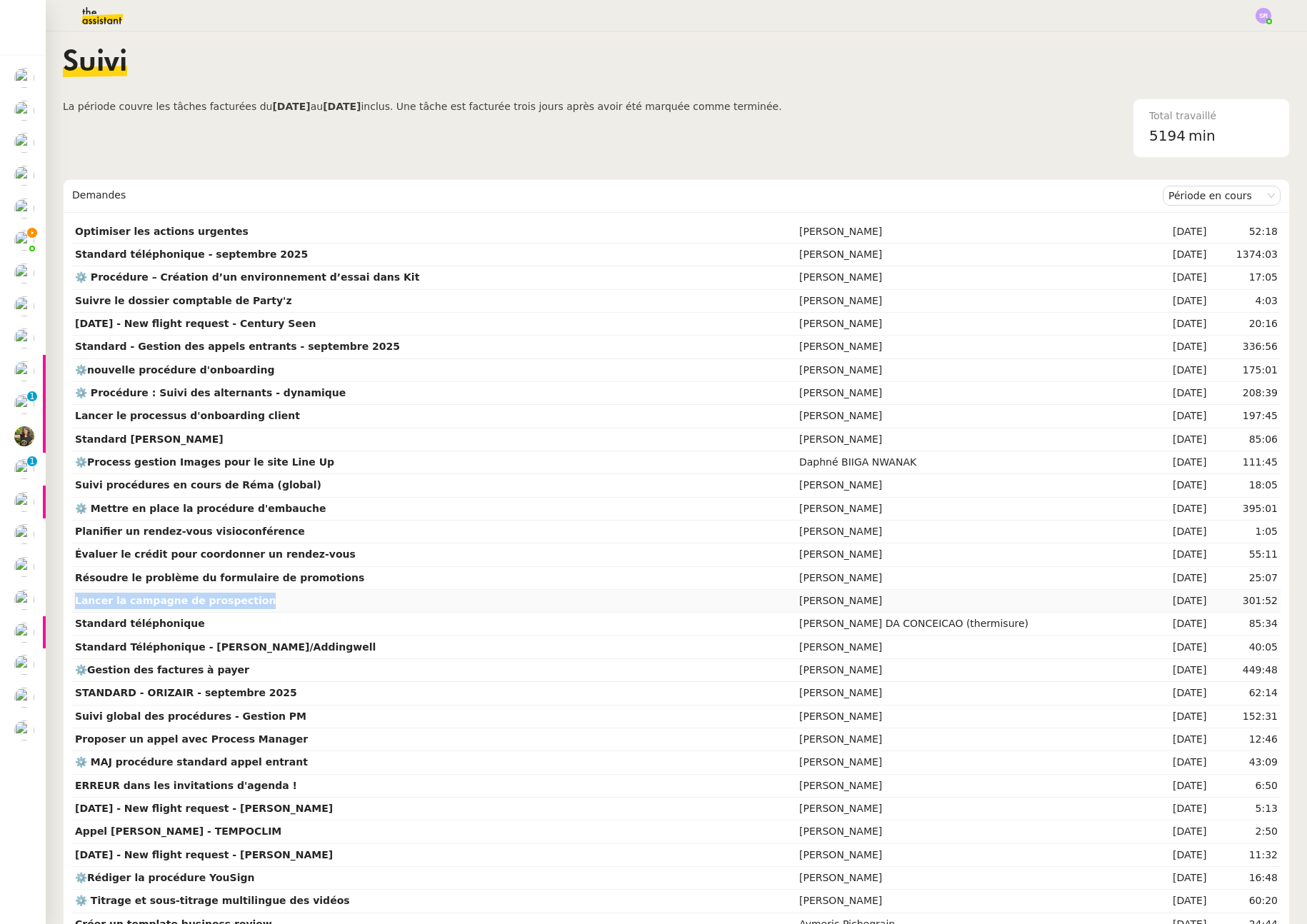
click at [75, 600] on td "Lancer la campagne de prospection" at bounding box center [434, 601] width 724 height 23
drag, startPoint x: 195, startPoint y: 622, endPoint x: 74, endPoint y: 622, distance: 121.0
click at [74, 622] on td "Standard téléphonique" at bounding box center [434, 624] width 724 height 23
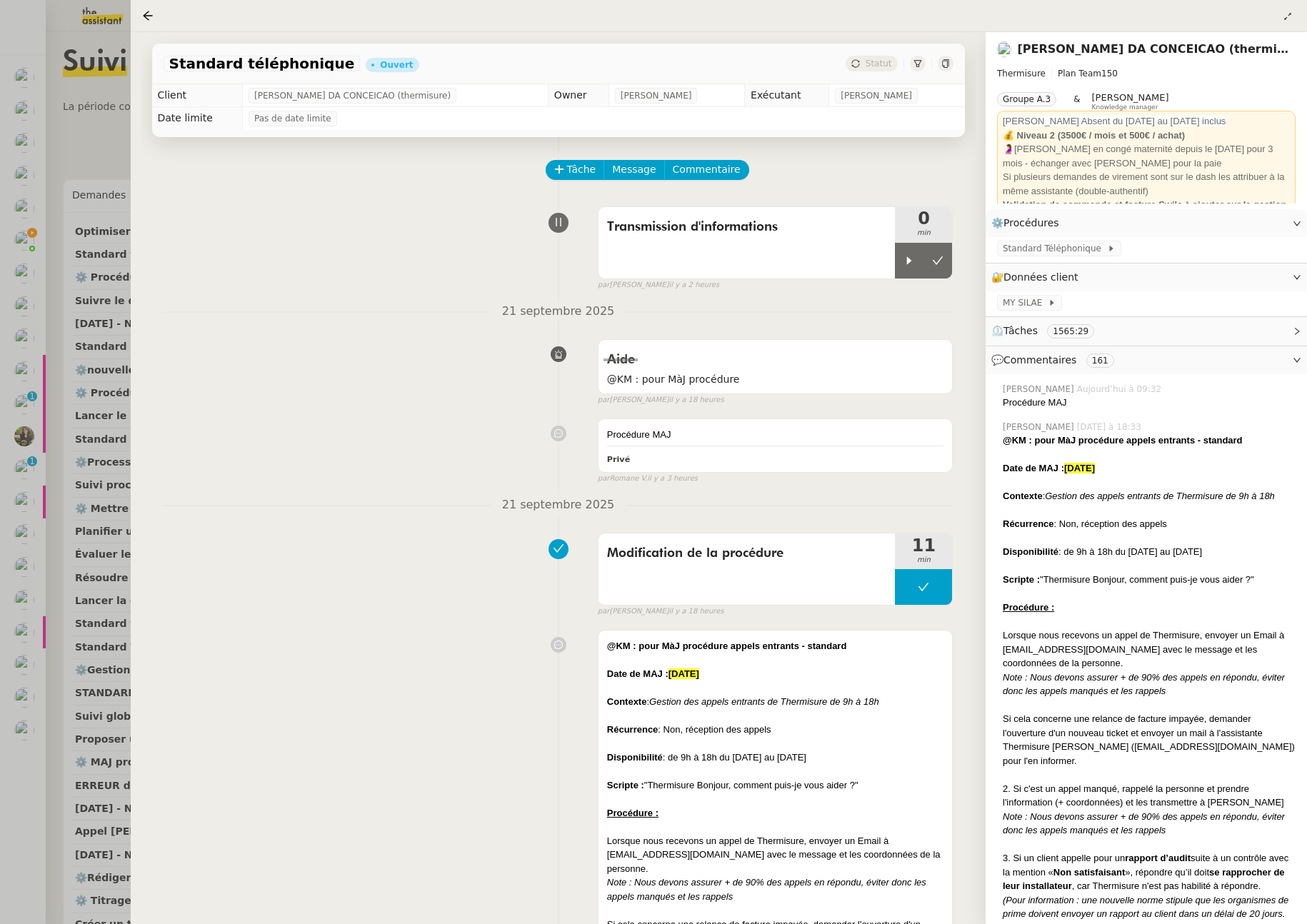
click at [946, 68] on div at bounding box center [945, 63] width 15 height 15
click at [100, 137] on div at bounding box center [654, 462] width 1307 height 924
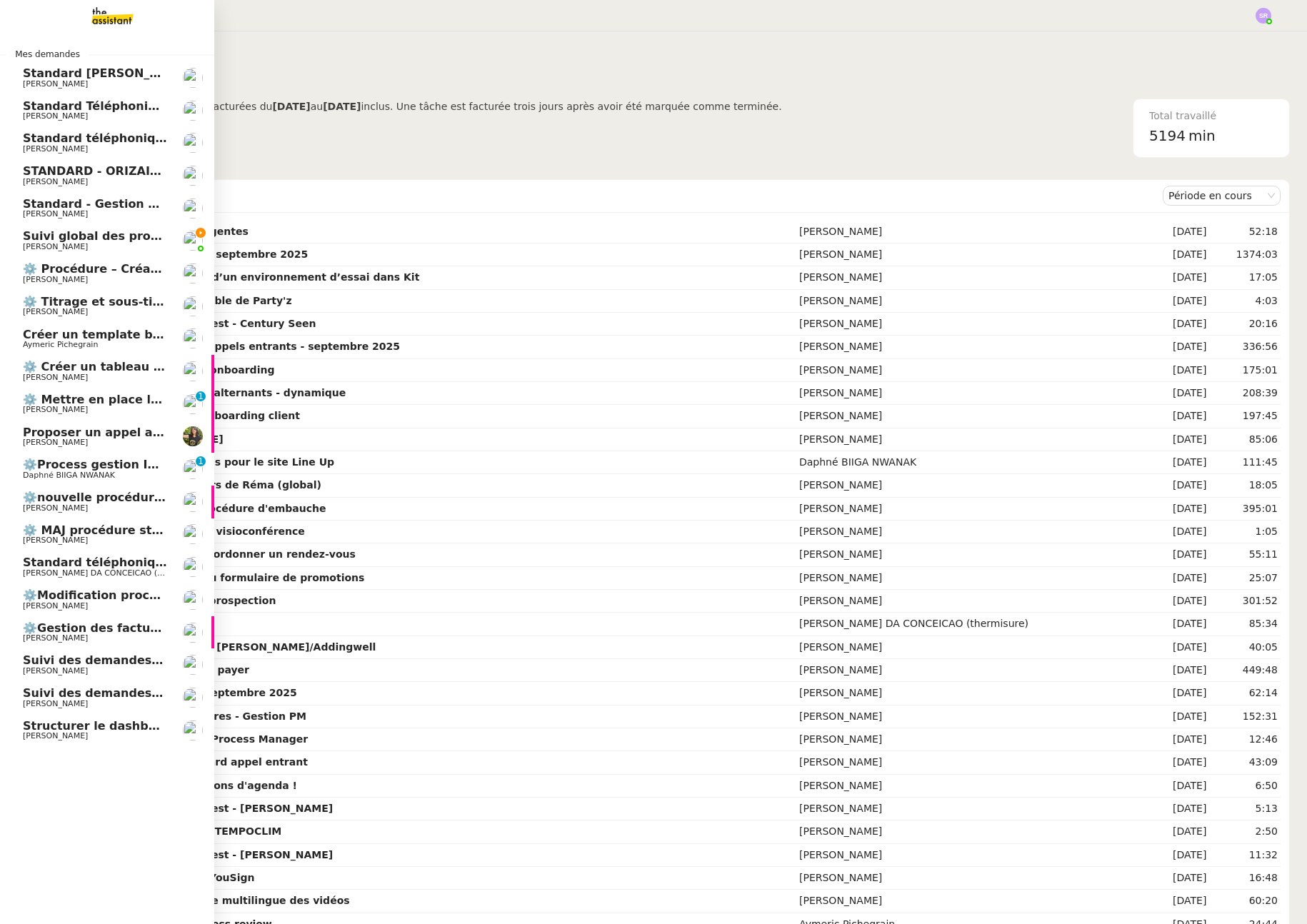
click at [46, 700] on span "[PERSON_NAME]" at bounding box center [55, 704] width 65 height 9
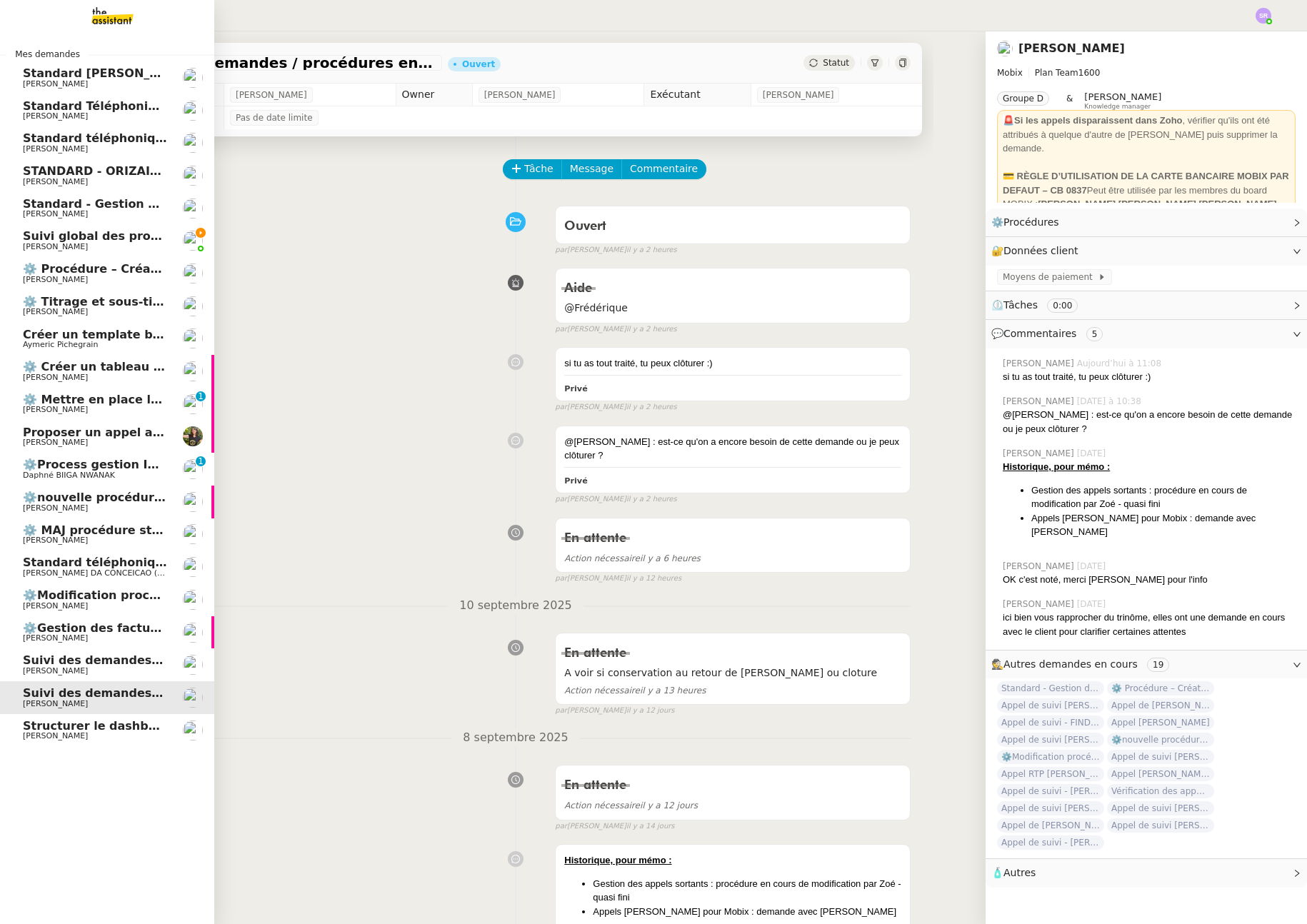
click at [108, 591] on span "⚙️Modification procédure Standard" at bounding box center [137, 595] width 228 height 14
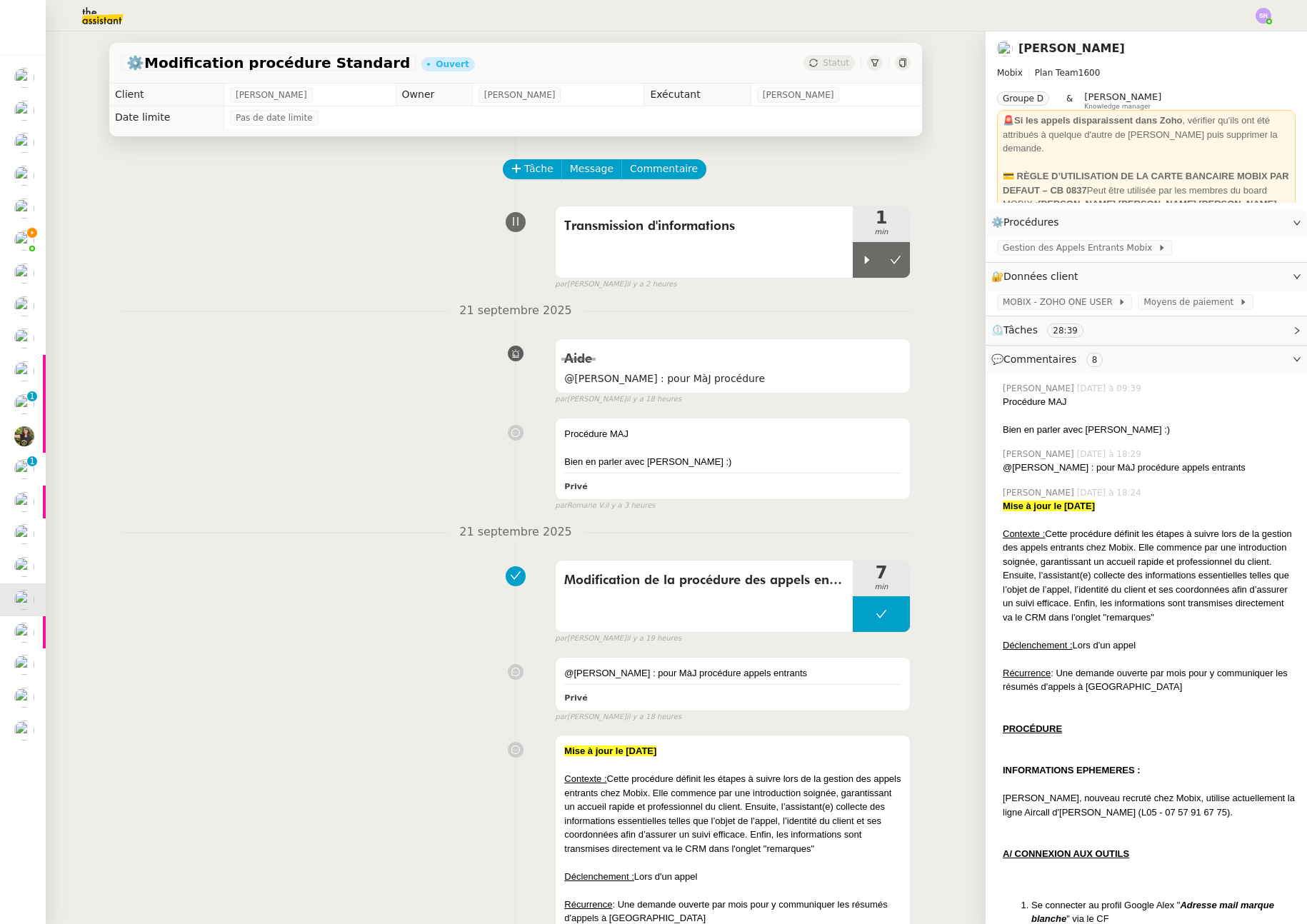
click at [898, 61] on icon at bounding box center [902, 62] width 8 height 8
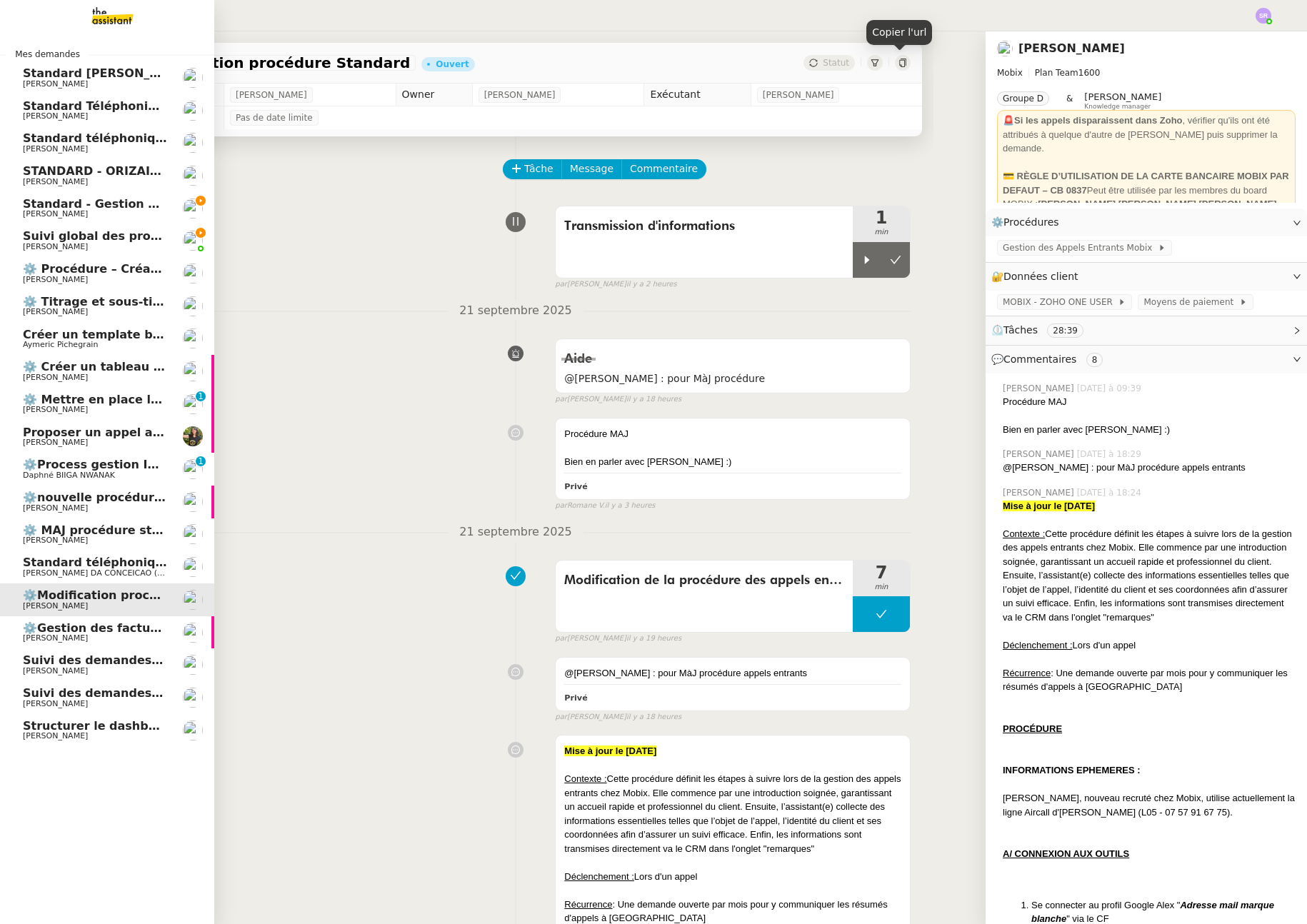
click at [117, 234] on span "Suivi global des procédures - Gestion PM" at bounding box center [155, 236] width 264 height 14
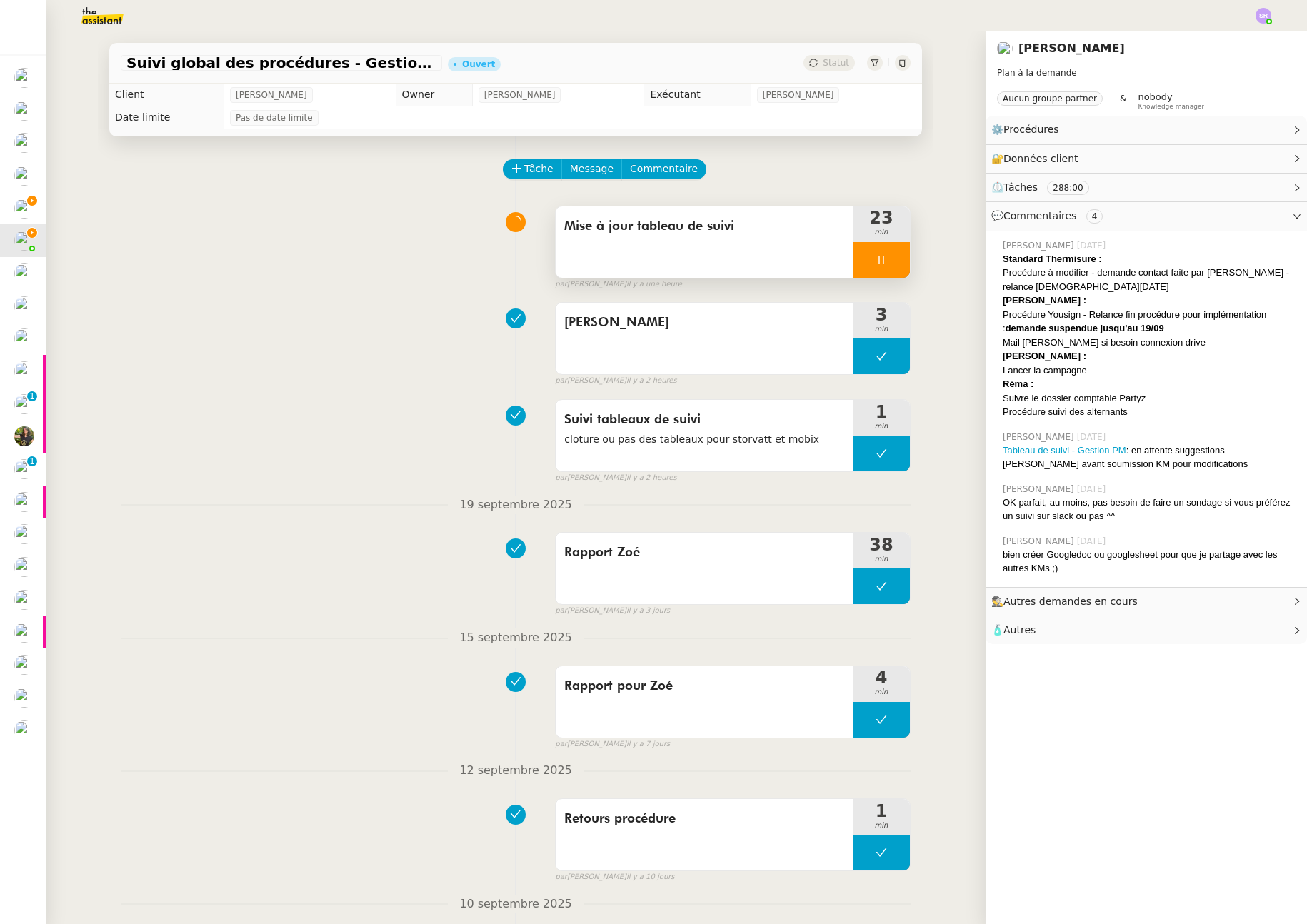
click at [872, 252] on div at bounding box center [881, 259] width 57 height 36
click at [890, 263] on icon at bounding box center [896, 259] width 12 height 12
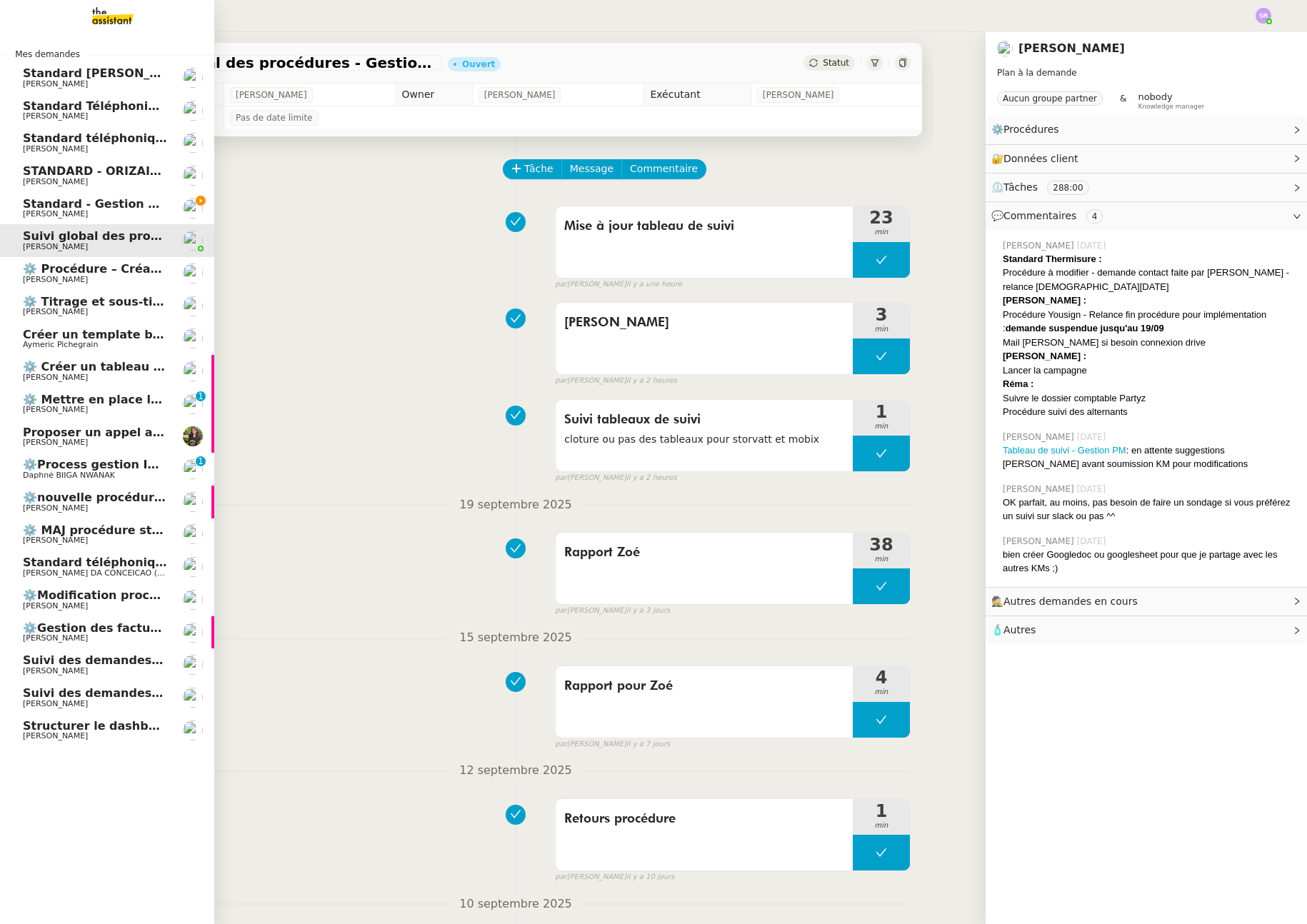
click at [155, 566] on span "Standard téléphonique" at bounding box center [95, 563] width 145 height 13
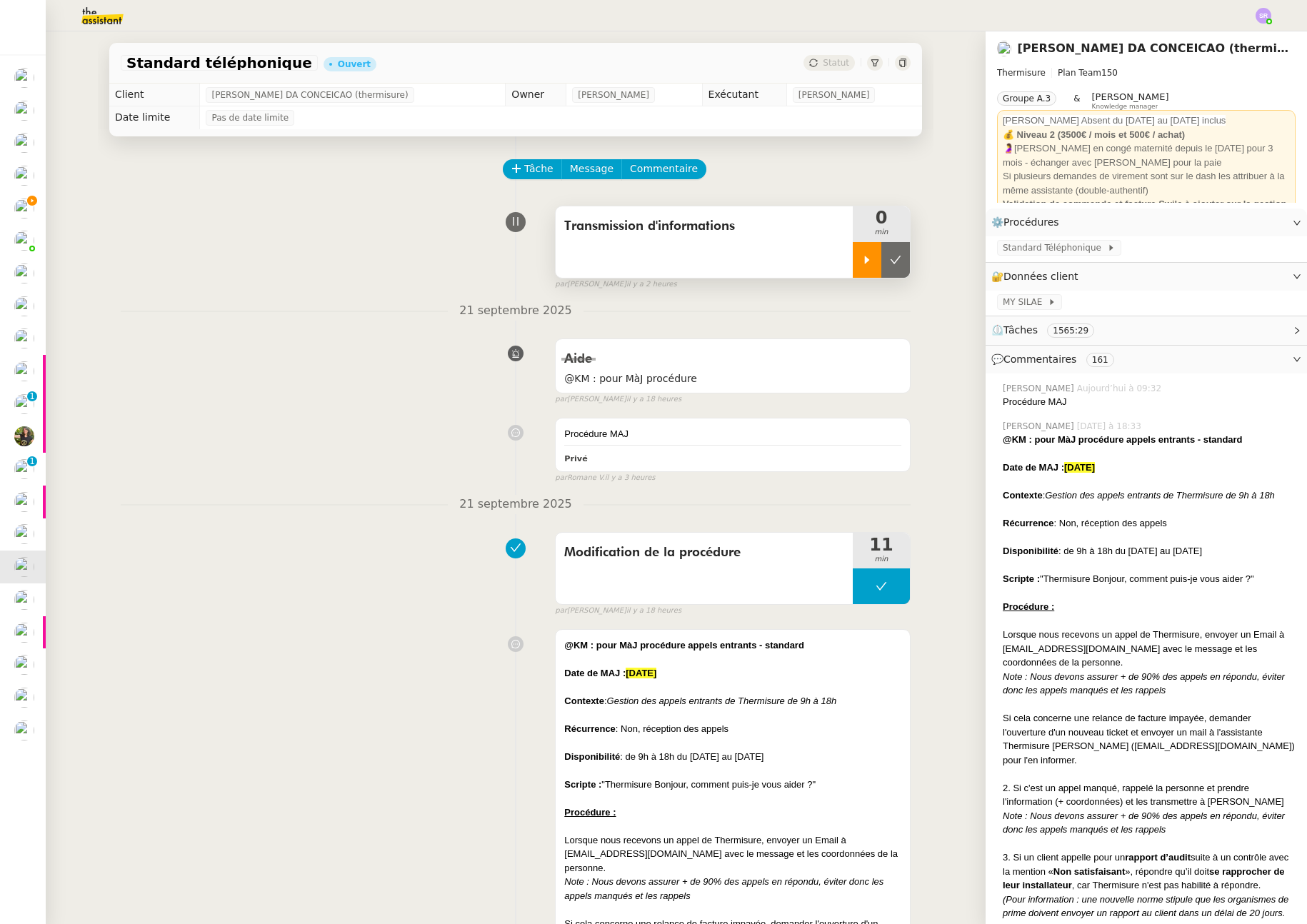
click at [866, 264] on icon at bounding box center [866, 259] width 12 height 12
click at [866, 249] on div at bounding box center [881, 259] width 57 height 36
click at [891, 258] on icon at bounding box center [896, 259] width 12 height 12
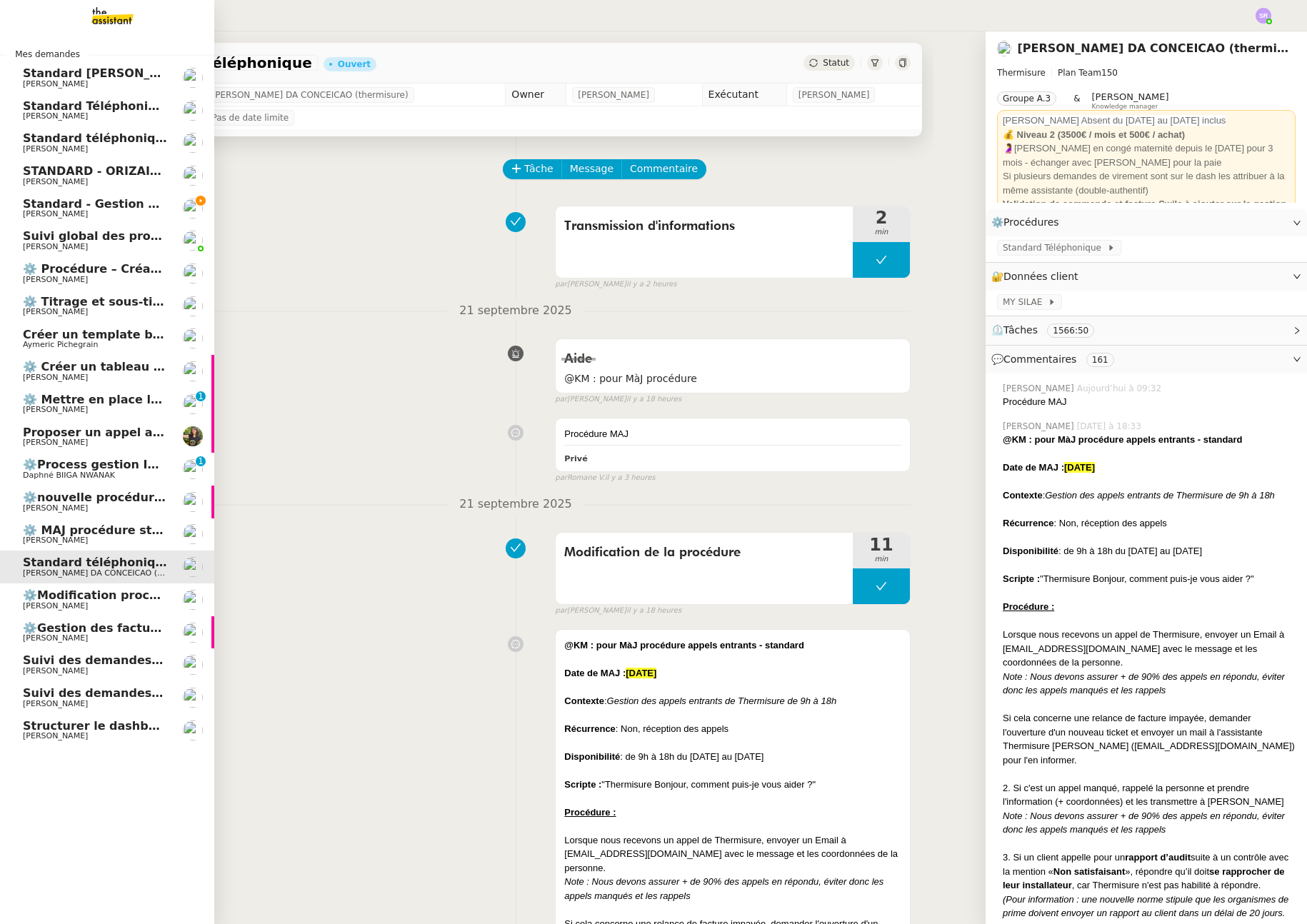
click at [85, 605] on span "[PERSON_NAME]" at bounding box center [95, 606] width 145 height 8
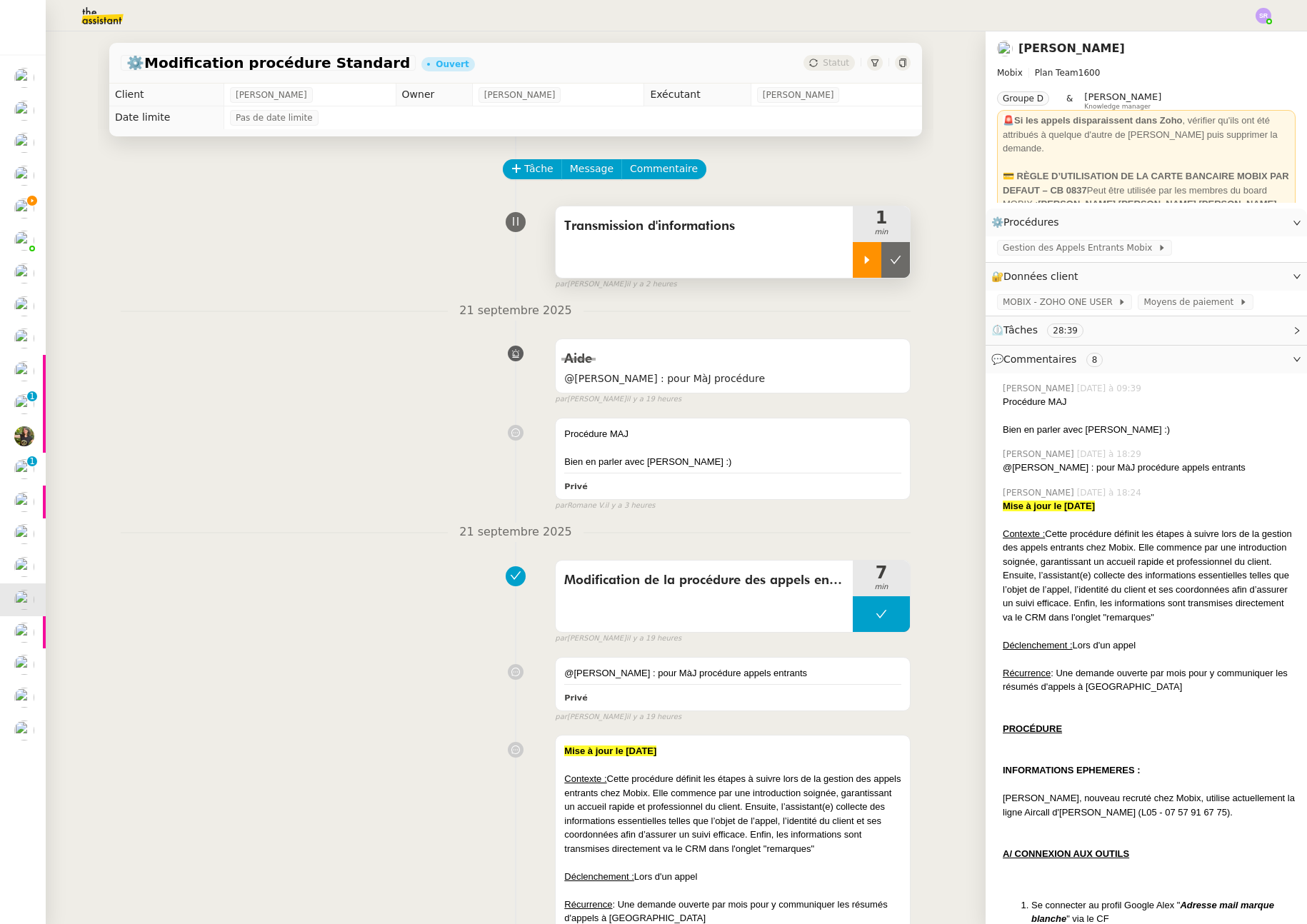
click at [861, 260] on icon at bounding box center [866, 259] width 12 height 12
click at [885, 265] on div at bounding box center [881, 259] width 57 height 36
click at [892, 260] on icon at bounding box center [896, 259] width 12 height 12
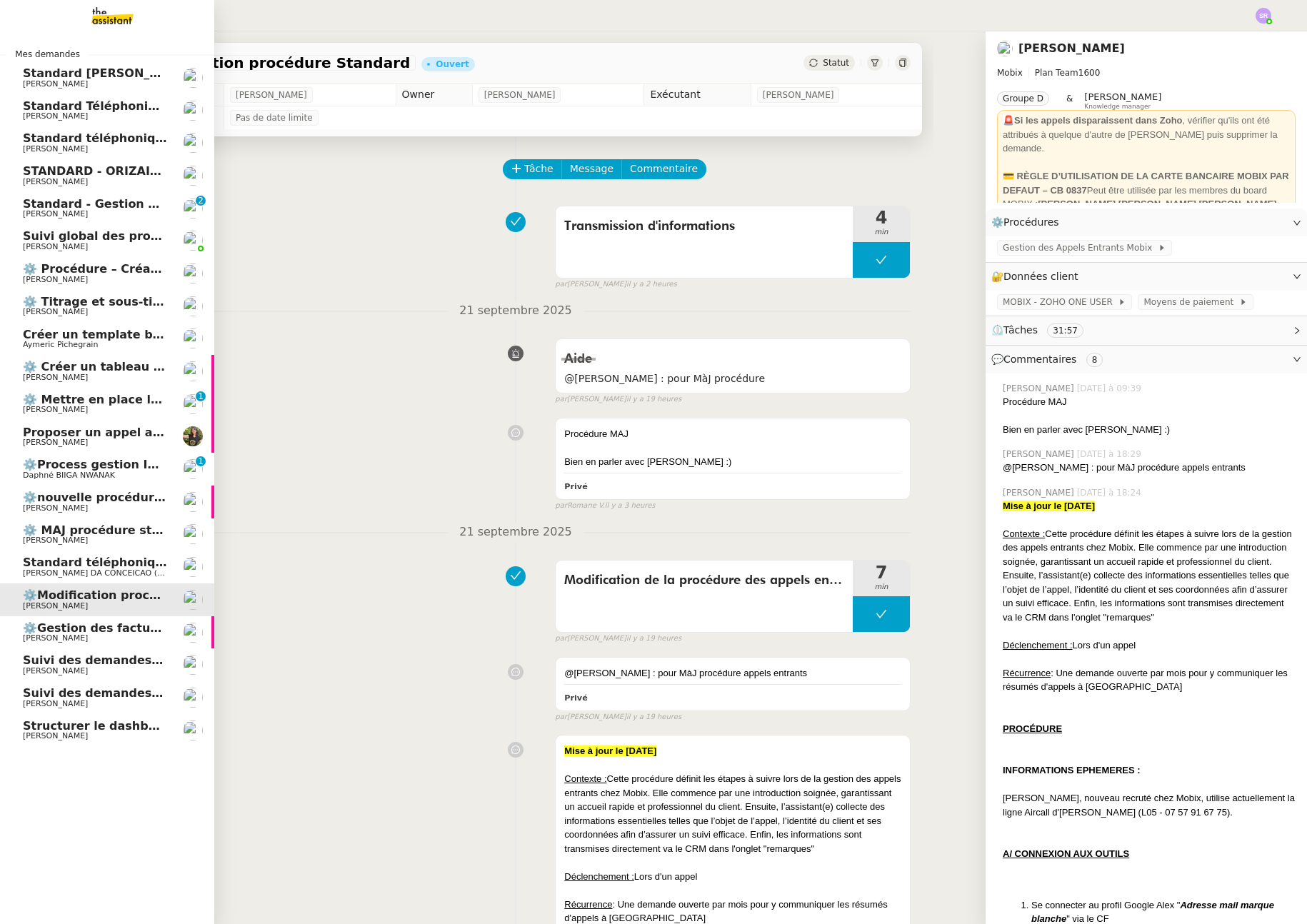
click at [80, 211] on span "[PERSON_NAME]" at bounding box center [95, 214] width 145 height 8
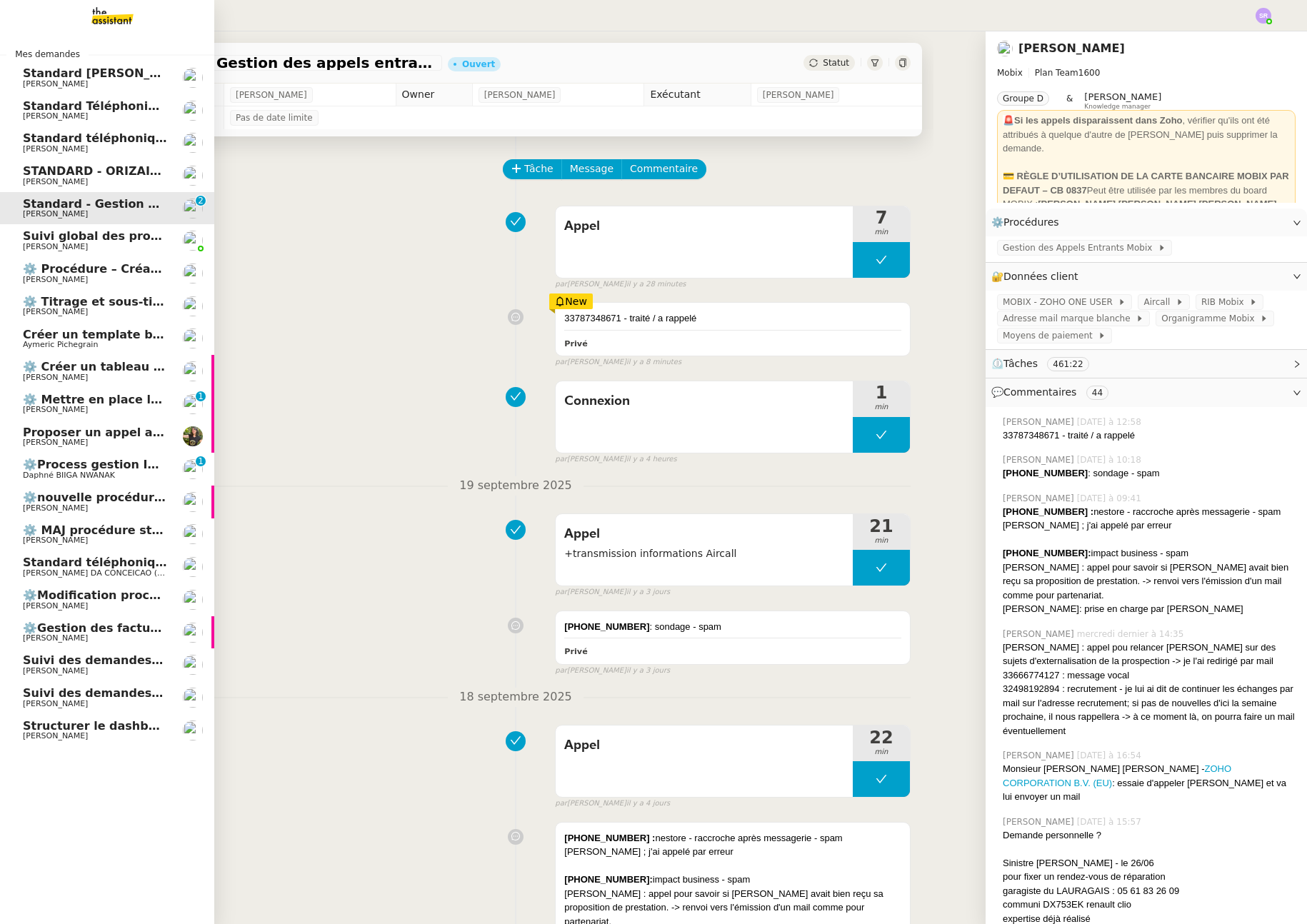
click at [38, 692] on span "Suivi des demandes / procédures en cours Mobix" at bounding box center [180, 693] width 315 height 14
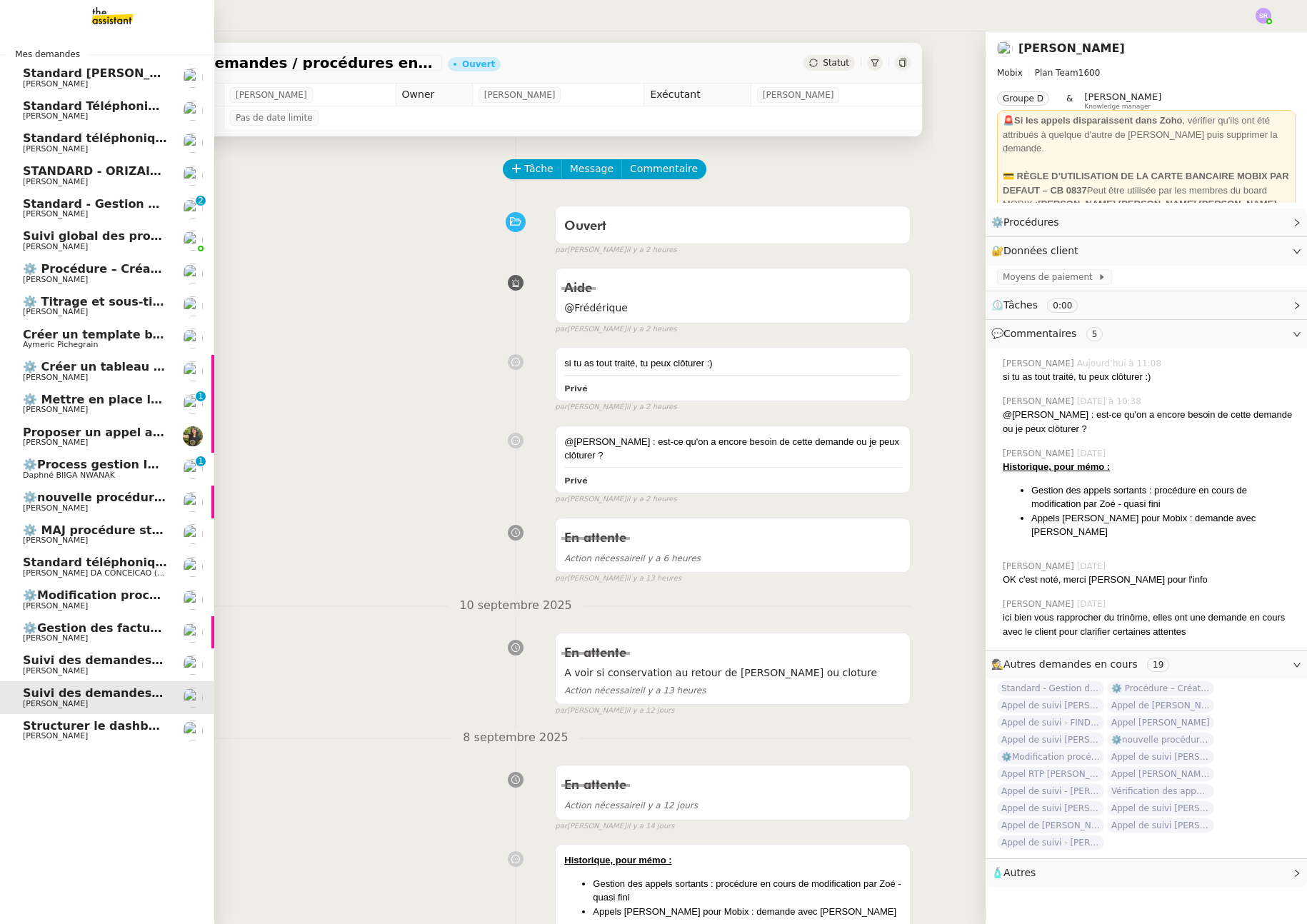
click at [151, 668] on span "[PERSON_NAME]" at bounding box center [95, 671] width 145 height 8
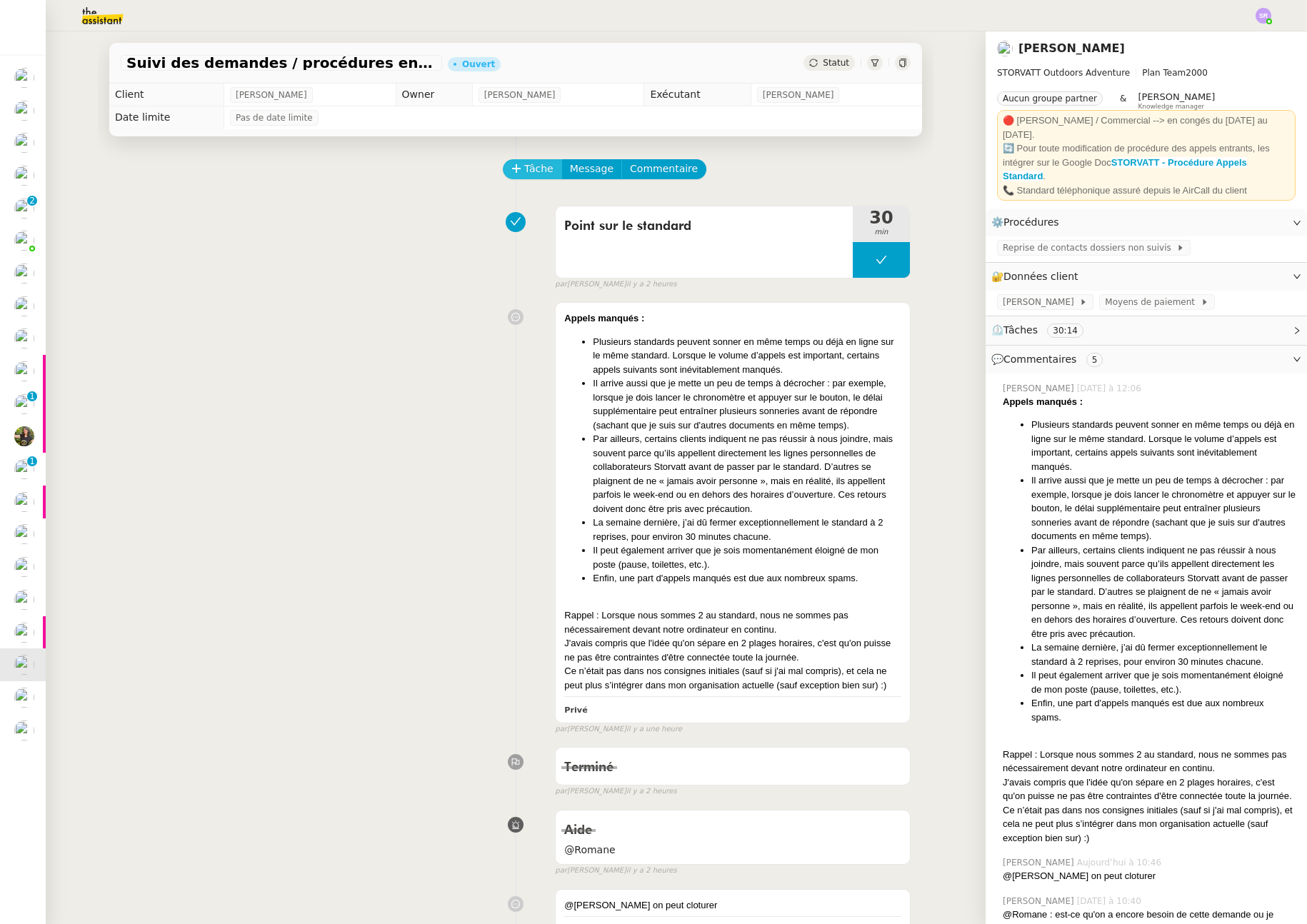
click at [530, 171] on span "Tâche" at bounding box center [539, 169] width 29 height 16
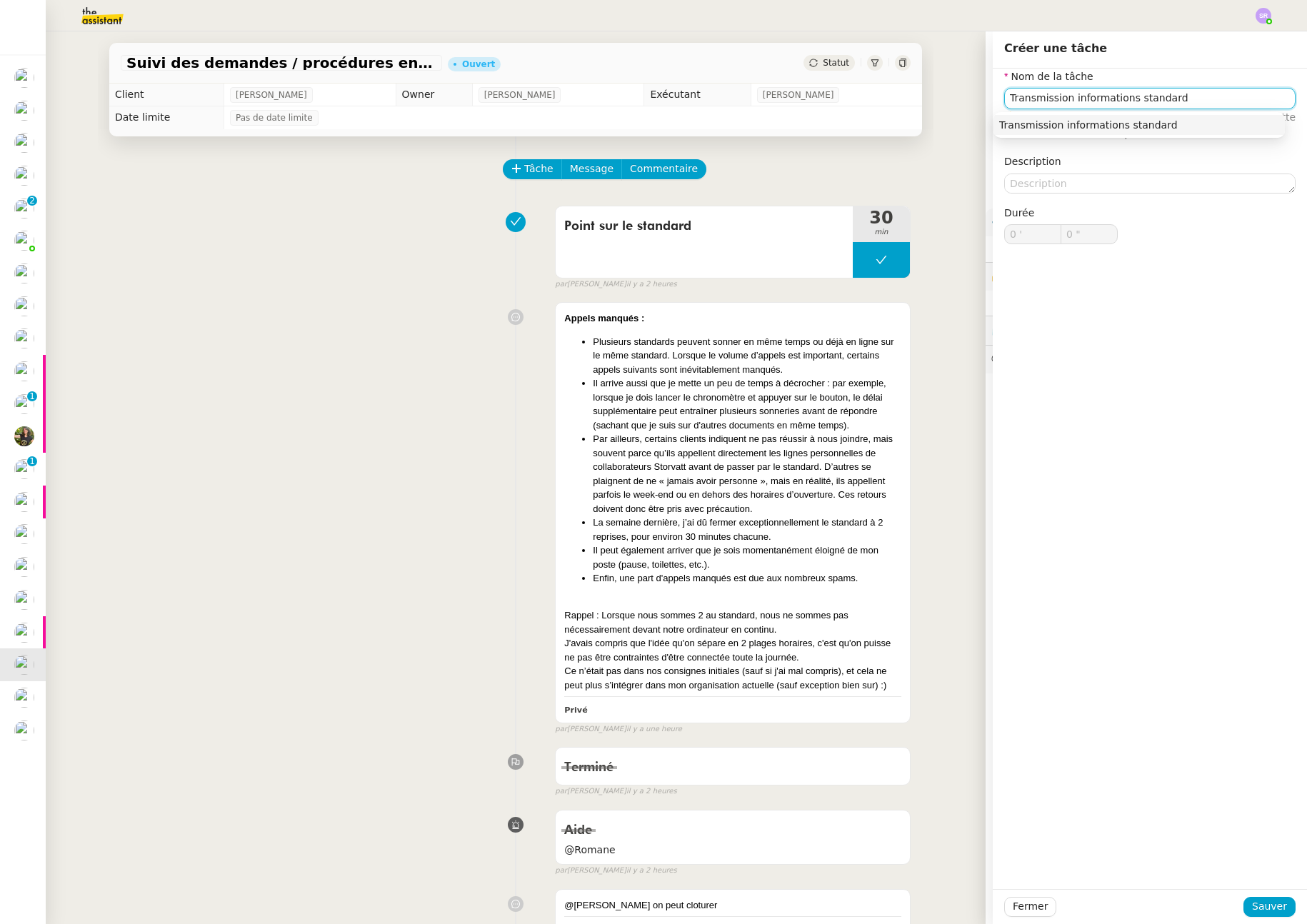
click at [1197, 125] on div "Transmission informations standard" at bounding box center [1140, 125] width 280 height 13
type input "Transmission informations standard"
click at [1276, 910] on span "Sauver" at bounding box center [1270, 907] width 35 height 16
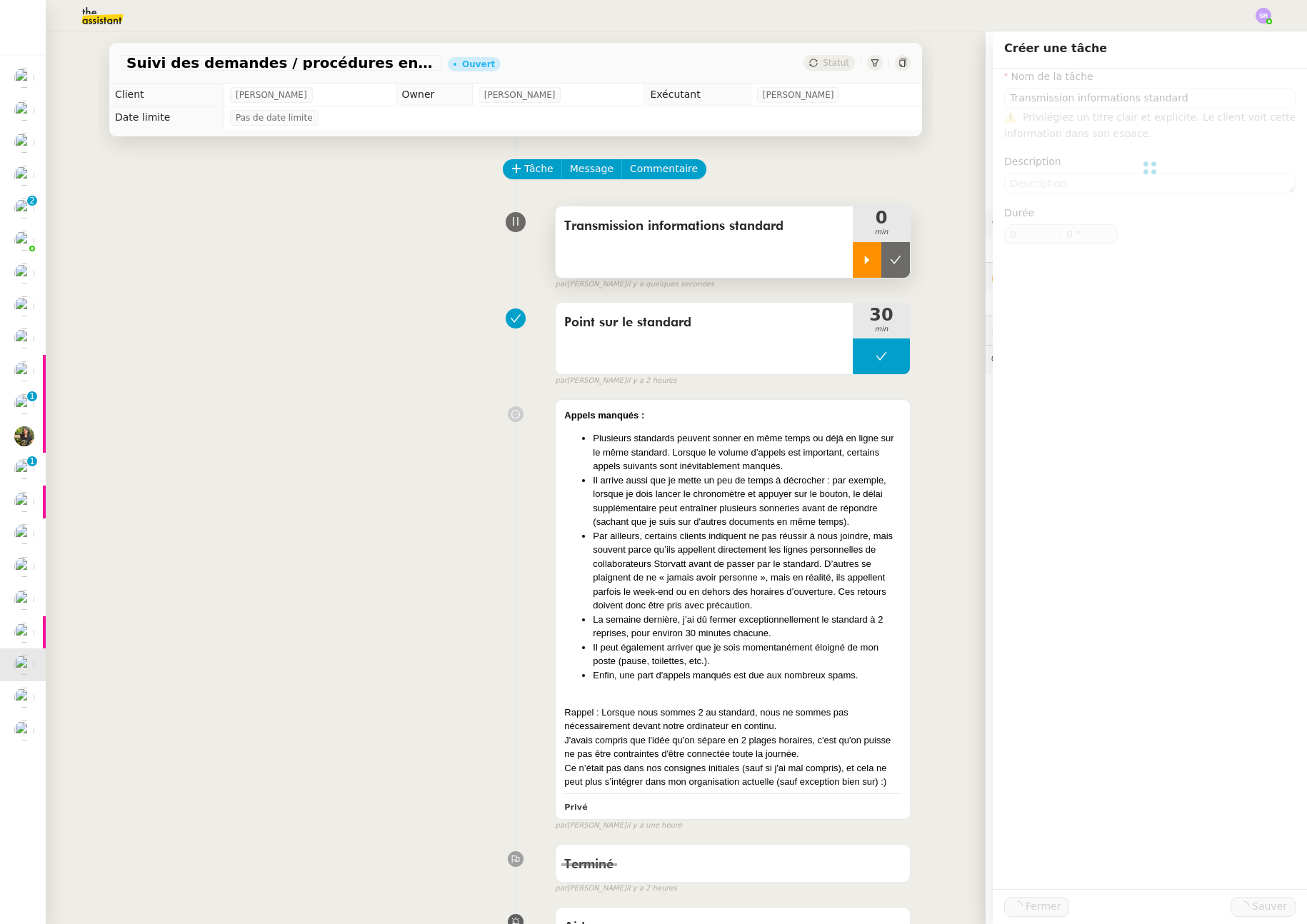
click at [853, 264] on div at bounding box center [866, 259] width 28 height 36
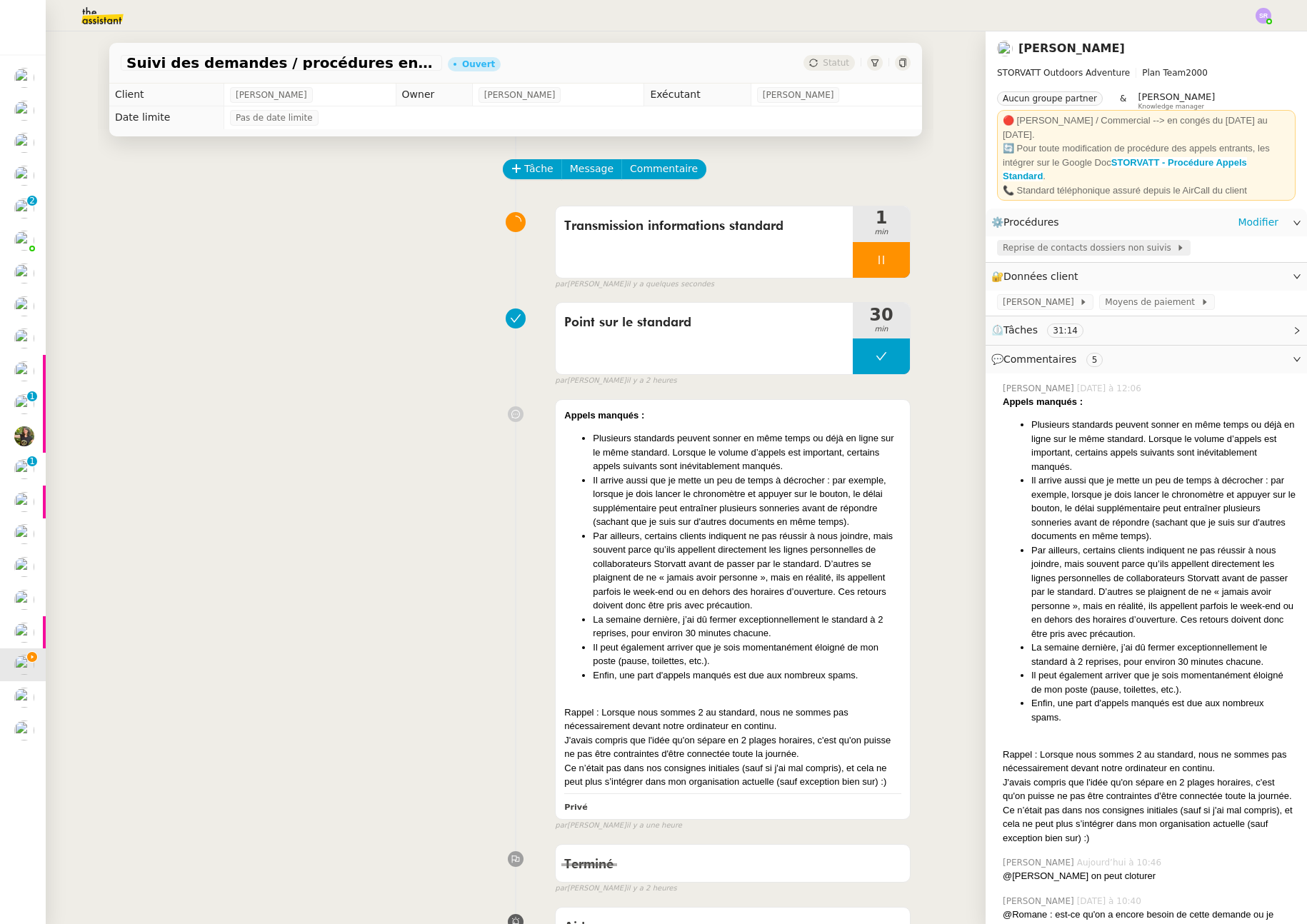
click at [1117, 240] on span "Reprise de contacts dossiers non suivis" at bounding box center [1089, 248] width 174 height 15
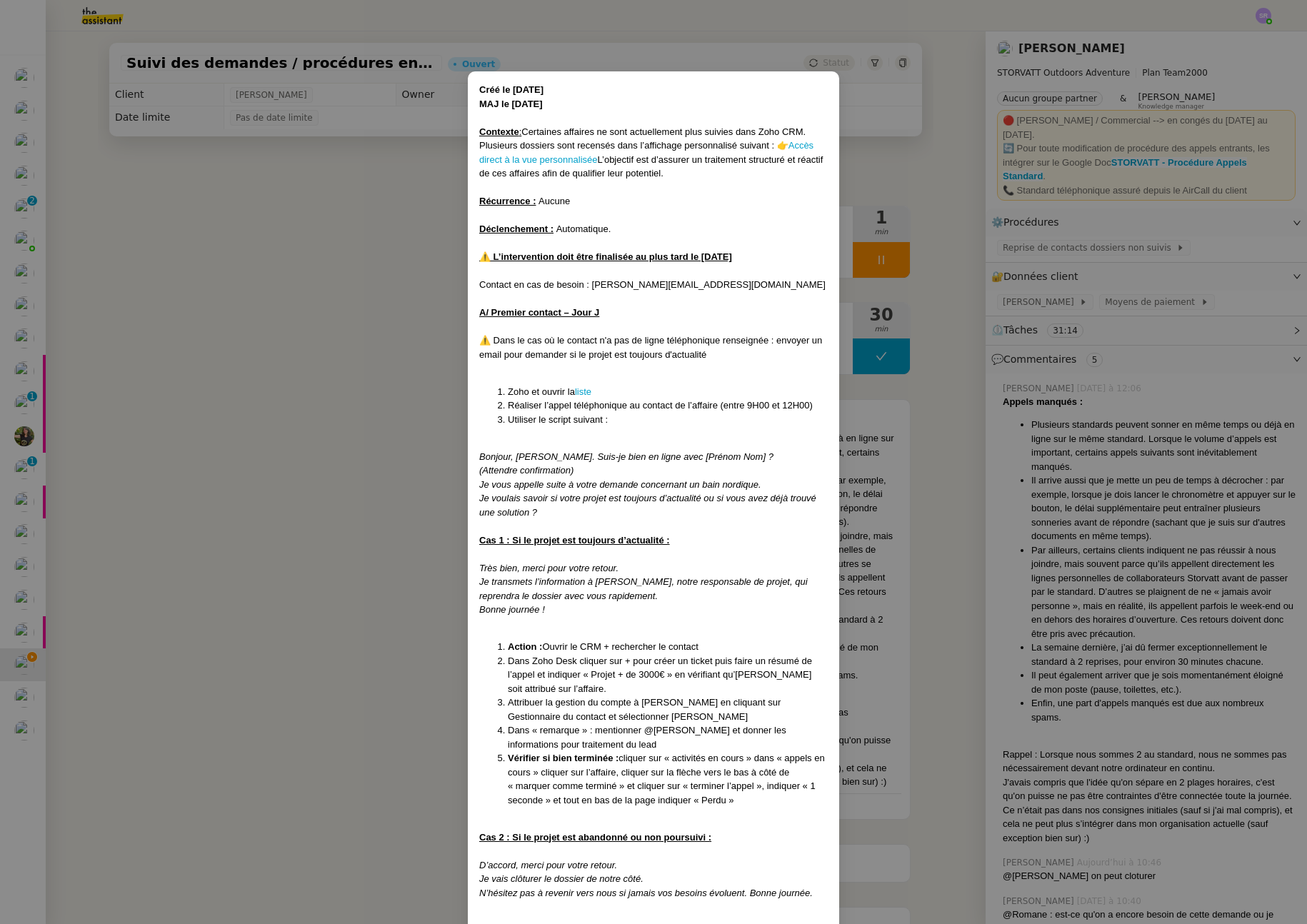
click at [282, 304] on nz-modal-container "Créé le [DATE] MAJ le [DATE] Contexte : Certaines affaires ne sont actuellement…" at bounding box center [654, 462] width 1307 height 924
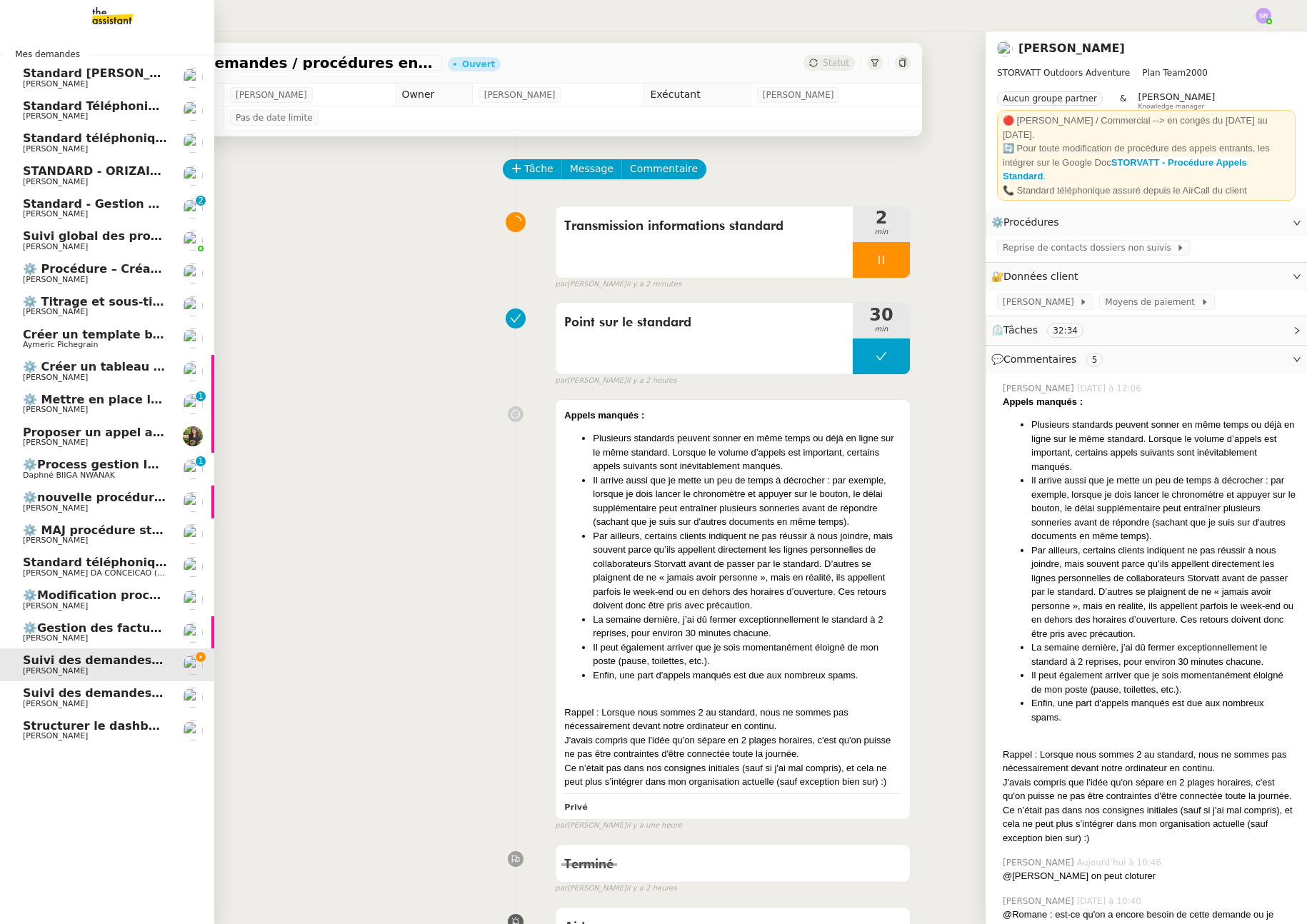
click at [55, 138] on span "Standard téléphonique - septembre 2025" at bounding box center [156, 137] width 267 height 14
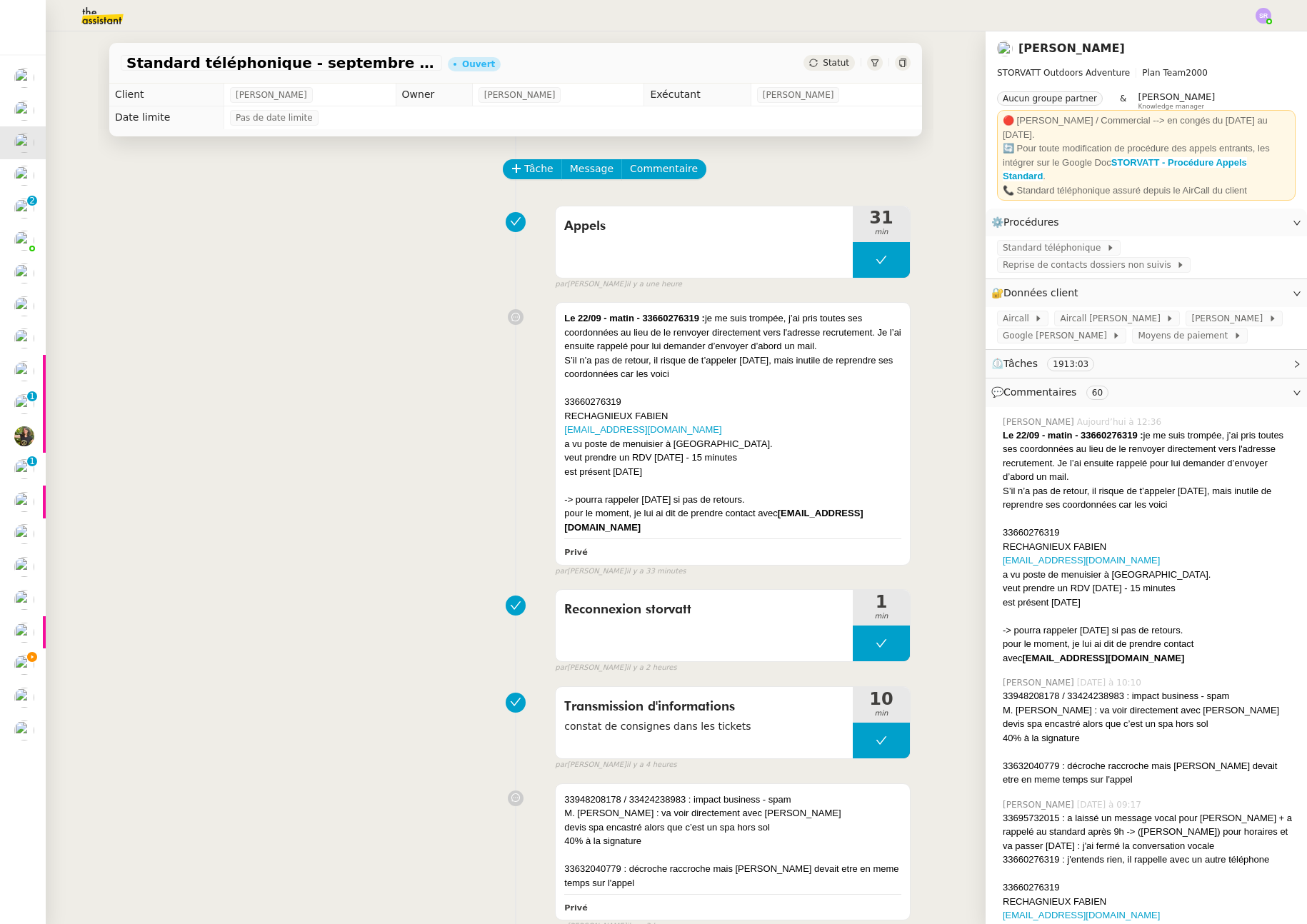
click at [898, 63] on icon at bounding box center [902, 62] width 8 height 8
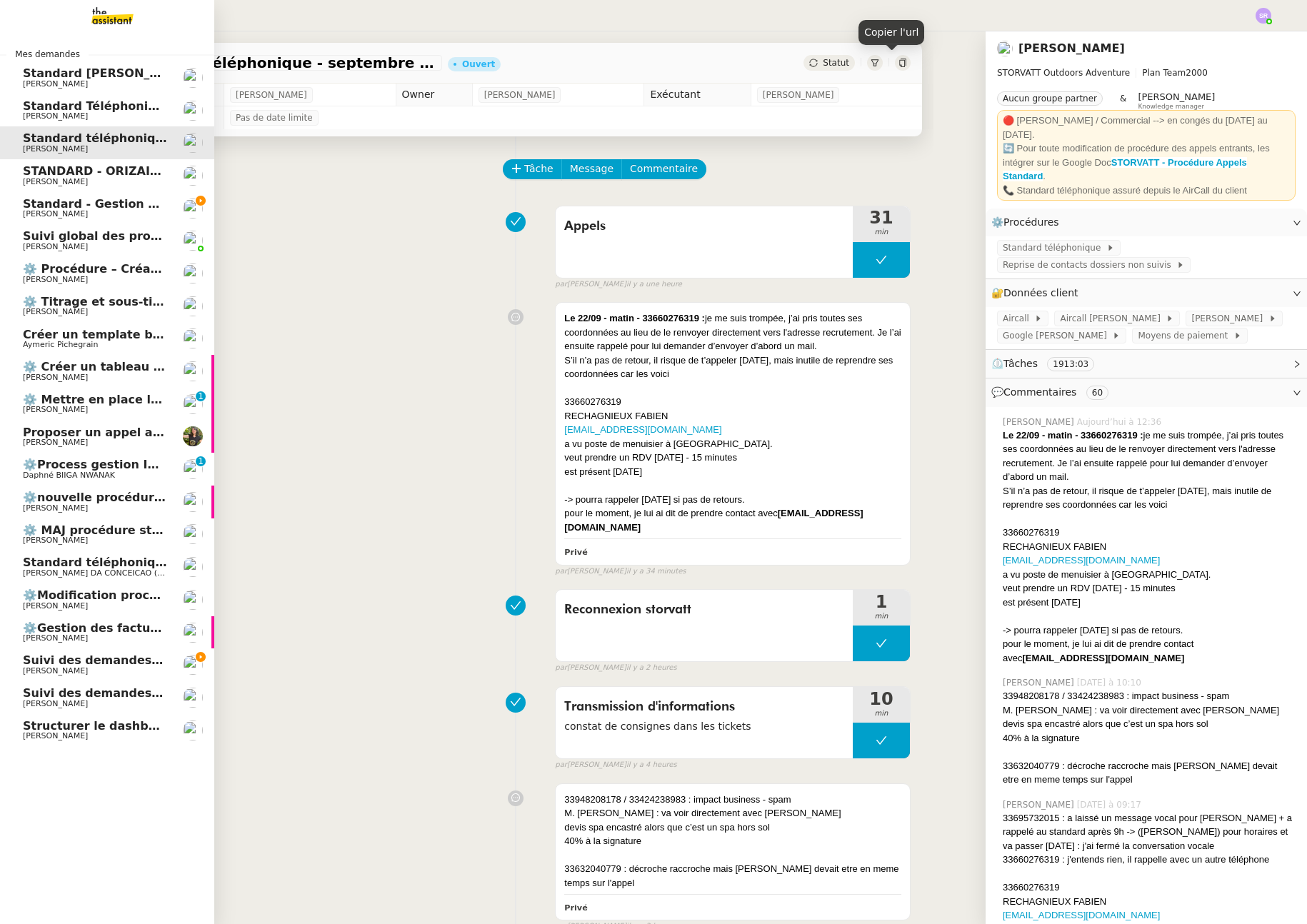
click at [54, 675] on span "[PERSON_NAME]" at bounding box center [55, 671] width 65 height 9
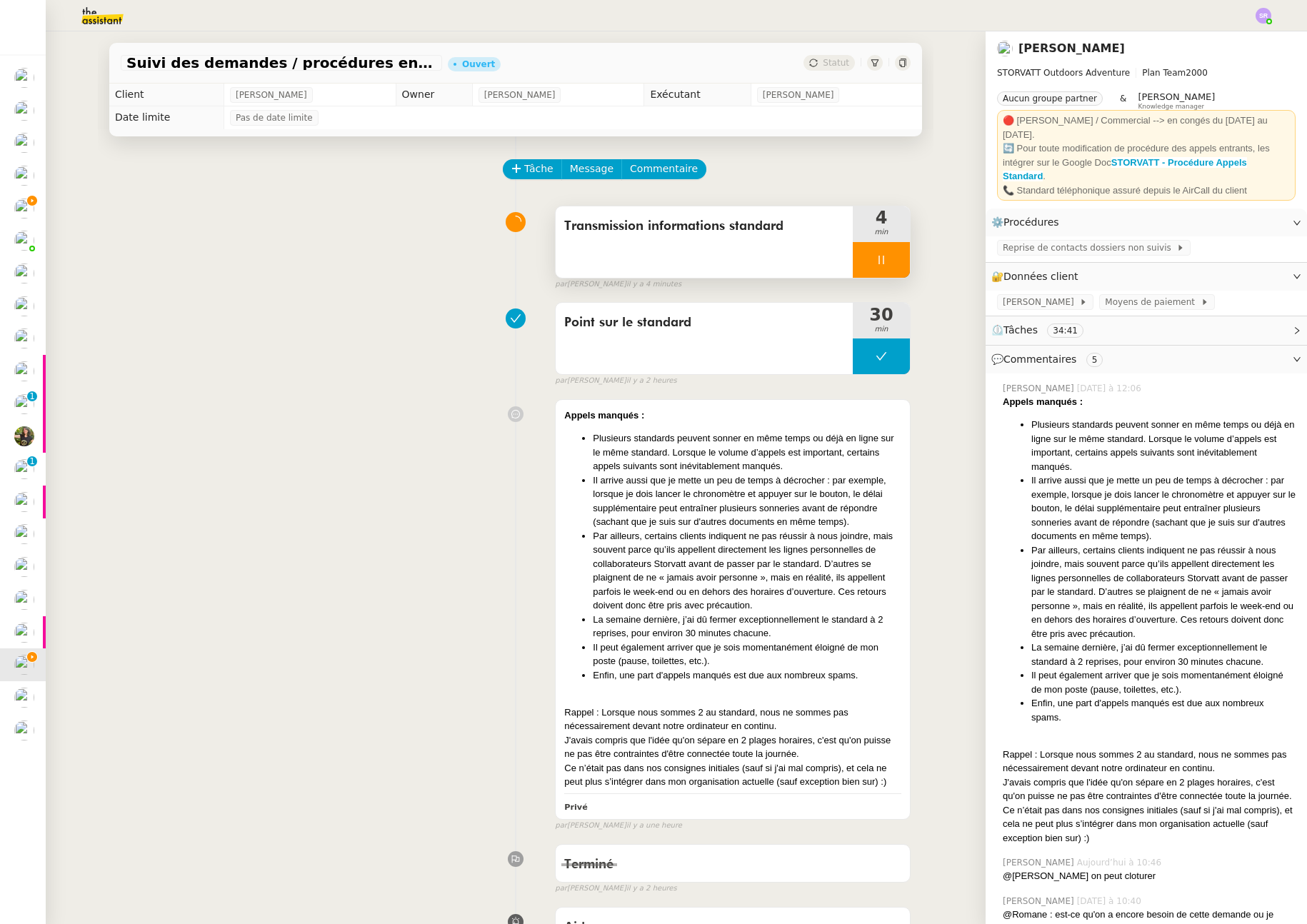
click at [878, 244] on div at bounding box center [881, 259] width 57 height 36
click at [890, 260] on icon at bounding box center [896, 259] width 12 height 12
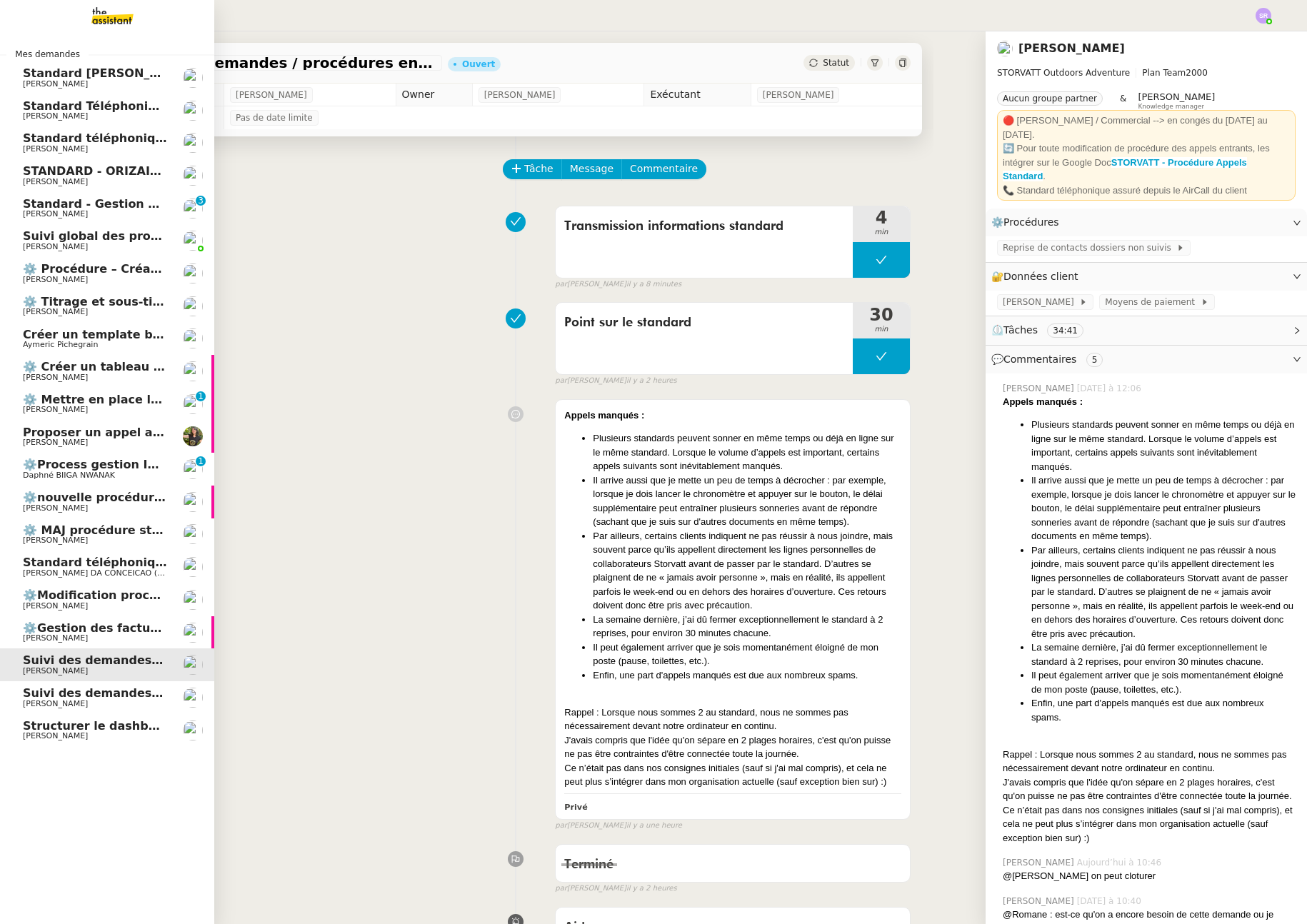
click at [92, 208] on span "Standard - Gestion des appels entrants - septembre 2025" at bounding box center [208, 204] width 371 height 14
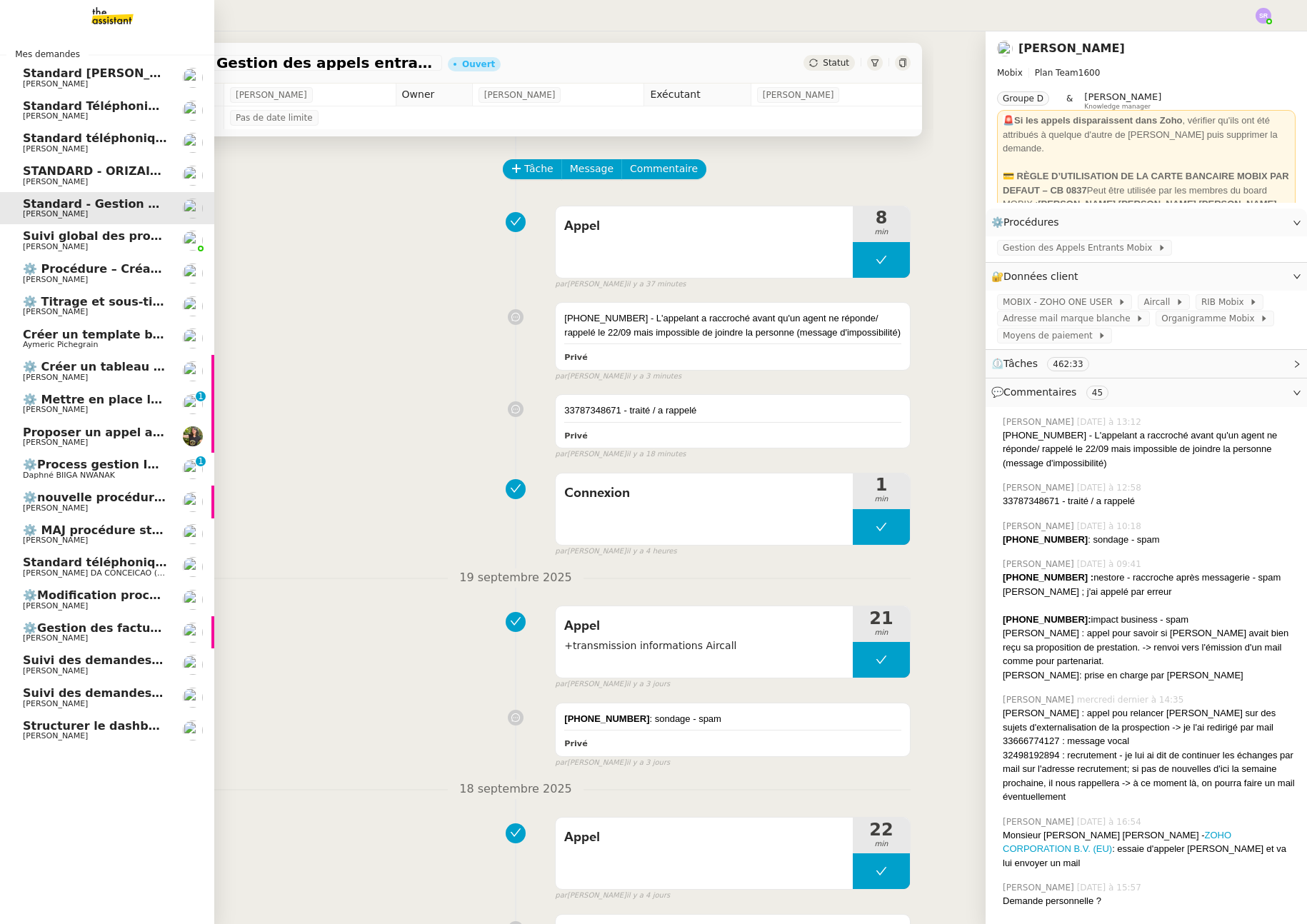
click at [147, 400] on span "⚙️ Mettre en place la procédure d'embauche" at bounding box center [166, 400] width 287 height 14
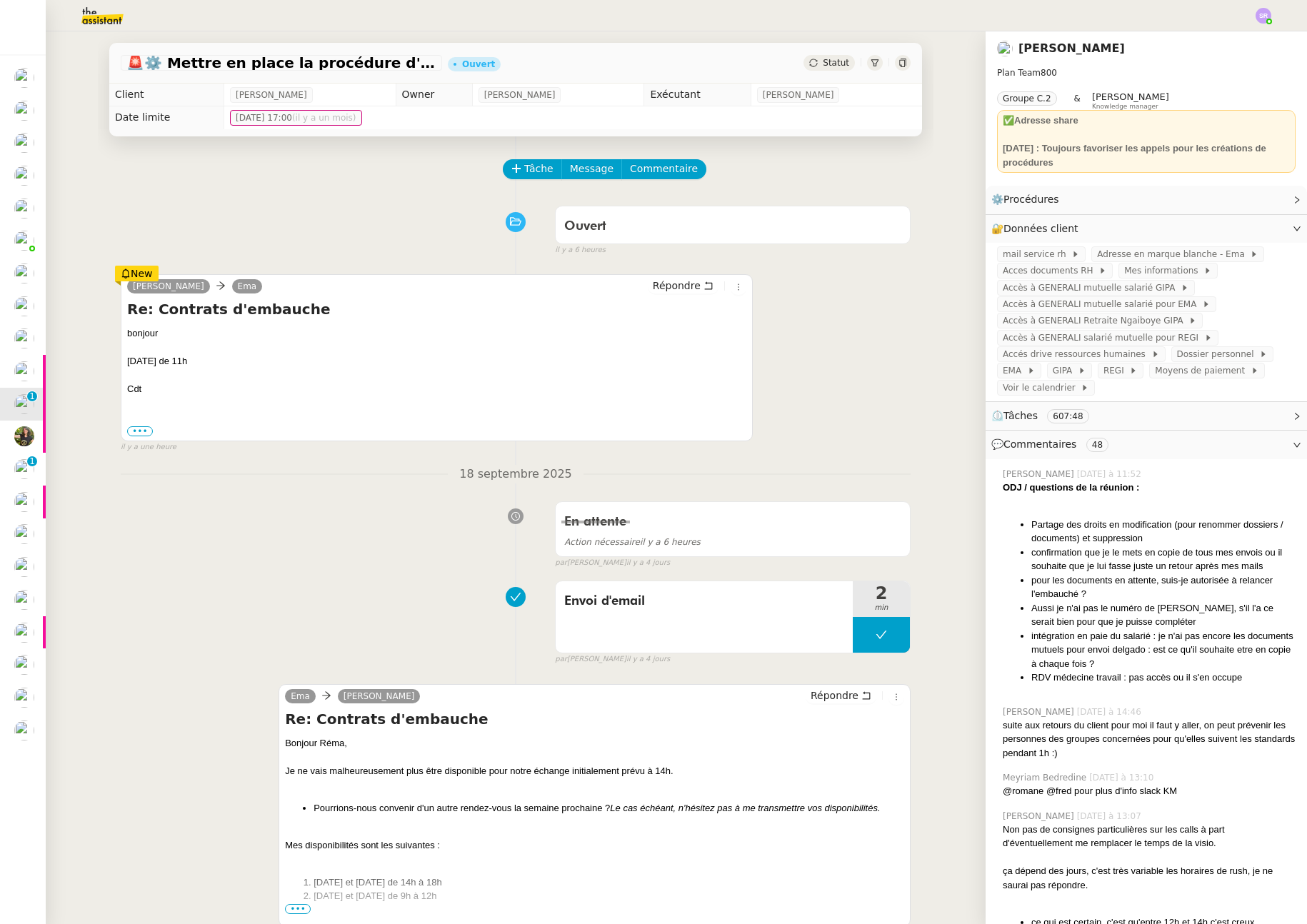
scroll to position [140, 0]
